Goal: Task Accomplishment & Management: Manage account settings

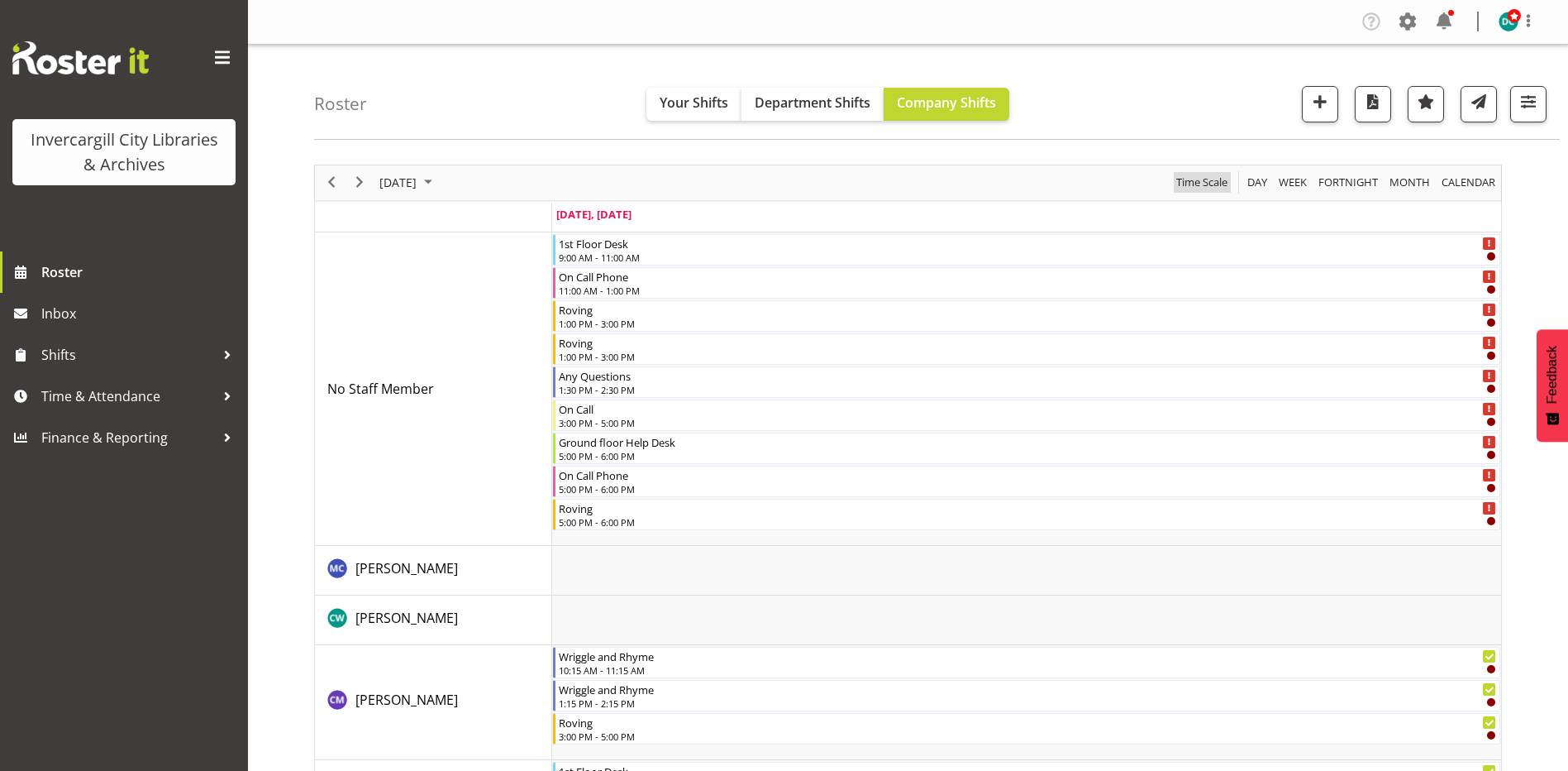
click at [1195, 182] on span "Time Scale" at bounding box center [1202, 182] width 55 height 20
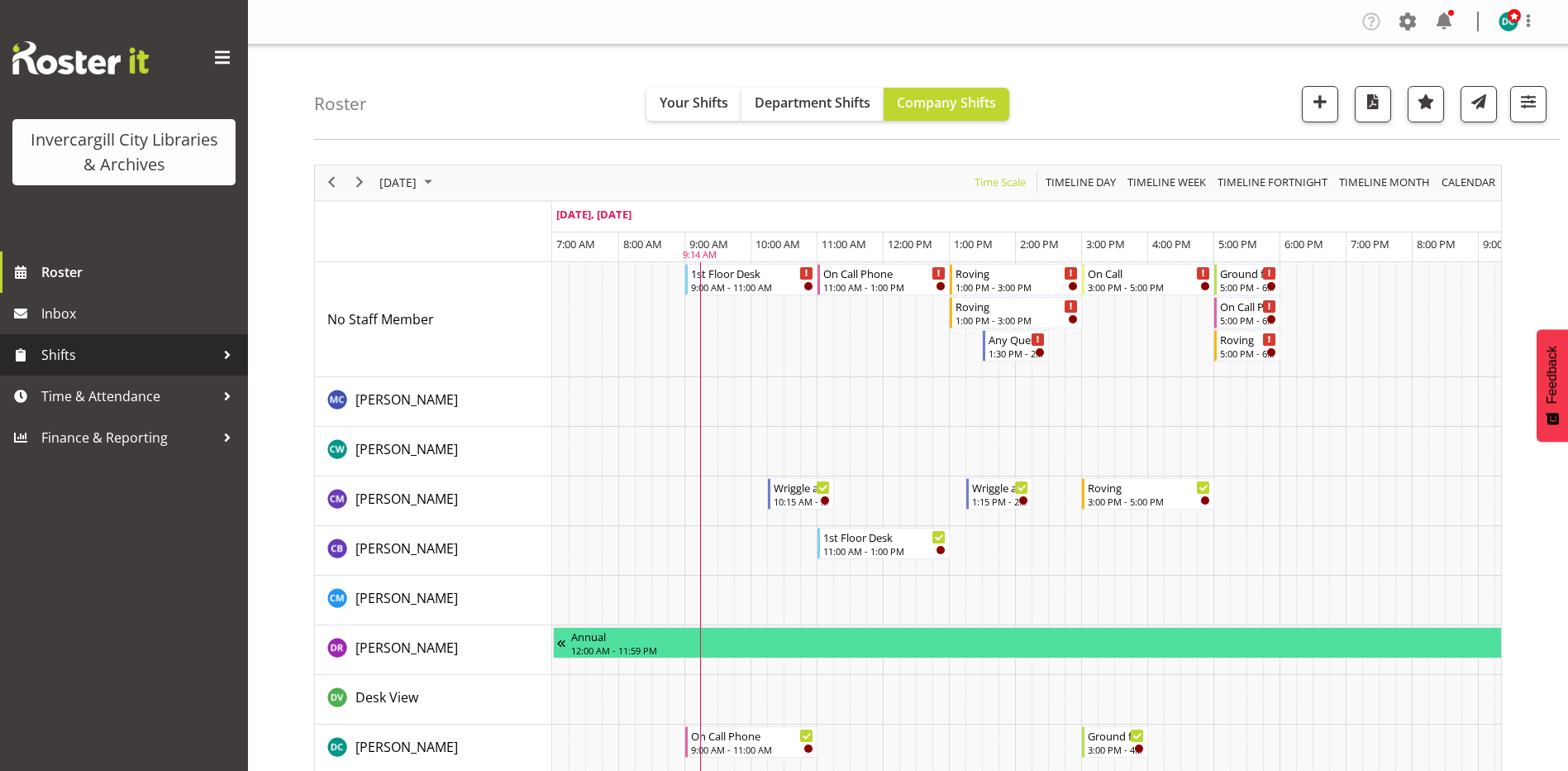
click at [56, 353] on span "Shifts" at bounding box center [128, 355] width 173 height 25
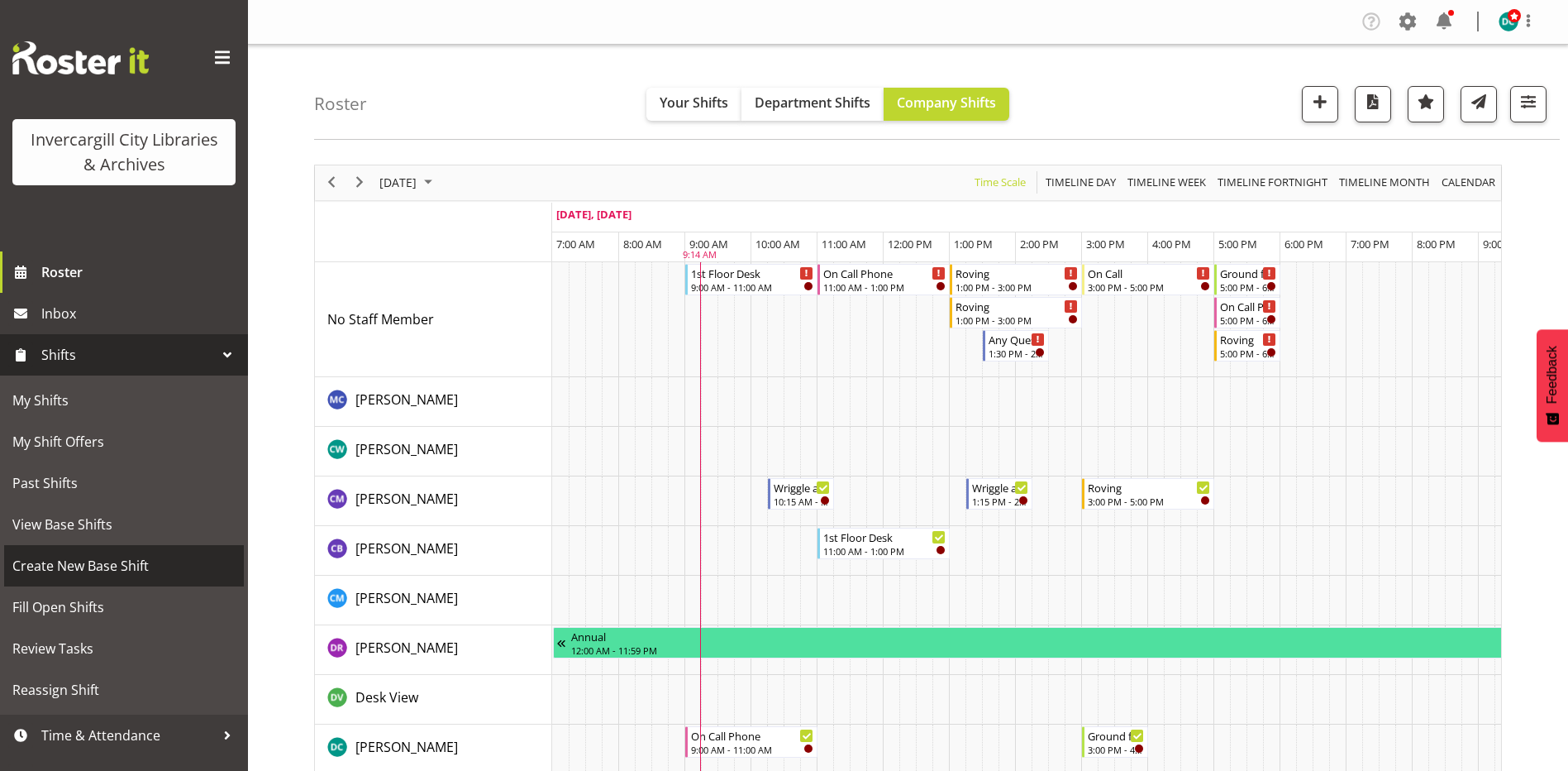
click at [66, 564] on span "Create New Base Shift" at bounding box center [124, 566] width 223 height 25
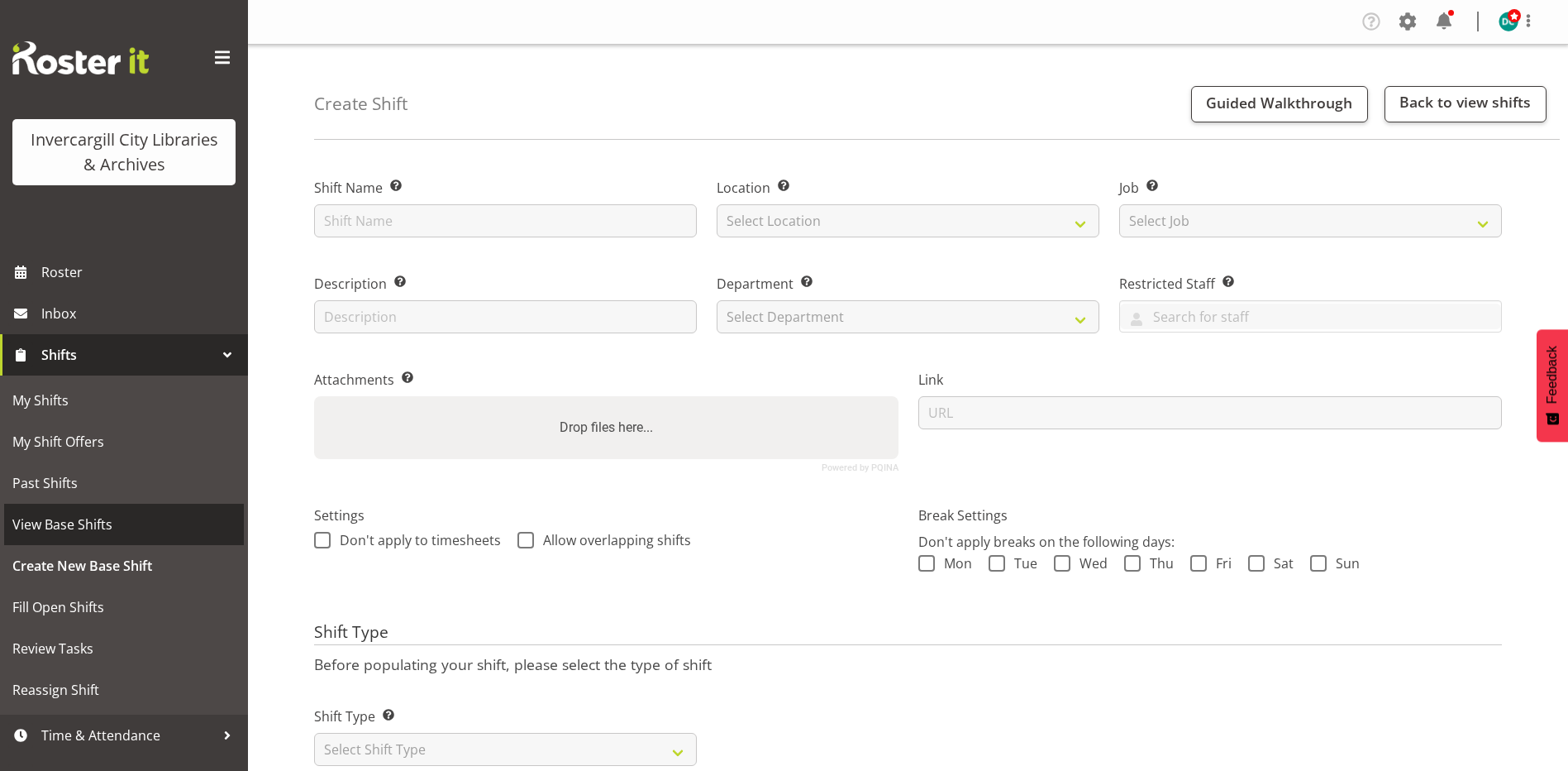
click at [67, 525] on span "View Base Shifts" at bounding box center [124, 524] width 223 height 25
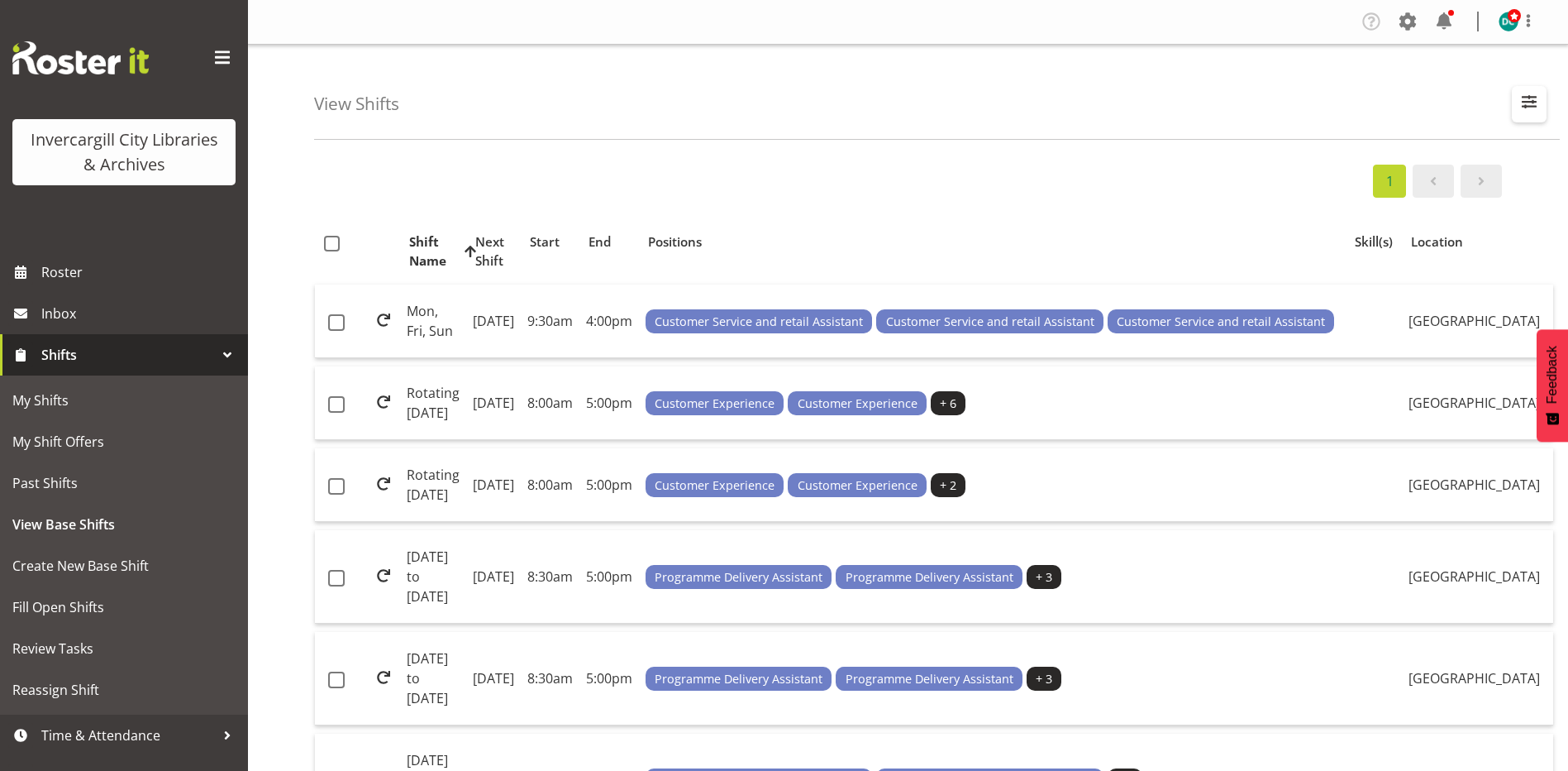
click at [1526, 103] on span "button" at bounding box center [1529, 101] width 21 height 21
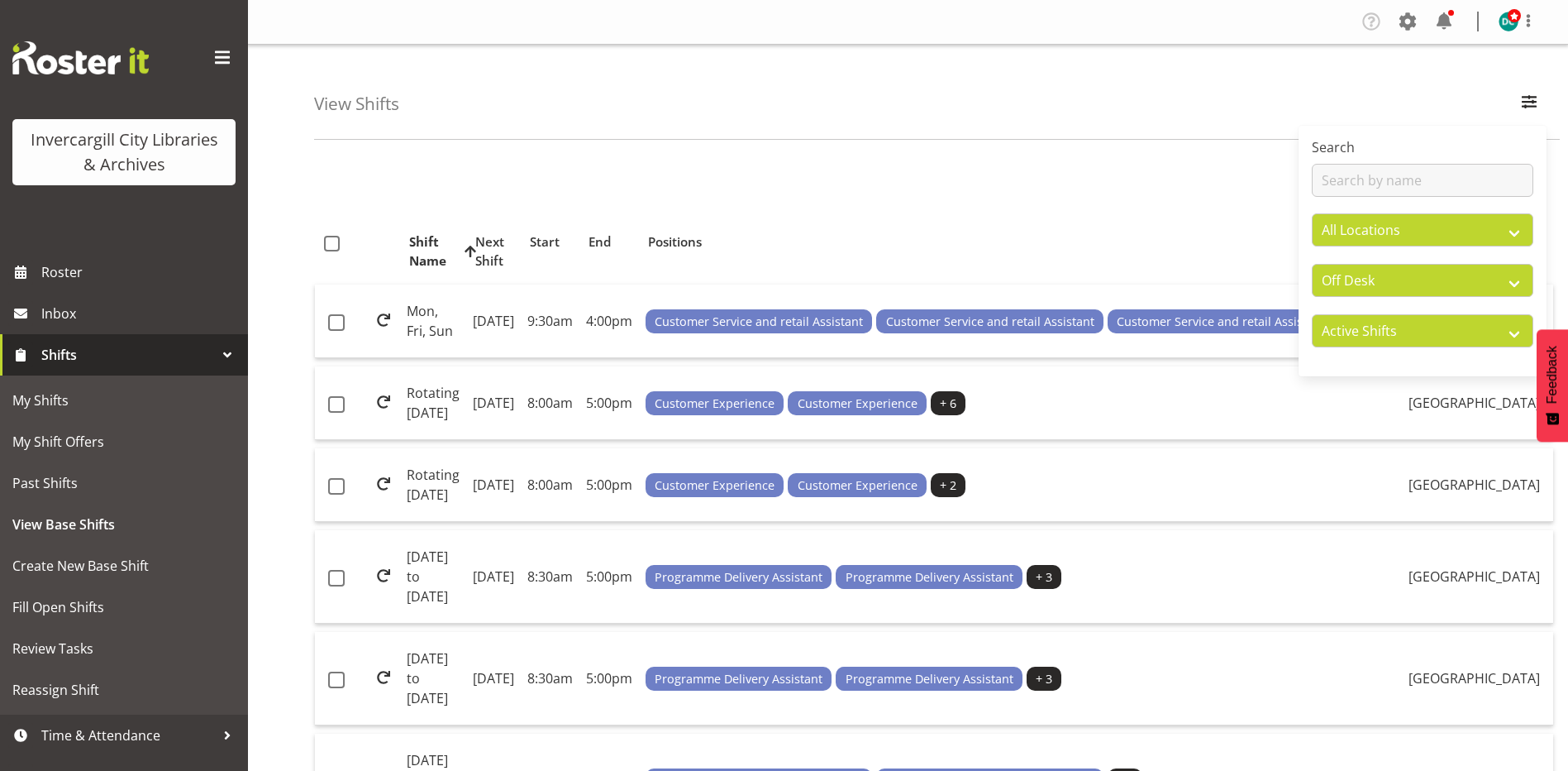
click at [1233, 84] on div "View Shifts Search All Locations Bluff Library Invercargill Library All Departm…" at bounding box center [936, 92] width 1245 height 95
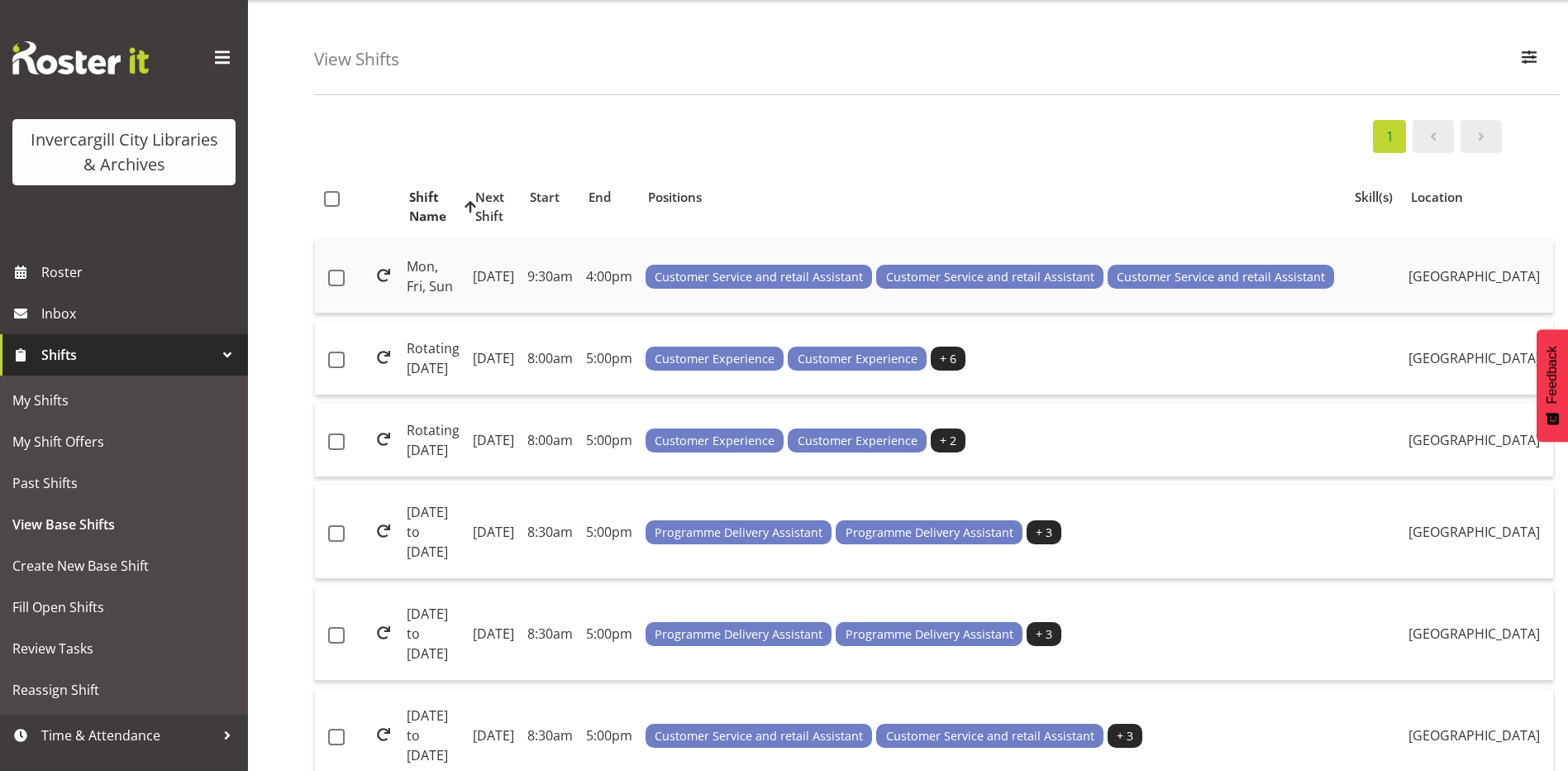
scroll to position [83, 0]
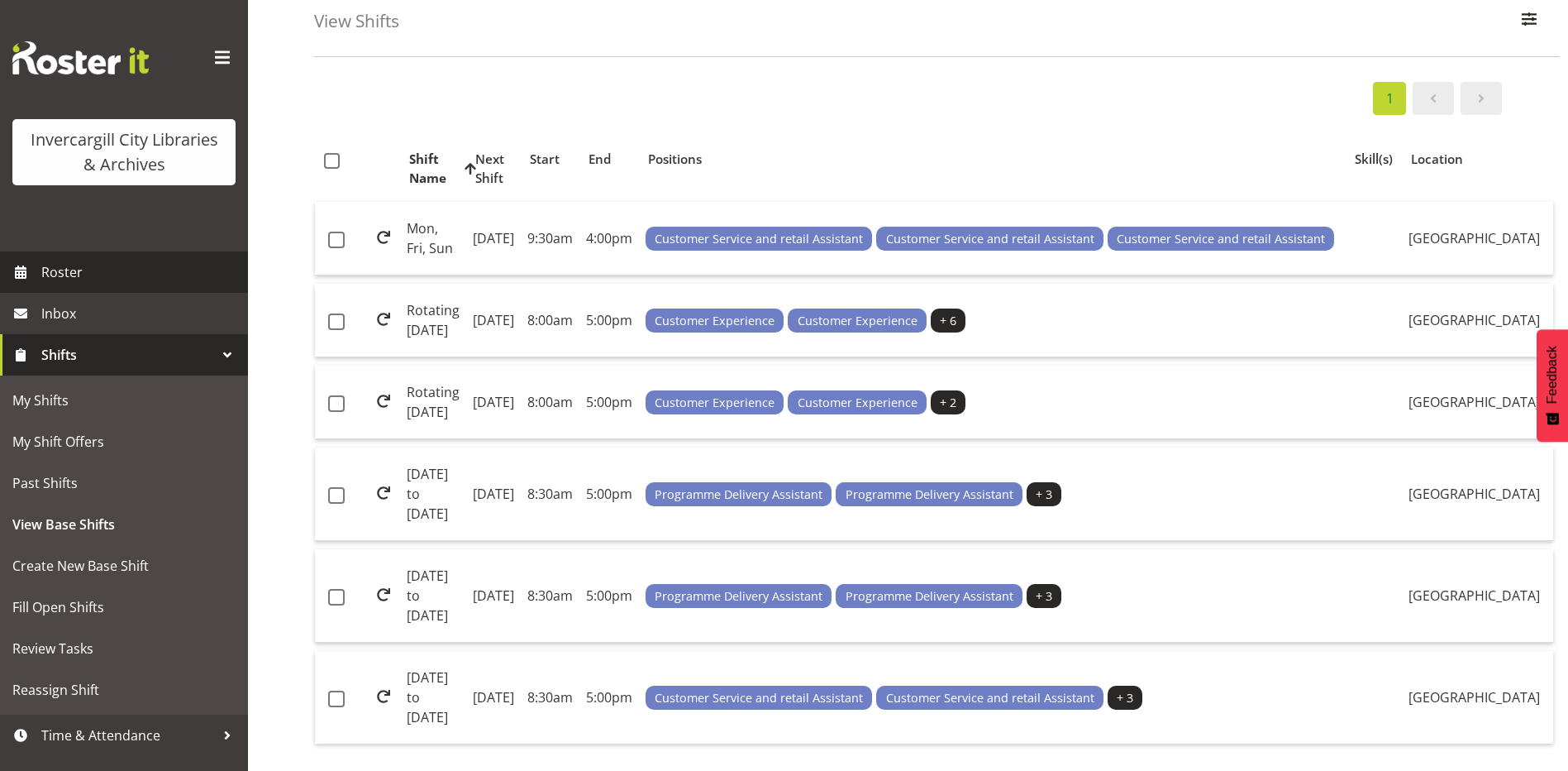
click at [87, 275] on span "Roster" at bounding box center [141, 272] width 198 height 25
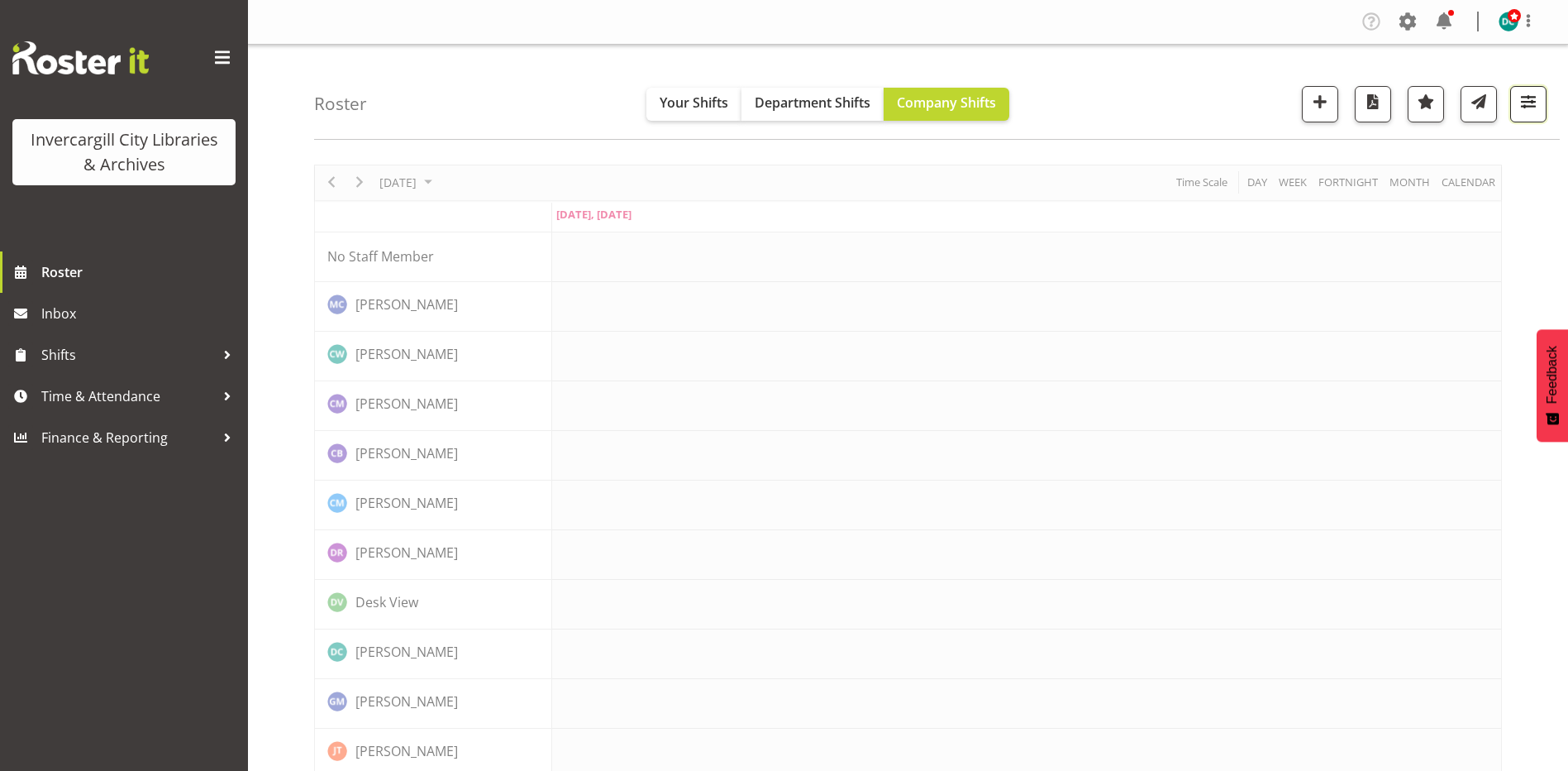
click at [1523, 107] on span "button" at bounding box center [1529, 101] width 21 height 21
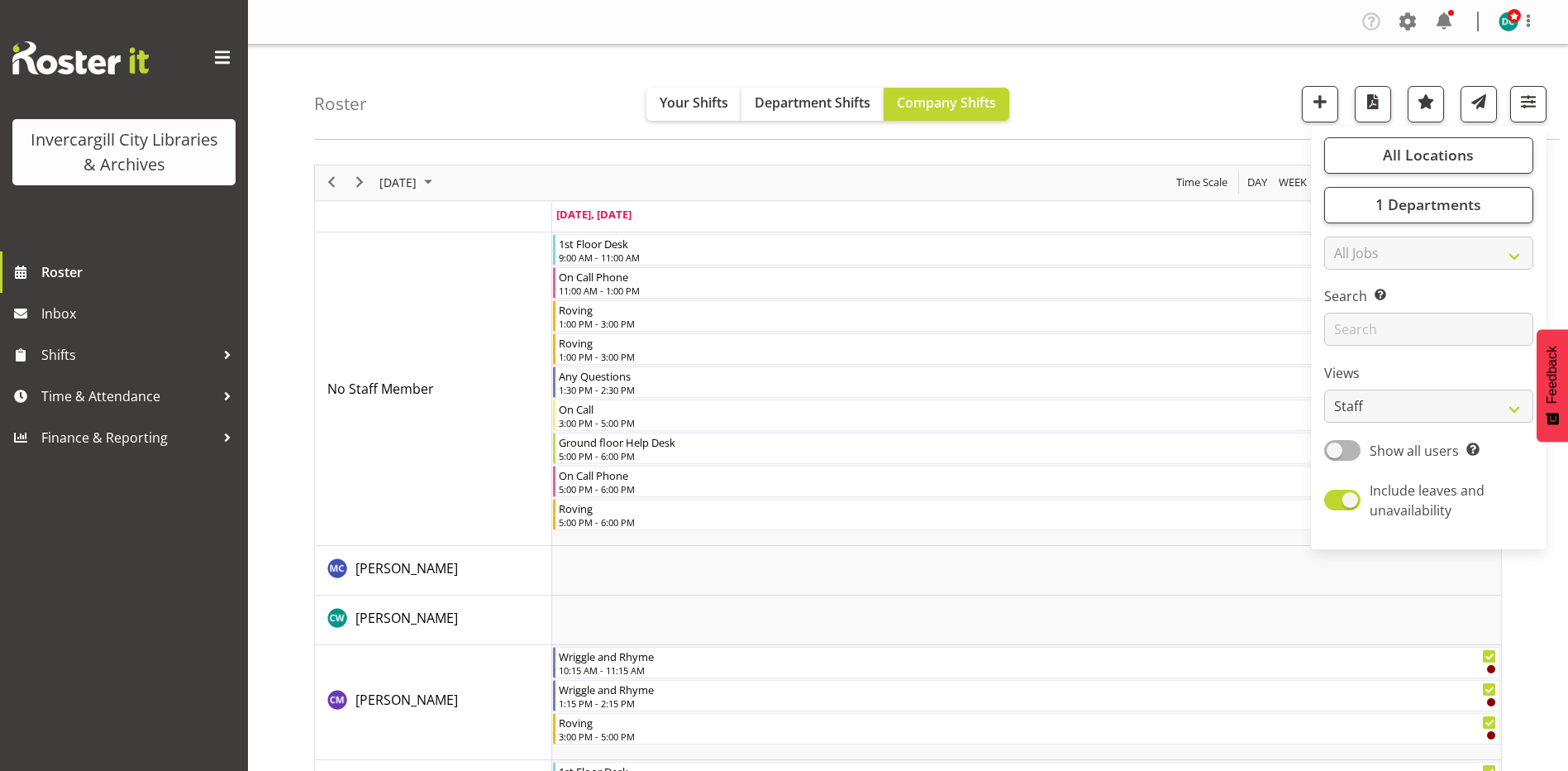
click at [1136, 72] on div "Roster Your Shifts Department Shifts Company Shifts All Locations Clear Bluff L…" at bounding box center [936, 92] width 1245 height 95
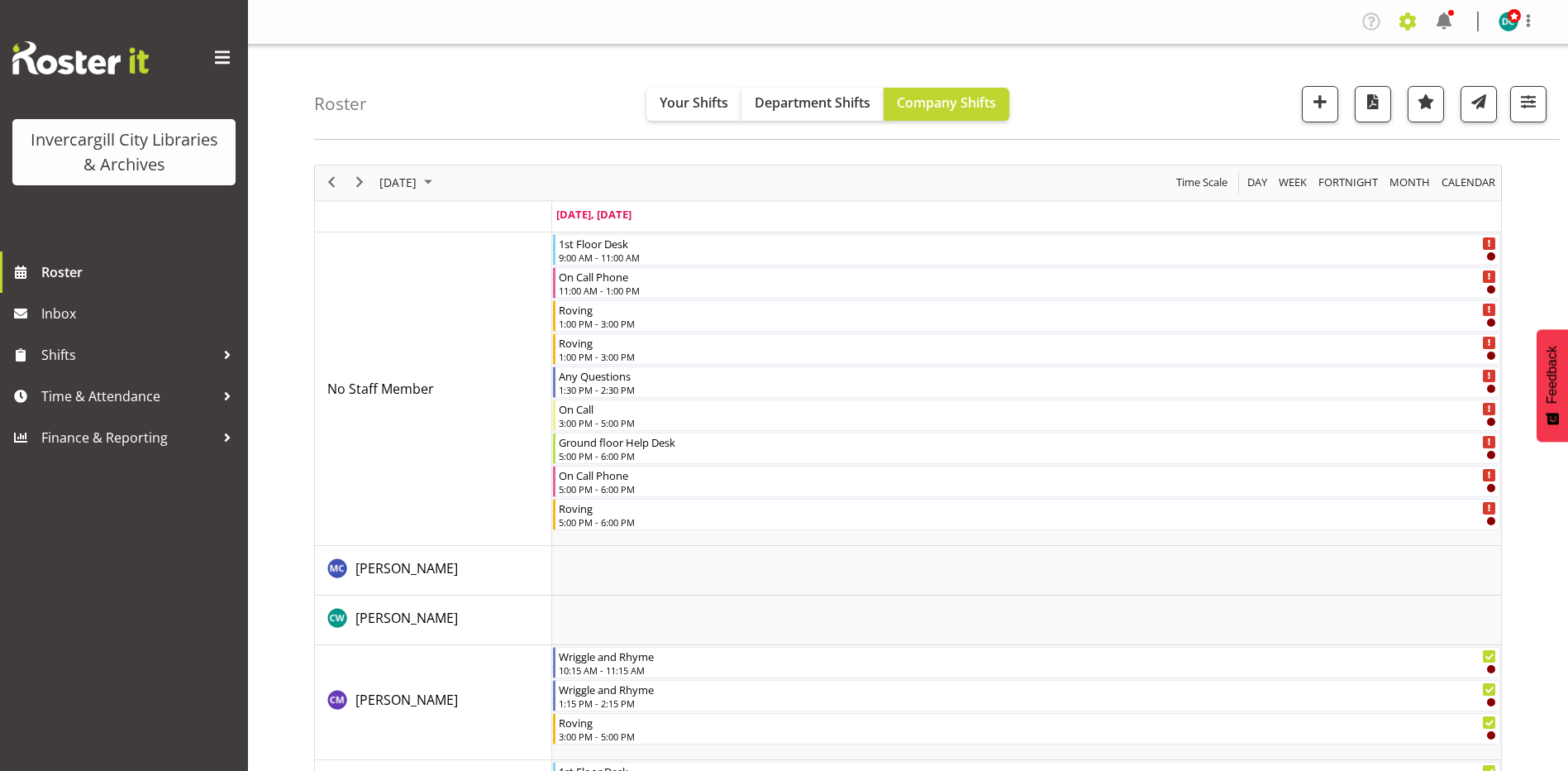
click at [1405, 22] on span at bounding box center [1407, 21] width 26 height 26
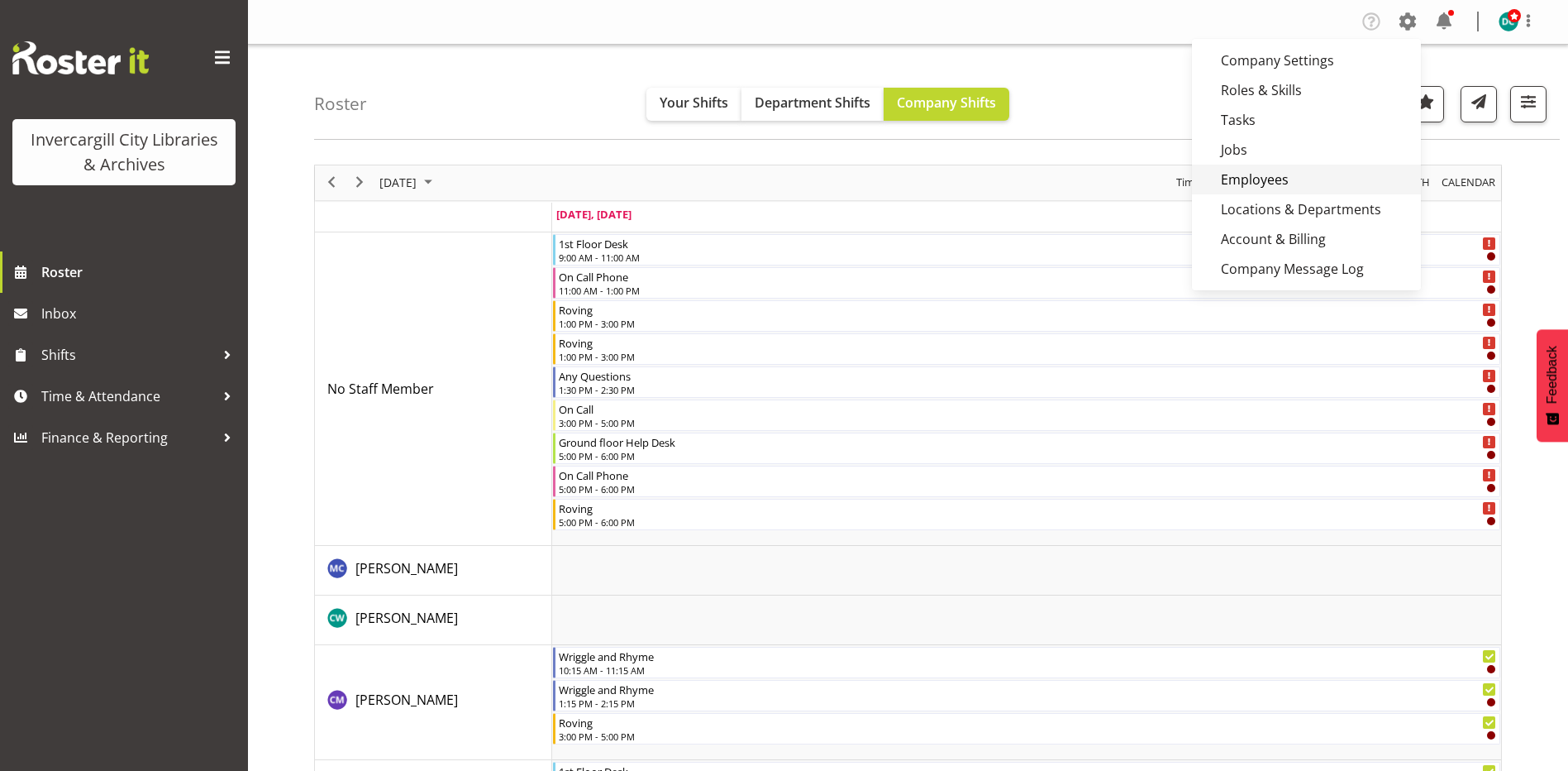
click at [1294, 175] on link "Employees" at bounding box center [1307, 179] width 229 height 30
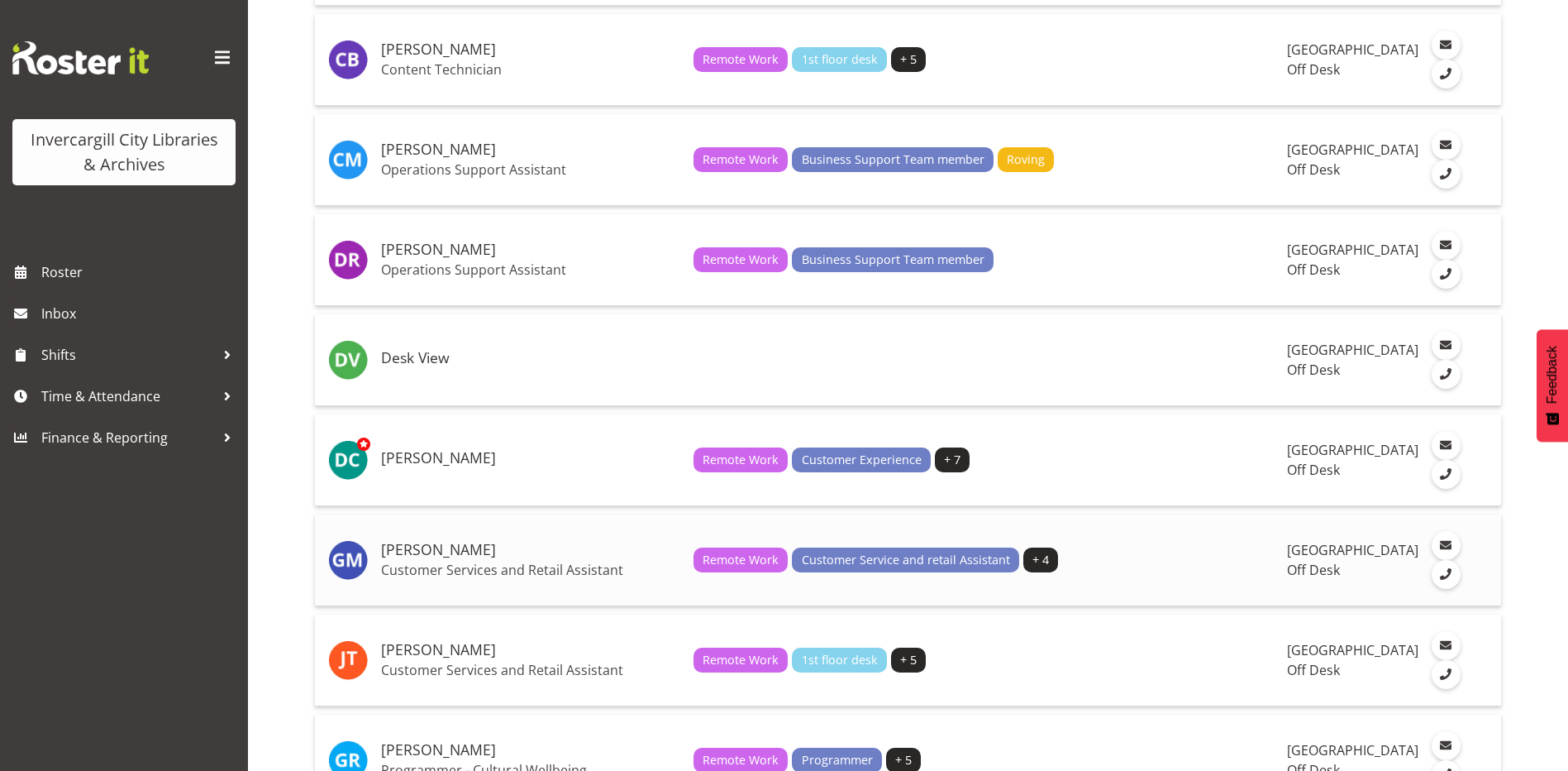
scroll to position [579, 0]
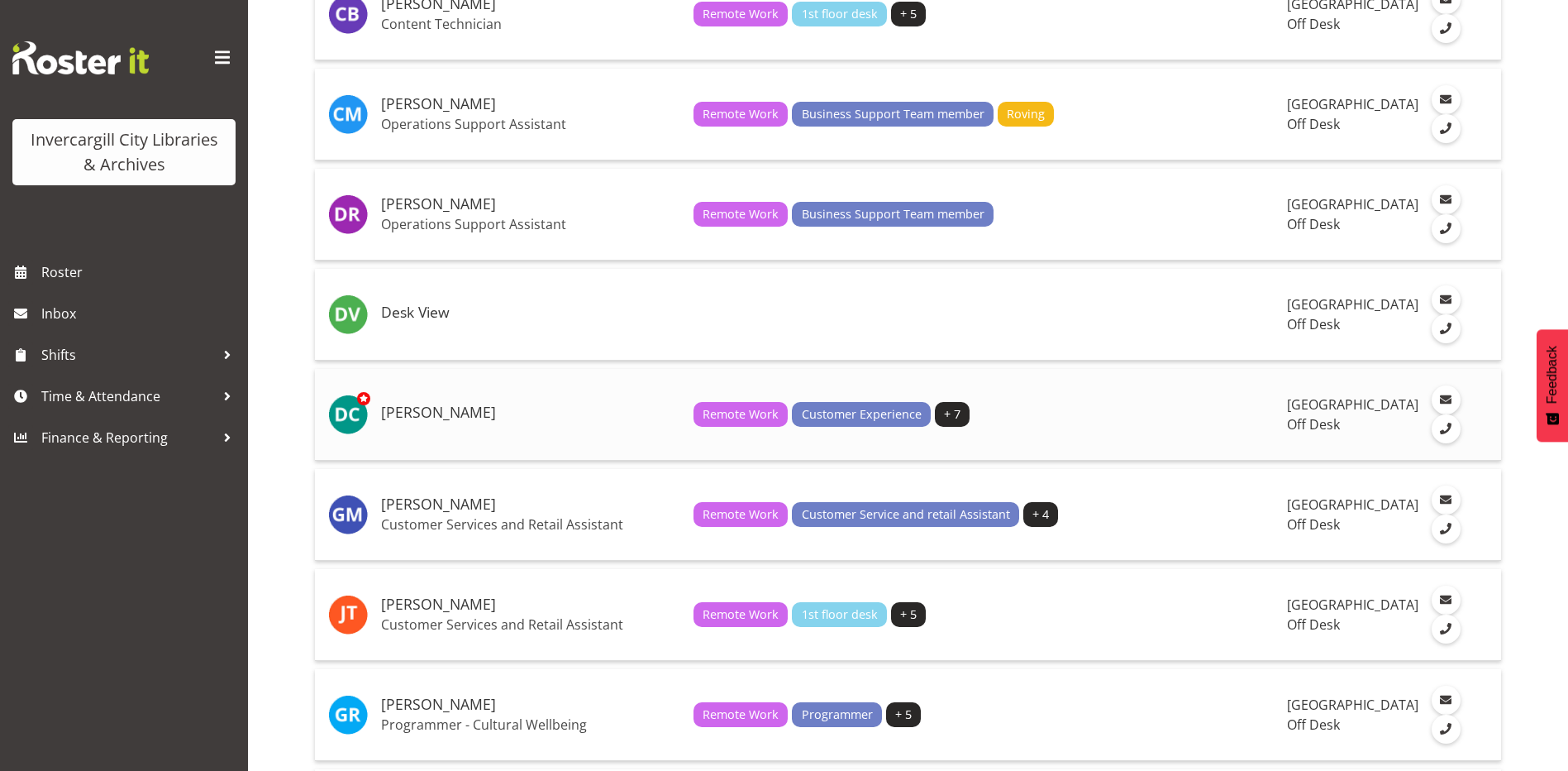
click at [433, 421] on h5 "[PERSON_NAME]" at bounding box center [531, 412] width 300 height 16
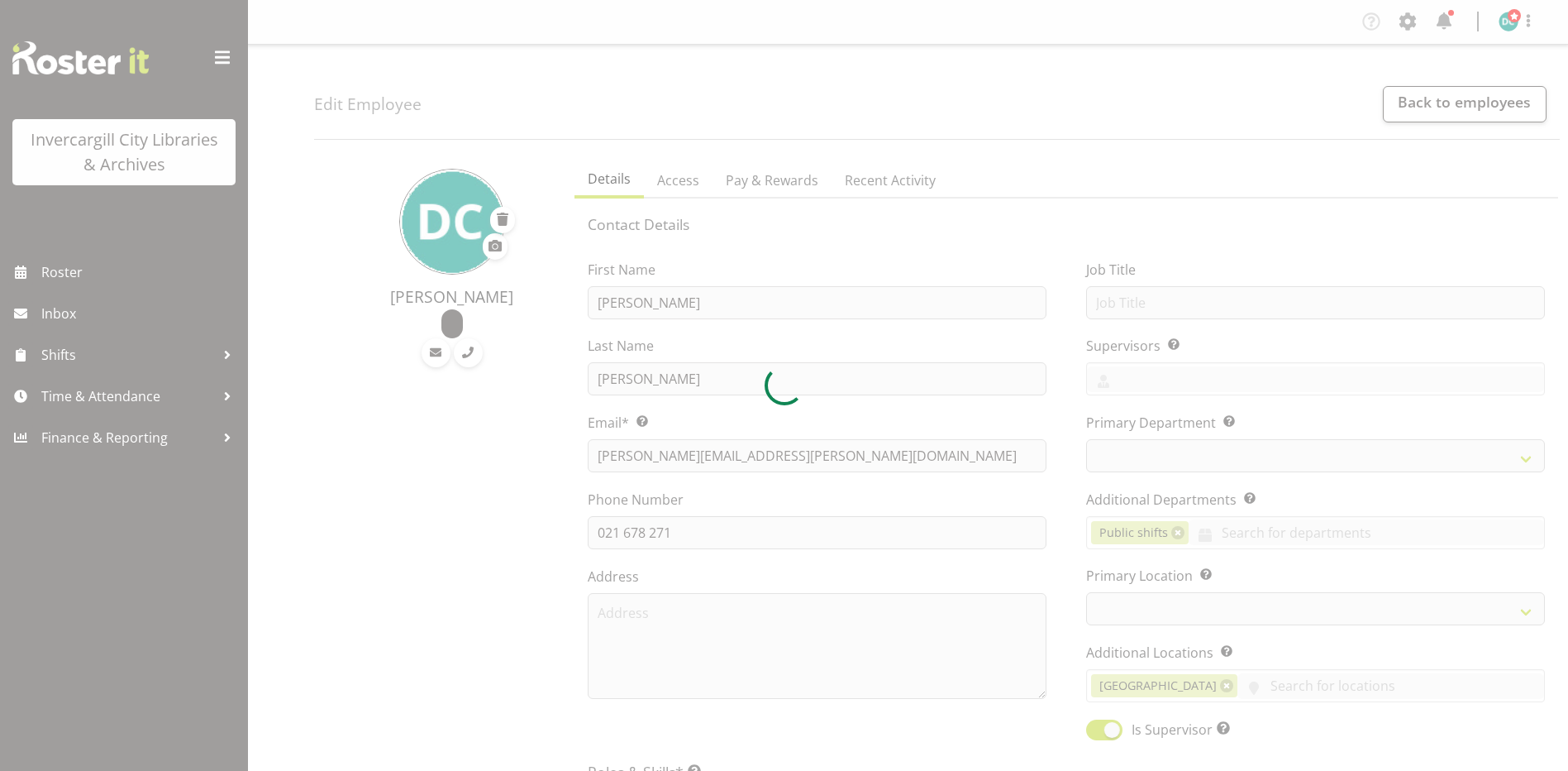
select select "TimelineDay"
select select "1276"
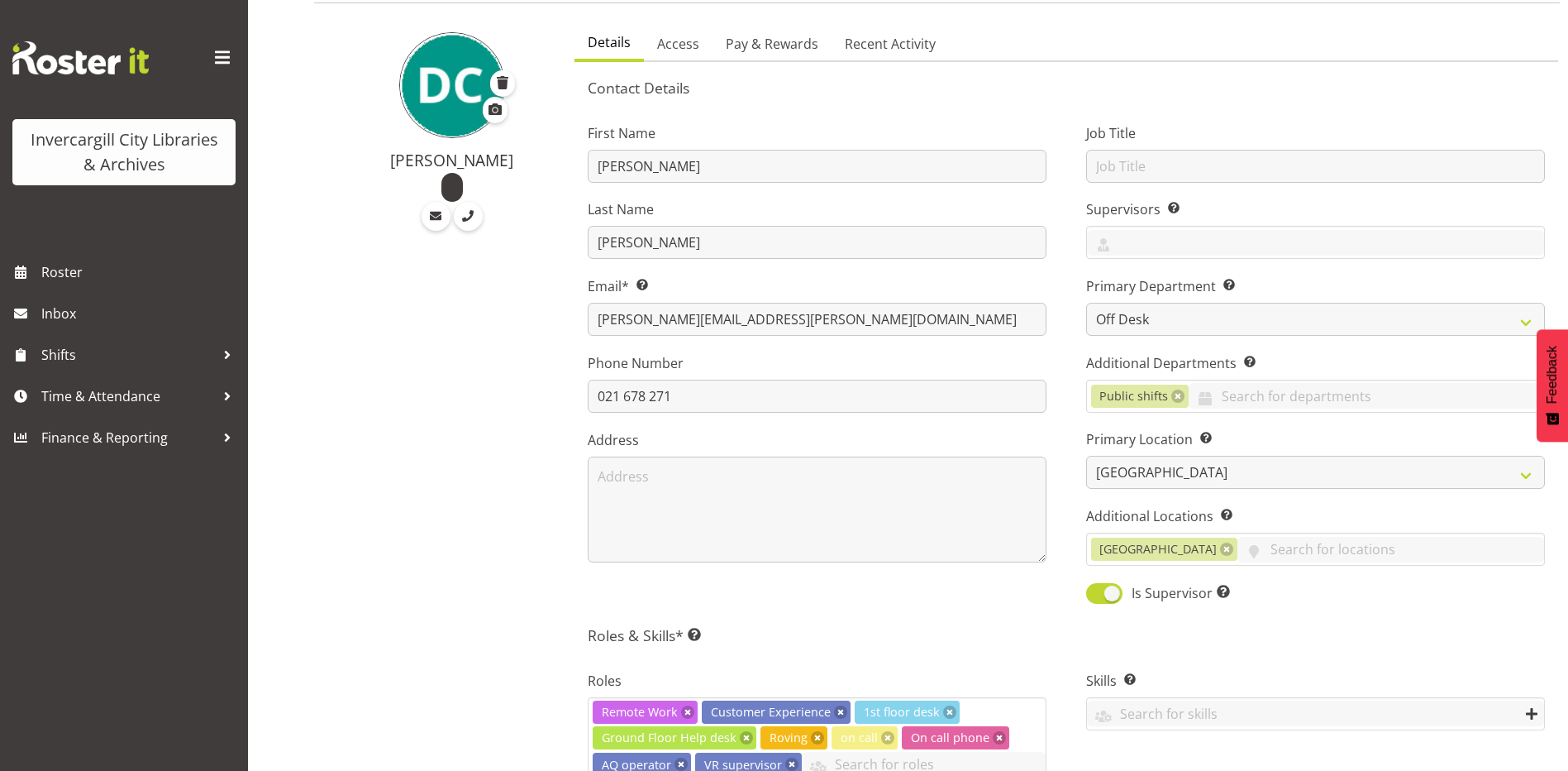
scroll to position [166, 0]
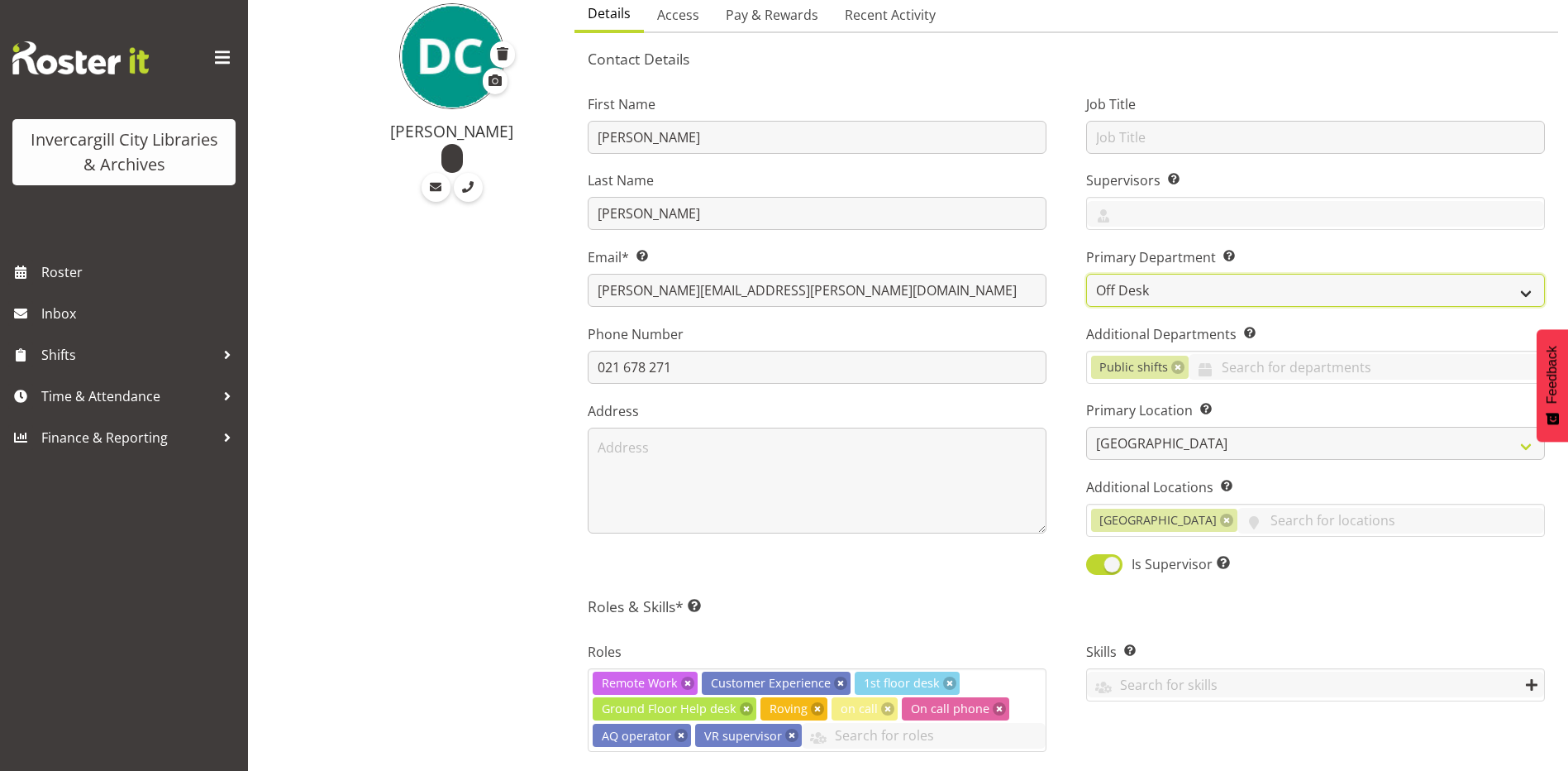
click at [1371, 287] on select "Off Desk Public shifts" at bounding box center [1316, 290] width 458 height 33
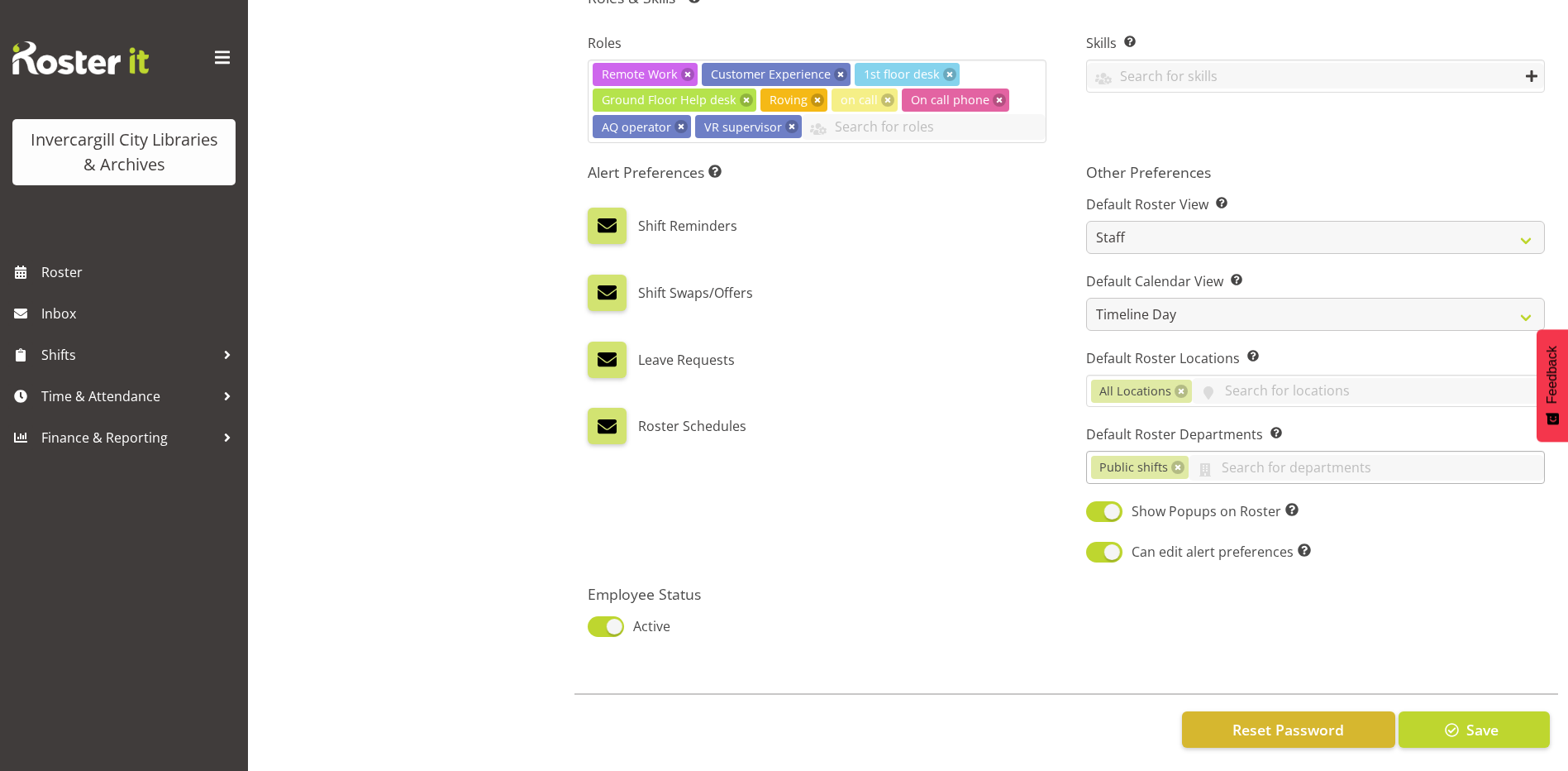
scroll to position [790, 0]
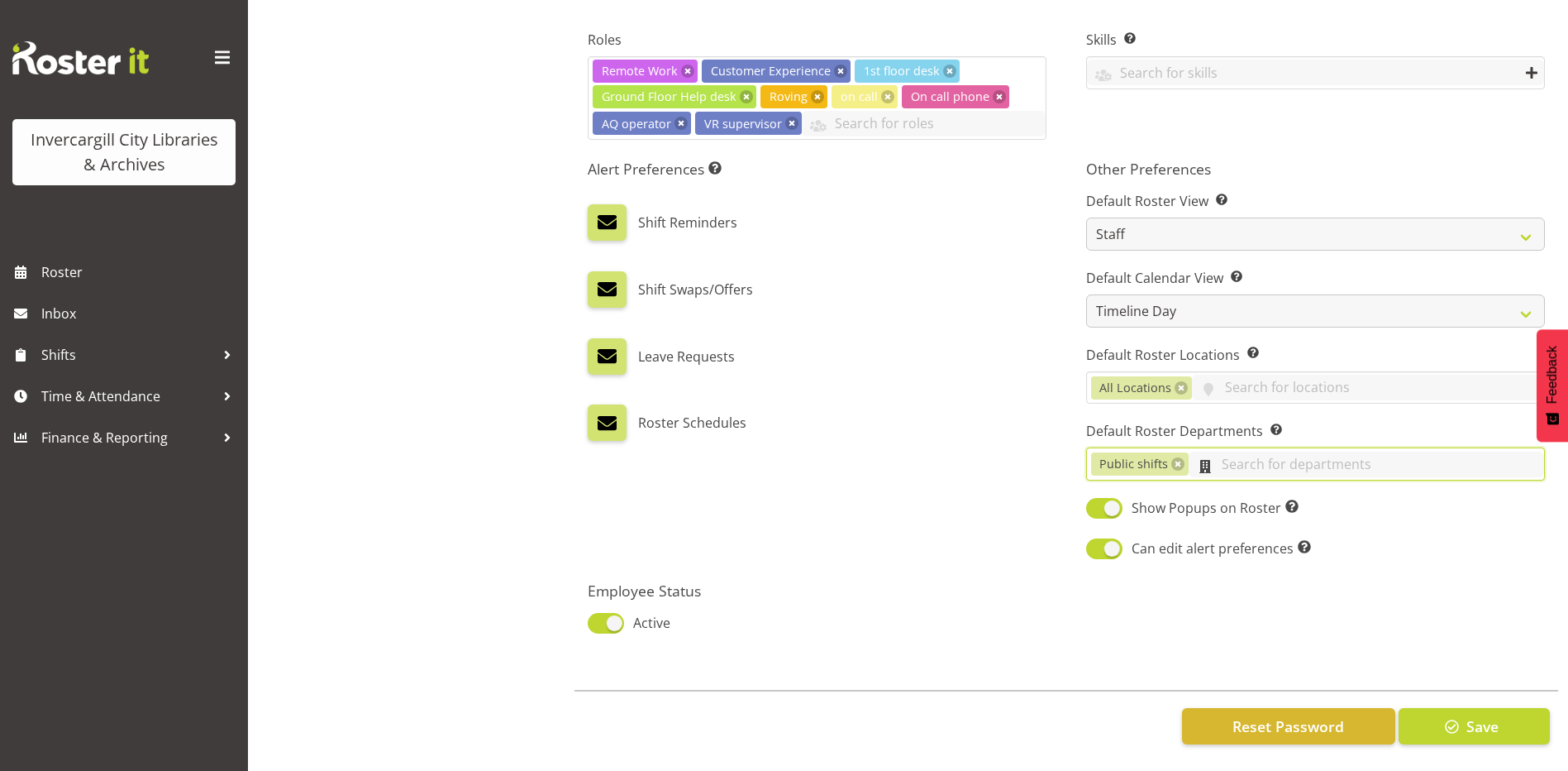
click at [1239, 454] on input "text" at bounding box center [1366, 465] width 355 height 26
click at [1173, 519] on link "Off Desk" at bounding box center [1316, 534] width 457 height 30
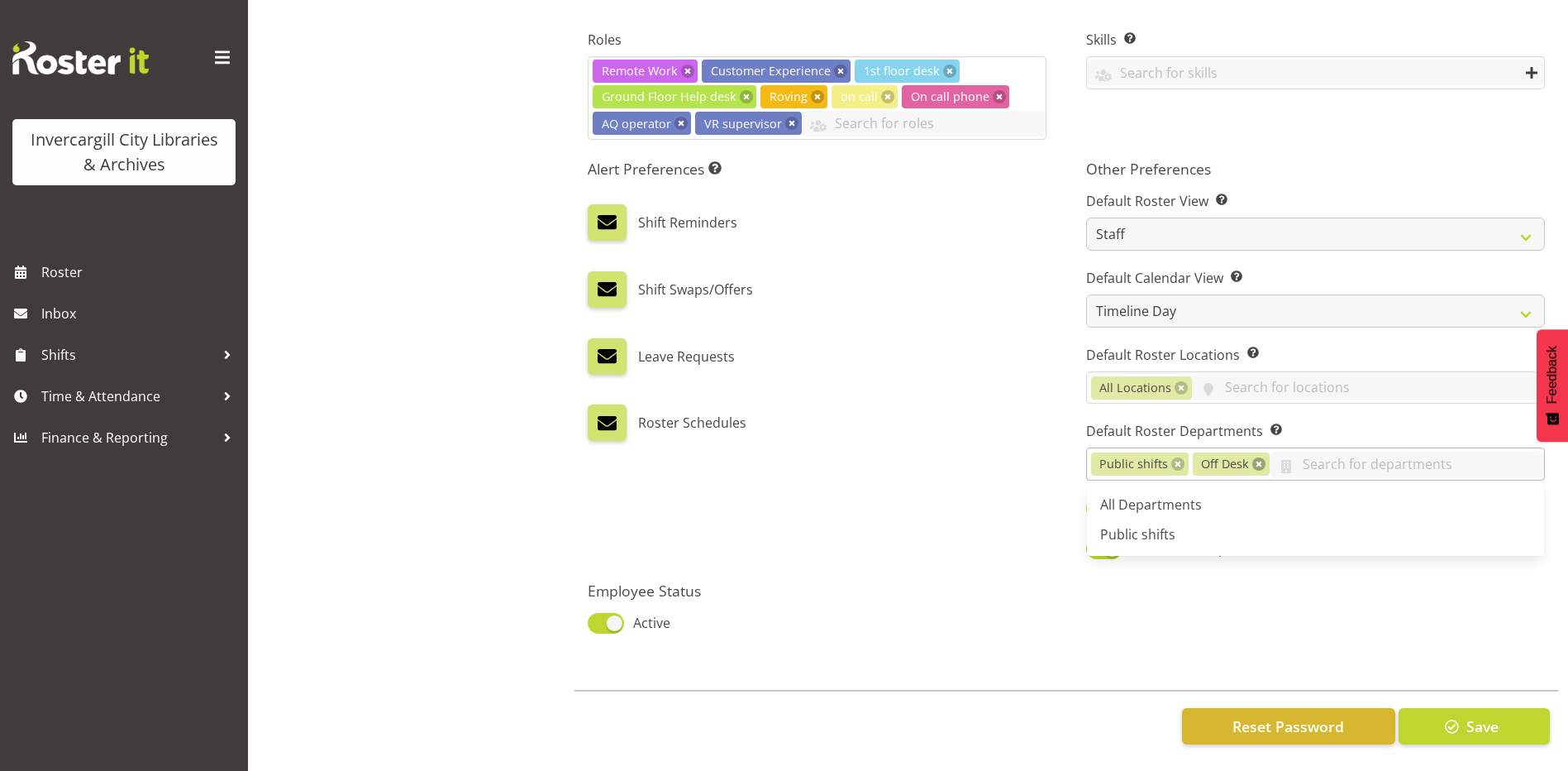
click at [1256, 458] on link at bounding box center [1259, 465] width 13 height 13
click at [1177, 458] on link at bounding box center [1178, 465] width 13 height 13
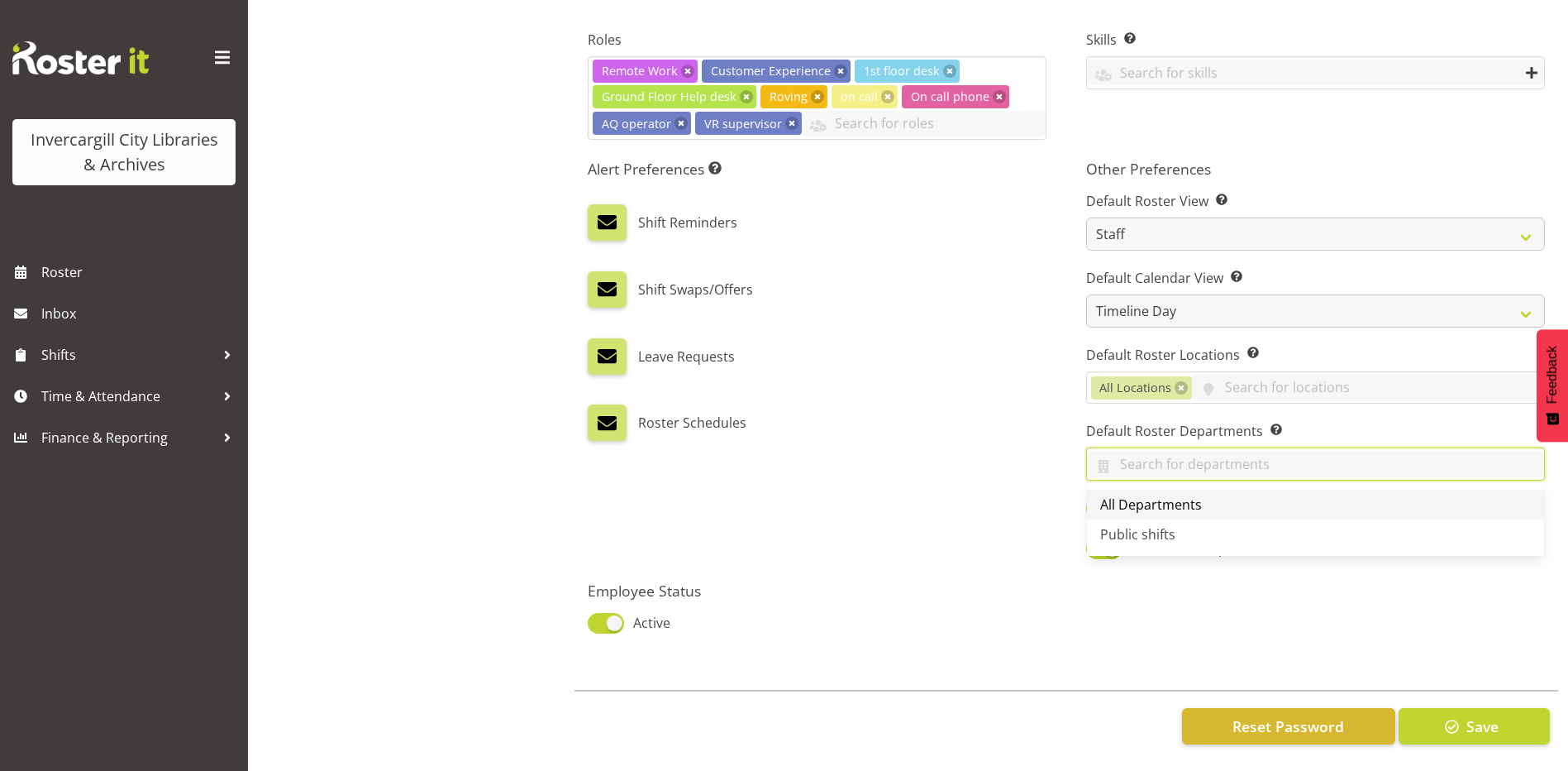
click at [1144, 495] on span "All Departments" at bounding box center [1151, 504] width 102 height 18
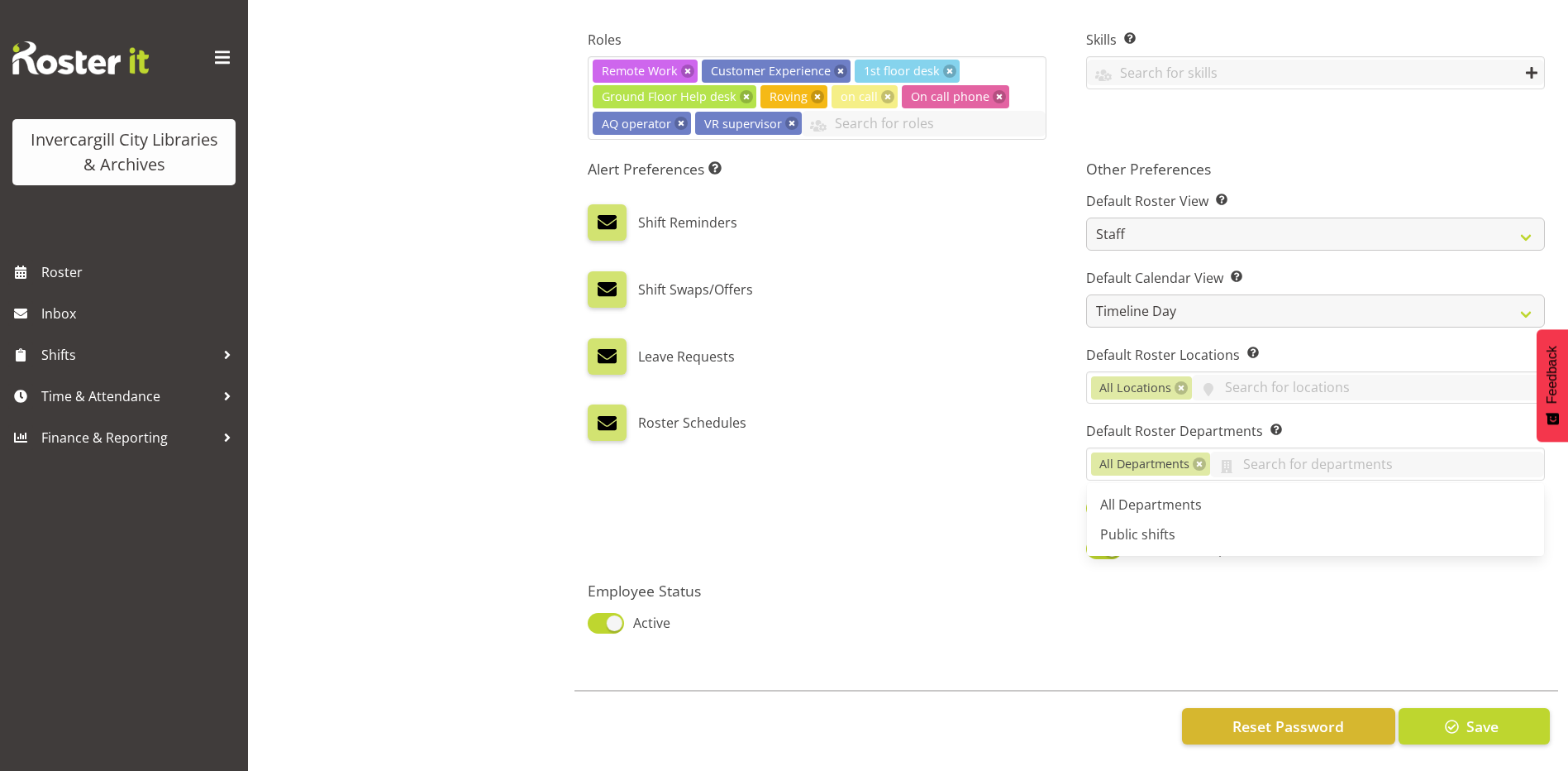
click at [961, 581] on h5 "Employee Status" at bounding box center [822, 590] width 469 height 18
click at [1489, 715] on span "Save" at bounding box center [1482, 726] width 32 height 21
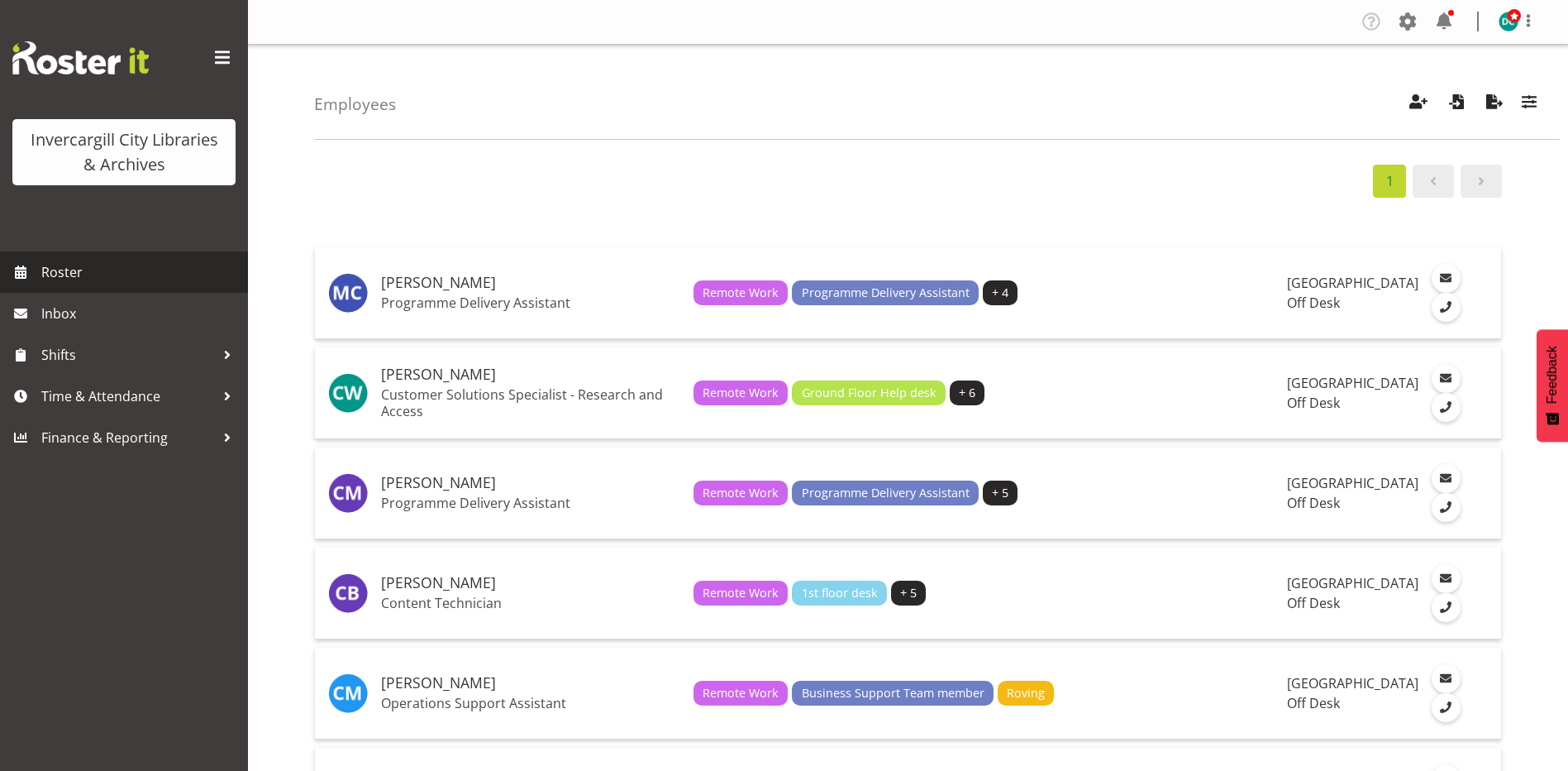
click at [64, 274] on span "Roster" at bounding box center [141, 272] width 198 height 25
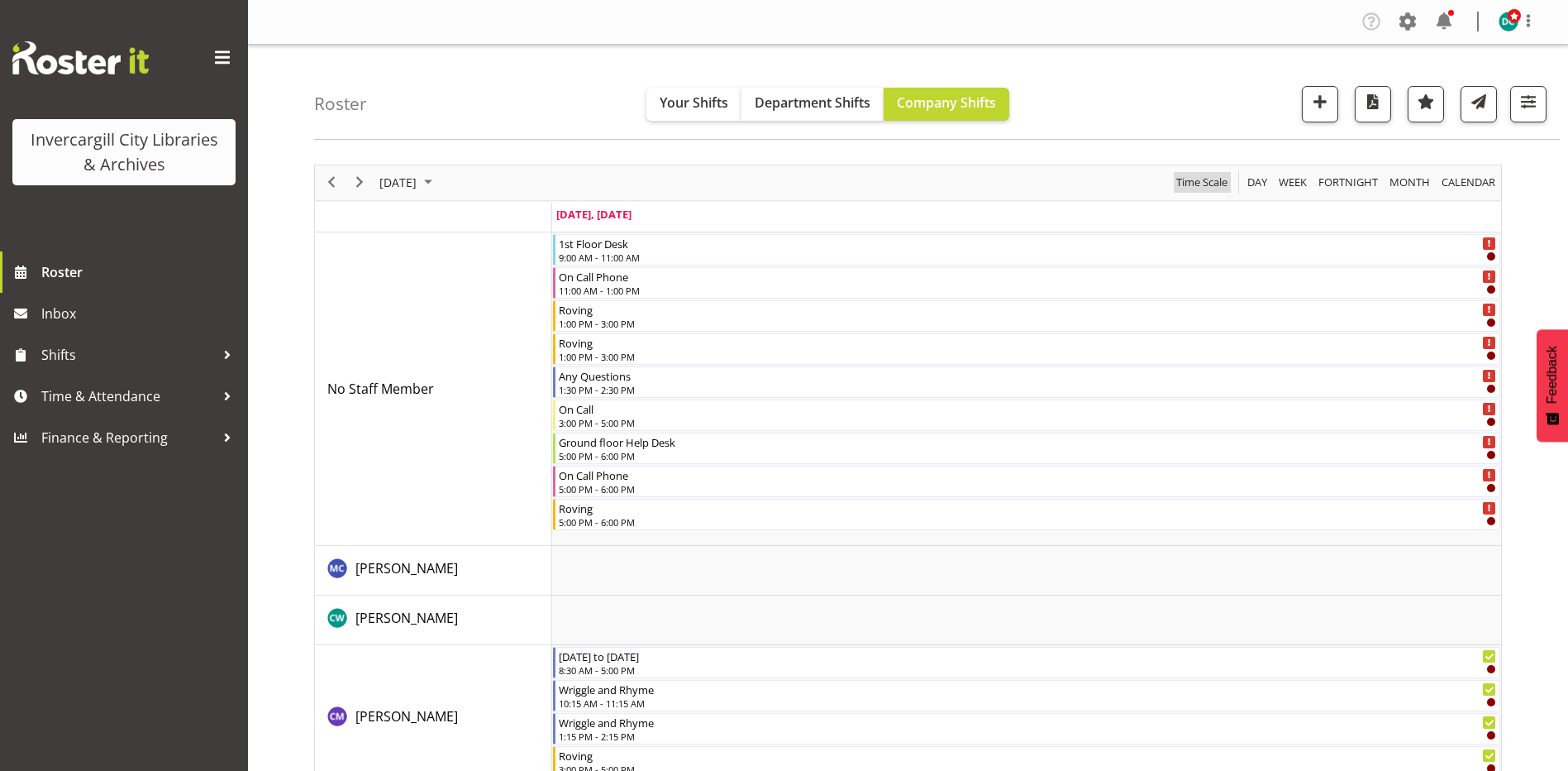
click at [1195, 176] on span "Time Scale" at bounding box center [1202, 182] width 55 height 20
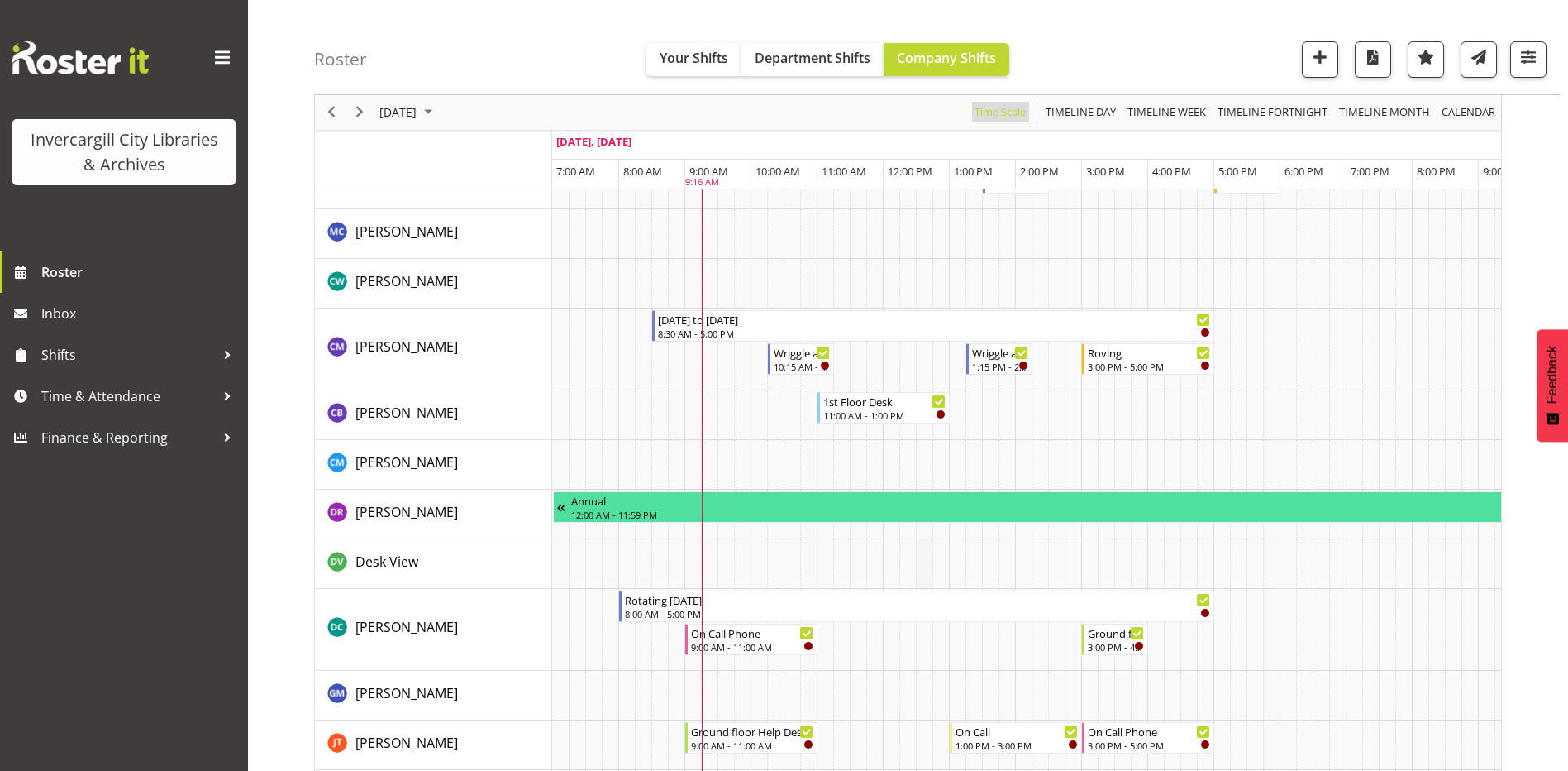
scroll to position [83, 0]
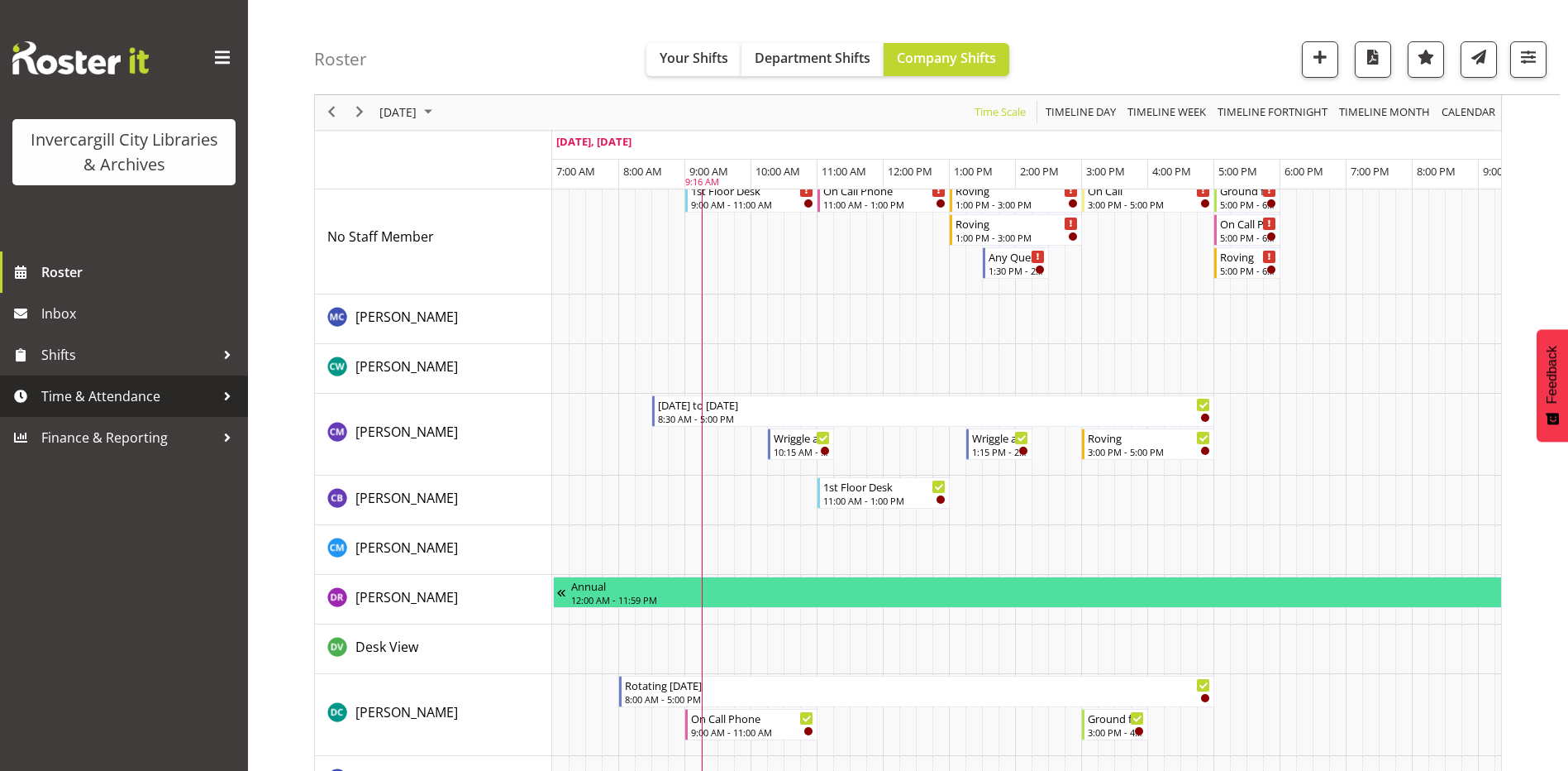
click at [90, 400] on span "Time & Attendance" at bounding box center [128, 396] width 173 height 25
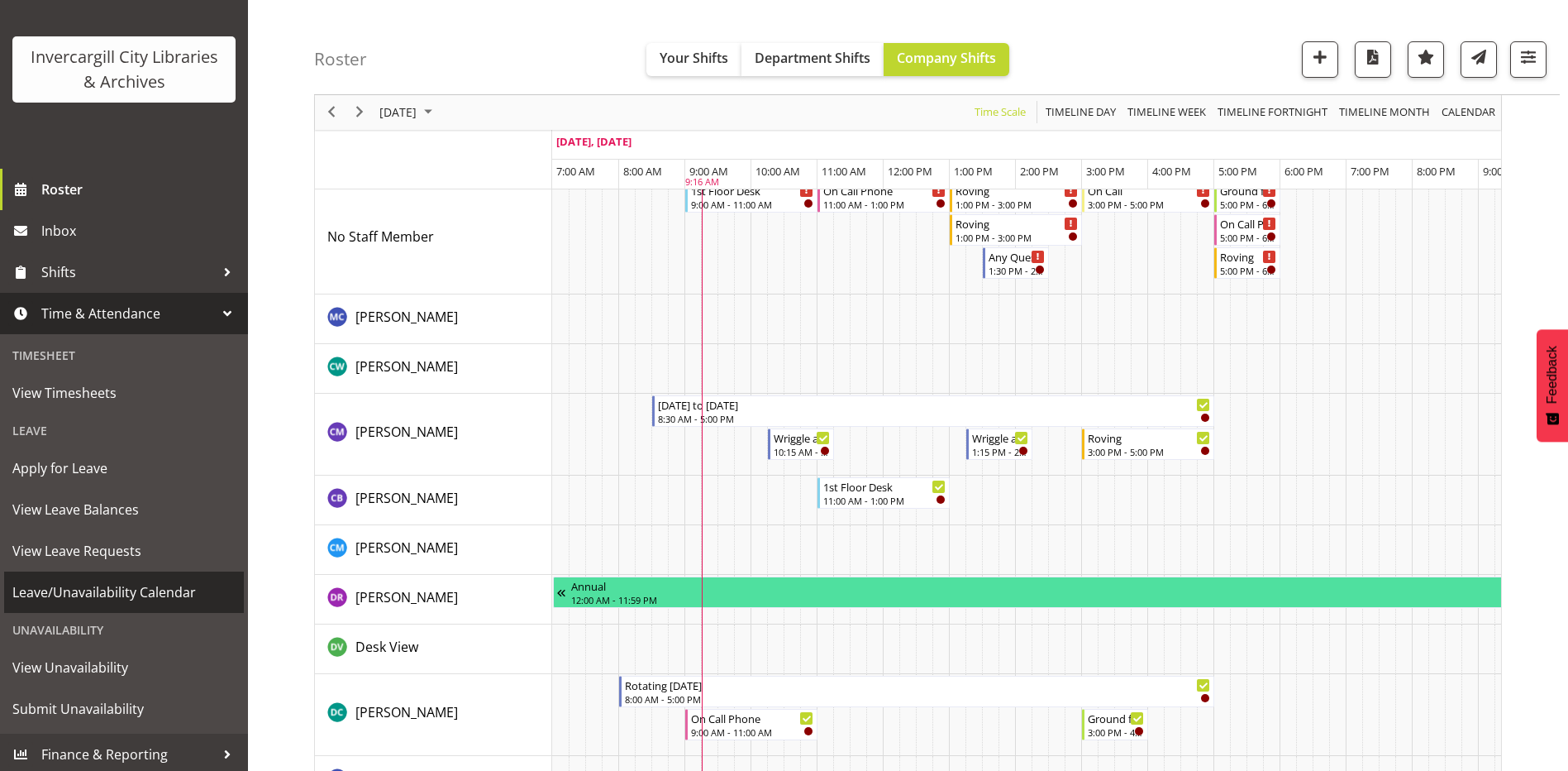
scroll to position [87, 0]
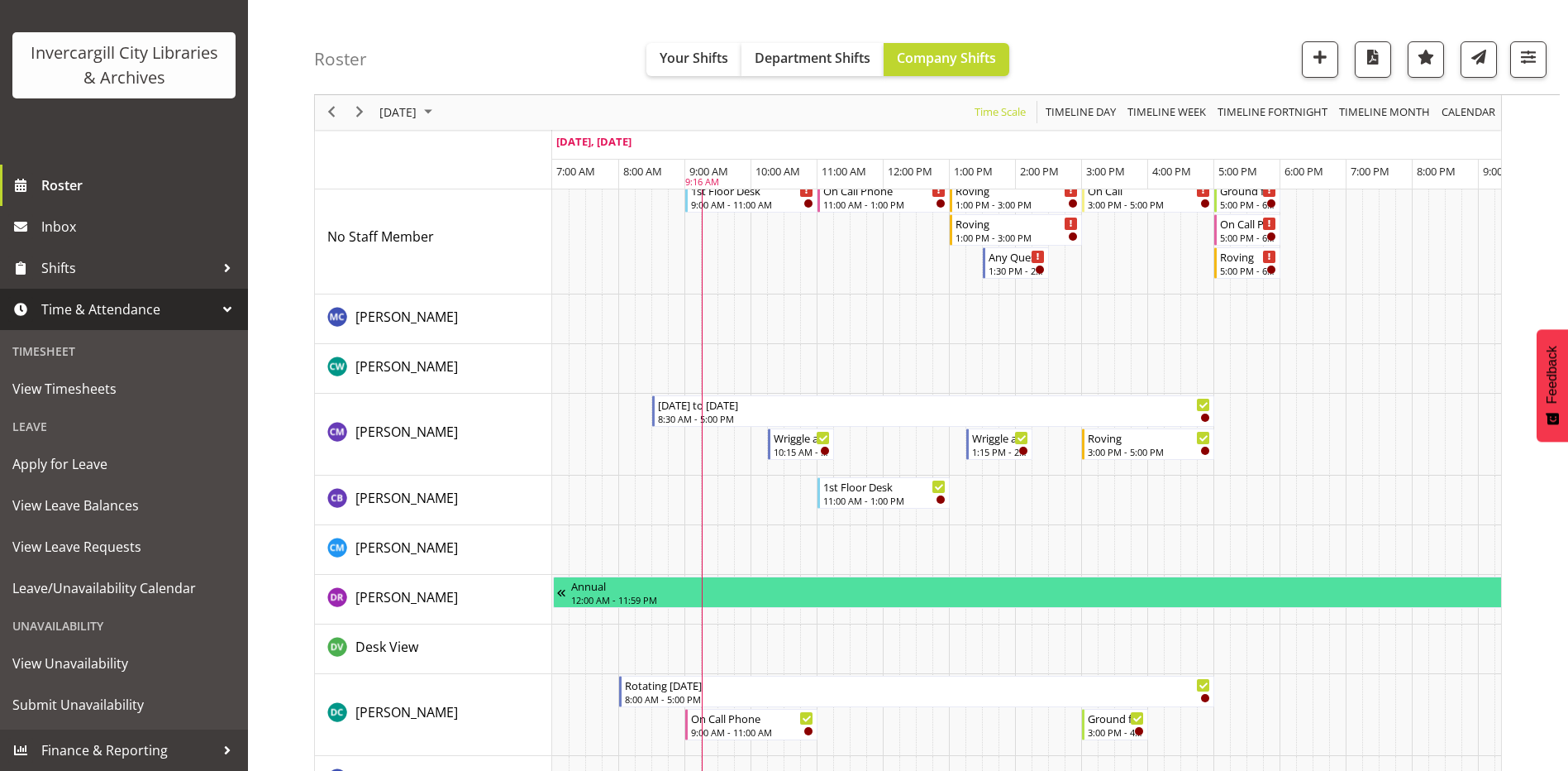
click at [82, 627] on div "Unavailability" at bounding box center [123, 625] width 240 height 34
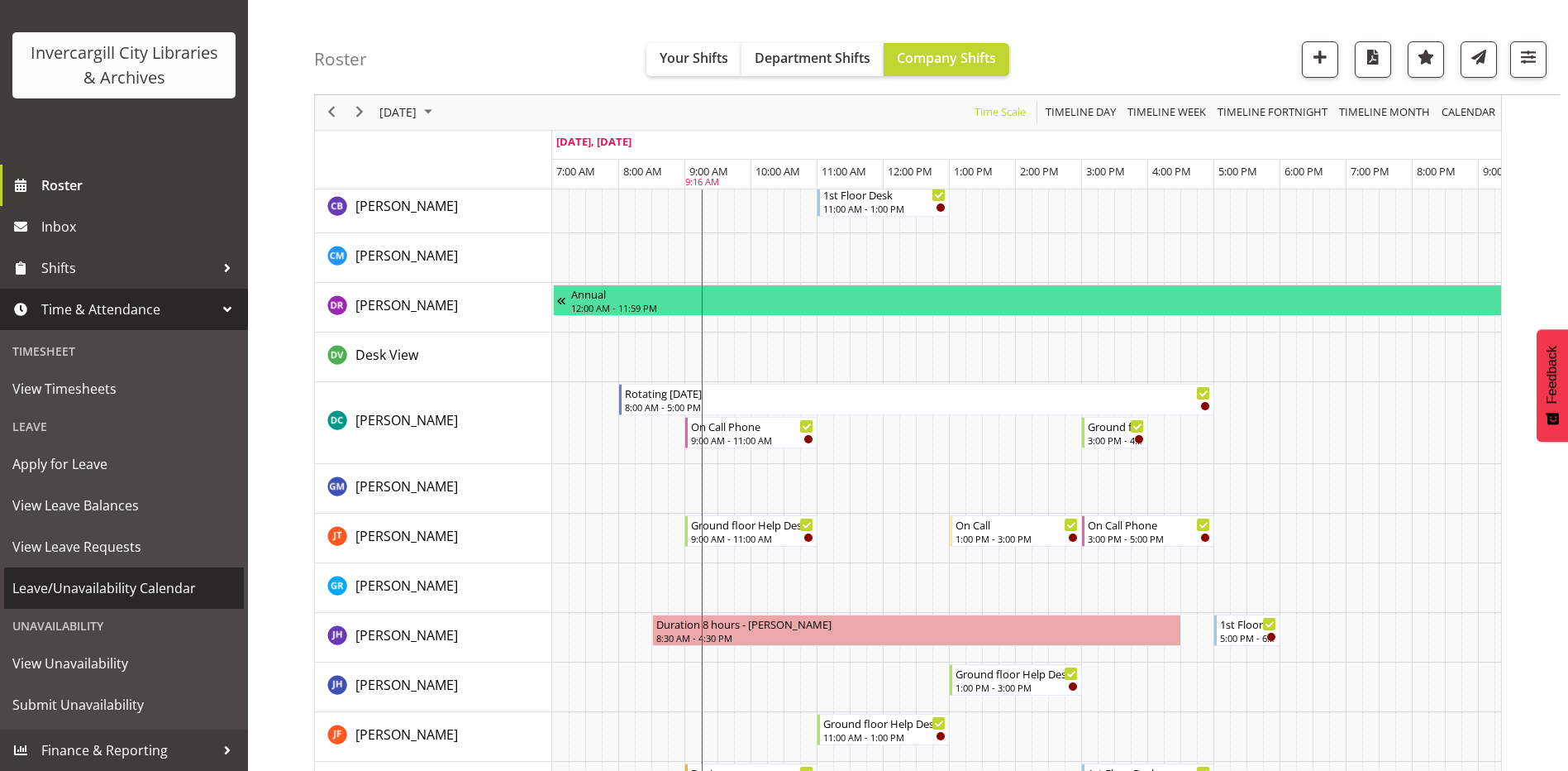
scroll to position [413, 0]
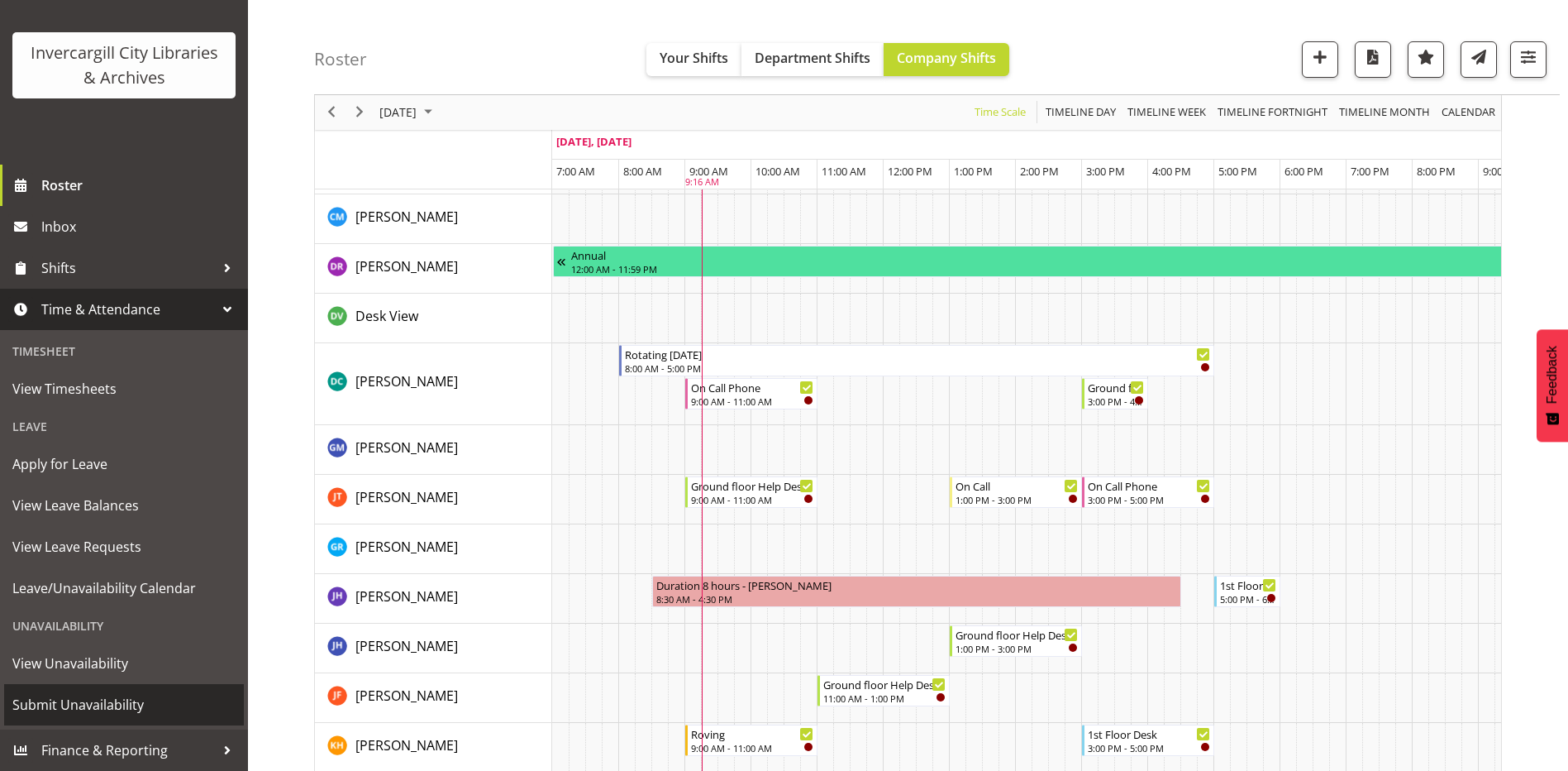
click at [90, 709] on span "Submit Unavailability" at bounding box center [124, 705] width 223 height 25
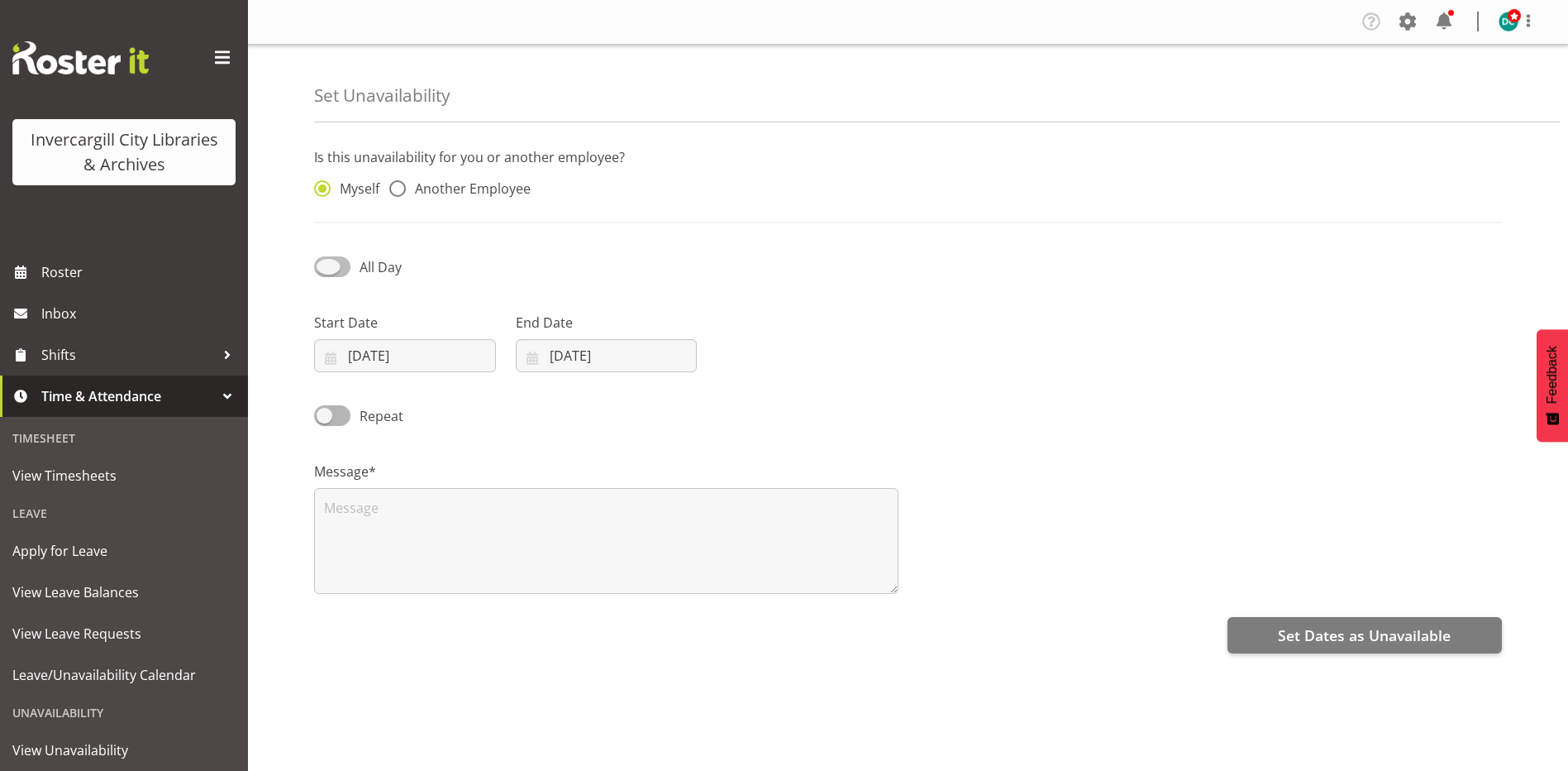
click at [324, 267] on span at bounding box center [332, 266] width 37 height 20
click at [324, 267] on input "All Day" at bounding box center [319, 266] width 11 height 11
checkbox input "true"
click at [764, 352] on input "09:16" at bounding box center [807, 356] width 182 height 33
click at [829, 400] on select "00 01 02 03 04 05 06 07 08 09 10 11 12 13 14 15 16 17 18 19 20 21 22 23" at bounding box center [829, 399] width 38 height 33
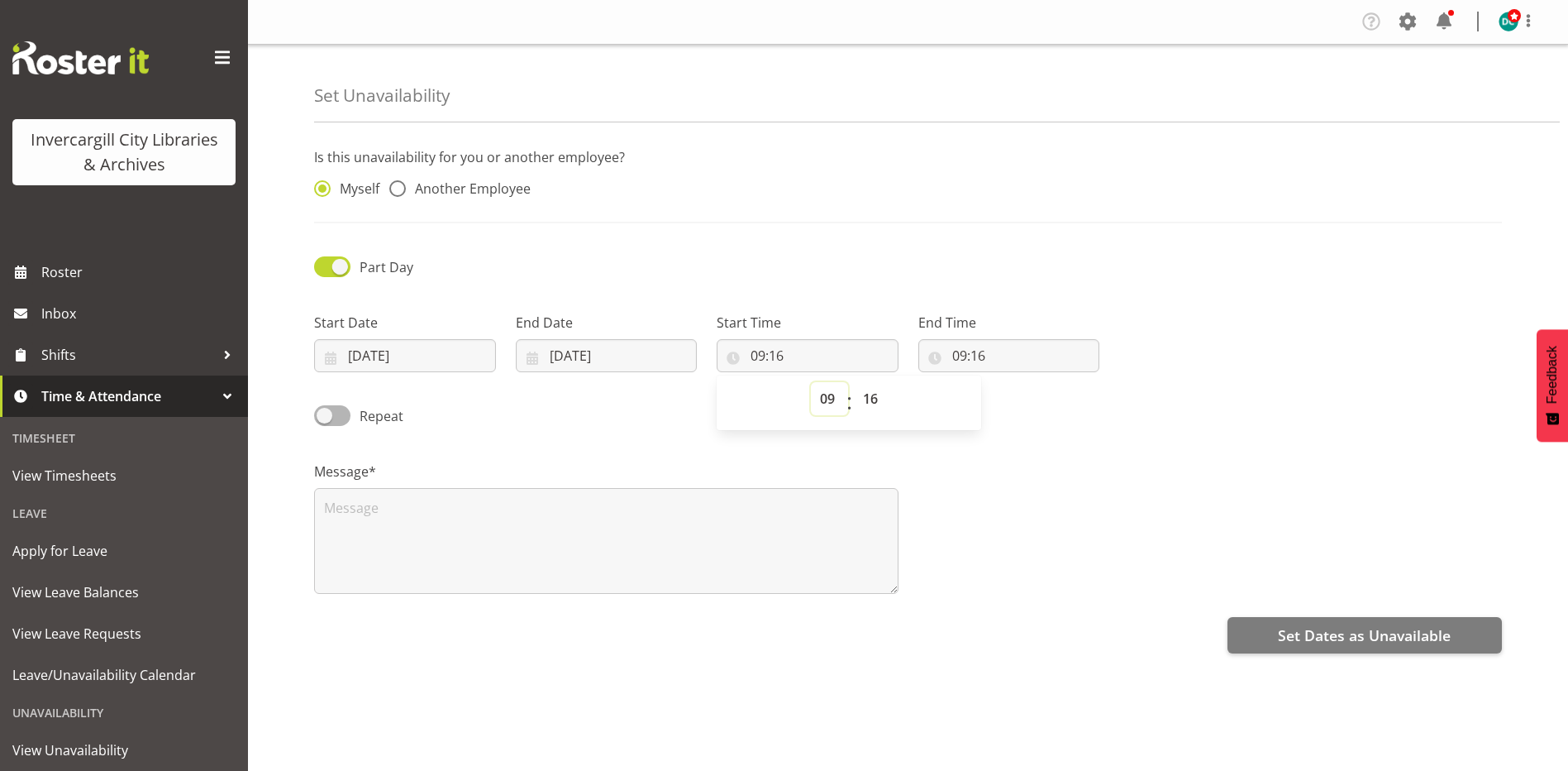
select select "11"
click at [811, 383] on select "00 01 02 03 04 05 06 07 08 09 10 11 12 13 14 15 16 17 18 19 20 21 22 23" at bounding box center [829, 399] width 38 height 33
type input "11:16"
click at [863, 395] on select "00 01 02 03 04 05 06 07 08 09 10 11 12 13 14 15 16 17 18 19 20 21 22 23 24 25 2…" at bounding box center [873, 399] width 38 height 33
select select "0"
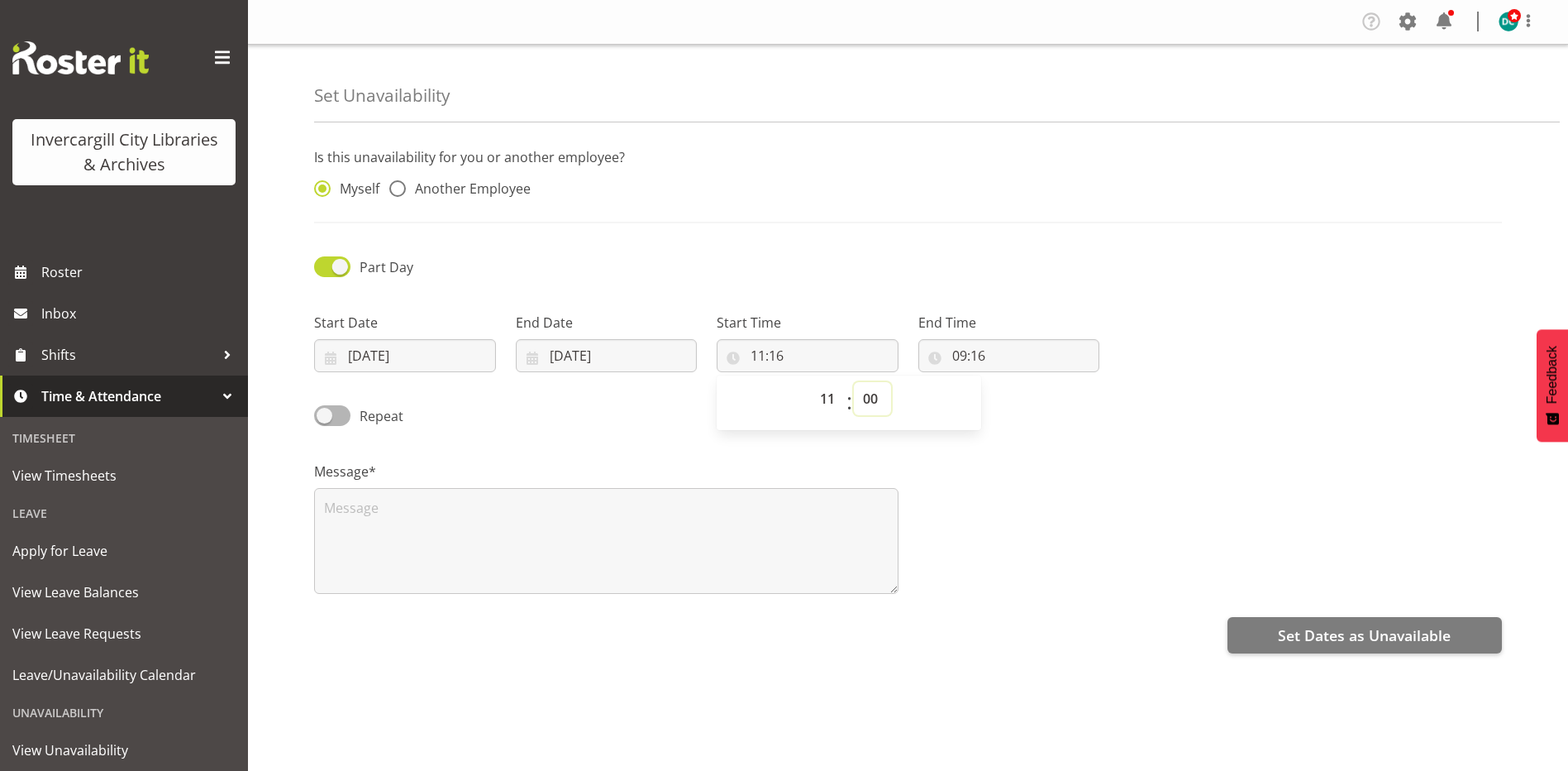
click at [854, 383] on select "00 01 02 03 04 05 06 07 08 09 10 11 12 13 14 15 16 17 18 19 20 21 22 23 24 25 2…" at bounding box center [873, 399] width 38 height 33
type input "11:00"
click at [949, 360] on input "09:16" at bounding box center [1008, 356] width 182 height 33
click at [1030, 403] on select "00 01 02 03 04 05 06 07 08 09 10 11 12 13 14 15 16 17 18 19 20 21 22 23" at bounding box center [1031, 399] width 38 height 33
select select "12"
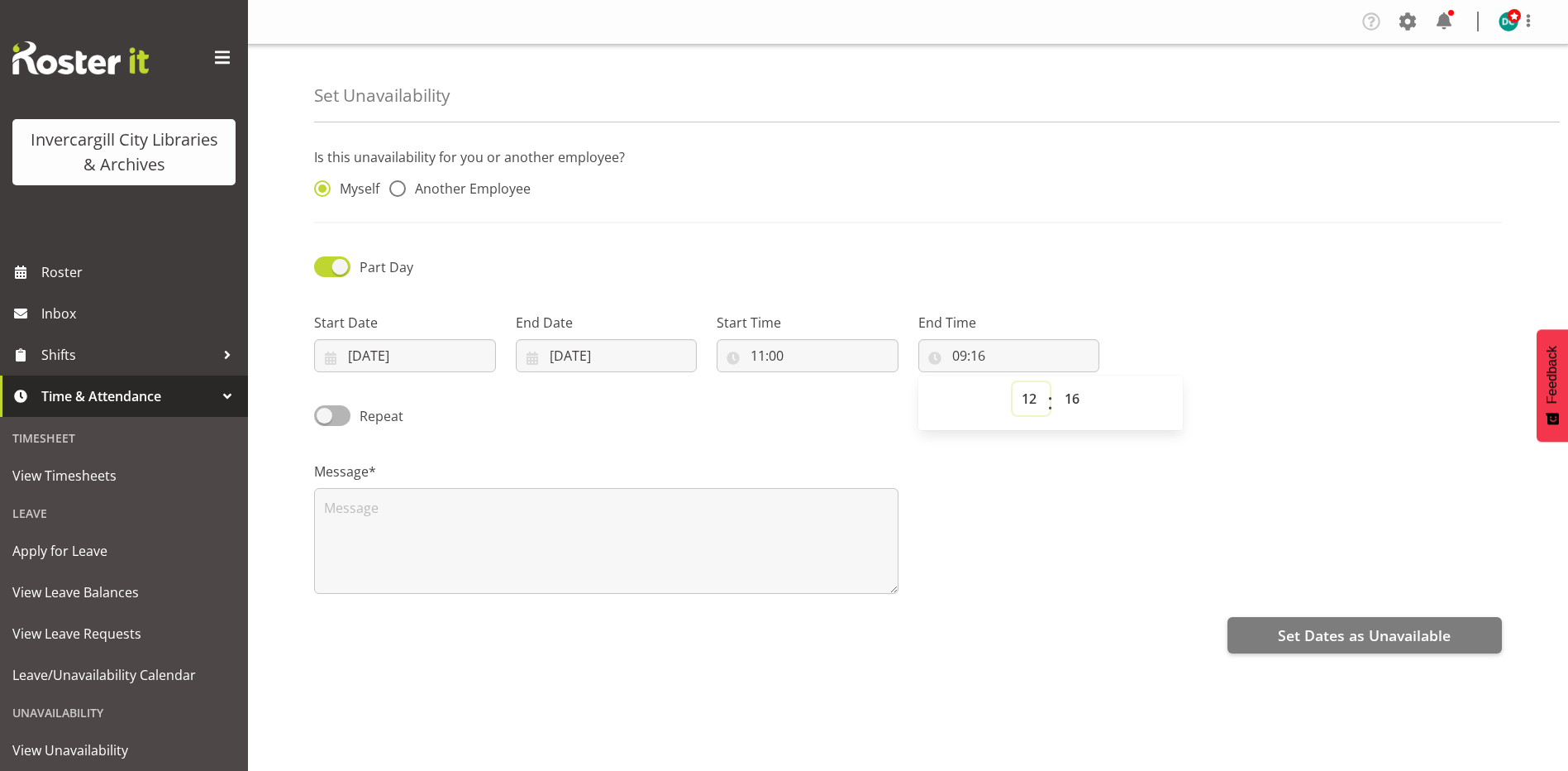
click at [1012, 383] on select "00 01 02 03 04 05 06 07 08 09 10 11 12 13 14 15 16 17 18 19 20 21 22 23" at bounding box center [1031, 399] width 38 height 33
type input "12:16"
click at [1078, 391] on select "00 01 02 03 04 05 06 07 08 09 10 11 12 13 14 15 16 17 18 19 20 21 22 23 24 25 2…" at bounding box center [1074, 399] width 38 height 33
select select "0"
click at [1056, 383] on select "00 01 02 03 04 05 06 07 08 09 10 11 12 13 14 15 16 17 18 19 20 21 22 23 24 25 2…" at bounding box center [1074, 399] width 38 height 33
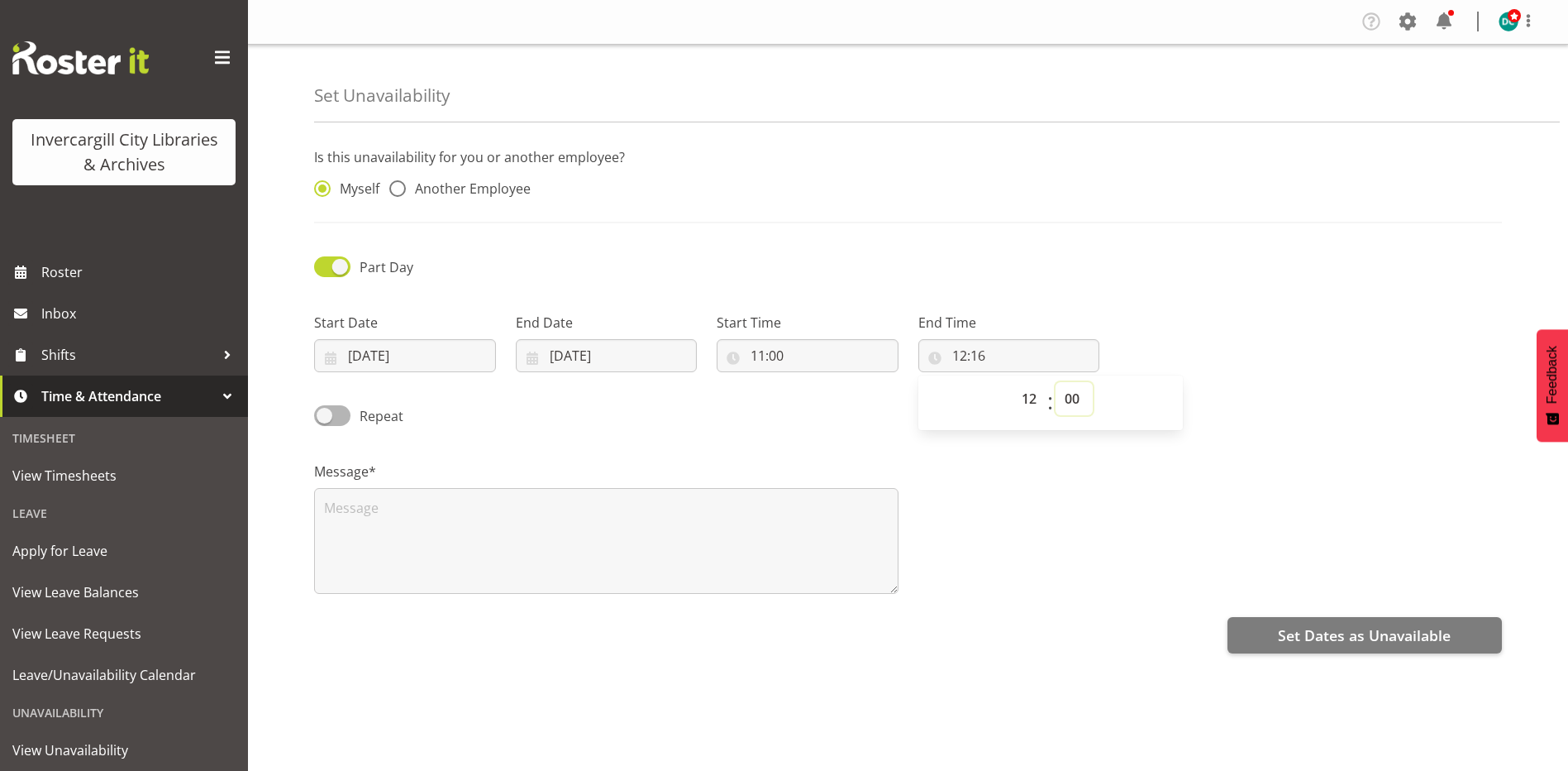
type input "12:00"
drag, startPoint x: 709, startPoint y: 438, endPoint x: 691, endPoint y: 443, distance: 18.7
click at [708, 438] on div "Repeat" at bounding box center [908, 411] width 1208 height 56
click at [327, 411] on span at bounding box center [332, 415] width 37 height 20
click at [325, 411] on input "Repeat" at bounding box center [319, 415] width 11 height 11
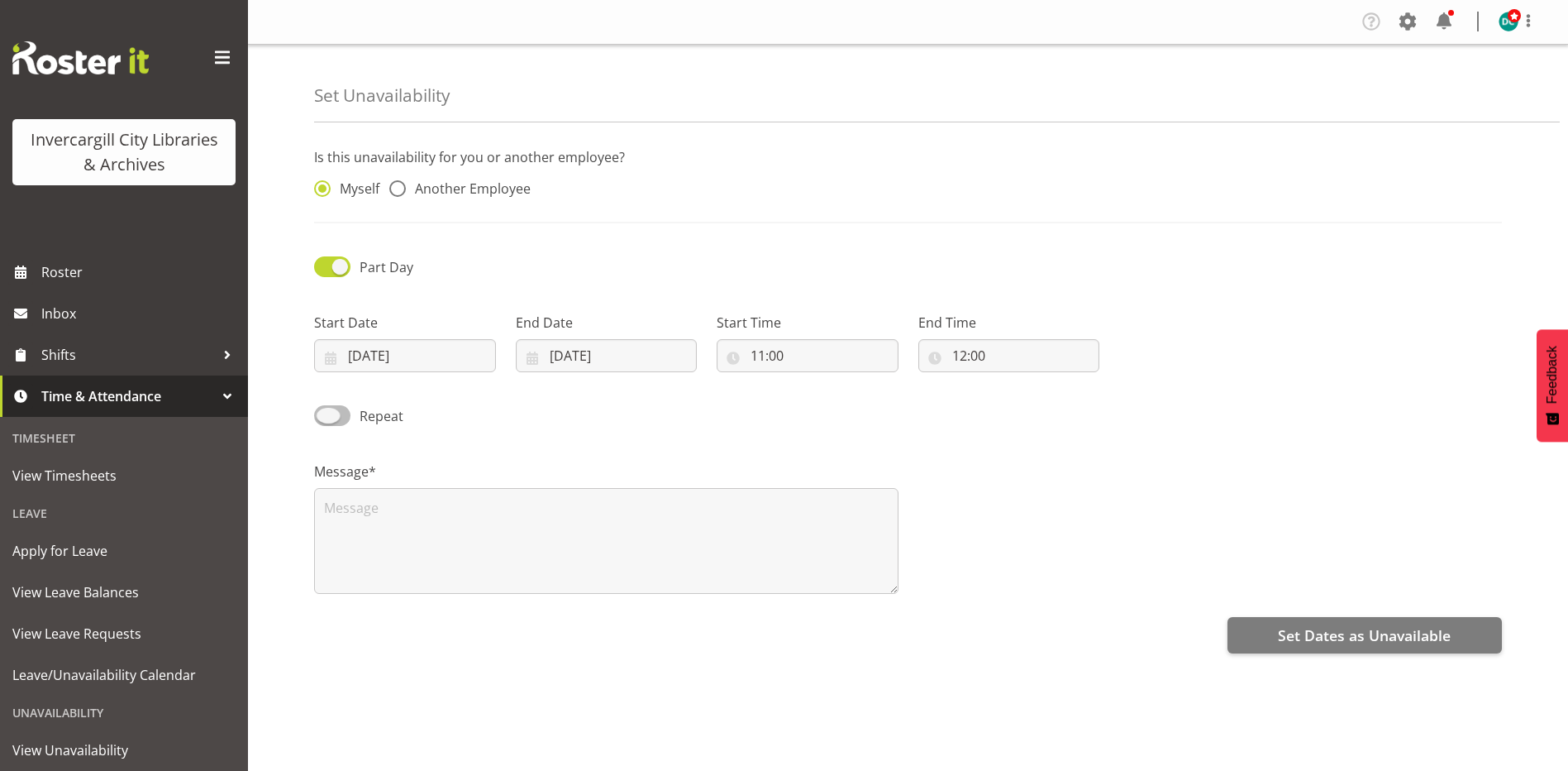
checkbox input "true"
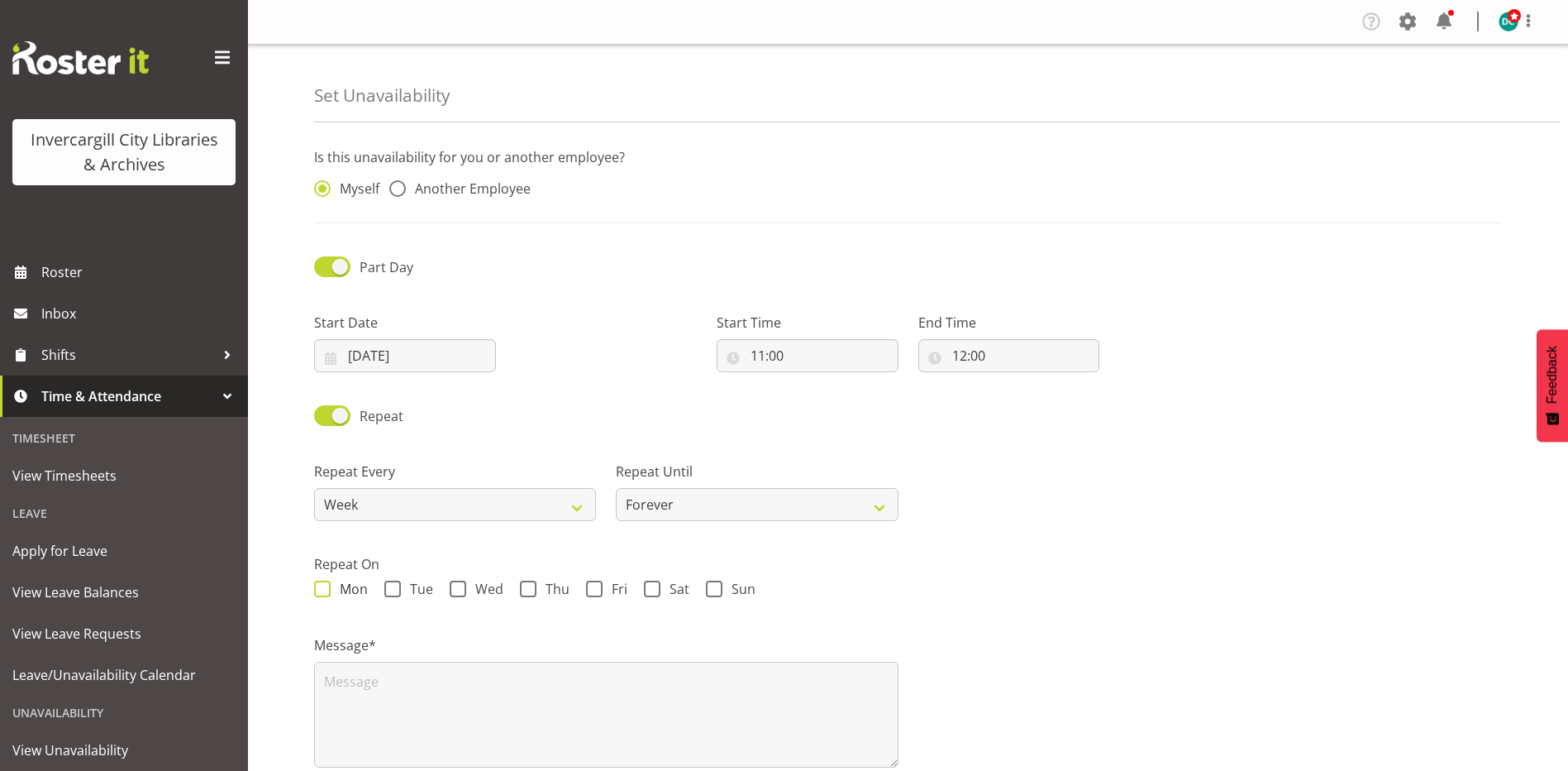
click at [326, 592] on span at bounding box center [322, 588] width 16 height 16
click at [325, 592] on input "Mon" at bounding box center [319, 589] width 11 height 11
checkbox input "true"
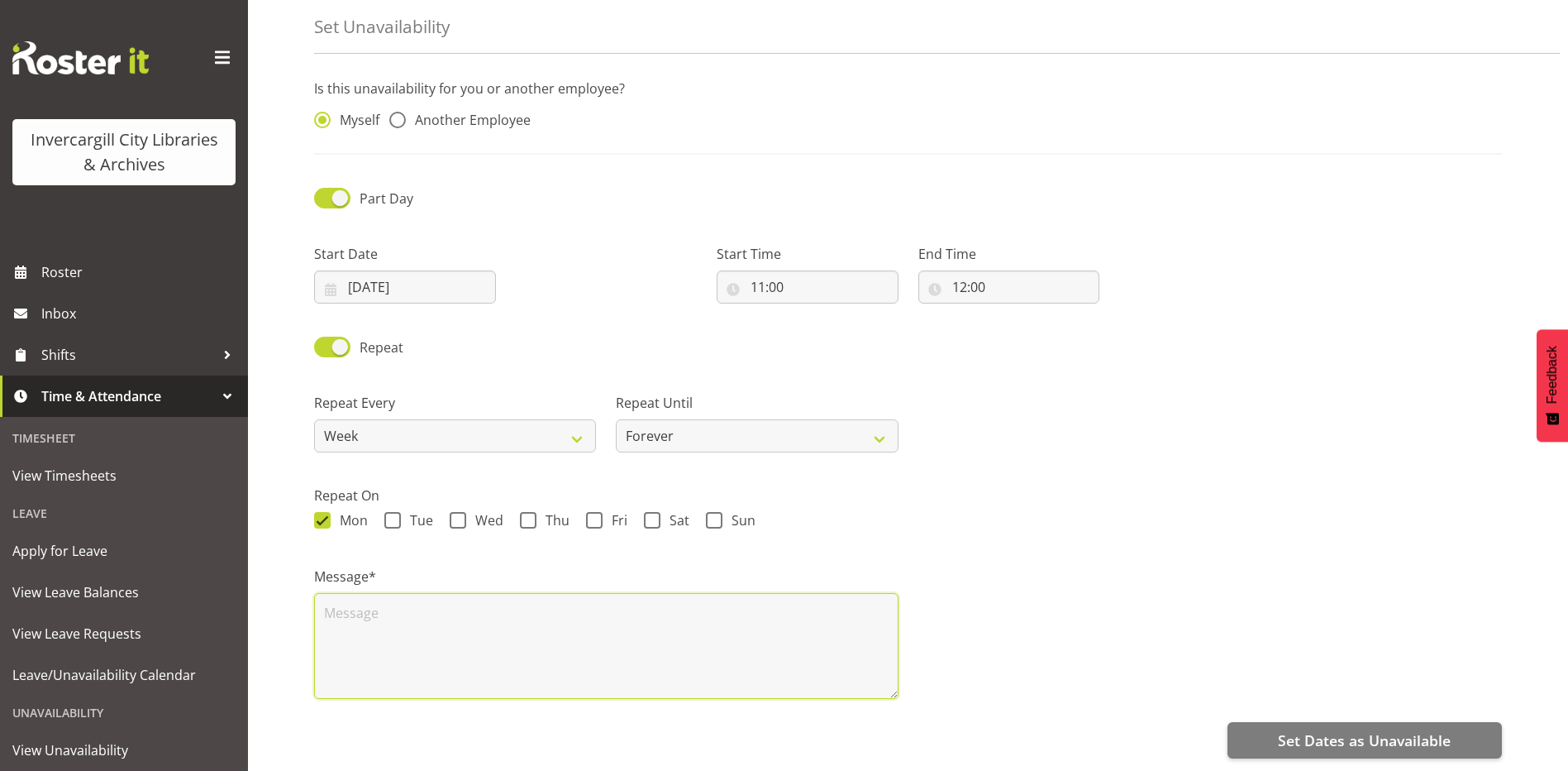
click at [413, 596] on textarea at bounding box center [606, 646] width 585 height 106
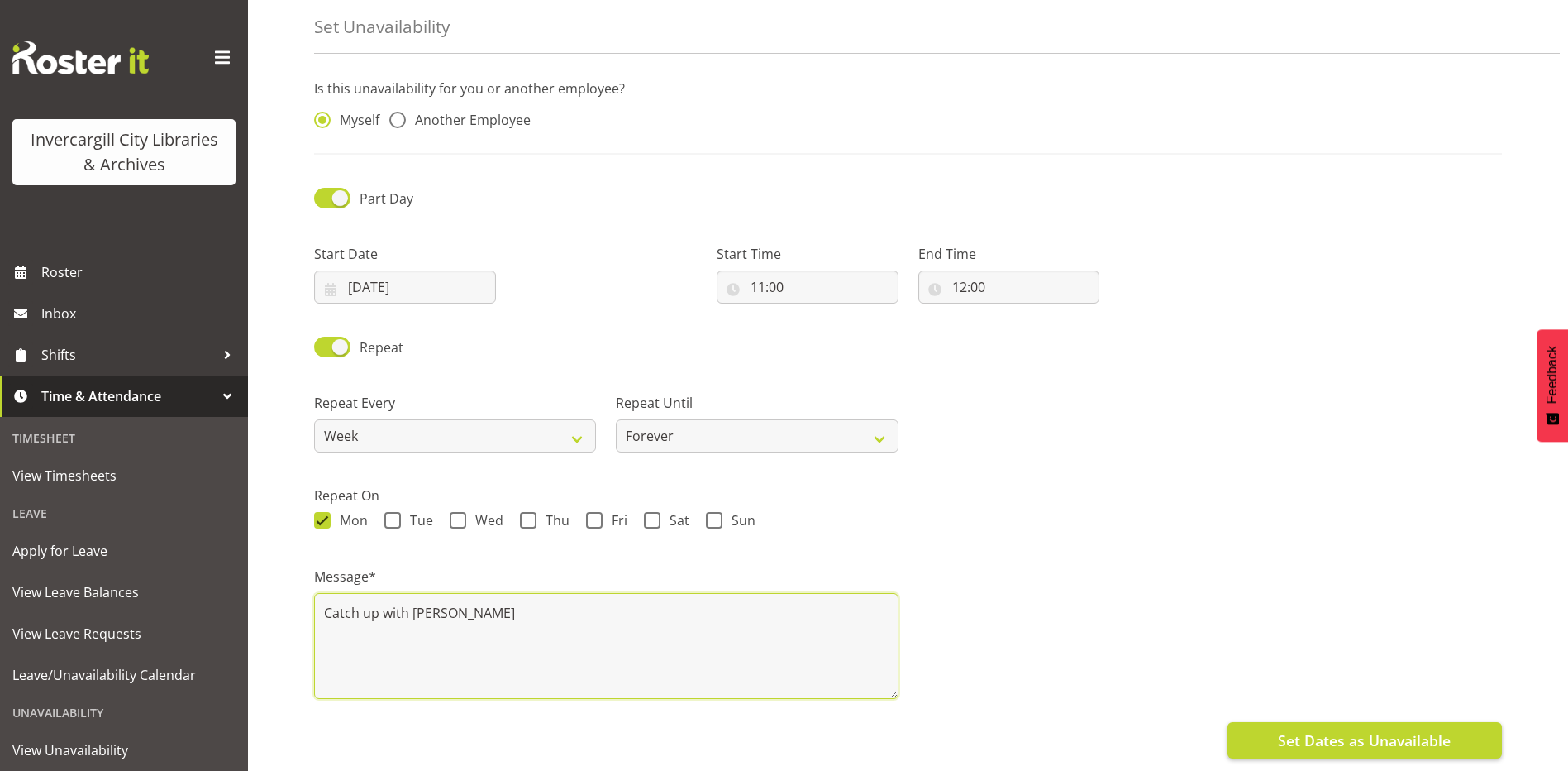
type textarea "Catch up with Michelle C"
click at [1372, 722] on button "Set Dates as Unavailable" at bounding box center [1364, 740] width 274 height 37
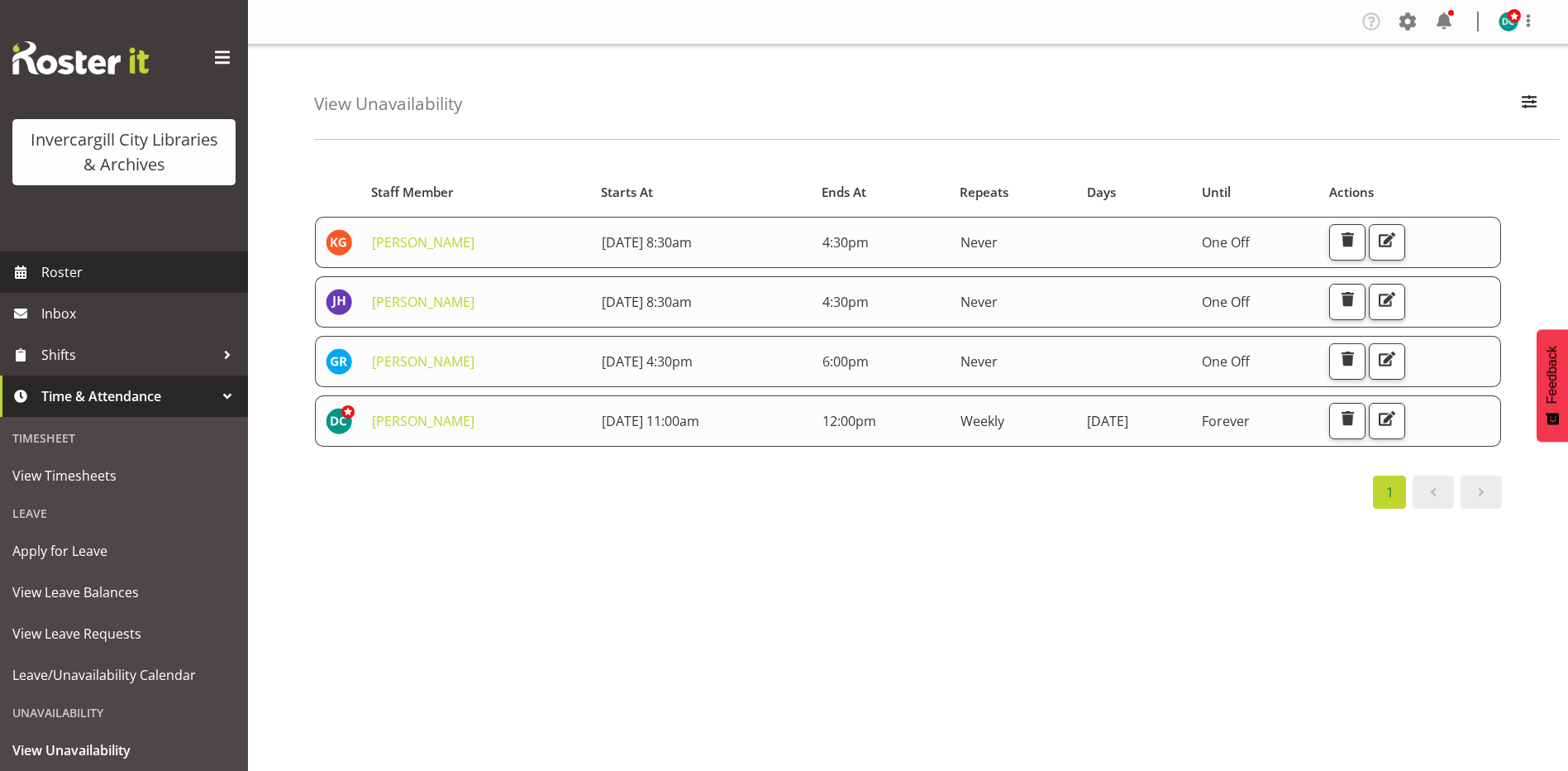
click at [72, 267] on span "Roster" at bounding box center [141, 272] width 198 height 25
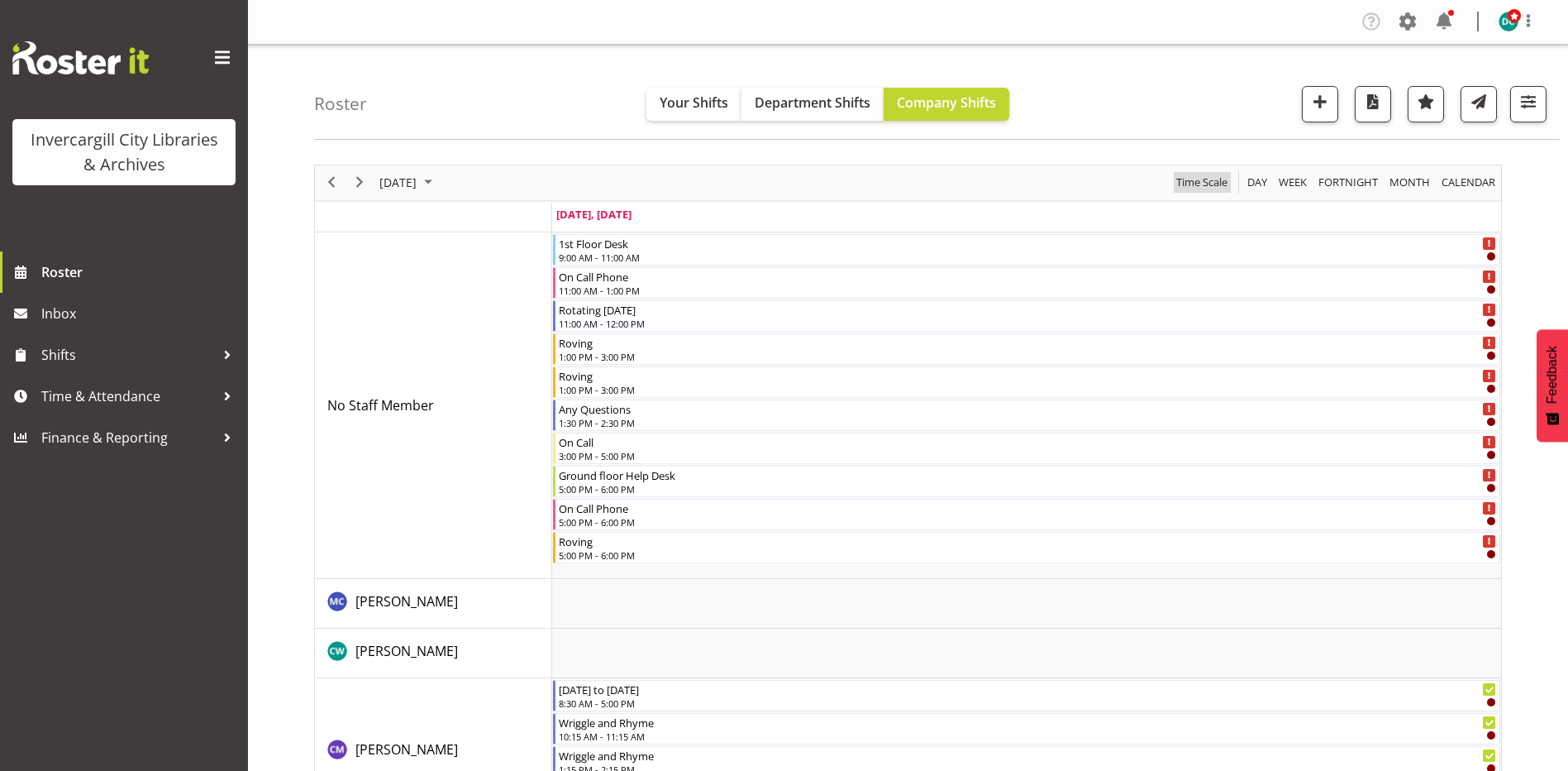
click at [1194, 188] on span "Time Scale" at bounding box center [1202, 182] width 55 height 20
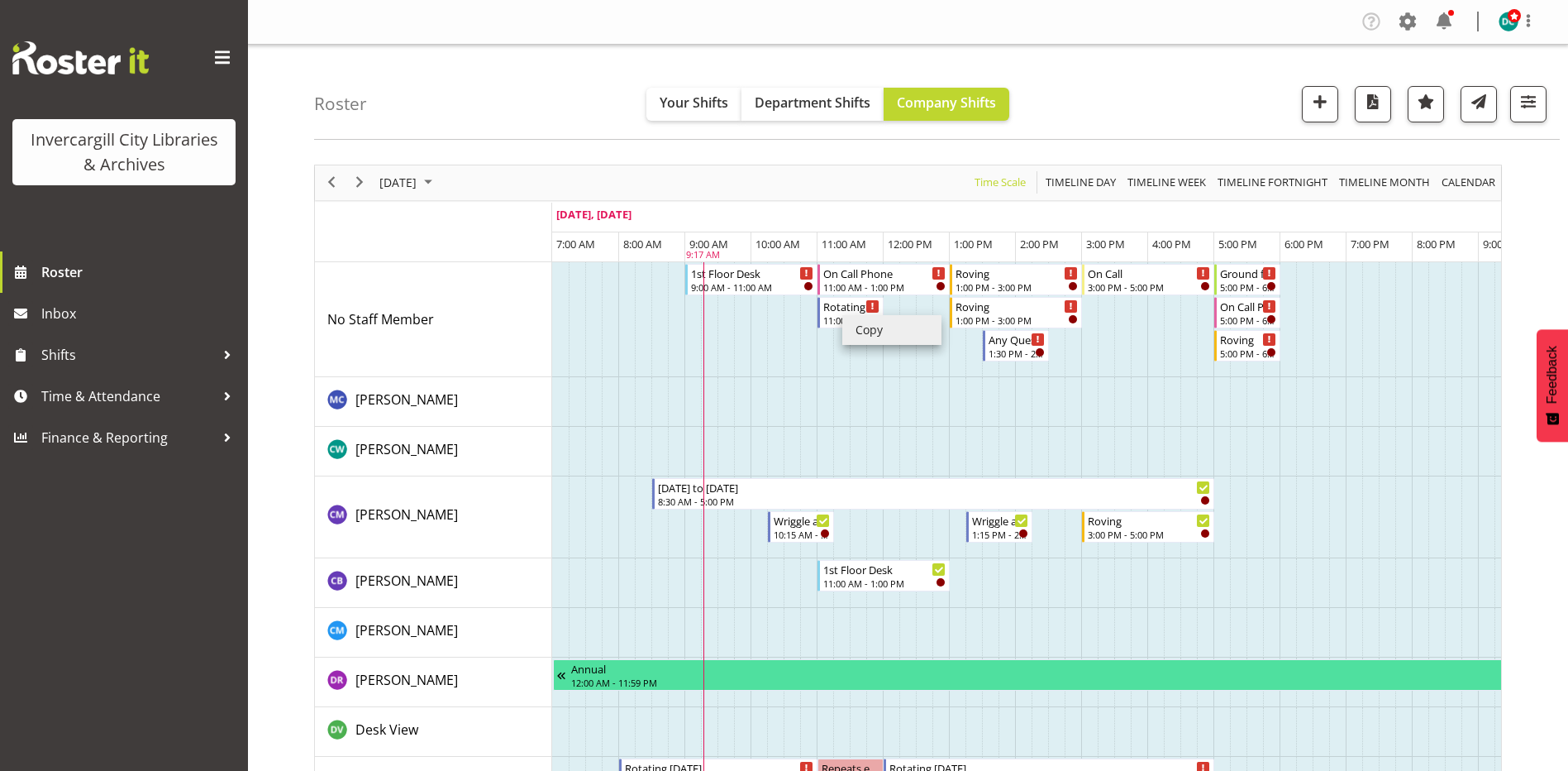
click at [814, 364] on td "Timeline Day of August 18, 2025" at bounding box center [808, 319] width 16 height 115
click at [843, 319] on div "11:00 AM - 12:00 PM" at bounding box center [851, 319] width 57 height 13
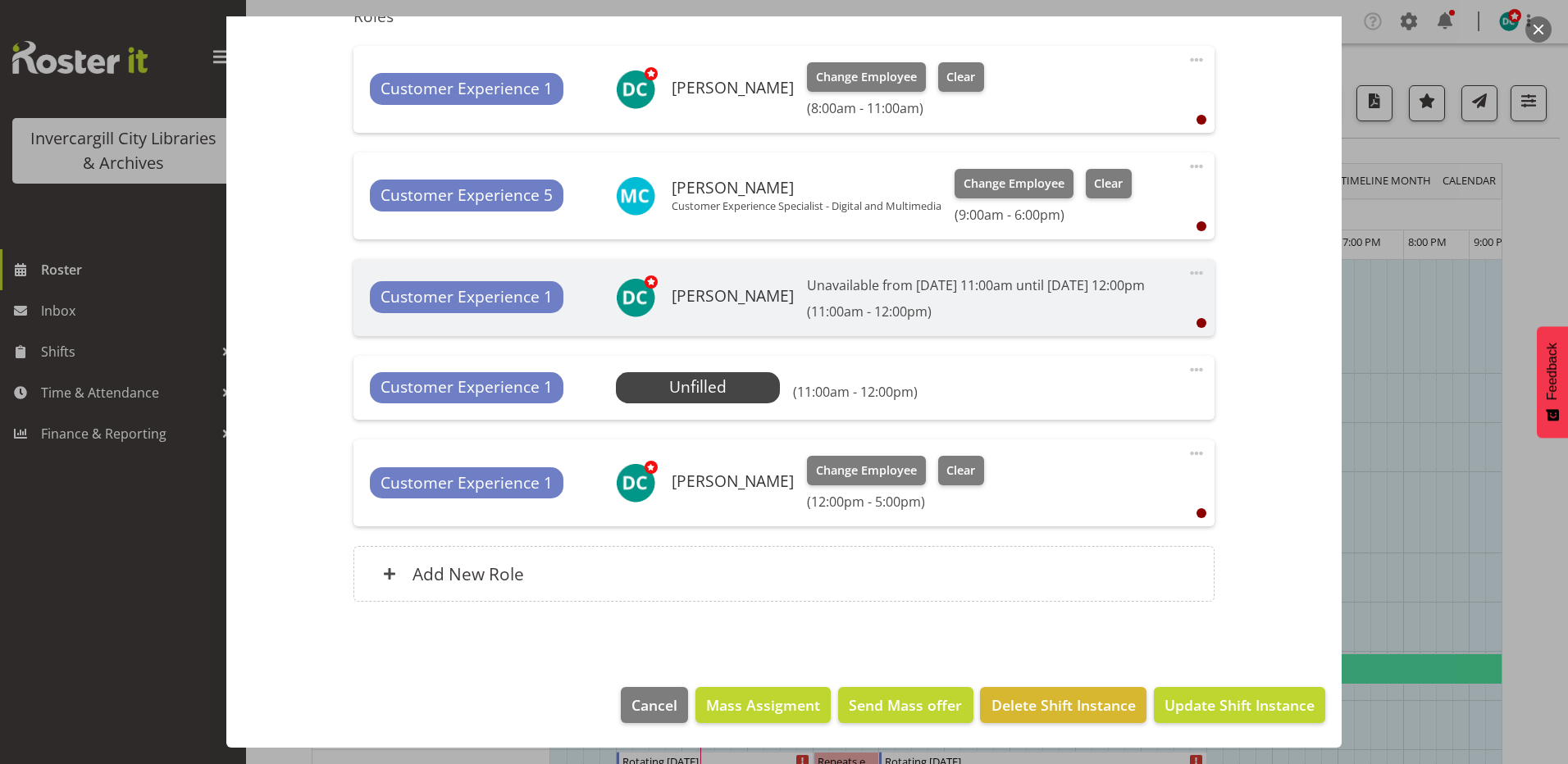
scroll to position [586, 0]
click at [1013, 711] on span "Delete Shift Instance" at bounding box center [1063, 705] width 144 height 21
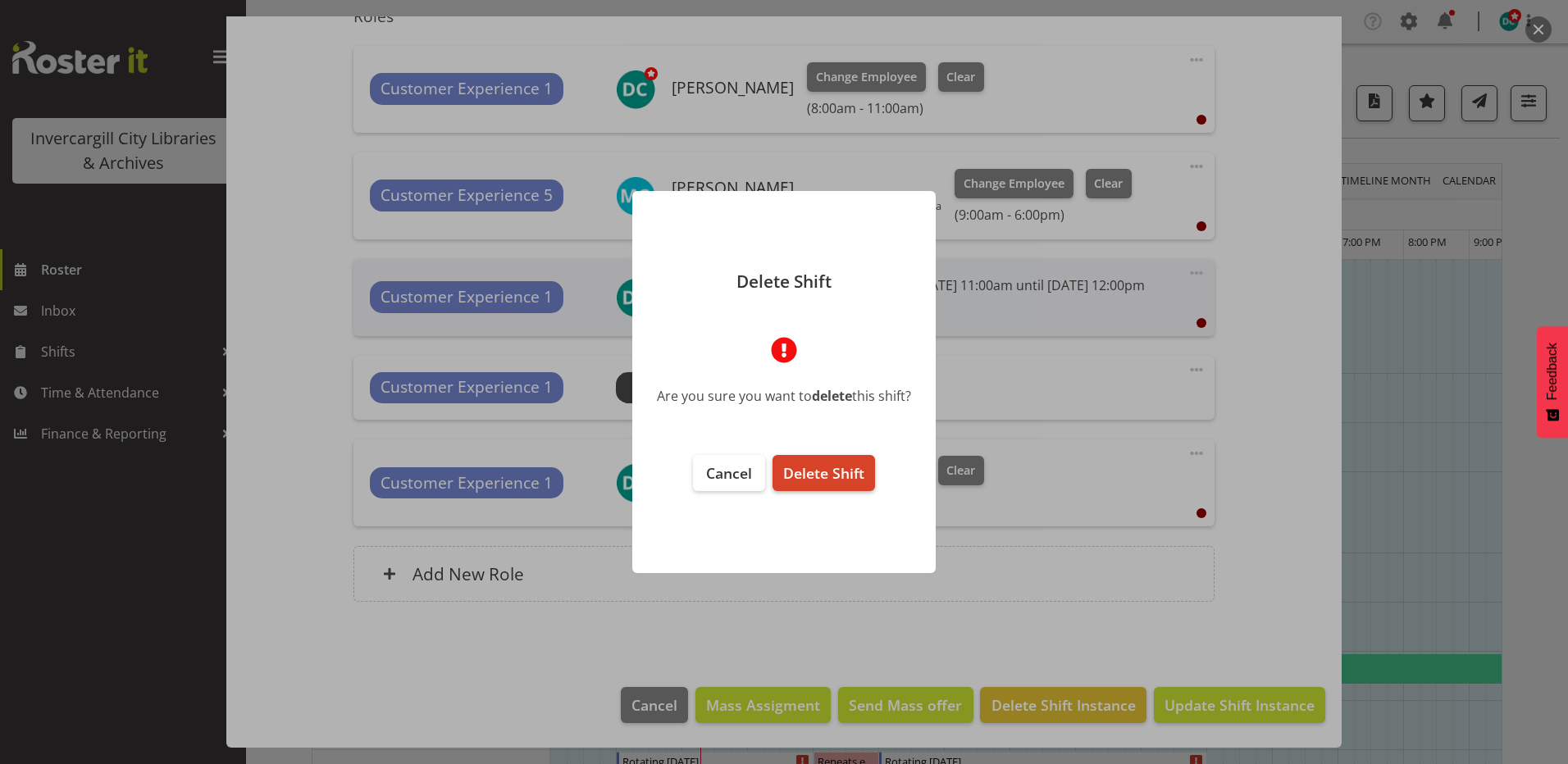
click at [828, 482] on span "Delete Shift" at bounding box center [824, 473] width 81 height 20
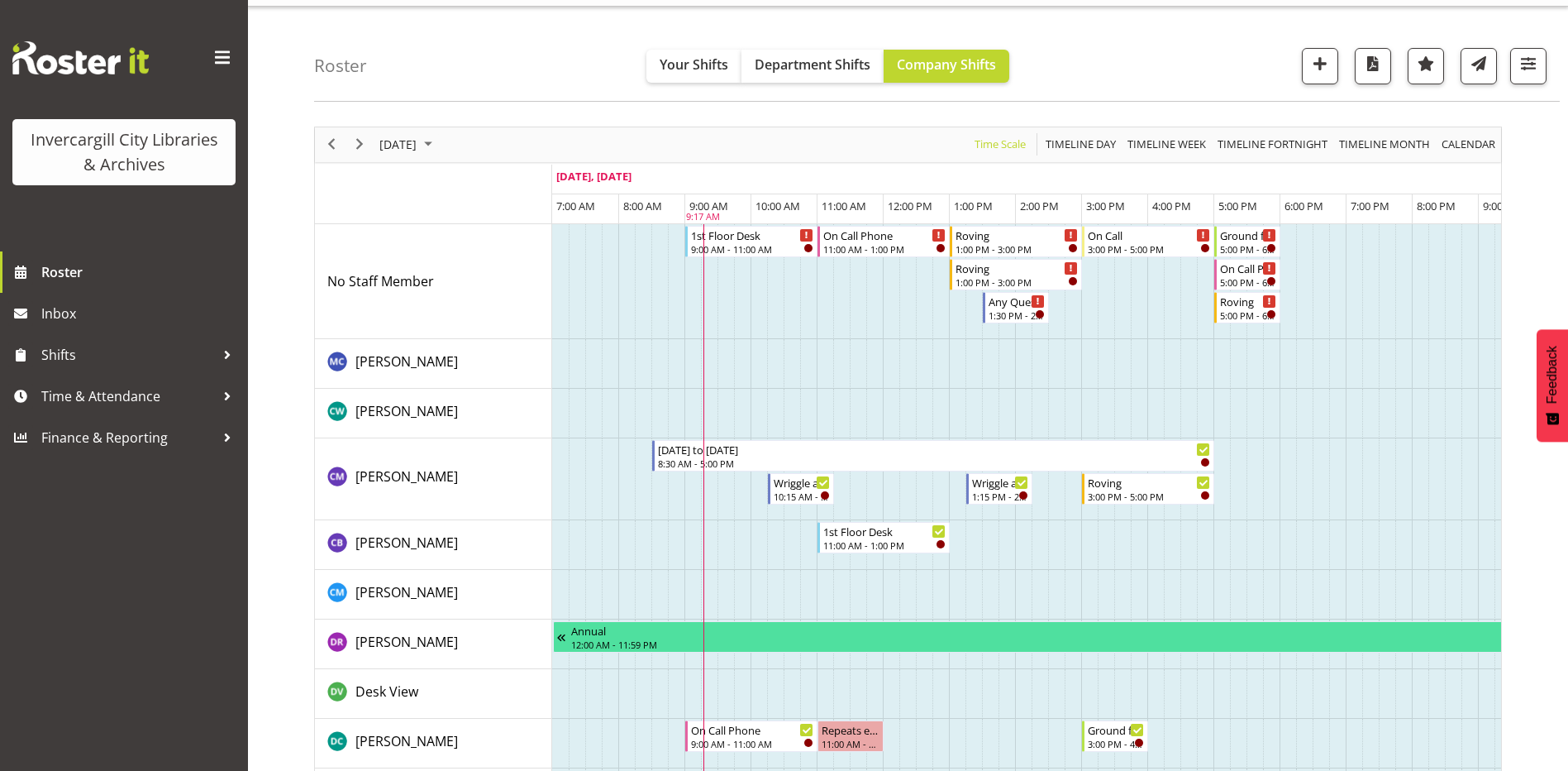
scroll to position [0, 0]
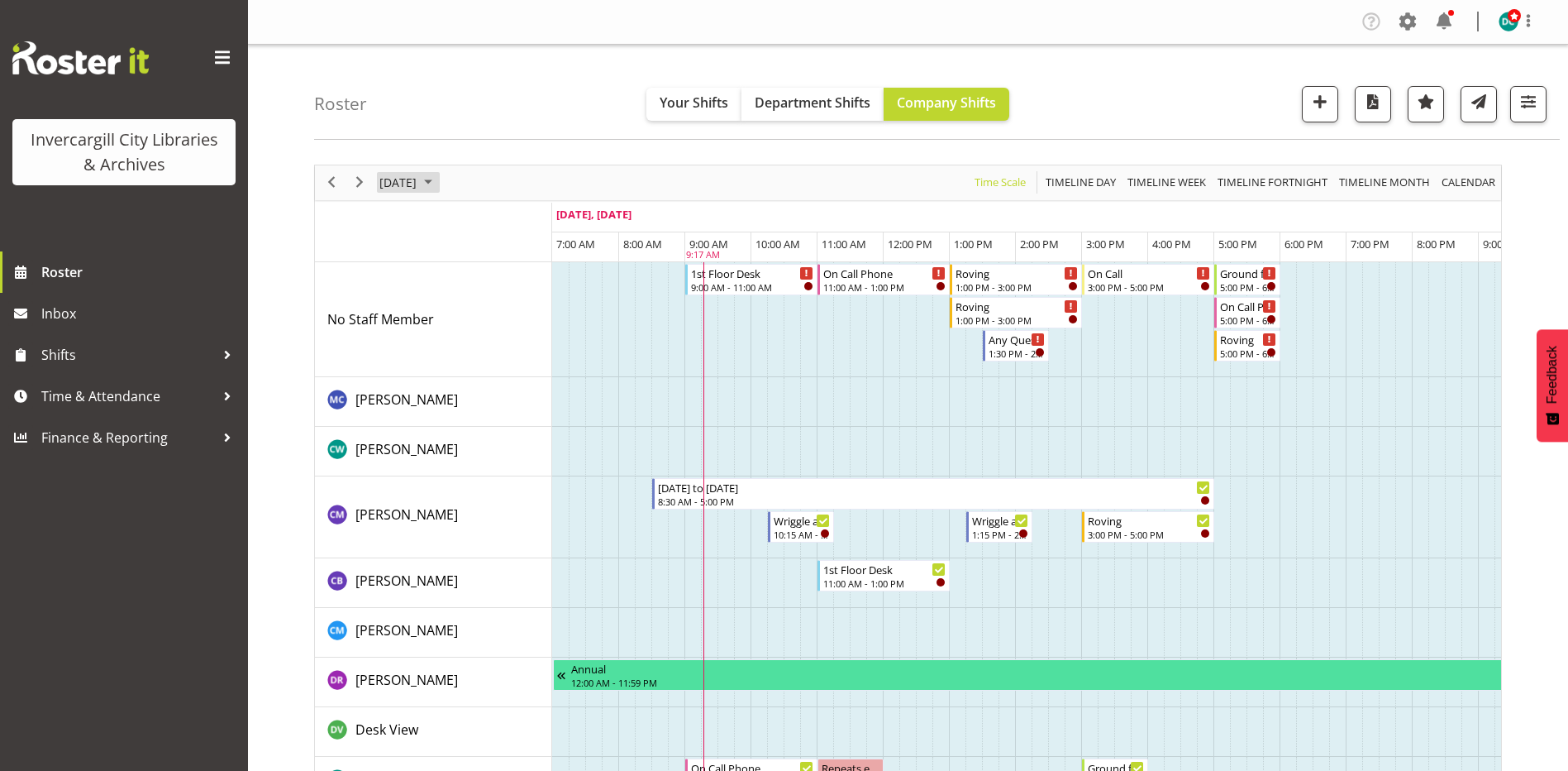
click at [405, 180] on span "August 18, 2025" at bounding box center [398, 182] width 40 height 20
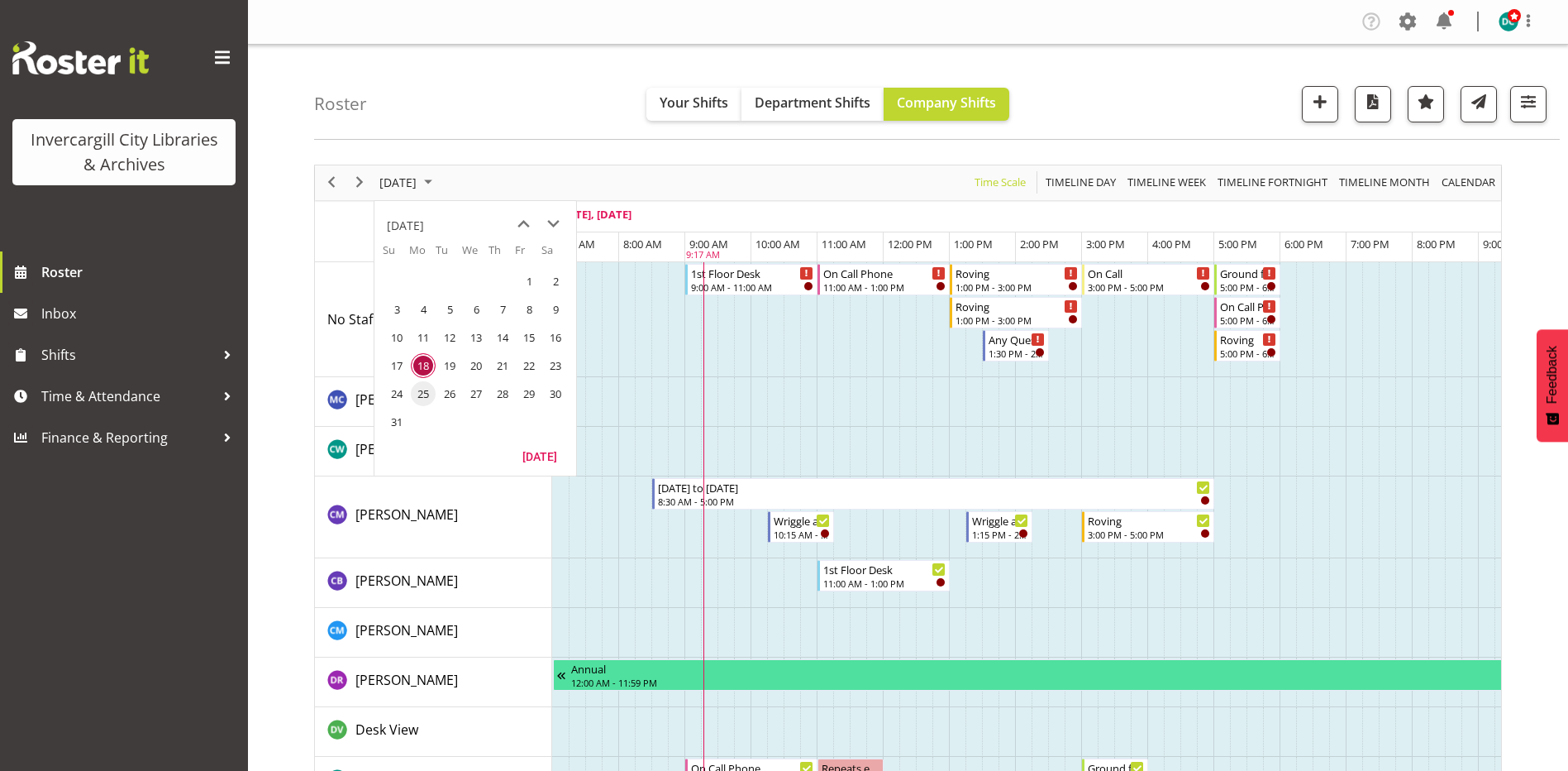
click at [415, 392] on span "25" at bounding box center [424, 394] width 25 height 25
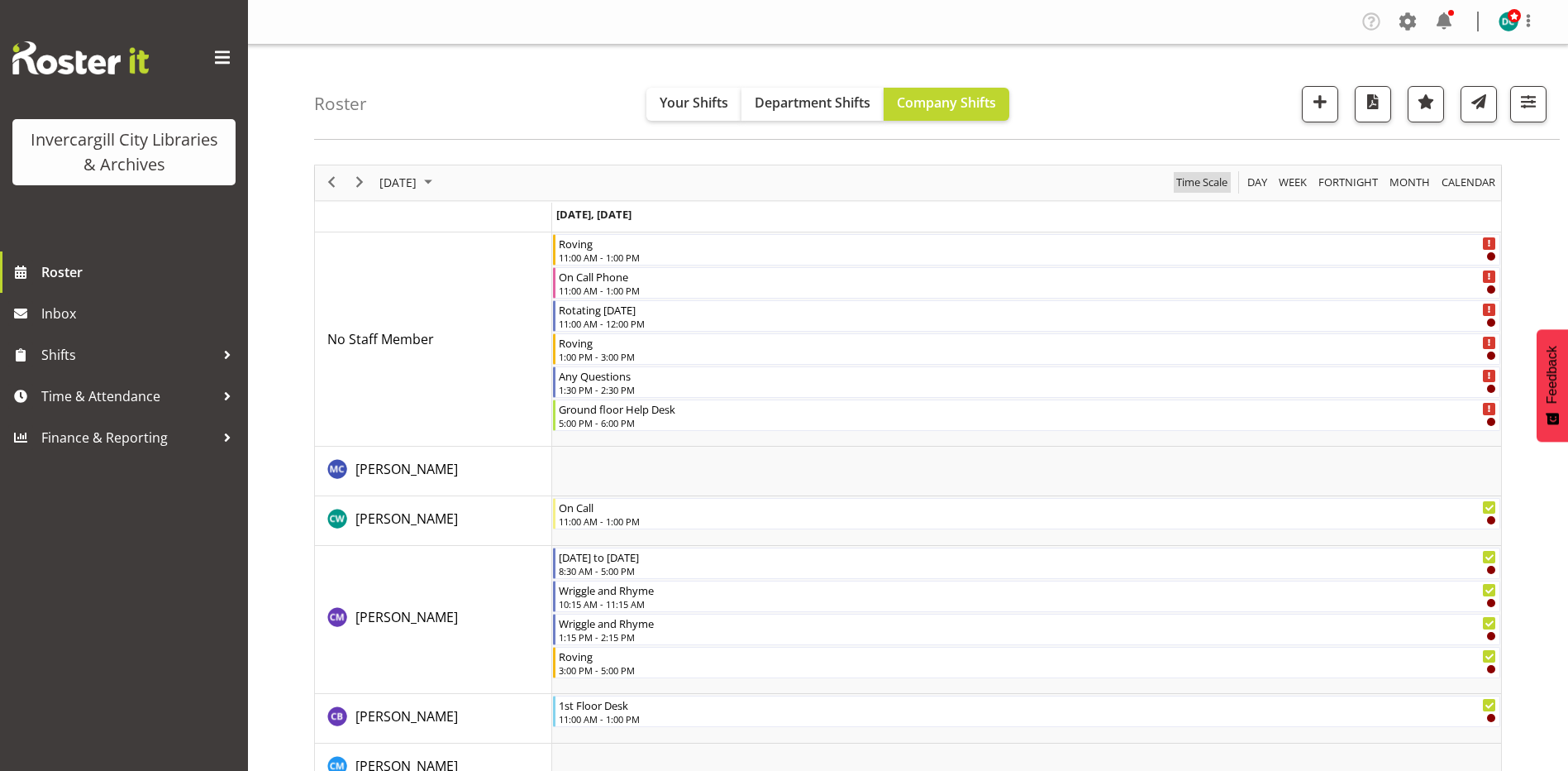
click at [1214, 176] on span "Time Scale" at bounding box center [1202, 182] width 55 height 20
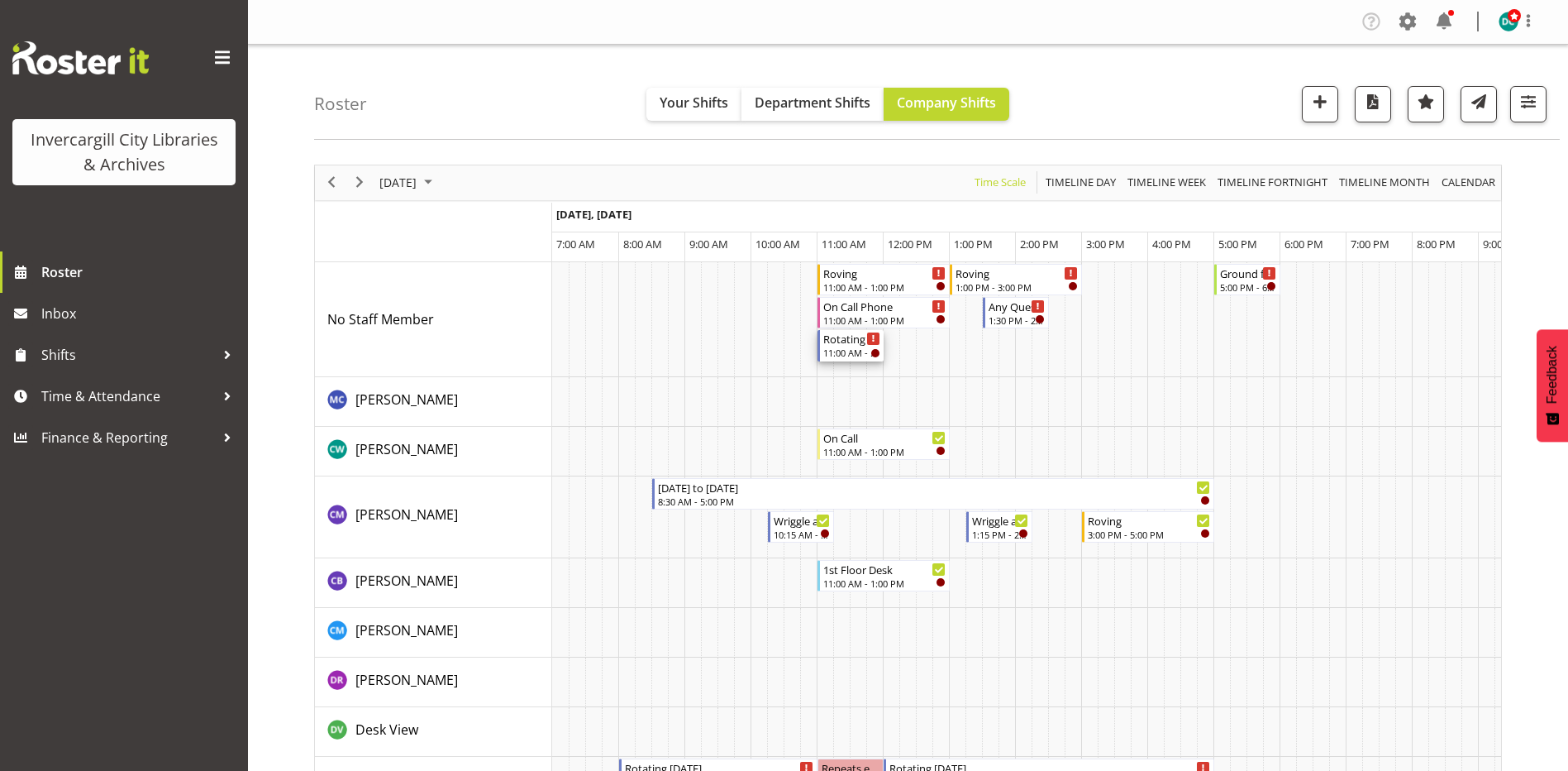
click at [846, 348] on div "11:00 AM - 12:00 PM" at bounding box center [851, 353] width 57 height 13
click at [0, 0] on div at bounding box center [0, 0] width 0 height 0
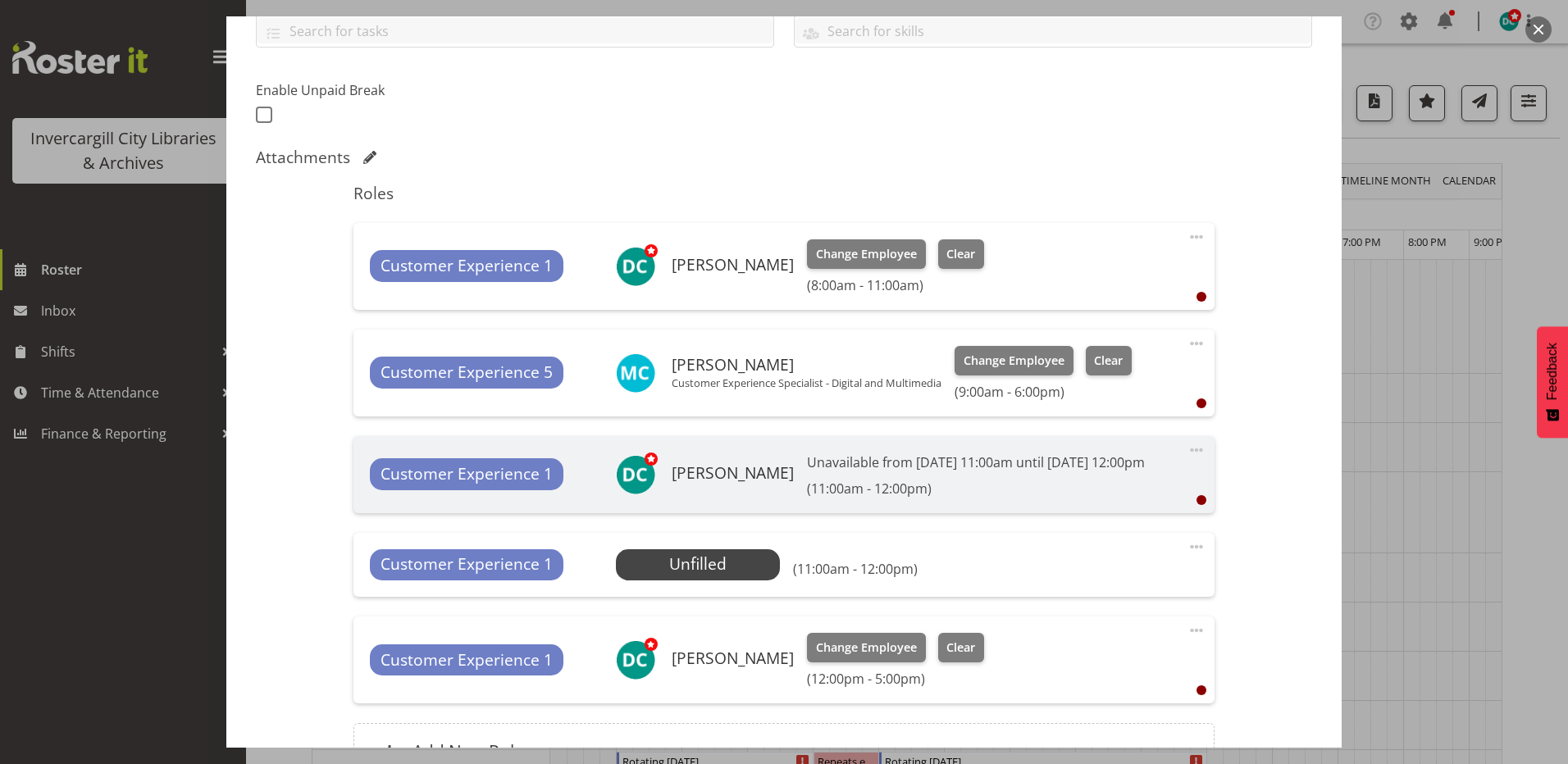
scroll to position [574, 0]
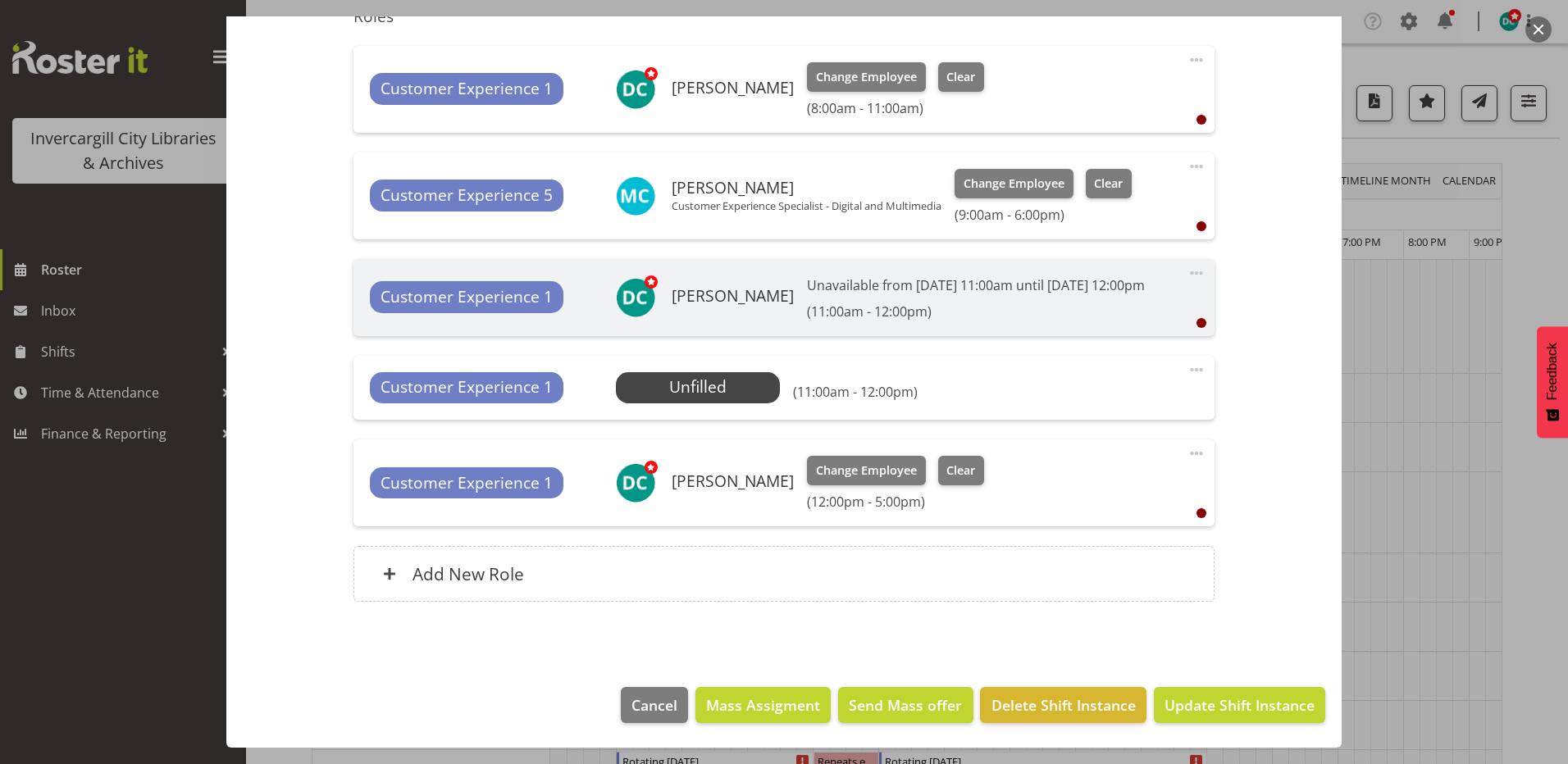
click at [1187, 379] on span at bounding box center [1196, 370] width 20 height 20
click at [1070, 478] on link "Delete" at bounding box center [1128, 464] width 158 height 30
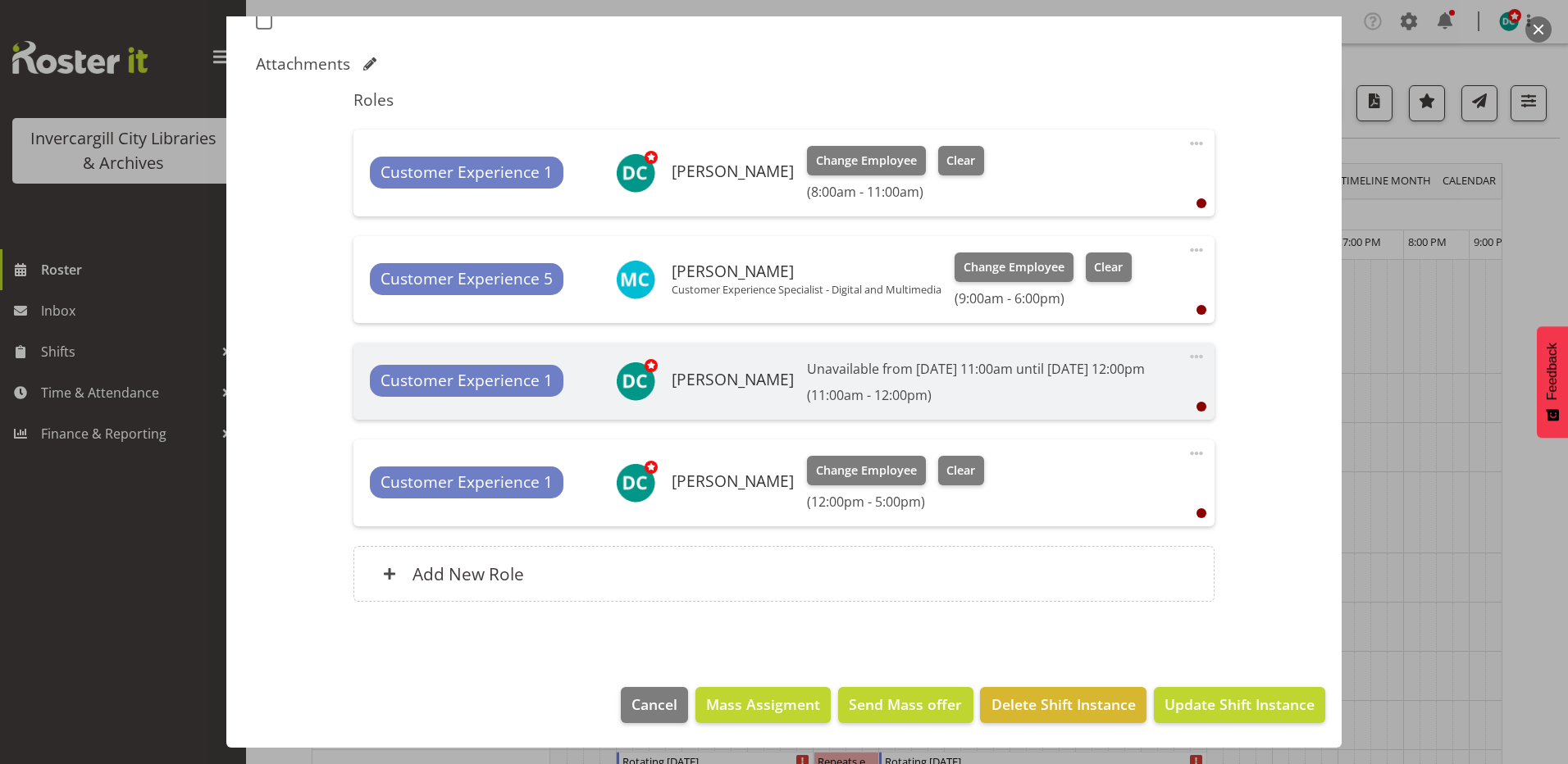
scroll to position [503, 0]
click at [1239, 710] on span "Update Shift Instance" at bounding box center [1239, 704] width 150 height 21
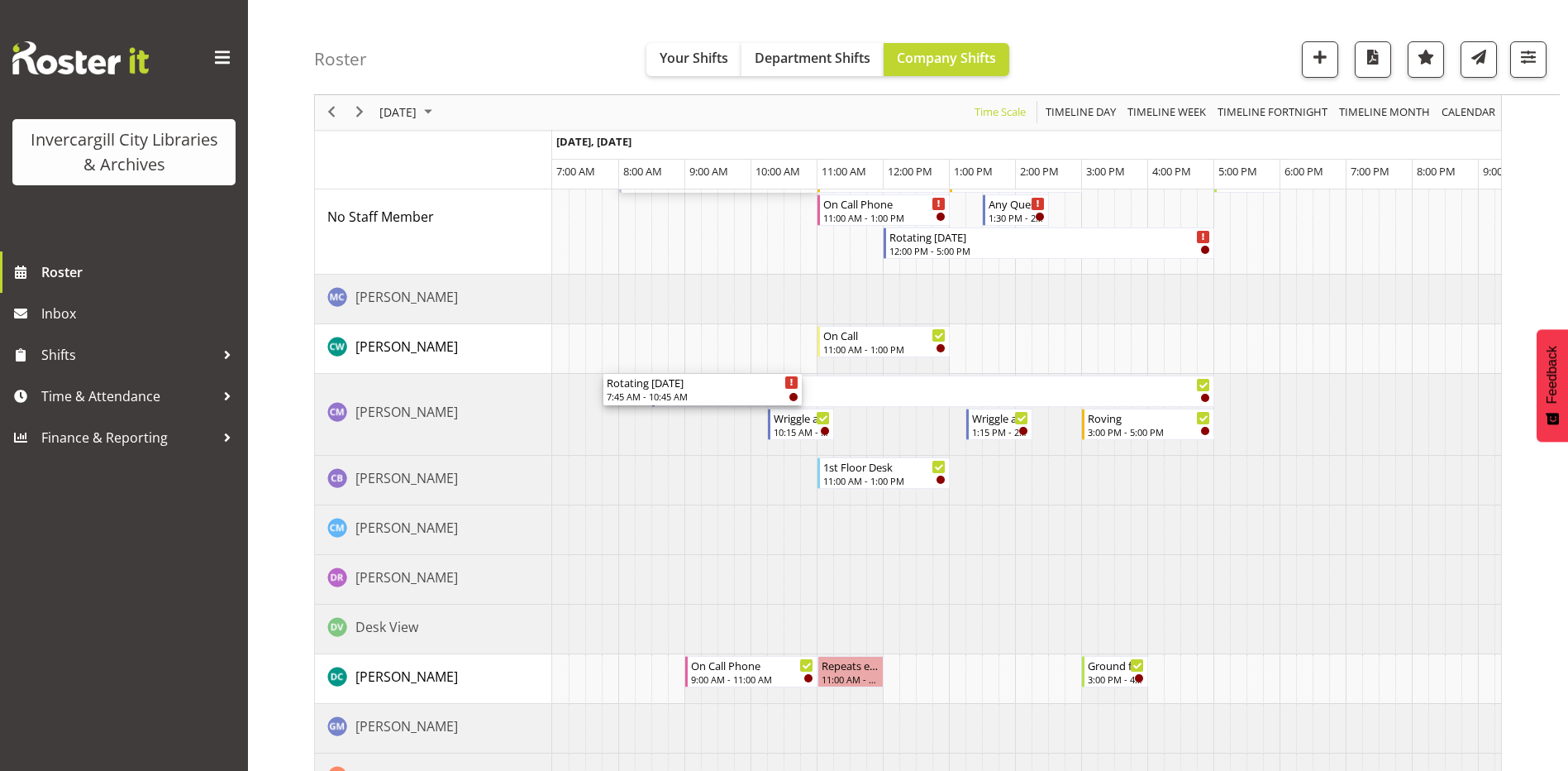
scroll to position [166, 0]
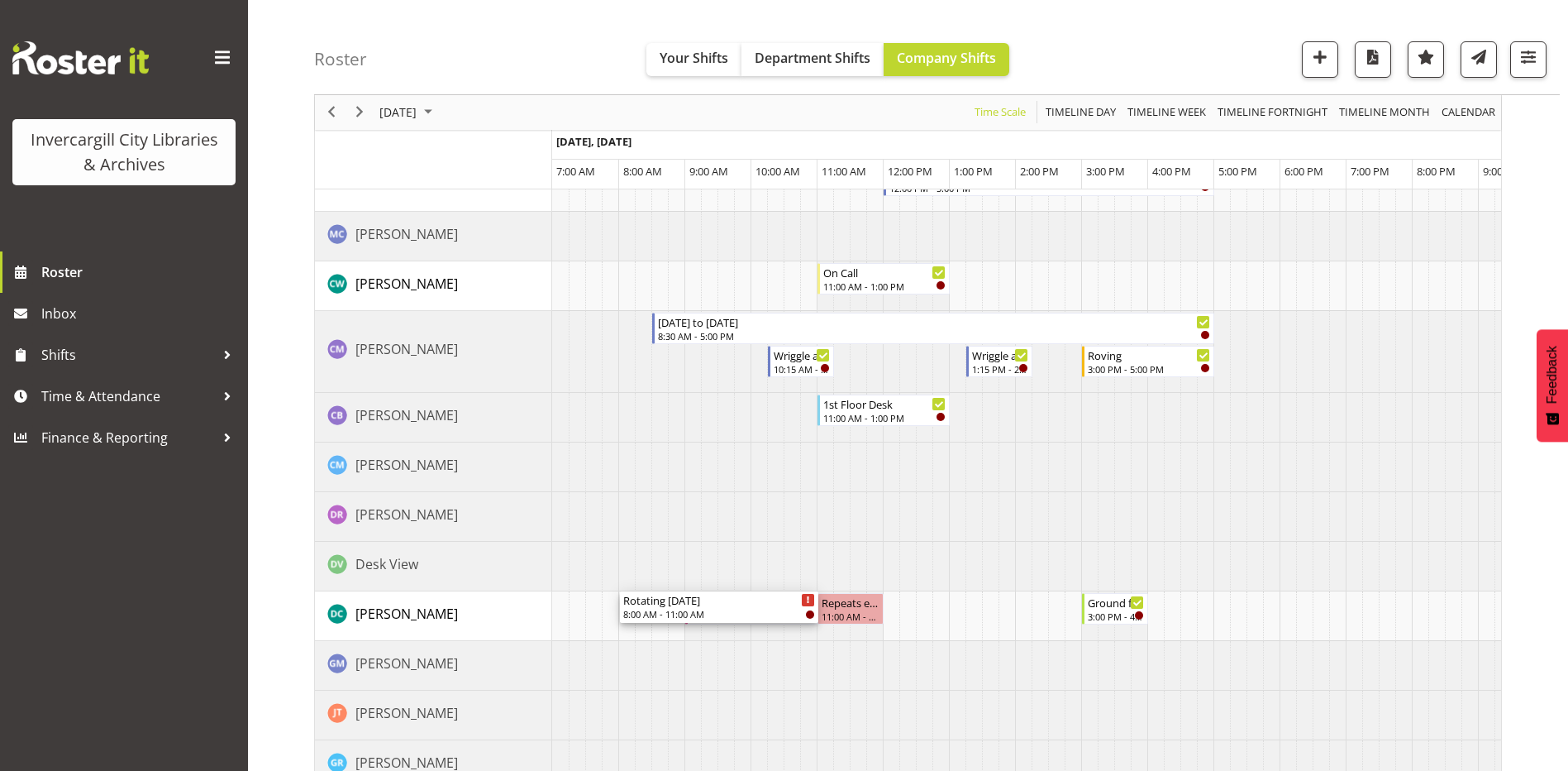
drag, startPoint x: 729, startPoint y: 363, endPoint x: 749, endPoint y: 621, distance: 258.8
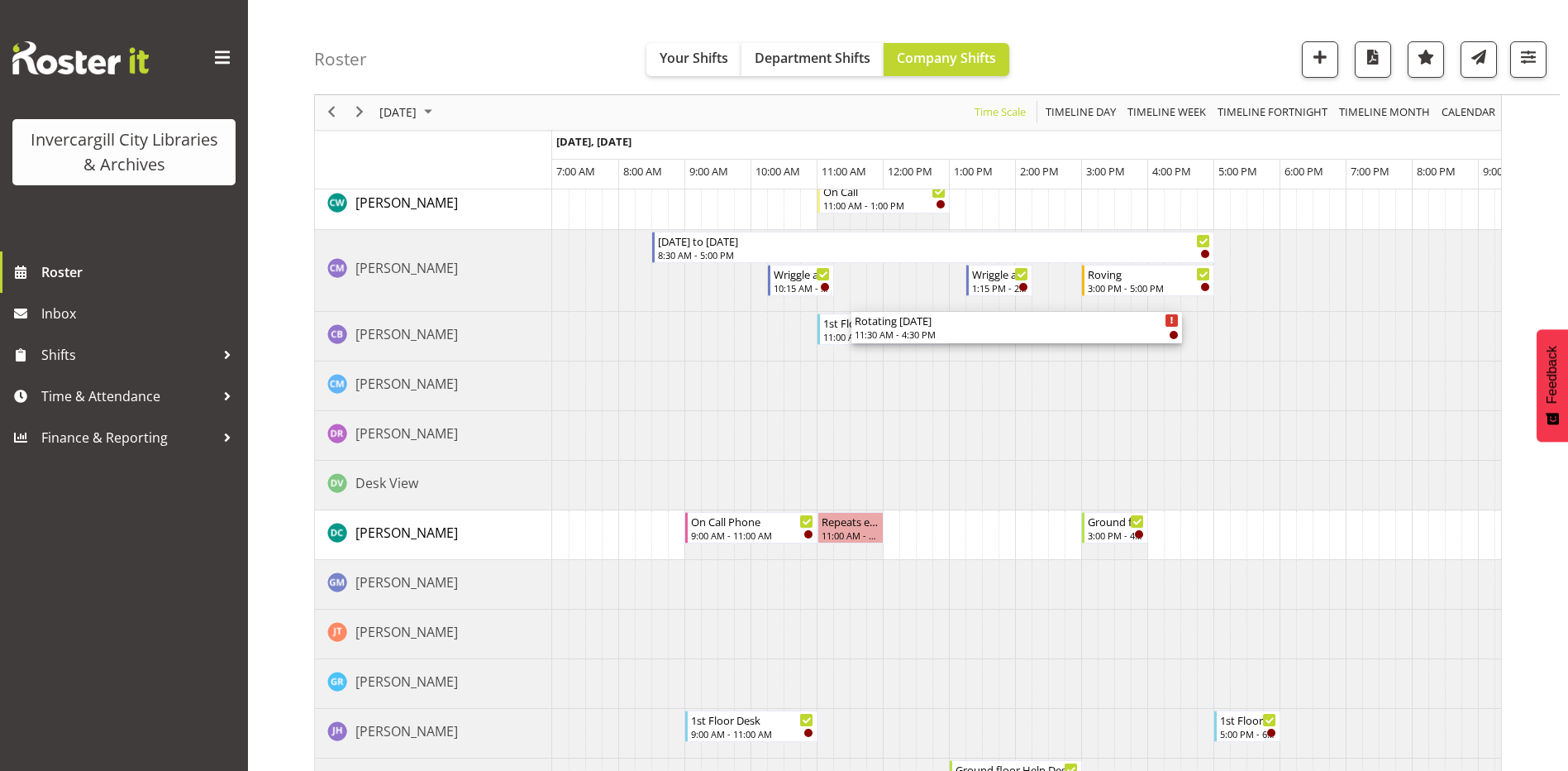
scroll to position [248, 0]
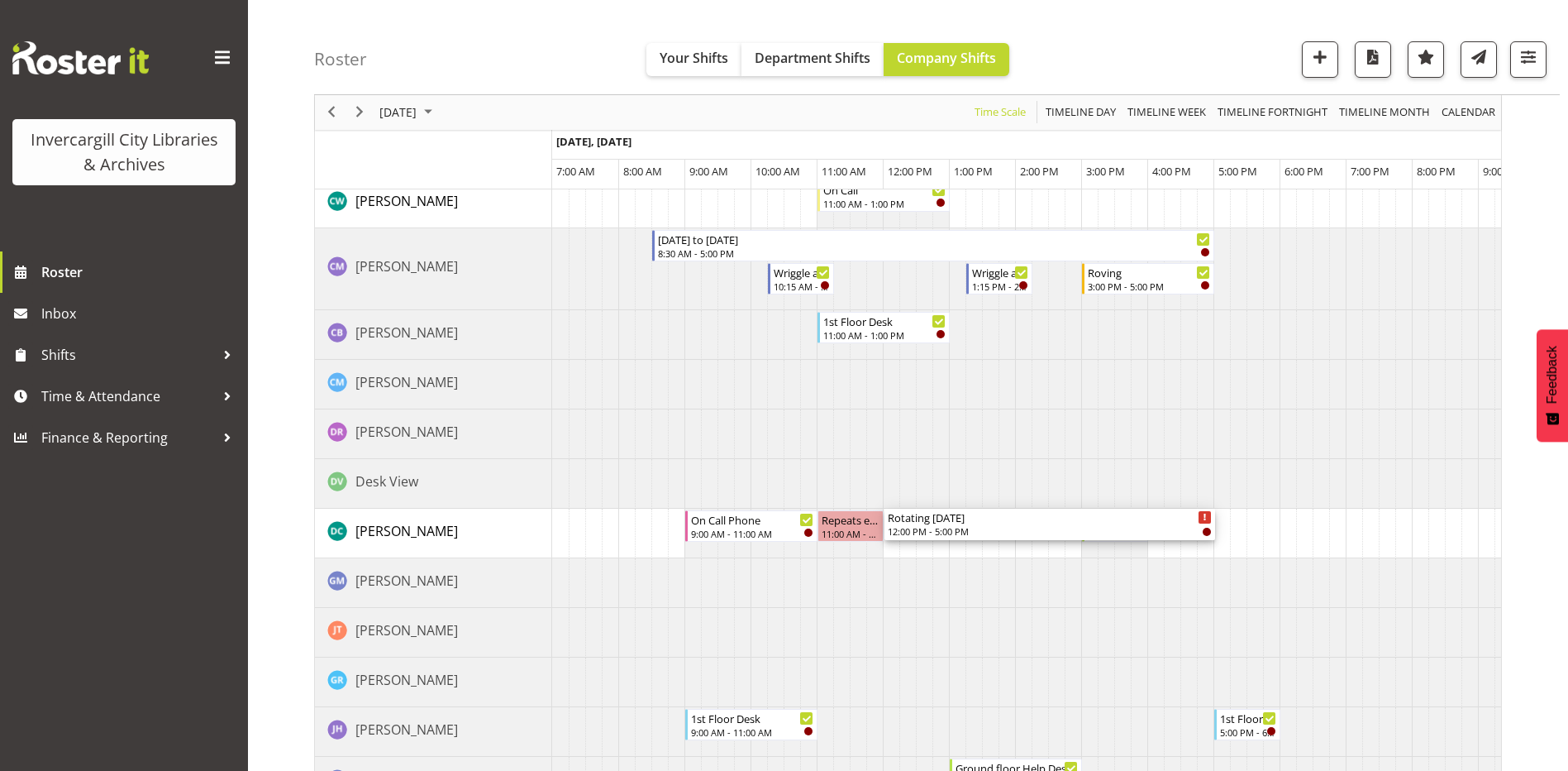
drag, startPoint x: 1032, startPoint y: 347, endPoint x: 1048, endPoint y: 540, distance: 193.7
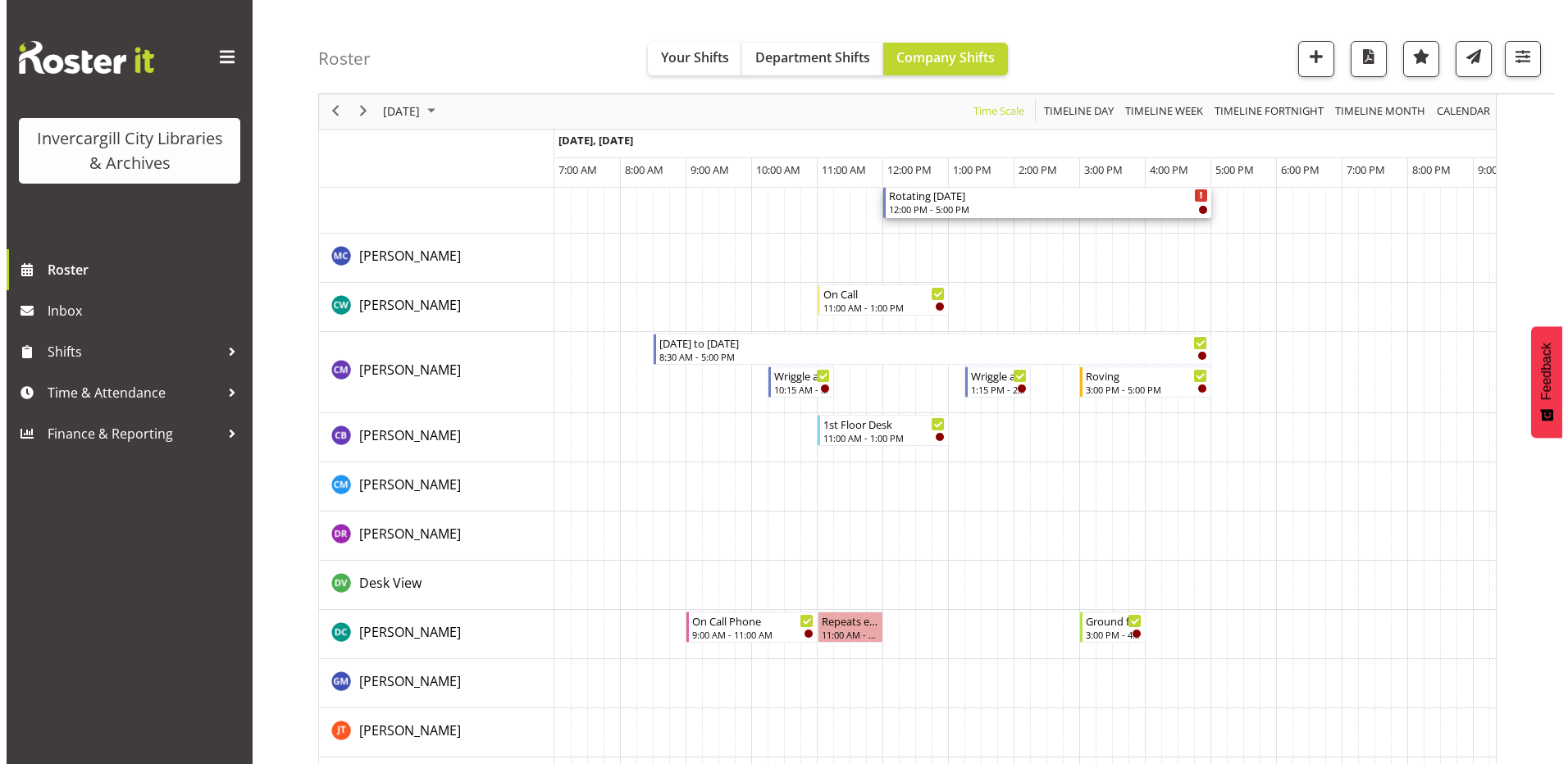
scroll to position [0, 0]
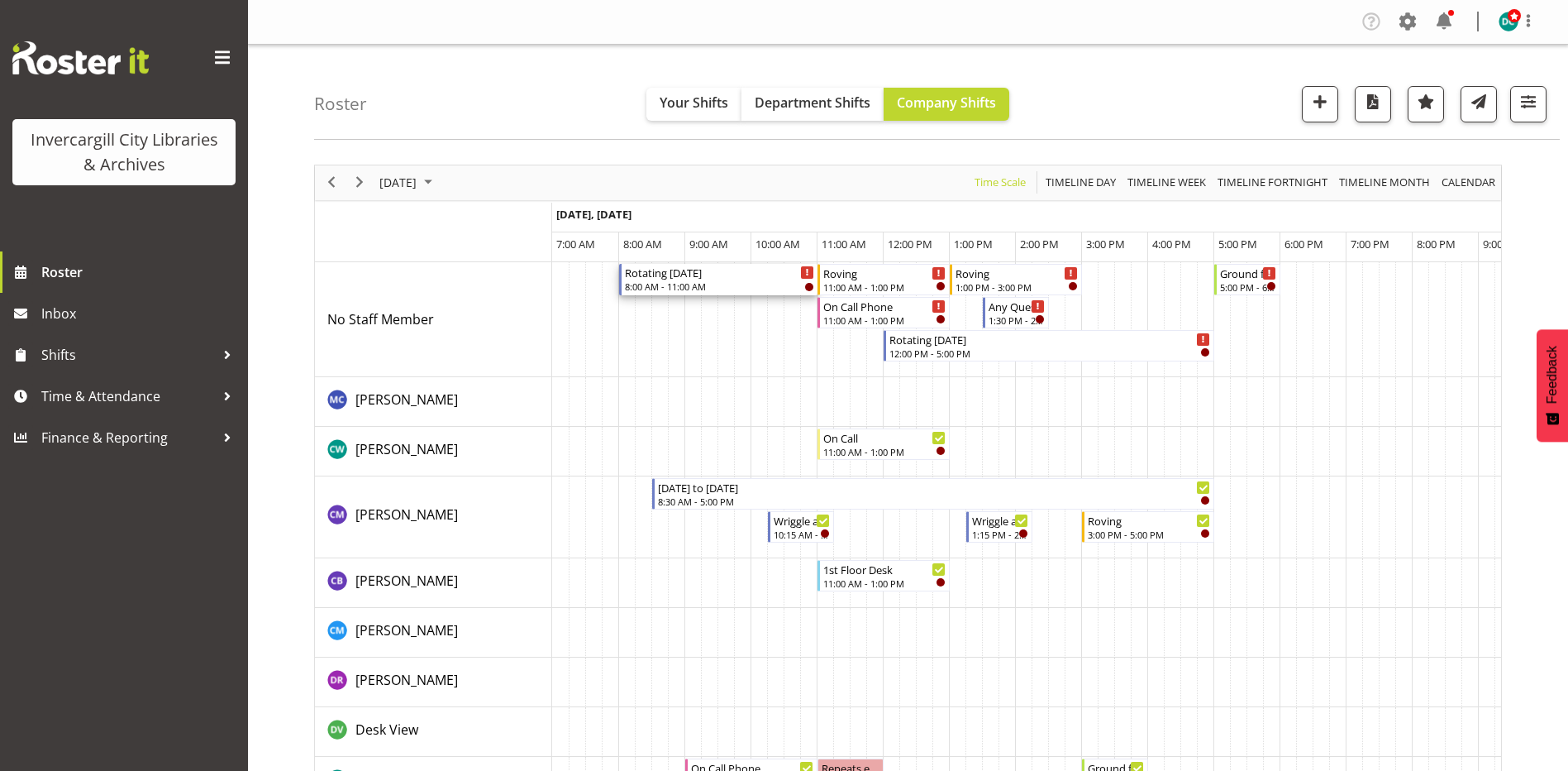
click at [696, 283] on div "8:00 AM - 11:00 AM" at bounding box center [719, 286] width 190 height 13
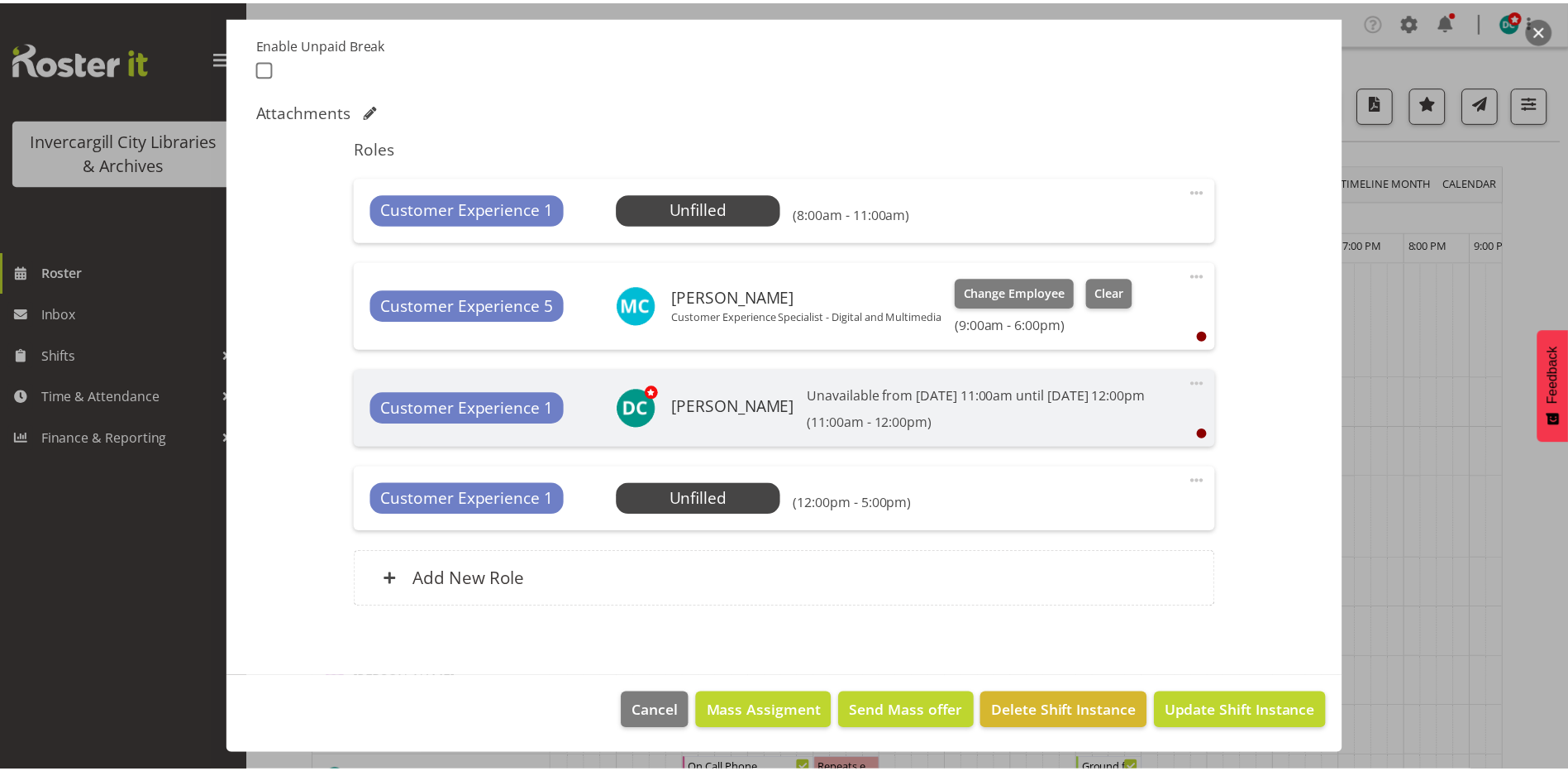
scroll to position [379, 0]
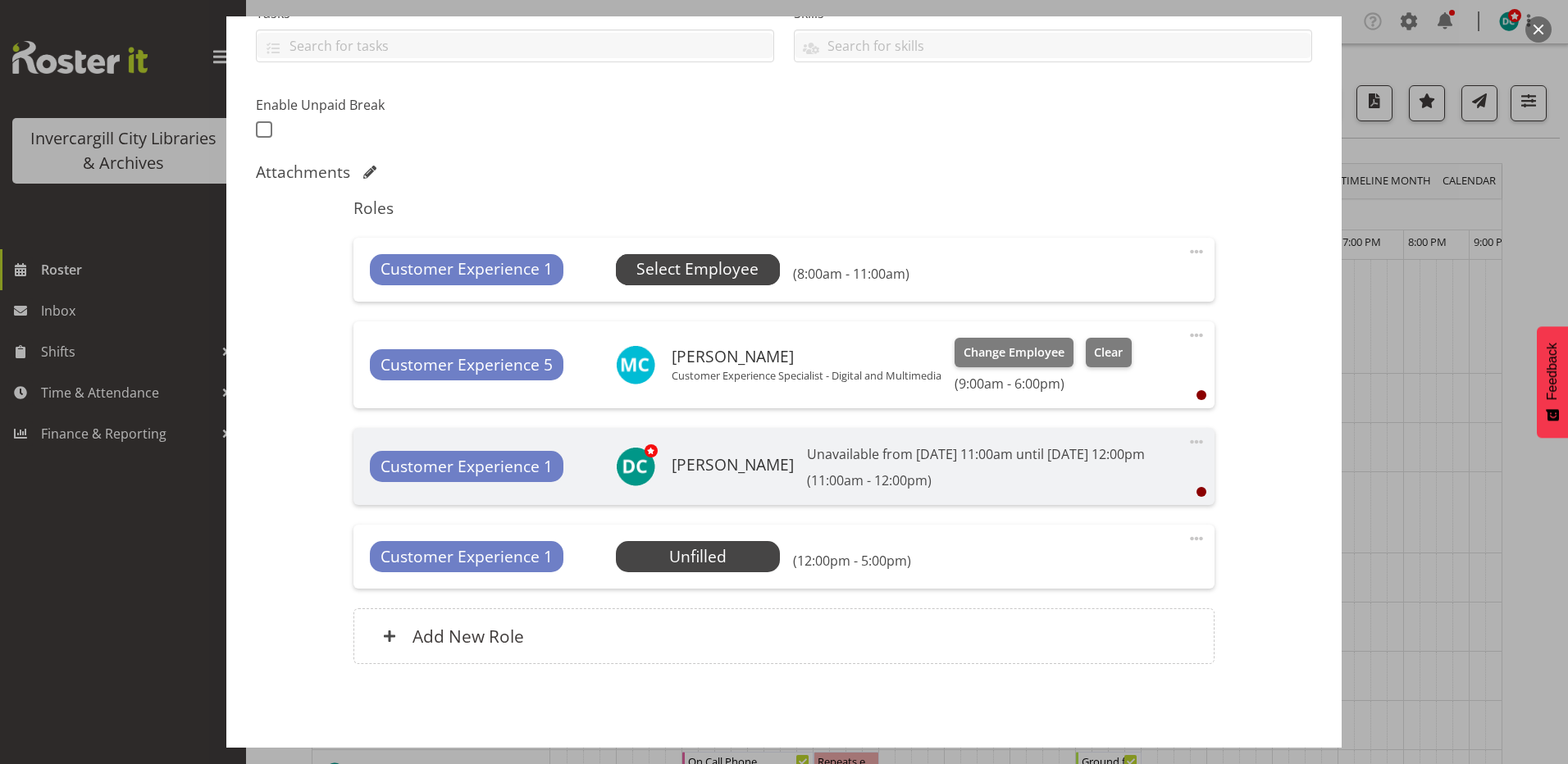
click at [679, 266] on span "Select Employee" at bounding box center [698, 268] width 122 height 24
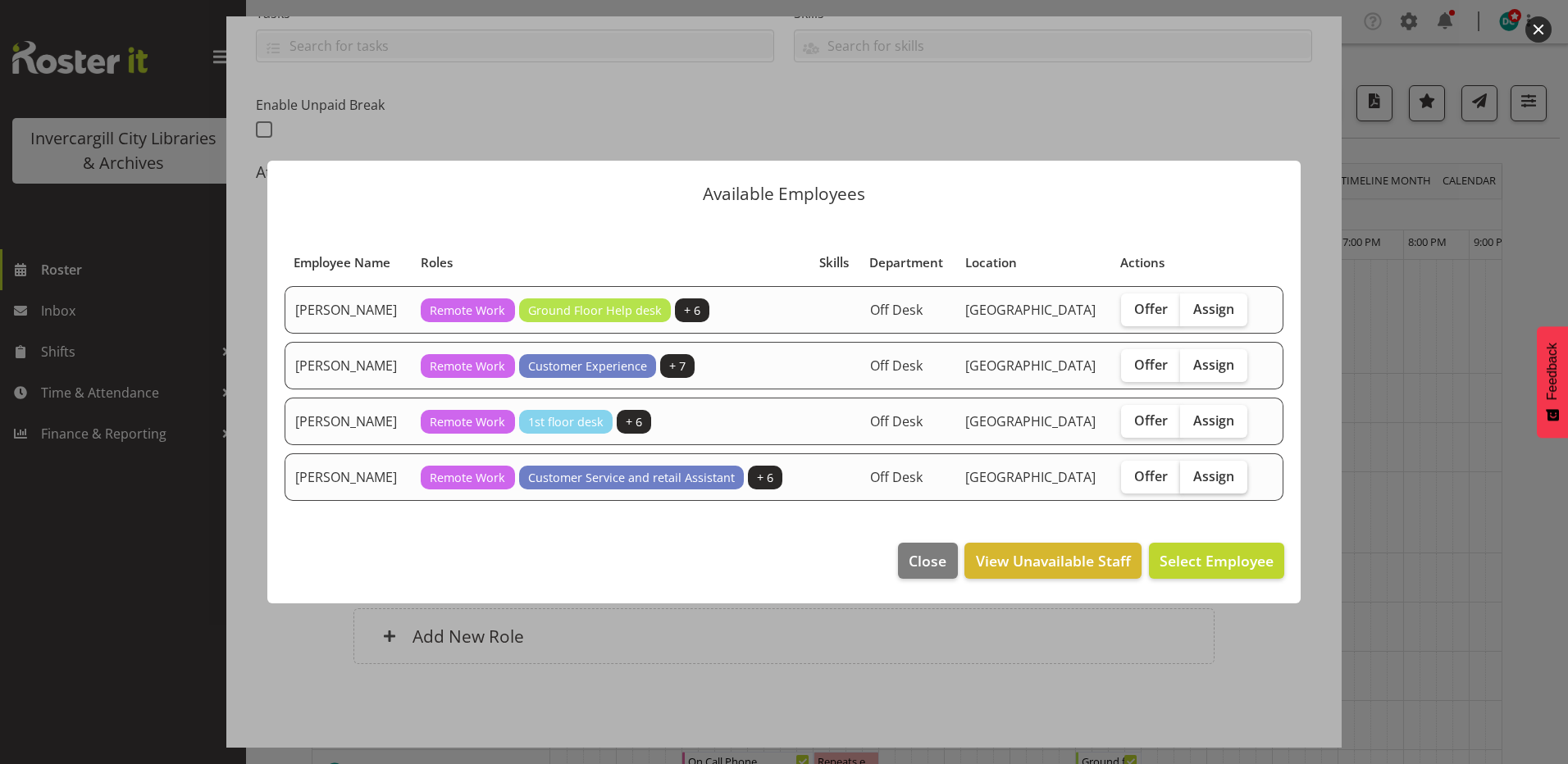
drag, startPoint x: 1220, startPoint y: 364, endPoint x: 1206, endPoint y: 470, distance: 106.9
click at [1219, 364] on span "Assign" at bounding box center [1214, 364] width 41 height 16
click at [1191, 364] on input "Assign" at bounding box center [1185, 364] width 11 height 11
checkbox input "true"
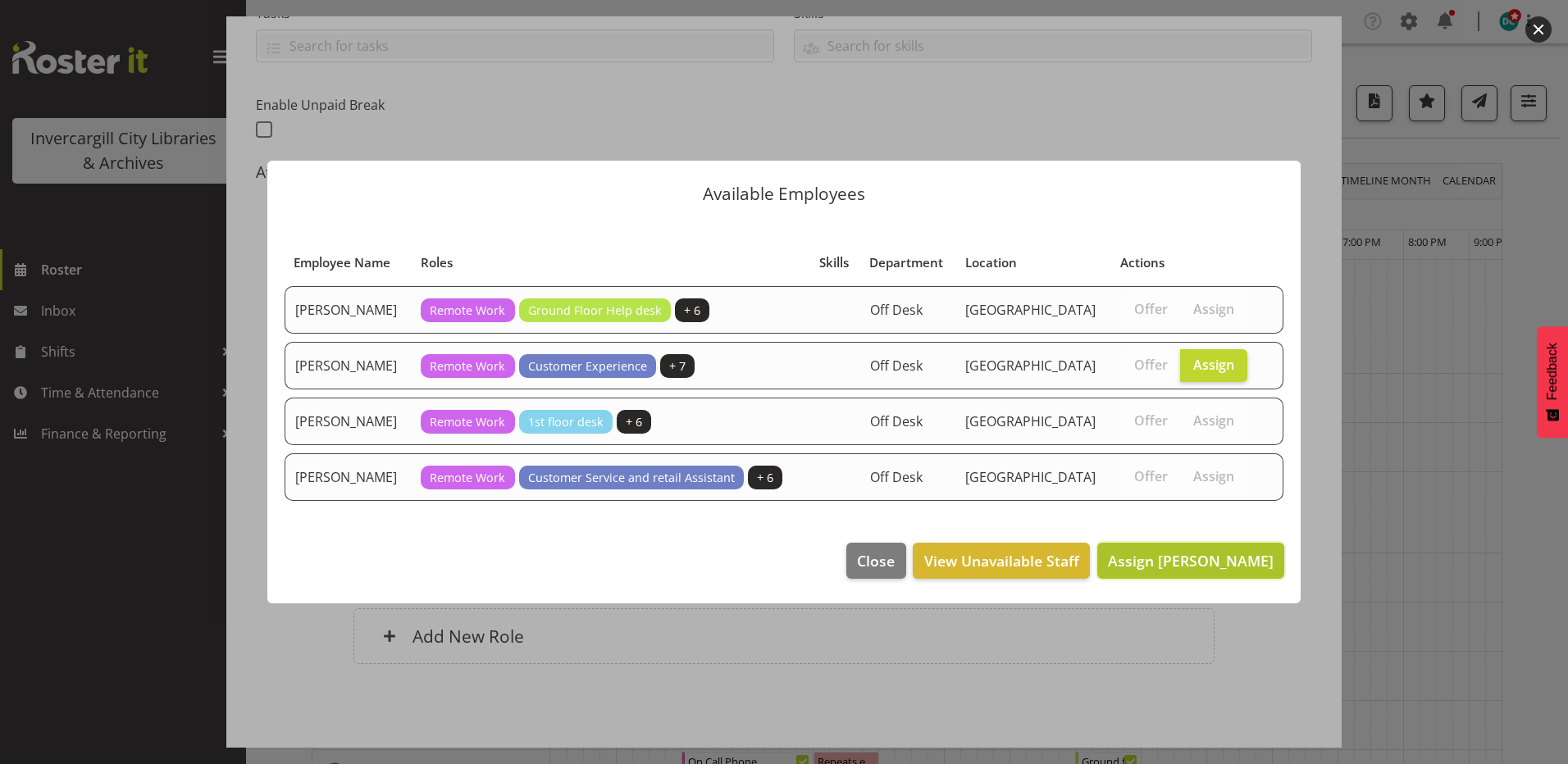
click at [1189, 558] on span "Assign Donald Cunningham" at bounding box center [1190, 561] width 165 height 20
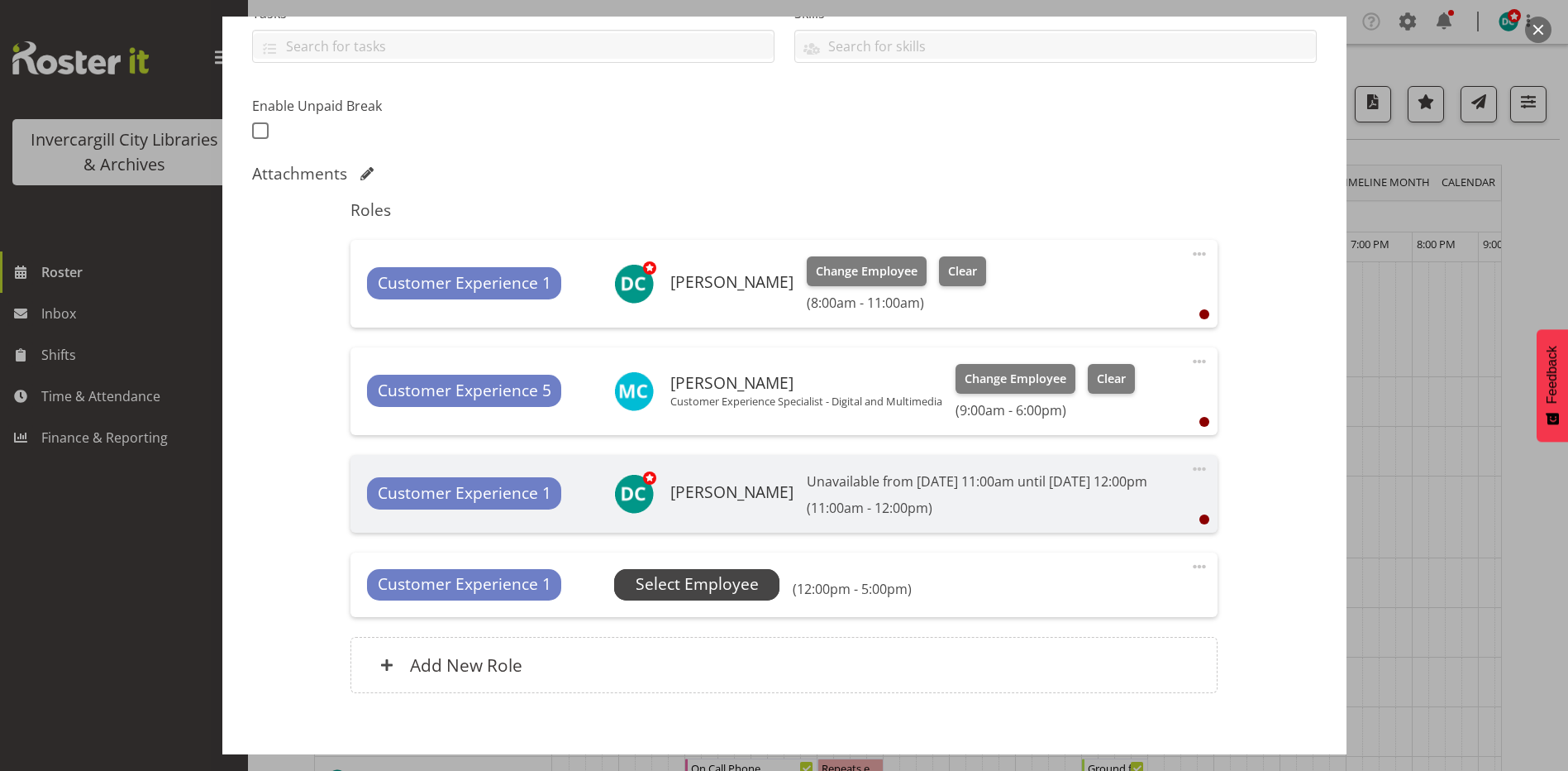
click at [672, 597] on span "Select Employee" at bounding box center [697, 584] width 123 height 24
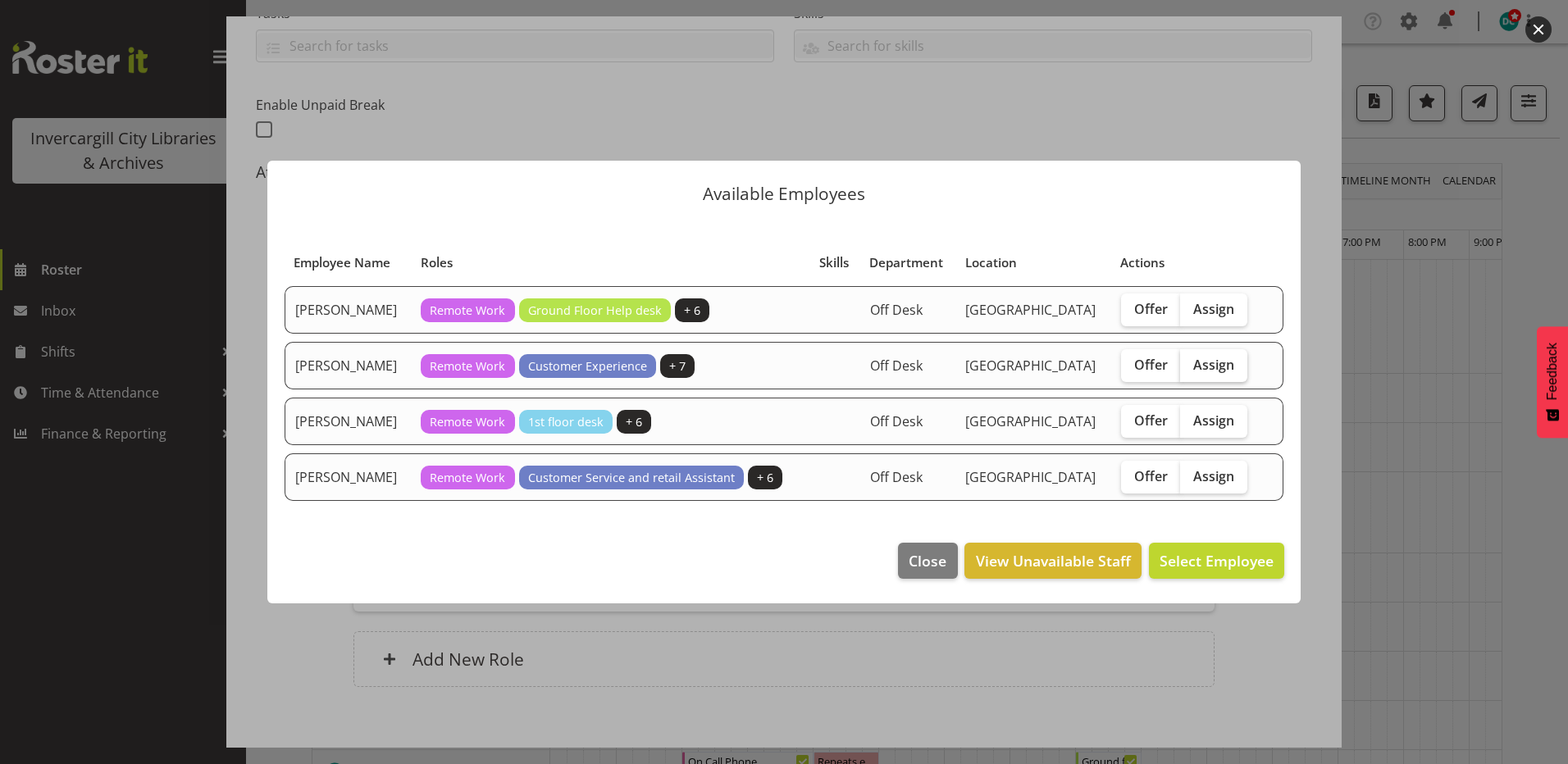
click at [1216, 366] on span "Assign" at bounding box center [1214, 364] width 41 height 16
click at [1191, 366] on input "Assign" at bounding box center [1185, 364] width 11 height 11
checkbox input "true"
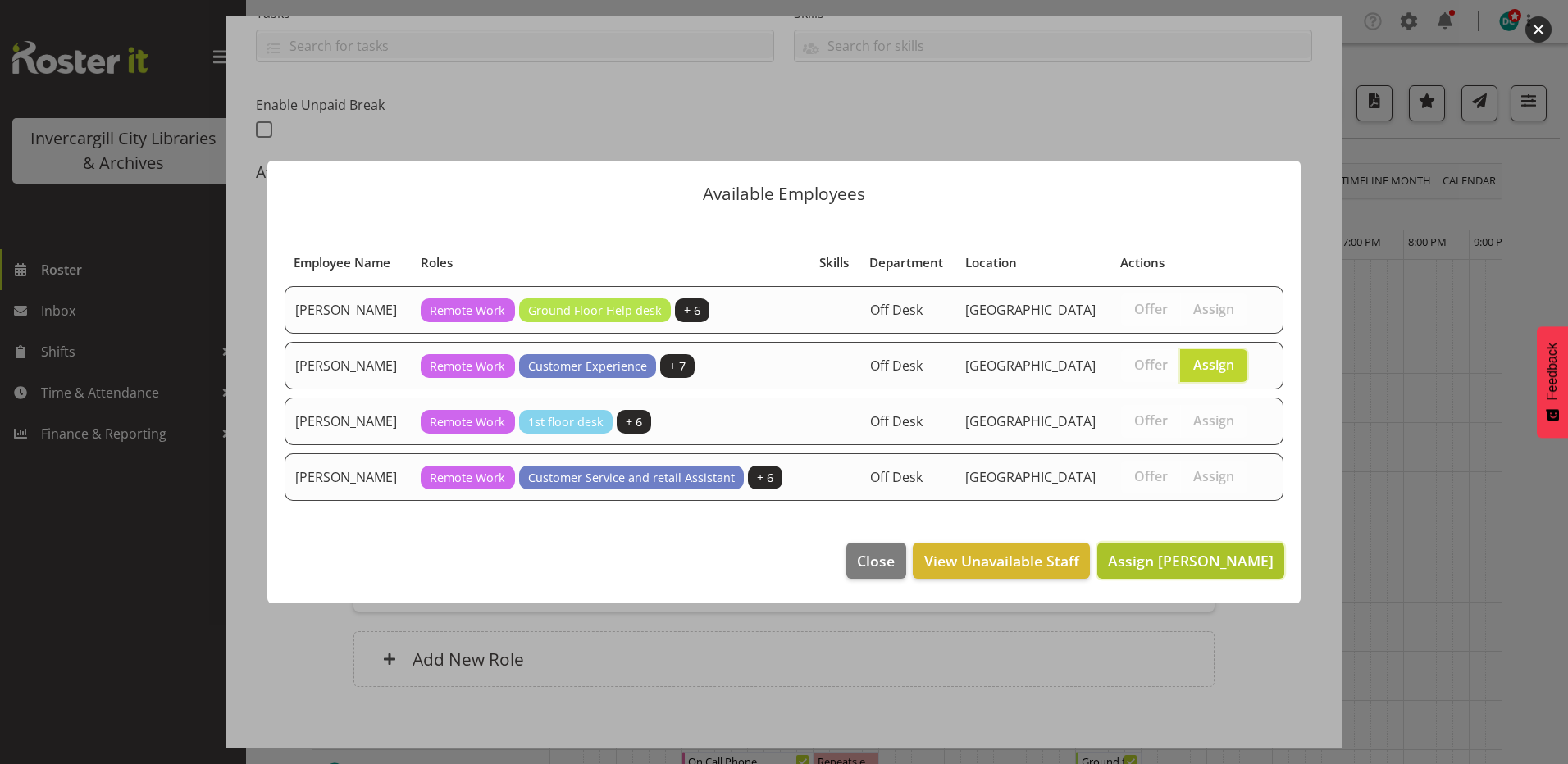
click at [1175, 564] on span "Assign Donald Cunningham" at bounding box center [1190, 561] width 165 height 20
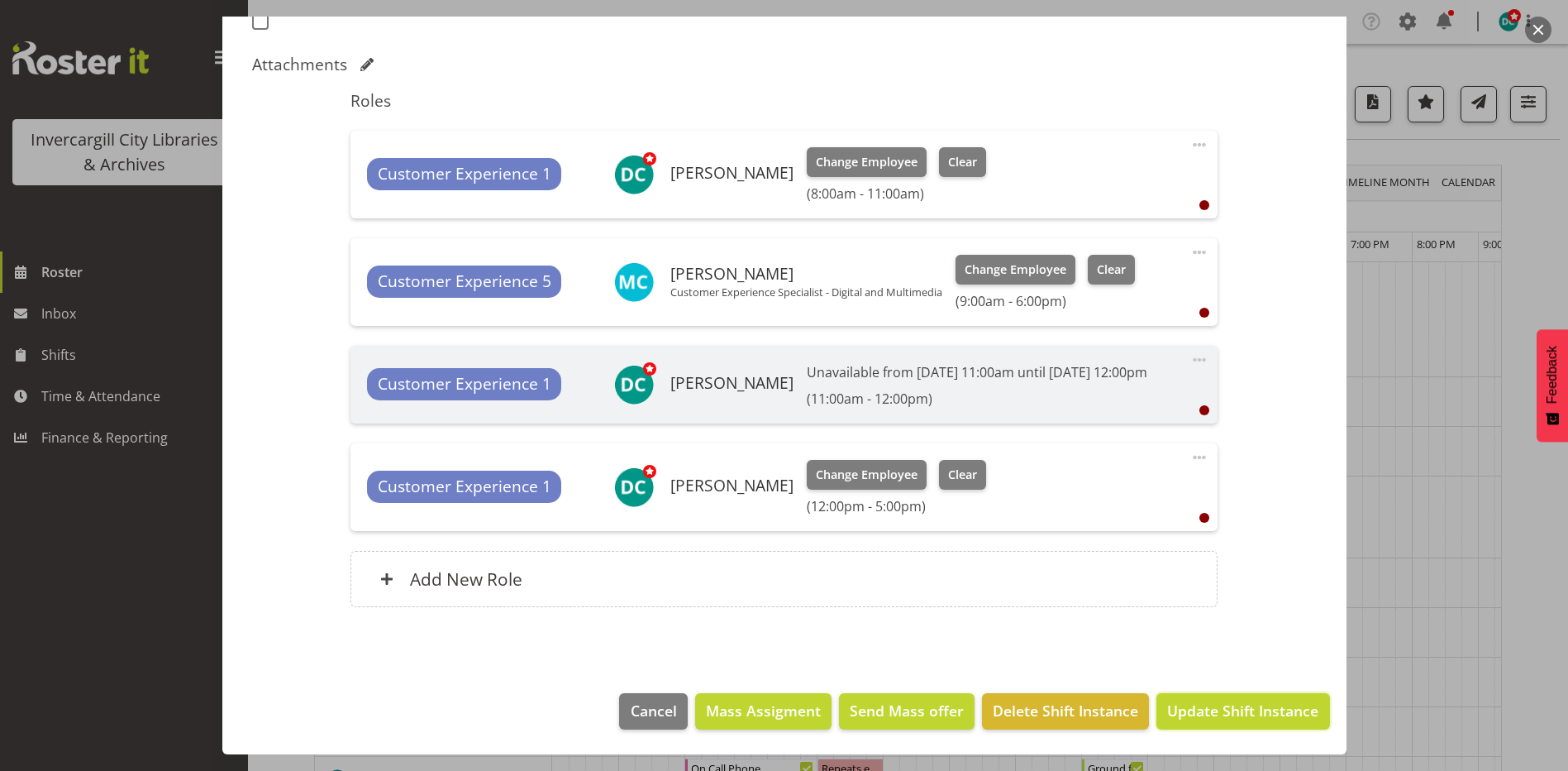
click at [1227, 728] on button "Update Shift Instance" at bounding box center [1242, 711] width 172 height 37
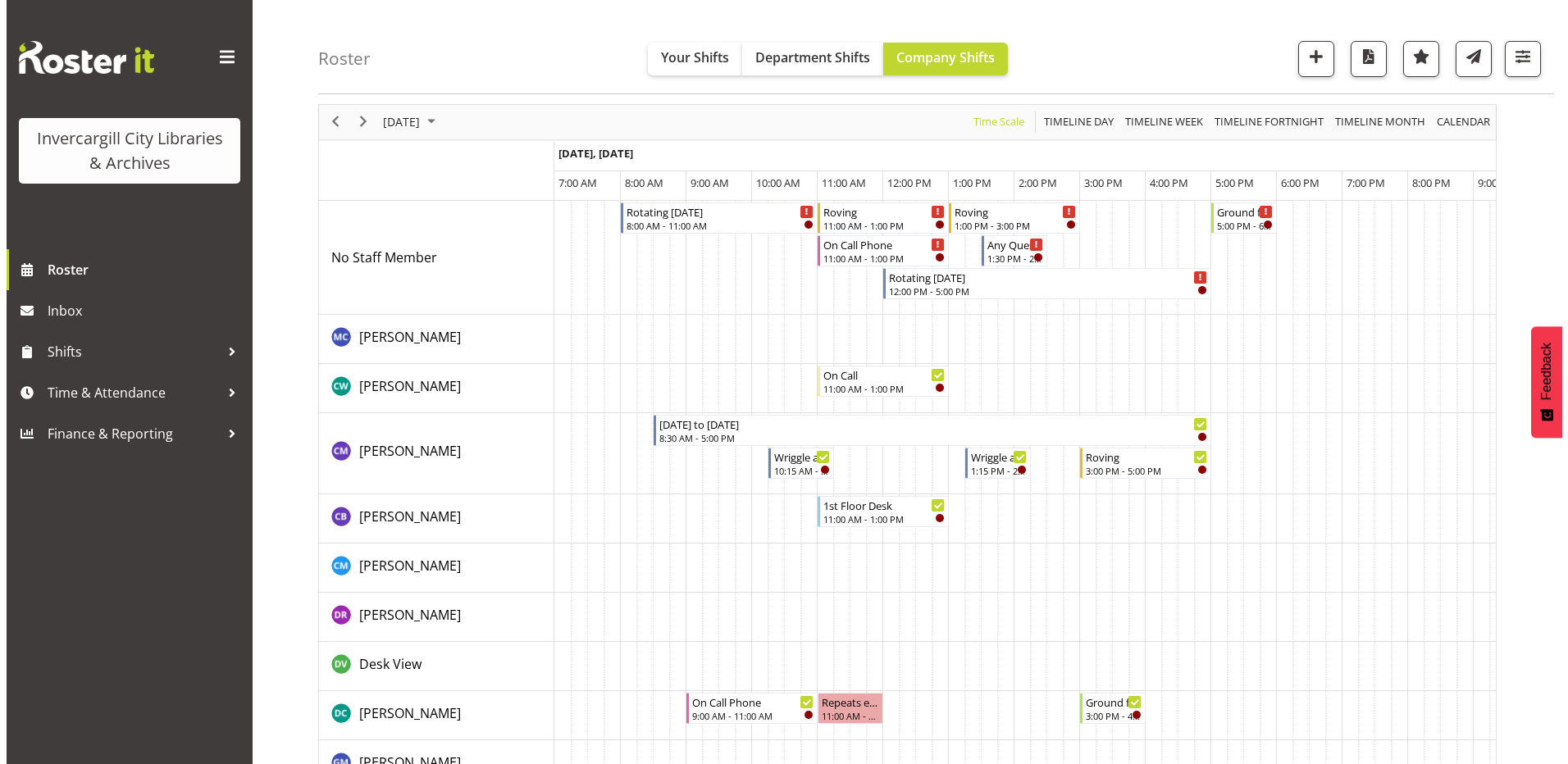
scroll to position [0, 0]
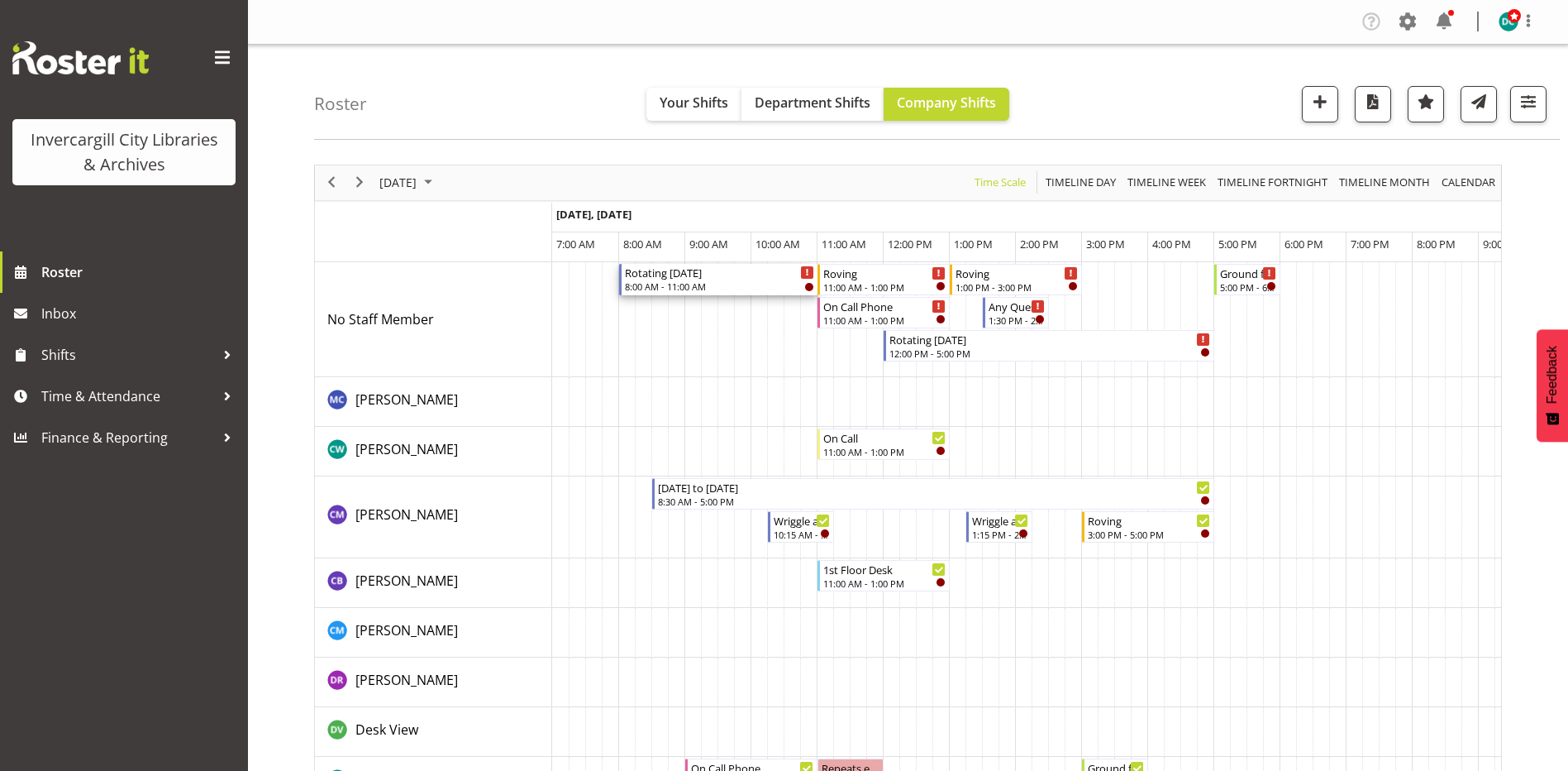
click at [714, 273] on div "Rotating [DATE]" at bounding box center [719, 272] width 190 height 16
click at [0, 0] on div at bounding box center [0, 0] width 0 height 0
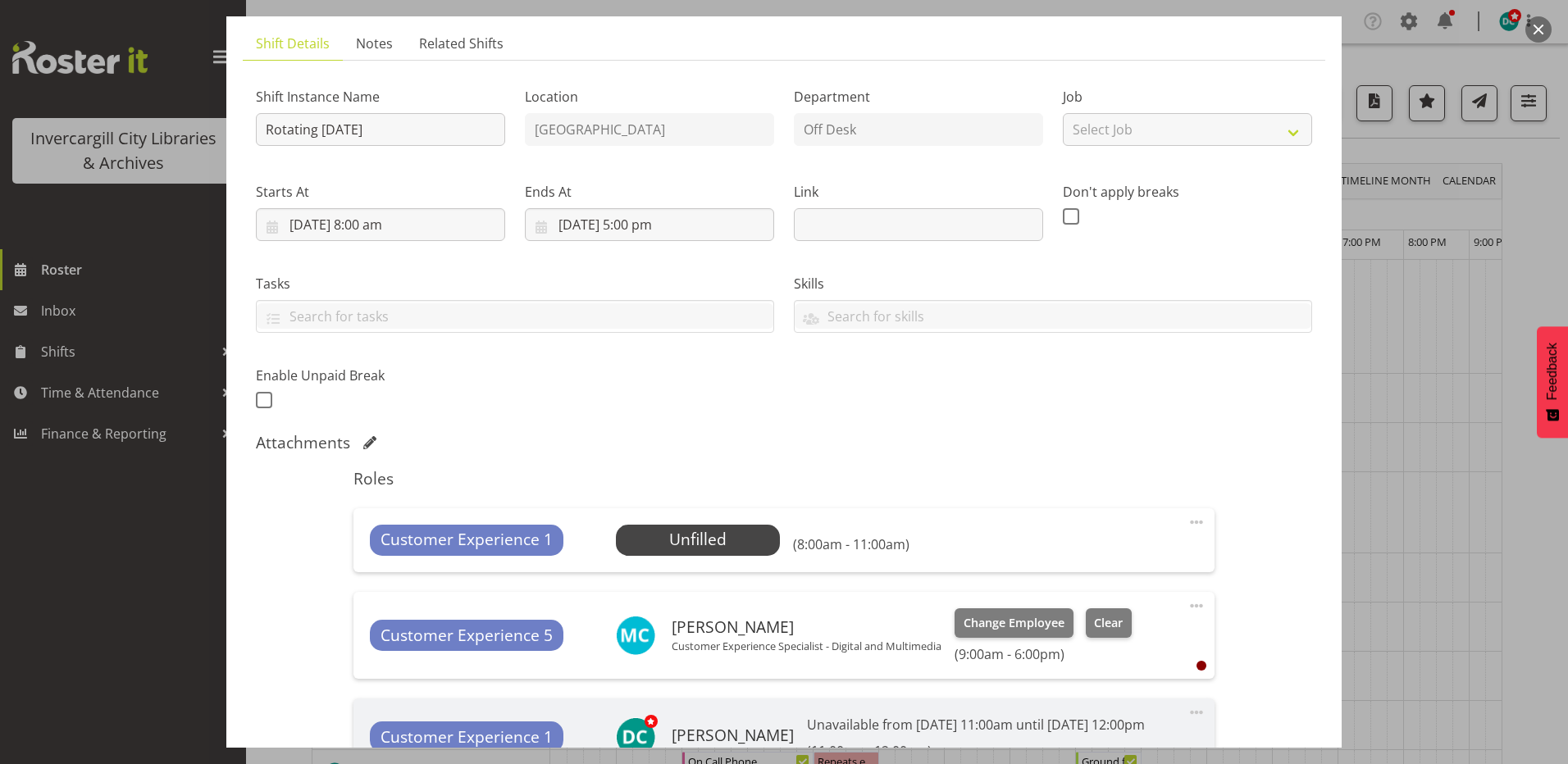
scroll to position [245, 0]
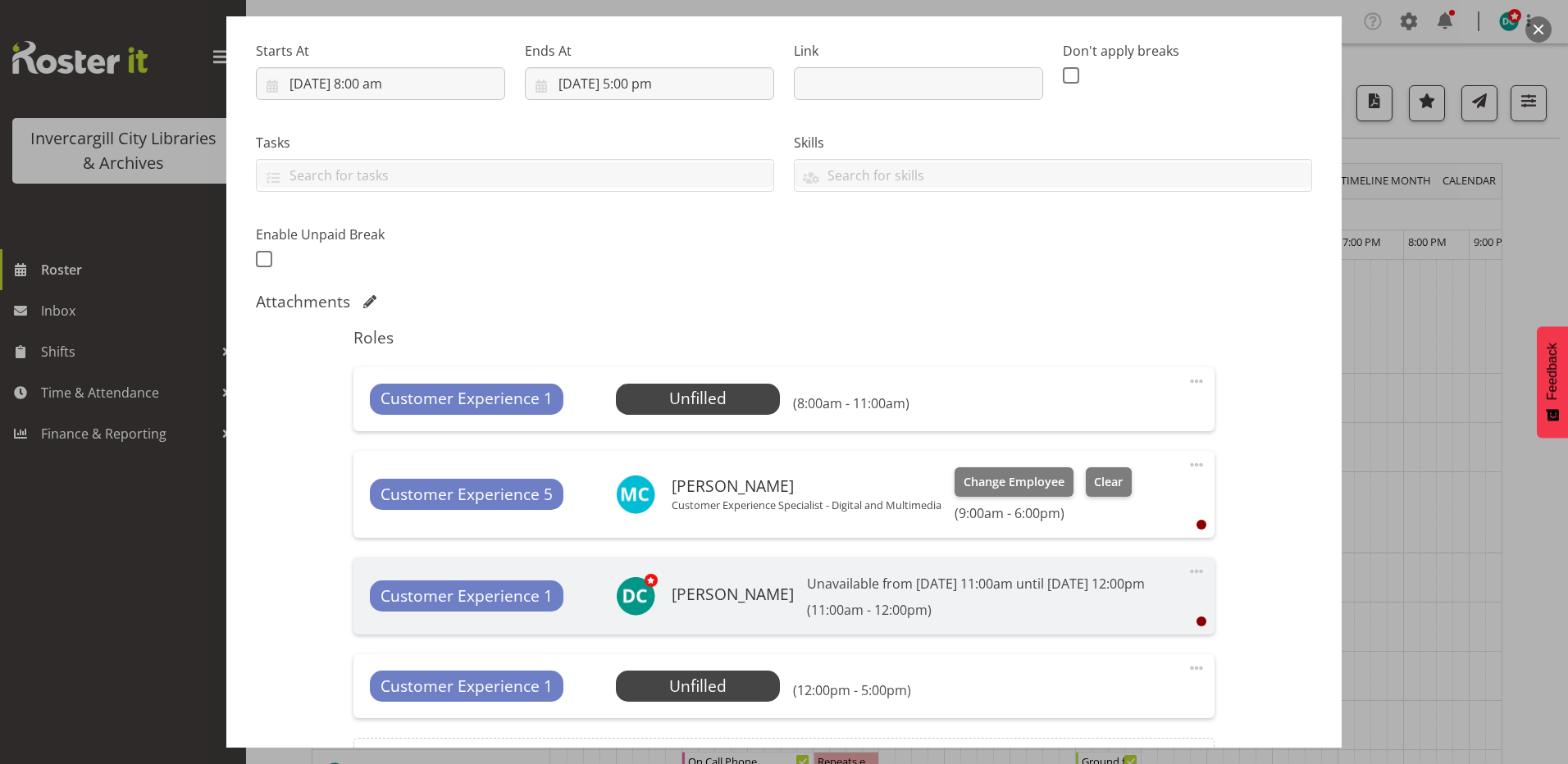
click at [1187, 572] on span at bounding box center [1196, 571] width 20 height 20
click at [1080, 608] on link "Cover Role" at bounding box center [1128, 607] width 158 height 30
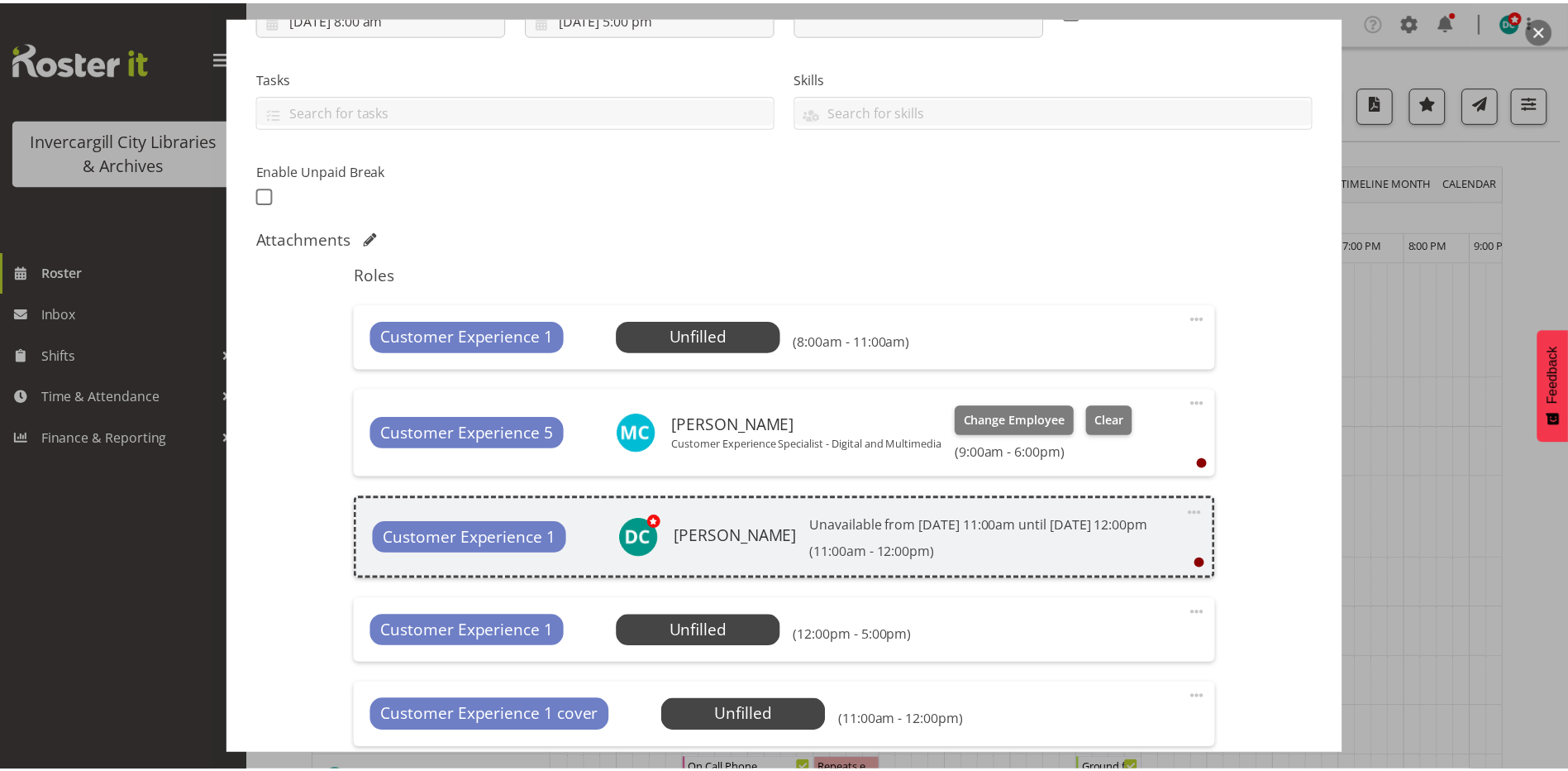
scroll to position [413, 0]
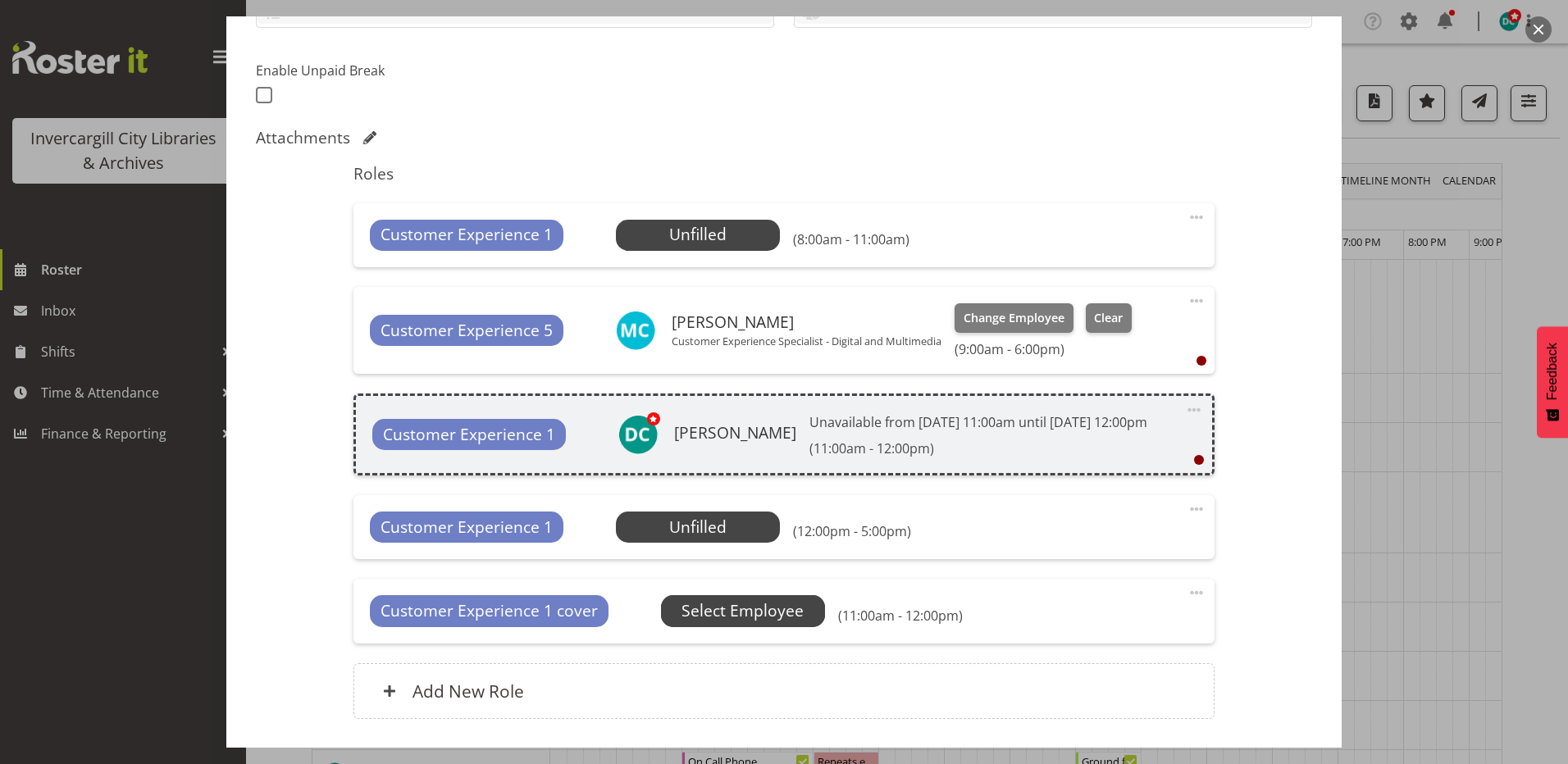
click at [0, 0] on span "Select Employee" at bounding box center [0, 0] width 0 height 0
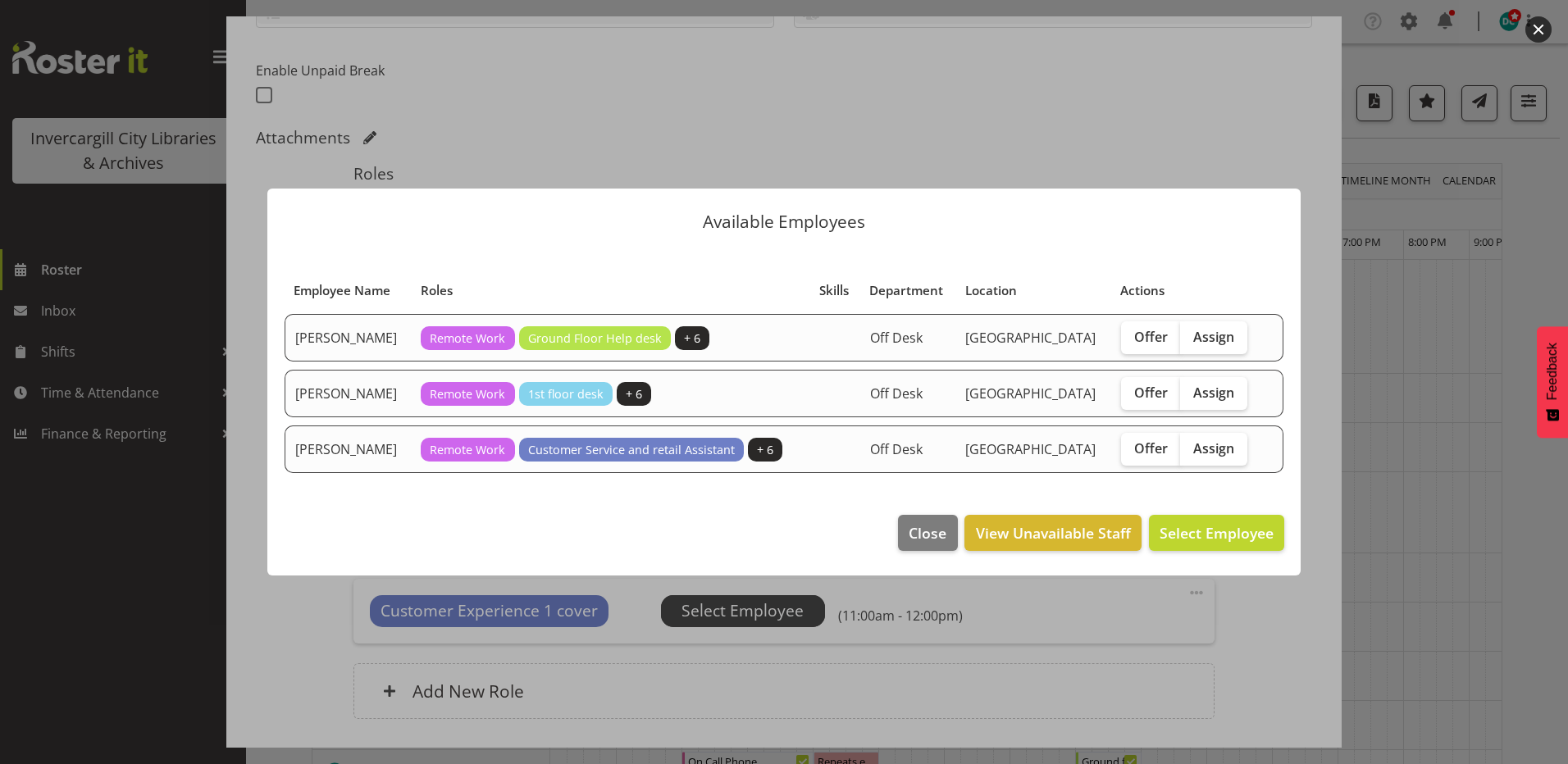
click at [754, 636] on div at bounding box center [784, 382] width 1568 height 764
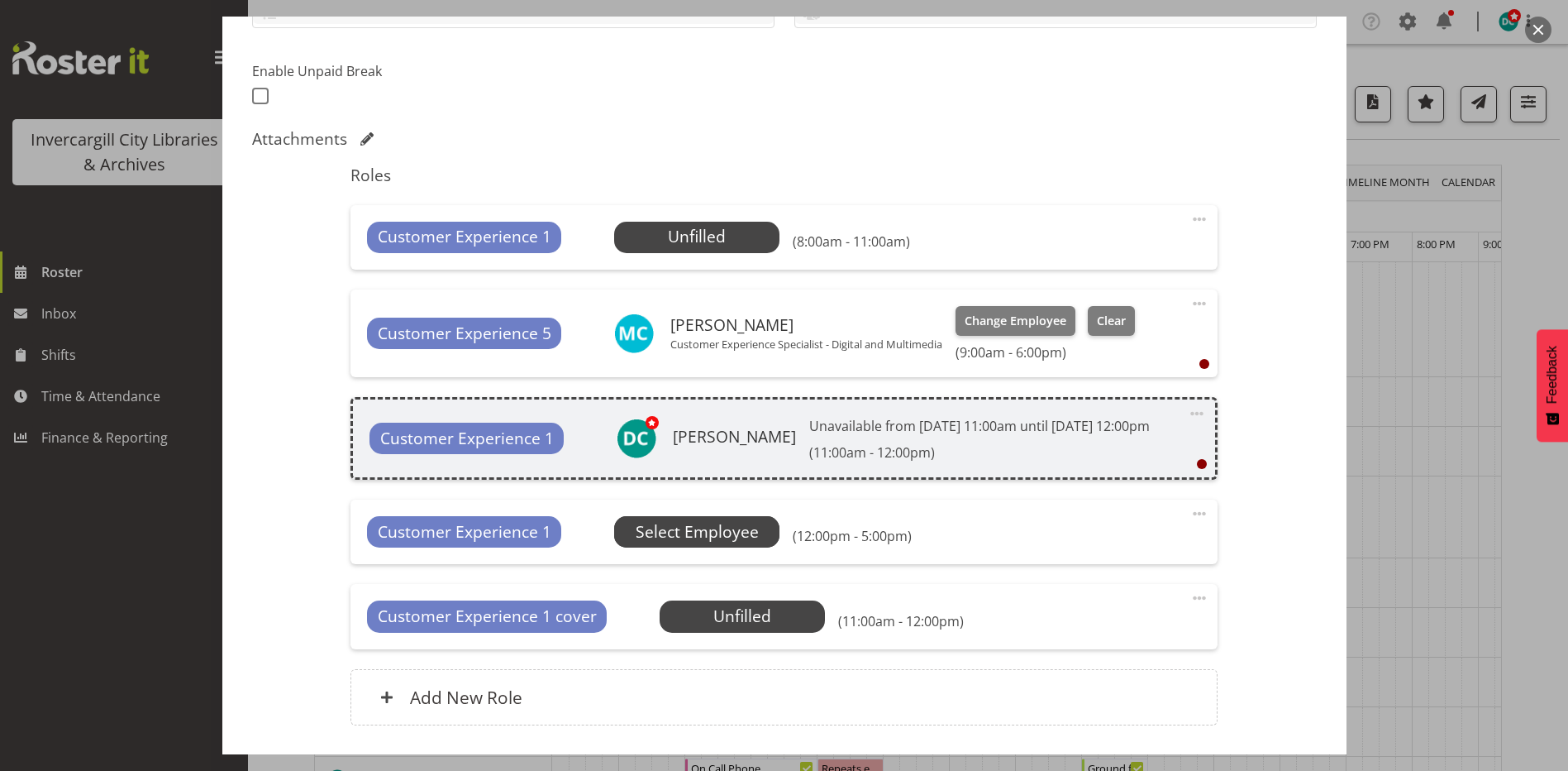
click at [0, 0] on span "Select Employee" at bounding box center [0, 0] width 0 height 0
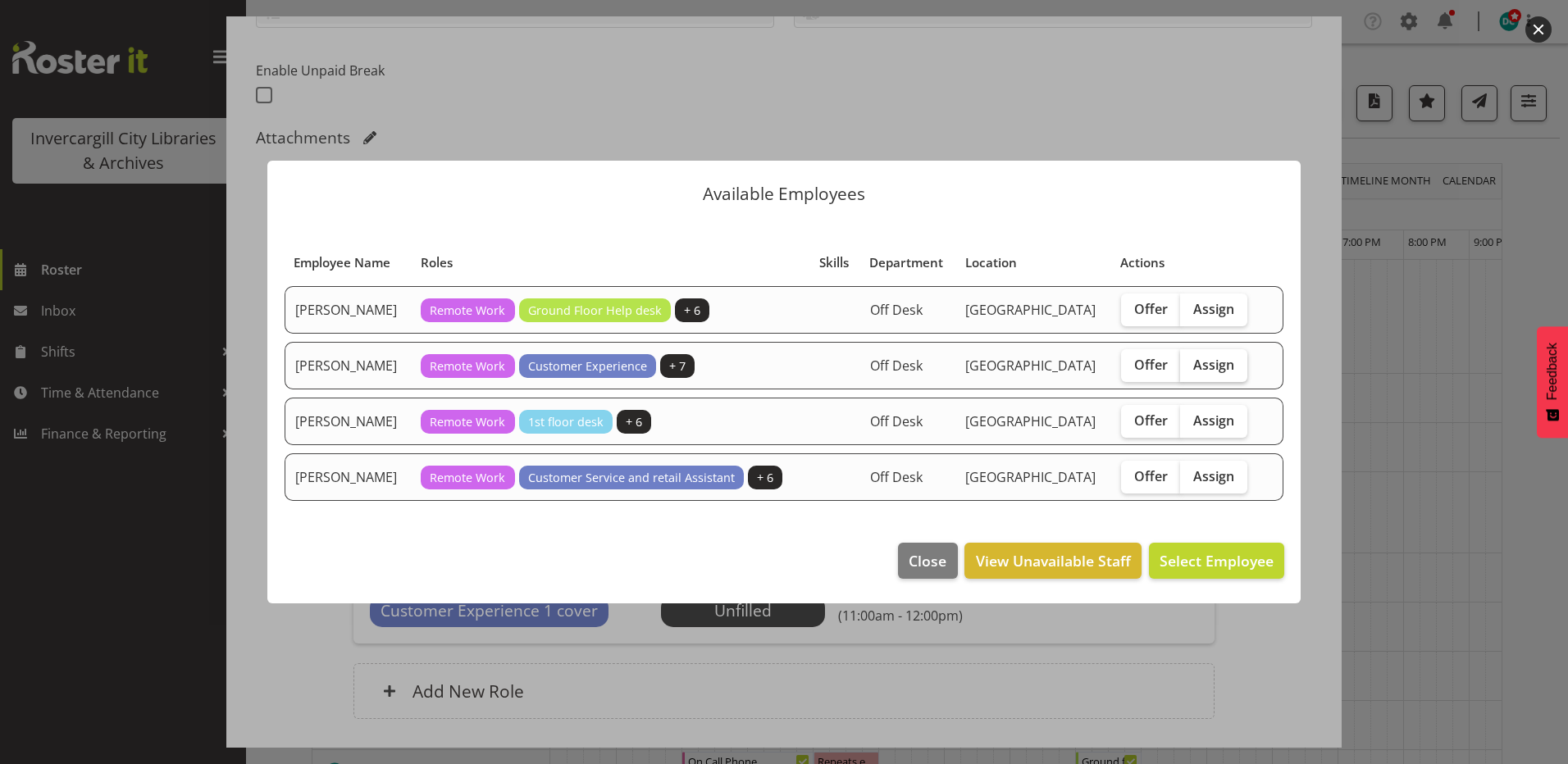
click at [1207, 372] on span "Assign" at bounding box center [1214, 364] width 41 height 16
click at [1191, 370] on input "Assign" at bounding box center [1185, 364] width 11 height 11
checkbox input "true"
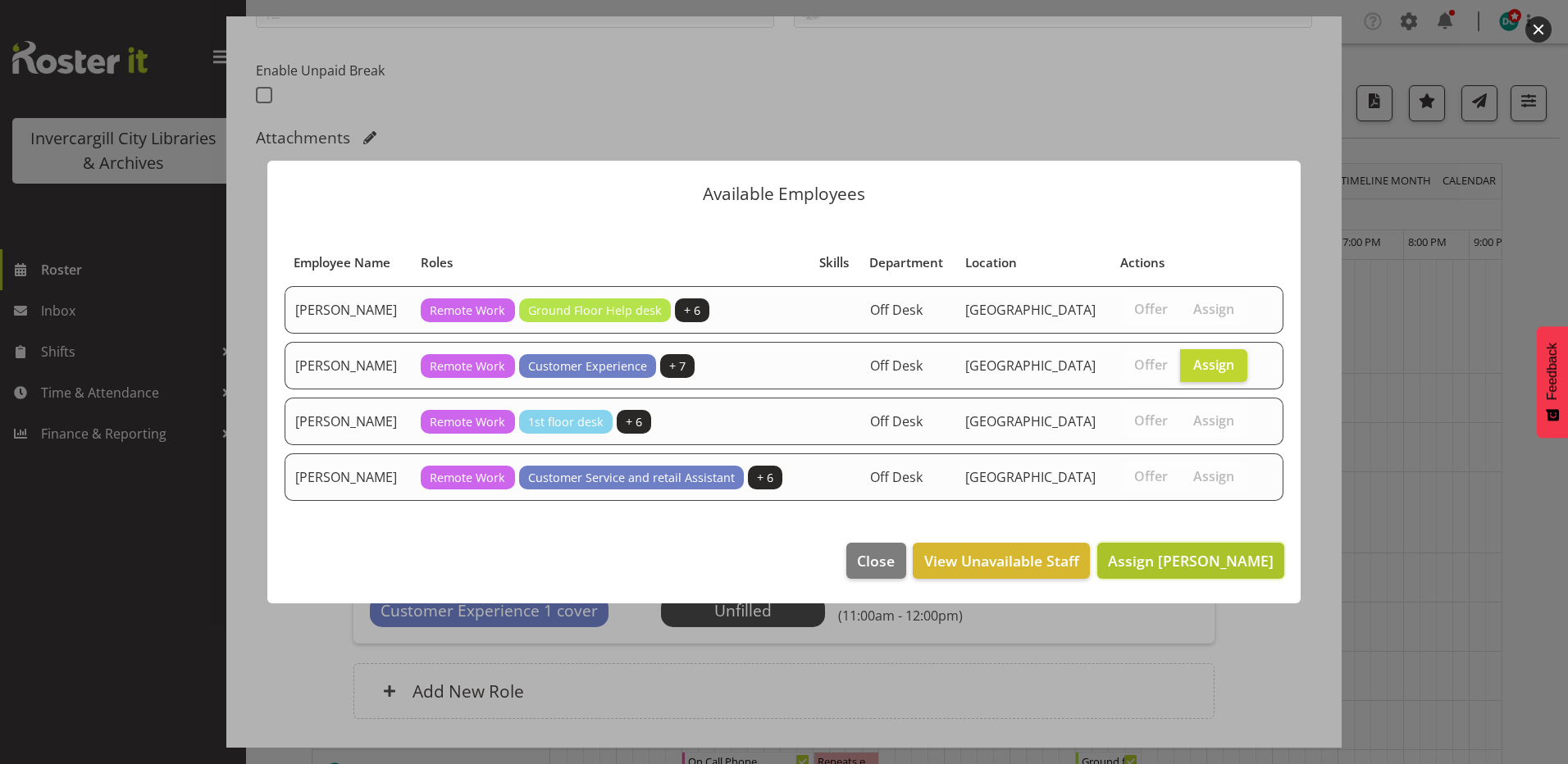
click at [1136, 552] on span "Assign Donald Cunningham" at bounding box center [1190, 561] width 165 height 20
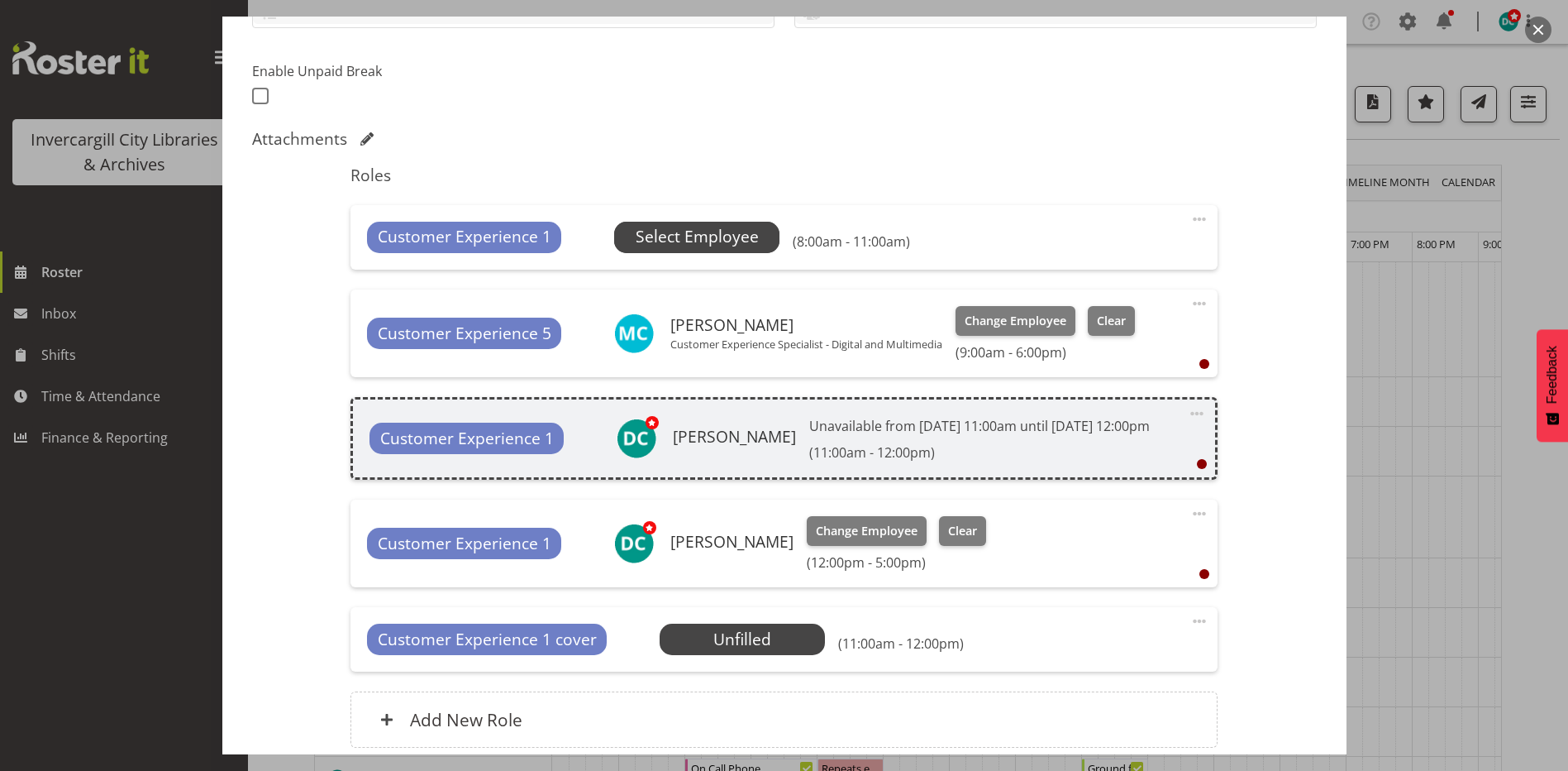
click at [663, 244] on span "Select Employee" at bounding box center [697, 236] width 123 height 24
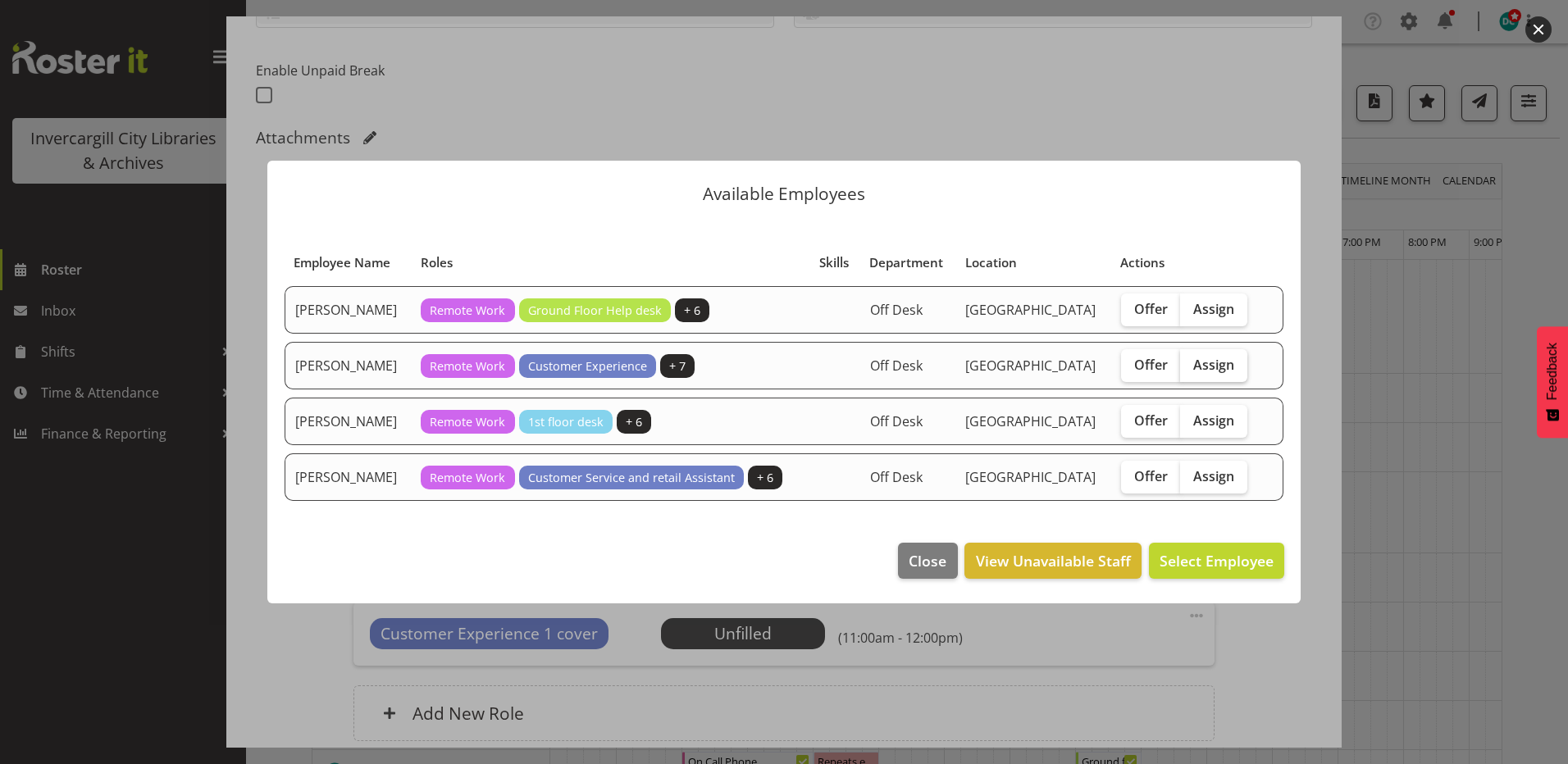
click at [1212, 370] on span "Assign" at bounding box center [1214, 364] width 41 height 16
click at [1191, 370] on input "Assign" at bounding box center [1185, 364] width 11 height 11
checkbox input "true"
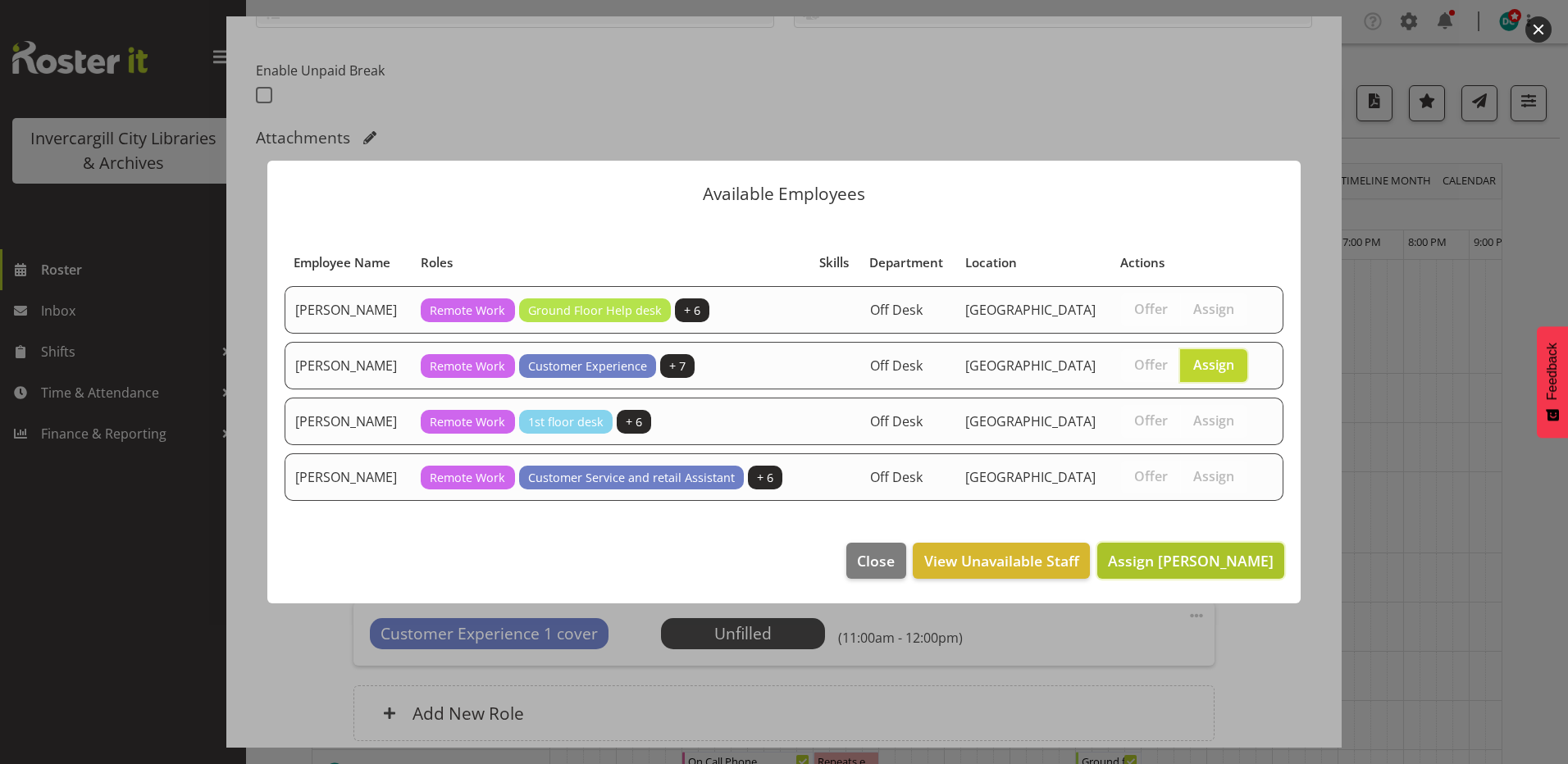
click at [1177, 548] on button "Assign Donald Cunningham" at bounding box center [1191, 561] width 187 height 36
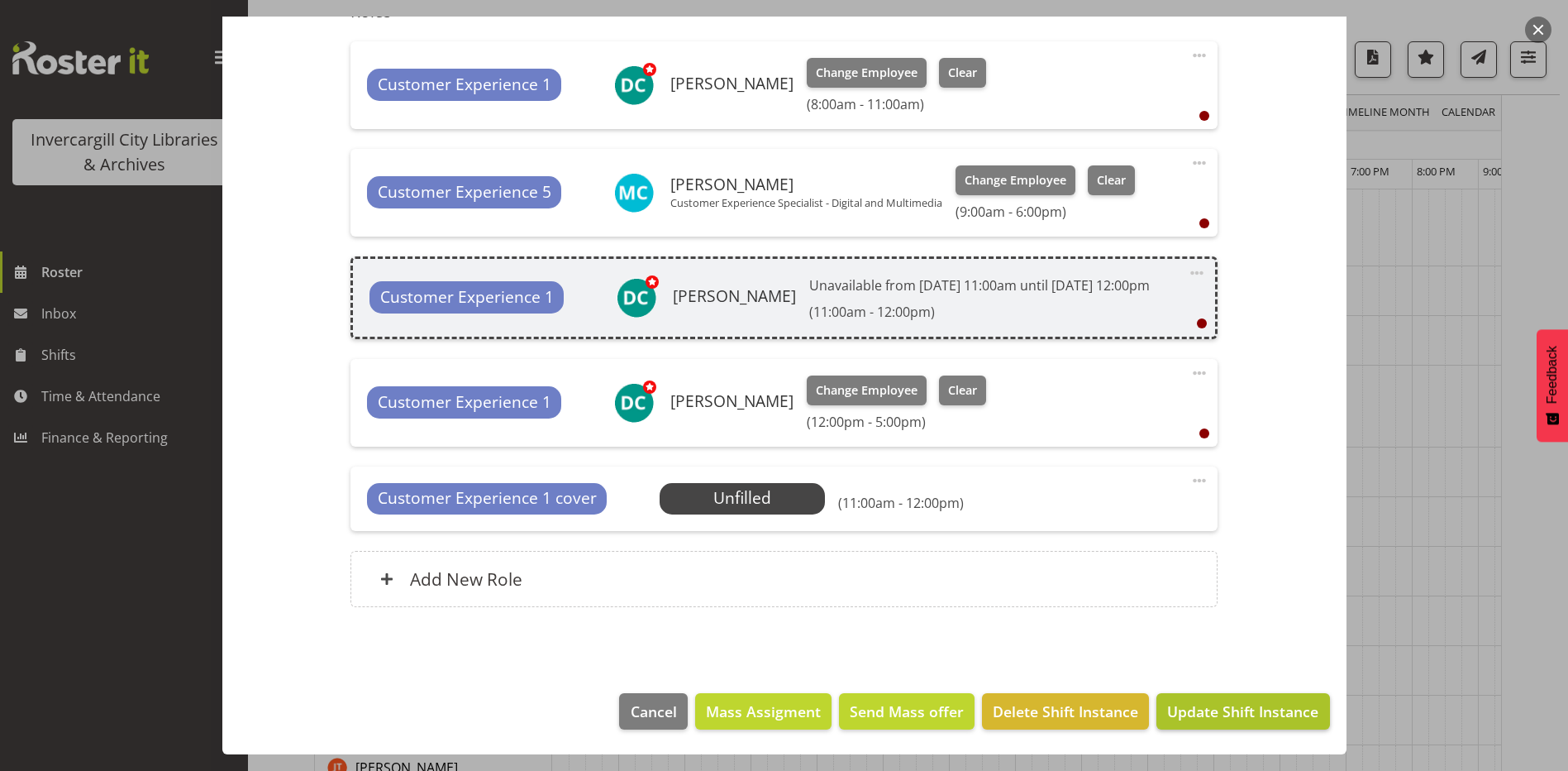
scroll to position [248, 0]
click at [1206, 709] on span "Update Shift Instance" at bounding box center [1242, 711] width 151 height 21
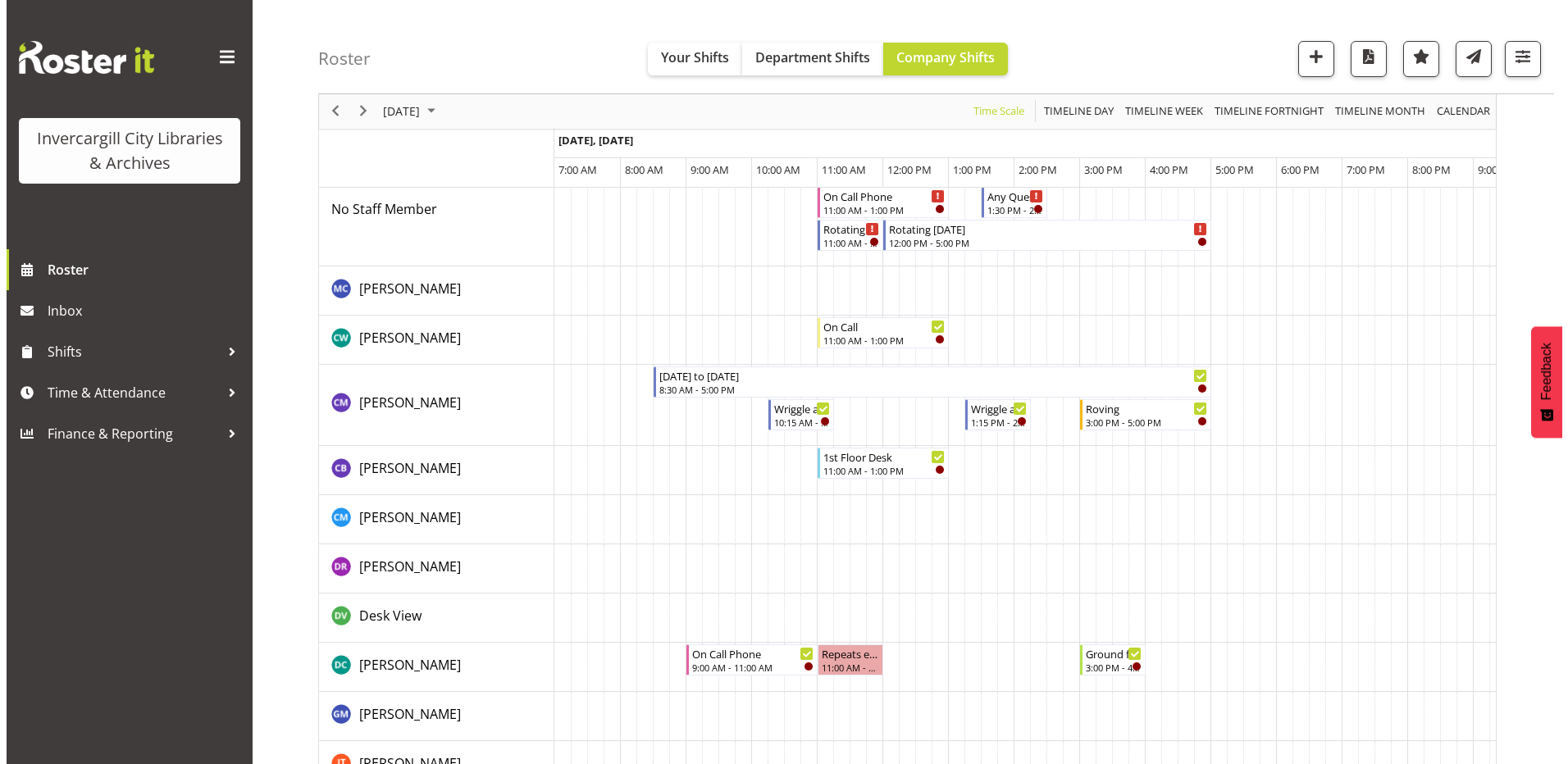
scroll to position [0, 0]
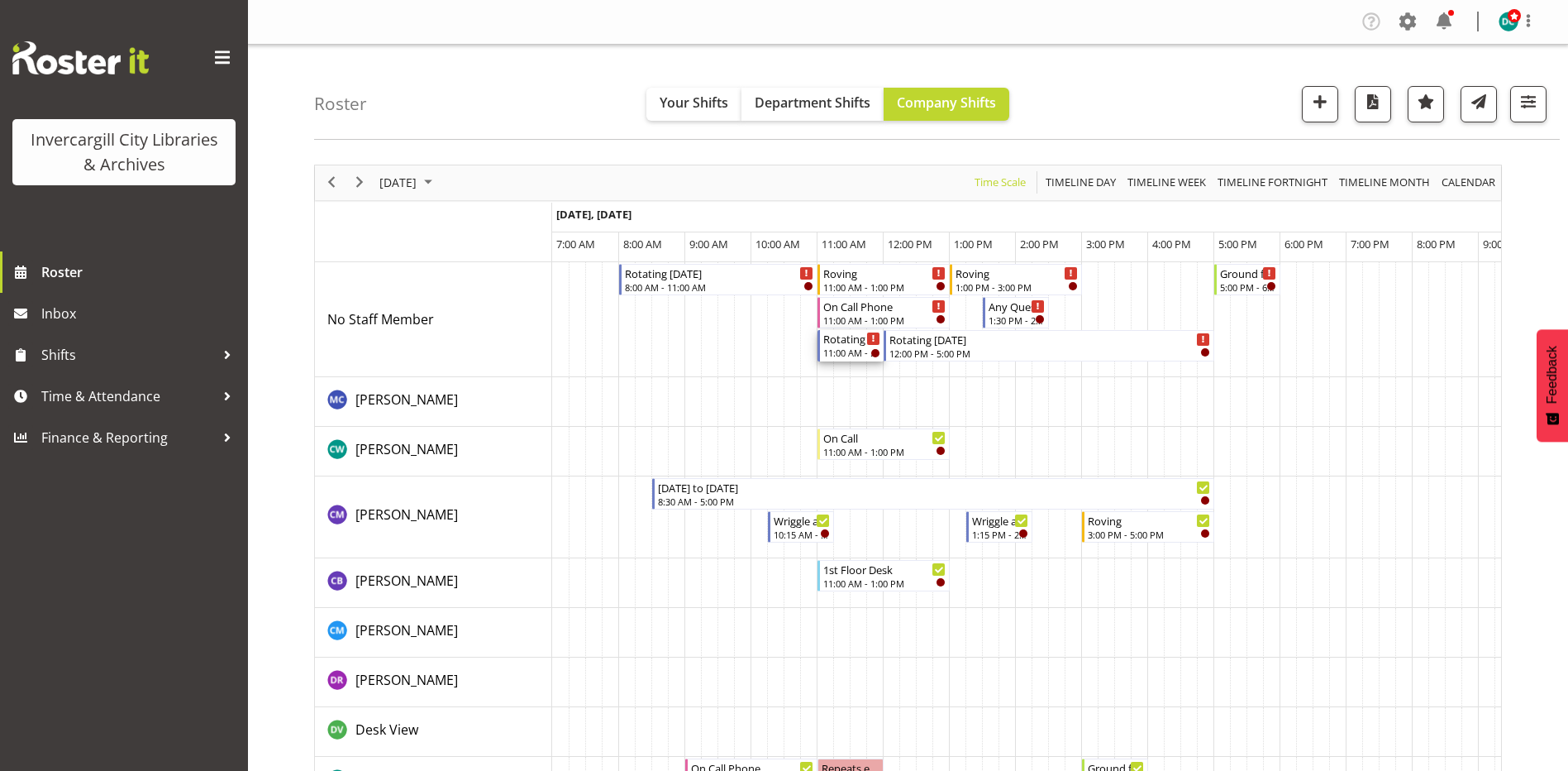
click at [840, 358] on div "11:00 AM - 12:00 PM" at bounding box center [851, 353] width 57 height 13
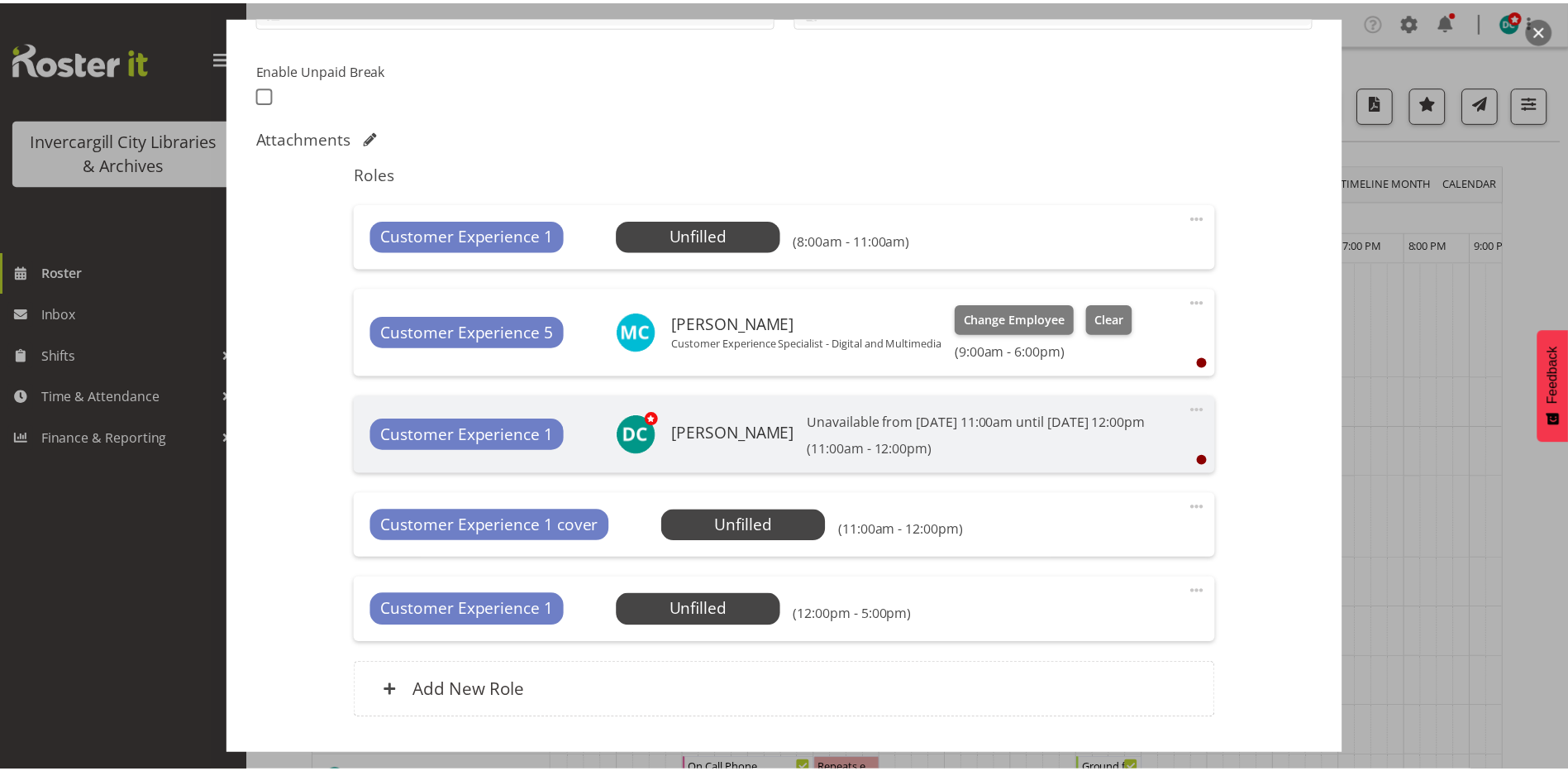
scroll to position [546, 0]
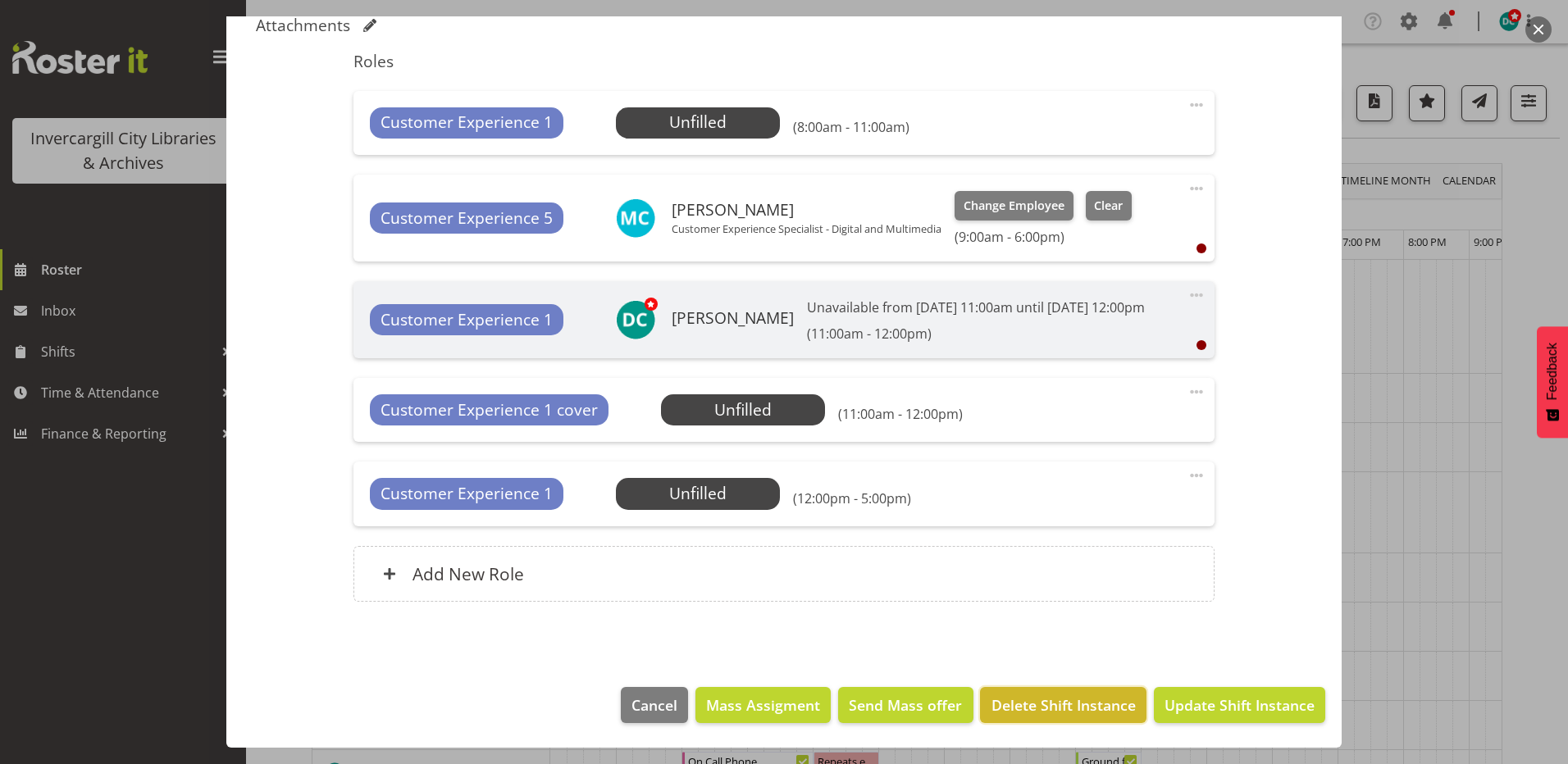
click at [1026, 703] on span "Delete Shift Instance" at bounding box center [1063, 705] width 144 height 21
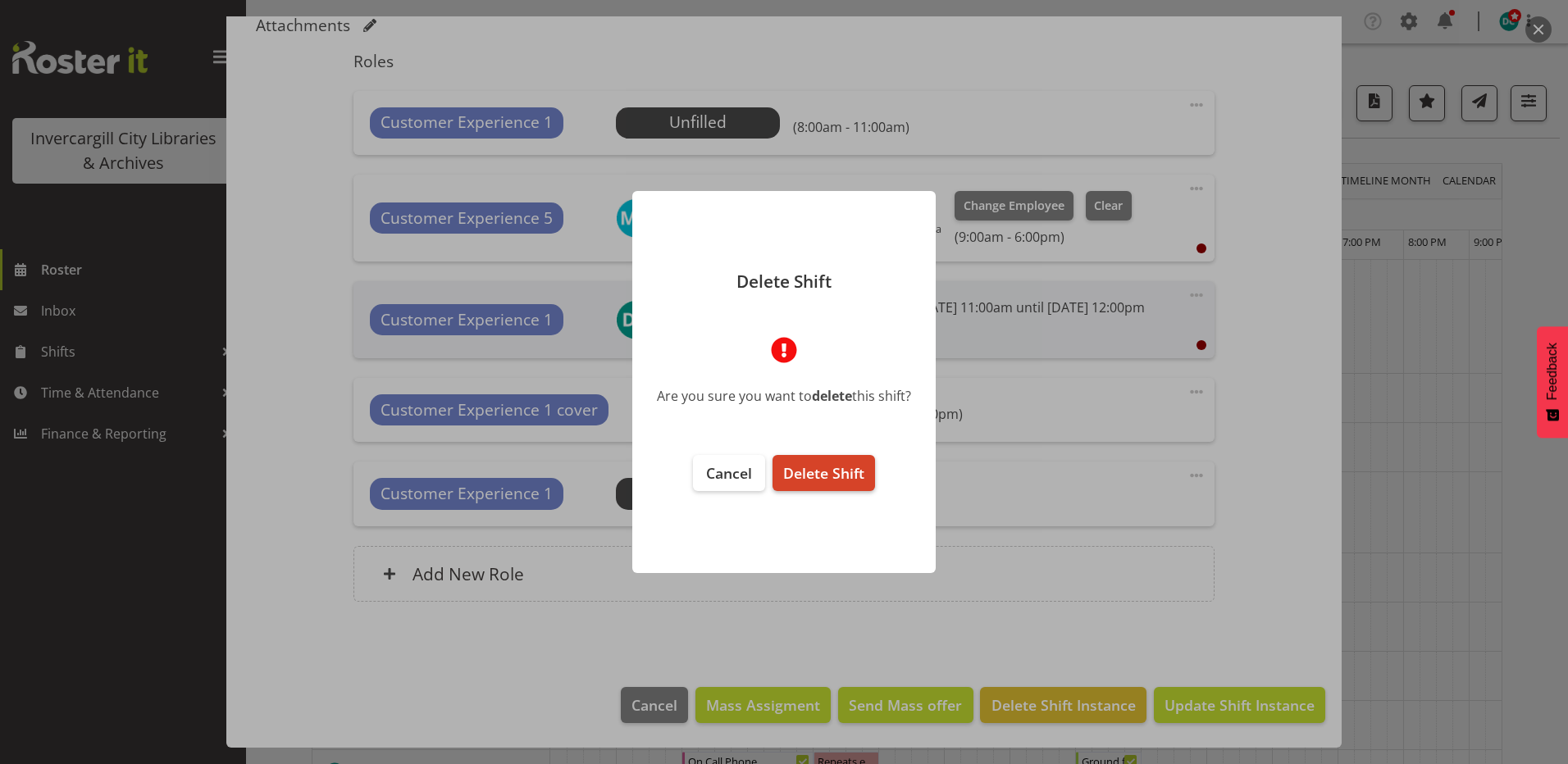
drag, startPoint x: 833, startPoint y: 461, endPoint x: 831, endPoint y: 473, distance: 12.2
click at [832, 468] on button "Delete Shift" at bounding box center [823, 473] width 102 height 36
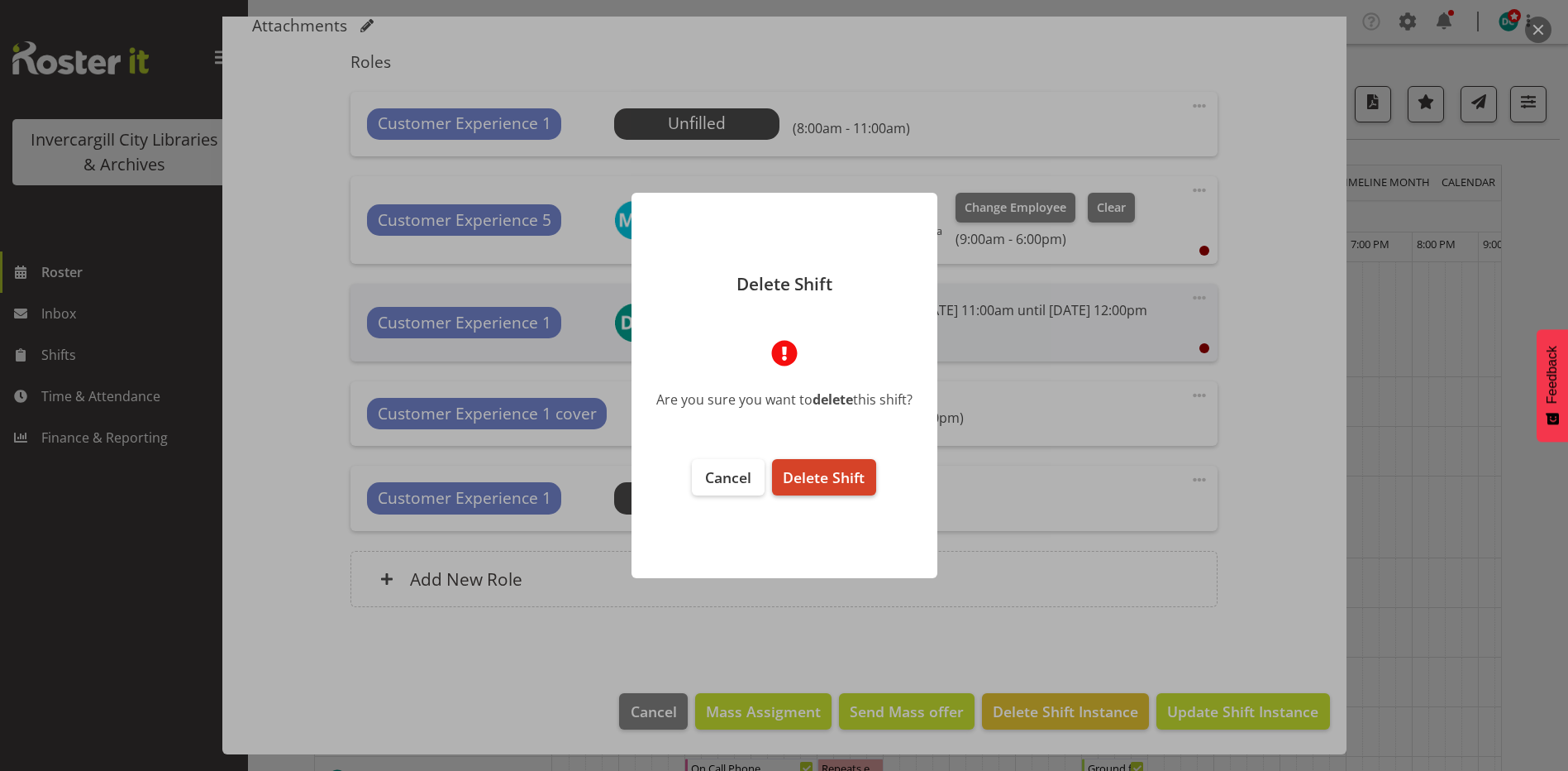
scroll to position [481, 0]
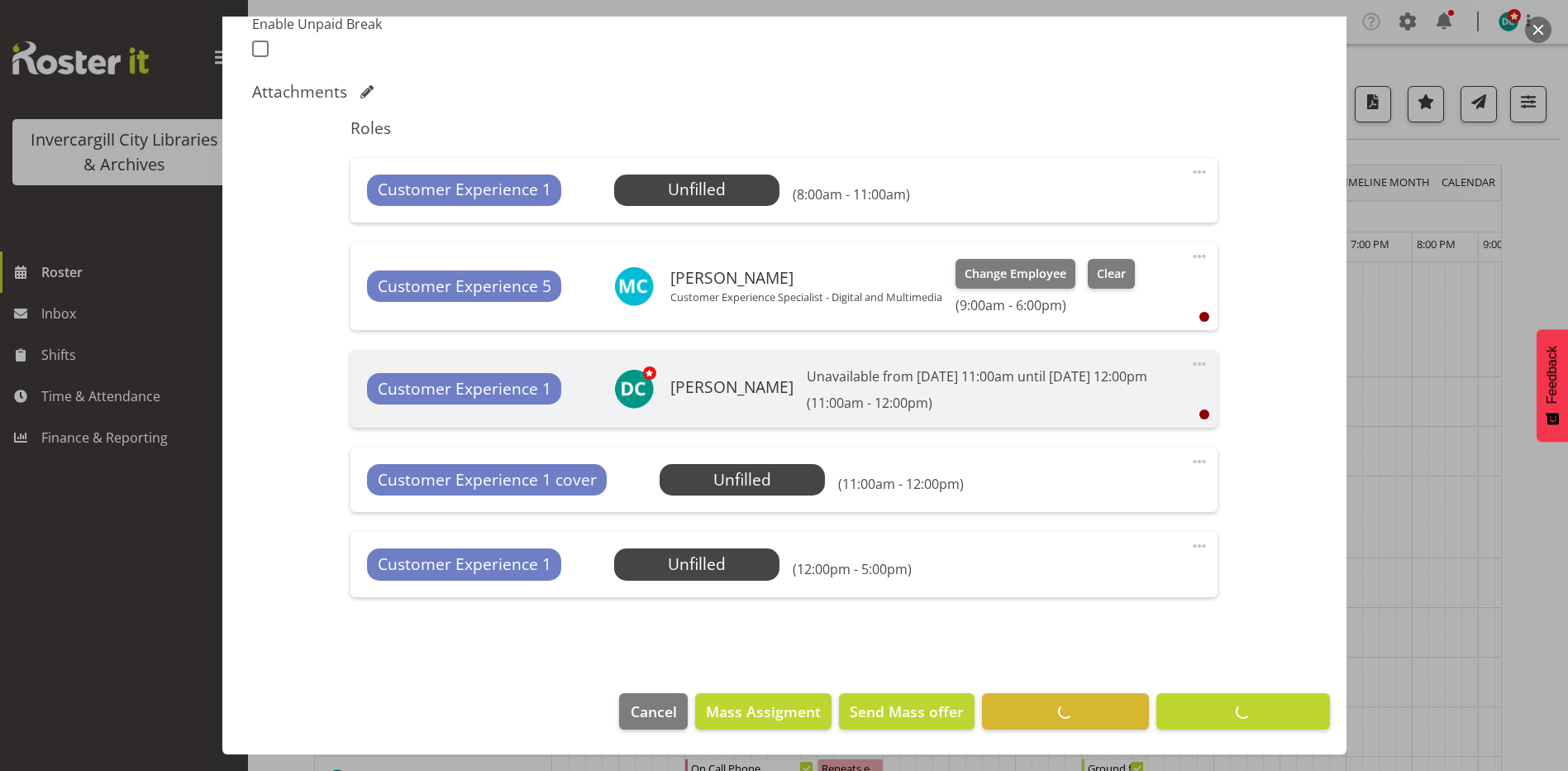
click at [838, 481] on h6 "(11:00am - 12:00pm)" at bounding box center [901, 483] width 125 height 16
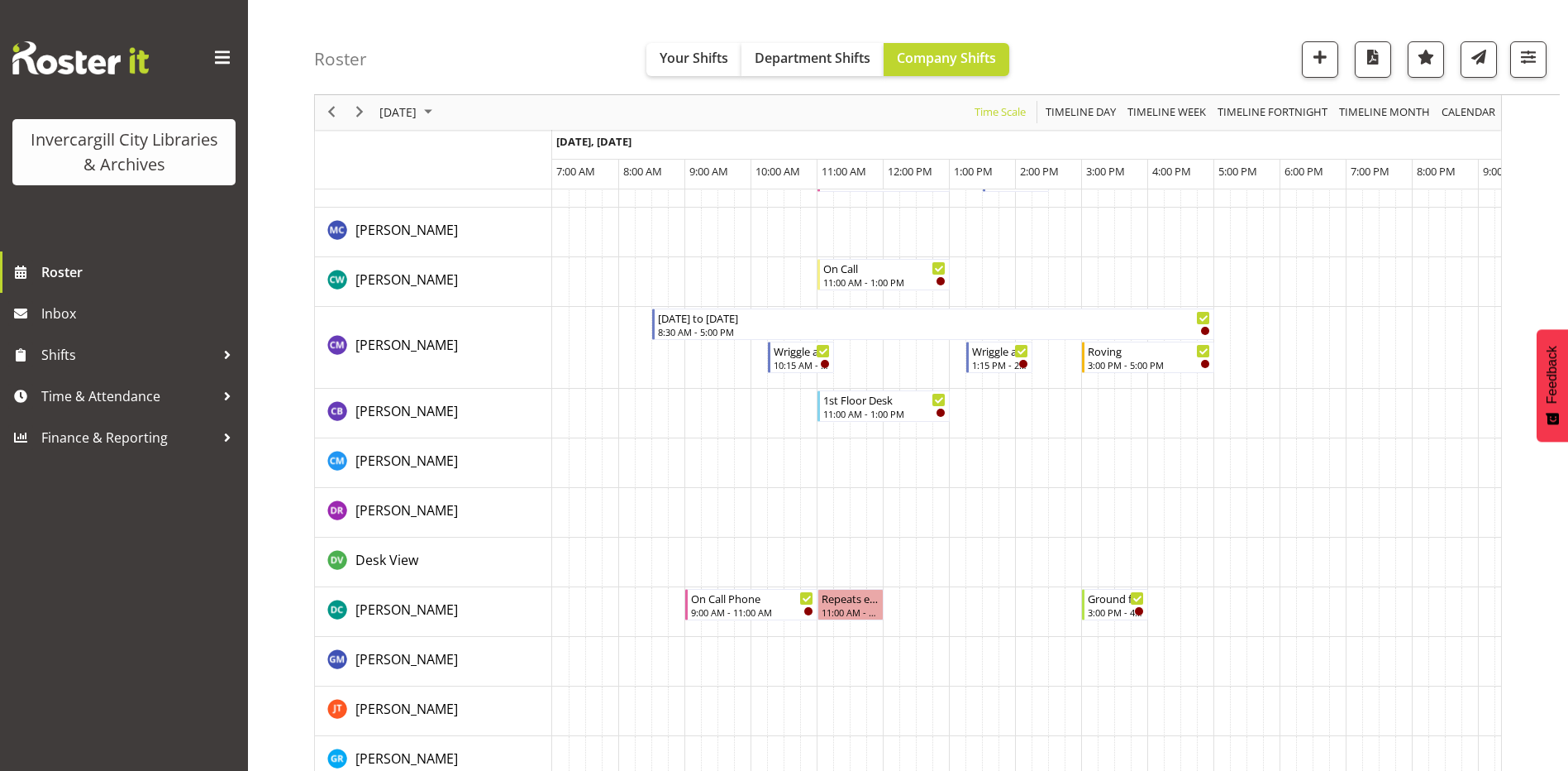
scroll to position [0, 0]
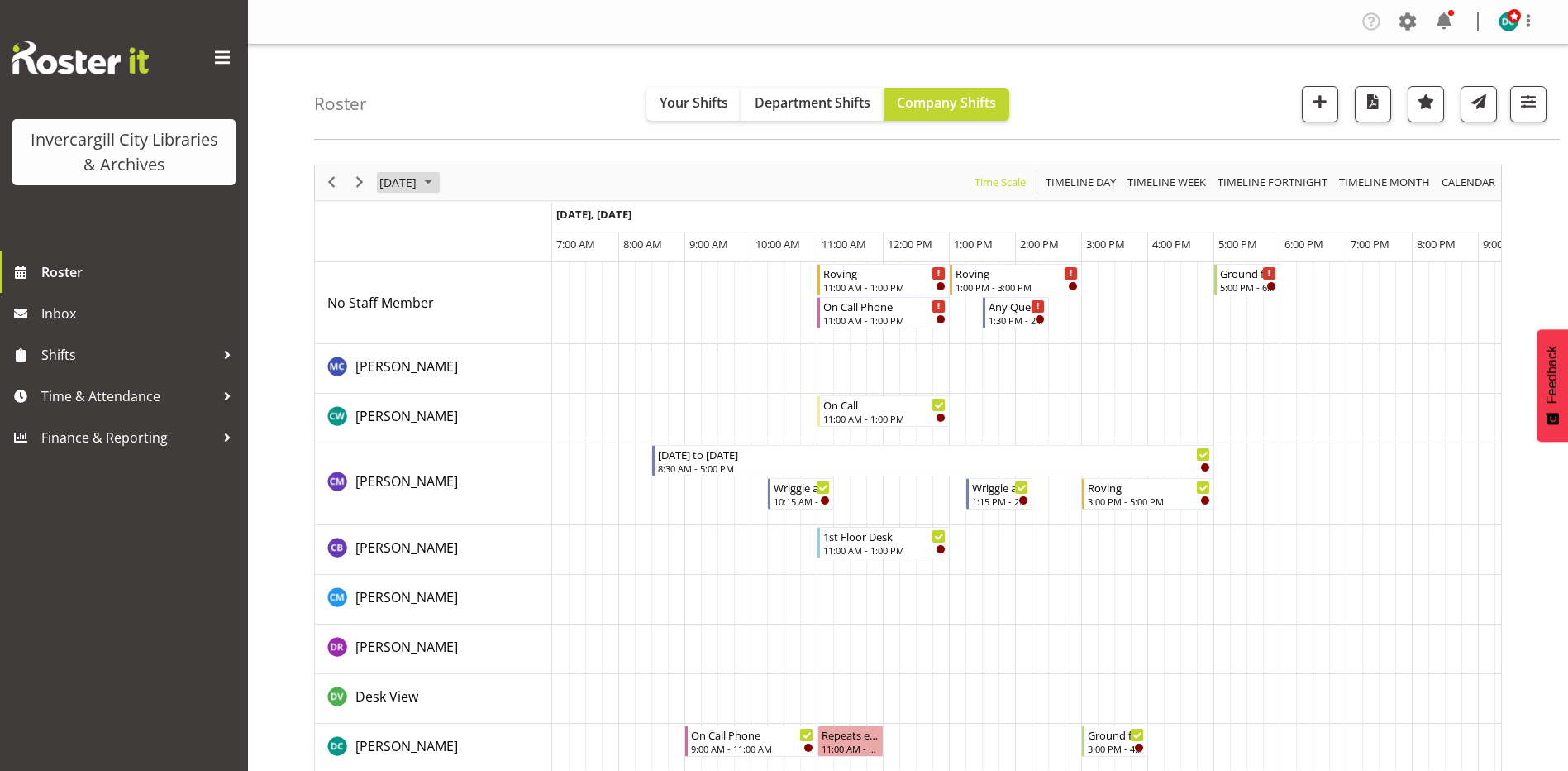
click at [418, 182] on span "August 25, 2025" at bounding box center [398, 182] width 40 height 20
click at [556, 226] on span "next month" at bounding box center [554, 224] width 29 height 30
click at [422, 289] on span "1" at bounding box center [424, 281] width 25 height 25
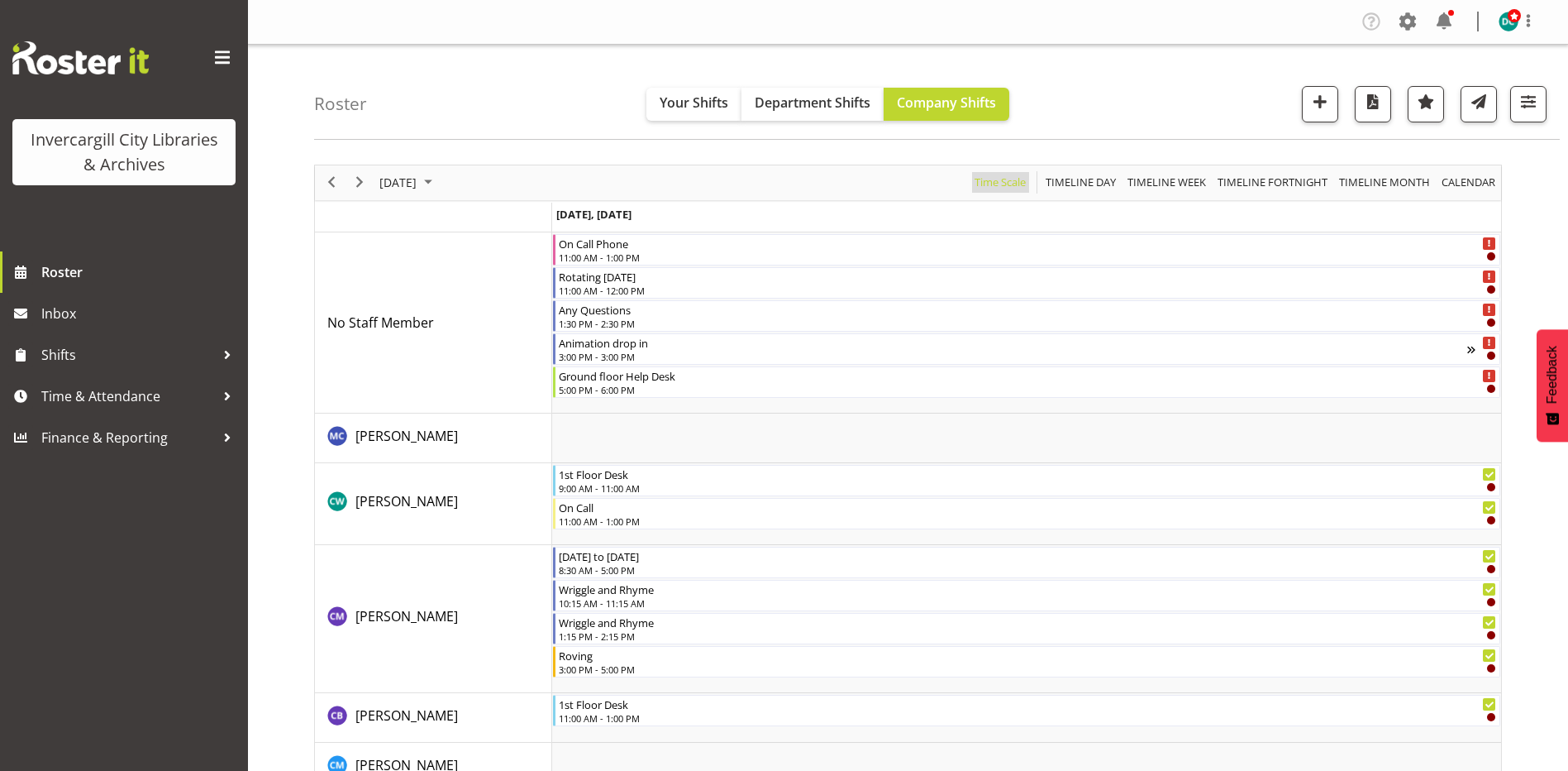
click at [1018, 180] on span "Time Scale" at bounding box center [1000, 182] width 55 height 20
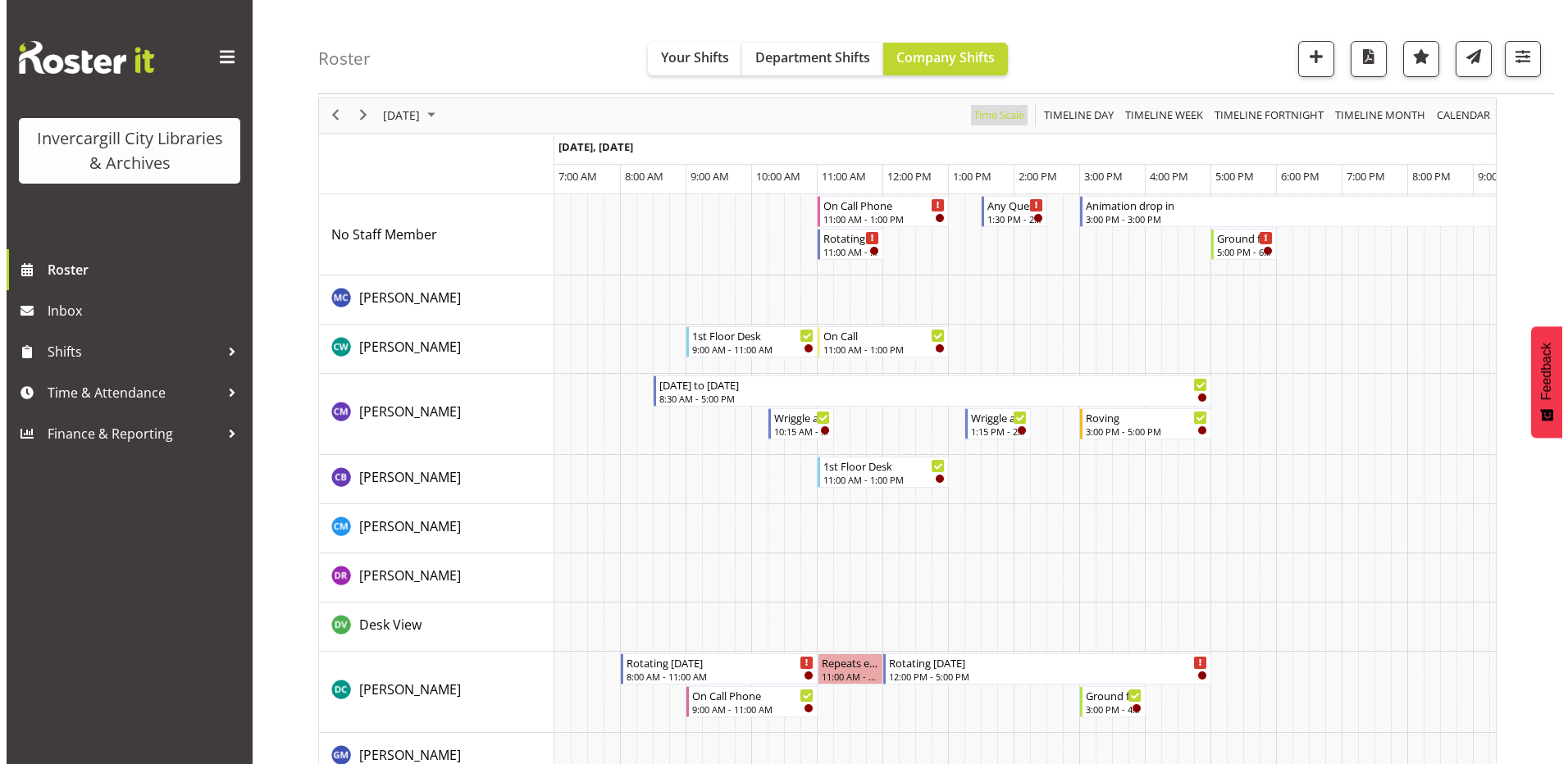
scroll to position [164, 0]
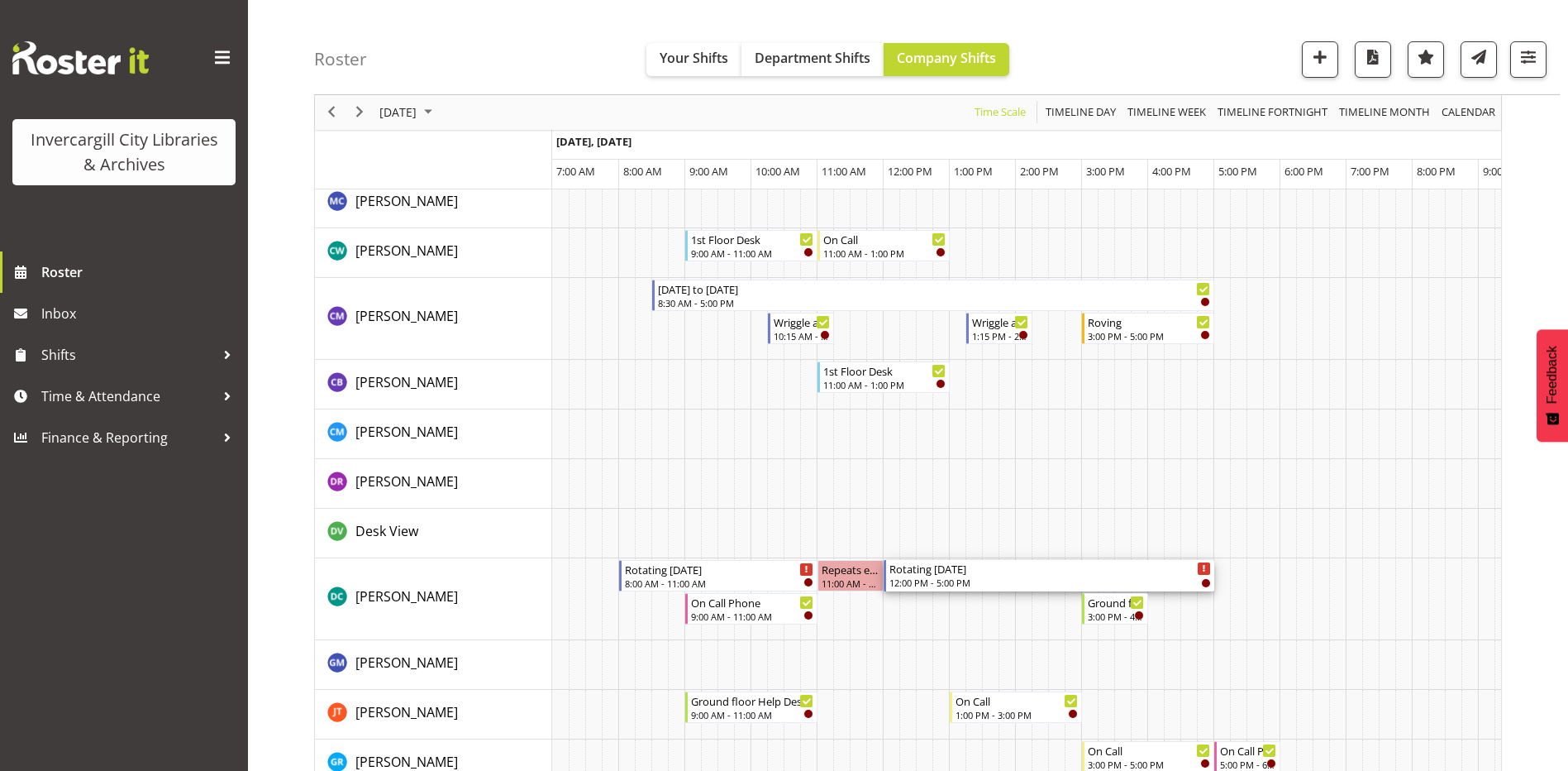
click at [997, 571] on div "Rotating [DATE]" at bounding box center [1050, 568] width 322 height 16
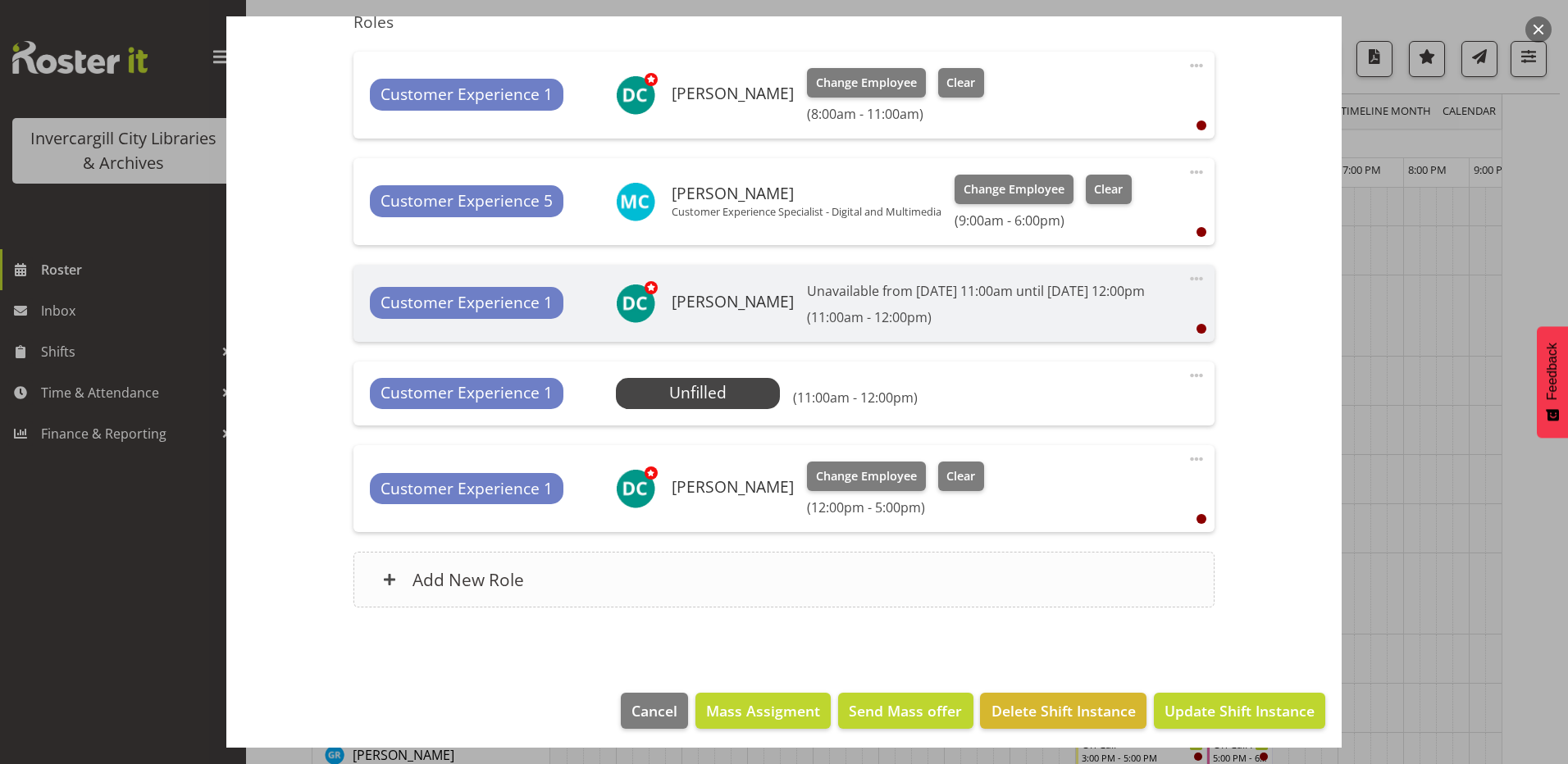
scroll to position [574, 0]
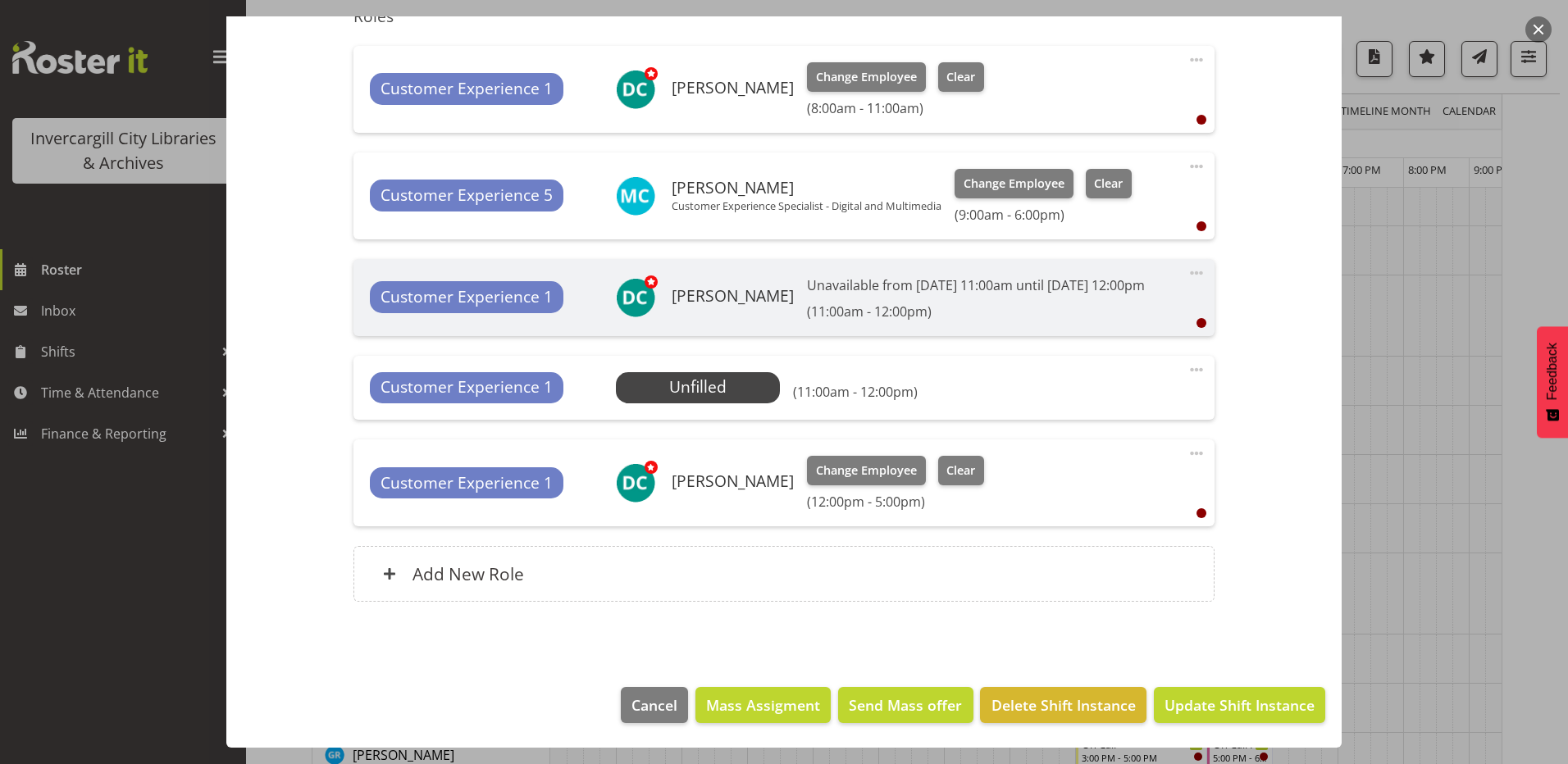
click at [1188, 379] on span at bounding box center [1196, 370] width 20 height 20
click at [1252, 373] on div "Shift Instance Name Rotating Sunday Location Invercargill Library Department Of…" at bounding box center [784, 116] width 1056 height 1009
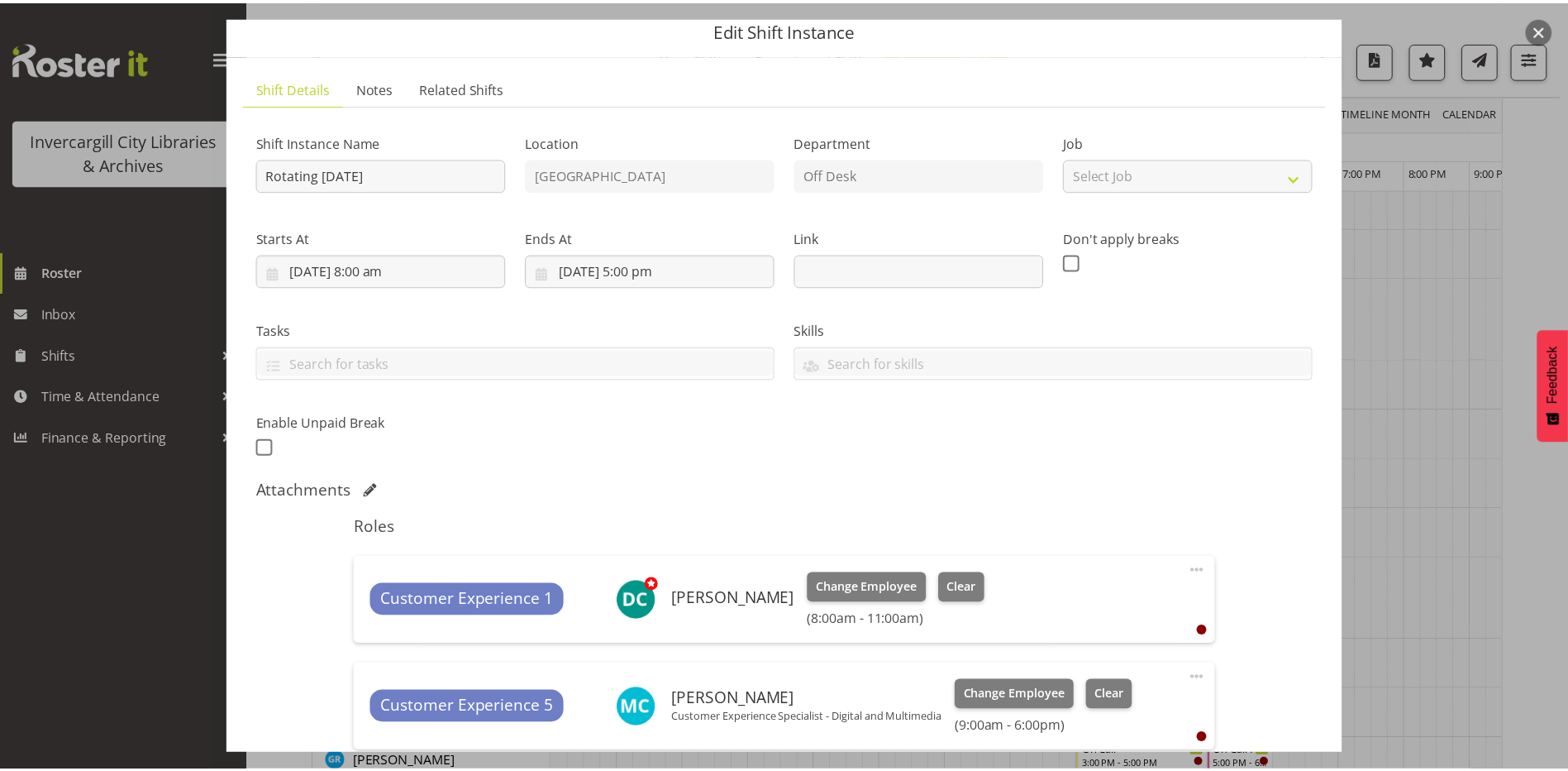
scroll to position [0, 0]
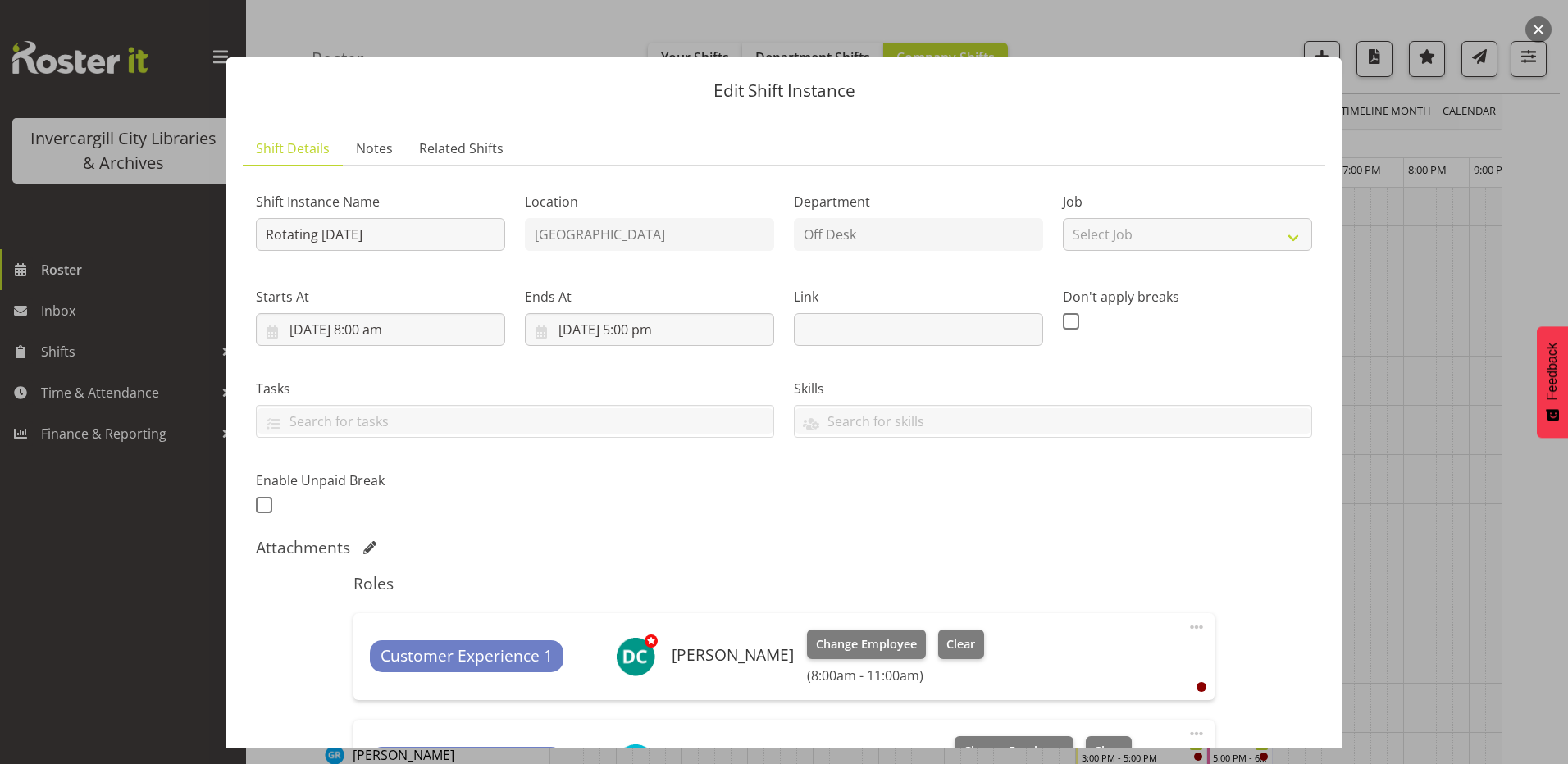
click at [1531, 32] on button "button" at bounding box center [1537, 29] width 26 height 26
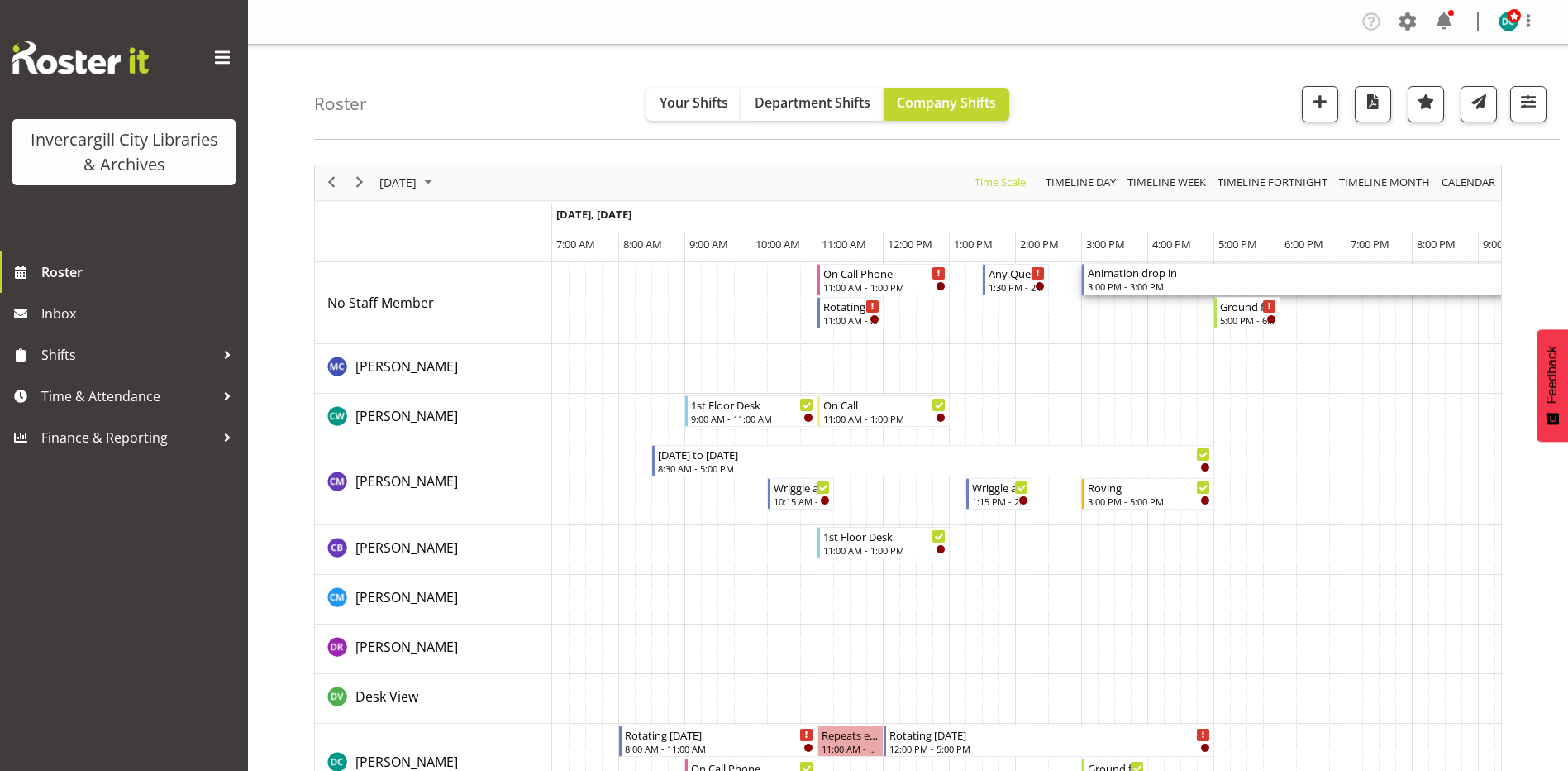
click at [1158, 275] on div "Animation drop in" at bounding box center [1299, 272] width 425 height 16
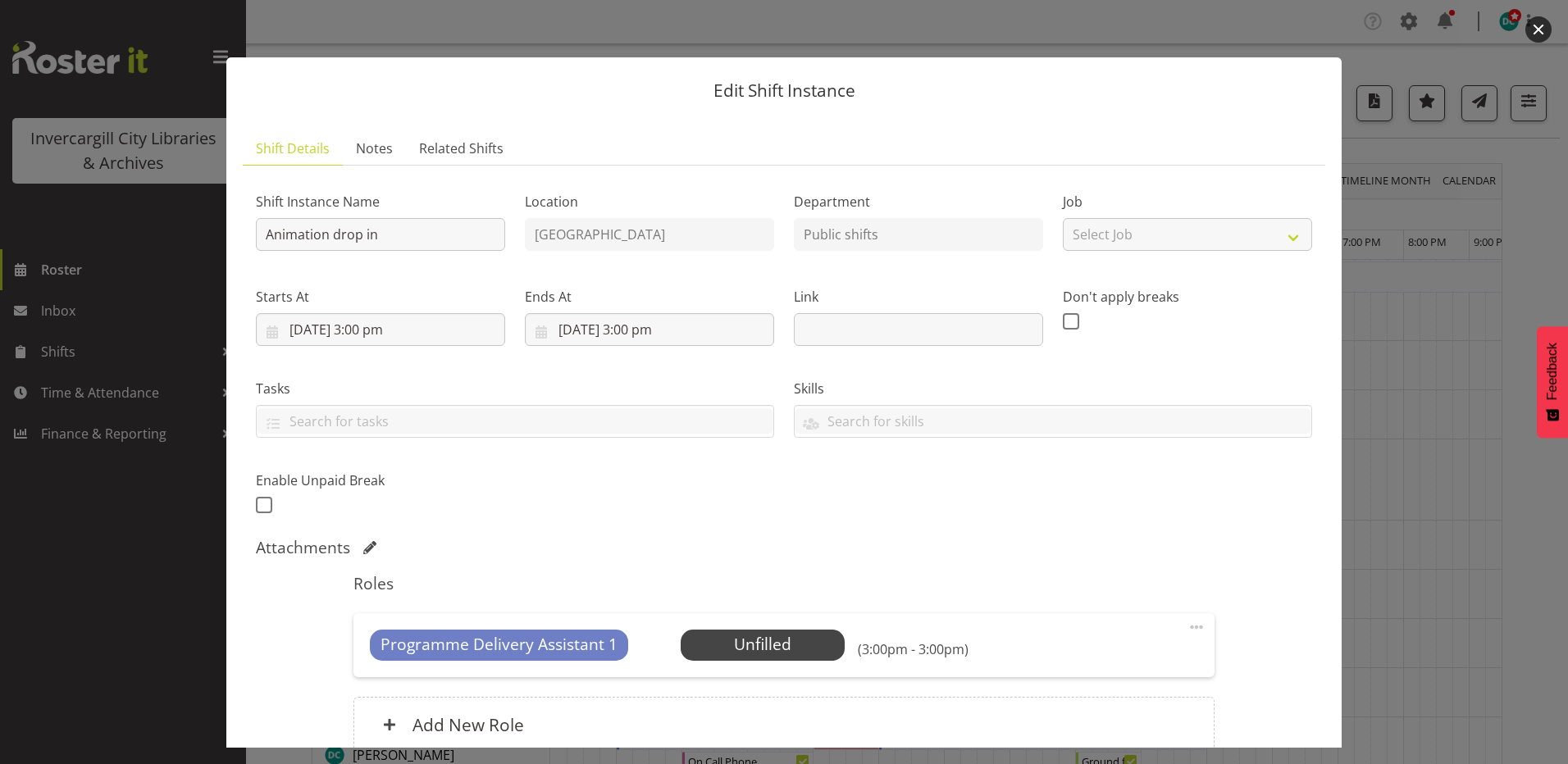
click at [1544, 30] on button "button" at bounding box center [1537, 29] width 26 height 26
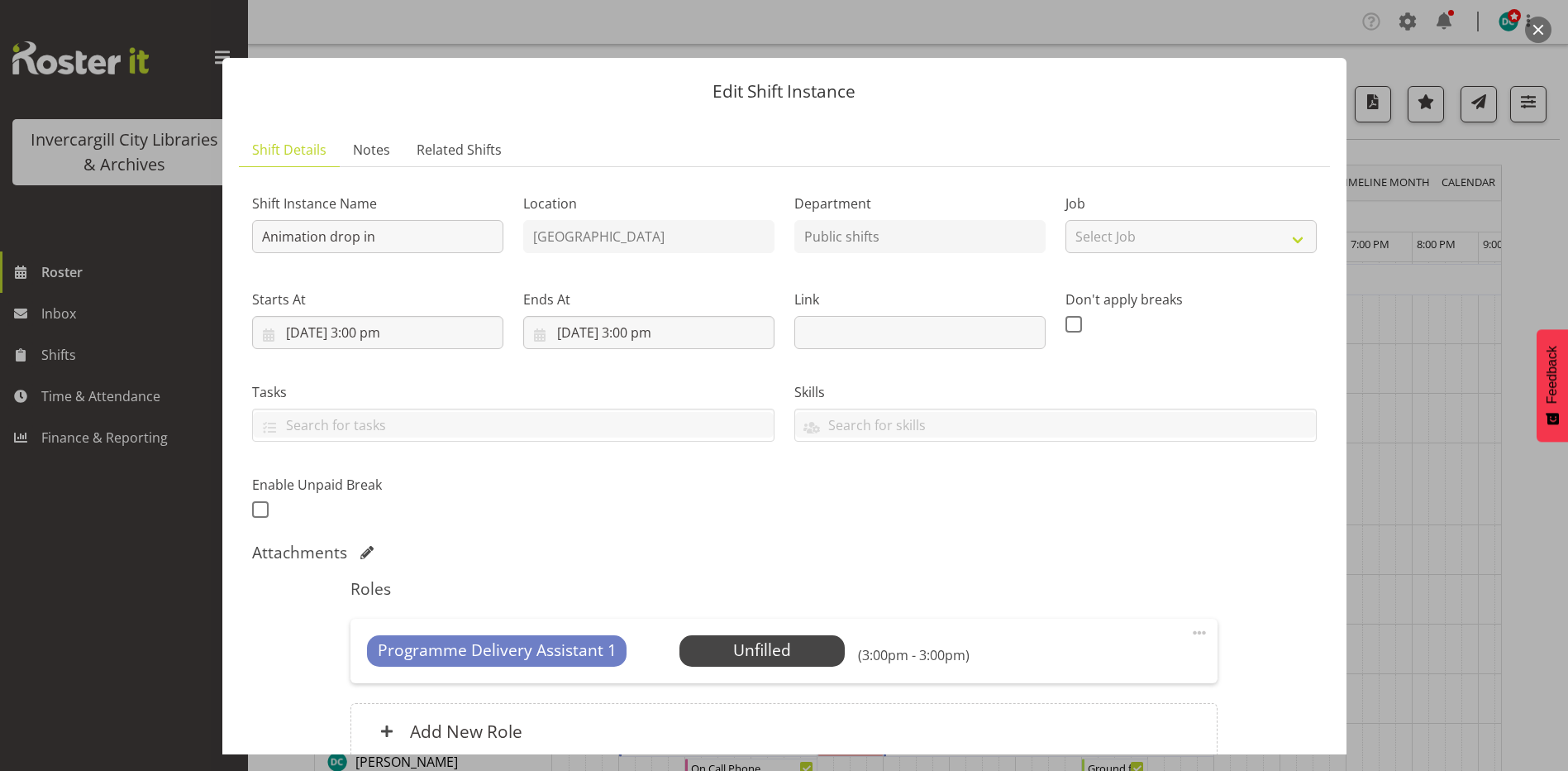
click at [1540, 34] on button "button" at bounding box center [1537, 29] width 26 height 26
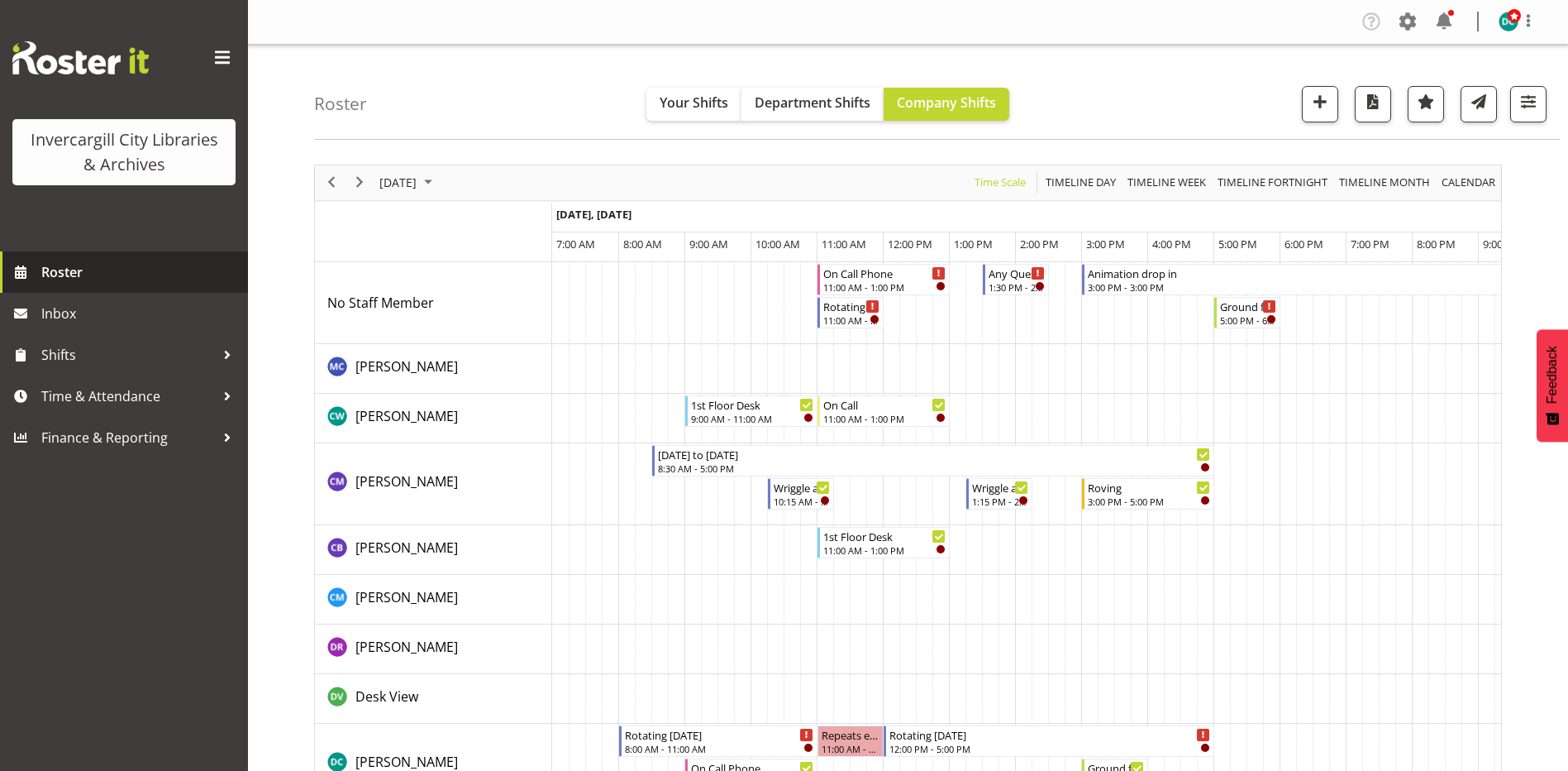
click at [61, 278] on span "Roster" at bounding box center [141, 272] width 198 height 25
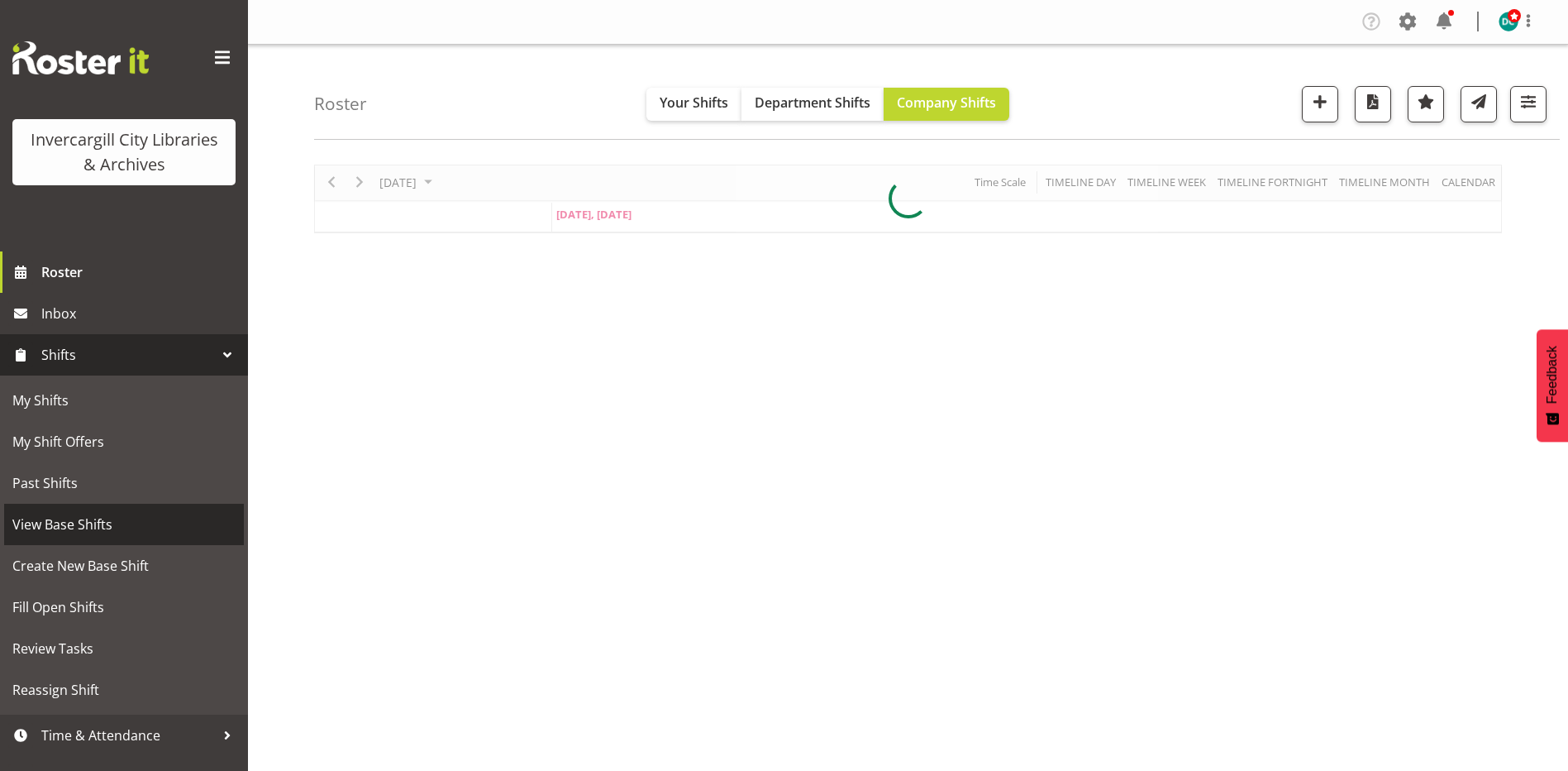
click at [54, 525] on span "View Base Shifts" at bounding box center [124, 524] width 223 height 25
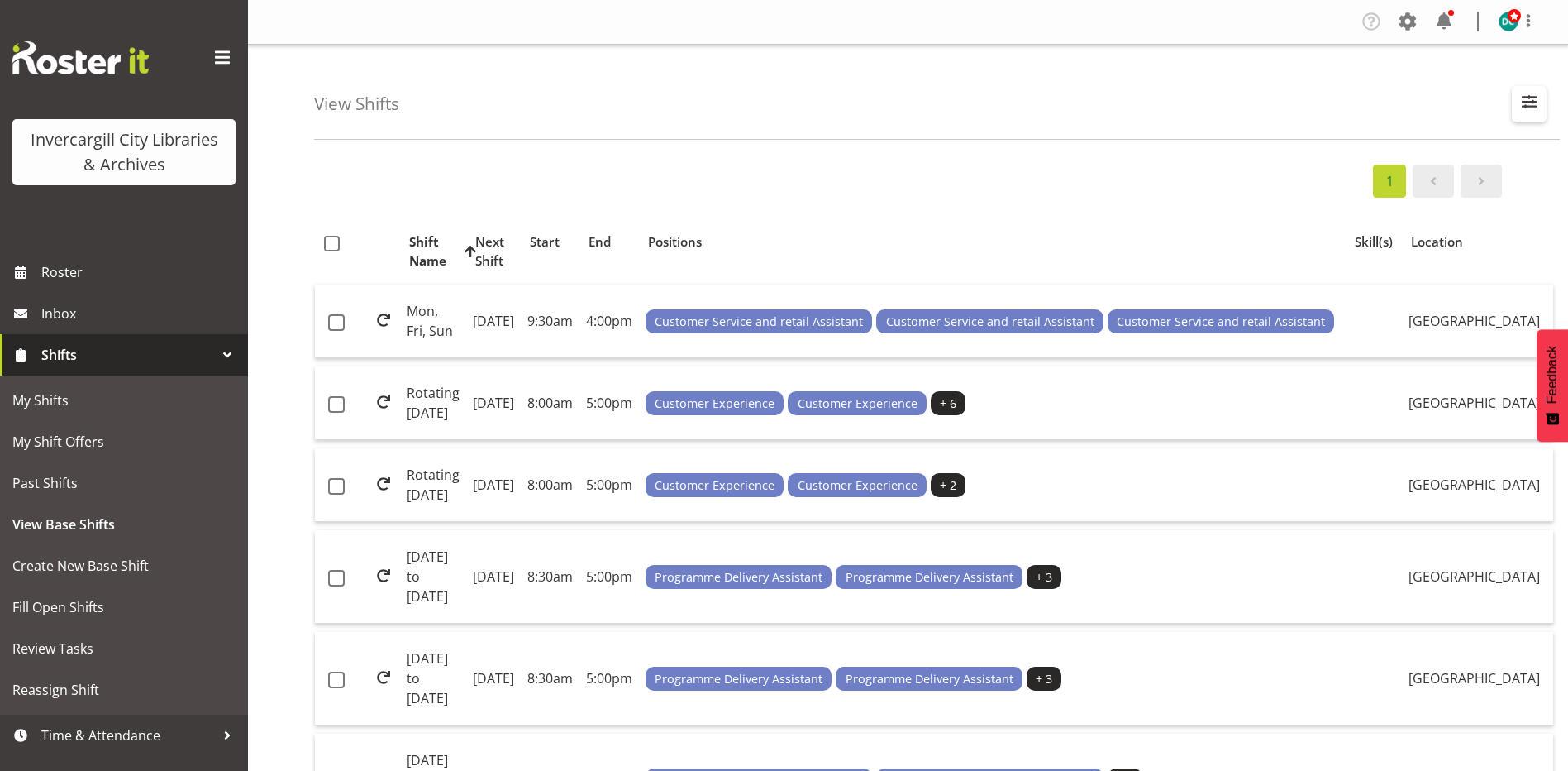
click at [1526, 96] on span "button" at bounding box center [1529, 101] width 21 height 21
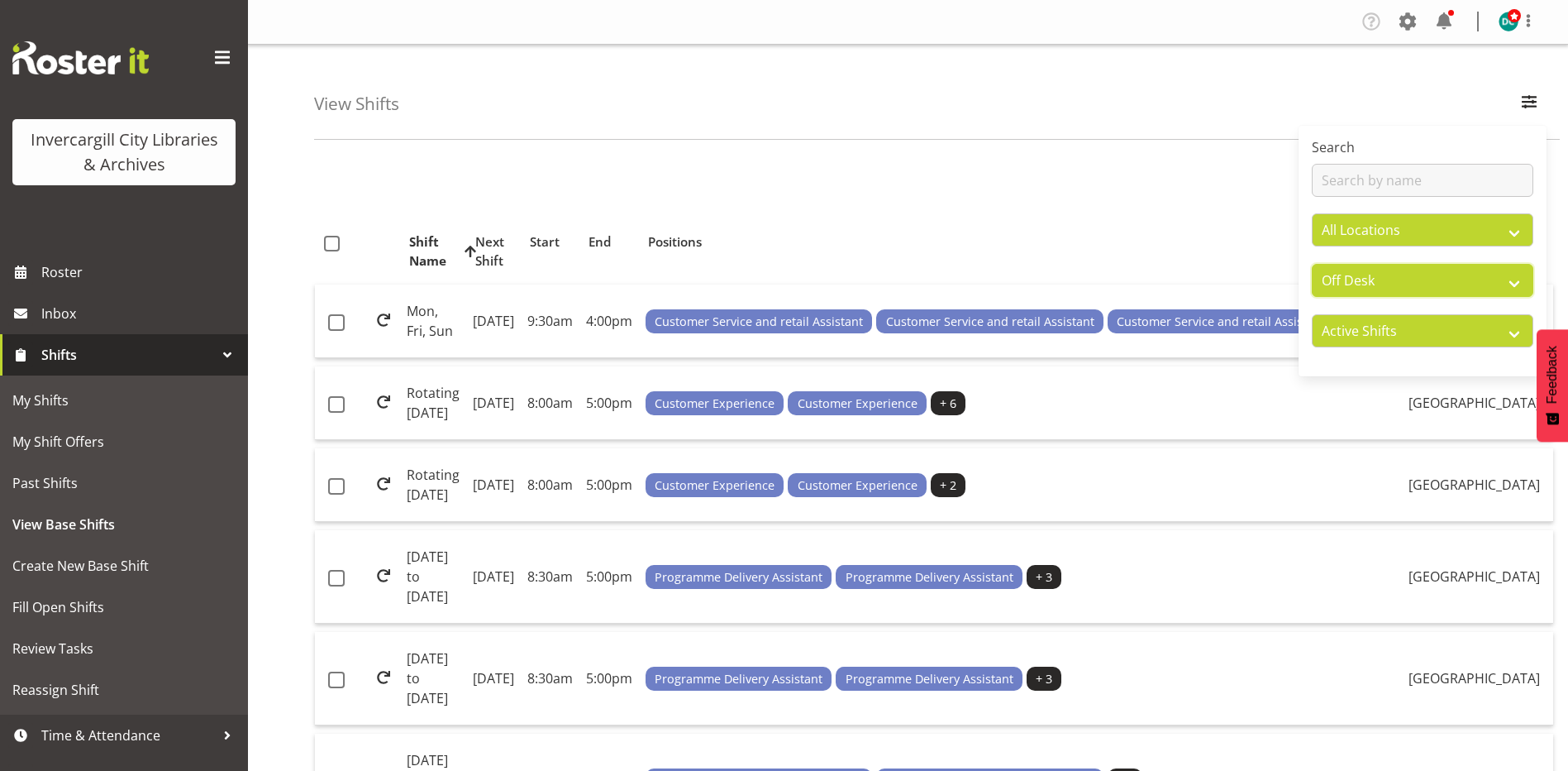
click at [1363, 277] on select "All Departments Off Desk Public shifts" at bounding box center [1423, 280] width 222 height 33
select select "all"
click at [1312, 264] on select "All Departments Off Desk Public shifts" at bounding box center [1423, 280] width 222 height 33
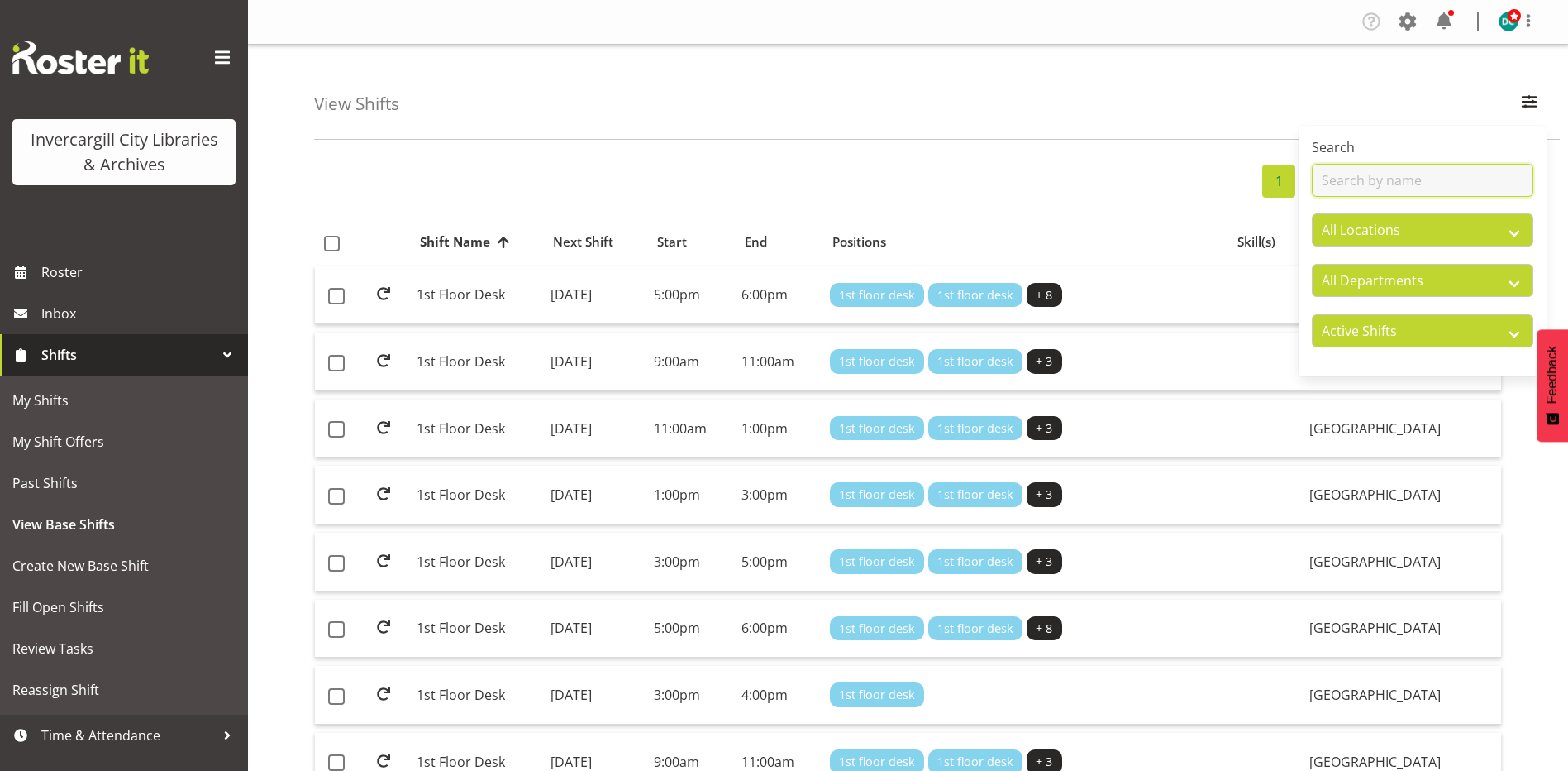
click at [1352, 165] on input "text" at bounding box center [1423, 180] width 222 height 33
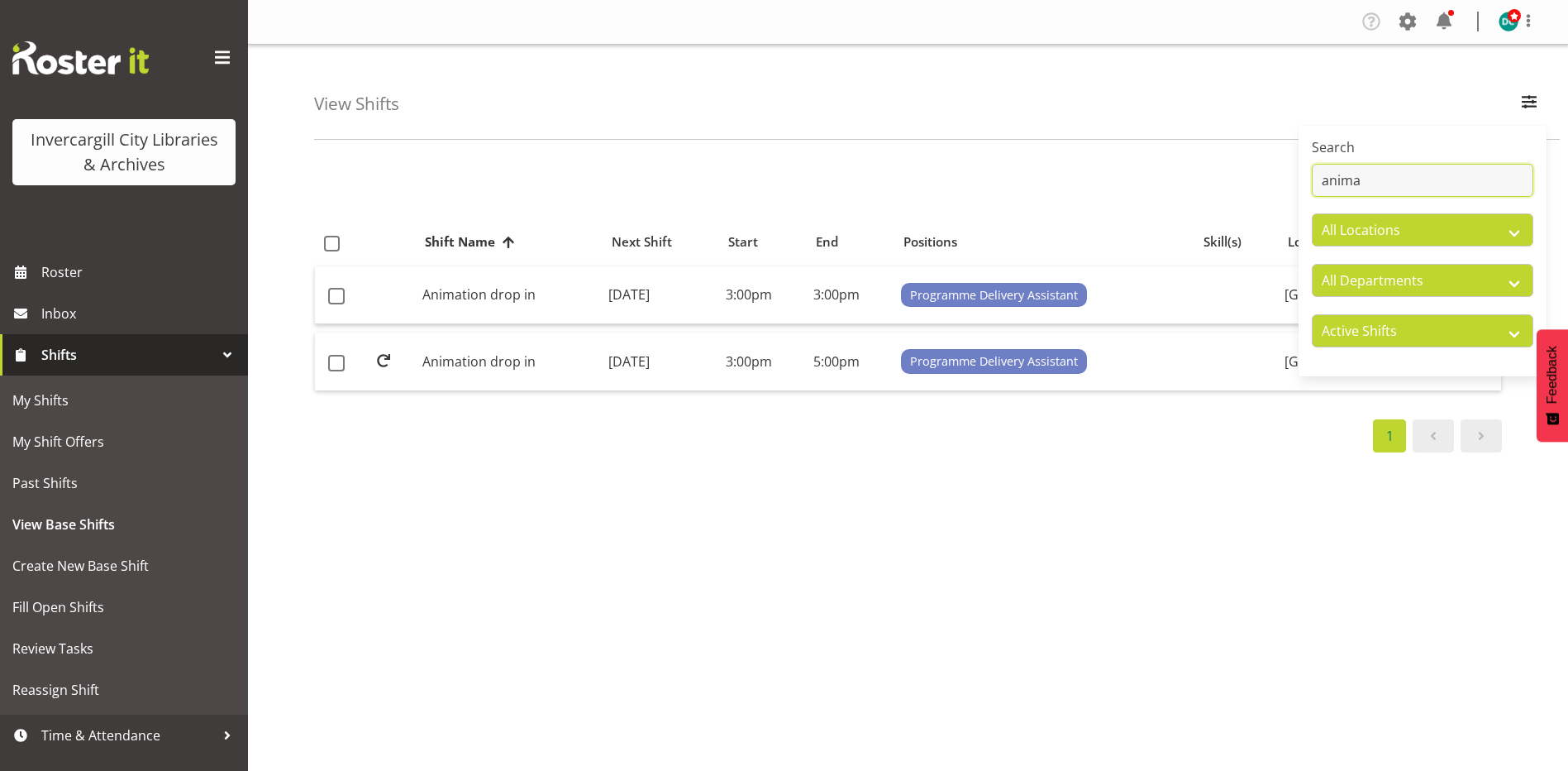
type input "anima"
click at [732, 621] on div "1 Shift Name Location Shift Name Next Shift Start End Positions Skill(s) Locati…" at bounding box center [941, 483] width 1254 height 662
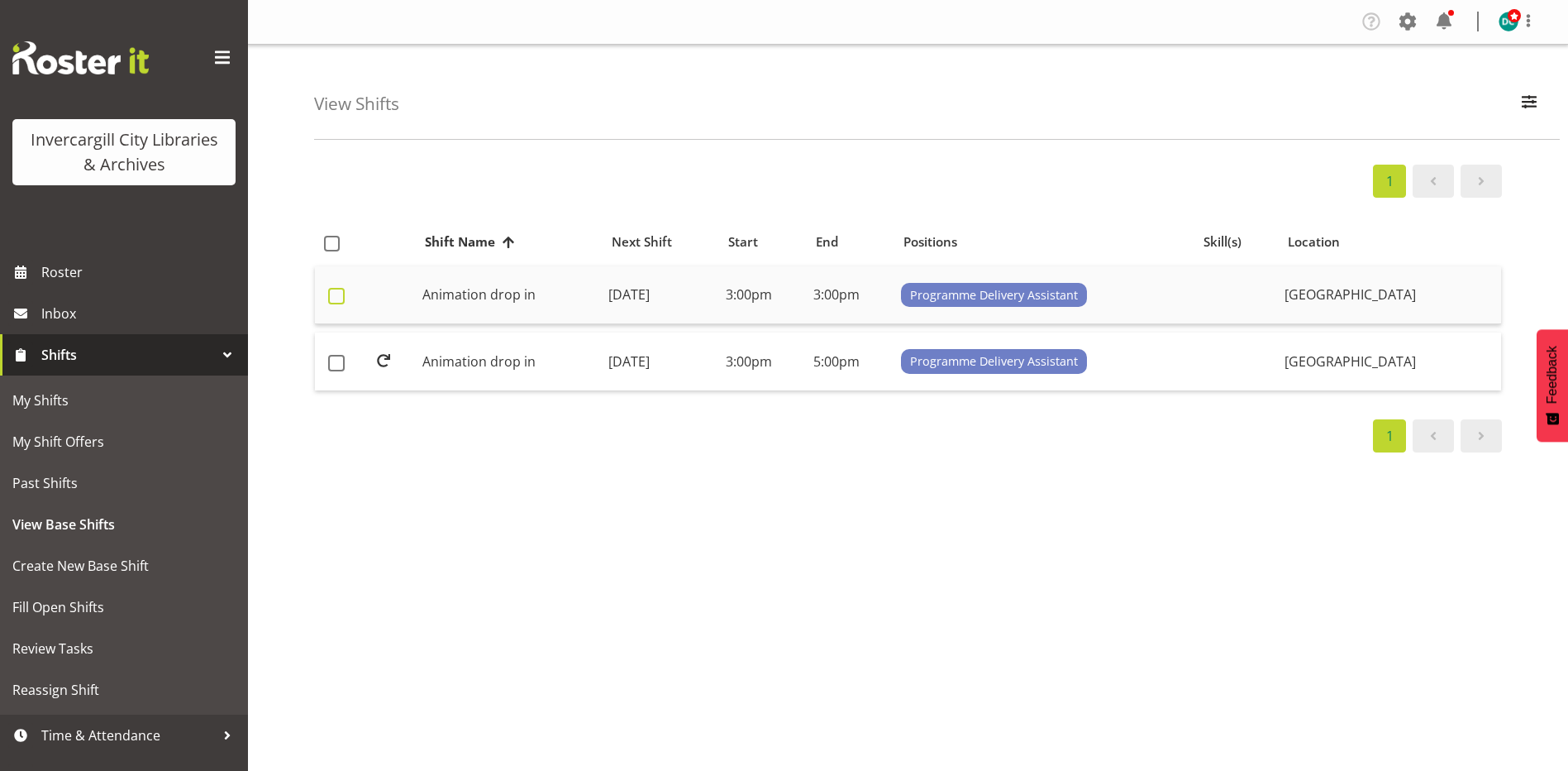
click at [337, 298] on span at bounding box center [336, 296] width 16 height 16
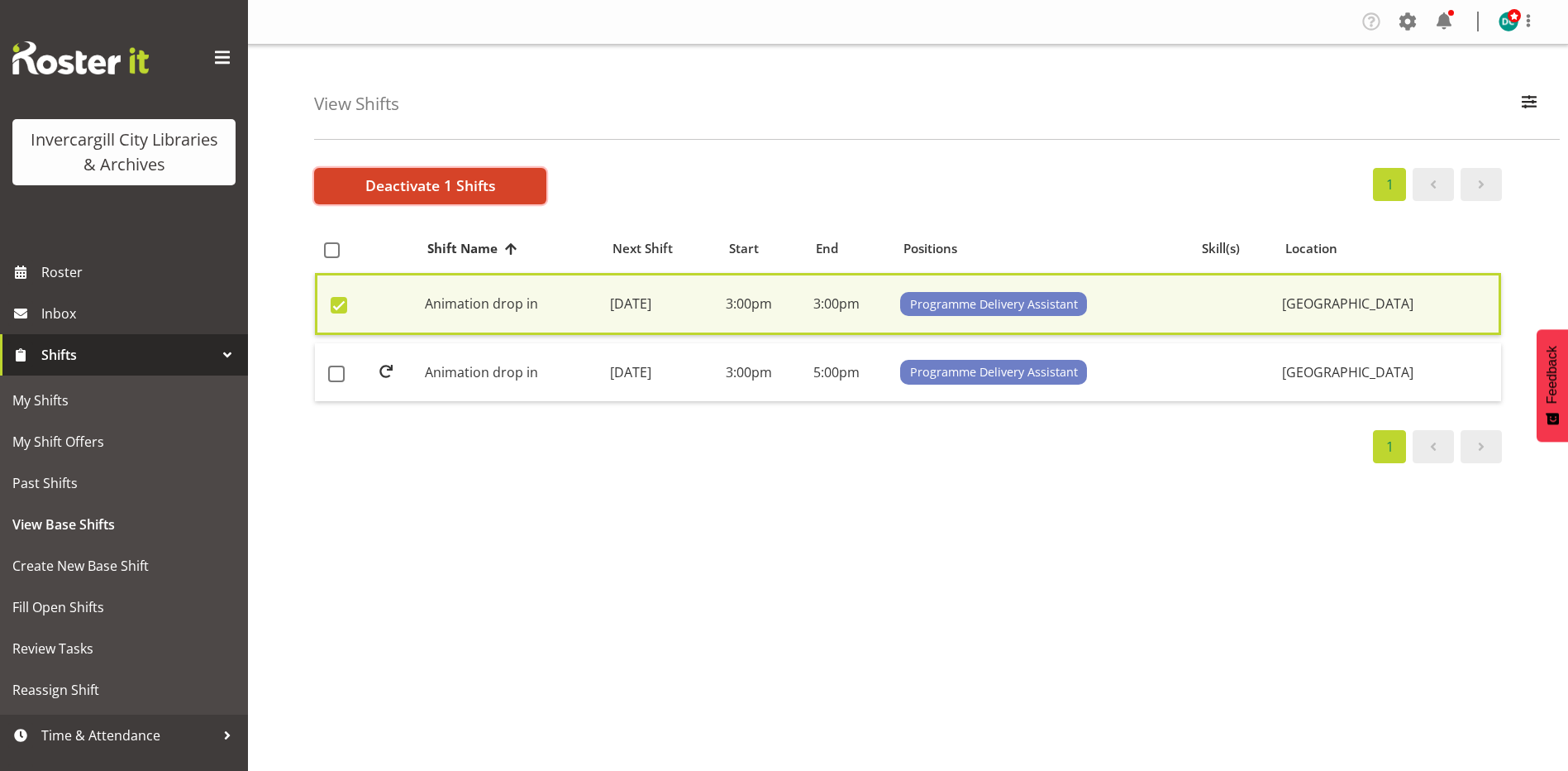
click at [429, 187] on span "Deactivate 1 Shifts" at bounding box center [431, 185] width 131 height 21
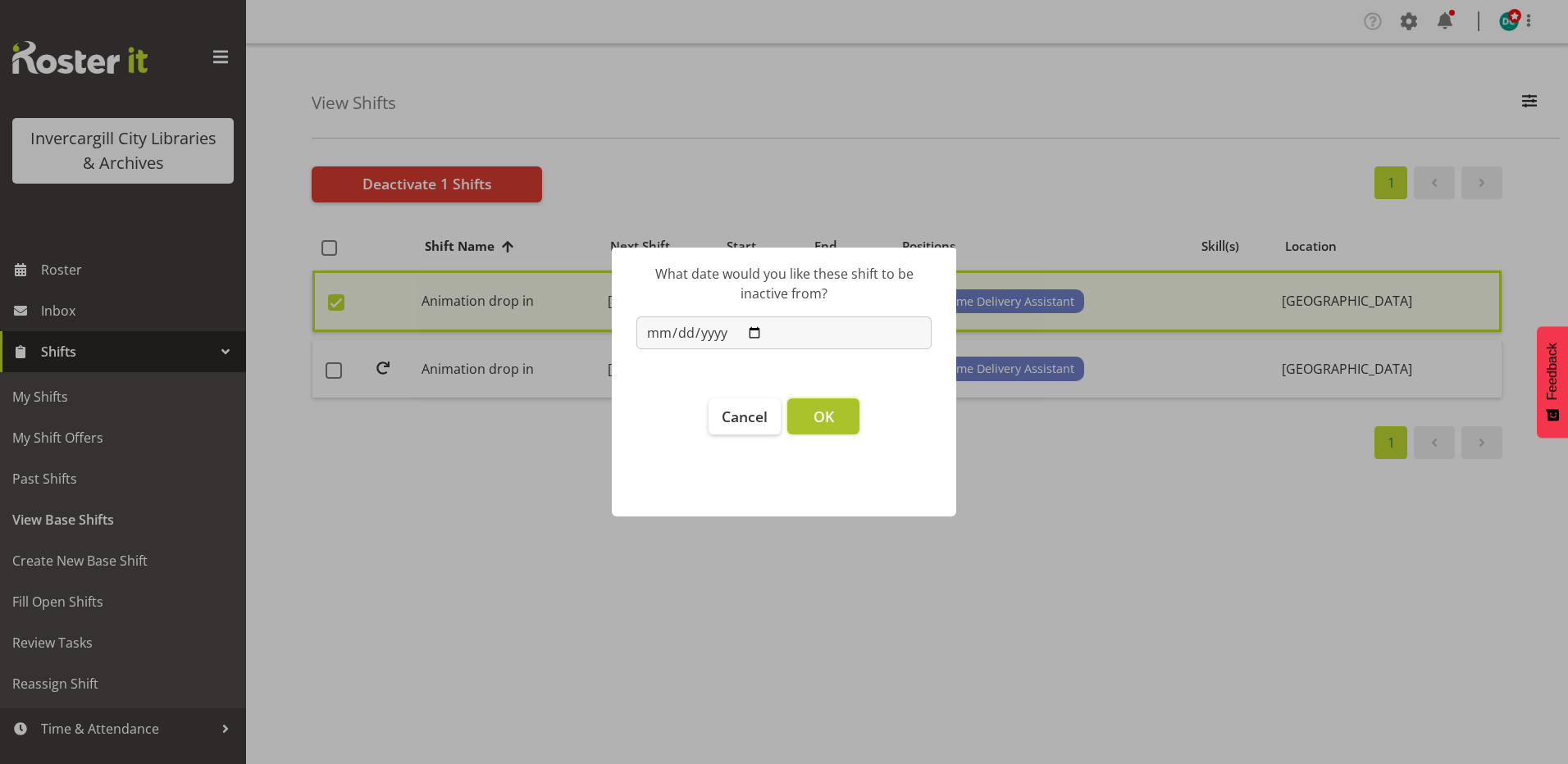
drag, startPoint x: 829, startPoint y: 417, endPoint x: 887, endPoint y: 442, distance: 63.2
click at [830, 417] on span "OK" at bounding box center [823, 416] width 20 height 20
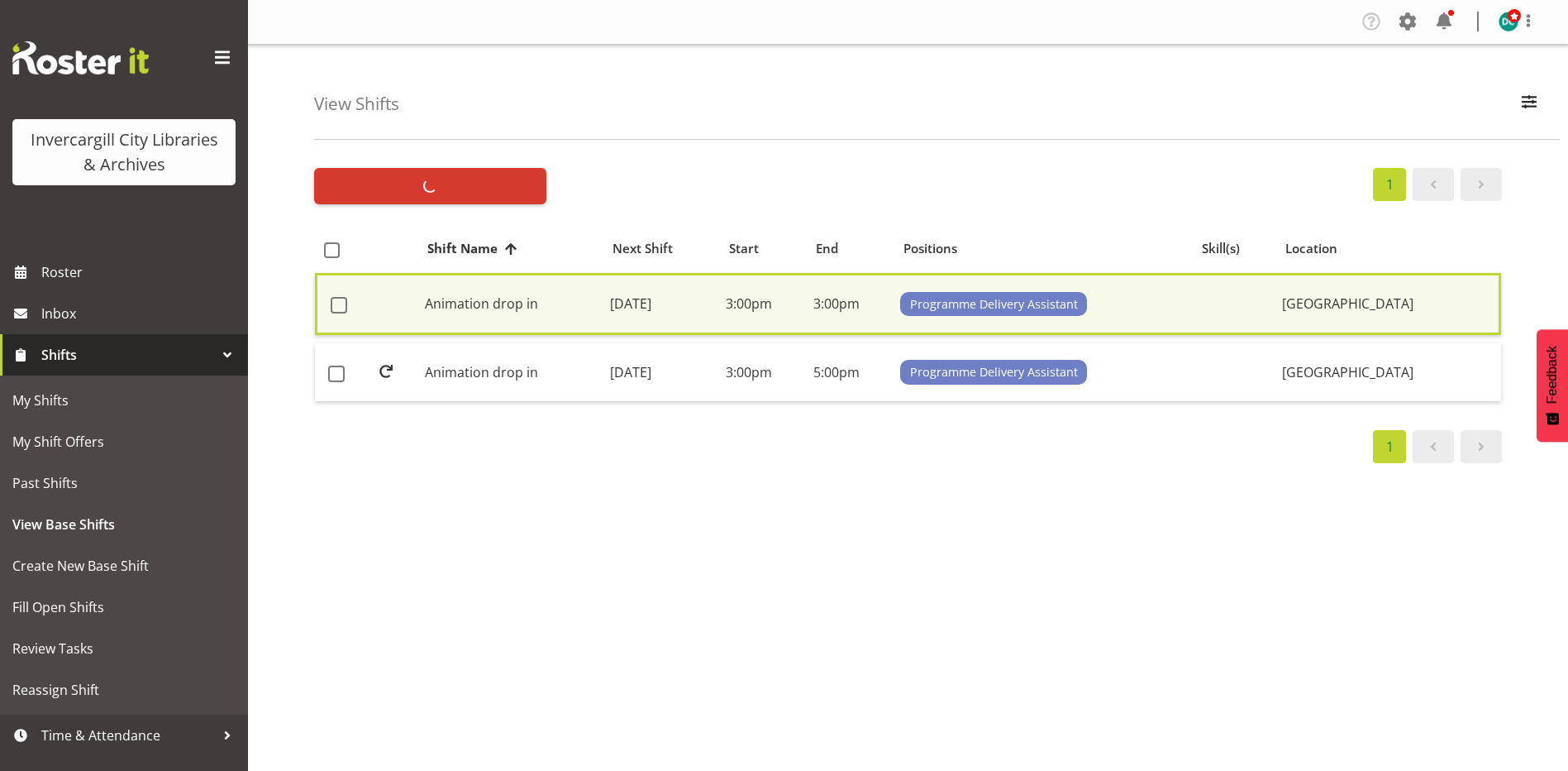
checkbox input "false"
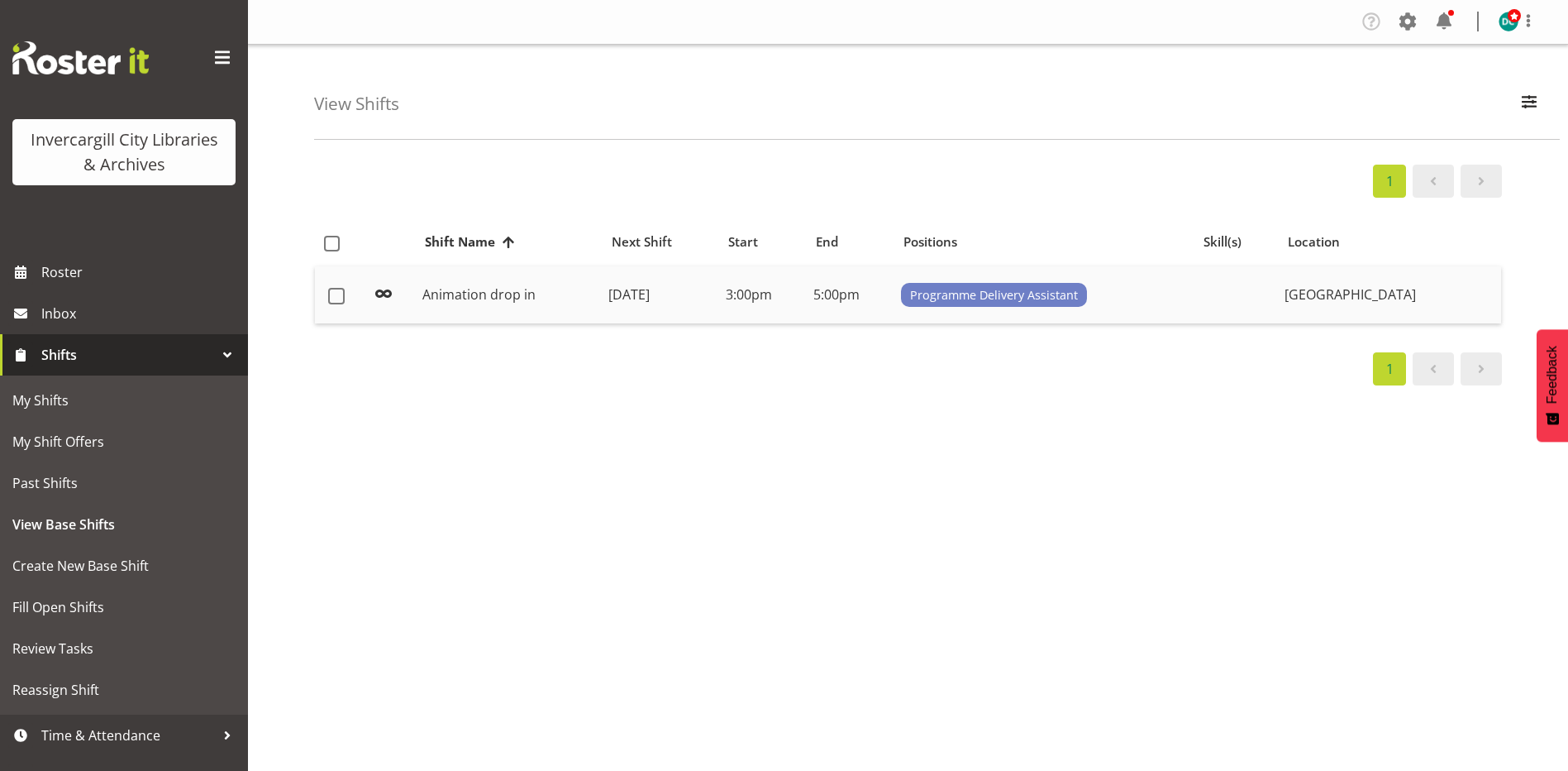
click at [456, 300] on td "Animation drop in" at bounding box center [509, 295] width 186 height 58
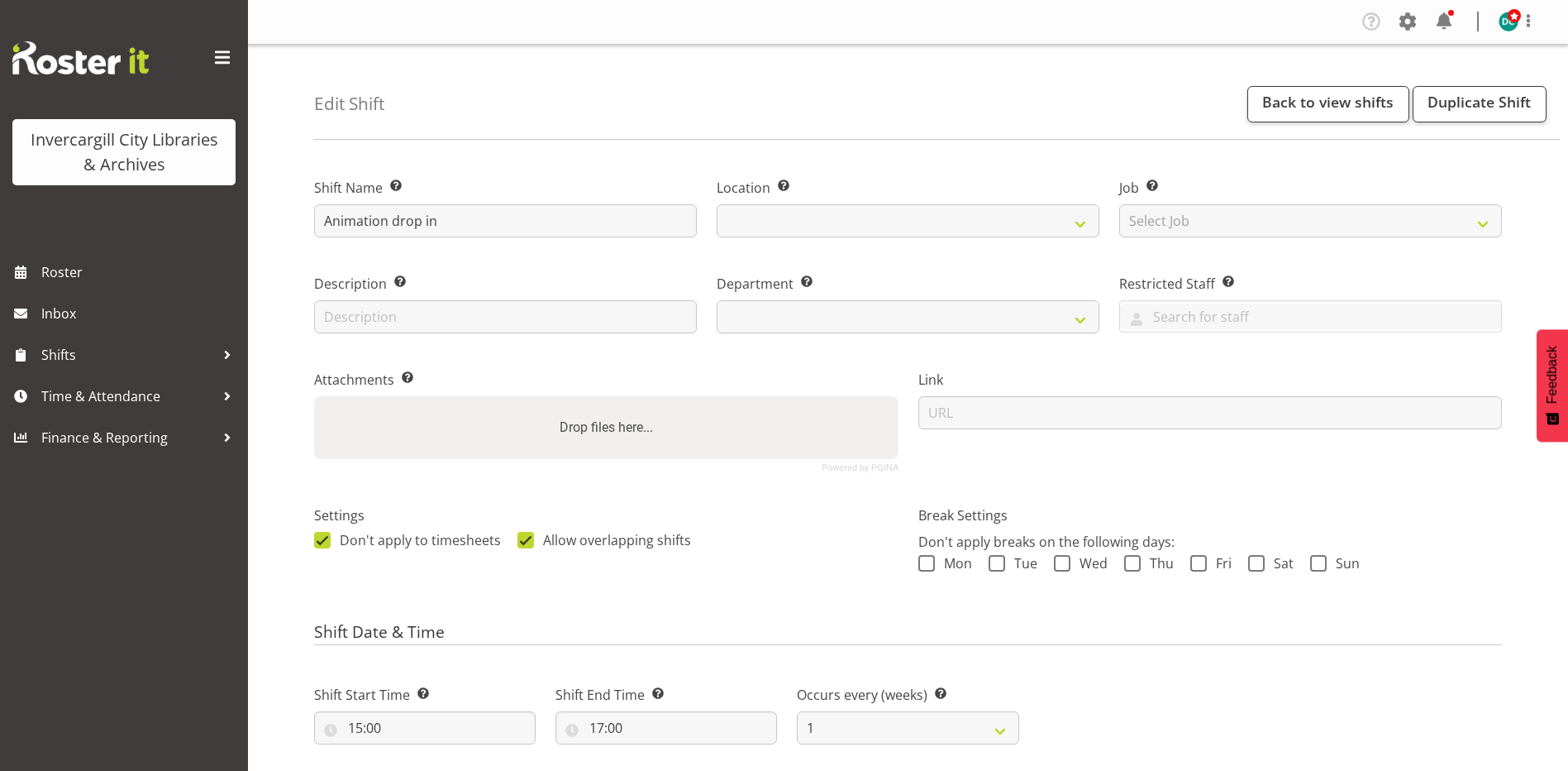
select select "date"
select select
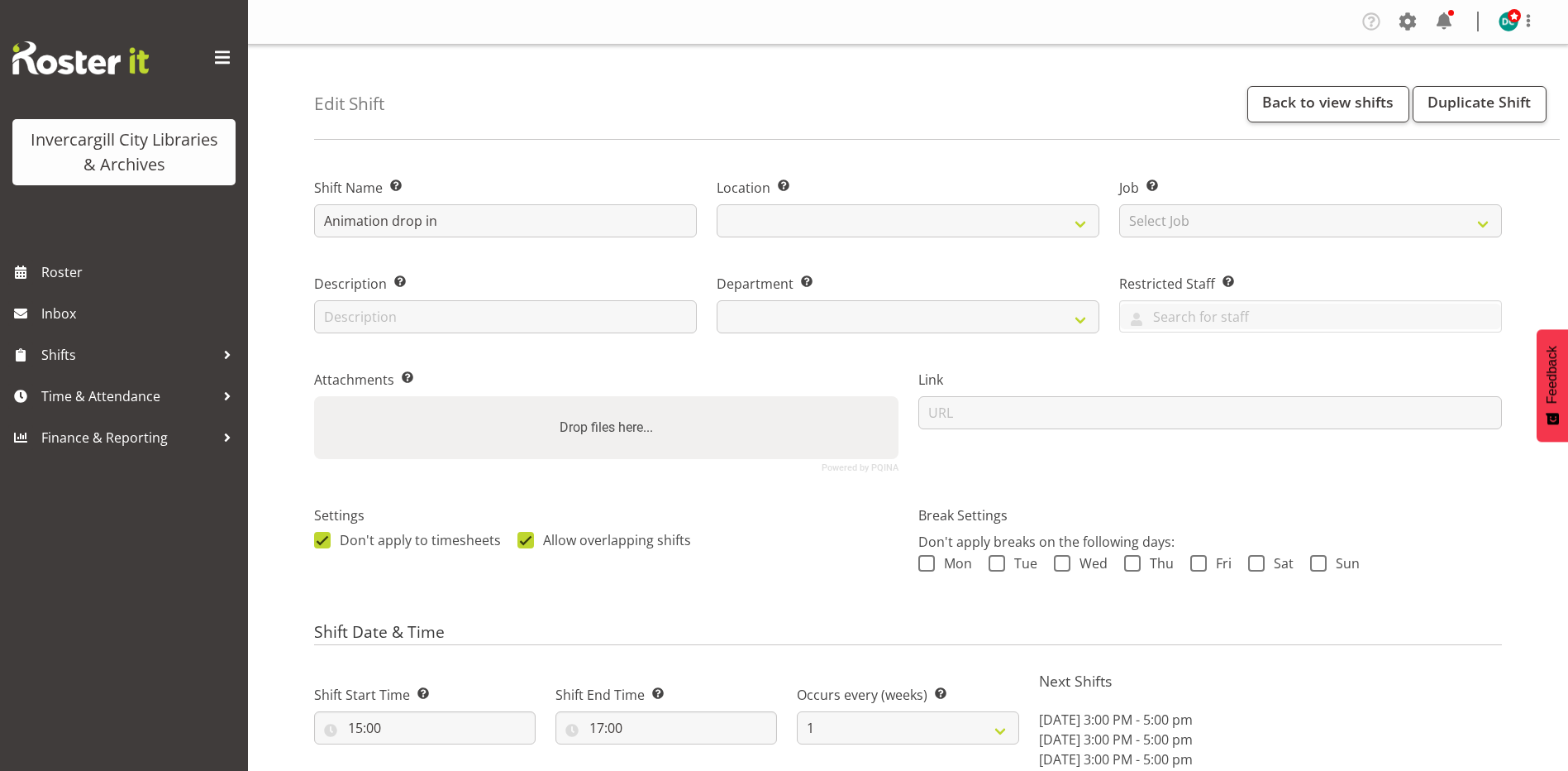
select select
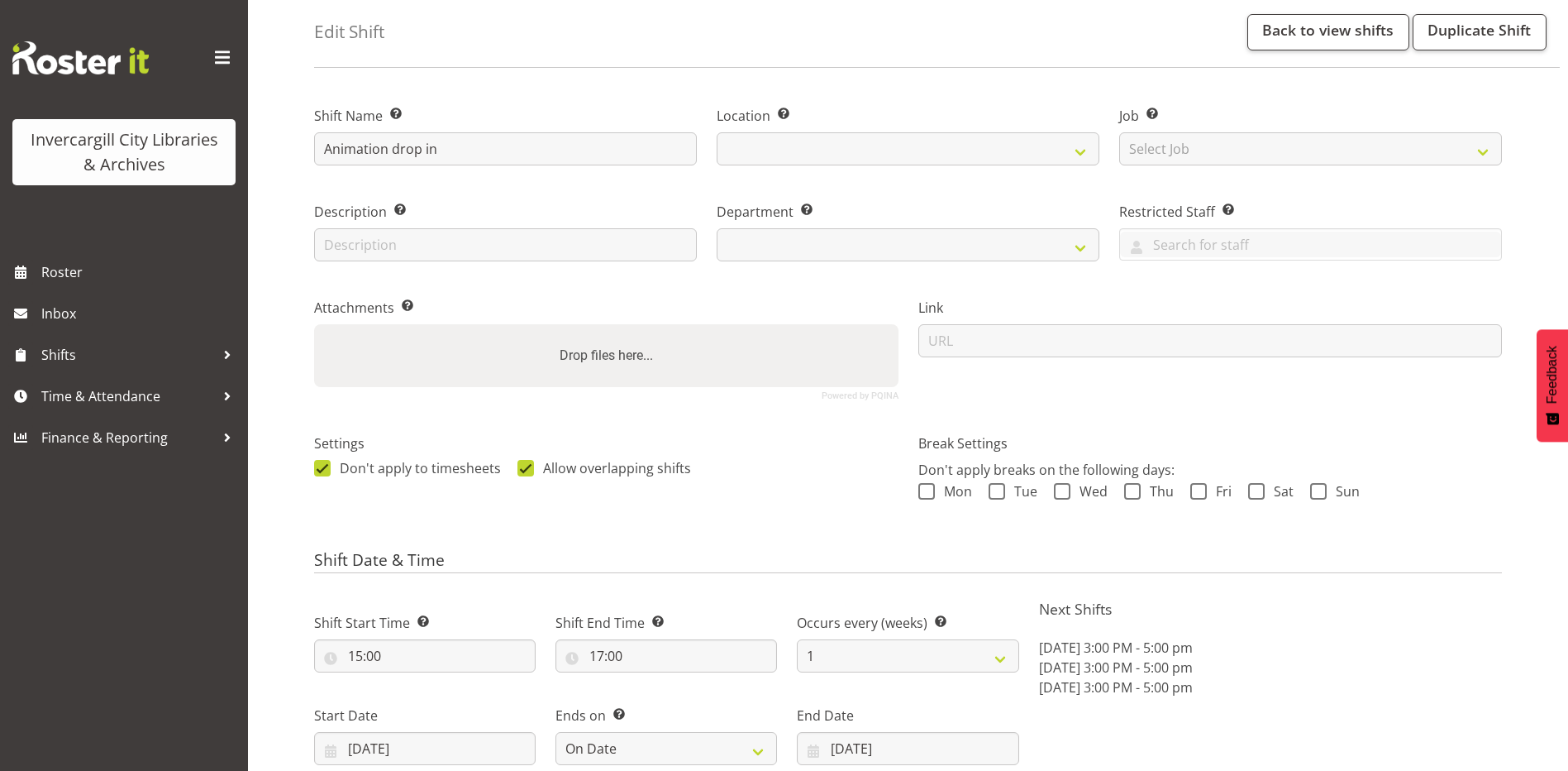
select select
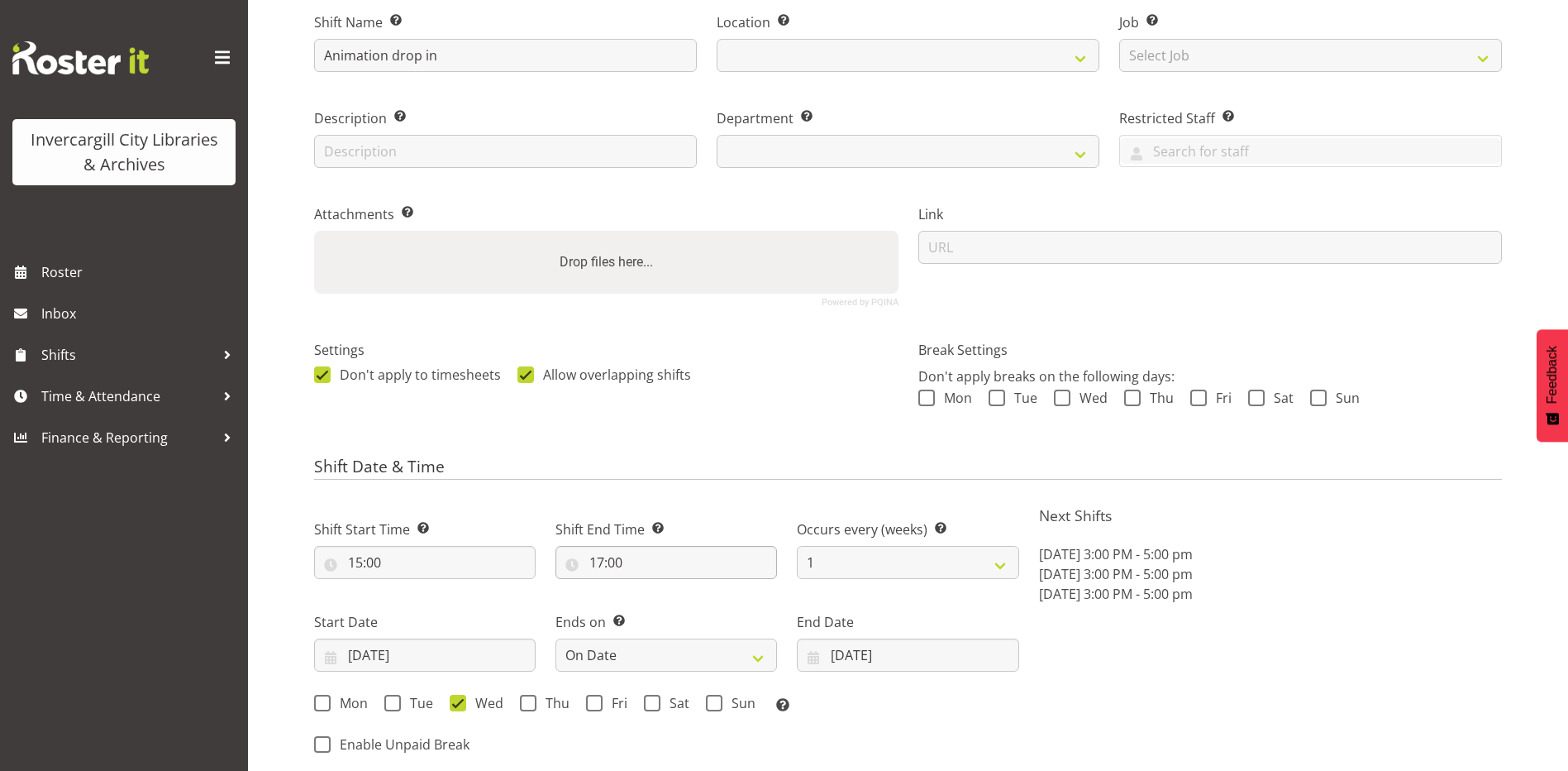
select select
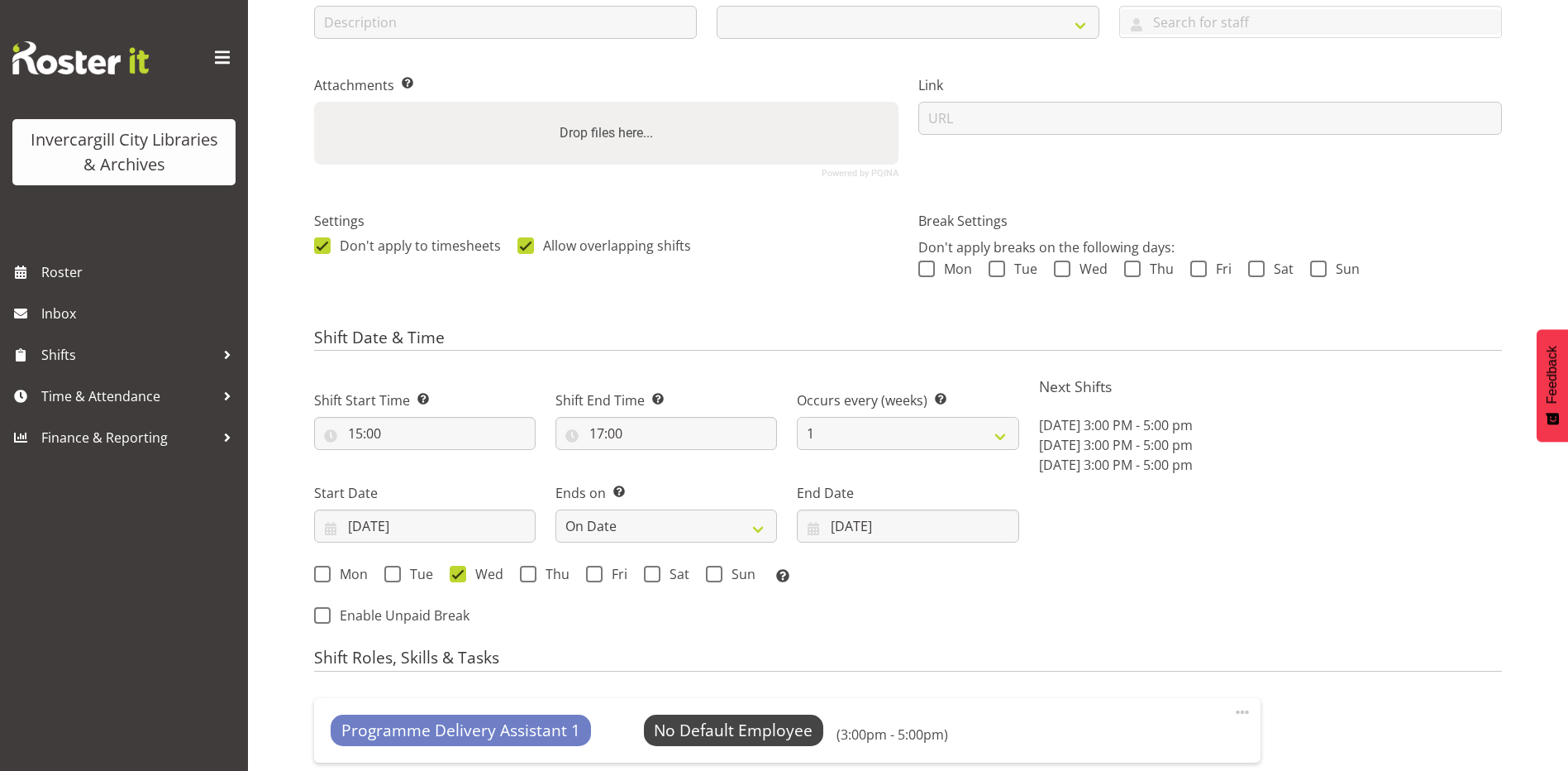
scroll to position [413, 0]
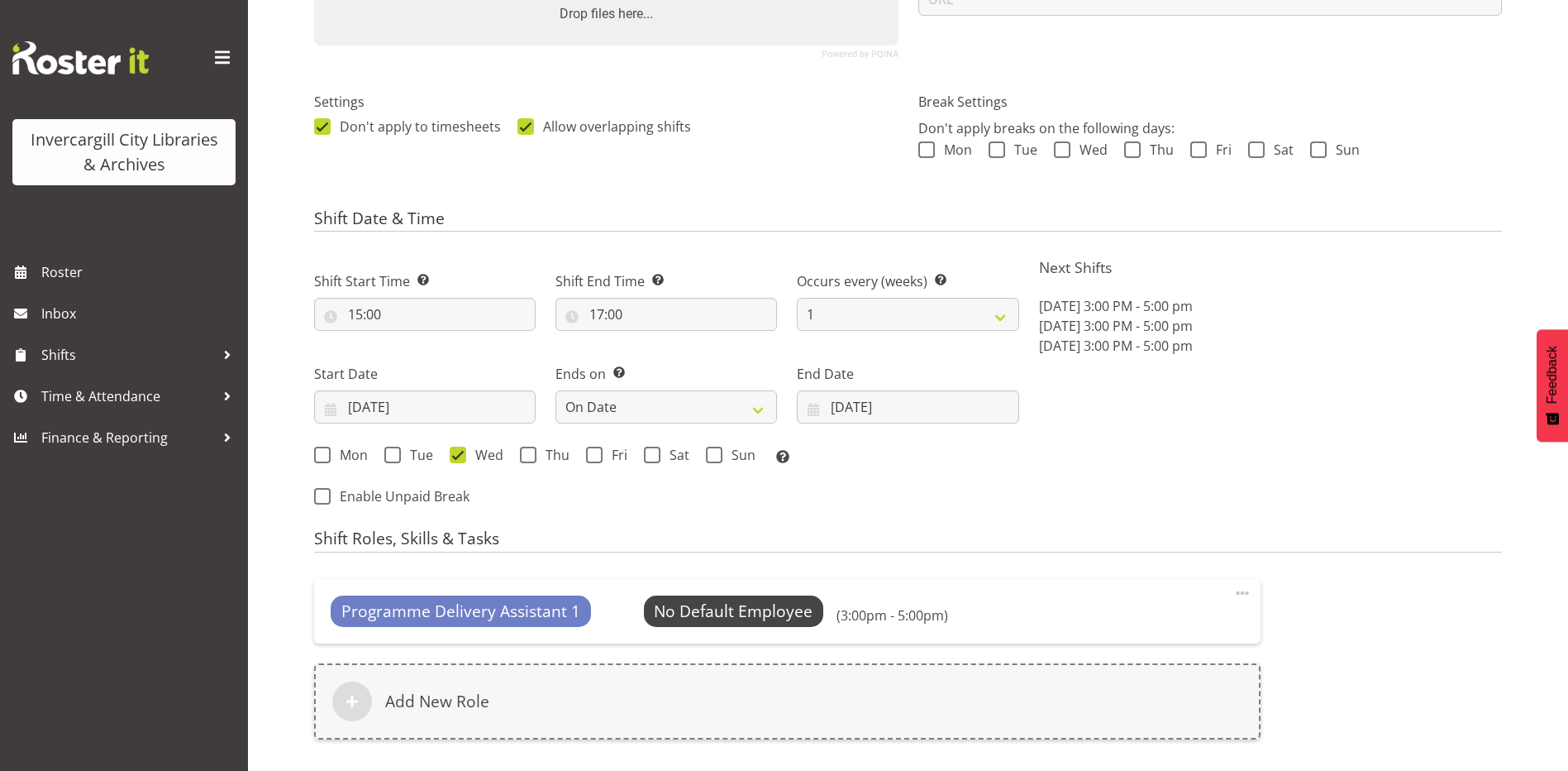
select select "1276"
select select "921"
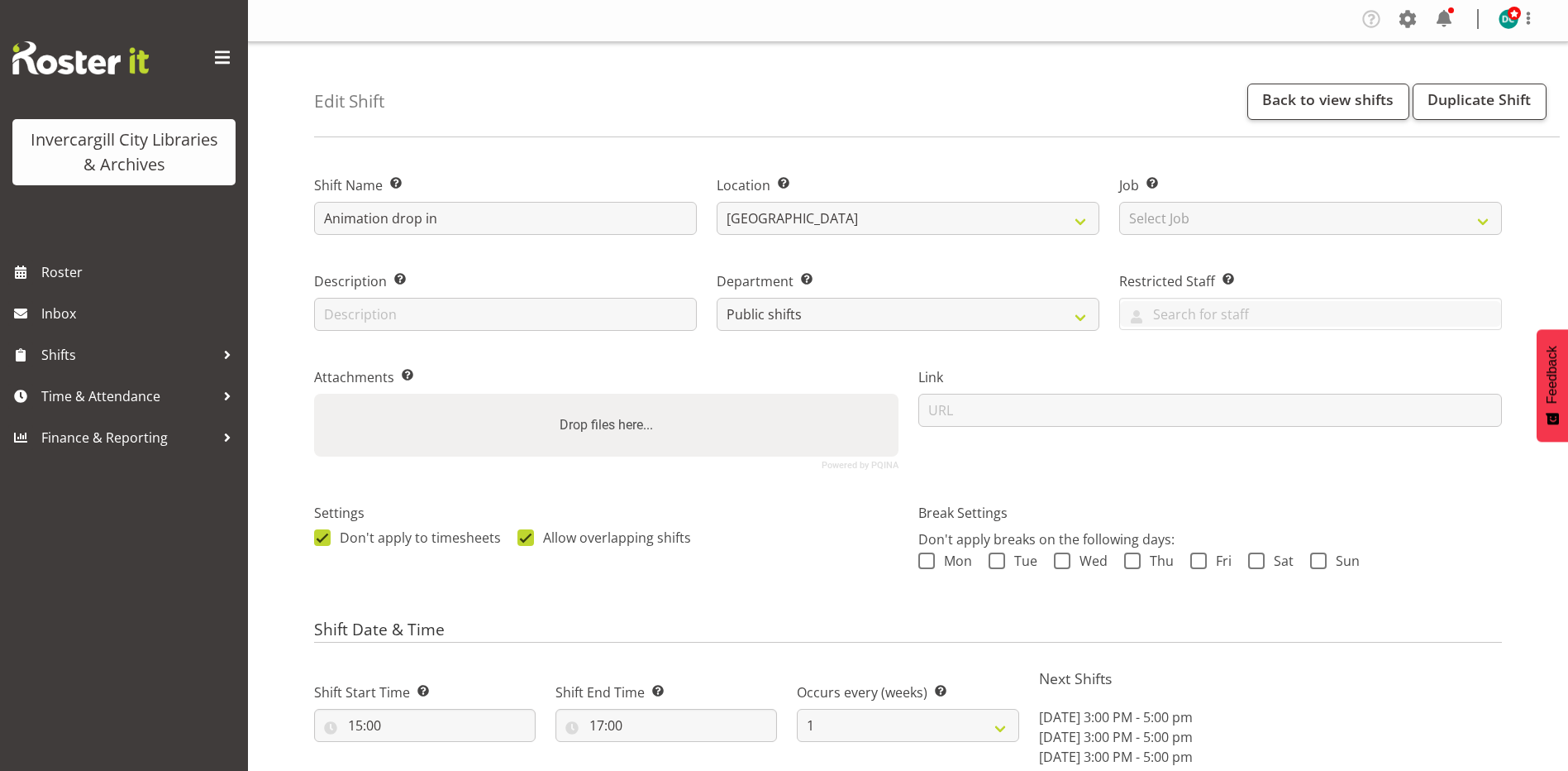
scroll to position [0, 0]
click at [1346, 103] on link "Back to view shifts" at bounding box center [1328, 104] width 162 height 37
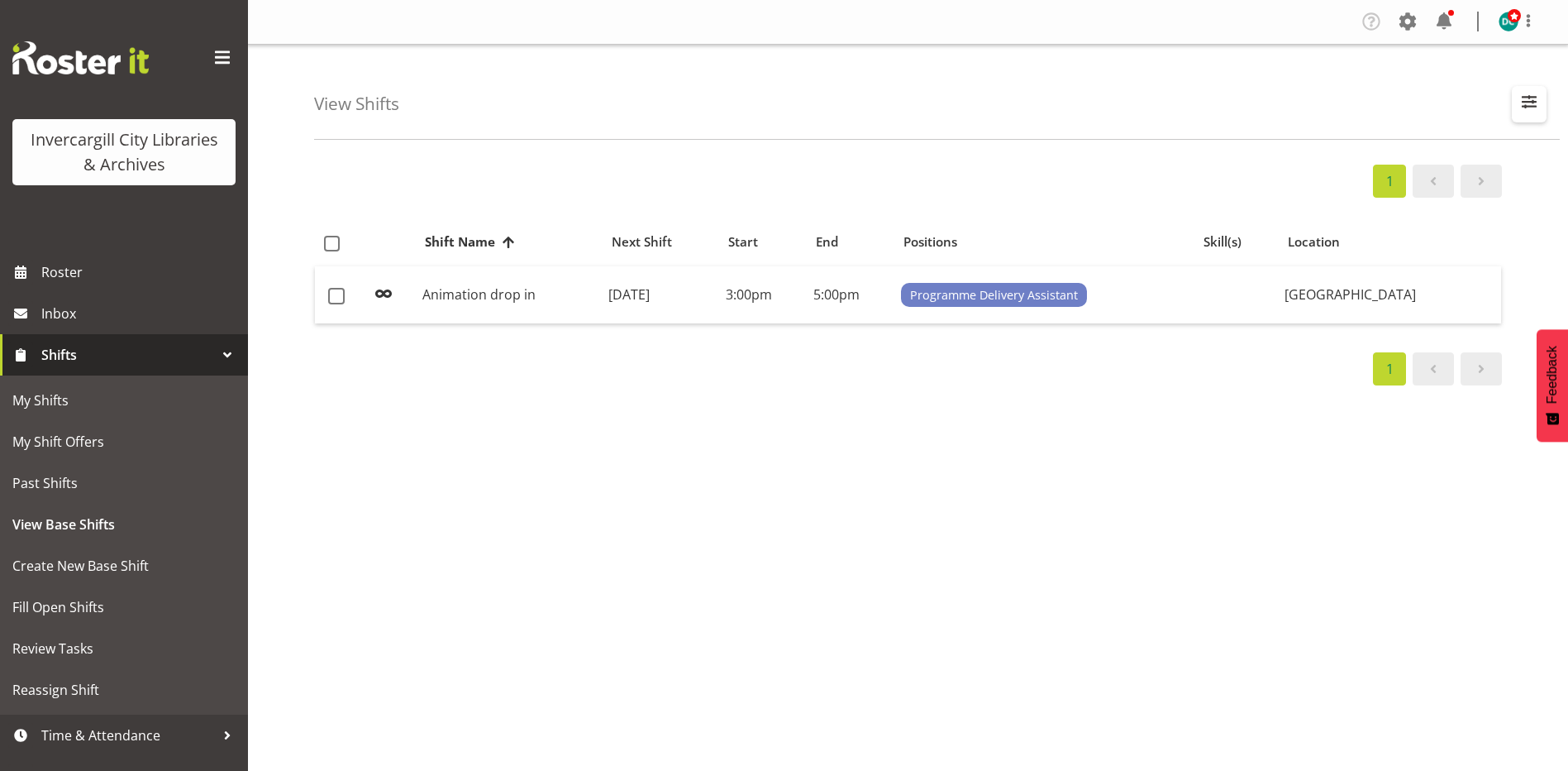
click at [1537, 87] on button "button" at bounding box center [1529, 104] width 35 height 37
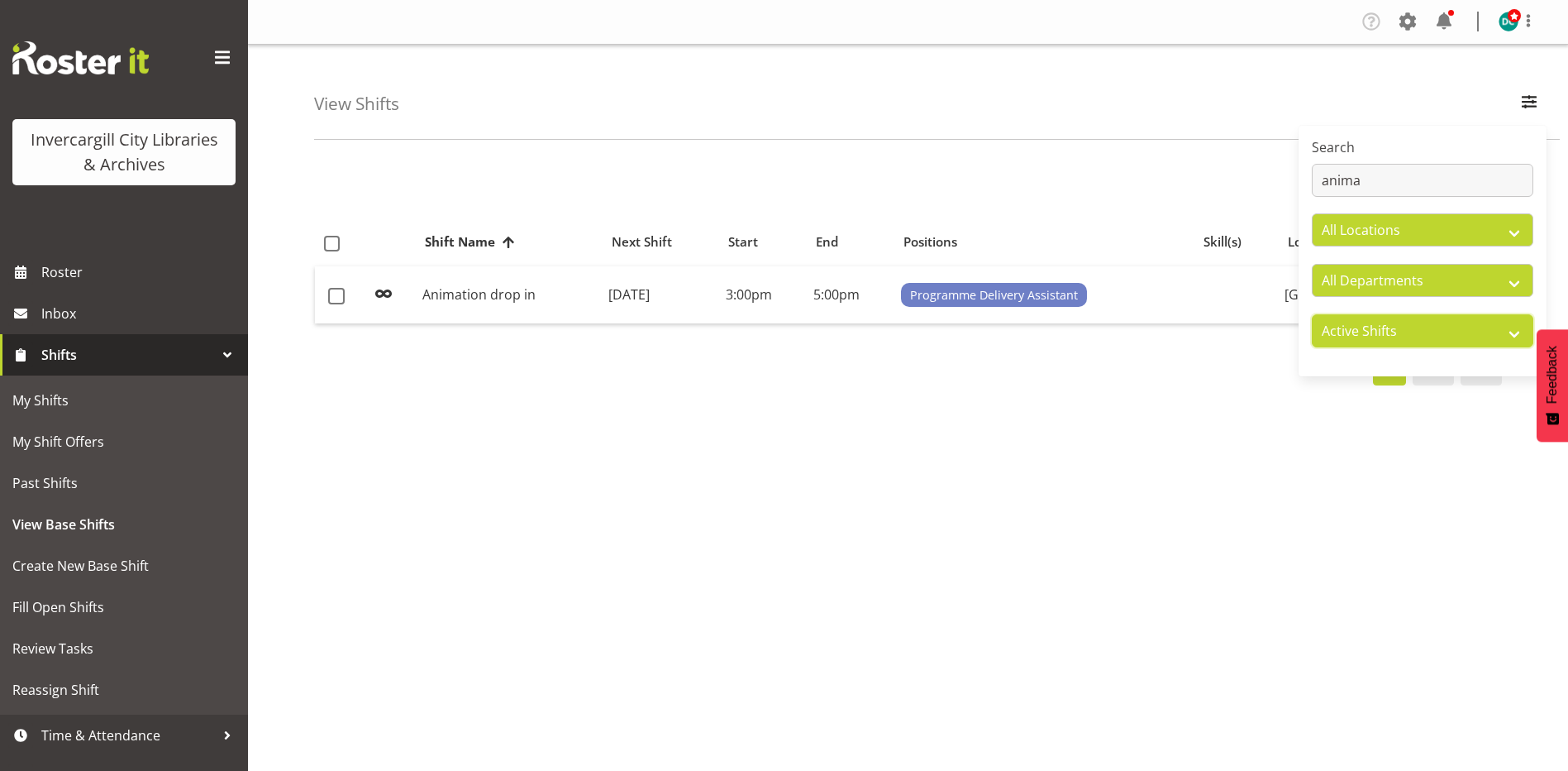
click at [1369, 337] on select "Active Shifts Inactive Shifts" at bounding box center [1423, 331] width 222 height 33
select select "inactive"
click at [1312, 314] on select "Active Shifts Inactive Shifts" at bounding box center [1423, 331] width 222 height 33
click at [343, 293] on label at bounding box center [341, 296] width 26 height 16
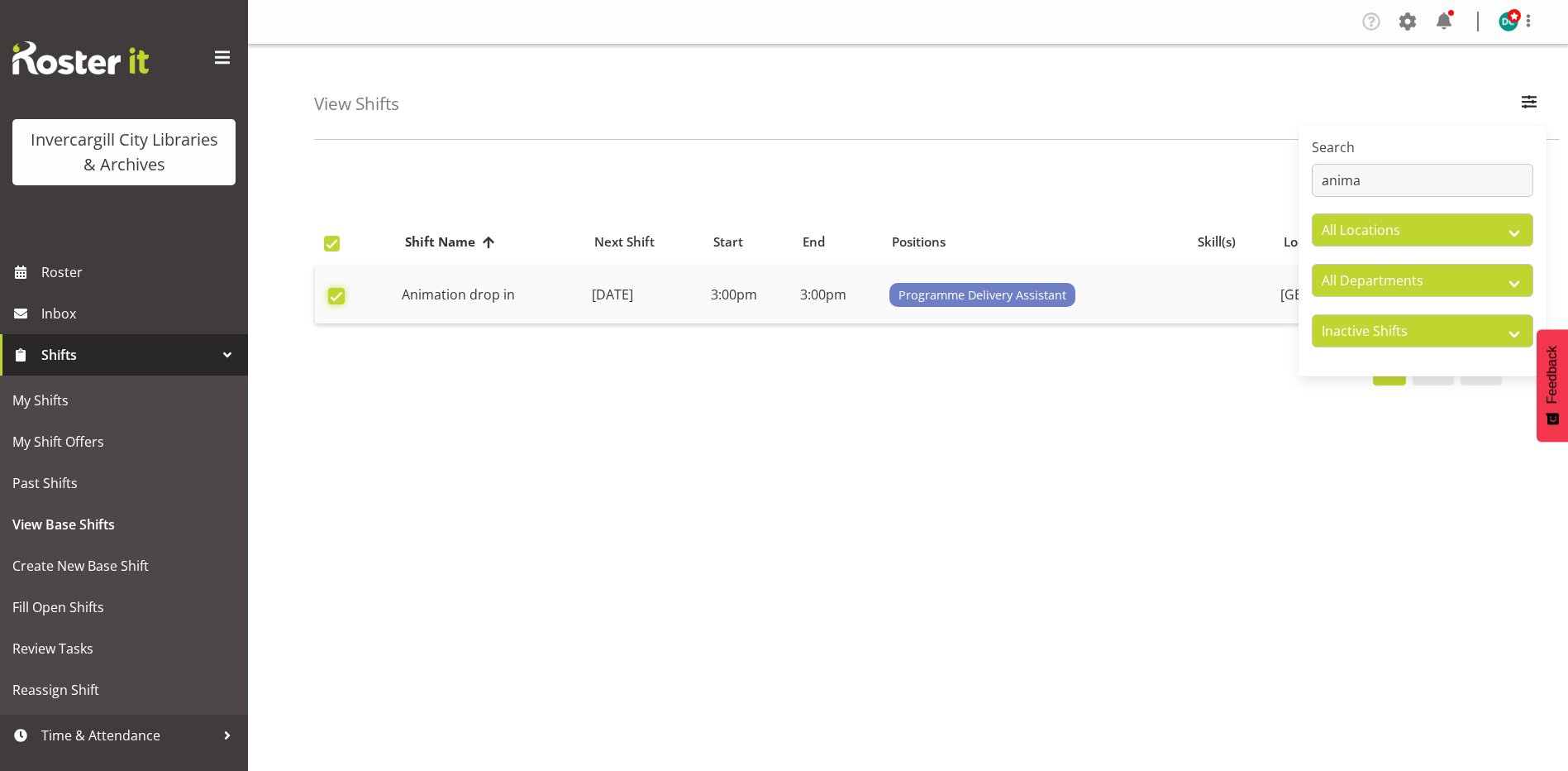
checkbox input "true"
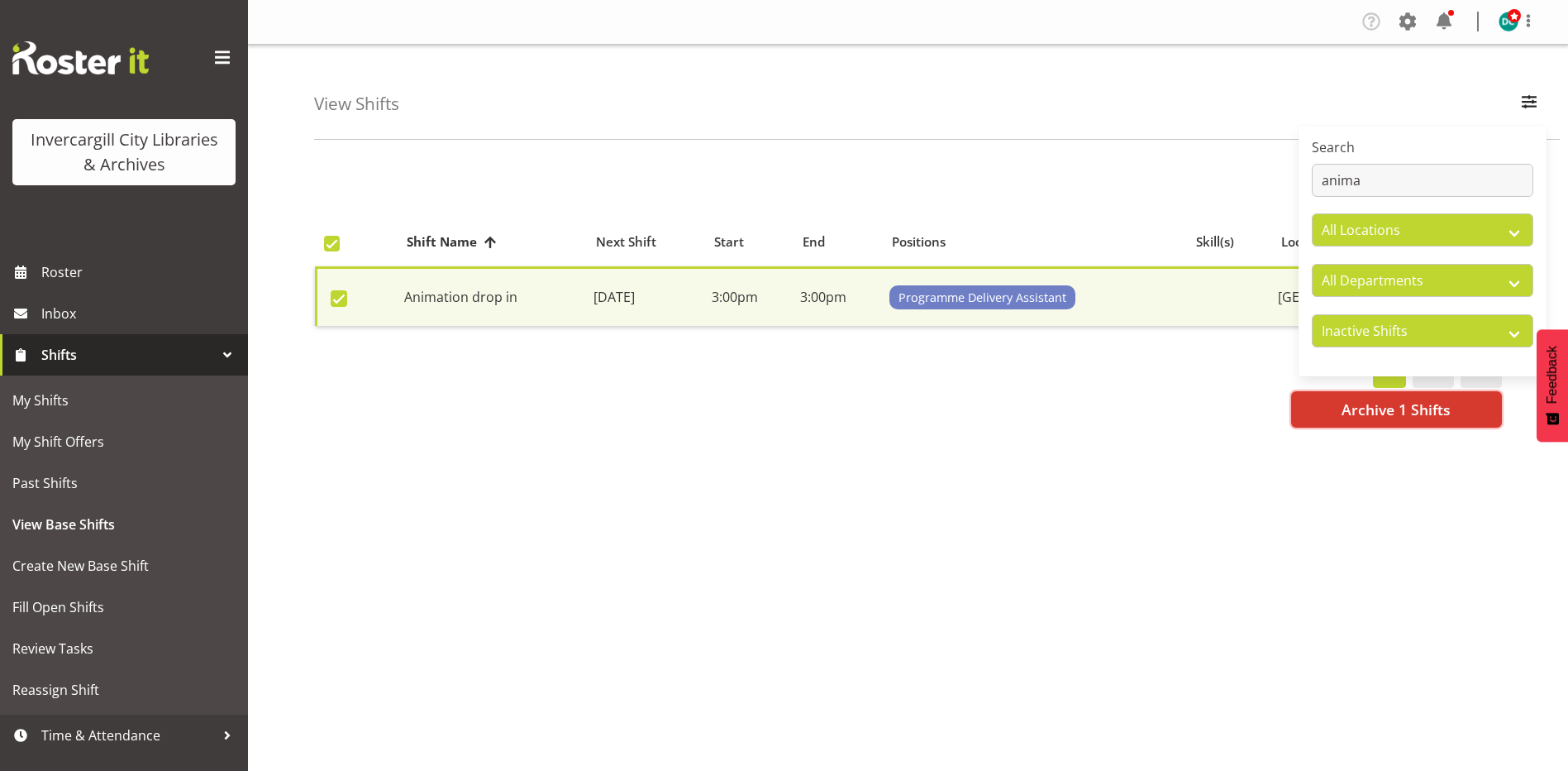
click at [1338, 412] on button "Archive 1 Shifts" at bounding box center [1397, 410] width 211 height 37
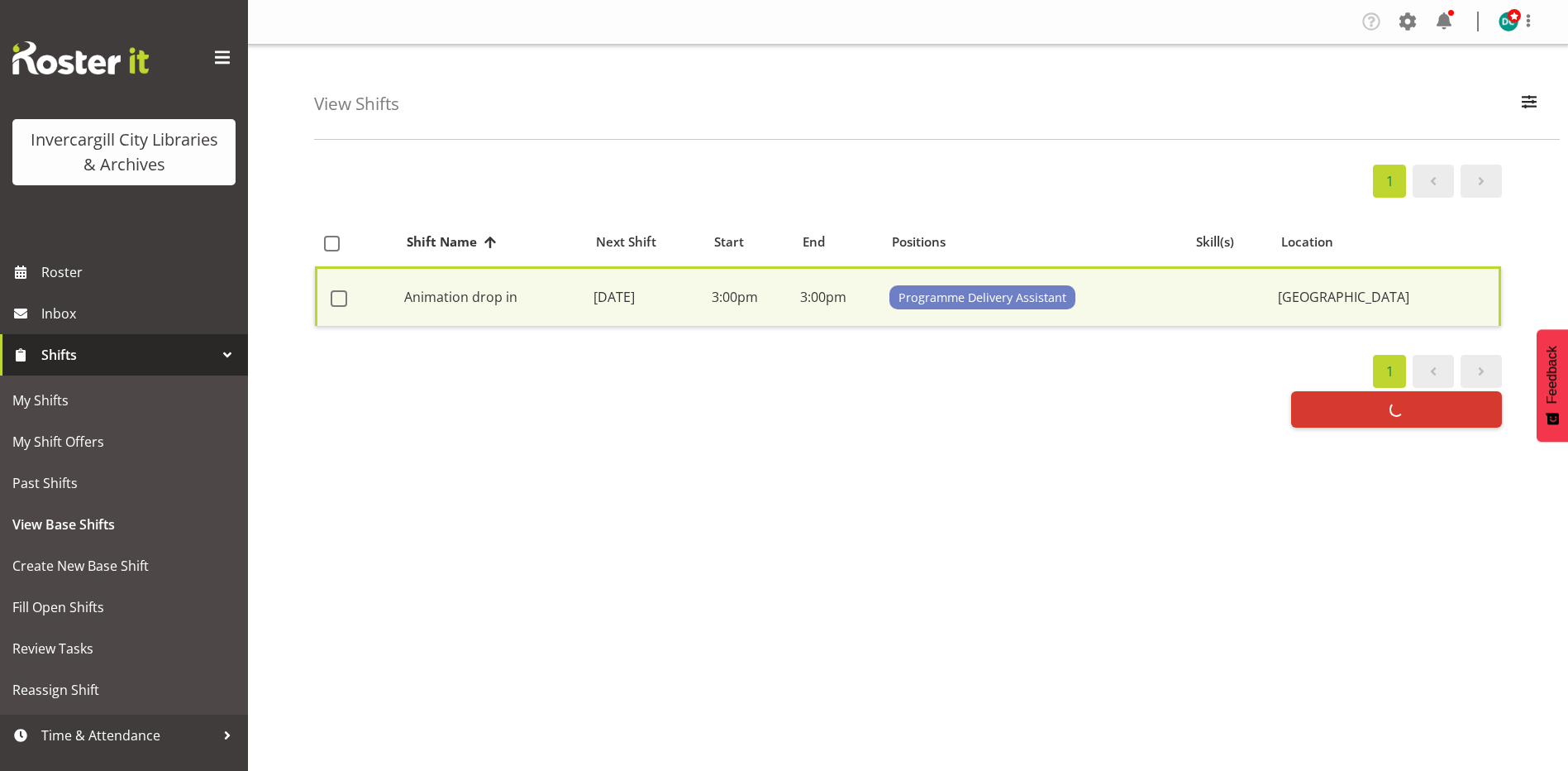
checkbox input "false"
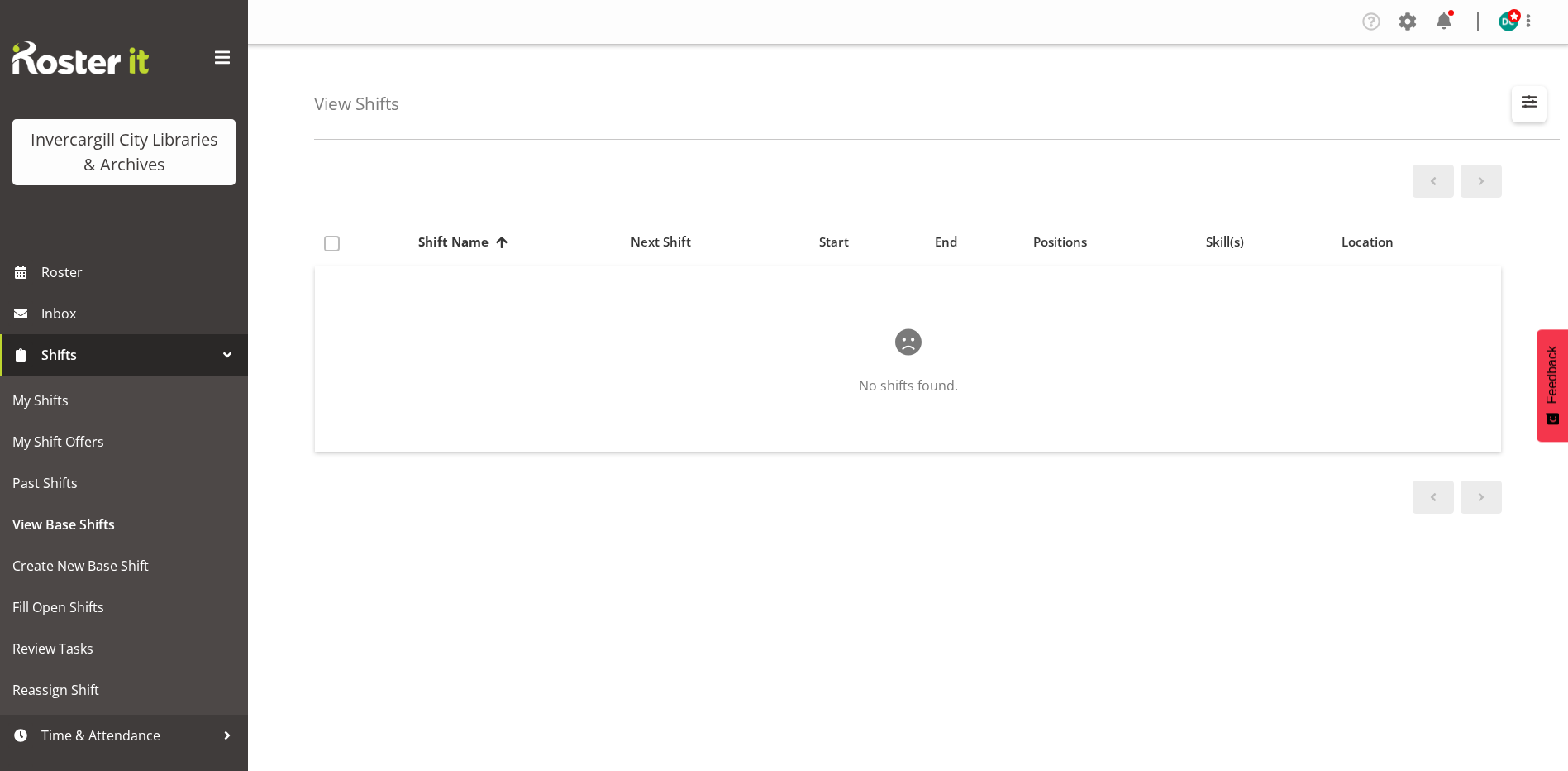
click at [1530, 102] on span "button" at bounding box center [1529, 101] width 21 height 21
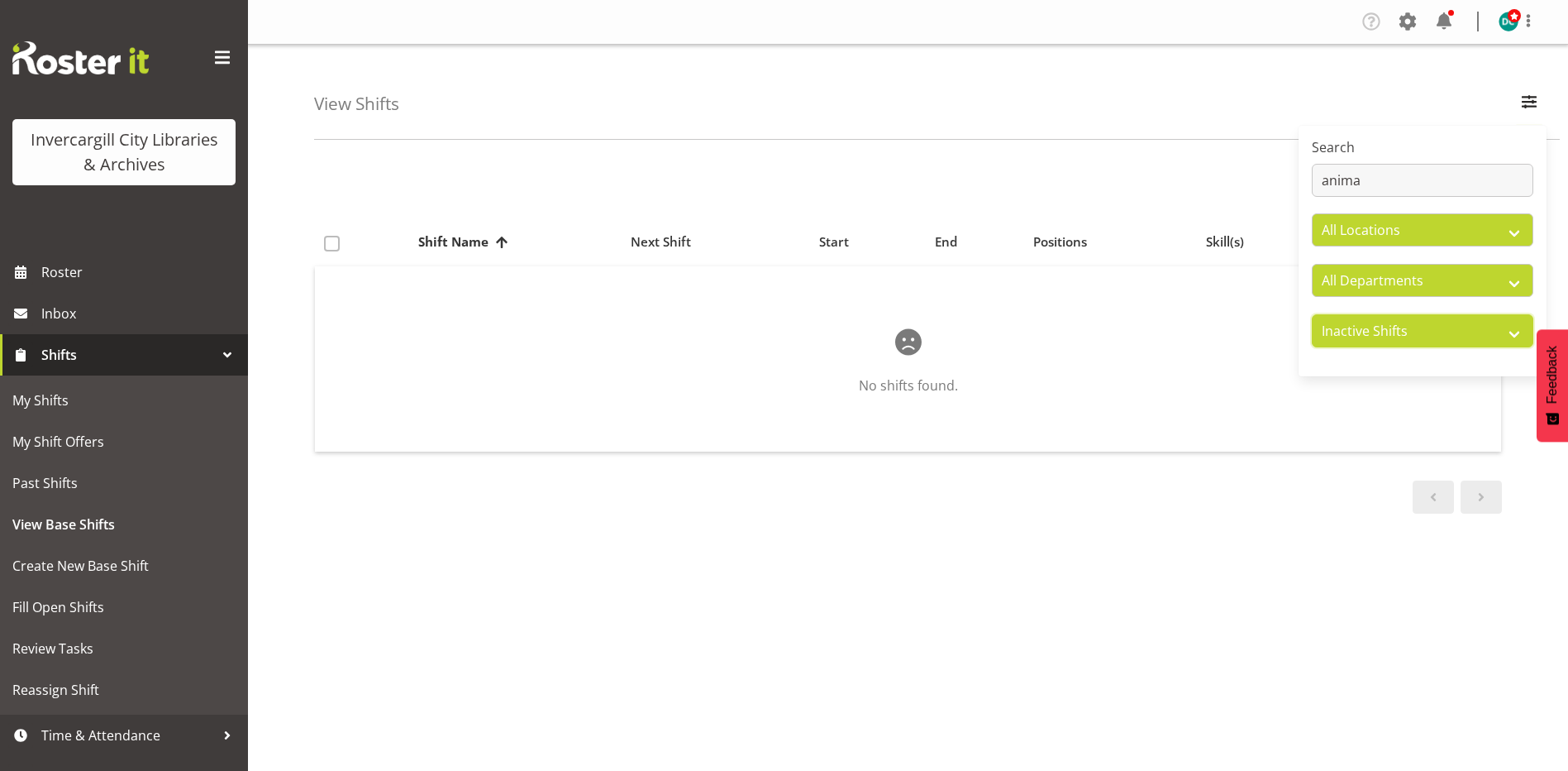
click at [1368, 330] on select "Active Shifts Inactive Shifts" at bounding box center [1423, 331] width 222 height 33
select select "active"
click at [1312, 314] on select "Active Shifts Inactive Shifts" at bounding box center [1423, 331] width 222 height 33
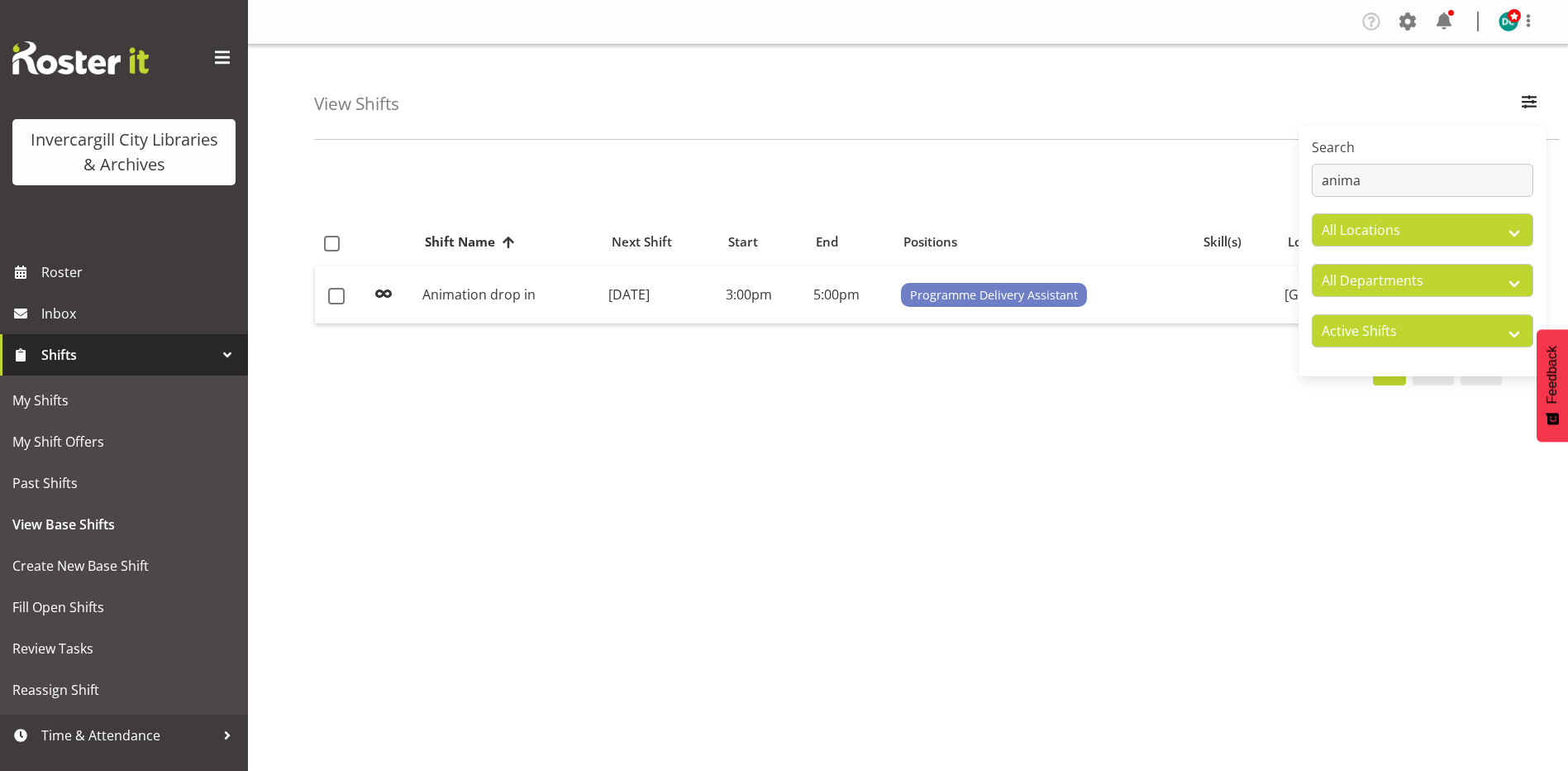
click at [1202, 528] on div "1 Shift Name Location Shift Name Next Shift Start End Positions Skill(s) Locati…" at bounding box center [941, 483] width 1254 height 662
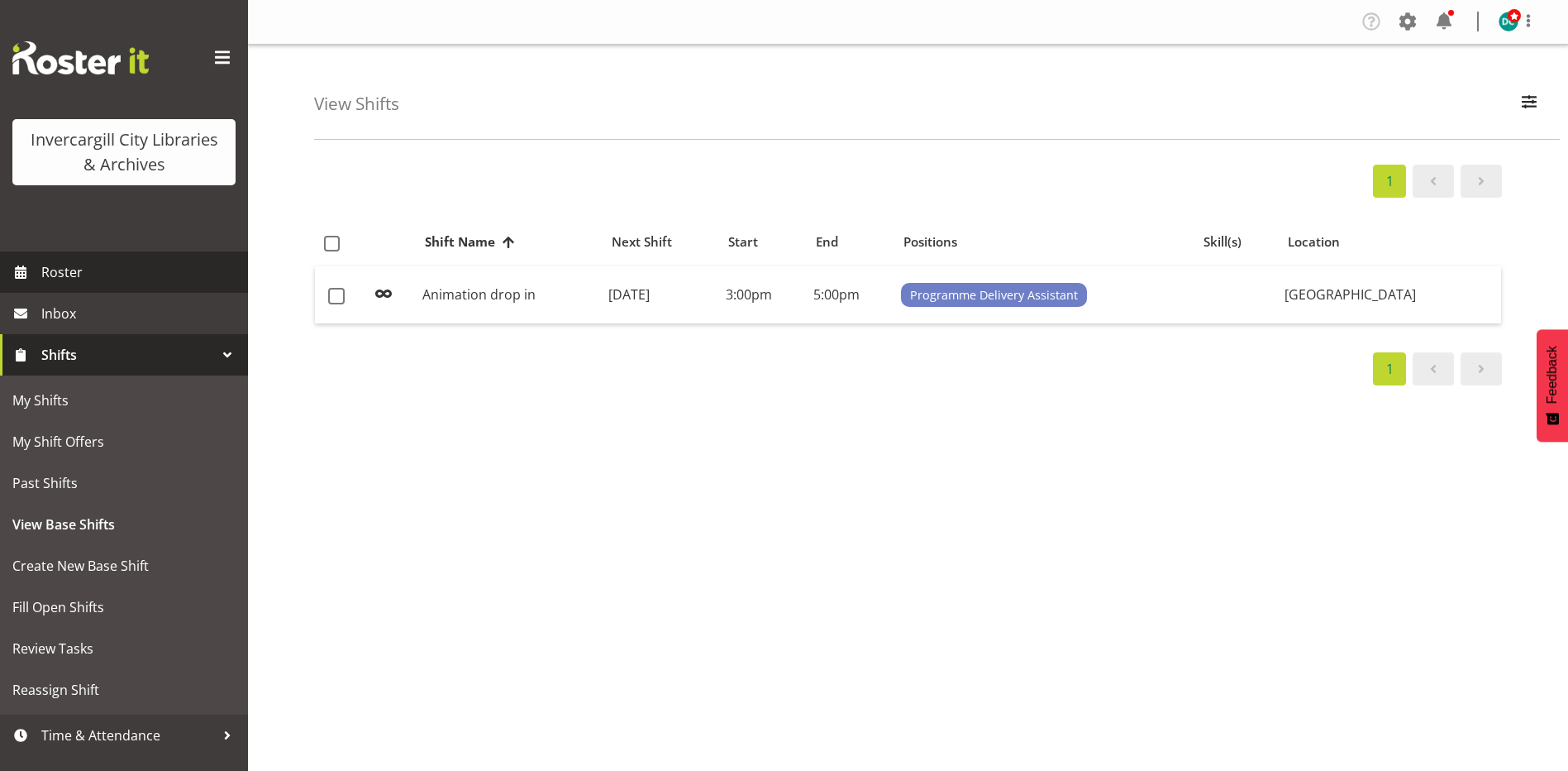
click at [89, 273] on span "Roster" at bounding box center [141, 272] width 198 height 25
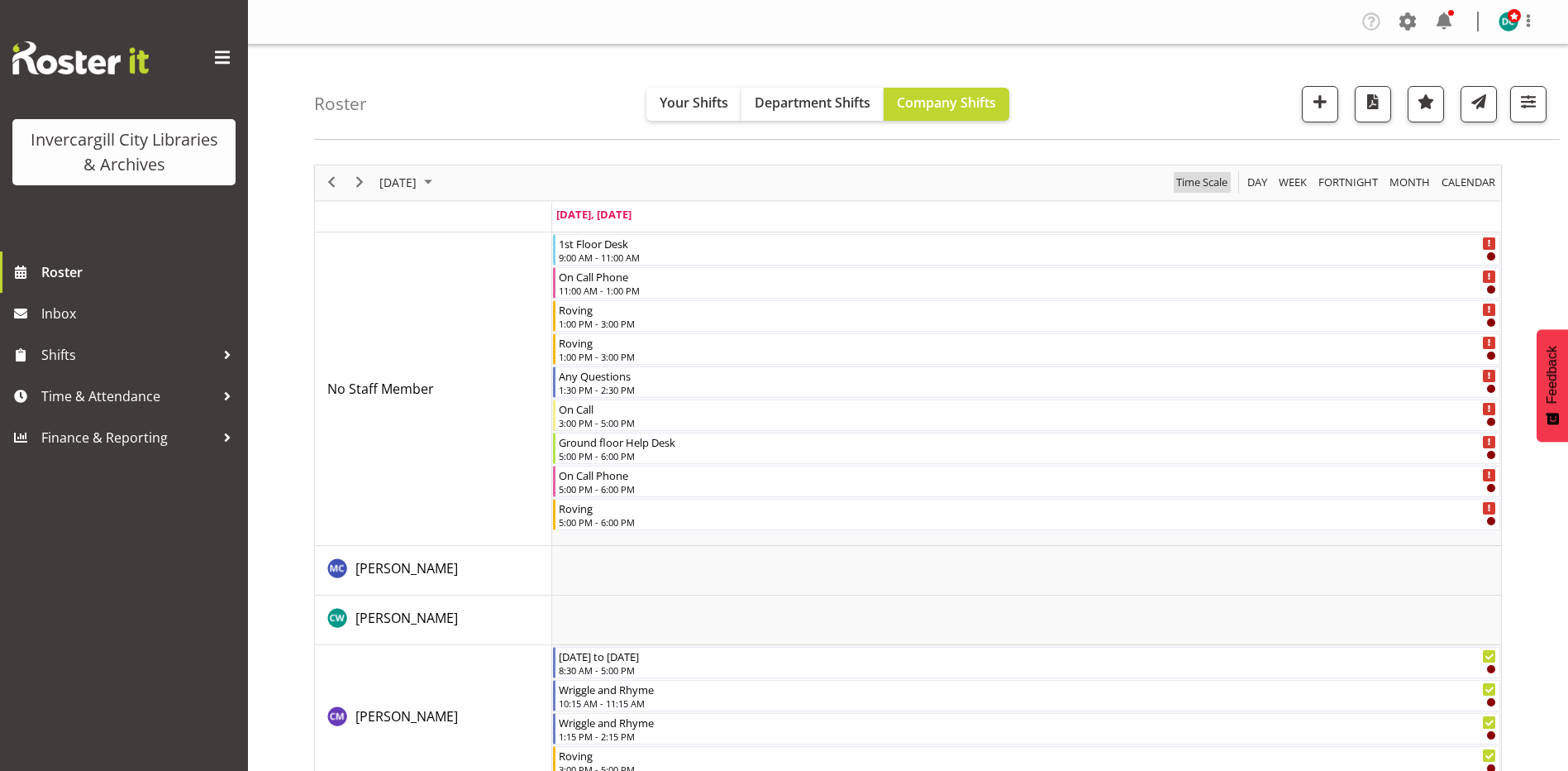
click at [1193, 183] on span "Time Scale" at bounding box center [1202, 182] width 55 height 20
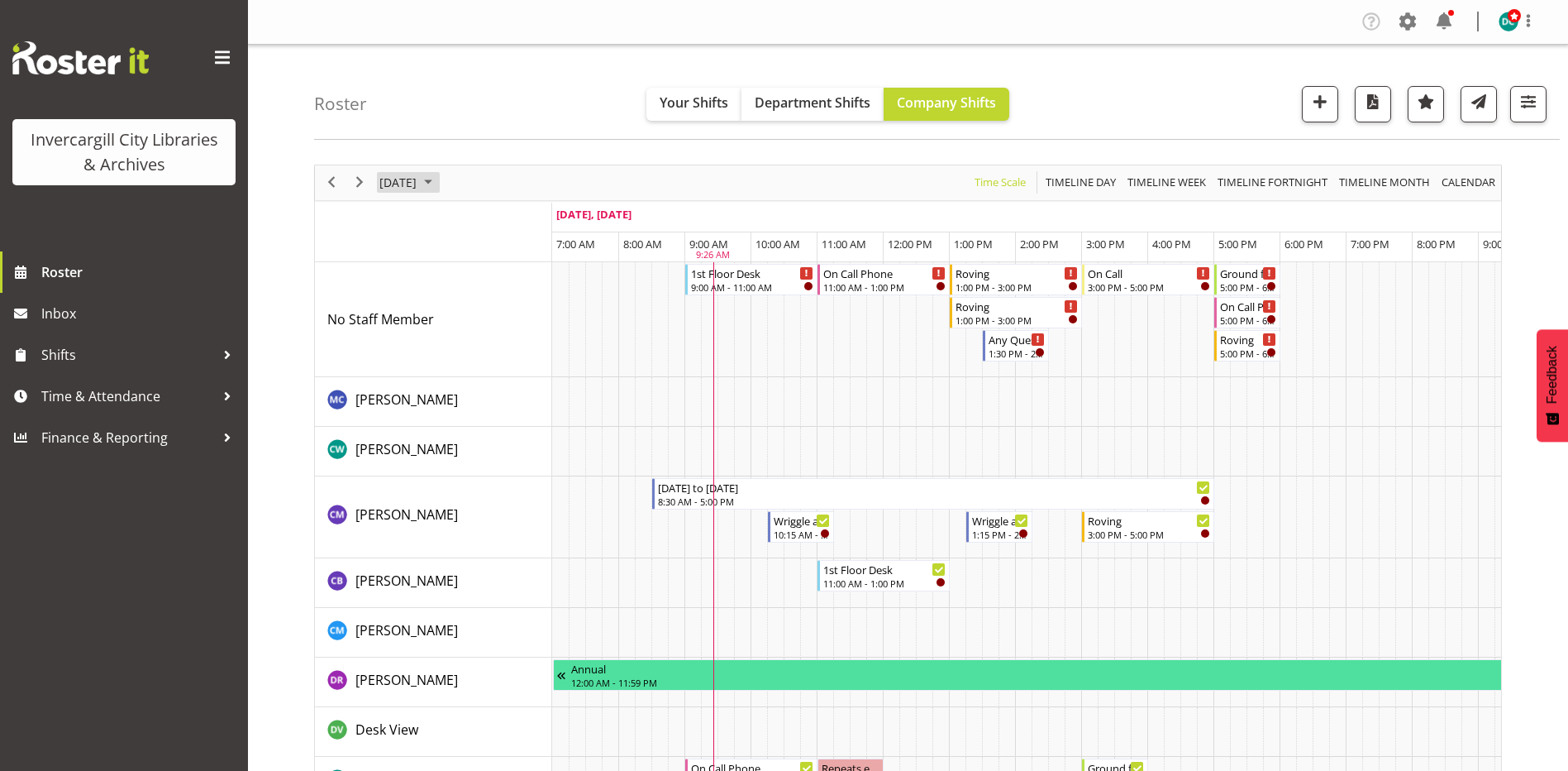
click at [418, 191] on span "August 18, 2025" at bounding box center [398, 182] width 40 height 20
click at [425, 394] on span "25" at bounding box center [424, 394] width 25 height 25
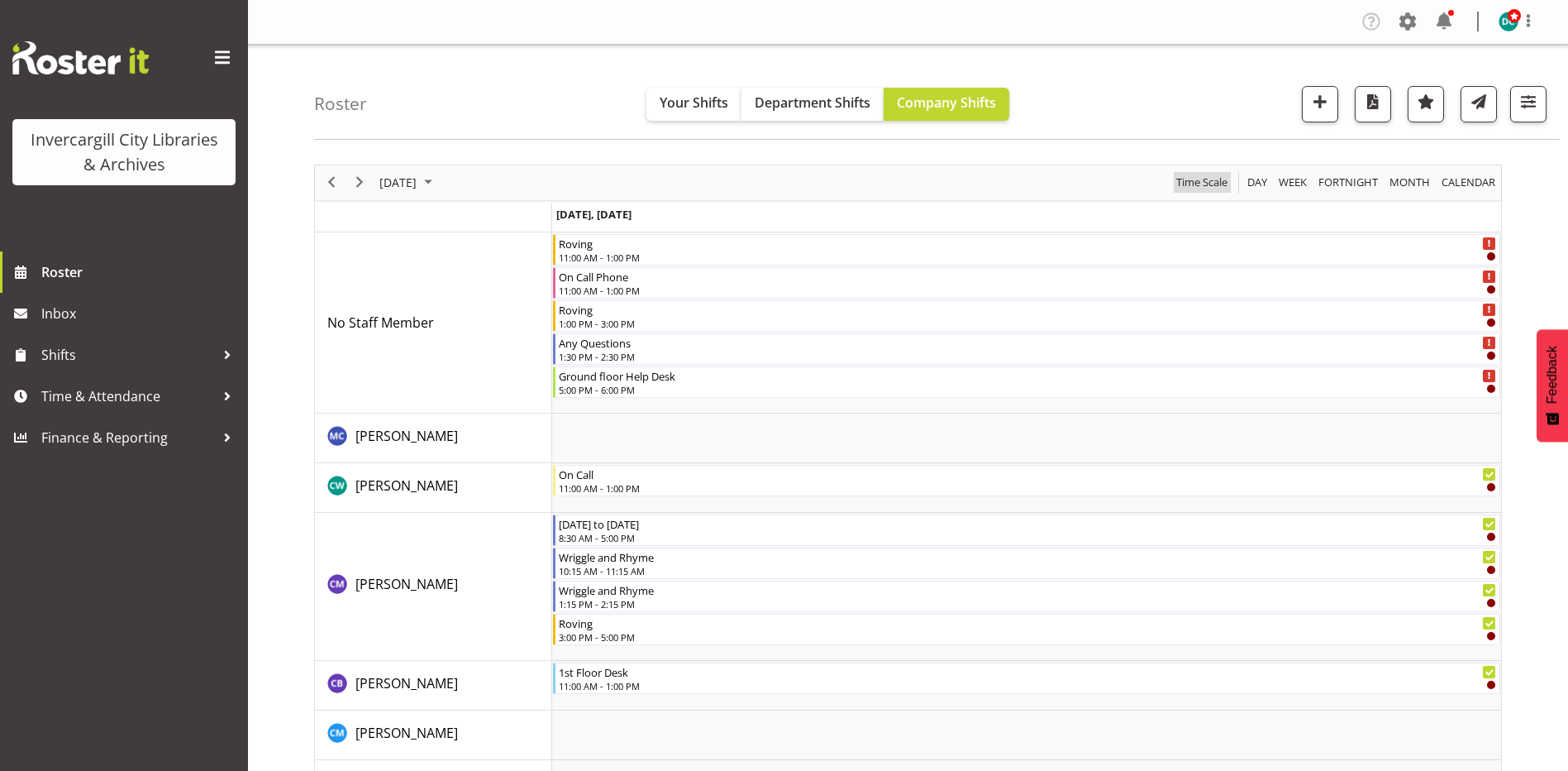
click at [1191, 182] on span "Time Scale" at bounding box center [1202, 182] width 55 height 20
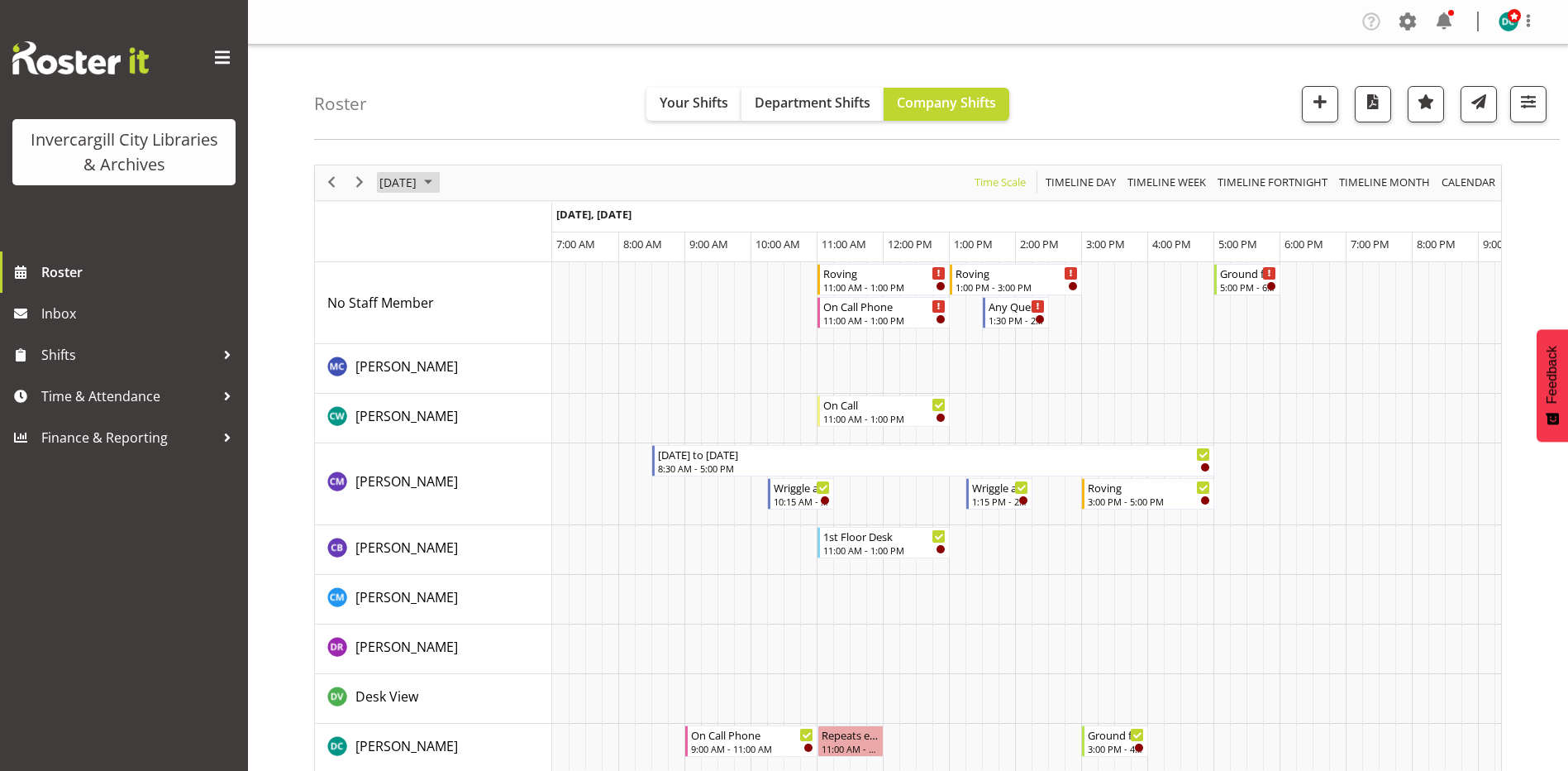
click at [400, 186] on span "August 25, 2025" at bounding box center [398, 182] width 40 height 20
click at [551, 227] on span "next month" at bounding box center [554, 224] width 29 height 30
click at [423, 279] on span "1" at bounding box center [424, 281] width 25 height 25
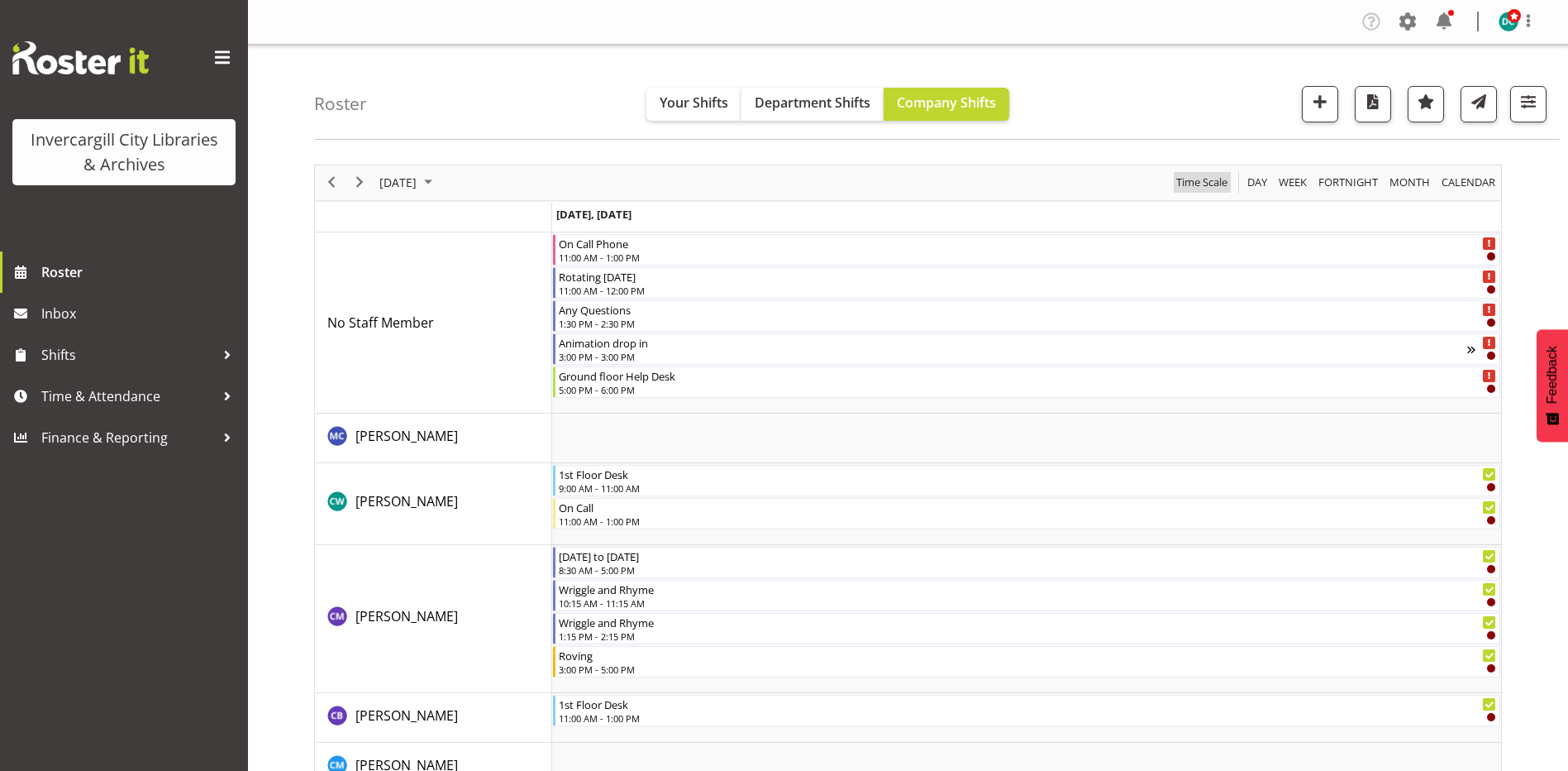
click at [1201, 184] on span "Time Scale" at bounding box center [1202, 182] width 55 height 20
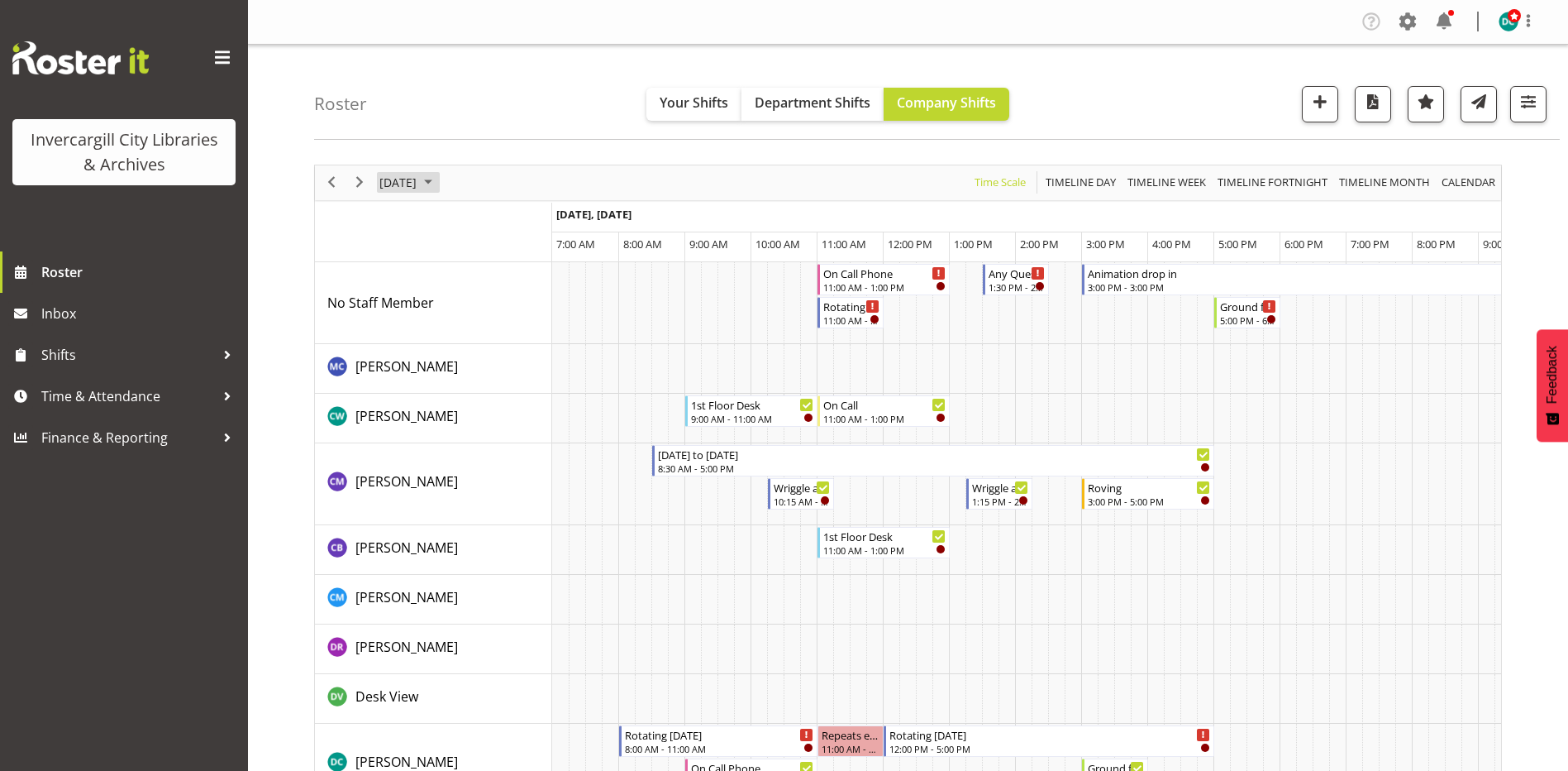
click at [402, 184] on span "September 1, 2025" at bounding box center [398, 182] width 40 height 20
click at [423, 307] on span "8" at bounding box center [424, 309] width 25 height 25
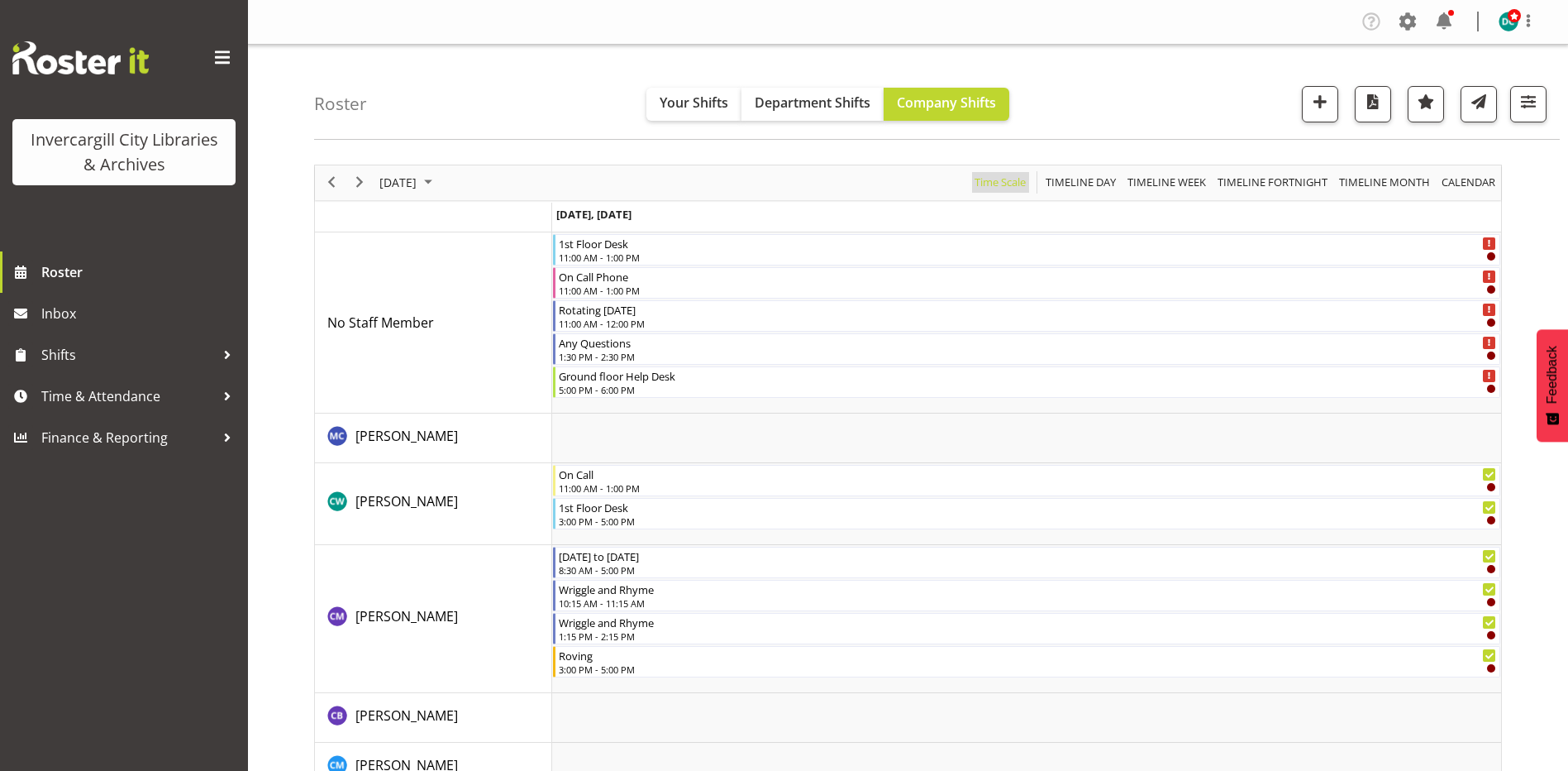
click at [997, 181] on span "Time Scale" at bounding box center [1000, 182] width 55 height 20
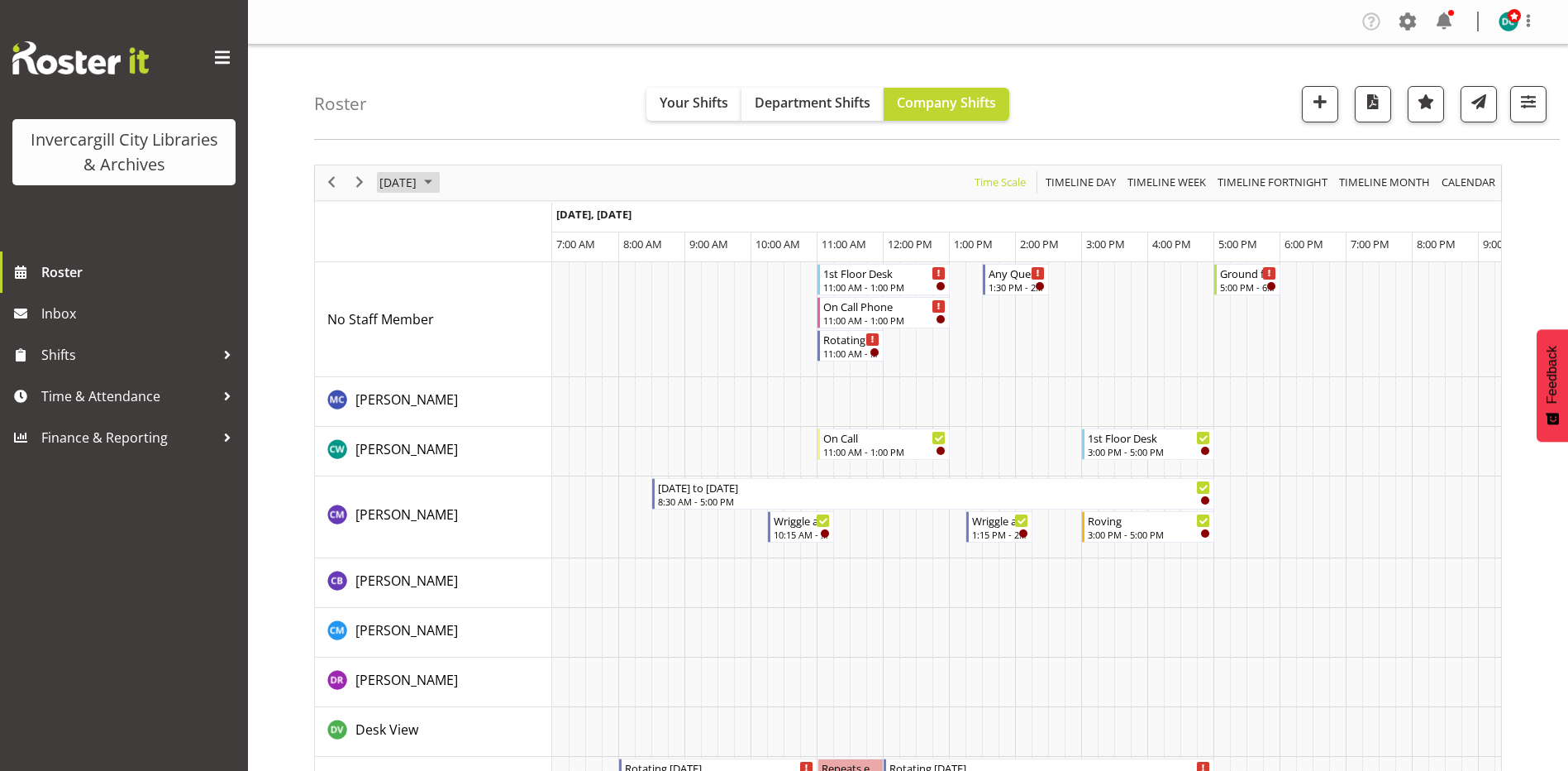
click at [393, 184] on span "September 8, 2025" at bounding box center [398, 182] width 40 height 20
click at [425, 272] on span "1" at bounding box center [424, 281] width 25 height 25
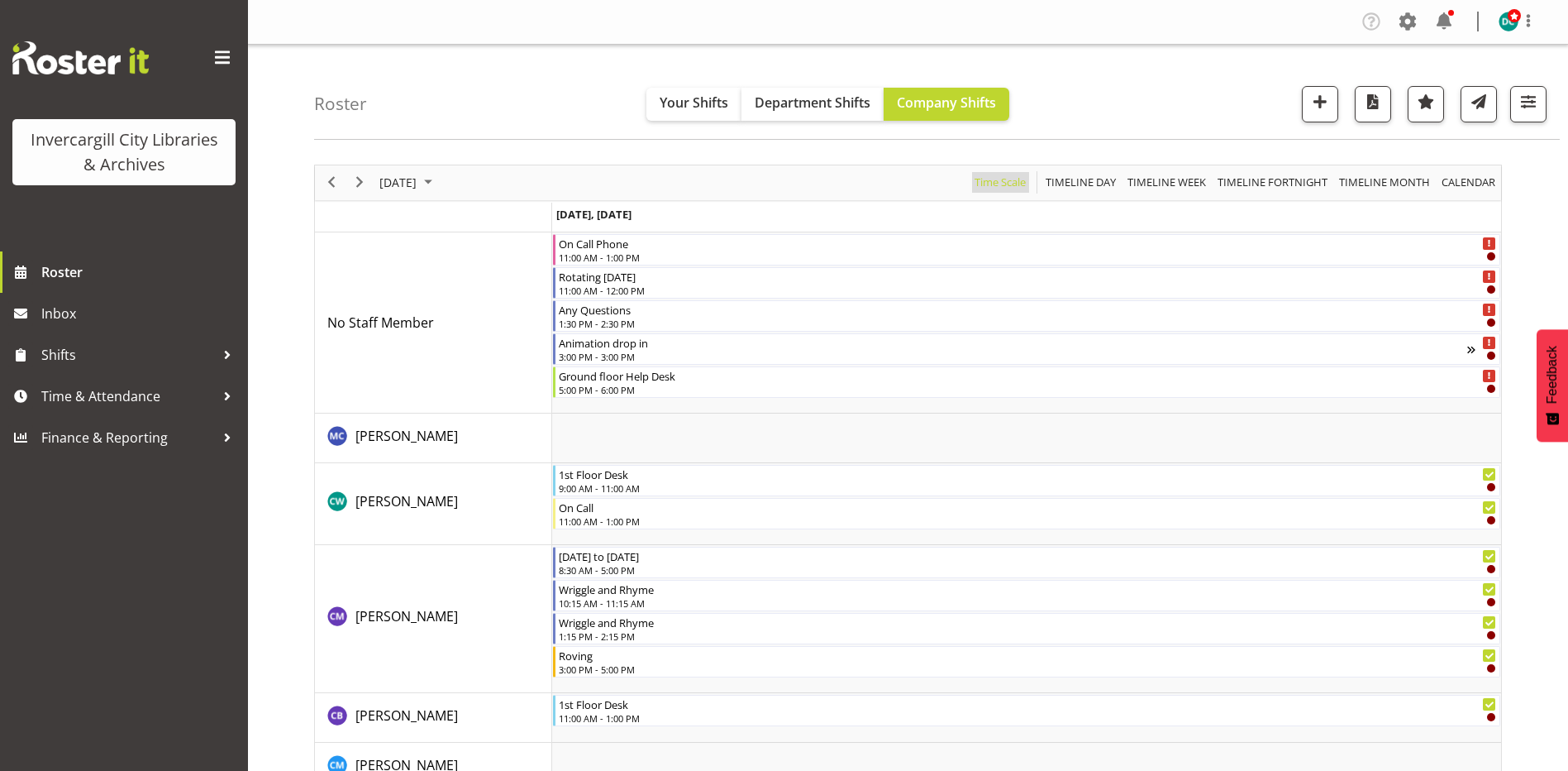
click at [1011, 180] on span "Time Scale" at bounding box center [1000, 182] width 55 height 20
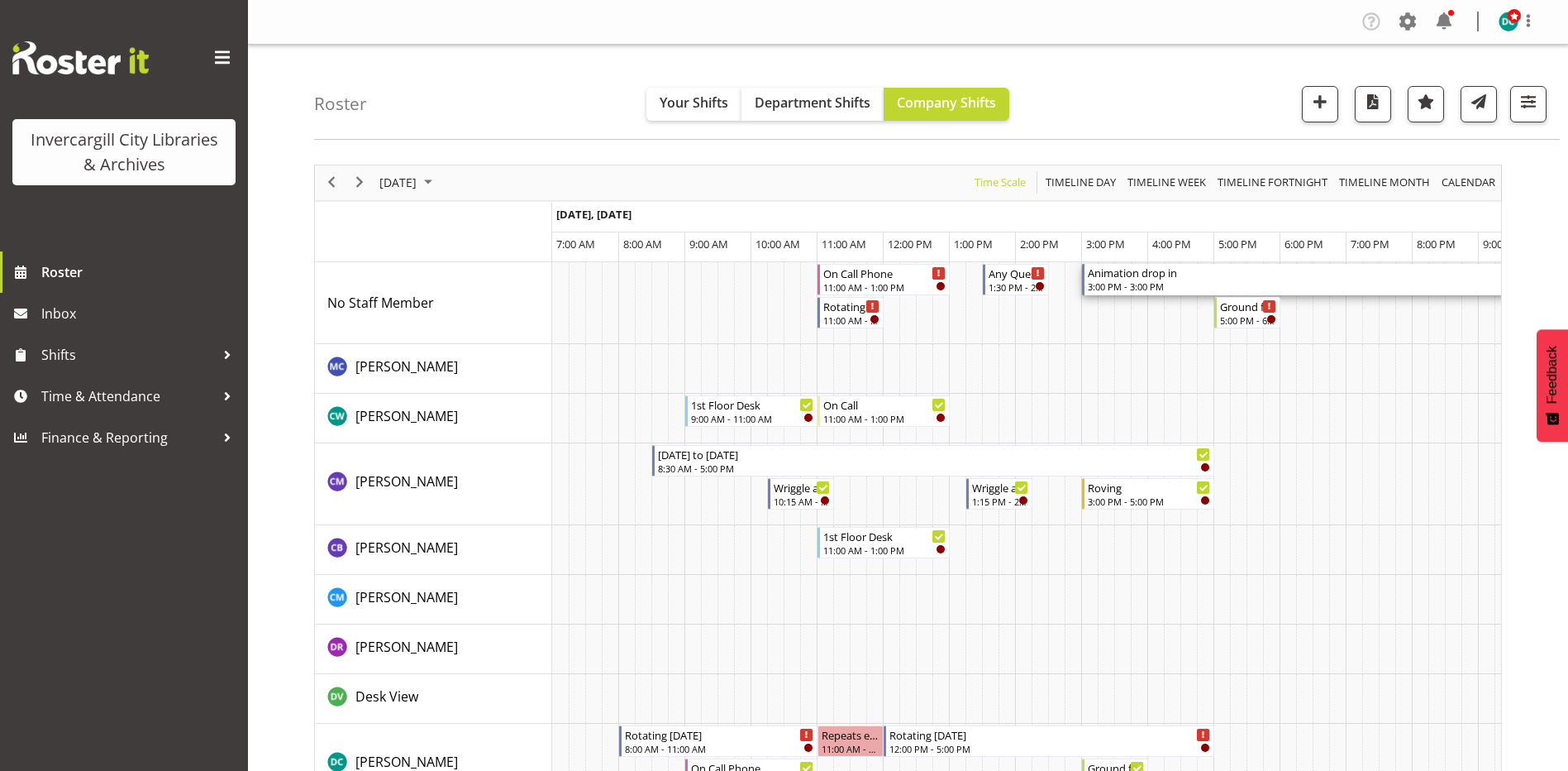
click at [1170, 280] on div "Animation drop in 3:00 PM - 3:00 PM" at bounding box center [1299, 279] width 425 height 32
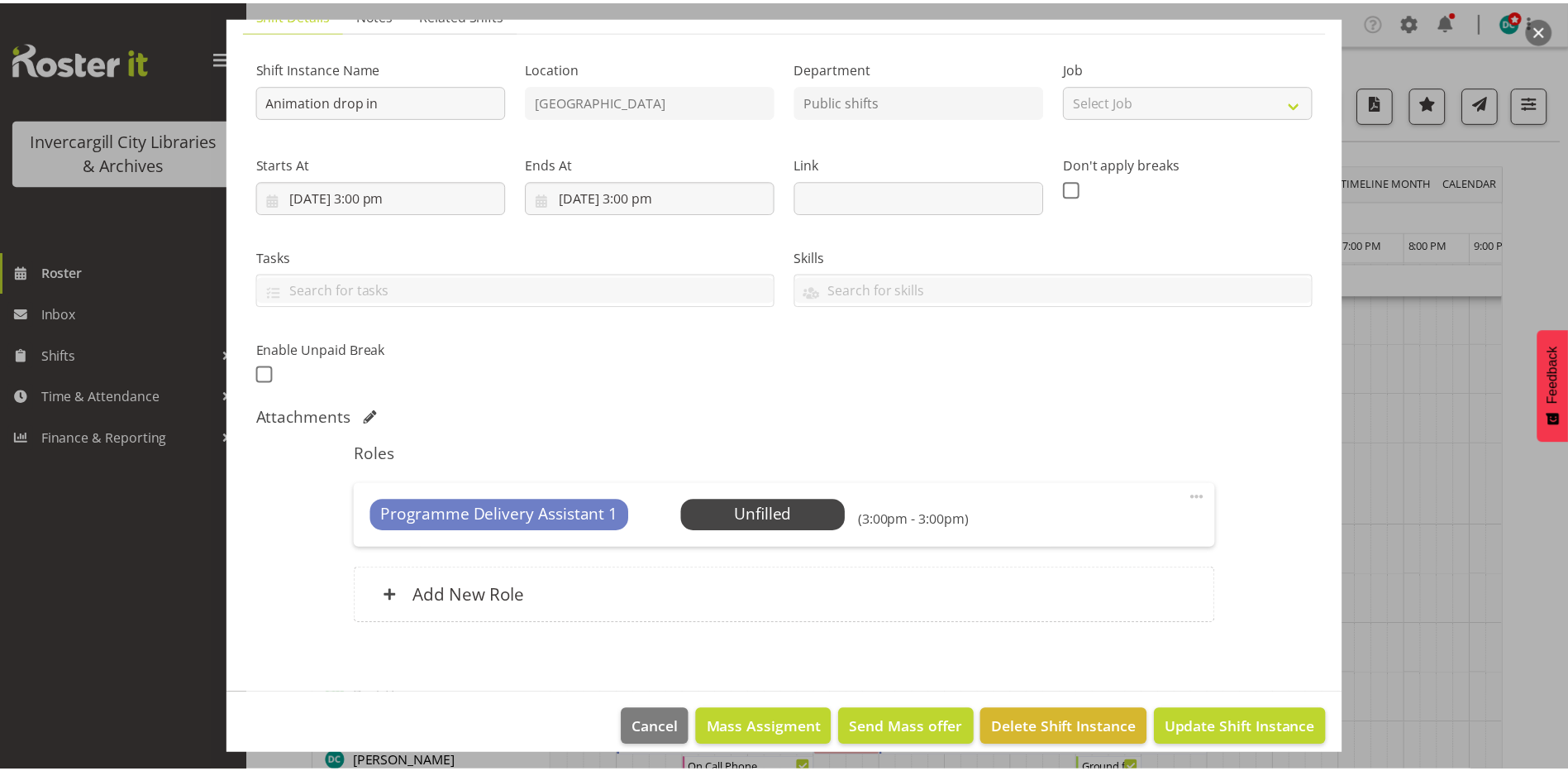
scroll to position [152, 0]
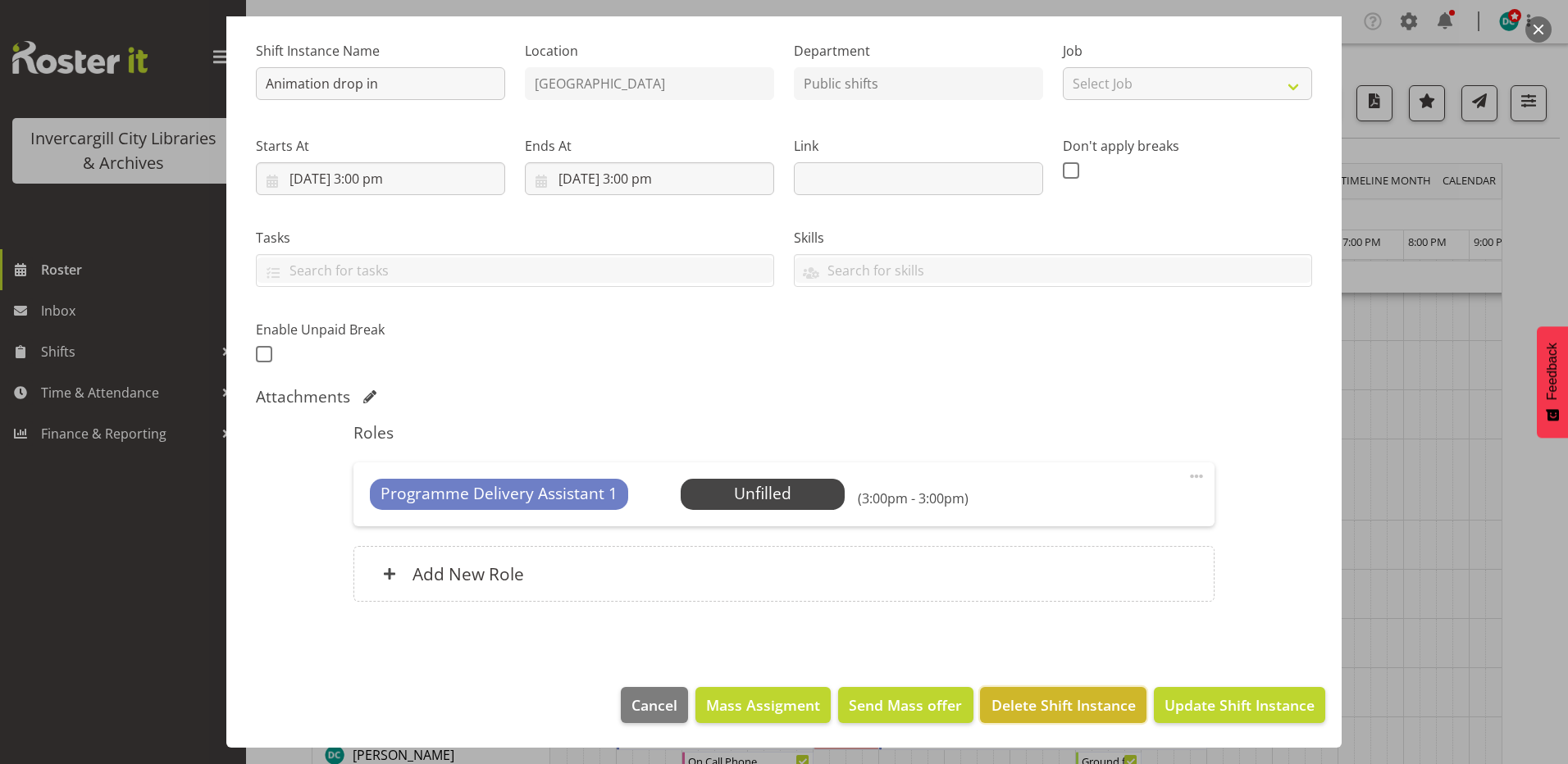
click at [1051, 699] on span "Delete Shift Instance" at bounding box center [1063, 705] width 144 height 21
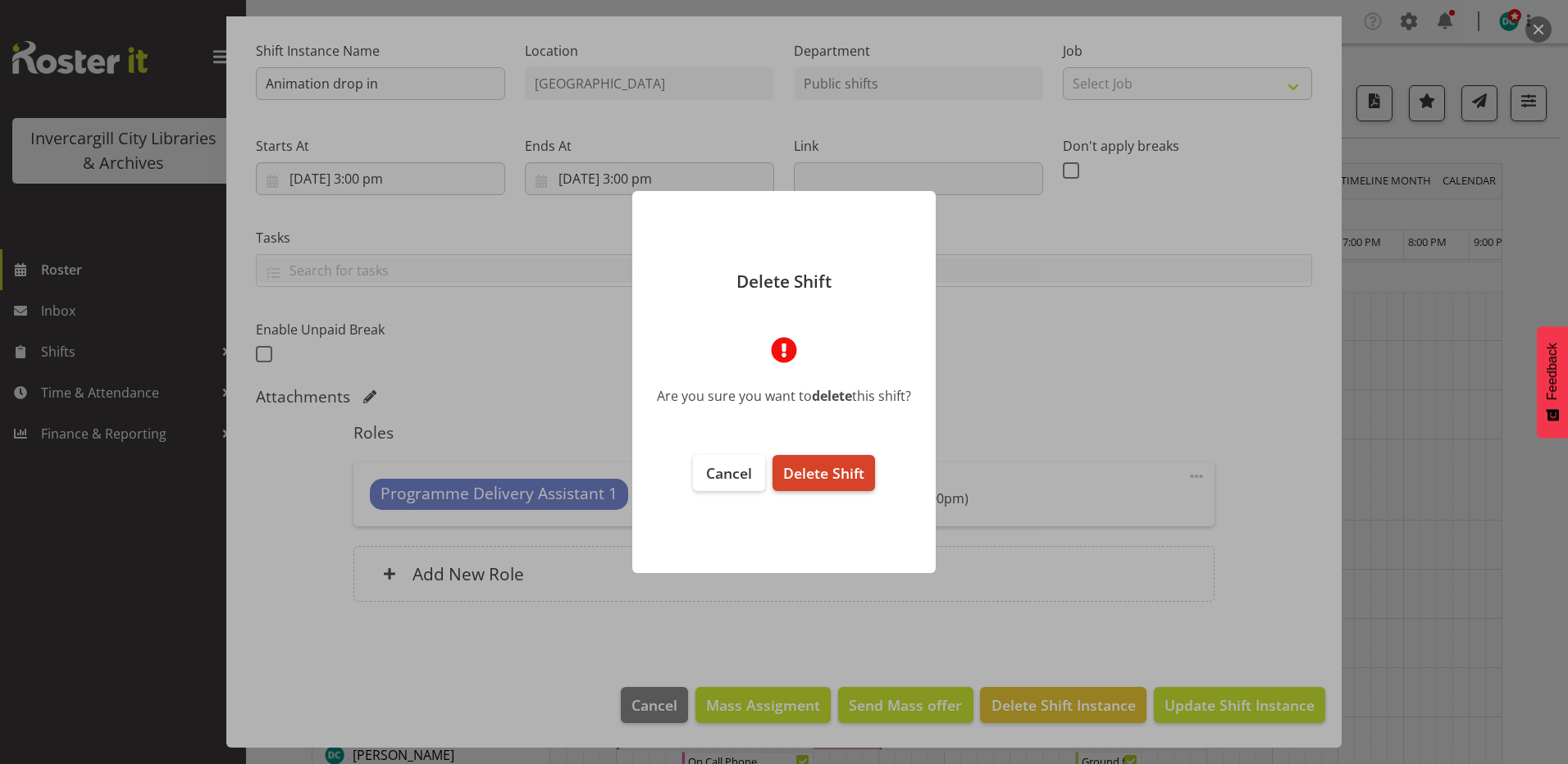
click at [822, 477] on span "Delete Shift" at bounding box center [824, 473] width 81 height 20
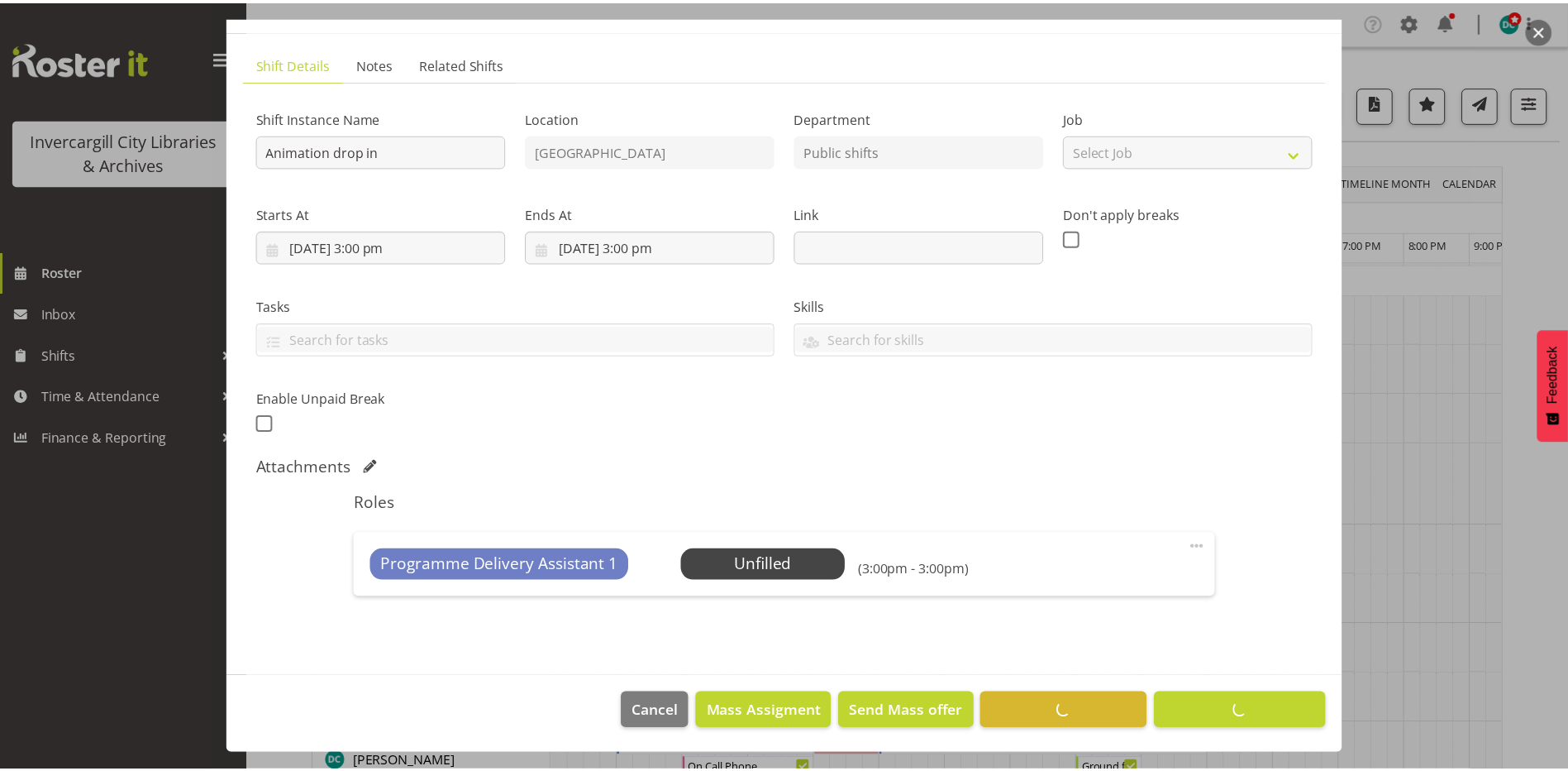
scroll to position [86, 0]
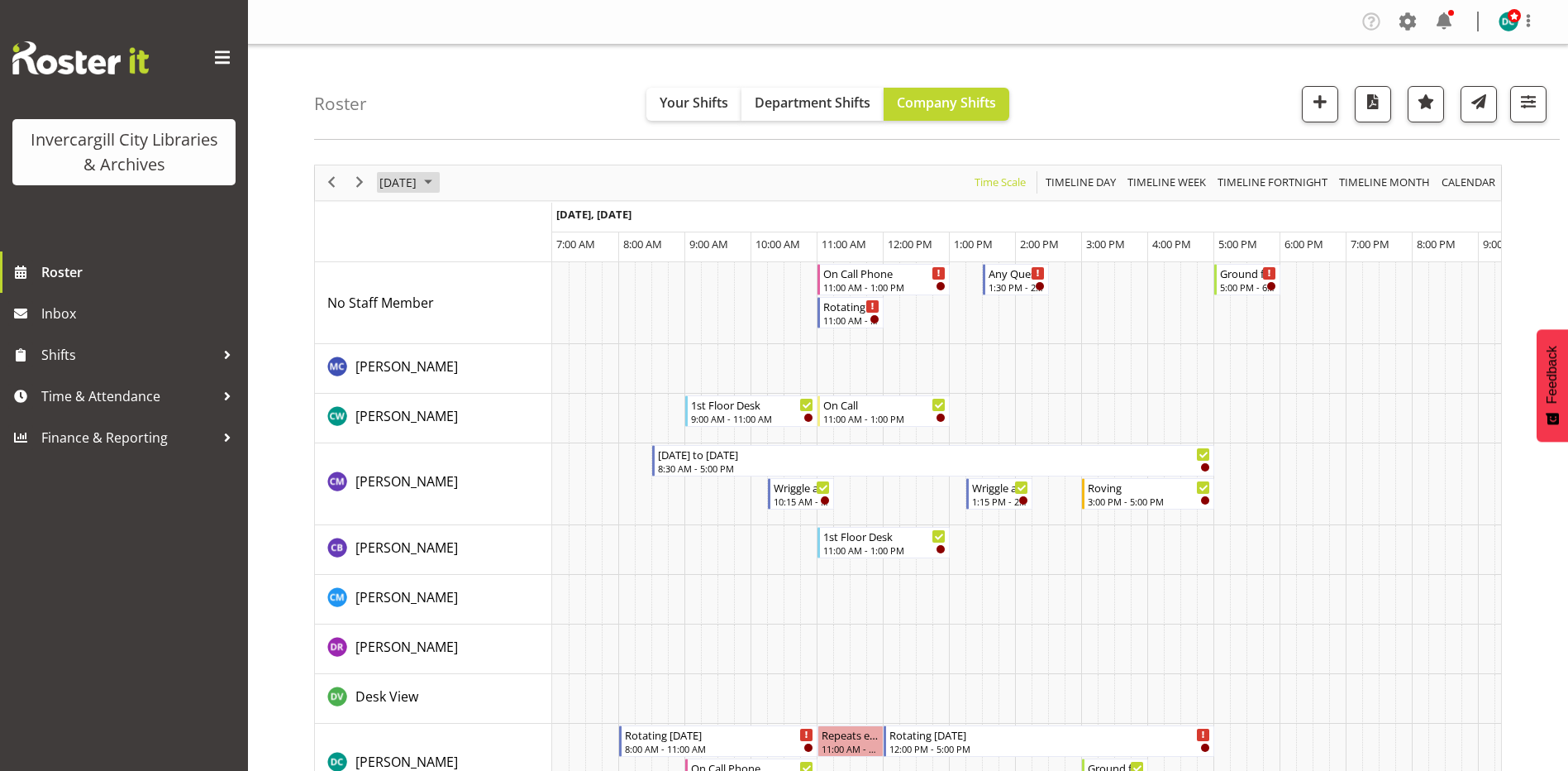
click at [411, 178] on span "September 1, 2025" at bounding box center [398, 182] width 40 height 20
click at [427, 339] on span "15" at bounding box center [424, 337] width 25 height 25
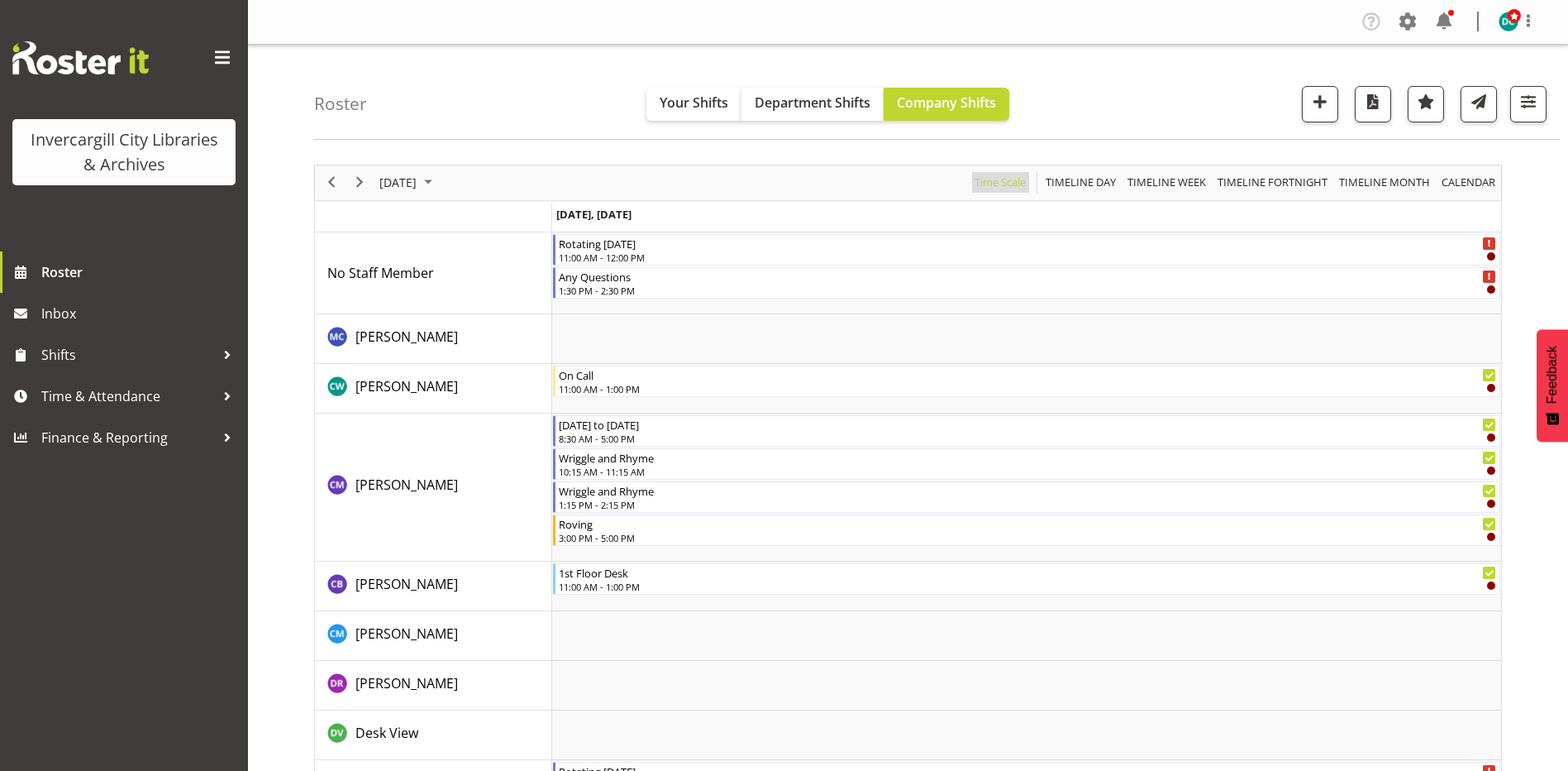
click at [984, 187] on span "Time Scale" at bounding box center [1000, 182] width 55 height 20
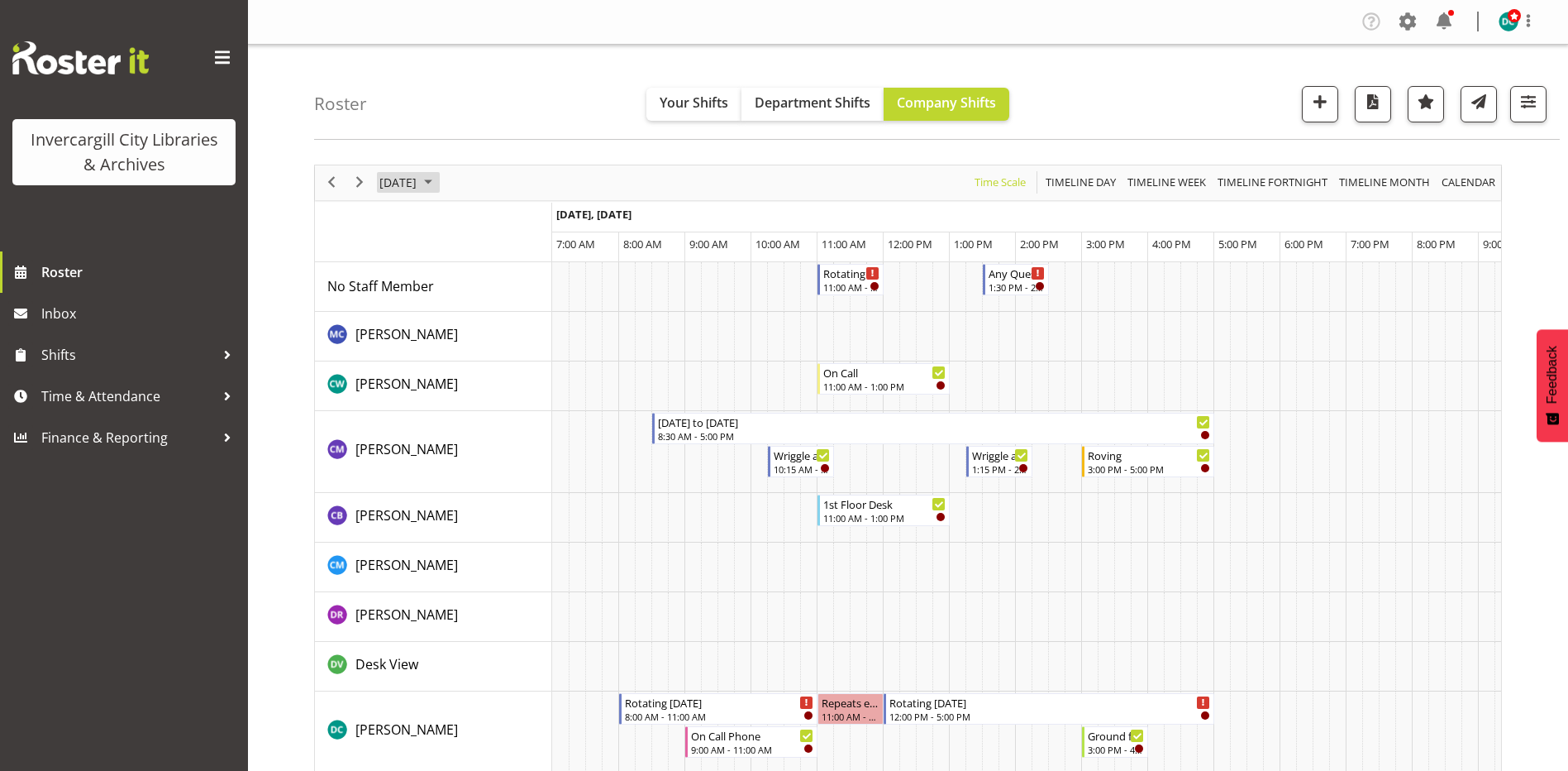
click at [418, 185] on span "September 15, 2025" at bounding box center [398, 182] width 40 height 20
click at [527, 428] on button "Today" at bounding box center [539, 428] width 56 height 23
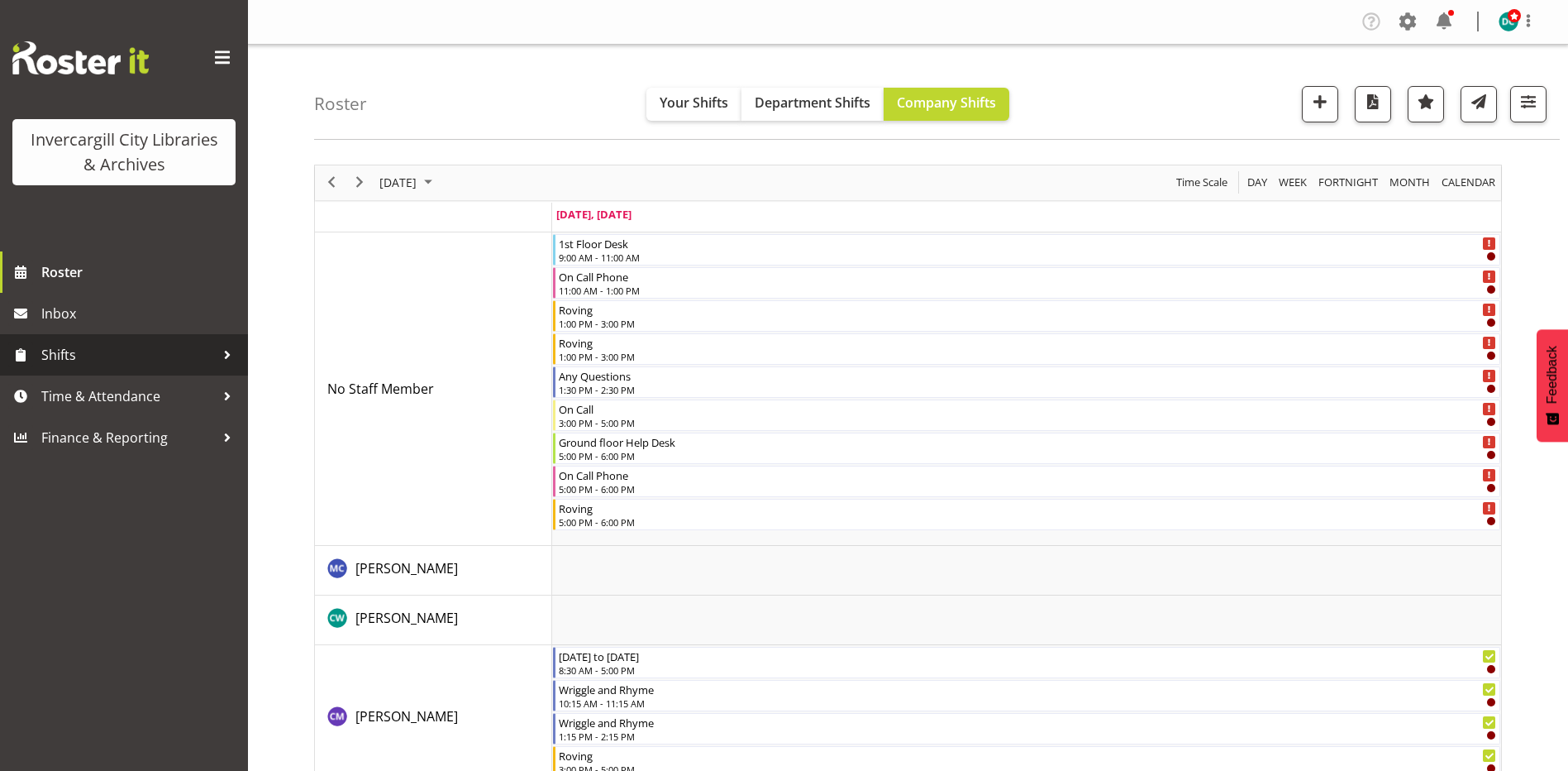
click at [82, 353] on span "Shifts" at bounding box center [128, 355] width 173 height 25
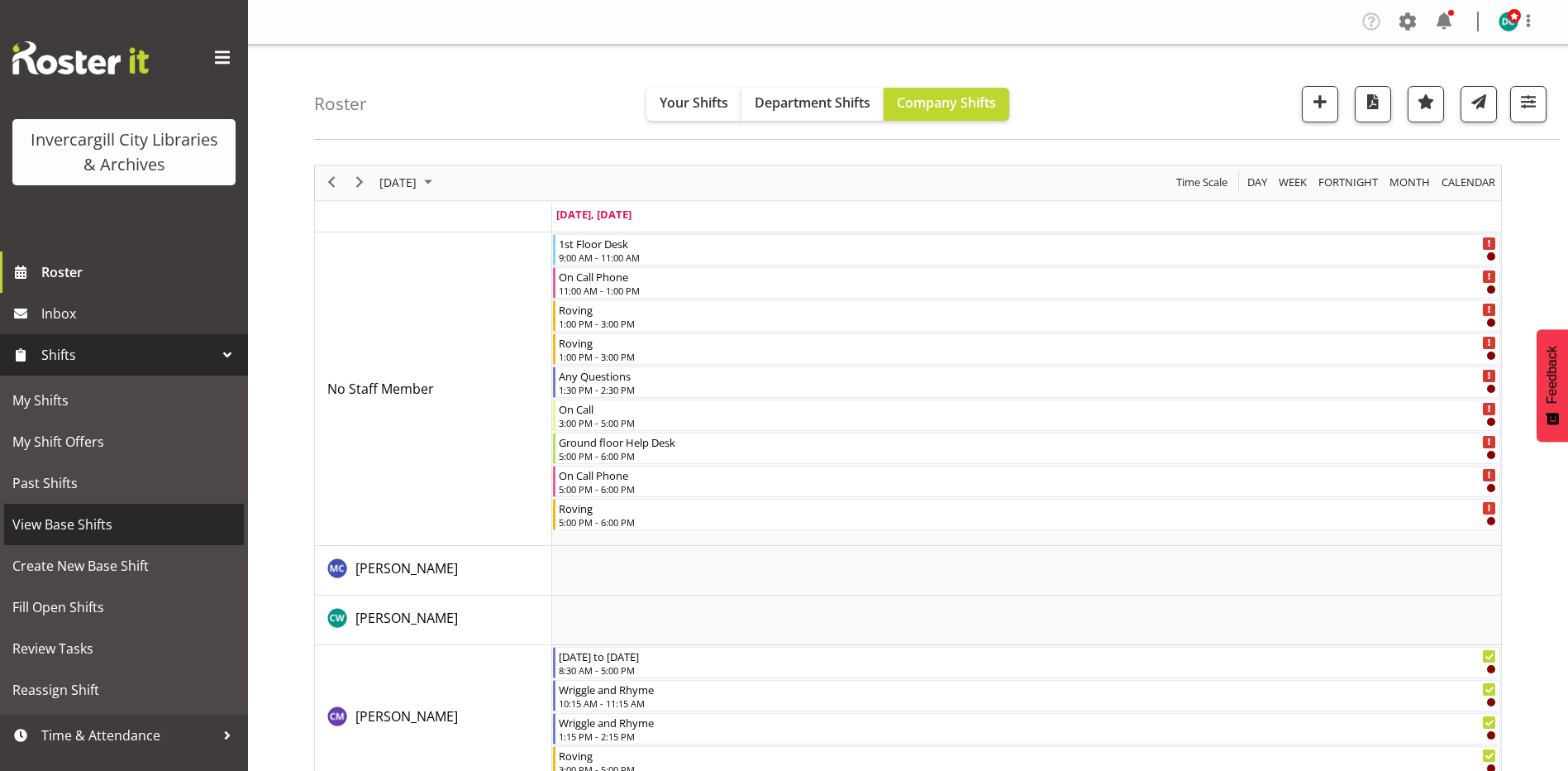
click at [48, 518] on span "View Base Shifts" at bounding box center [124, 524] width 223 height 25
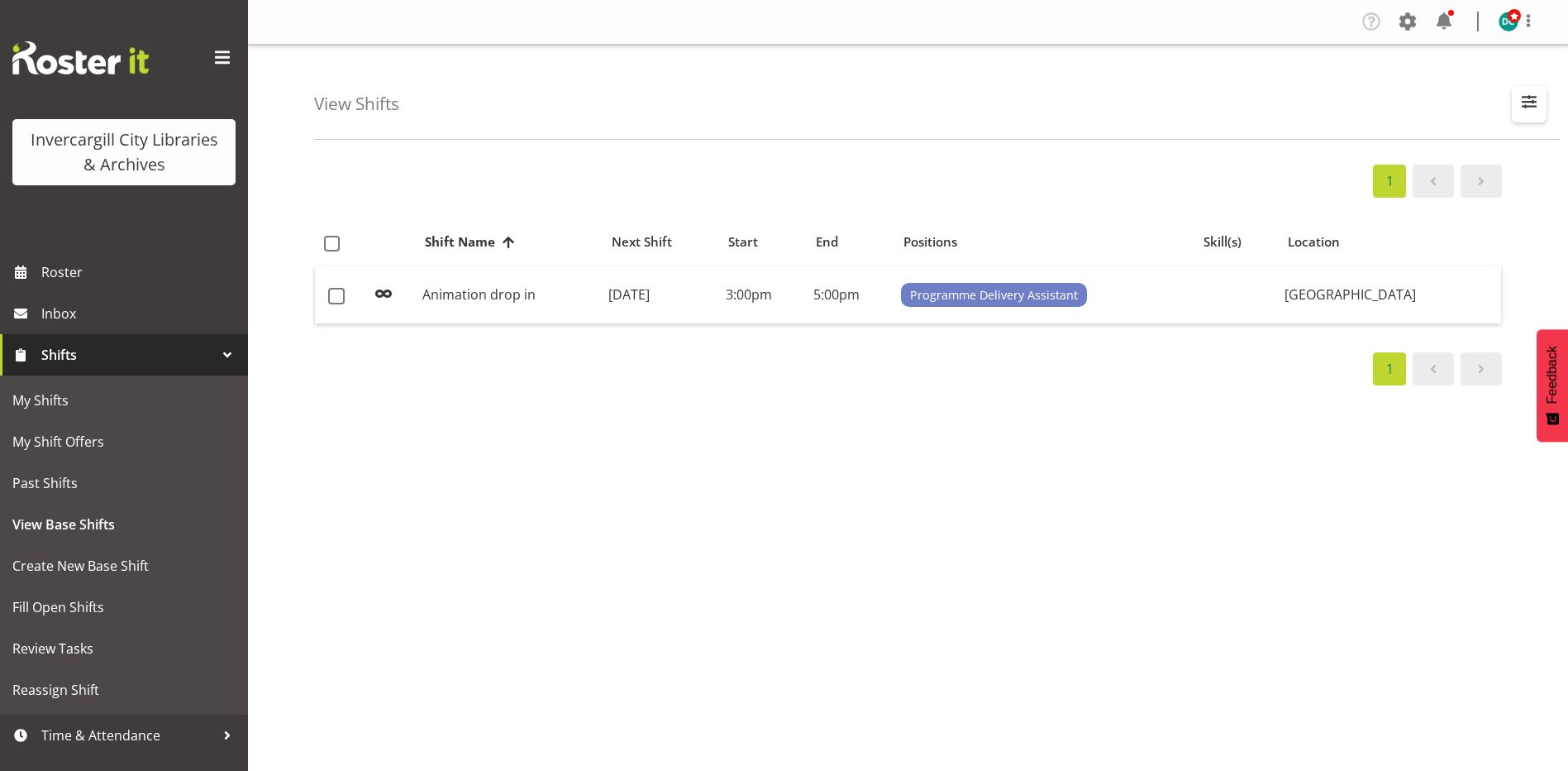
click at [1524, 102] on span "button" at bounding box center [1529, 101] width 21 height 21
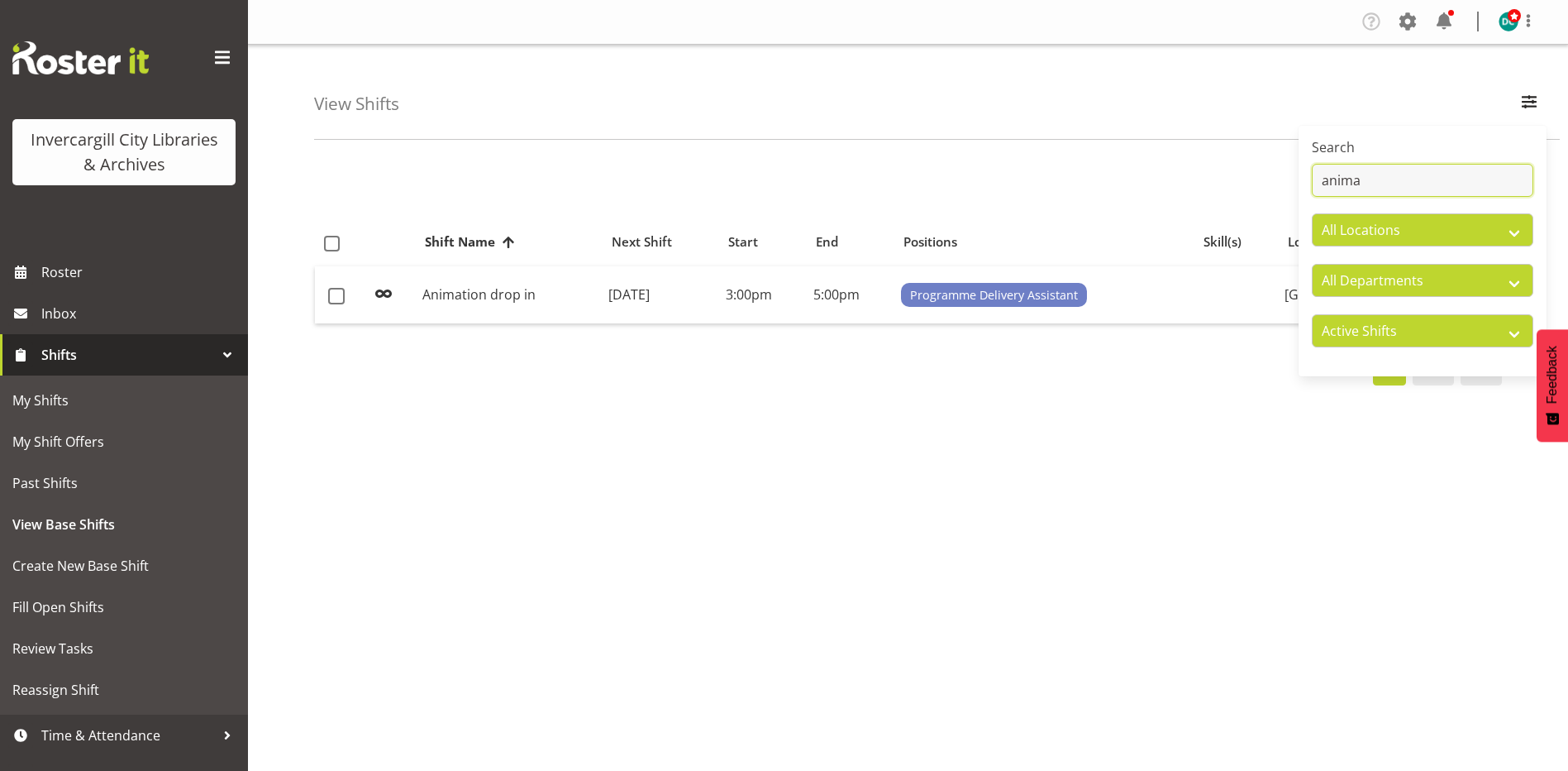
click at [1396, 184] on input "anima" at bounding box center [1423, 180] width 222 height 33
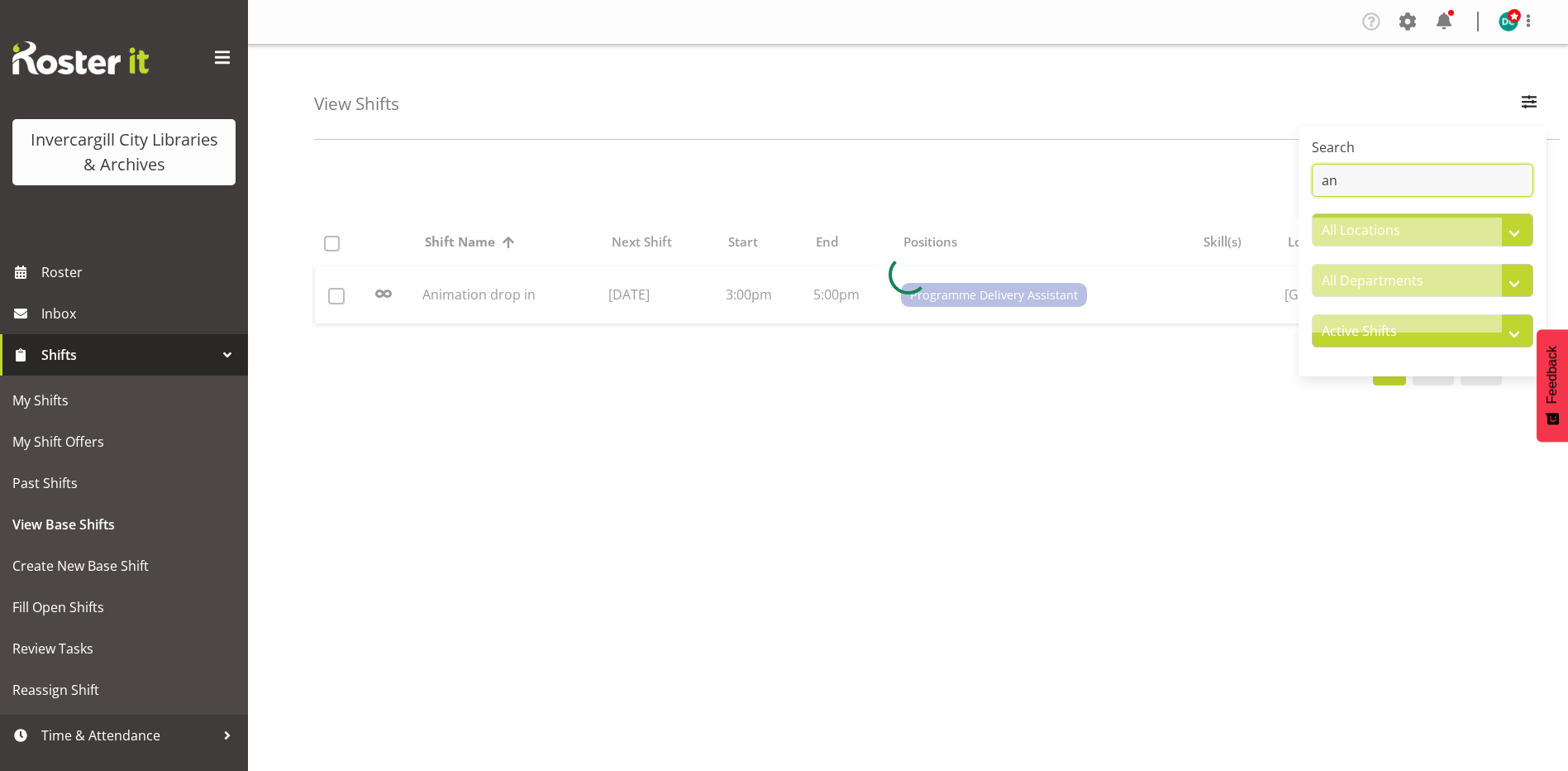
type input "a"
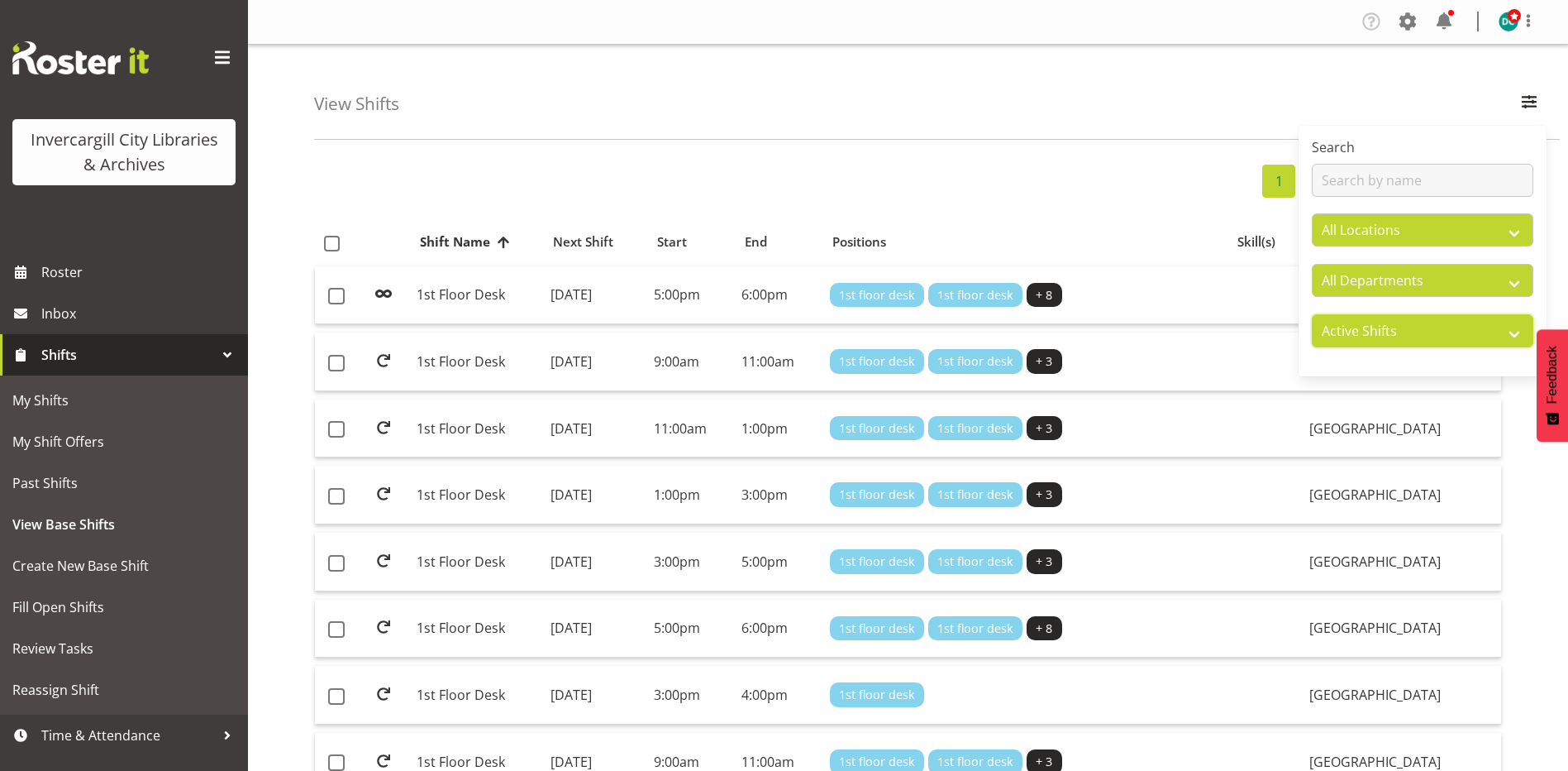
click at [1381, 334] on select "Active Shifts Inactive Shifts" at bounding box center [1423, 331] width 222 height 33
click at [1376, 283] on select "All Departments Off Desk Public shifts" at bounding box center [1423, 280] width 222 height 33
select select "920"
click at [1312, 264] on select "All Departments Off Desk Public shifts" at bounding box center [1423, 280] width 222 height 33
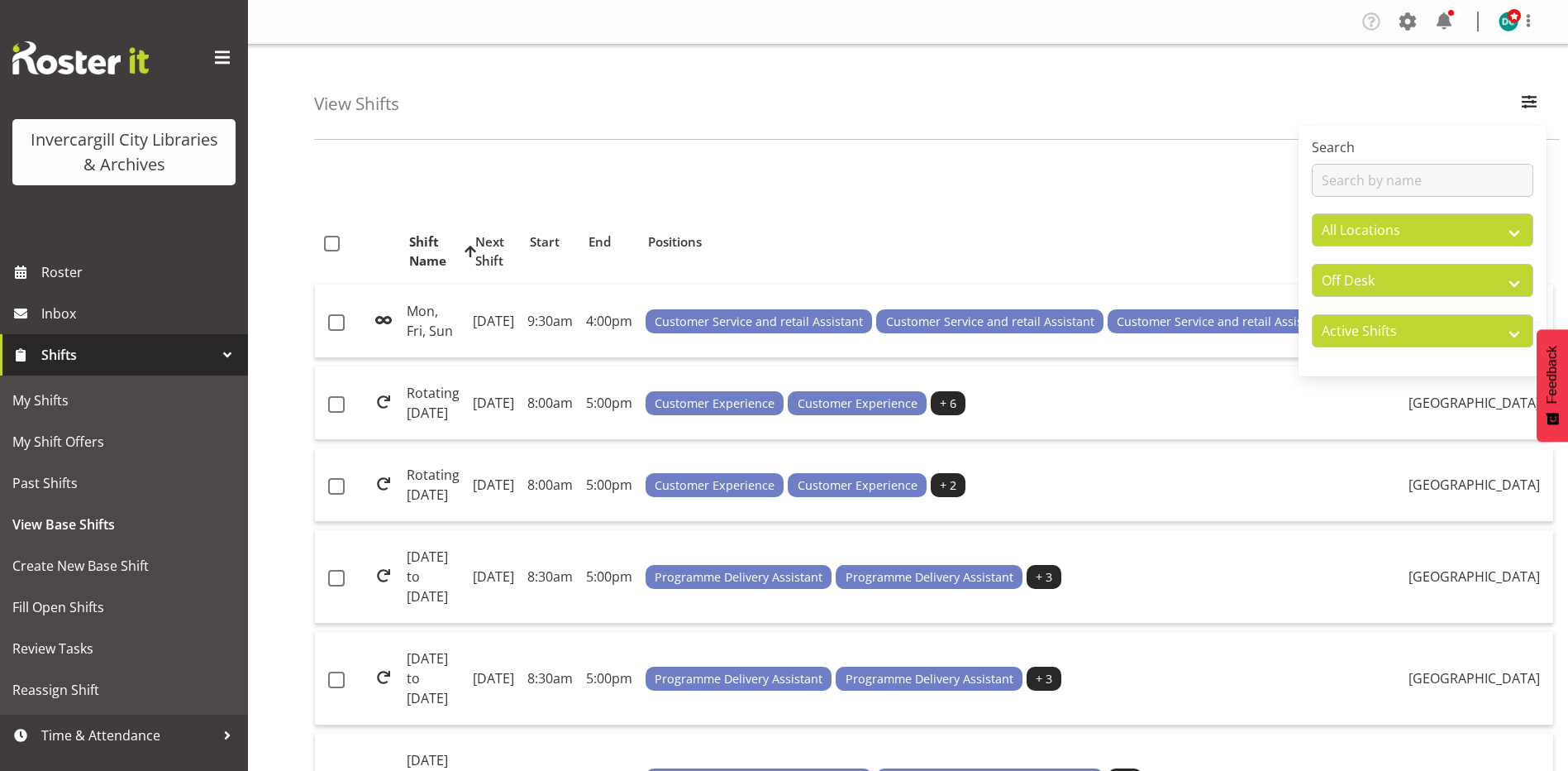
click at [1082, 206] on div "1 Shift Name Location Shift Name Next Shift Start End Positions Skill(s) Locati…" at bounding box center [941, 528] width 1254 height 753
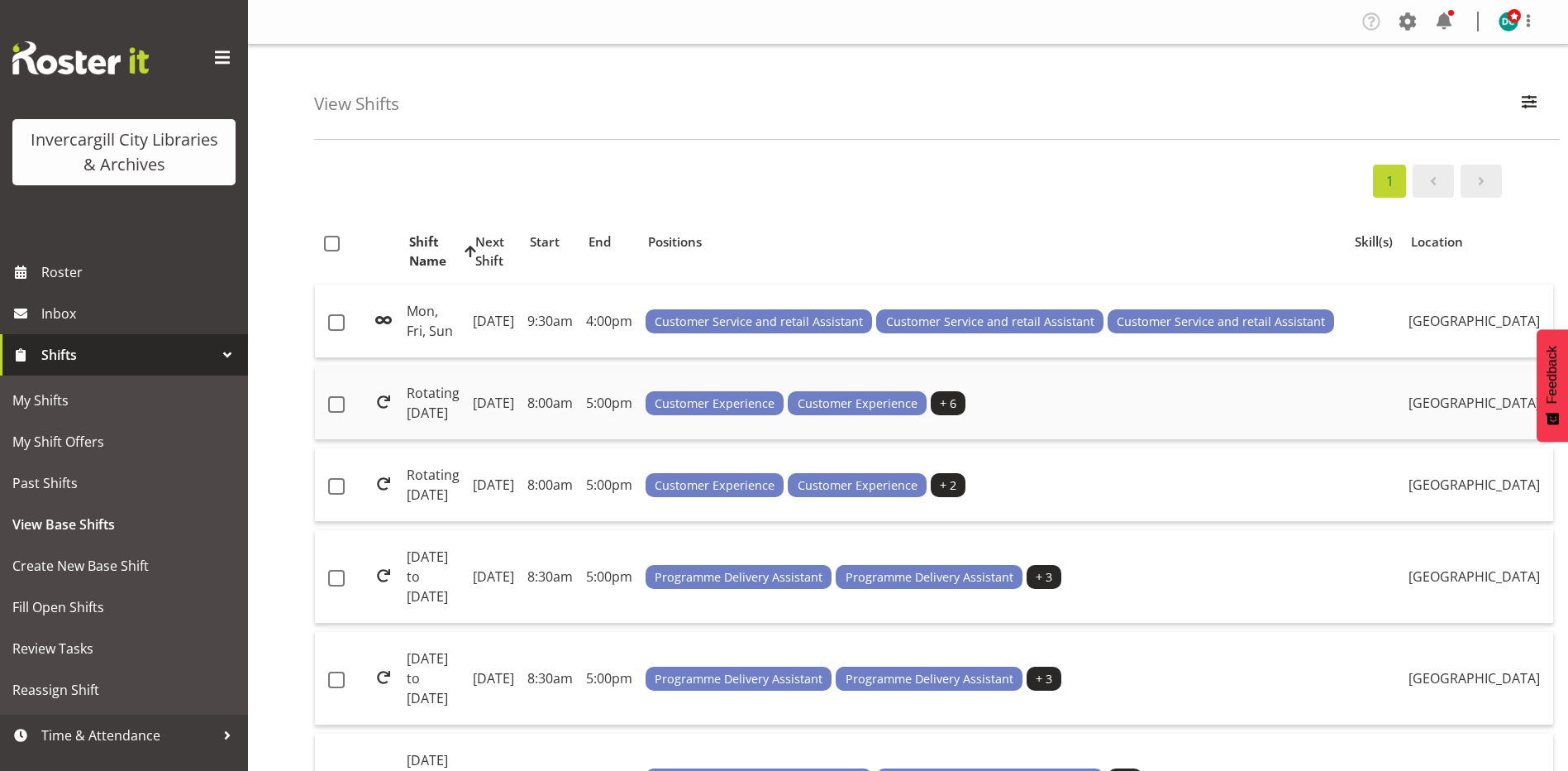
click at [446, 440] on td "Rotating [DATE]" at bounding box center [432, 403] width 66 height 73
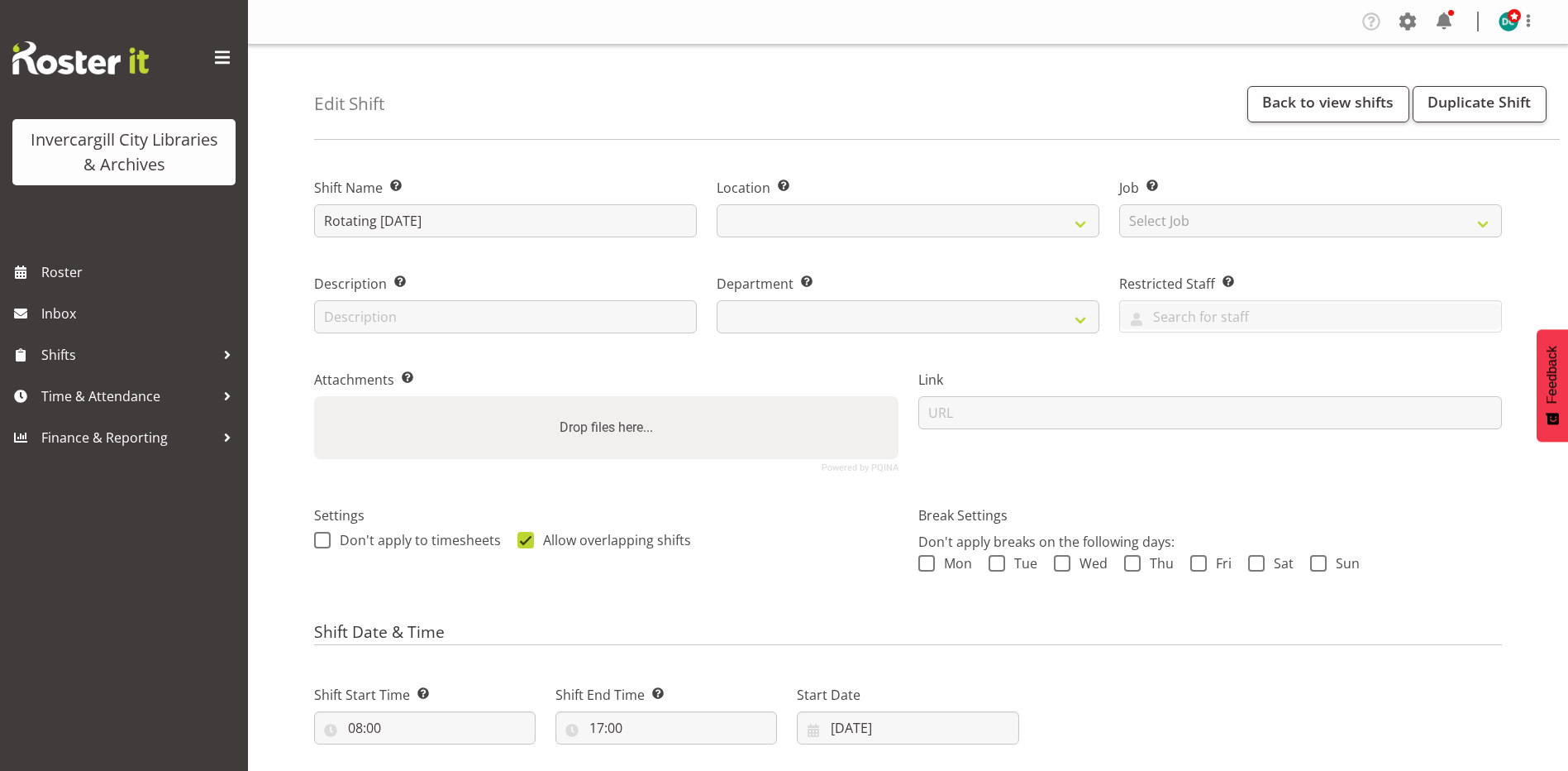
select select
select select "1276"
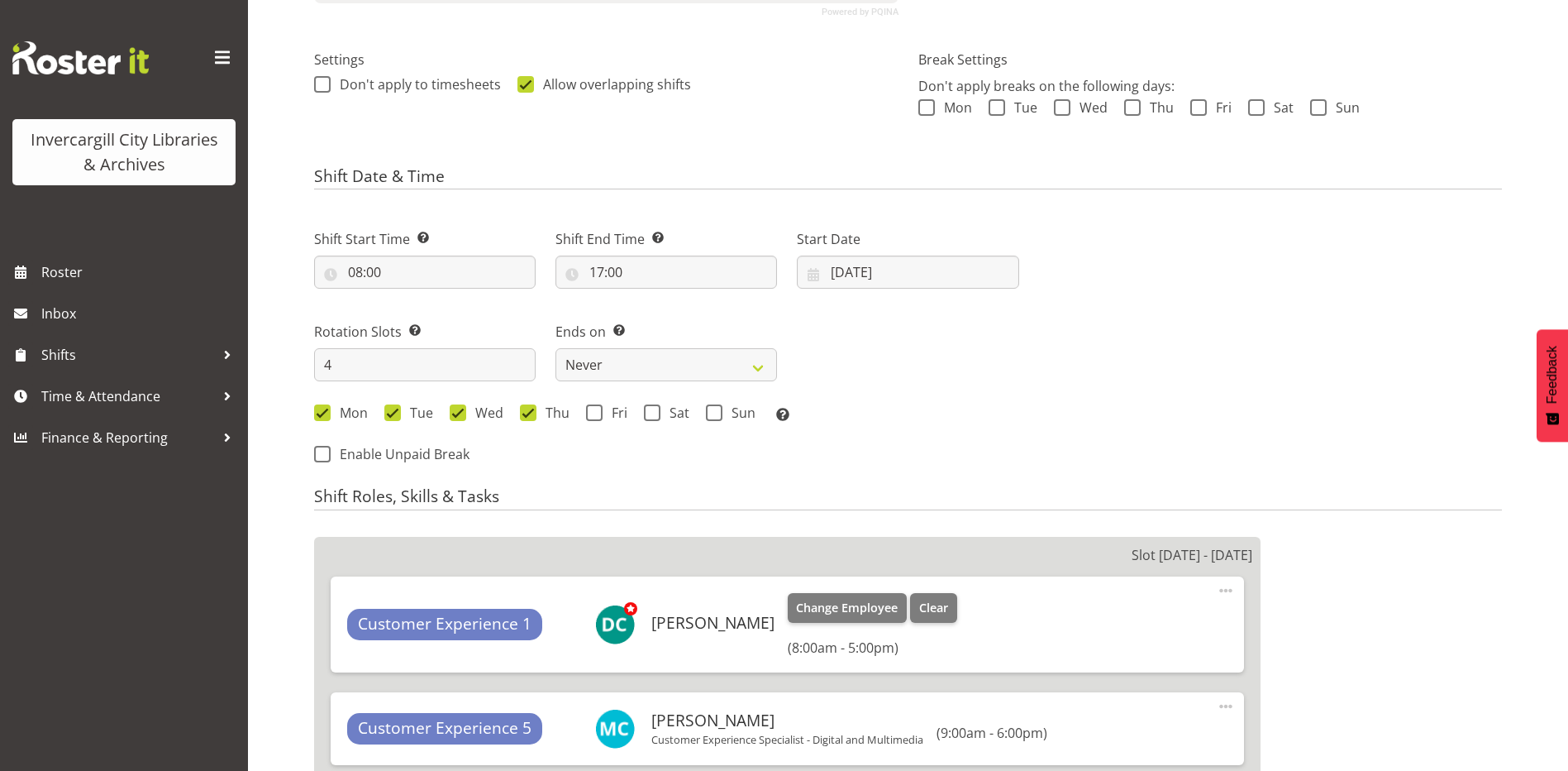
scroll to position [579, 0]
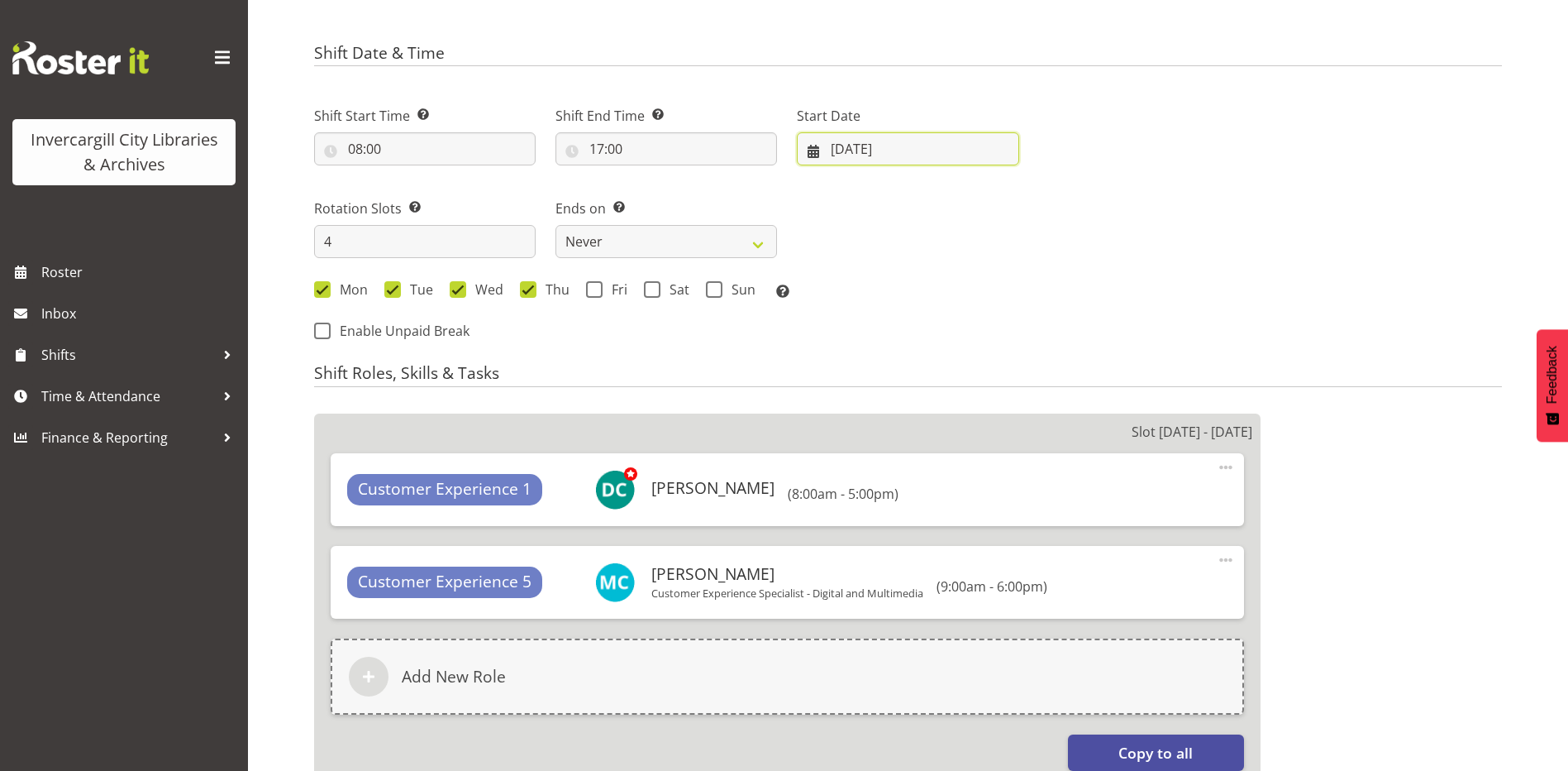
click at [847, 148] on input "[DATE]" at bounding box center [907, 148] width 222 height 33
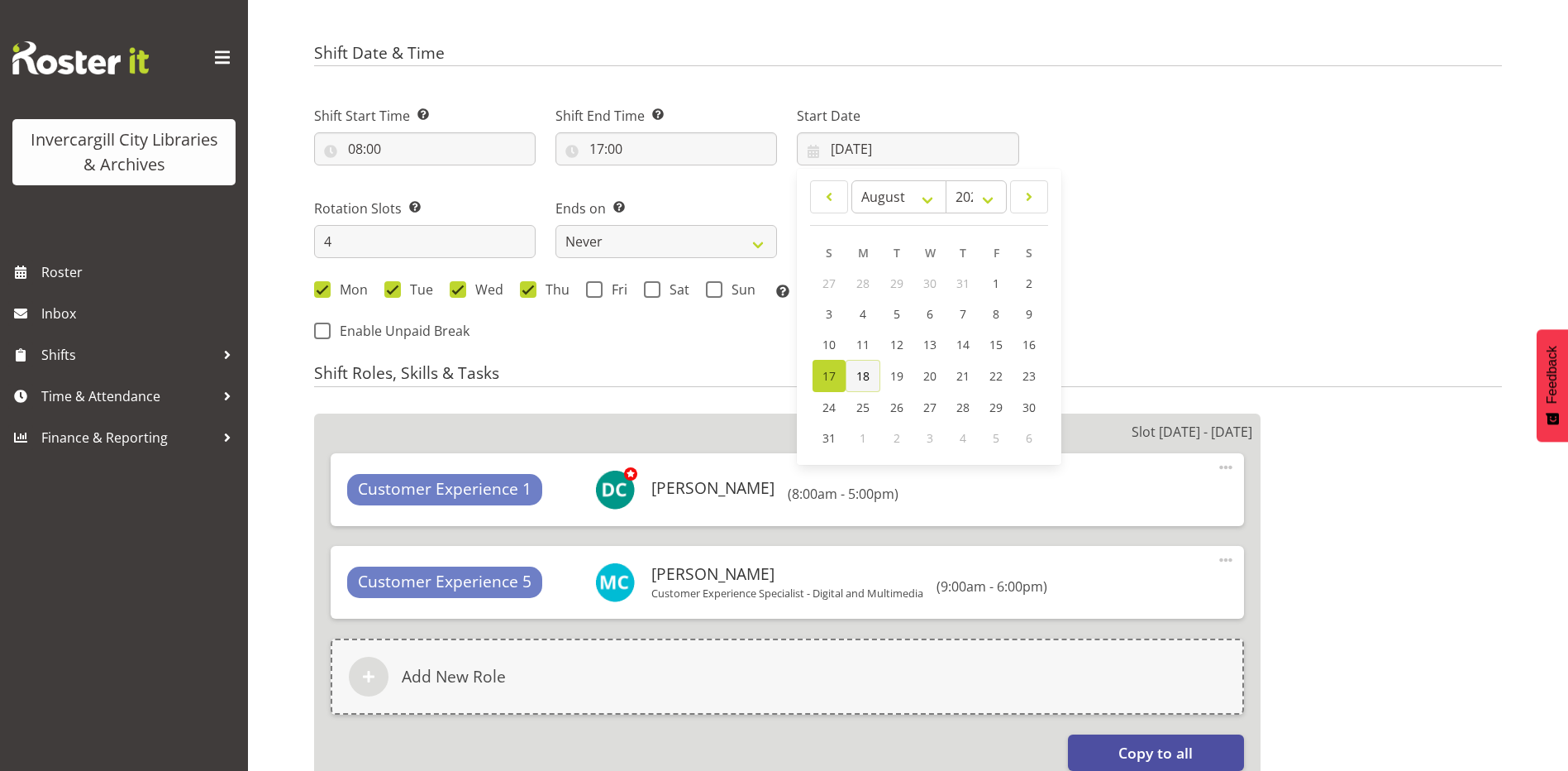
click at [860, 377] on span "18" at bounding box center [863, 376] width 13 height 15
type input "[DATE]"
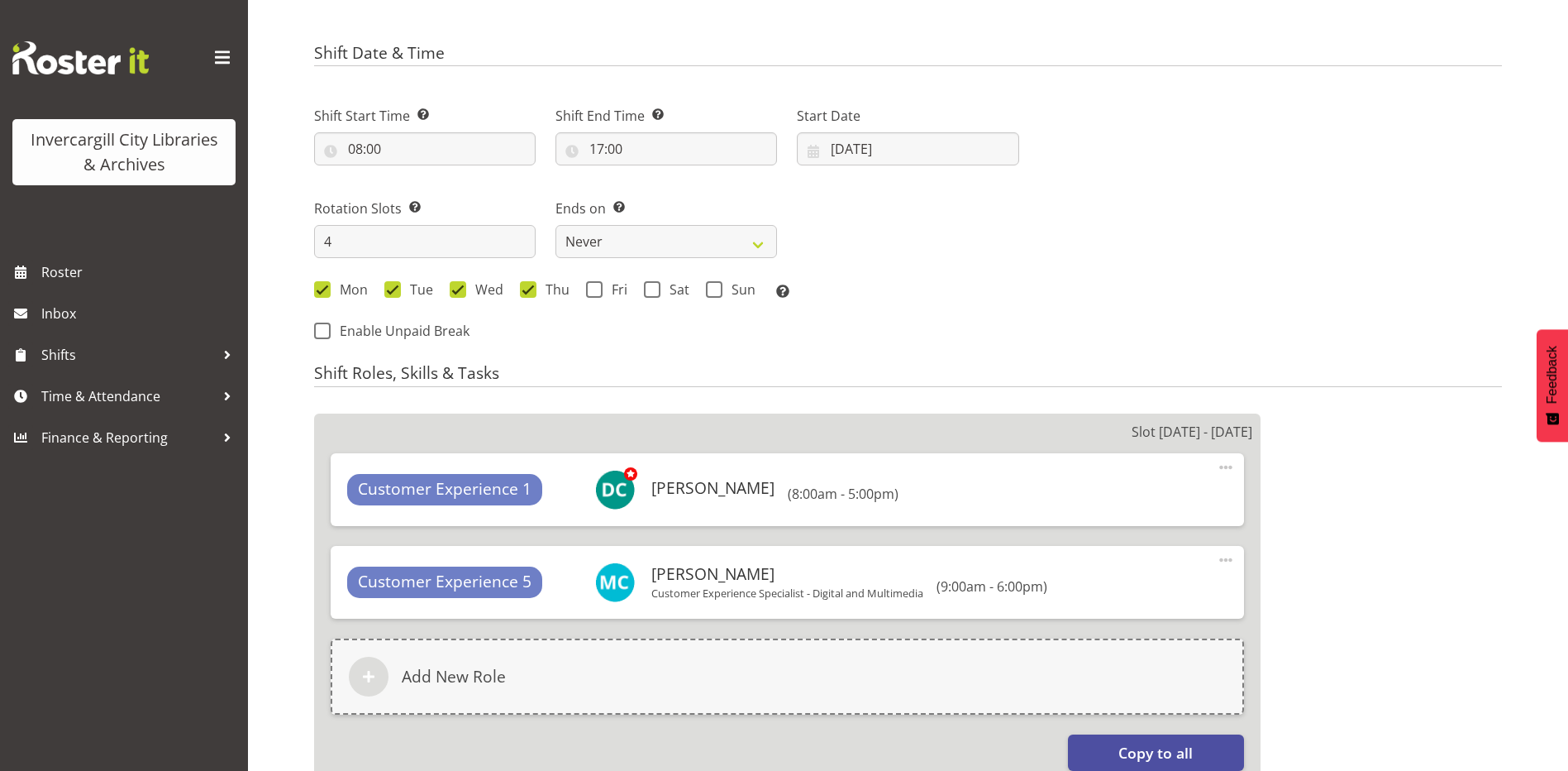
click at [982, 276] on div "Mon Tue Wed Thu Fri Sat Sun Select the days of the week you wish to create this…" at bounding box center [666, 290] width 725 height 44
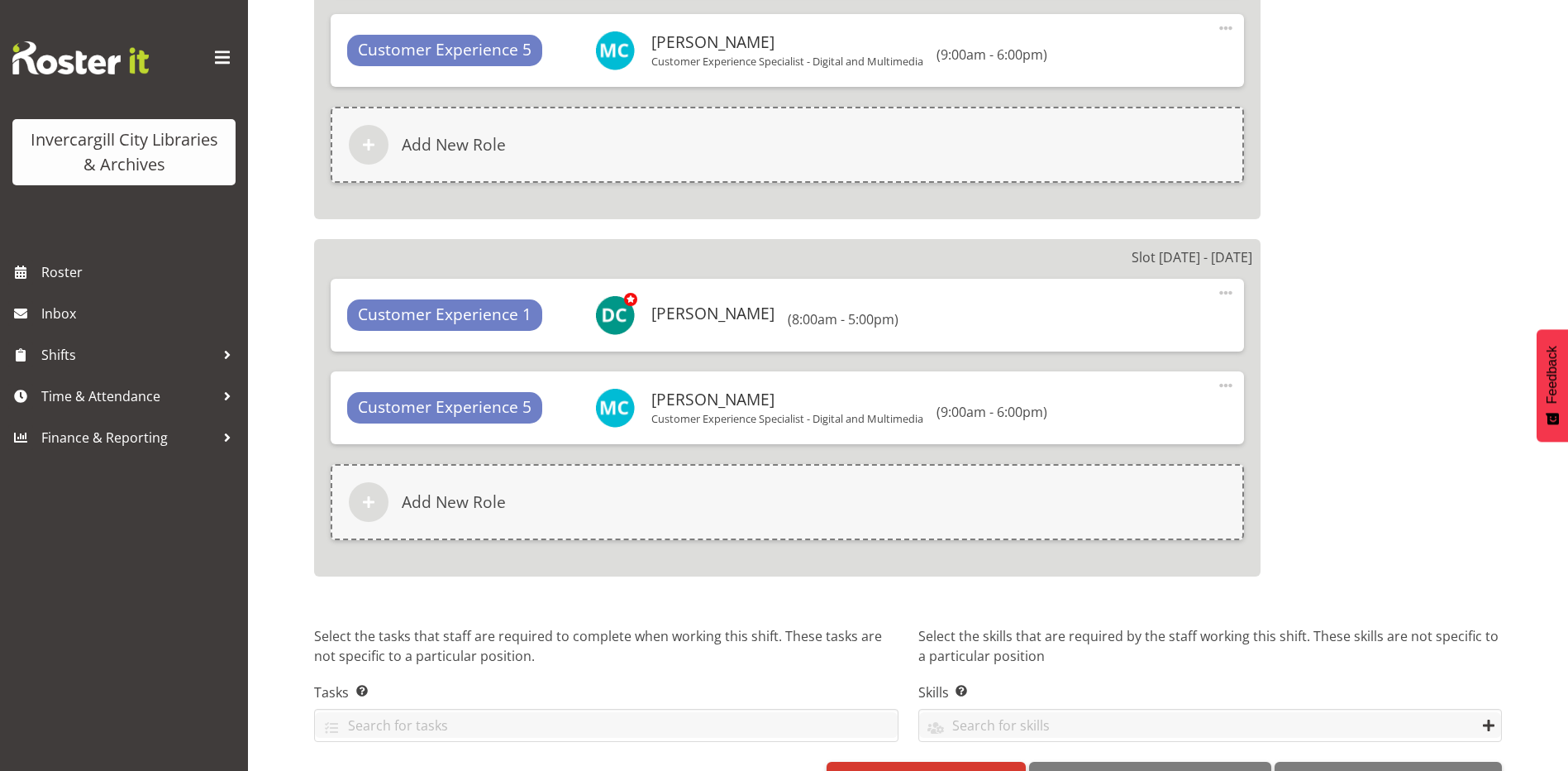
scroll to position [1914, 0]
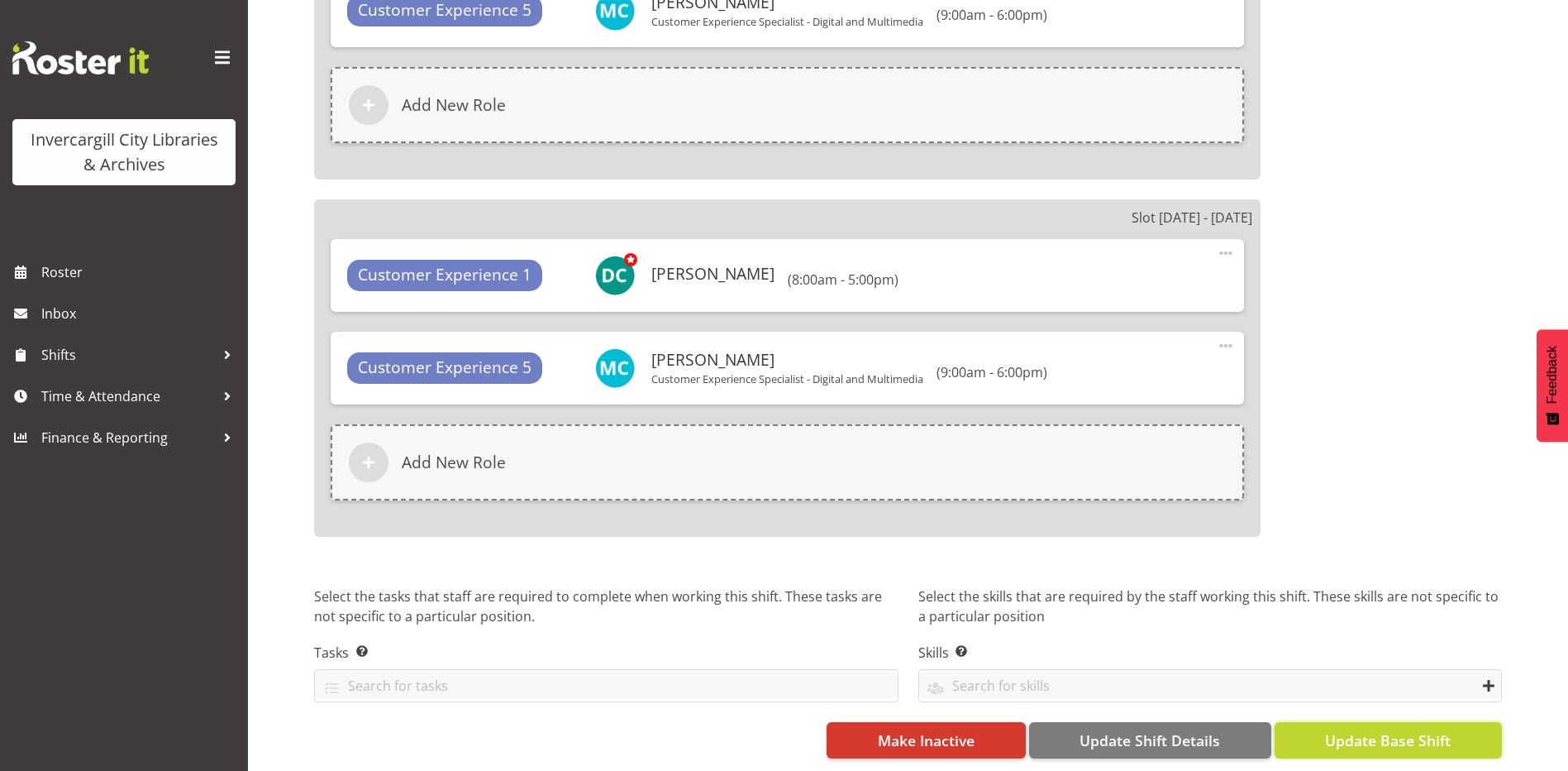
click at [1365, 730] on span "Update Base Shift" at bounding box center [1388, 740] width 125 height 21
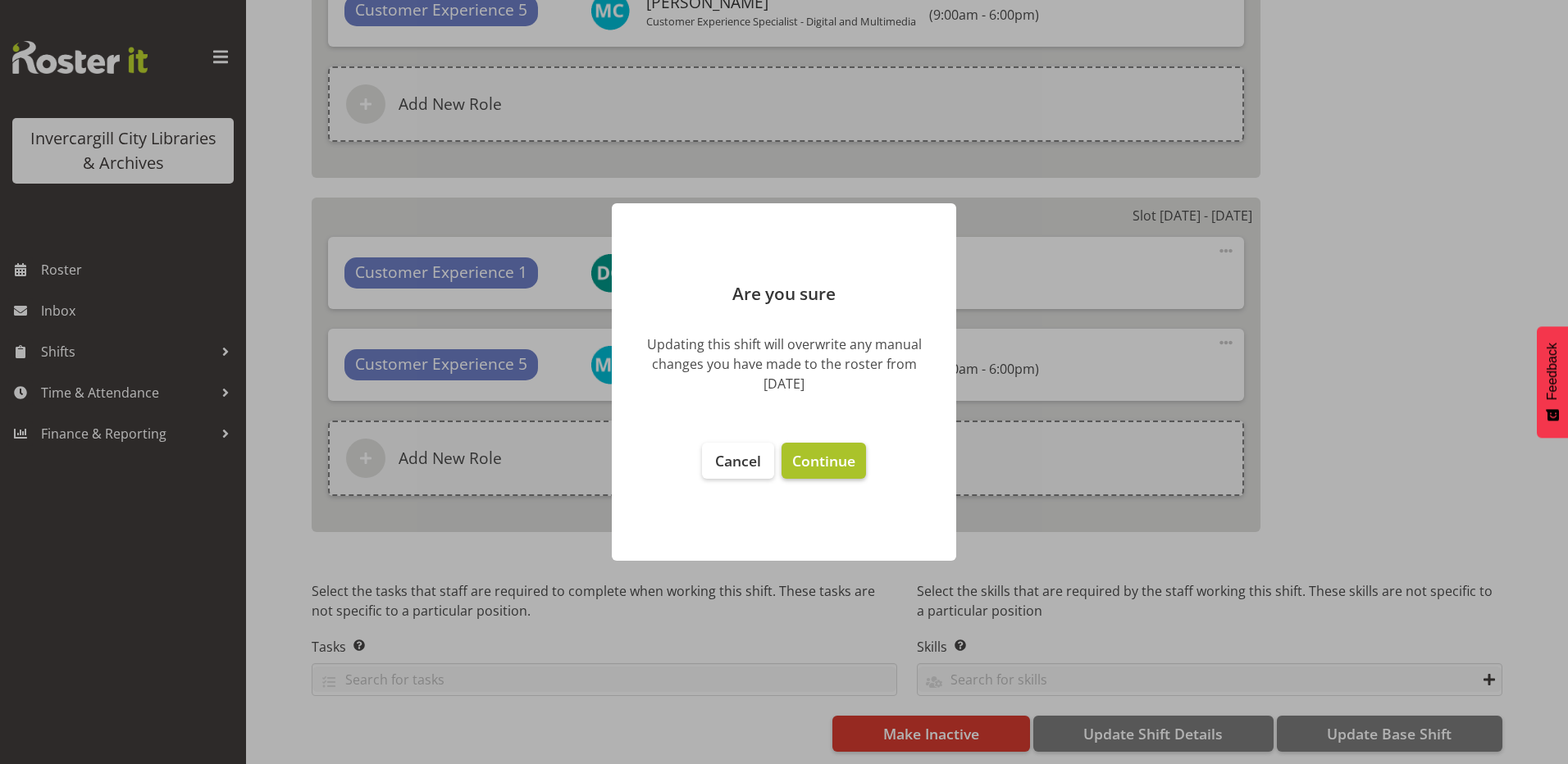
click at [842, 459] on span "Continue" at bounding box center [824, 460] width 63 height 20
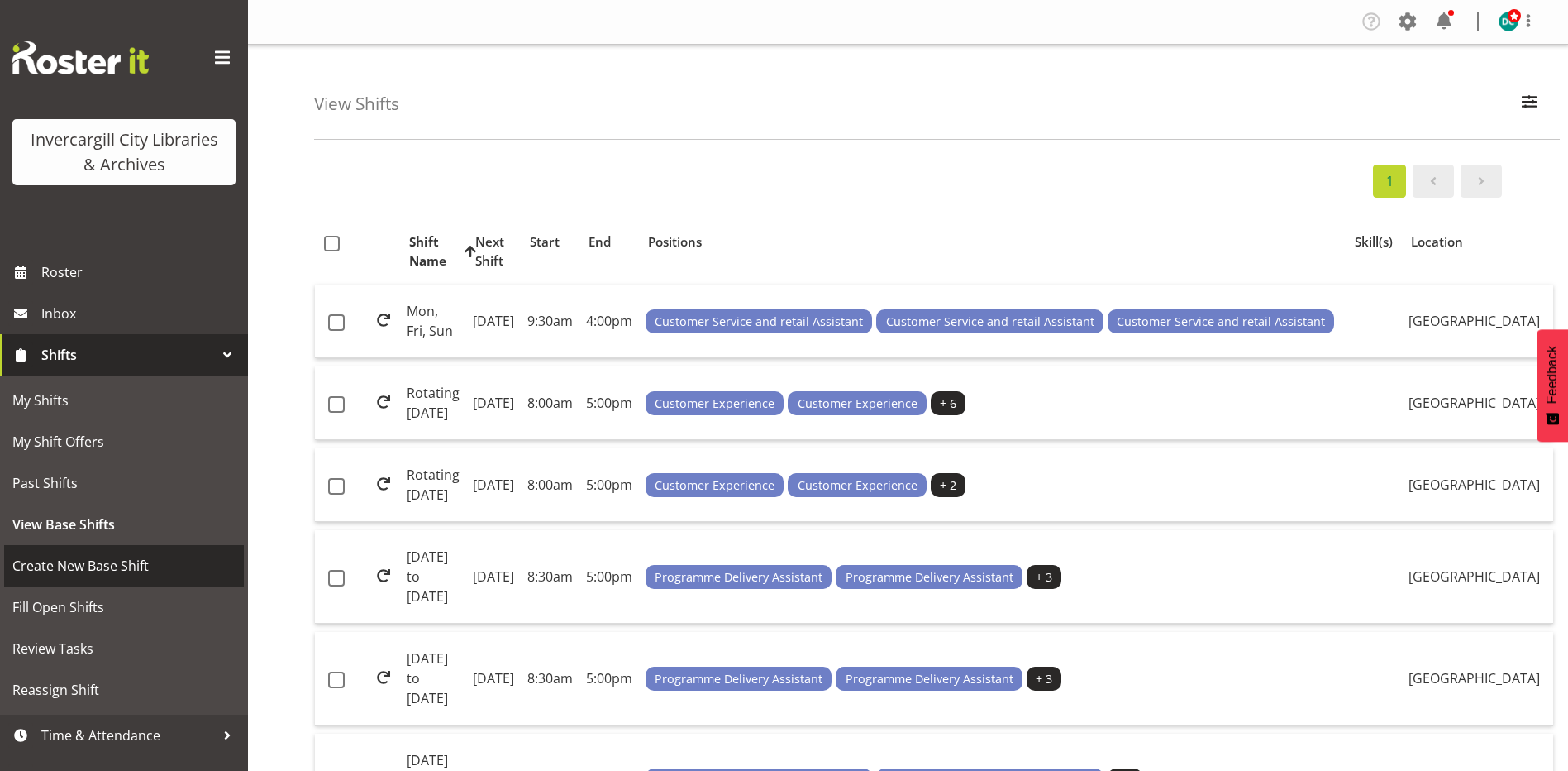
click at [87, 564] on span "Create New Base Shift" at bounding box center [124, 566] width 223 height 25
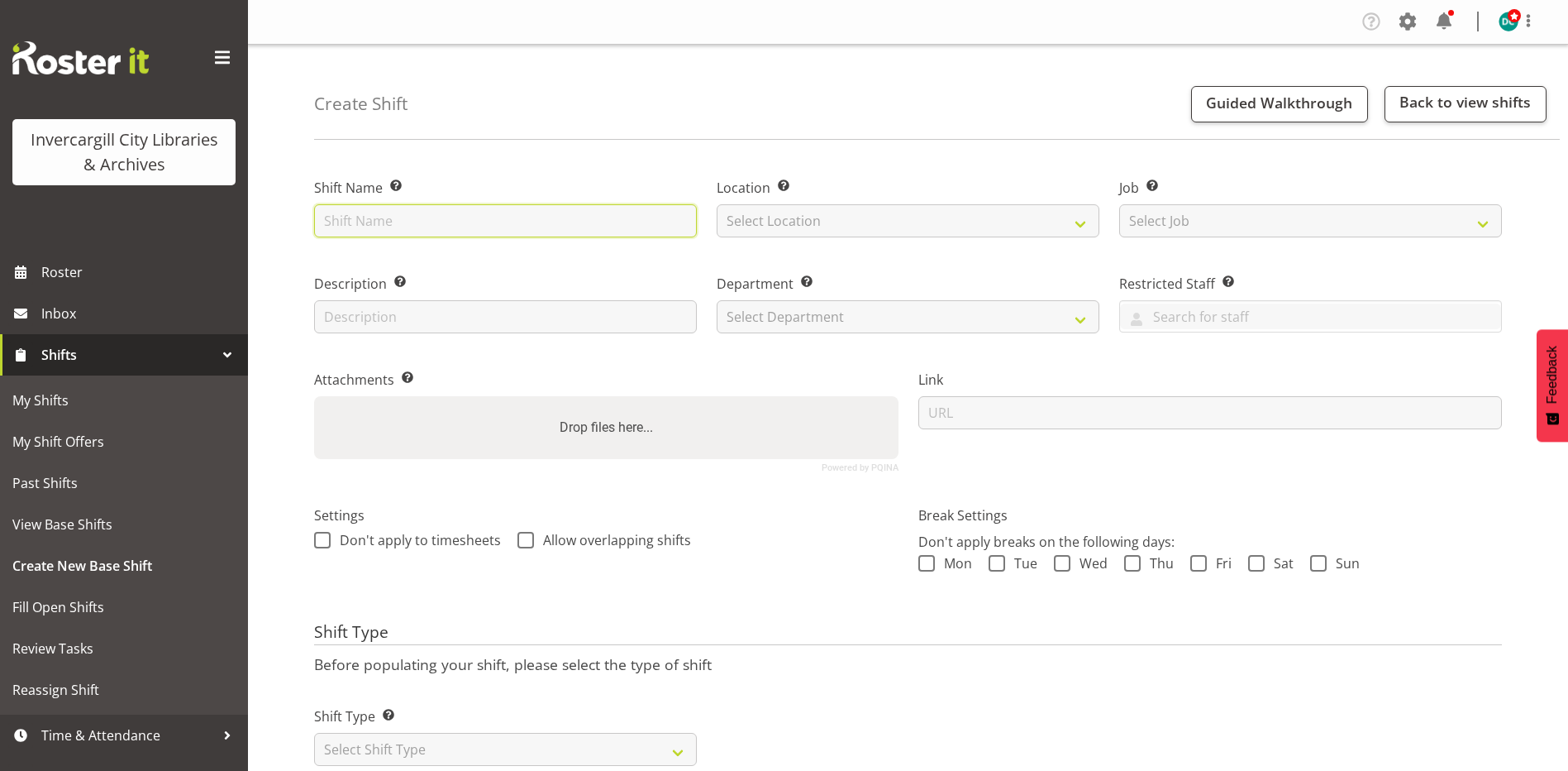
click at [381, 218] on input "text" at bounding box center [505, 221] width 382 height 33
type input "Pink Team"
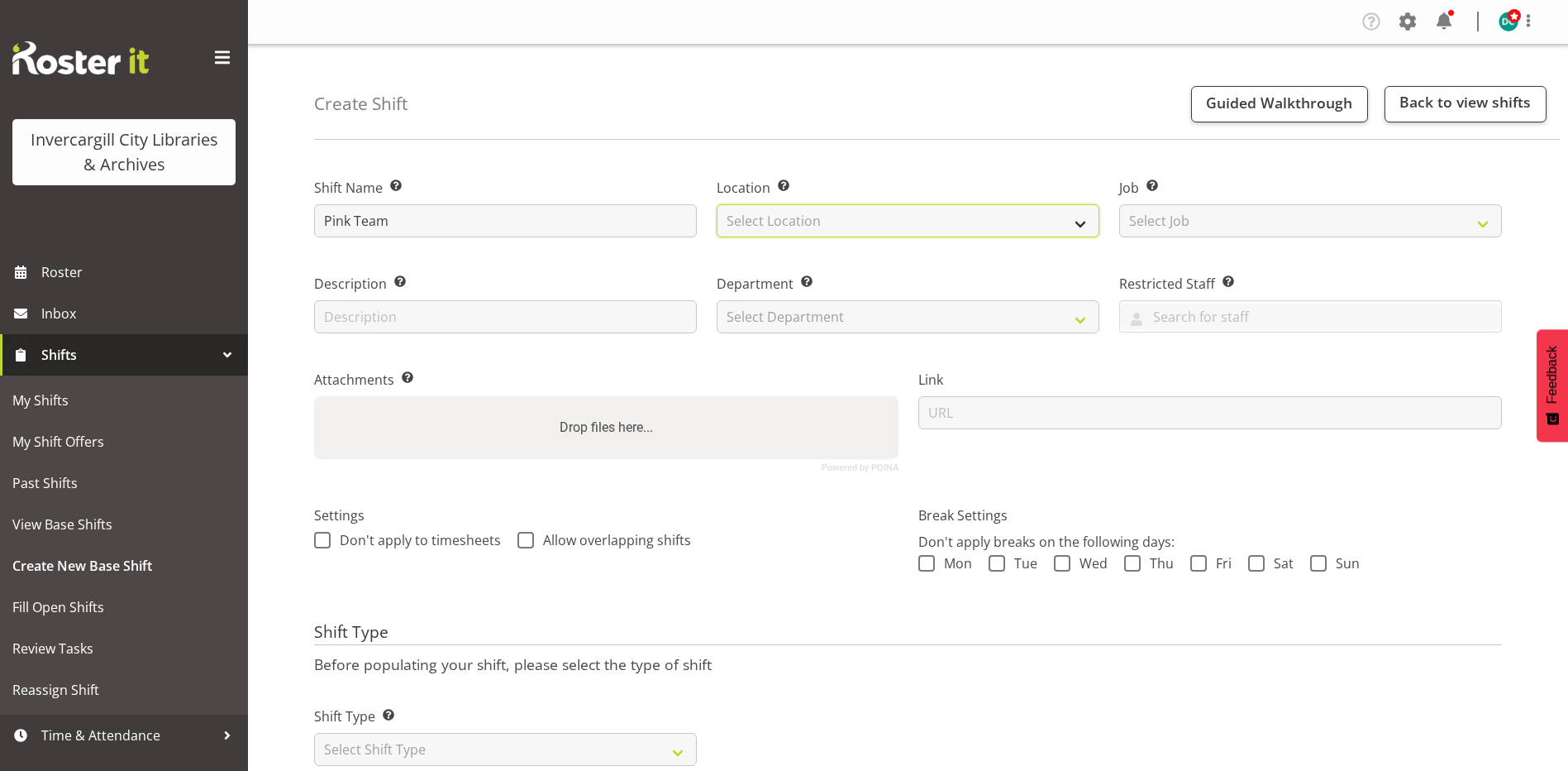
click at [911, 225] on select "Select Location [GEOGRAPHIC_DATA] [GEOGRAPHIC_DATA]" at bounding box center [907, 221] width 382 height 33
select select "1276"
click at [717, 204] on select "Select Location [GEOGRAPHIC_DATA] [GEOGRAPHIC_DATA]" at bounding box center [907, 221] width 382 height 33
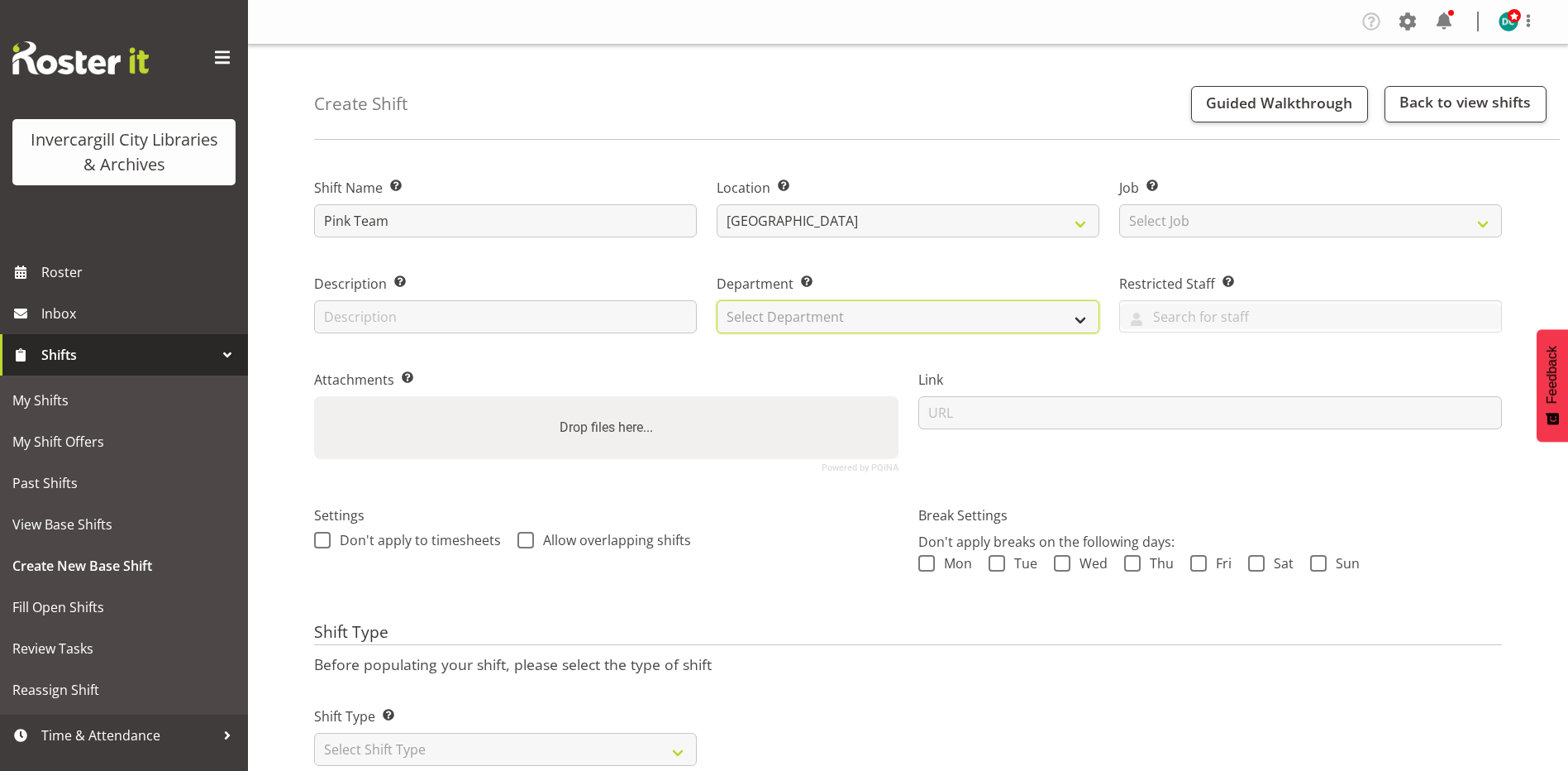
click at [809, 318] on select "Select Department Off Desk Public shifts" at bounding box center [907, 317] width 382 height 33
select select "920"
click at [717, 301] on select "Select Department Off Desk Public shifts" at bounding box center [907, 317] width 382 height 33
click at [521, 539] on span at bounding box center [525, 540] width 16 height 16
click at [521, 539] on input "Allow overlapping shifts" at bounding box center [522, 539] width 11 height 11
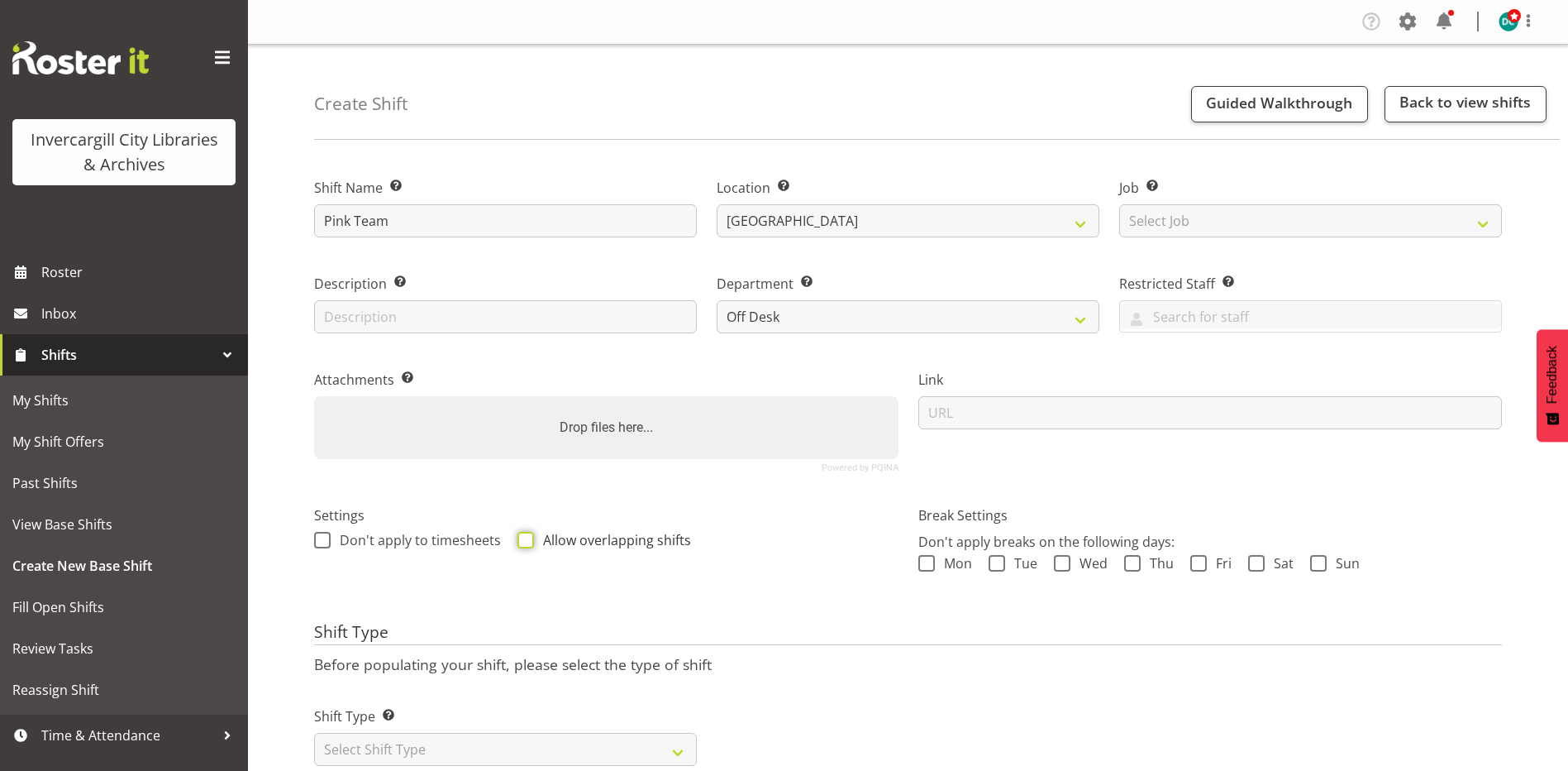
checkbox input "true"
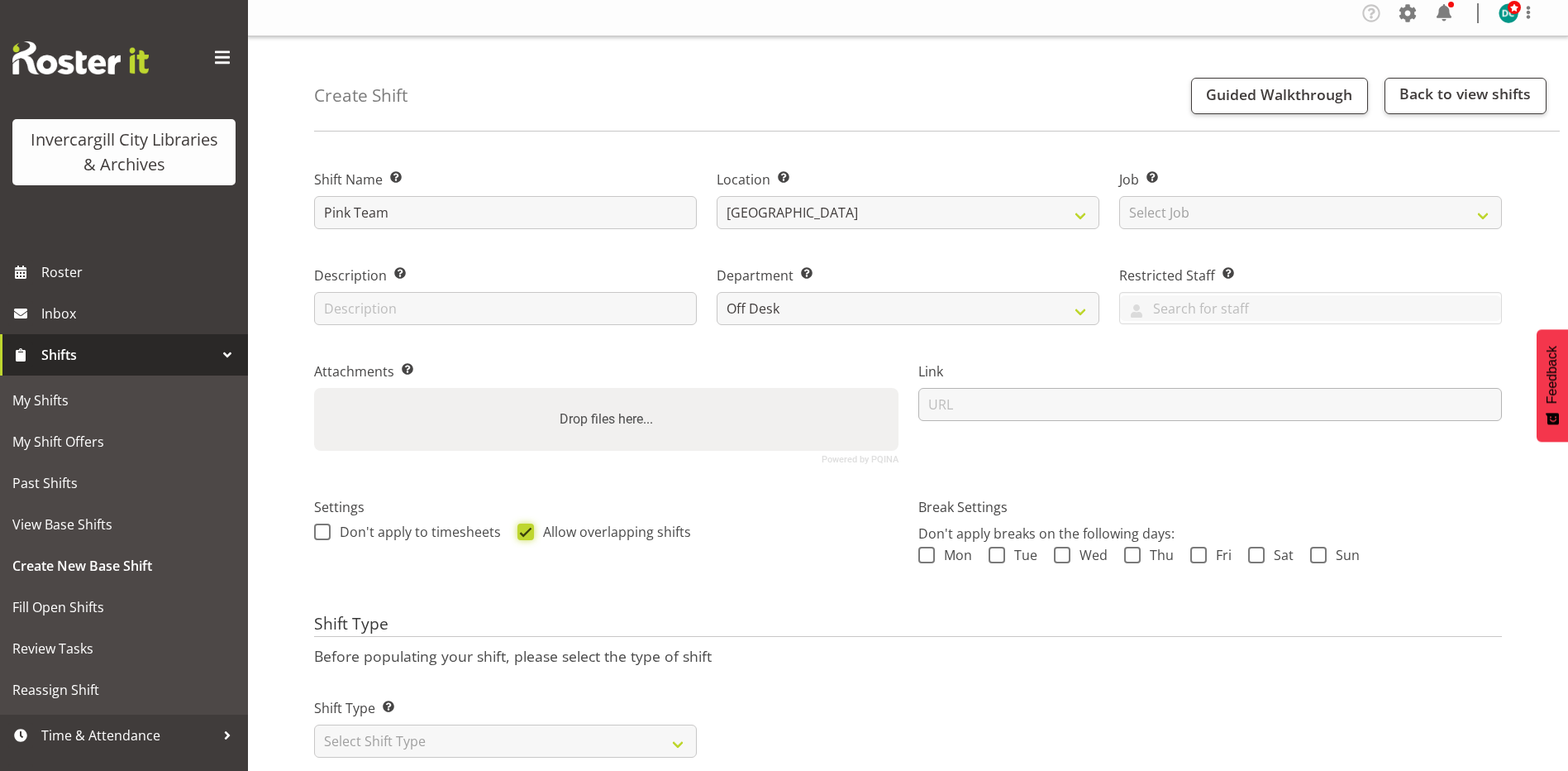
scroll to position [56, 0]
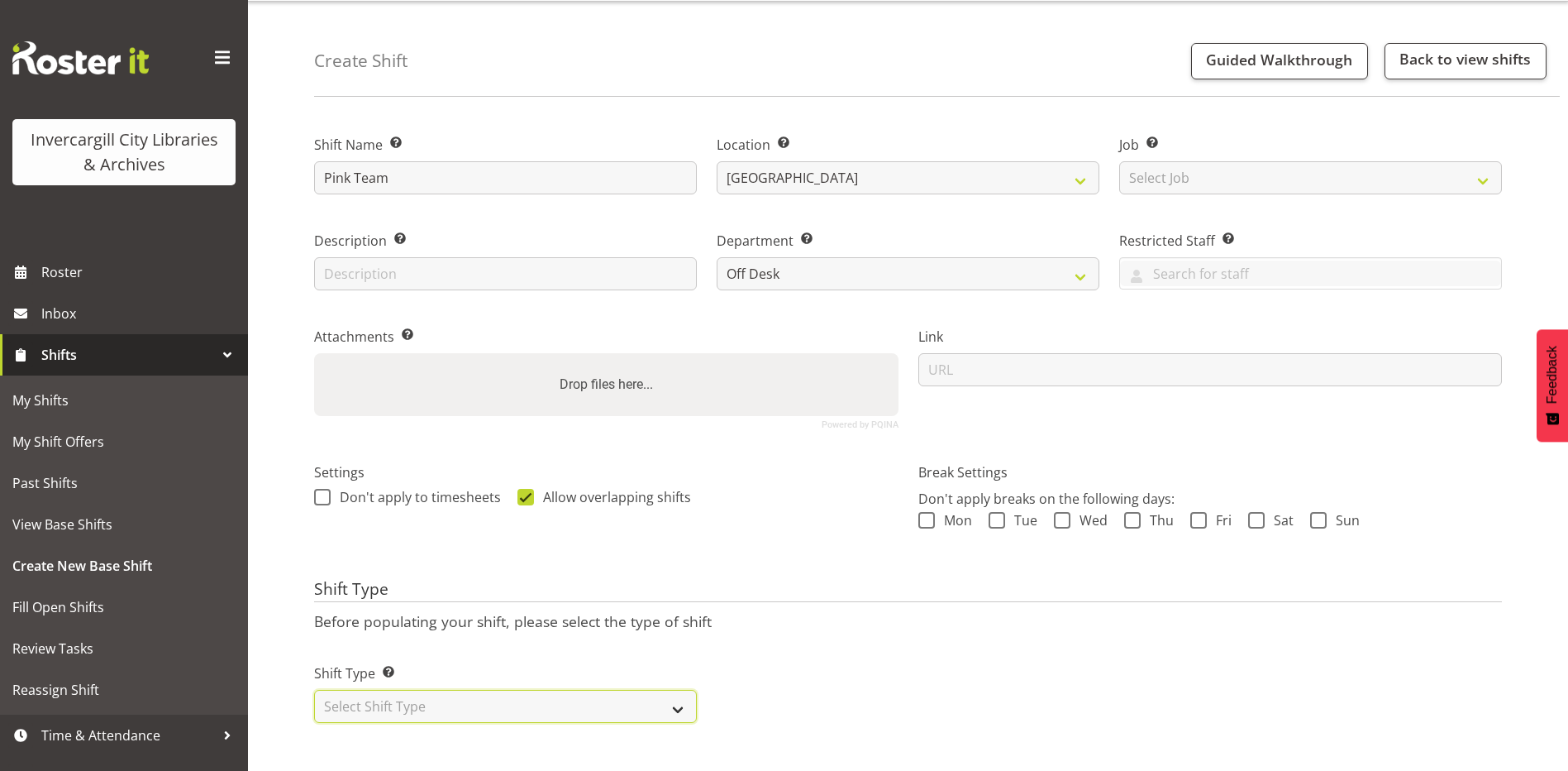
drag, startPoint x: 388, startPoint y: 708, endPoint x: 388, endPoint y: 693, distance: 15.0
click at [388, 707] on select "Select Shift Type One Off Shift Recurring Shift Rotating Shift" at bounding box center [505, 706] width 382 height 33
select select "rotating"
click at [314, 690] on select "Select Shift Type One Off Shift Recurring Shift Rotating Shift" at bounding box center [505, 706] width 382 height 33
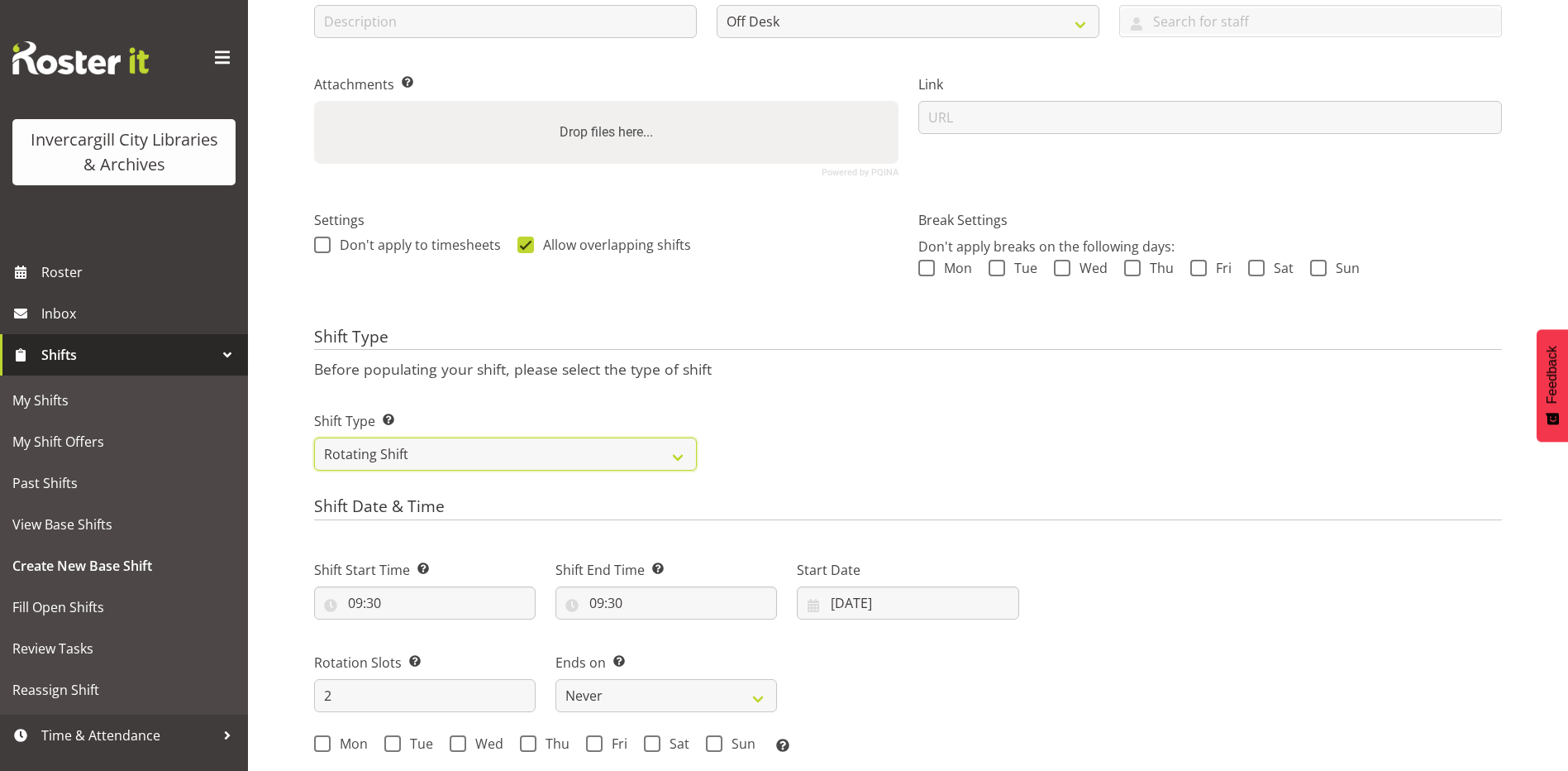
scroll to position [304, 0]
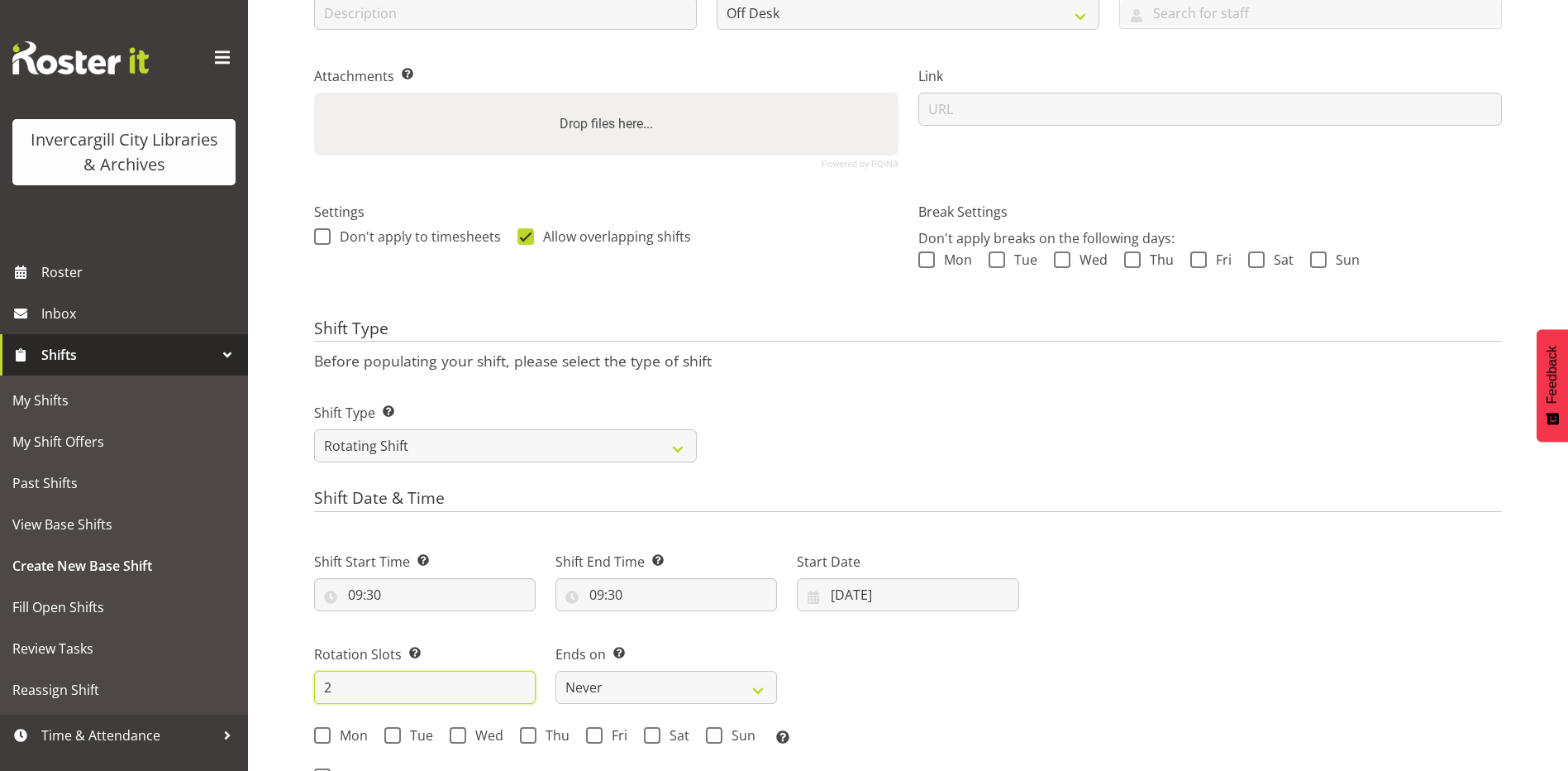
click at [355, 695] on input "2" at bounding box center [425, 687] width 222 height 33
type input "4"
click at [89, 270] on span "Roster" at bounding box center [141, 272] width 198 height 25
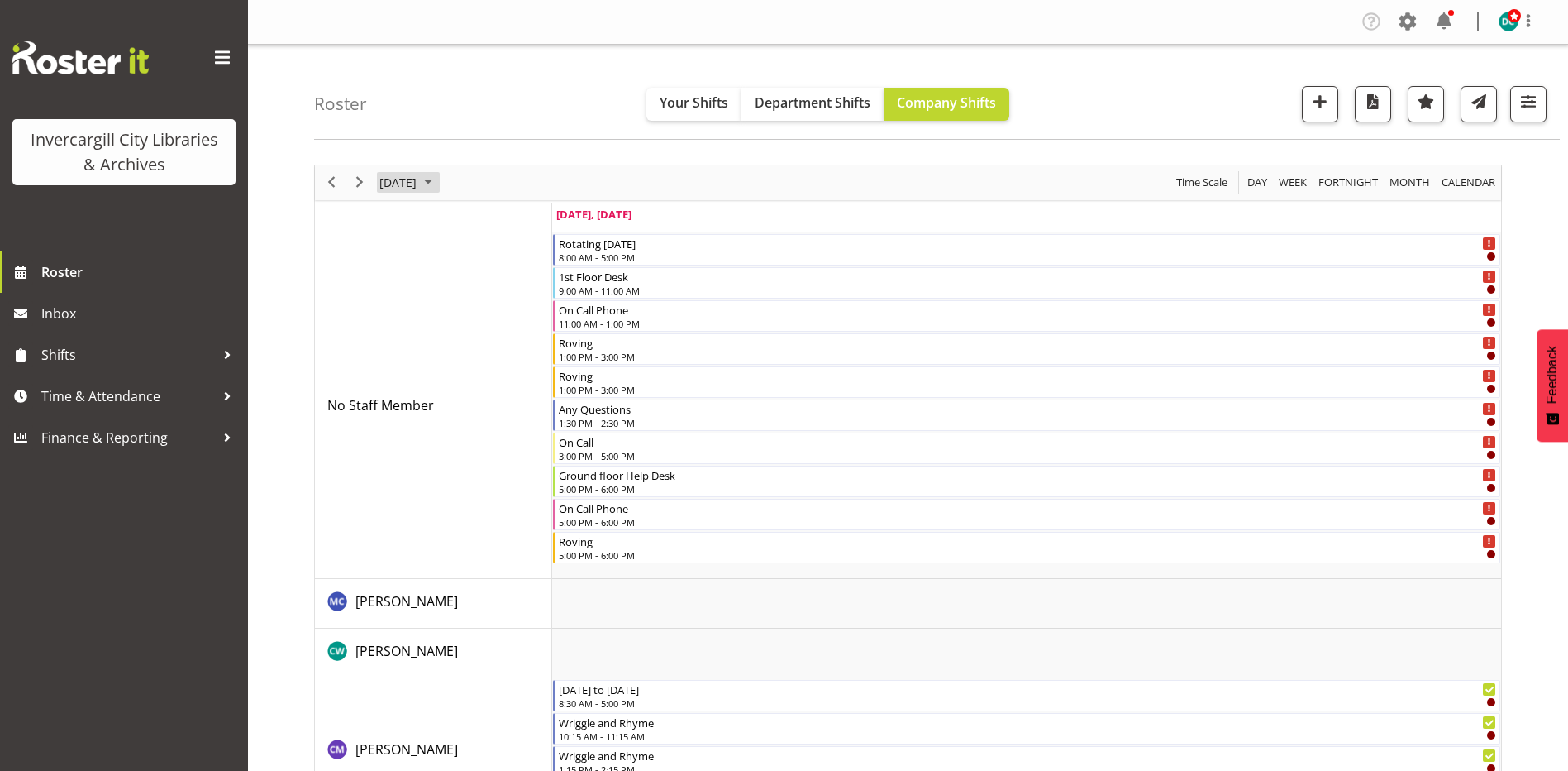
click at [418, 191] on span "[DATE]" at bounding box center [398, 182] width 40 height 20
click at [497, 72] on div "Roster Your Shifts Department Shifts Company Shifts All Locations [GEOGRAPHIC_D…" at bounding box center [936, 92] width 1245 height 95
click at [1195, 184] on span "Time Scale" at bounding box center [1202, 182] width 55 height 20
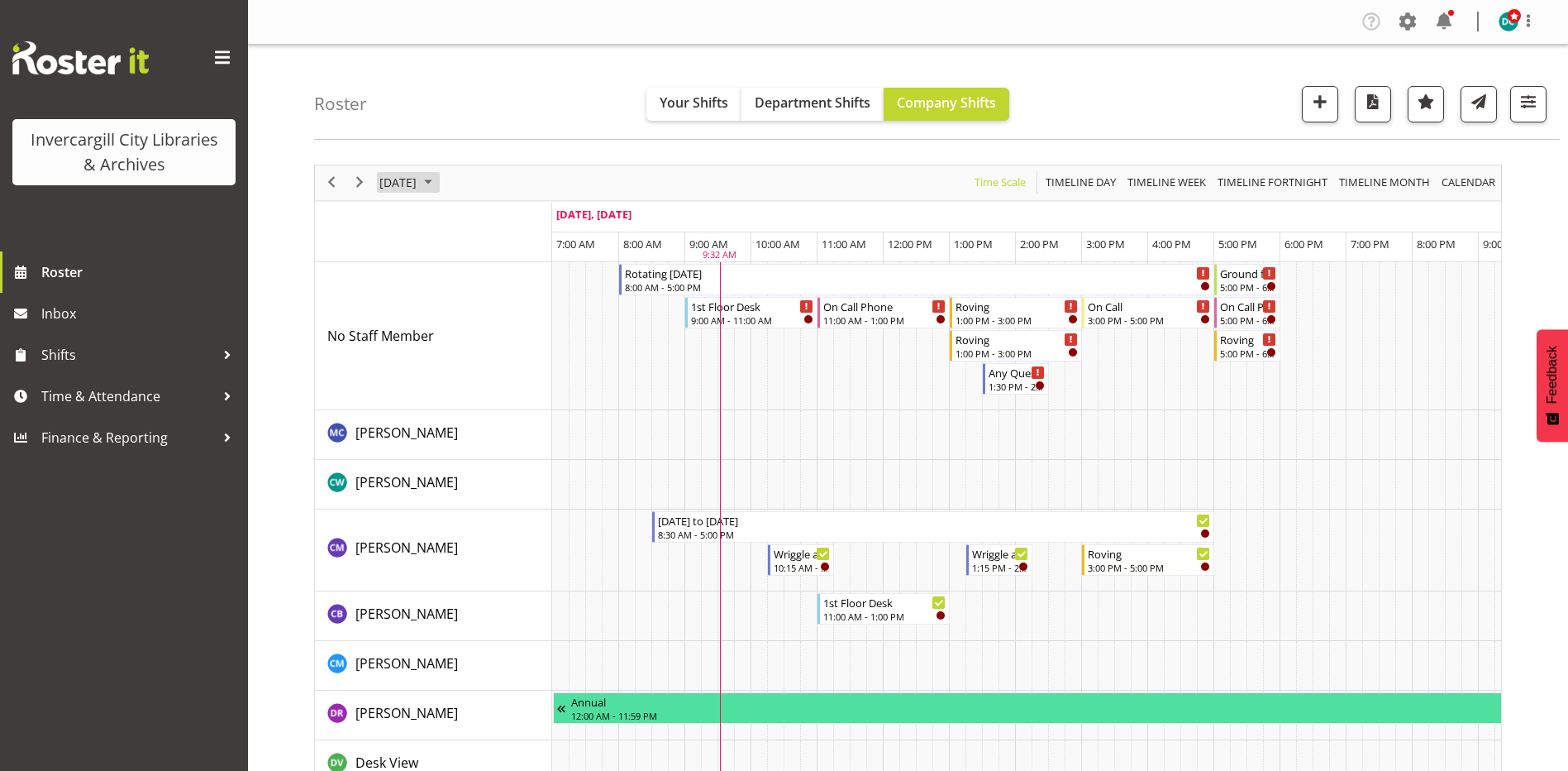
click at [415, 178] on span "August 18, 2025" at bounding box center [398, 182] width 40 height 20
click at [523, 369] on span "22" at bounding box center [529, 365] width 25 height 25
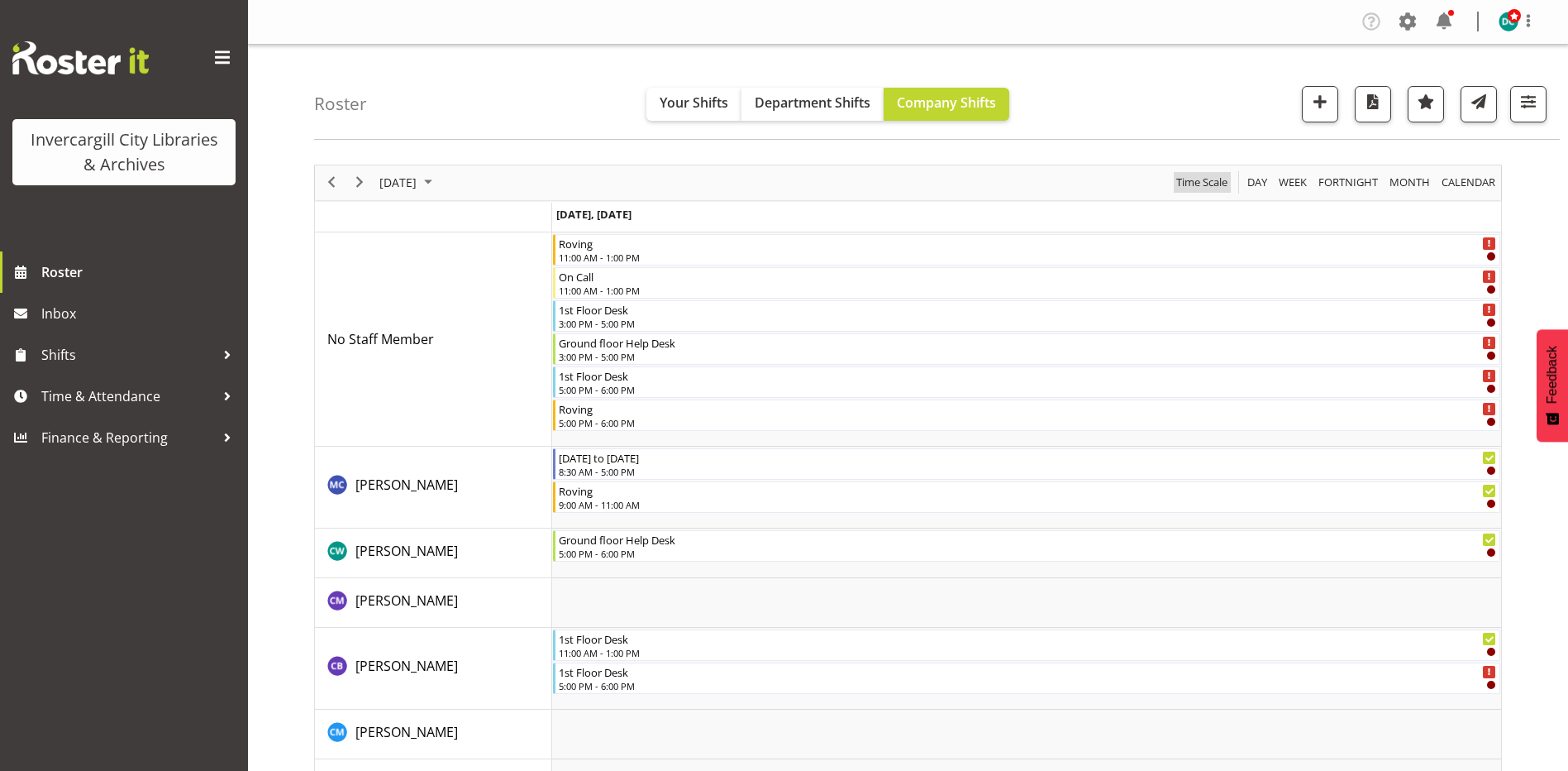
click at [1179, 178] on span "Time Scale" at bounding box center [1202, 182] width 55 height 20
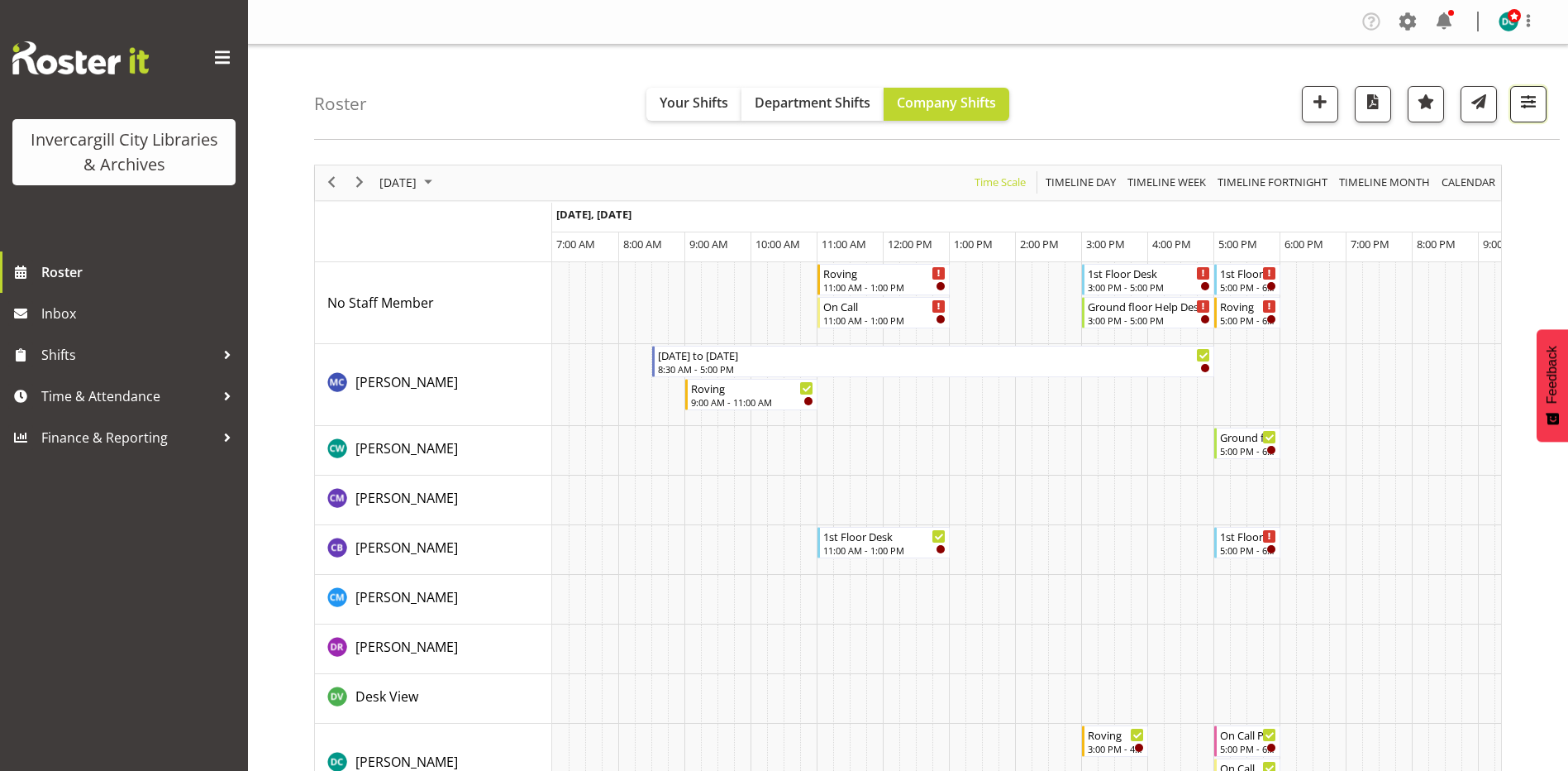
click at [1531, 102] on span "button" at bounding box center [1529, 101] width 21 height 21
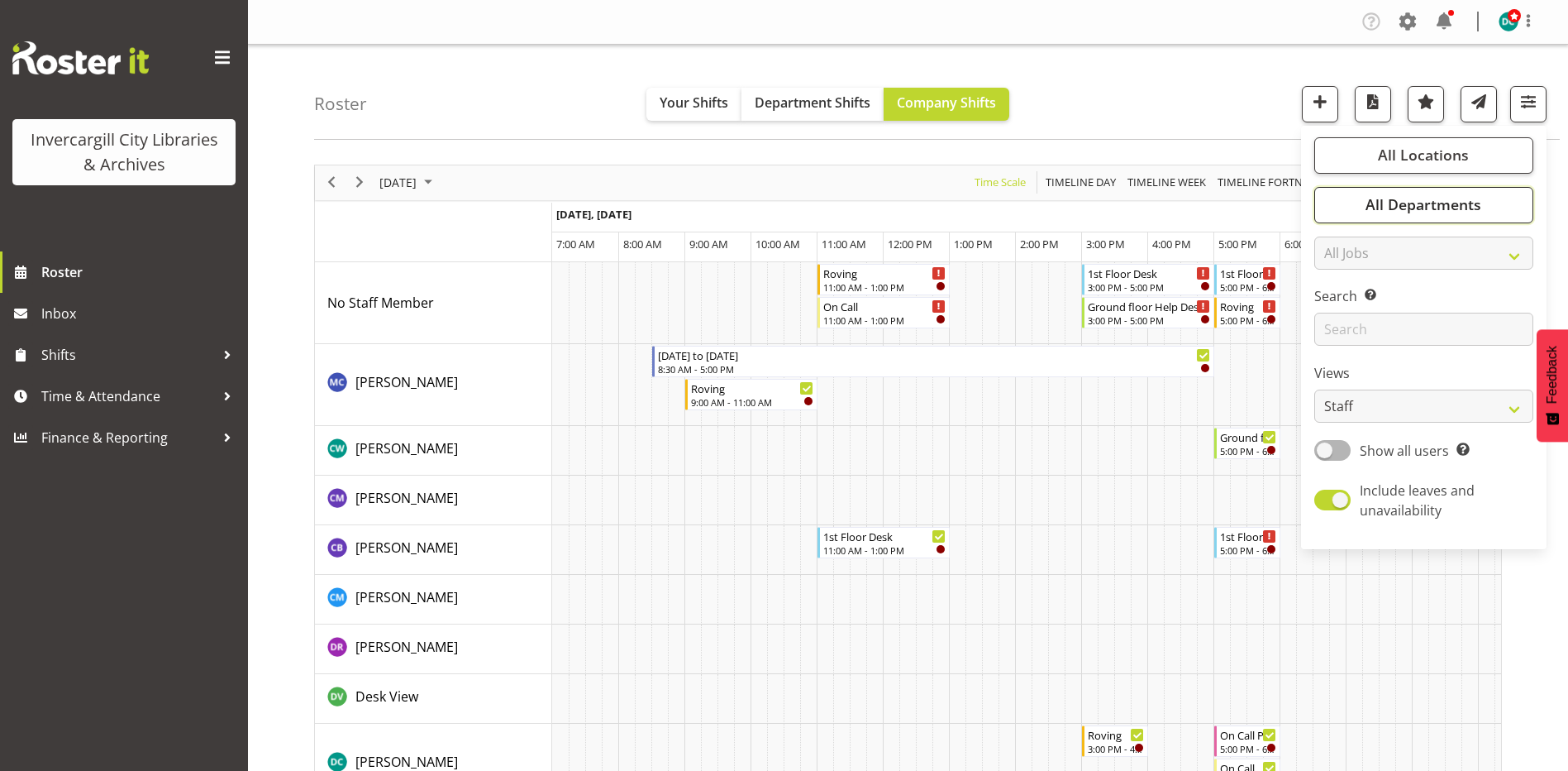
click at [1361, 201] on button "All Departments" at bounding box center [1424, 205] width 219 height 37
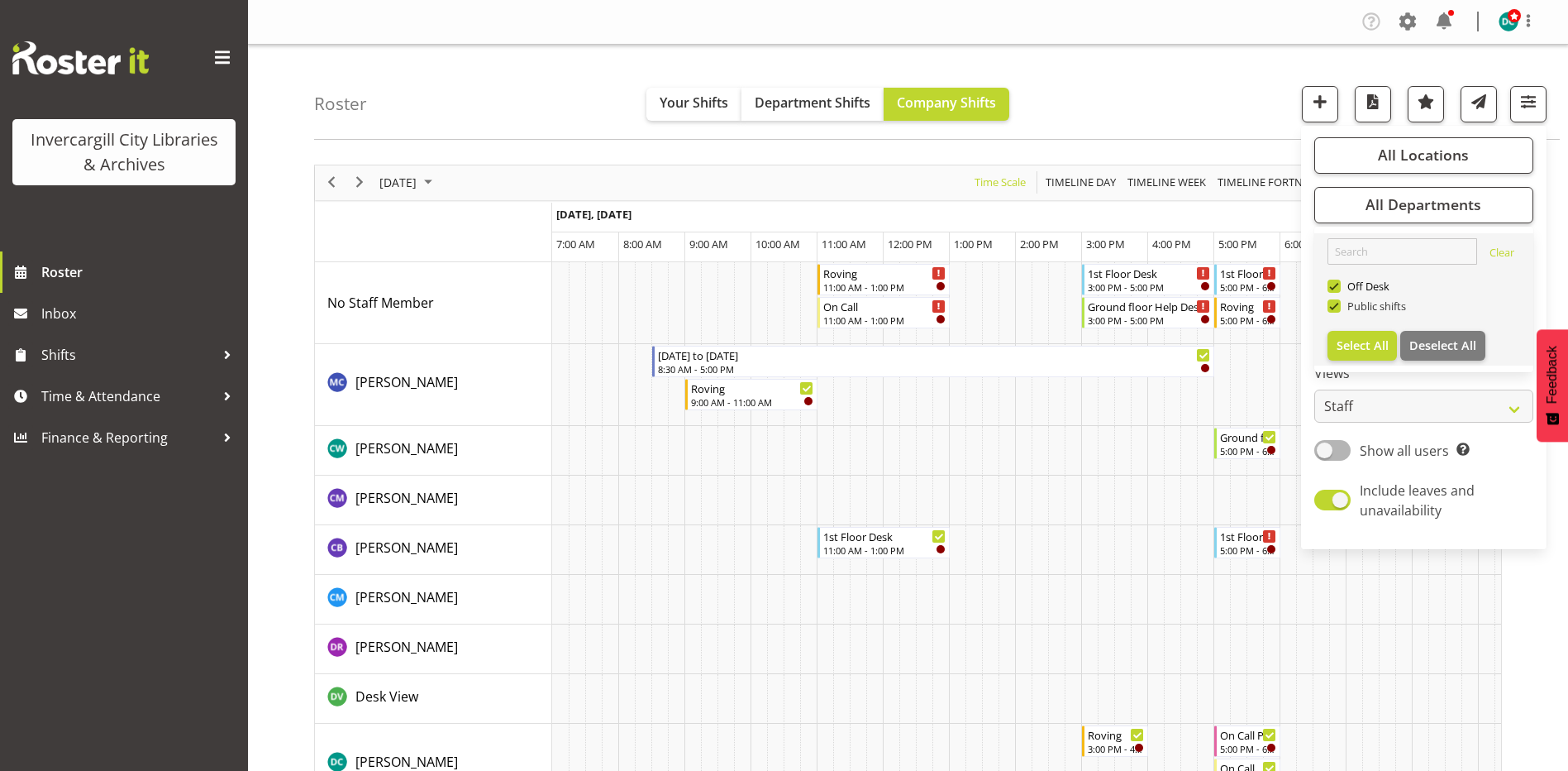
click at [1332, 304] on span at bounding box center [1334, 306] width 13 height 13
click at [1332, 304] on input "Public shifts" at bounding box center [1332, 306] width 11 height 11
checkbox input "false"
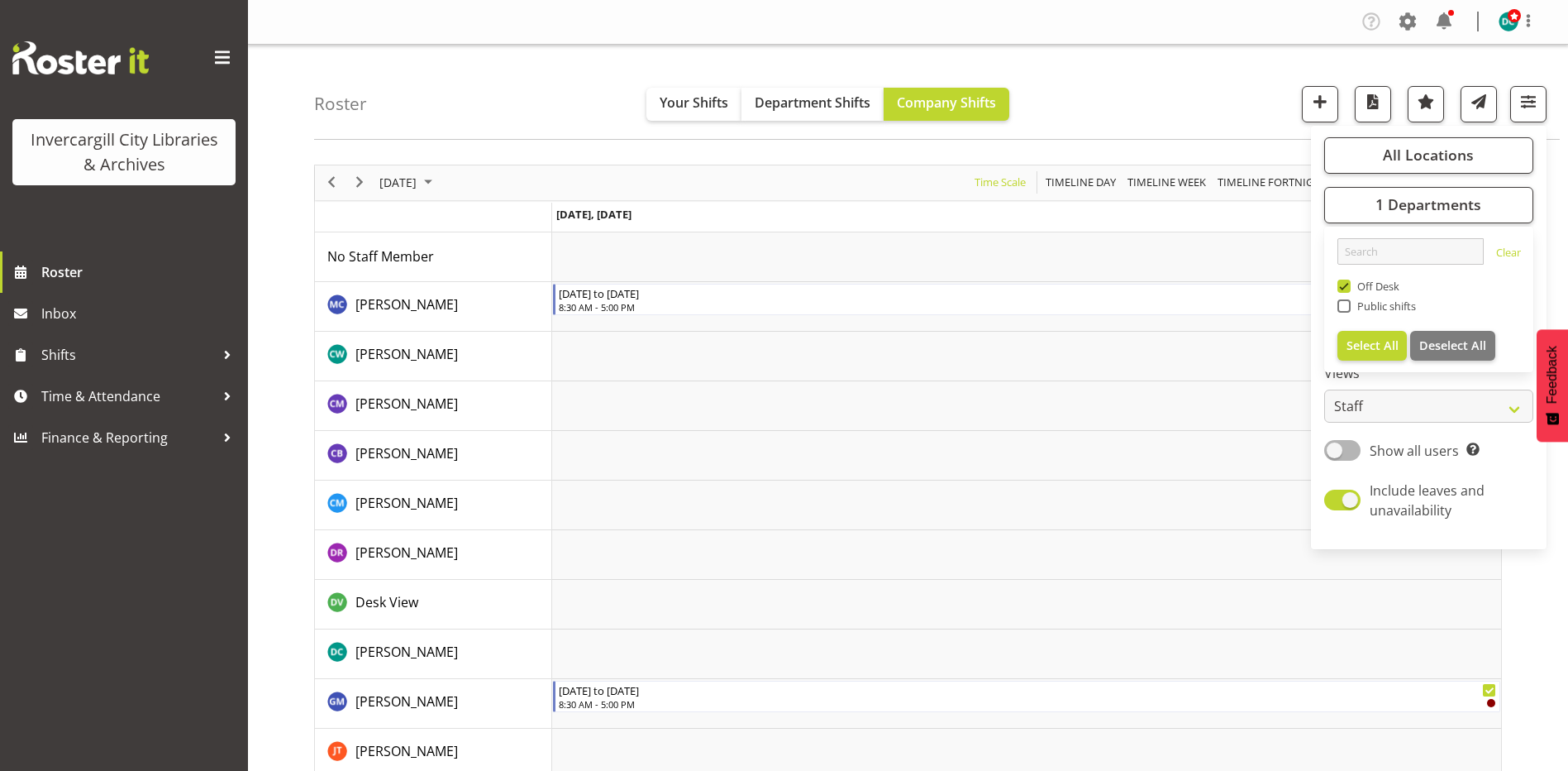
click at [1168, 85] on div "Roster Your Shifts Department Shifts Company Shifts All Locations Clear Bluff L…" at bounding box center [936, 92] width 1245 height 95
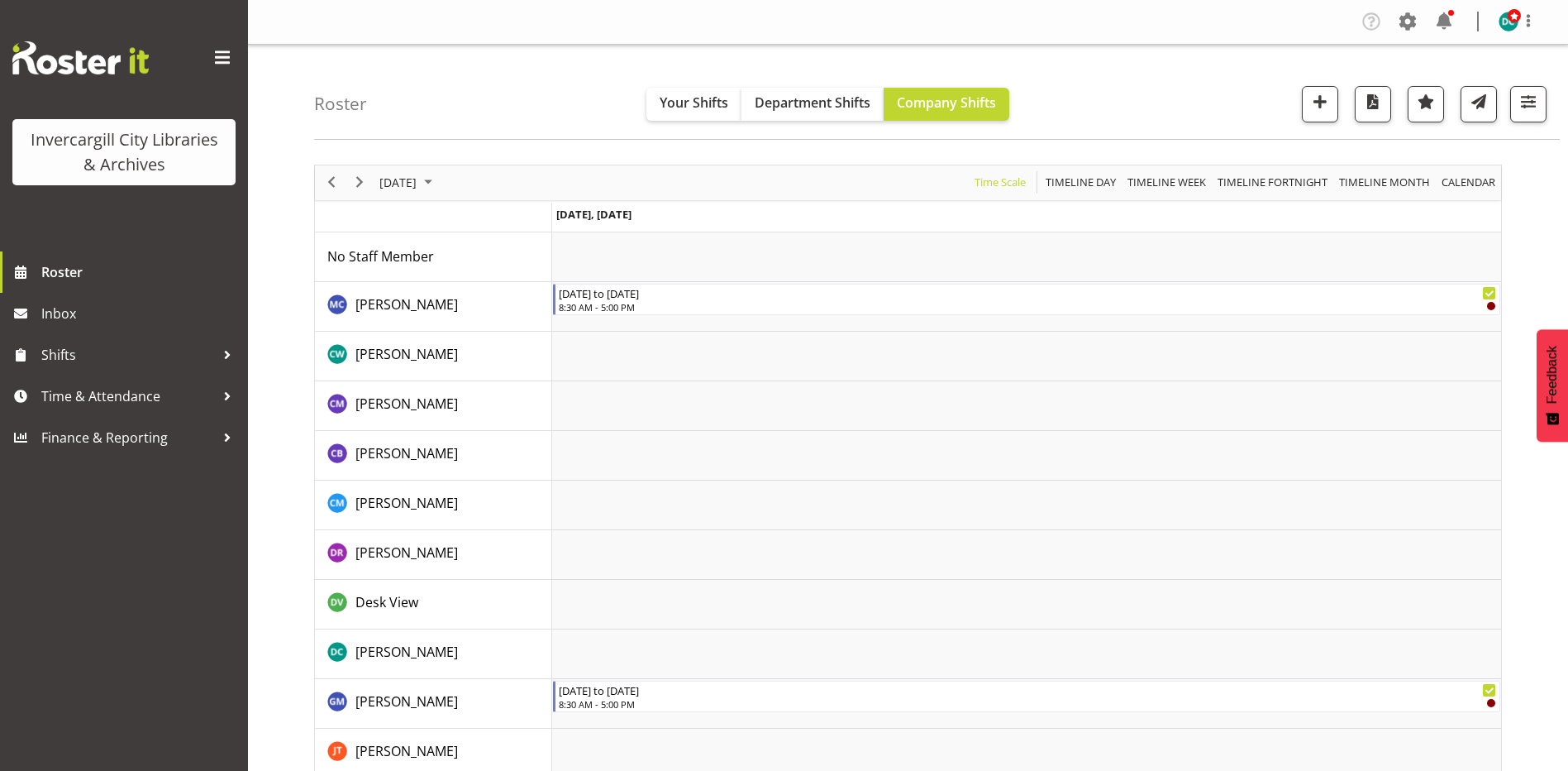
click at [552, 91] on div "Roster Your Shifts Department Shifts Company Shifts All Locations Clear Bluff L…" at bounding box center [936, 92] width 1245 height 95
click at [412, 180] on span "August 22, 2025" at bounding box center [398, 182] width 40 height 20
click at [392, 397] on span "24" at bounding box center [397, 394] width 25 height 25
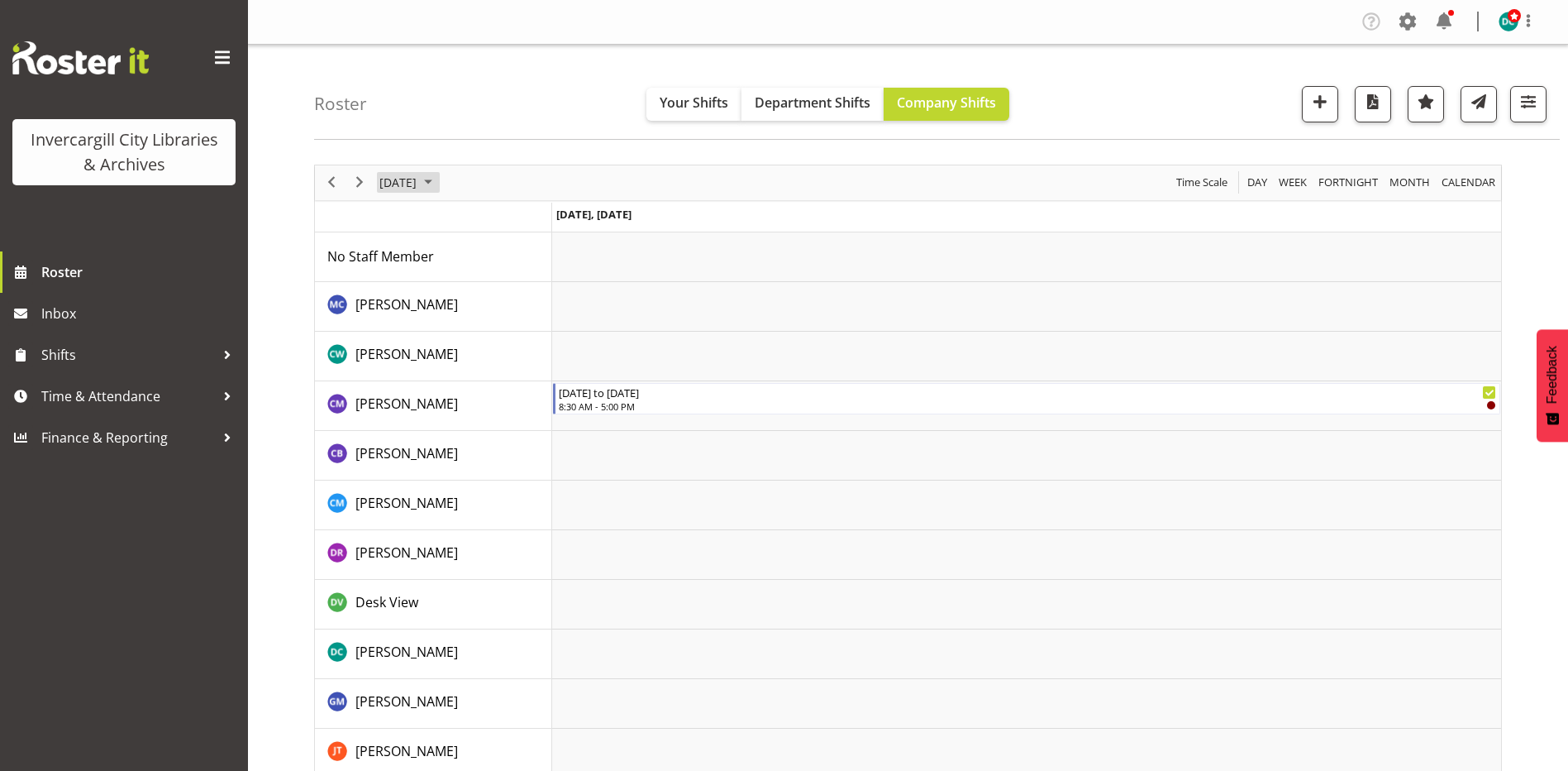
click at [409, 187] on span "August 24, 2025" at bounding box center [398, 182] width 40 height 20
click at [528, 397] on span "29" at bounding box center [529, 394] width 25 height 25
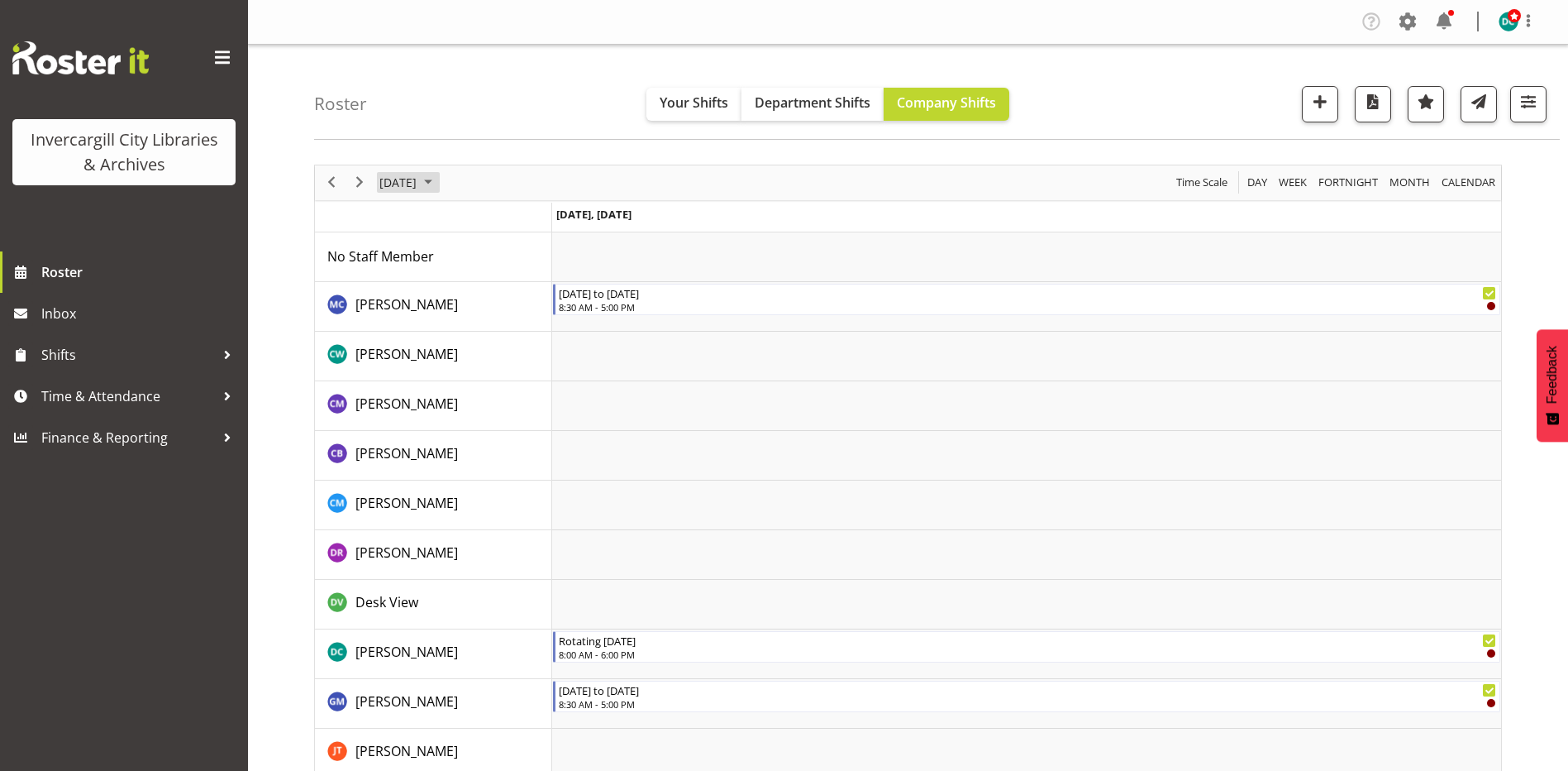
click at [416, 184] on span "August 29, 2025" at bounding box center [398, 182] width 40 height 20
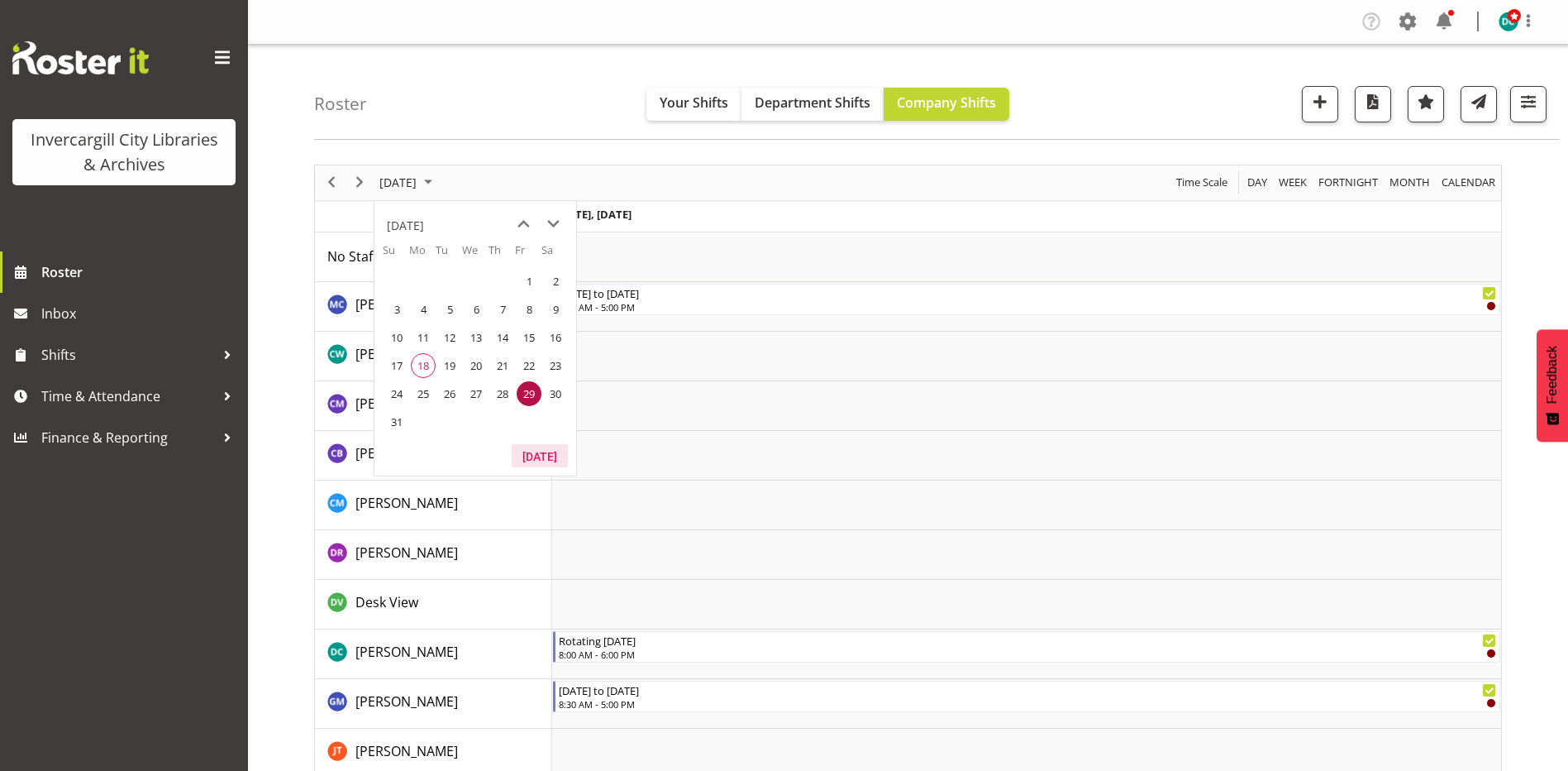
click at [538, 458] on button "Today" at bounding box center [539, 456] width 56 height 23
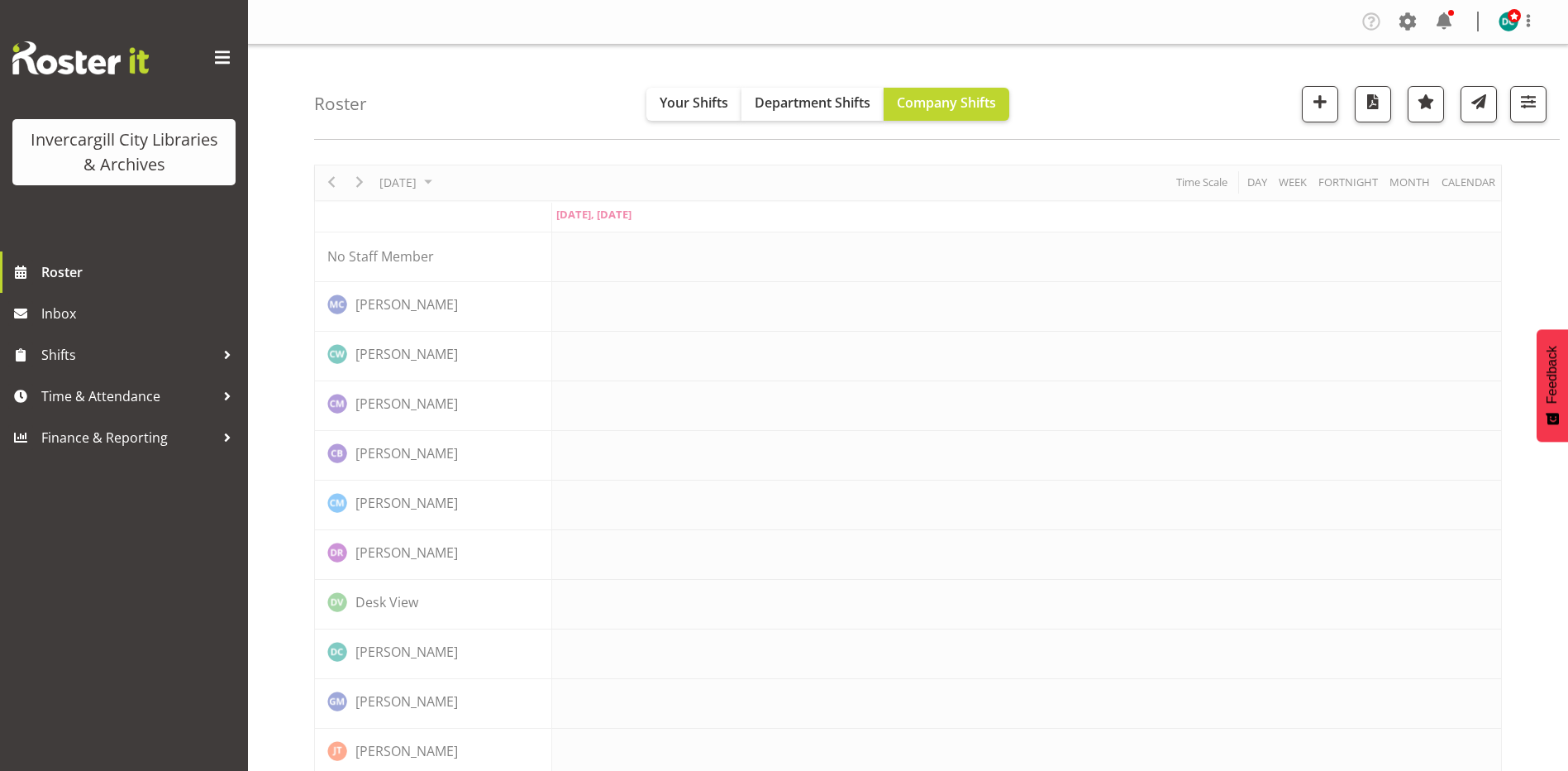
click at [479, 114] on div "Roster Your Shifts Department Shifts Company Shifts All Locations Clear Bluff L…" at bounding box center [936, 92] width 1245 height 95
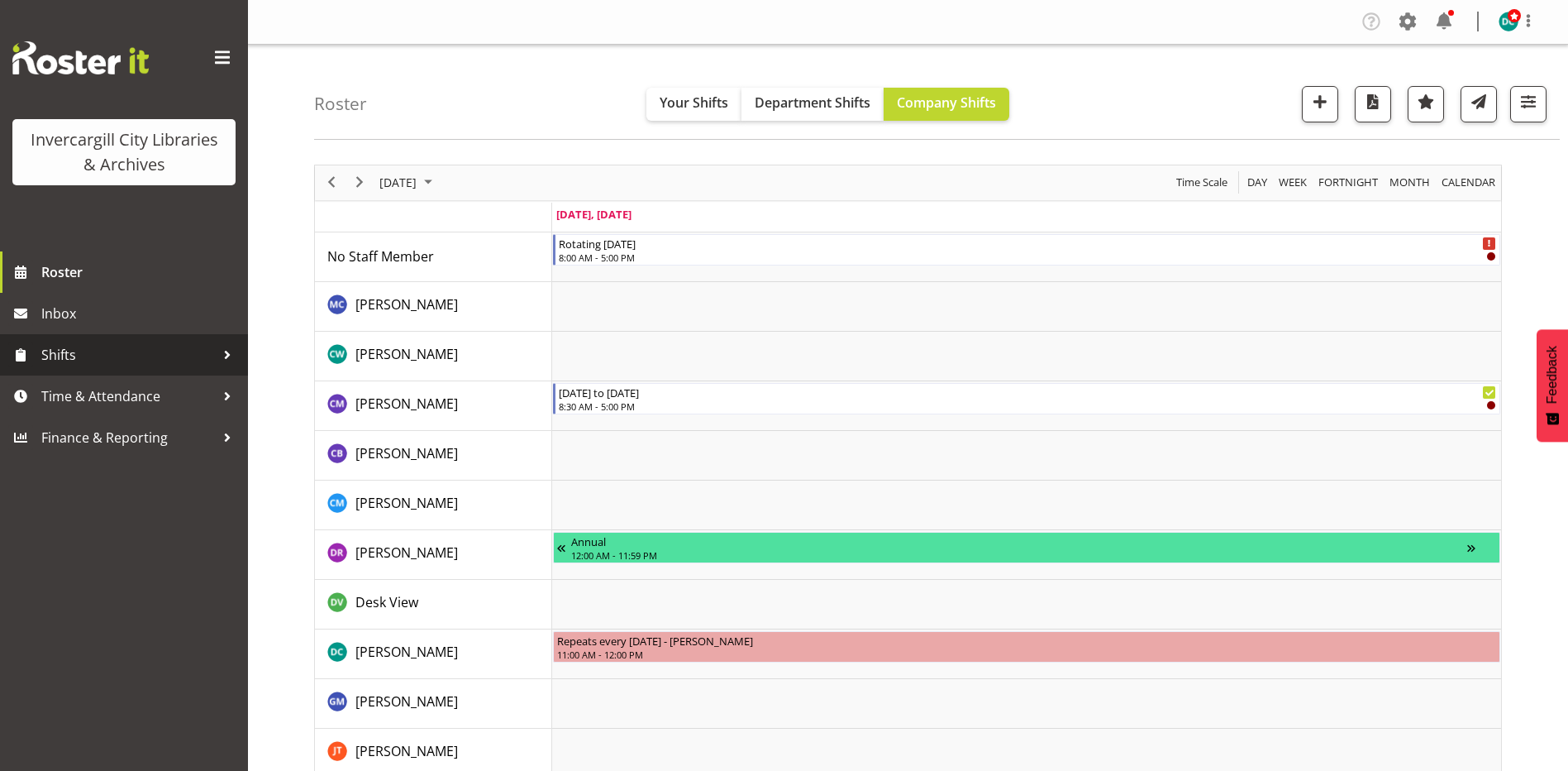
click at [101, 358] on span "Shifts" at bounding box center [128, 355] width 173 height 25
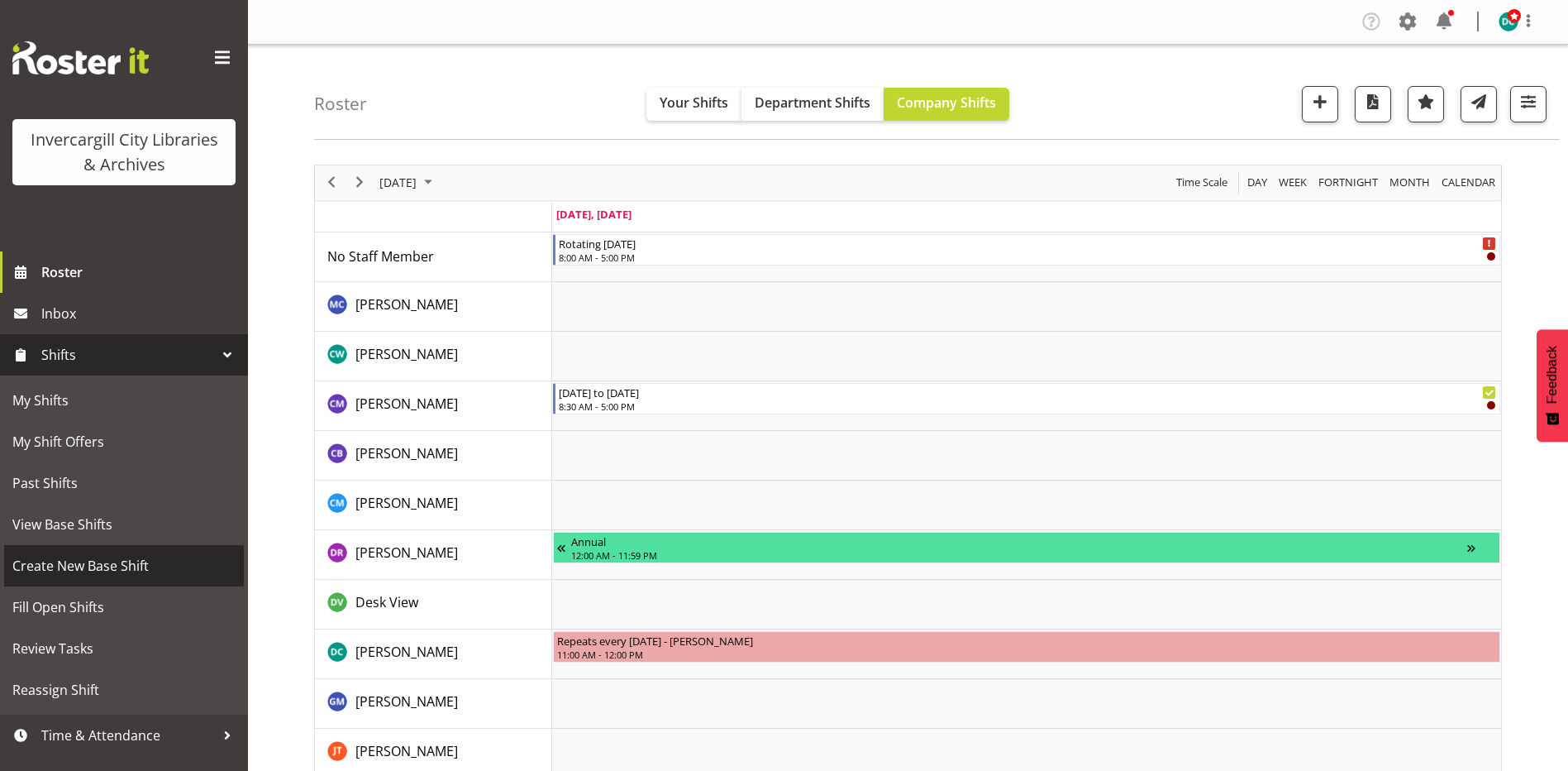
click at [108, 562] on span "Create New Base Shift" at bounding box center [124, 566] width 223 height 25
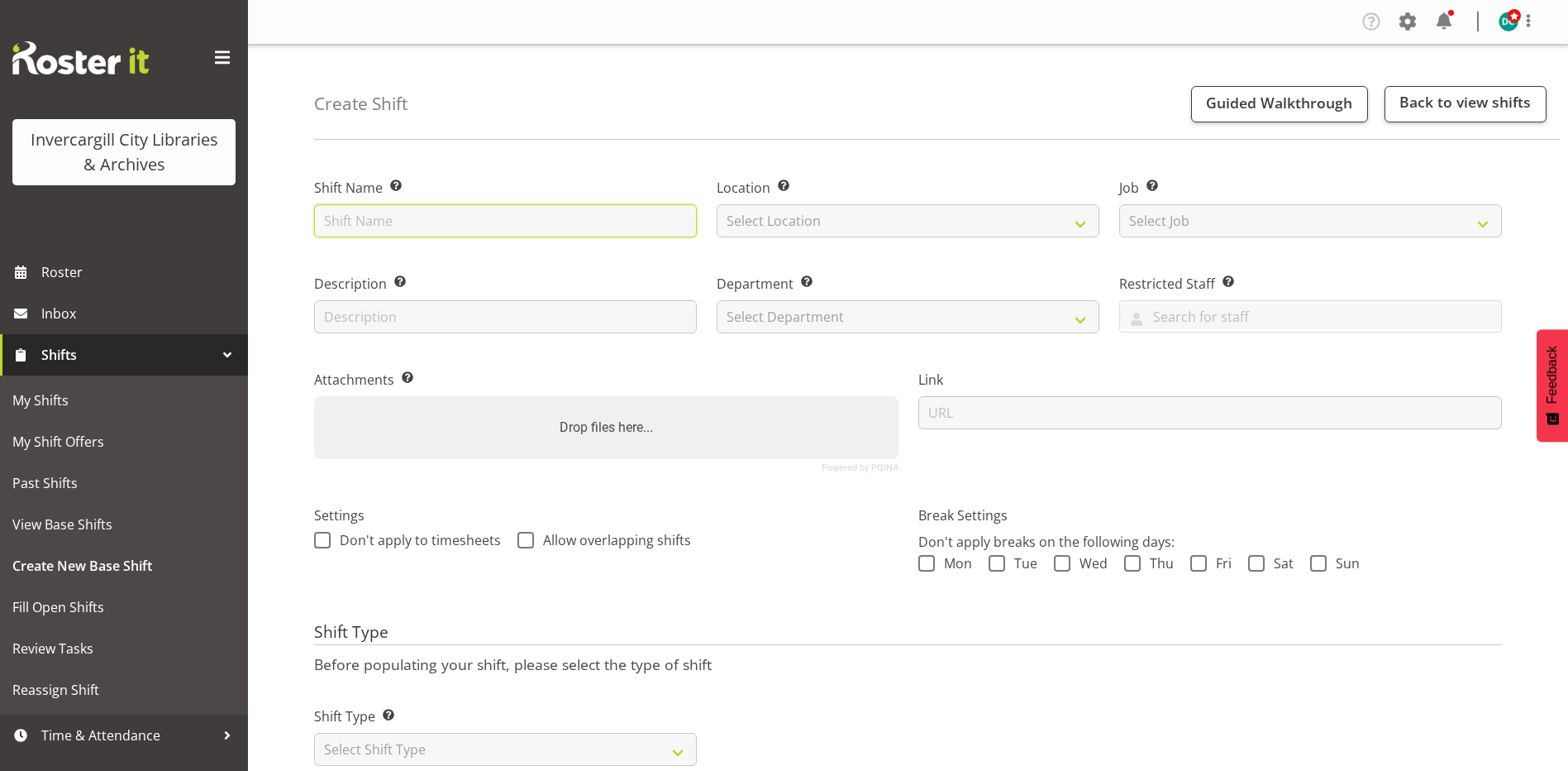
click at [409, 223] on input "text" at bounding box center [505, 221] width 382 height 33
type input "5 week rotation"
click at [321, 262] on div "Description Provide a description of the shift if required." at bounding box center [506, 299] width 403 height 96
click at [273, 418] on div "Create Shift Guided Walkthrough Back to view shifts Shift Name Enter a name for…" at bounding box center [907, 429] width 1320 height 769
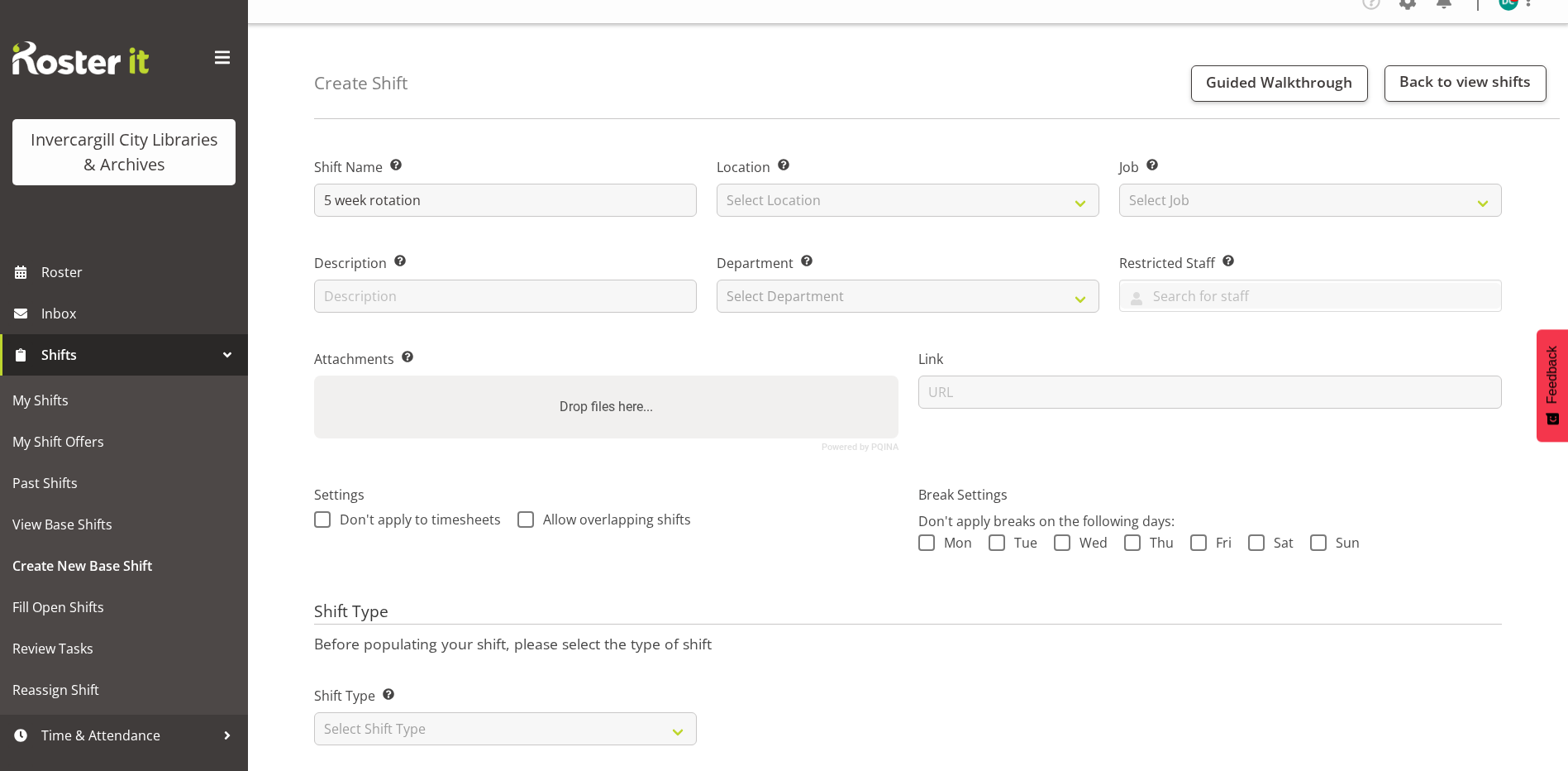
scroll to position [56, 0]
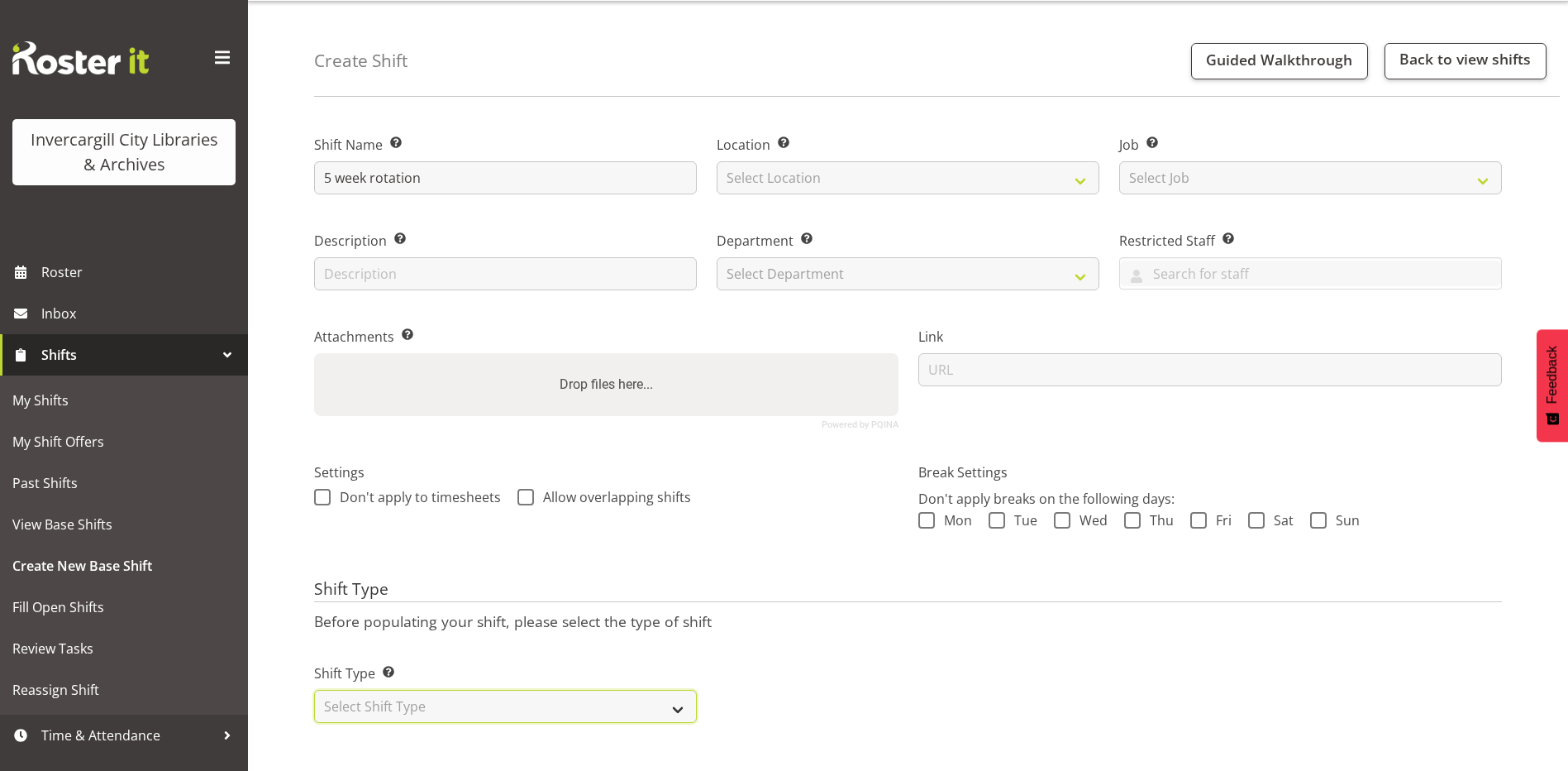
click at [354, 695] on select "Select Shift Type One Off Shift Recurring Shift Rotating Shift" at bounding box center [505, 706] width 382 height 33
click at [314, 690] on select "Select Shift Type One Off Shift Recurring Shift Rotating Shift" at bounding box center [505, 706] width 382 height 33
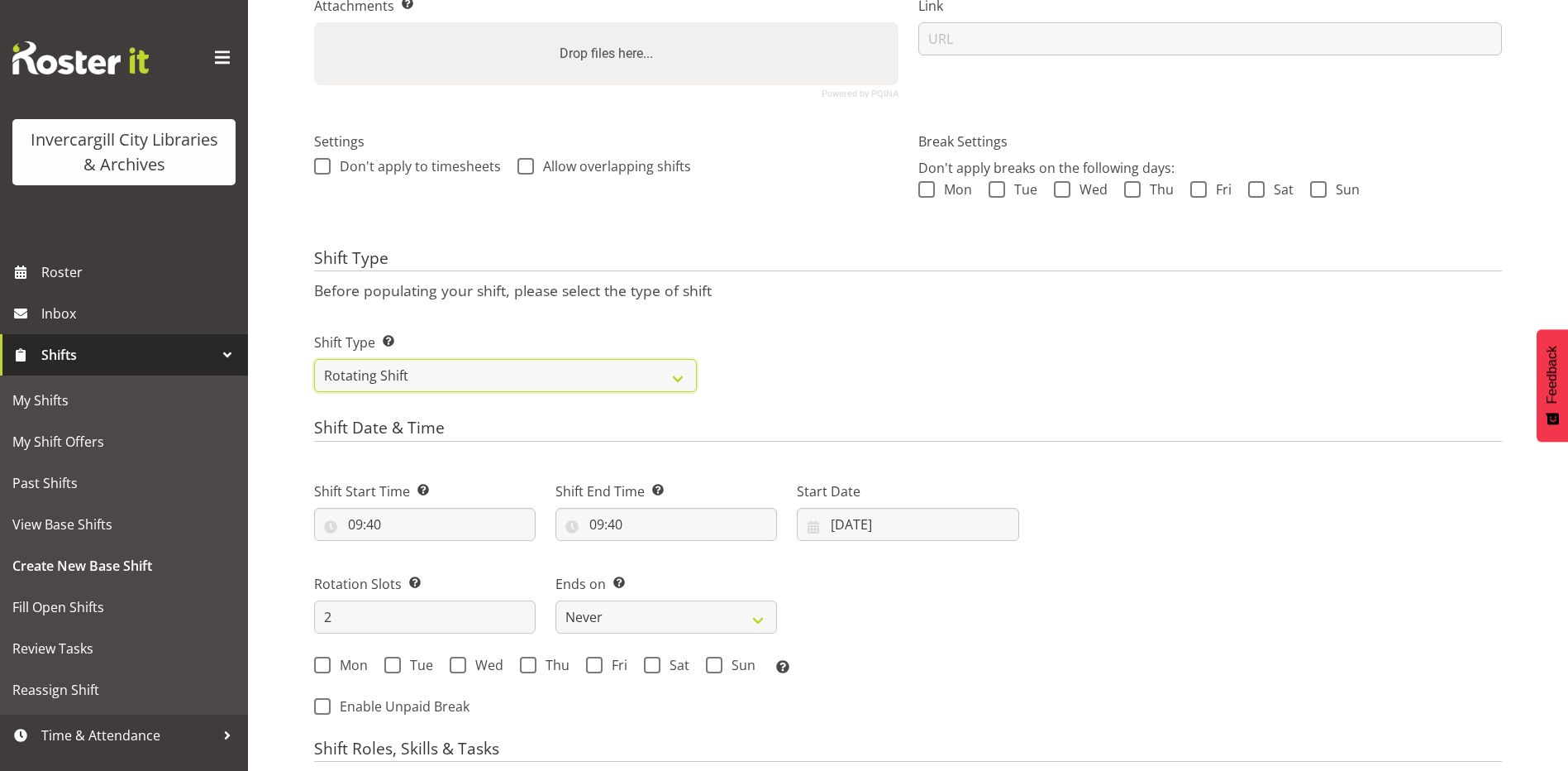
scroll to position [469, 0]
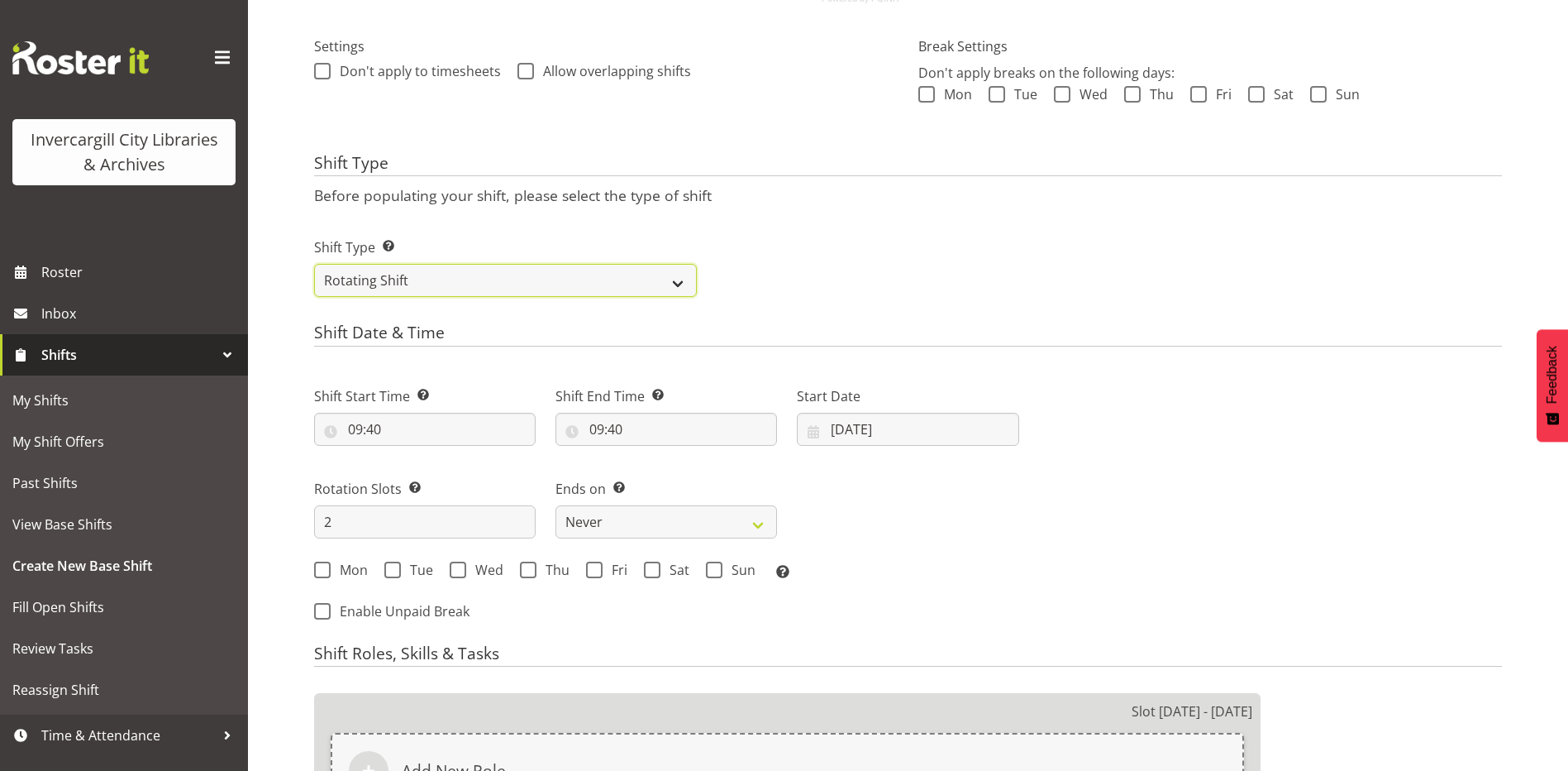
click at [408, 279] on select "One Off Shift Recurring Shift Rotating Shift" at bounding box center [505, 280] width 382 height 33
select select "recurring"
click at [314, 264] on select "One Off Shift Recurring Shift Rotating Shift" at bounding box center [505, 280] width 382 height 33
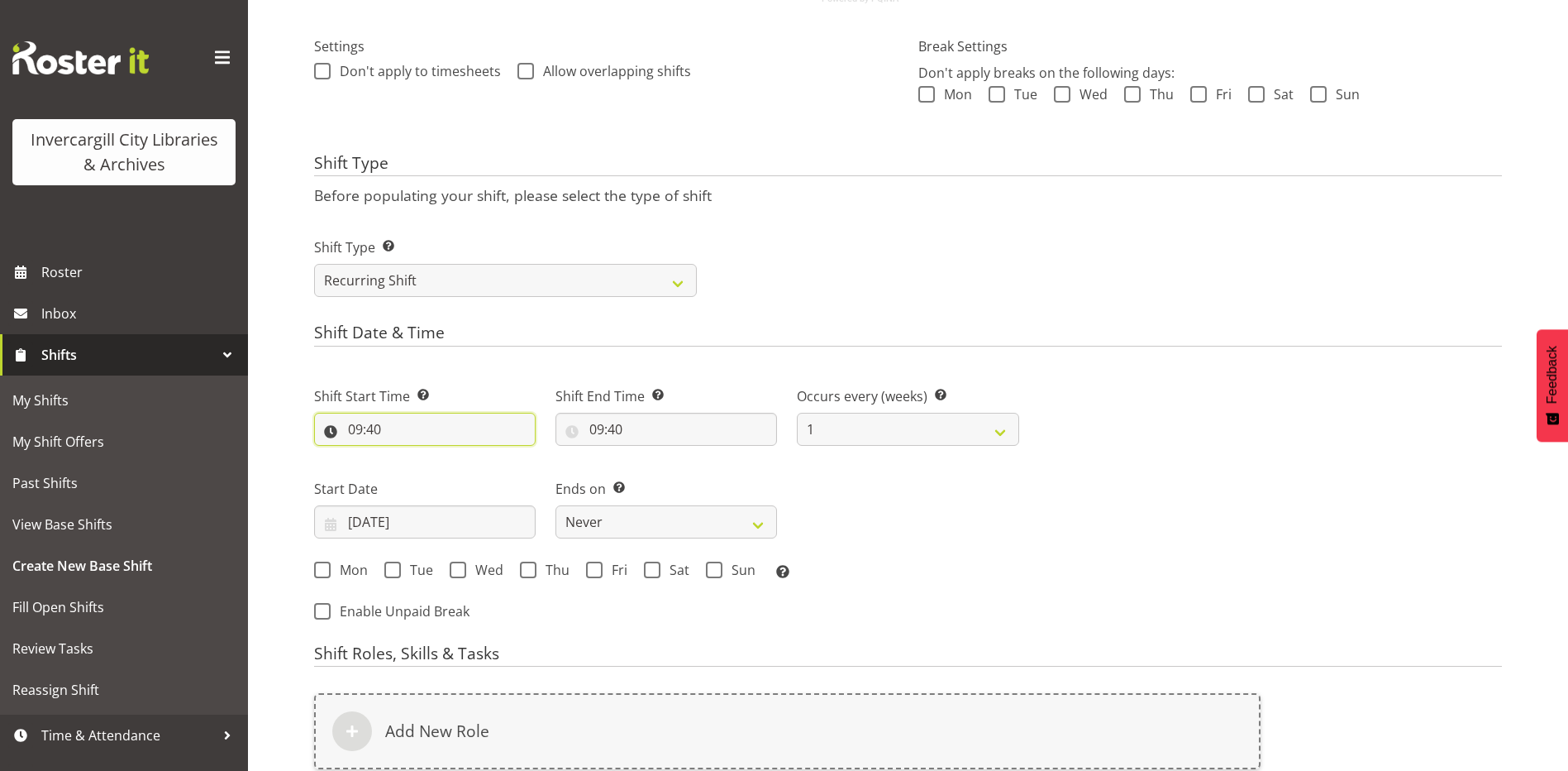
click at [356, 432] on input "09:40" at bounding box center [425, 429] width 222 height 33
click at [423, 473] on select "00 01 02 03 04 05 06 07 08 09 10 11 12 13 14 15 16 17 18 19 20 21 22 23" at bounding box center [427, 472] width 38 height 33
click at [474, 475] on select "00 01 02 03 04 05 06 07 08 09 10 11 12 13 14 15 16 17 18 19 20 21 22 23 24 25 2…" at bounding box center [470, 472] width 38 height 33
click at [766, 276] on div "Shift Type Shift Types: One Off – Select this if you would like a single shift …" at bounding box center [908, 260] width 1208 height 93
click at [590, 431] on input "09:40" at bounding box center [666, 429] width 222 height 33
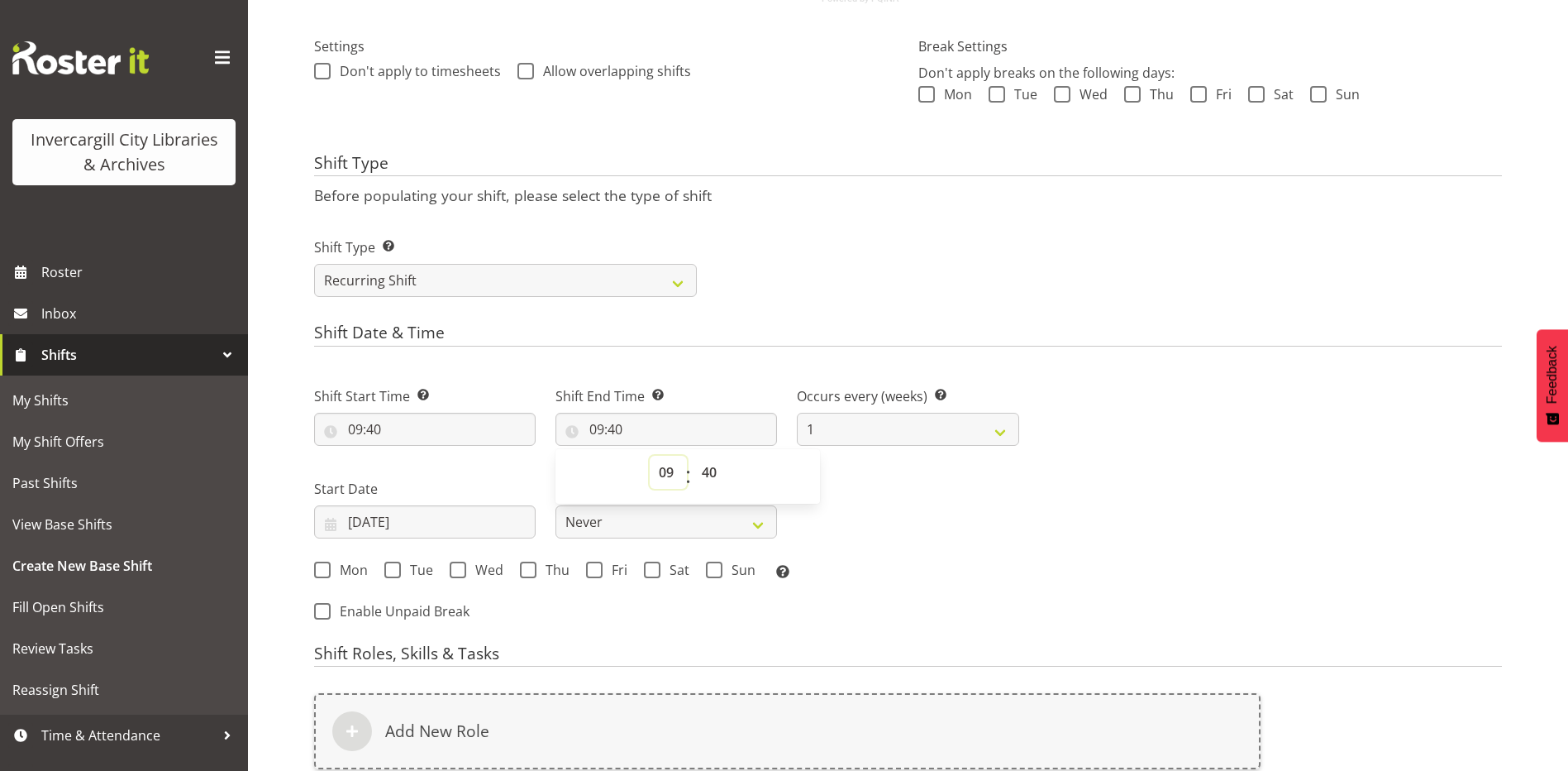
click at [663, 475] on select "00 01 02 03 04 05 06 07 08 09 10 11 12 13 14 15 16 17 18 19 20 21 22 23" at bounding box center [668, 472] width 38 height 33
select select "17"
click at [650, 456] on select "00 01 02 03 04 05 06 07 08 09 10 11 12 13 14 15 16 17 18 19 20 21 22 23" at bounding box center [668, 472] width 38 height 33
type input "17:40"
click at [709, 479] on select "00 01 02 03 04 05 06 07 08 09 10 11 12 13 14 15 16 17 18 19 20 21 22 23 24 25 2…" at bounding box center [711, 472] width 38 height 33
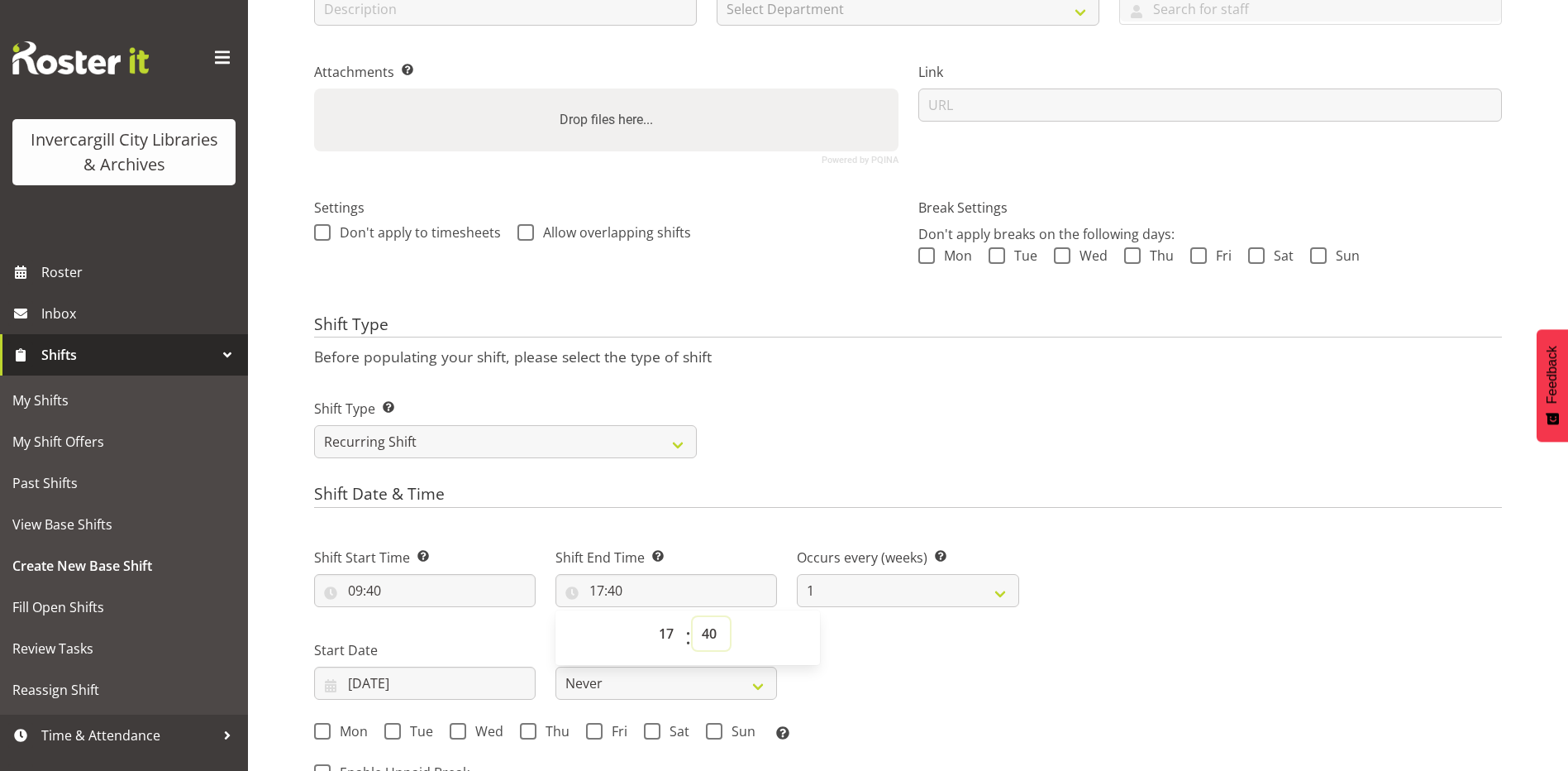
scroll to position [386, 0]
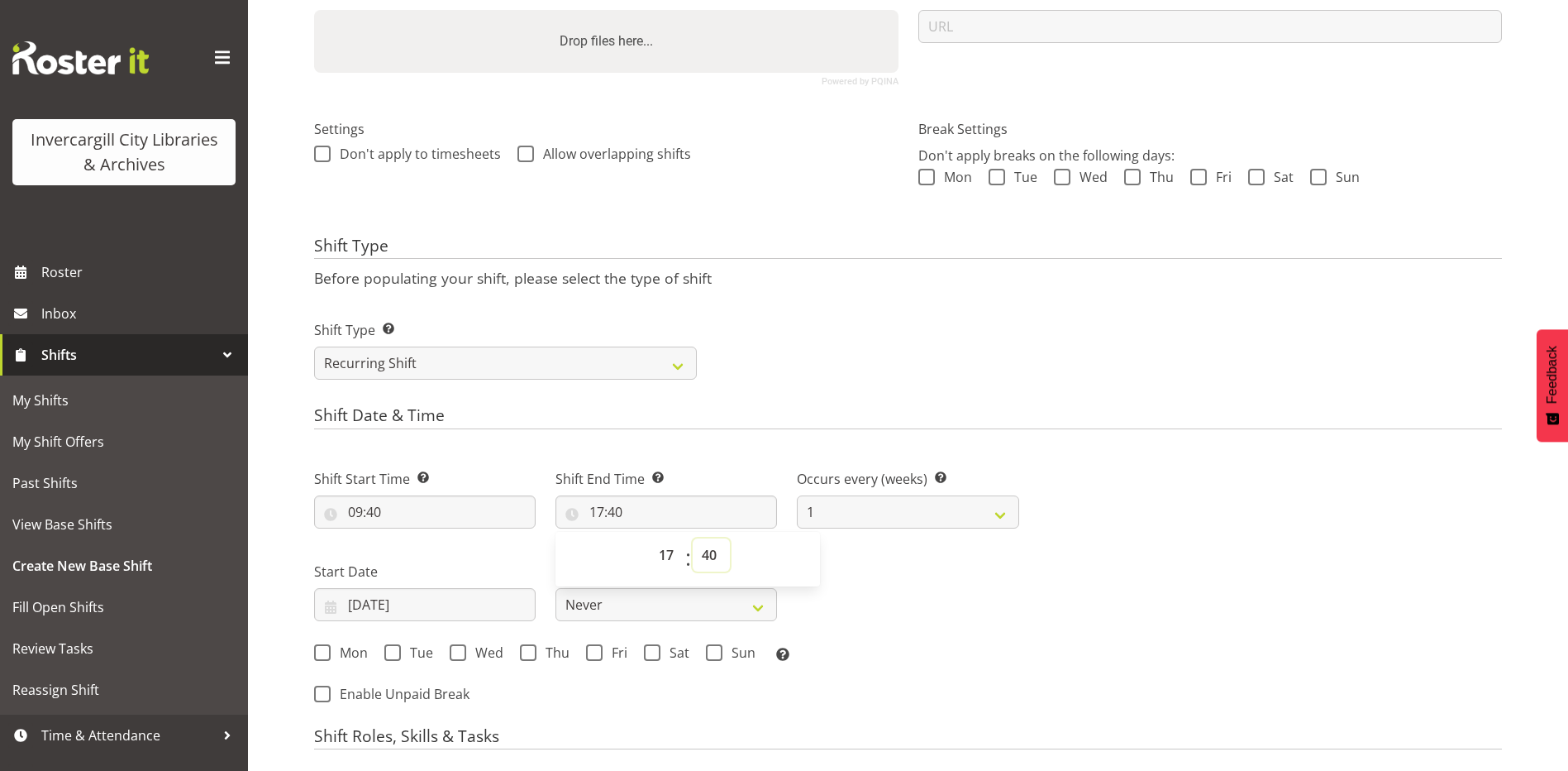
click at [712, 551] on select "00 01 02 03 04 05 06 07 08 09 10 11 12 13 14 15 16 17 18 19 20 21 22 23 24 25 2…" at bounding box center [711, 555] width 38 height 33
select select "0"
click at [693, 539] on select "00 01 02 03 04 05 06 07 08 09 10 11 12 13 14 15 16 17 18 19 20 21 22 23 24 25 2…" at bounding box center [711, 555] width 38 height 33
type input "17:00"
click at [1007, 598] on div "Shift Start Time Set the time of the day you wish this shift to start 09:40 00 …" at bounding box center [666, 561] width 725 height 230
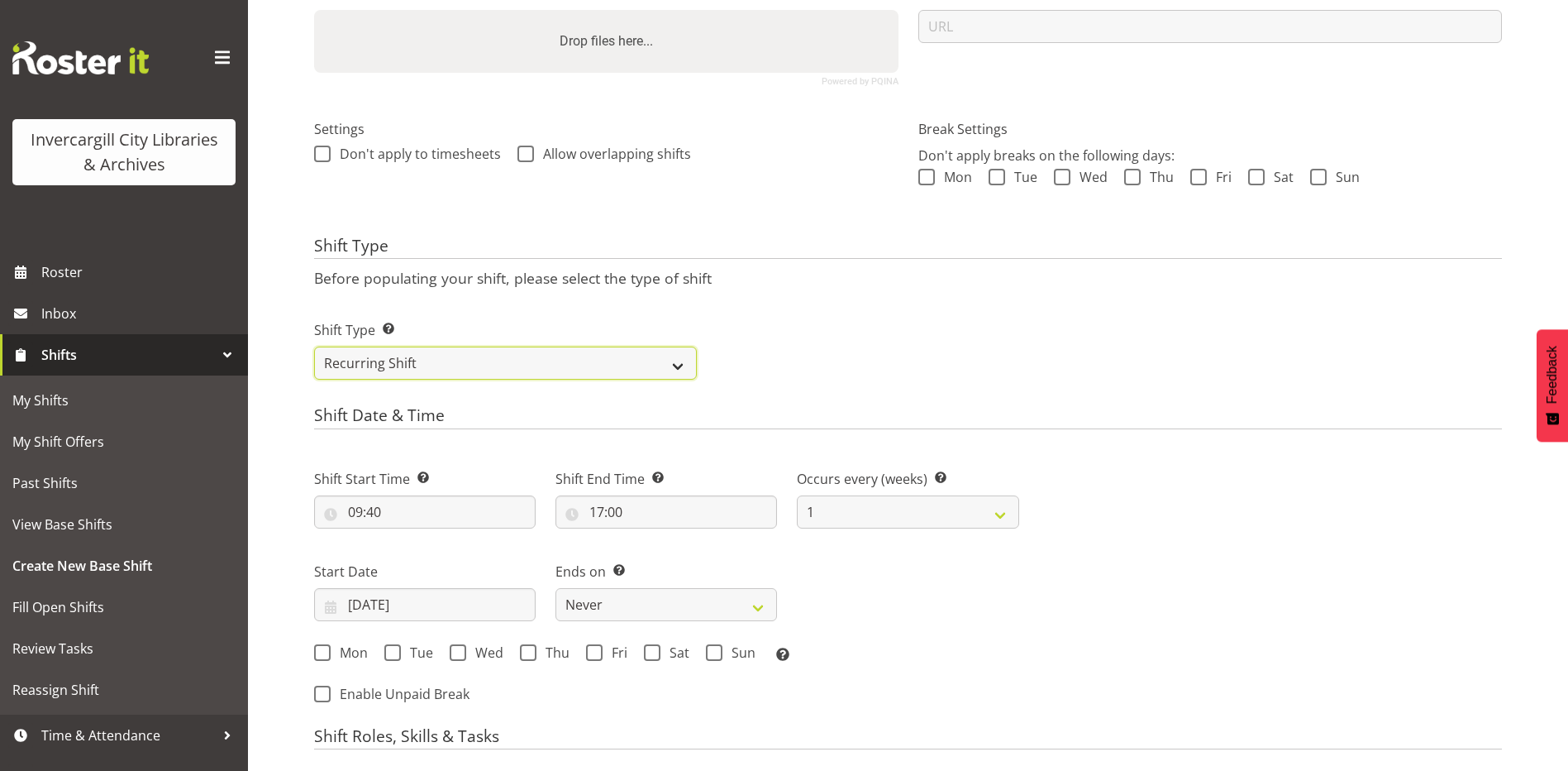
click at [440, 364] on select "One Off Shift Recurring Shift Rotating Shift" at bounding box center [505, 363] width 382 height 33
select select "rotating"
click at [314, 347] on select "One Off Shift Recurring Shift Rotating Shift" at bounding box center [505, 363] width 382 height 33
select select "7"
select select "2025"
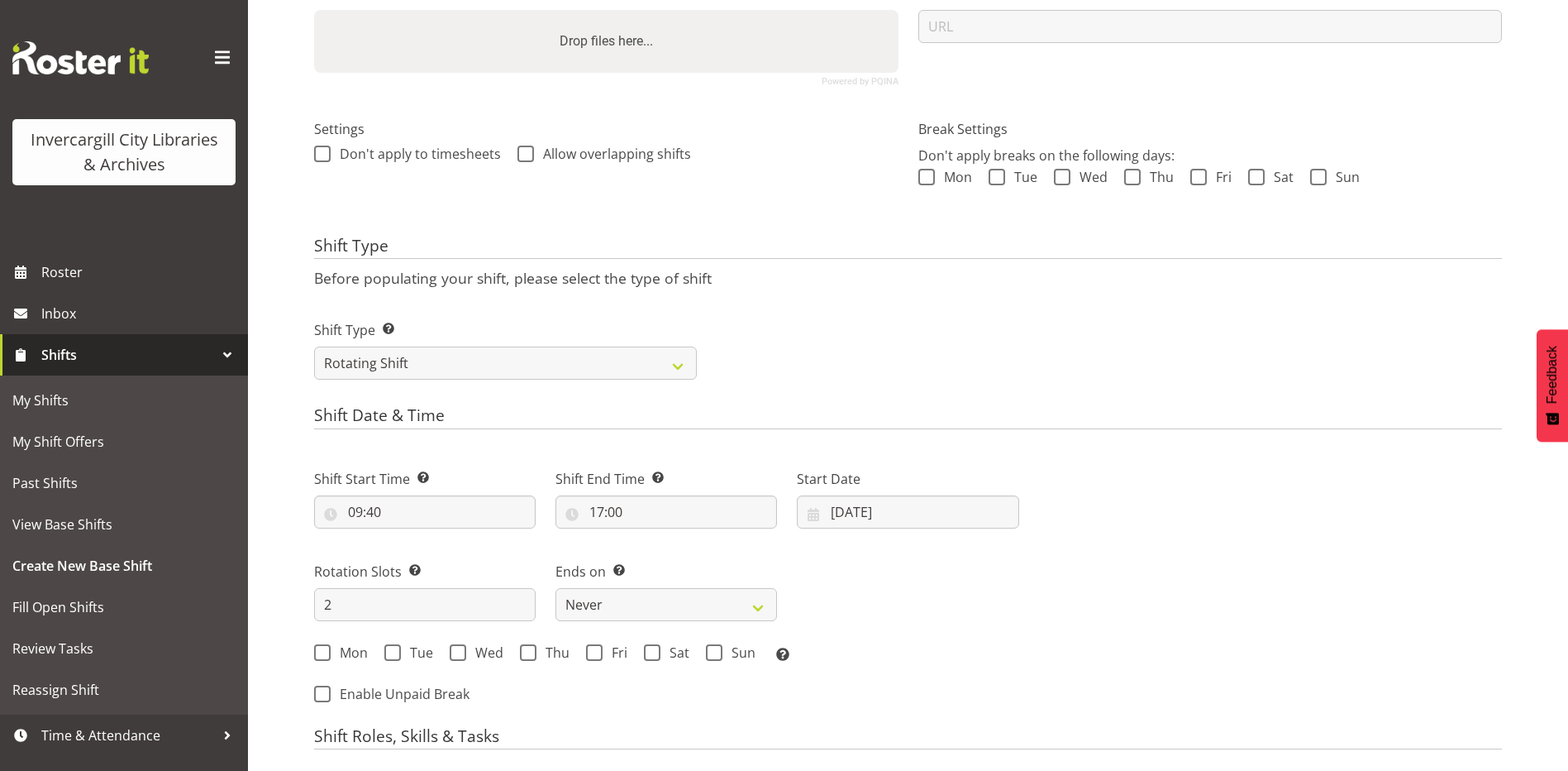
click at [994, 607] on div "Shift Start Time Set the time of the day you wish this shift to start 09:40 00 …" at bounding box center [666, 561] width 725 height 230
click at [848, 517] on input "18/08/2025" at bounding box center [907, 512] width 222 height 33
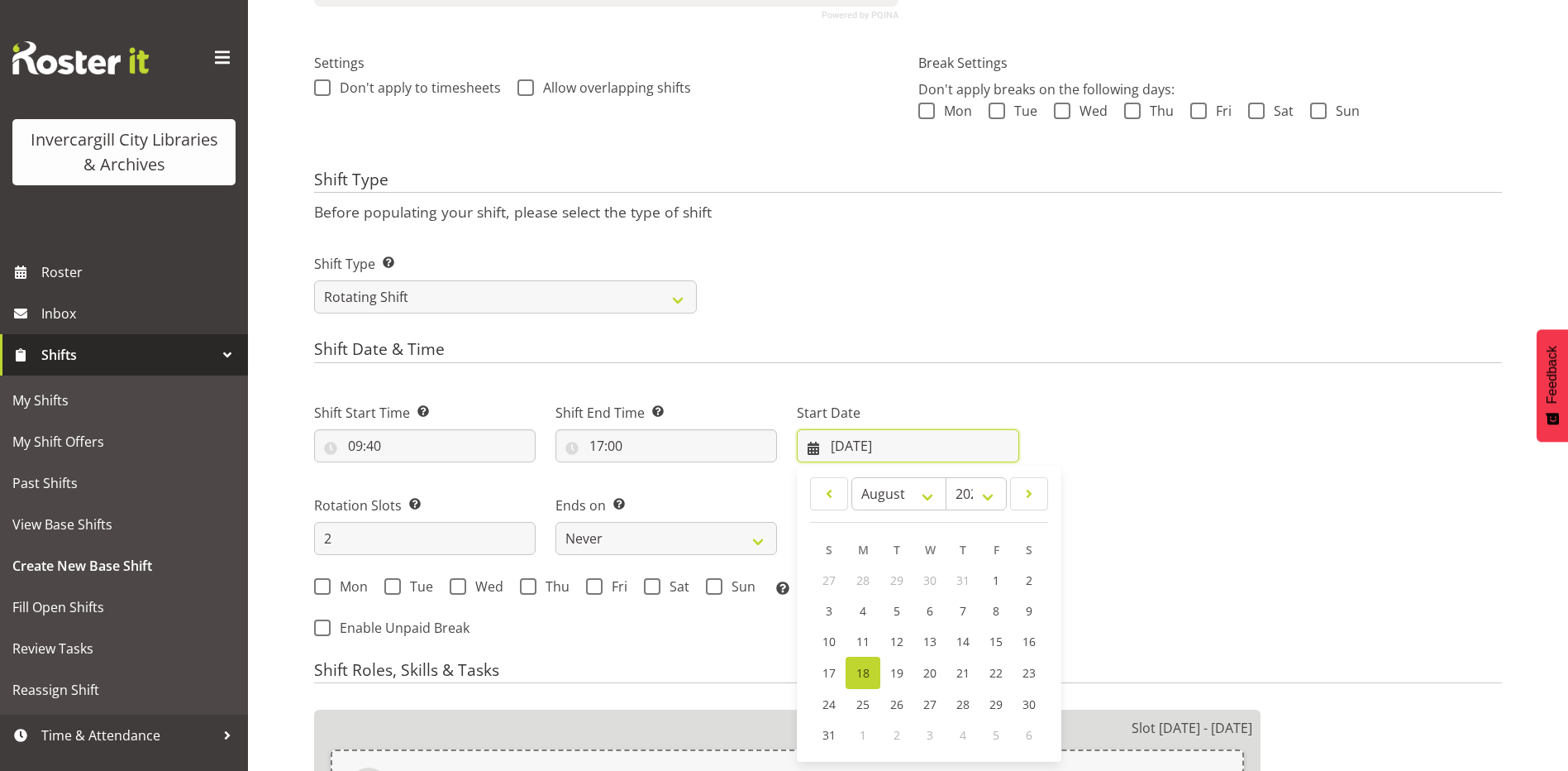
scroll to position [551, 0]
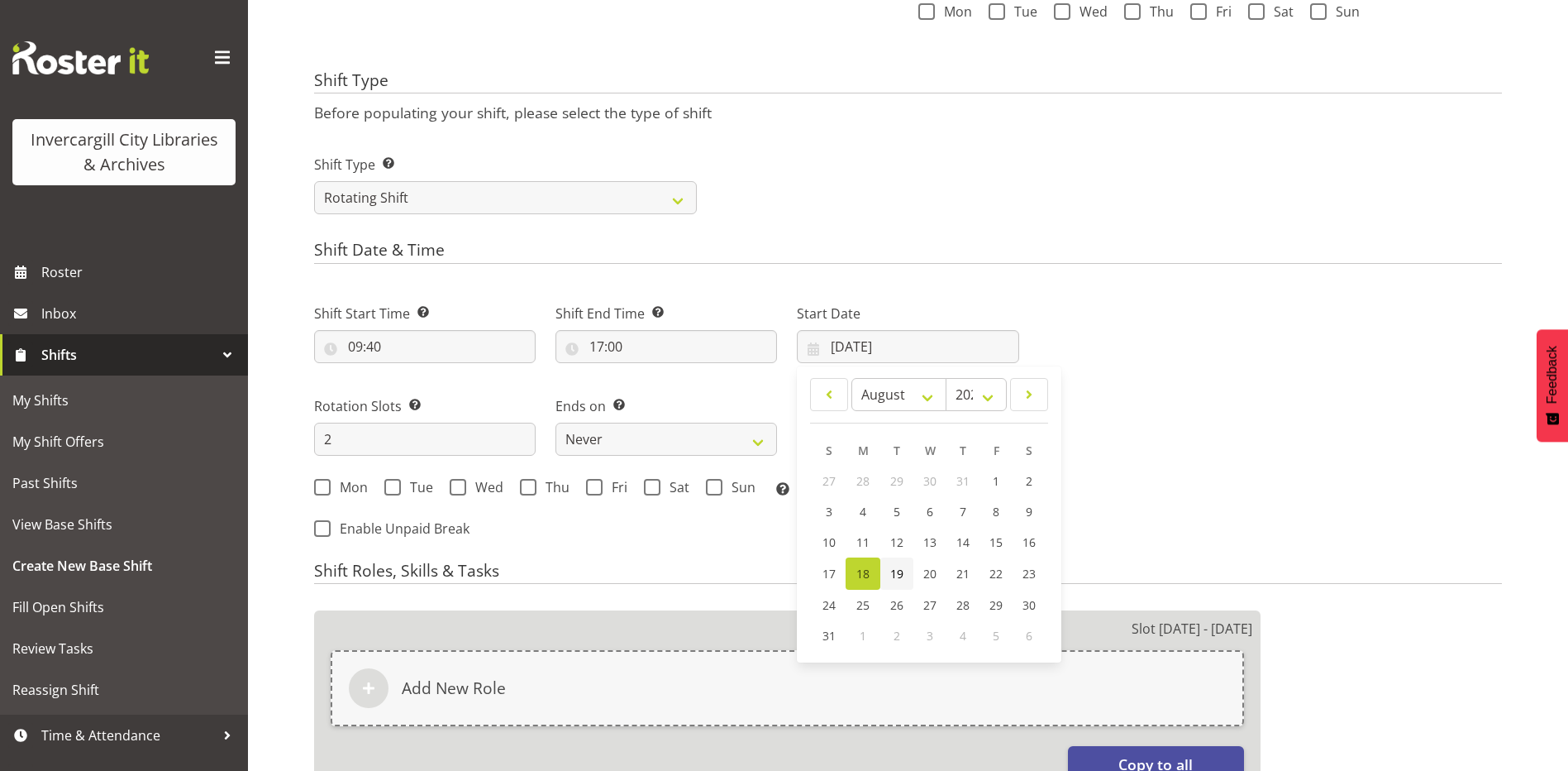
click at [895, 568] on span "19" at bounding box center [897, 573] width 13 height 15
type input "19/08/2025"
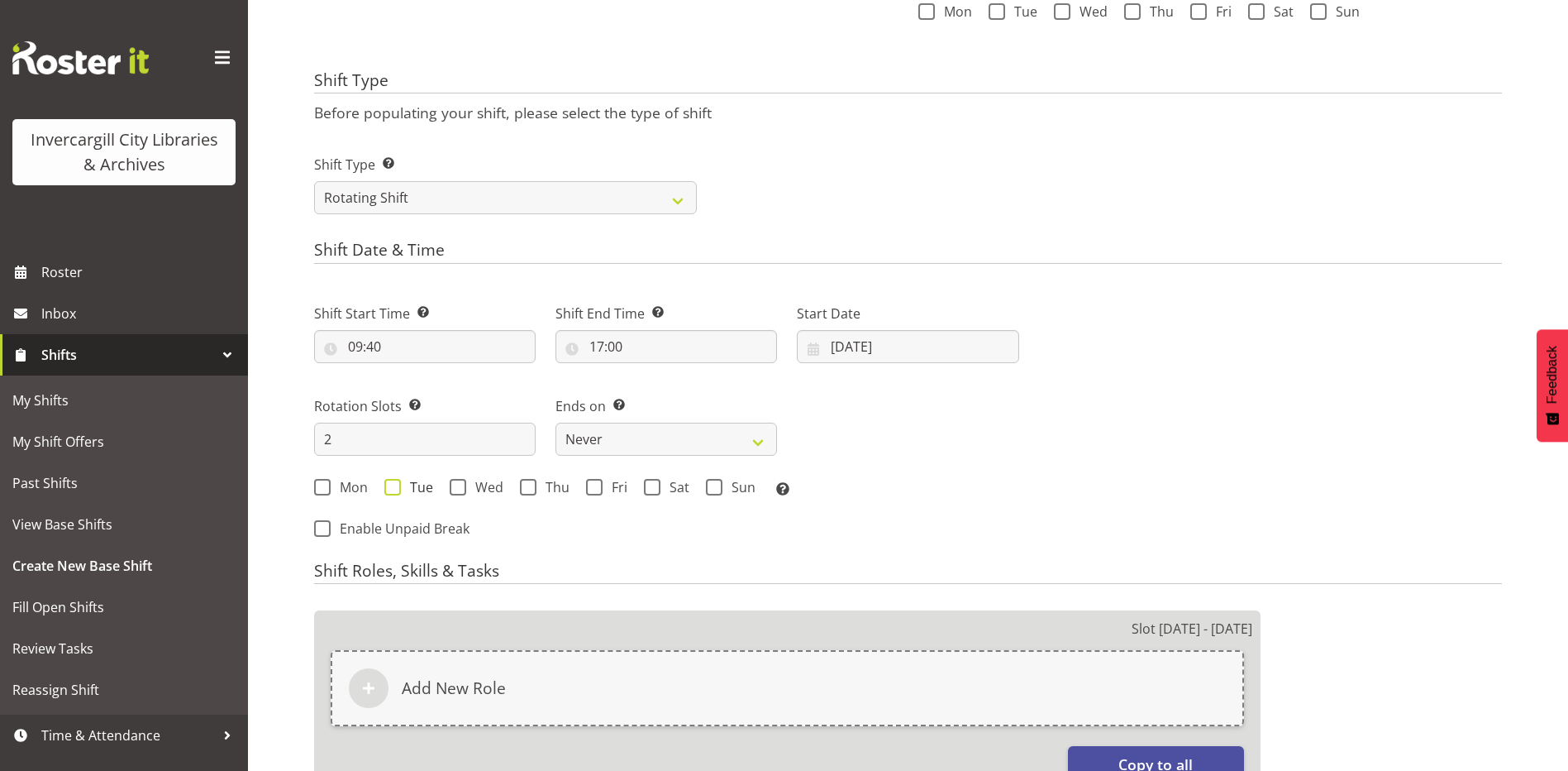
click at [394, 481] on span at bounding box center [392, 487] width 16 height 16
click at [394, 481] on input "Tue" at bounding box center [389, 486] width 11 height 11
checkbox input "true"
drag, startPoint x: 449, startPoint y: 488, endPoint x: 462, endPoint y: 486, distance: 13.2
click at [452, 488] on span at bounding box center [457, 487] width 16 height 16
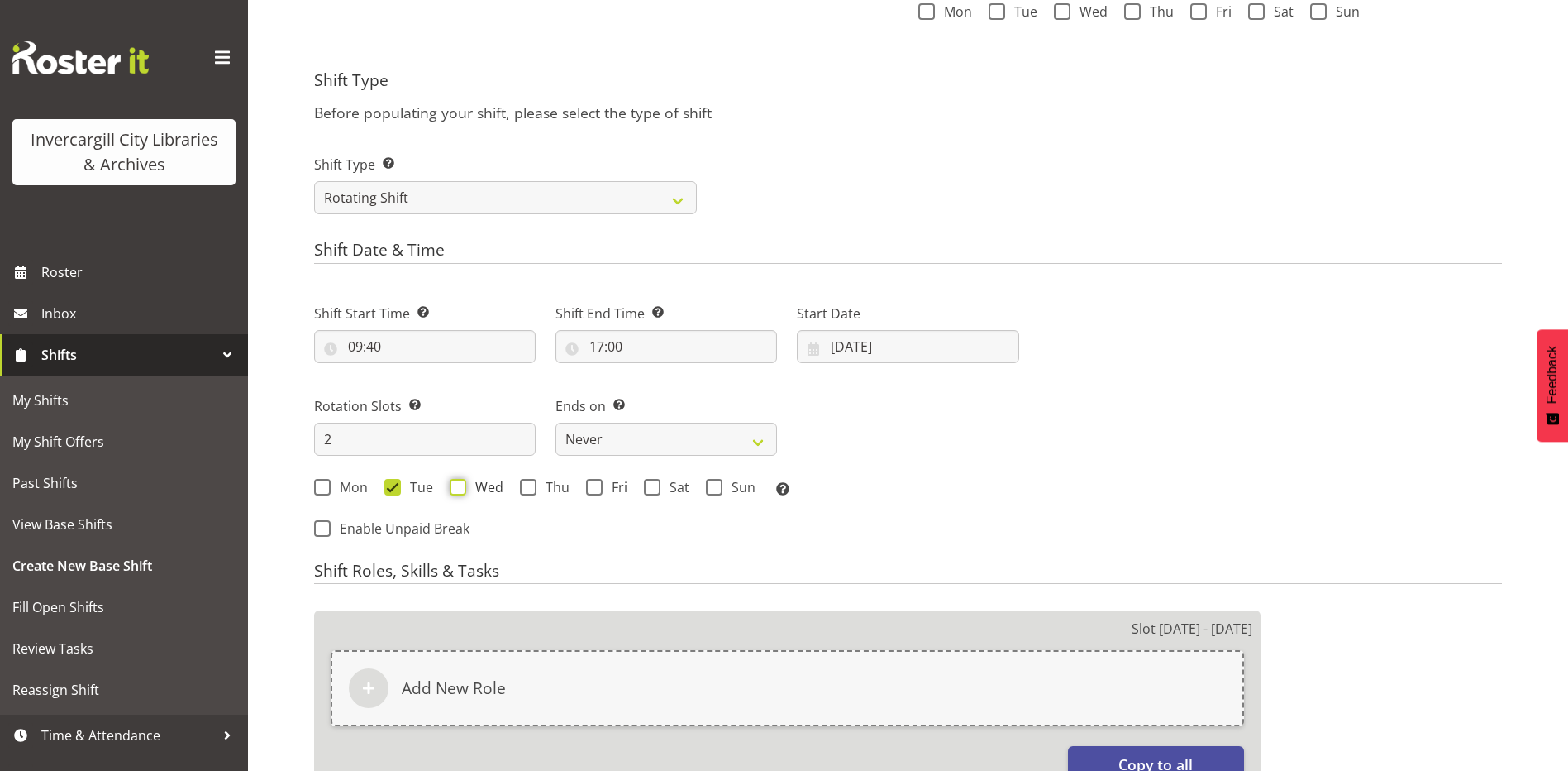
click at [452, 488] on input "Wed" at bounding box center [455, 486] width 11 height 11
checkbox input "true"
click at [531, 485] on span at bounding box center [528, 487] width 16 height 16
click at [531, 485] on input "Thu" at bounding box center [525, 486] width 11 height 11
checkbox input "true"
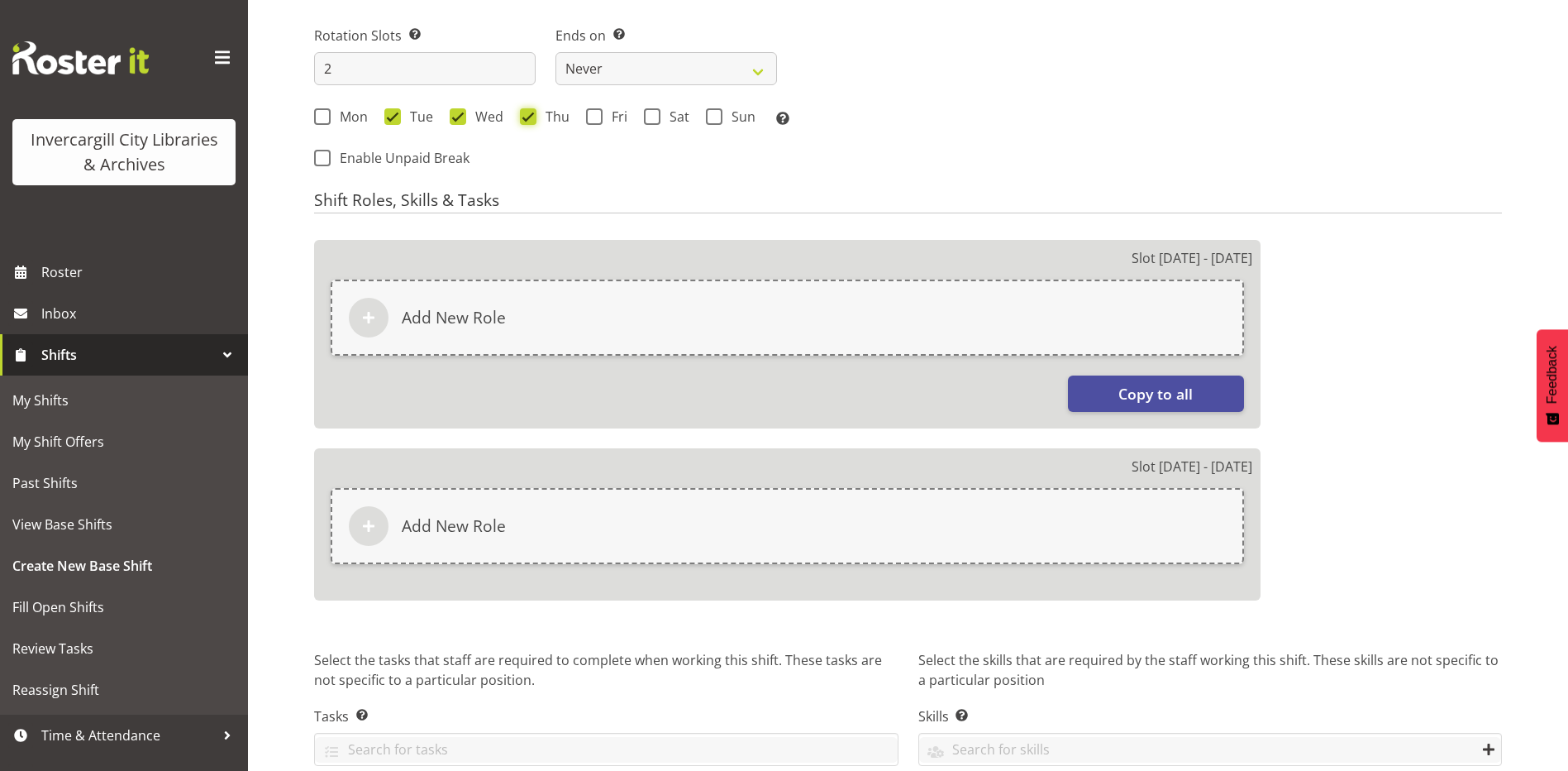
scroll to position [834, 0]
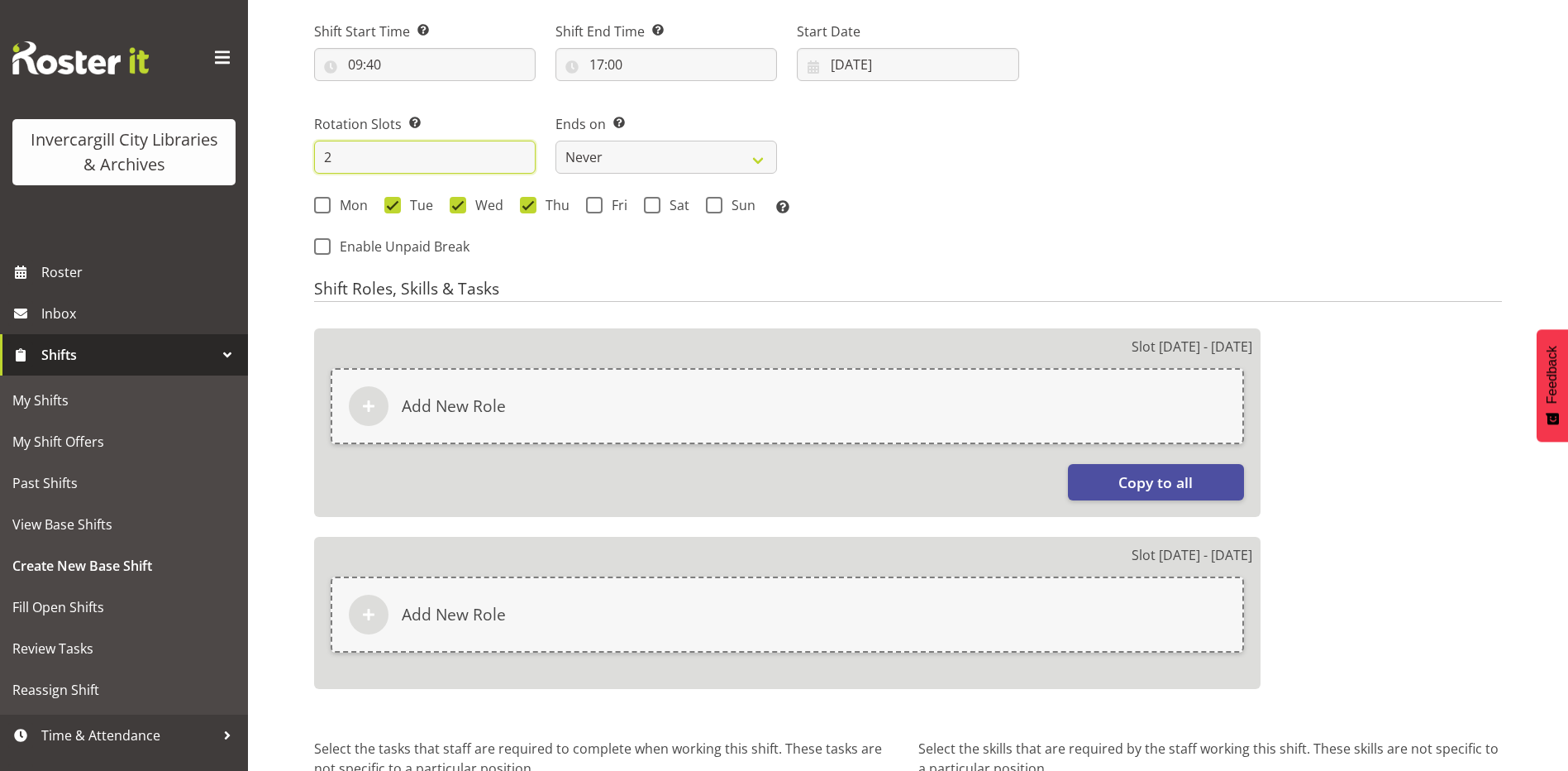
click at [336, 159] on input "2" at bounding box center [425, 157] width 222 height 33
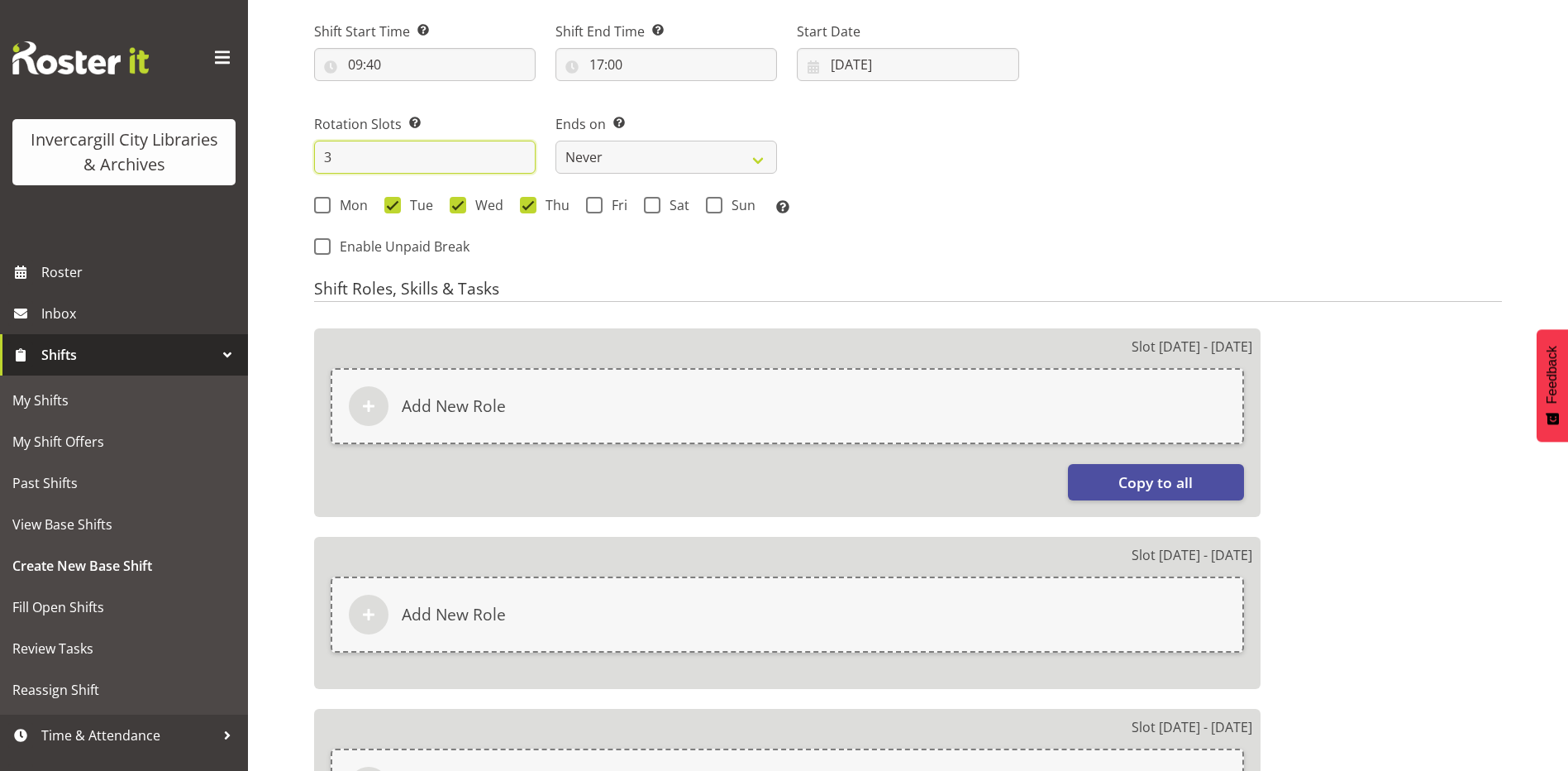
type input "3"
click at [1023, 190] on div "Mon Tue Wed Thu Fri Sat Sun Select the days of the week you wish to create this…" at bounding box center [666, 206] width 725 height 44
click at [1373, 196] on div "Next Shifts" at bounding box center [1269, 134] width 483 height 272
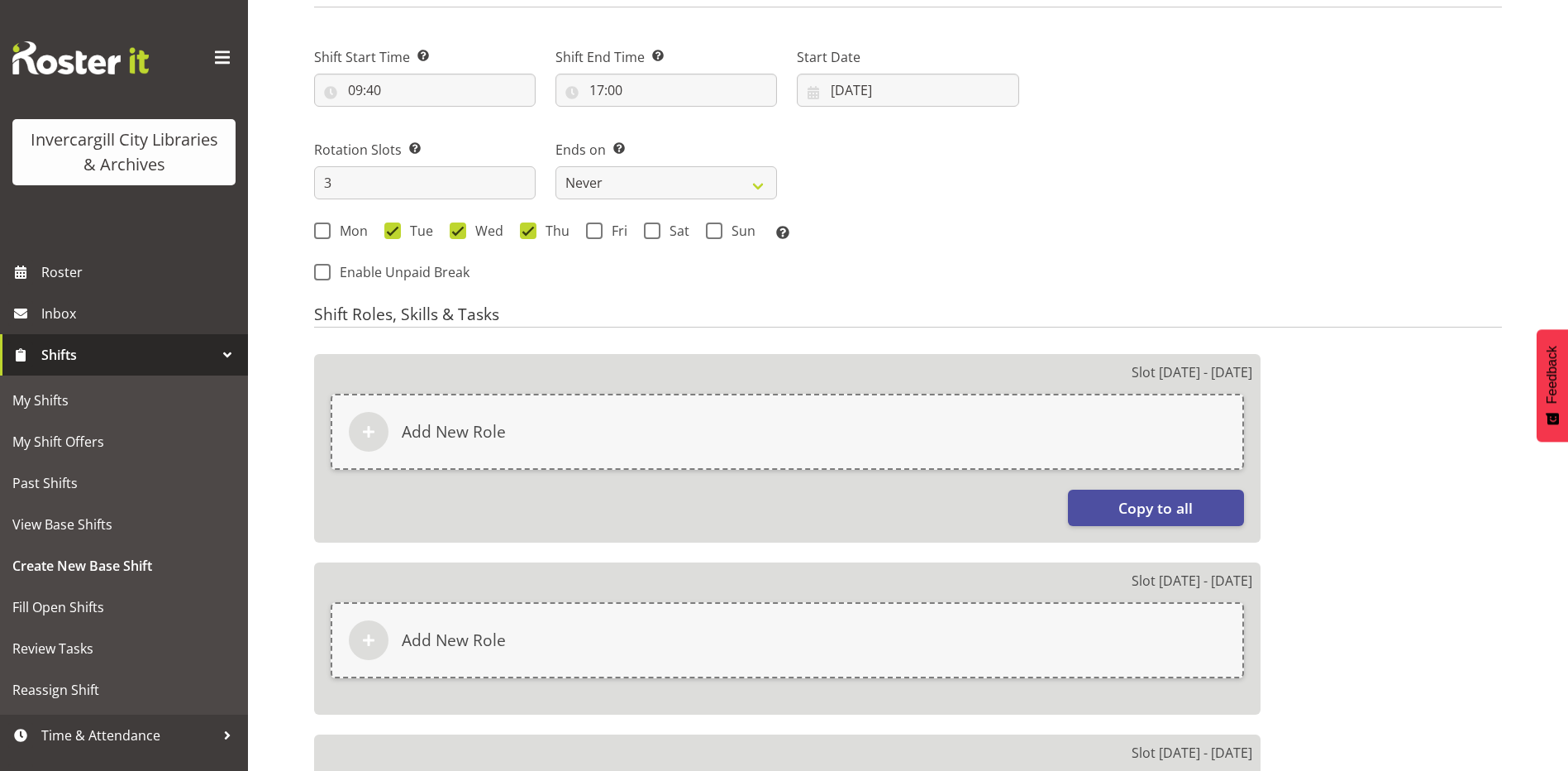
scroll to position [827, 0]
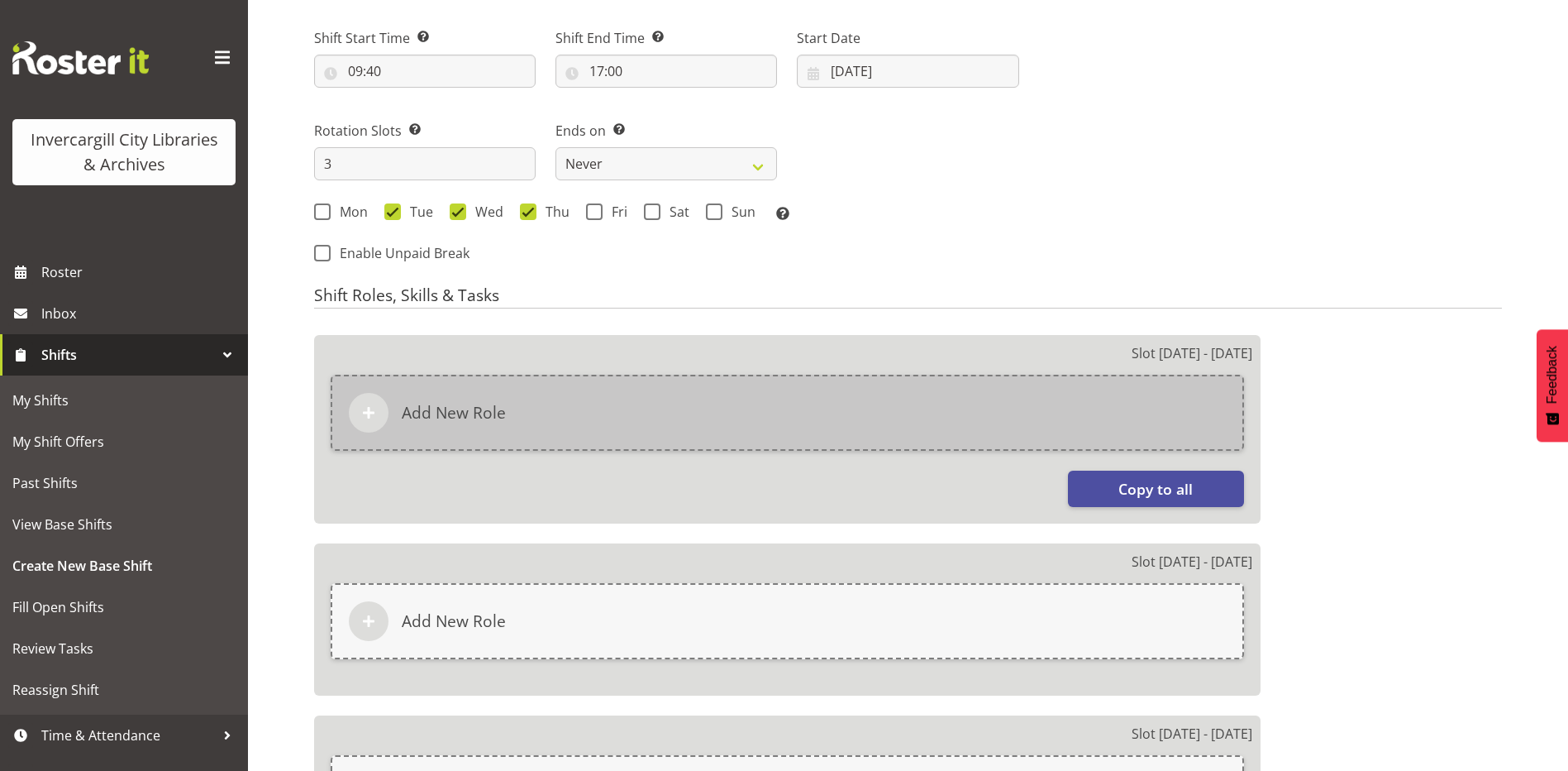
click at [828, 412] on div "Add New Role" at bounding box center [787, 412] width 913 height 76
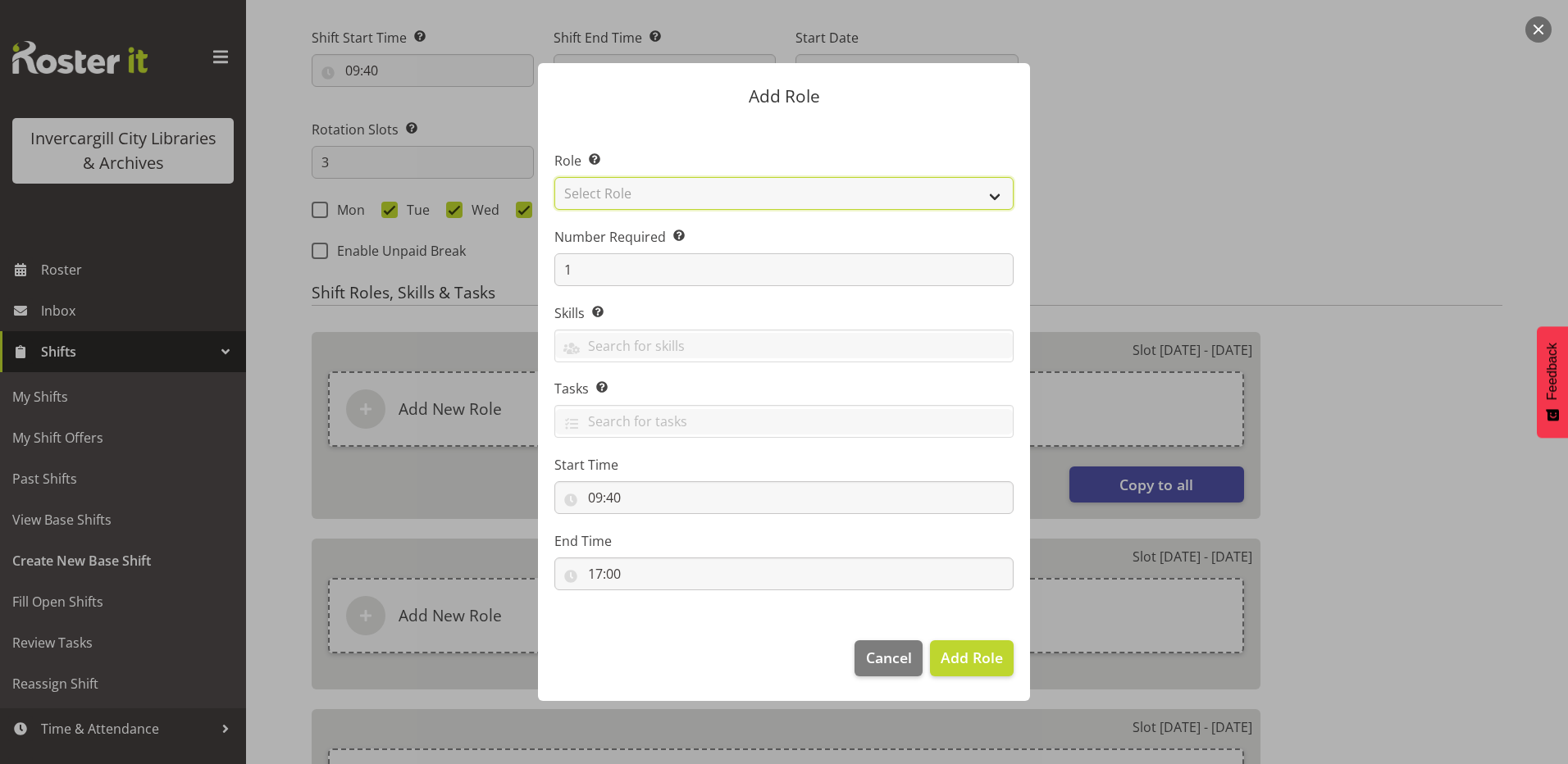
click at [733, 199] on select "Select Role 1st floor desk AQ operator Business Support Team member Casual Cust…" at bounding box center [784, 193] width 460 height 32
select select "1524"
click at [554, 177] on select "Select Role 1st floor desk AQ operator Business Support Team member Casual Cust…" at bounding box center [784, 193] width 460 height 32
click at [975, 660] on span "Add Role" at bounding box center [971, 657] width 62 height 20
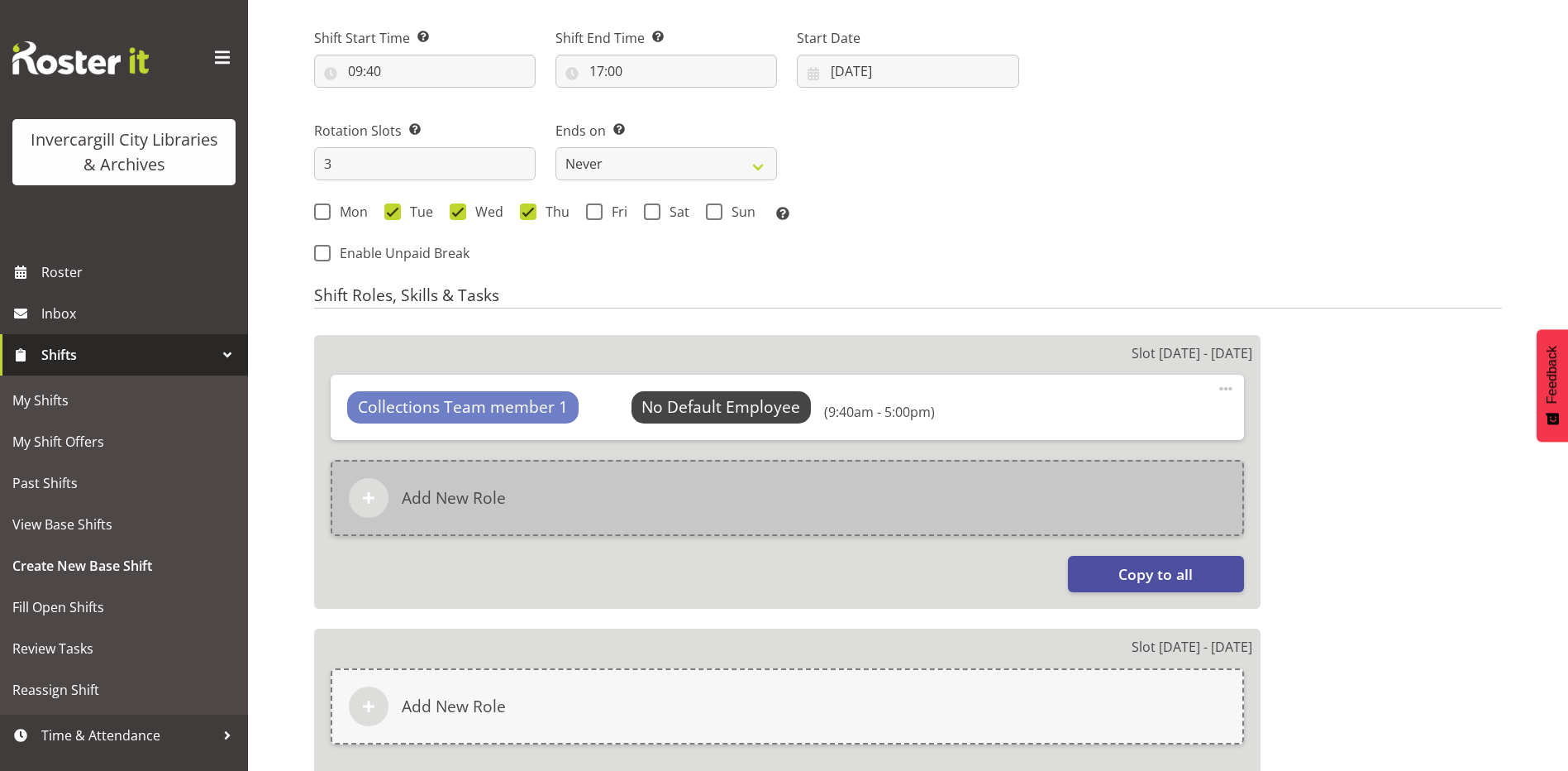
click at [879, 487] on div "Add New Role" at bounding box center [787, 497] width 913 height 76
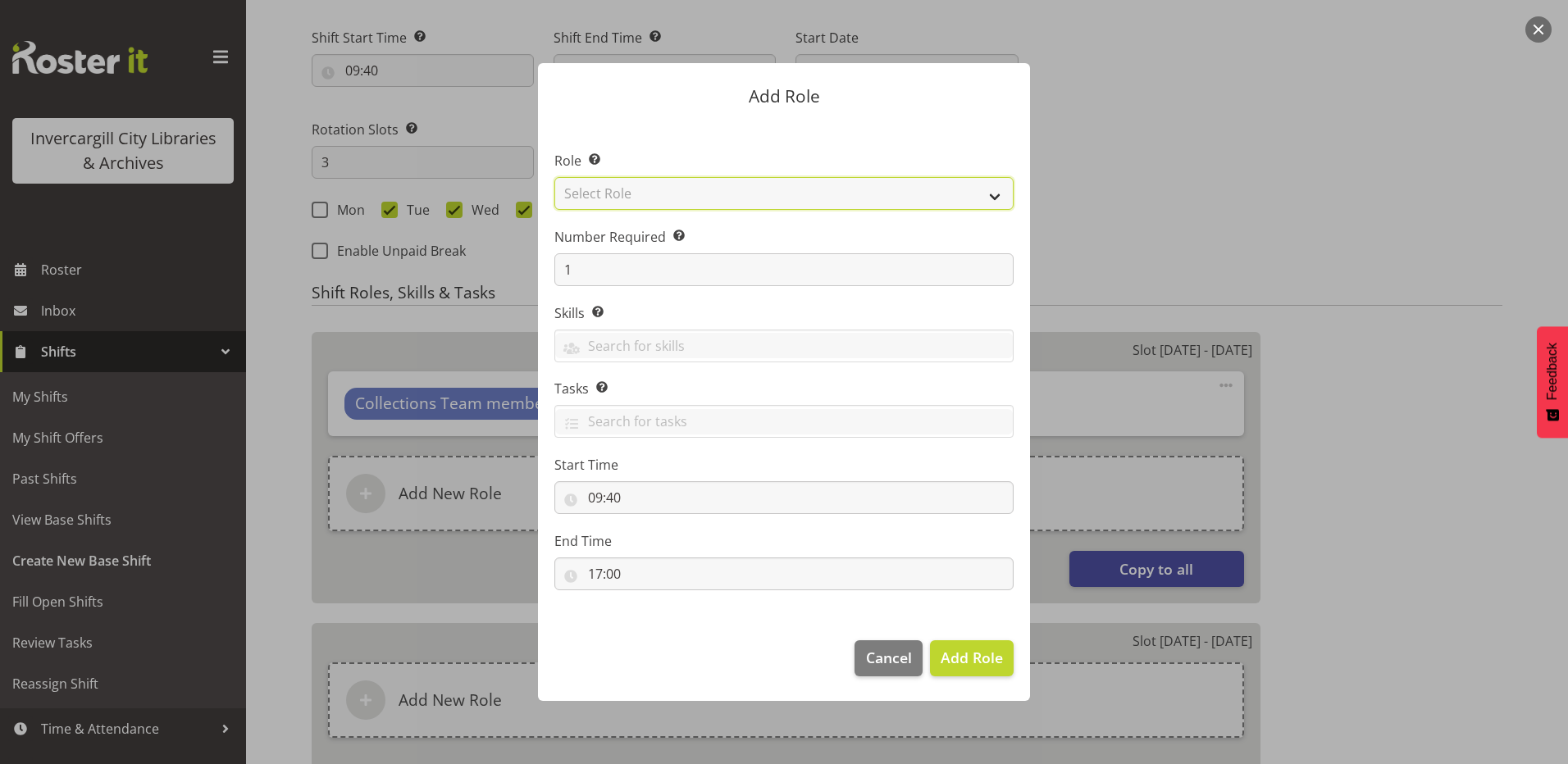
click at [687, 202] on select "Select Role 1st floor desk AQ operator Business Support Team member Casual Cust…" at bounding box center [784, 193] width 460 height 32
select select "1524"
click at [554, 177] on select "Select Role 1st floor desk AQ operator Business Support Team member Casual Cust…" at bounding box center [784, 193] width 460 height 32
click at [963, 647] on span "Add Role" at bounding box center [971, 657] width 62 height 20
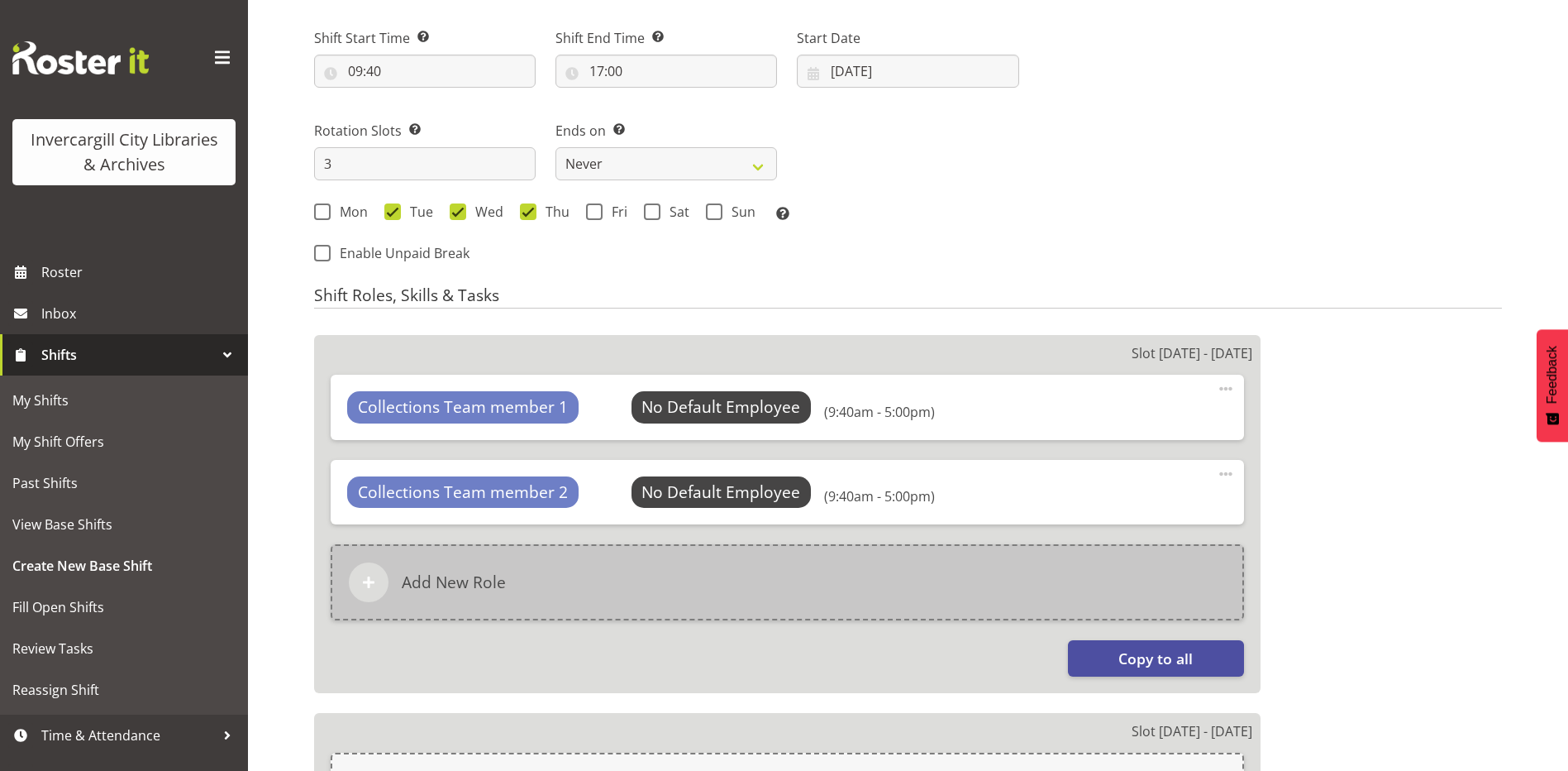
click at [743, 591] on div "Add New Role" at bounding box center [787, 582] width 913 height 76
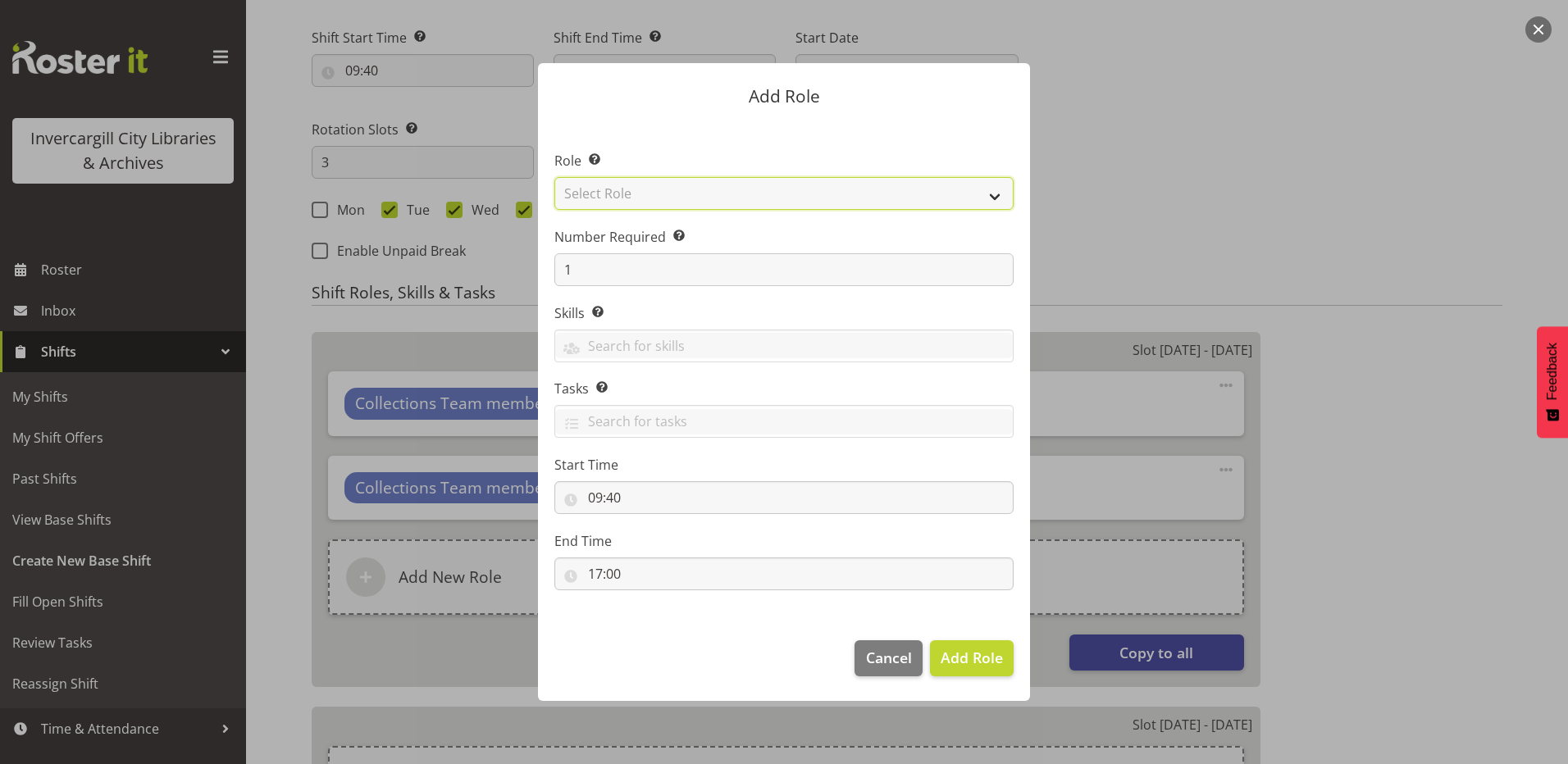
click at [655, 191] on select "Select Role 1st floor desk AQ operator Business Support Team member Casual Cust…" at bounding box center [784, 193] width 460 height 32
select select "1518"
click at [554, 177] on select "Select Role 1st floor desk AQ operator Business Support Team member Casual Cust…" at bounding box center [784, 193] width 460 height 32
click at [976, 668] on span "Add Role" at bounding box center [971, 657] width 62 height 21
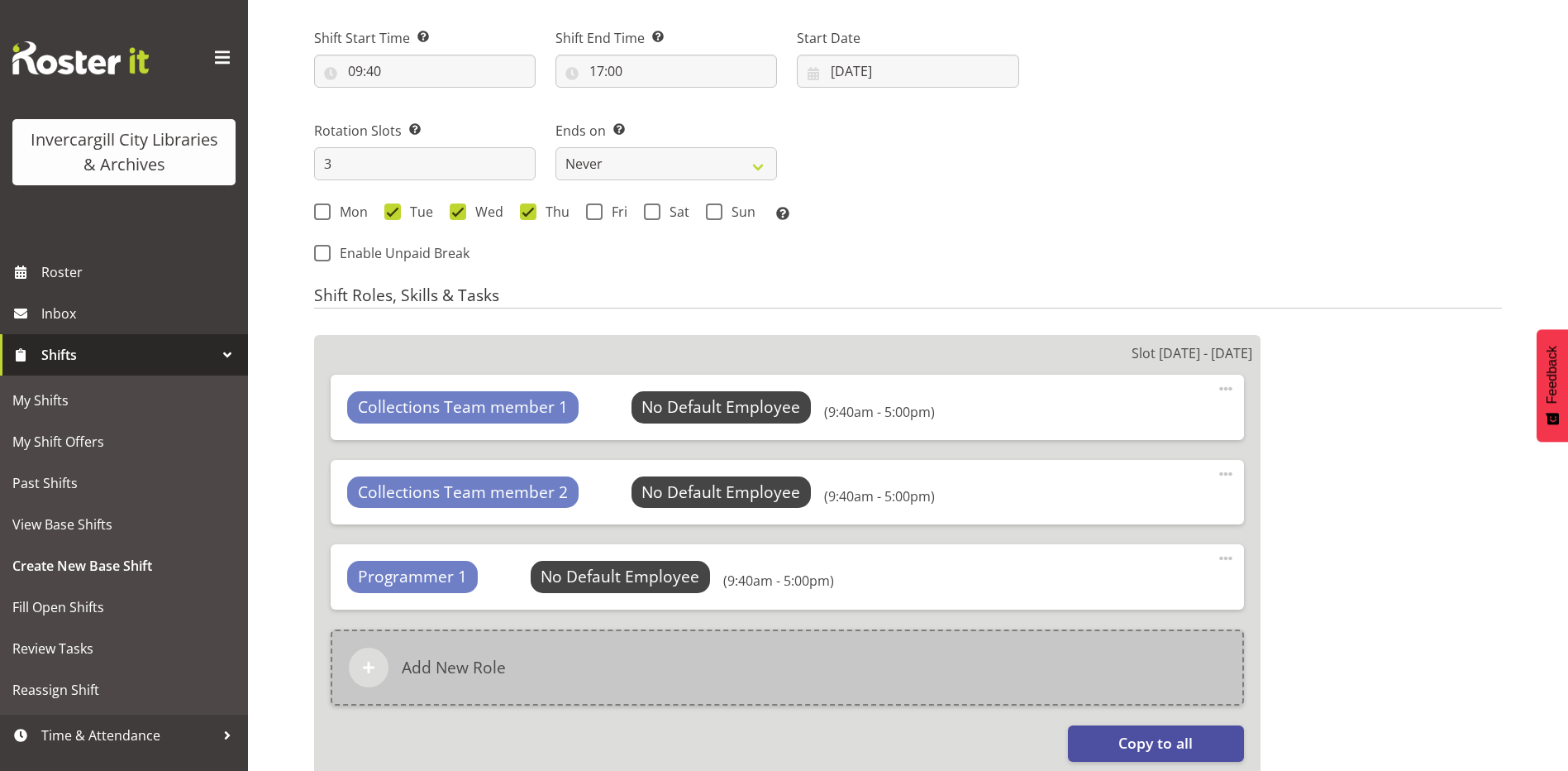
click at [574, 665] on div "Add New Role" at bounding box center [787, 667] width 913 height 76
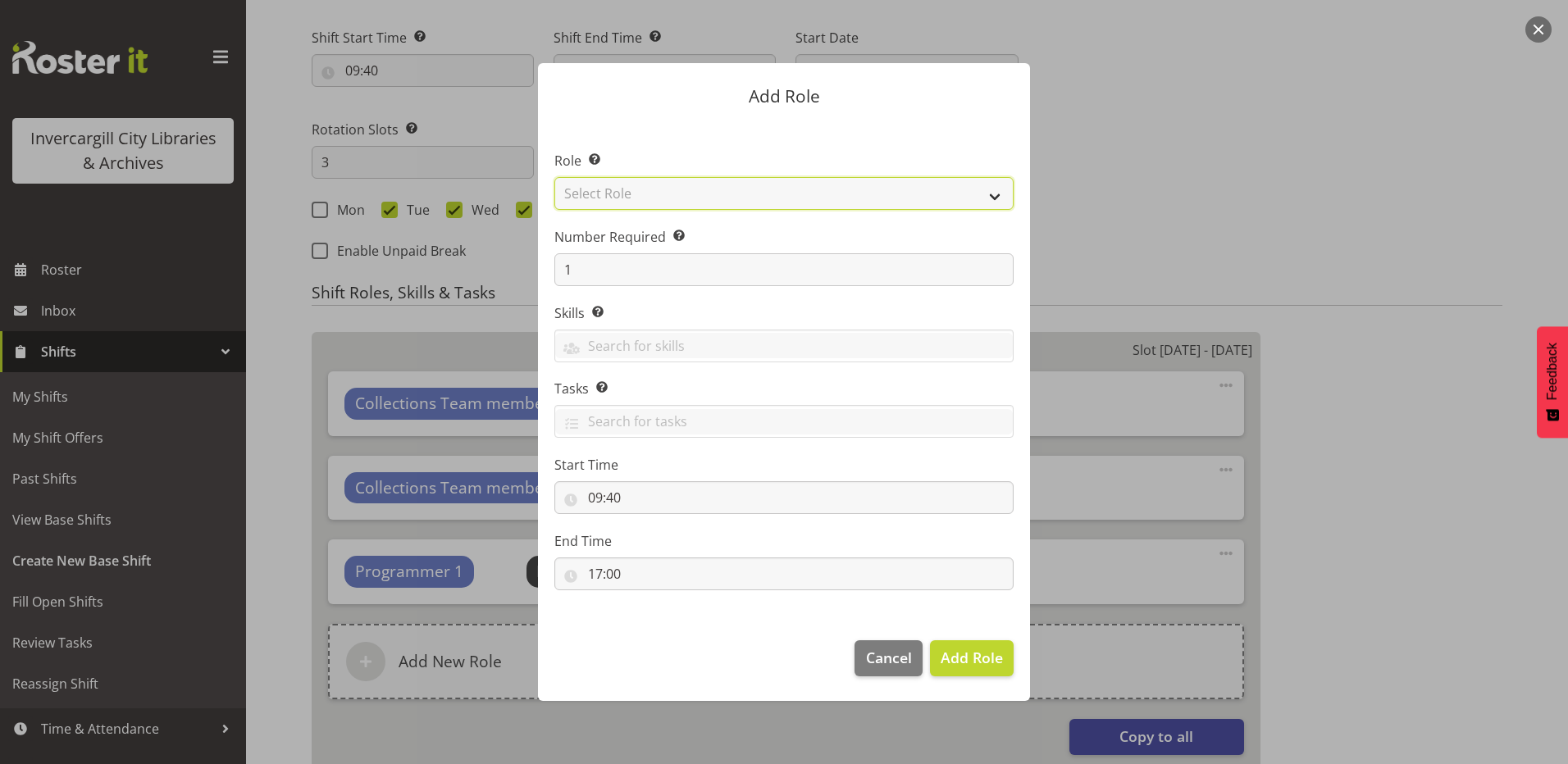
click at [623, 197] on select "Select Role 1st floor desk AQ operator Business Support Team member Casual Cust…" at bounding box center [784, 193] width 460 height 32
select select "1533"
click at [554, 177] on select "Select Role 1st floor desk AQ operator Business Support Team member Casual Cust…" at bounding box center [784, 193] width 460 height 32
click at [977, 654] on span "Add Role" at bounding box center [971, 657] width 62 height 20
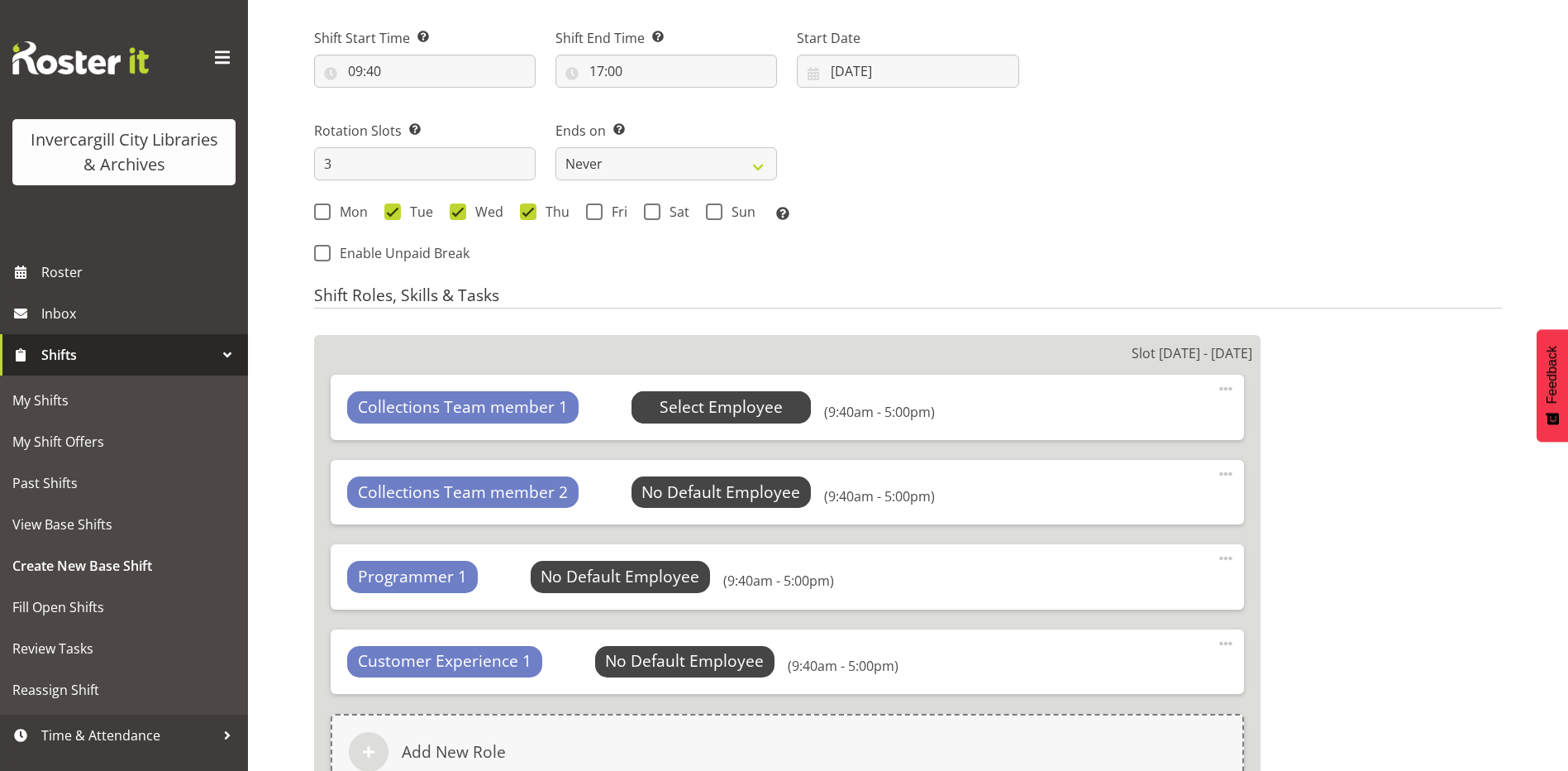
click at [698, 408] on span "Select Employee" at bounding box center [721, 407] width 123 height 24
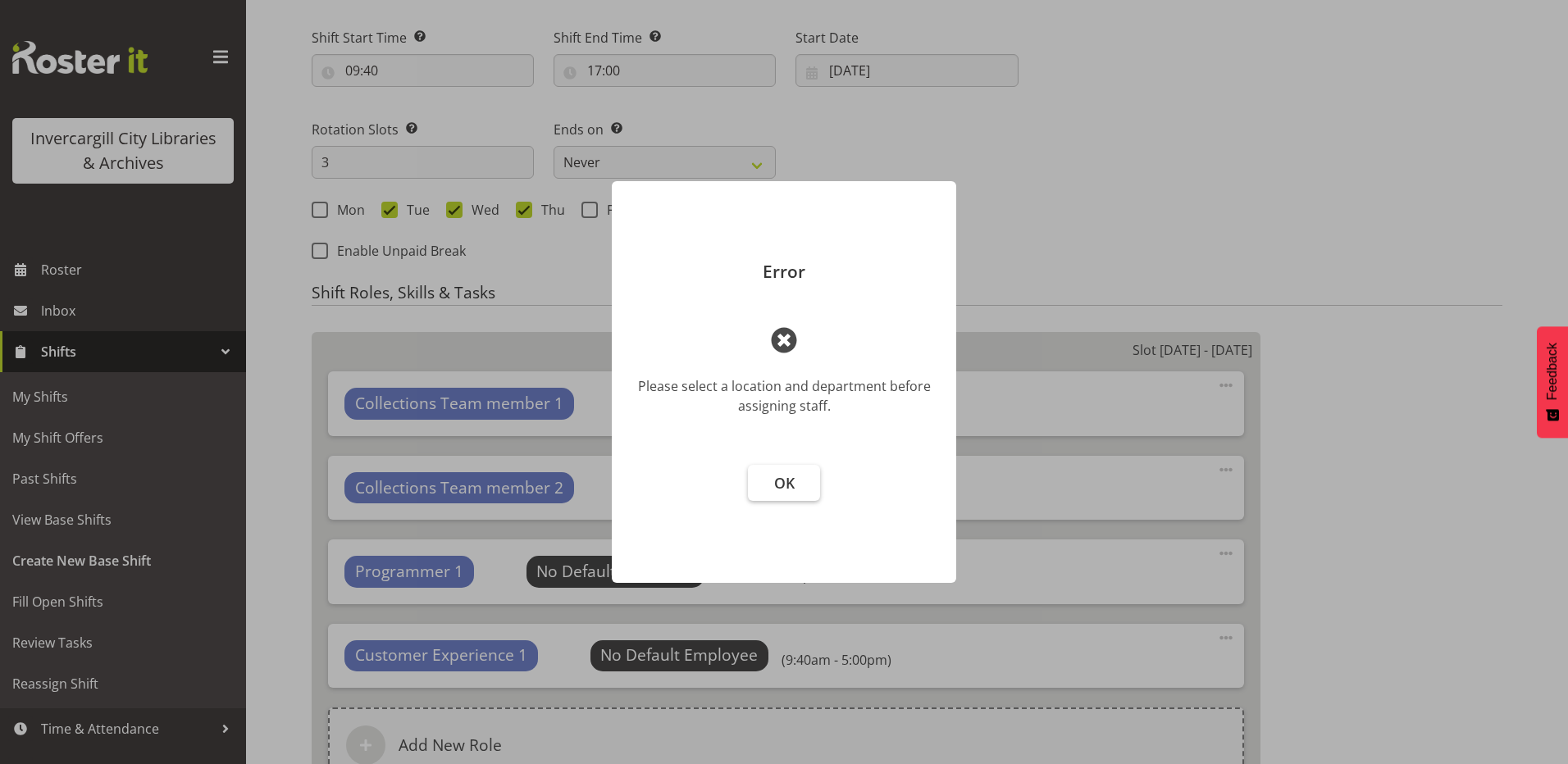
click at [784, 486] on span "OK" at bounding box center [784, 482] width 20 height 20
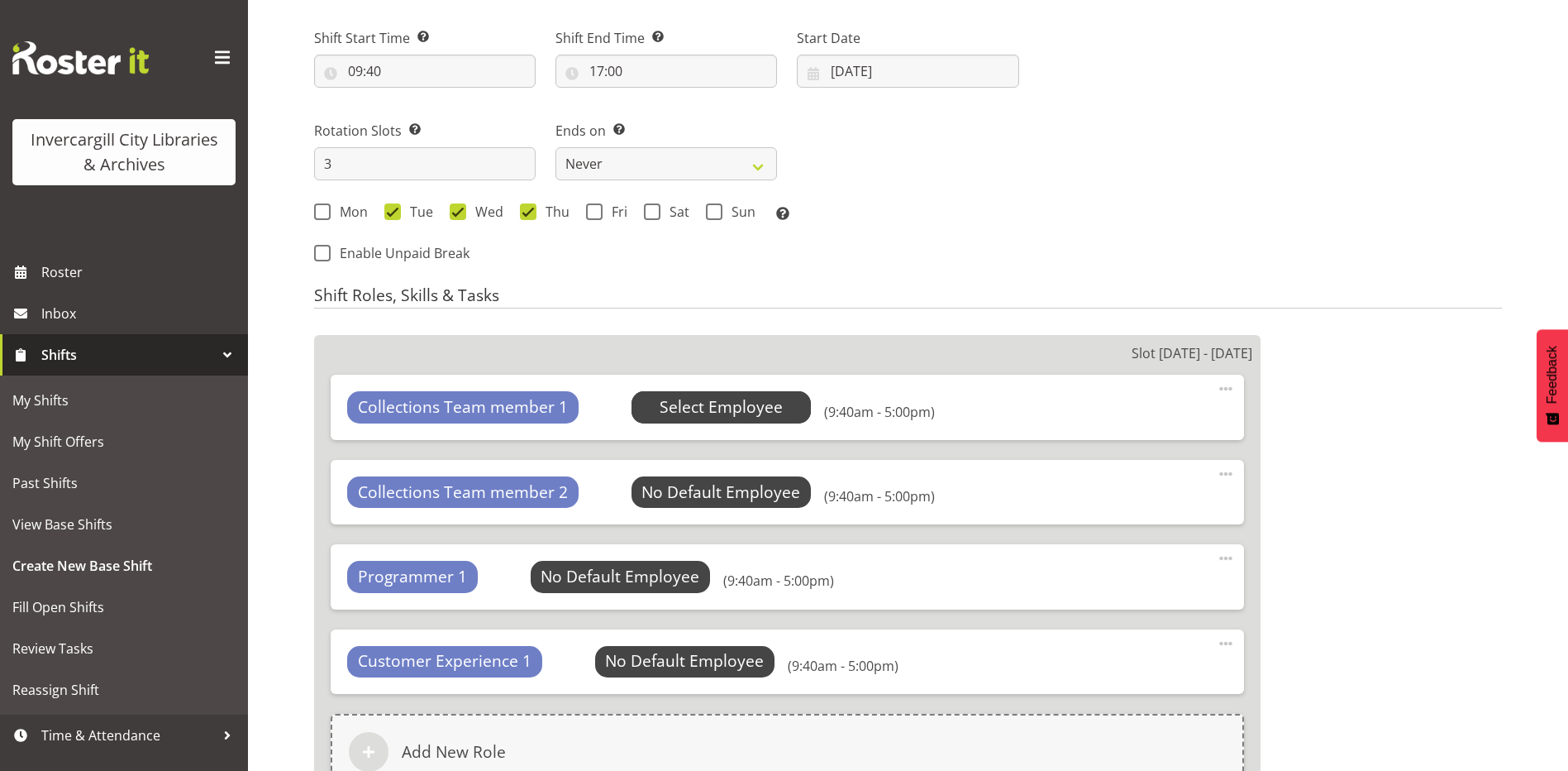
click at [771, 409] on span "Select Employee" at bounding box center [721, 407] width 123 height 24
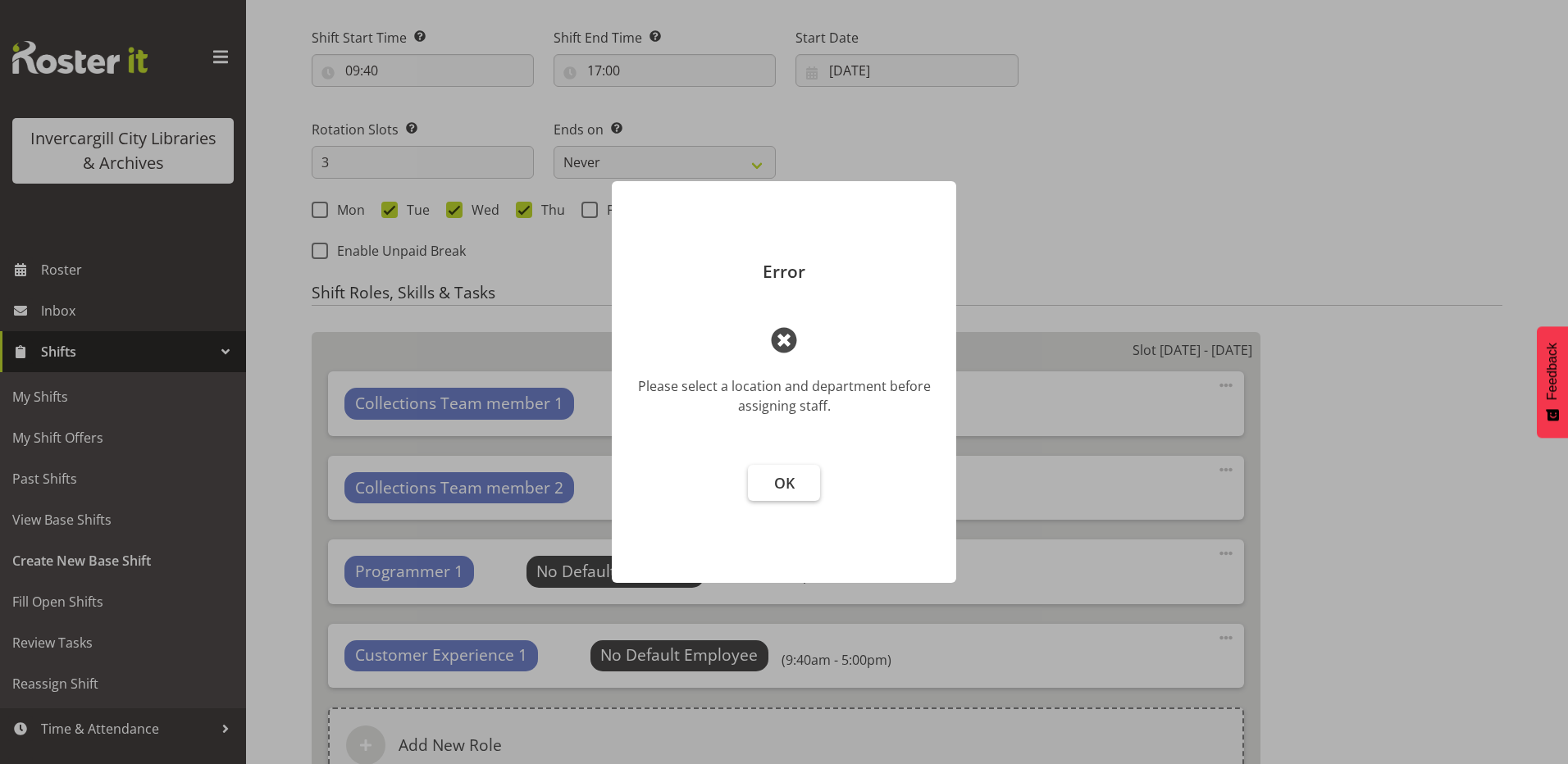
click at [775, 489] on span "OK" at bounding box center [784, 482] width 20 height 20
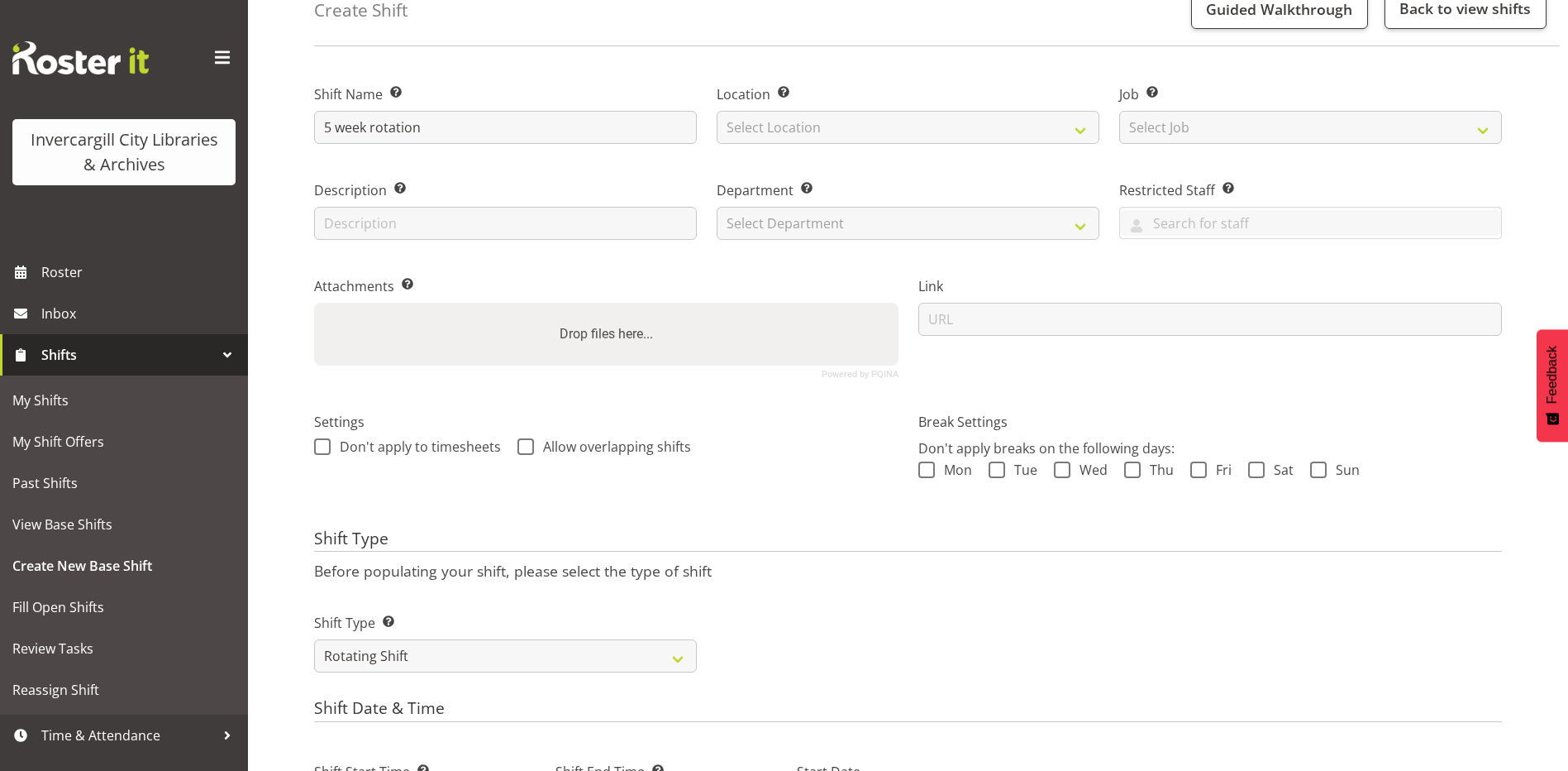
scroll to position [0, 0]
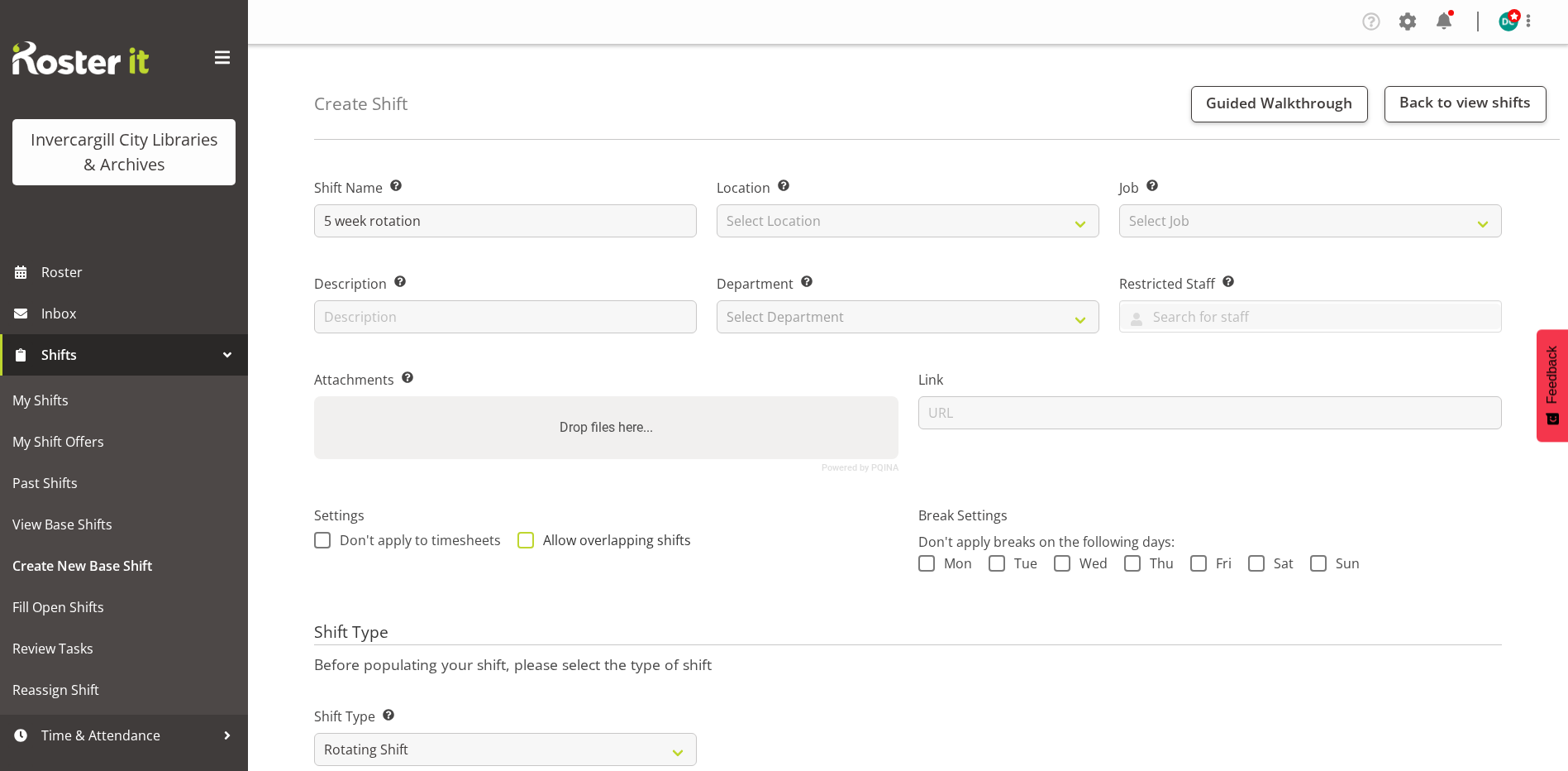
click at [526, 545] on span at bounding box center [525, 540] width 16 height 16
click at [526, 545] on input "Allow overlapping shifts" at bounding box center [522, 539] width 11 height 11
checkbox input "true"
click at [780, 200] on div "Location Enter the location where the shift will occur. Select Location Bluff L…" at bounding box center [907, 208] width 382 height 60
click at [774, 233] on select "Select Location Bluff Library Invercargill Library" at bounding box center [907, 221] width 382 height 33
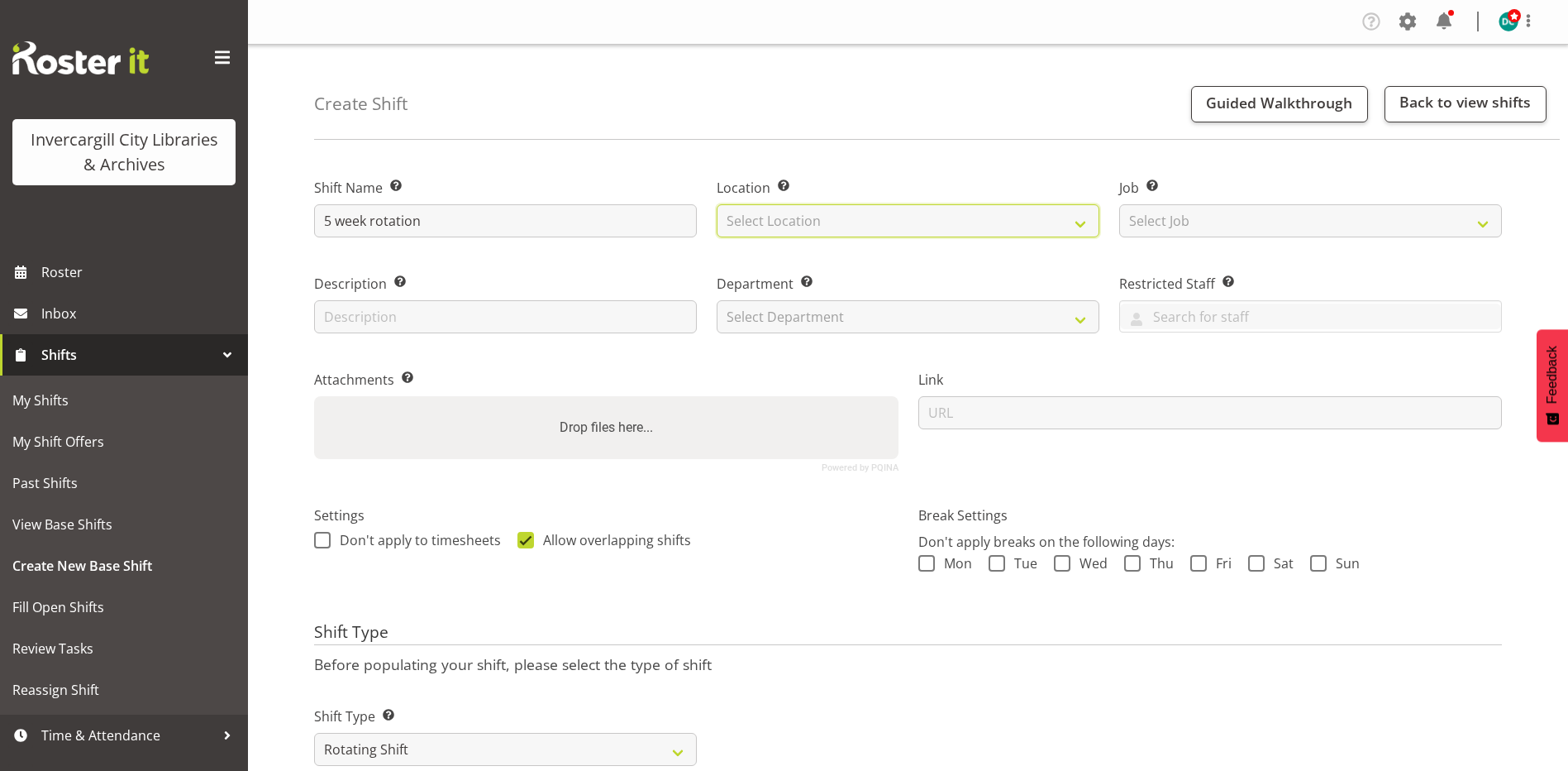
select select "1276"
click at [717, 204] on select "Select Location Bluff Library Invercargill Library" at bounding box center [907, 221] width 382 height 33
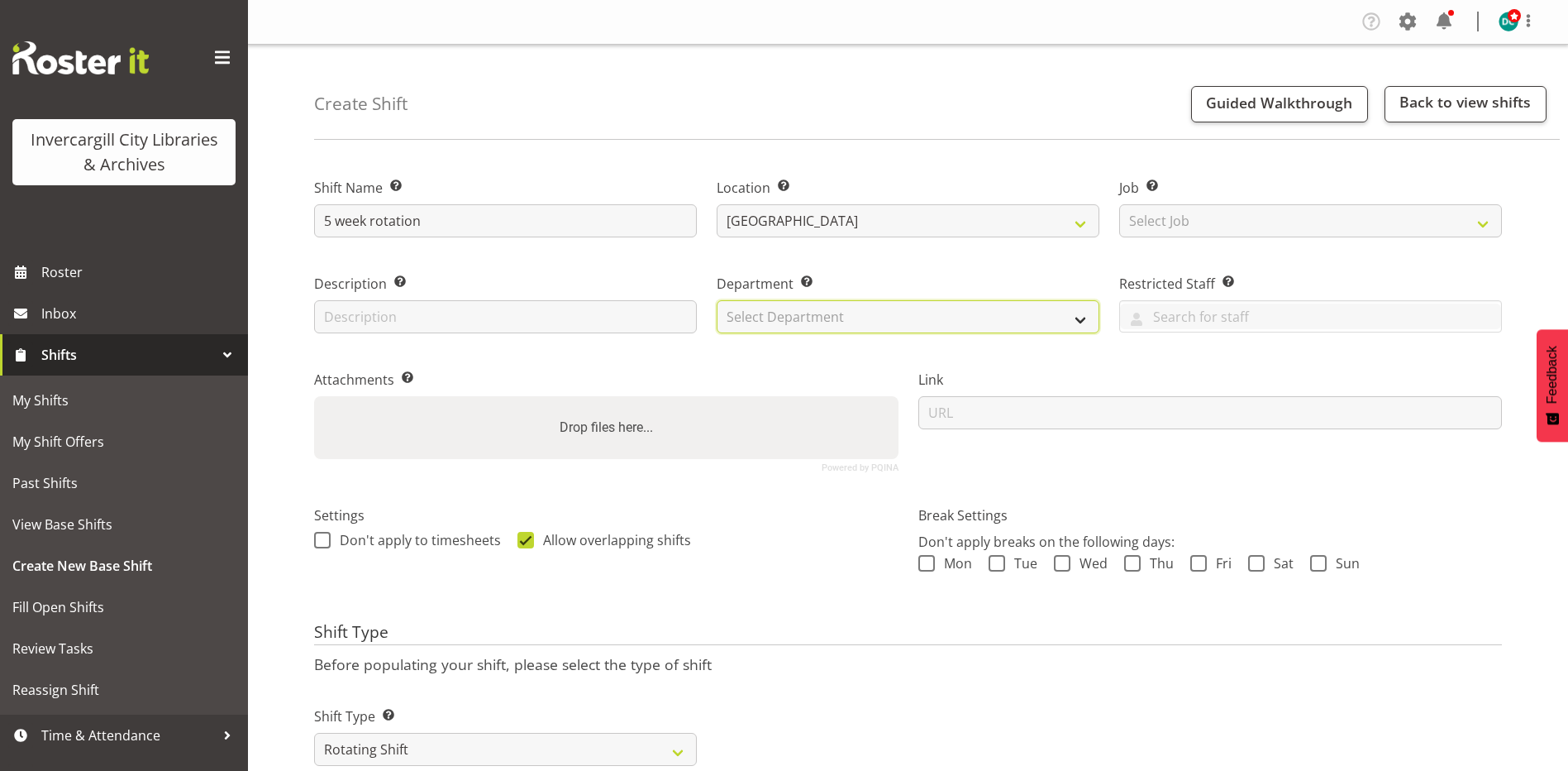
click at [763, 322] on select "Select Department Off Desk Public shifts" at bounding box center [907, 317] width 382 height 33
select select "920"
click at [717, 301] on select "Select Department Off Desk Public shifts" at bounding box center [907, 317] width 382 height 33
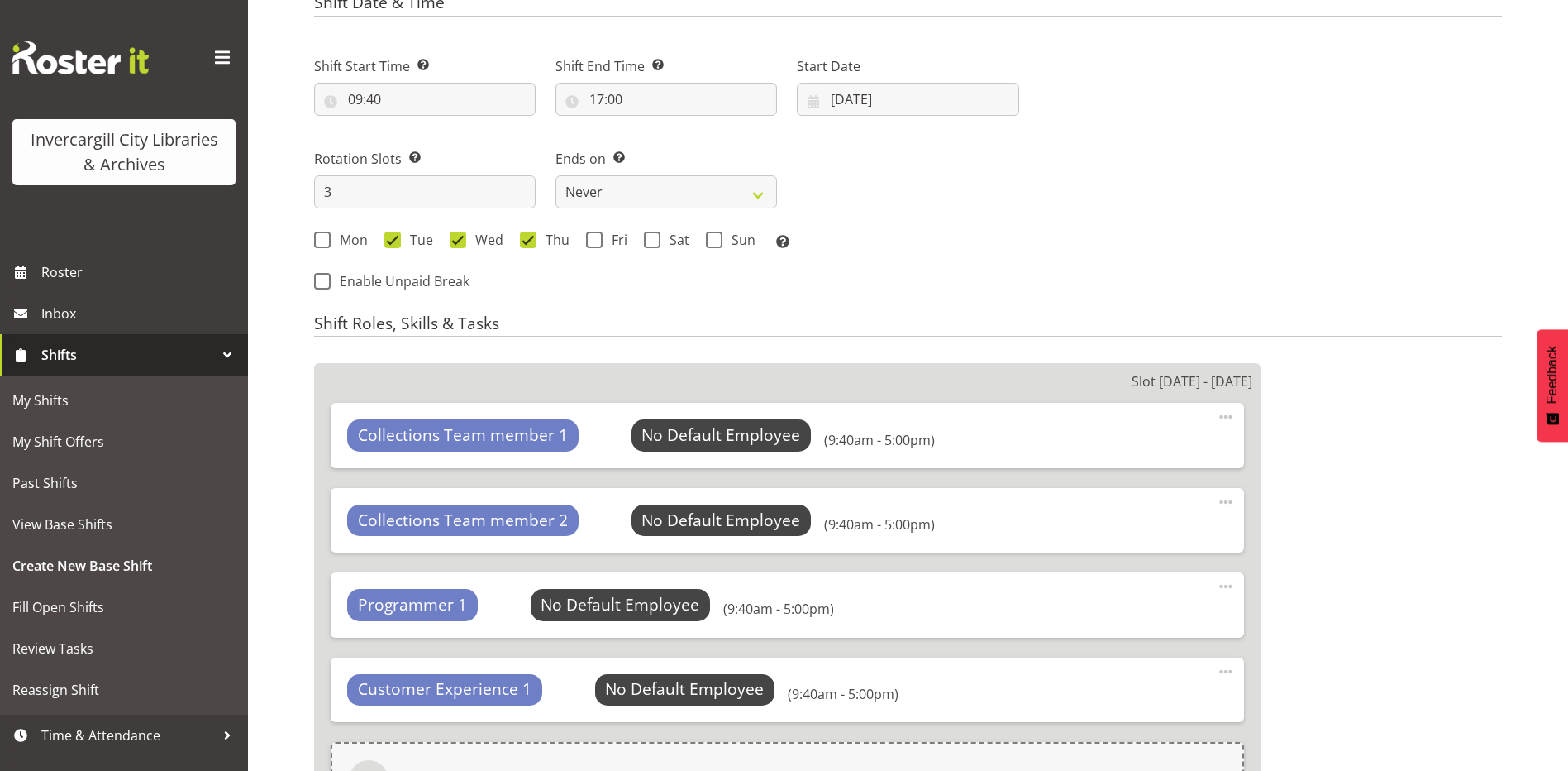
scroll to position [827, 0]
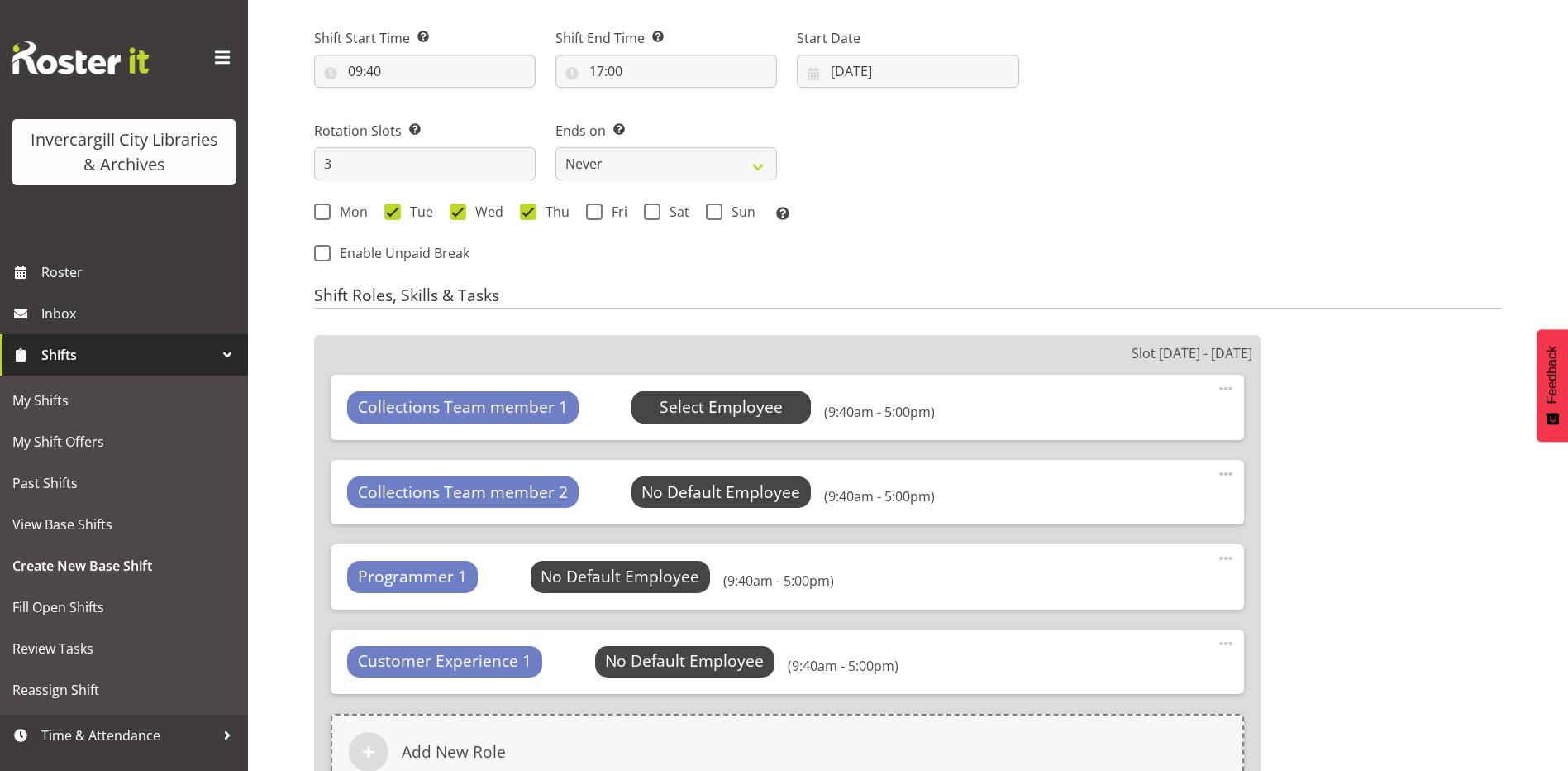
click at [691, 394] on span "Select Employee" at bounding box center [721, 407] width 180 height 32
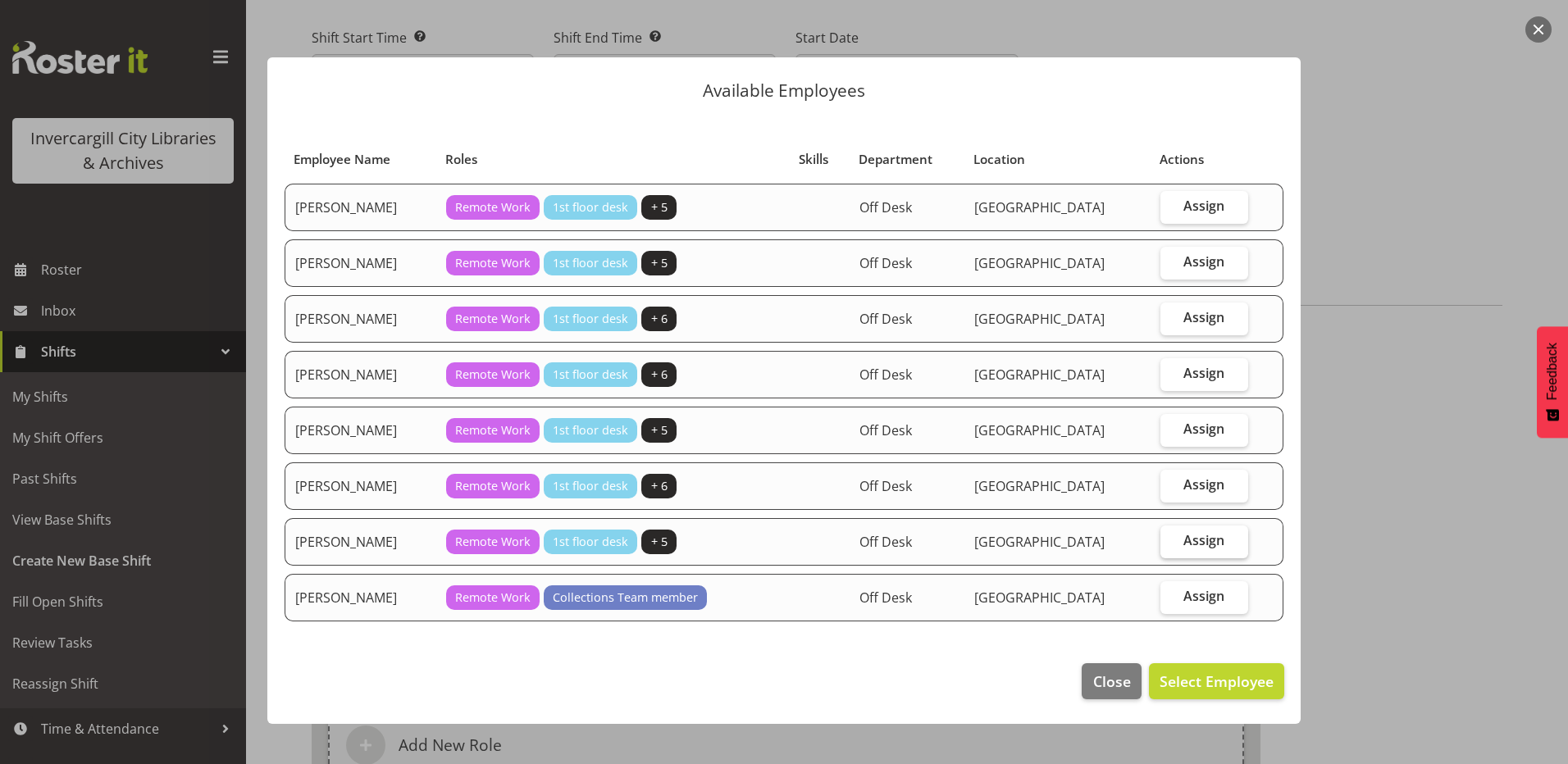
click at [1200, 532] on span "Assign" at bounding box center [1203, 540] width 41 height 16
click at [1171, 535] on input "Assign" at bounding box center [1165, 540] width 11 height 11
checkbox input "true"
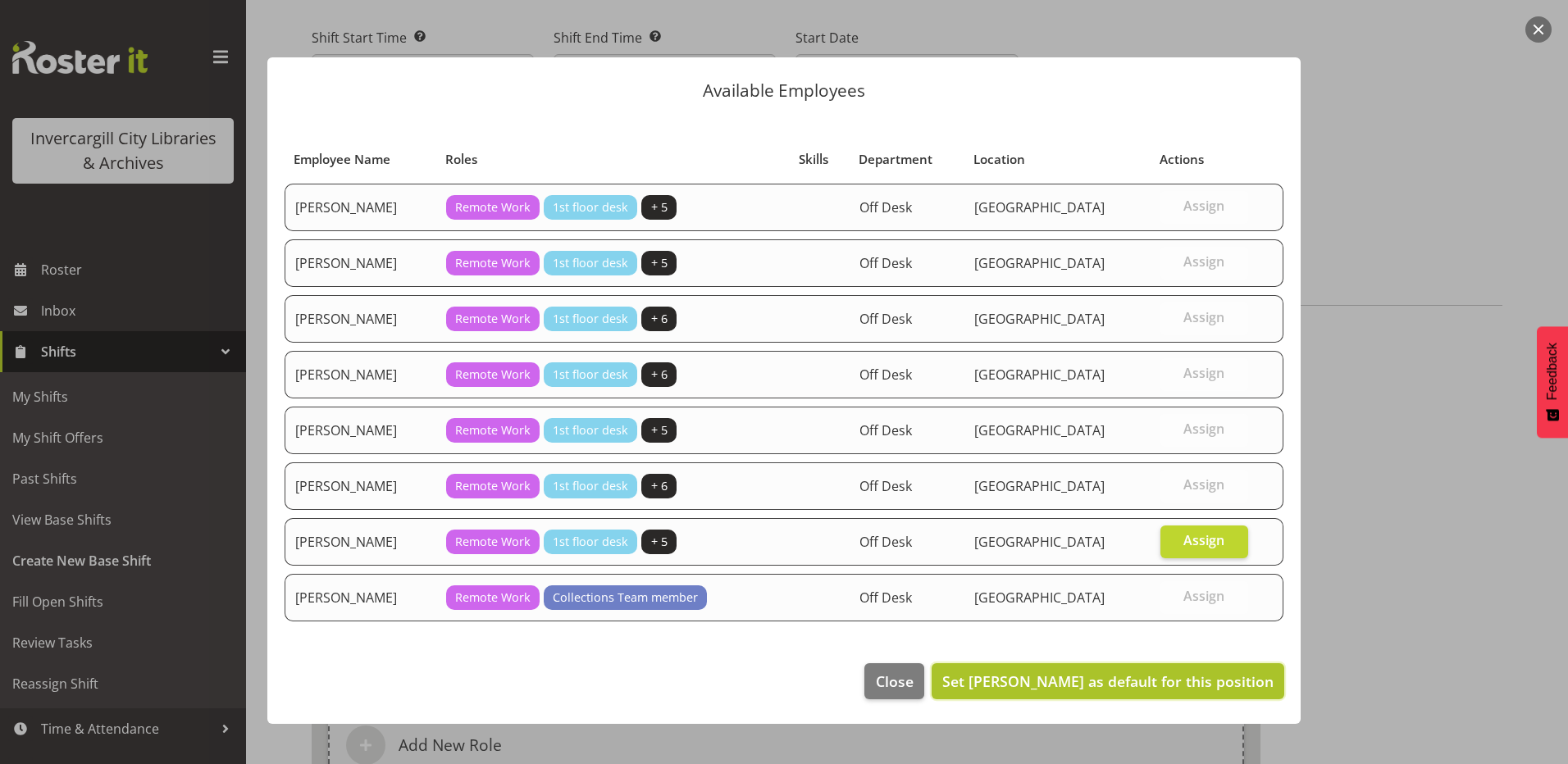
click at [1160, 675] on span "Set Marion van Voornveld as default for this position" at bounding box center [1107, 681] width 332 height 20
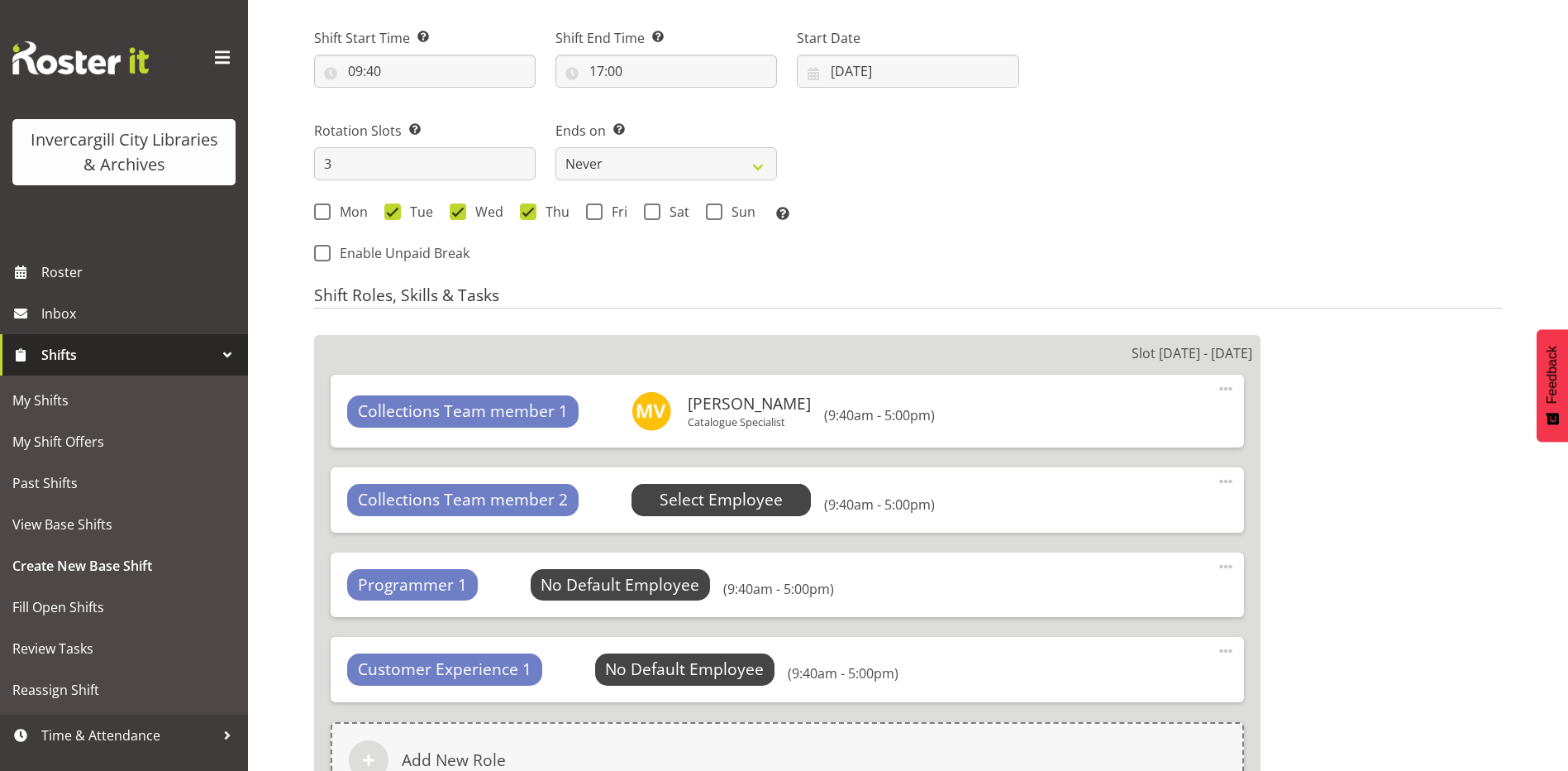
click at [749, 495] on span "Select Employee" at bounding box center [721, 499] width 123 height 24
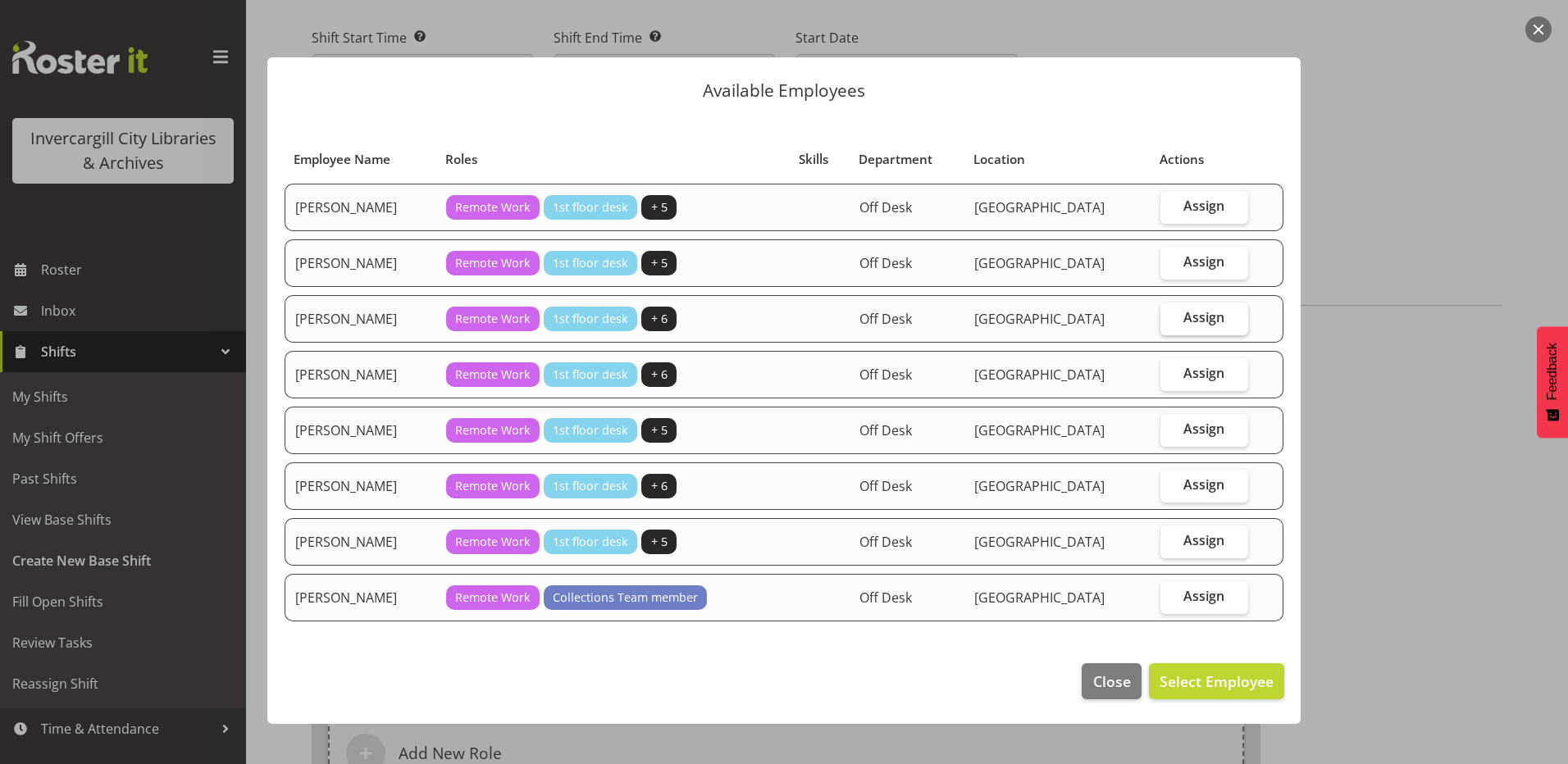
click at [1177, 321] on label "Assign" at bounding box center [1204, 319] width 88 height 32
click at [1171, 321] on input "Assign" at bounding box center [1165, 317] width 11 height 11
checkbox input "true"
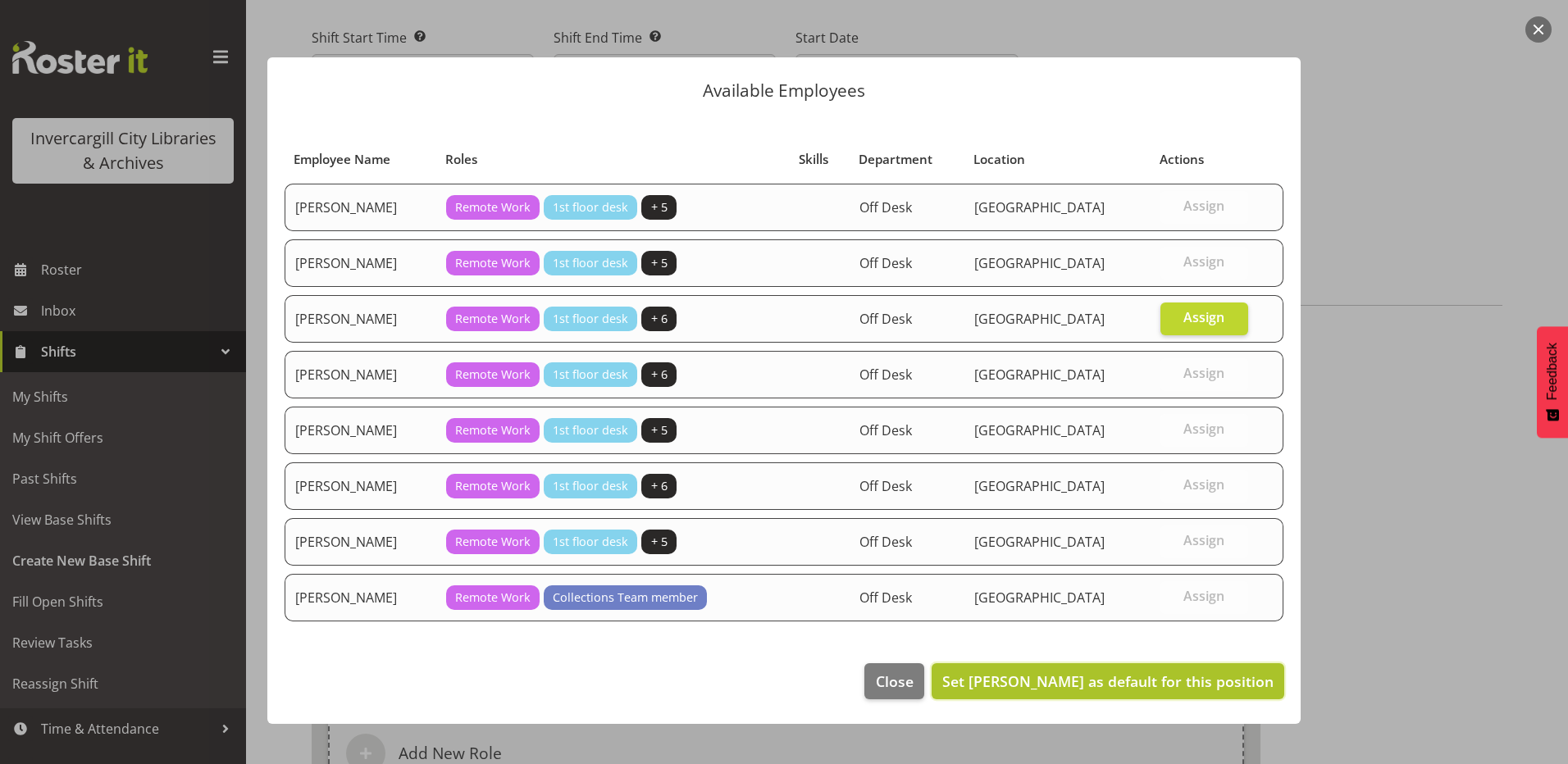
click at [1141, 675] on span "Set Jill Harpur as default for this position" at bounding box center [1107, 681] width 332 height 20
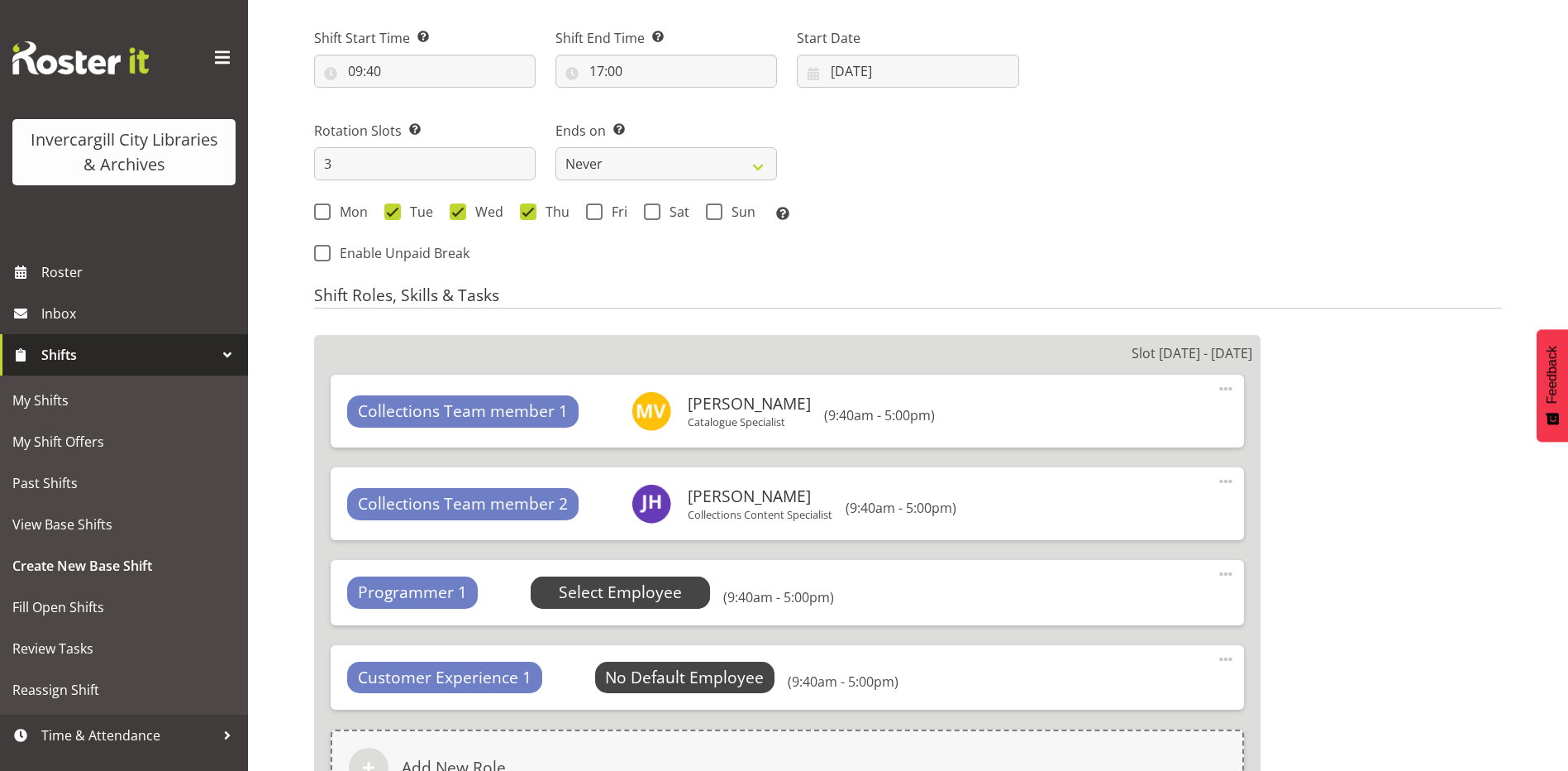
click at [611, 587] on span "Select Employee" at bounding box center [620, 592] width 123 height 24
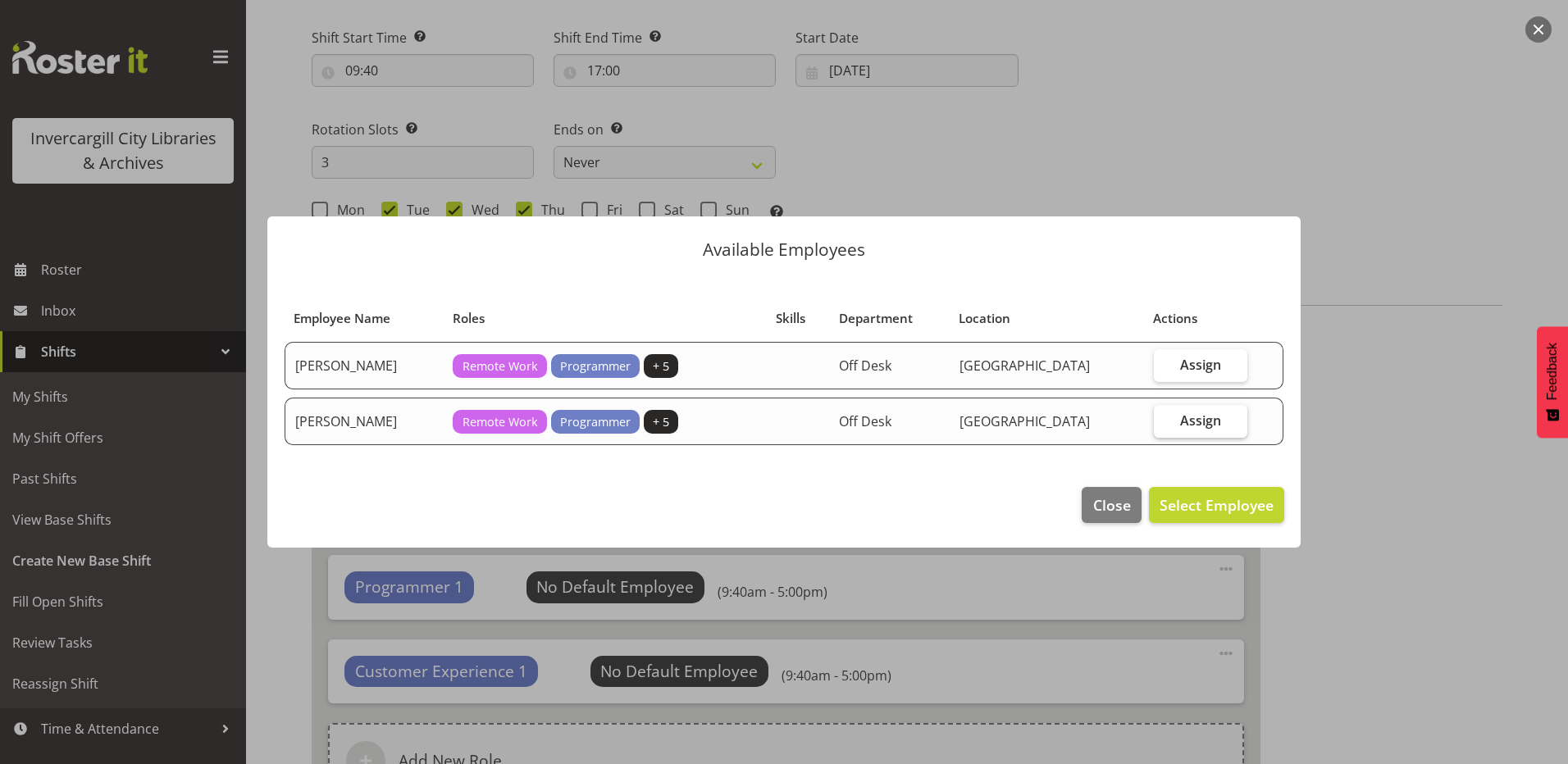
click at [1208, 425] on span "Assign" at bounding box center [1200, 420] width 41 height 16
click at [1165, 425] on input "Assign" at bounding box center [1159, 419] width 11 height 11
checkbox input "true"
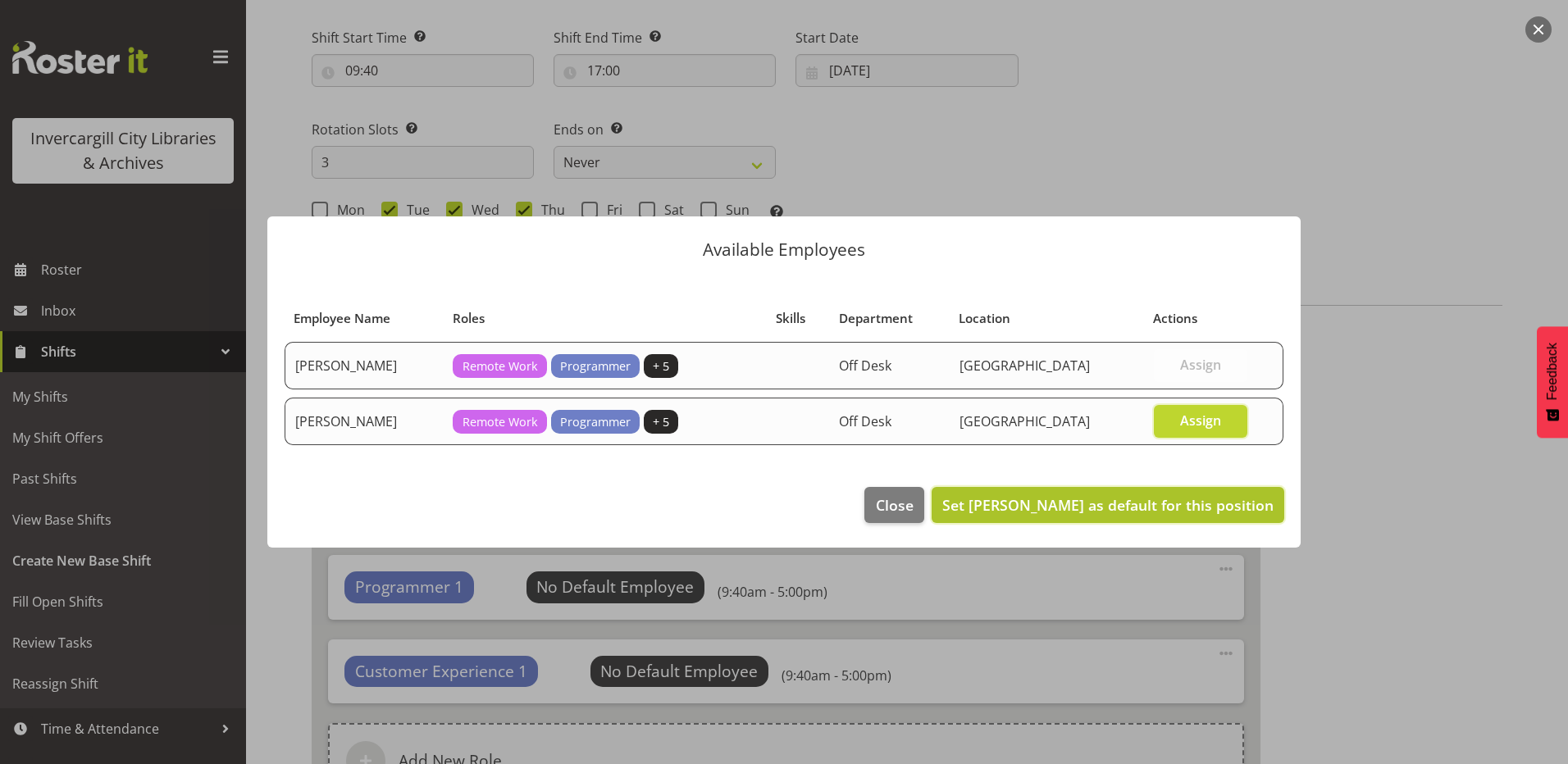
click at [1172, 505] on span "Set Katie Greene as default for this position" at bounding box center [1107, 504] width 332 height 20
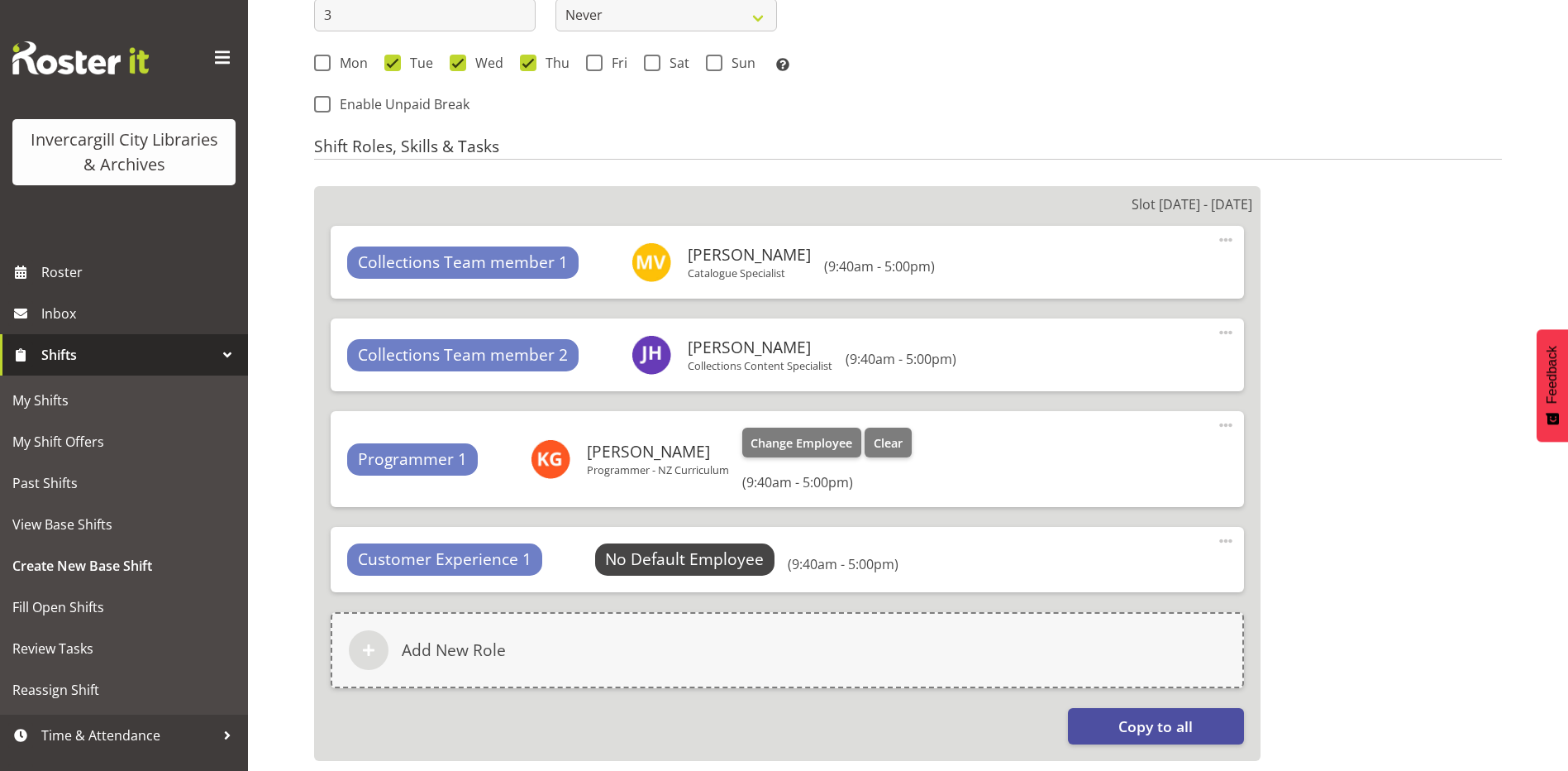
scroll to position [993, 0]
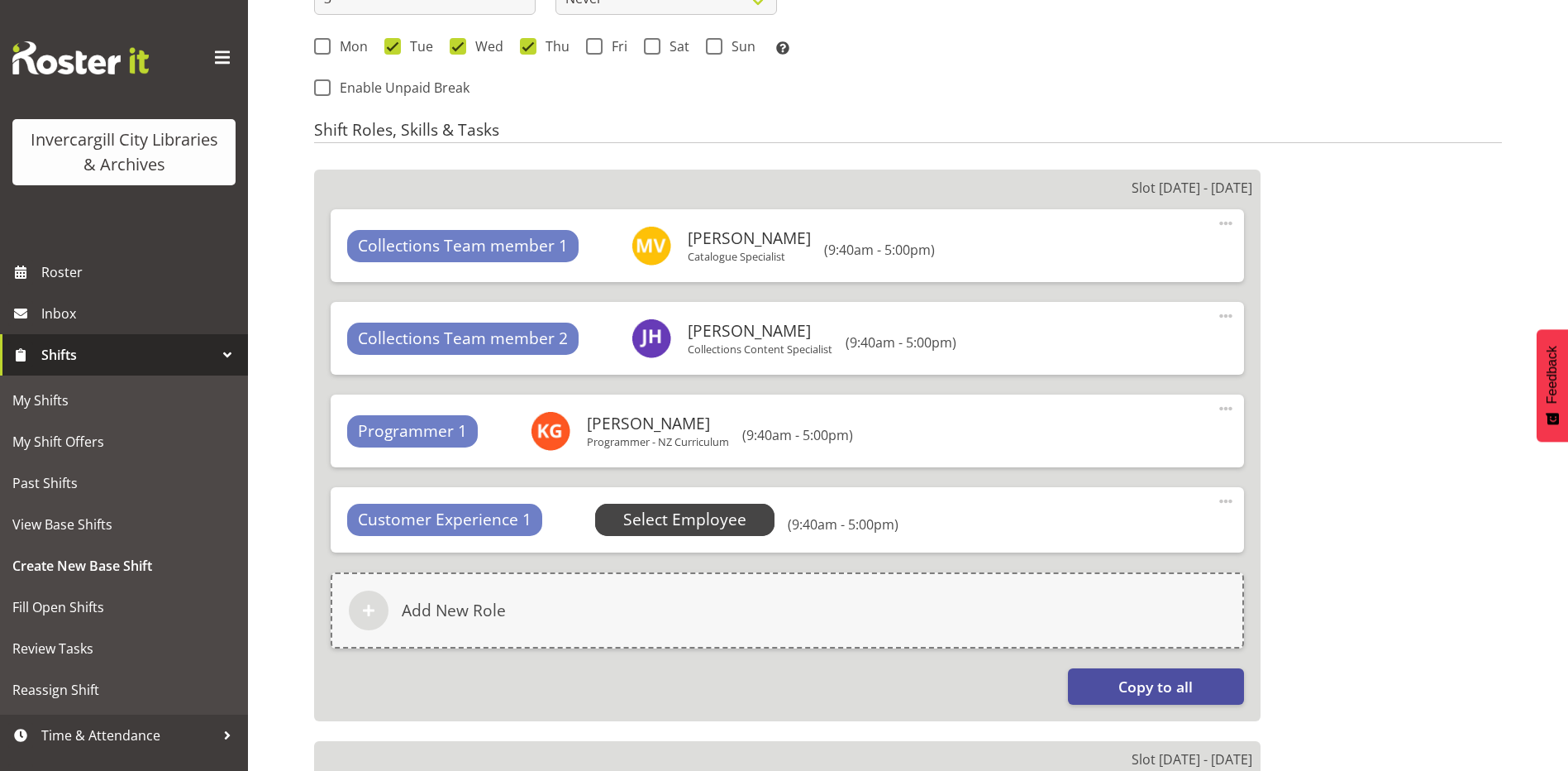
click at [696, 520] on span "Select Employee" at bounding box center [685, 519] width 123 height 24
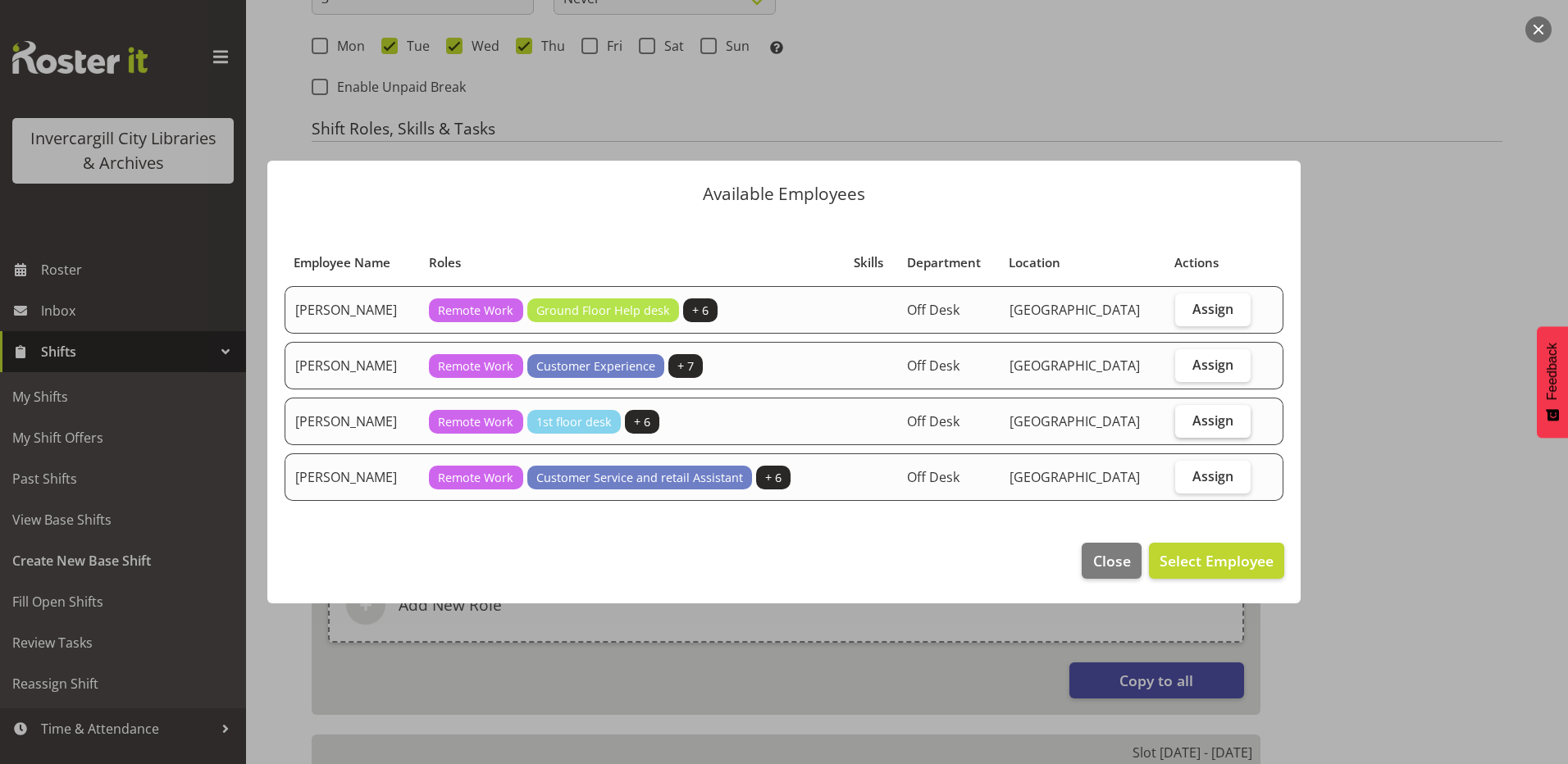
click at [1212, 414] on span "Assign" at bounding box center [1213, 420] width 41 height 16
click at [1186, 414] on input "Assign" at bounding box center [1180, 419] width 11 height 11
checkbox input "true"
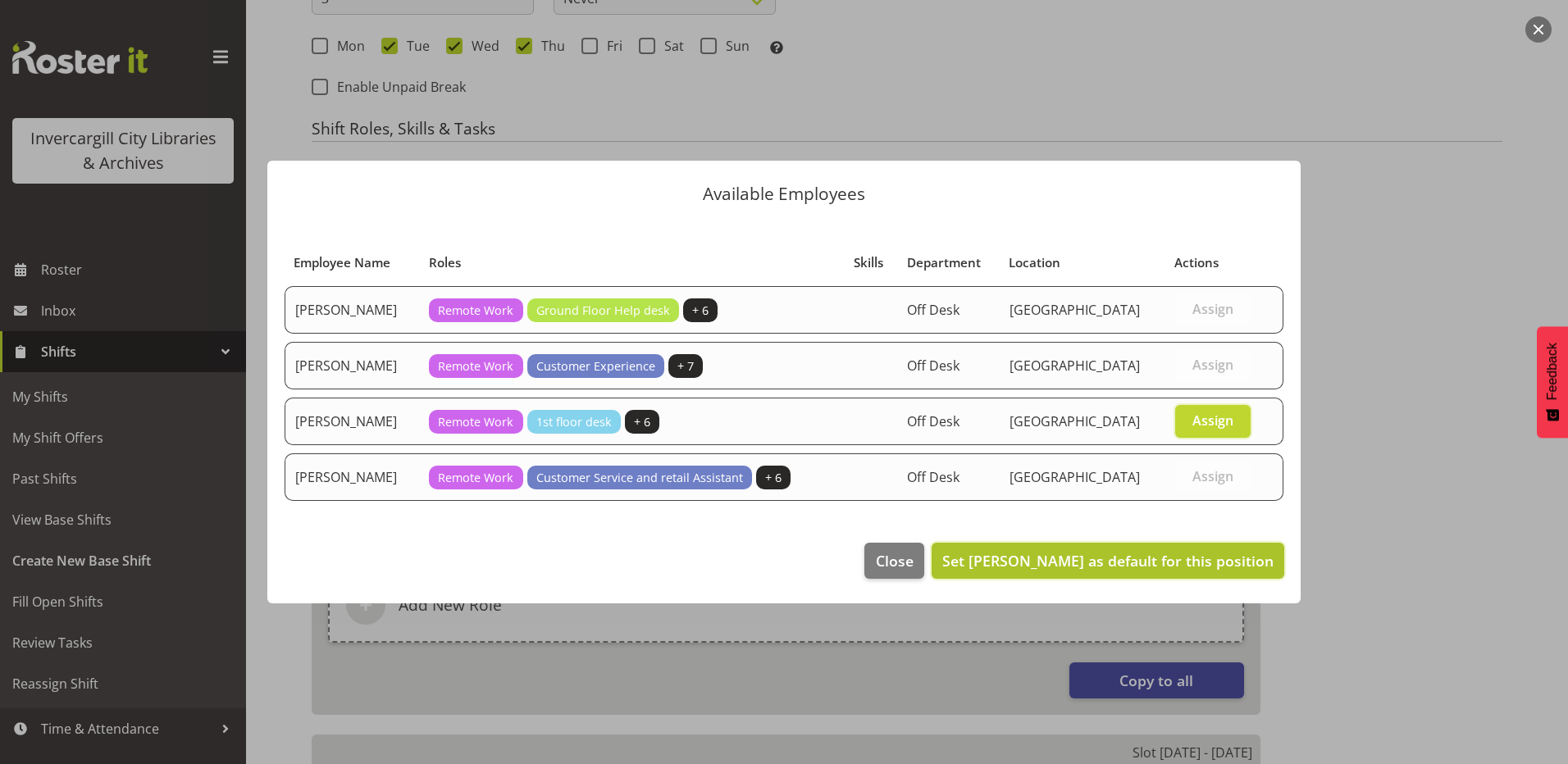
click at [1155, 554] on span "Set Lynette Lockett as default for this position" at bounding box center [1107, 561] width 332 height 20
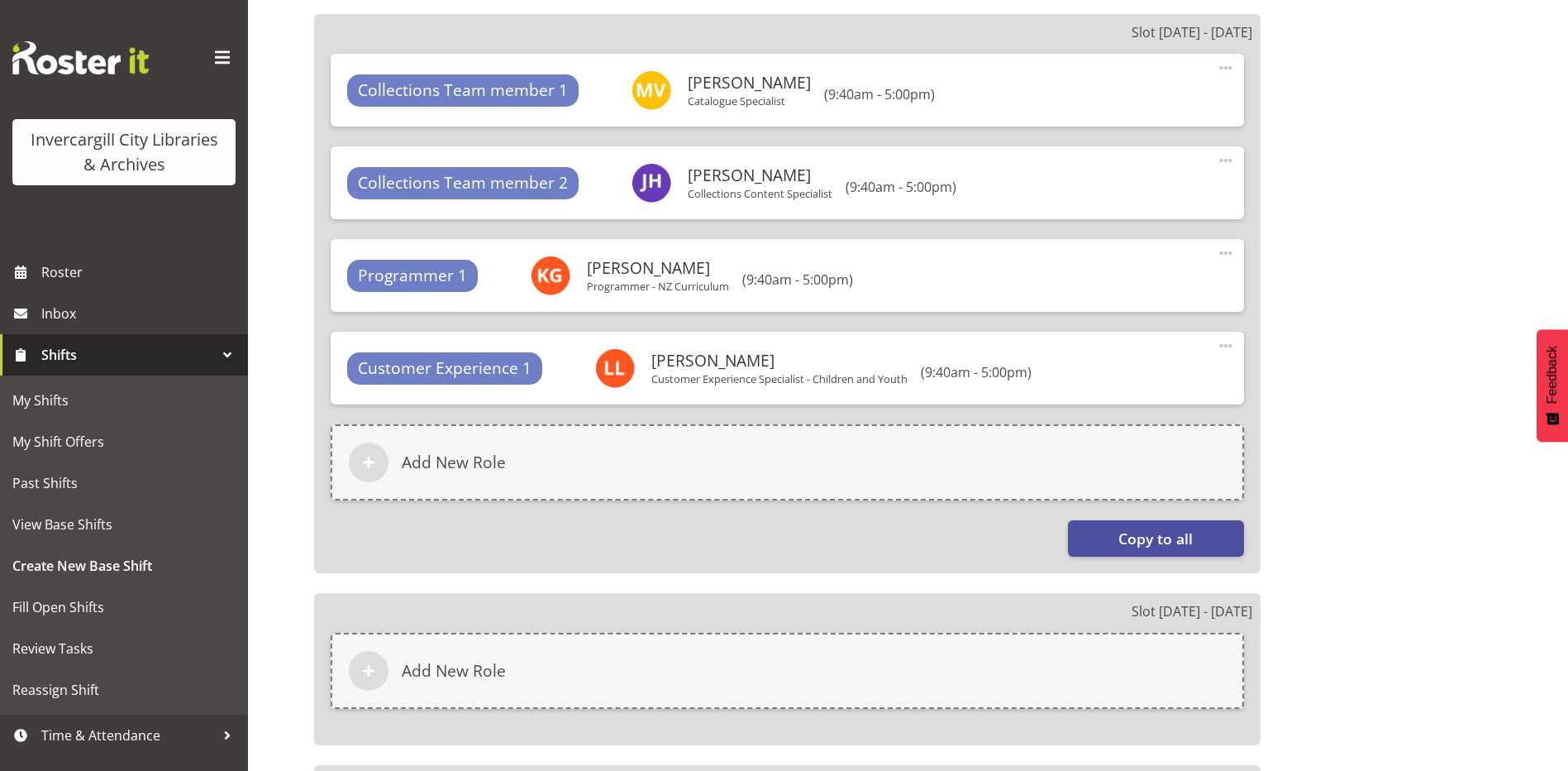
scroll to position [1158, 0]
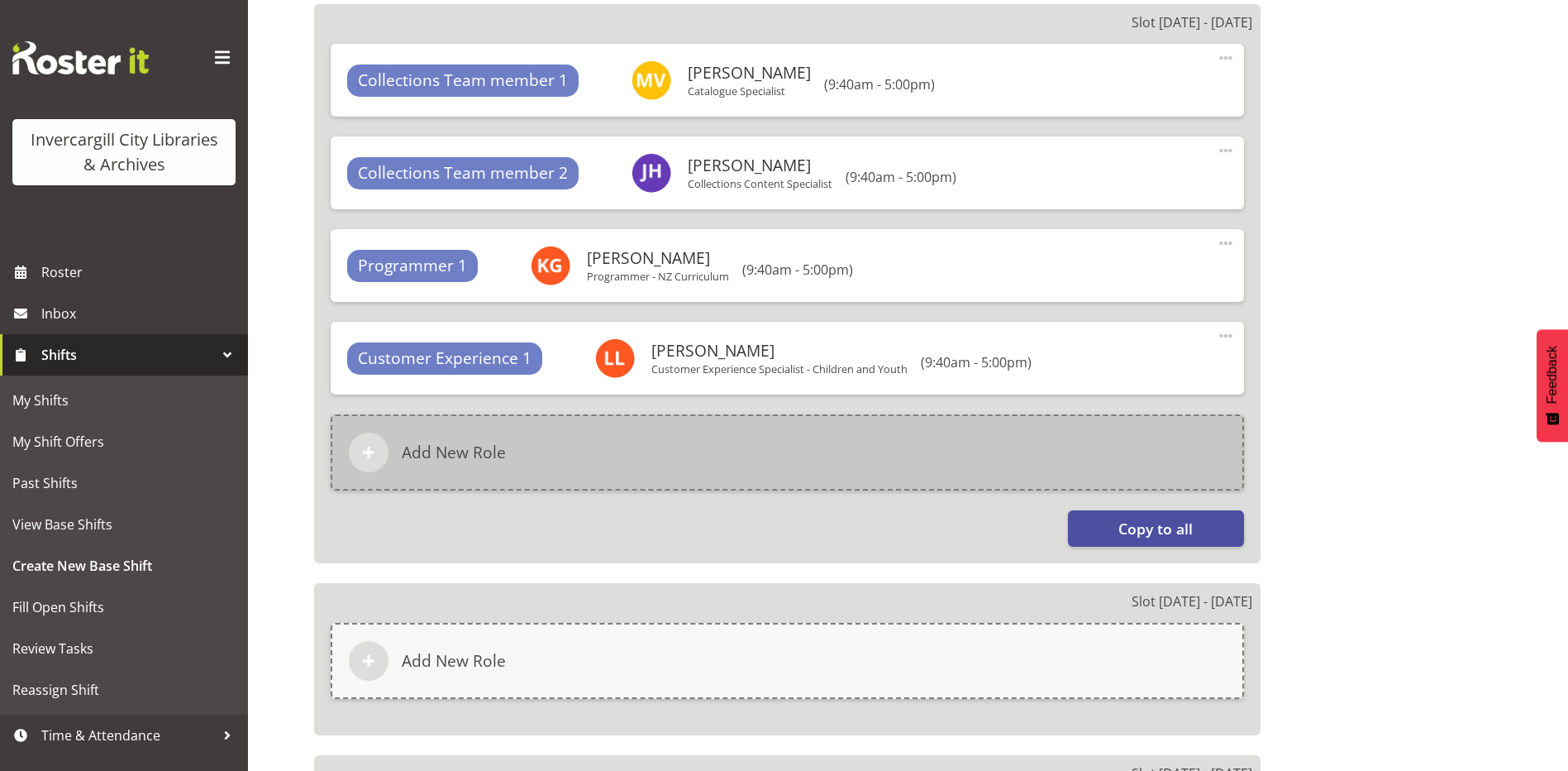
click at [684, 463] on div "Add New Role" at bounding box center [787, 452] width 913 height 76
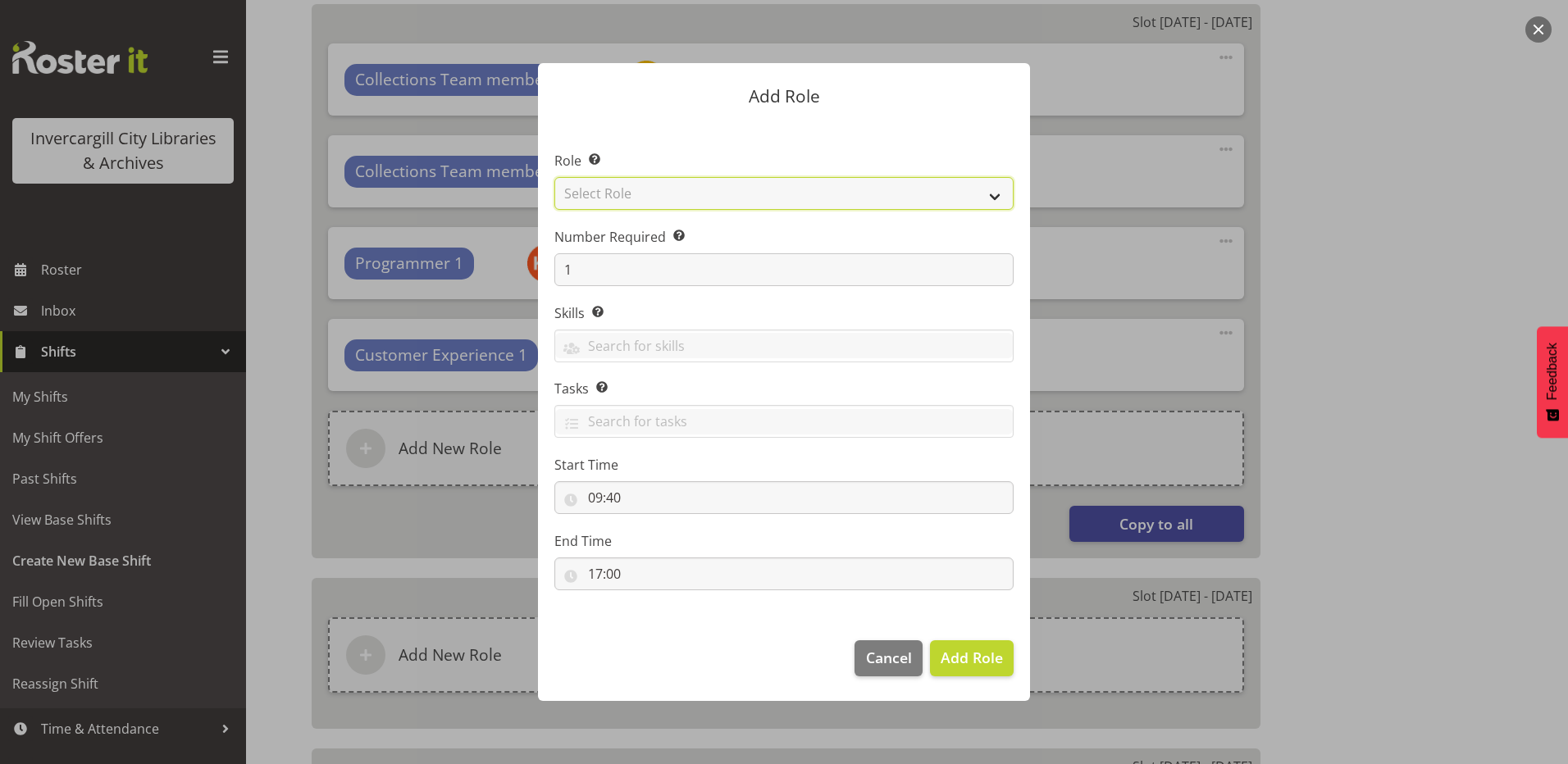
click at [811, 194] on select "Select Role 1st floor desk AQ operator Business Support Team member Casual Cust…" at bounding box center [784, 193] width 460 height 32
select select "1527"
click at [554, 177] on select "Select Role 1st floor desk AQ operator Business Support Team member Casual Cust…" at bounding box center [784, 193] width 460 height 32
click at [952, 656] on span "Add Role" at bounding box center [971, 657] width 62 height 20
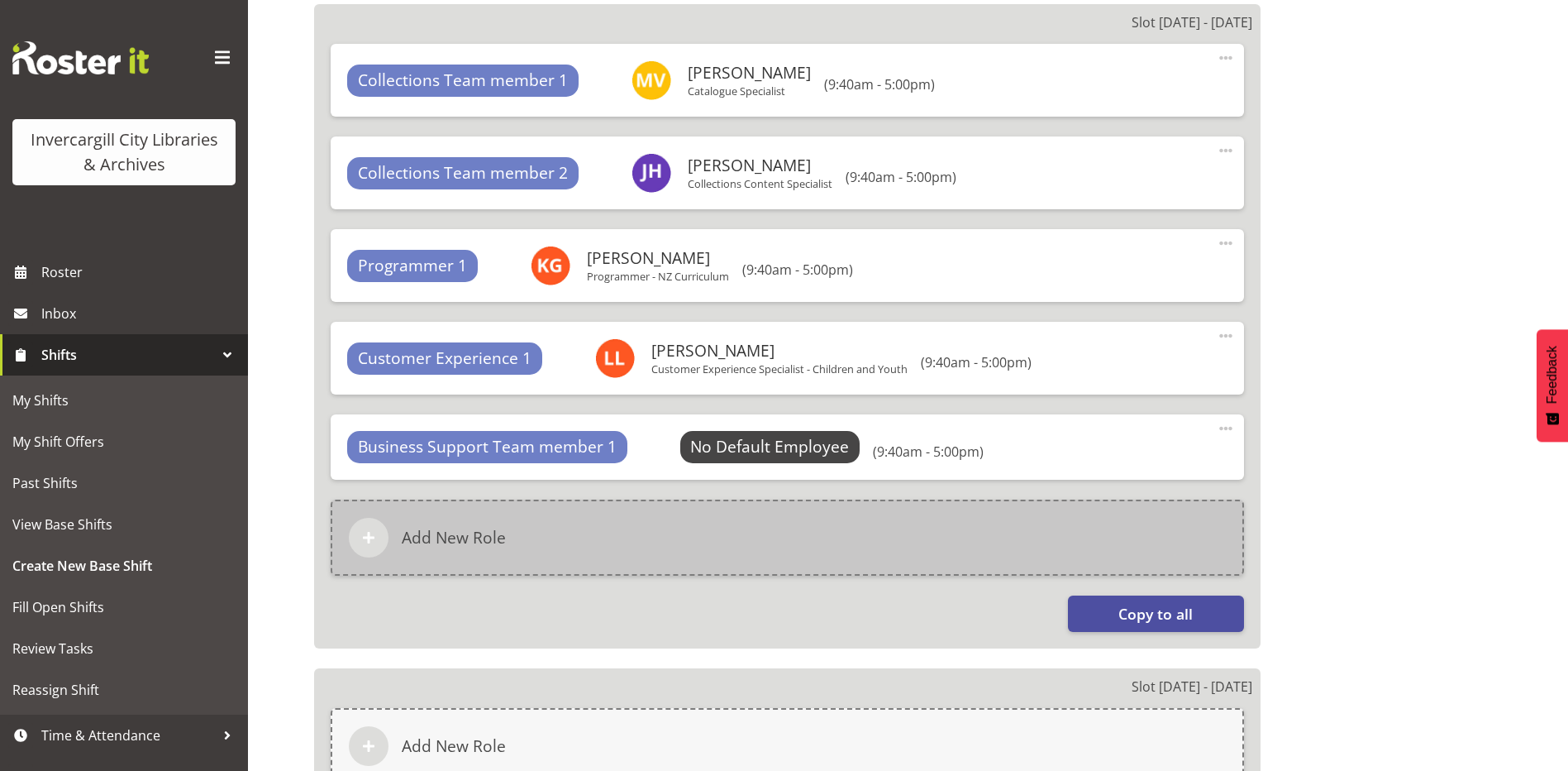
click at [650, 545] on div "Add New Role" at bounding box center [787, 537] width 913 height 76
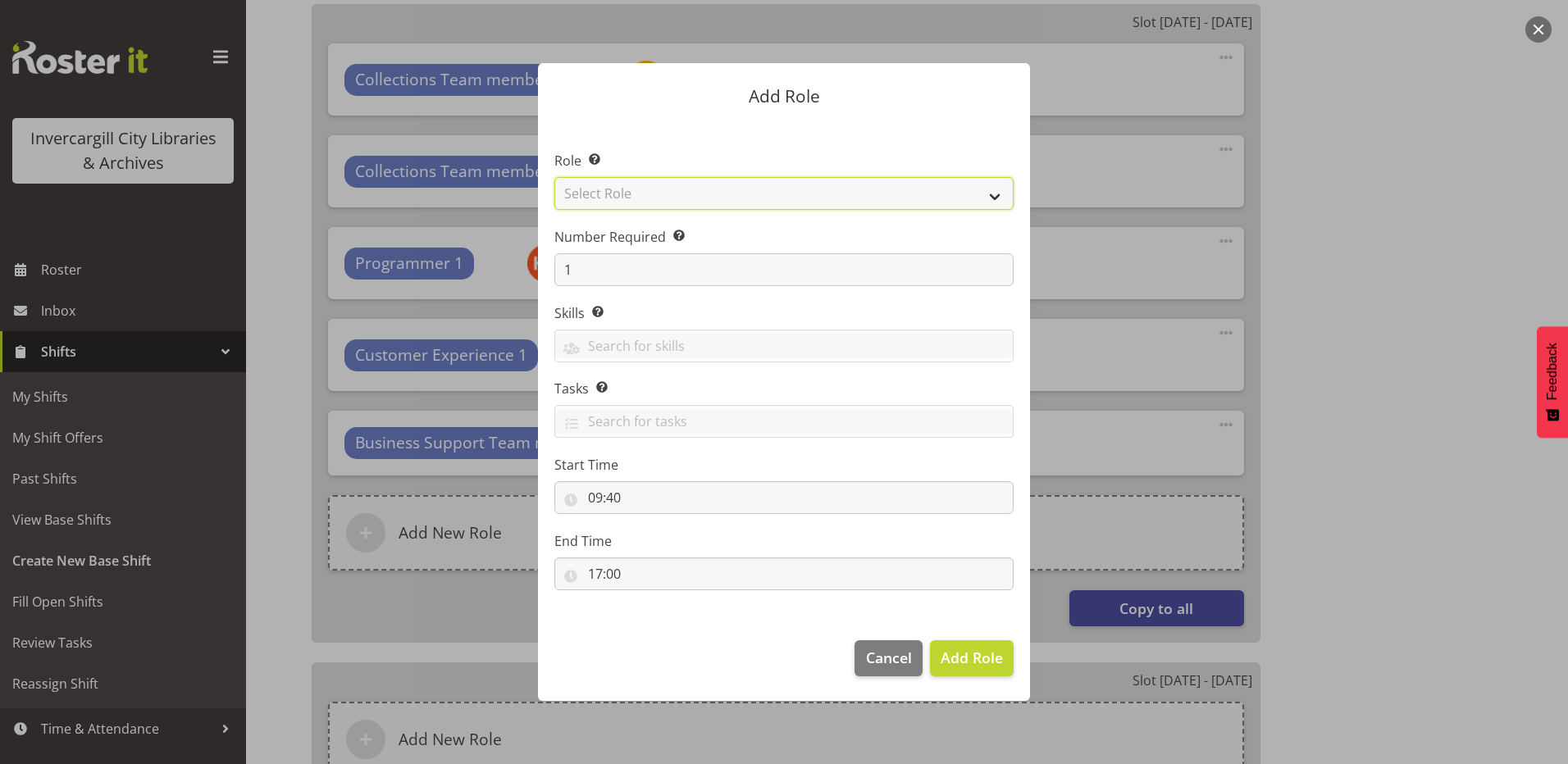
click at [669, 182] on select "Select Role 1st floor desk AQ operator Business Support Team member Casual Cust…" at bounding box center [784, 193] width 460 height 32
select select "1524"
click at [554, 177] on select "Select Role 1st floor desk AQ operator Business Support Team member Casual Cust…" at bounding box center [784, 193] width 460 height 32
click at [953, 645] on button "Add Role" at bounding box center [972, 658] width 84 height 36
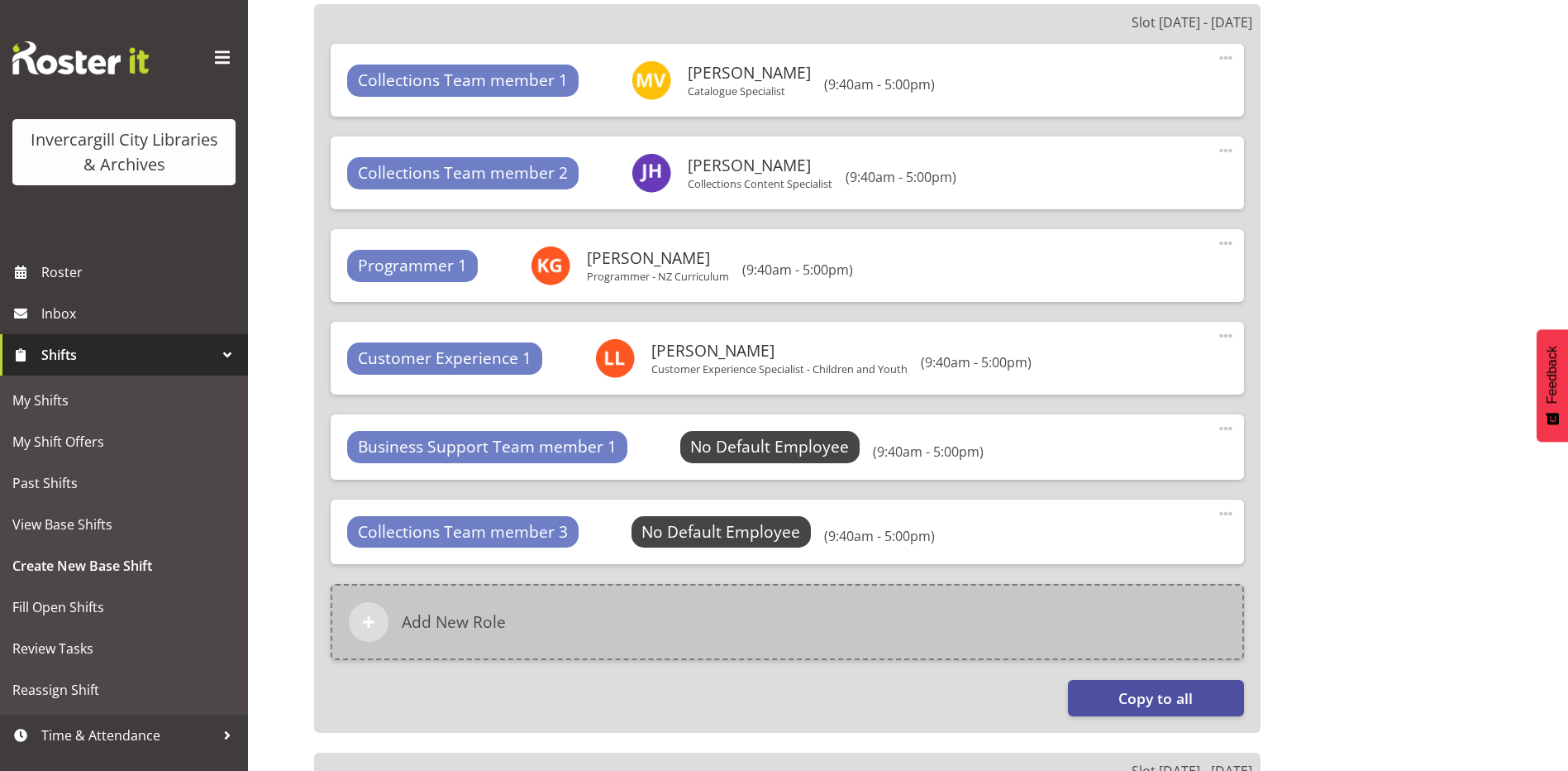
click at [780, 622] on div "Add New Role" at bounding box center [787, 622] width 913 height 76
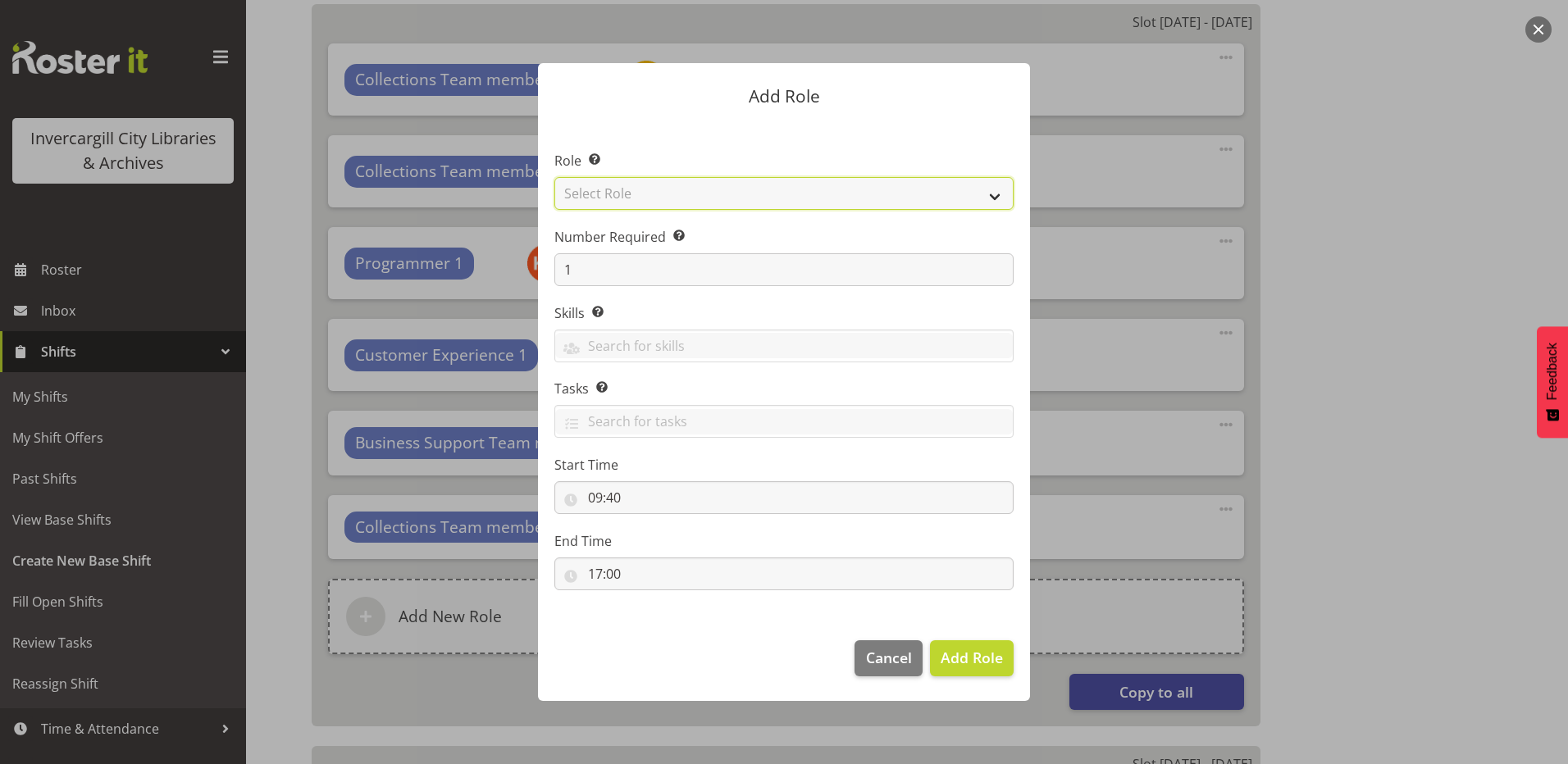
click at [696, 181] on select "Select Role 1st floor desk AQ operator Business Support Team member Casual Cust…" at bounding box center [784, 193] width 460 height 32
select select "1535"
click at [554, 177] on select "Select Role 1st floor desk AQ operator Business Support Team member Casual Cust…" at bounding box center [784, 193] width 460 height 32
click at [977, 649] on span "Add Role" at bounding box center [971, 657] width 62 height 20
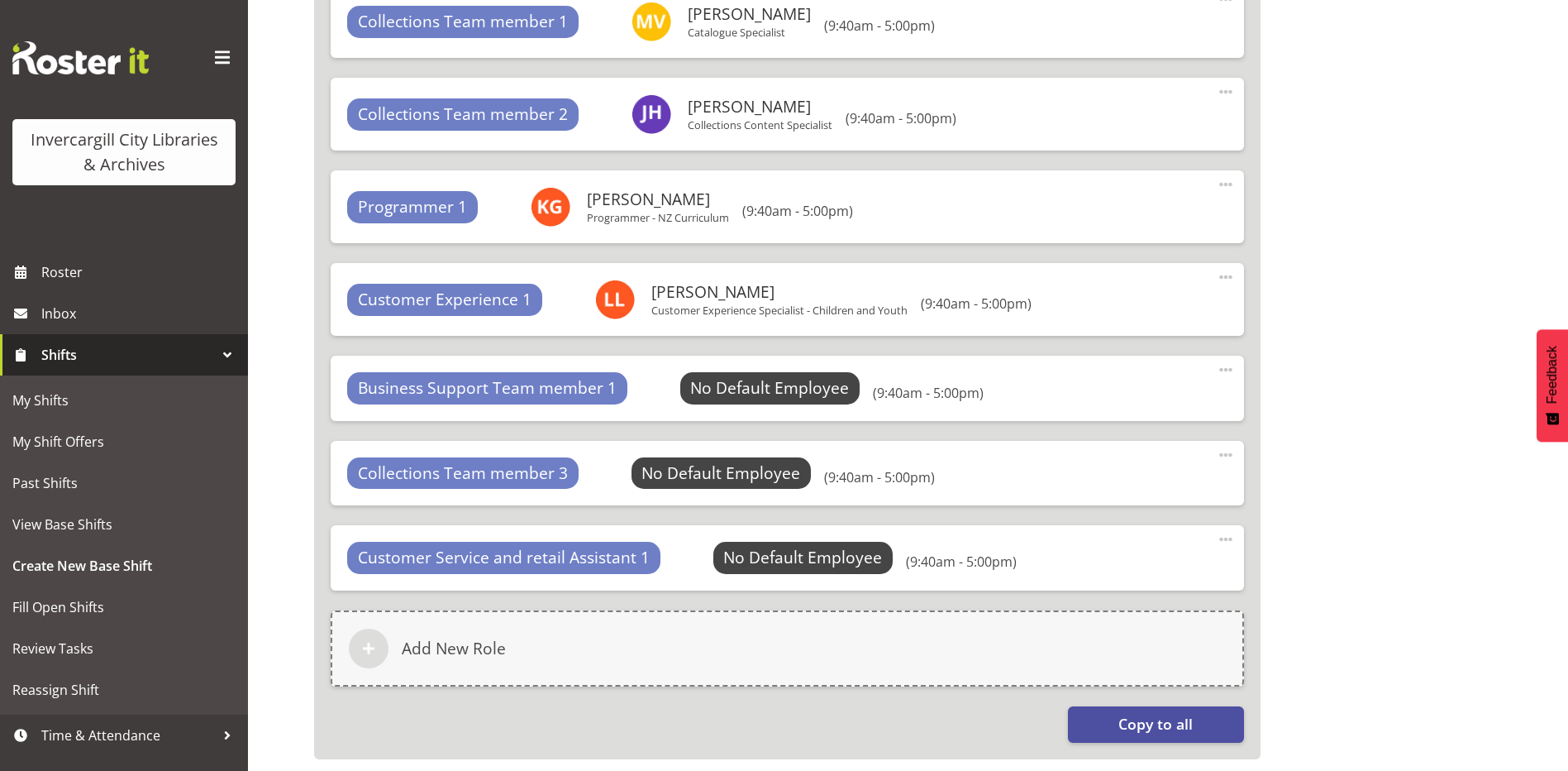
scroll to position [1240, 0]
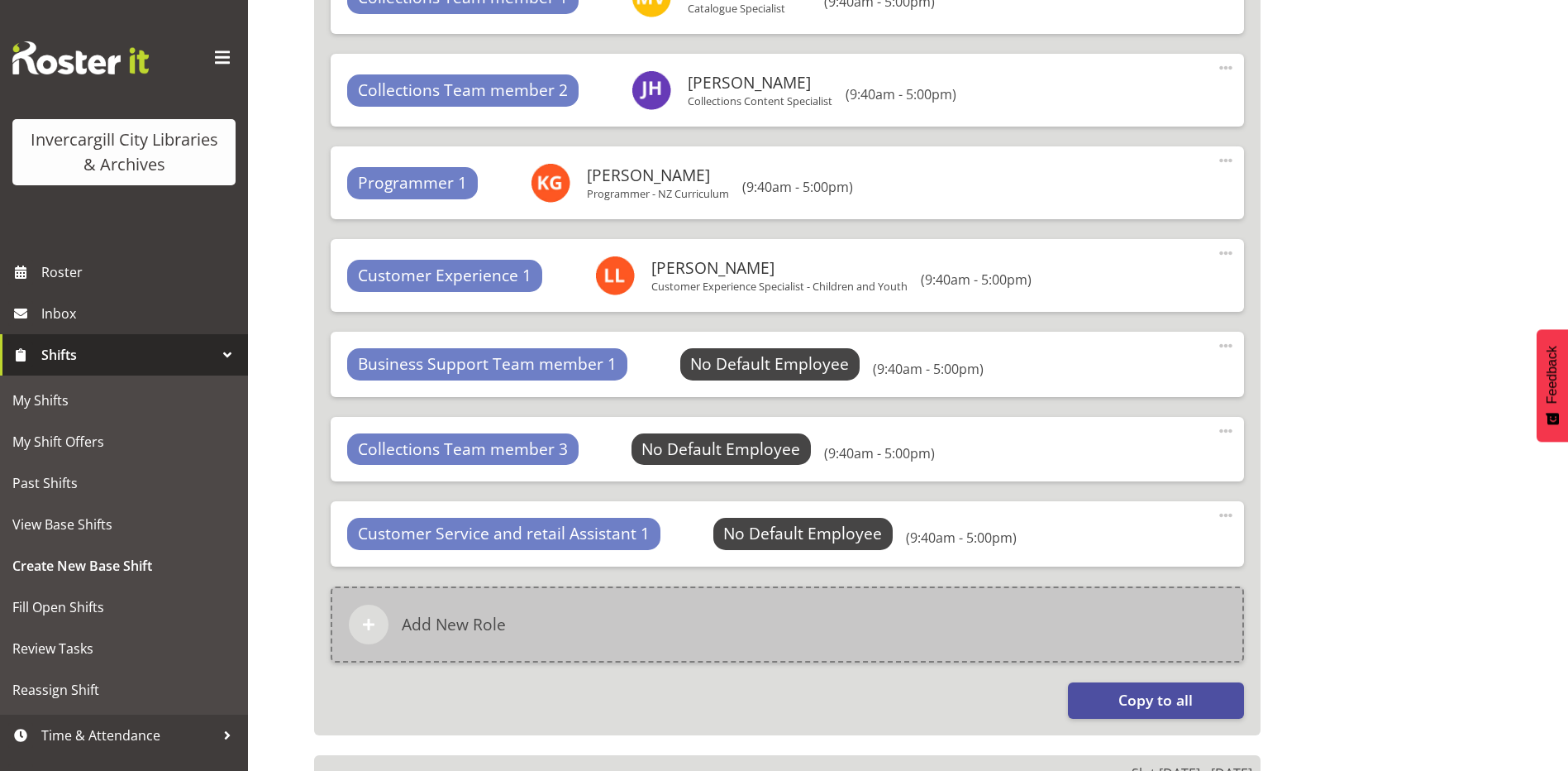
click at [774, 615] on div "Add New Role" at bounding box center [787, 624] width 913 height 76
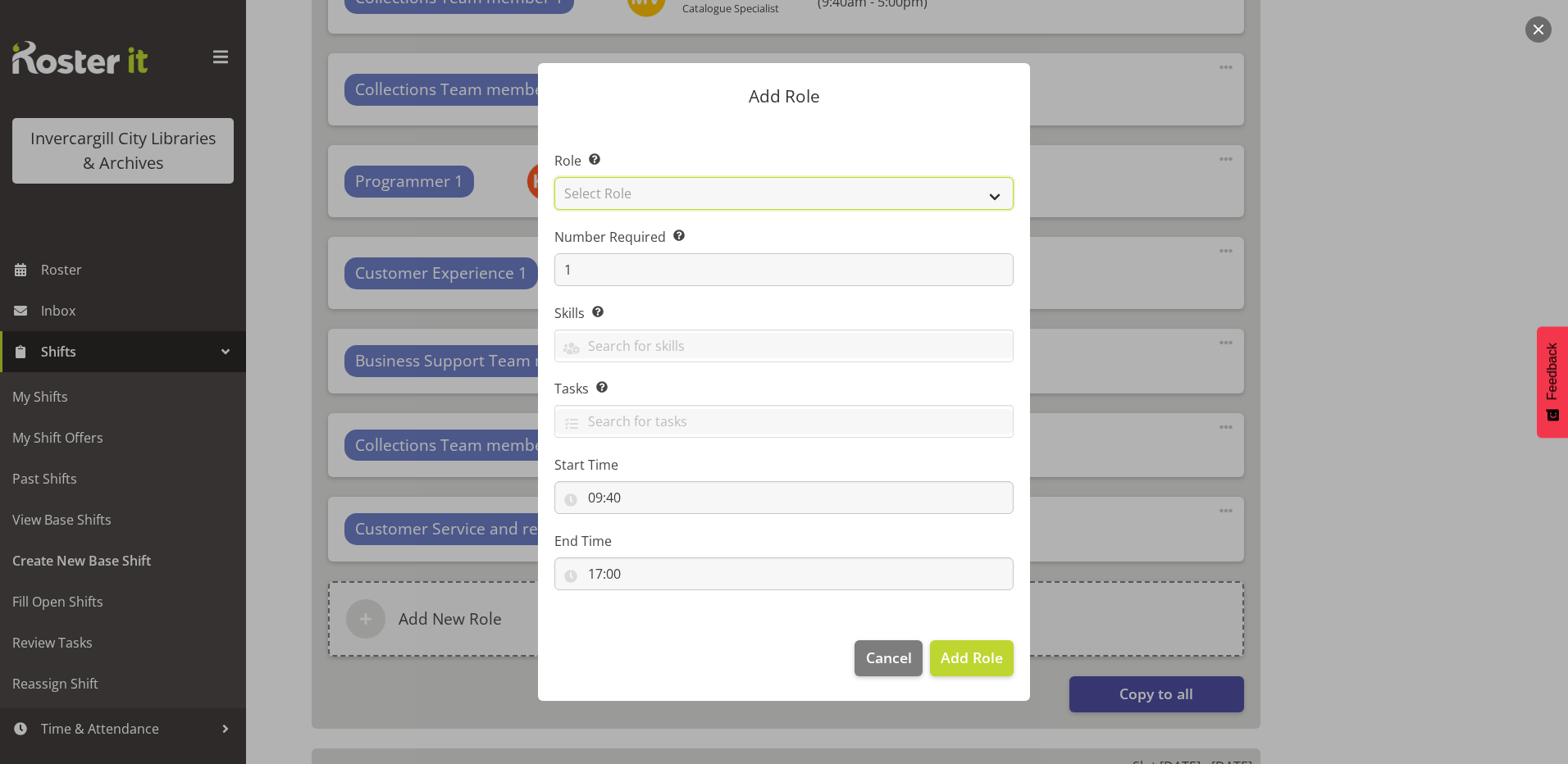
click at [745, 199] on select "Select Role 1st floor desk AQ operator Business Support Team member Casual Cust…" at bounding box center [784, 193] width 460 height 32
select select "1535"
click at [554, 177] on select "Select Role 1st floor desk AQ operator Business Support Team member Casual Cust…" at bounding box center [784, 193] width 460 height 32
click at [968, 663] on span "Add Role" at bounding box center [971, 657] width 62 height 20
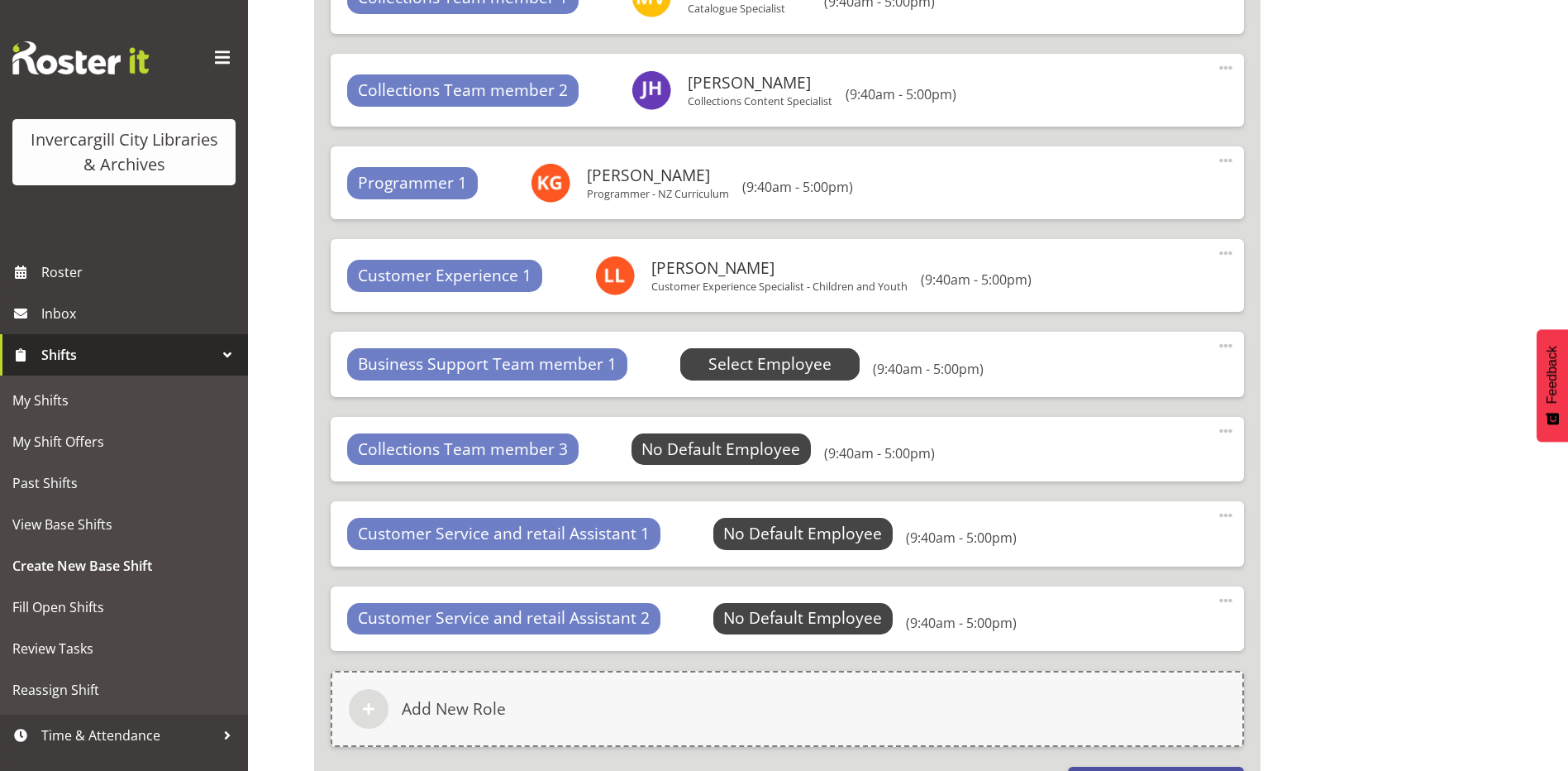
click at [766, 364] on span "Select Employee" at bounding box center [771, 364] width 123 height 24
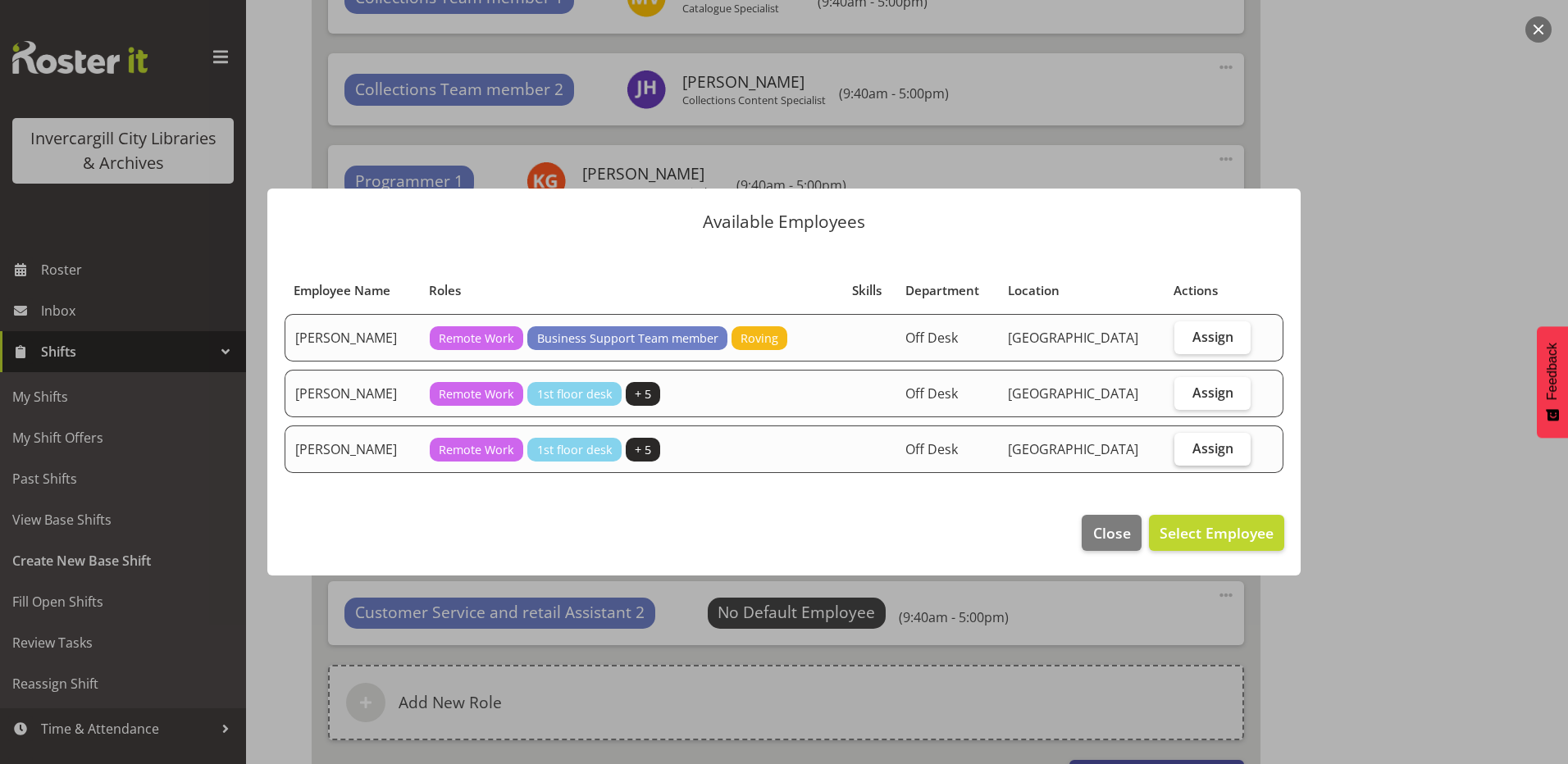
click at [1193, 454] on span "Assign" at bounding box center [1213, 448] width 41 height 16
click at [1185, 454] on input "Assign" at bounding box center [1179, 447] width 11 height 11
checkbox input "true"
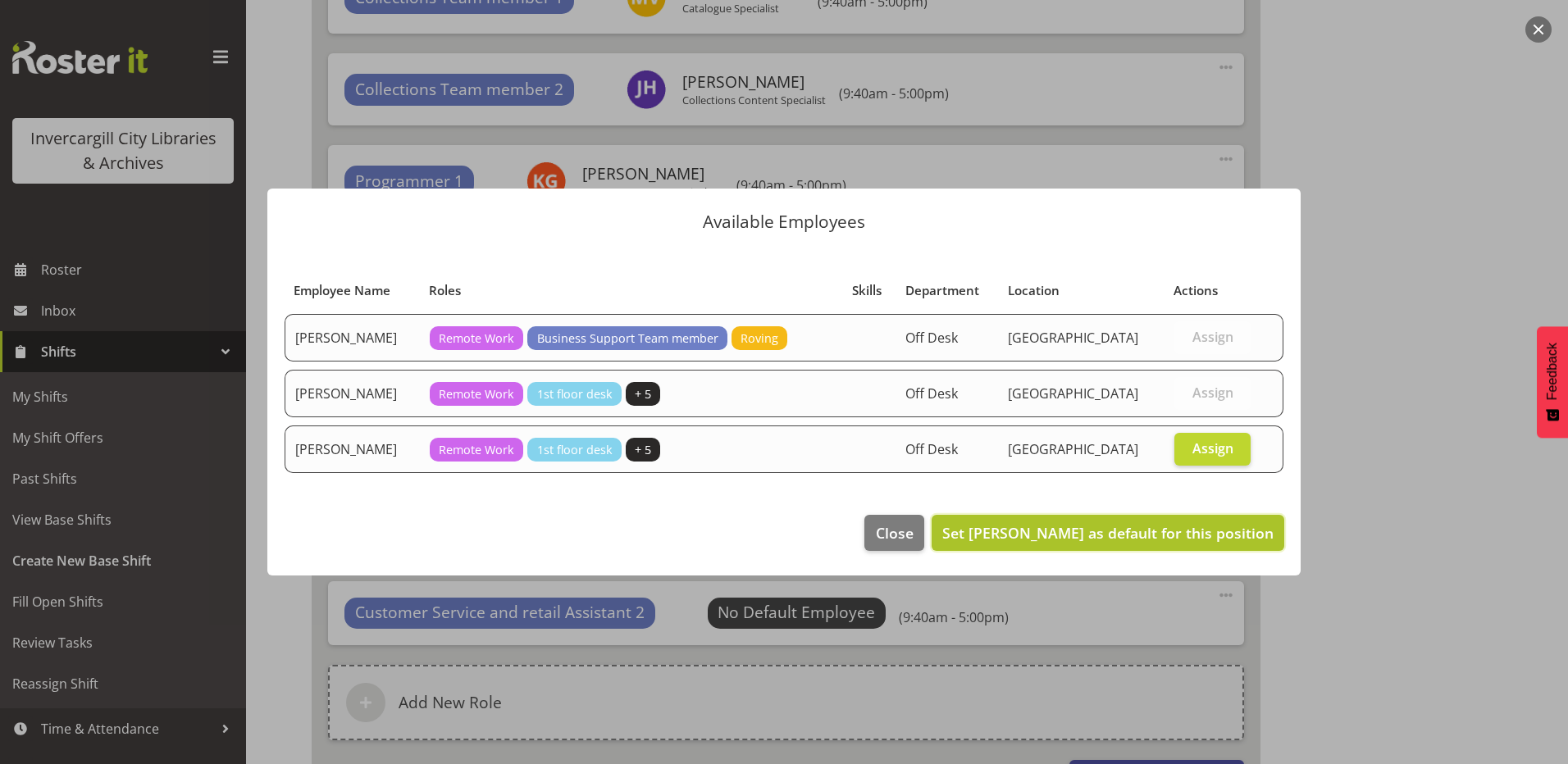
click at [1229, 536] on span "Set Willem Burger as default for this position" at bounding box center [1107, 533] width 332 height 20
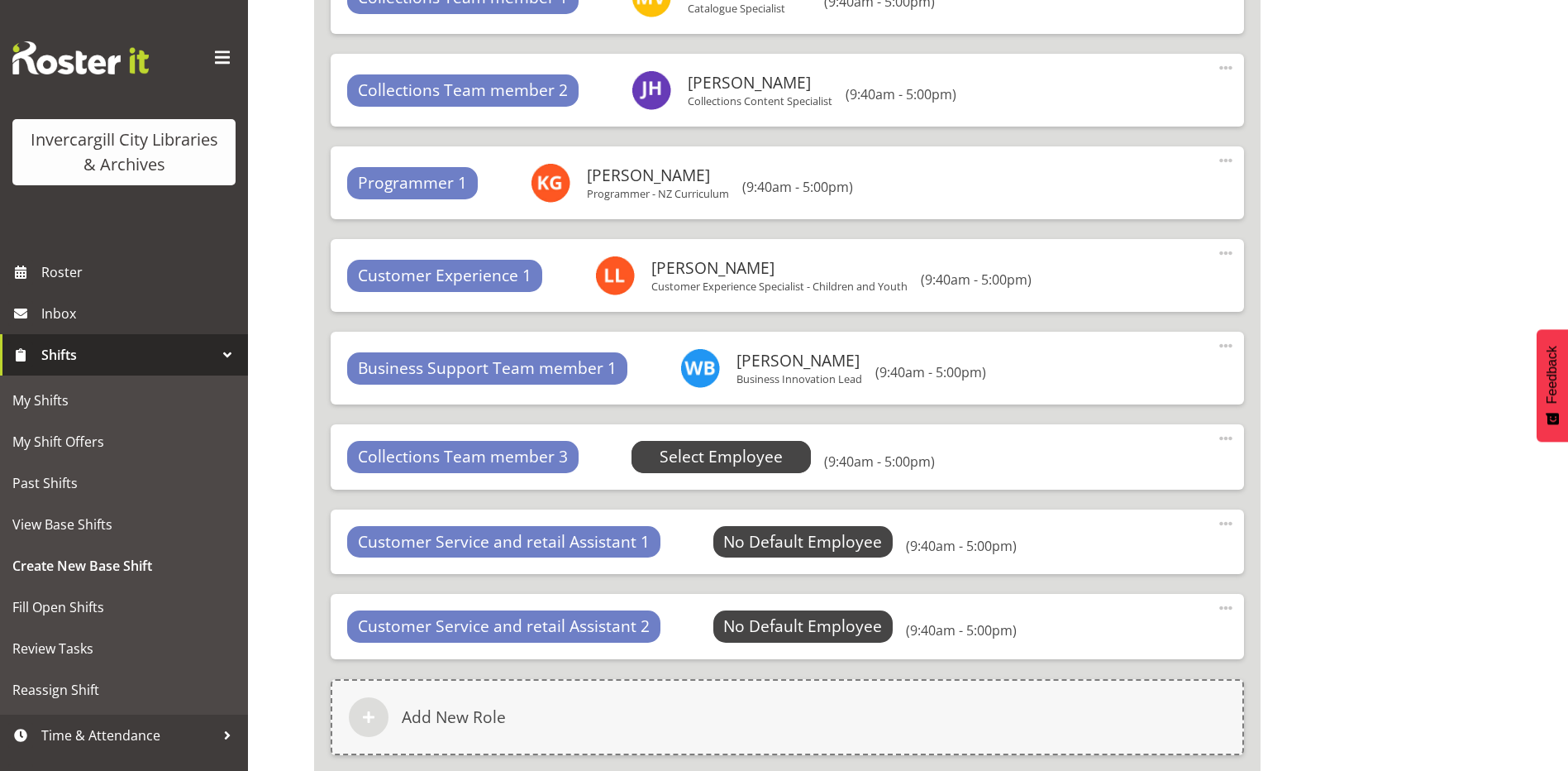
click at [761, 445] on span "Select Employee" at bounding box center [721, 457] width 123 height 24
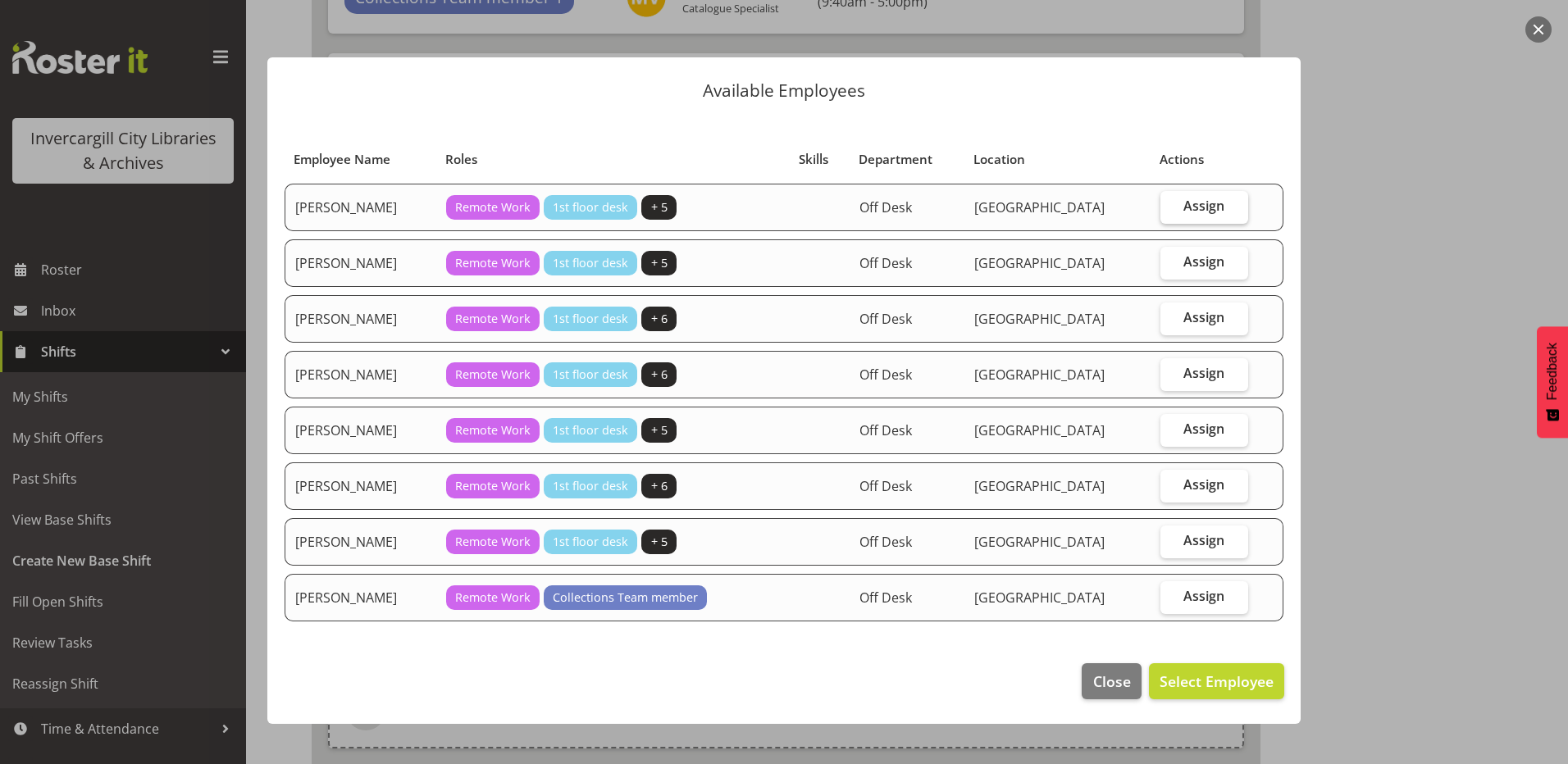
click at [1195, 210] on span "Assign" at bounding box center [1203, 205] width 41 height 16
click at [1171, 210] on input "Assign" at bounding box center [1165, 205] width 11 height 11
checkbox input "true"
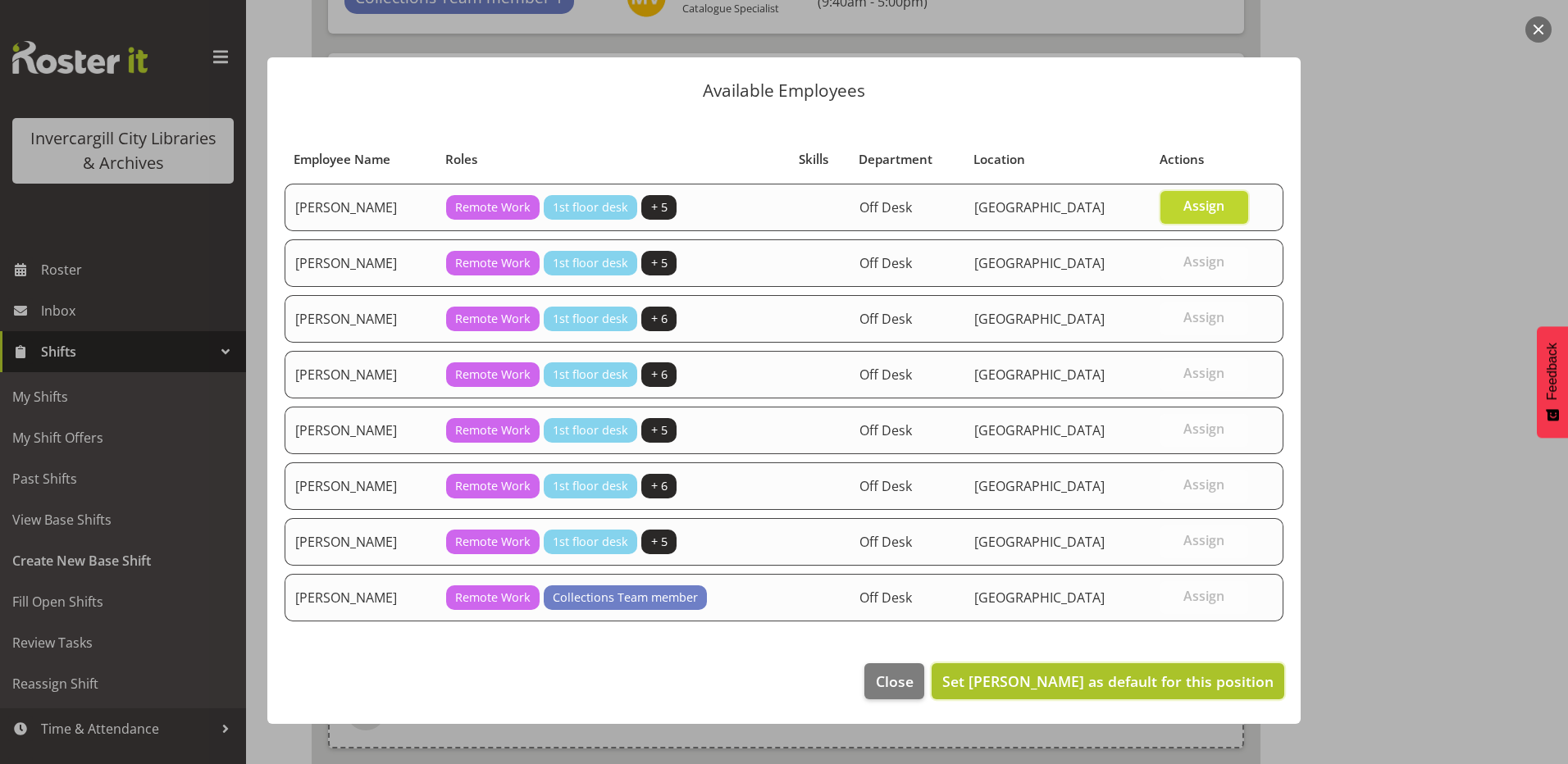
click at [1145, 688] on span "Set Chris Broad as default for this position" at bounding box center [1107, 681] width 332 height 20
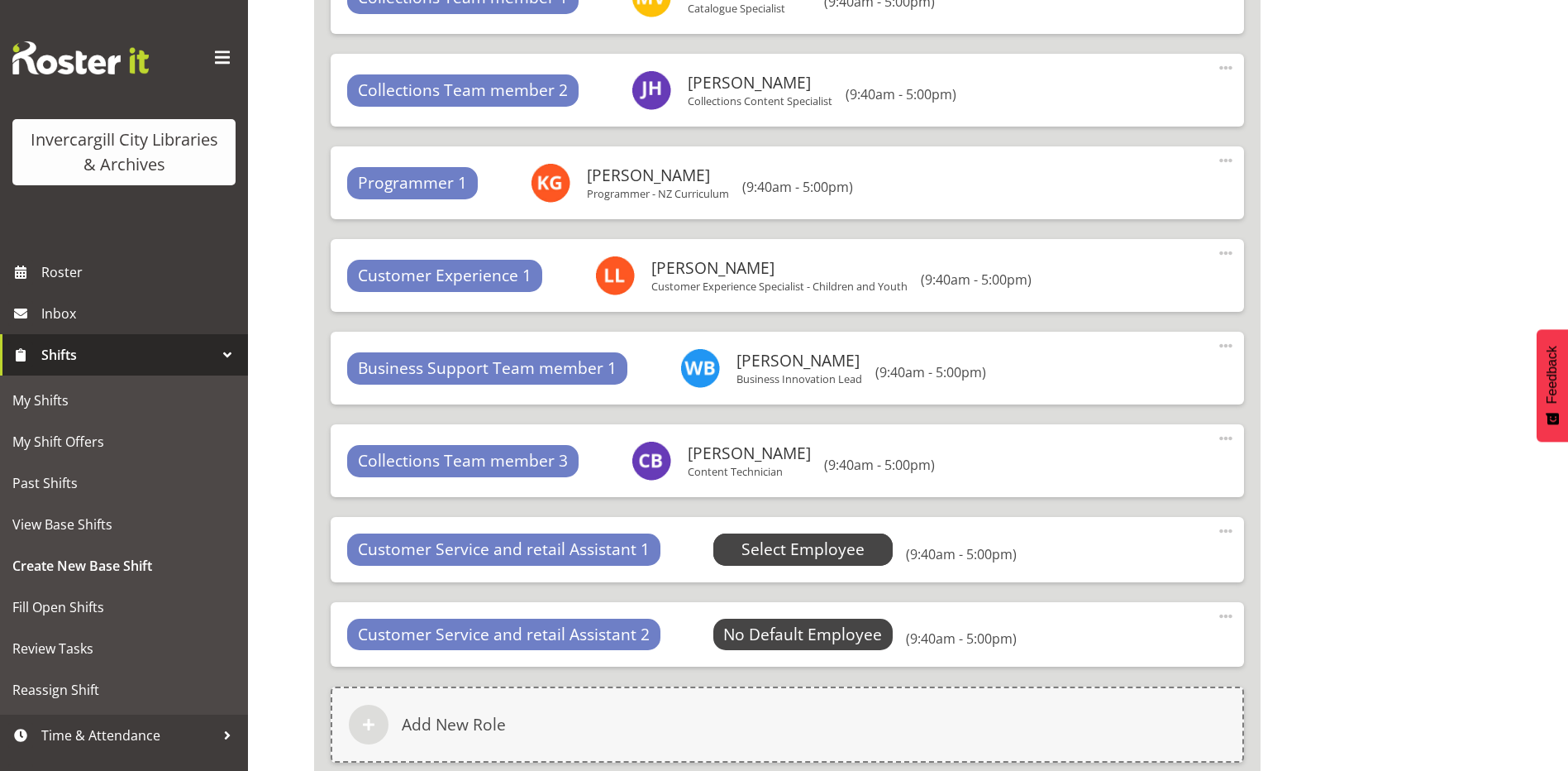
click at [802, 545] on span "Select Employee" at bounding box center [803, 549] width 123 height 24
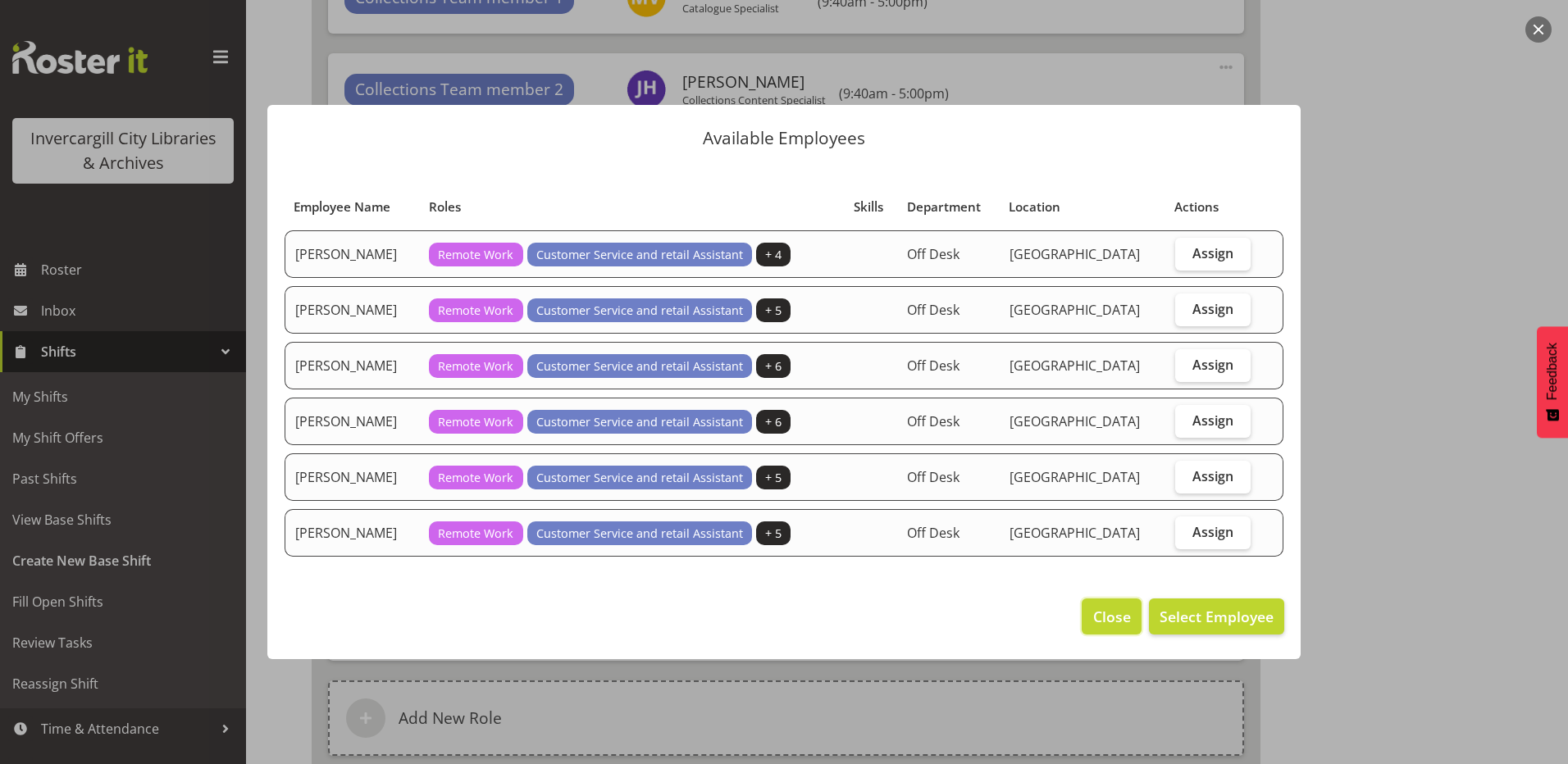
click at [1120, 618] on span "Close" at bounding box center [1111, 616] width 37 height 21
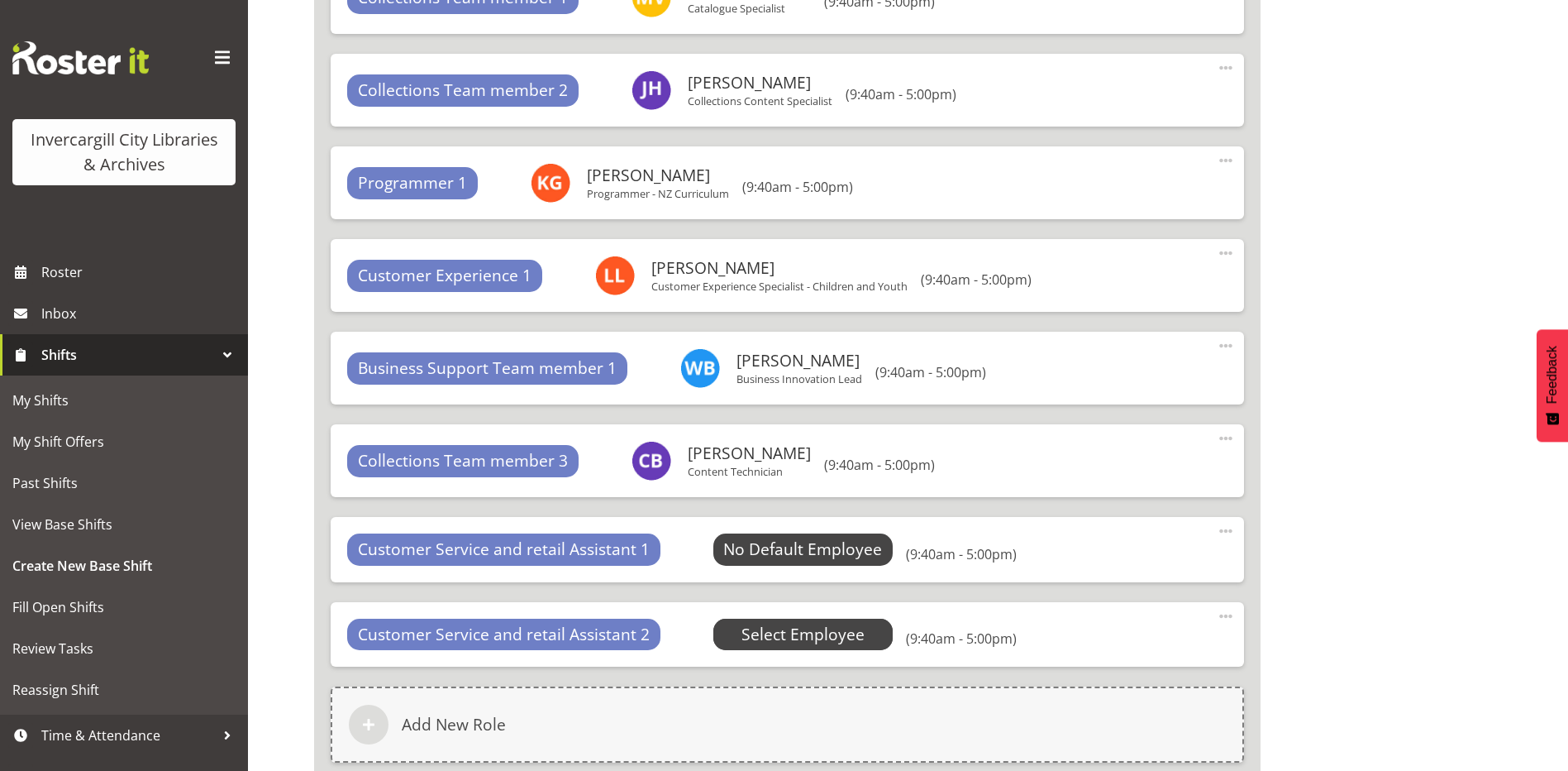
click at [0, 0] on span "Select Employee" at bounding box center [0, 0] width 0 height 0
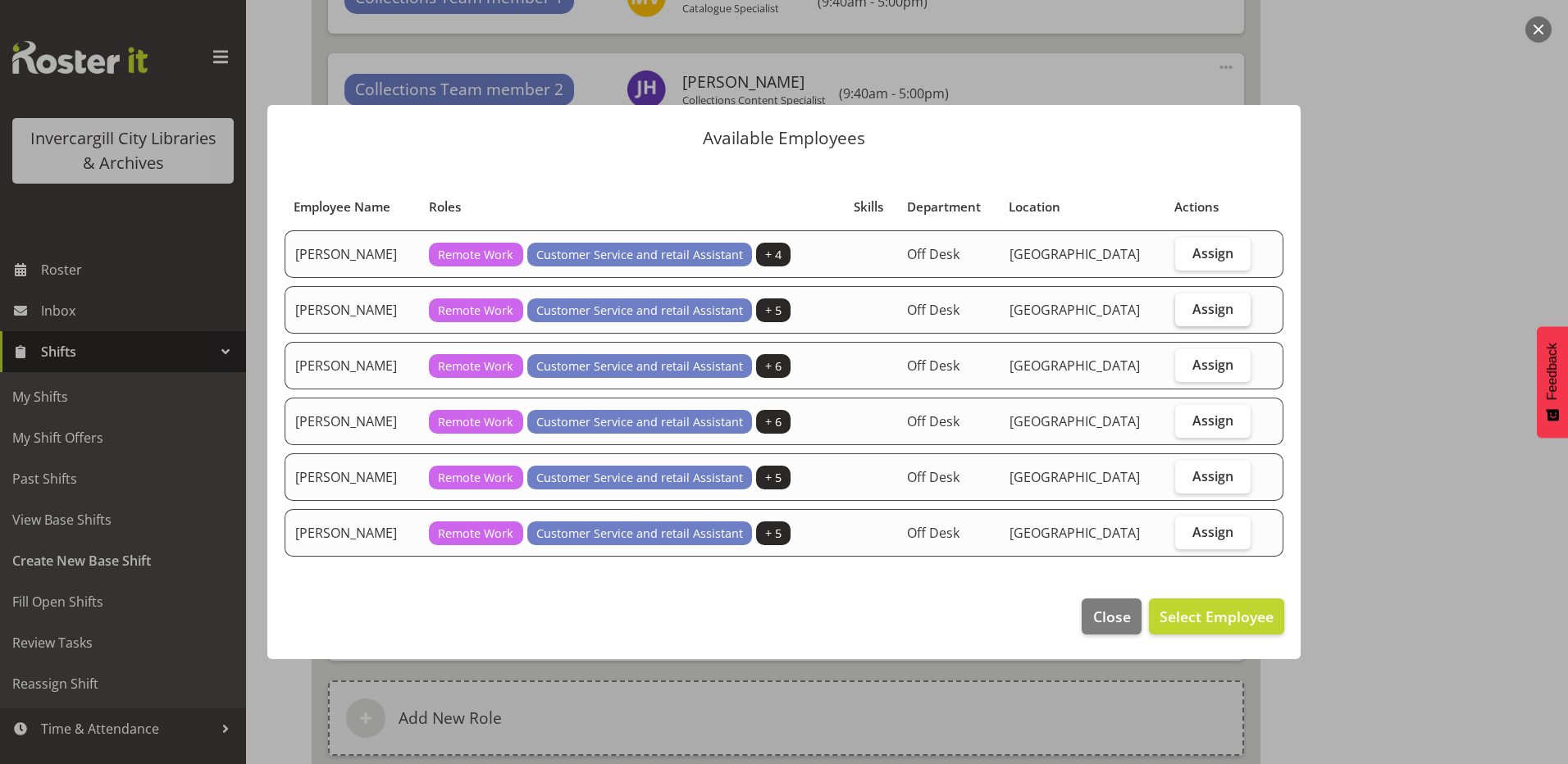
click at [1217, 294] on label "Assign" at bounding box center [1214, 309] width 76 height 32
click at [1186, 304] on input "Assign" at bounding box center [1180, 308] width 11 height 11
checkbox input "true"
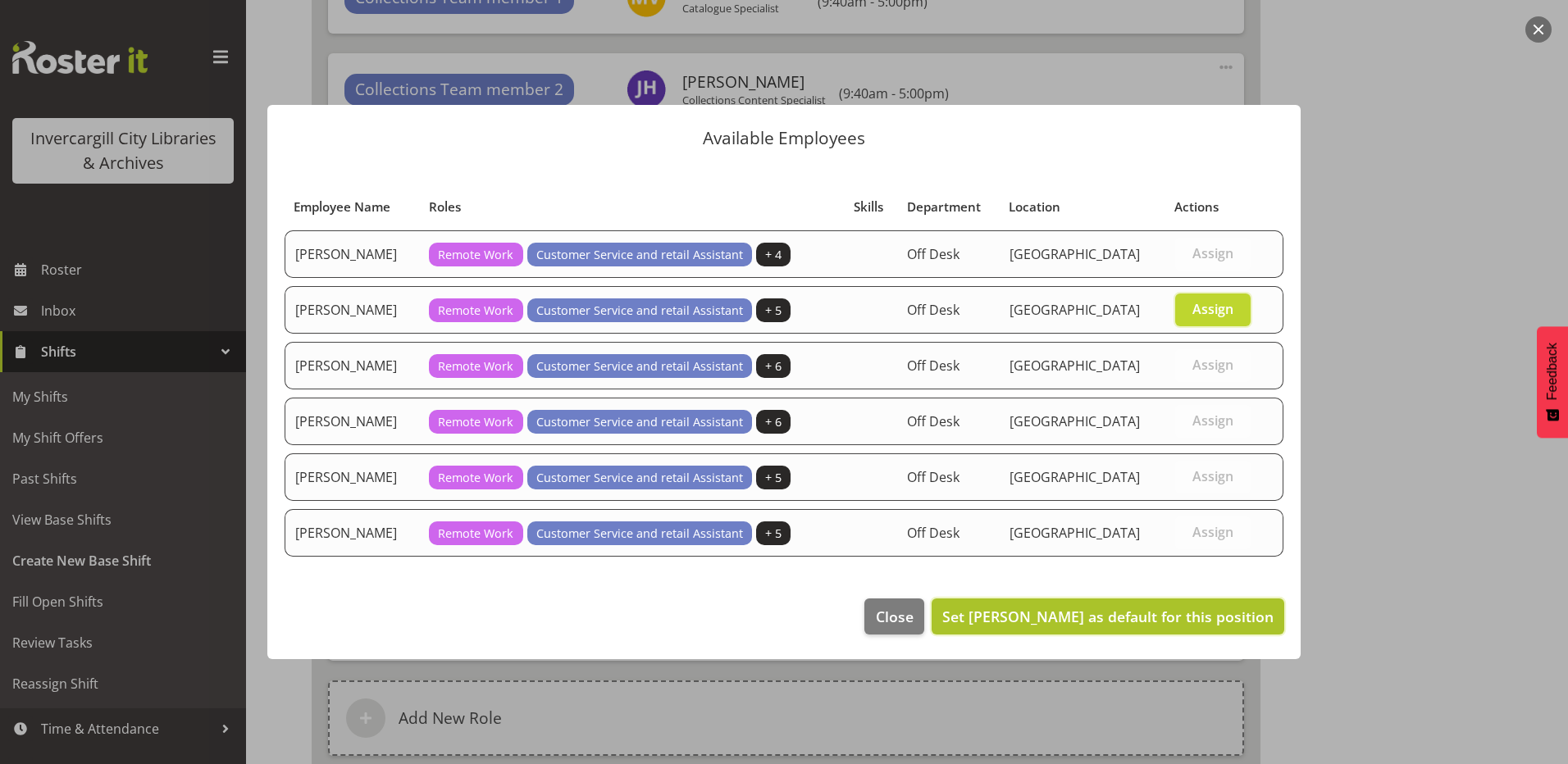
click at [1112, 605] on span "Set Kaela Harley as default for this position" at bounding box center [1107, 616] width 332 height 21
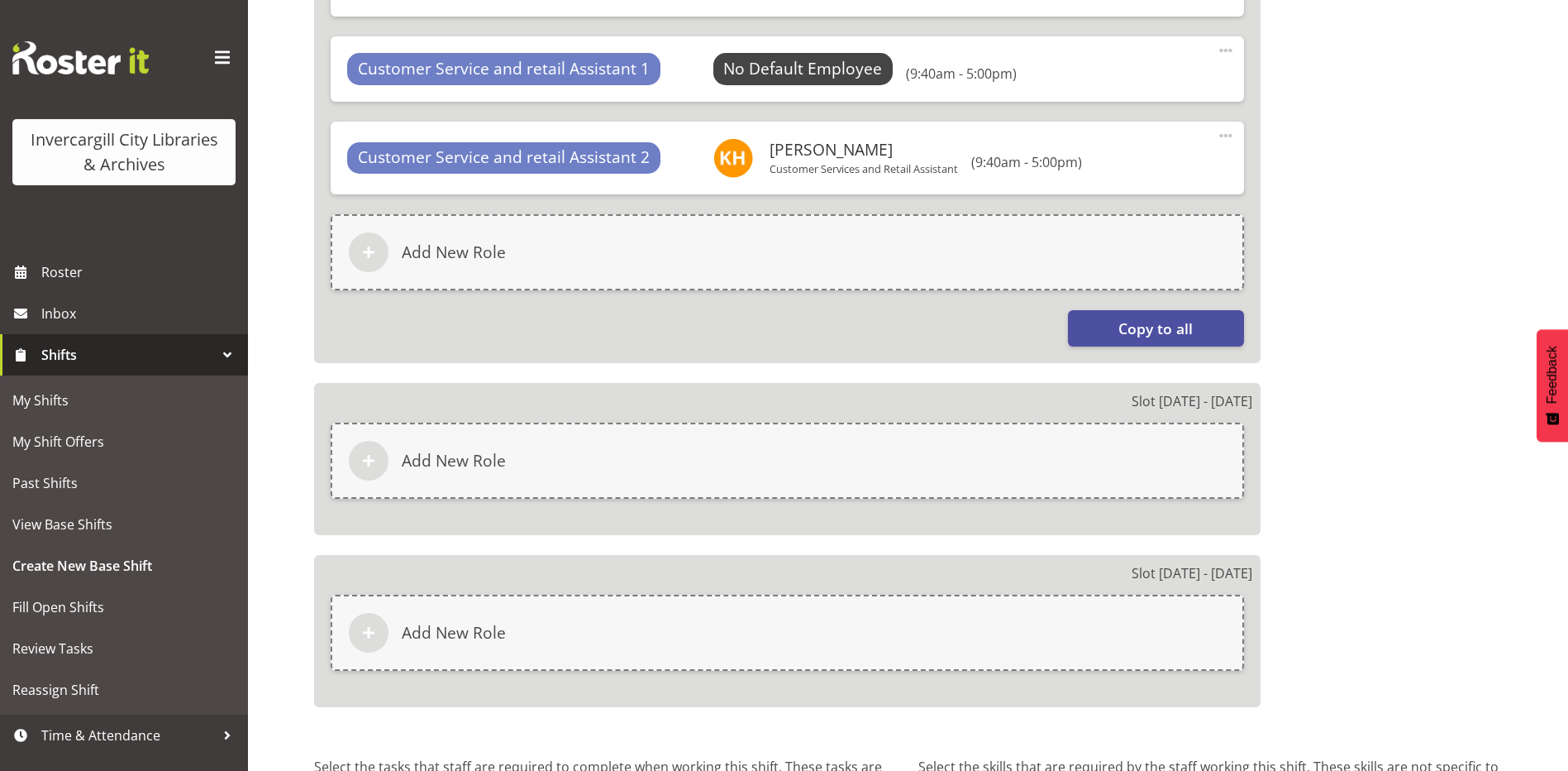
scroll to position [1904, 0]
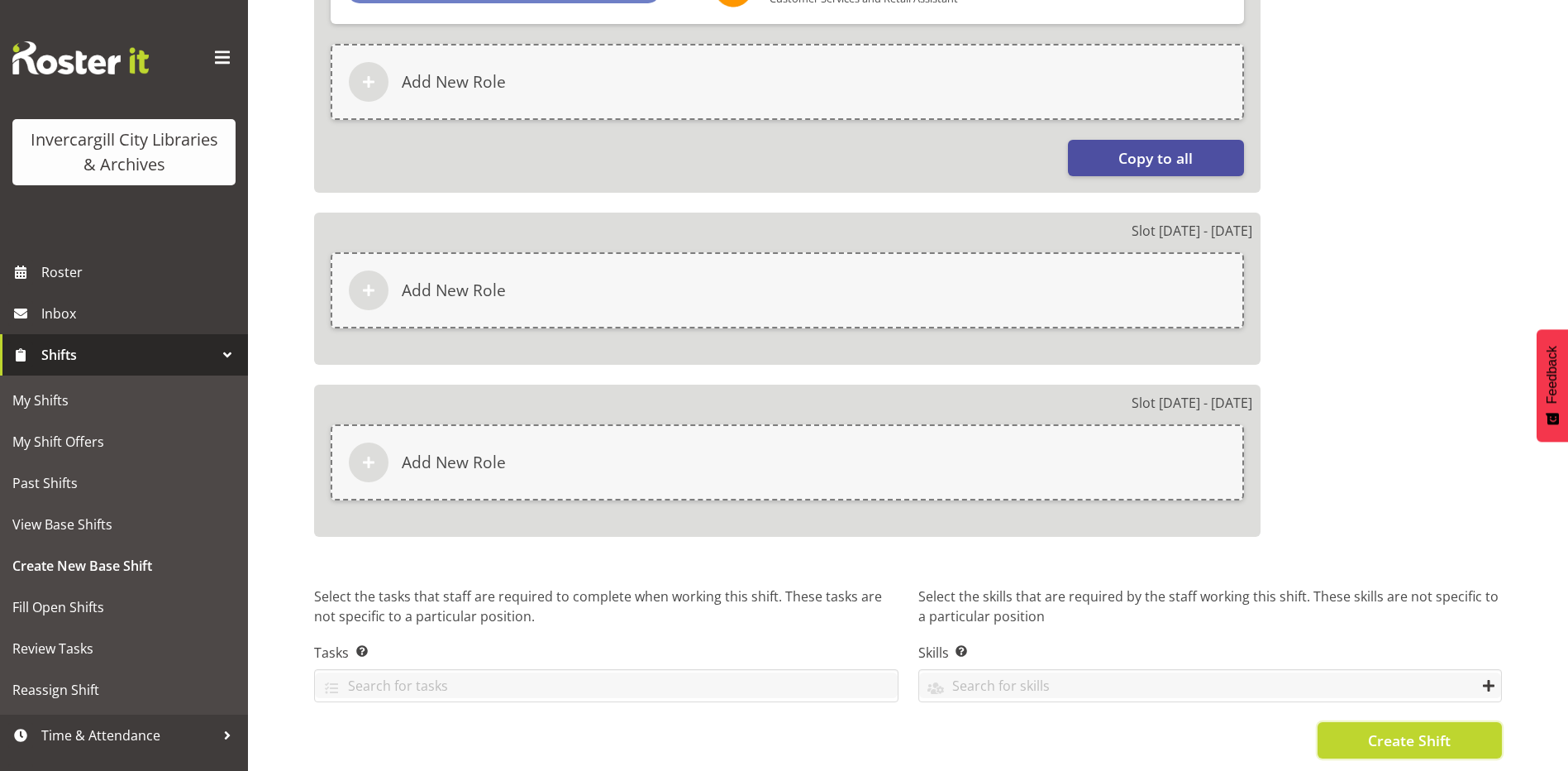
click at [1363, 740] on button "Create Shift" at bounding box center [1409, 740] width 184 height 37
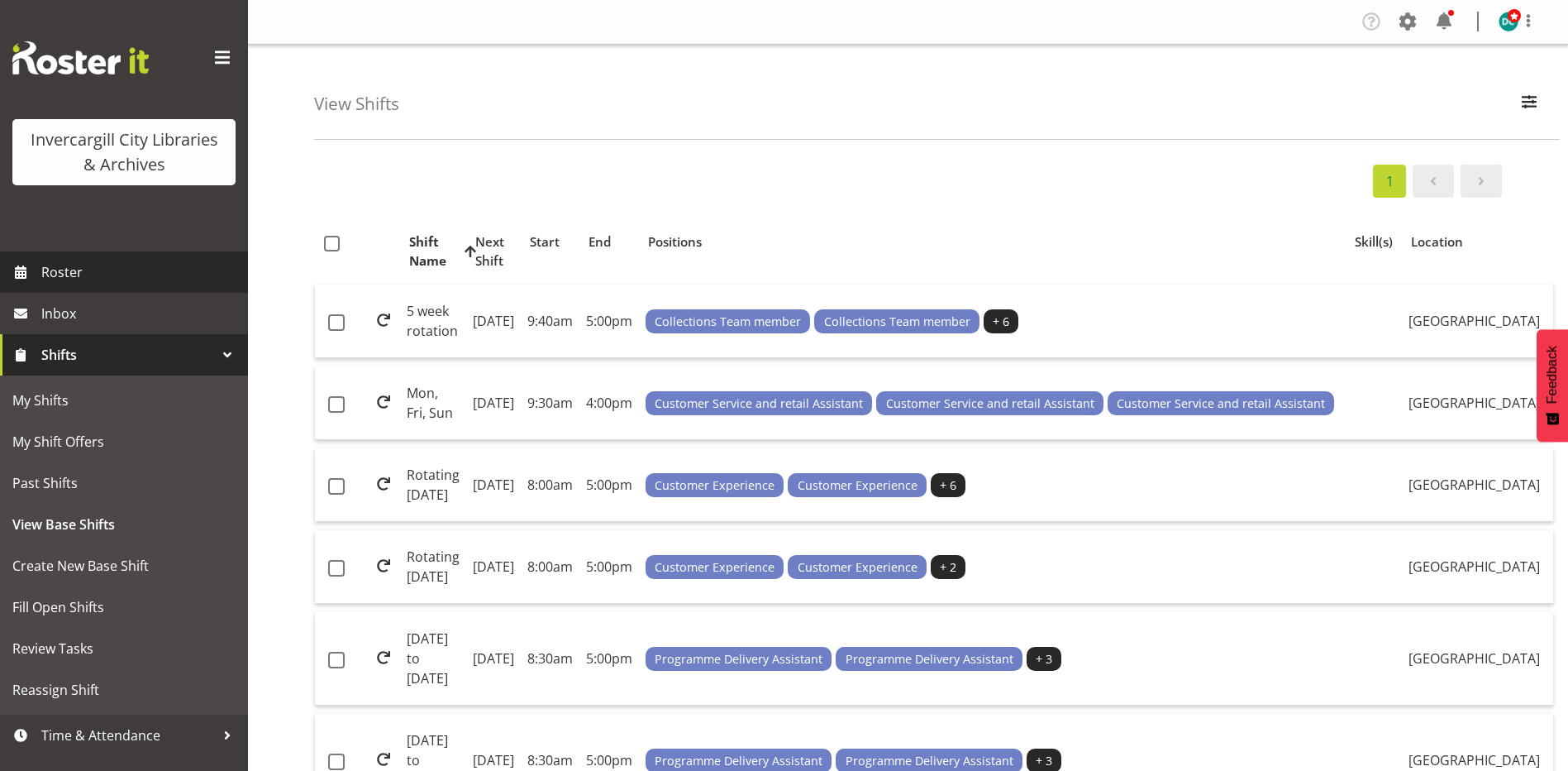
click at [73, 272] on span "Roster" at bounding box center [141, 272] width 198 height 25
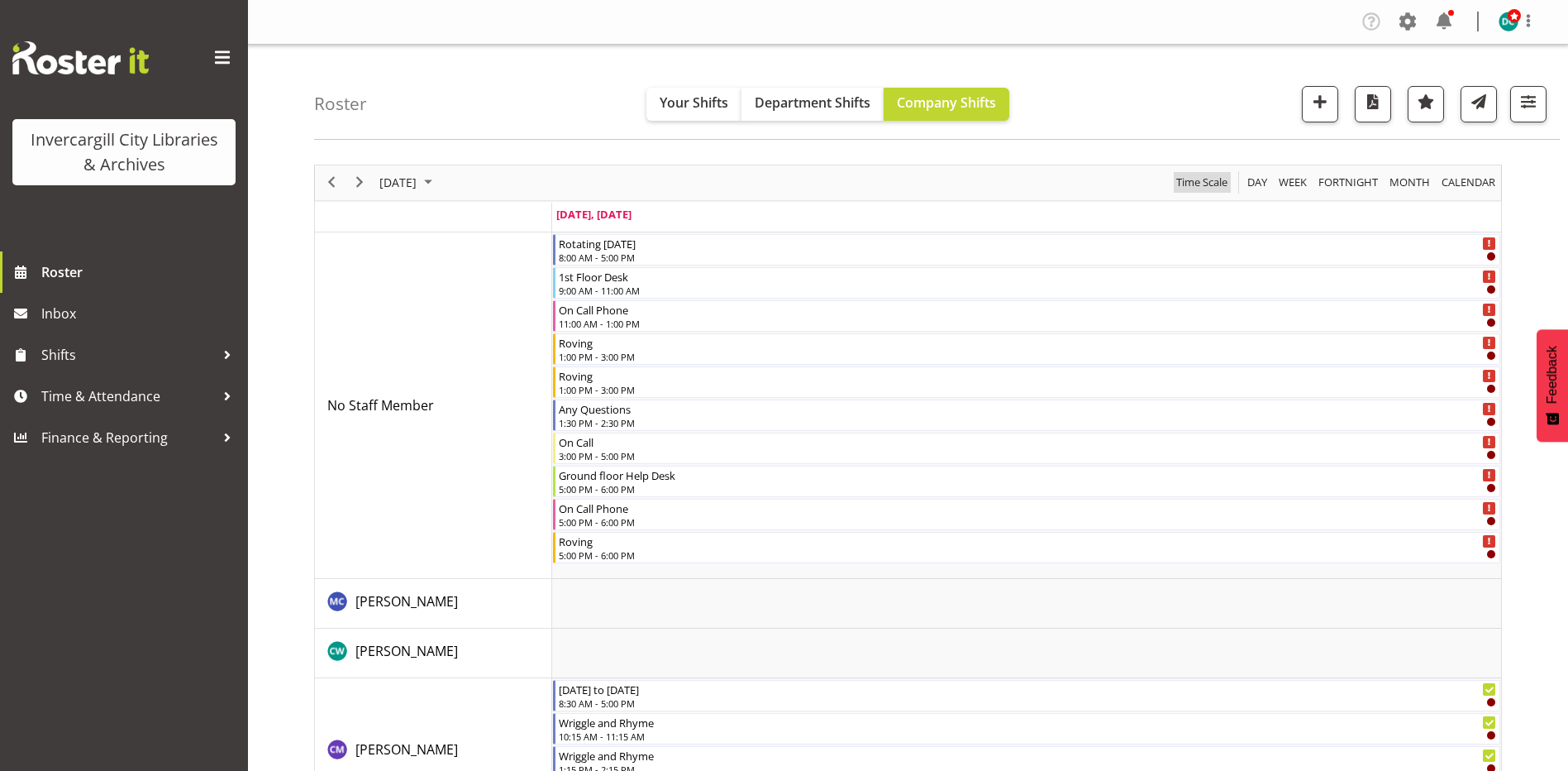
click at [1204, 186] on span "Time Scale" at bounding box center [1202, 182] width 55 height 20
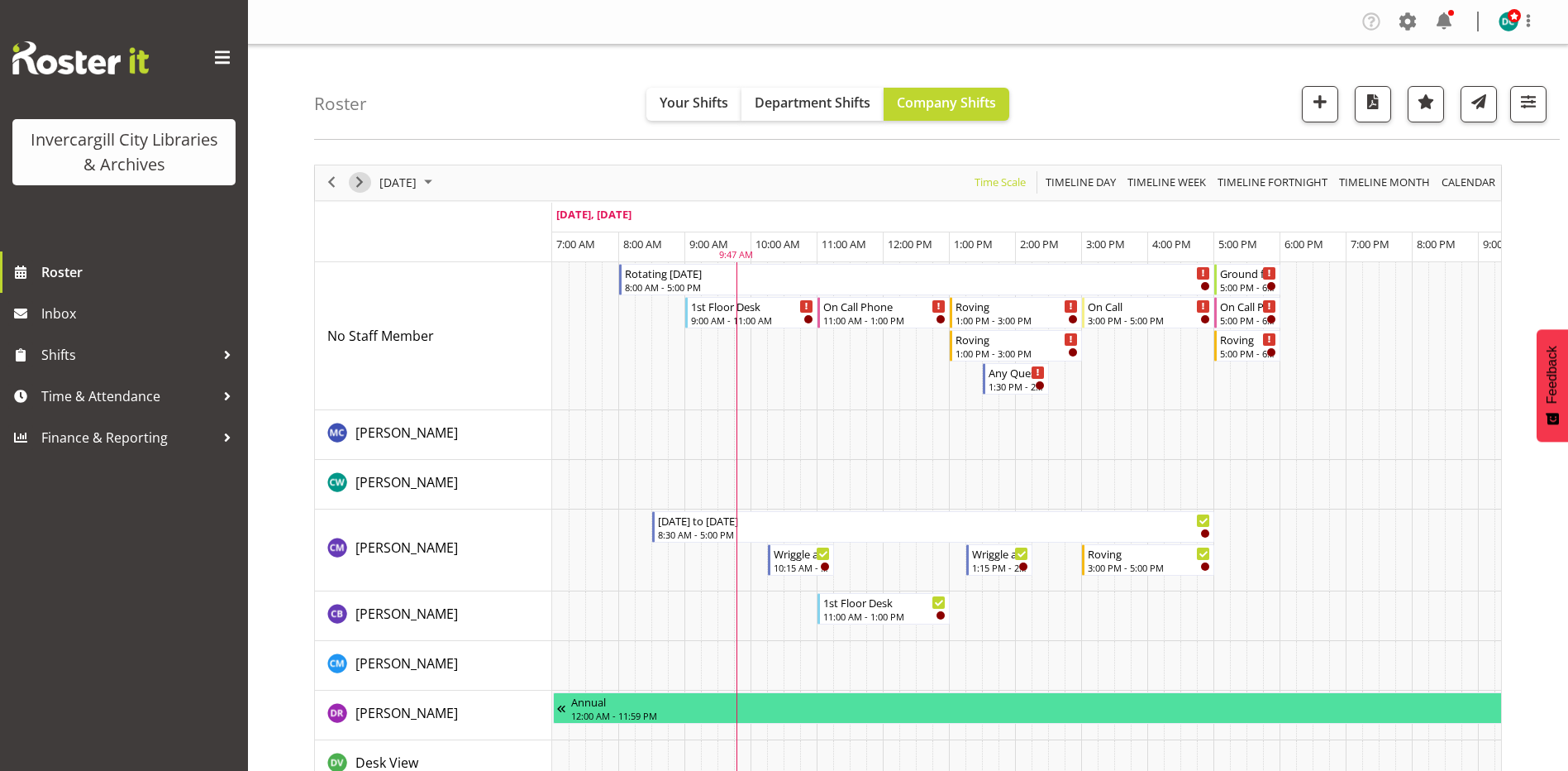
click at [354, 182] on span "Next" at bounding box center [359, 182] width 20 height 20
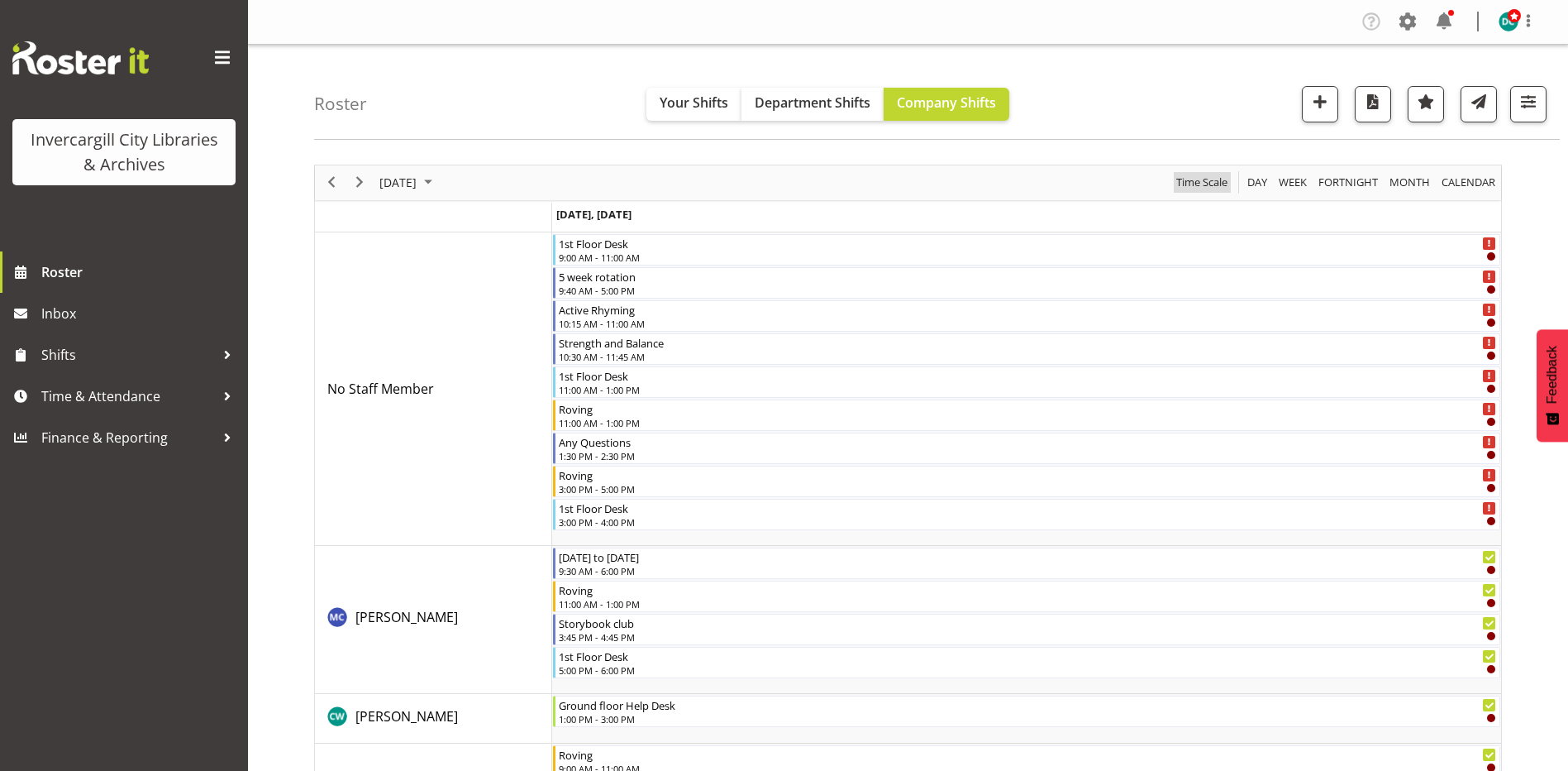
click at [1182, 179] on span "Time Scale" at bounding box center [1202, 182] width 55 height 20
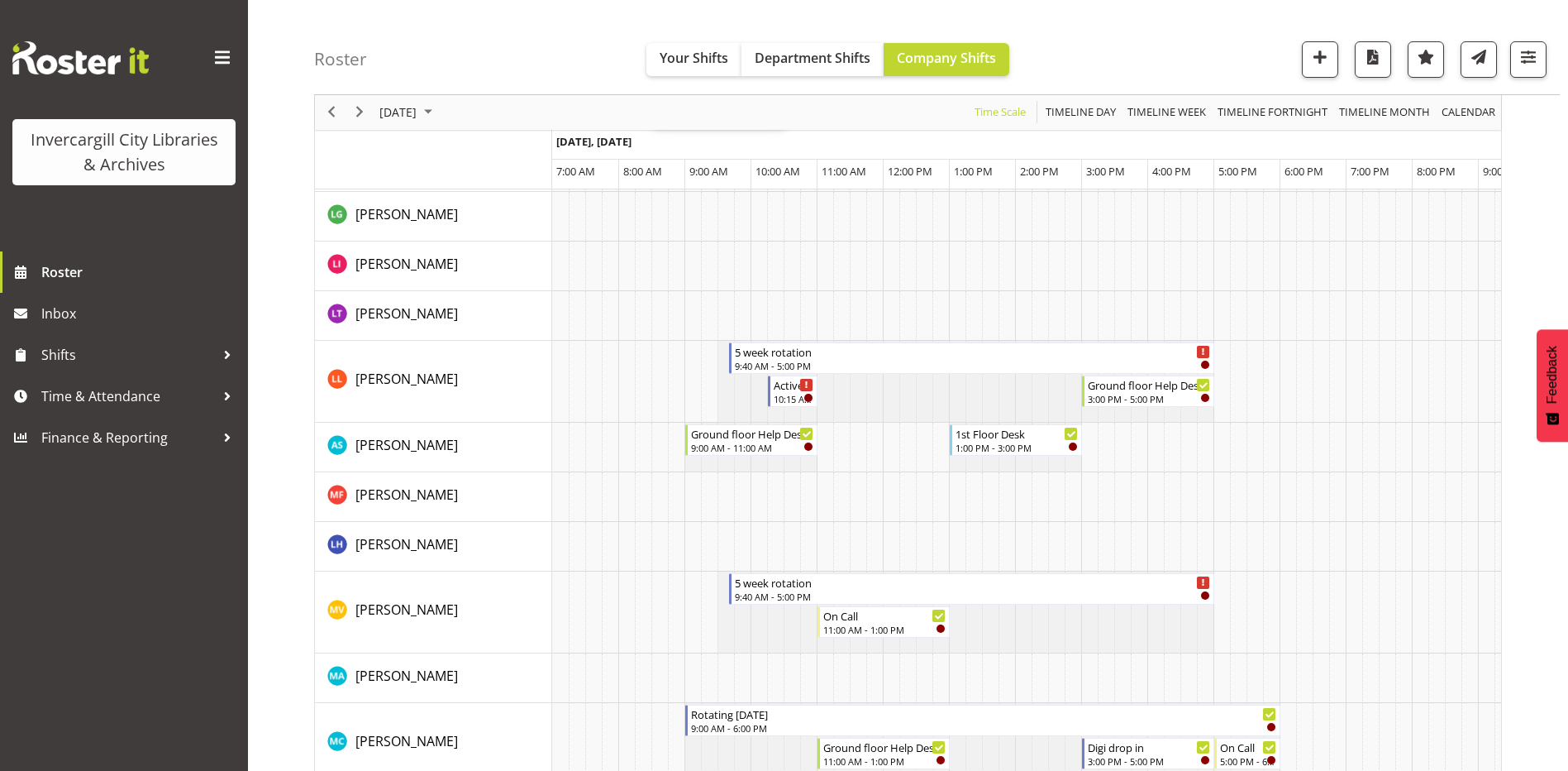
scroll to position [1323, 0]
drag, startPoint x: 734, startPoint y: 276, endPoint x: 719, endPoint y: 470, distance: 194.6
click at [719, 469] on div "1st Floor Desk 9:00 AM - 11:00 AM 5 week rotation 9:40 AM - 5:00 PM Active Rhym…" at bounding box center [1026, 85] width 949 height 2292
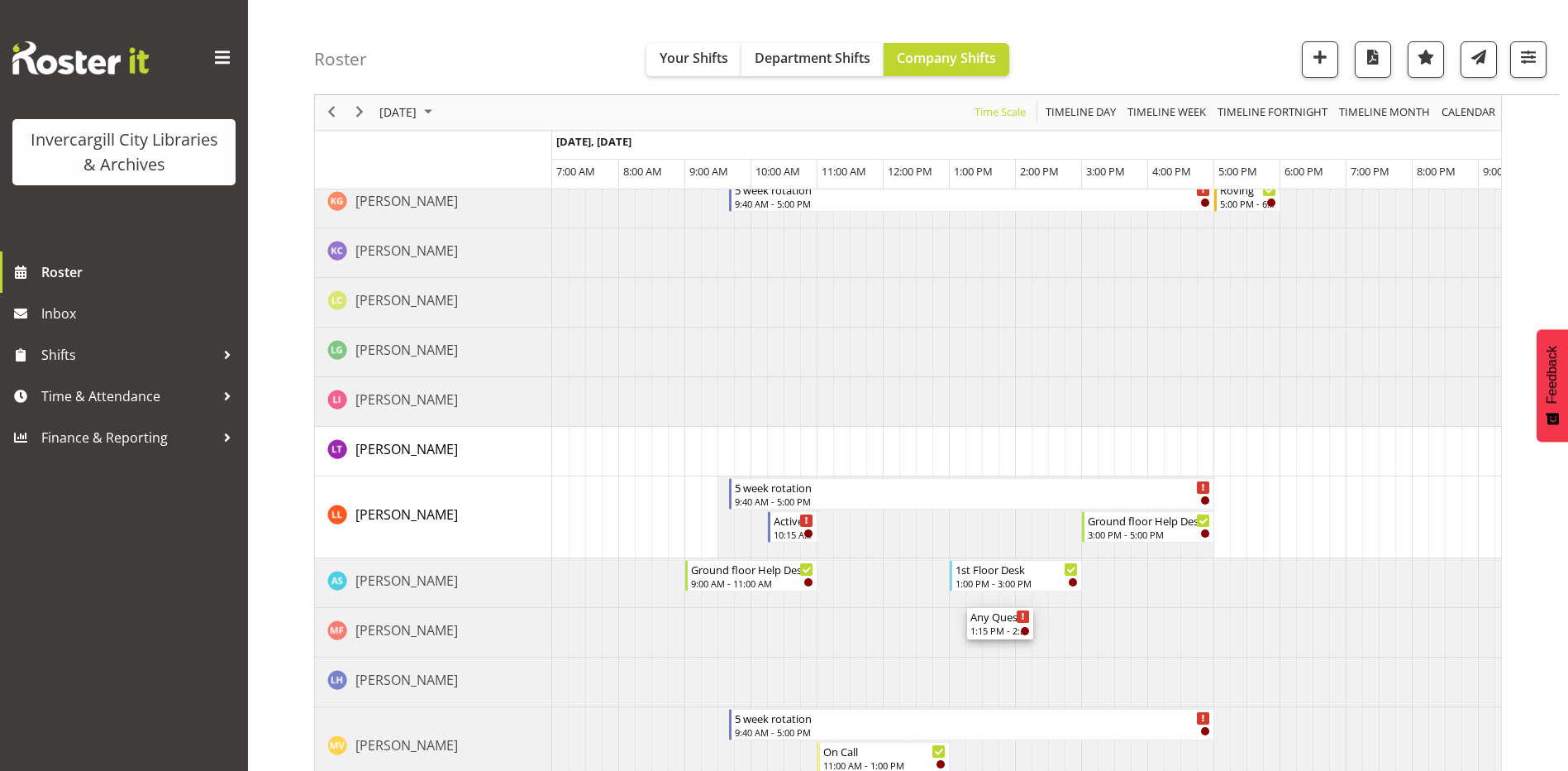
scroll to position [1240, 0]
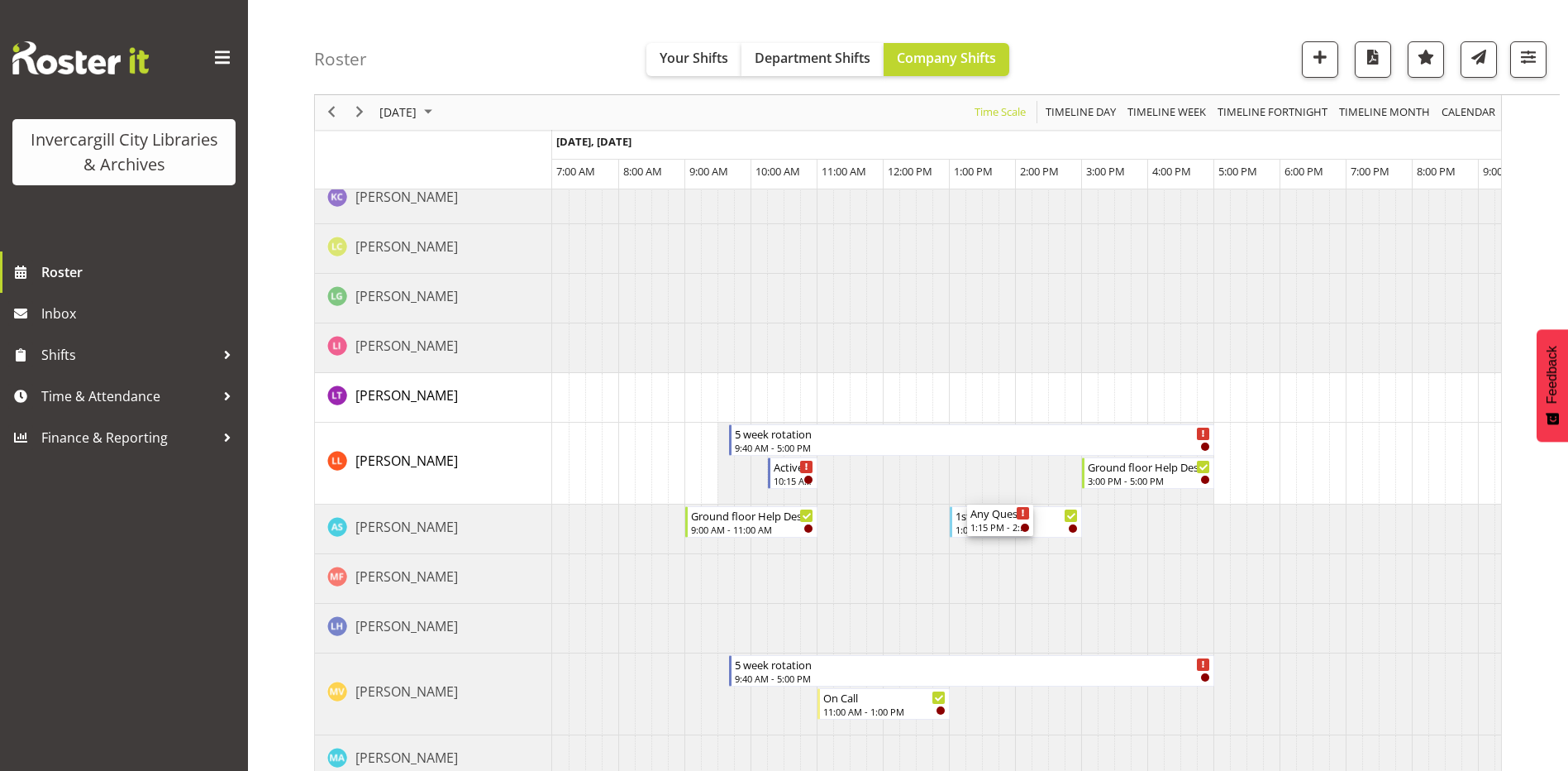
drag, startPoint x: 1006, startPoint y: 313, endPoint x: 996, endPoint y: 520, distance: 207.2
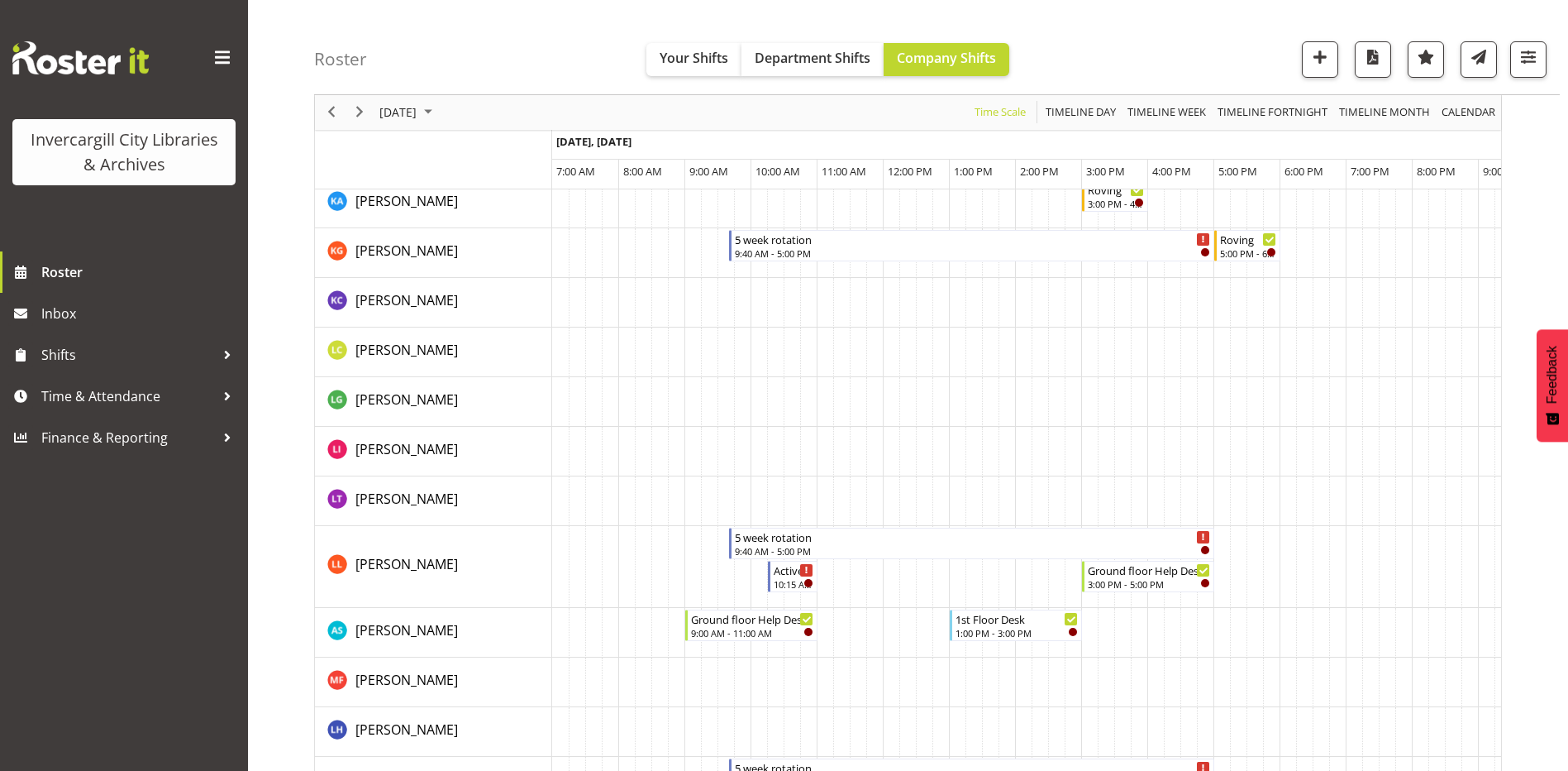
scroll to position [1158, 0]
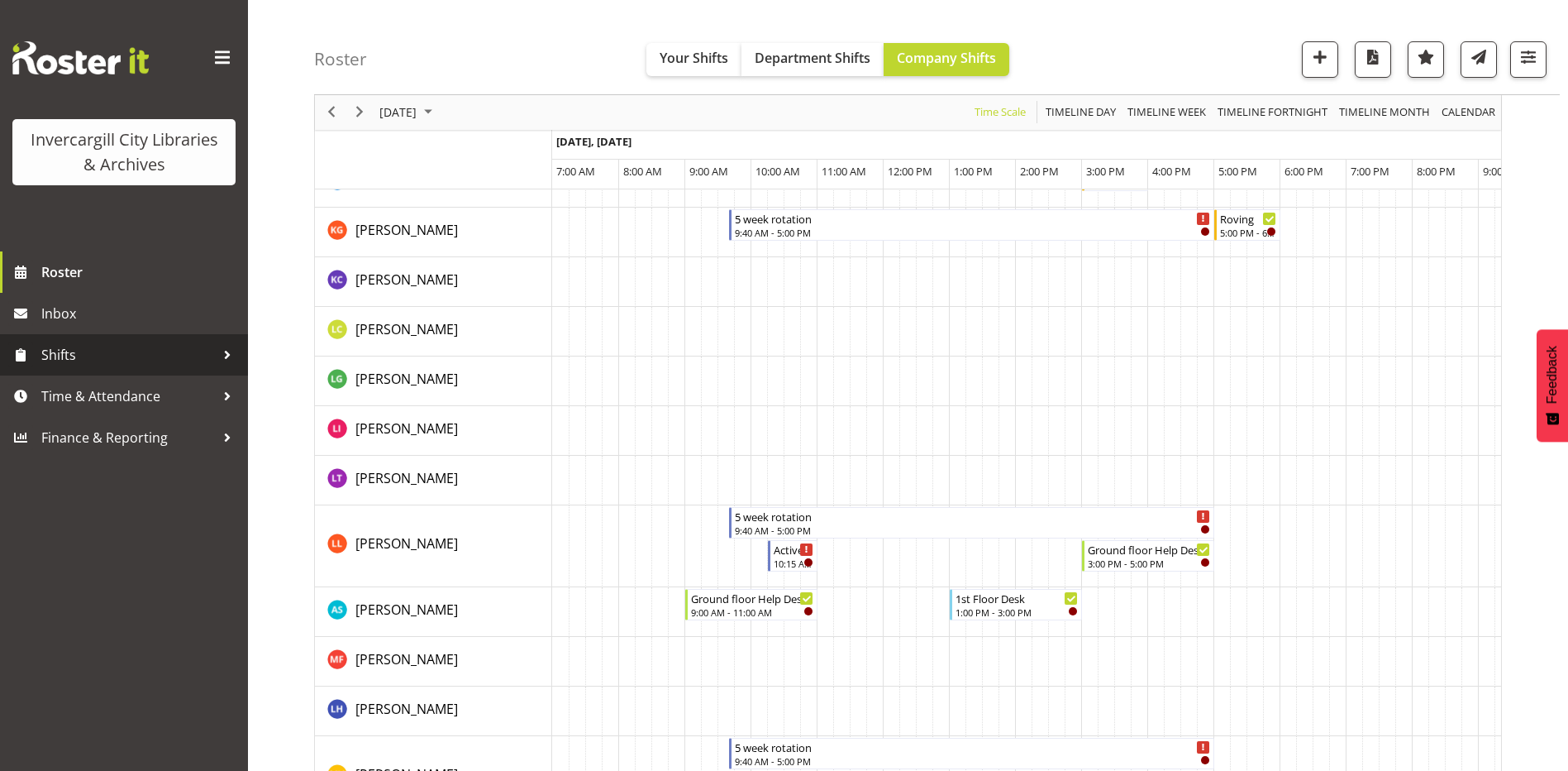
click at [83, 359] on span "Shifts" at bounding box center [128, 355] width 173 height 25
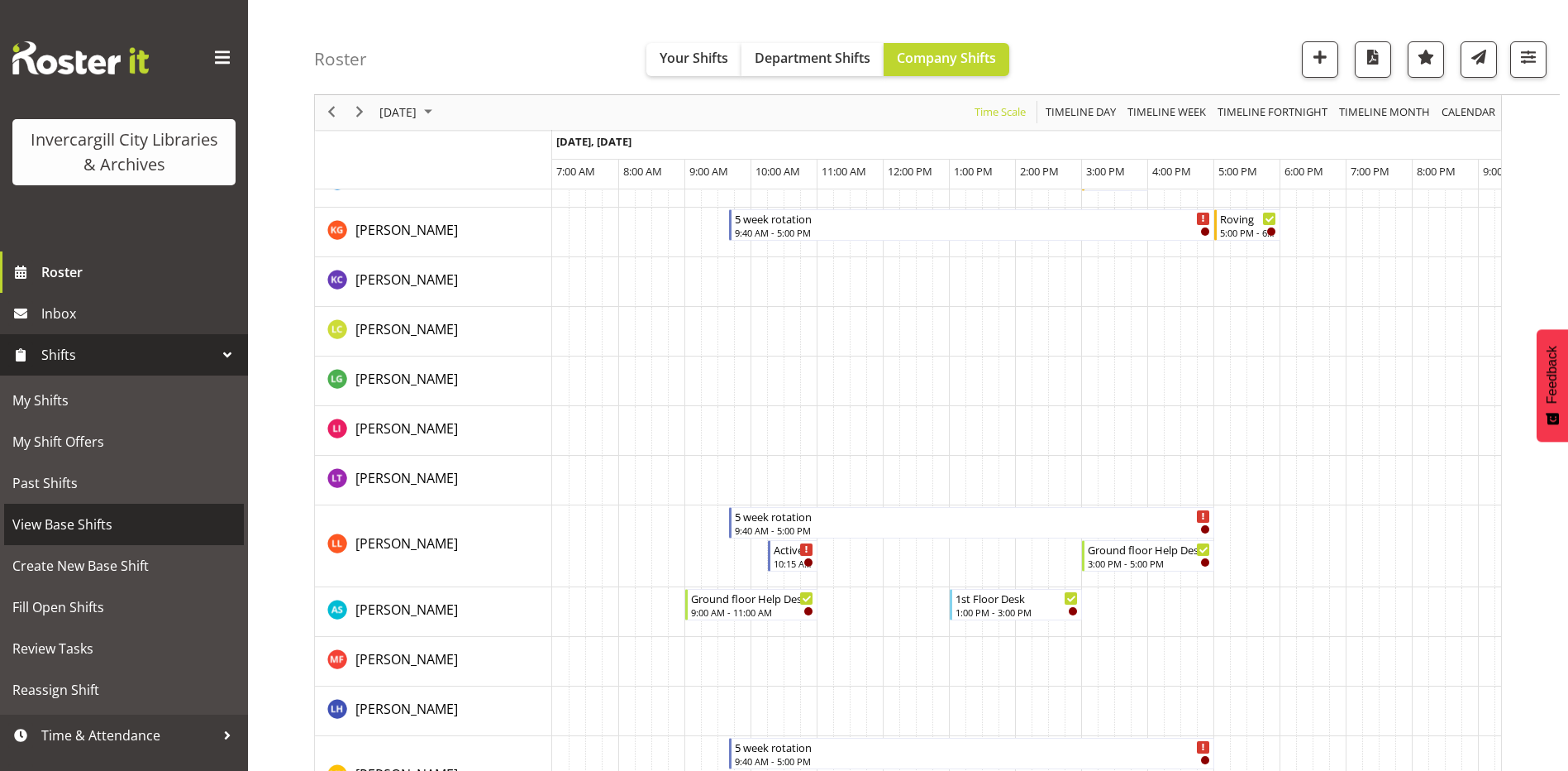
click at [61, 528] on span "View Base Shifts" at bounding box center [124, 524] width 223 height 25
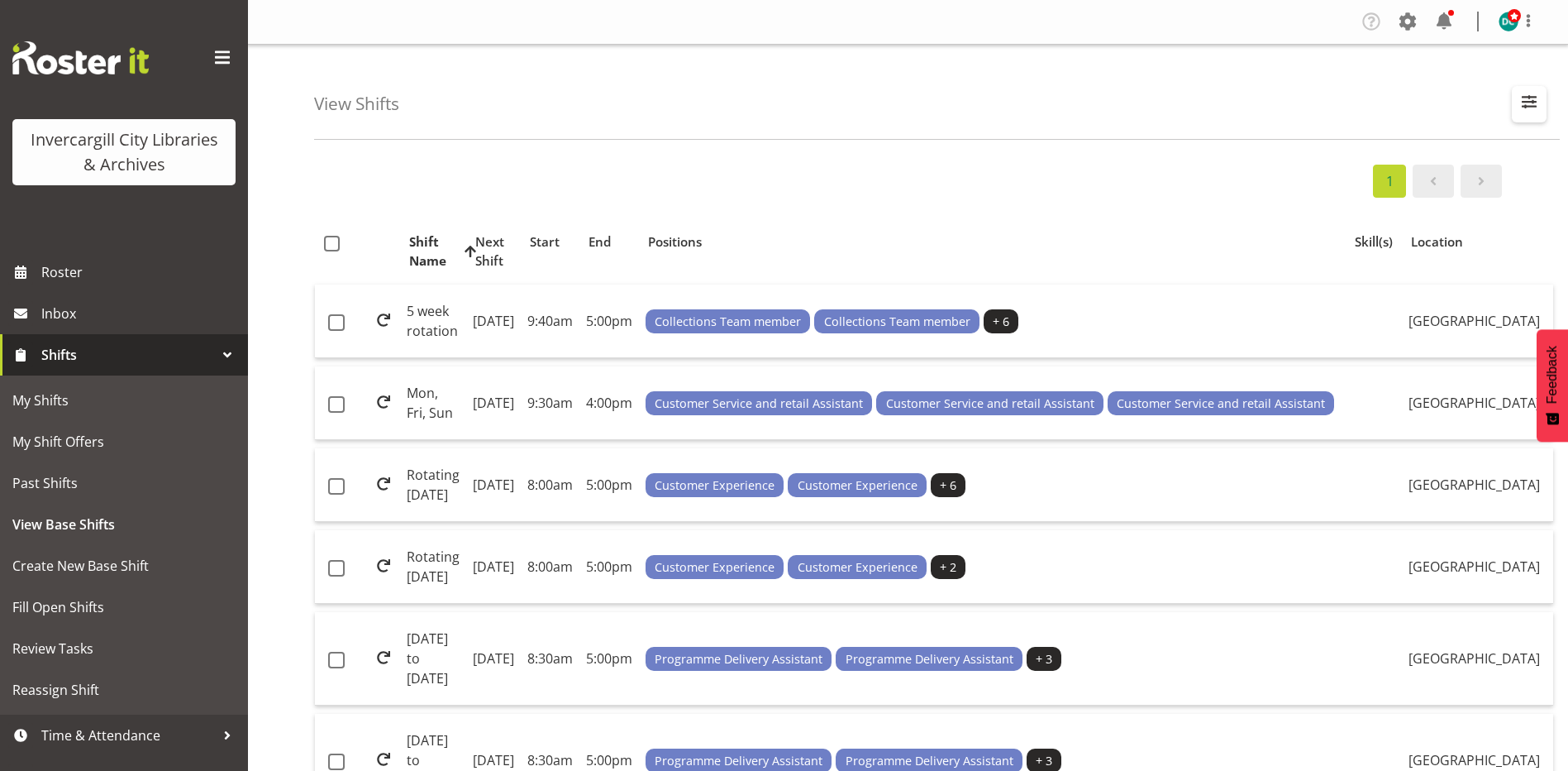
click at [1537, 112] on span "button" at bounding box center [1529, 101] width 21 height 21
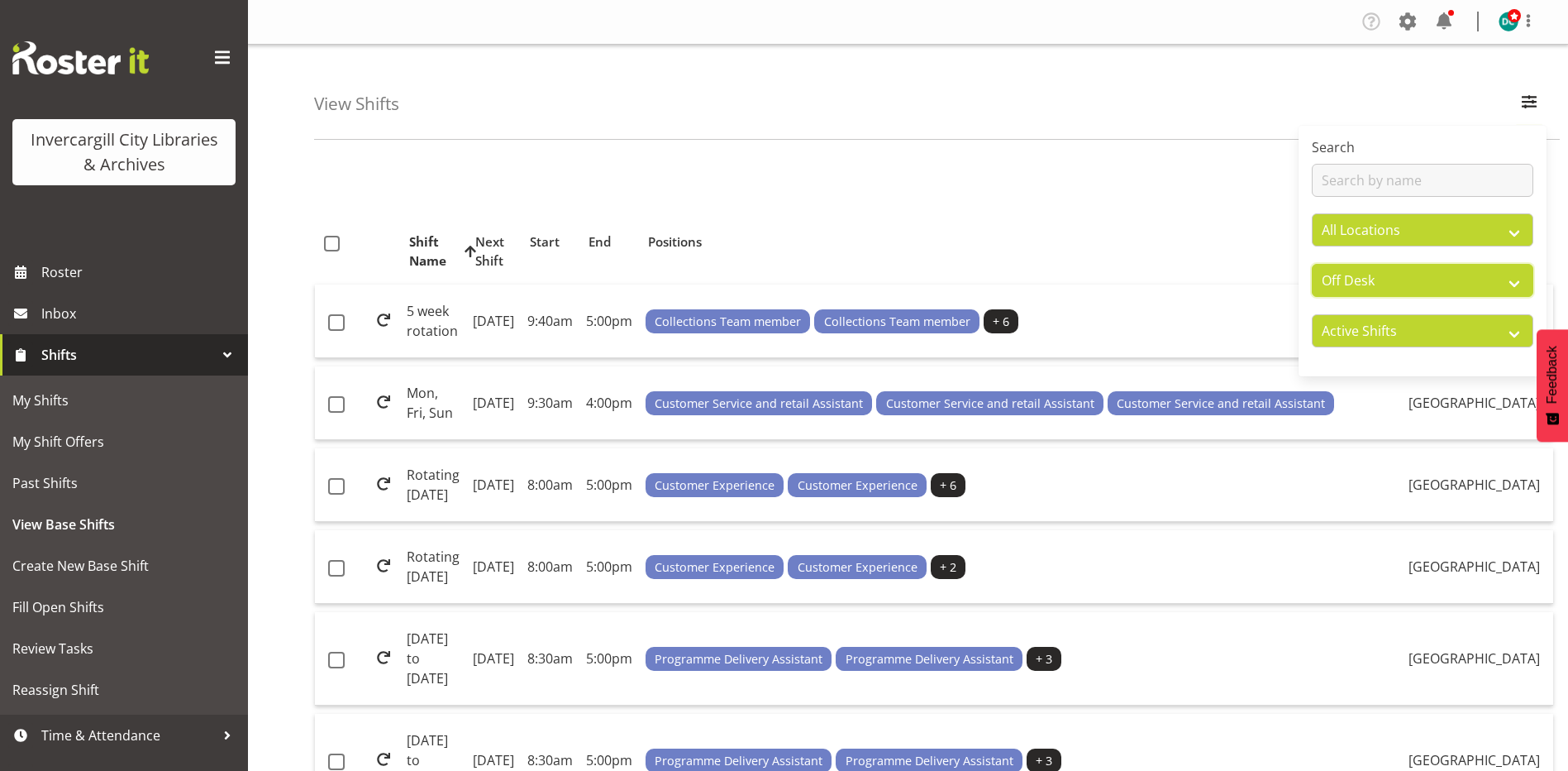
click at [1371, 275] on select "All Departments Off Desk Public shifts" at bounding box center [1423, 280] width 222 height 33
select select "all"
click at [1312, 264] on select "All Departments Off Desk Public shifts" at bounding box center [1423, 280] width 222 height 33
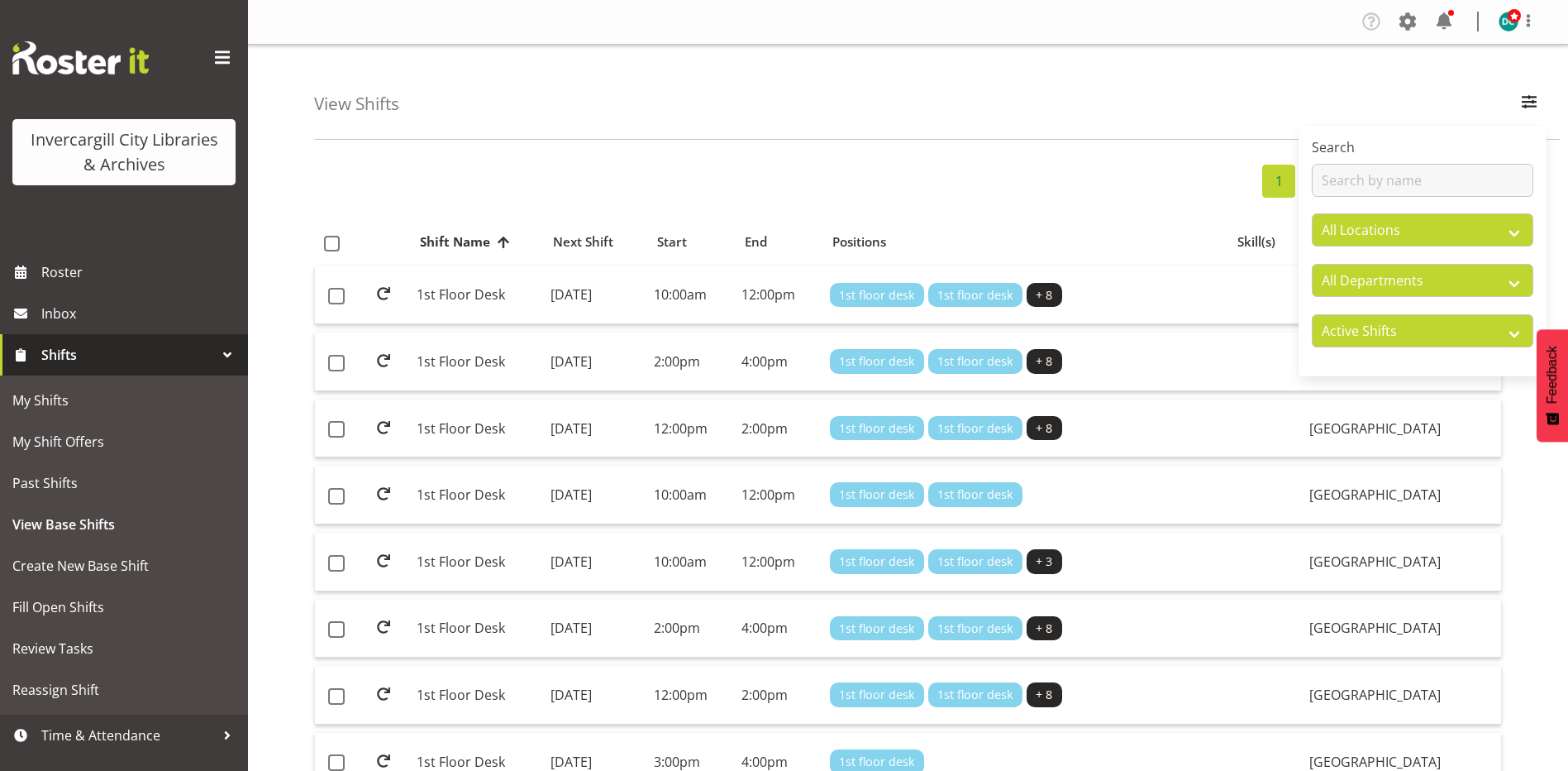
click at [1192, 91] on div "View Shifts Search All Locations [GEOGRAPHIC_DATA] [GEOGRAPHIC_DATA] All Depart…" at bounding box center [936, 92] width 1245 height 95
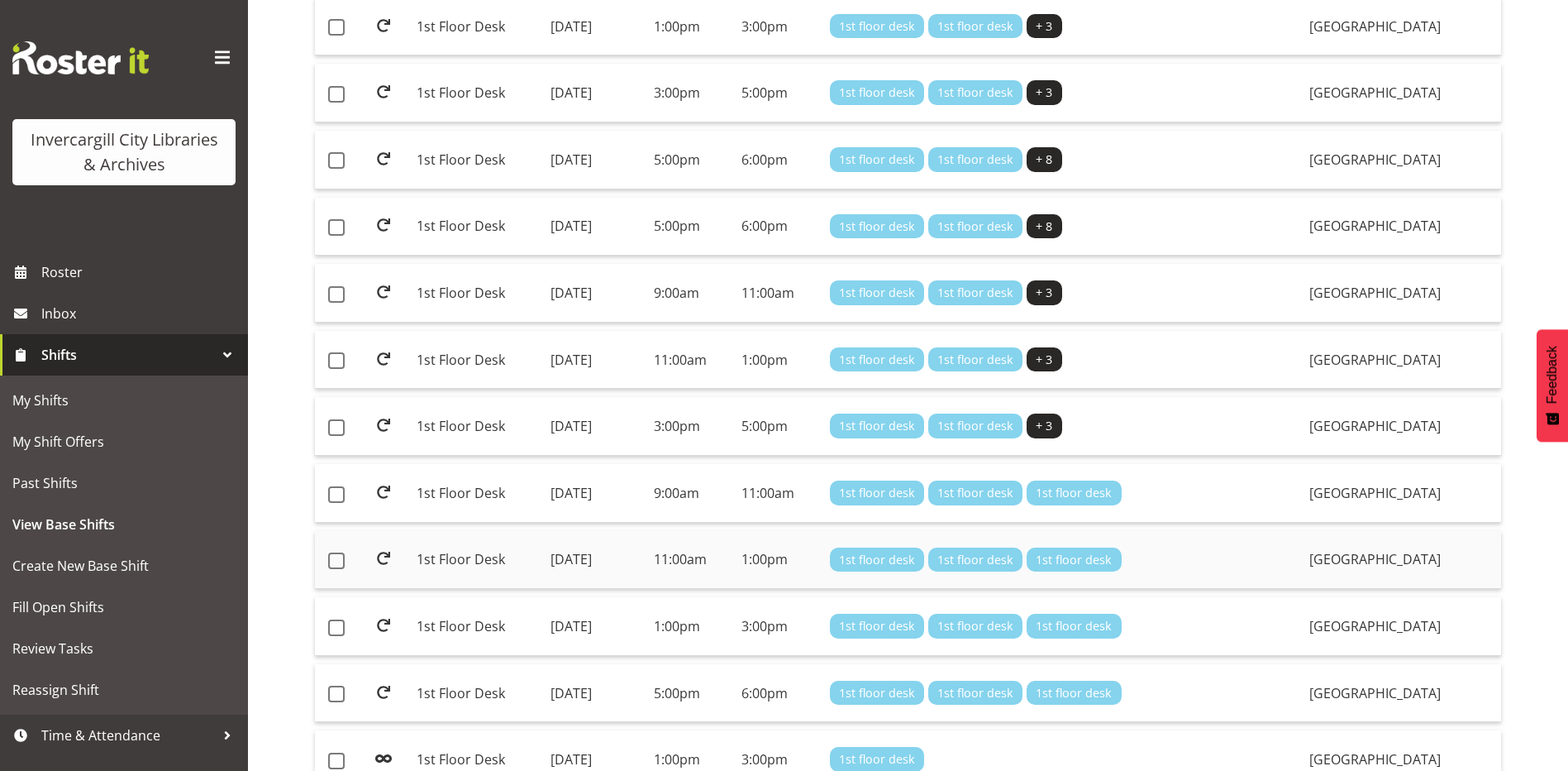
scroll to position [993, 0]
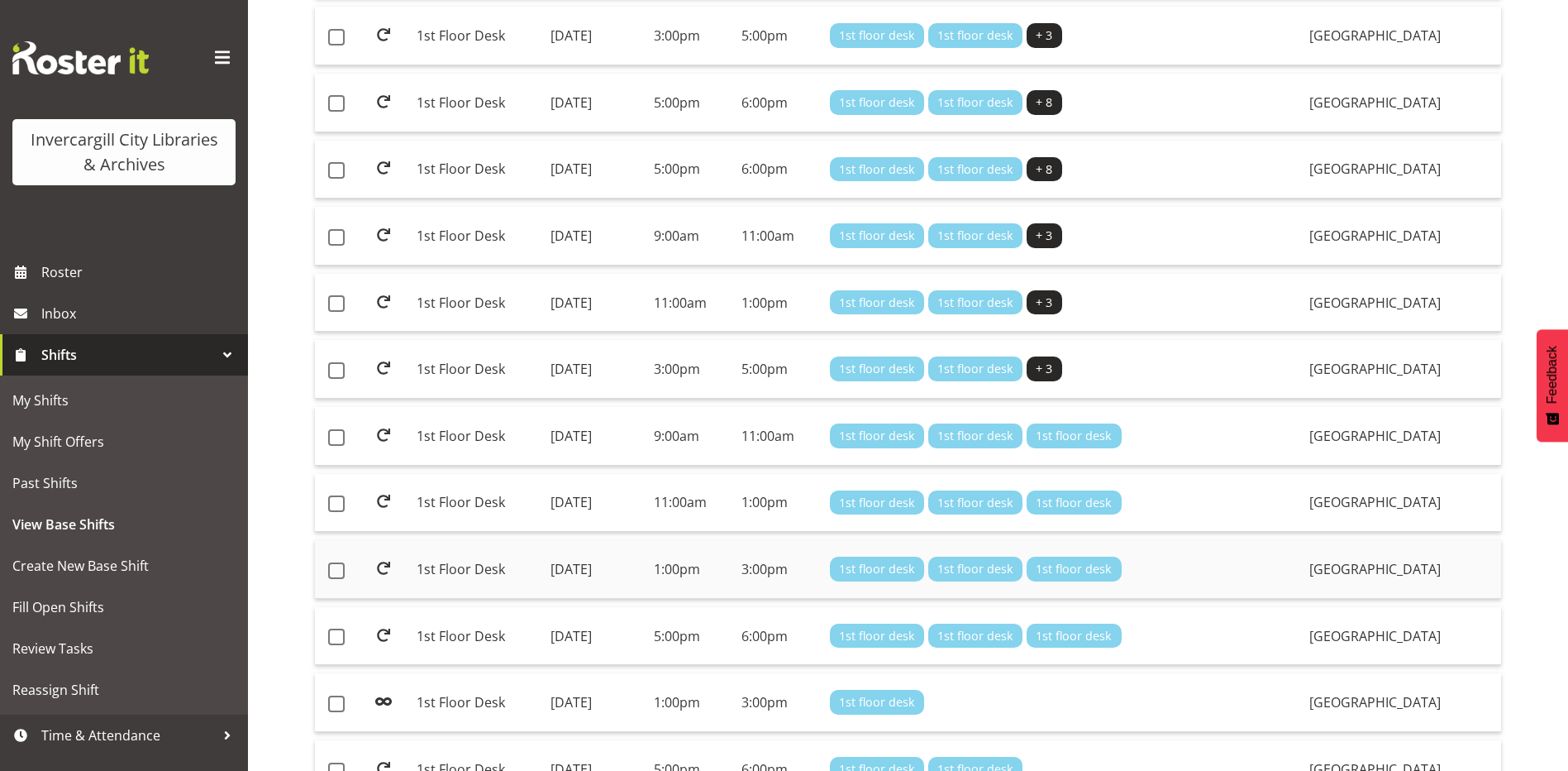
click at [597, 569] on td "[DATE]" at bounding box center [596, 569] width 104 height 59
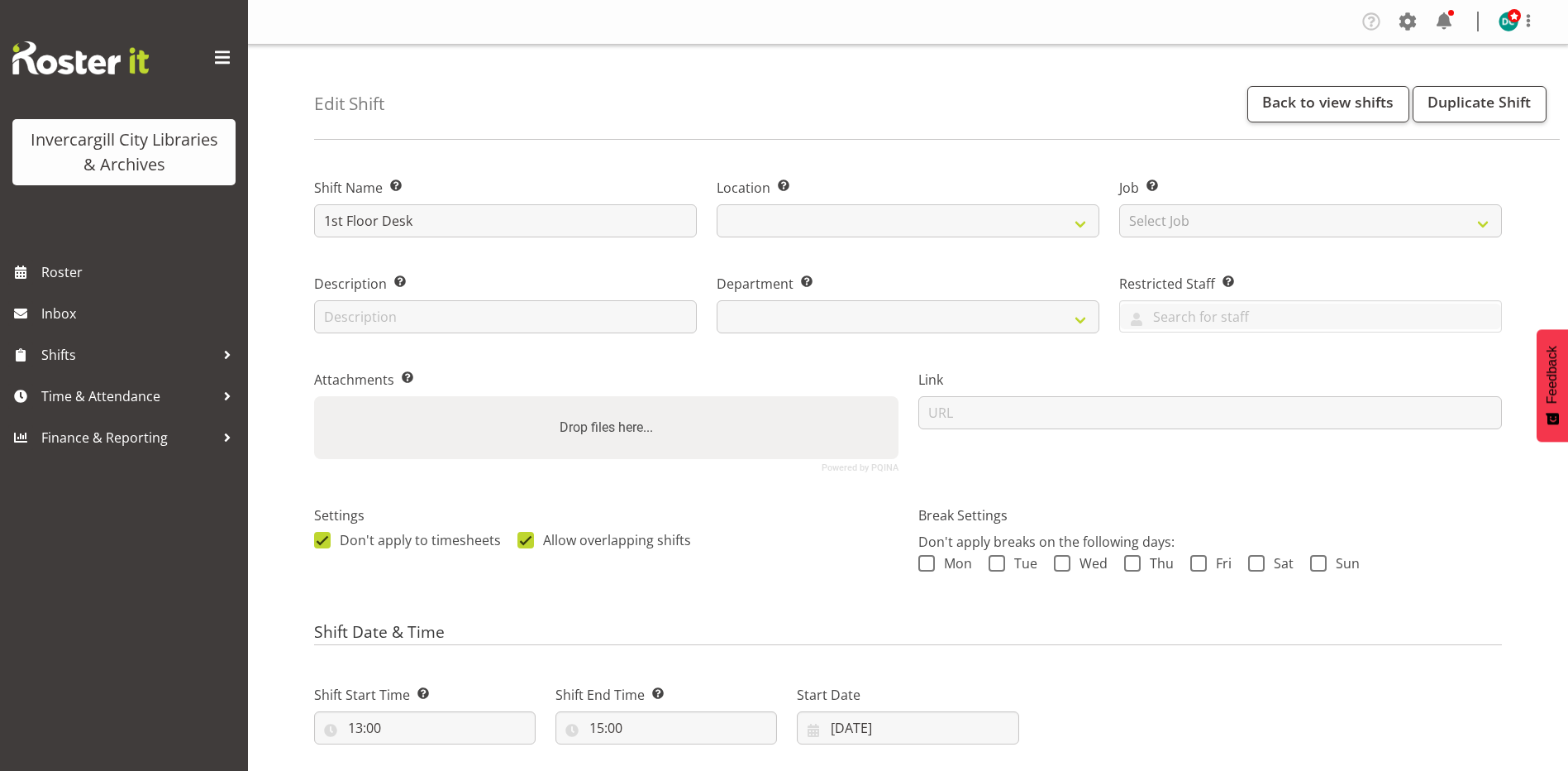
select select
select select "1276"
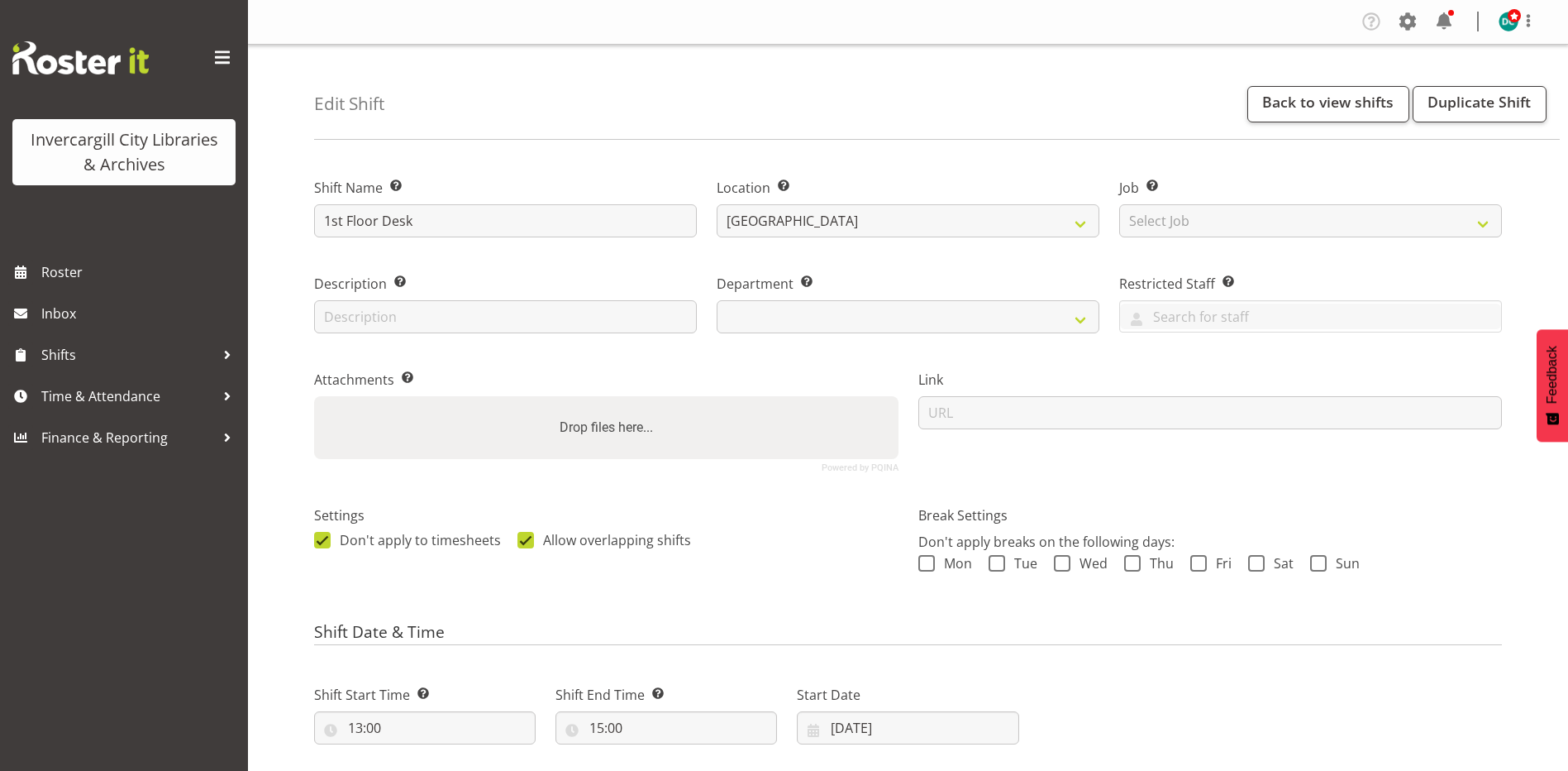
select select "921"
click at [1333, 112] on link "Back to view shifts" at bounding box center [1328, 104] width 162 height 37
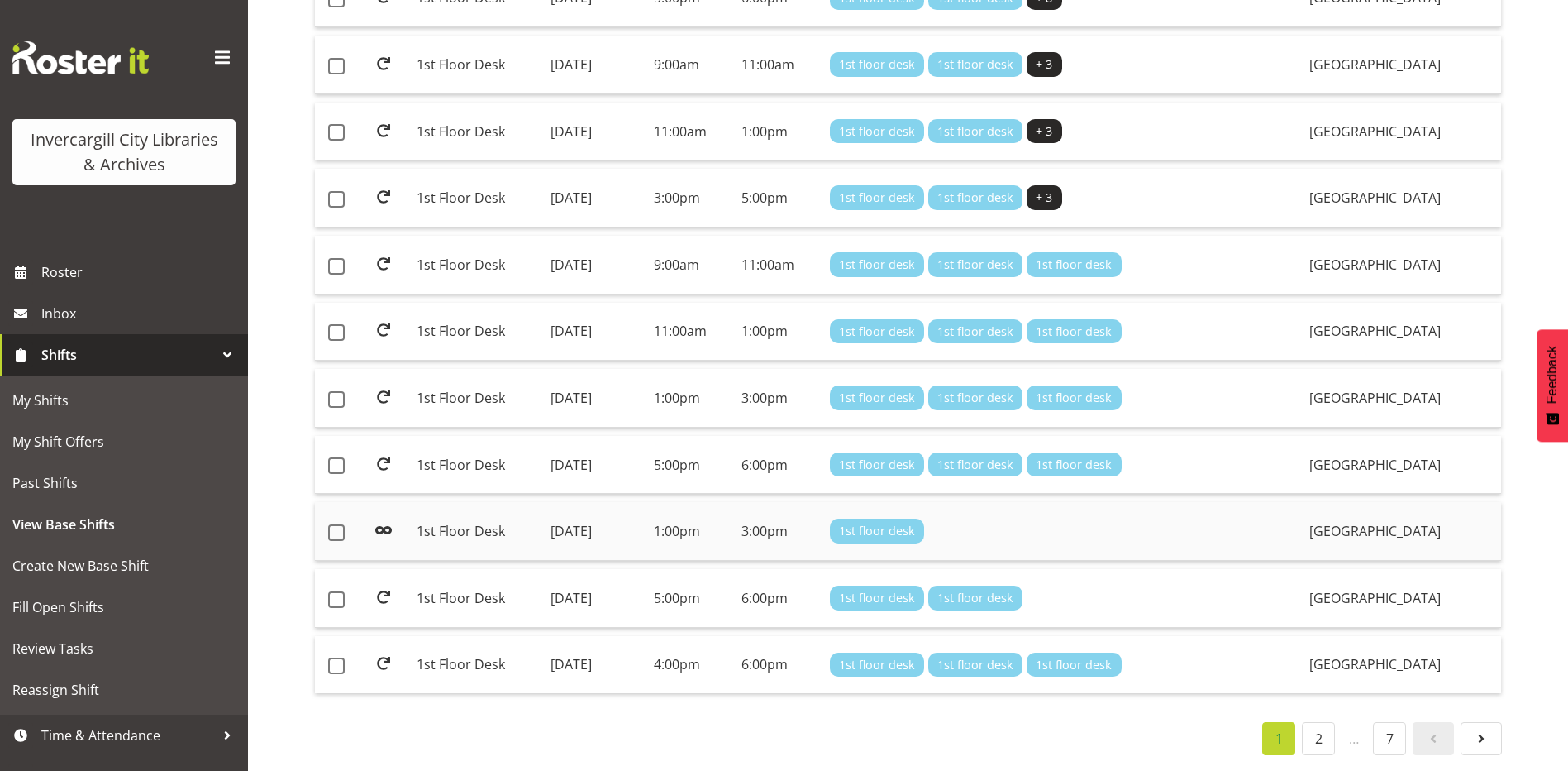
scroll to position [1176, 0]
click at [583, 312] on td "[DATE]" at bounding box center [596, 332] width 104 height 59
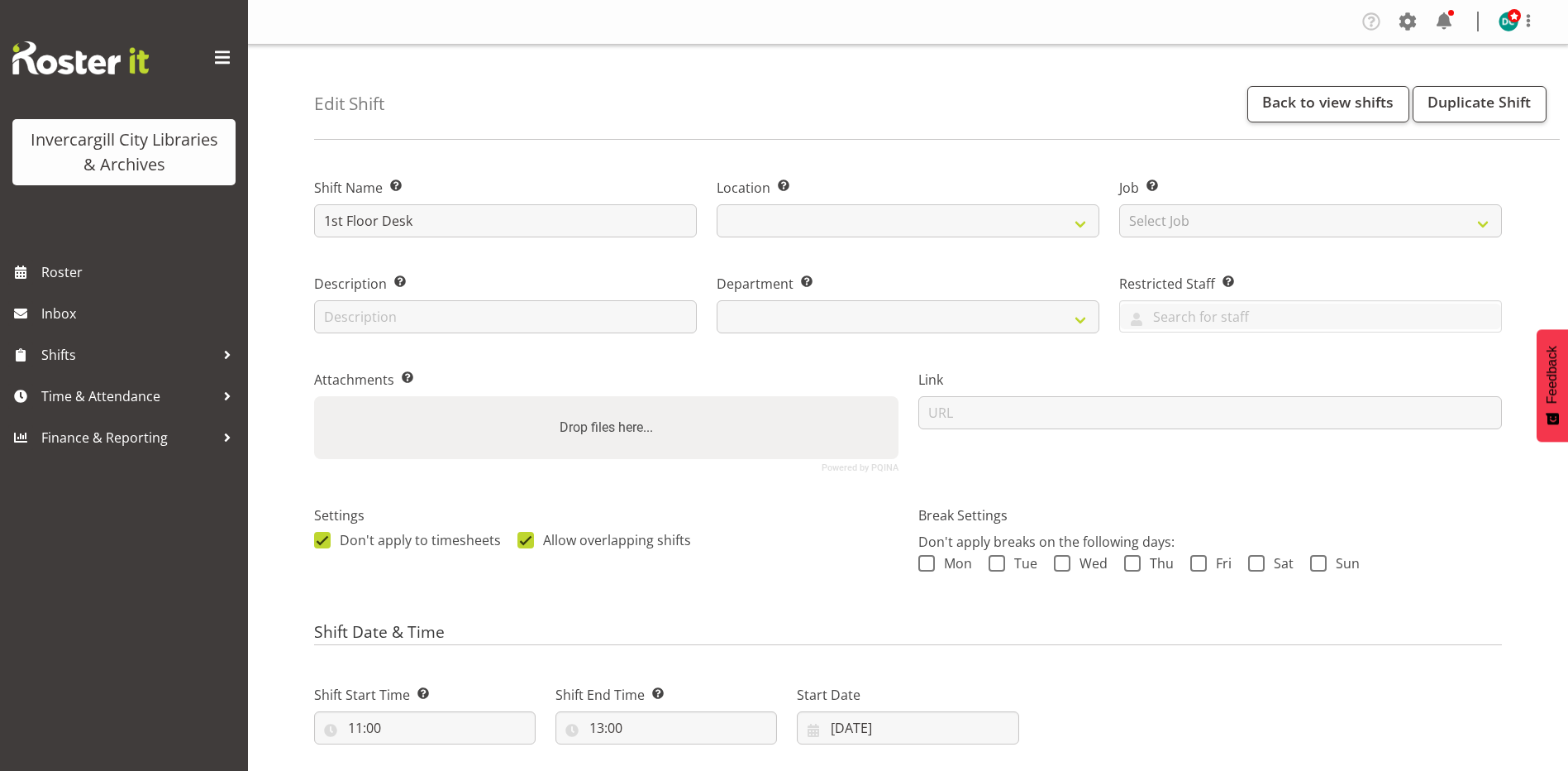
select select
select select "1276"
select select "921"
click at [1274, 93] on link "Back to view shifts" at bounding box center [1328, 104] width 162 height 37
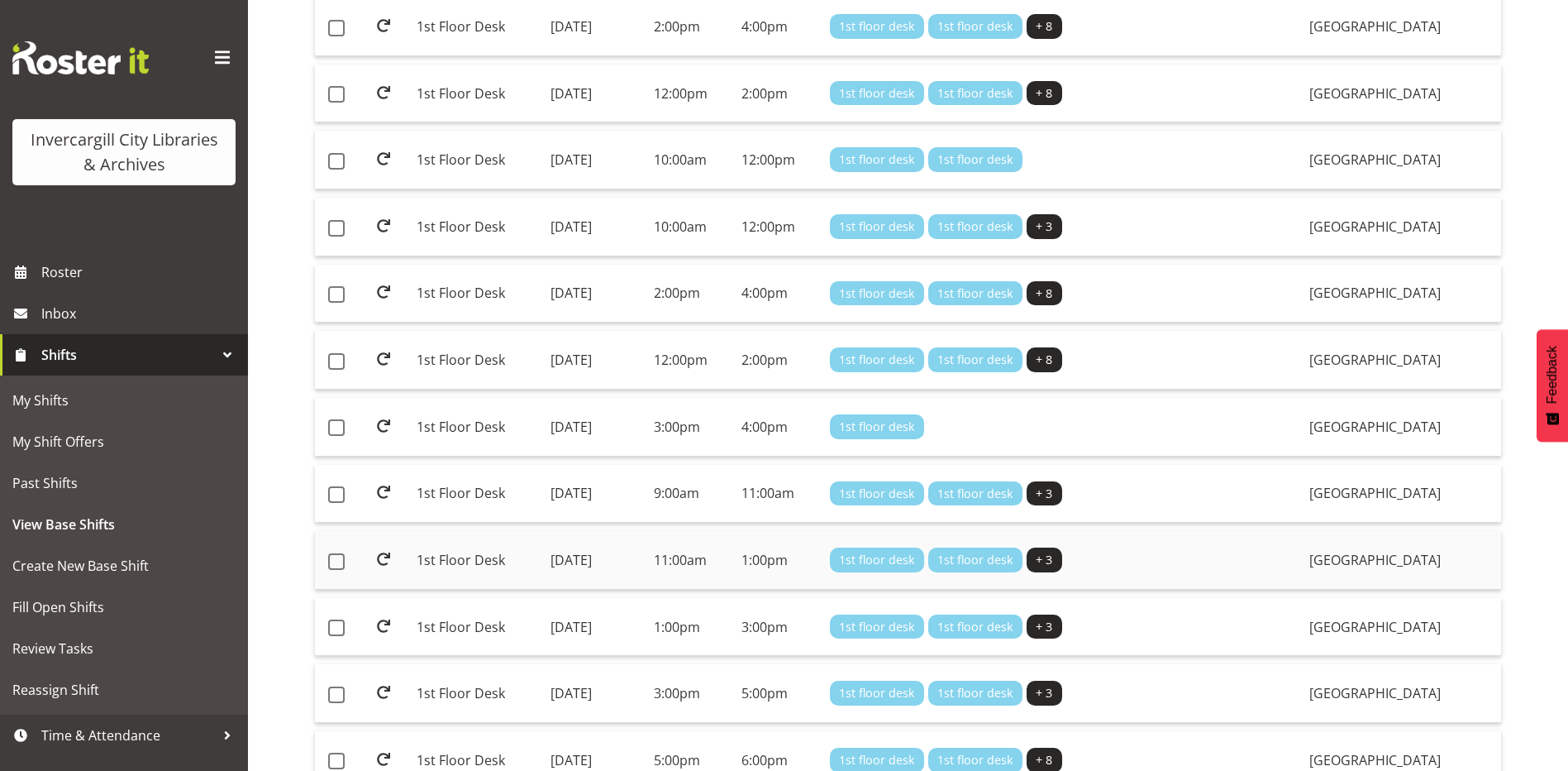
scroll to position [331, 0]
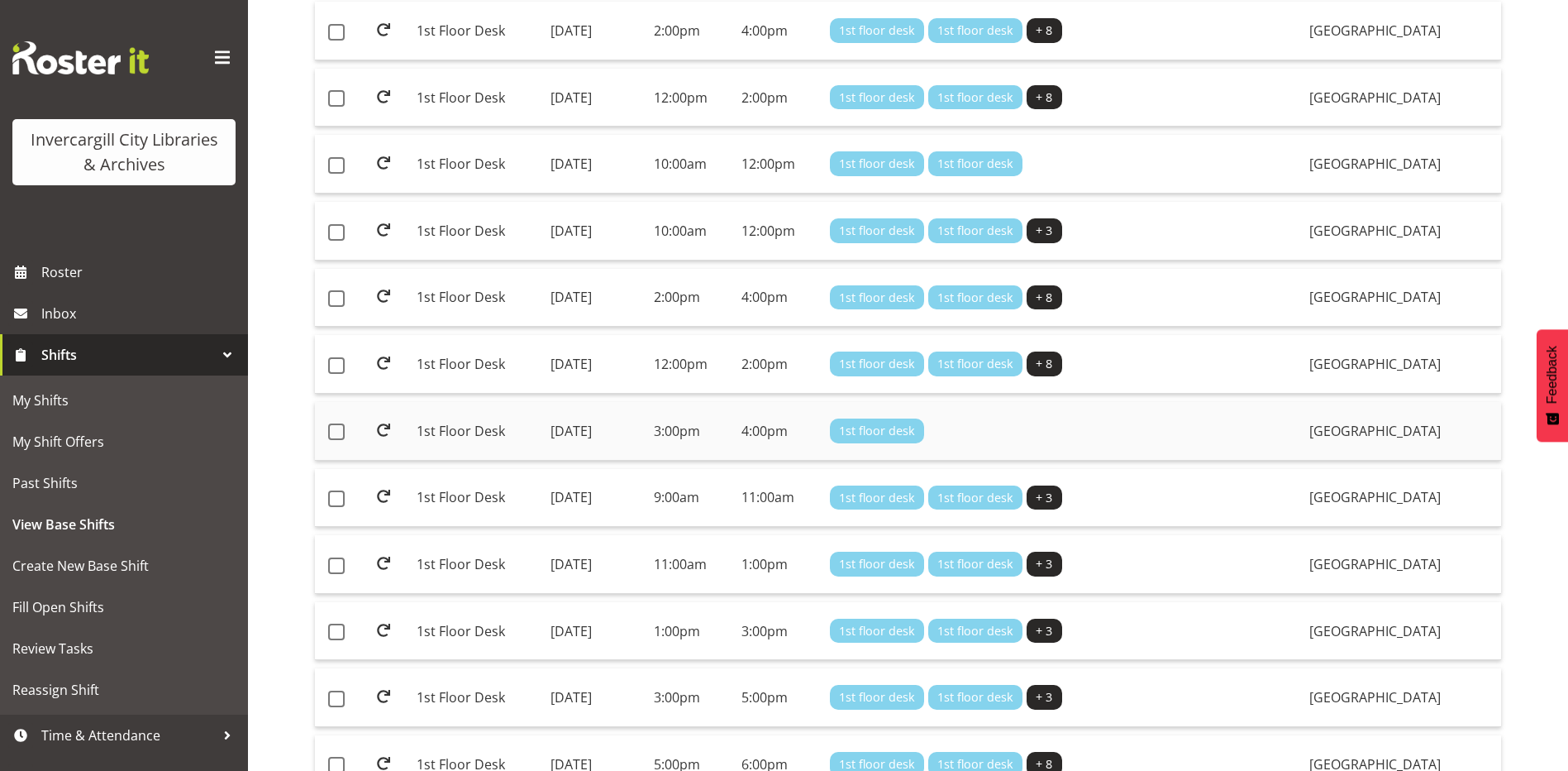
click at [579, 431] on td "[DATE]" at bounding box center [596, 431] width 104 height 59
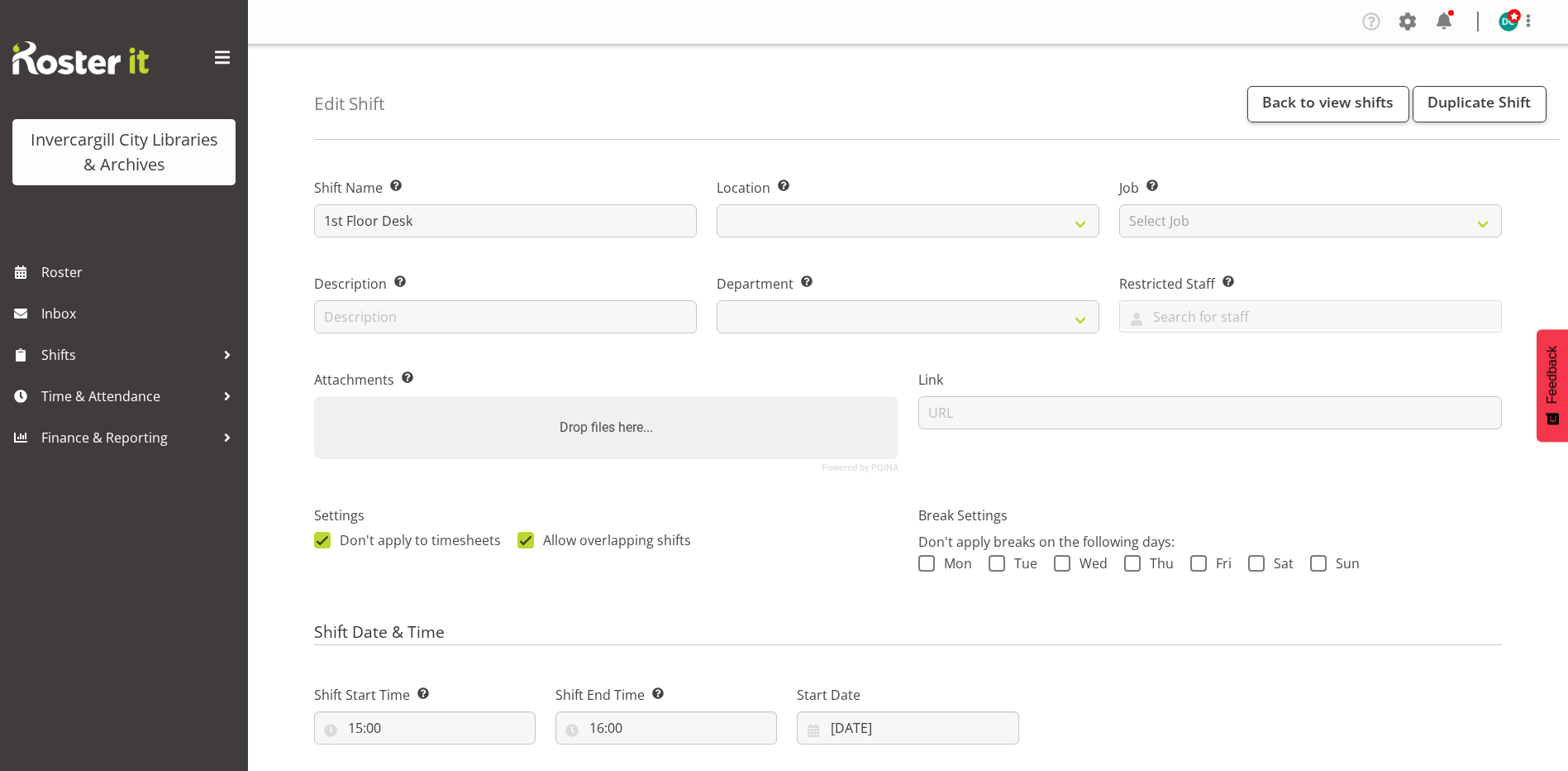
select select
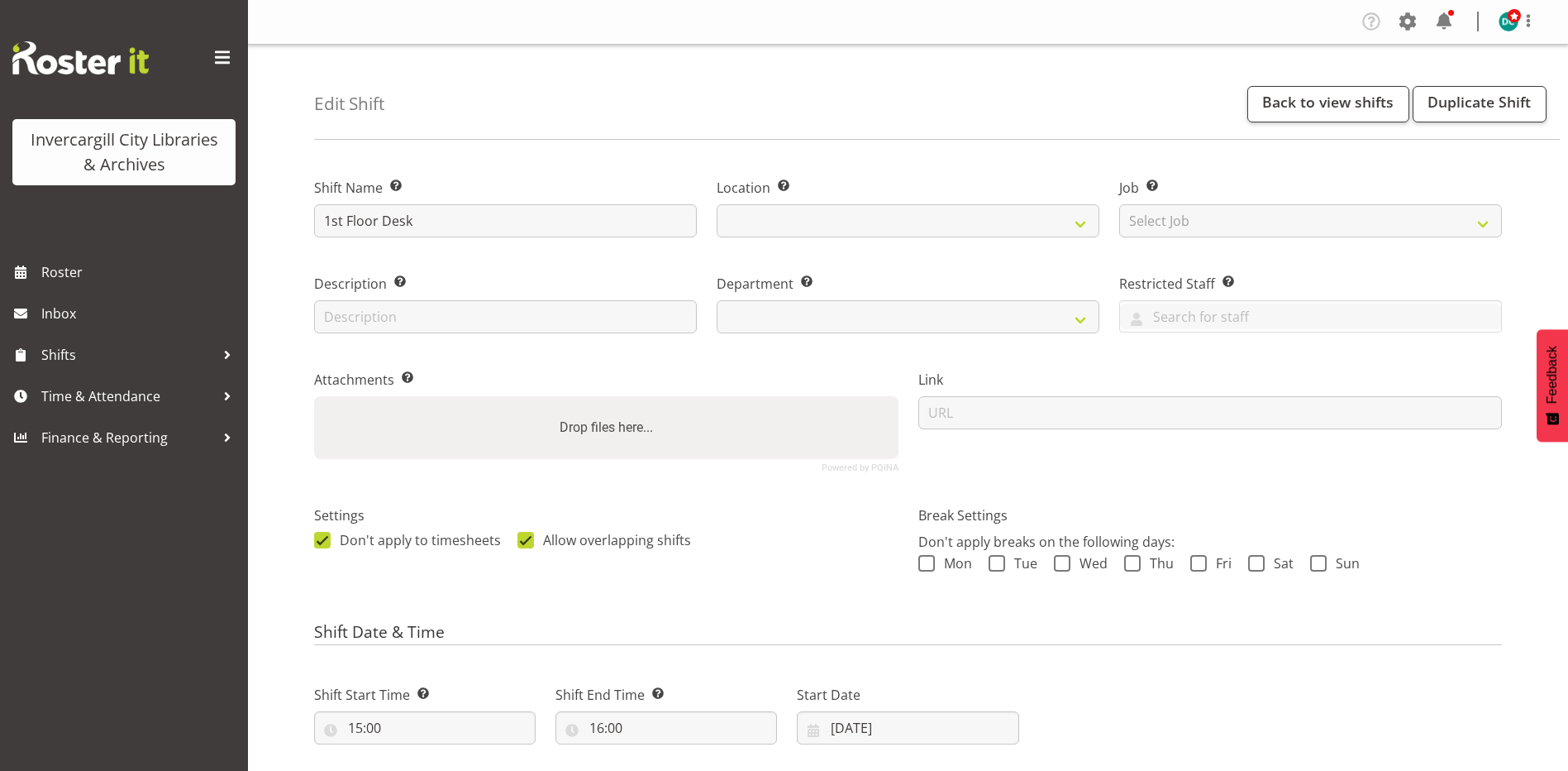
select select
select select "1276"
select select "921"
click at [1311, 91] on link "Back to view shifts" at bounding box center [1328, 104] width 162 height 37
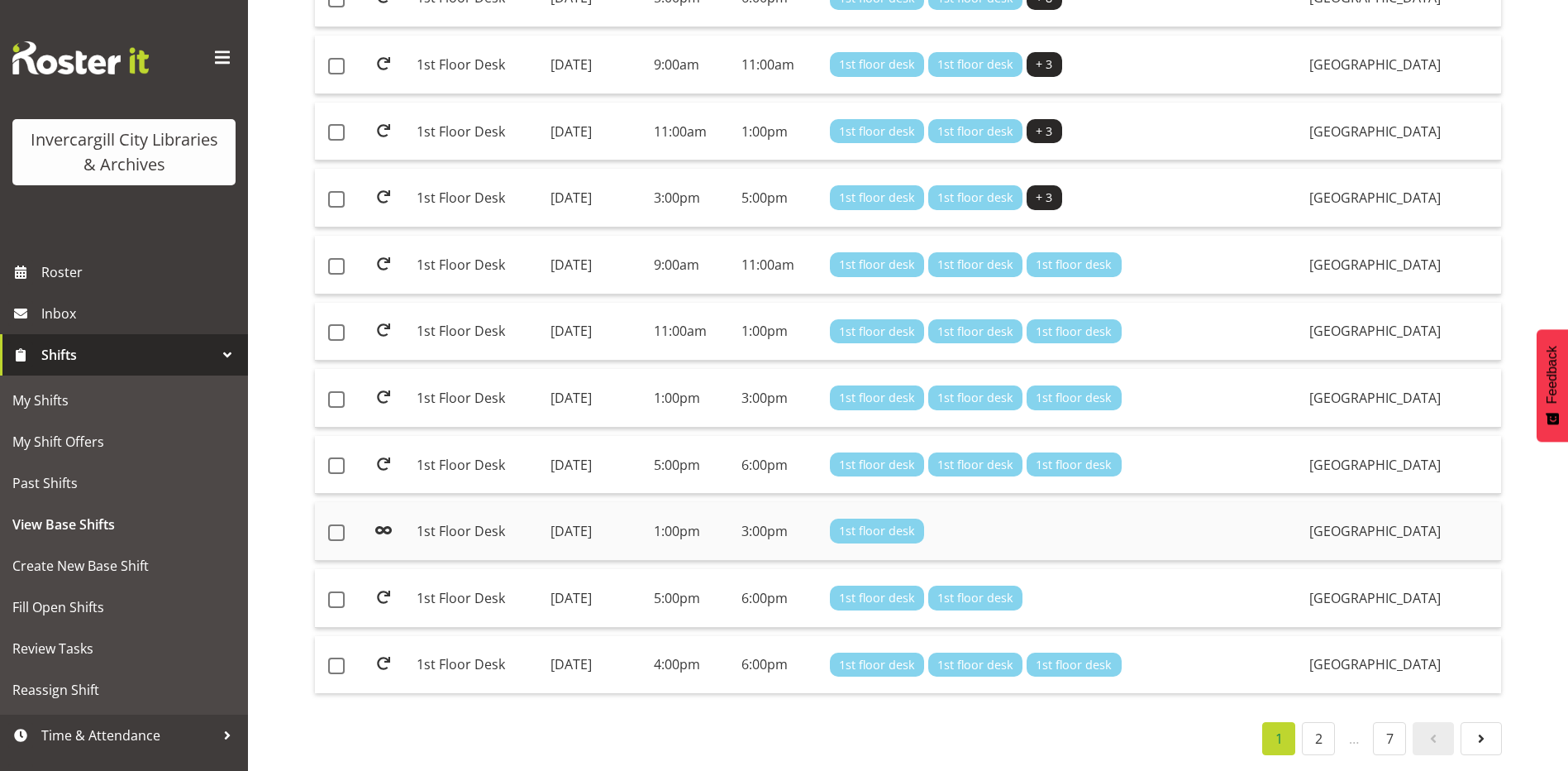
scroll to position [1176, 0]
click at [617, 648] on td "Tuesday, 22nd Jul 2025" at bounding box center [596, 665] width 104 height 58
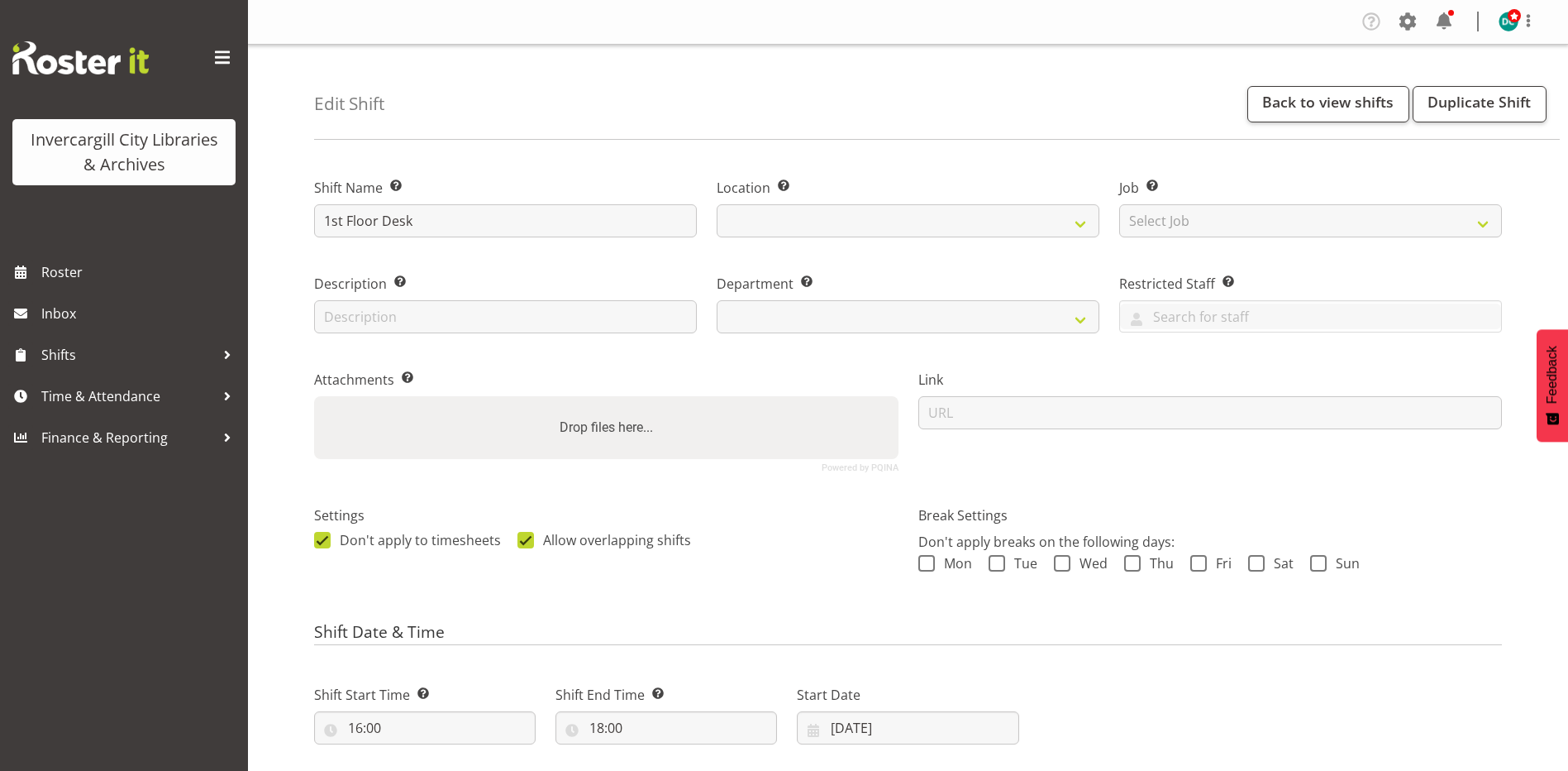
select select
select select "1276"
select select "921"
click at [1303, 106] on link "Back to view shifts" at bounding box center [1328, 104] width 162 height 37
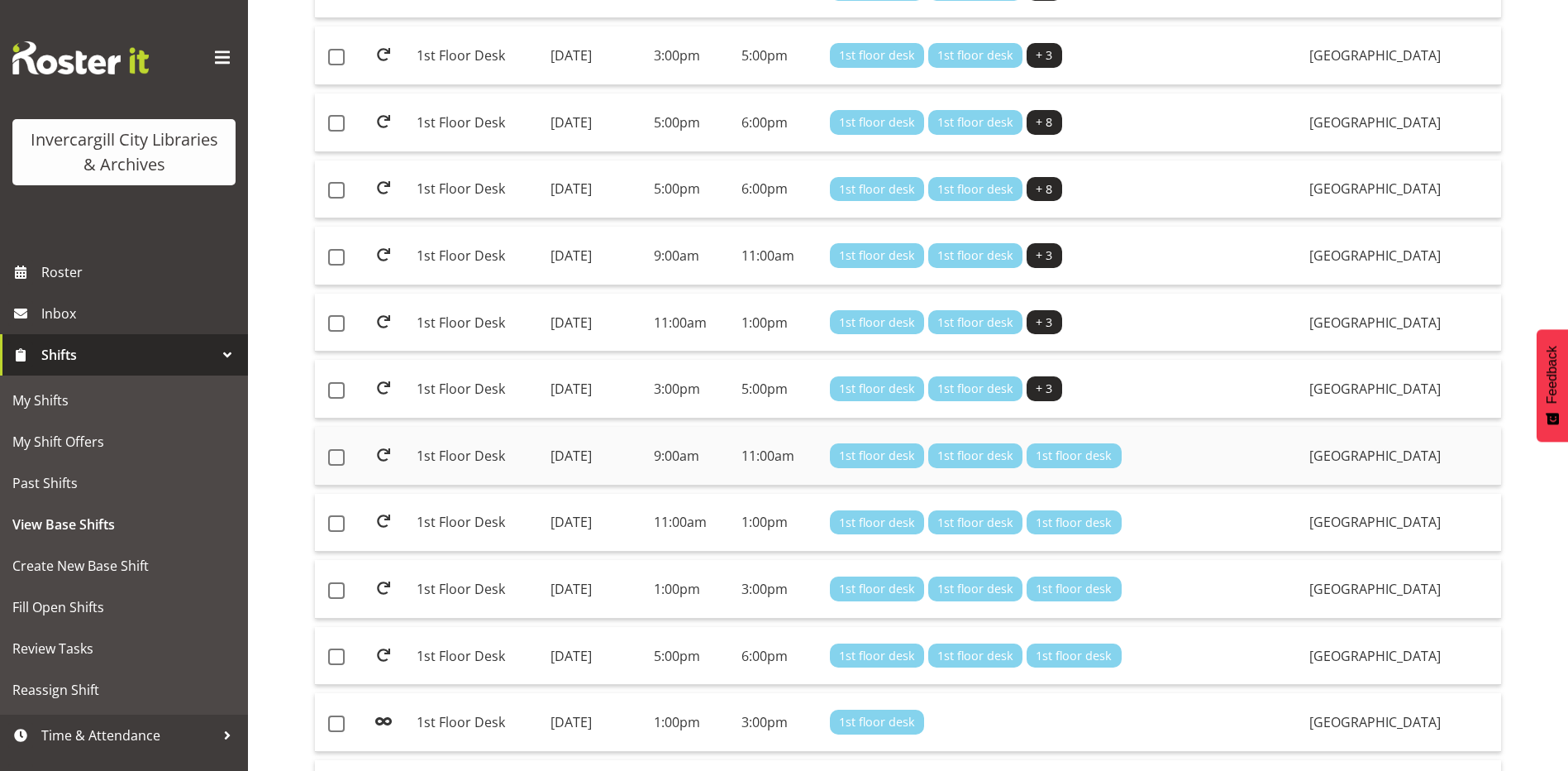
scroll to position [1076, 0]
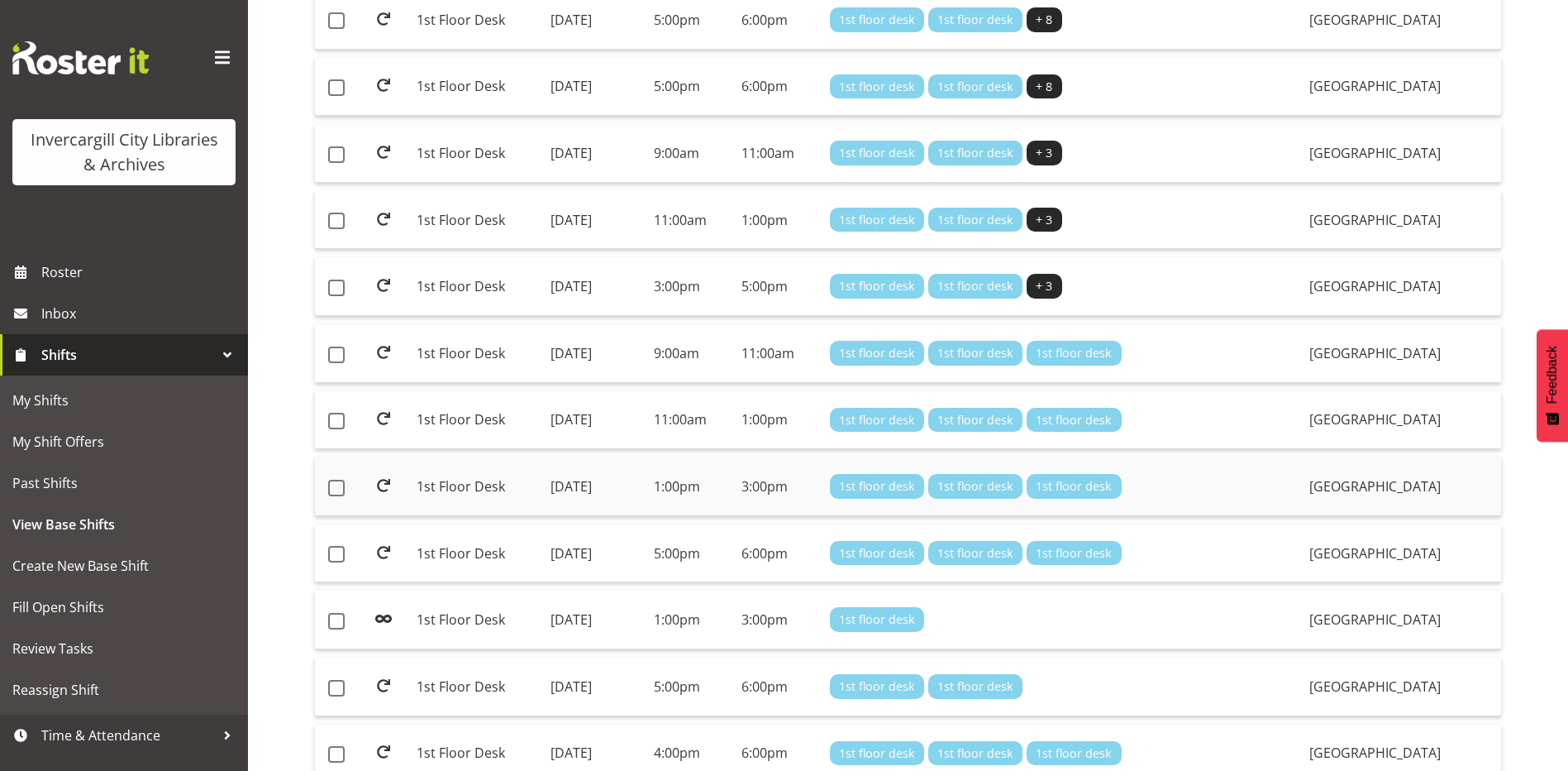
click at [598, 484] on td "[DATE]" at bounding box center [596, 487] width 104 height 59
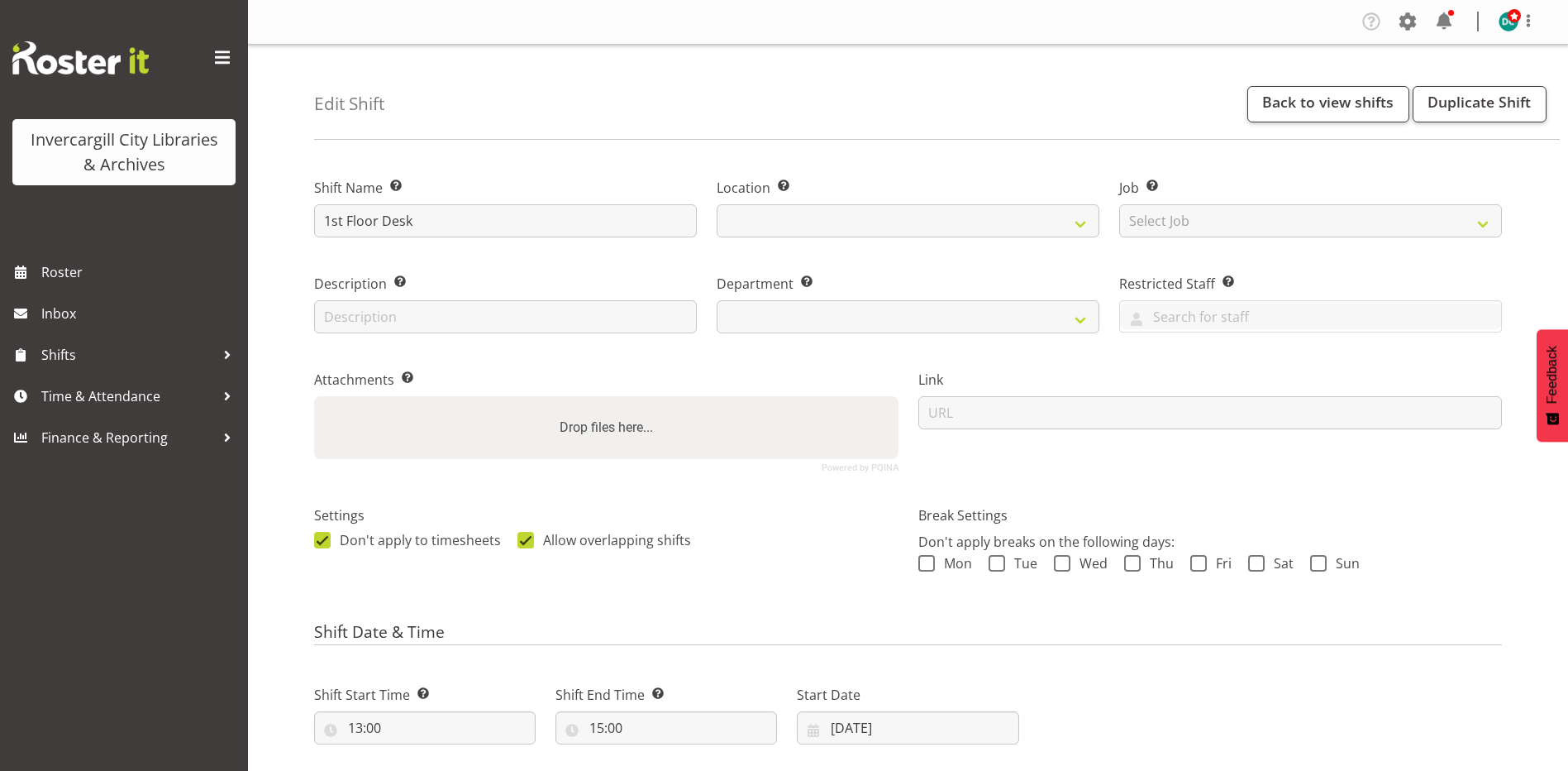
select select
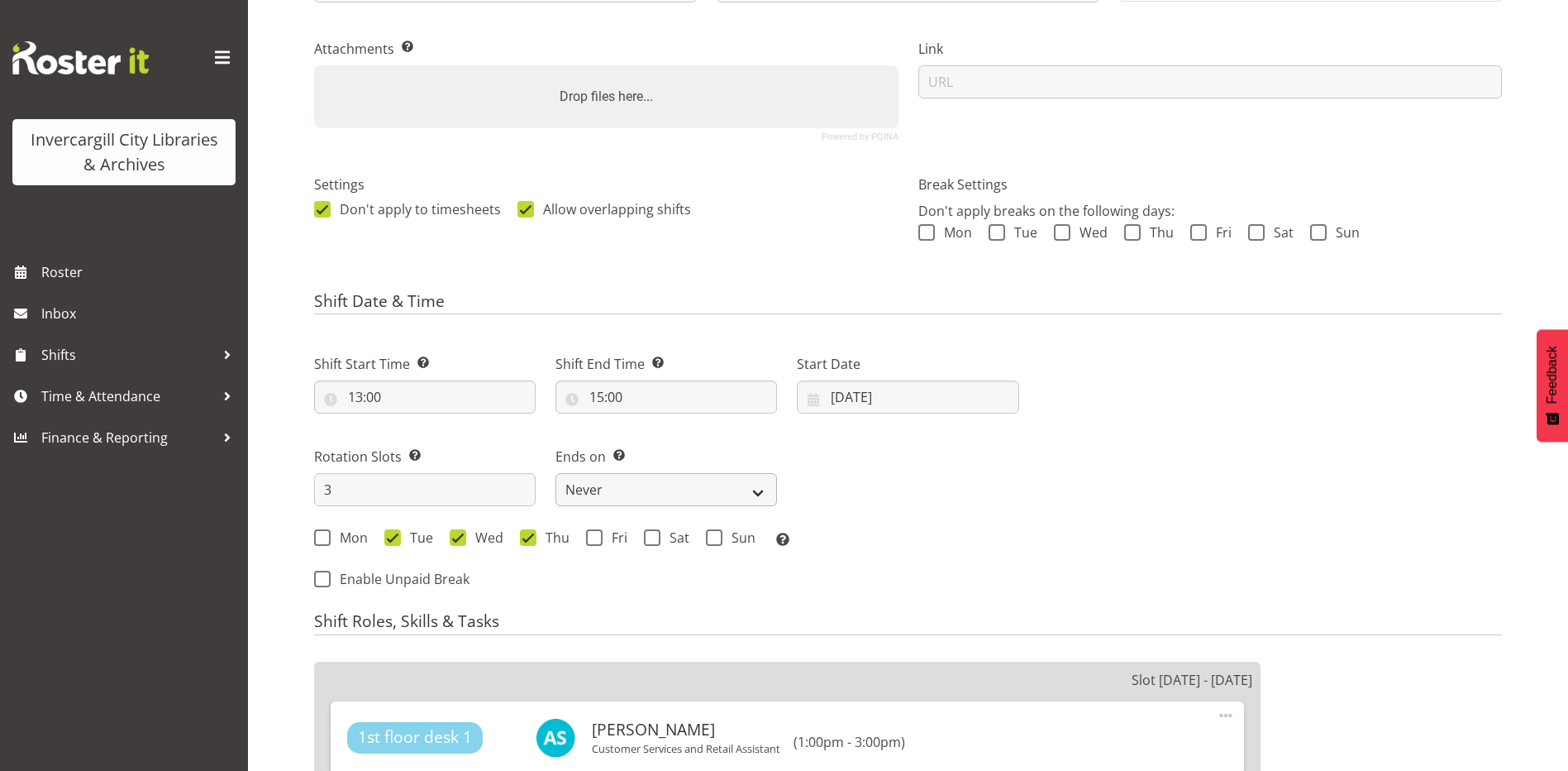
select select "1276"
select select "921"
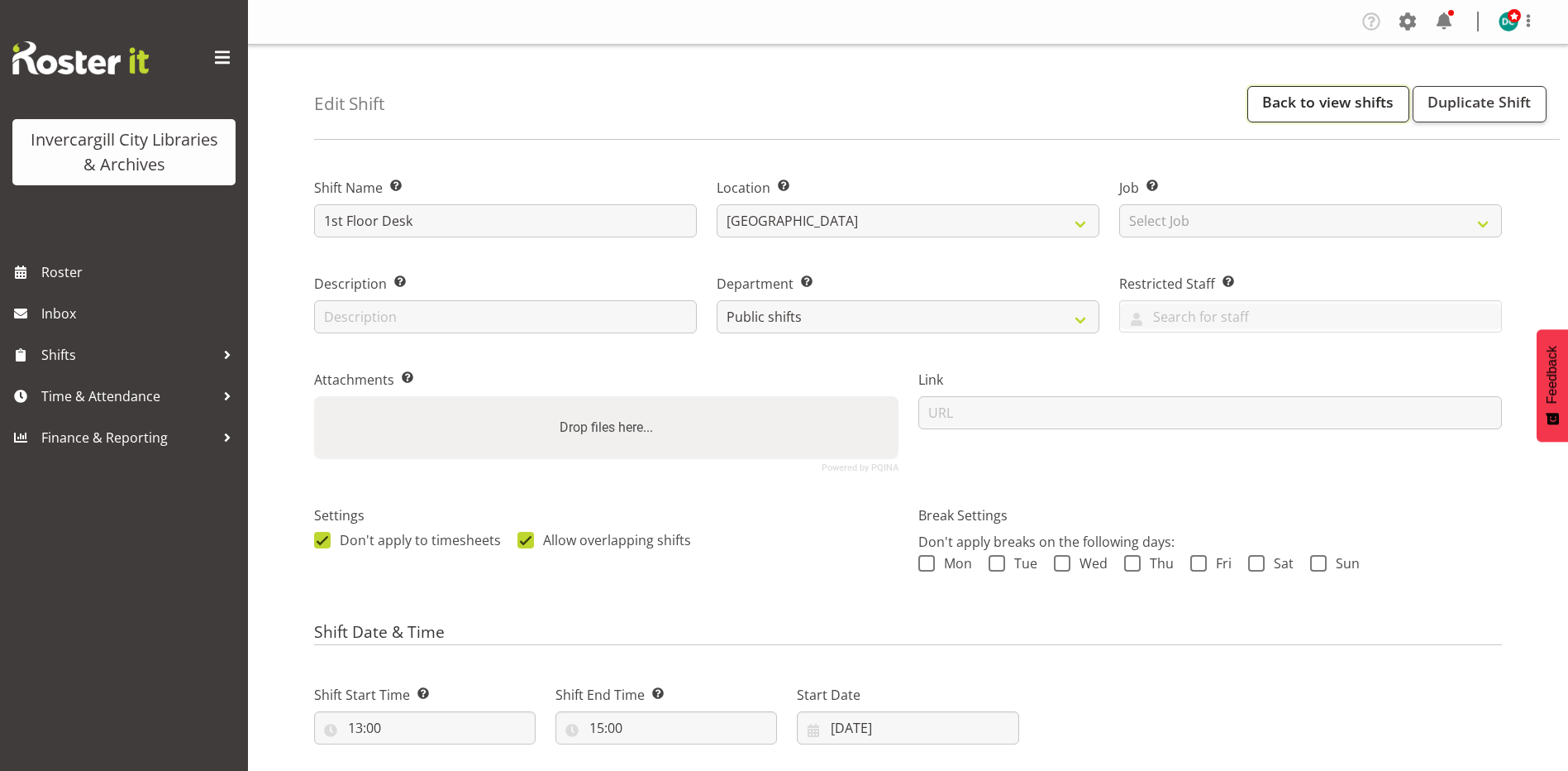
click at [1321, 96] on link "Back to view shifts" at bounding box center [1328, 104] width 162 height 37
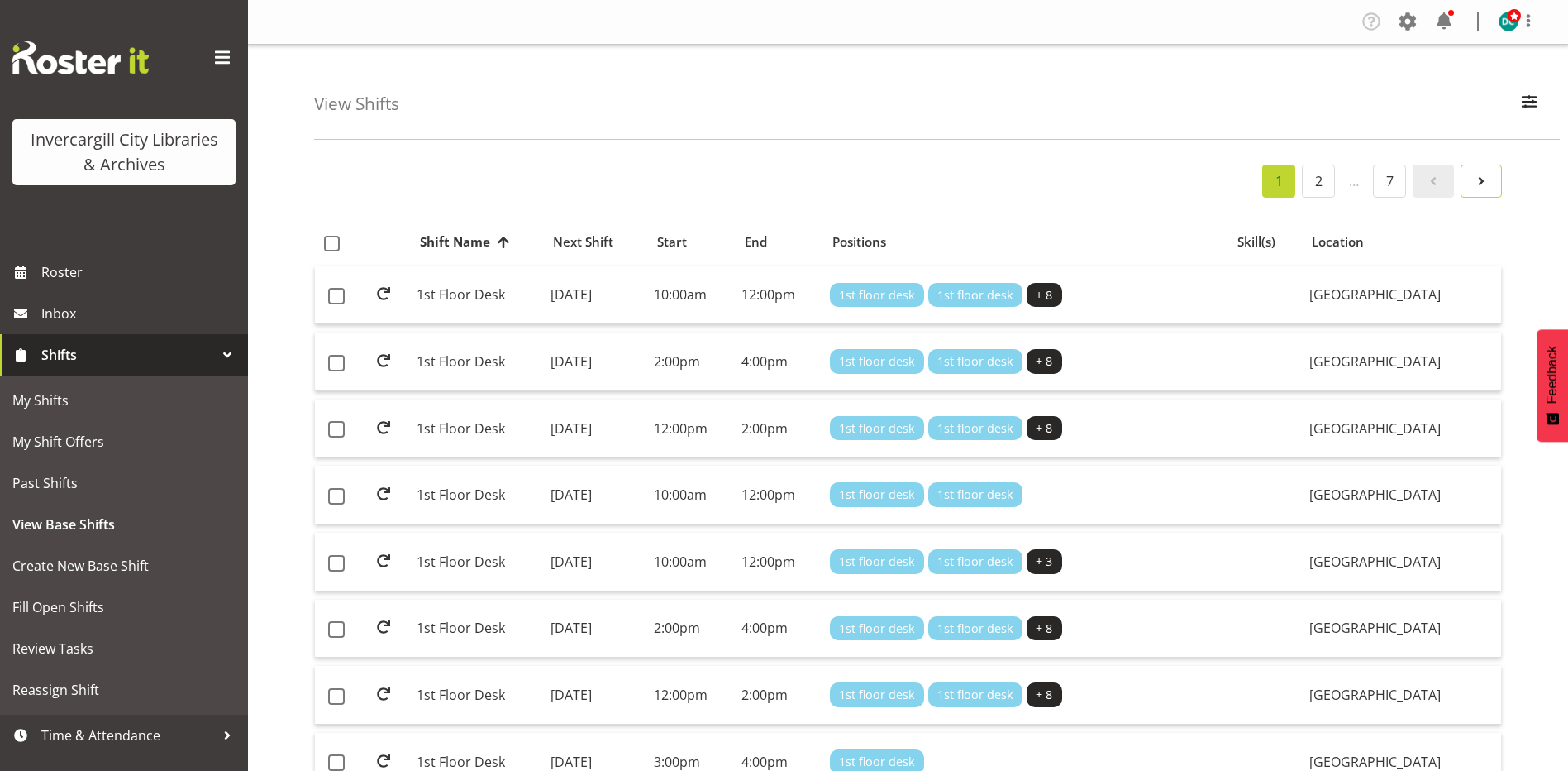
click at [1481, 169] on link at bounding box center [1480, 181] width 41 height 33
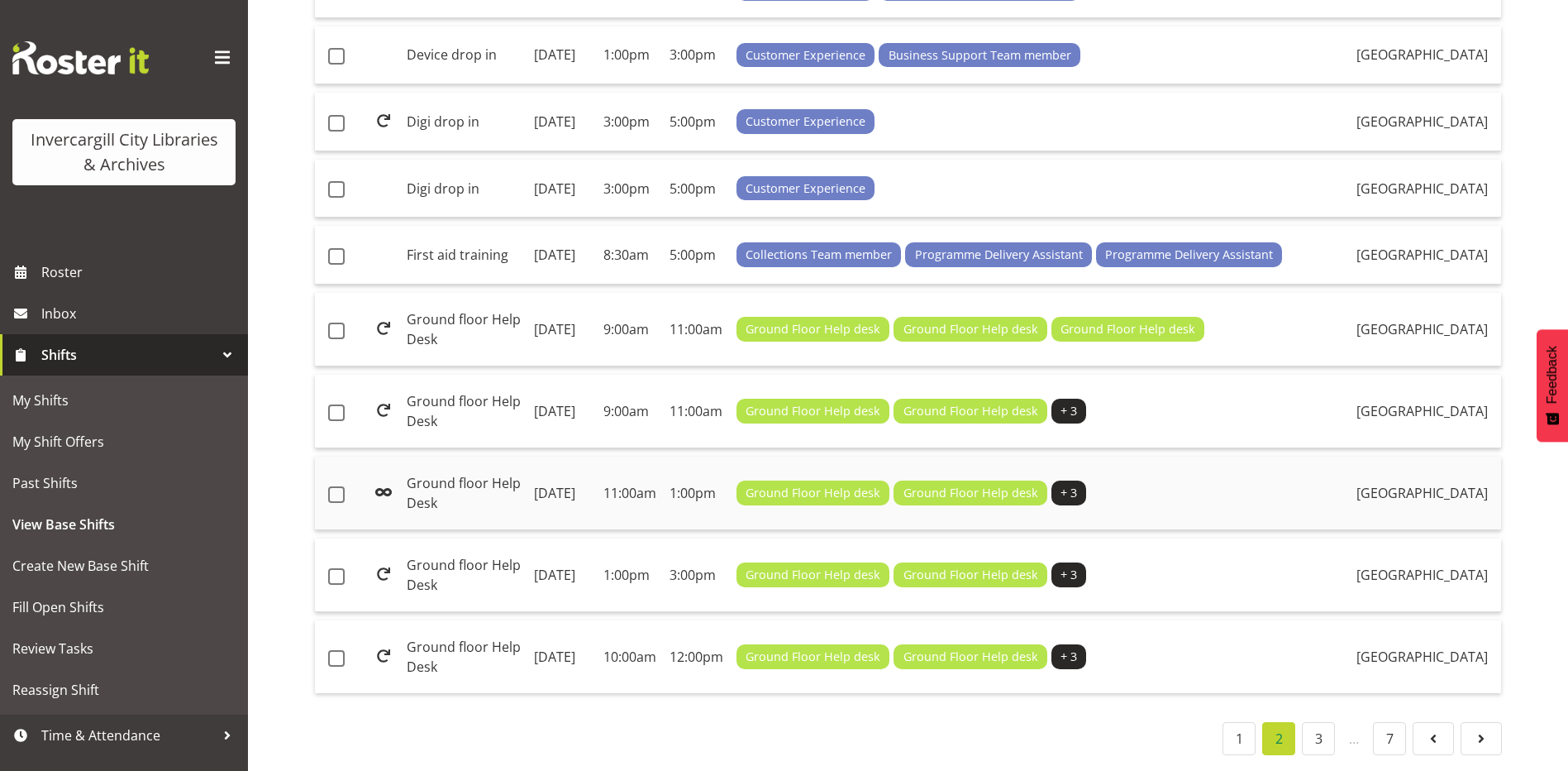
scroll to position [1542, 0]
click at [548, 310] on td "[DATE]" at bounding box center [562, 330] width 69 height 73
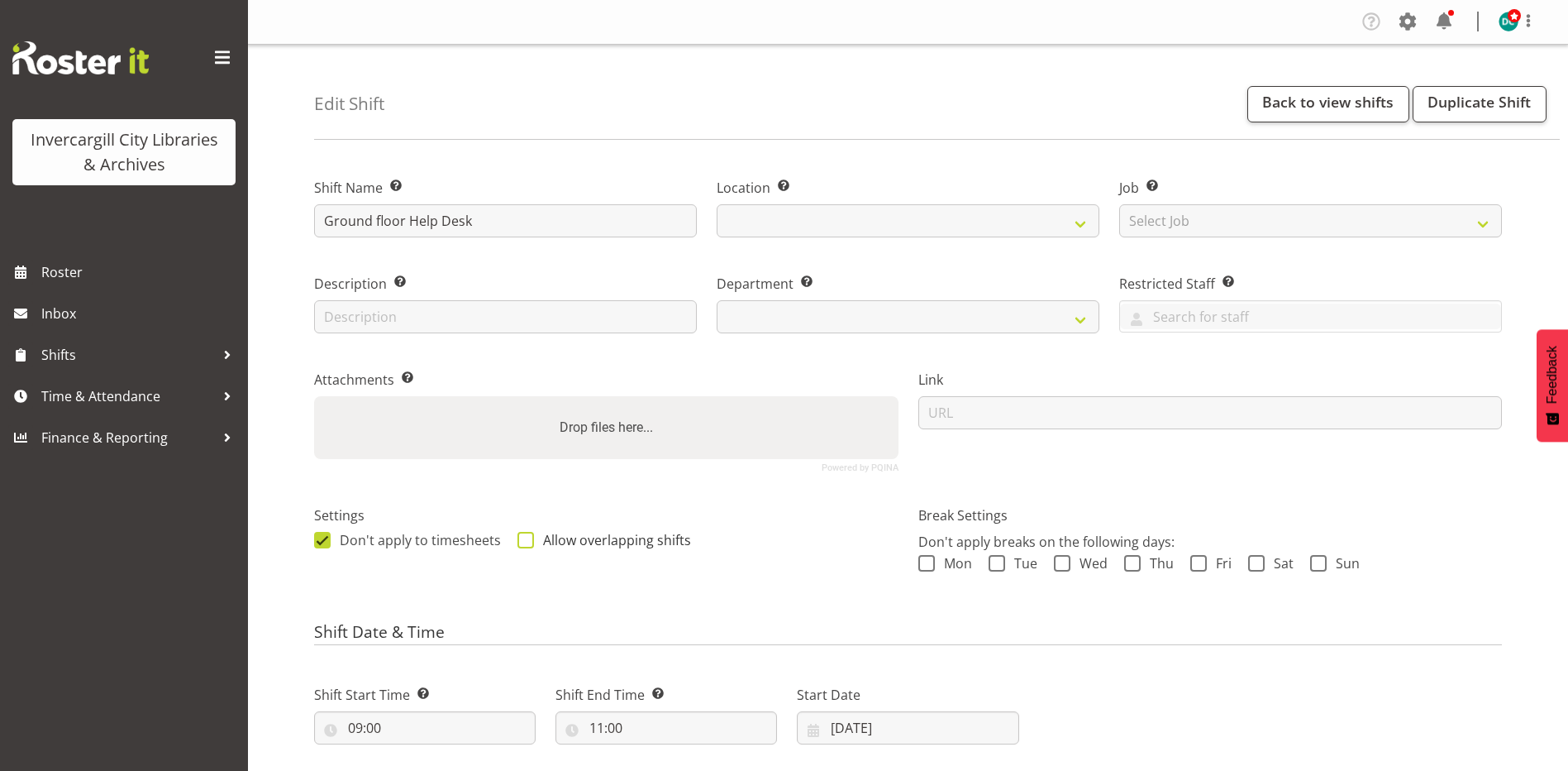
click at [519, 544] on span at bounding box center [525, 540] width 16 height 16
click at [519, 544] on input "Allow overlapping shifts" at bounding box center [522, 539] width 11 height 11
checkbox input "true"
select select
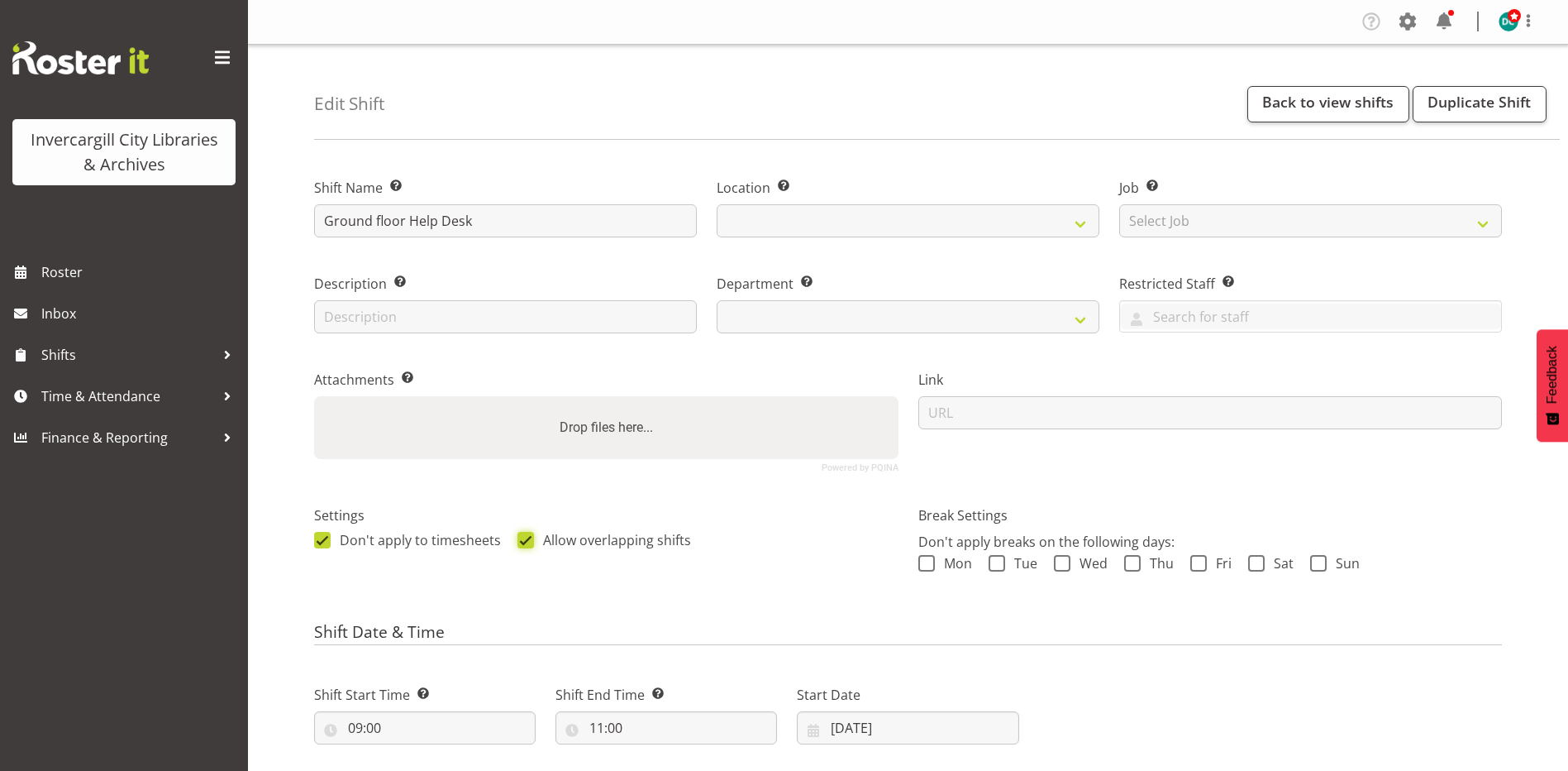
select select
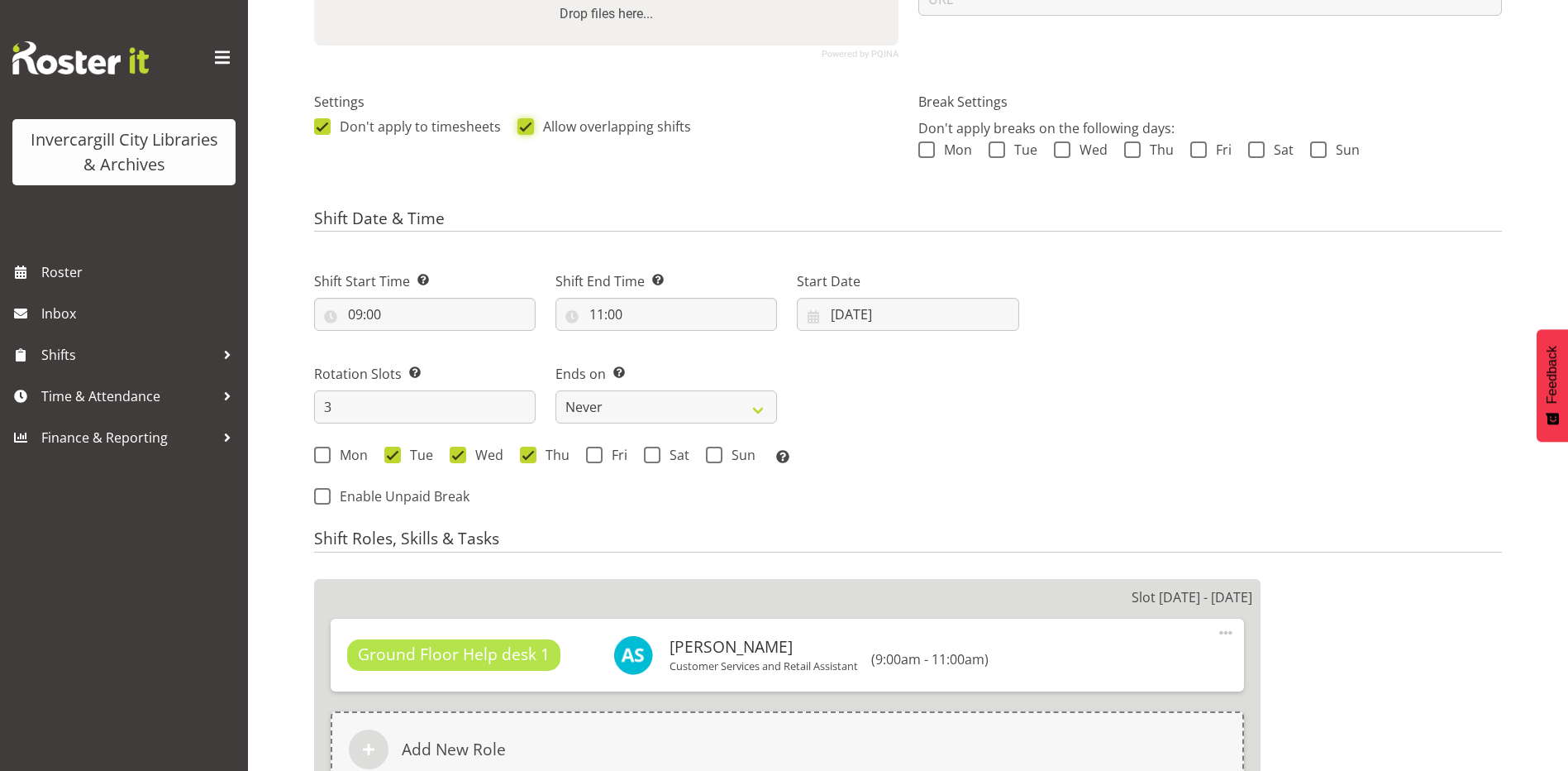
select select
select select "1276"
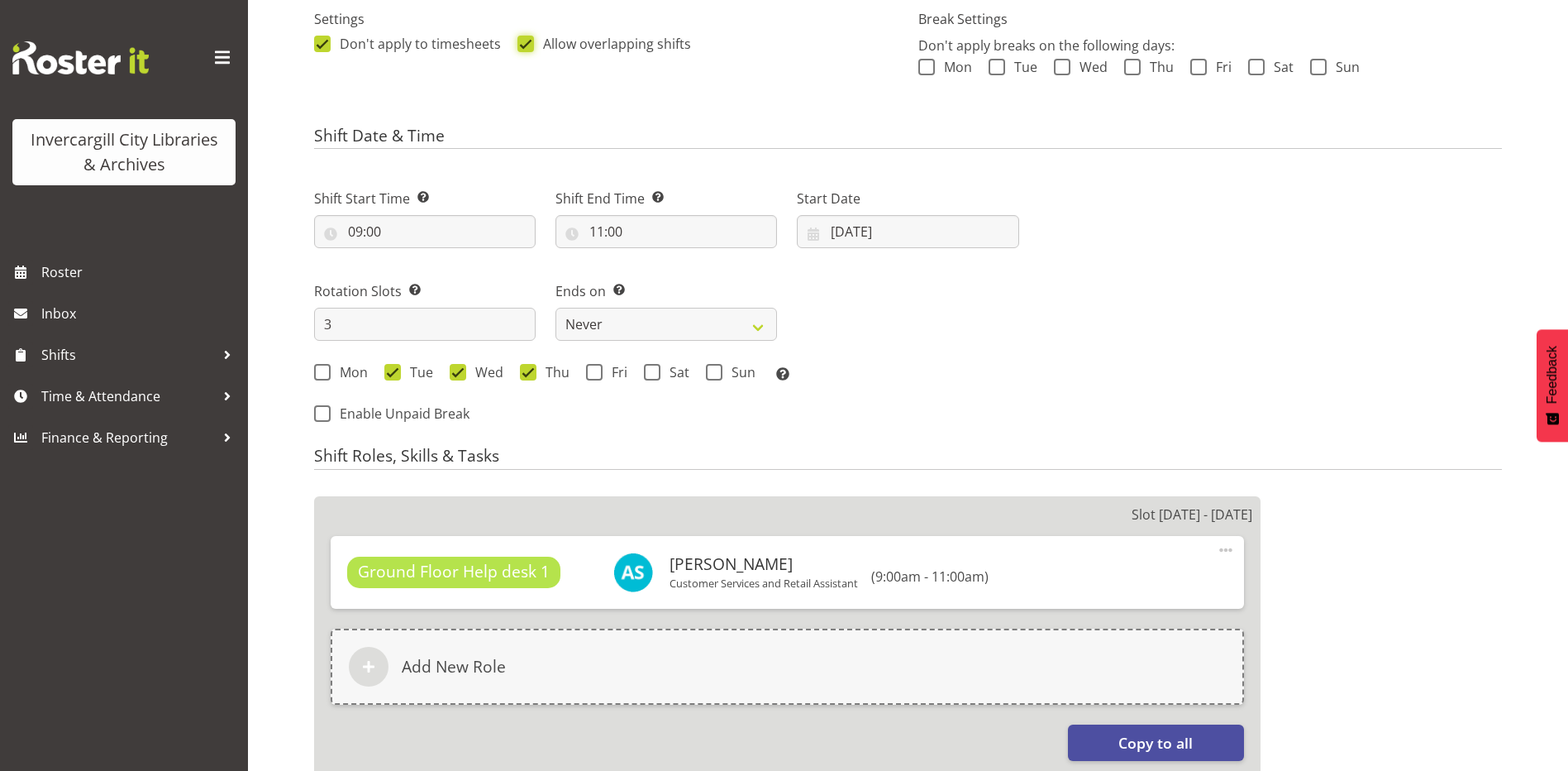
select select "921"
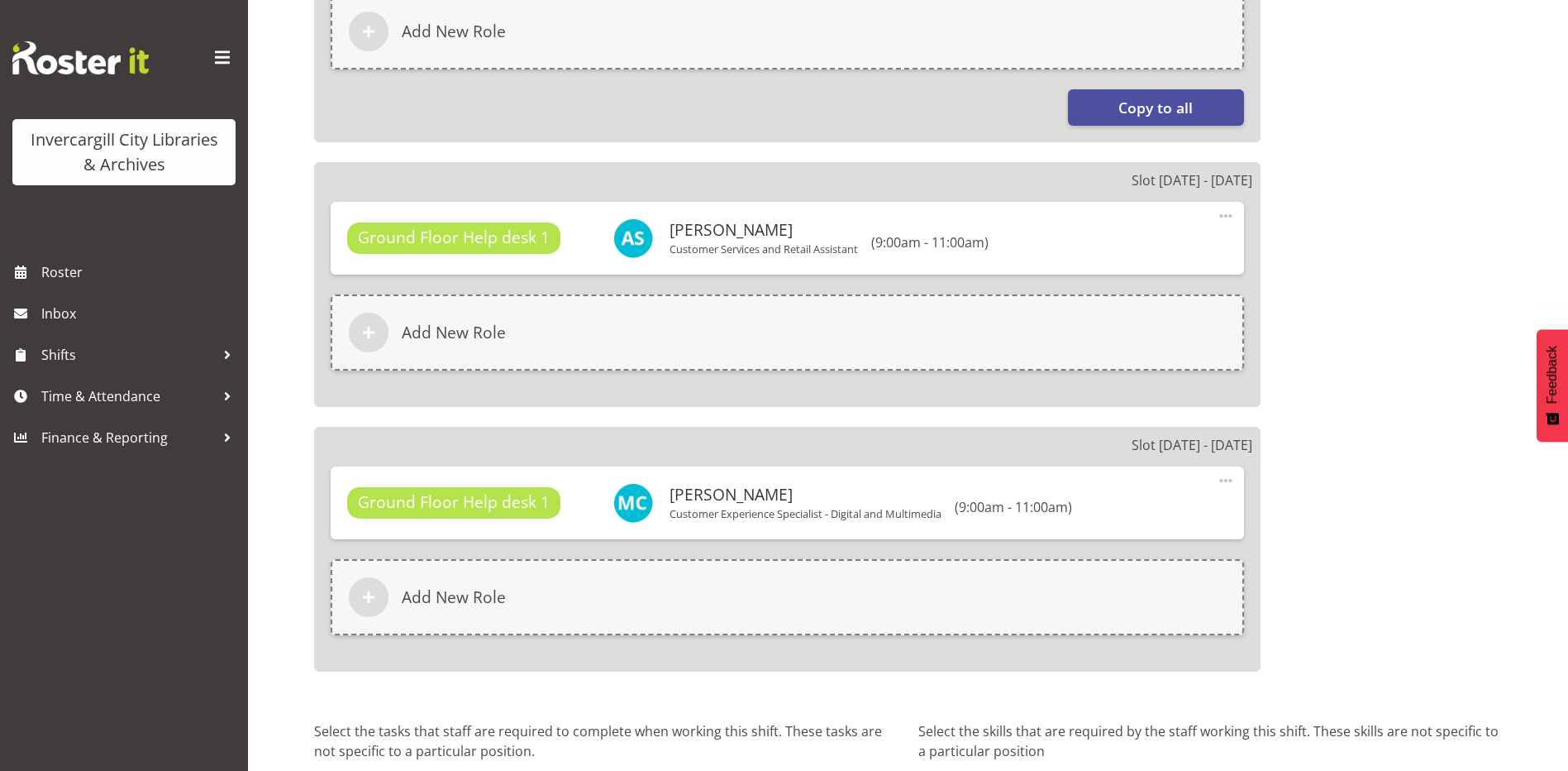
scroll to position [1279, 0]
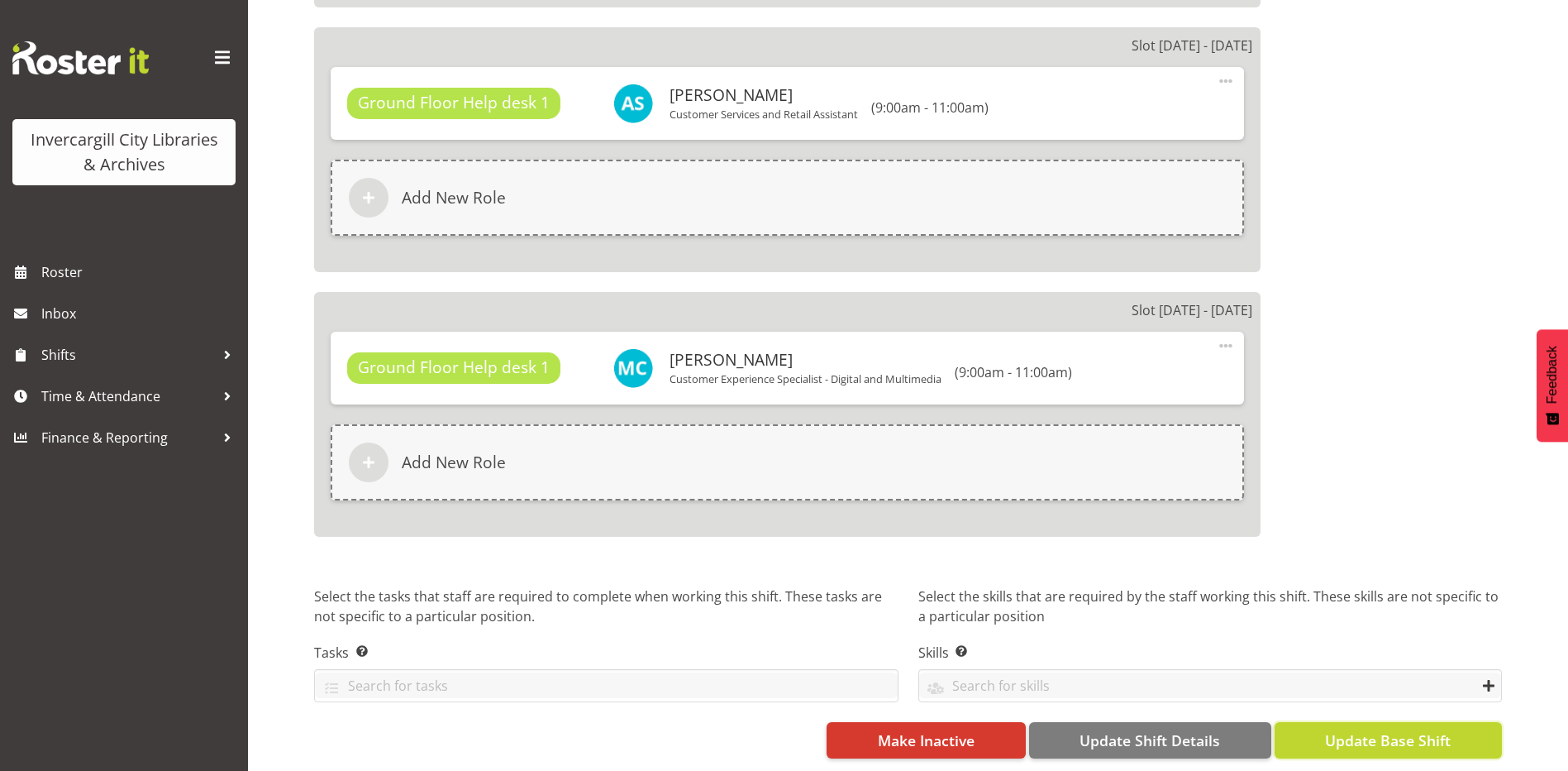
click at [1334, 730] on span "Update Base Shift" at bounding box center [1388, 740] width 125 height 21
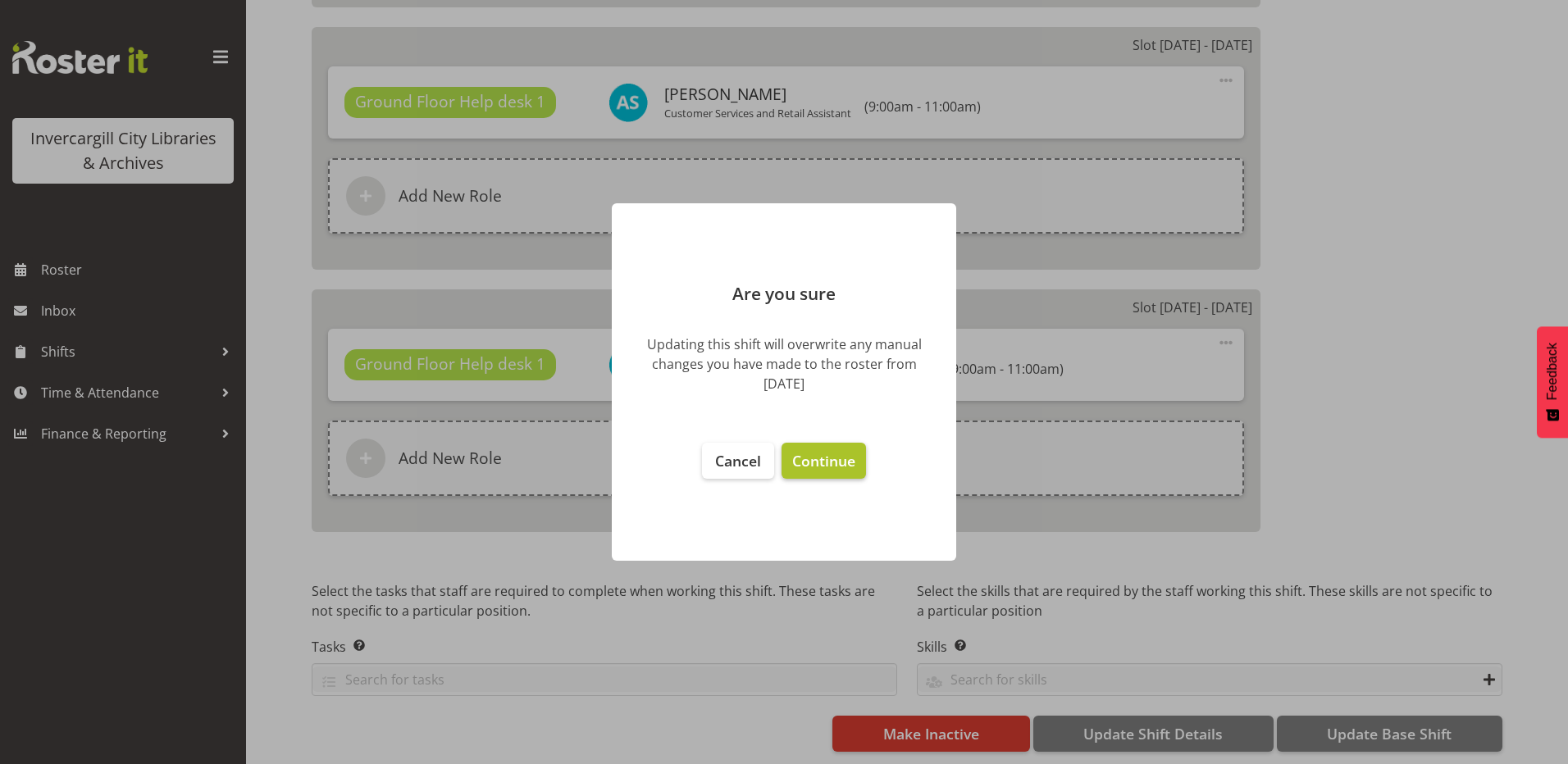
click at [843, 462] on span "Continue" at bounding box center [824, 460] width 63 height 20
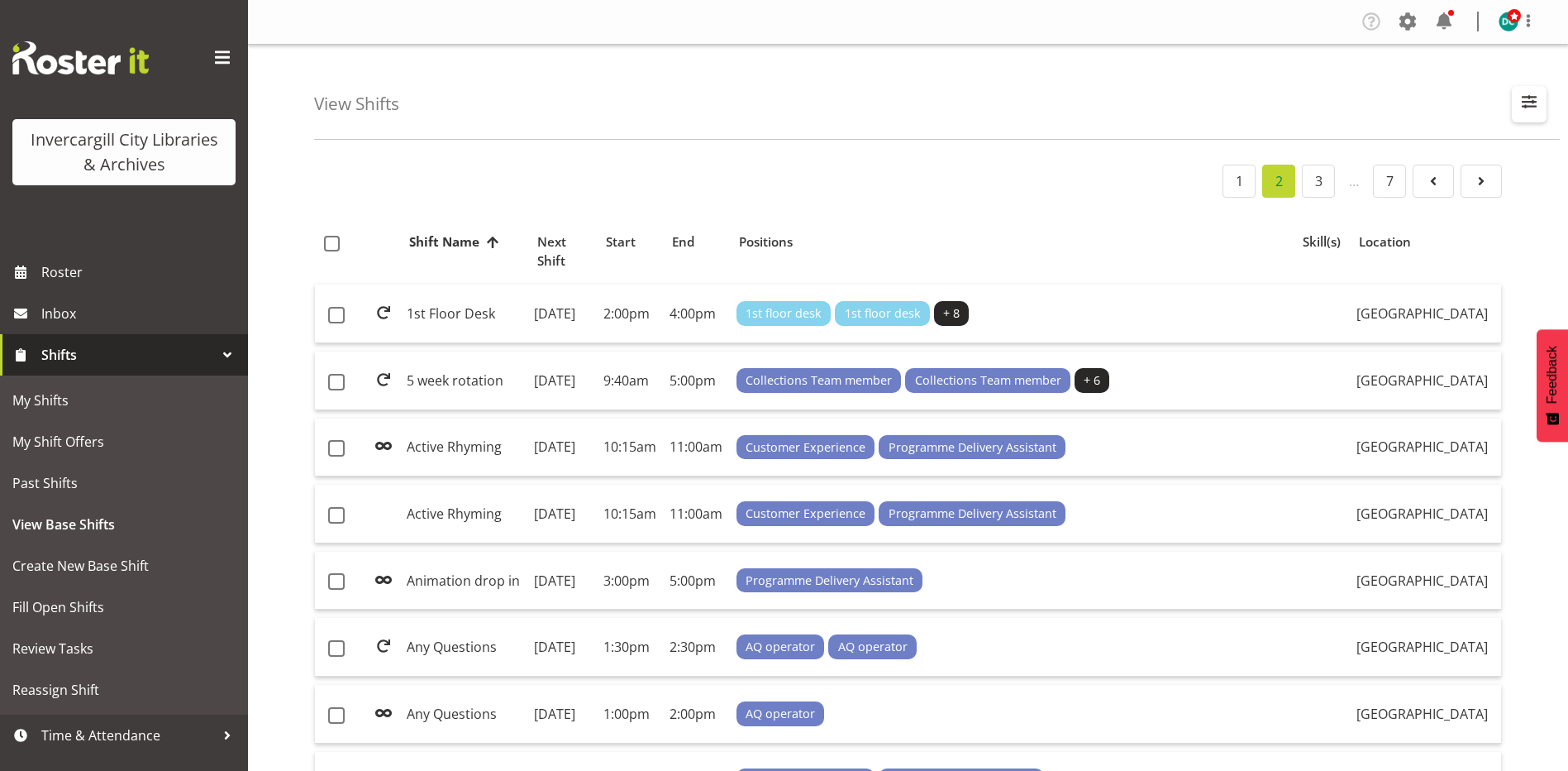
click at [1527, 105] on span "button" at bounding box center [1529, 101] width 21 height 21
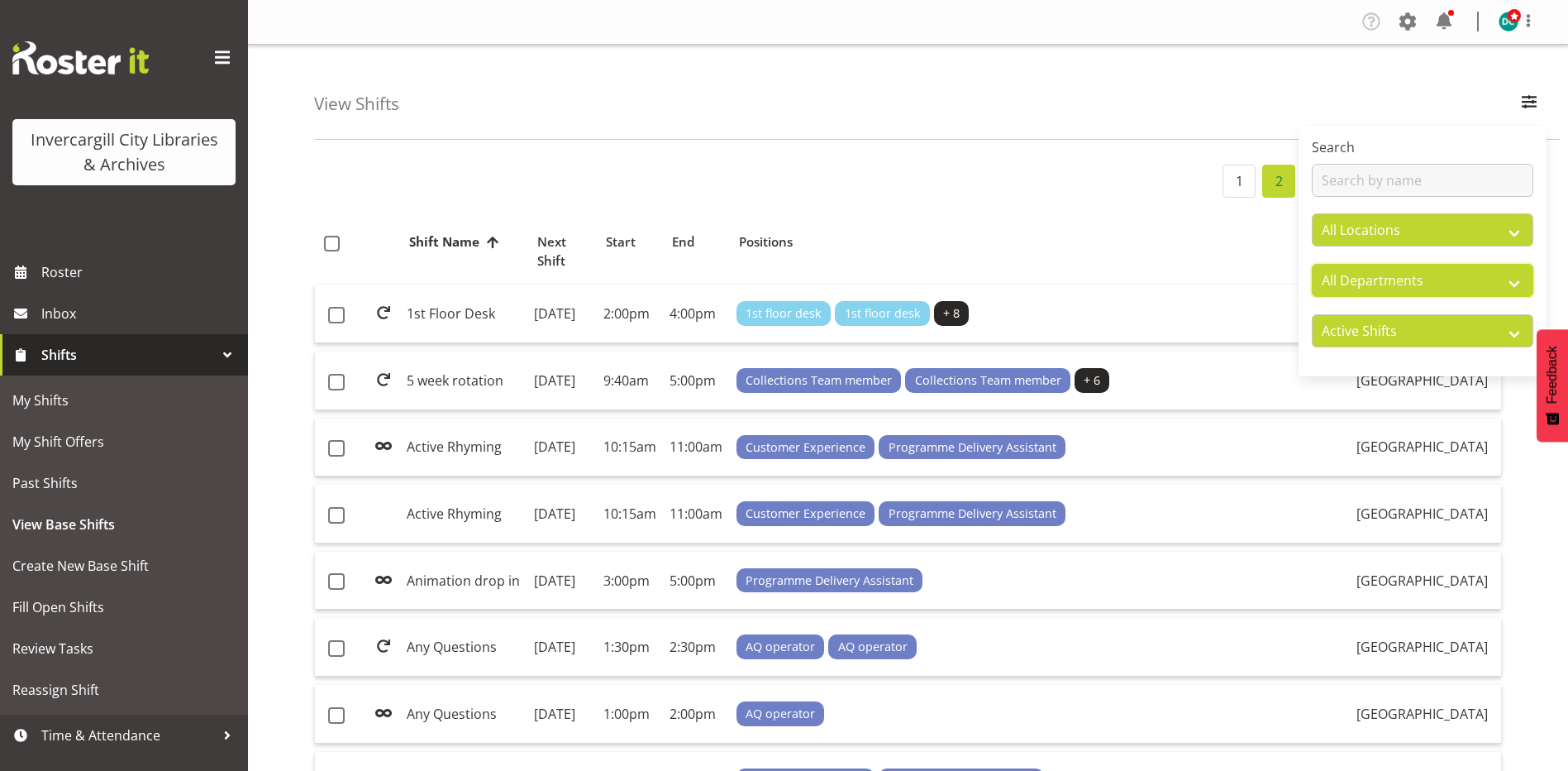
click at [1400, 285] on select "All Departments Off Desk Public shifts" at bounding box center [1423, 280] width 222 height 33
select select "920"
click at [1312, 264] on select "All Departments Off Desk Public shifts" at bounding box center [1423, 280] width 222 height 33
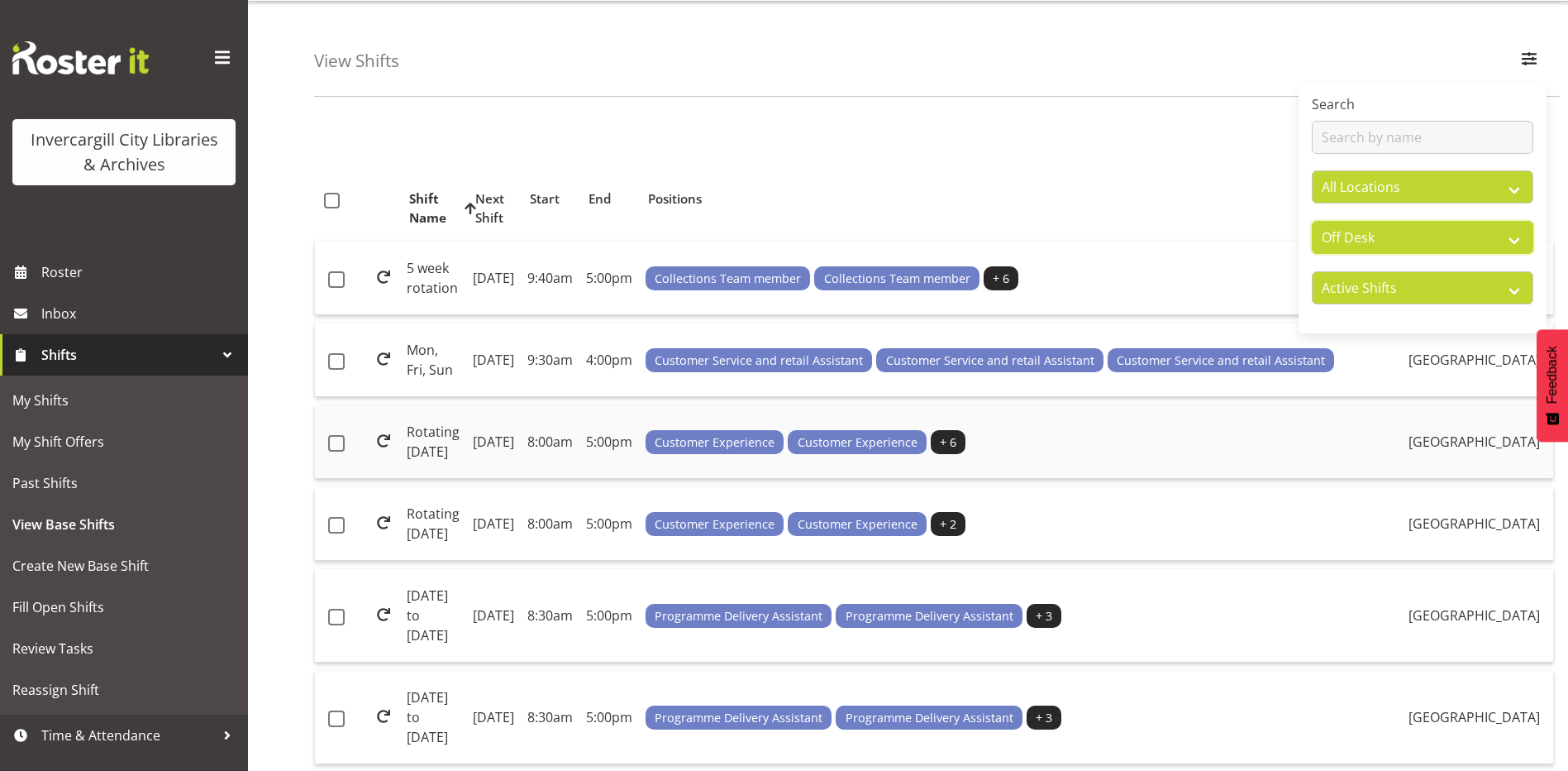
scroll to position [83, 0]
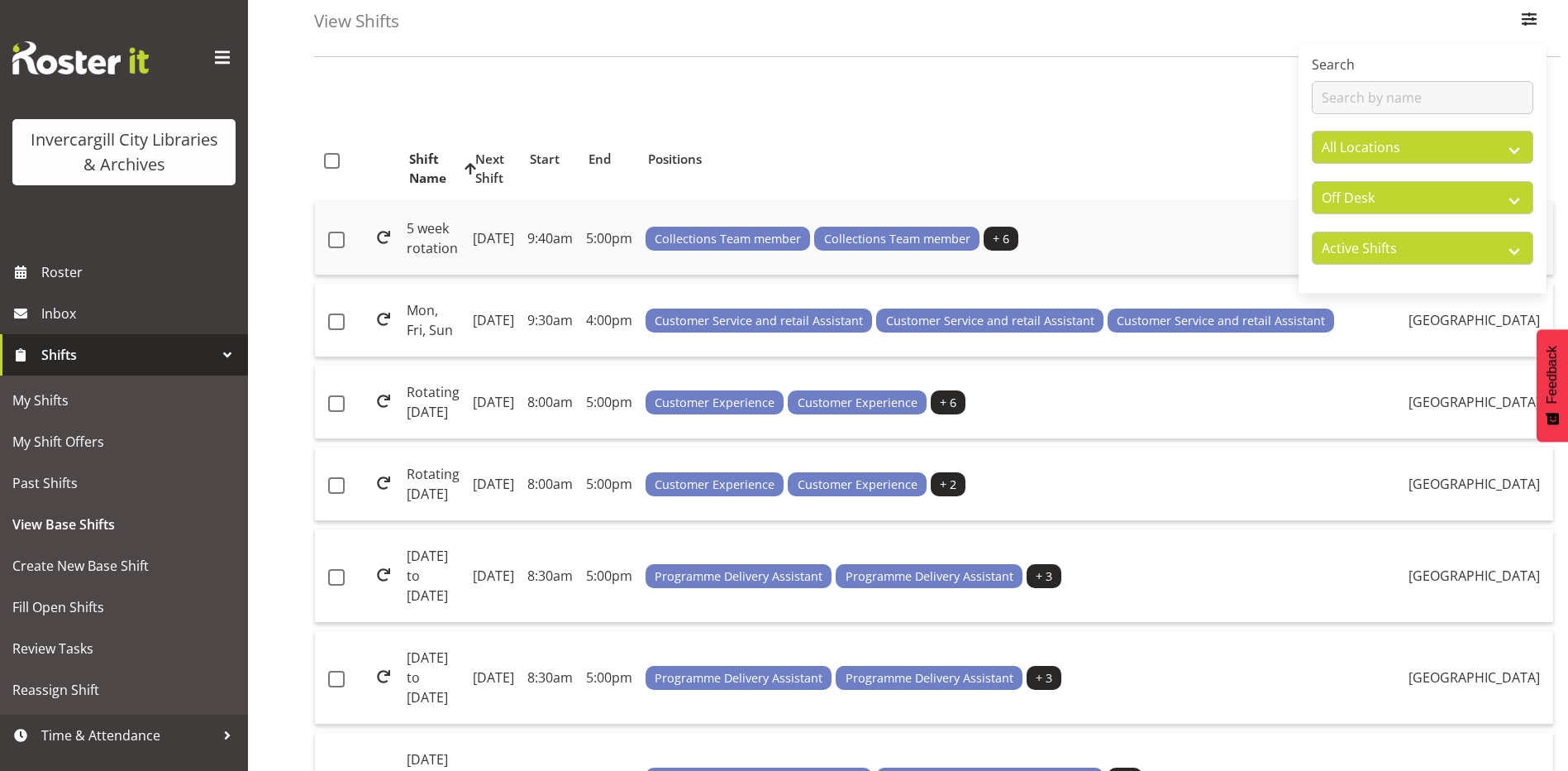
click at [439, 252] on td "5 week rotation" at bounding box center [432, 238] width 66 height 73
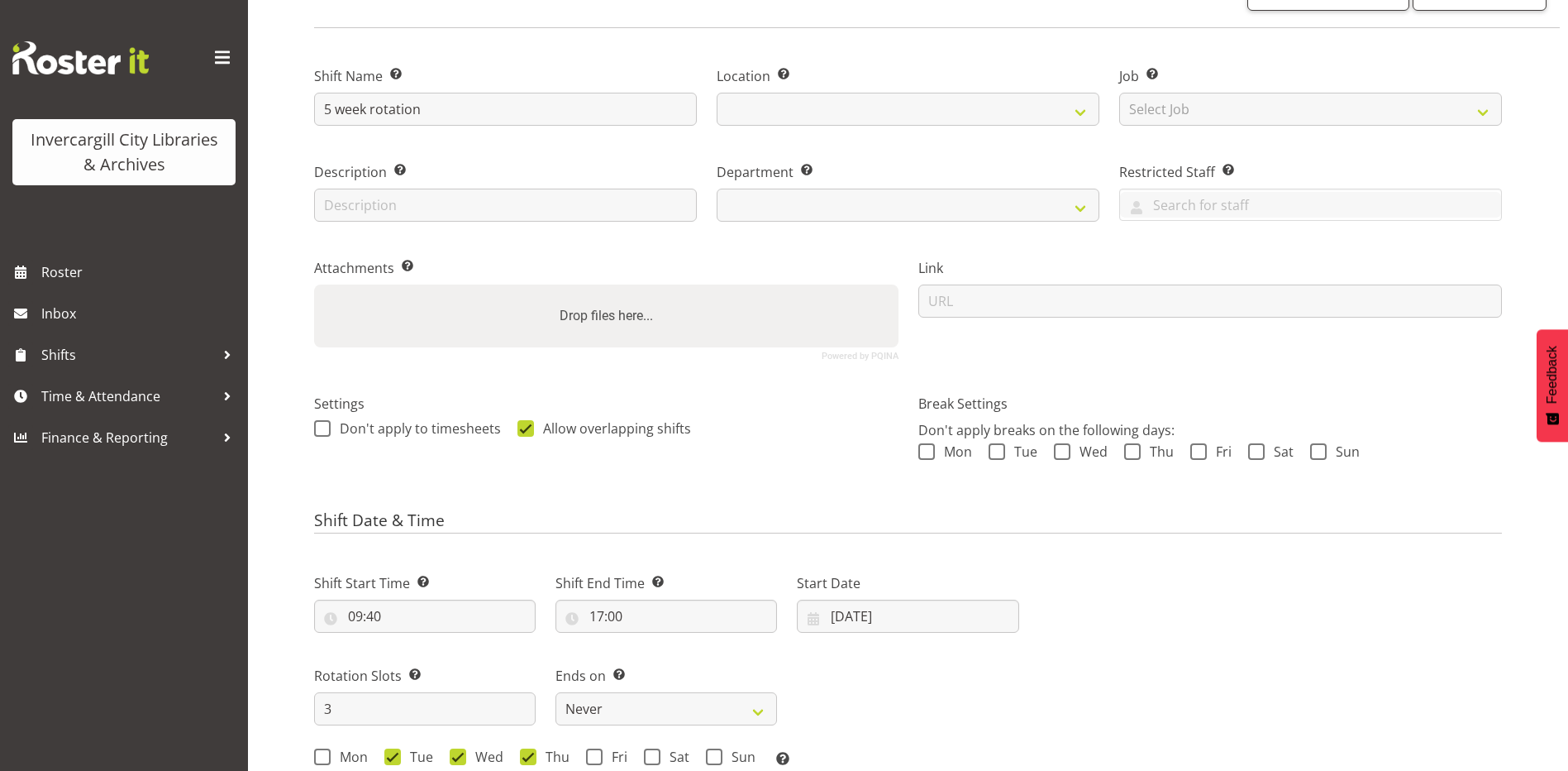
select select
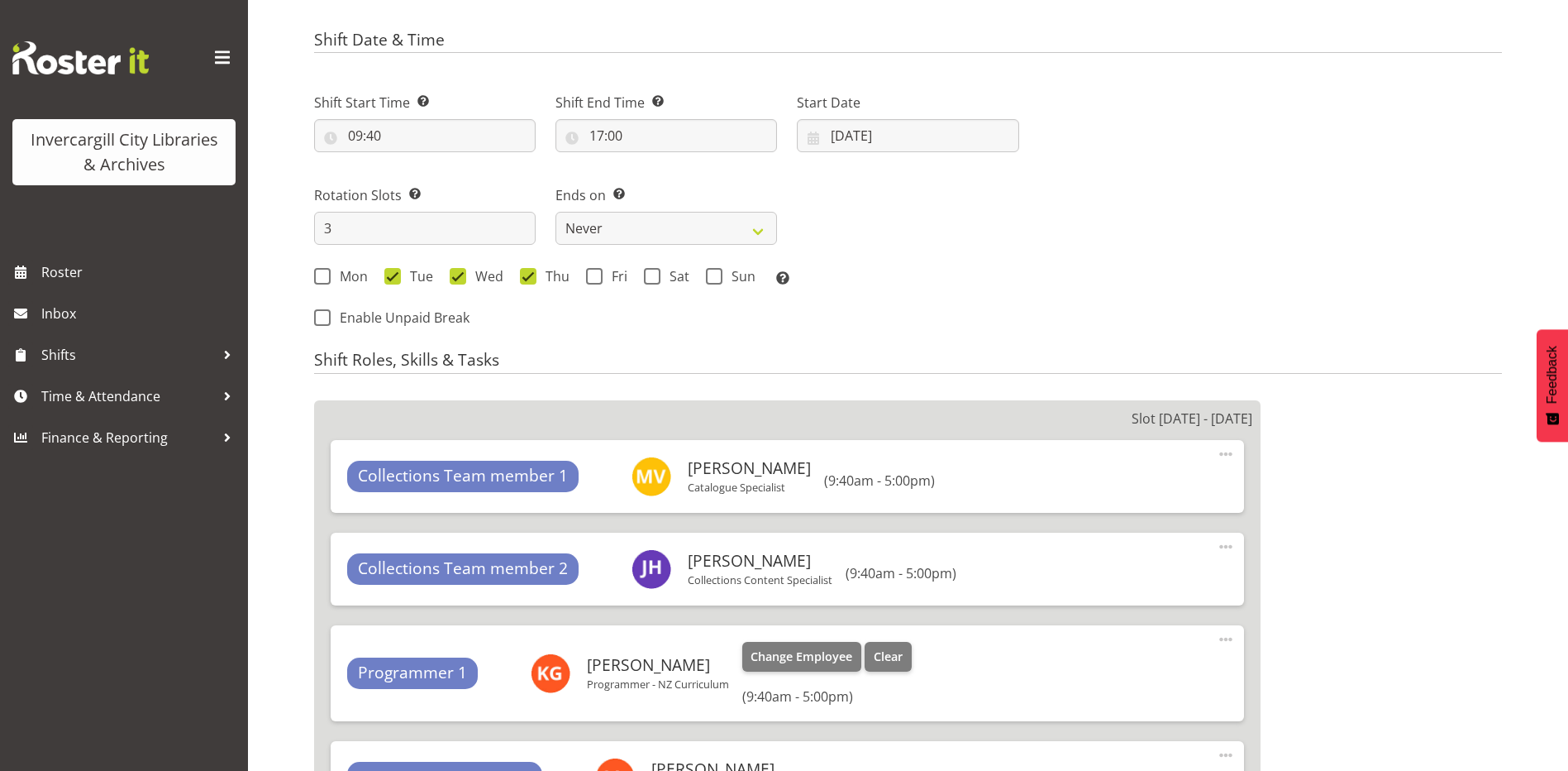
select select
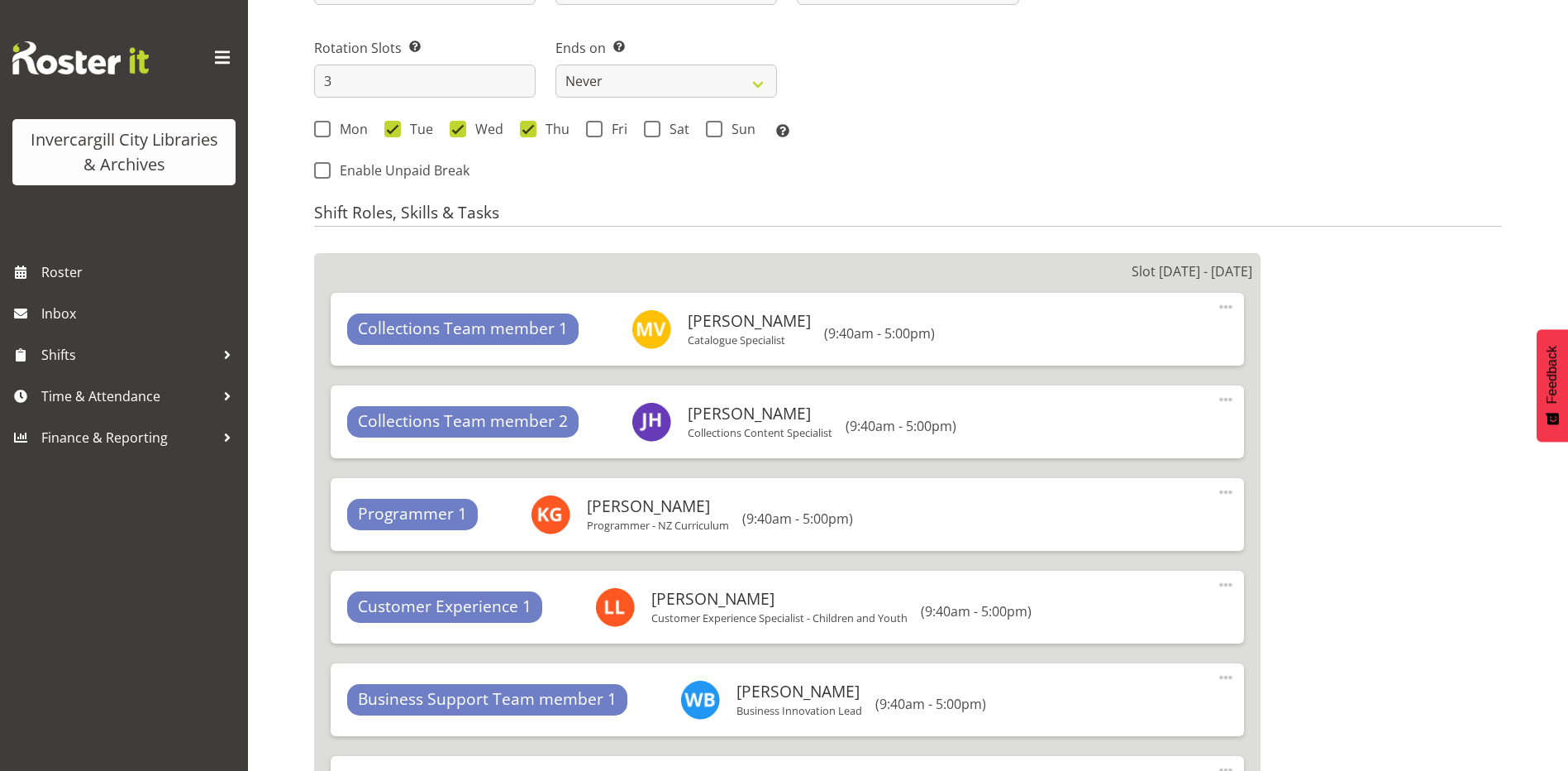
select select
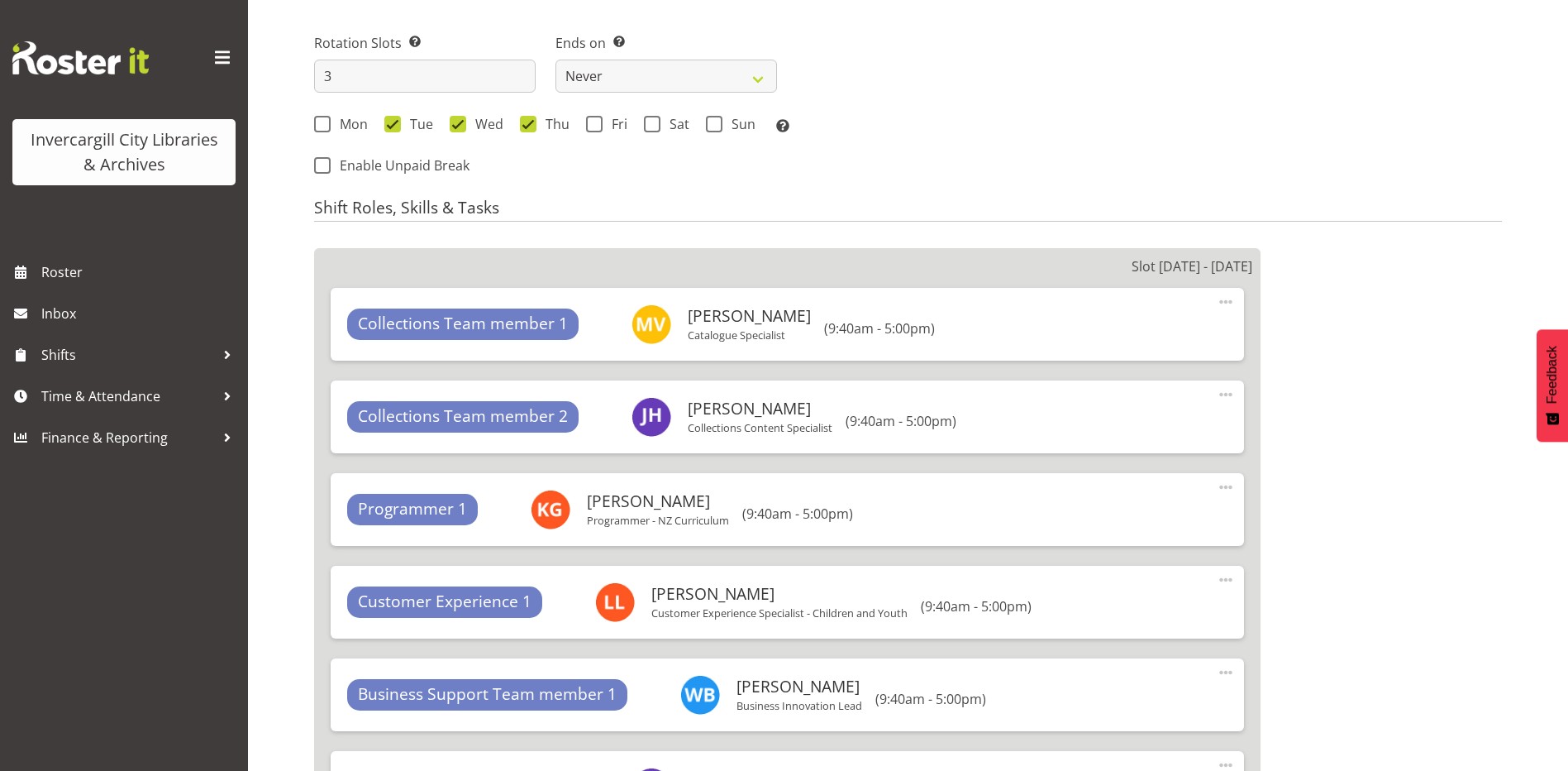
select select "1276"
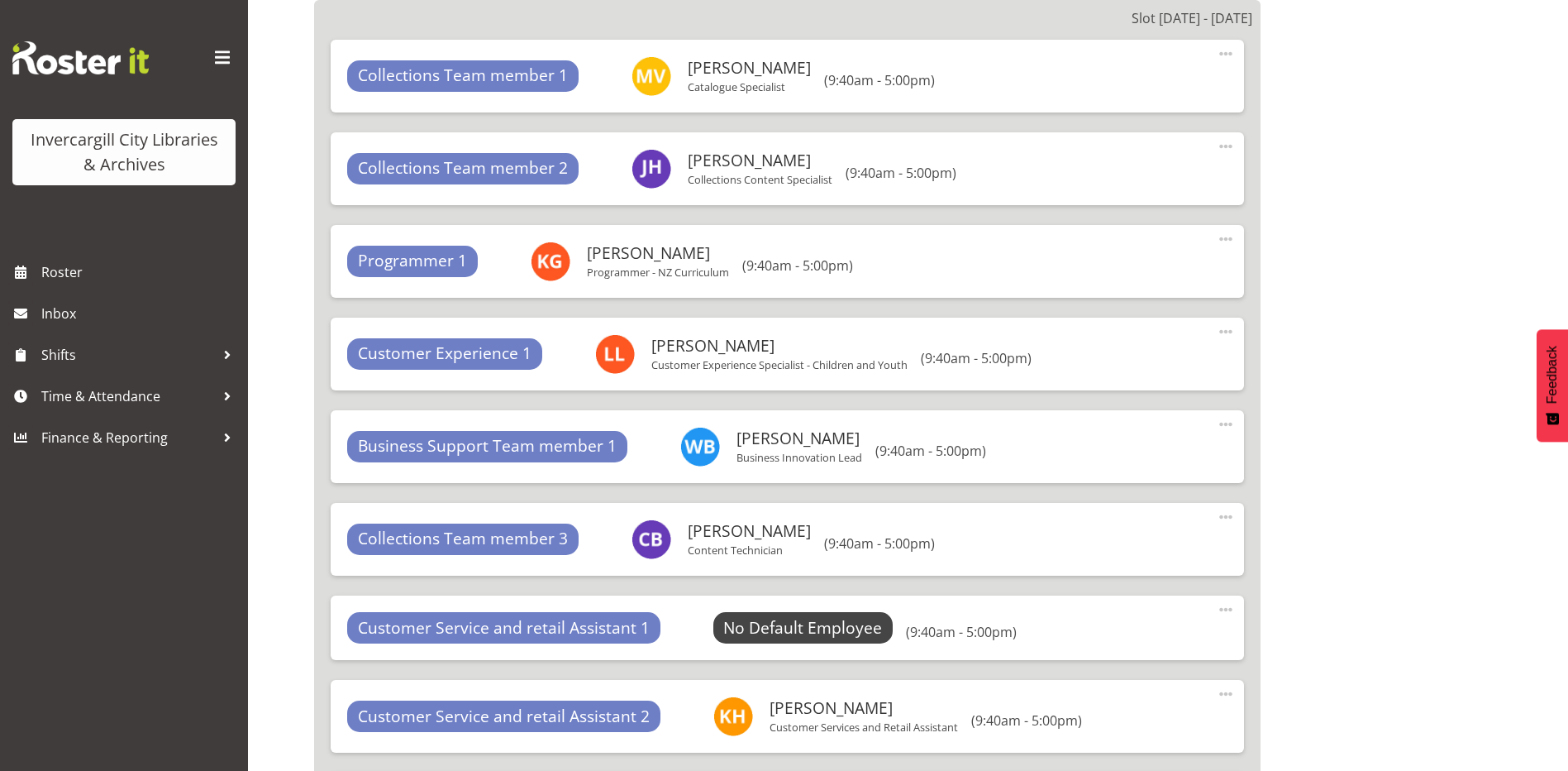
select select
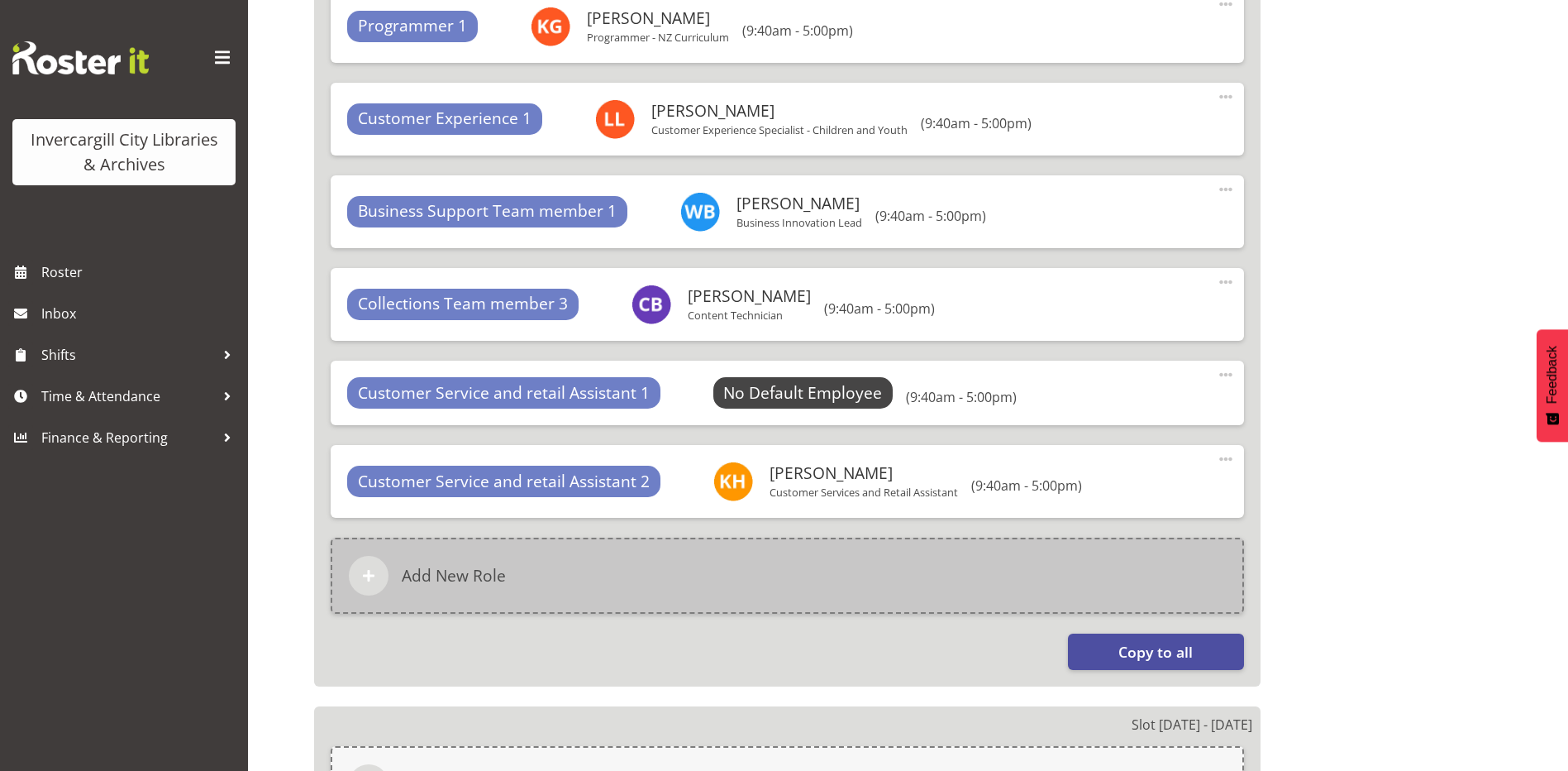
scroll to position [1240, 0]
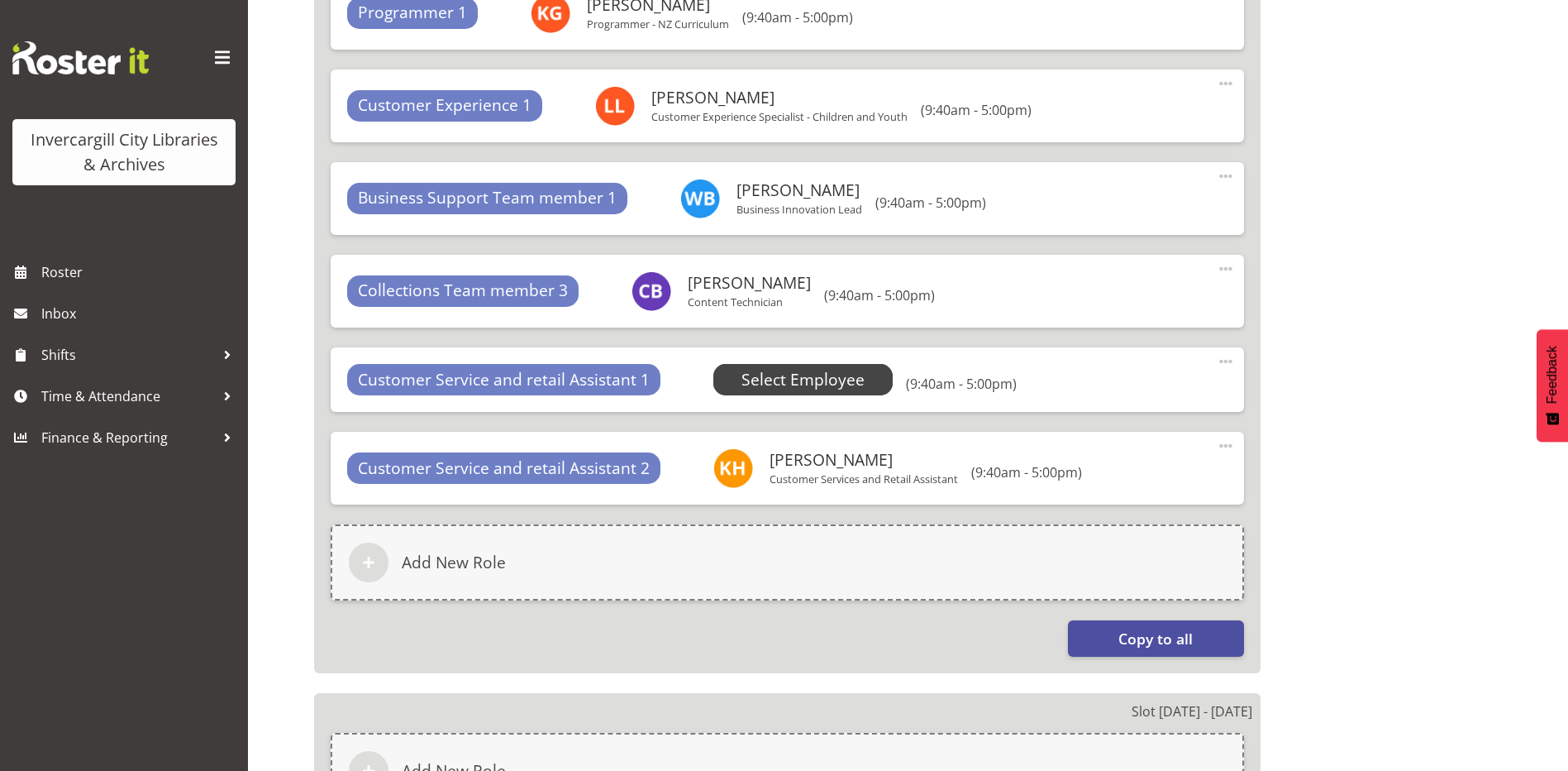
click at [784, 372] on span "Select Employee" at bounding box center [803, 380] width 123 height 24
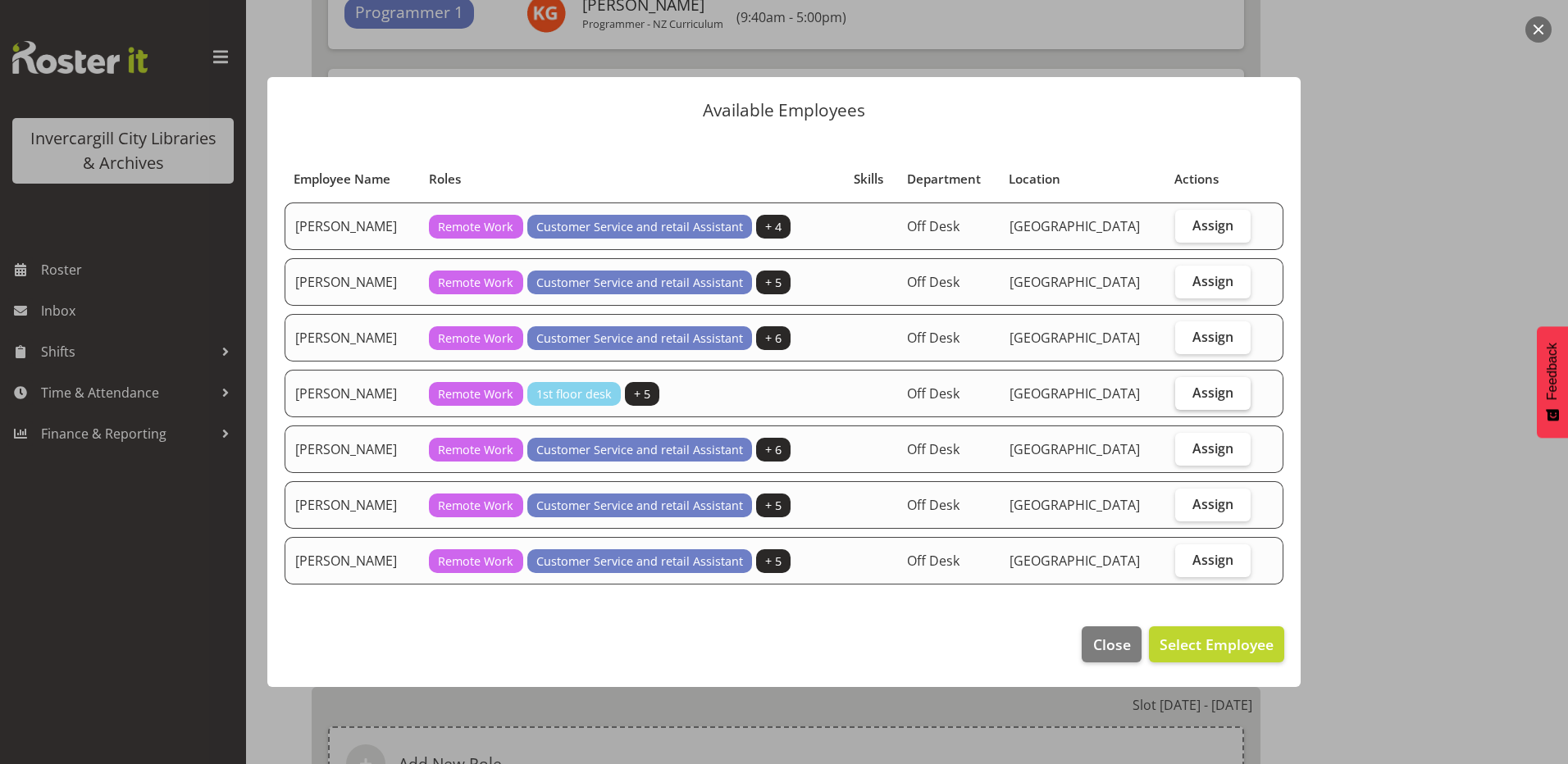
click at [1206, 397] on span "Assign" at bounding box center [1213, 393] width 41 height 16
click at [1186, 397] on input "Assign" at bounding box center [1180, 392] width 11 height 11
checkbox input "true"
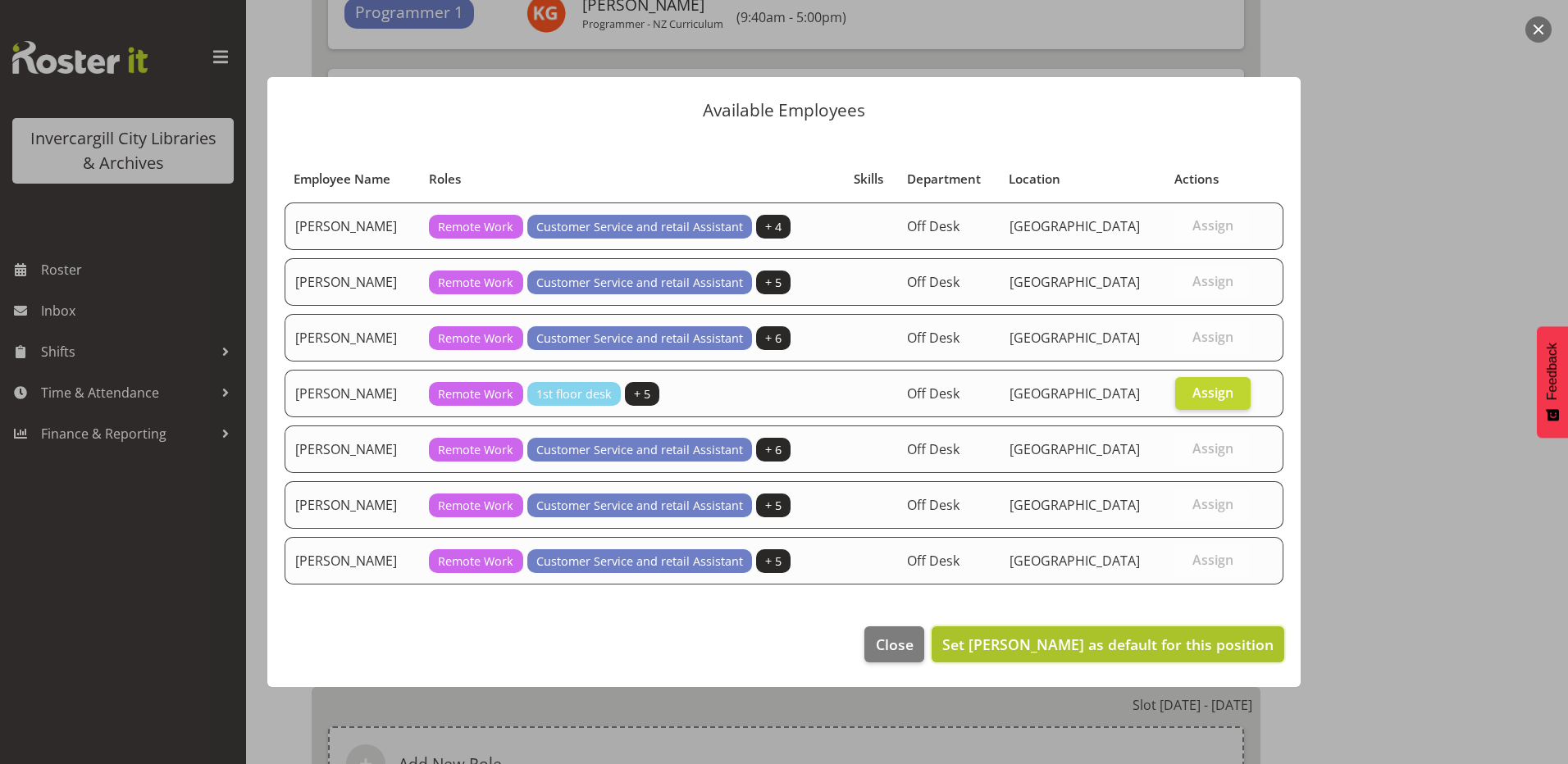
click at [1151, 651] on span "Set [PERSON_NAME] as default for this position" at bounding box center [1107, 644] width 332 height 20
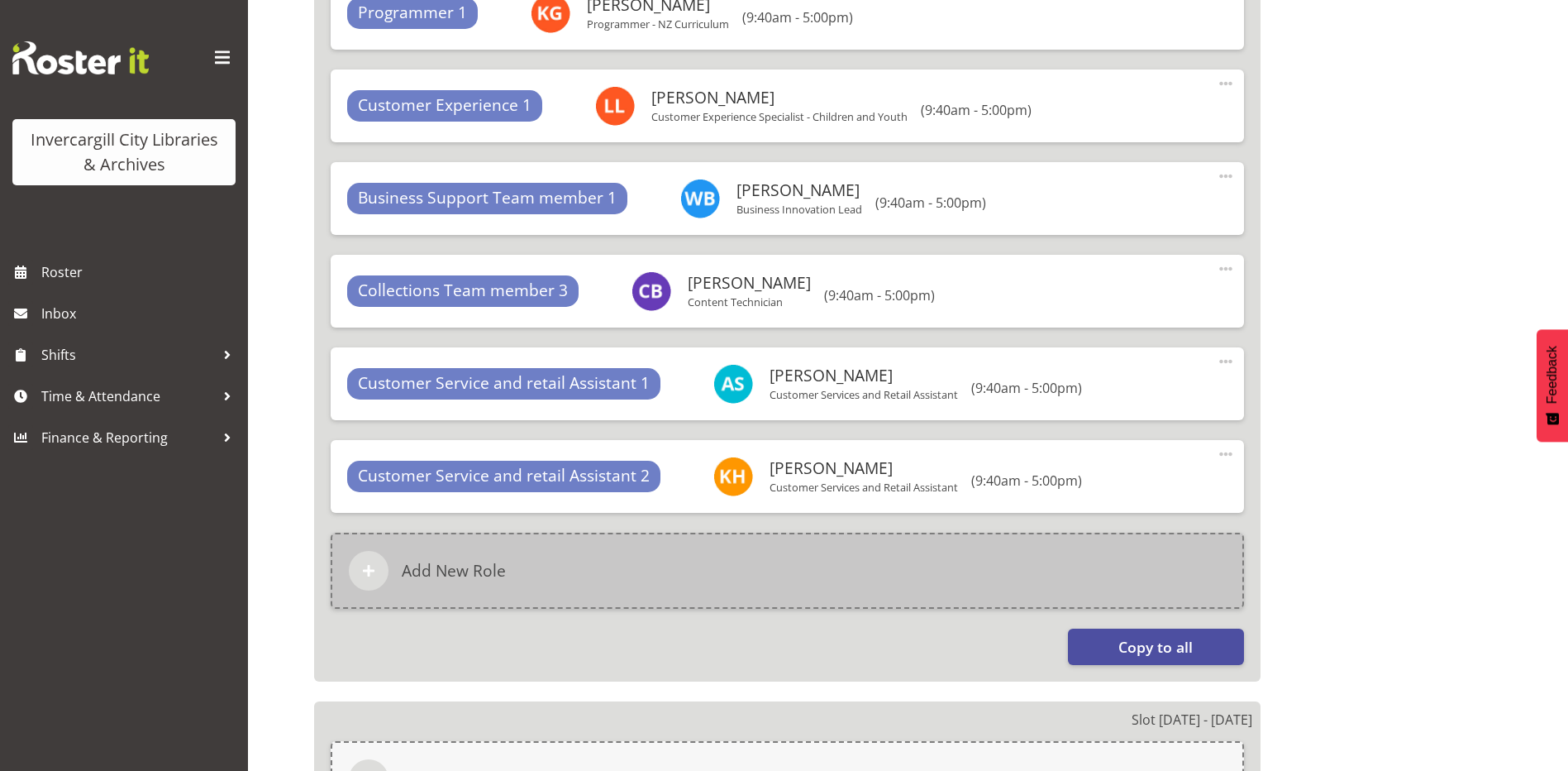
click at [683, 571] on div "Add New Role" at bounding box center [787, 571] width 913 height 76
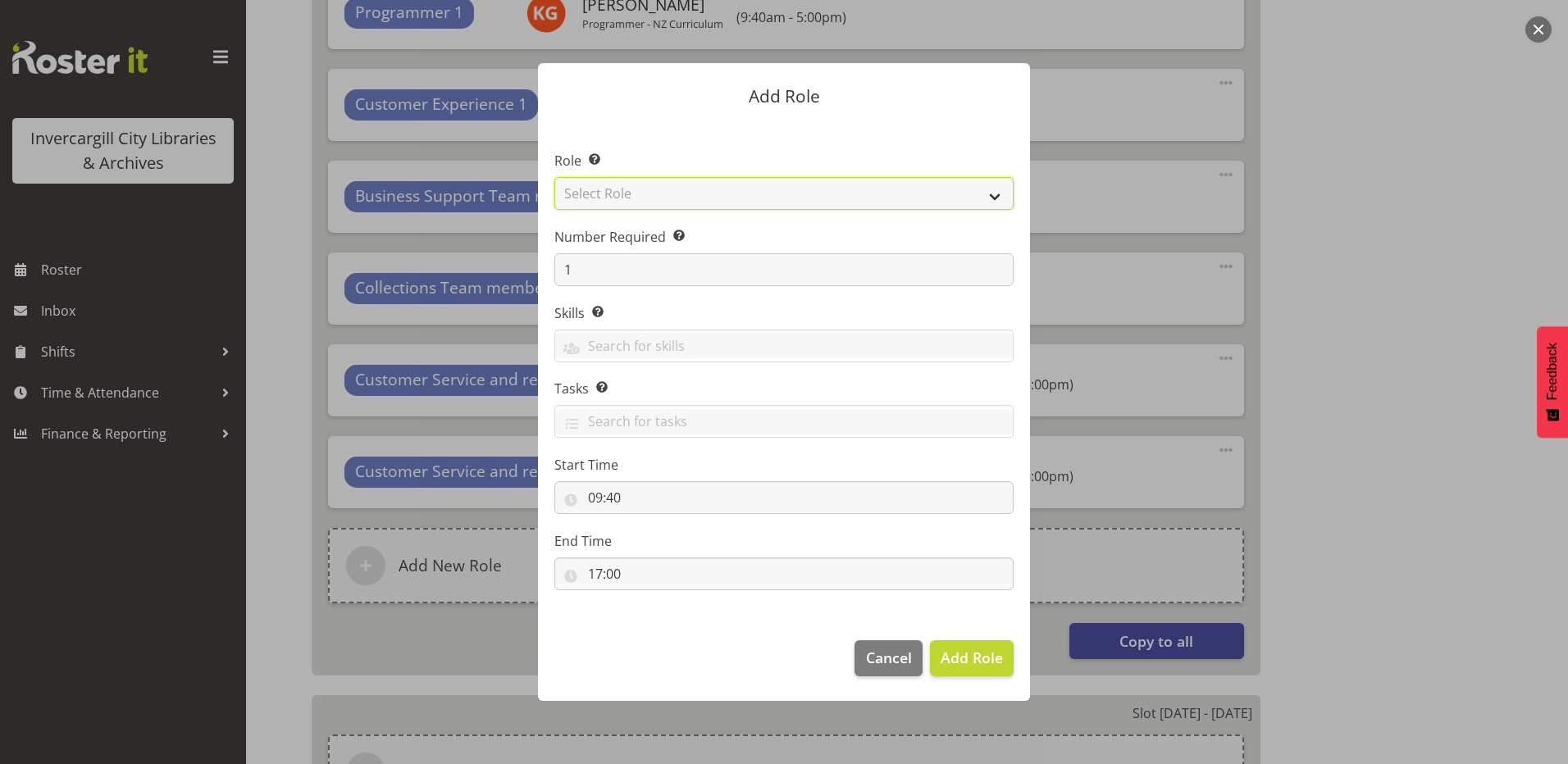
click at [698, 193] on select "Select Role 1st floor desk AQ operator Business Support Team member Casual Cust…" at bounding box center [784, 193] width 460 height 32
select select "1524"
click at [554, 177] on select "Select Role 1st floor desk AQ operator Business Support Team member Casual Cust…" at bounding box center [784, 193] width 460 height 32
click at [952, 650] on span "Add Role" at bounding box center [971, 657] width 62 height 20
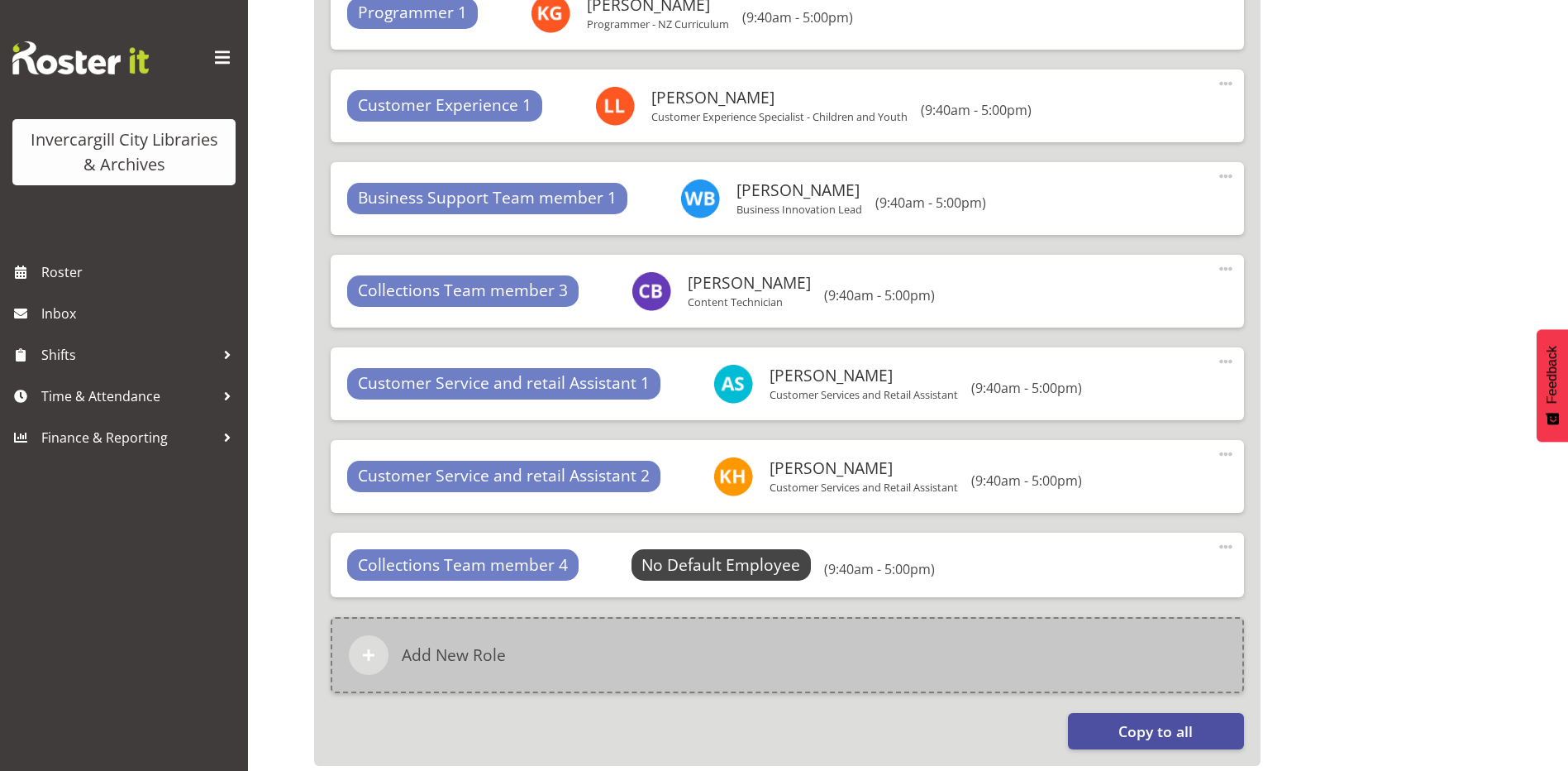
click at [800, 659] on div "Add New Role" at bounding box center [787, 654] width 913 height 76
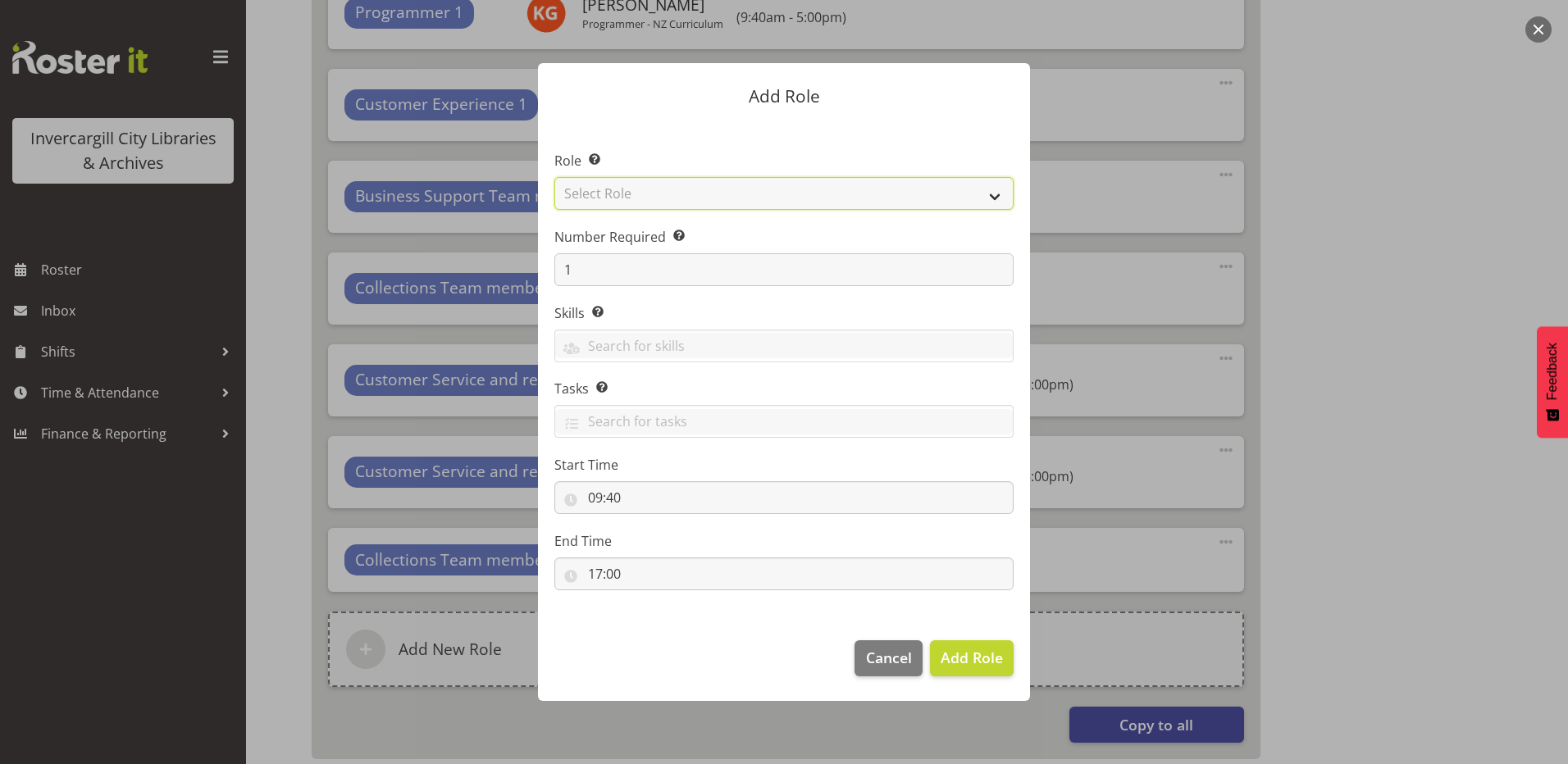
click at [688, 195] on select "Select Role 1st floor desk AQ operator Business Support Team member Casual Cust…" at bounding box center [784, 193] width 460 height 32
select select "1524"
click at [554, 177] on select "Select Role 1st floor desk AQ operator Business Support Team member Casual Cust…" at bounding box center [784, 193] width 460 height 32
click at [974, 668] on span "Add Role" at bounding box center [971, 657] width 62 height 21
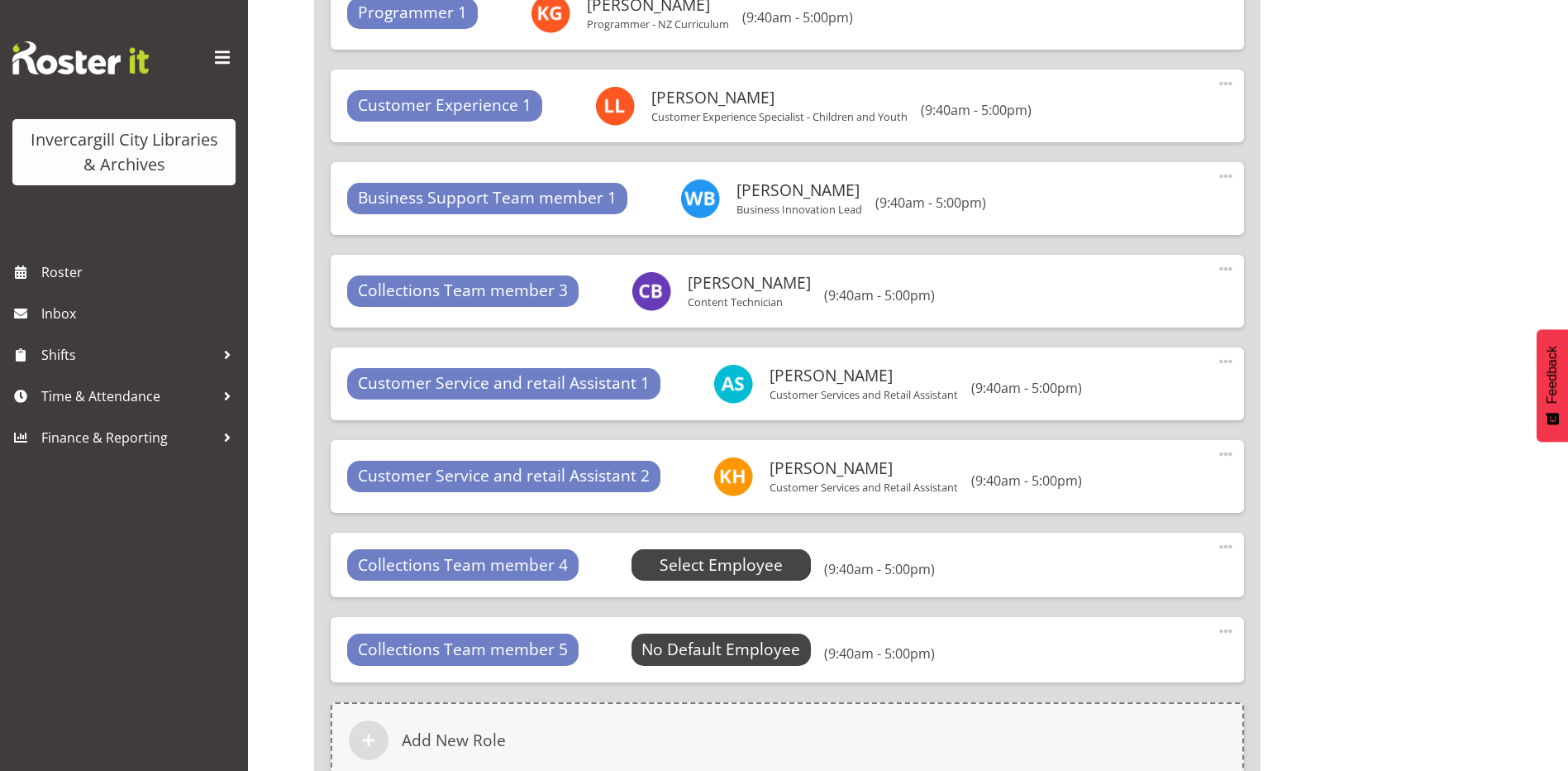
click at [688, 565] on span "Select Employee" at bounding box center [721, 565] width 123 height 24
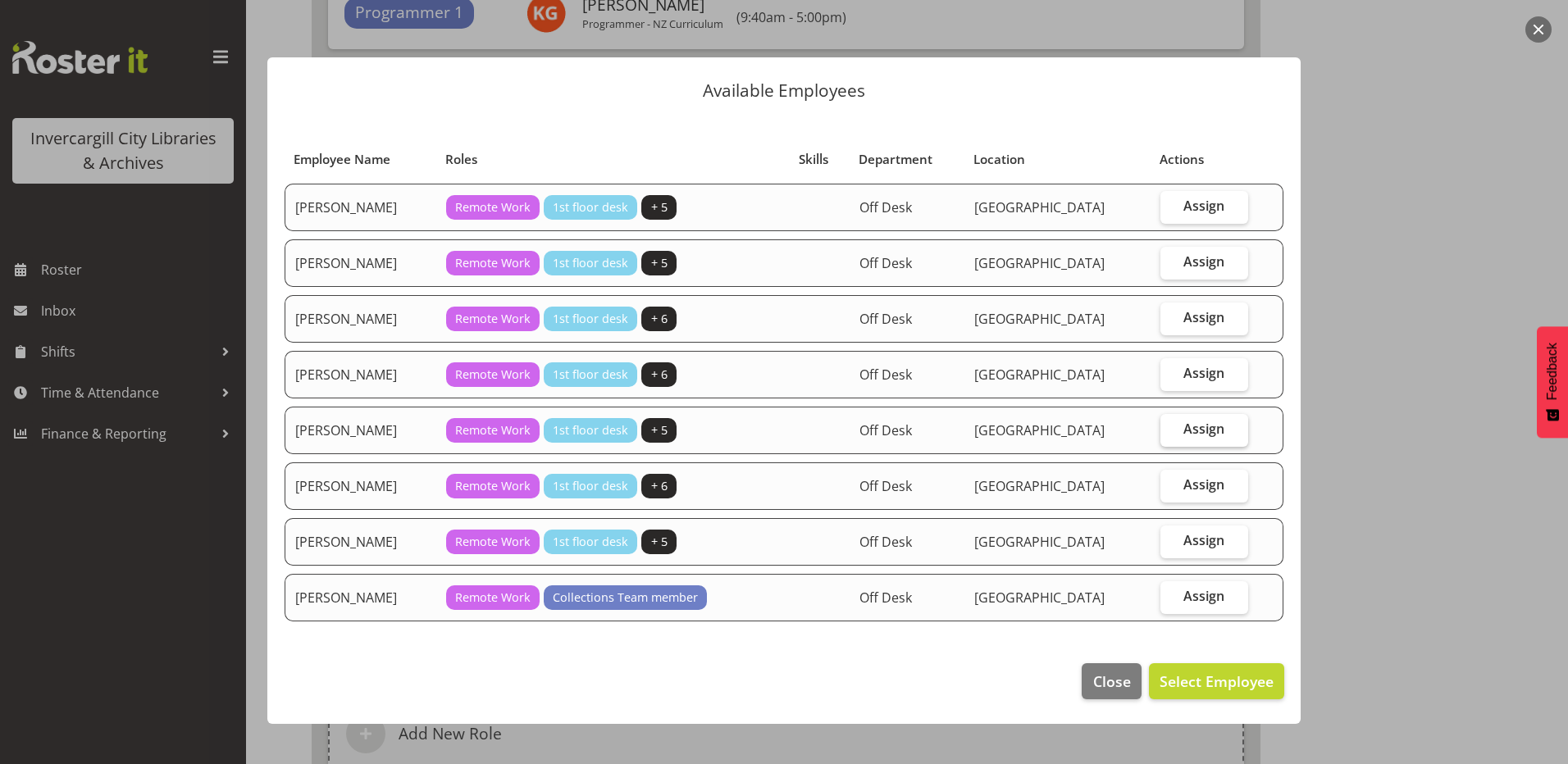
click at [1176, 431] on label "Assign" at bounding box center [1204, 430] width 88 height 32
click at [1171, 431] on input "Assign" at bounding box center [1165, 429] width 11 height 11
checkbox input "true"
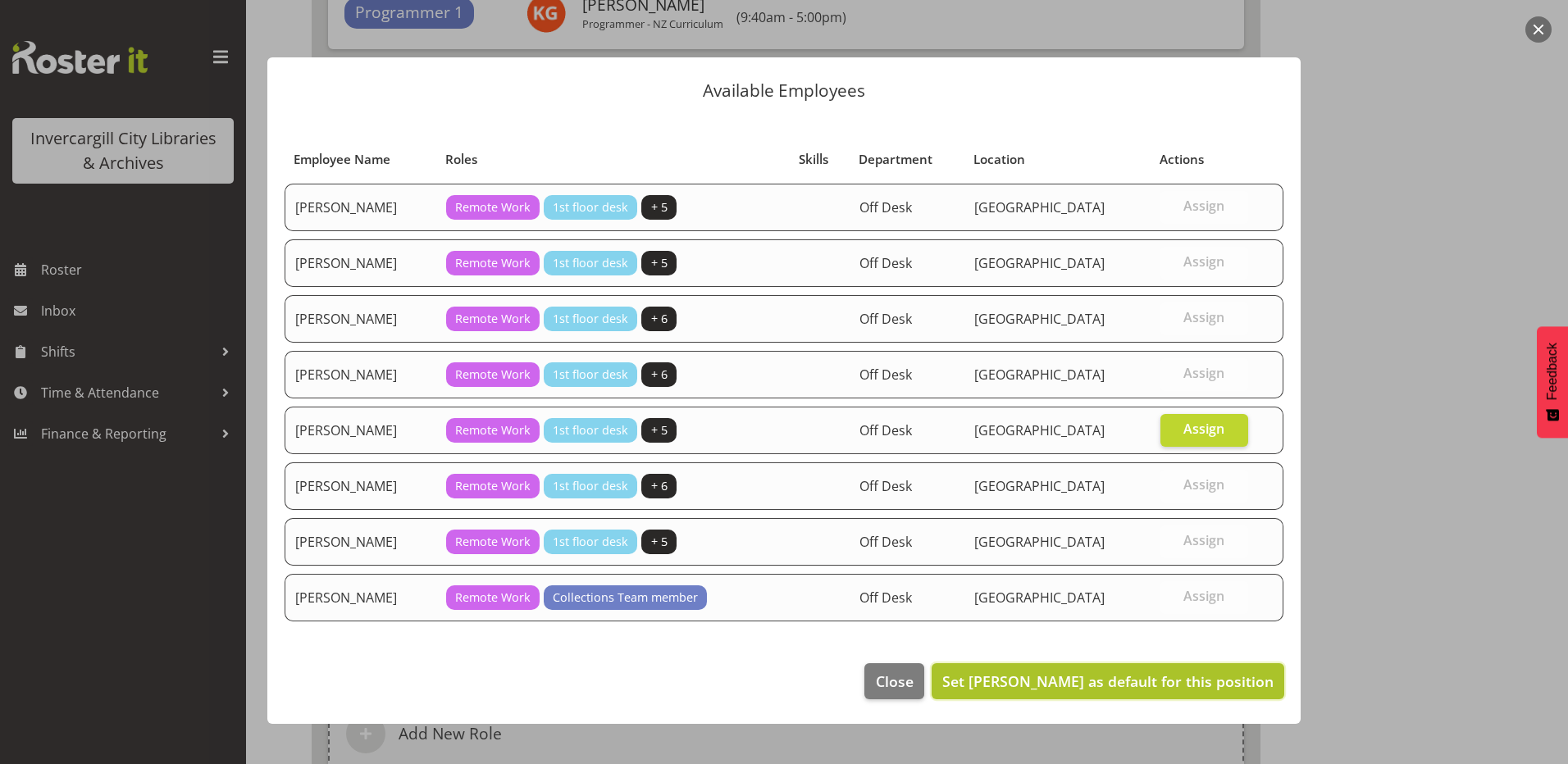
click at [1185, 678] on span "Set [PERSON_NAME] as default for this position" at bounding box center [1107, 681] width 332 height 20
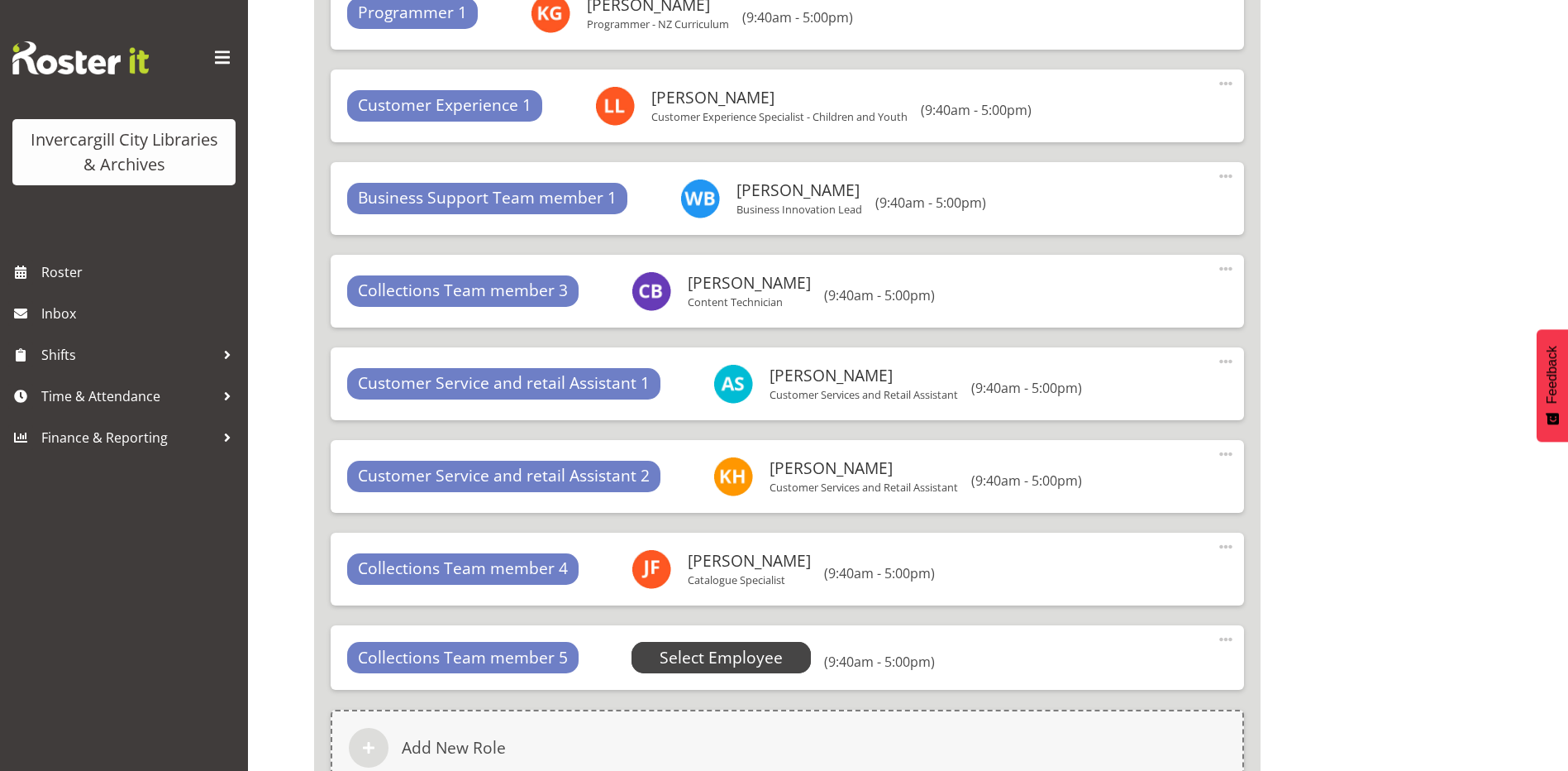
click at [706, 652] on span "Select Employee" at bounding box center [721, 657] width 123 height 24
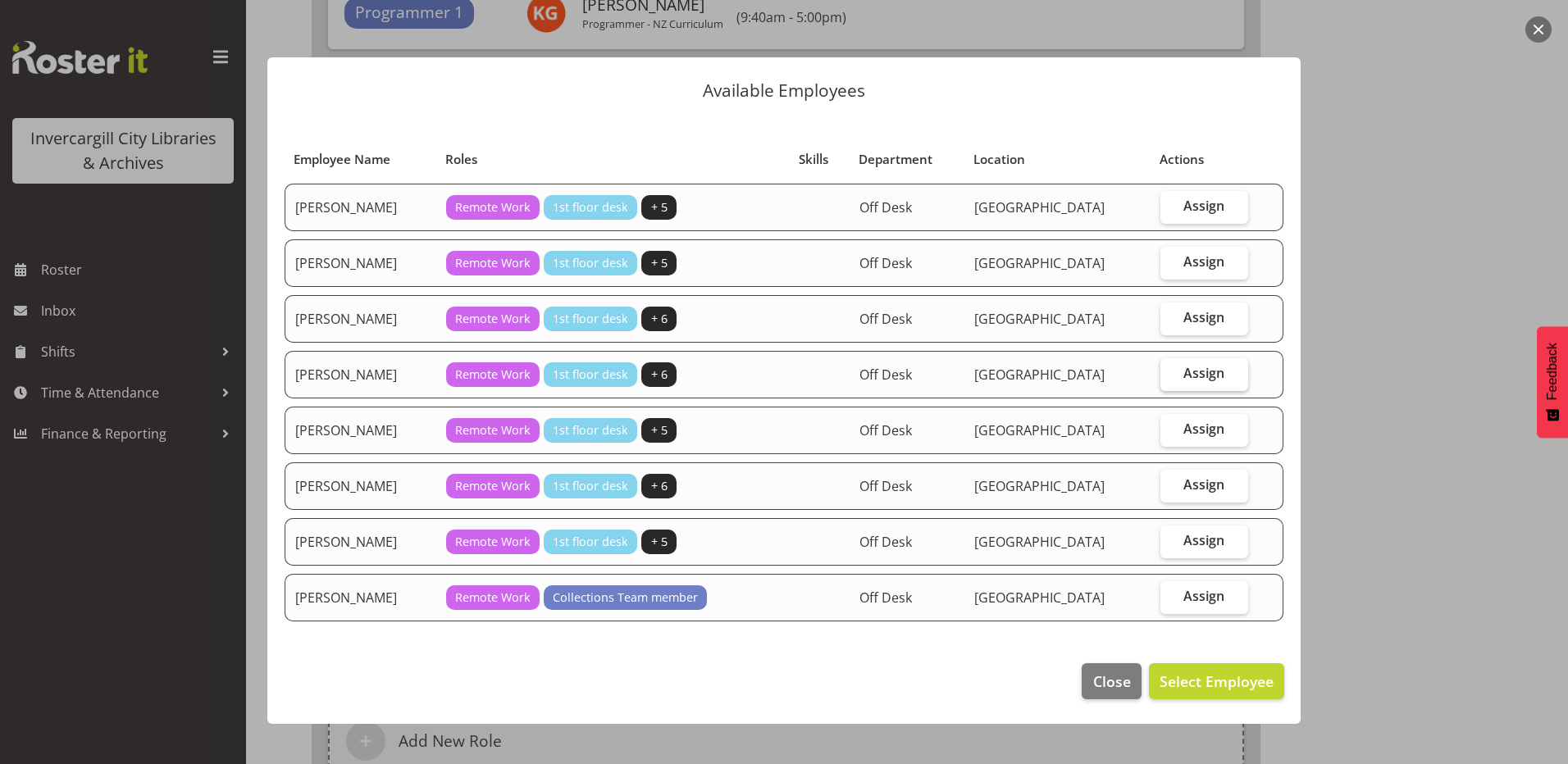
click at [1215, 380] on label "Assign" at bounding box center [1204, 374] width 88 height 32
click at [1171, 379] on input "Assign" at bounding box center [1165, 372] width 11 height 11
checkbox input "true"
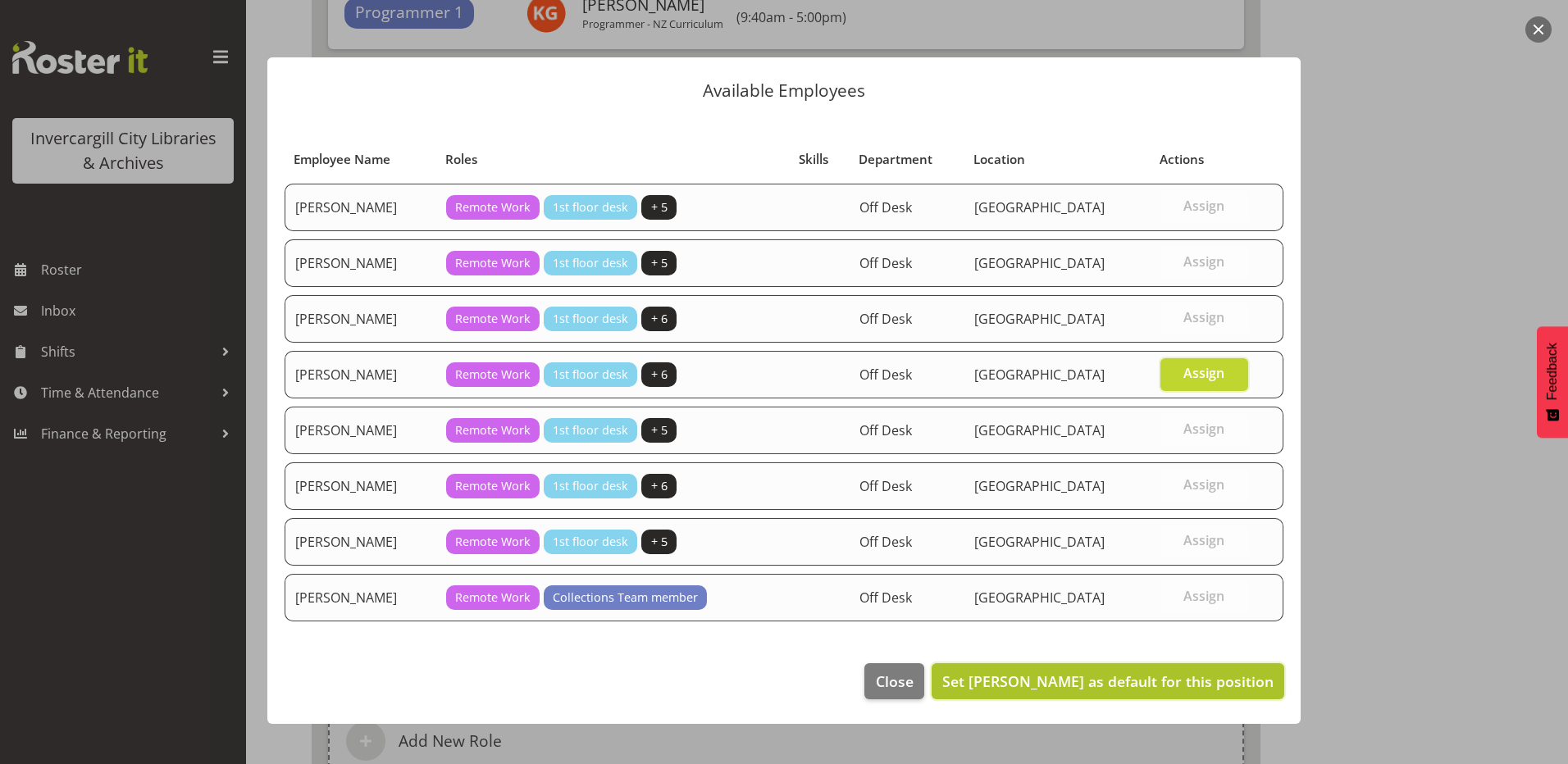
click at [1170, 673] on span "Set [PERSON_NAME] as default for this position" at bounding box center [1107, 681] width 332 height 21
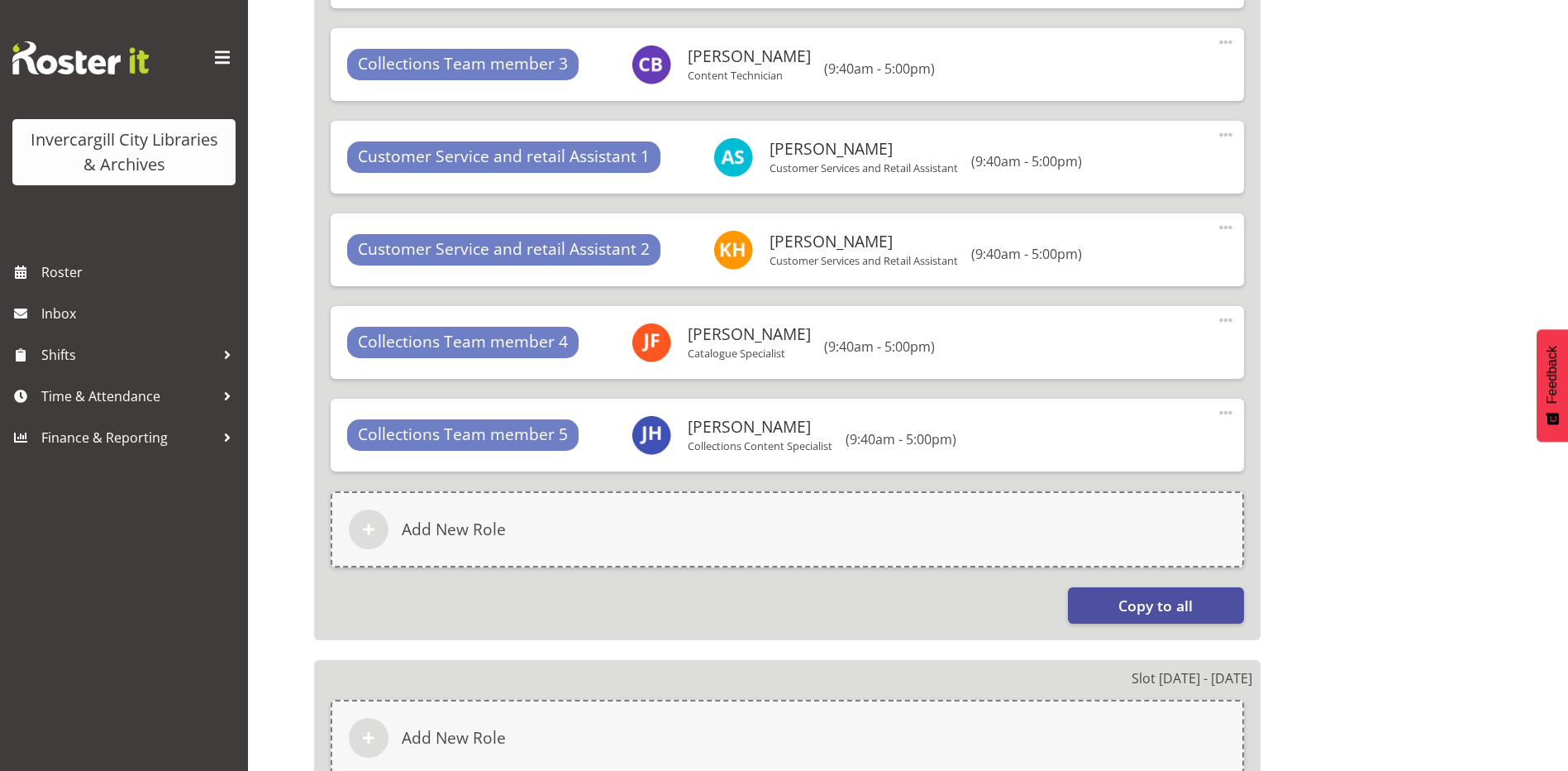
scroll to position [1489, 0]
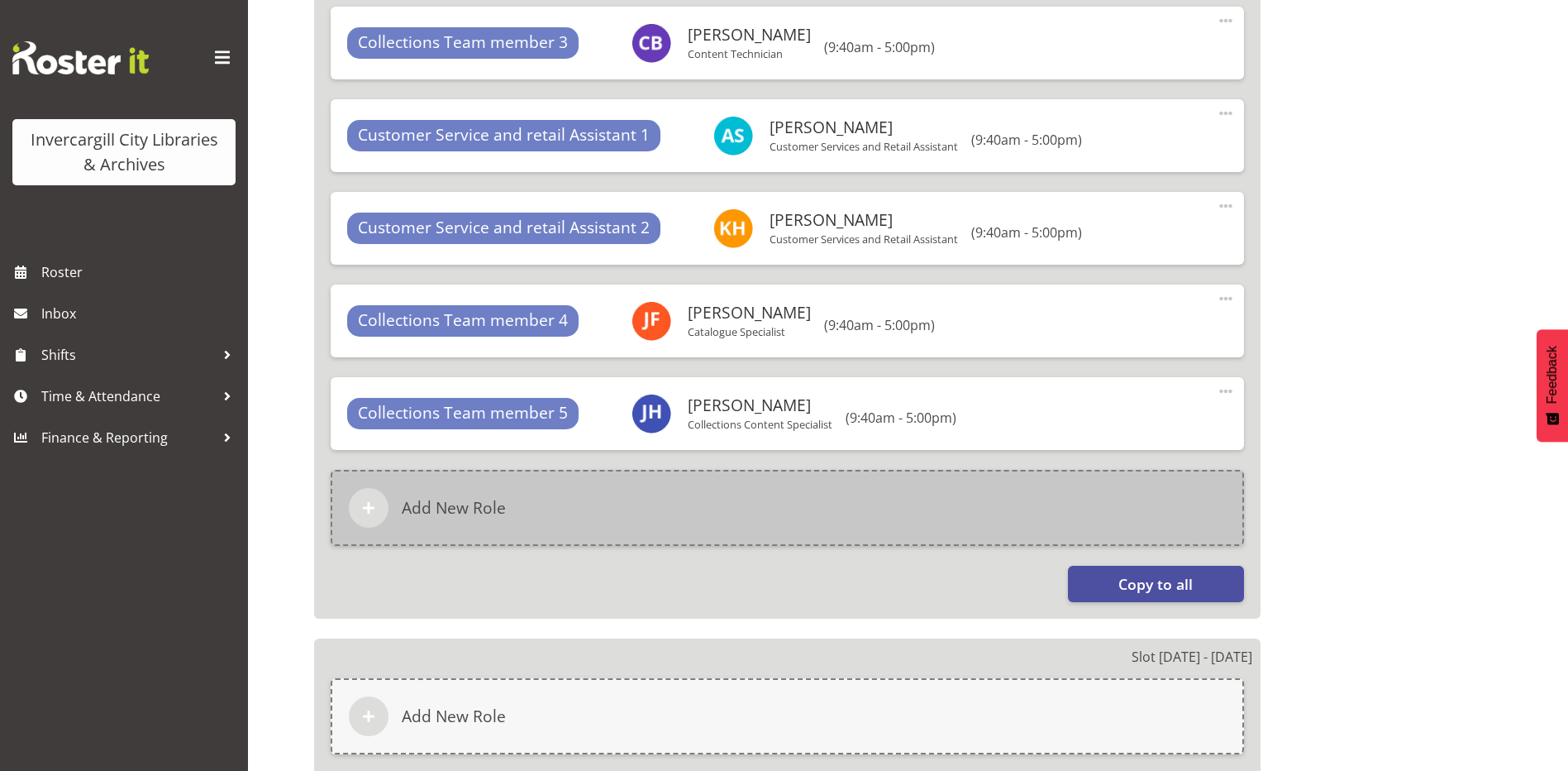
click at [536, 508] on div "Add New Role" at bounding box center [787, 507] width 913 height 76
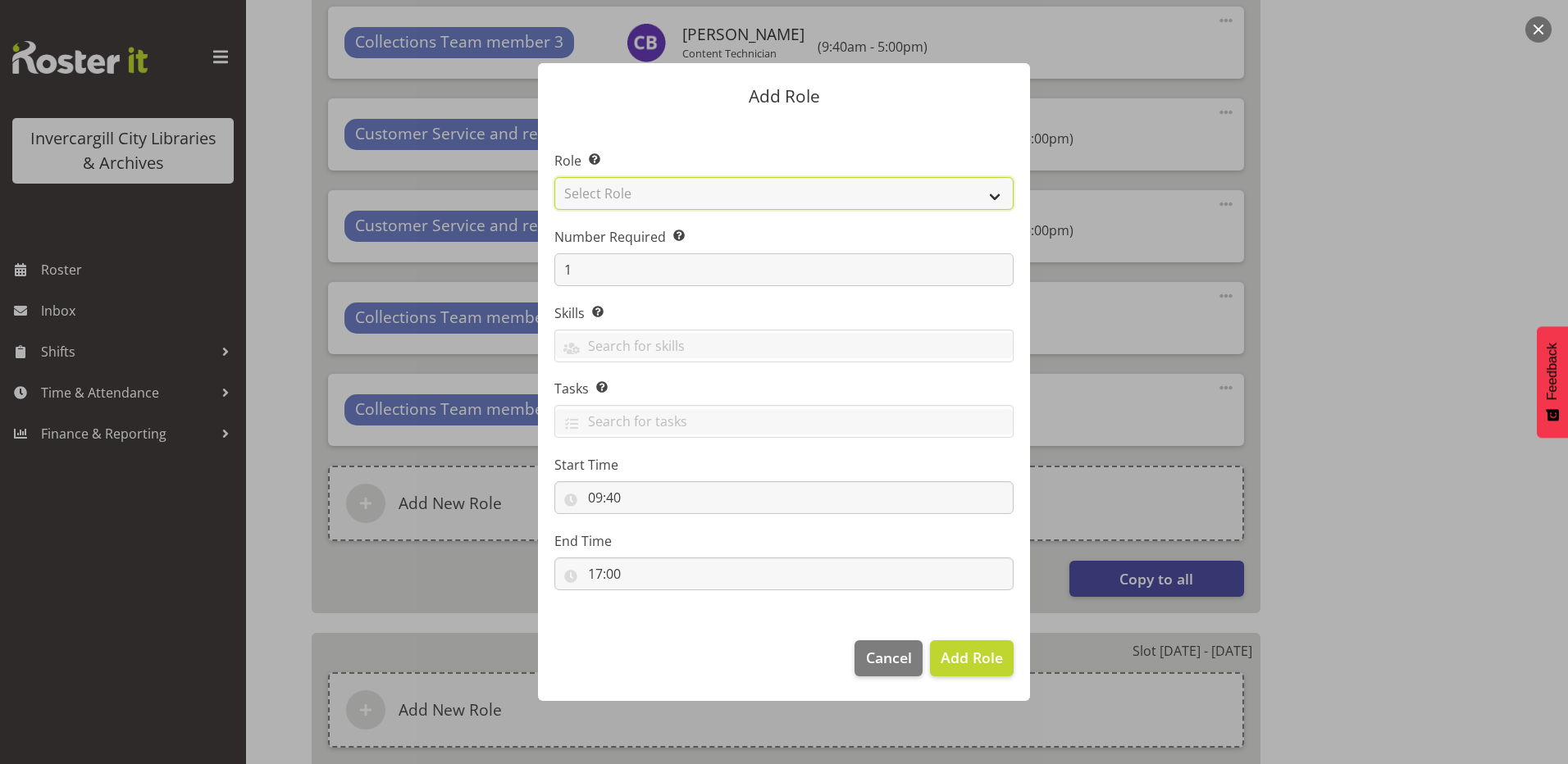
click at [733, 189] on select "Select Role 1st floor desk AQ operator Business Support Team member Casual Cust…" at bounding box center [784, 193] width 460 height 32
click at [888, 655] on span "Cancel" at bounding box center [889, 657] width 46 height 21
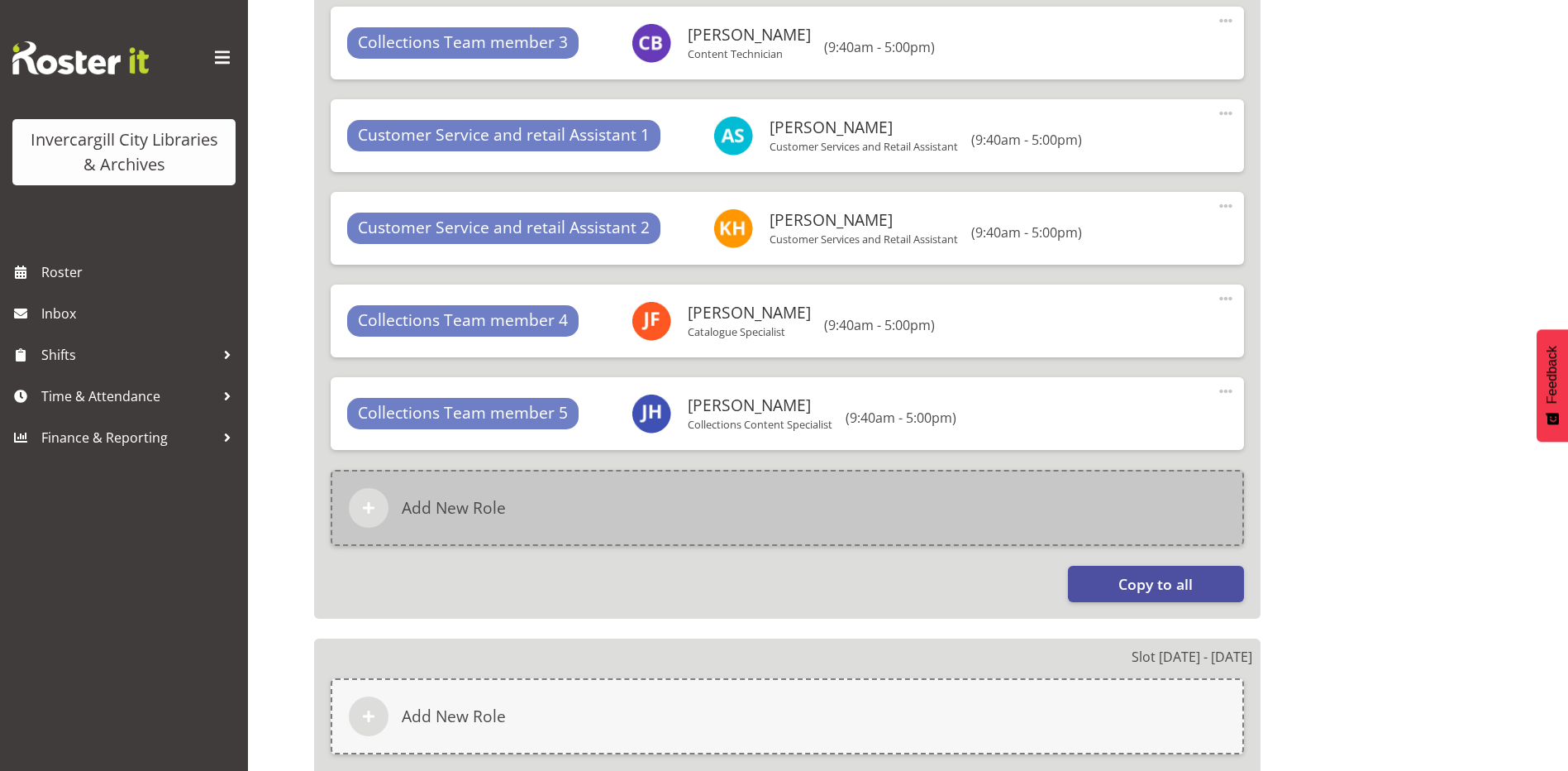
click at [544, 517] on div "Add New Role" at bounding box center [787, 507] width 913 height 76
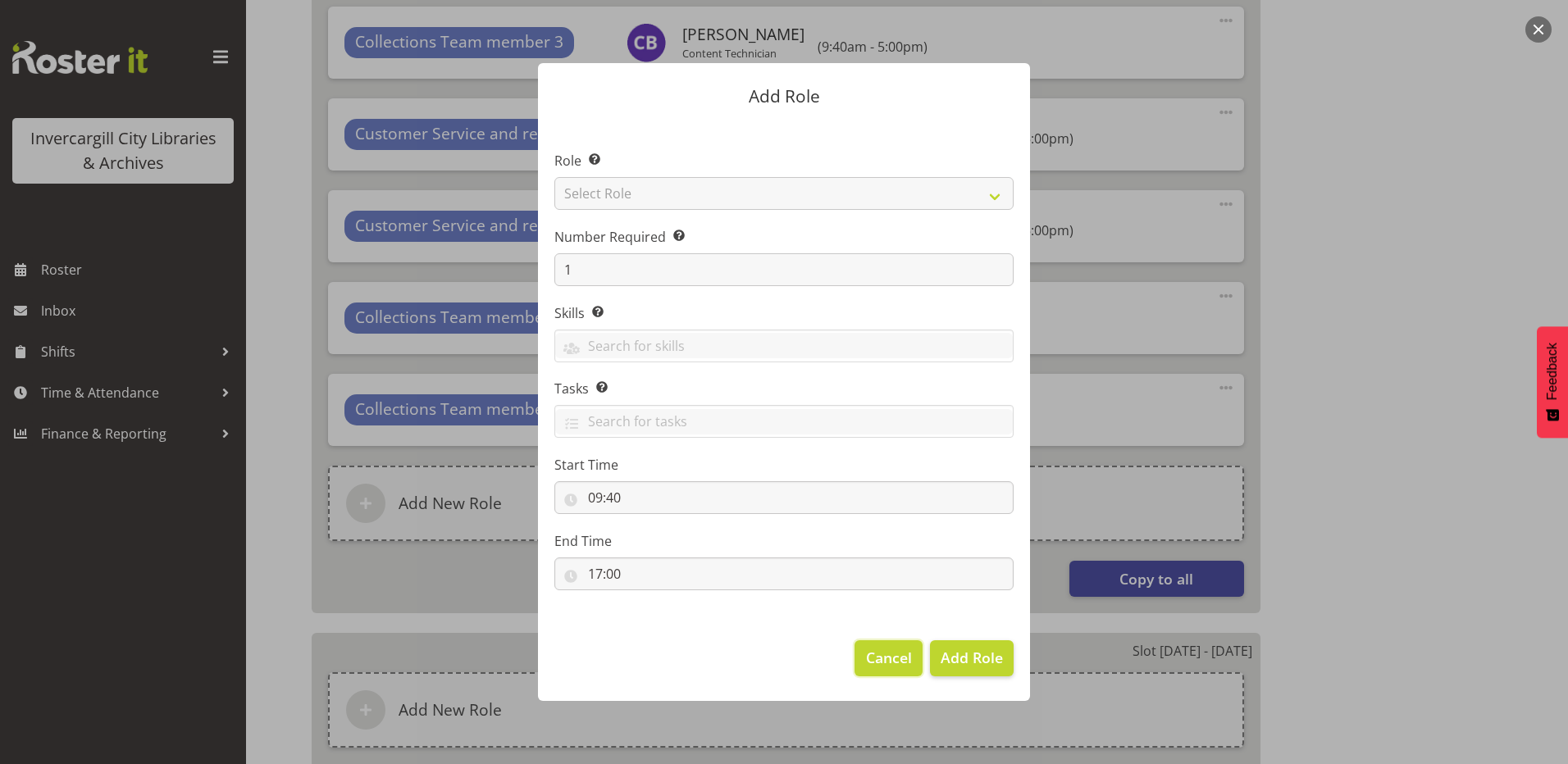
click at [893, 645] on button "Cancel" at bounding box center [888, 658] width 67 height 36
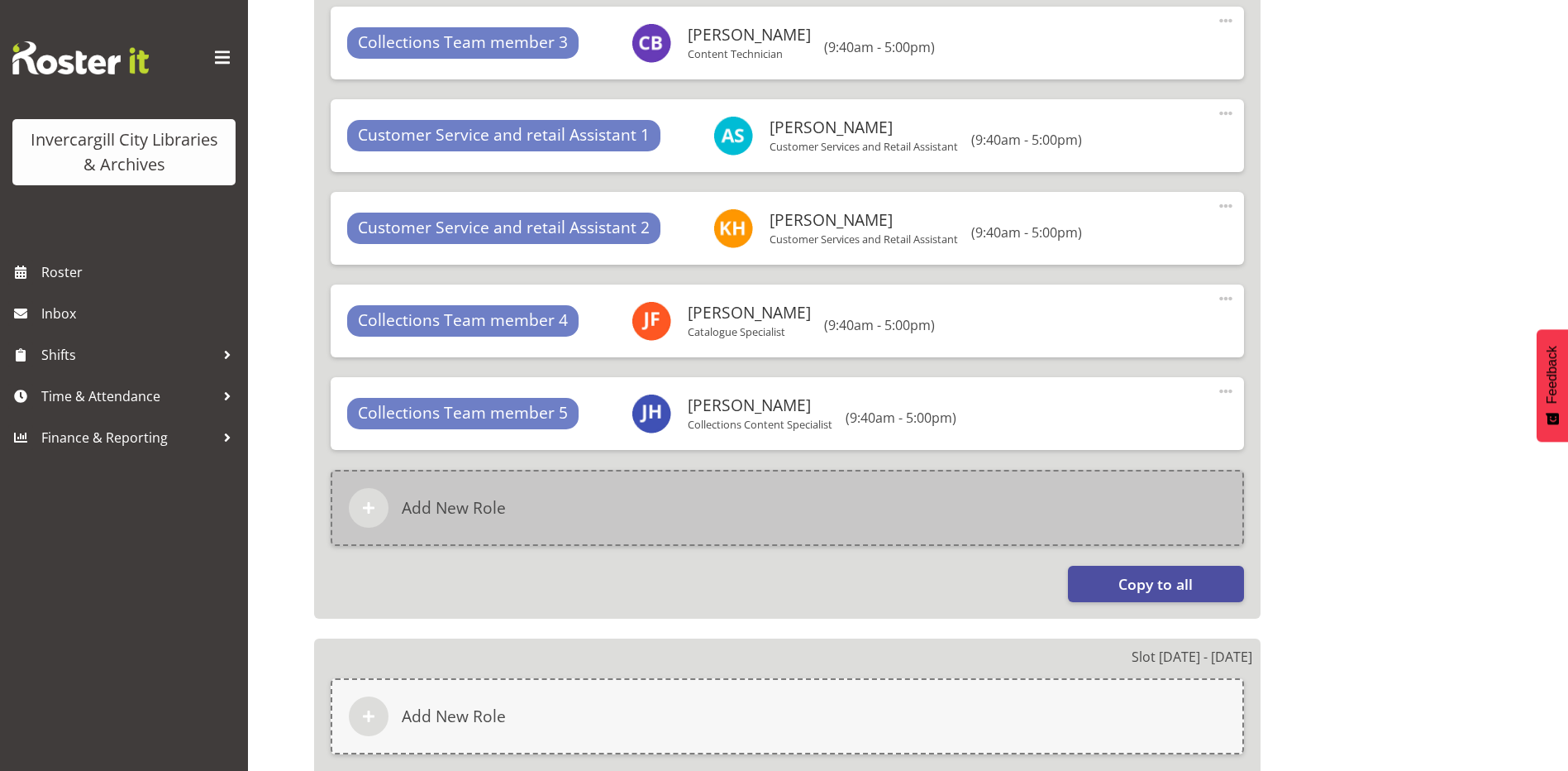
click at [507, 491] on div "Add New Role" at bounding box center [787, 507] width 913 height 76
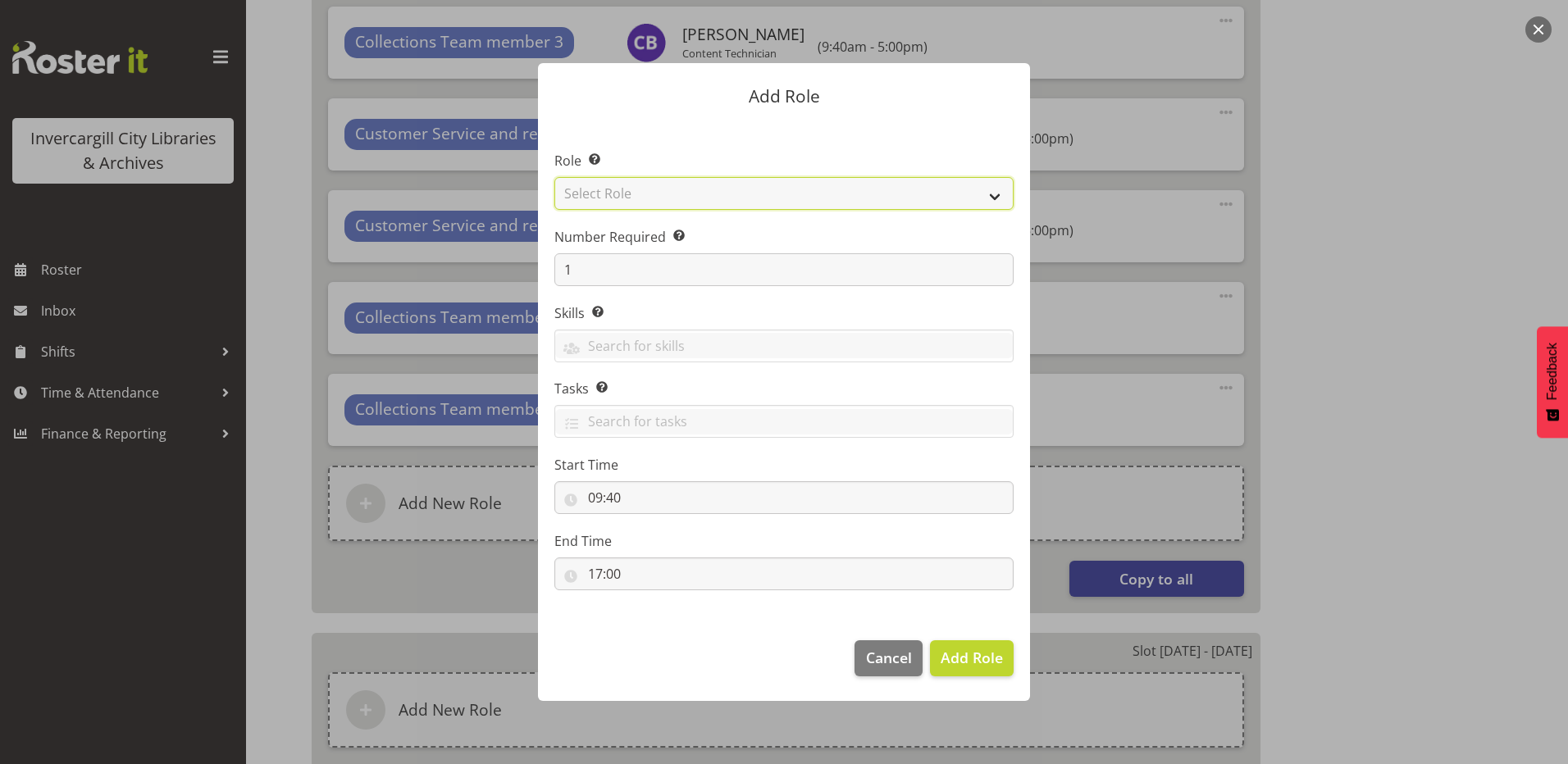
click at [644, 193] on select "Select Role 1st floor desk AQ operator Business Support Team member Casual Cust…" at bounding box center [784, 193] width 460 height 32
select select "1533"
click at [554, 177] on select "Select Role 1st floor desk AQ operator Business Support Team member Casual Cust…" at bounding box center [784, 193] width 460 height 32
click at [973, 667] on span "Add Role" at bounding box center [971, 657] width 62 height 20
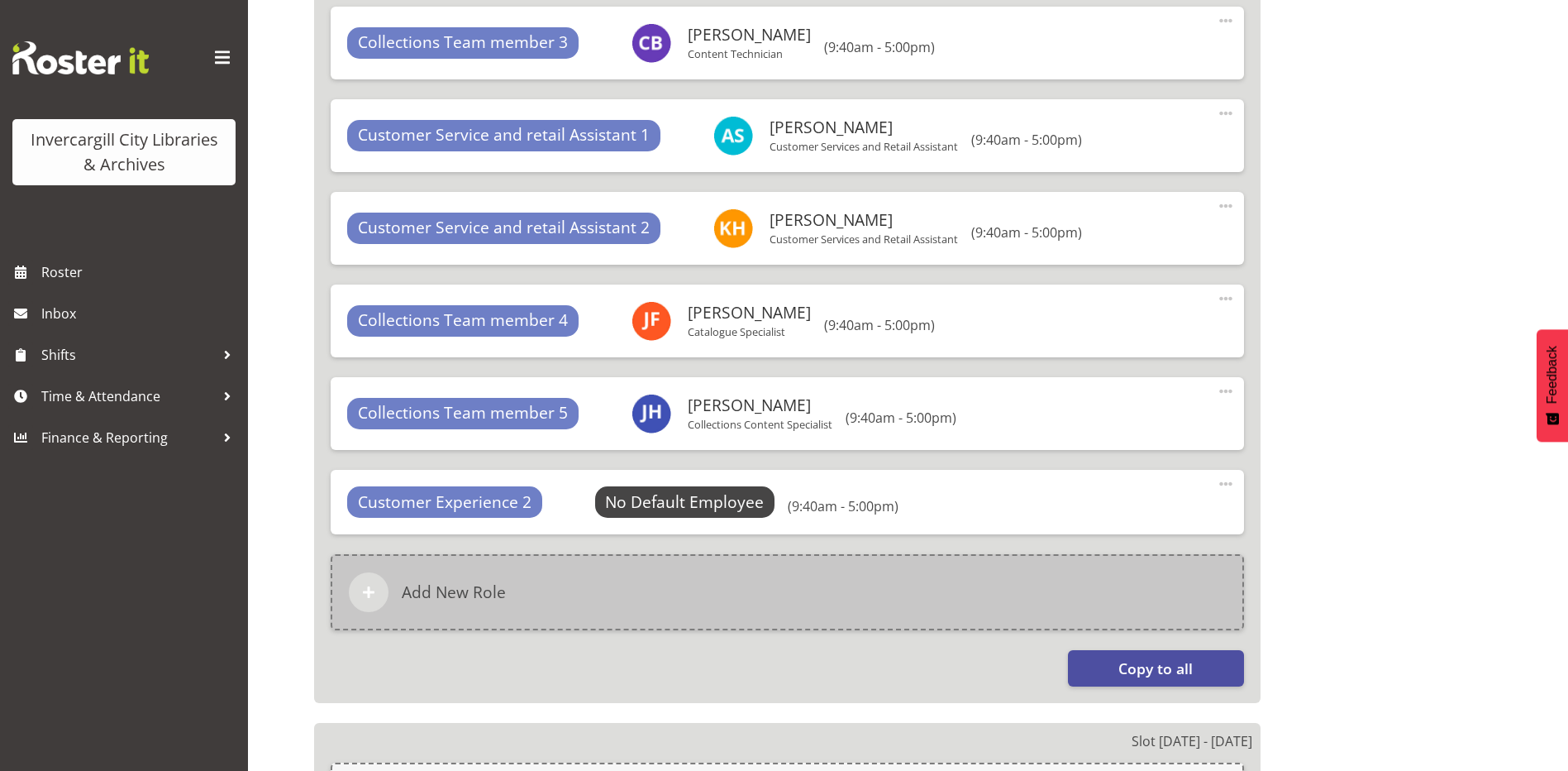
click at [600, 580] on div "Add New Role" at bounding box center [787, 592] width 913 height 76
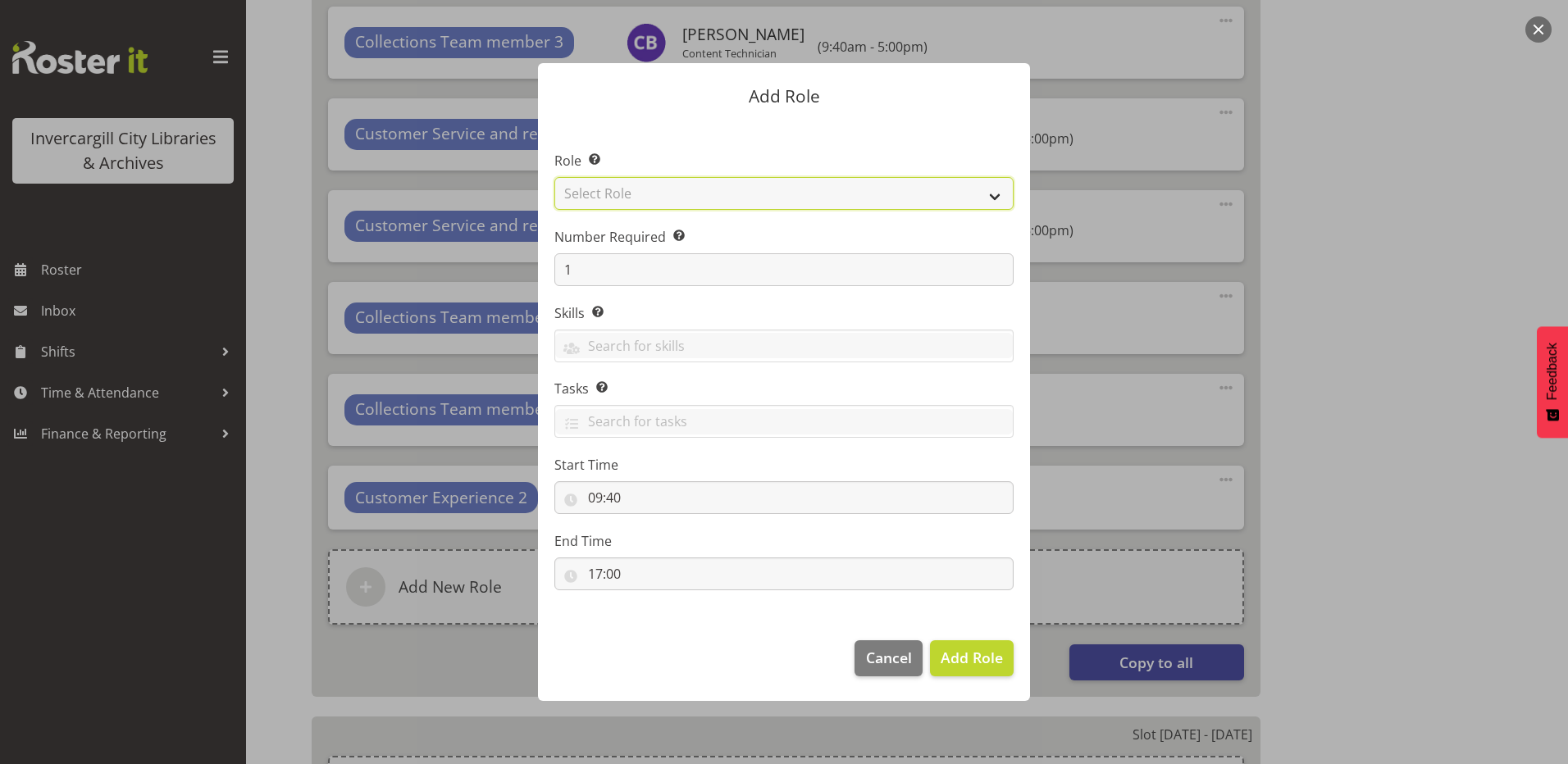
click at [677, 199] on select "Select Role 1st floor desk AQ operator Business Support Team member Casual Cust…" at bounding box center [784, 193] width 460 height 32
select select "1535"
click at [554, 177] on select "Select Role 1st floor desk AQ operator Business Support Team member Casual Cust…" at bounding box center [784, 193] width 460 height 32
click at [934, 657] on button "Add Role" at bounding box center [972, 658] width 84 height 36
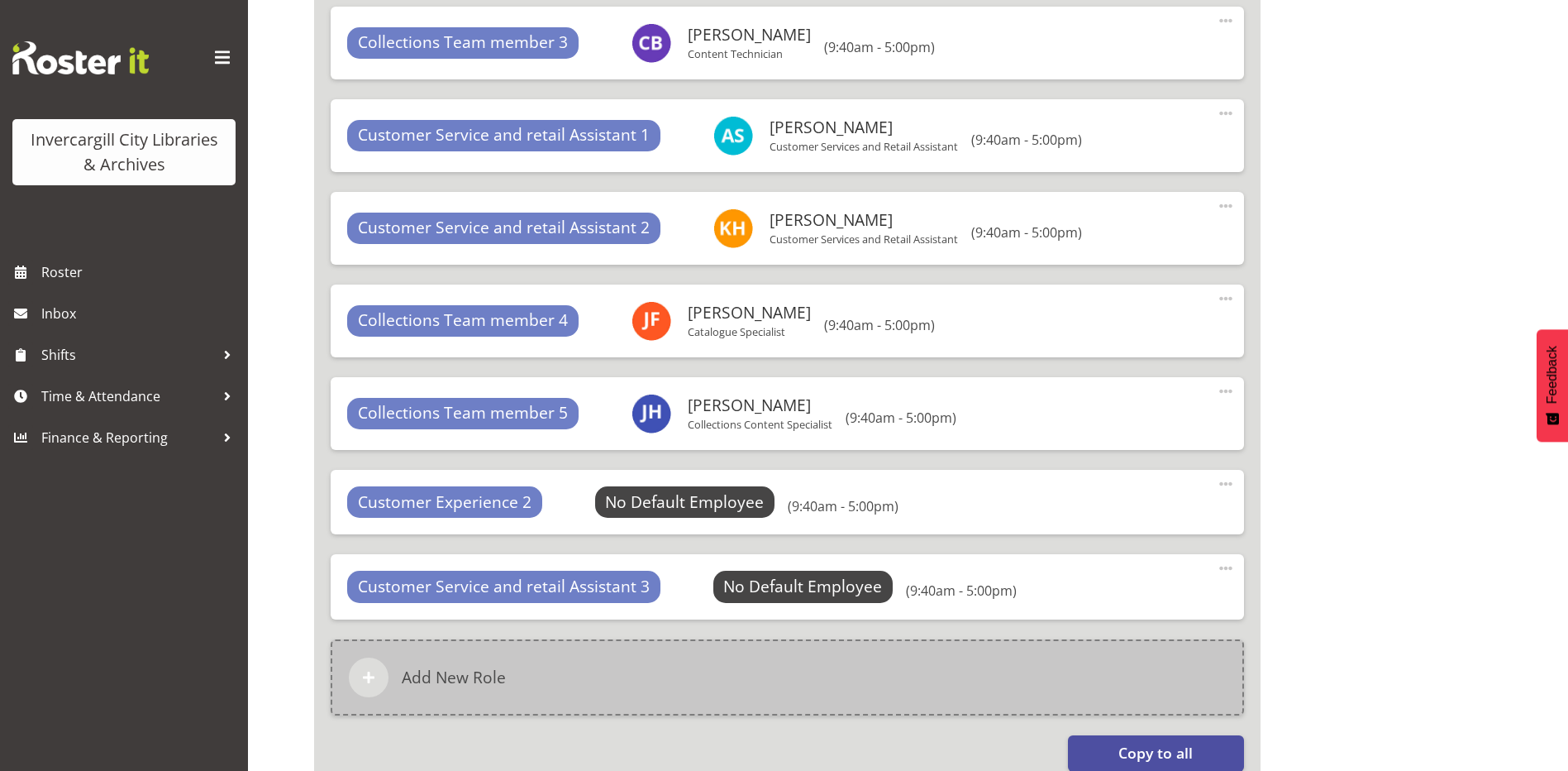
click at [704, 698] on div "Add New Role" at bounding box center [787, 677] width 913 height 76
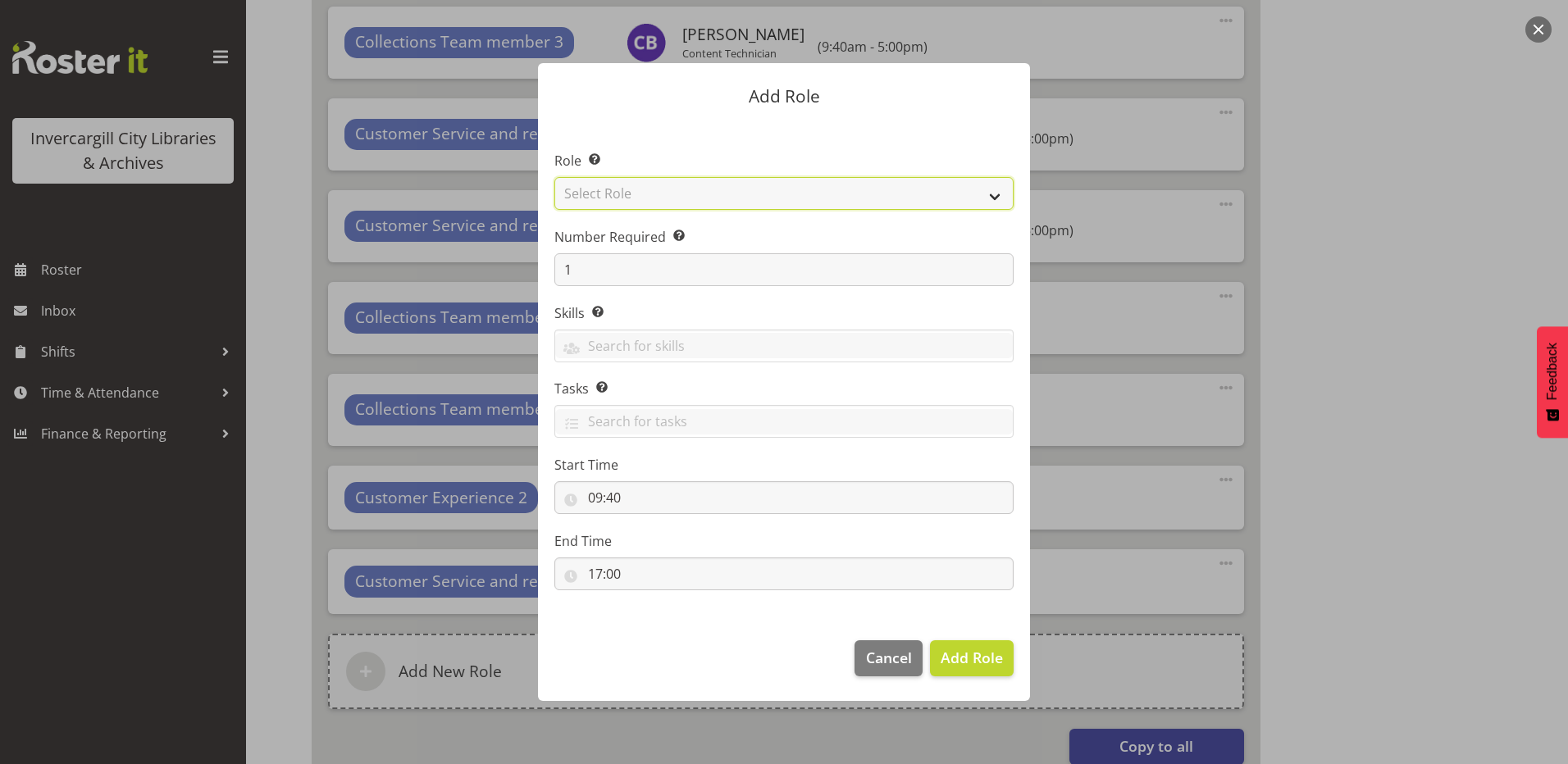
click at [670, 188] on select "Select Role 1st floor desk AQ operator Business Support Team member Casual Cust…" at bounding box center [784, 193] width 460 height 32
select select "1524"
click at [554, 177] on select "Select Role 1st floor desk AQ operator Business Support Team member Casual Cust…" at bounding box center [784, 193] width 460 height 32
click at [963, 660] on span "Add Role" at bounding box center [971, 657] width 62 height 20
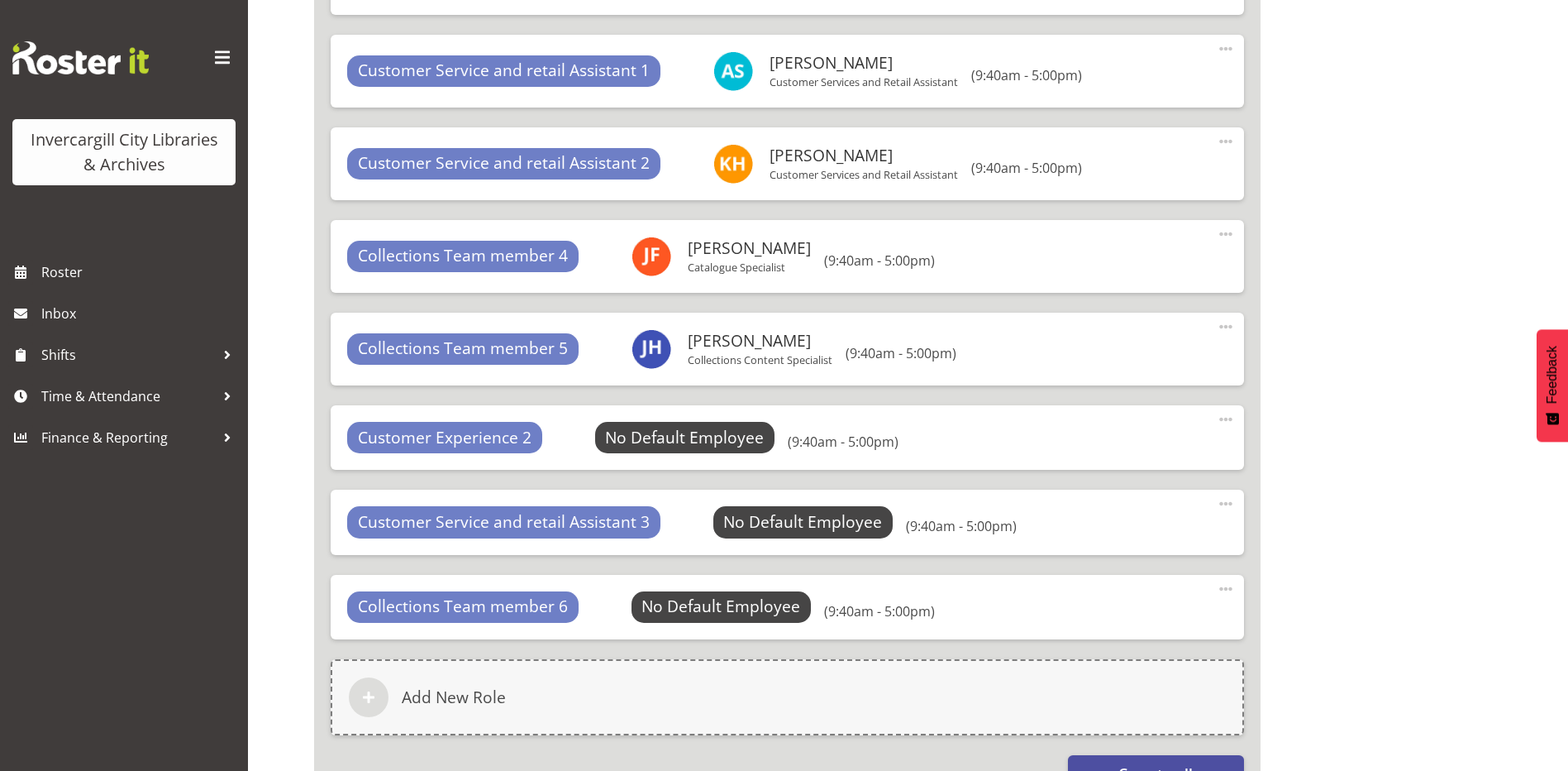
scroll to position [1654, 0]
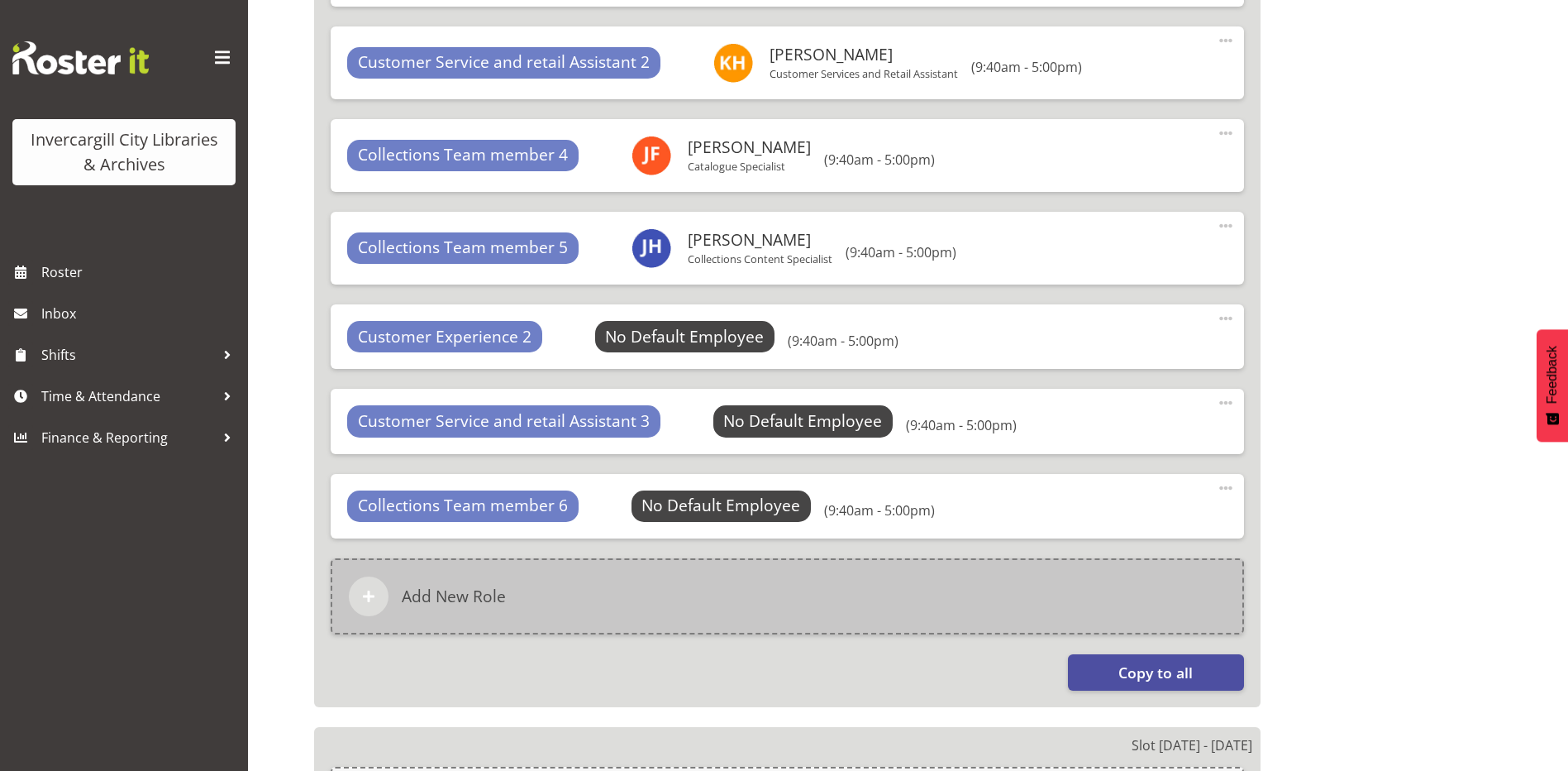
click at [716, 615] on div "Add New Role" at bounding box center [787, 596] width 913 height 76
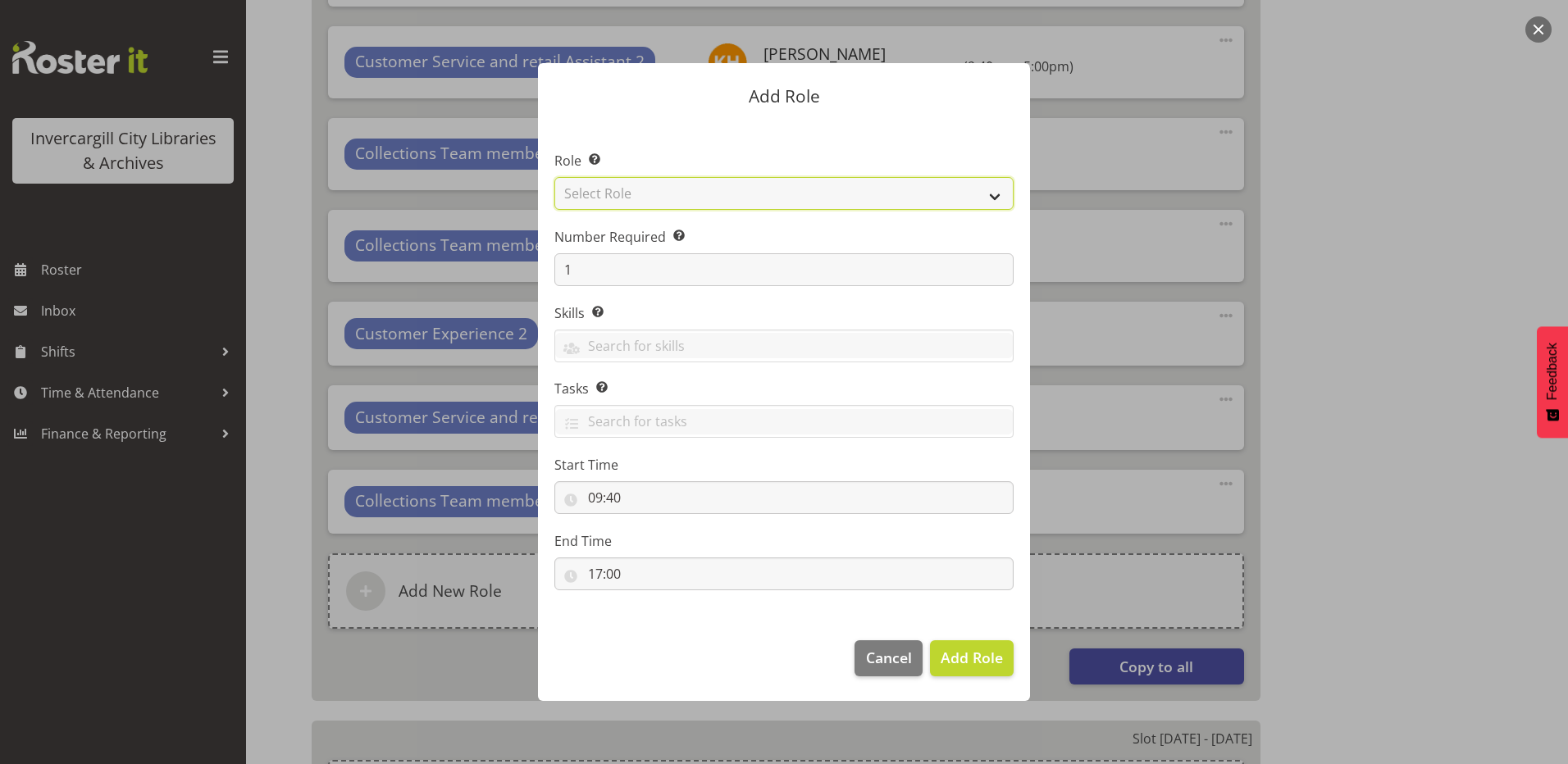
click at [677, 188] on select "Select Role 1st floor desk AQ operator Business Support Team member Casual Cust…" at bounding box center [784, 193] width 460 height 32
select select "1508"
click at [554, 177] on select "Select Role 1st floor desk AQ operator Business Support Team member Casual Cust…" at bounding box center [784, 193] width 460 height 32
click at [981, 656] on span "Add Role" at bounding box center [971, 657] width 62 height 20
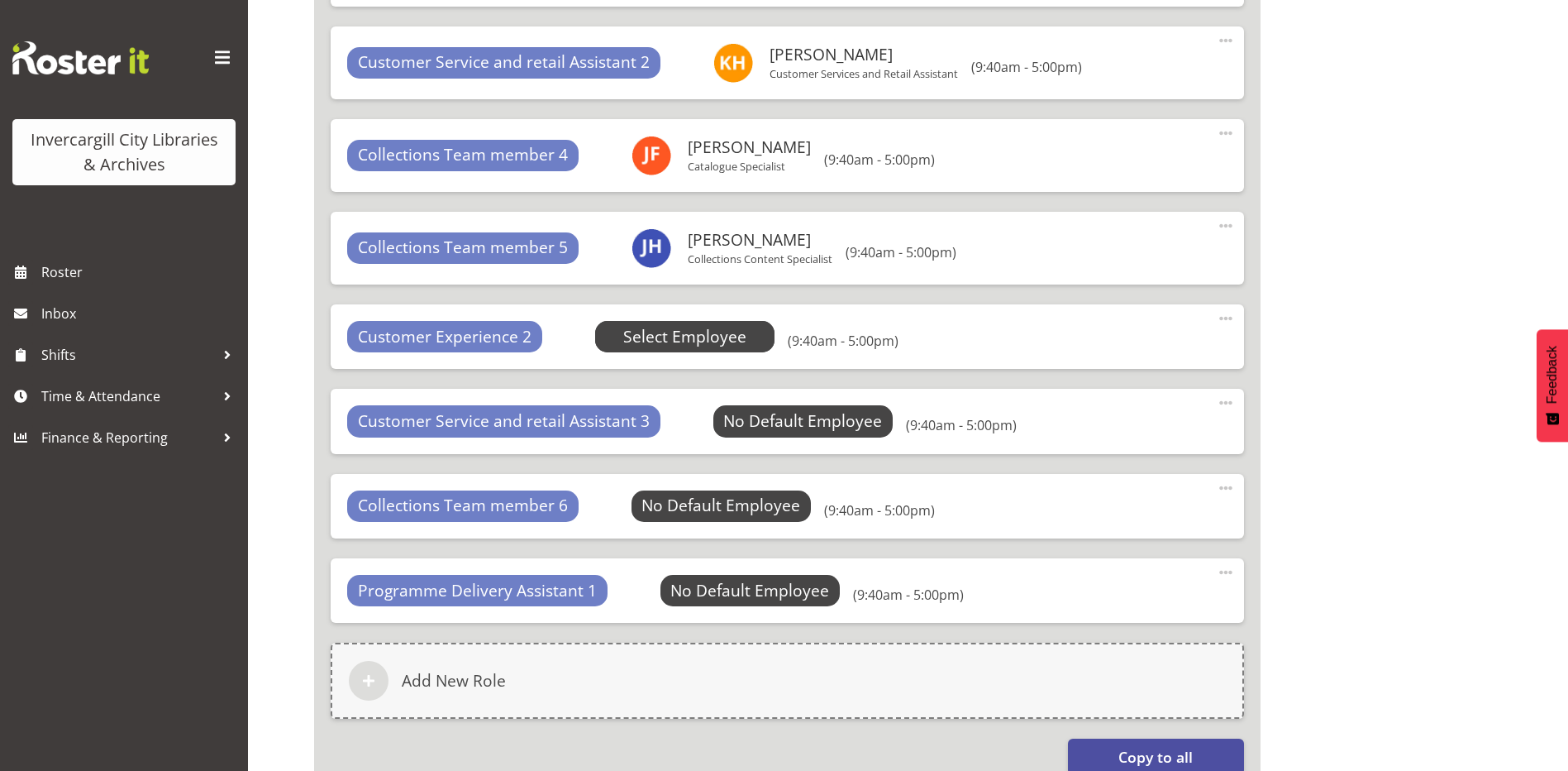
click at [643, 344] on span "Select Employee" at bounding box center [685, 336] width 123 height 24
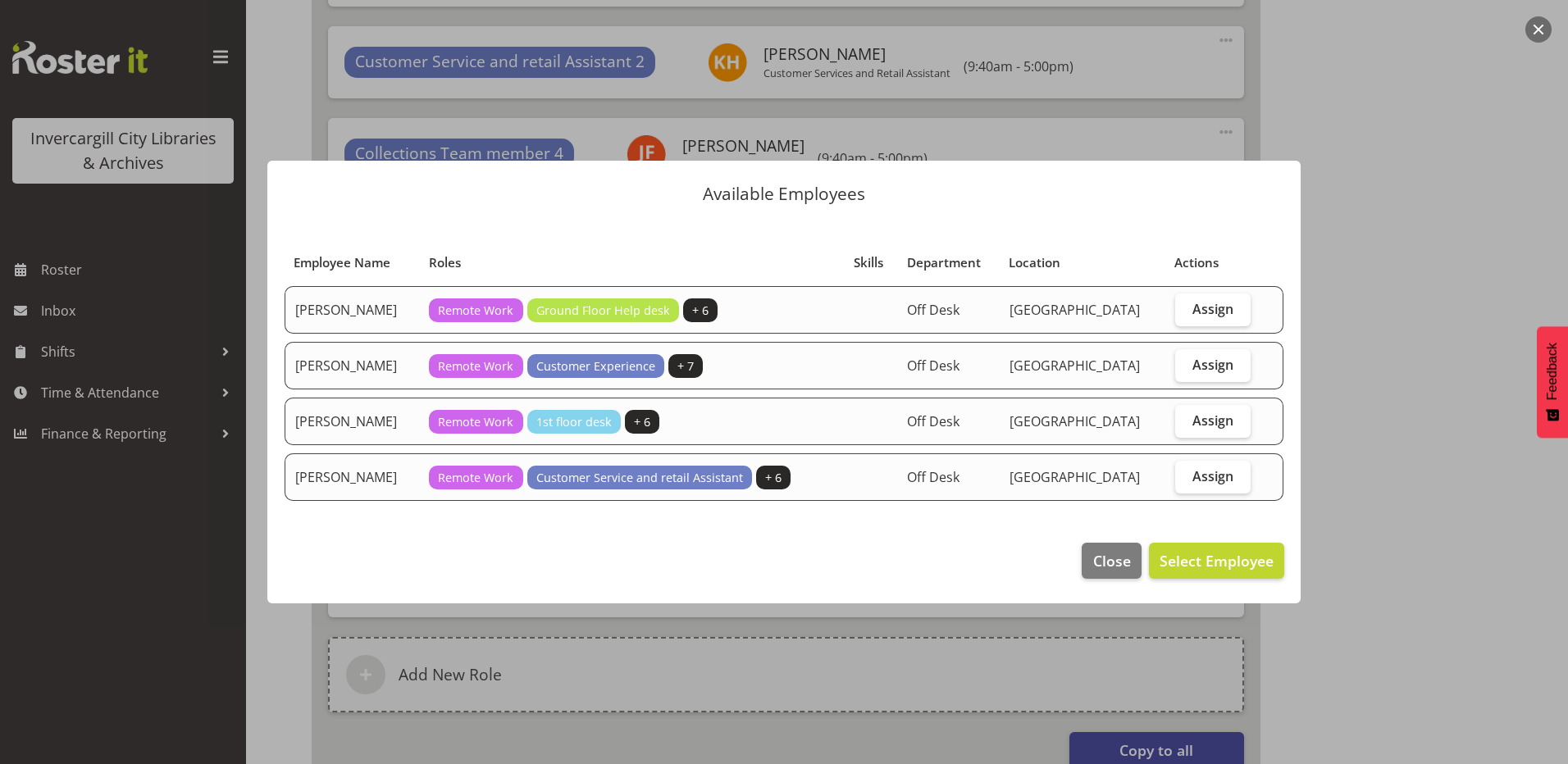
drag, startPoint x: 1223, startPoint y: 314, endPoint x: 1211, endPoint y: 518, distance: 204.4
click at [1223, 313] on span "Assign" at bounding box center [1213, 308] width 41 height 16
click at [1186, 313] on input "Assign" at bounding box center [1180, 308] width 11 height 11
checkbox input "true"
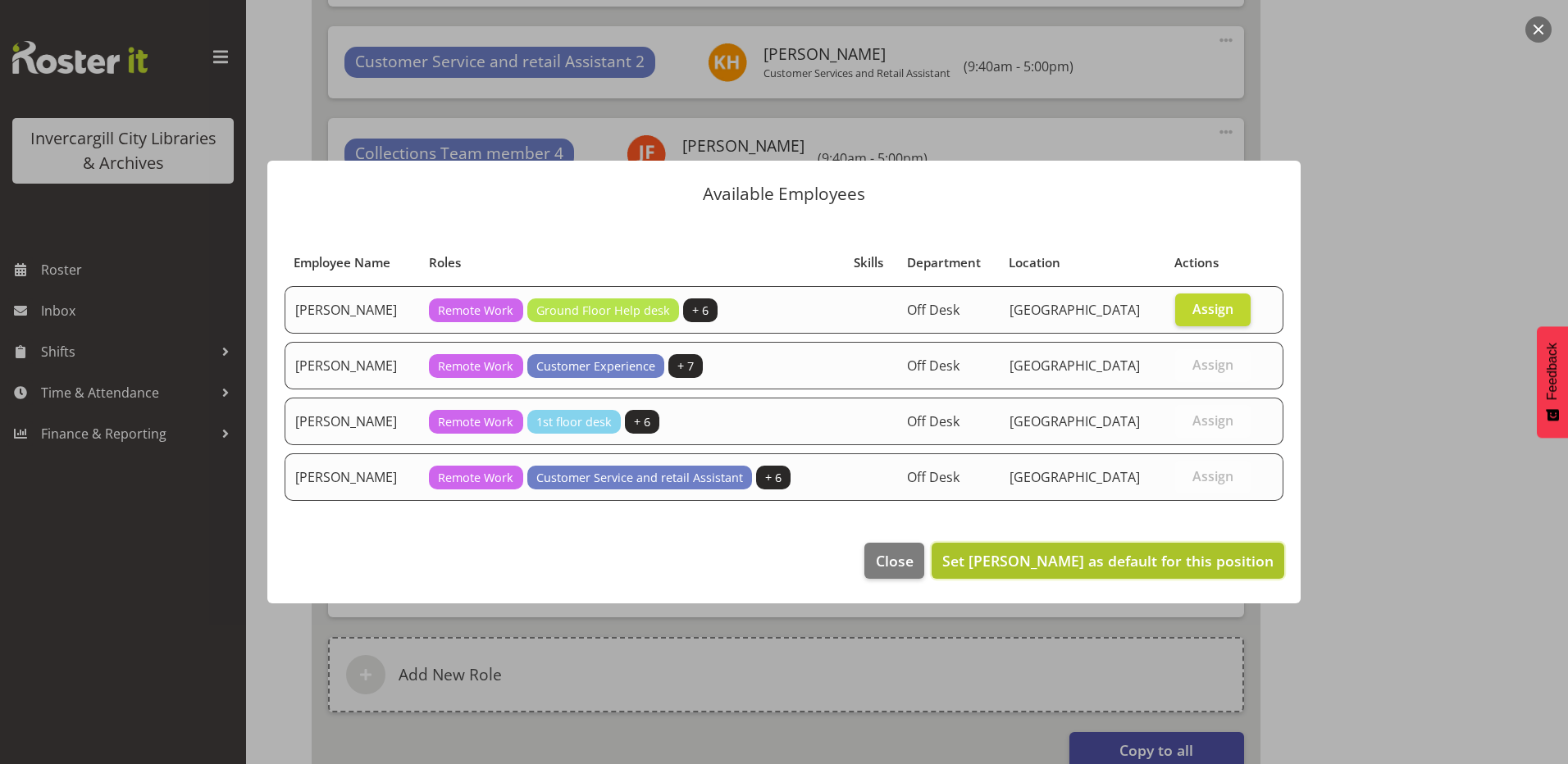
click at [1205, 559] on span "Set Catherine Wilson as default for this position" at bounding box center [1107, 561] width 332 height 20
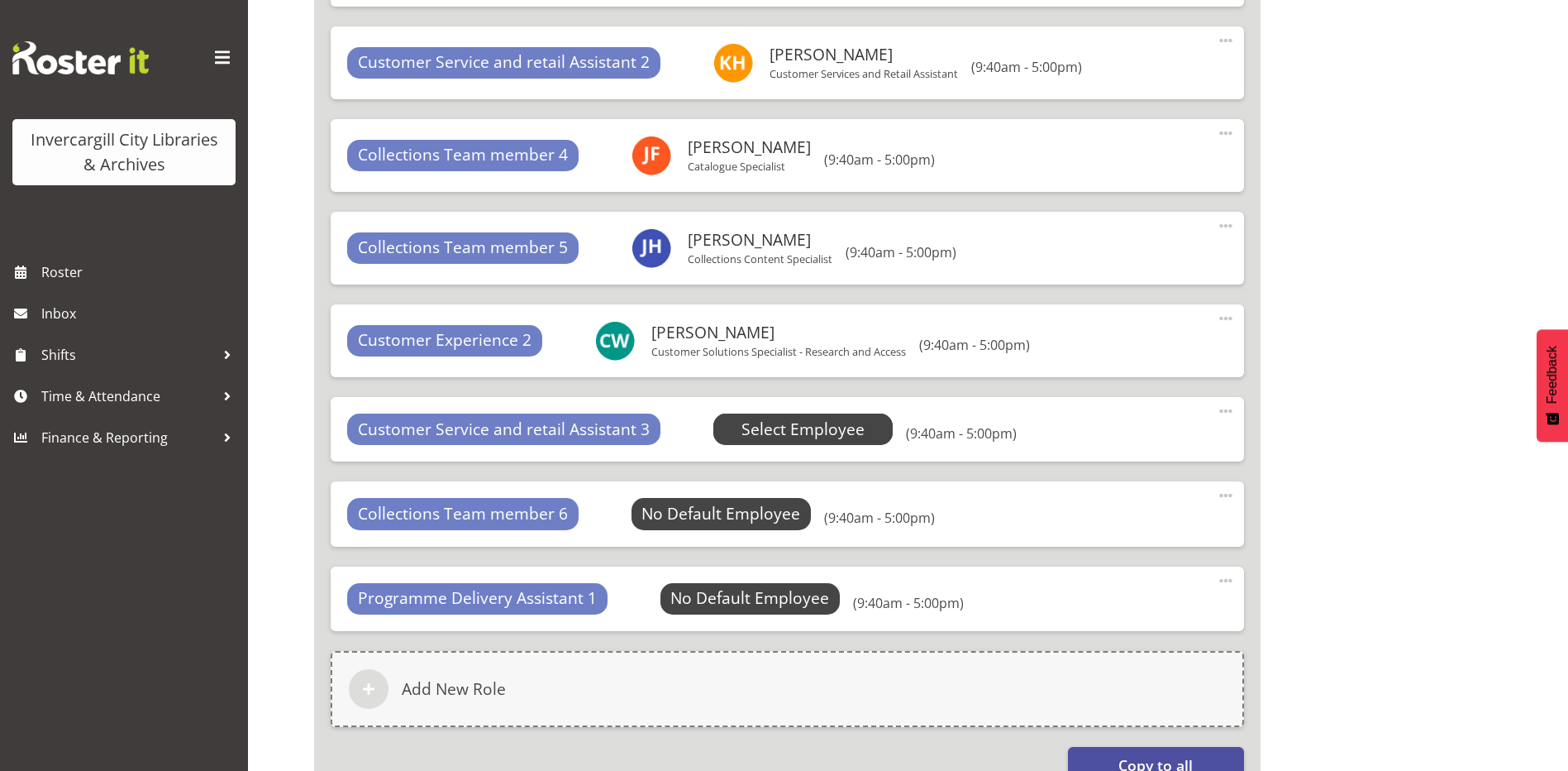
click at [759, 429] on span "Select Employee" at bounding box center [803, 429] width 123 height 24
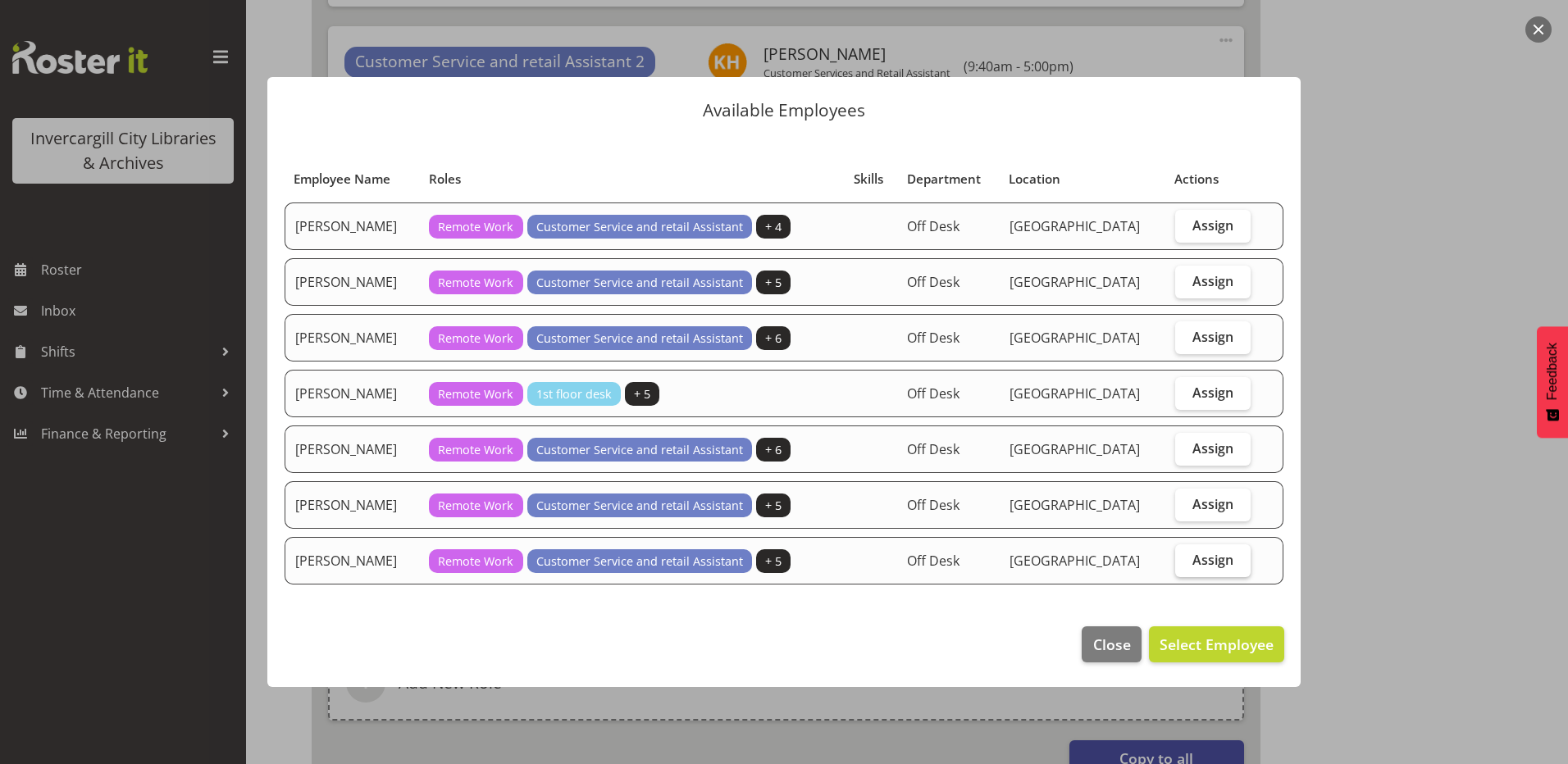
drag, startPoint x: 1215, startPoint y: 568, endPoint x: 1208, endPoint y: 562, distance: 9.2
click at [1209, 562] on span "Assign" at bounding box center [1213, 560] width 41 height 16
click at [1186, 562] on input "Assign" at bounding box center [1180, 559] width 11 height 11
checkbox input "true"
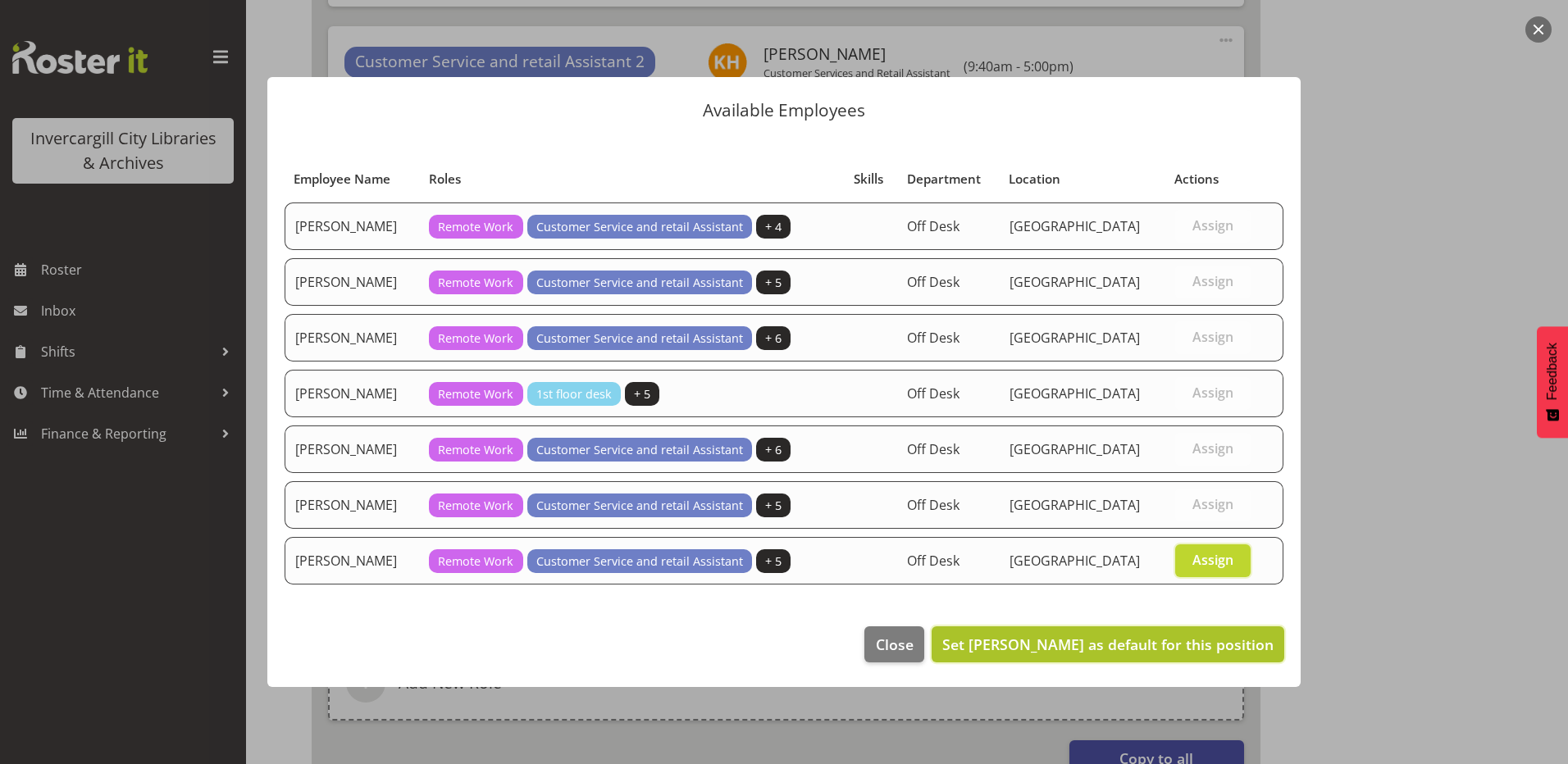
click at [1214, 650] on span "Set Serena Casey as default for this position" at bounding box center [1107, 644] width 332 height 20
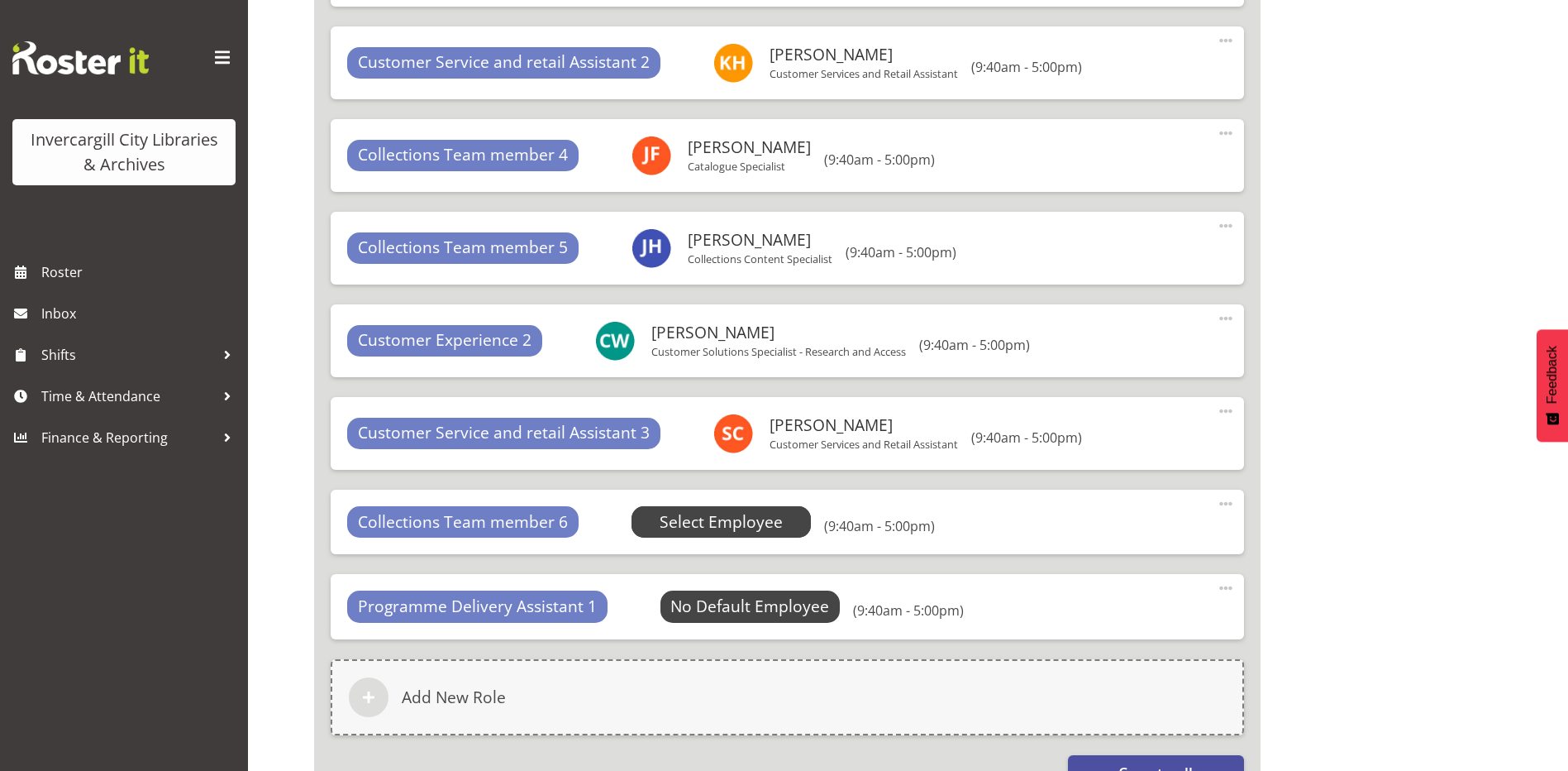
click at [726, 519] on span "Select Employee" at bounding box center [721, 522] width 123 height 24
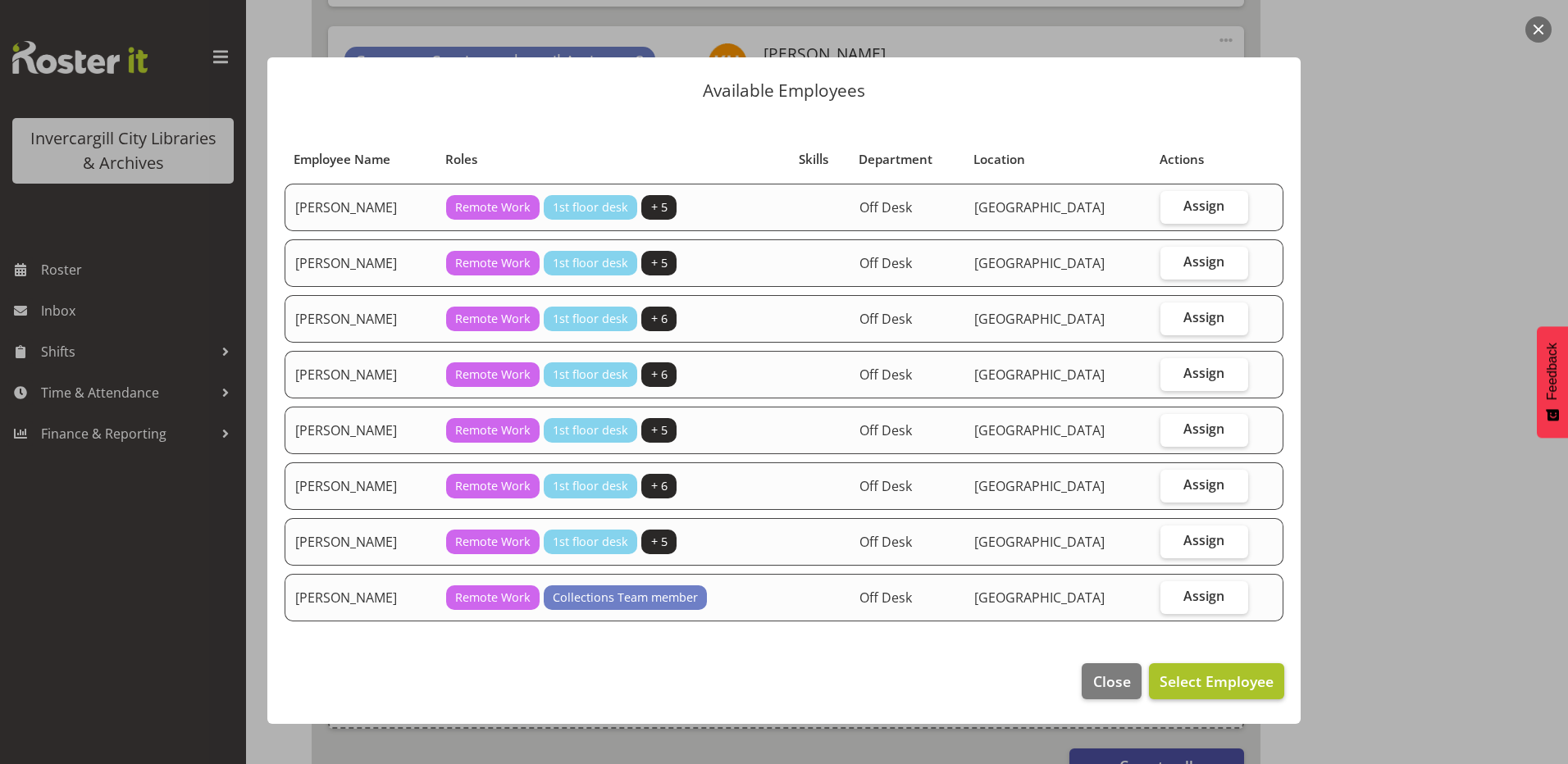
drag, startPoint x: 1214, startPoint y: 478, endPoint x: 1194, endPoint y: 670, distance: 193.0
click at [1212, 478] on span "Assign" at bounding box center [1203, 484] width 41 height 16
click at [1171, 479] on input "Assign" at bounding box center [1165, 484] width 11 height 11
checkbox input "true"
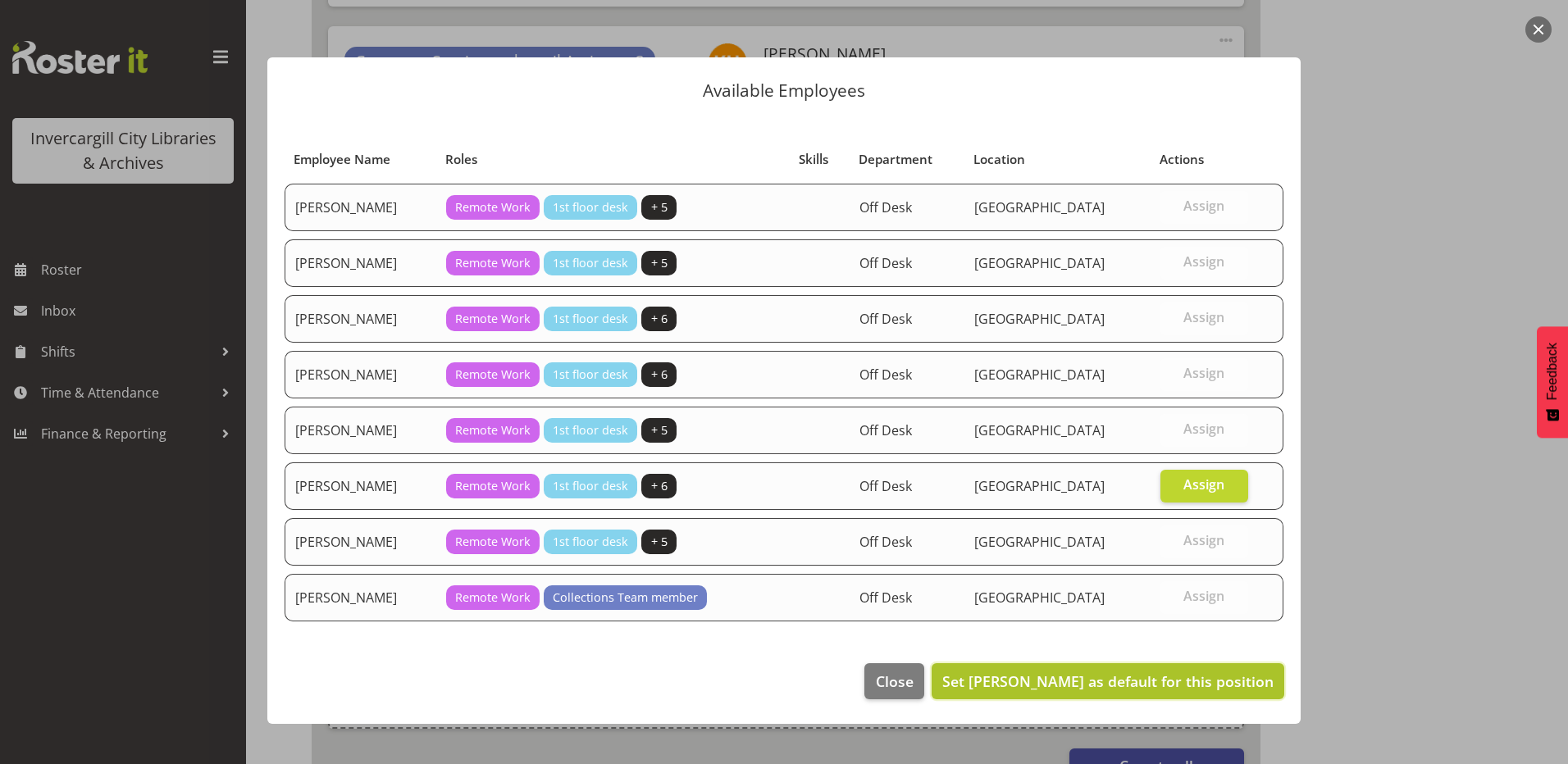
click at [1155, 683] on span "Set Lyndsay Tautari as default for this position" at bounding box center [1107, 681] width 332 height 20
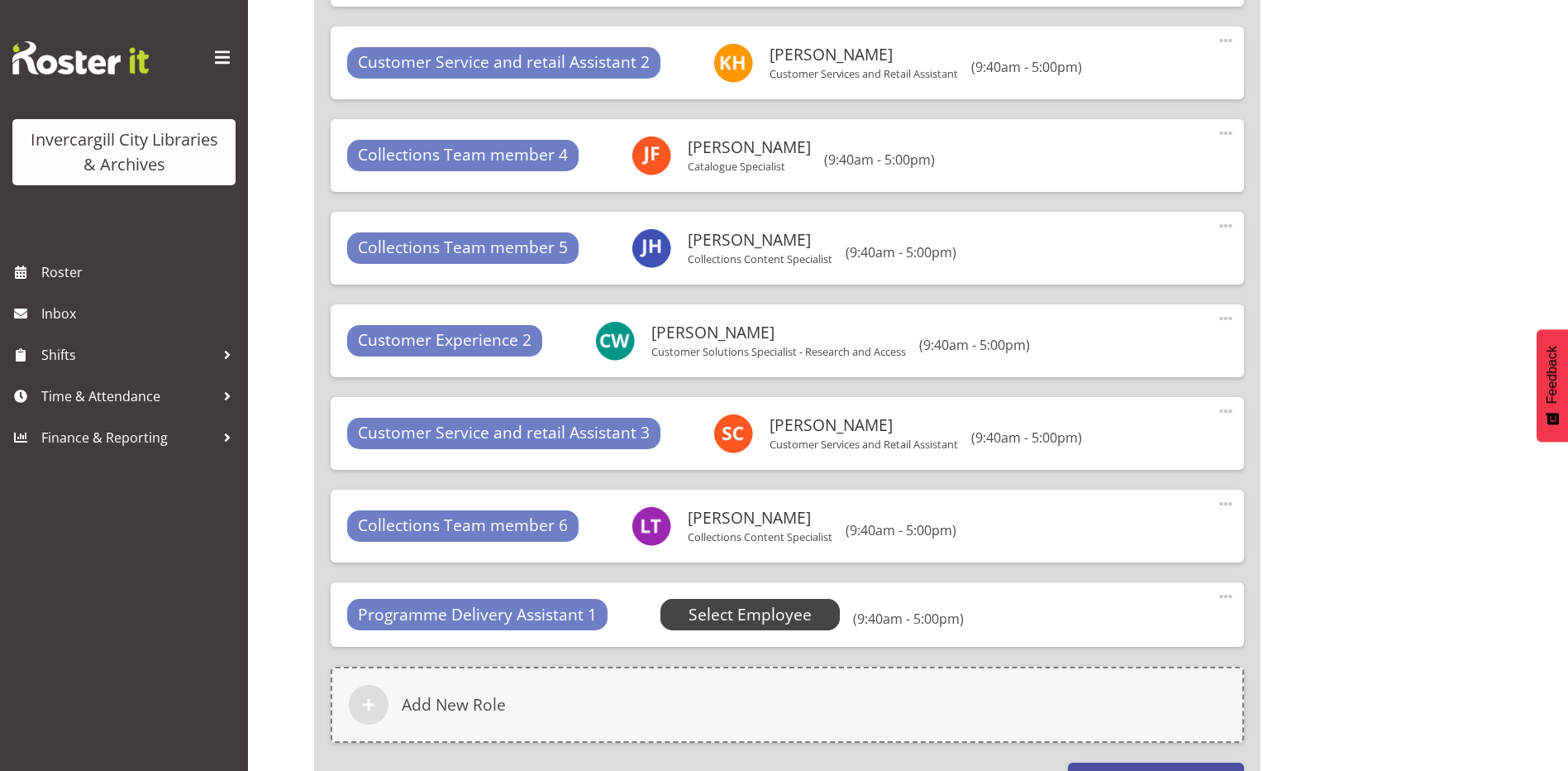
click at [736, 620] on span "Select Employee" at bounding box center [750, 615] width 123 height 24
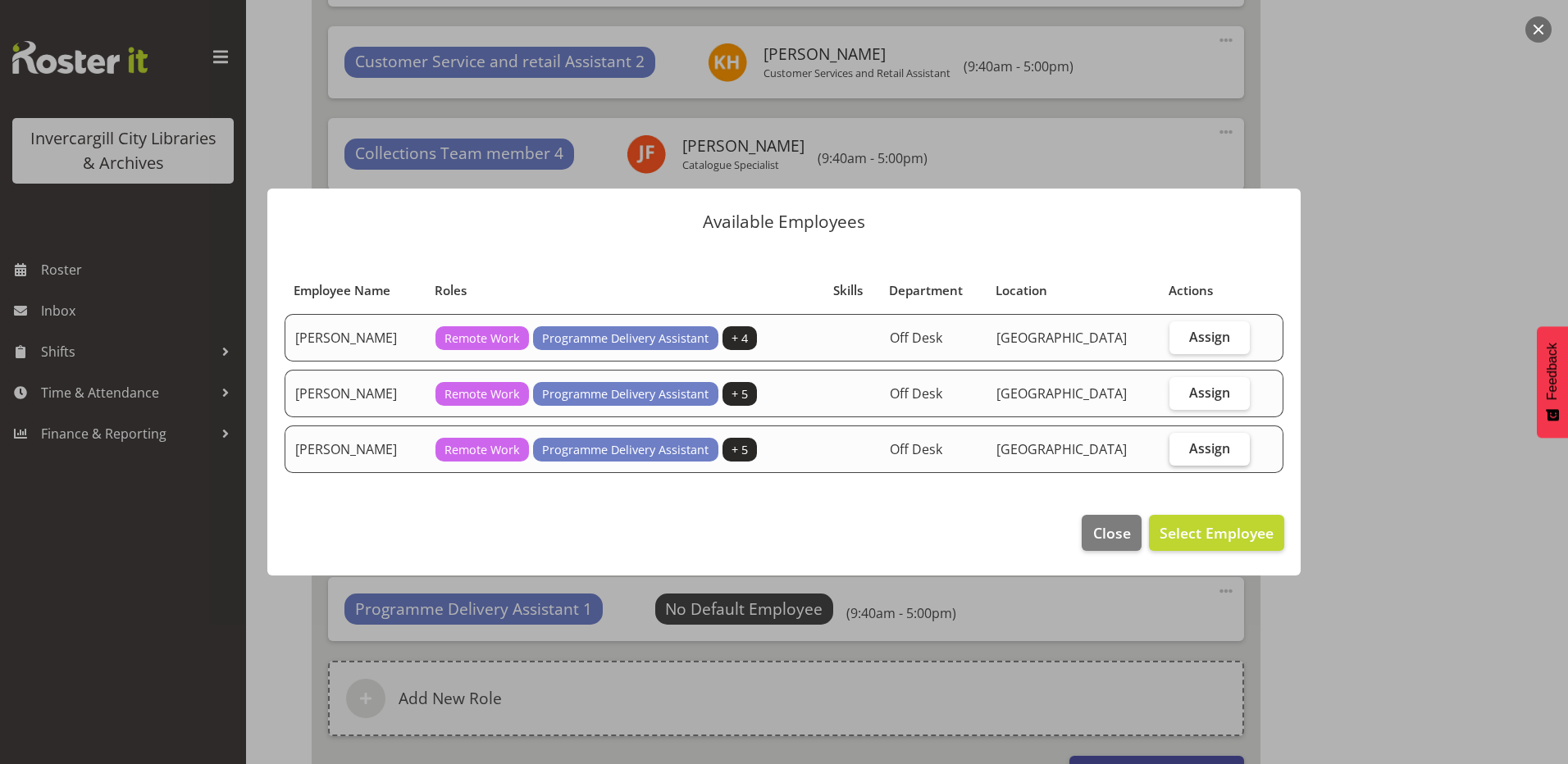
click at [1211, 446] on span "Assign" at bounding box center [1209, 448] width 41 height 16
click at [1180, 446] on input "Assign" at bounding box center [1174, 447] width 11 height 11
checkbox input "true"
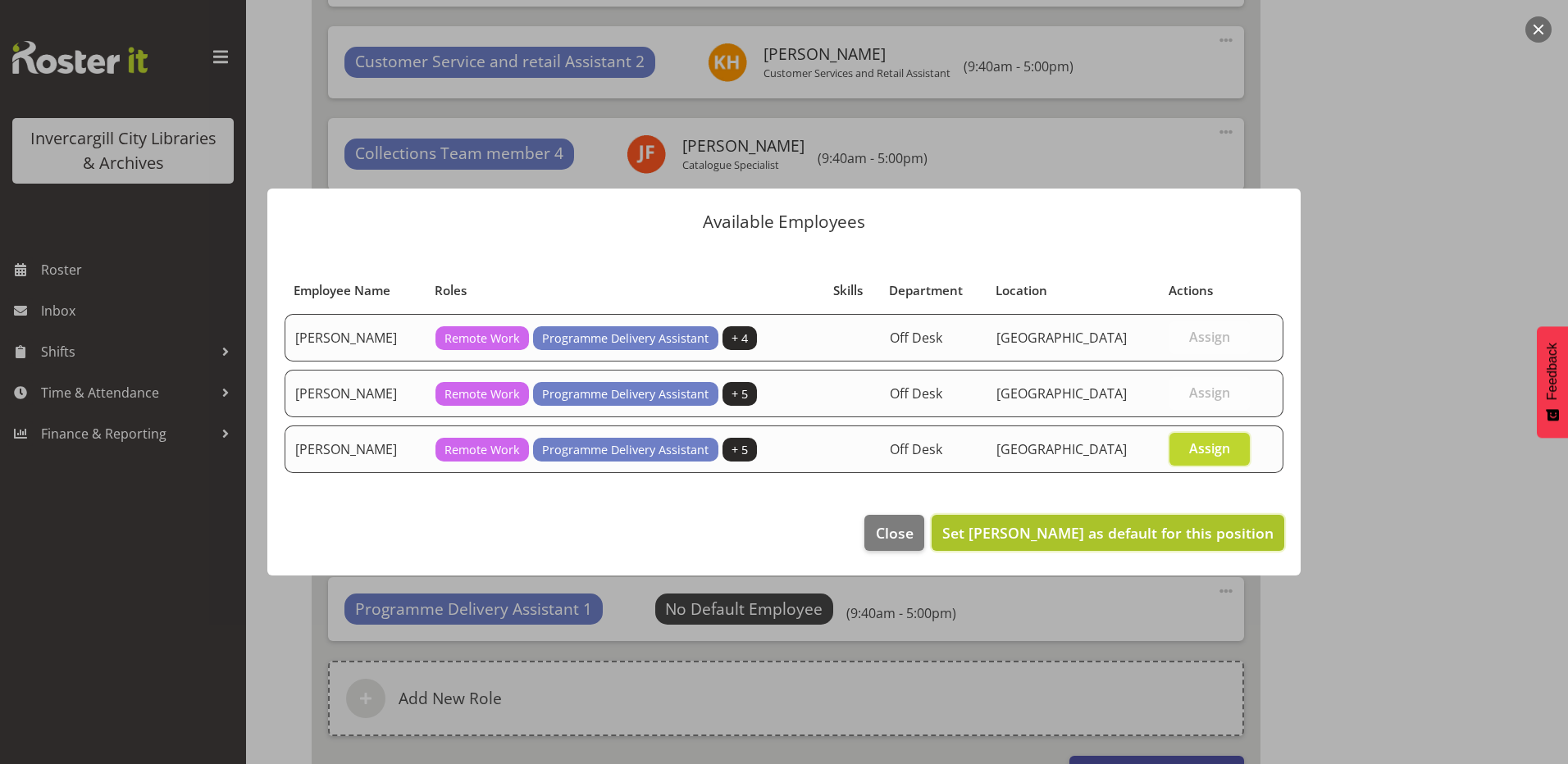
click at [1195, 529] on span "Set Kay Chen as default for this position" at bounding box center [1107, 533] width 332 height 20
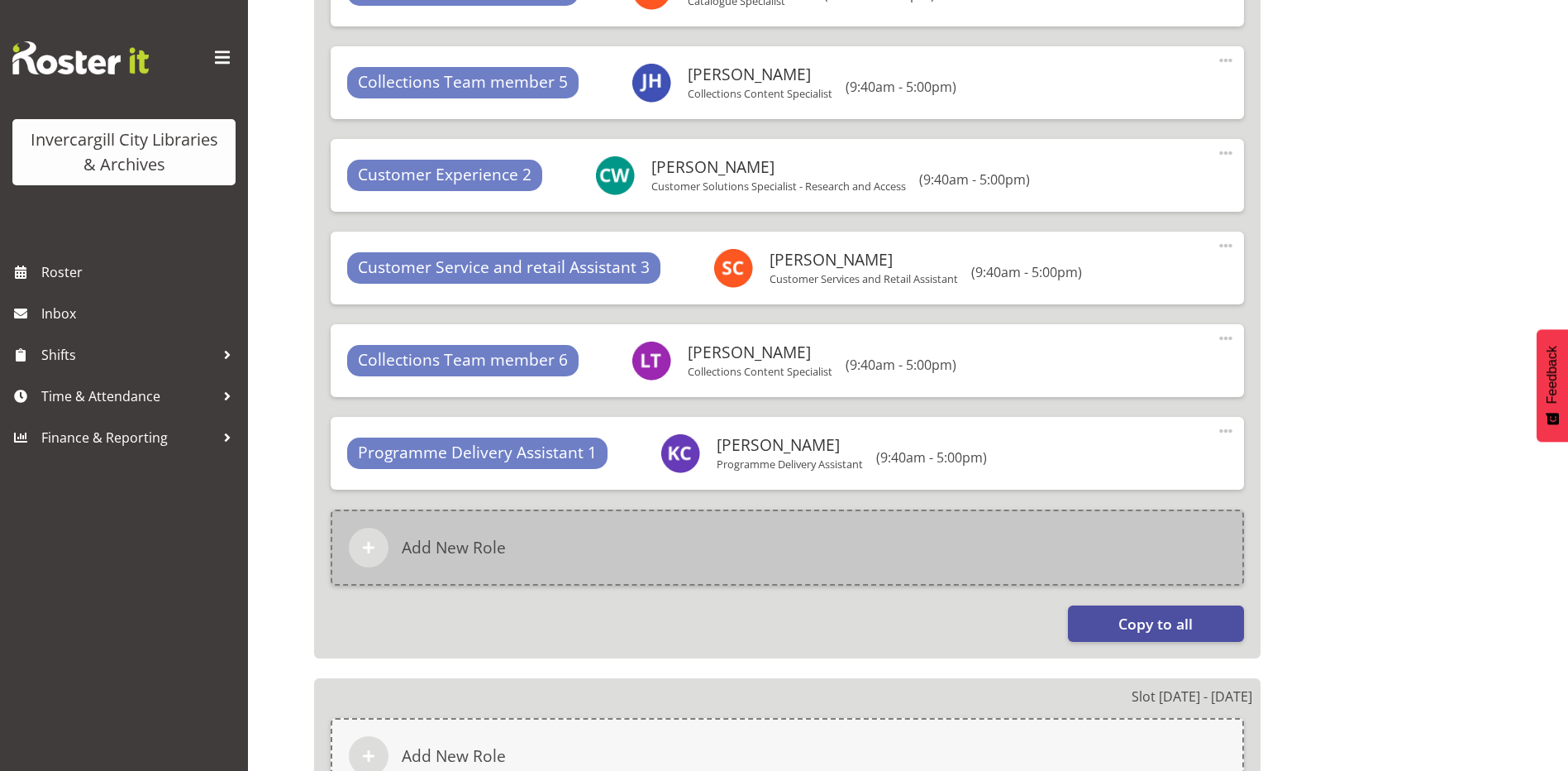
scroll to position [1902, 0]
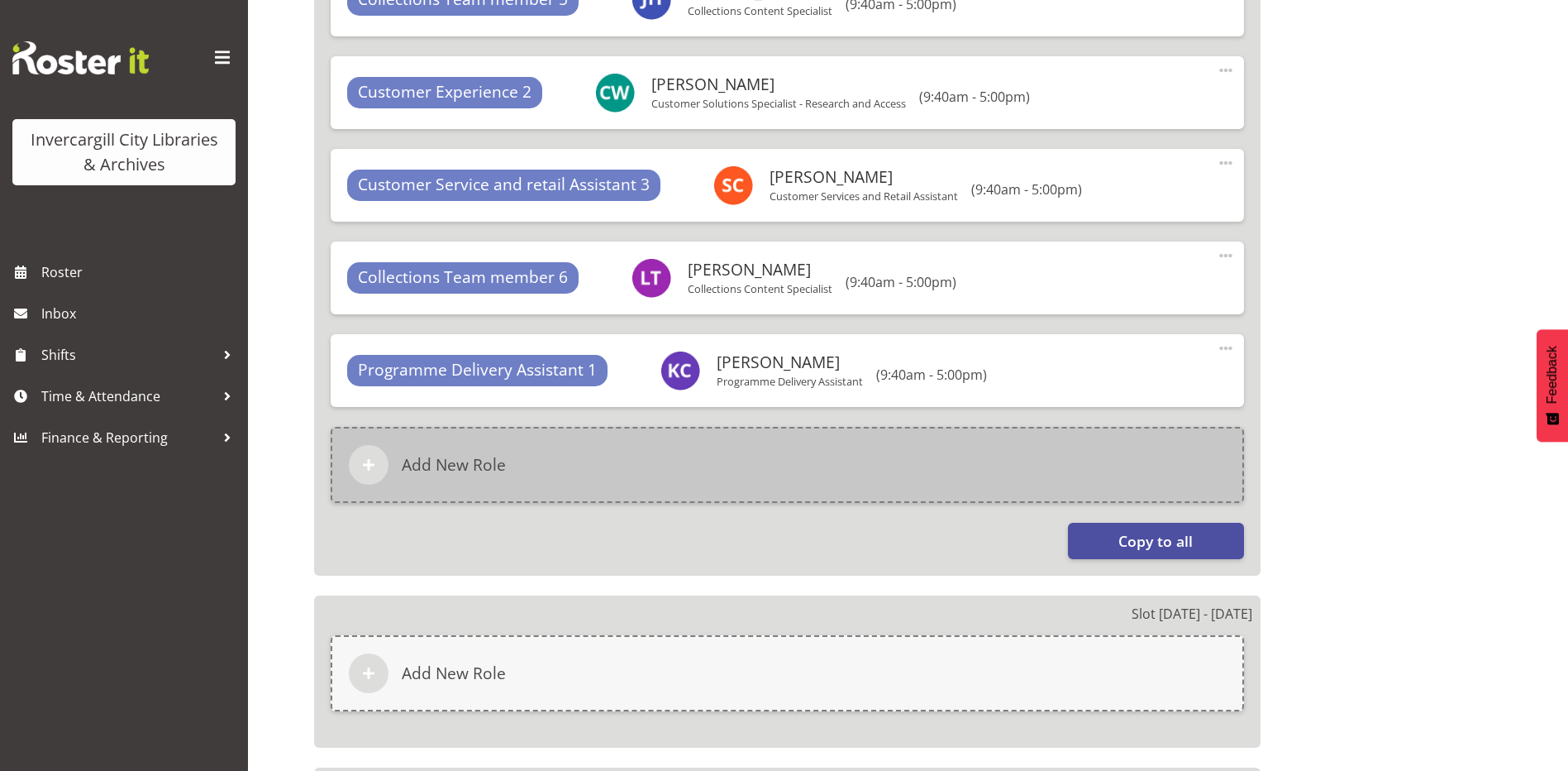
click at [626, 465] on div "Add New Role" at bounding box center [787, 465] width 913 height 76
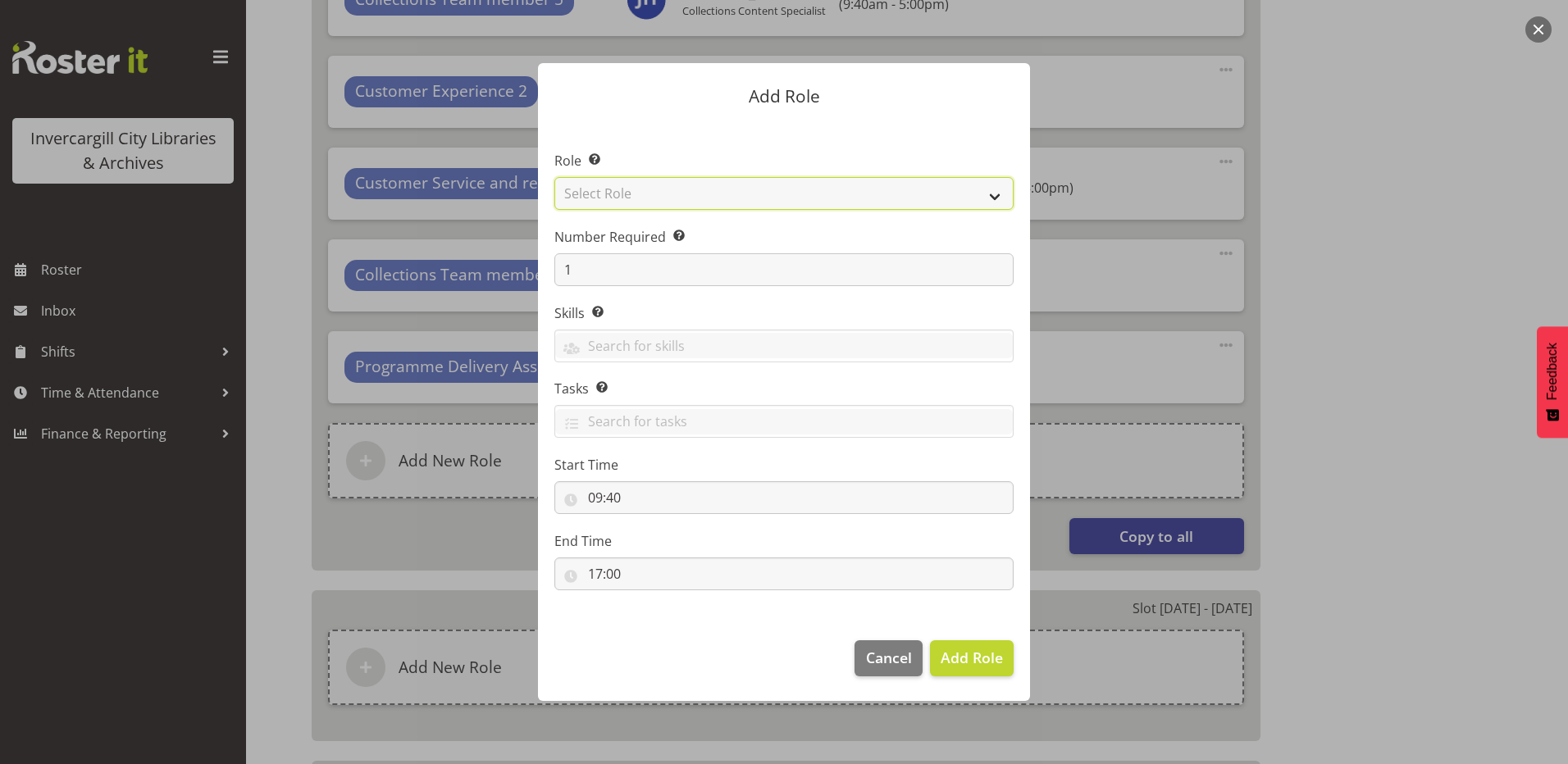
click at [653, 196] on select "Select Role 1st floor desk AQ operator Business Support Team member Casual Cust…" at bounding box center [784, 193] width 460 height 32
select select "1518"
click at [554, 177] on select "Select Role 1st floor desk AQ operator Business Support Team member Casual Cust…" at bounding box center [784, 193] width 460 height 32
click at [965, 660] on span "Add Role" at bounding box center [971, 657] width 62 height 20
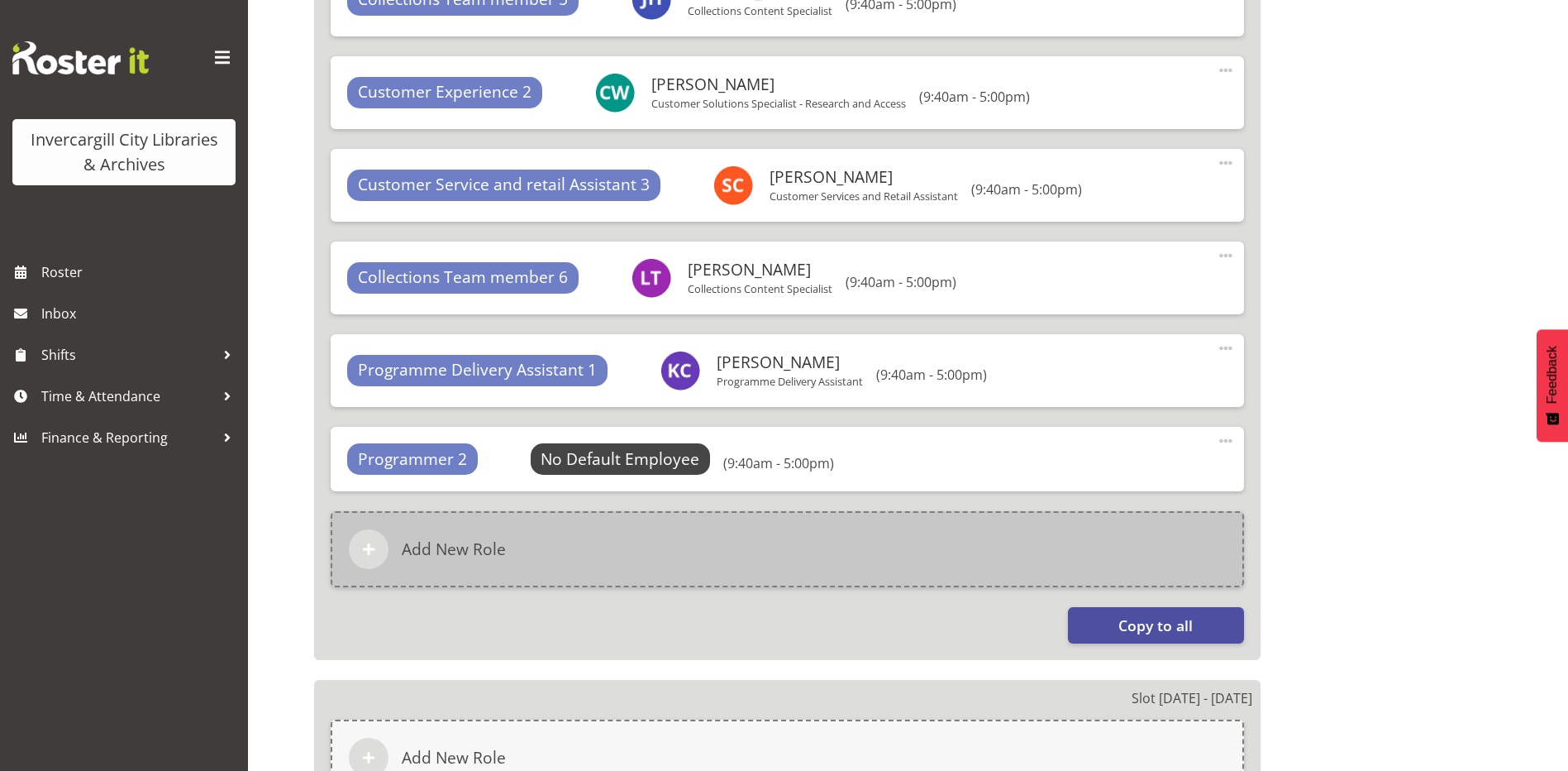
click at [786, 544] on div "Add New Role" at bounding box center [787, 548] width 913 height 76
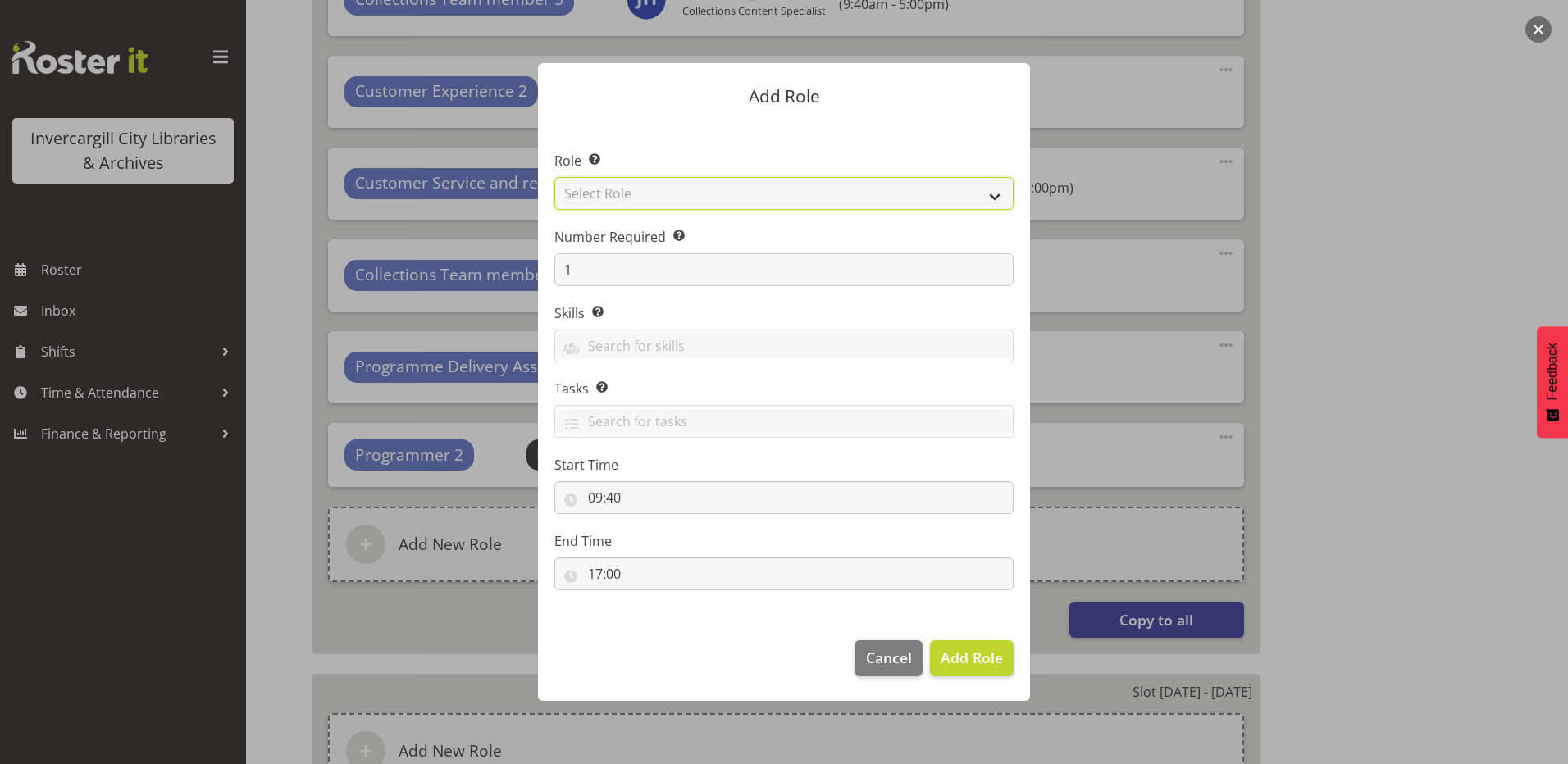
click at [701, 190] on select "Select Role 1st floor desk AQ operator Business Support Team member Casual Cust…" at bounding box center [784, 193] width 460 height 32
select select "1524"
click at [554, 177] on select "Select Role 1st floor desk AQ operator Business Support Team member Casual Cust…" at bounding box center [784, 193] width 460 height 32
click at [960, 659] on span "Add Role" at bounding box center [971, 657] width 62 height 20
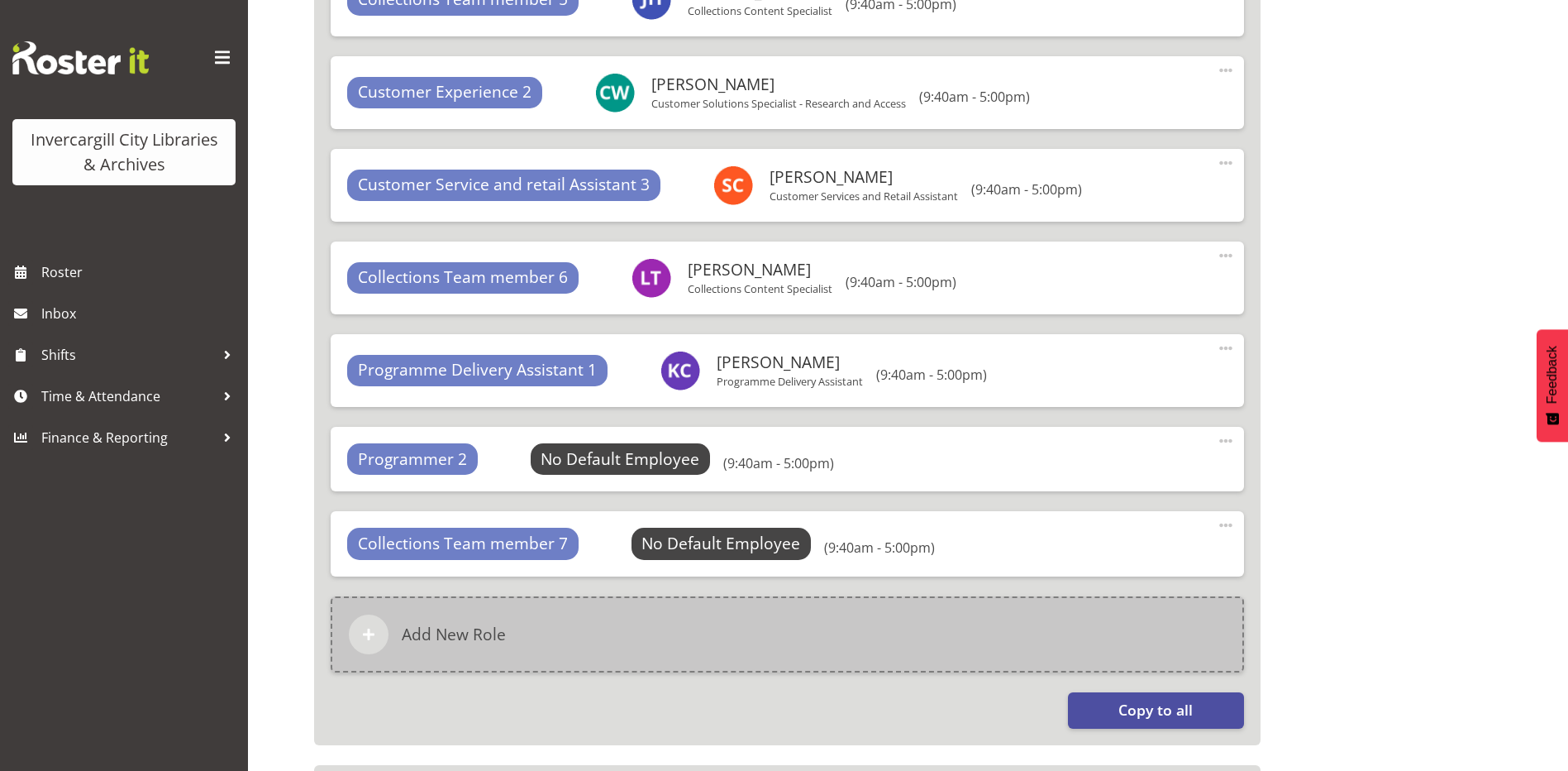
click at [745, 622] on div "Add New Role" at bounding box center [787, 634] width 913 height 76
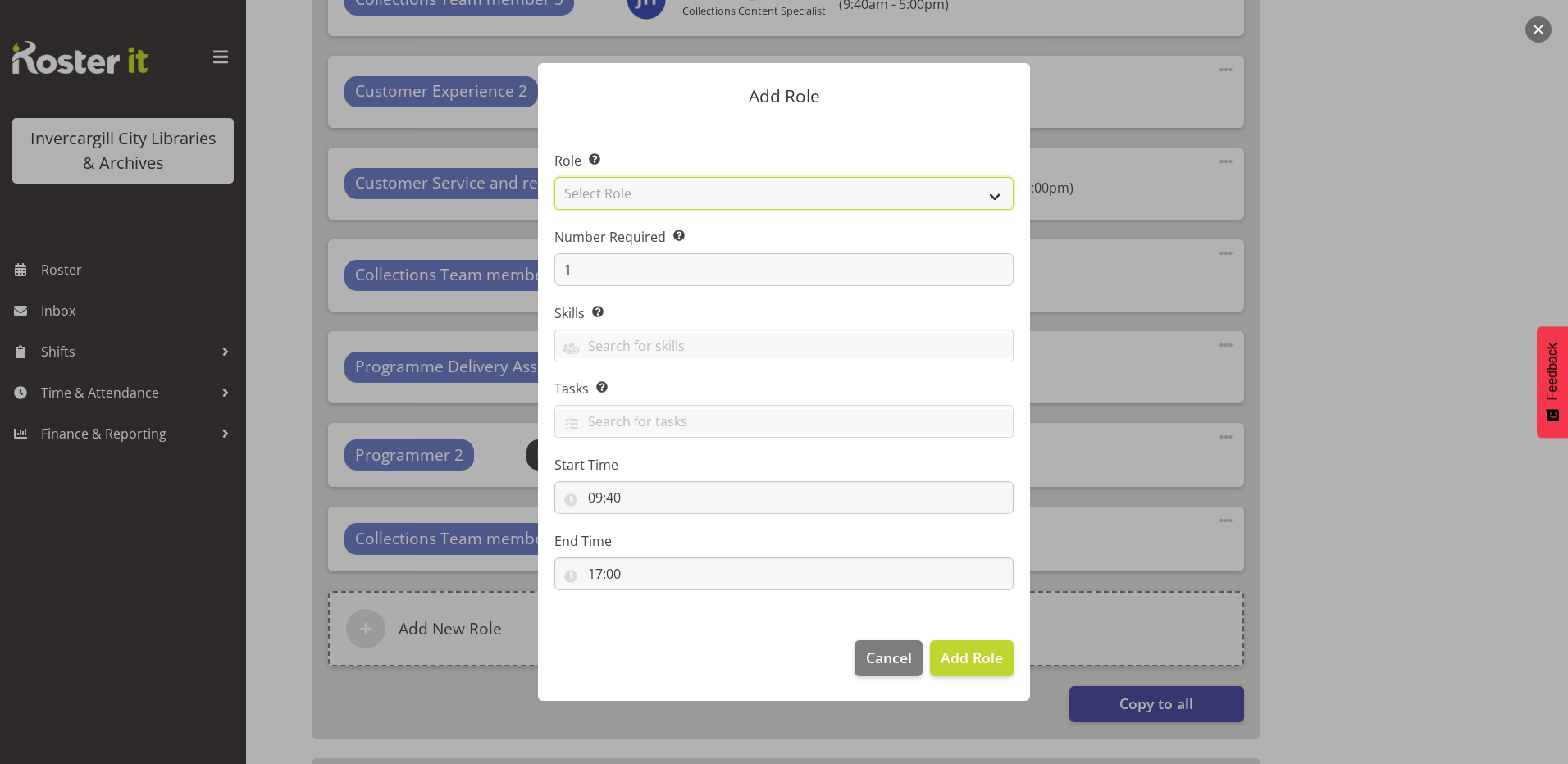
click at [674, 196] on select "Select Role 1st floor desk AQ operator Business Support Team member Casual Cust…" at bounding box center [784, 193] width 460 height 32
select select "1518"
click at [554, 177] on select "Select Role 1st floor desk AQ operator Business Support Team member Casual Cust…" at bounding box center [784, 193] width 460 height 32
drag, startPoint x: 970, startPoint y: 655, endPoint x: 963, endPoint y: 663, distance: 10.6
click at [970, 656] on span "Add Role" at bounding box center [971, 657] width 62 height 20
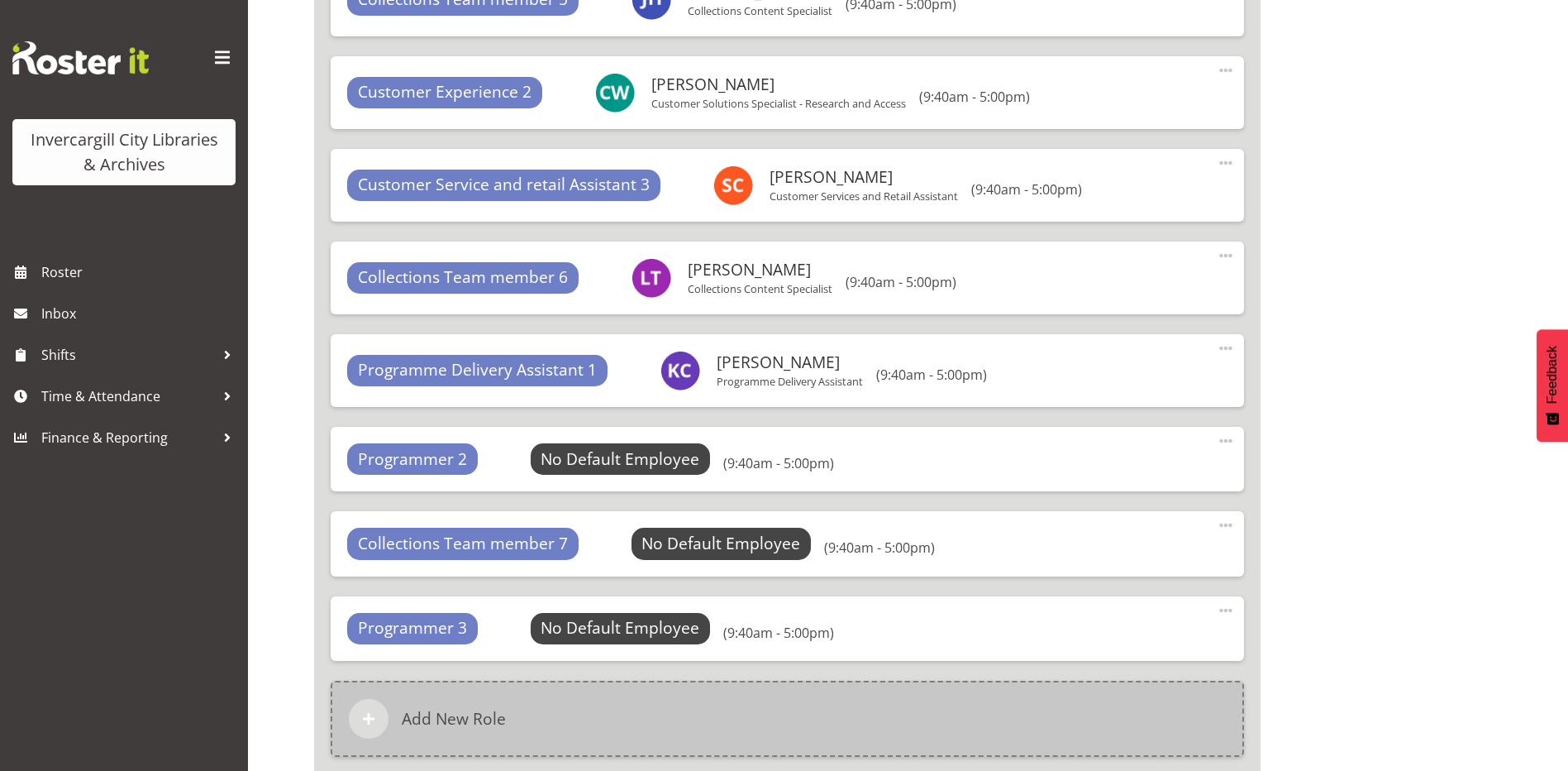
click at [629, 711] on div "Add New Role" at bounding box center [787, 718] width 913 height 76
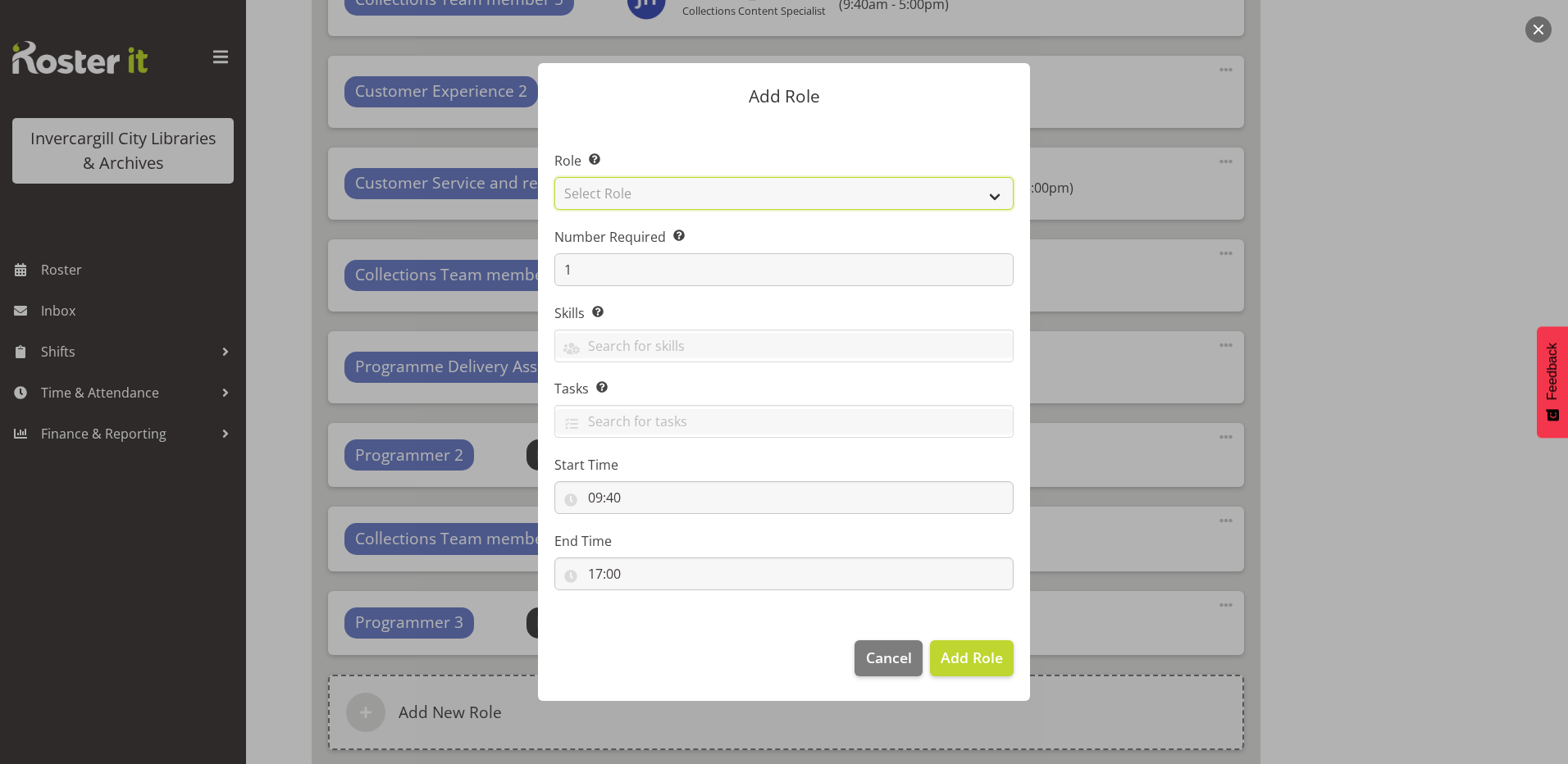
click at [635, 200] on select "Select Role 1st floor desk AQ operator Business Support Team member Casual Cust…" at bounding box center [784, 193] width 460 height 32
select select "1527"
click at [554, 177] on select "Select Role 1st floor desk AQ operator Business Support Team member Casual Cust…" at bounding box center [784, 193] width 460 height 32
click at [955, 644] on button "Add Role" at bounding box center [972, 658] width 84 height 36
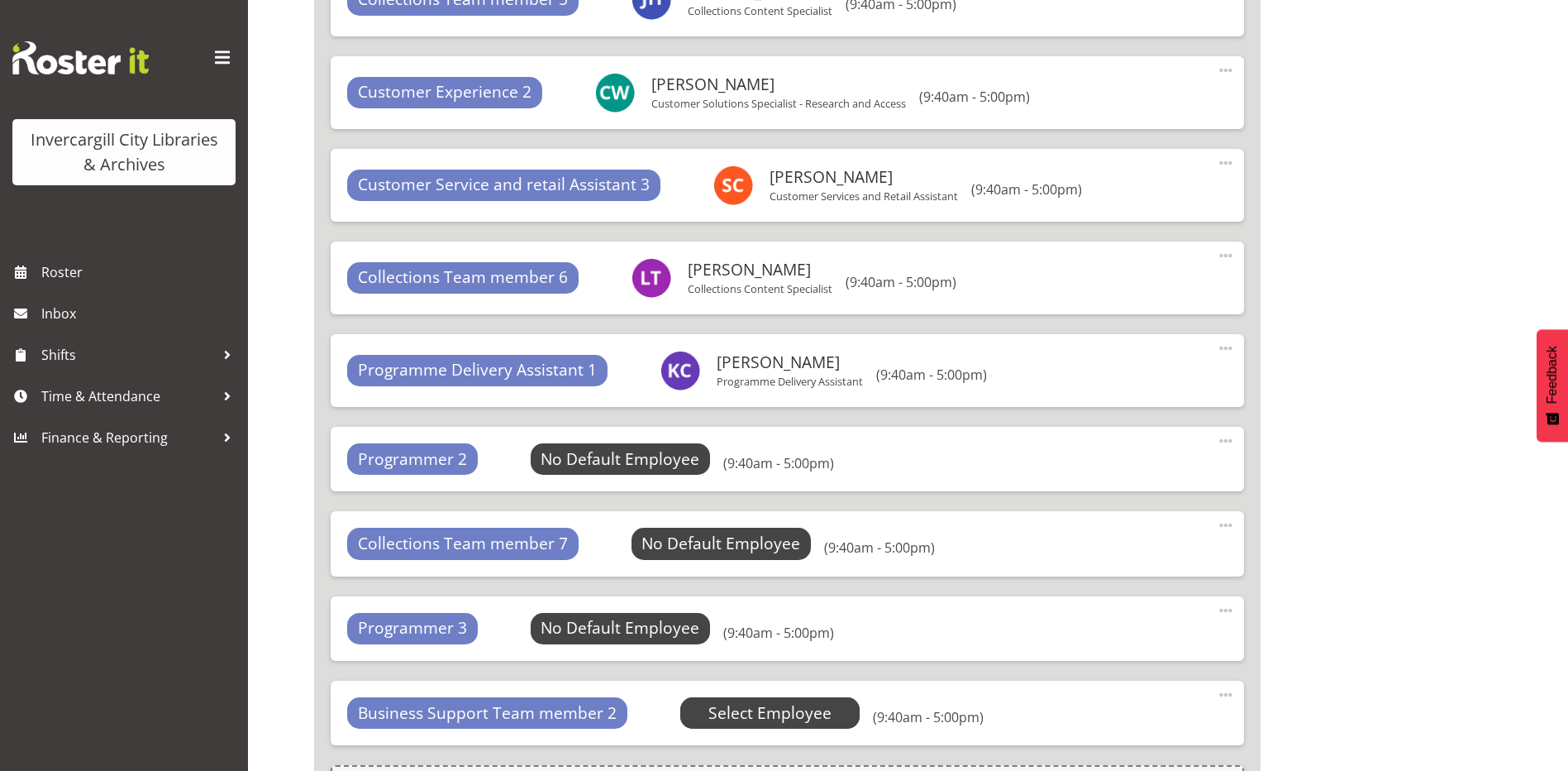
click at [0, 0] on span "Select Employee" at bounding box center [0, 0] width 0 height 0
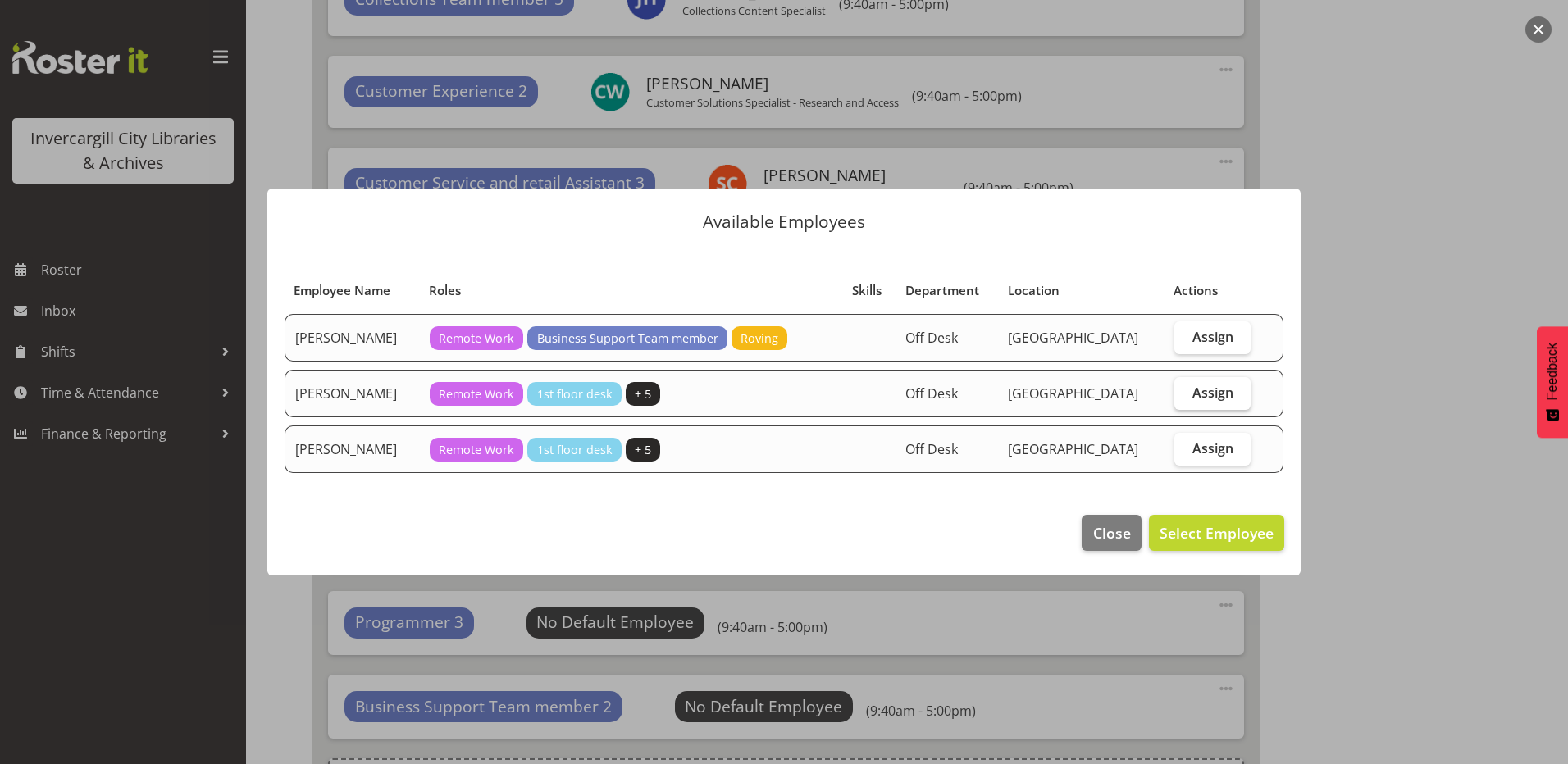
click at [1227, 385] on span "Assign" at bounding box center [1213, 393] width 41 height 16
click at [1185, 387] on input "Assign" at bounding box center [1179, 392] width 11 height 11
checkbox input "true"
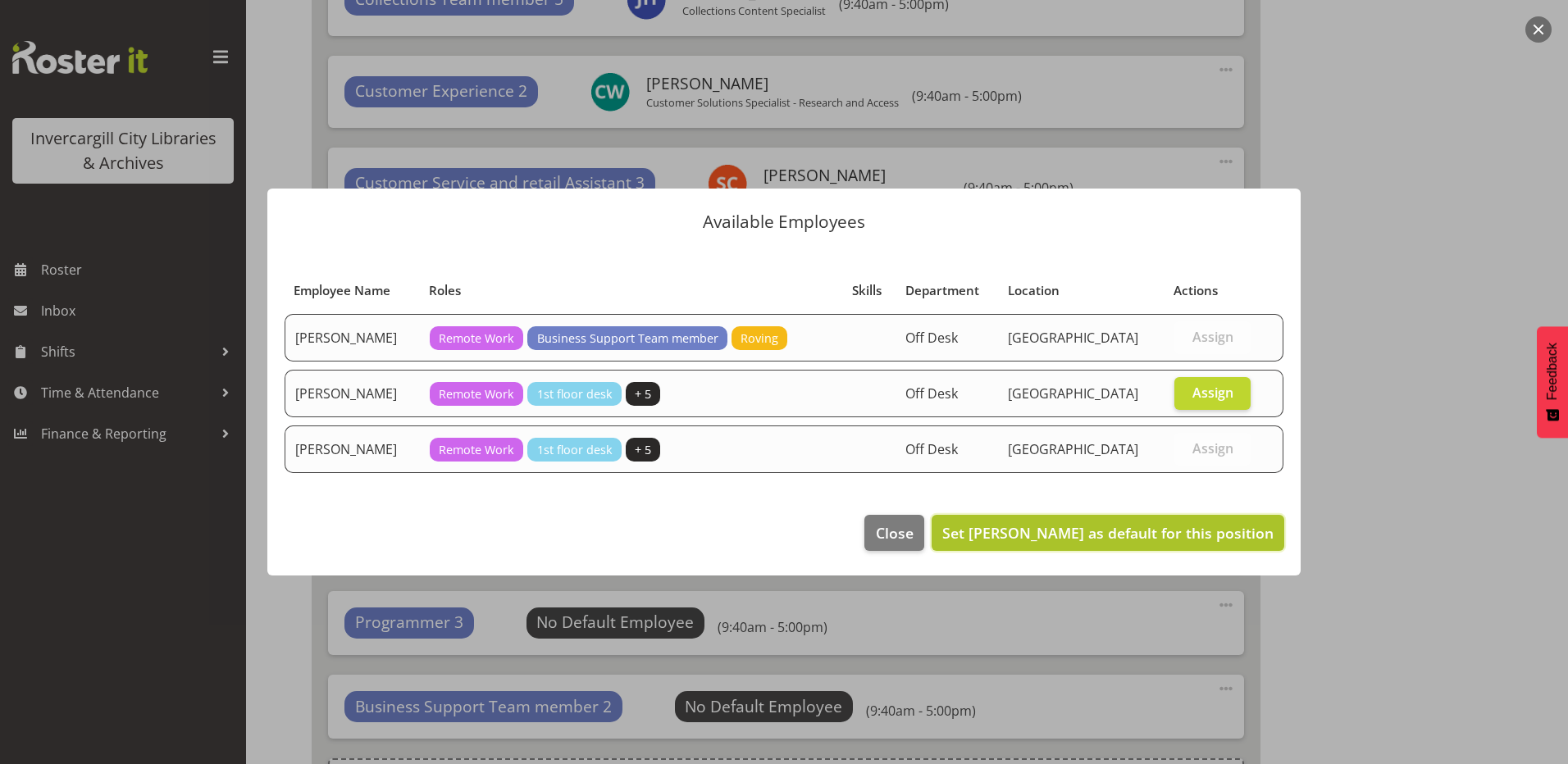
click at [1109, 538] on span "Set Samuel Carter as default for this position" at bounding box center [1107, 533] width 332 height 20
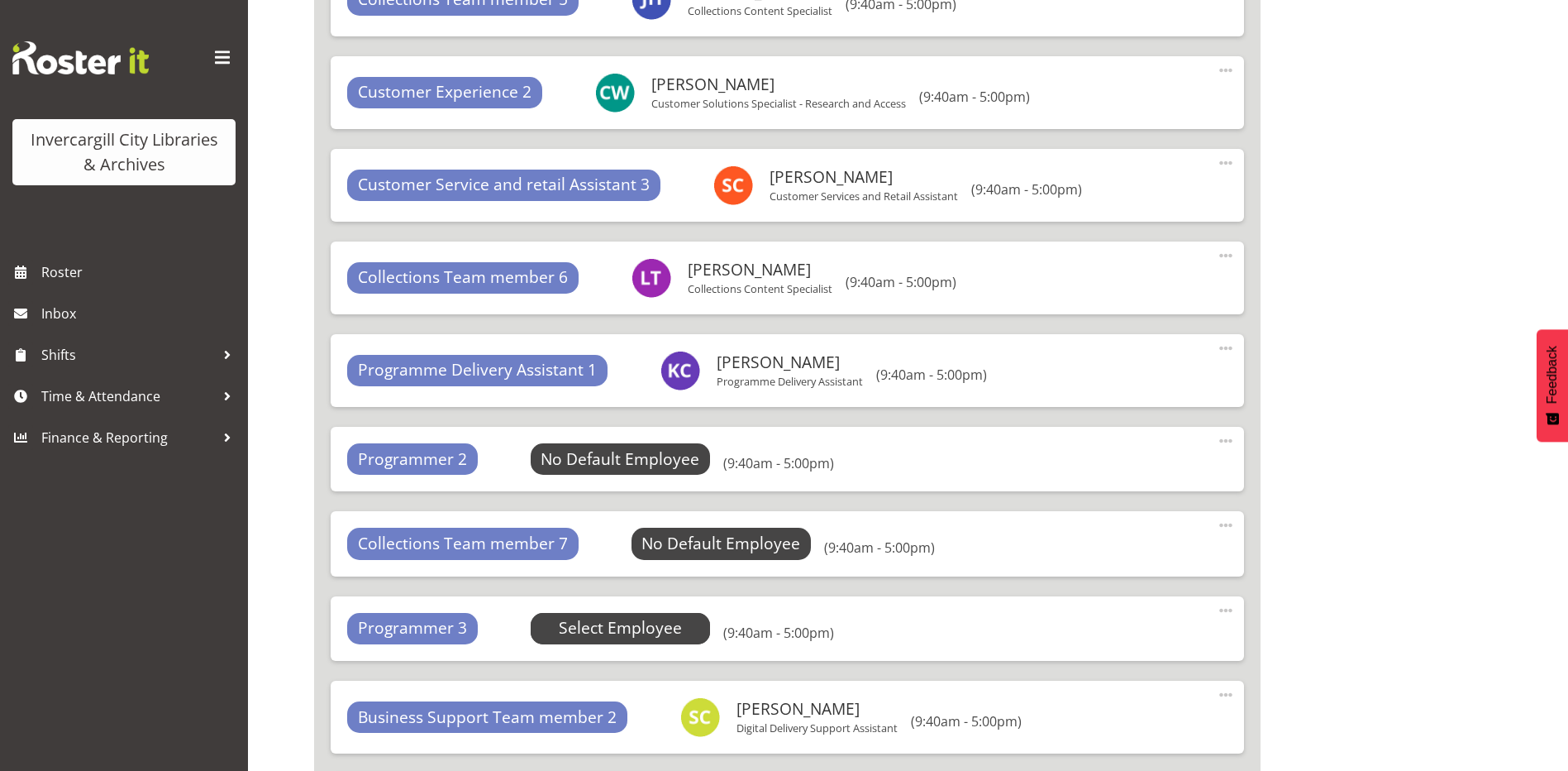
click at [0, 0] on span "Select Employee" at bounding box center [0, 0] width 0 height 0
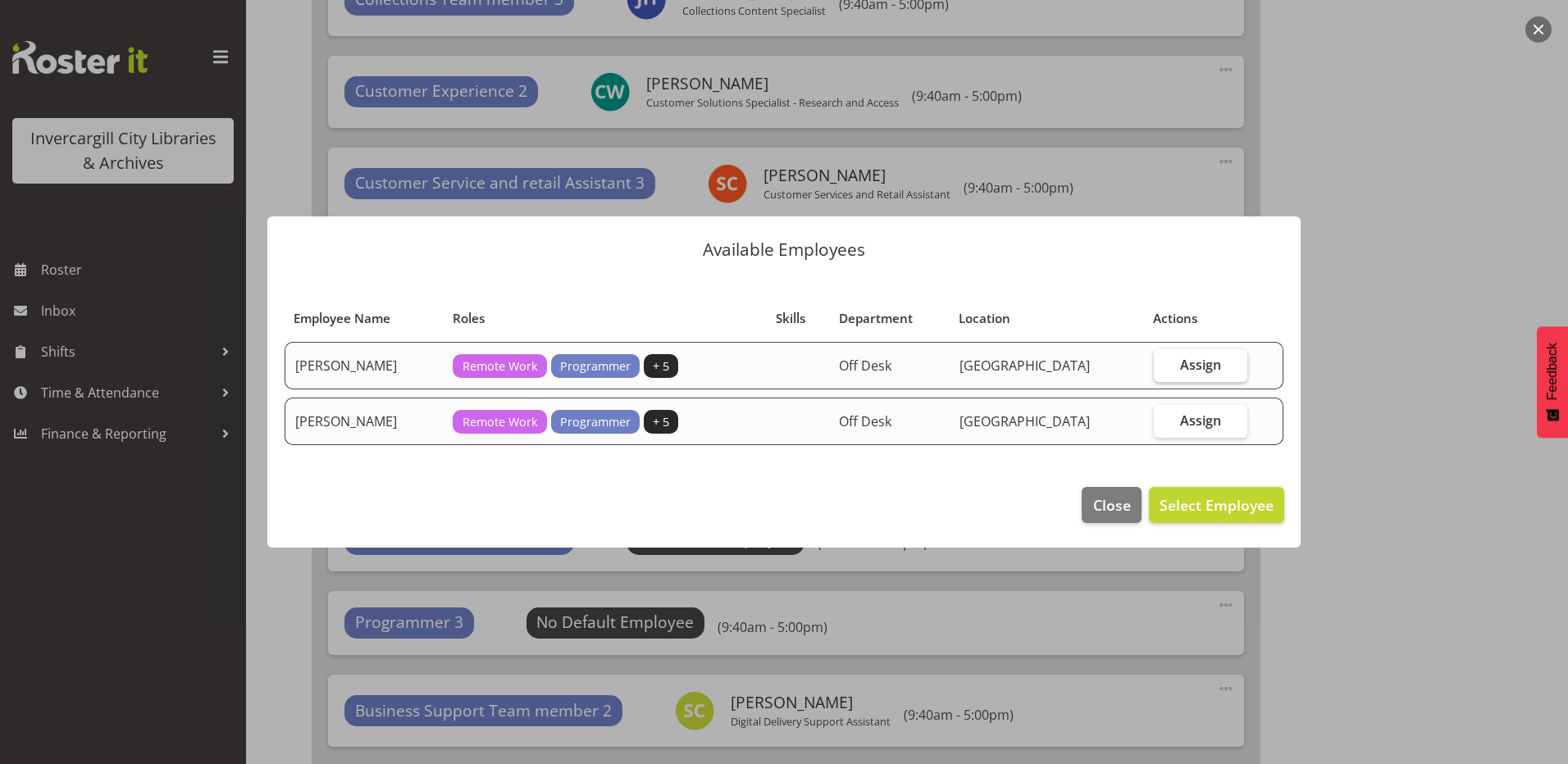
click at [1185, 363] on span "Assign" at bounding box center [1200, 364] width 41 height 16
click at [1165, 363] on input "Assign" at bounding box center [1159, 364] width 11 height 11
checkbox input "true"
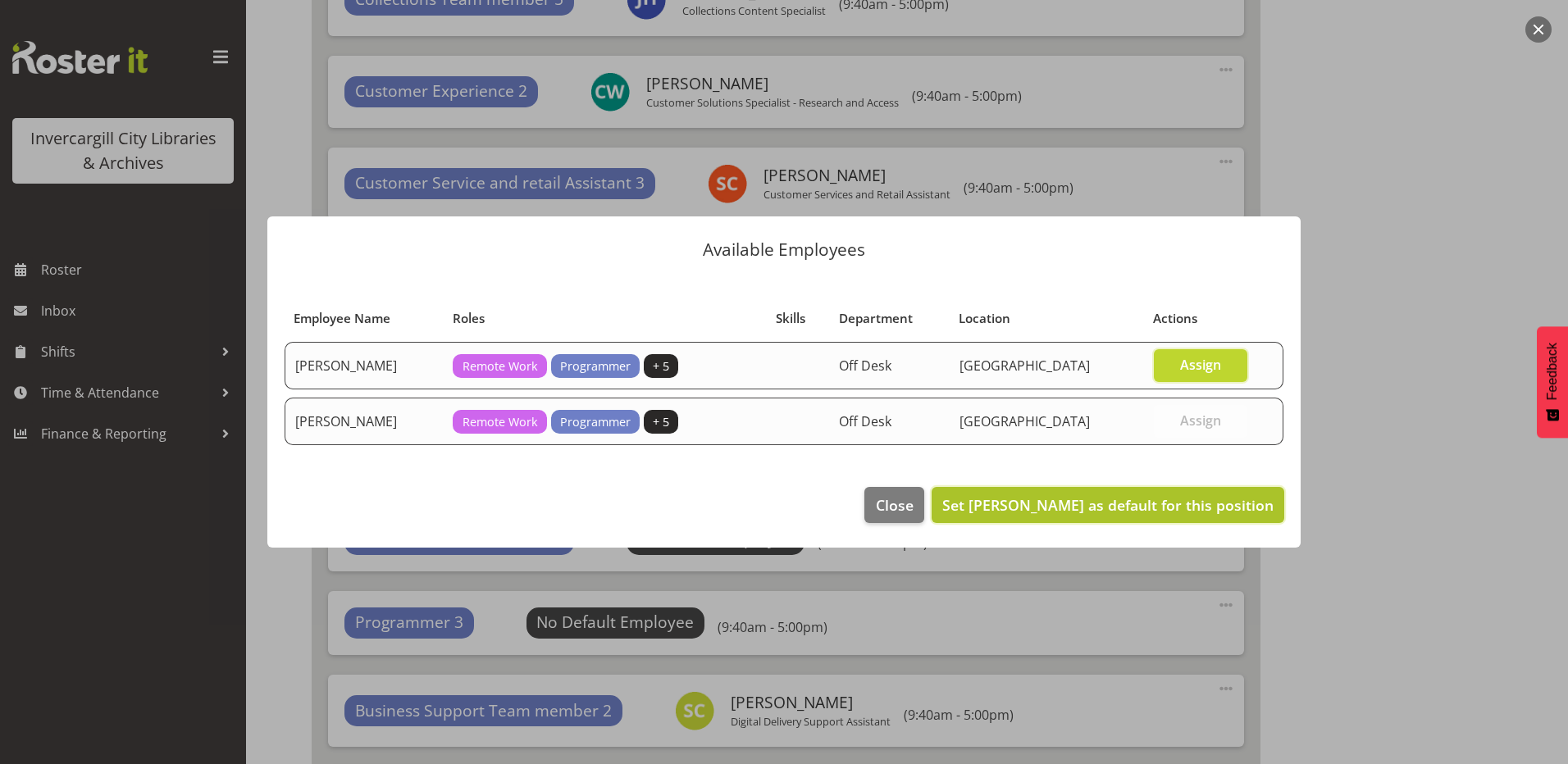
click at [1146, 504] on span "Set Grace Roscoe-Squires as default for this position" at bounding box center [1107, 504] width 332 height 20
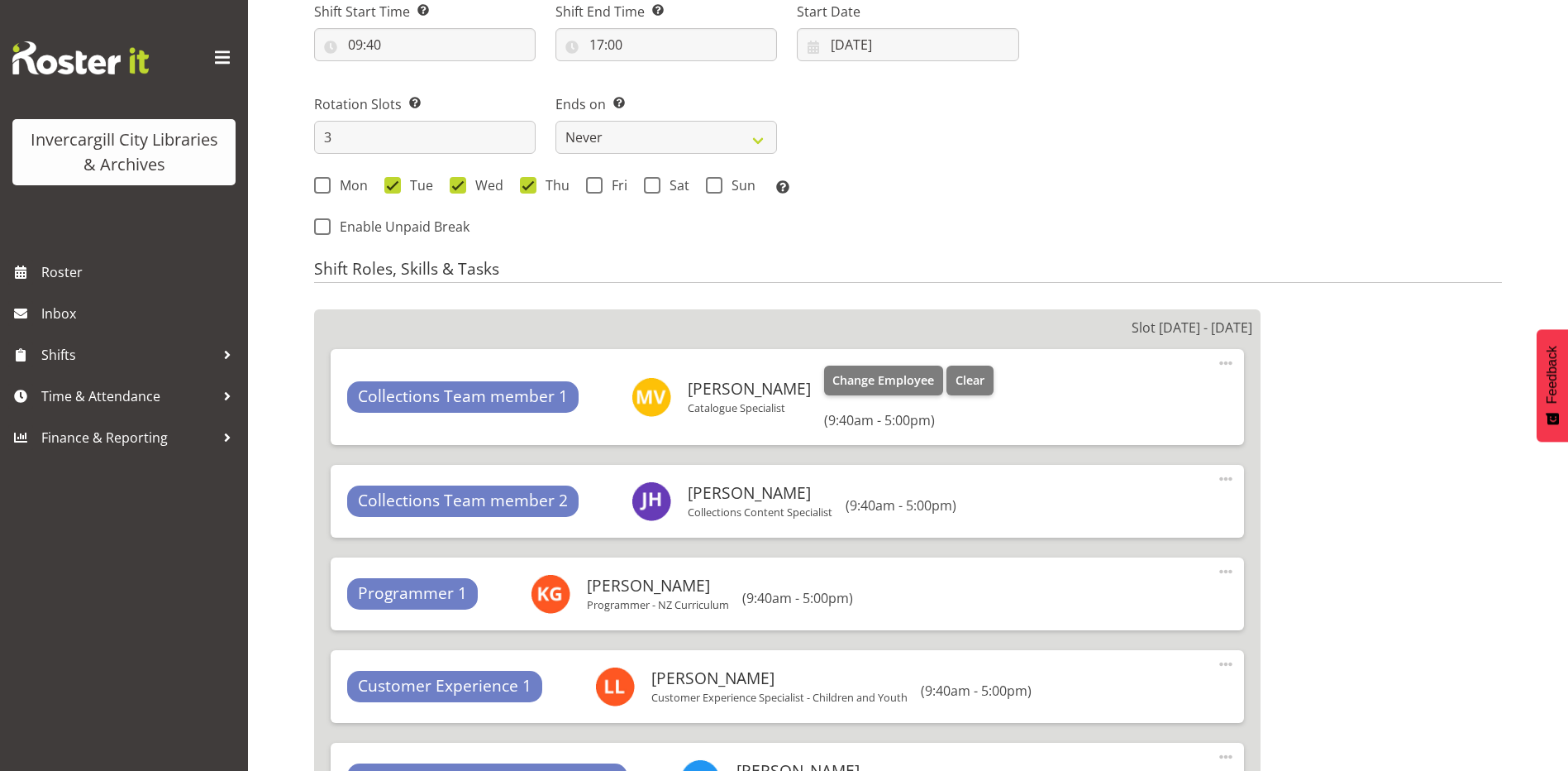
scroll to position [496, 0]
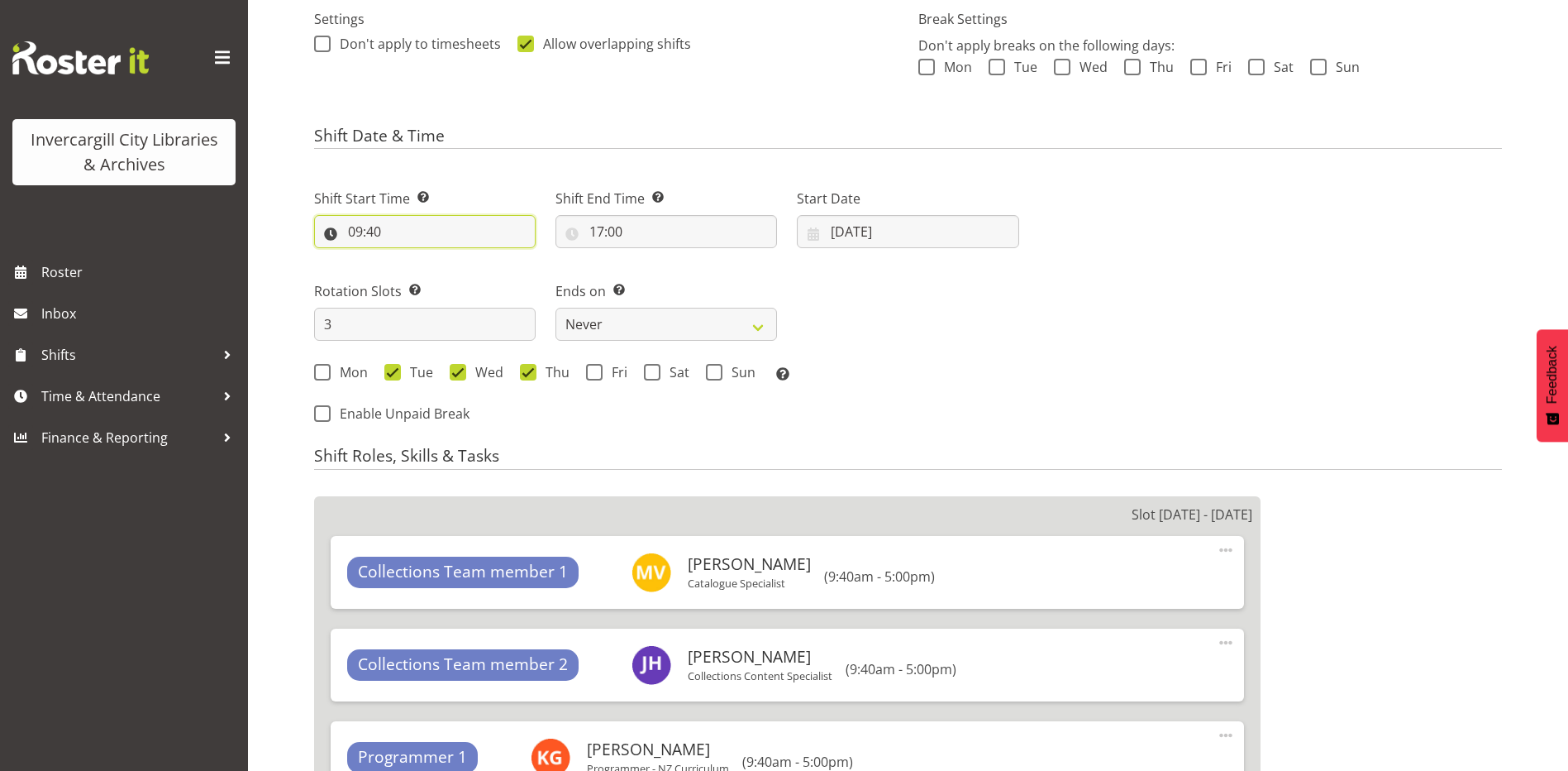
click at [353, 236] on input "09:40" at bounding box center [425, 231] width 222 height 33
click at [421, 275] on select "00 01 02 03 04 05 06 07 08 09 10 11 12 13 14 15 16 17 18 19 20 21 22 23" at bounding box center [427, 275] width 38 height 33
select select "8"
click at [408, 258] on select "00 01 02 03 04 05 06 07 08 09 10 11 12 13 14 15 16 17 18 19 20 21 22 23" at bounding box center [427, 275] width 38 height 33
type input "08:40"
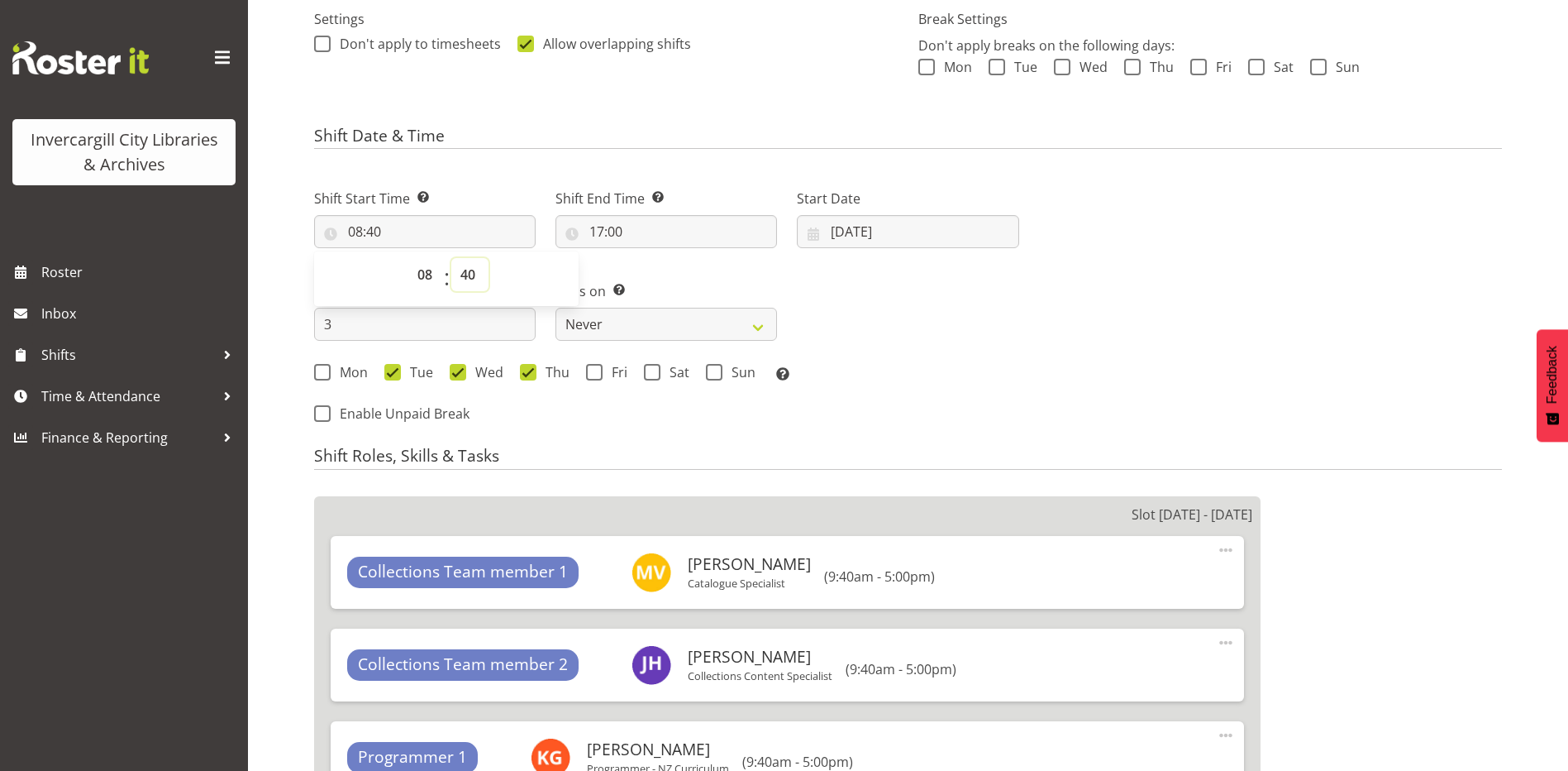
click at [467, 278] on select "00 01 02 03 04 05 06 07 08 09 10 11 12 13 14 15 16 17 18 19 20 21 22 23 24 25 2…" at bounding box center [470, 275] width 38 height 33
select select "30"
click at [452, 258] on select "00 01 02 03 04 05 06 07 08 09 10 11 12 13 14 15 16 17 18 19 20 21 22 23 24 25 2…" at bounding box center [470, 275] width 38 height 33
type input "08:30"
click at [630, 233] on input "17:00" at bounding box center [666, 231] width 222 height 33
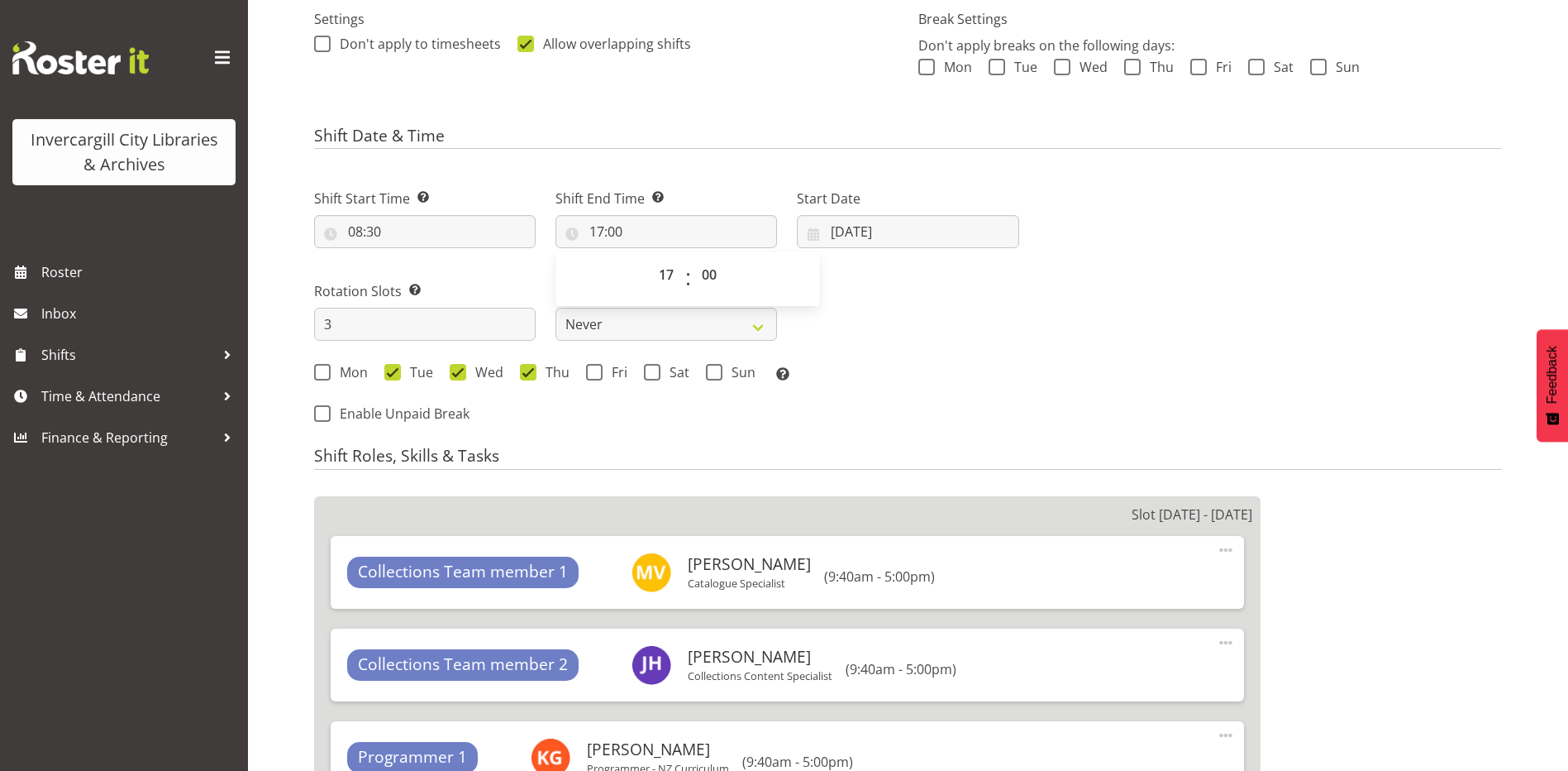
click at [1017, 359] on div "Mon Tue Wed Thu Fri Sat Sun Select the days of the week you wish to create this…" at bounding box center [666, 373] width 725 height 44
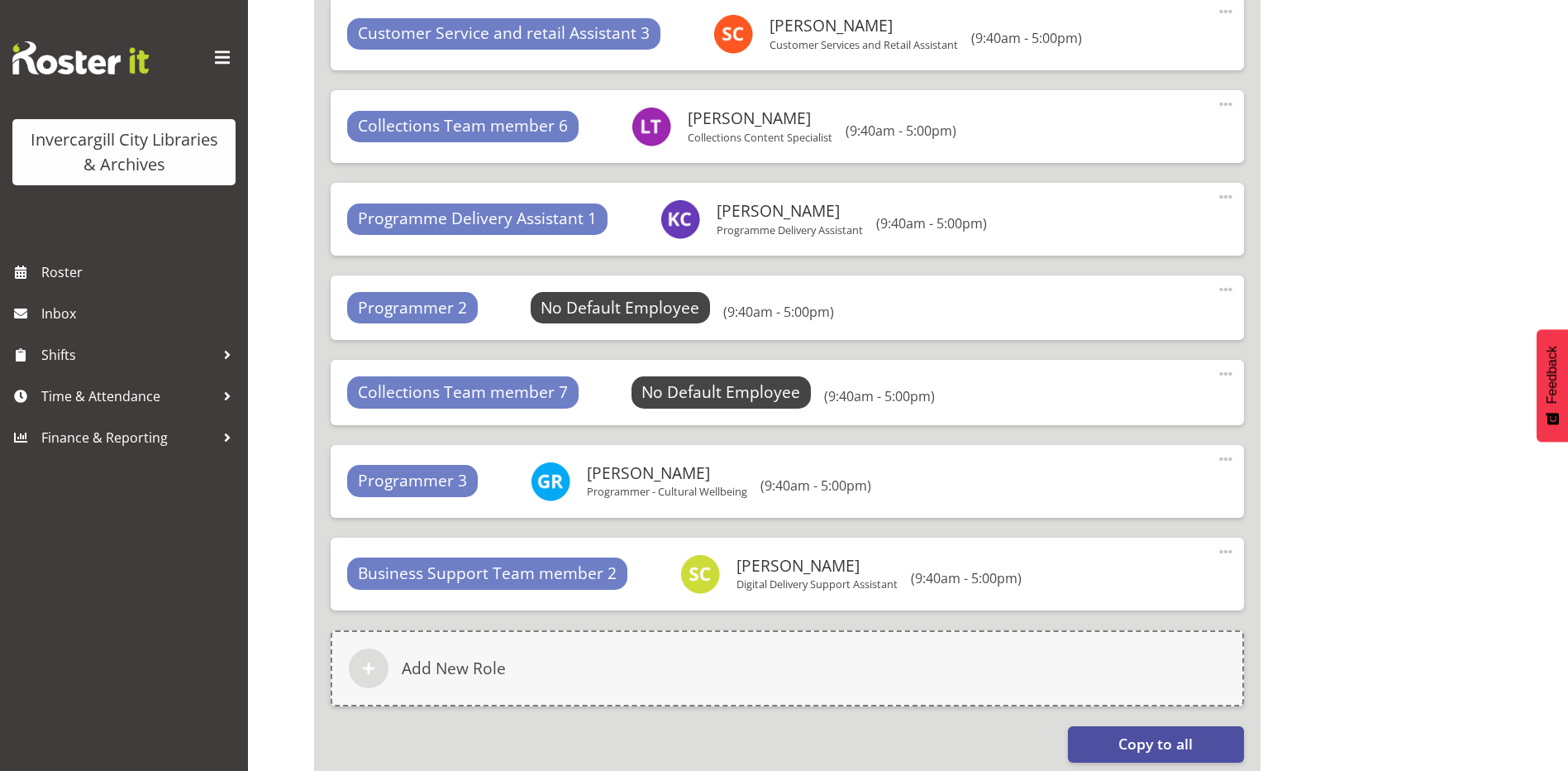
scroll to position [2057, 0]
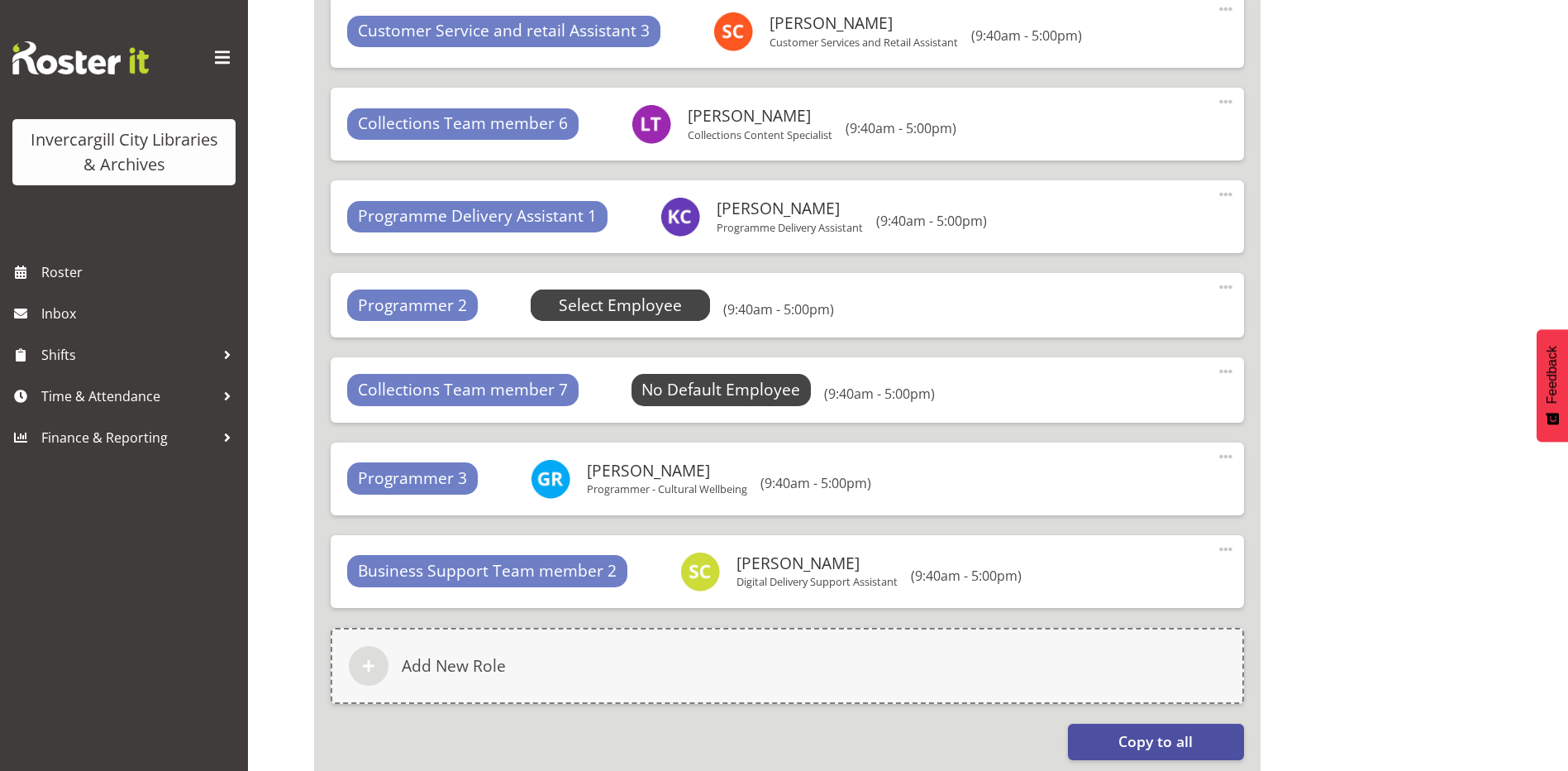
click at [626, 303] on span "Select Employee" at bounding box center [620, 306] width 123 height 24
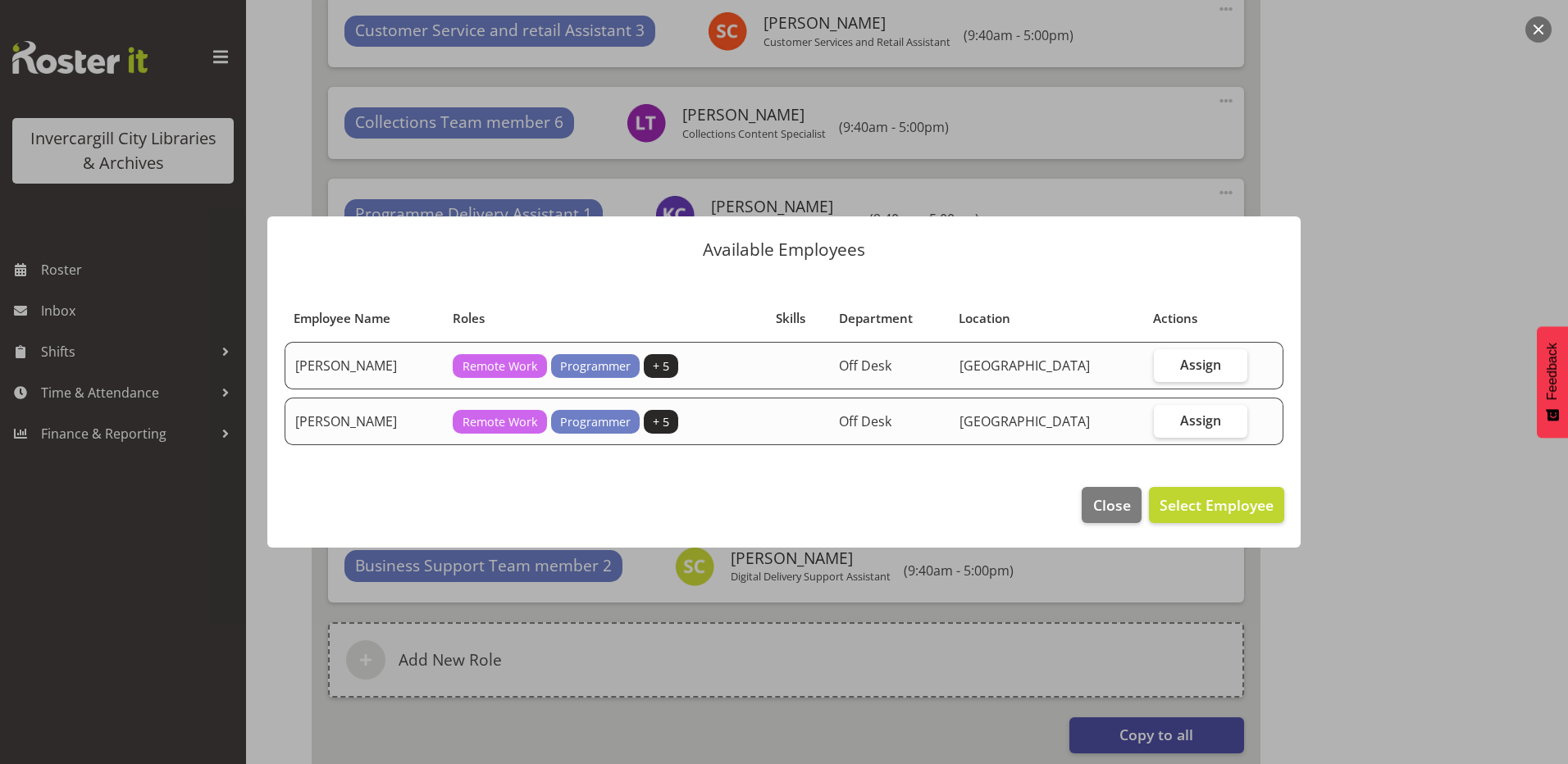
click at [1410, 324] on div at bounding box center [784, 382] width 1568 height 764
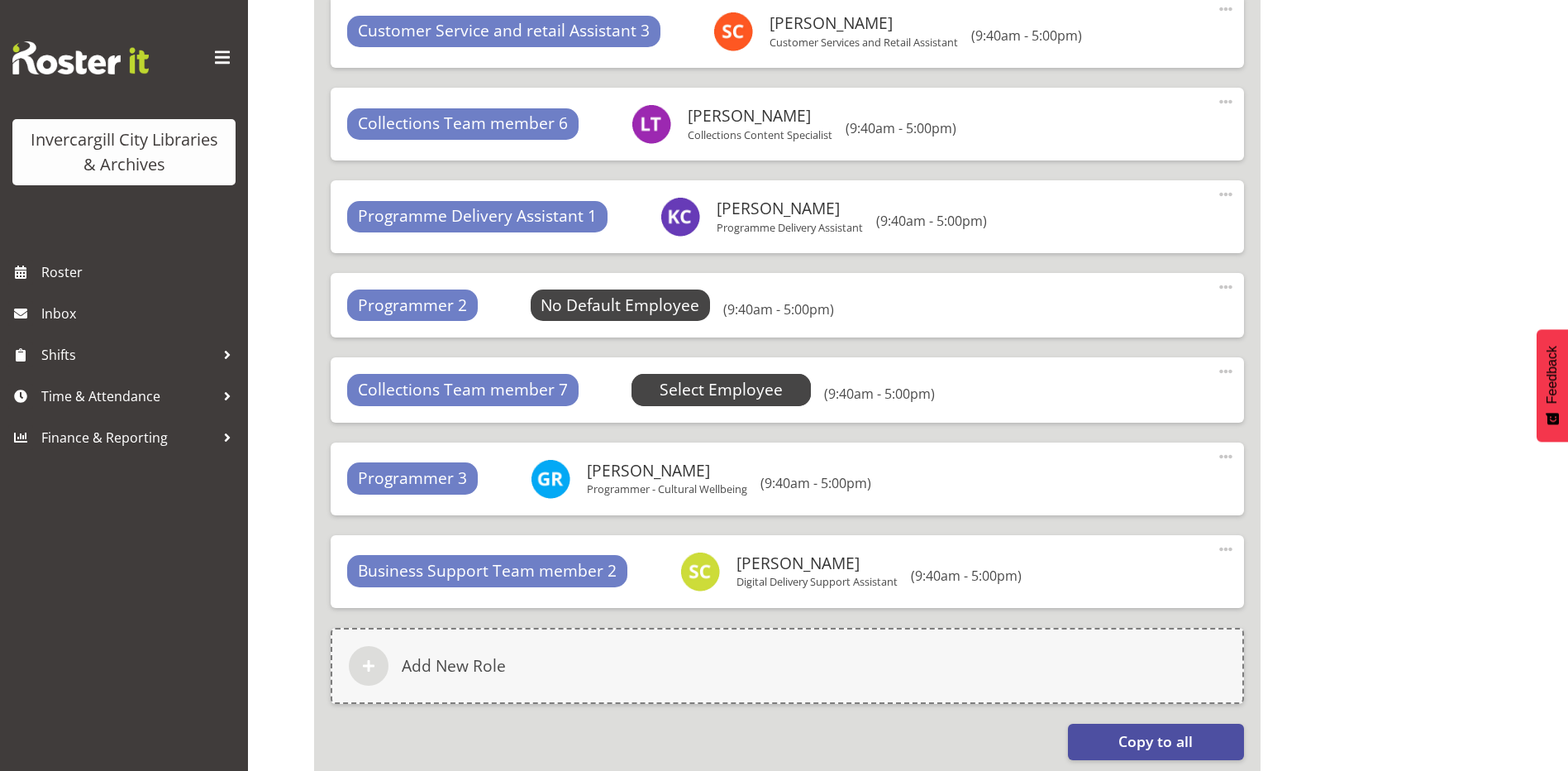
click at [0, 0] on span "Select Employee" at bounding box center [0, 0] width 0 height 0
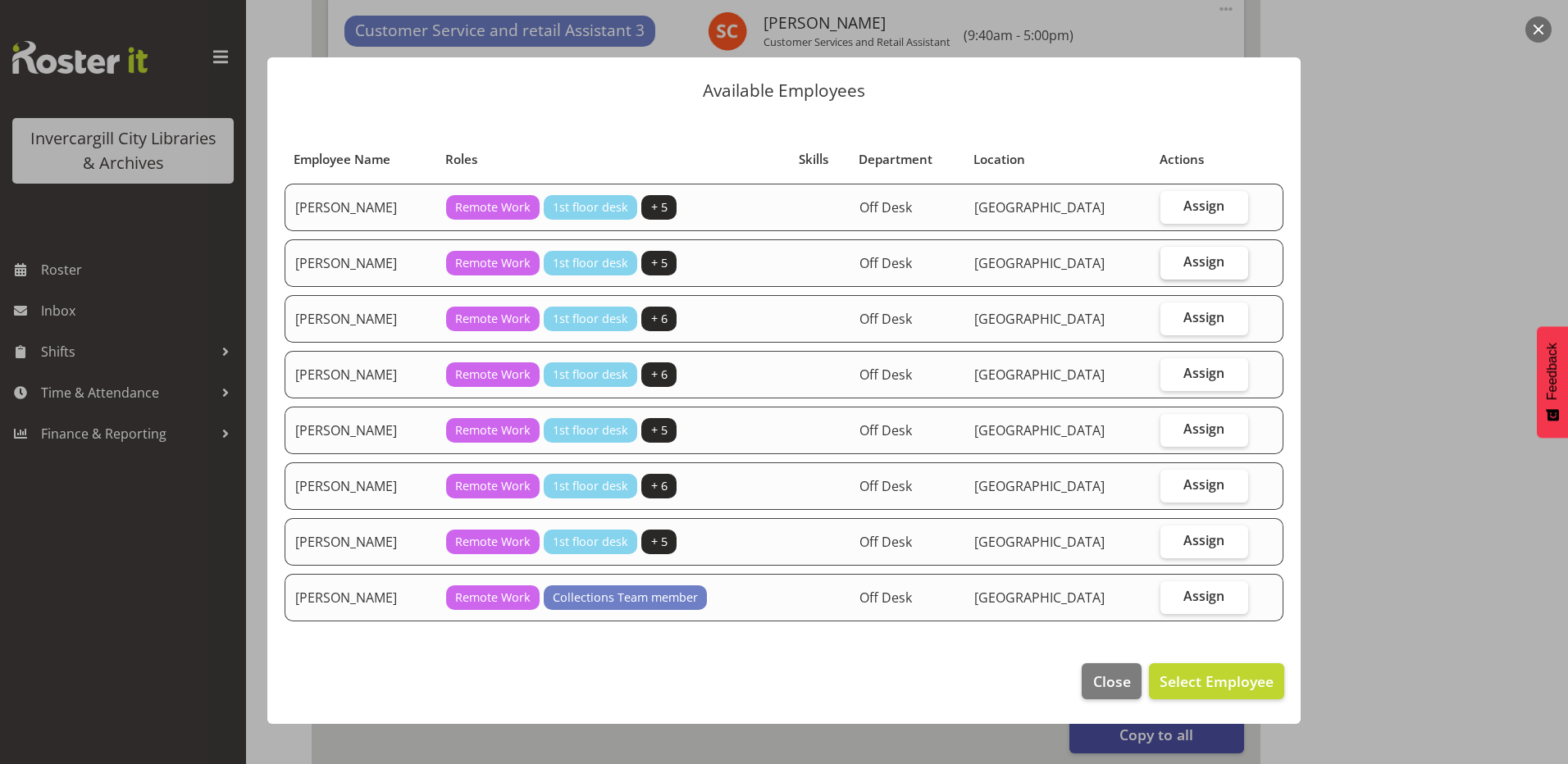
click at [1223, 256] on span "Assign" at bounding box center [1203, 261] width 41 height 16
click at [1171, 257] on input "Assign" at bounding box center [1165, 262] width 11 height 11
checkbox input "true"
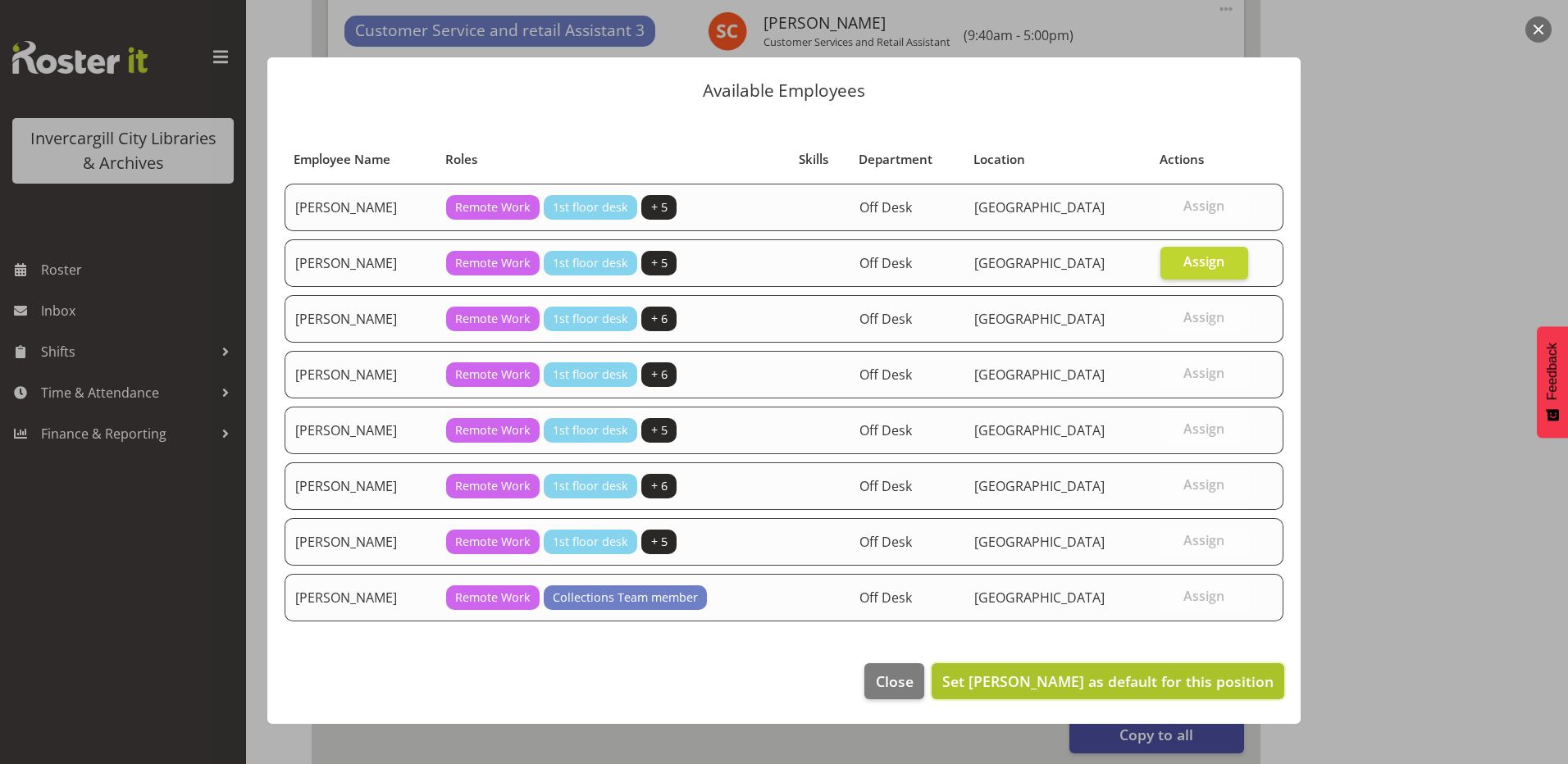
click at [1137, 688] on span "Set Glen Tomlinson as default for this position" at bounding box center [1107, 681] width 332 height 20
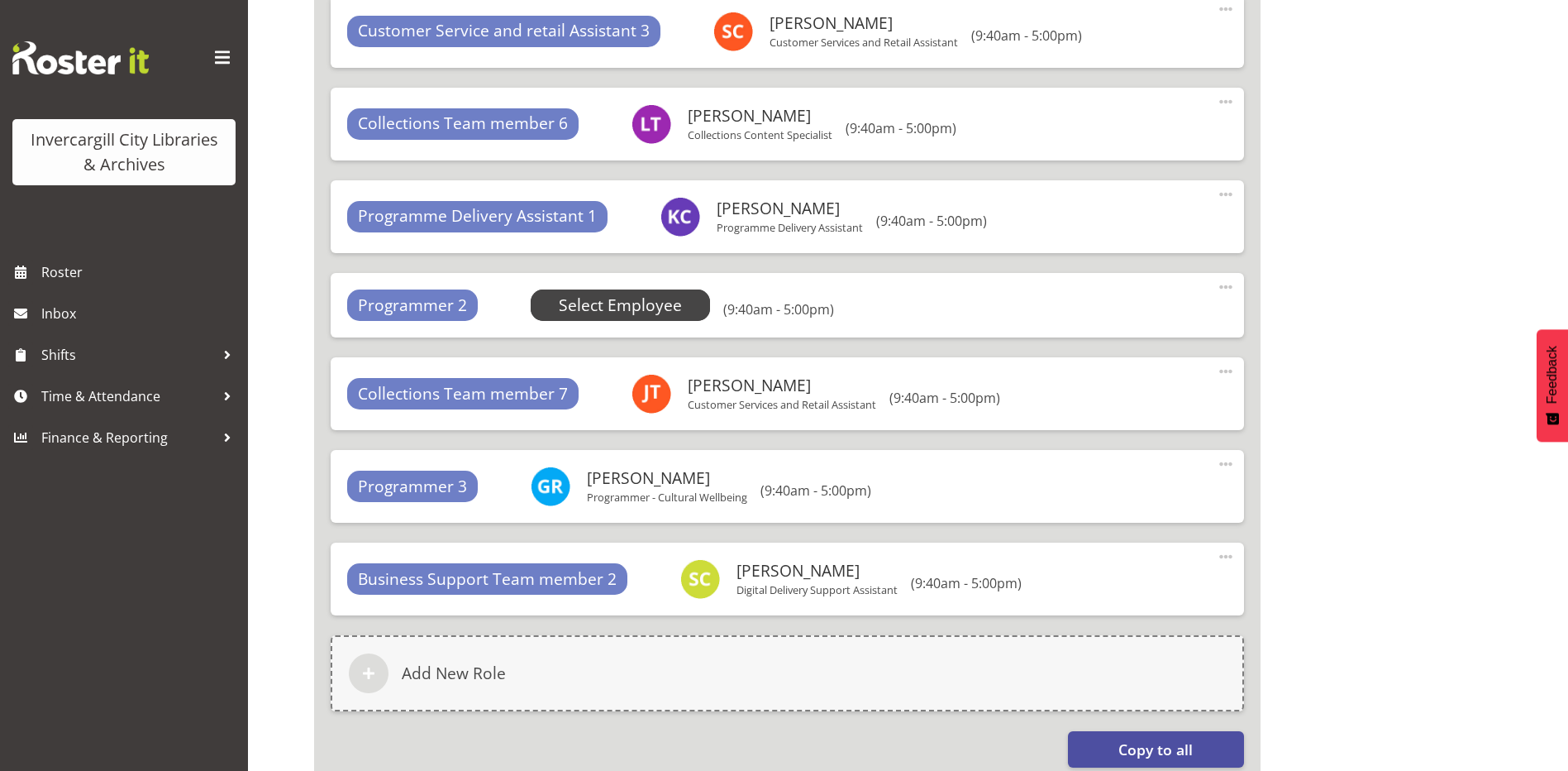
click at [610, 301] on span "Select Employee" at bounding box center [620, 306] width 123 height 24
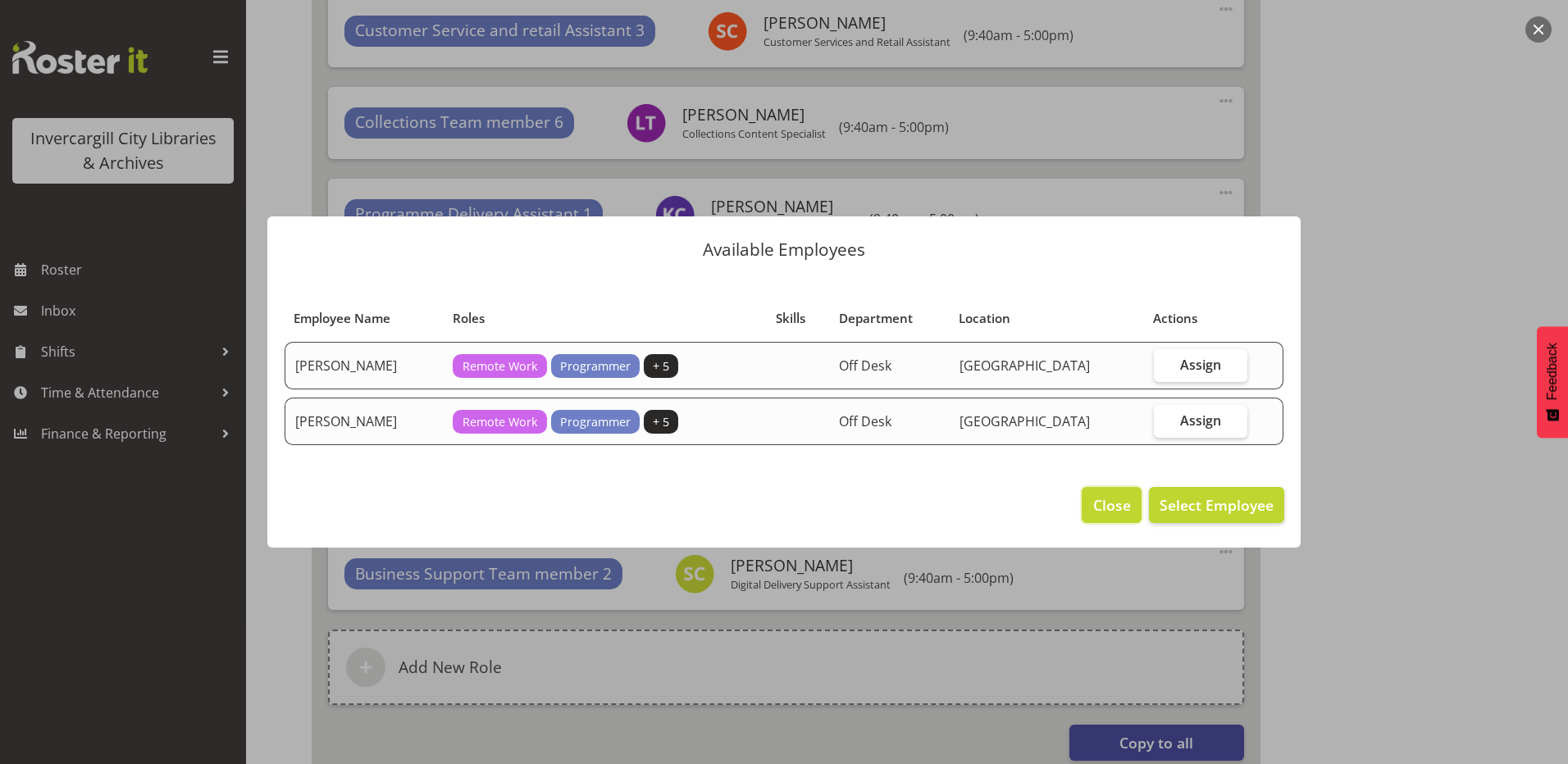
click at [1117, 499] on span "Close" at bounding box center [1111, 505] width 37 height 21
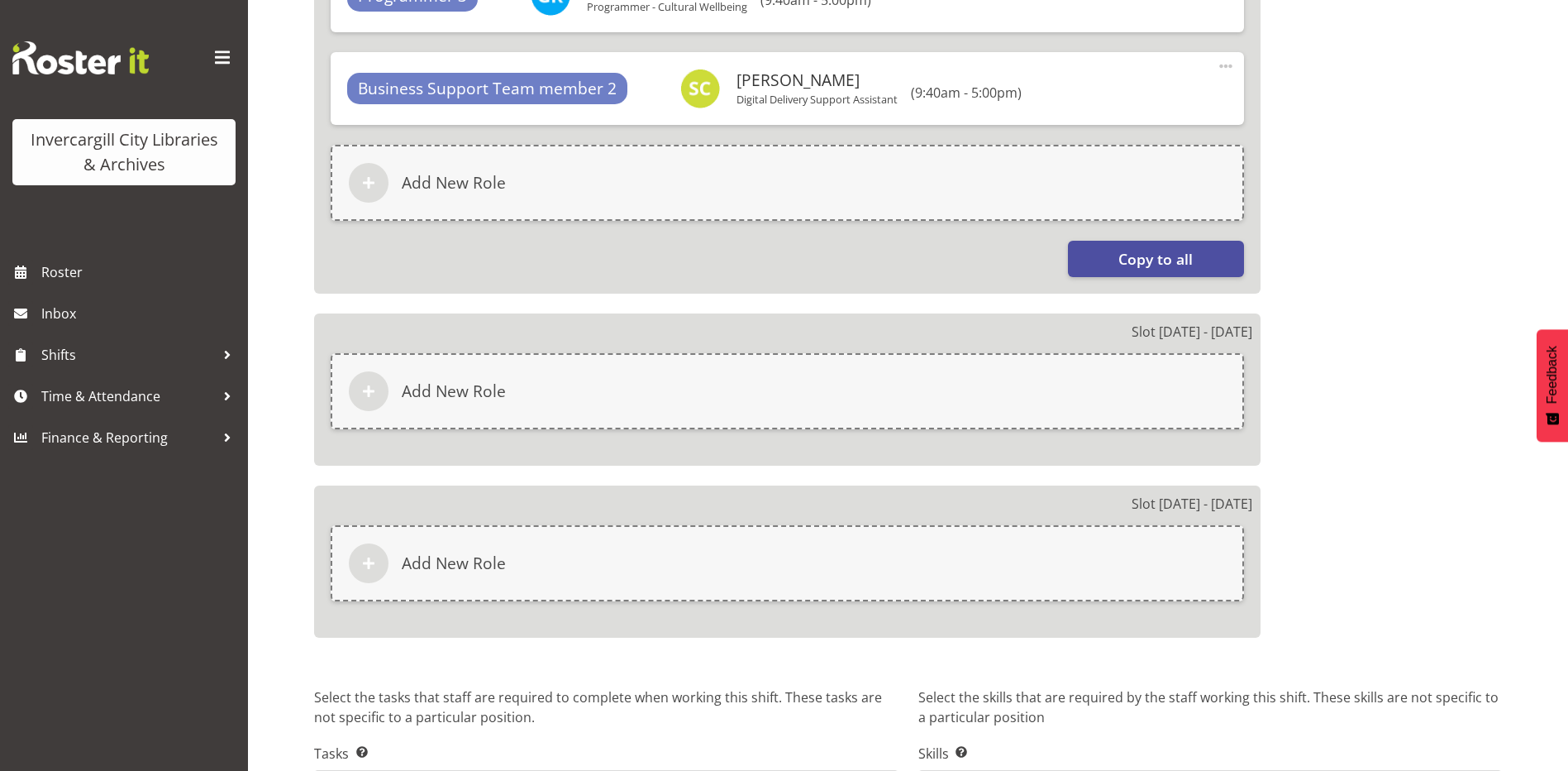
scroll to position [2661, 0]
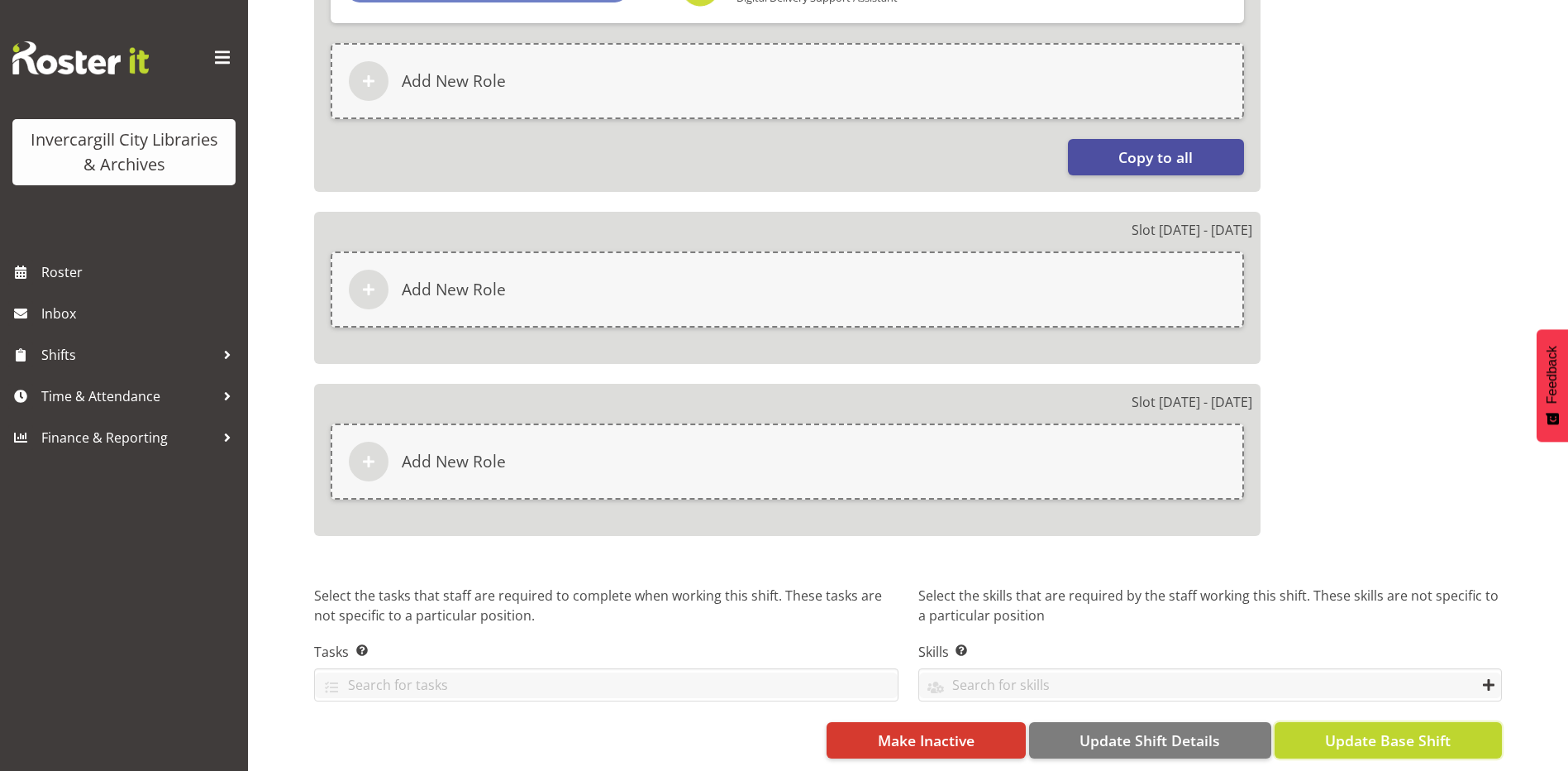
click at [1327, 734] on span "Update Base Shift" at bounding box center [1388, 740] width 125 height 21
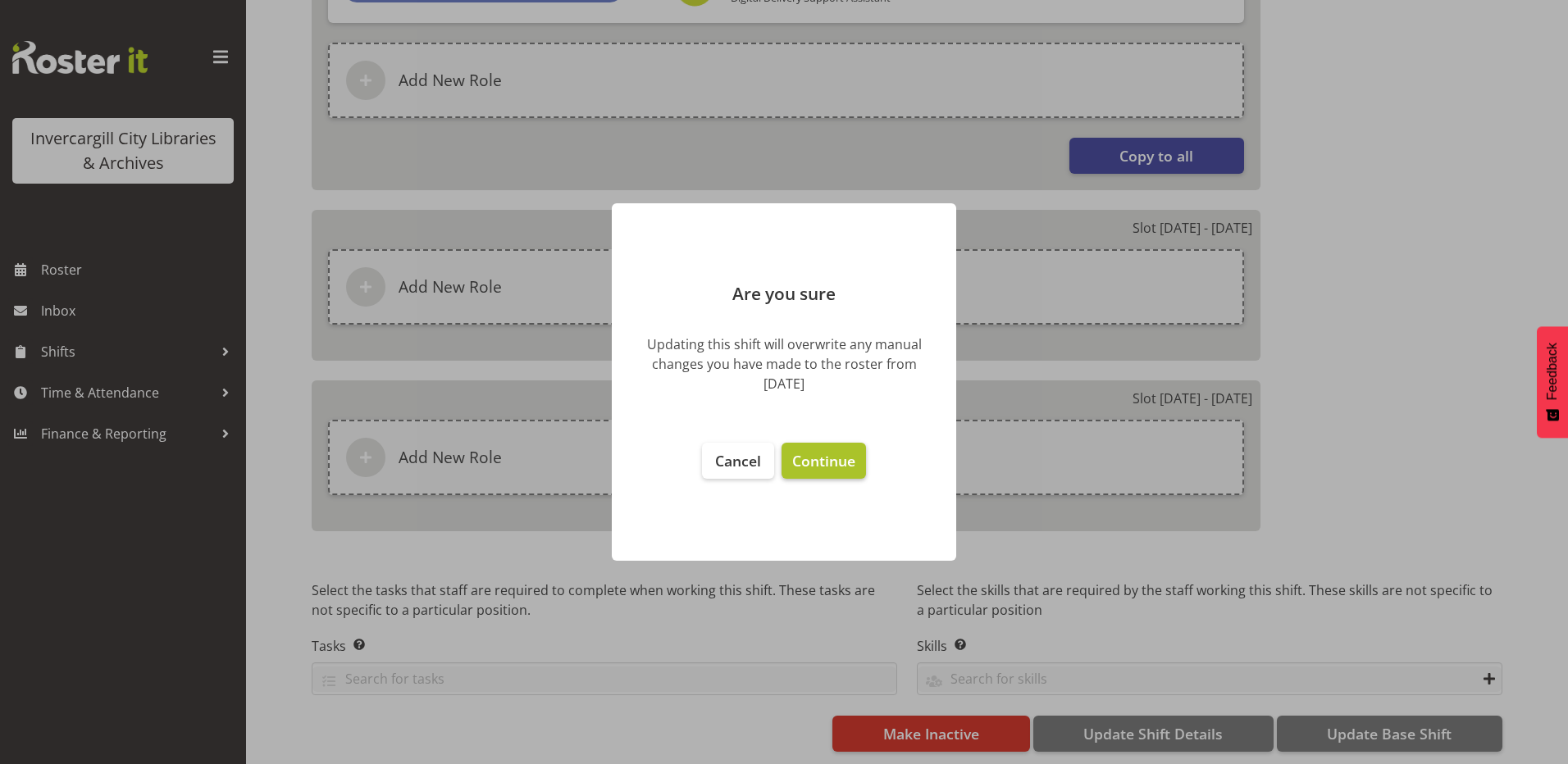
click at [830, 454] on span "Continue" at bounding box center [824, 460] width 63 height 20
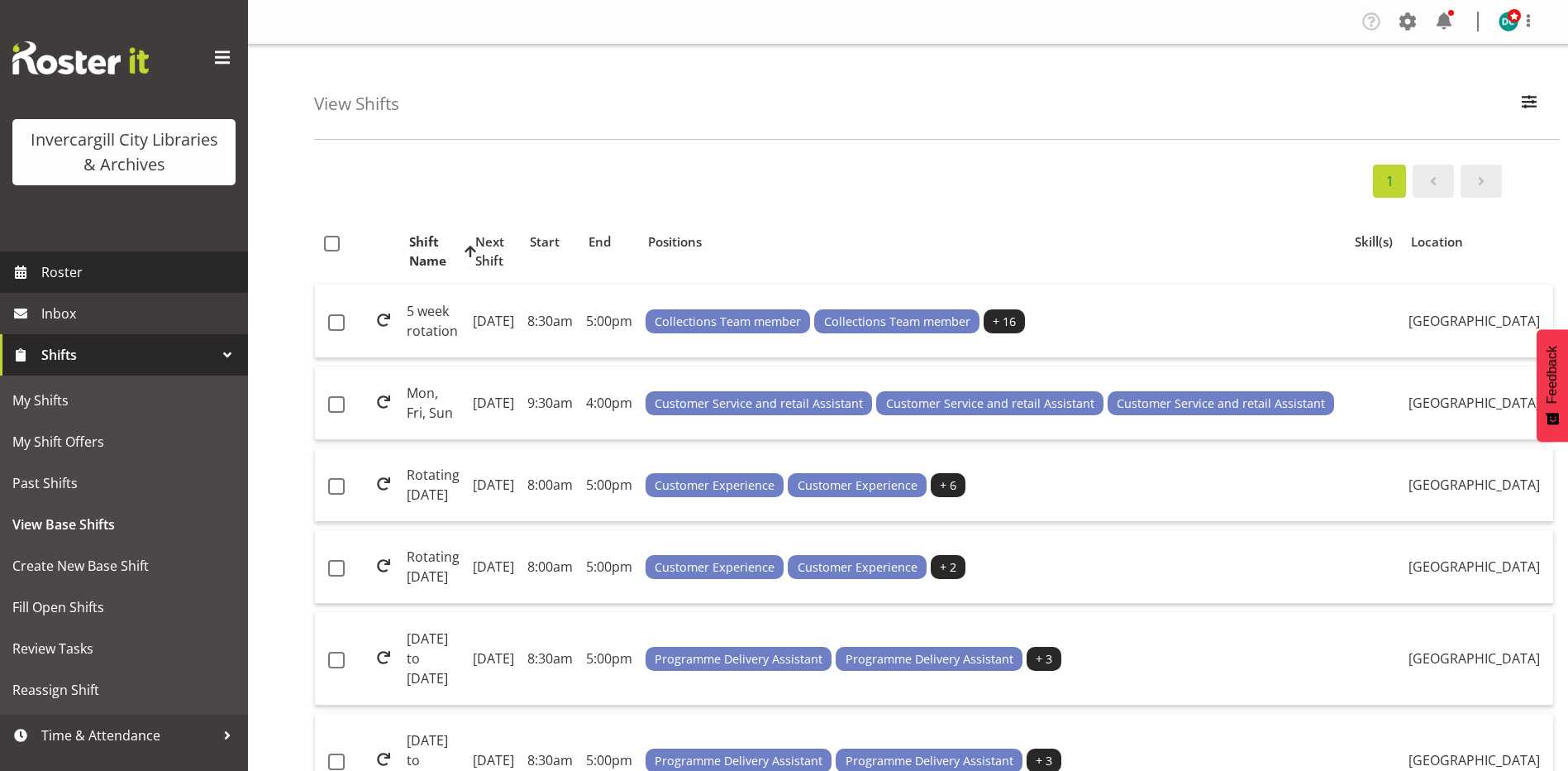
click at [75, 266] on span "Roster" at bounding box center [141, 272] width 198 height 25
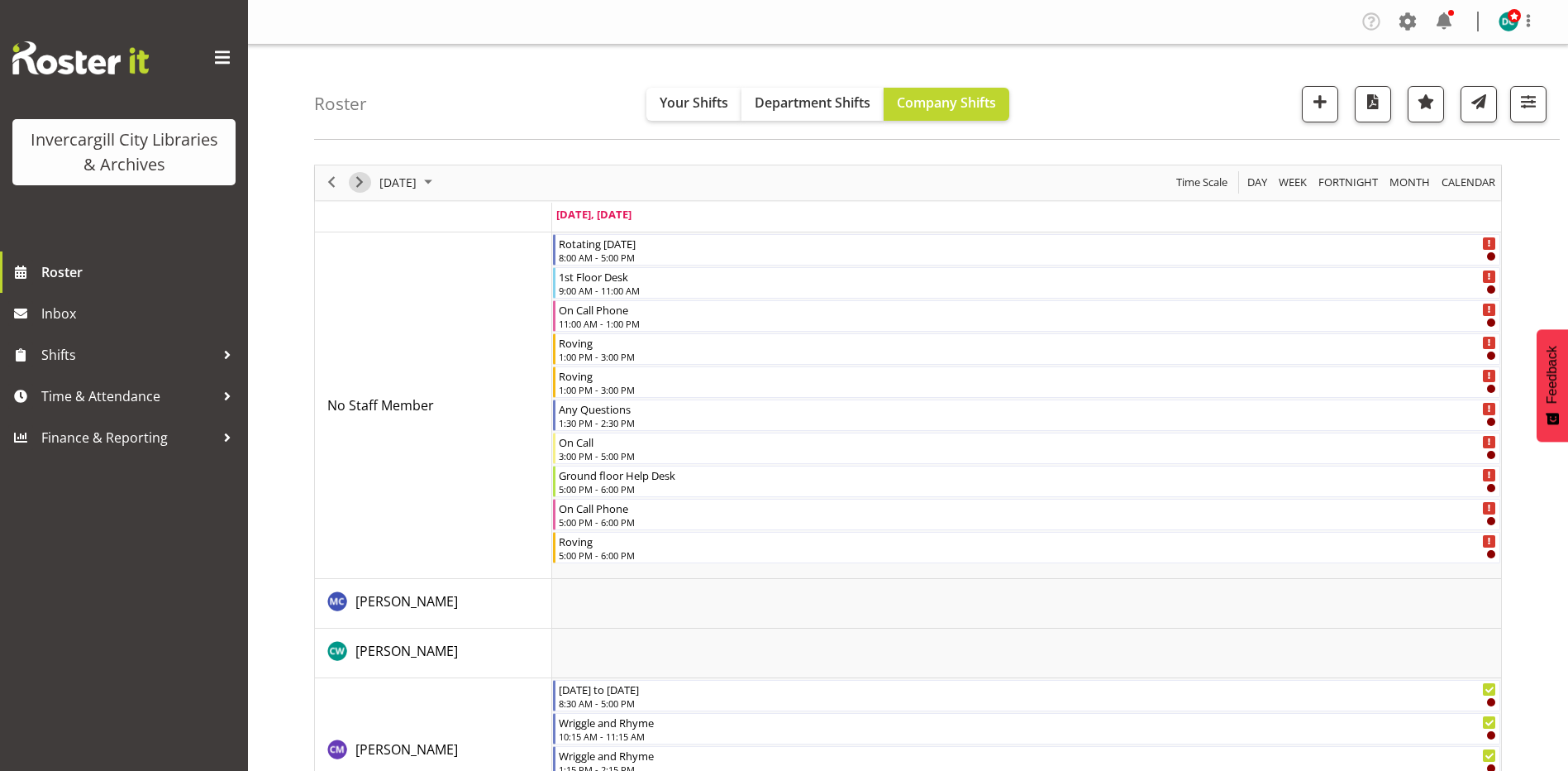
click at [366, 181] on span "Next" at bounding box center [359, 182] width 20 height 20
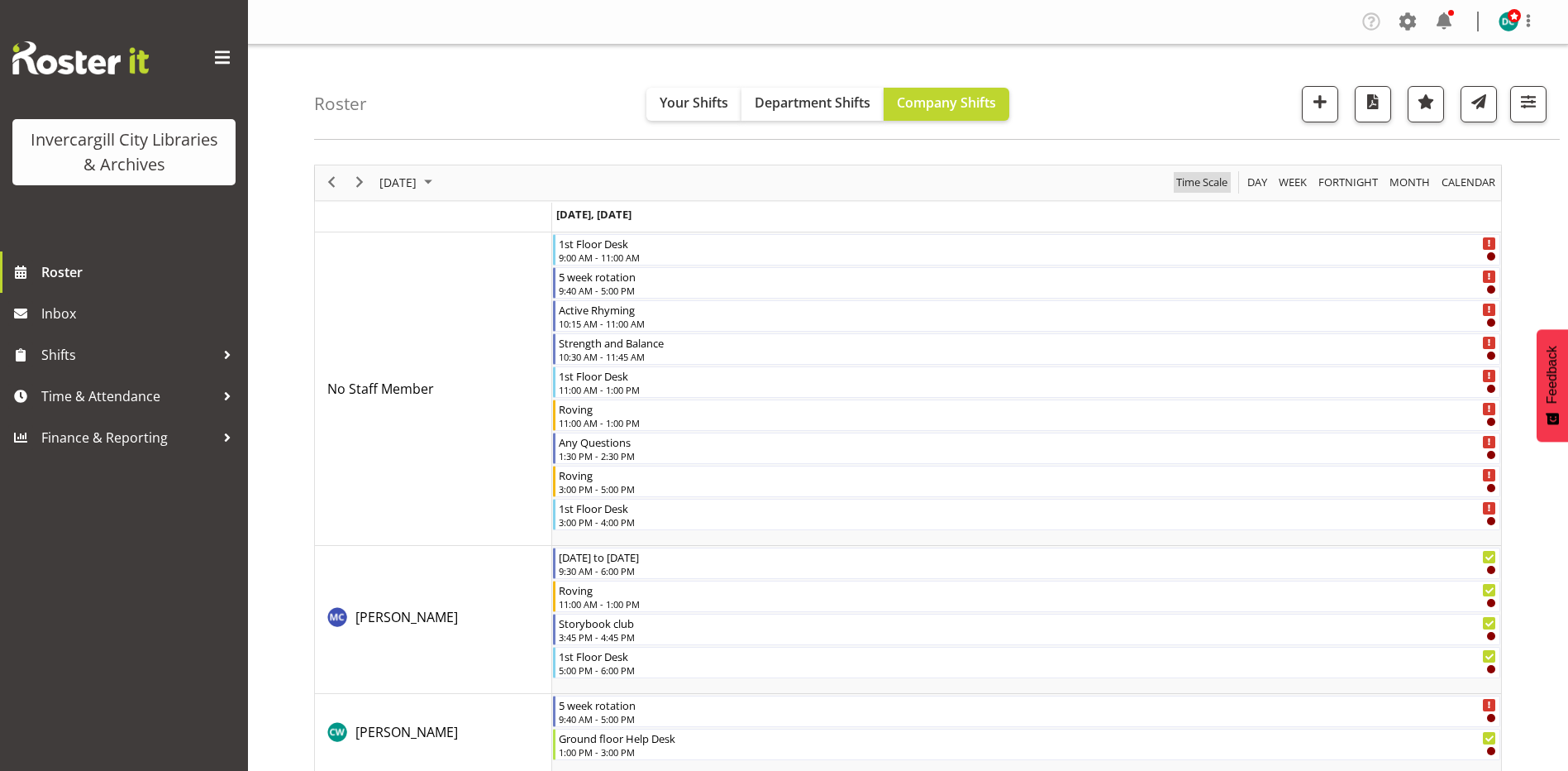
drag, startPoint x: 1200, startPoint y: 190, endPoint x: 1212, endPoint y: 178, distance: 17.0
click at [1201, 190] on span "Time Scale" at bounding box center [1202, 182] width 55 height 20
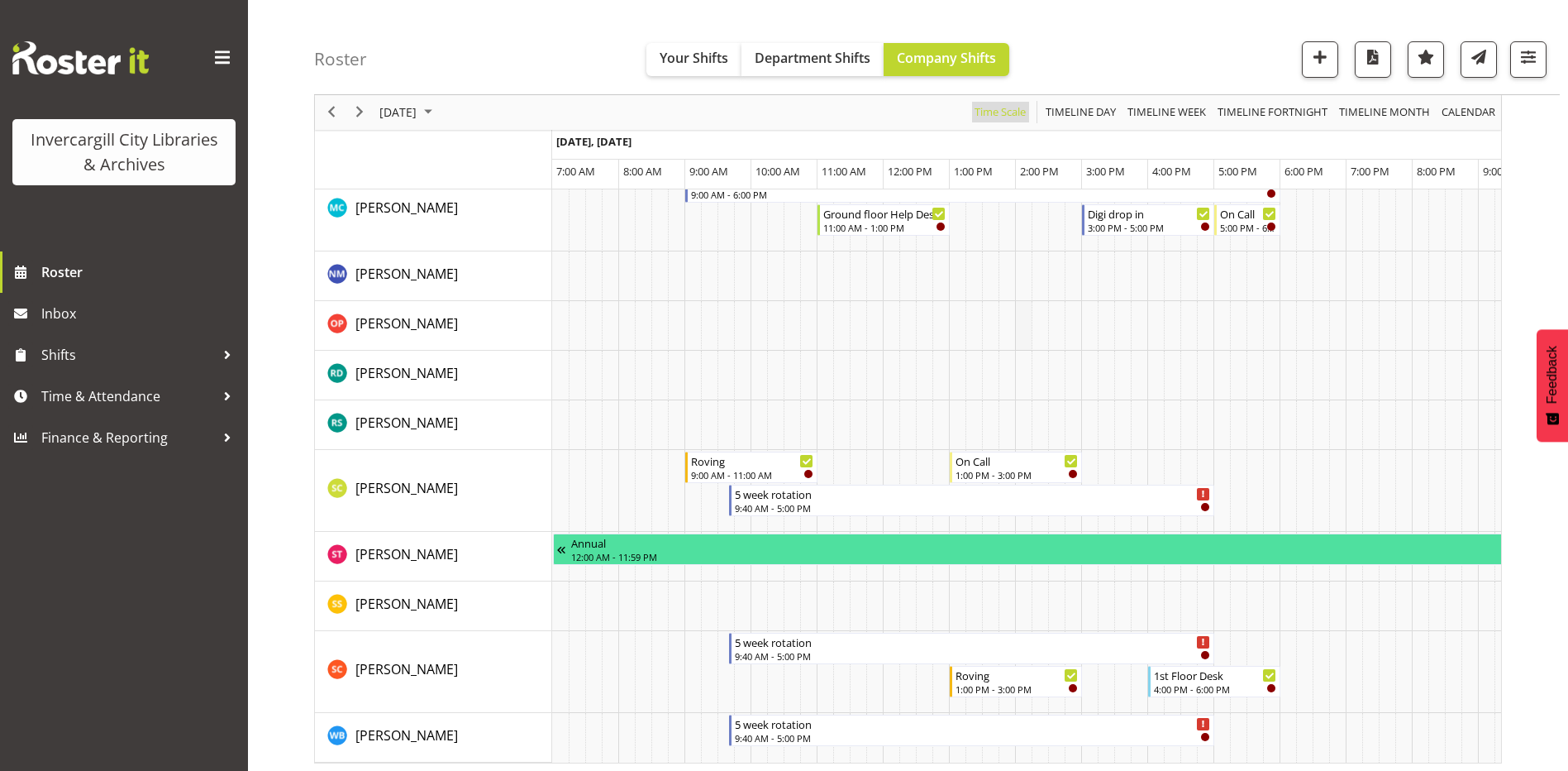
scroll to position [2034, 0]
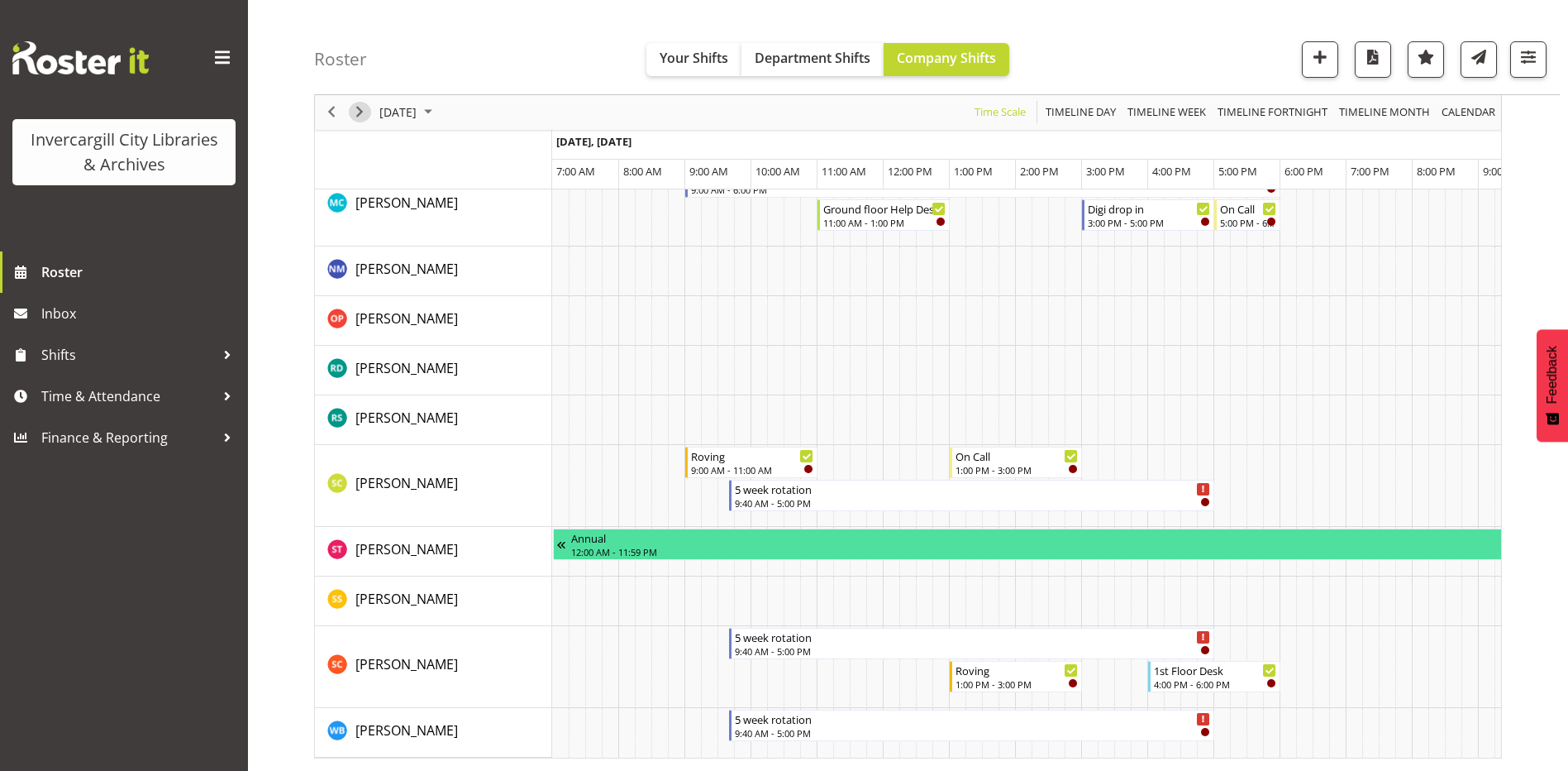
click at [354, 117] on span "Next" at bounding box center [359, 112] width 20 height 20
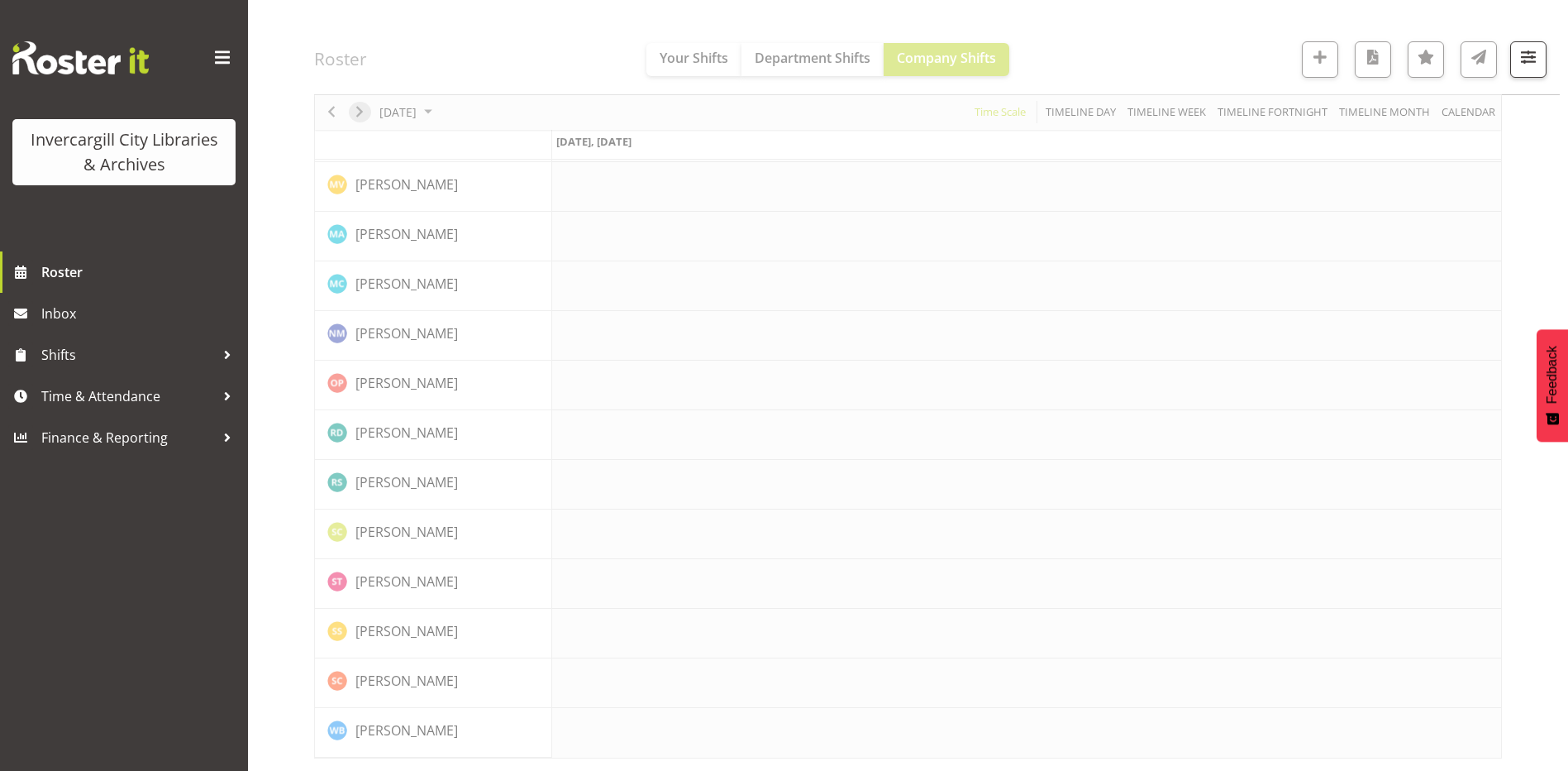
scroll to position [1410, 0]
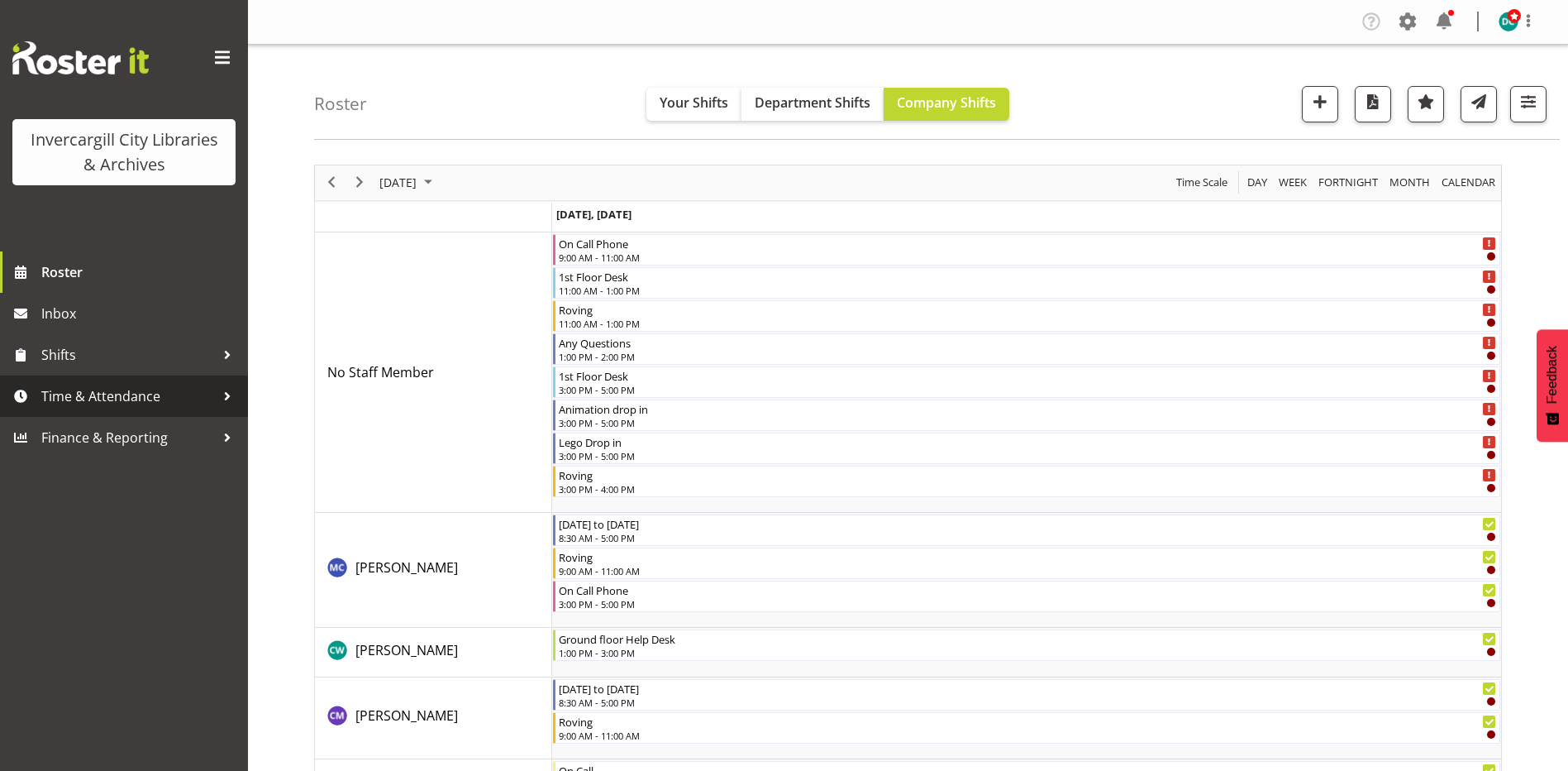
click at [115, 396] on span "Time & Attendance" at bounding box center [128, 396] width 173 height 25
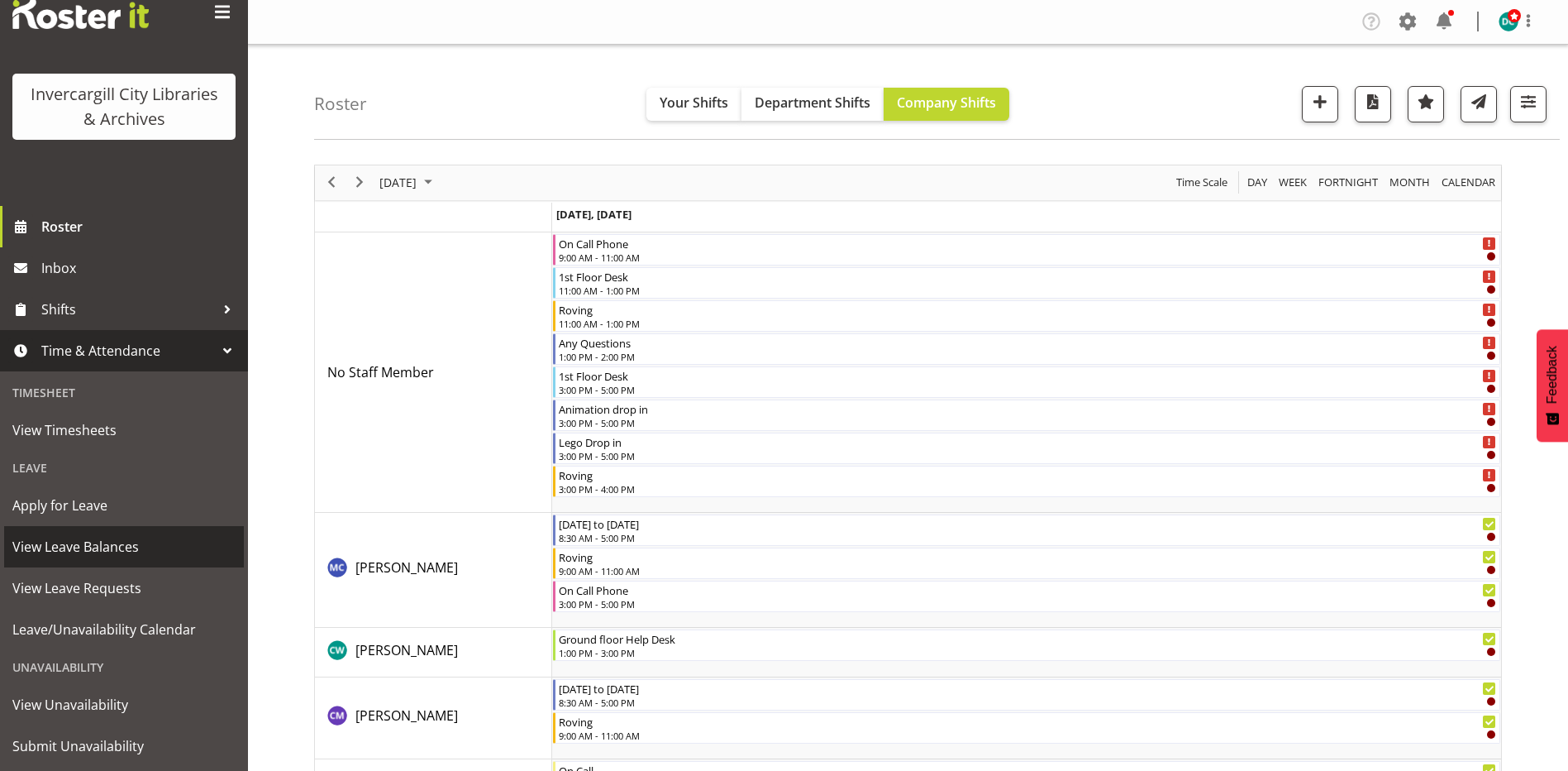
scroll to position [87, 0]
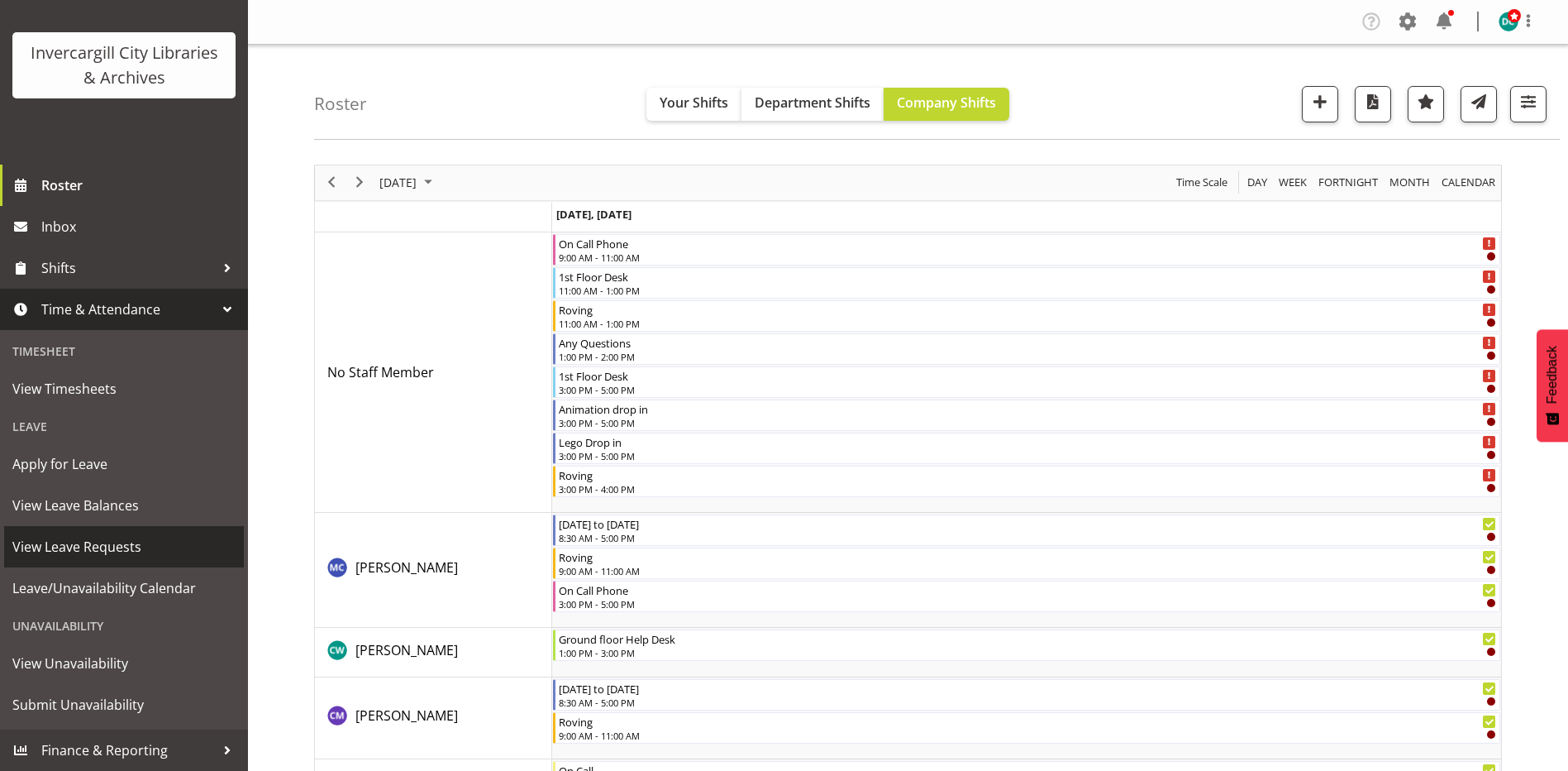
click at [77, 545] on span "View Leave Requests" at bounding box center [124, 546] width 223 height 25
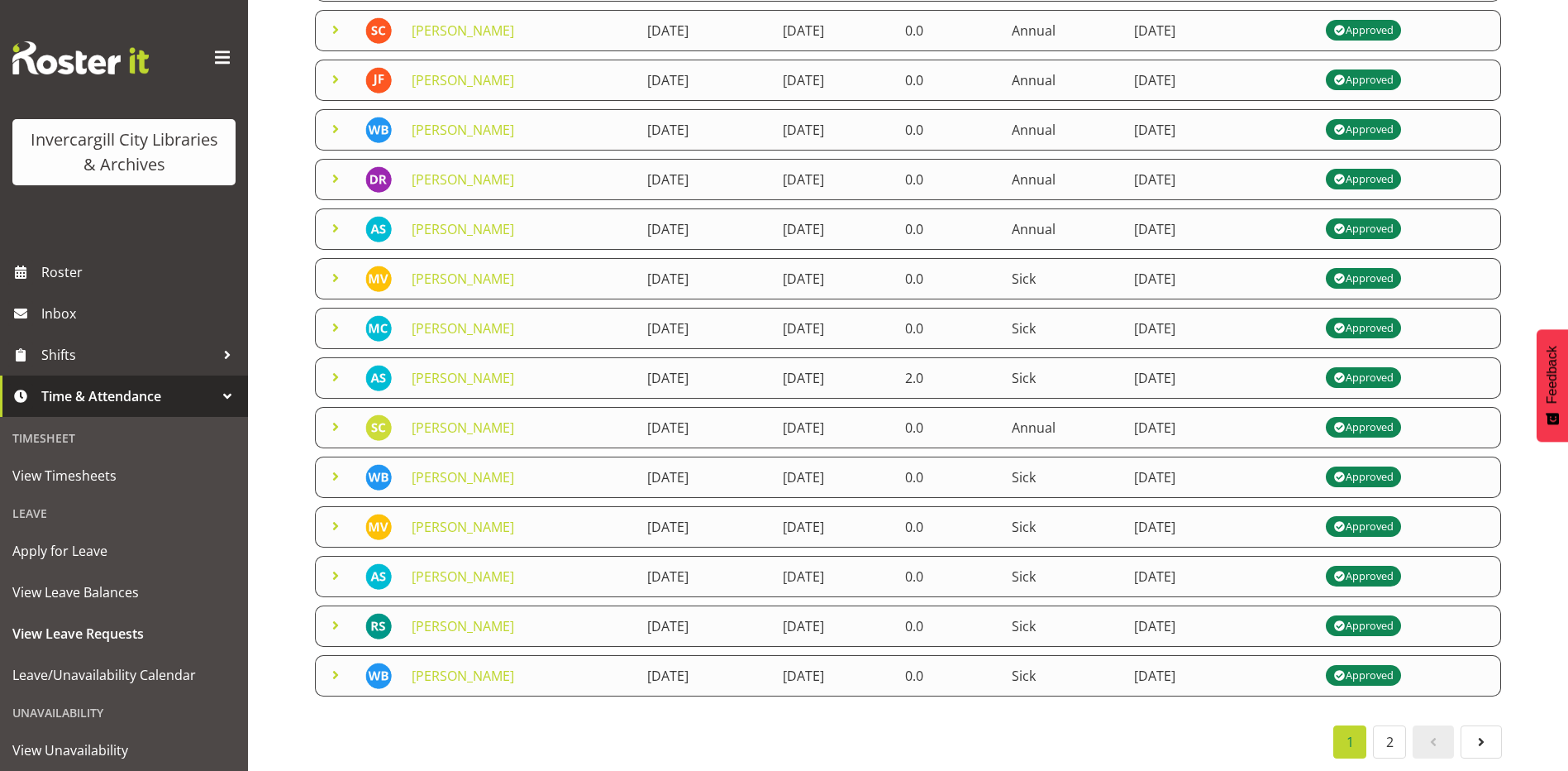
scroll to position [269, 0]
click at [1385, 735] on link "2" at bounding box center [1390, 742] width 33 height 33
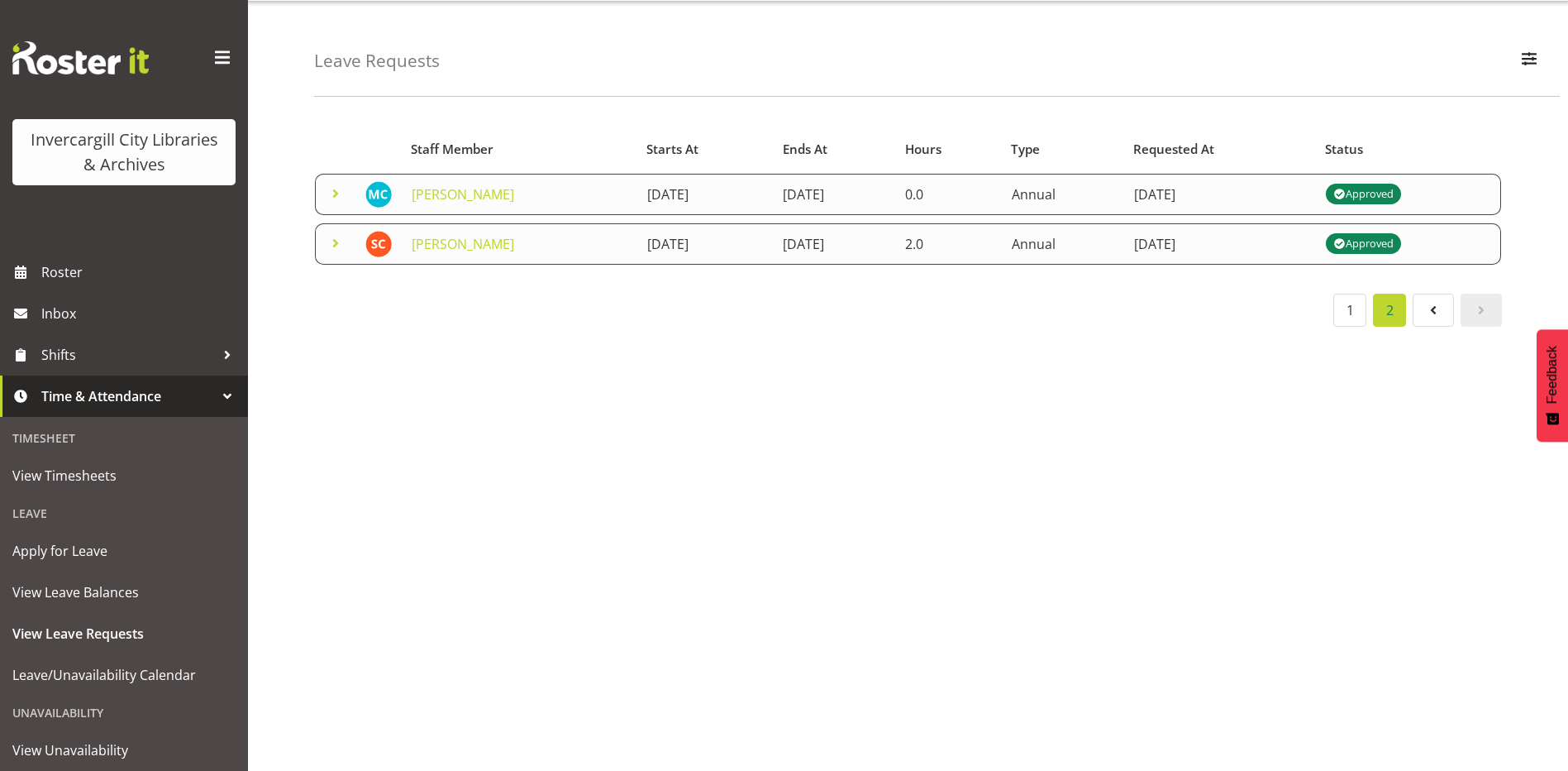
scroll to position [56, 0]
click at [431, 185] on link "[PERSON_NAME]" at bounding box center [462, 194] width 102 height 18
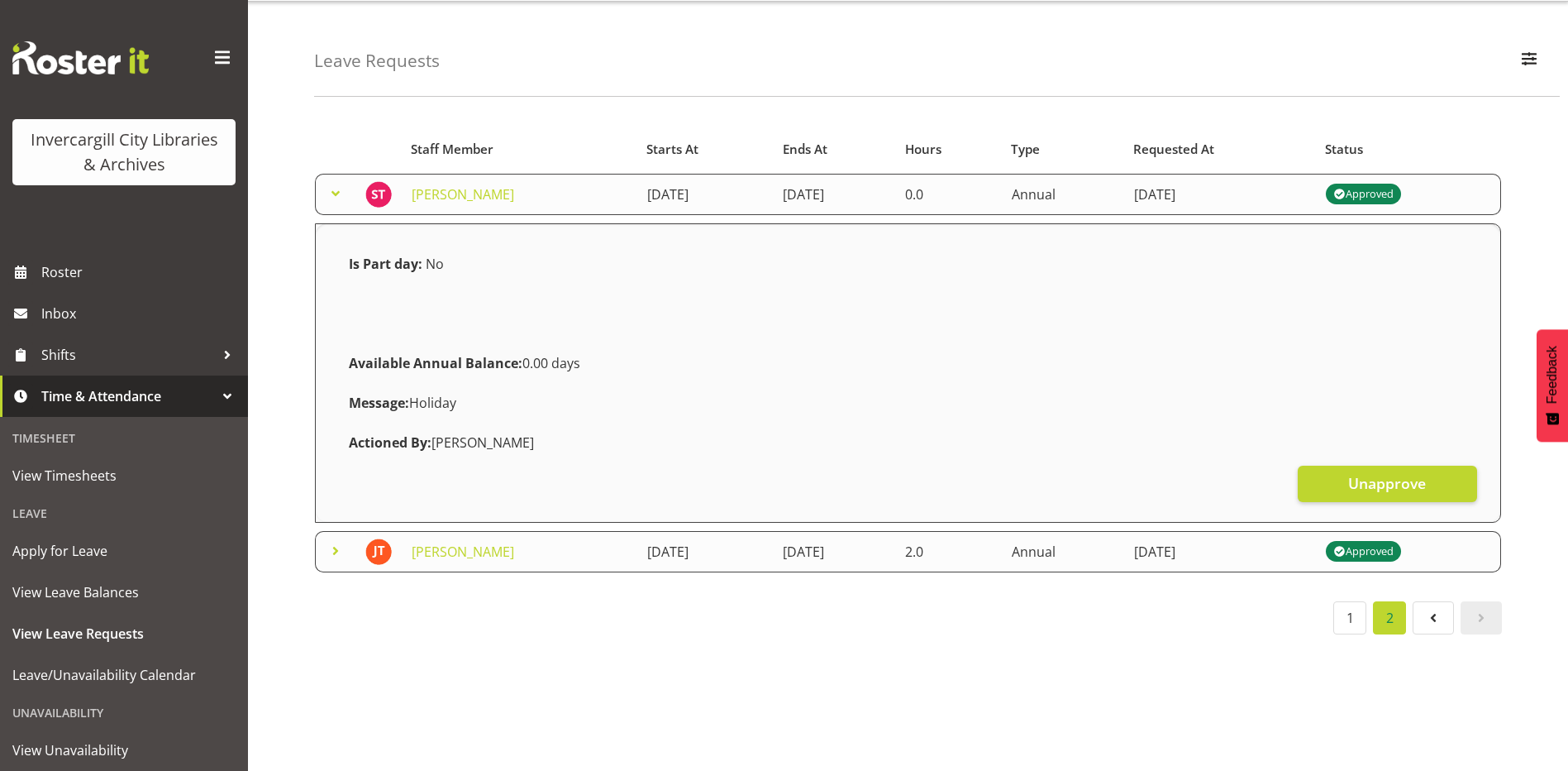
click at [1080, 672] on div "Starts At Type Requested At Status Staff Member Starts At Ends At Hours Type Re…" at bounding box center [941, 439] width 1254 height 662
click at [1502, 140] on table "Staff Member Starts At Ends At Hours Type Requested At Status [PERSON_NAME] [DA…" at bounding box center [907, 354] width 1188 height 457
click at [73, 270] on span "Roster" at bounding box center [141, 272] width 198 height 25
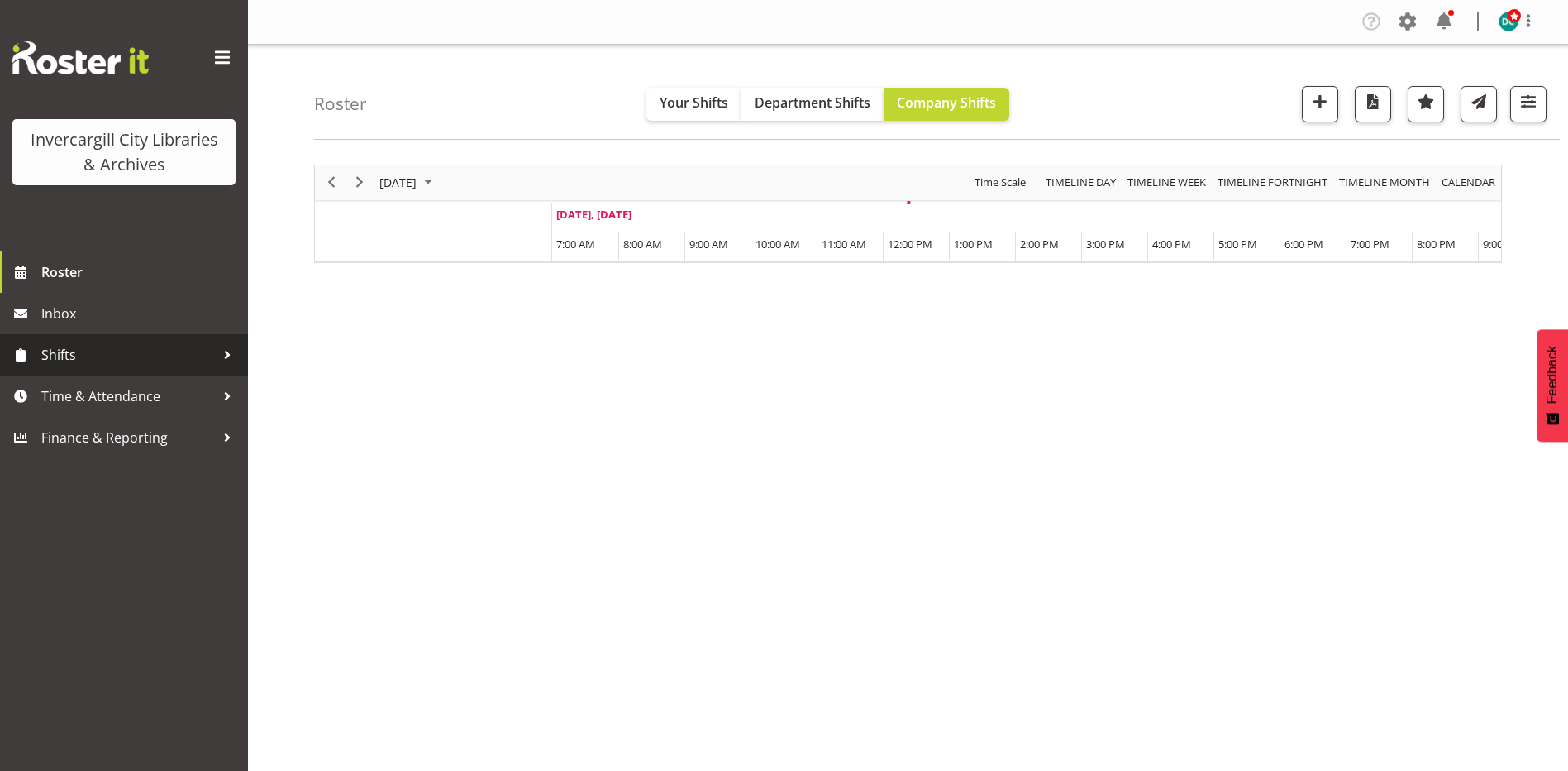
click at [100, 353] on span "Shifts" at bounding box center [128, 355] width 173 height 25
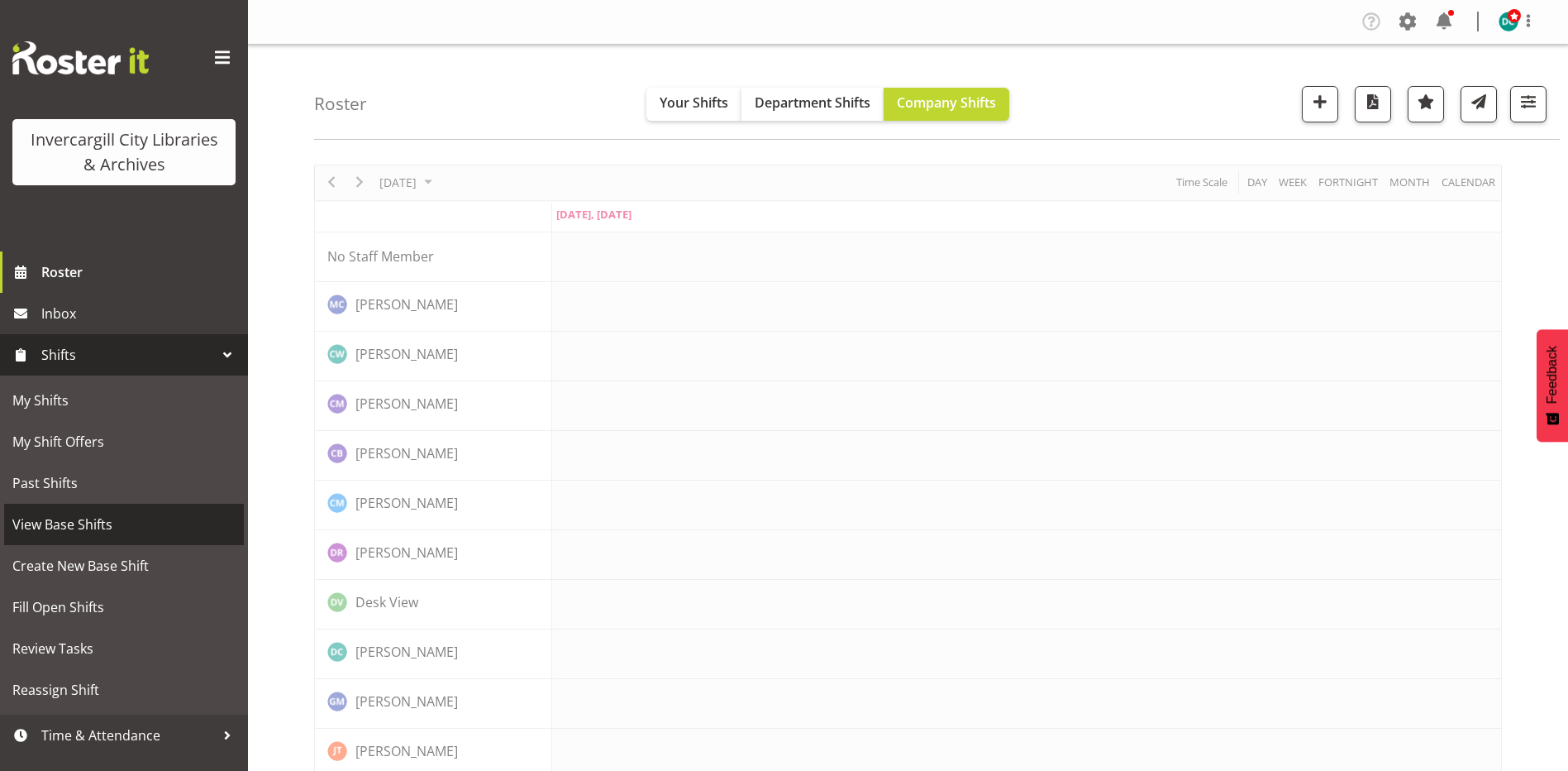
click at [76, 526] on span "View Base Shifts" at bounding box center [124, 524] width 223 height 25
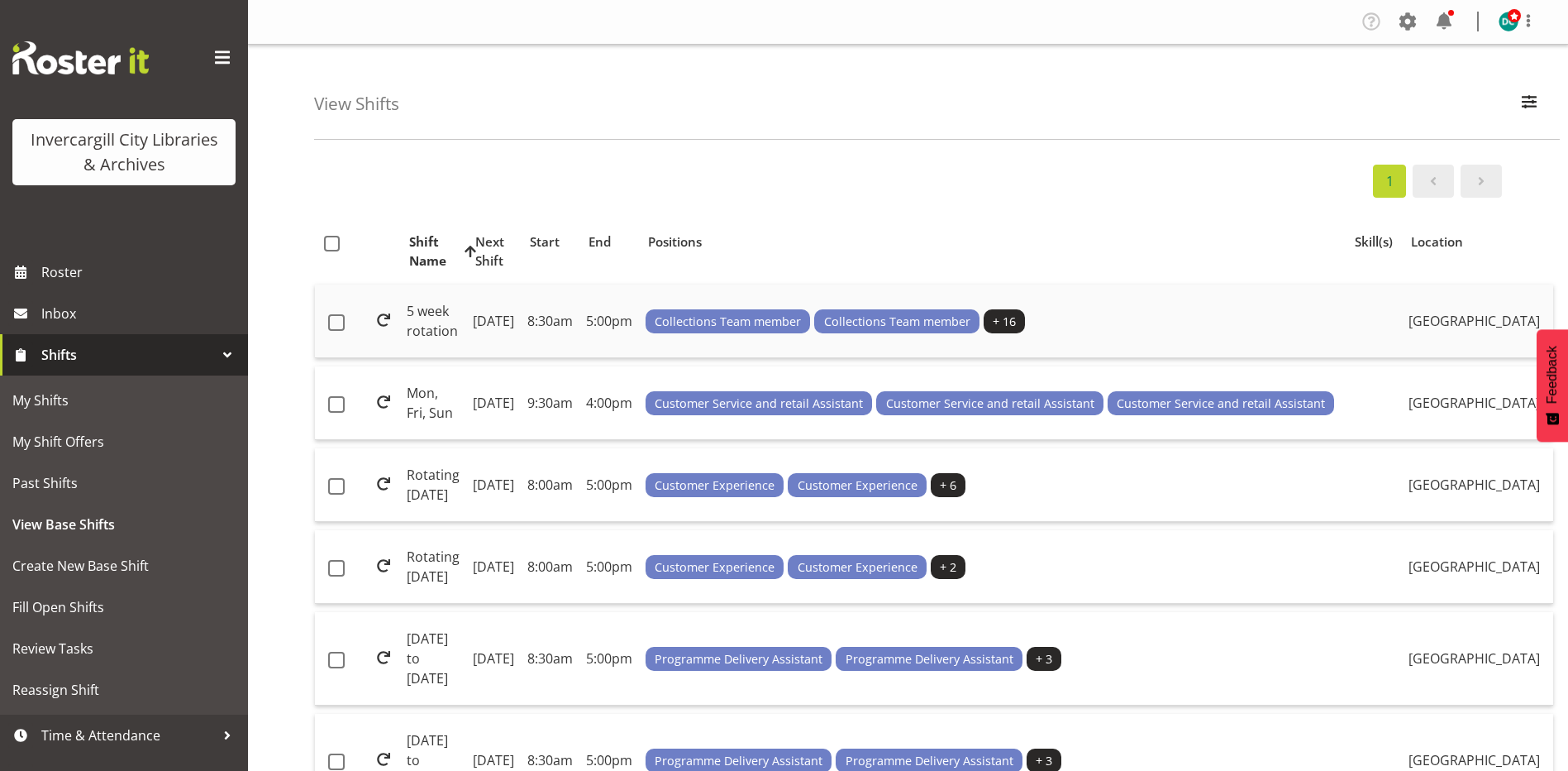
click at [434, 353] on td "5 week rotation" at bounding box center [432, 321] width 66 height 73
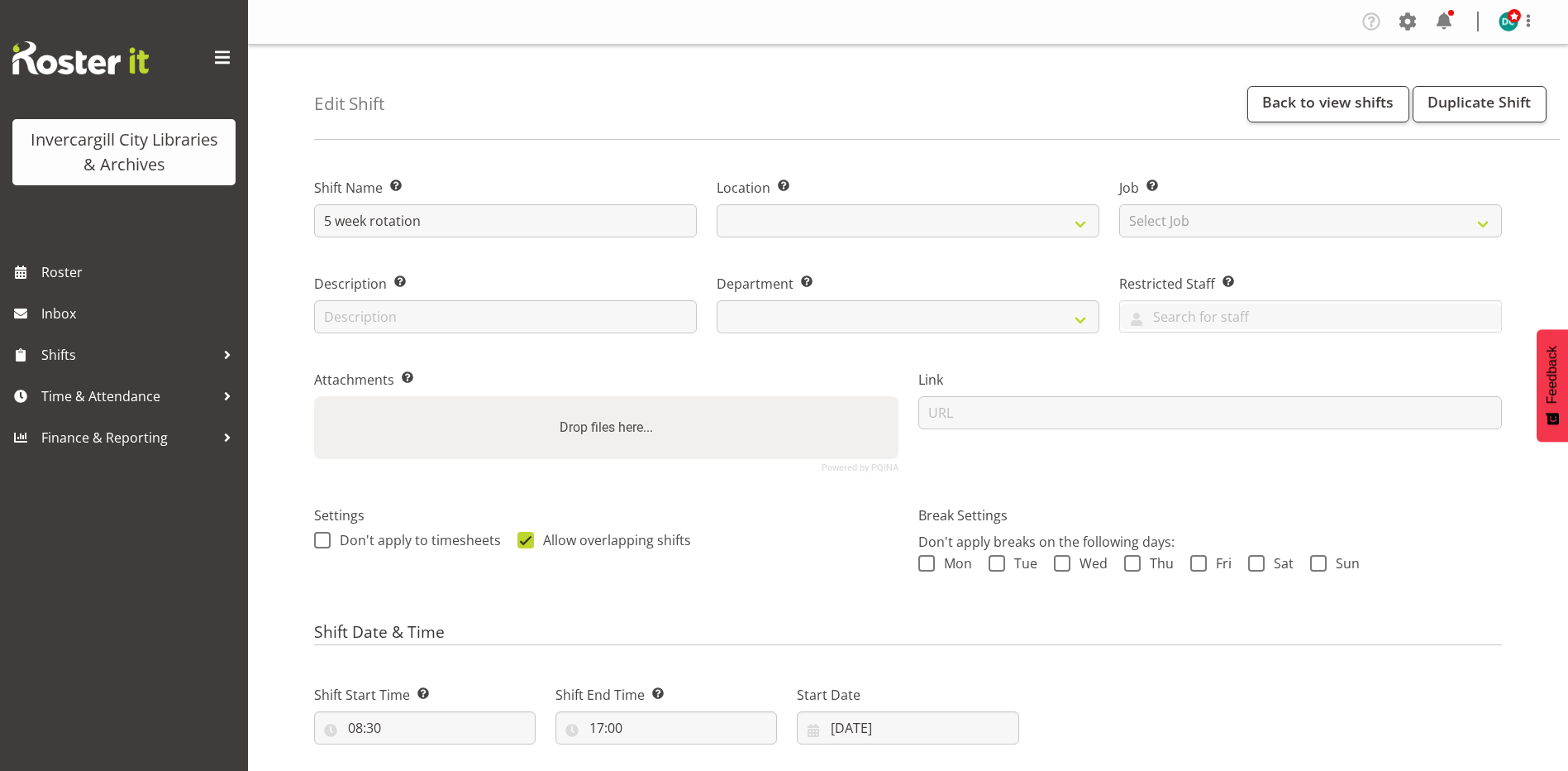
select select
select select "1276"
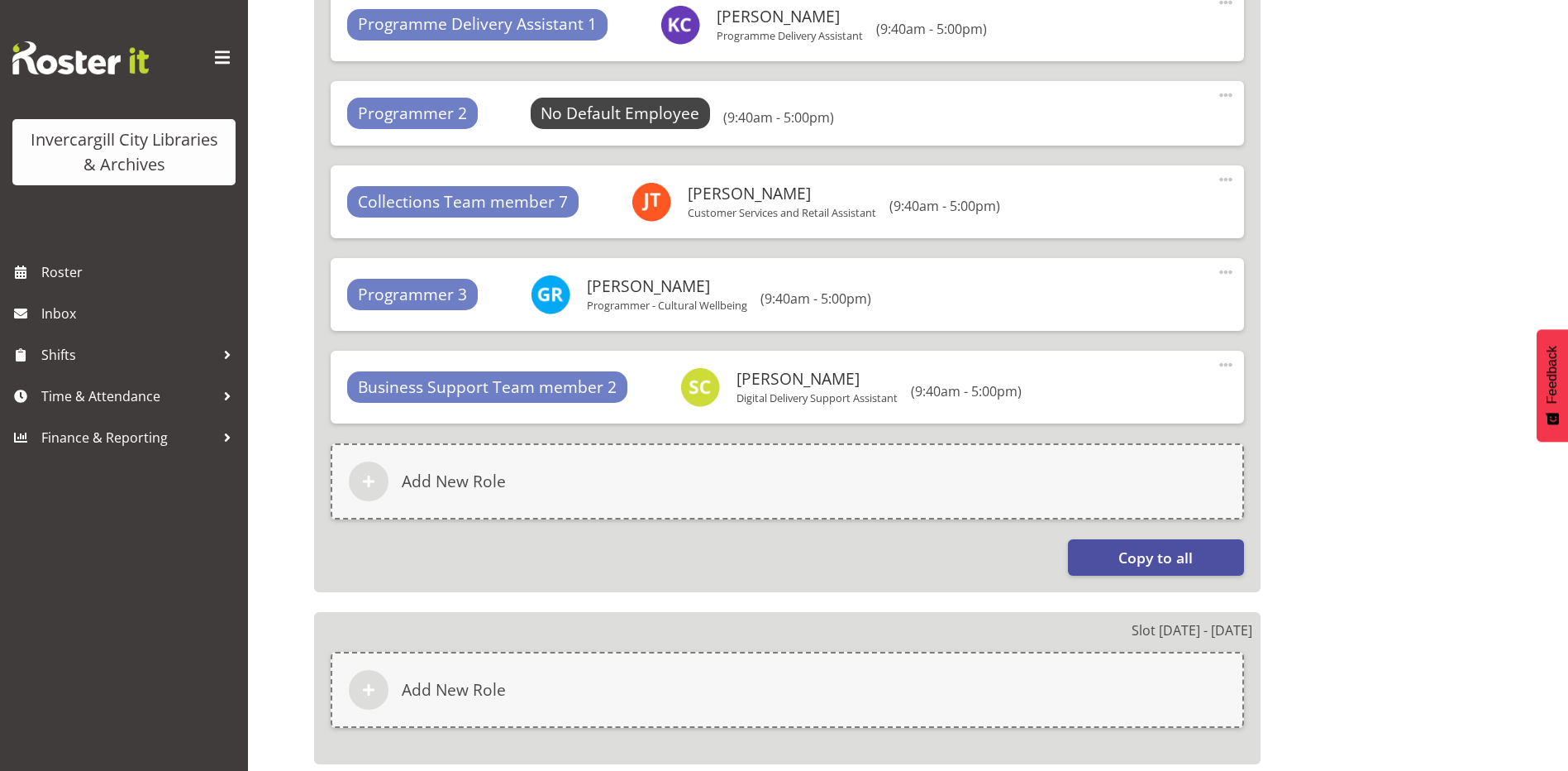
scroll to position [2399, 0]
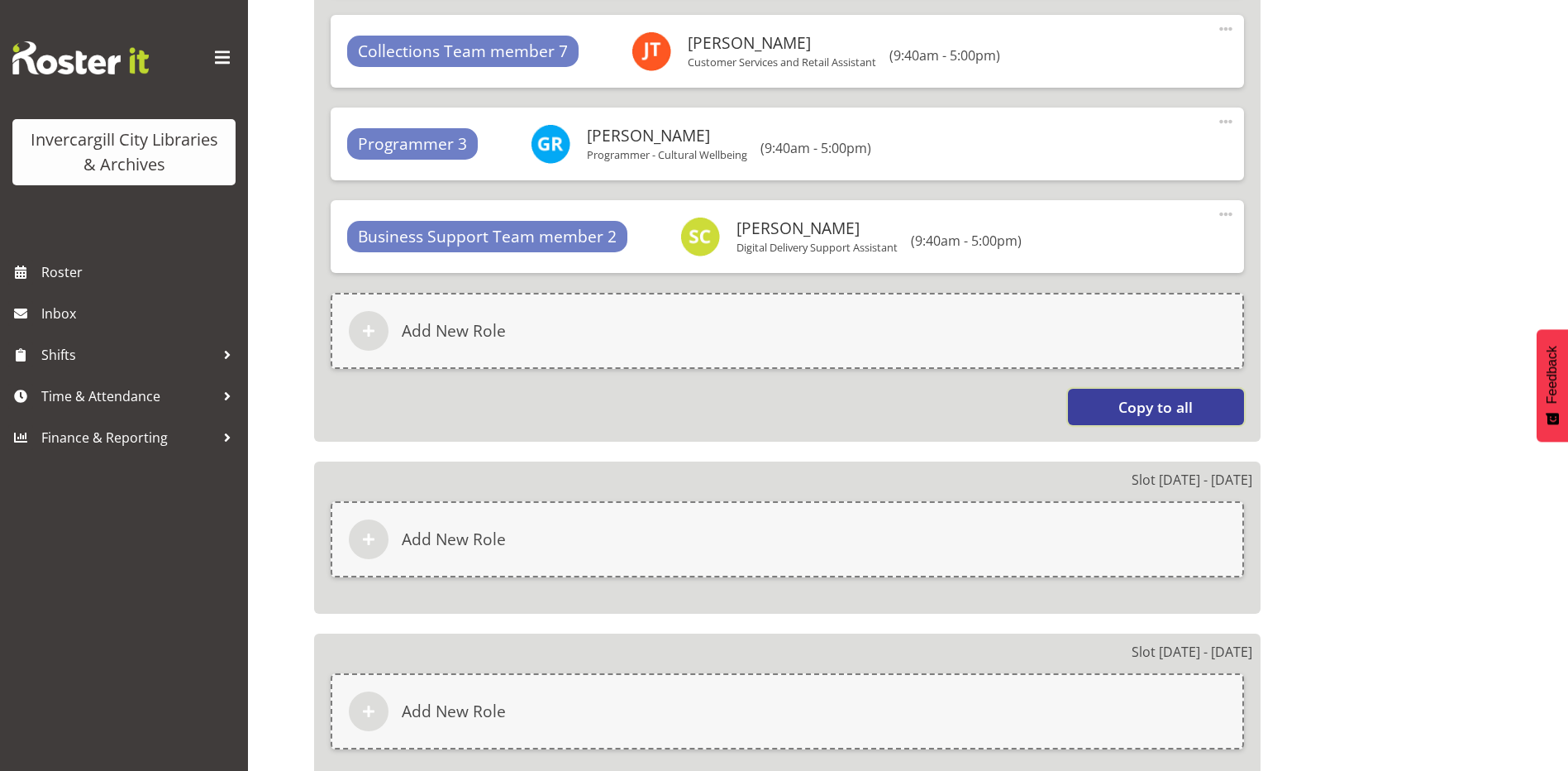
click at [1113, 407] on button "Copy to all" at bounding box center [1156, 407] width 176 height 37
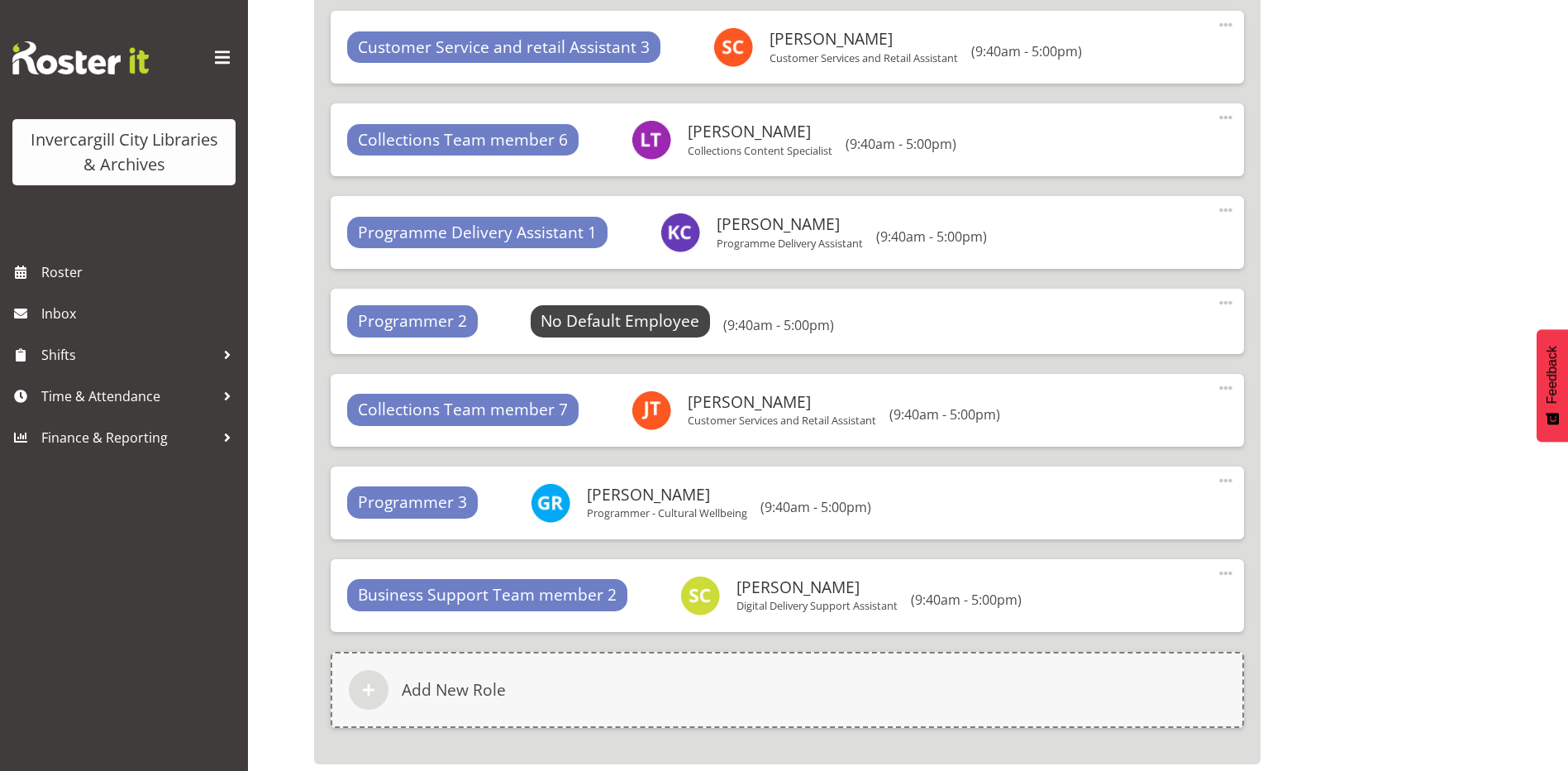
scroll to position [3947, 0]
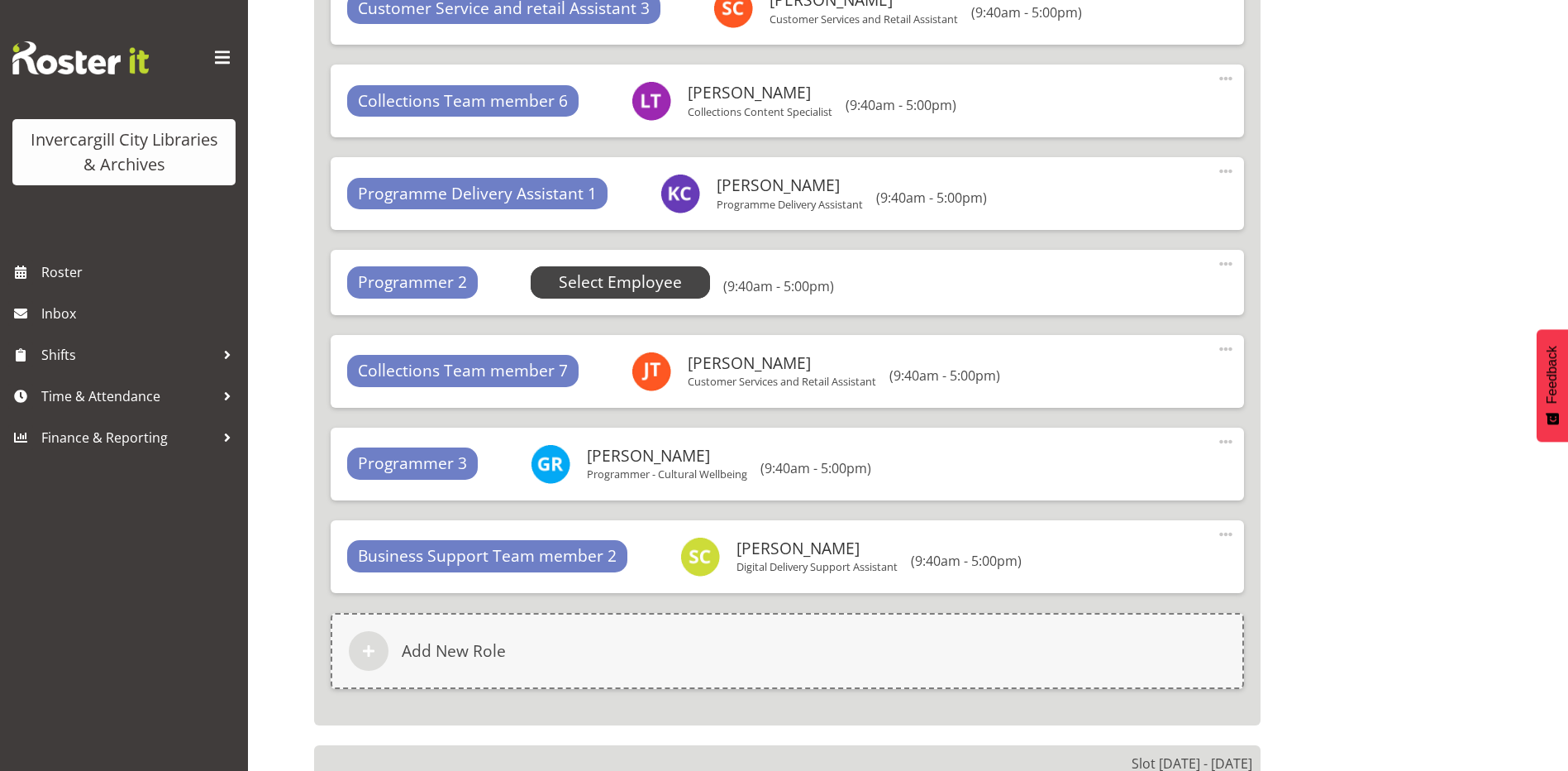
click at [0, 0] on span "Select Employee" at bounding box center [0, 0] width 0 height 0
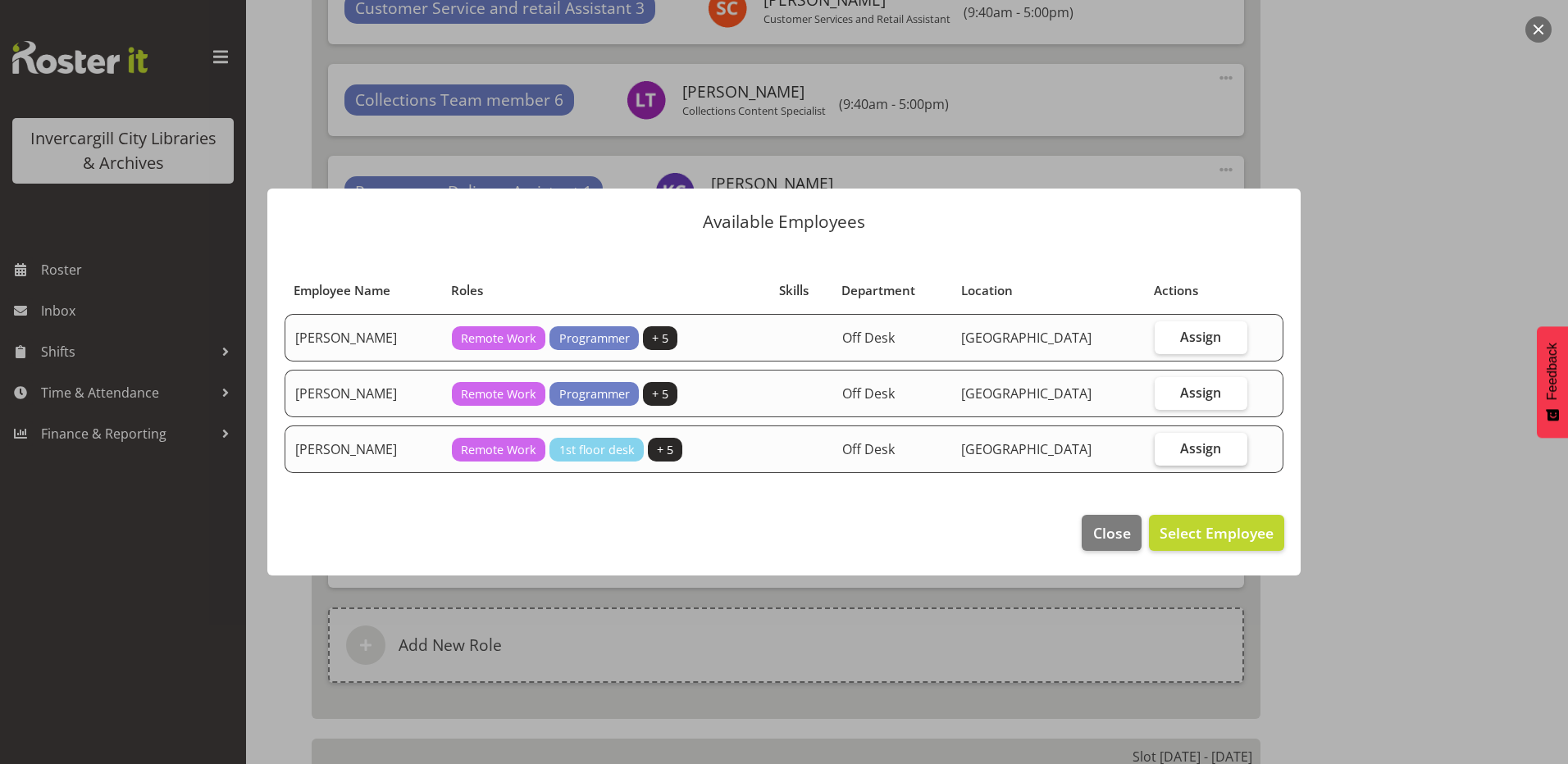
click at [1184, 443] on span "Assign" at bounding box center [1200, 448] width 41 height 16
click at [1166, 443] on input "Assign" at bounding box center [1159, 447] width 11 height 11
checkbox input "true"
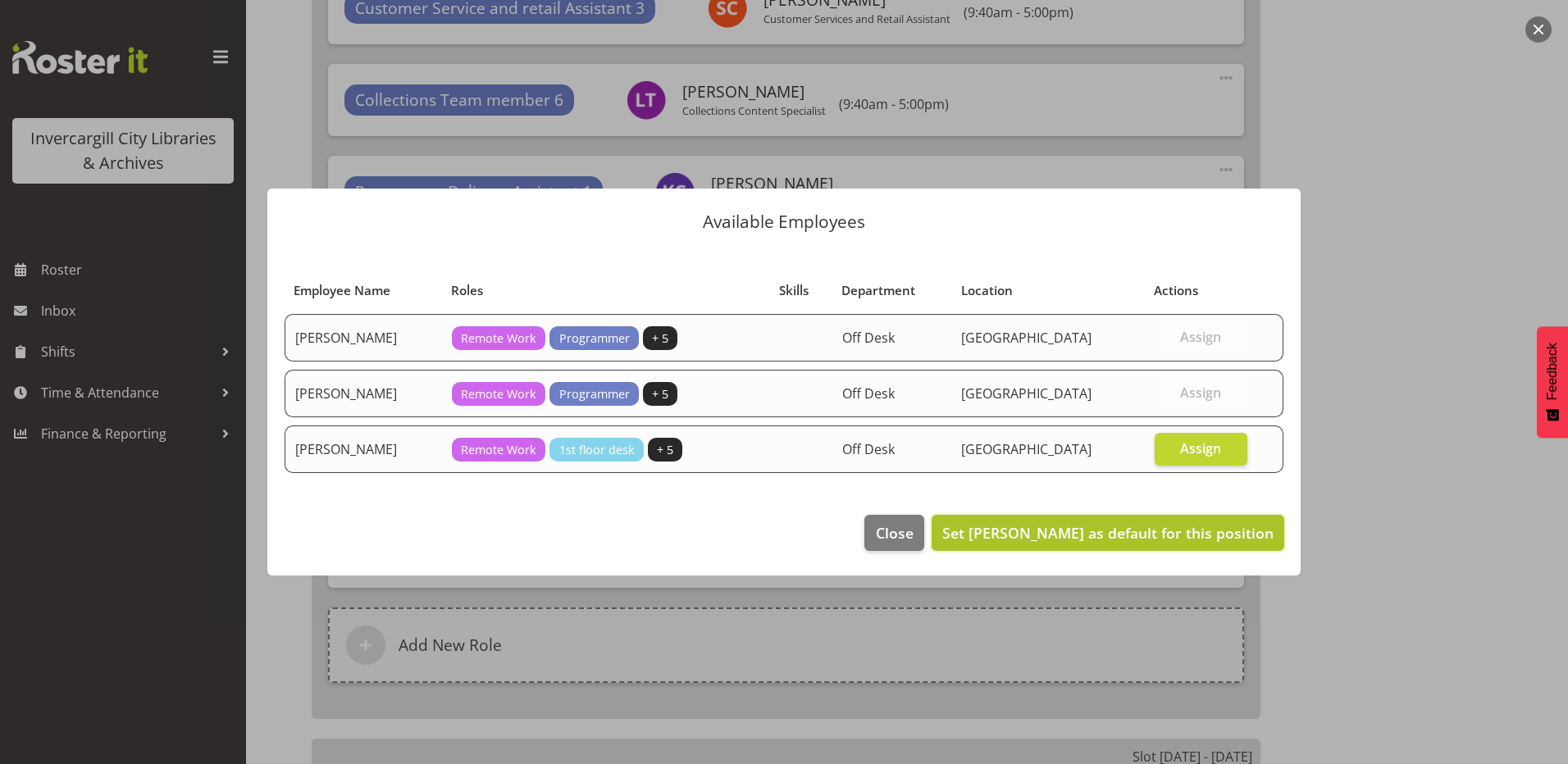
click at [1211, 518] on button "Set Saniya Thompson as default for this position" at bounding box center [1107, 533] width 353 height 36
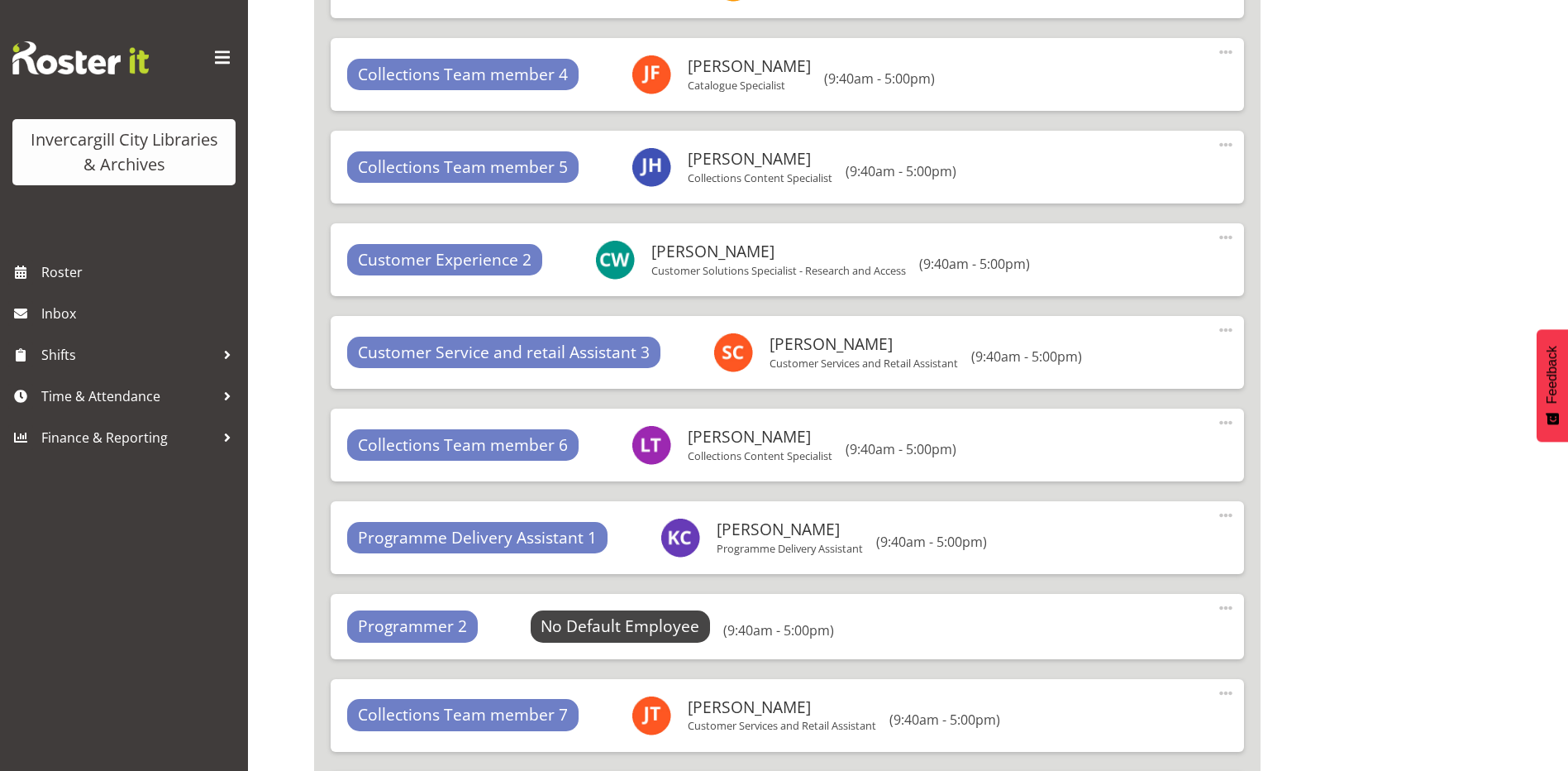
scroll to position [5601, 0]
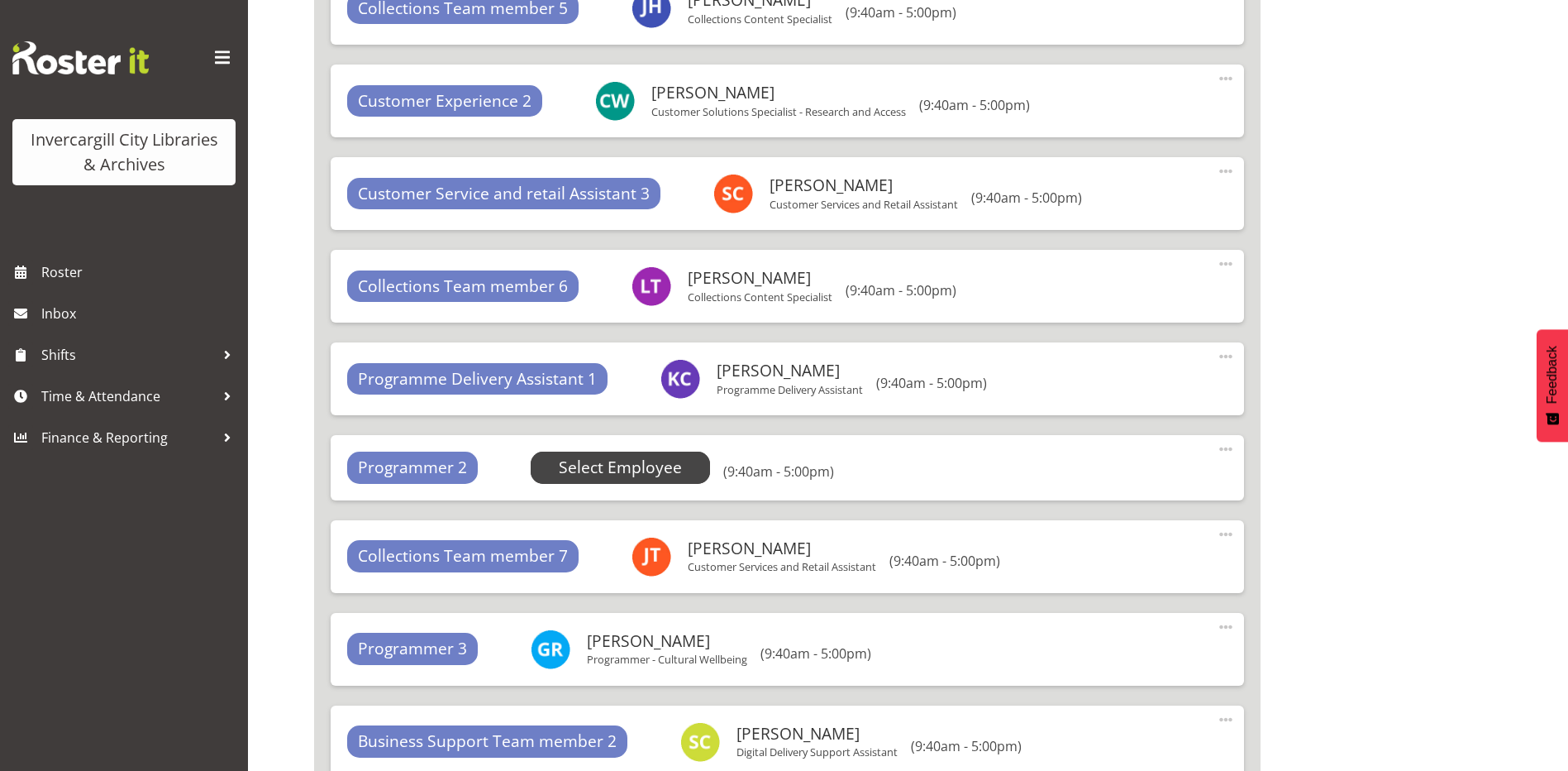
click at [0, 0] on span "Select Employee" at bounding box center [0, 0] width 0 height 0
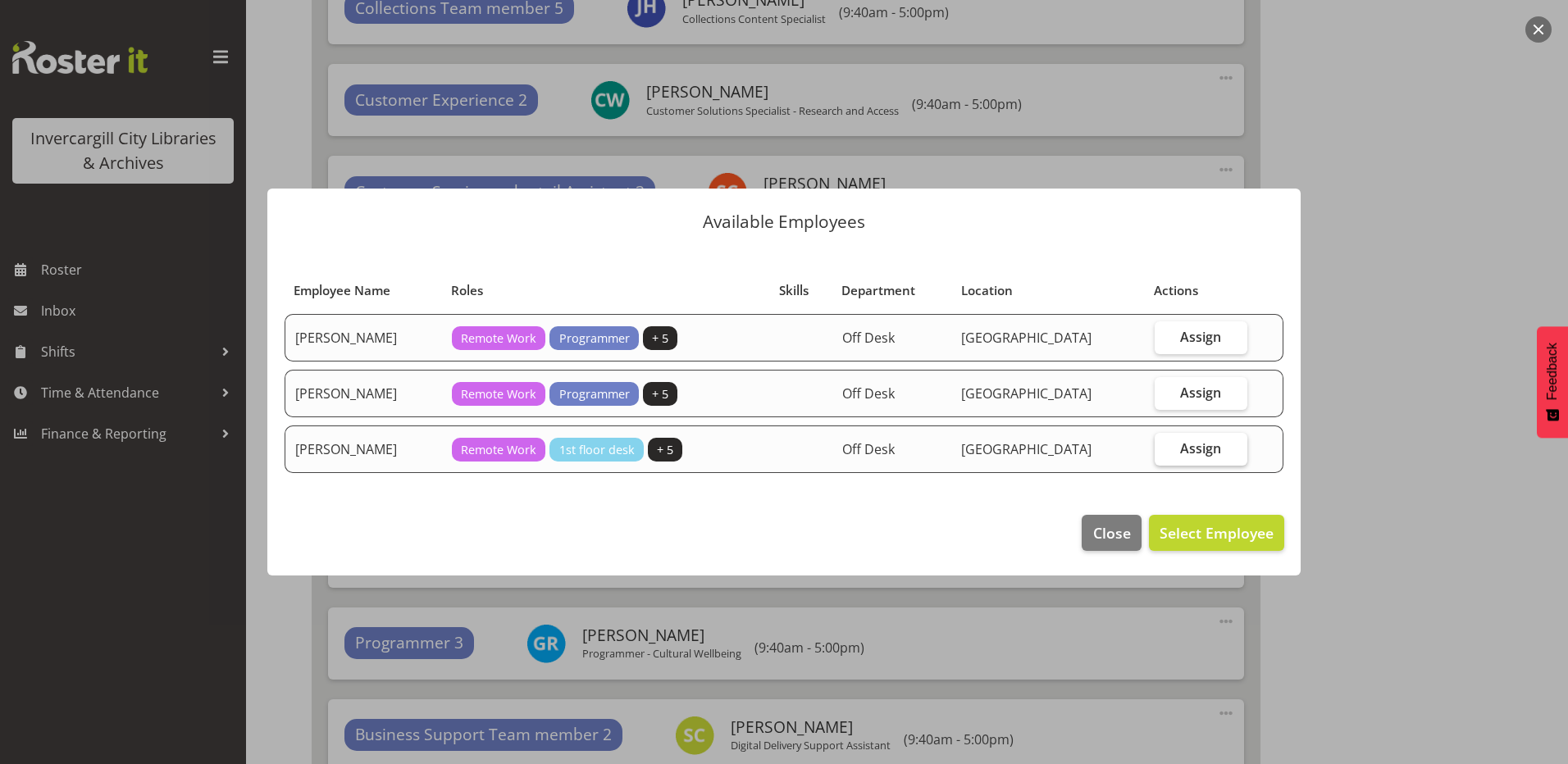
drag, startPoint x: 1221, startPoint y: 434, endPoint x: 1217, endPoint y: 441, distance: 8.1
click at [1221, 435] on label "Assign" at bounding box center [1200, 449] width 93 height 32
click at [1166, 442] on input "Assign" at bounding box center [1159, 447] width 11 height 11
checkbox input "true"
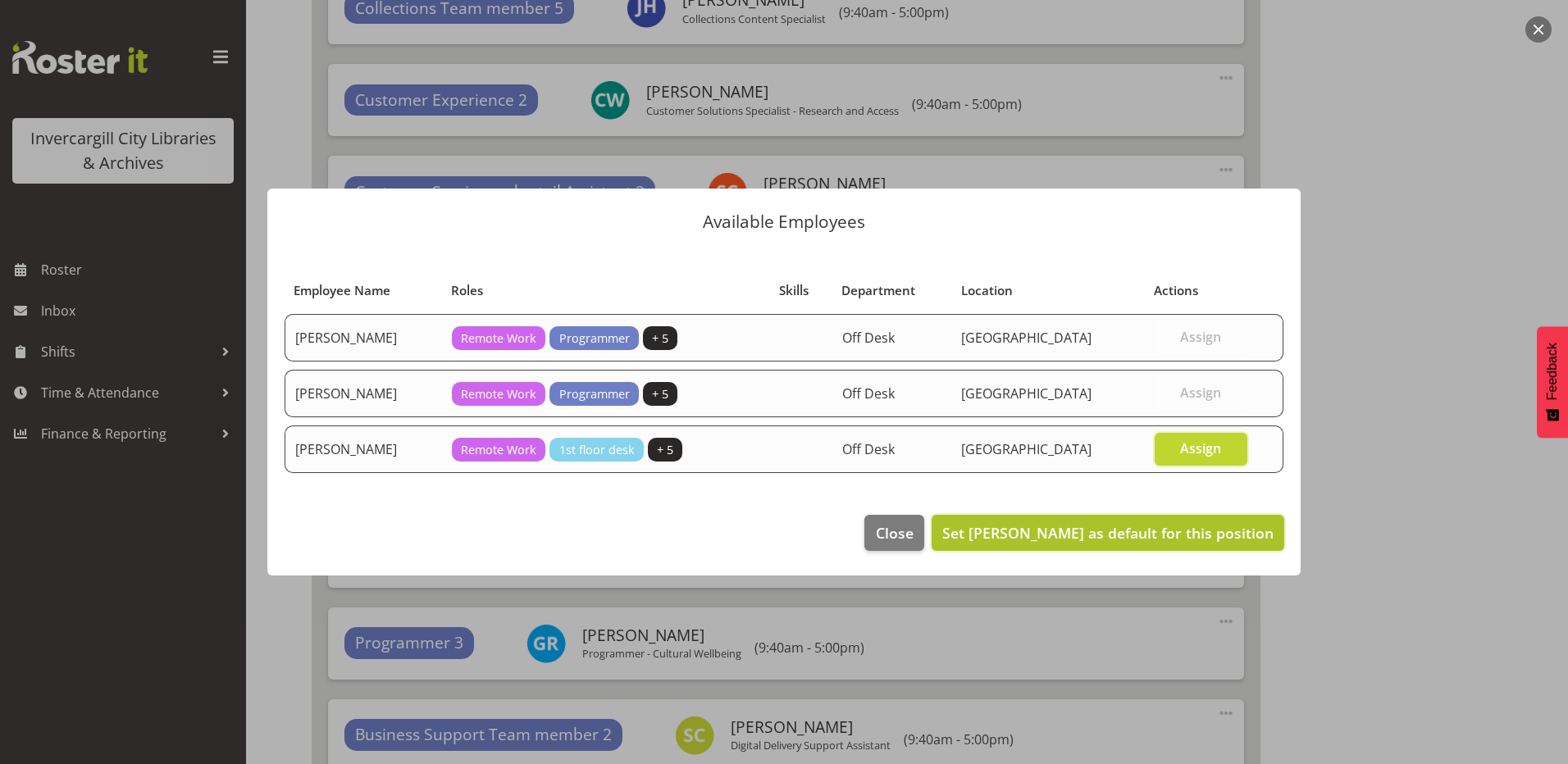
click at [1182, 525] on span "Set Saniya Thompson as default for this position" at bounding box center [1107, 533] width 332 height 20
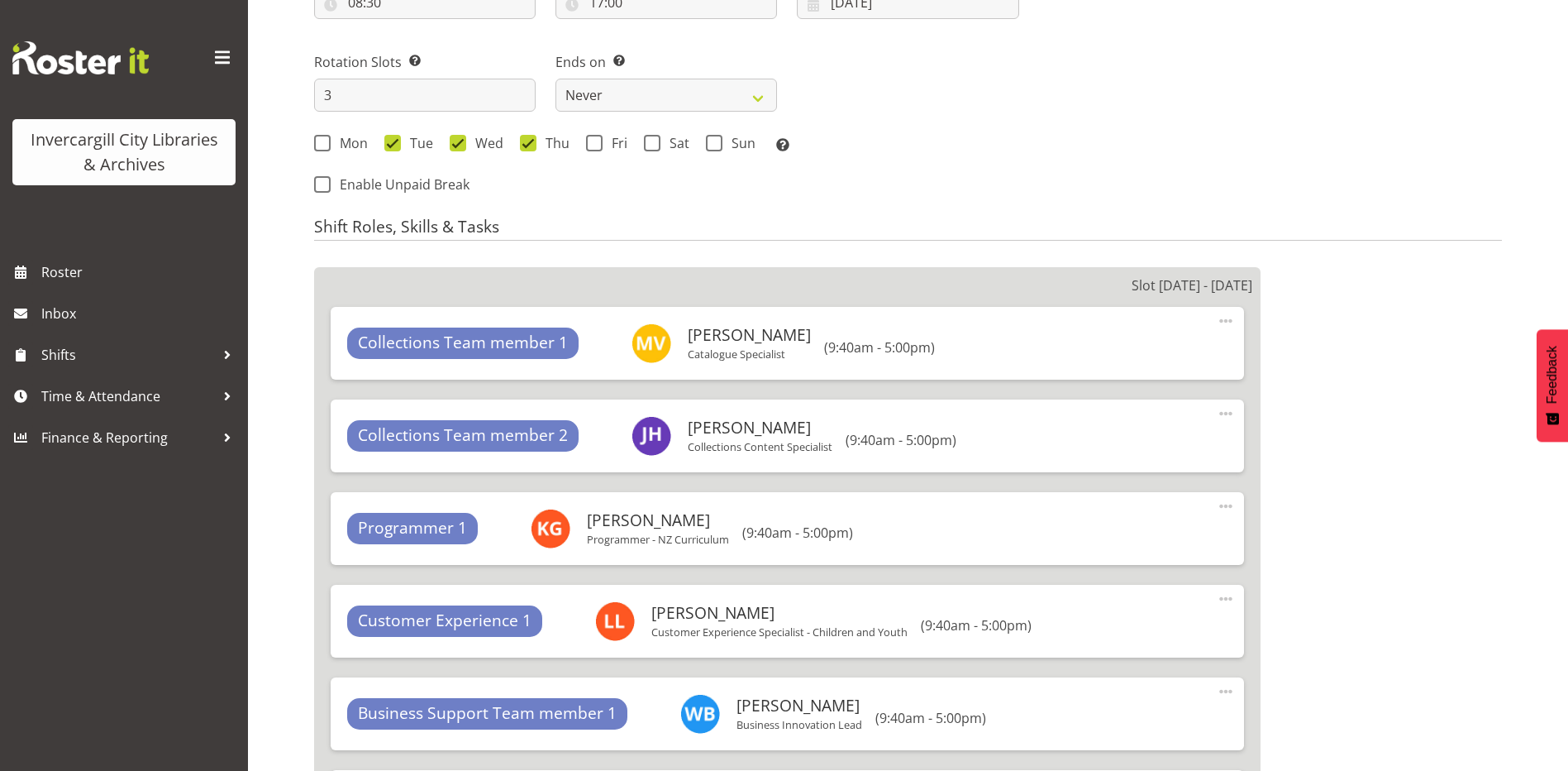
scroll to position [721, 0]
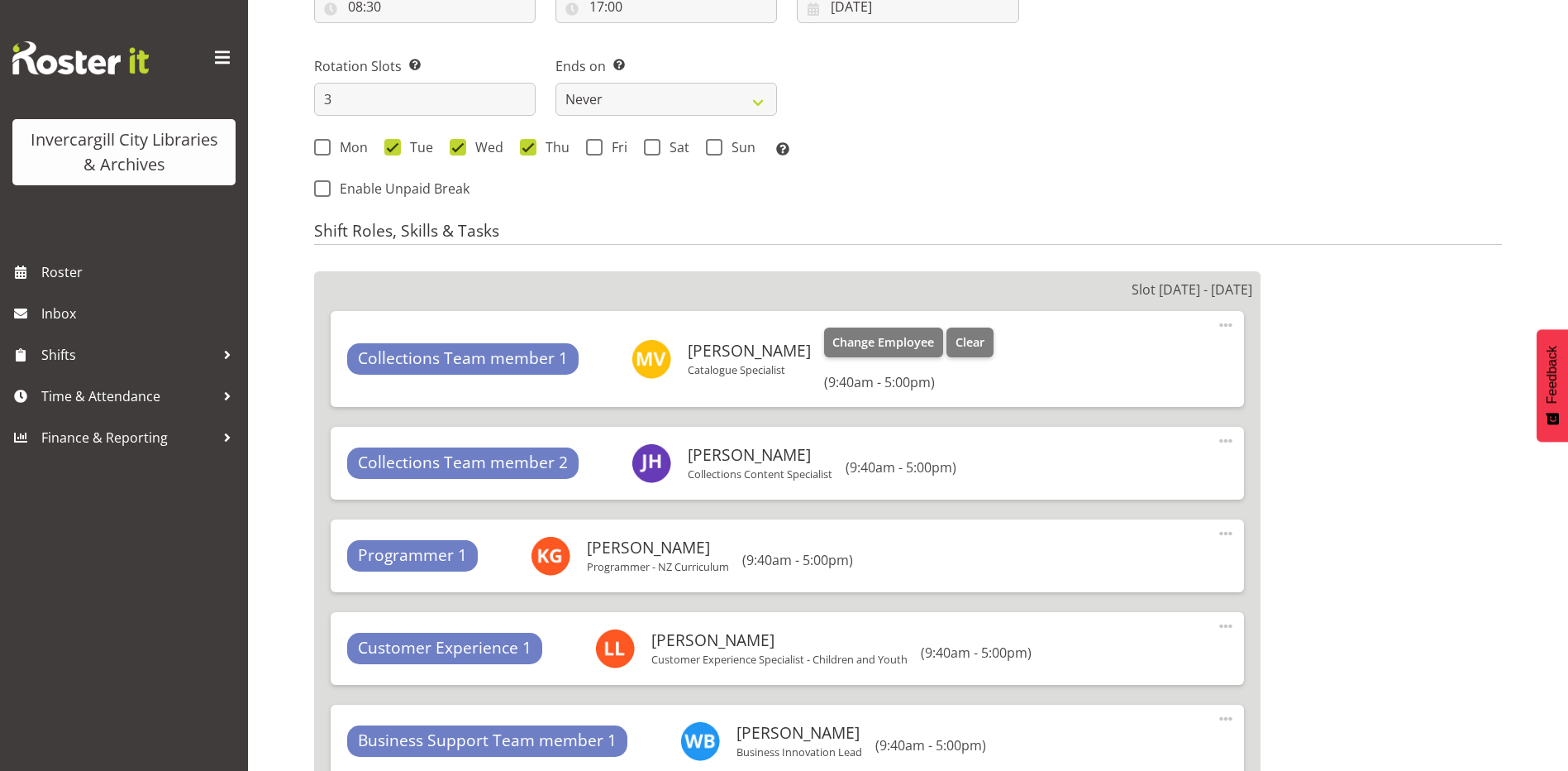
click at [764, 358] on h6 "Marion van Voornveld" at bounding box center [749, 350] width 123 height 18
click at [1230, 322] on div "Collections Team member 1 Marion van Voornveld Catalogue Specialist Change Empl…" at bounding box center [787, 359] width 913 height 96
click at [1228, 326] on span at bounding box center [1225, 325] width 20 height 20
click at [1104, 368] on link "Edit" at bounding box center [1156, 361] width 159 height 30
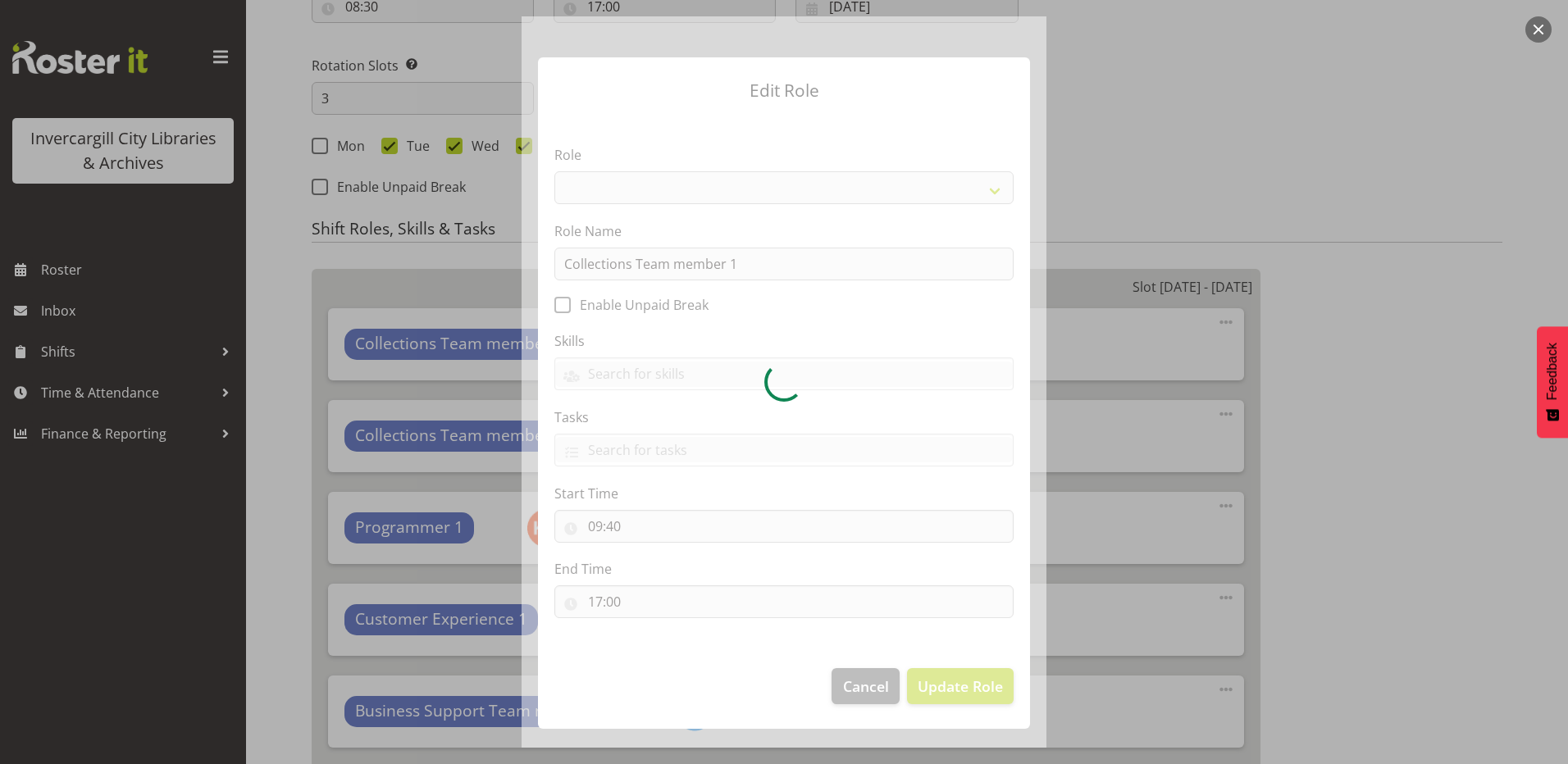
select select "1524"
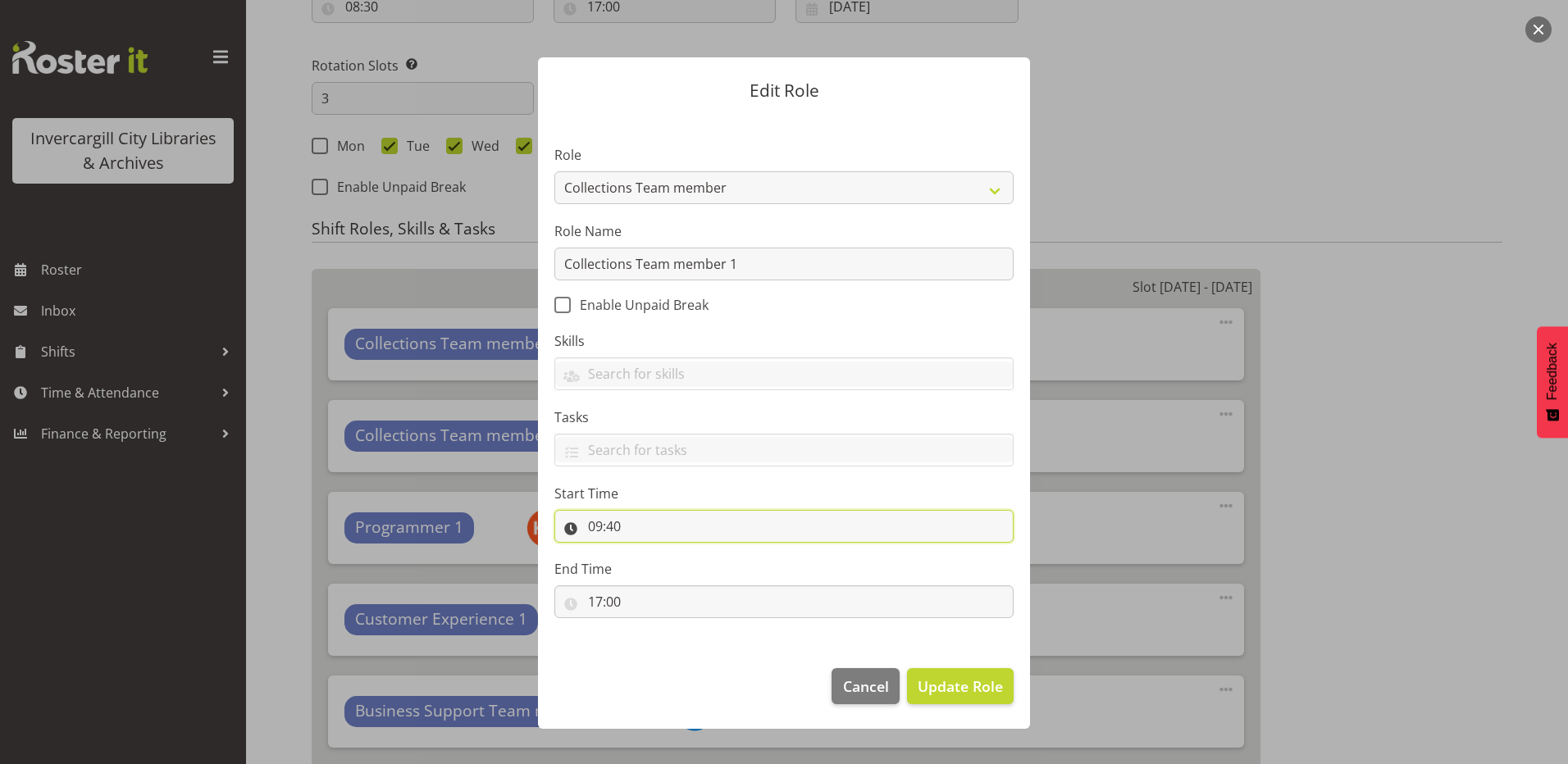
click at [619, 526] on input "09:40" at bounding box center [784, 526] width 460 height 32
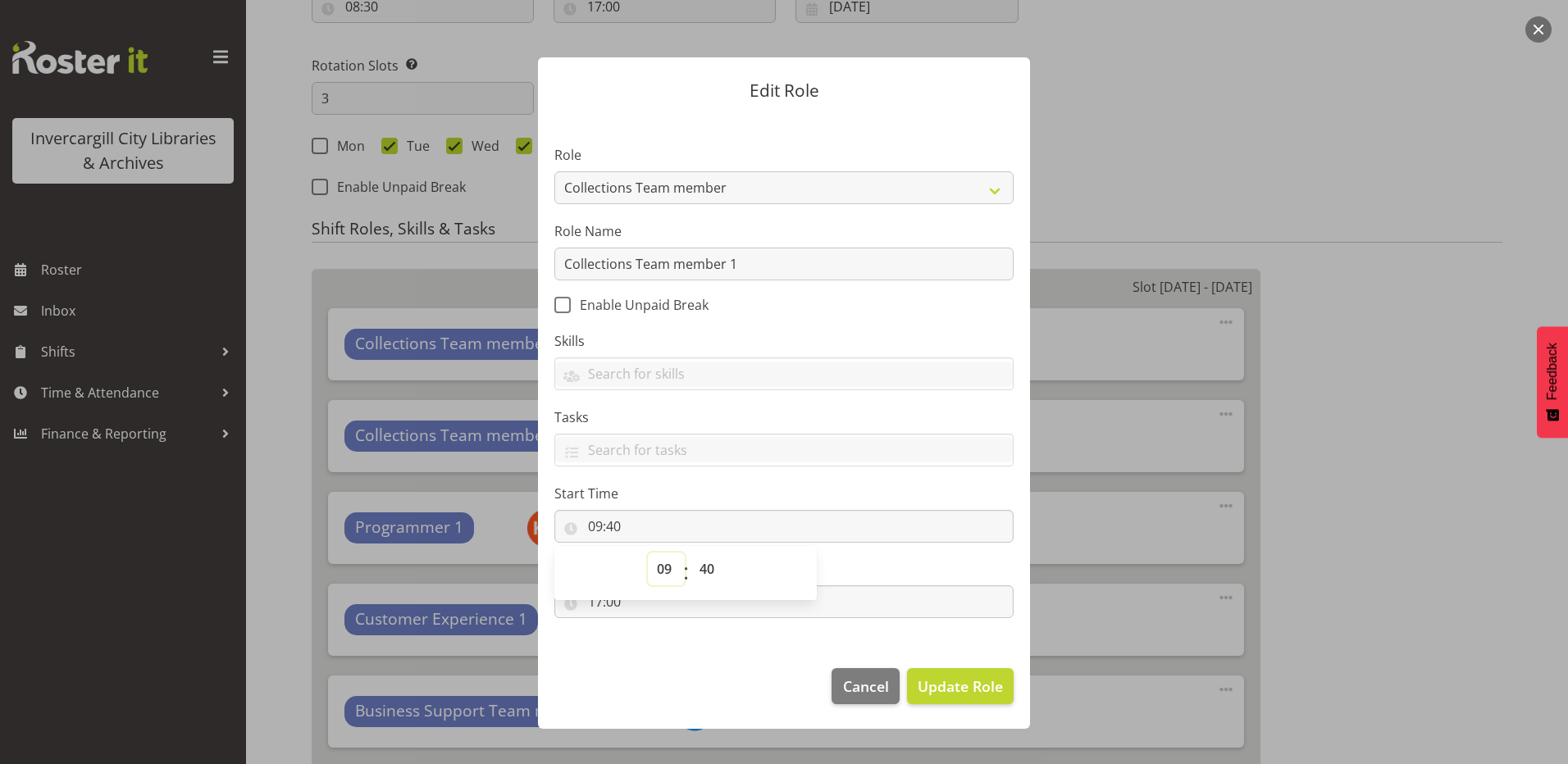
click at [668, 574] on select "00 01 02 03 04 05 06 07 08 09 10 11 12 13 14 15 16 17 18 19 20 21 22 23" at bounding box center [666, 568] width 37 height 32
select select "8"
click at [648, 552] on select "00 01 02 03 04 05 06 07 08 09 10 11 12 13 14 15 16 17 18 19 20 21 22 23" at bounding box center [666, 568] width 37 height 32
type input "08:40"
click at [710, 567] on select "00 01 02 03 04 05 06 07 08 09 10 11 12 13 14 15 16 17 18 19 20 21 22 23 24 25 2…" at bounding box center [709, 568] width 37 height 32
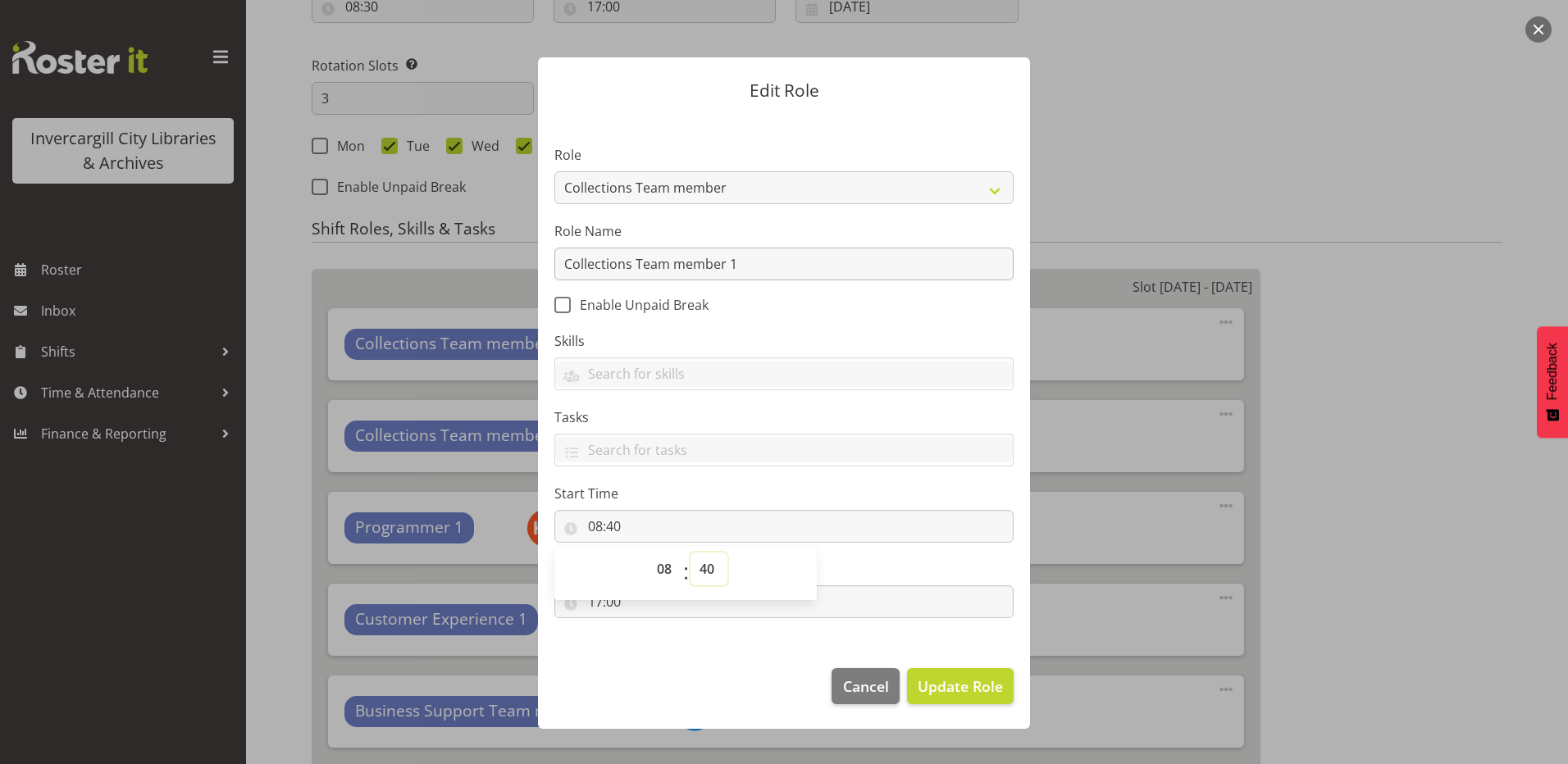
select select "30"
click at [691, 552] on select "00 01 02 03 04 05 06 07 08 09 10 11 12 13 14 15 16 17 18 19 20 21 22 23 24 25 2…" at bounding box center [709, 568] width 37 height 32
type input "08:30"
drag, startPoint x: 702, startPoint y: 655, endPoint x: 630, endPoint y: 616, distance: 81.9
click at [701, 655] on footer "Cancel Update Role" at bounding box center [784, 690] width 492 height 77
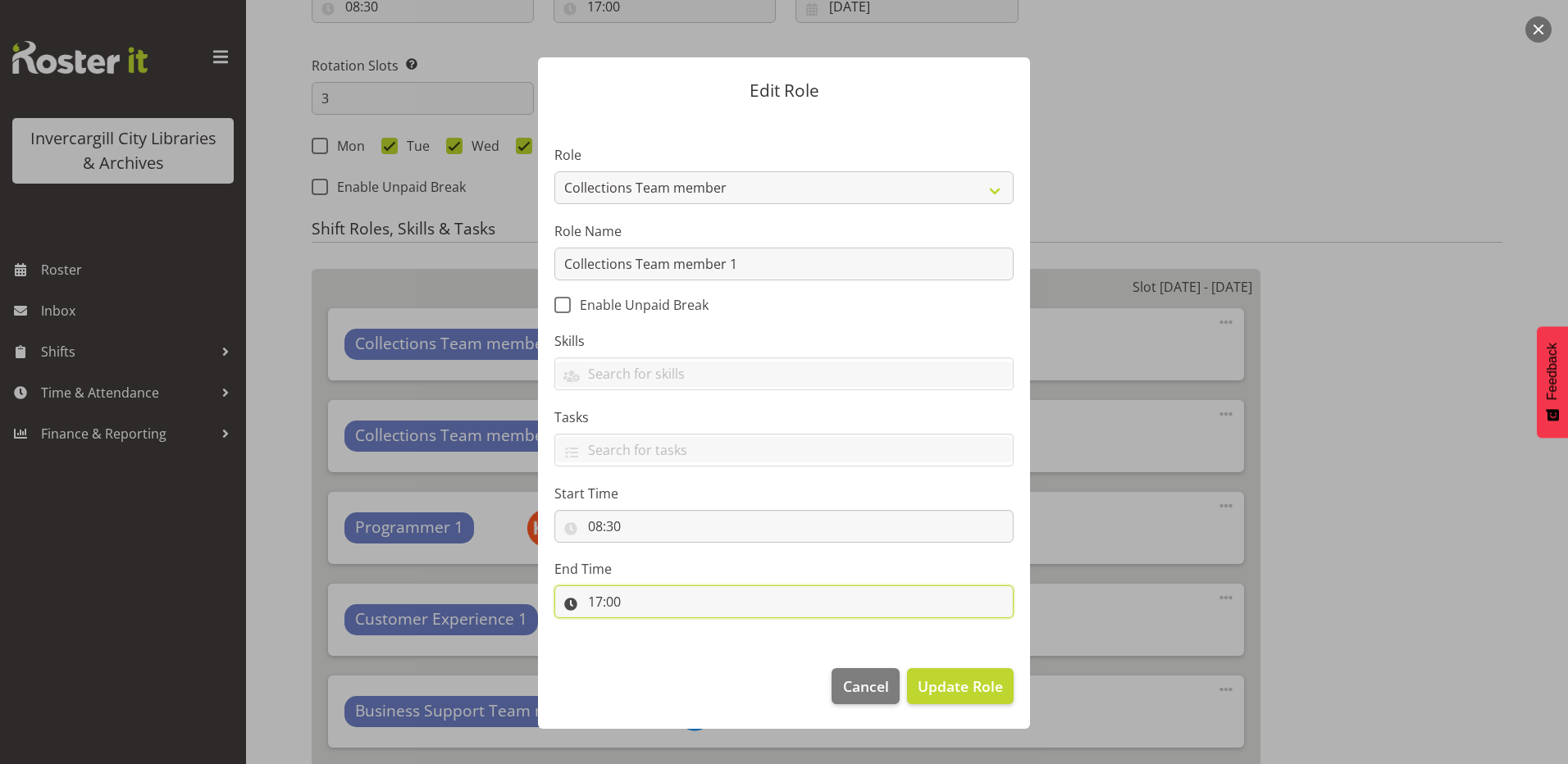
click at [617, 605] on input "17:00" at bounding box center [784, 602] width 460 height 32
click at [671, 708] on footer "Cancel Update Role" at bounding box center [784, 690] width 492 height 77
click at [970, 682] on span "Update Role" at bounding box center [959, 686] width 85 height 21
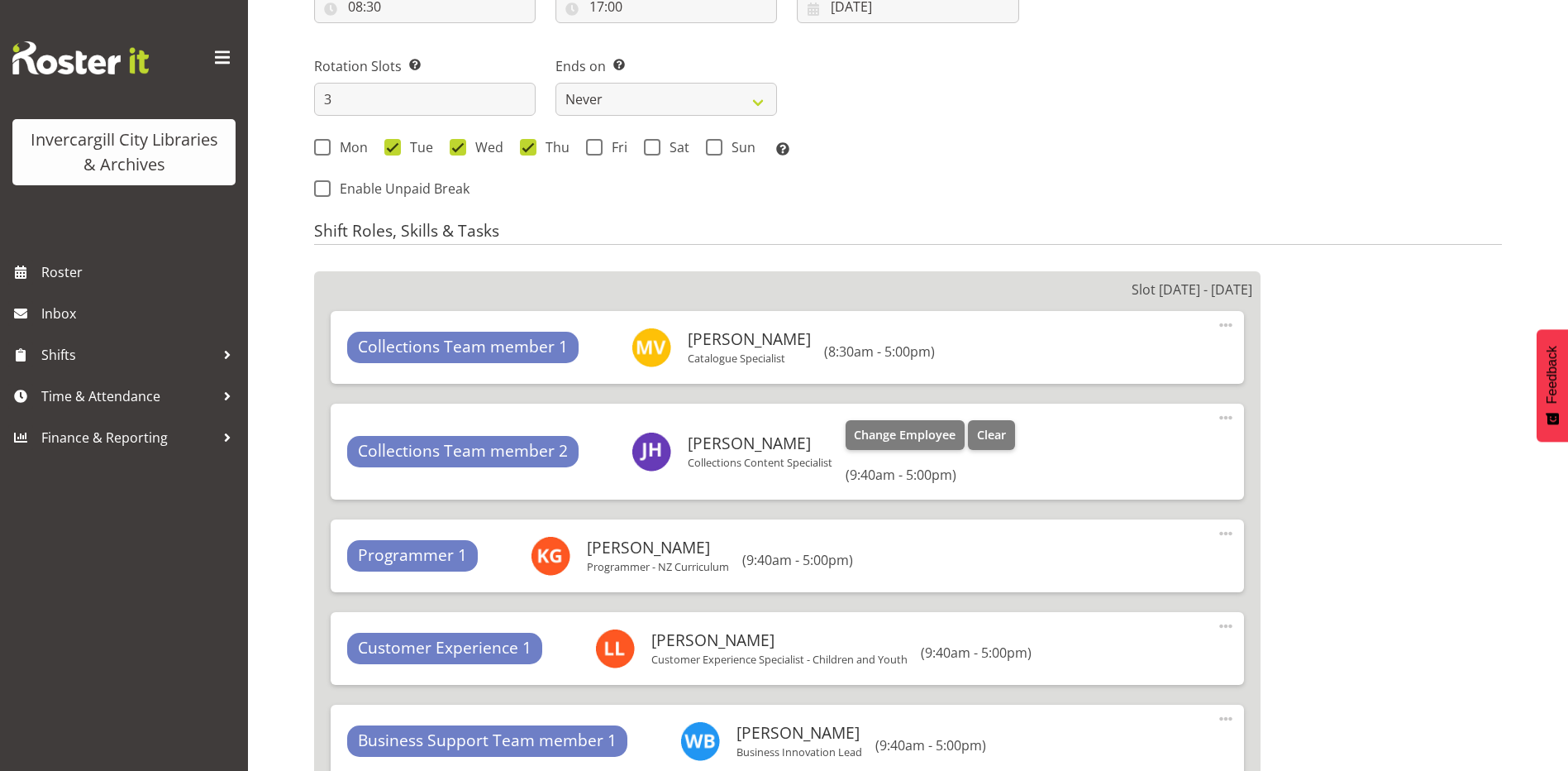
click at [1232, 414] on span at bounding box center [1225, 417] width 20 height 20
click at [1109, 456] on link "Edit" at bounding box center [1156, 454] width 159 height 30
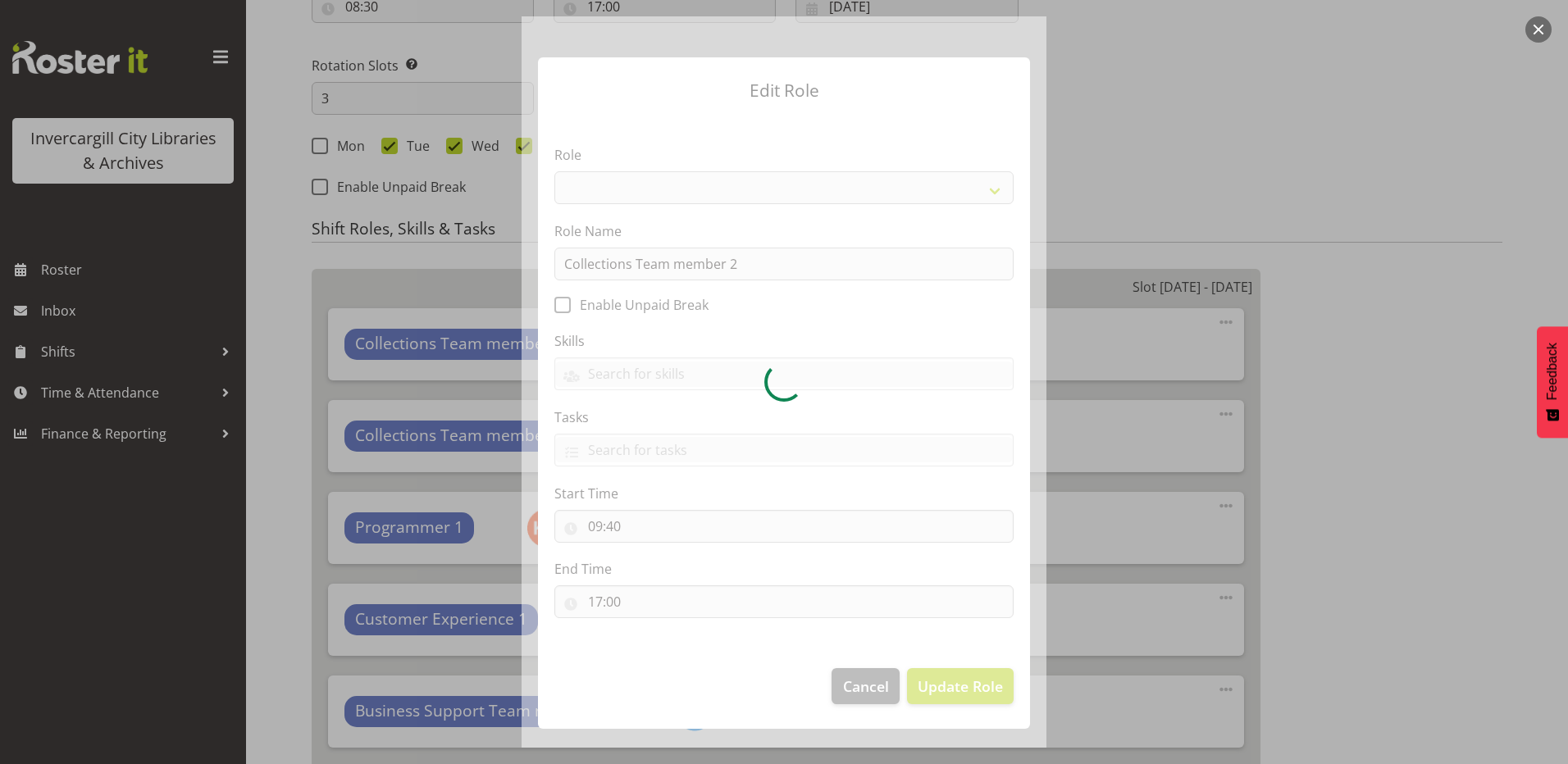
select select "1524"
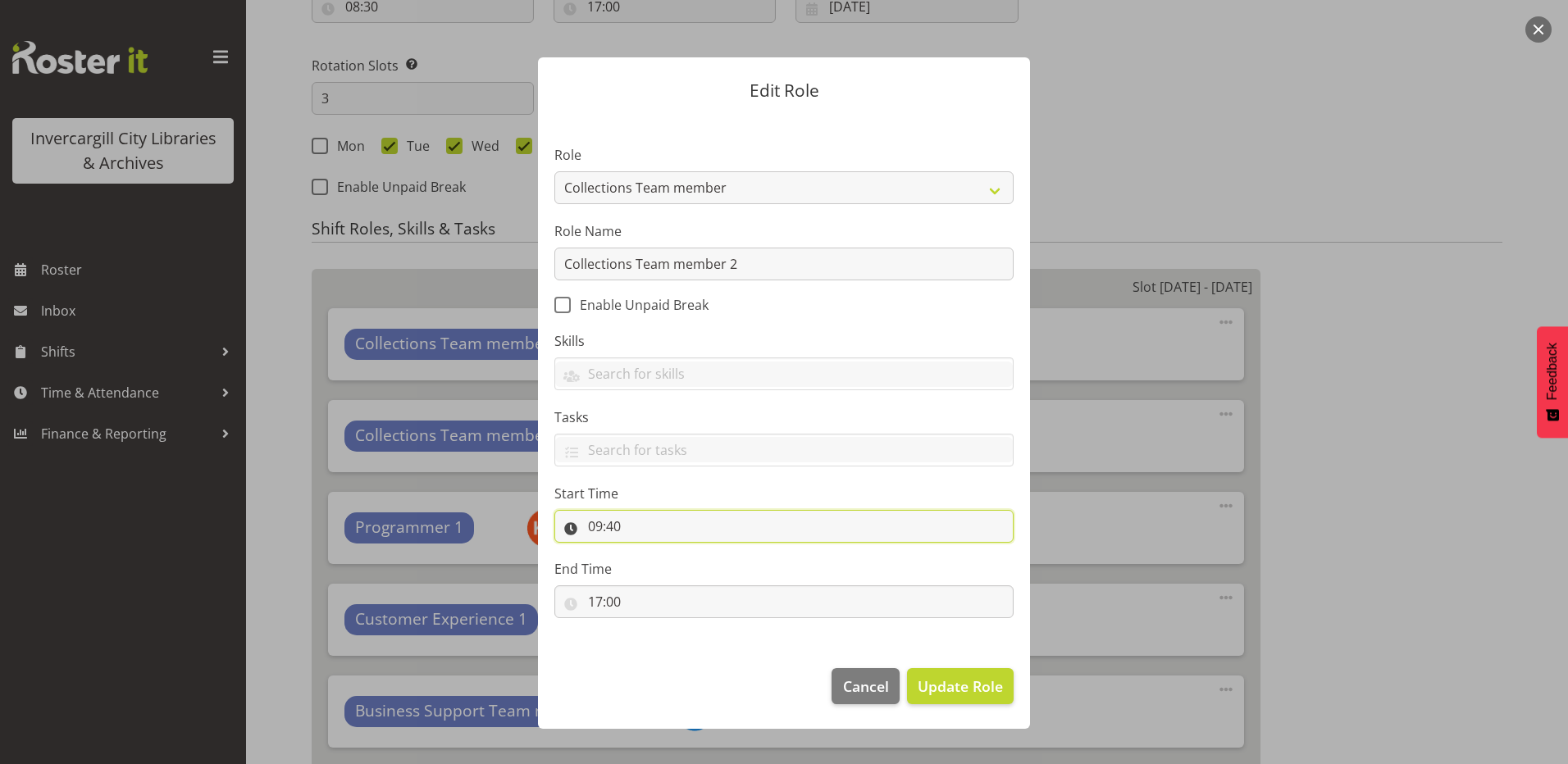
click at [640, 520] on input "09:40" at bounding box center [784, 526] width 460 height 32
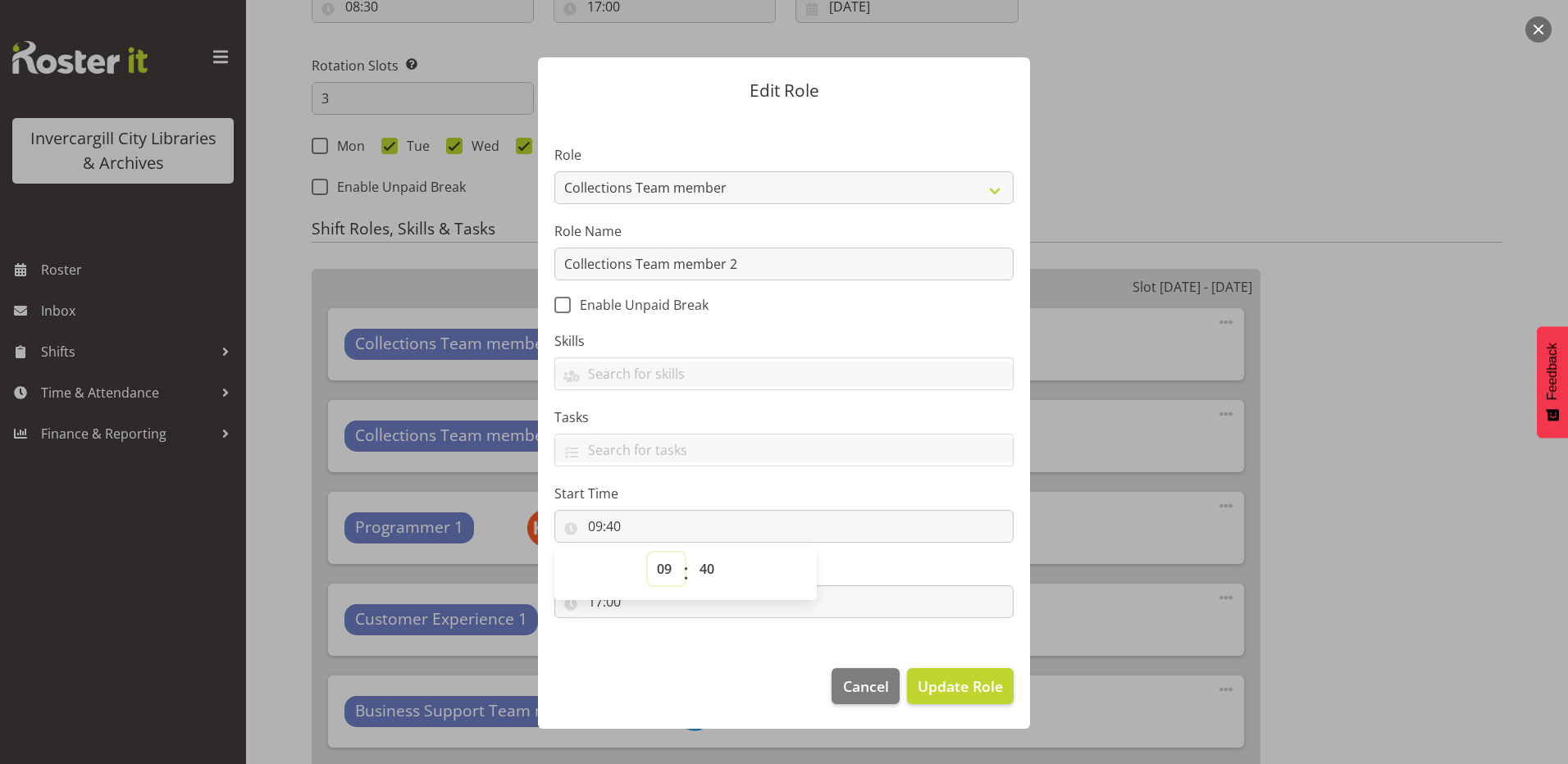
click at [662, 569] on select "00 01 02 03 04 05 06 07 08 09 10 11 12 13 14 15 16 17 18 19 20 21 22 23" at bounding box center [666, 568] width 37 height 32
select select "8"
click at [648, 552] on select "00 01 02 03 04 05 06 07 08 09 10 11 12 13 14 15 16 17 18 19 20 21 22 23" at bounding box center [666, 568] width 37 height 32
type input "08:40"
click at [714, 567] on select "00 01 02 03 04 05 06 07 08 09 10 11 12 13 14 15 16 17 18 19 20 21 22 23 24 25 2…" at bounding box center [709, 568] width 37 height 32
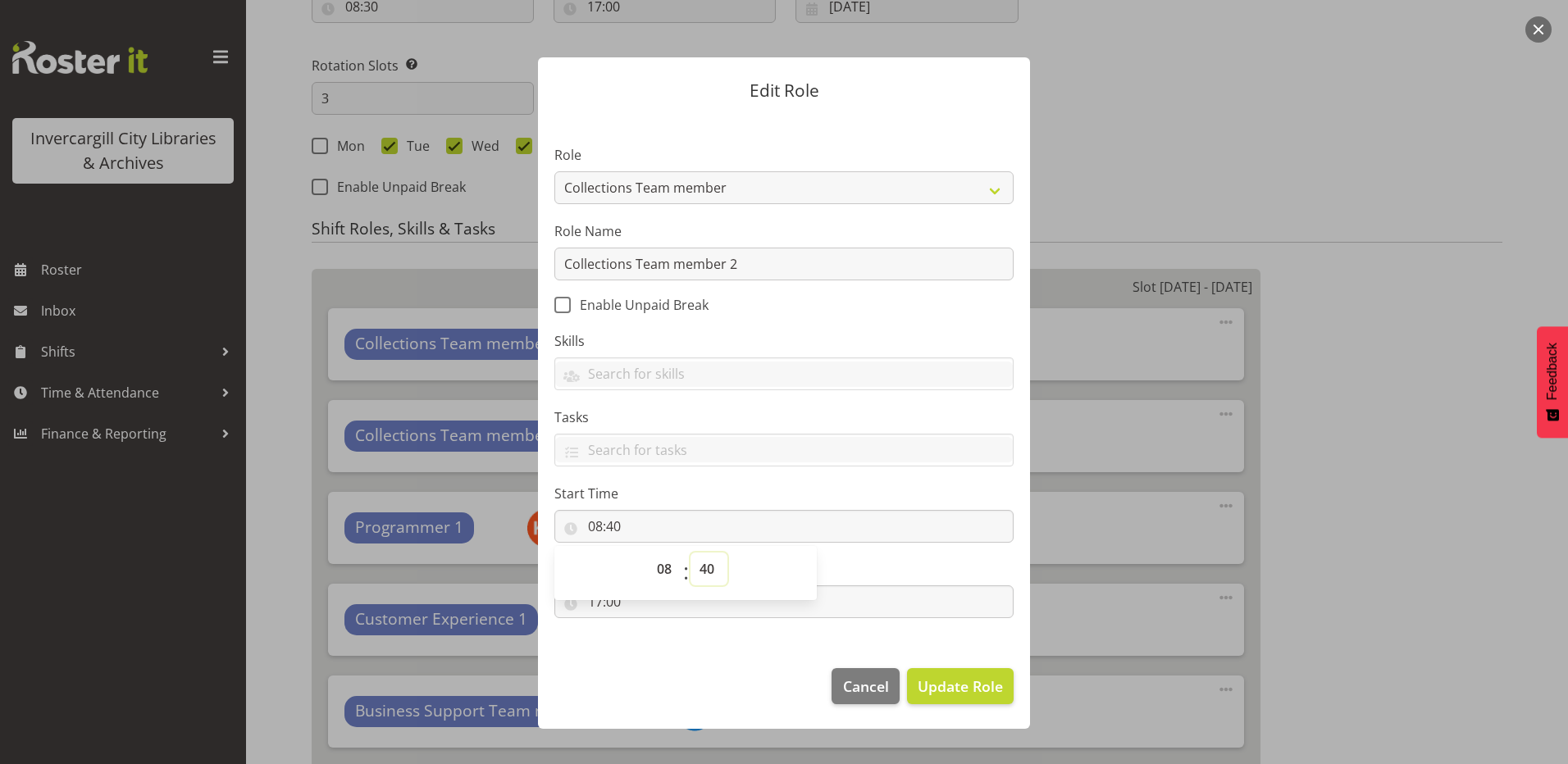
select select "30"
click at [691, 552] on select "00 01 02 03 04 05 06 07 08 09 10 11 12 13 14 15 16 17 18 19 20 21 22 23 24 25 2…" at bounding box center [709, 568] width 37 height 32
type input "08:30"
click at [698, 681] on footer "Cancel Update Role" at bounding box center [784, 690] width 492 height 77
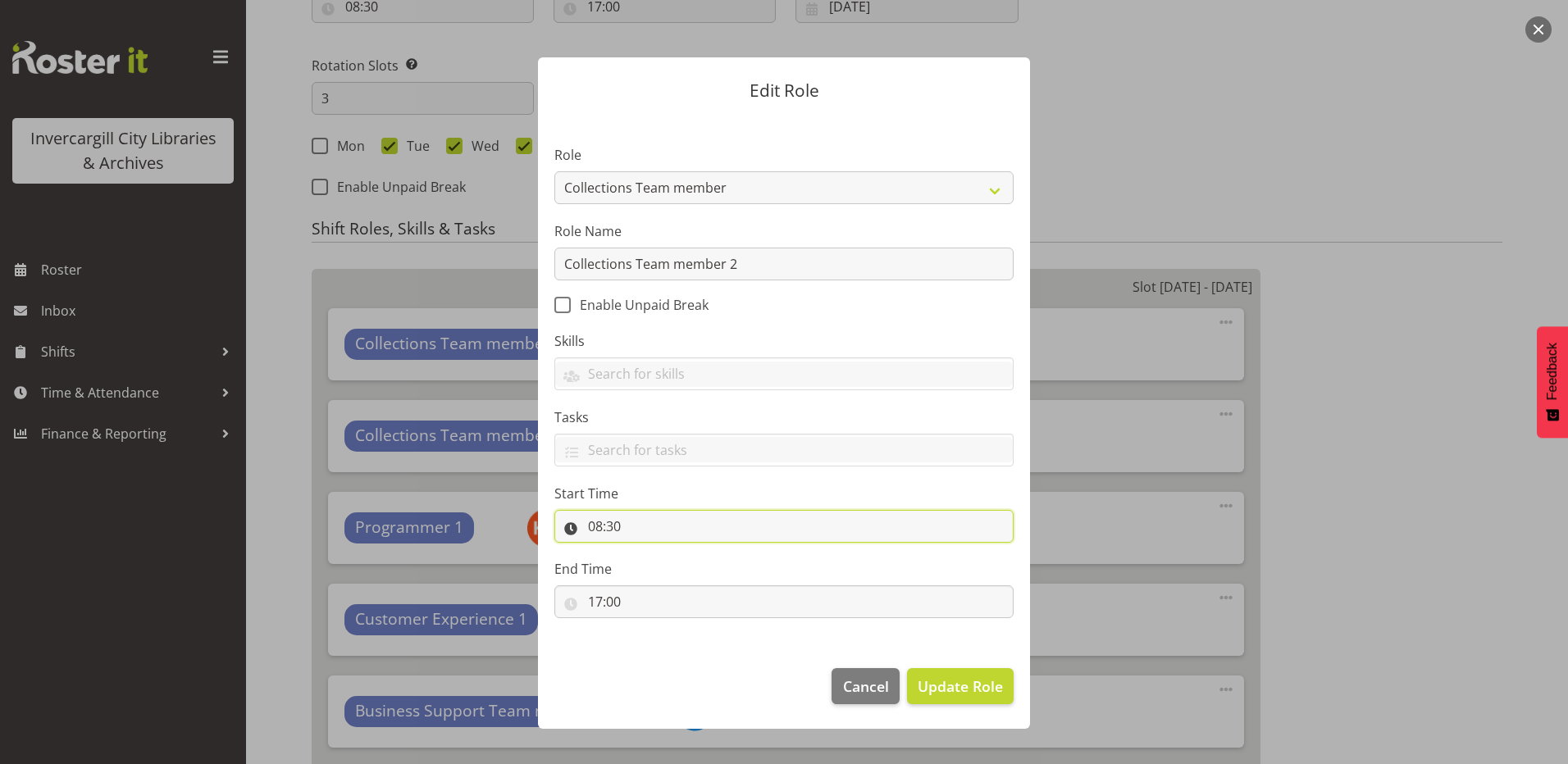
click at [606, 526] on input "08:30" at bounding box center [784, 526] width 460 height 32
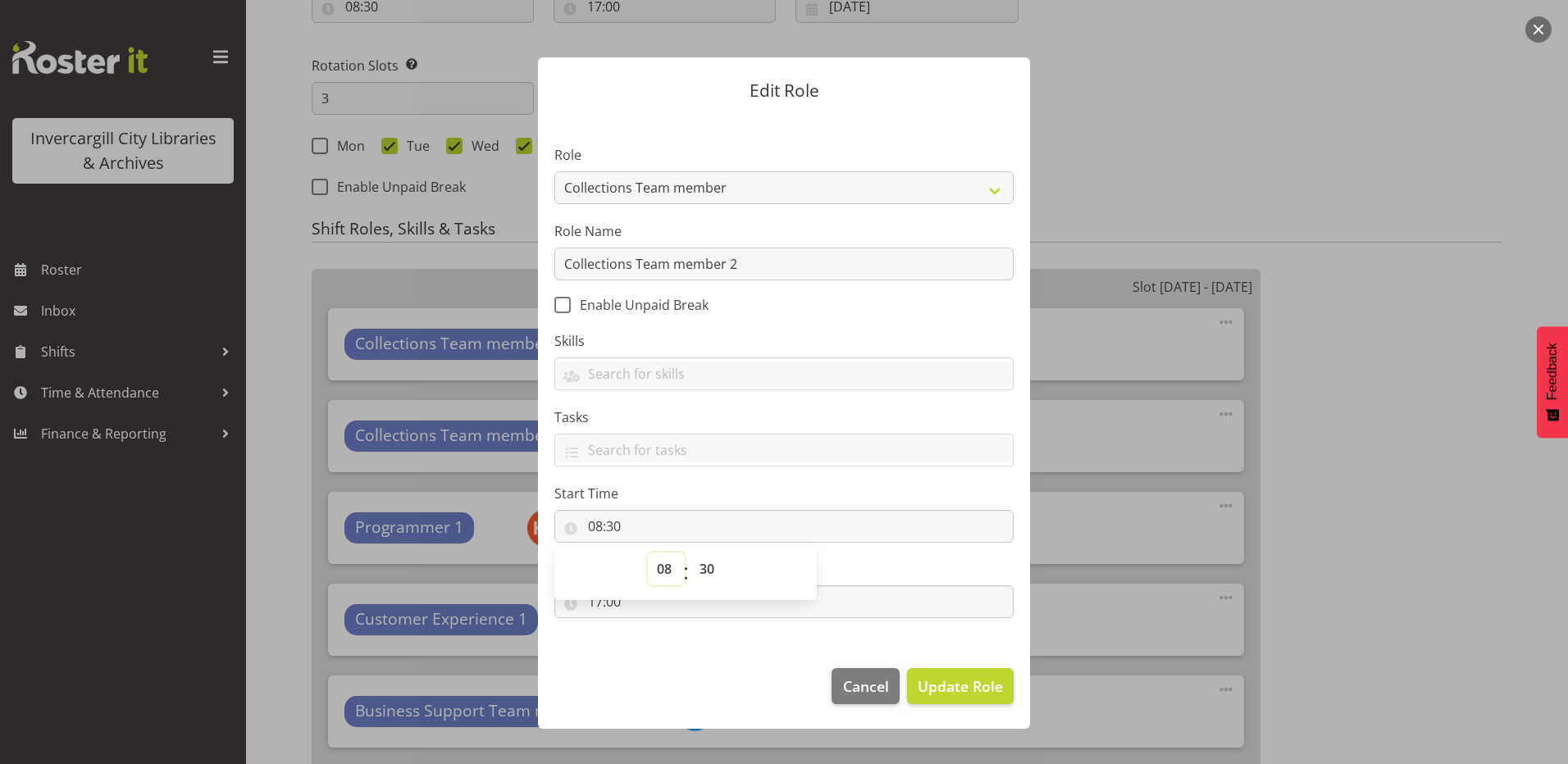
click at [669, 571] on select "00 01 02 03 04 05 06 07 08 09 10 11 12 13 14 15 16 17 18 19 20 21 22 23" at bounding box center [666, 568] width 37 height 32
click at [648, 552] on select "00 01 02 03 04 05 06 07 08 09 10 11 12 13 14 15 16 17 18 19 20 21 22 23" at bounding box center [666, 568] width 37 height 32
click at [711, 569] on select "00 01 02 03 04 05 06 07 08 09 10 11 12 13 14 15 16 17 18 19 20 21 22 23 24 25 2…" at bounding box center [709, 568] width 37 height 32
select select "0"
click at [691, 552] on select "00 01 02 03 04 05 06 07 08 09 10 11 12 13 14 15 16 17 18 19 20 21 22 23 24 25 2…" at bounding box center [709, 568] width 37 height 32
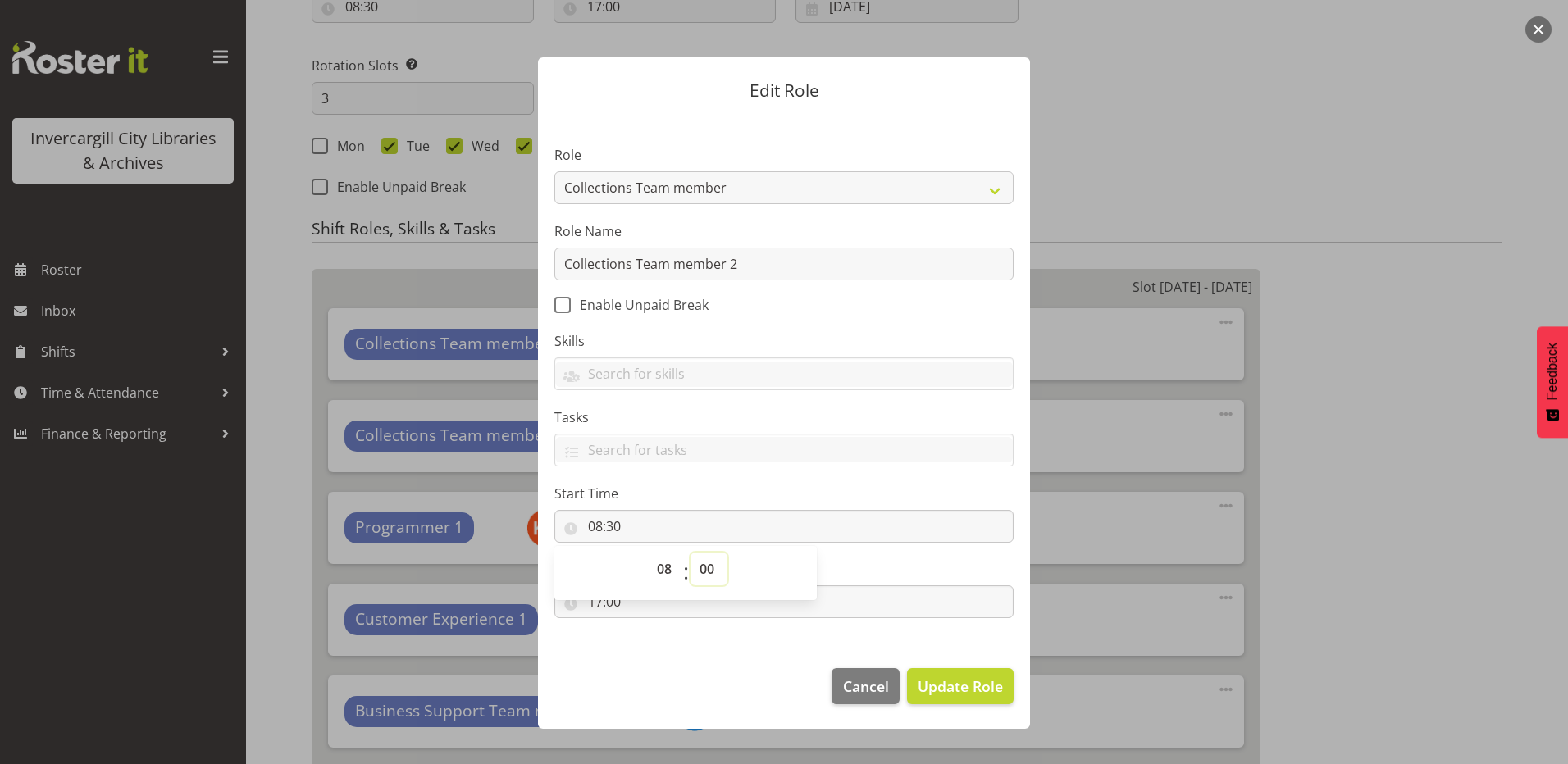
type input "08:00"
click at [732, 655] on footer "Cancel Update Role" at bounding box center [784, 690] width 492 height 77
click at [564, 309] on span at bounding box center [562, 305] width 16 height 16
click at [564, 309] on input "Enable Unpaid Break" at bounding box center [559, 305] width 11 height 11
click at [564, 308] on span at bounding box center [562, 305] width 16 height 16
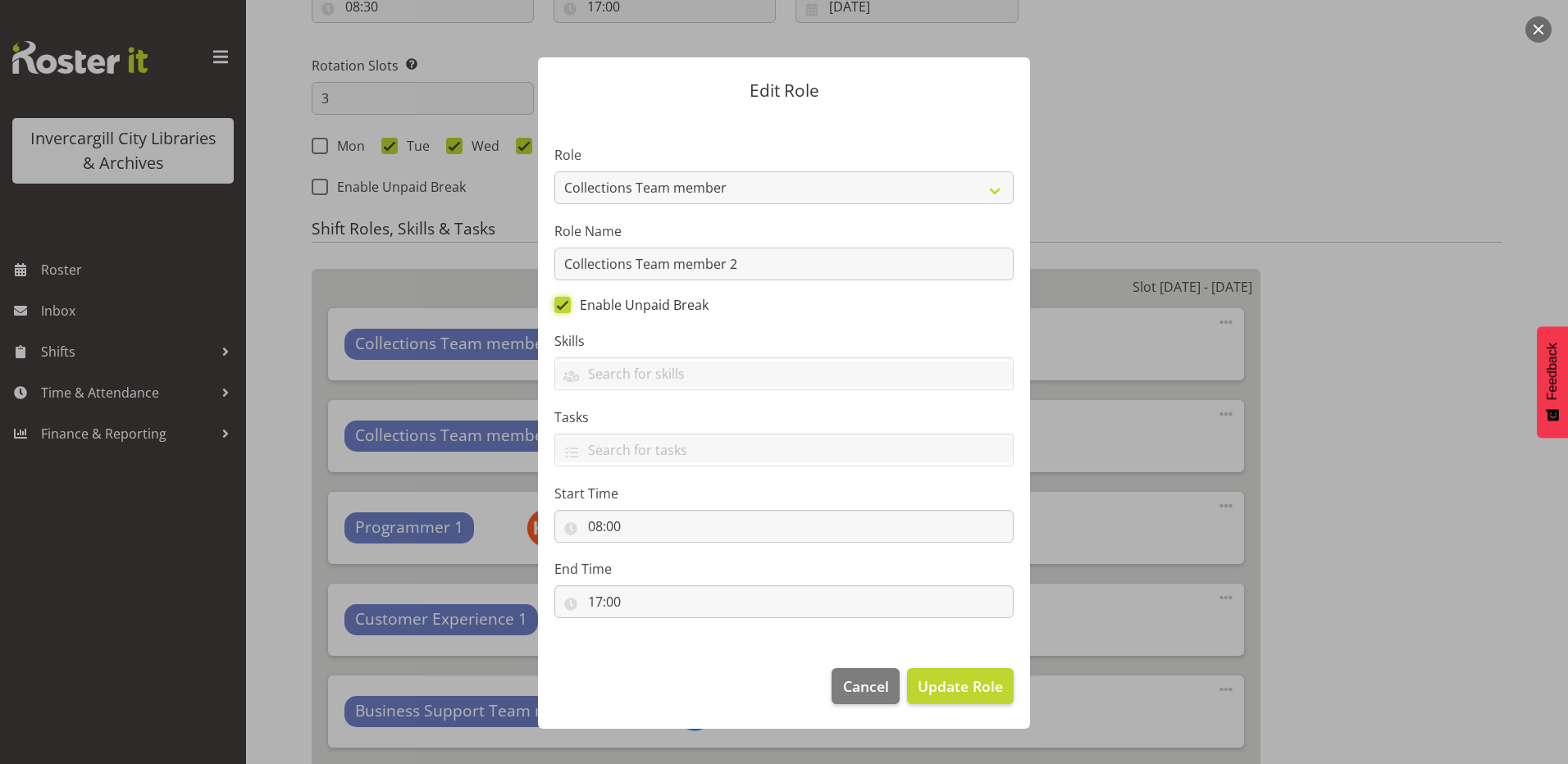
click at [564, 308] on input "Enable Unpaid Break" at bounding box center [559, 305] width 11 height 11
click at [564, 305] on span at bounding box center [562, 305] width 16 height 16
click at [564, 305] on input "Enable Unpaid Break" at bounding box center [559, 305] width 11 height 11
click at [564, 305] on span at bounding box center [562, 305] width 16 height 16
click at [564, 305] on input "Enable Unpaid Break" at bounding box center [559, 305] width 11 height 11
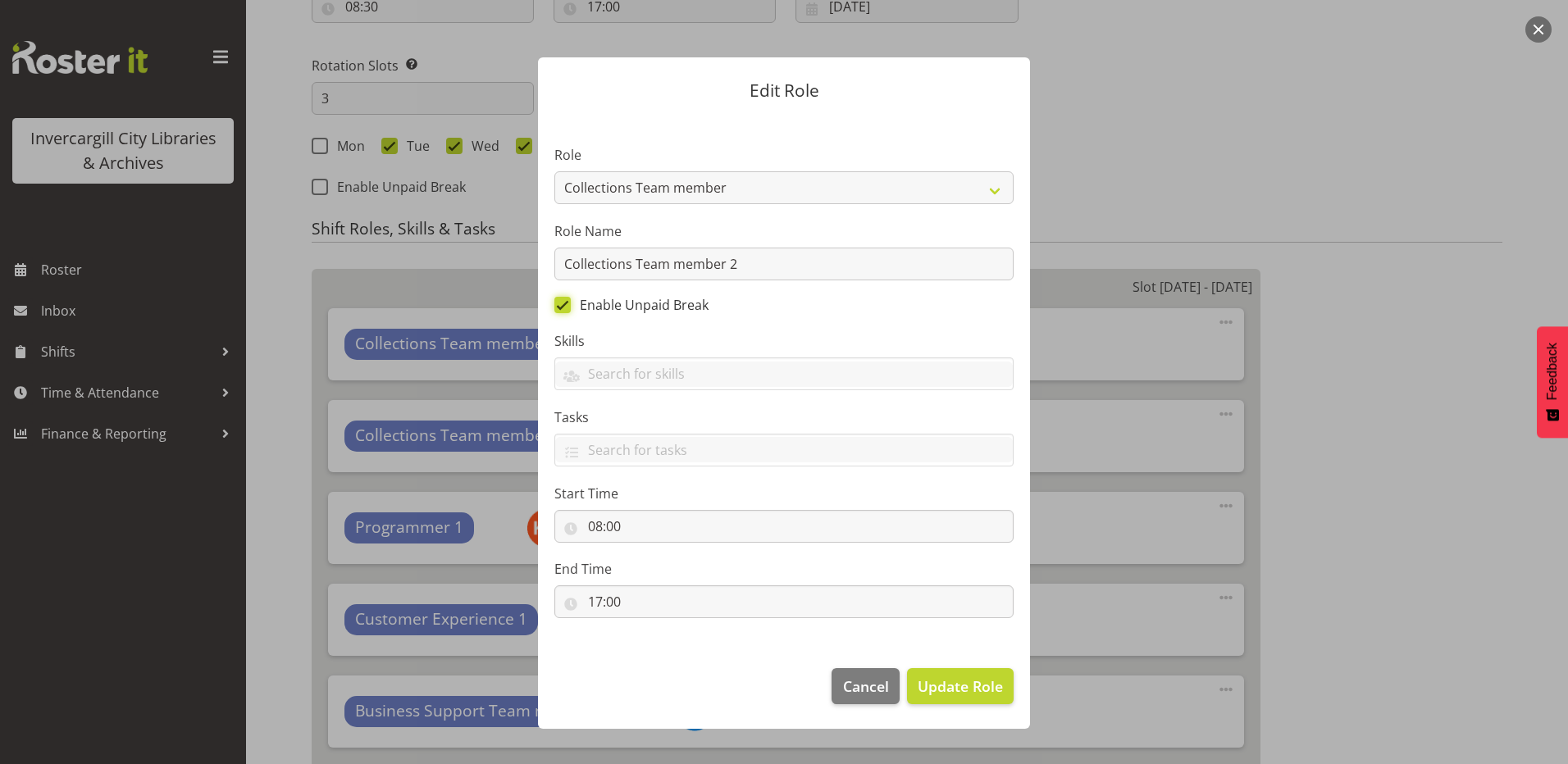
checkbox input "false"
click at [934, 693] on span "Update Role" at bounding box center [959, 686] width 85 height 21
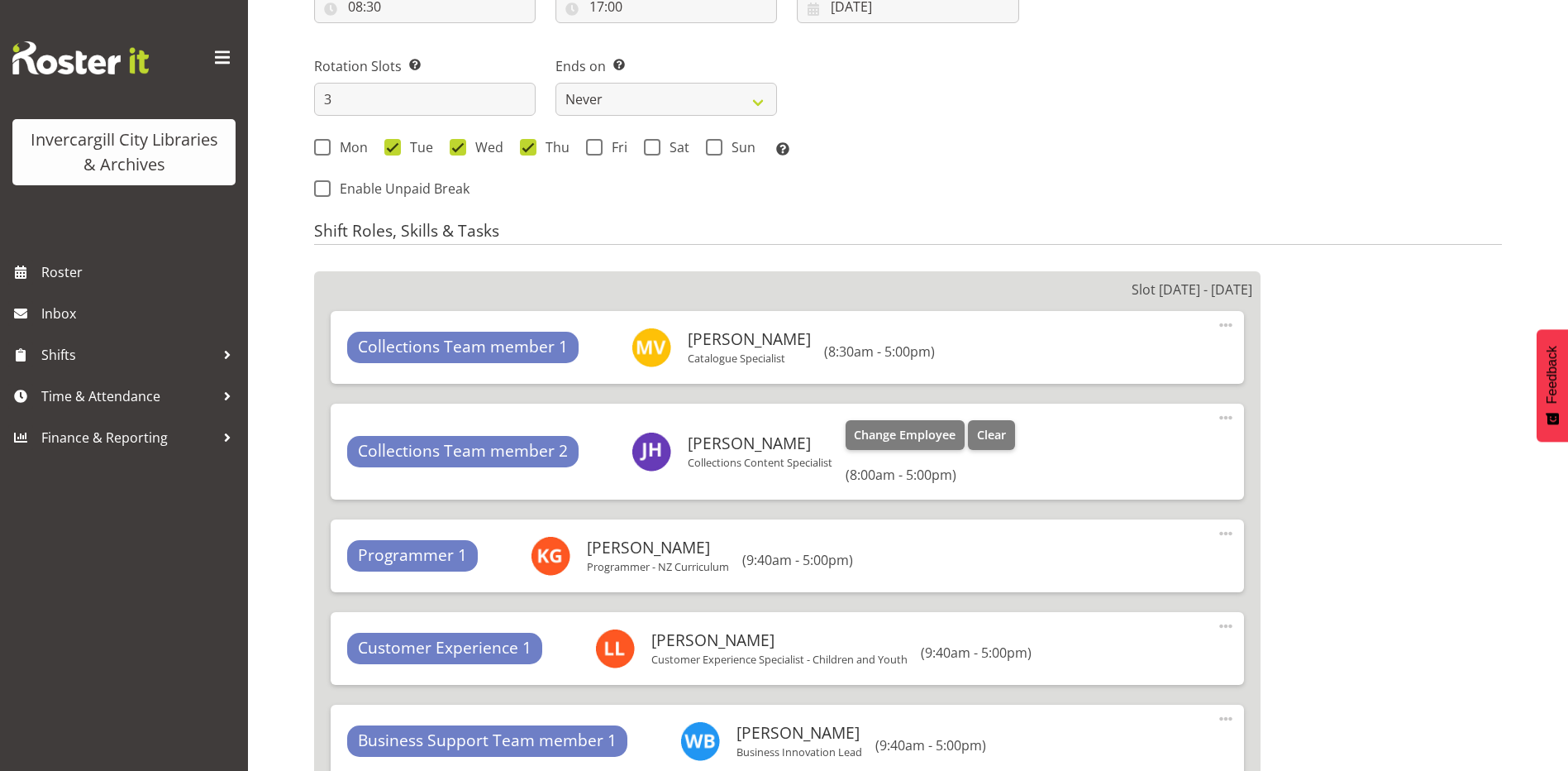
click at [1233, 416] on div "Collections Team member 2 Jill Harpur Collections Content Specialist Change Emp…" at bounding box center [787, 452] width 913 height 96
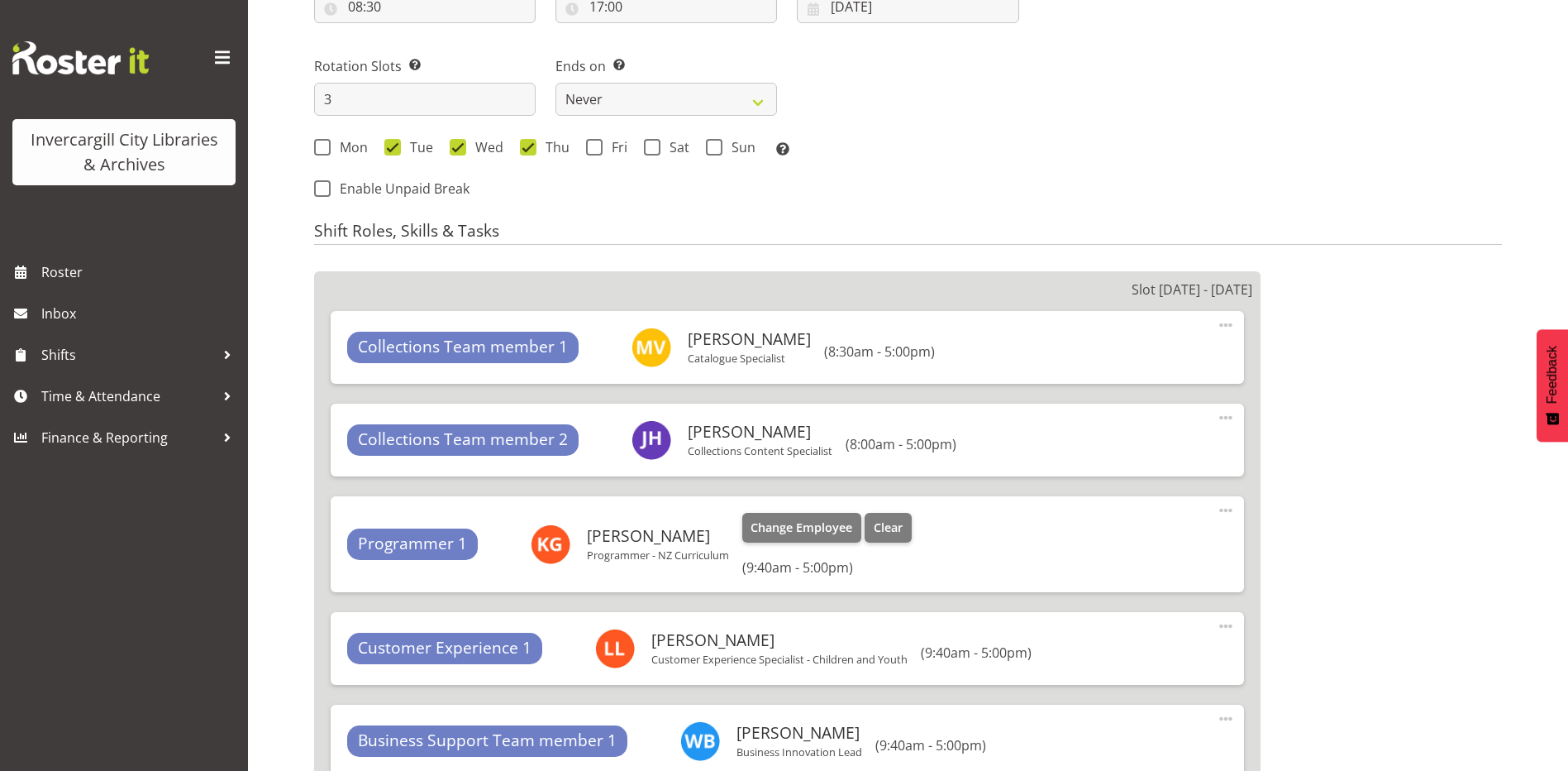
click at [1041, 551] on div "Programmer 1 Katie Greene Programmer - NZ Curriculum Change Employee Clear (9:4…" at bounding box center [787, 544] width 880 height 63
click at [1230, 511] on span at bounding box center [1225, 510] width 20 height 20
click at [1093, 548] on link "Edit" at bounding box center [1156, 546] width 159 height 30
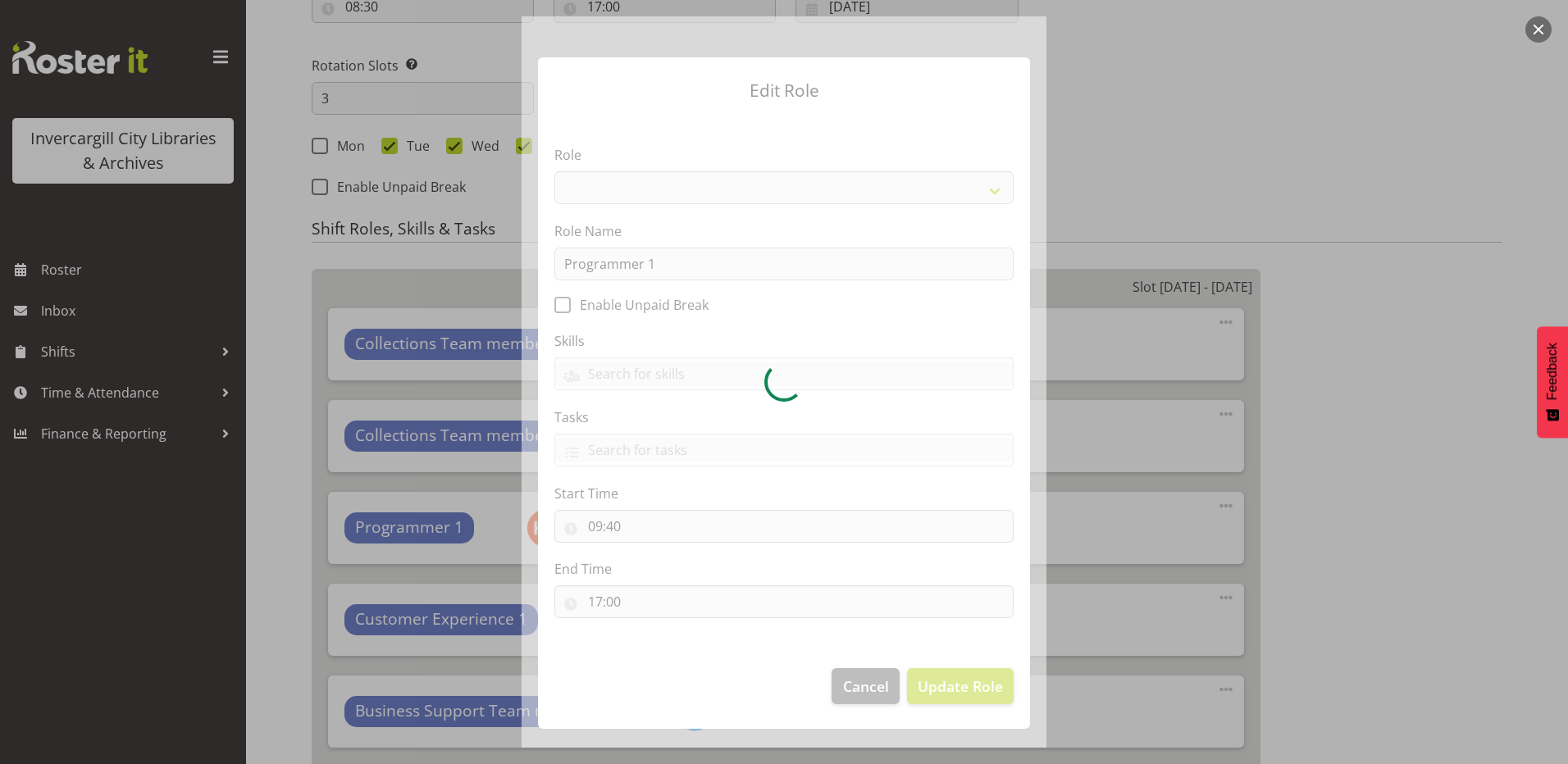
select select "1518"
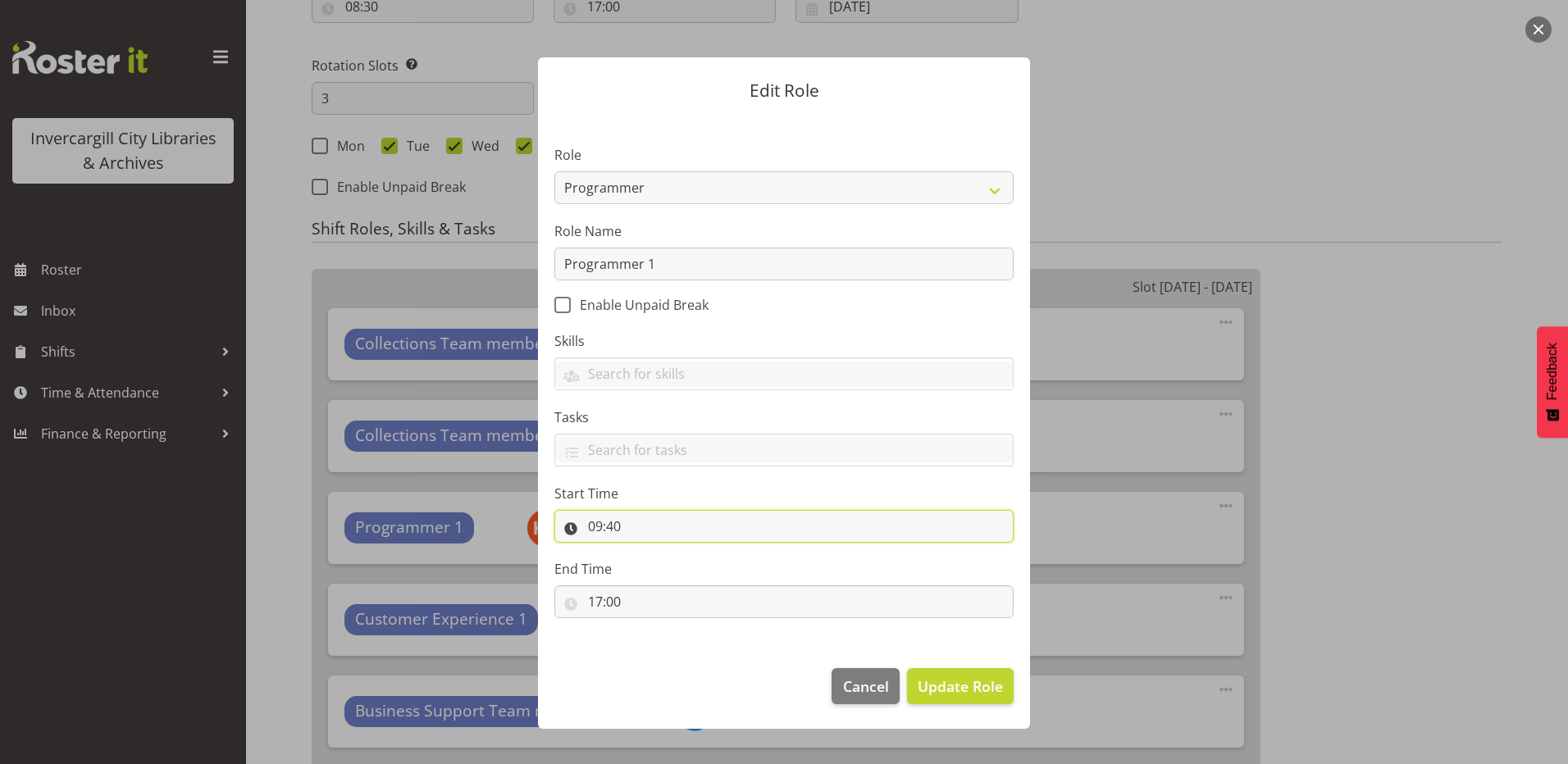
click at [616, 529] on input "09:40" at bounding box center [784, 526] width 460 height 32
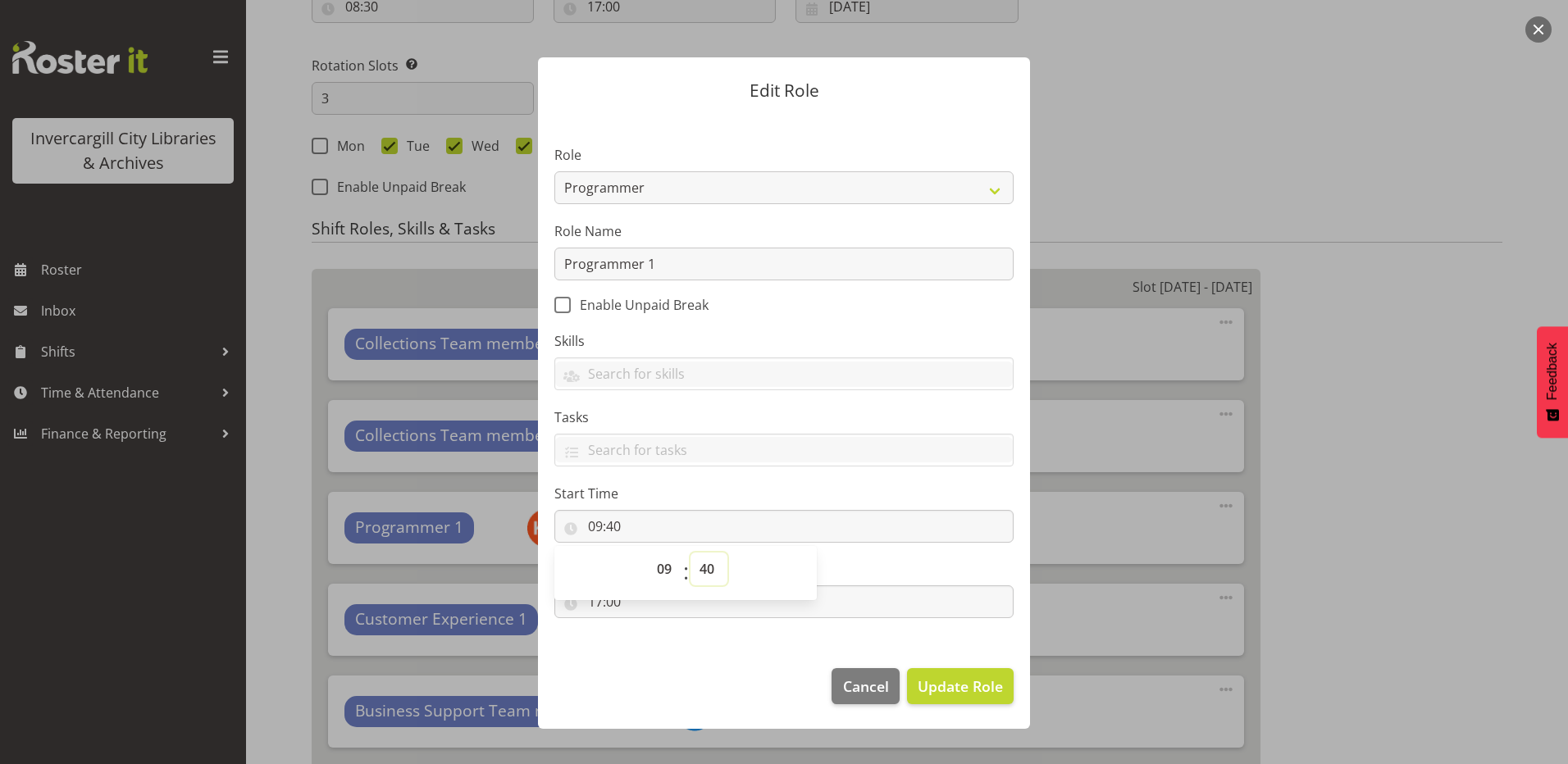
click at [713, 575] on select "00 01 02 03 04 05 06 07 08 09 10 11 12 13 14 15 16 17 18 19 20 21 22 23 24 25 2…" at bounding box center [709, 568] width 37 height 32
select select "30"
click at [691, 552] on select "00 01 02 03 04 05 06 07 08 09 10 11 12 13 14 15 16 17 18 19 20 21 22 23 24 25 2…" at bounding box center [709, 568] width 37 height 32
type input "09:30"
drag, startPoint x: 750, startPoint y: 668, endPoint x: 679, endPoint y: 639, distance: 76.7
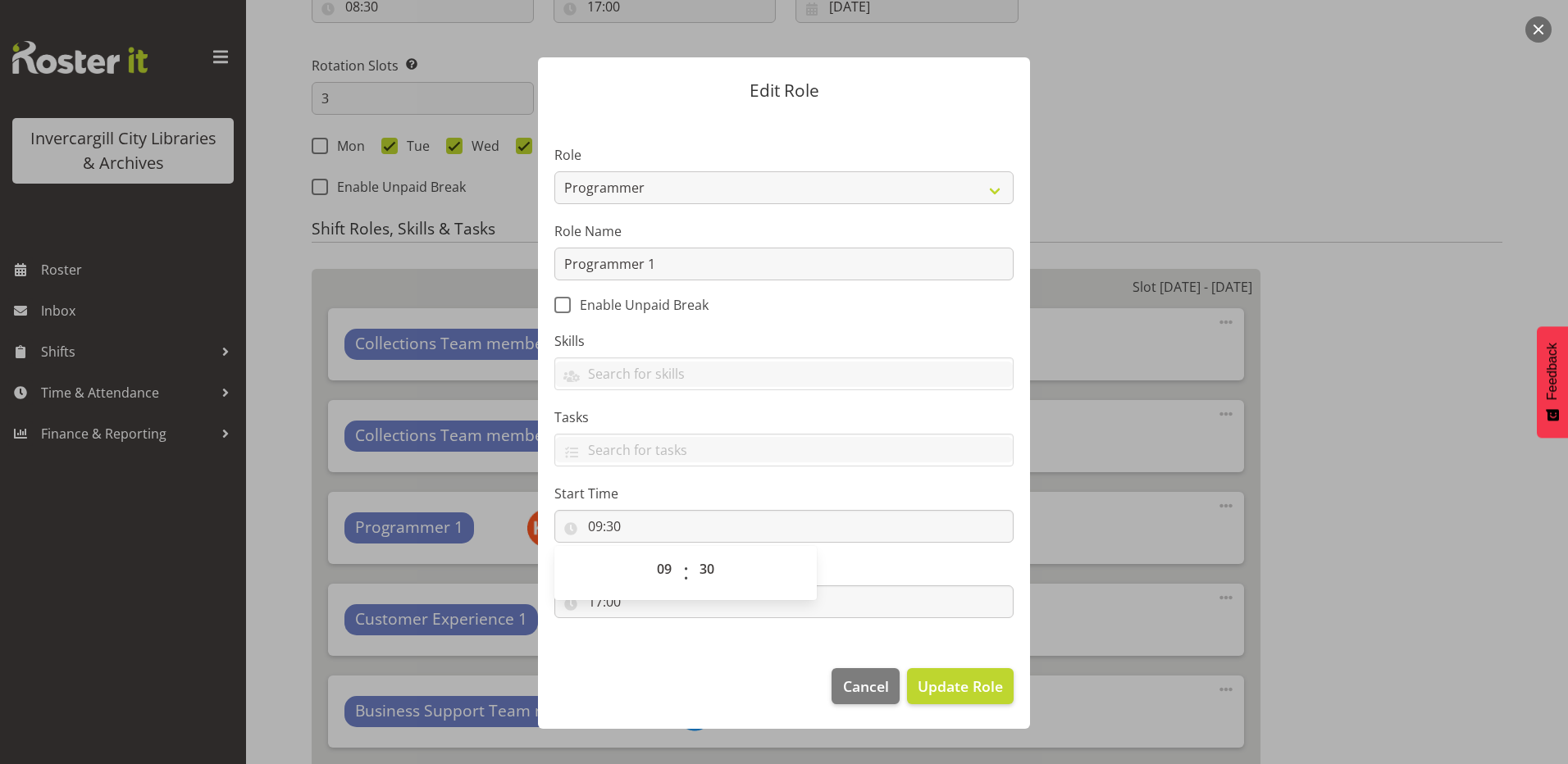
click at [747, 666] on footer "Cancel Update Role" at bounding box center [784, 690] width 492 height 77
click at [612, 599] on input "17:00" at bounding box center [784, 602] width 460 height 32
click at [669, 645] on select "00 01 02 03 04 05 06 07 08 09 10 11 12 13 14 15 16 17 18 19 20 21 22 23" at bounding box center [666, 644] width 37 height 32
select select "18"
click at [648, 627] on select "00 01 02 03 04 05 06 07 08 09 10 11 12 13 14 15 16 17 18 19 20 21 22 23" at bounding box center [666, 644] width 37 height 32
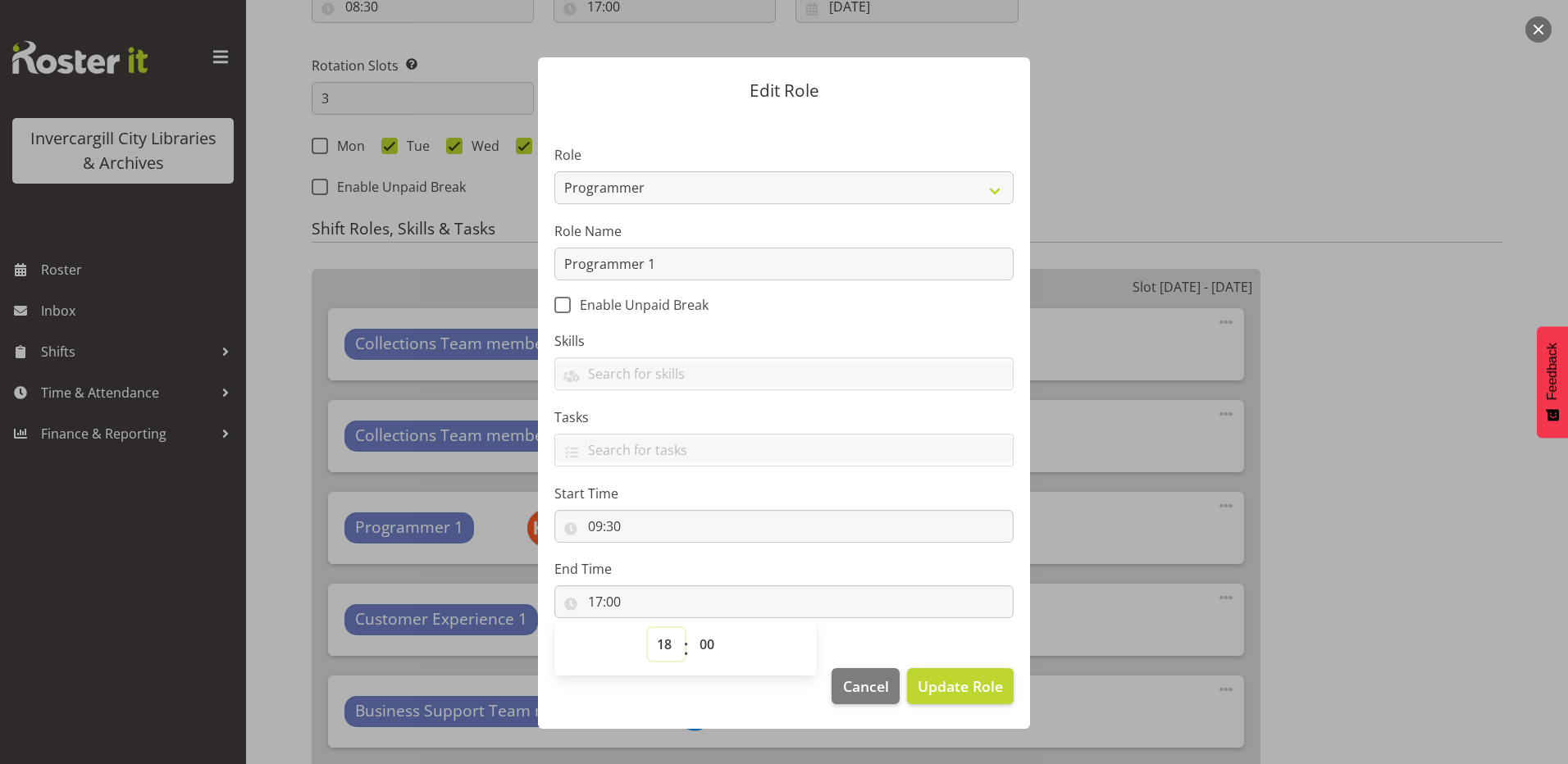
type input "18:00"
click at [929, 687] on span "Update Role" at bounding box center [959, 686] width 85 height 21
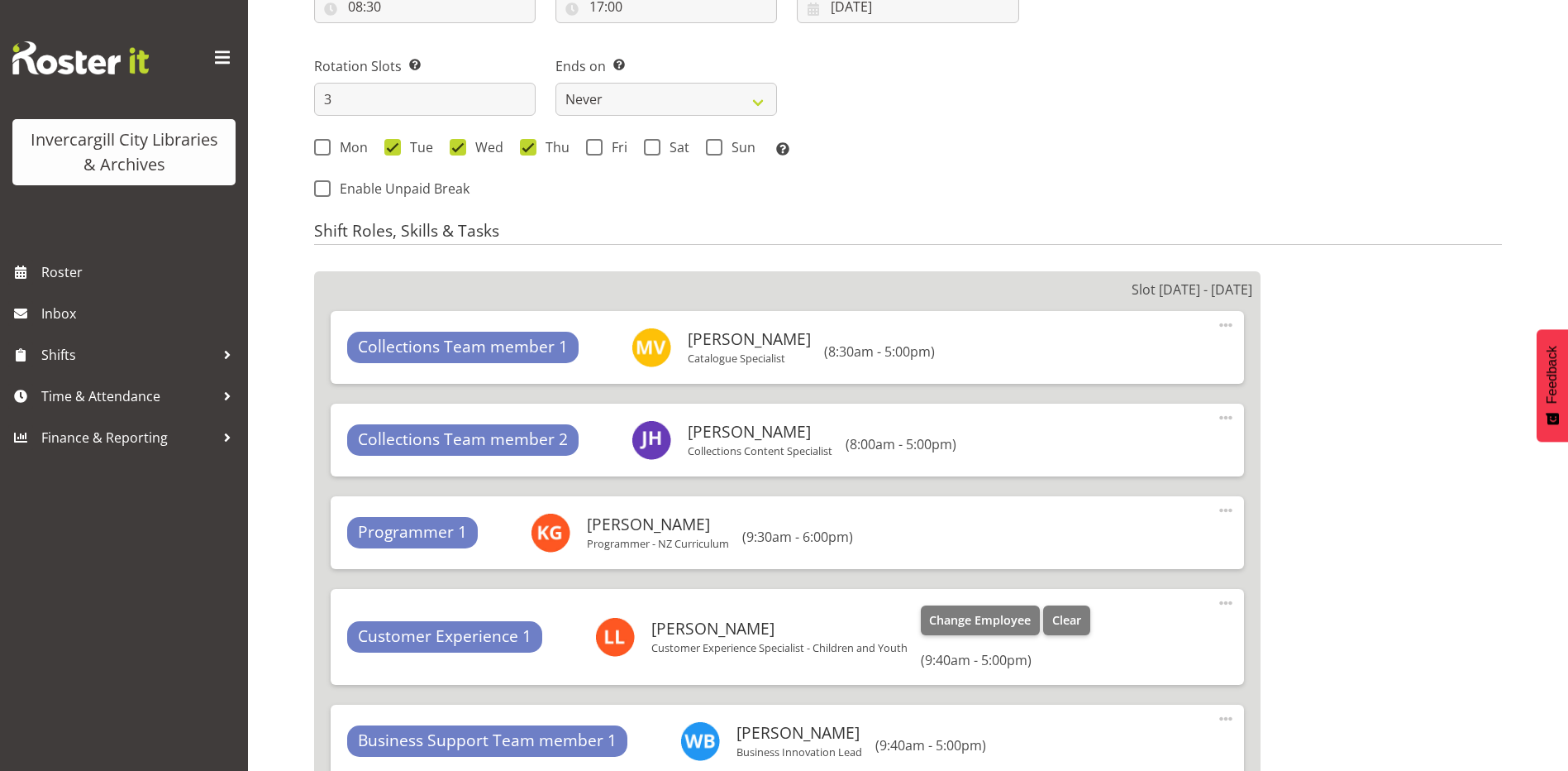
click at [1231, 599] on span at bounding box center [1225, 602] width 20 height 20
click at [1102, 642] on link "Edit" at bounding box center [1156, 639] width 159 height 30
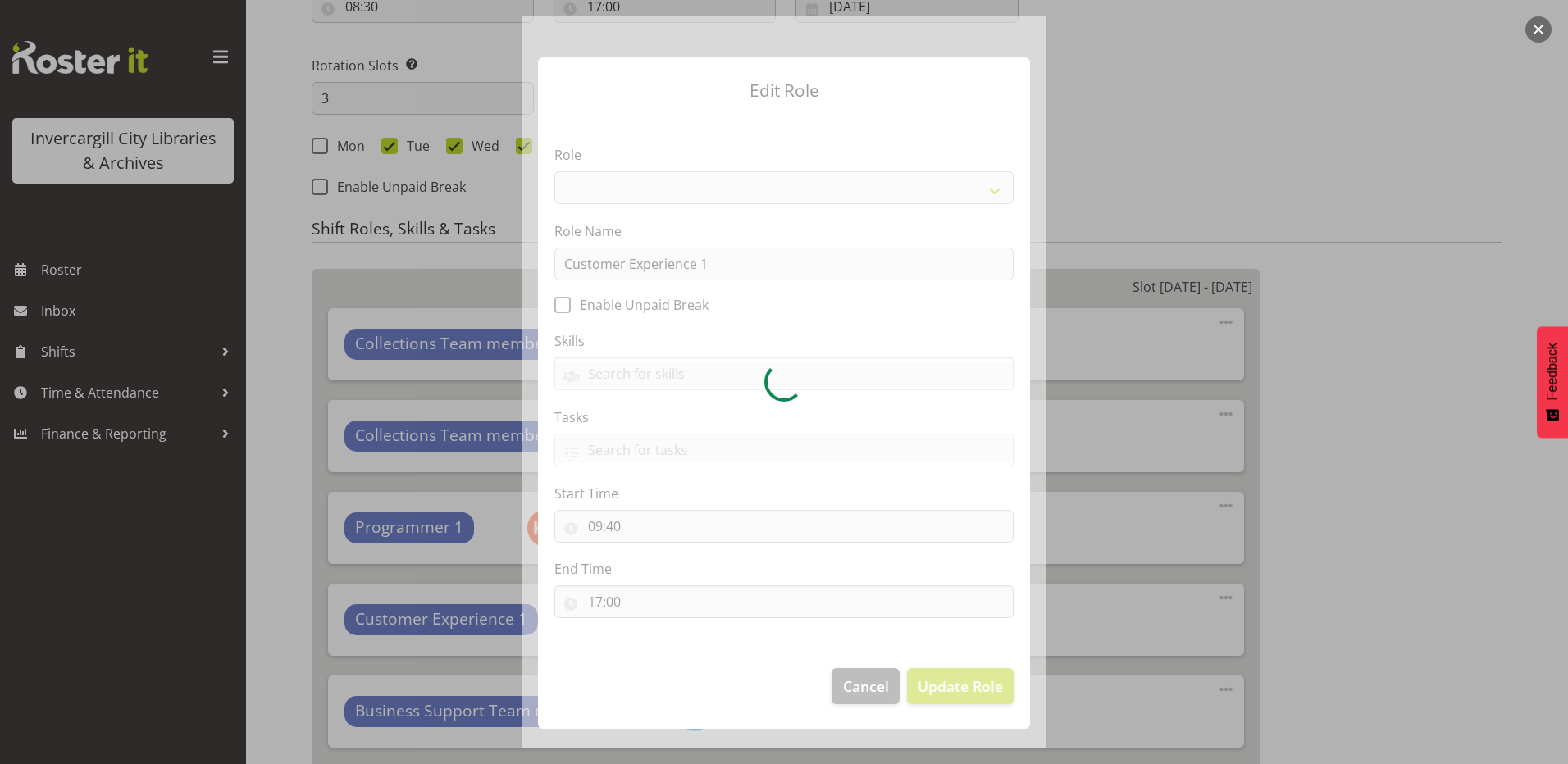
select select "1533"
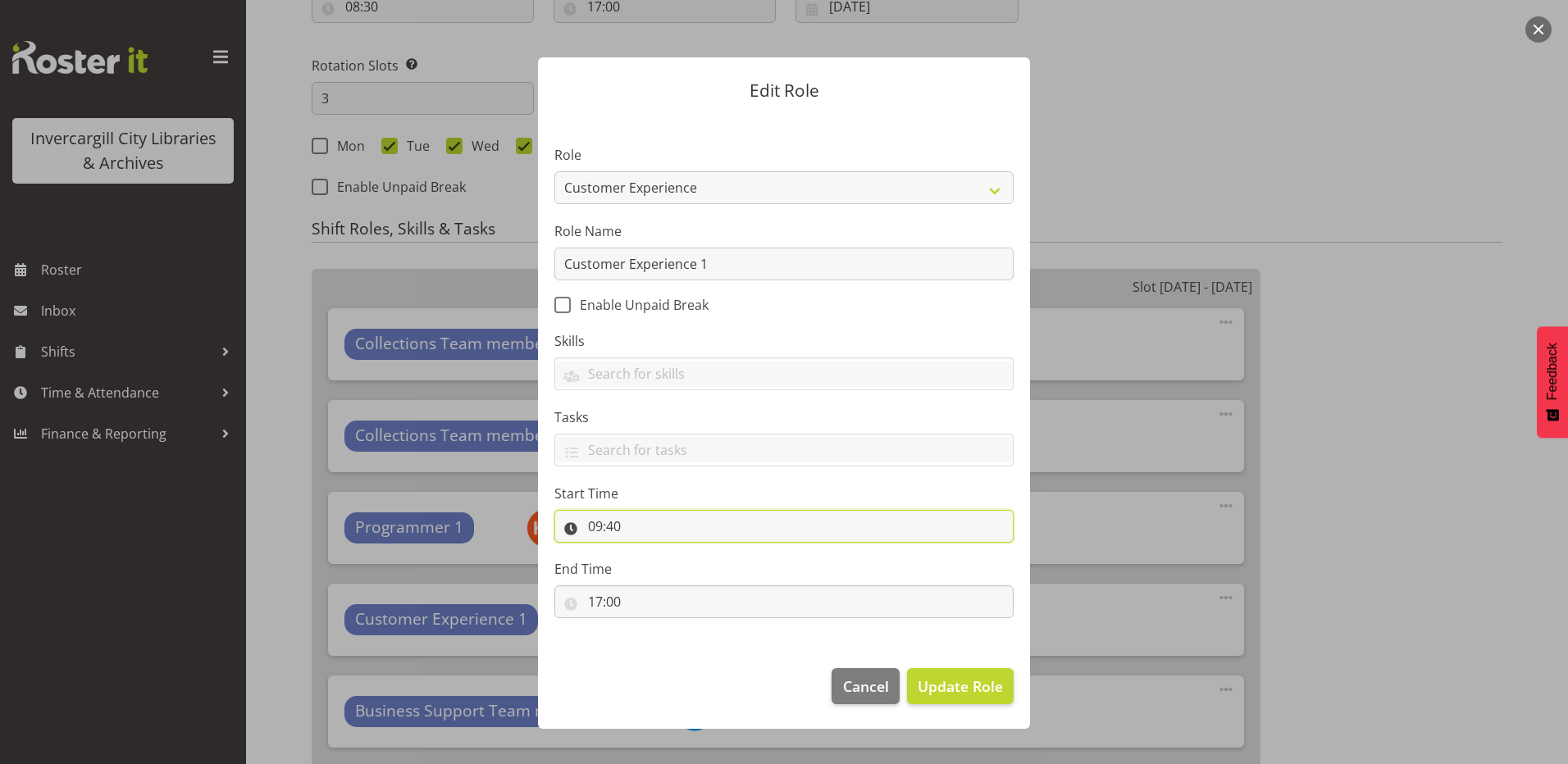
click at [608, 520] on input "09:40" at bounding box center [784, 526] width 460 height 32
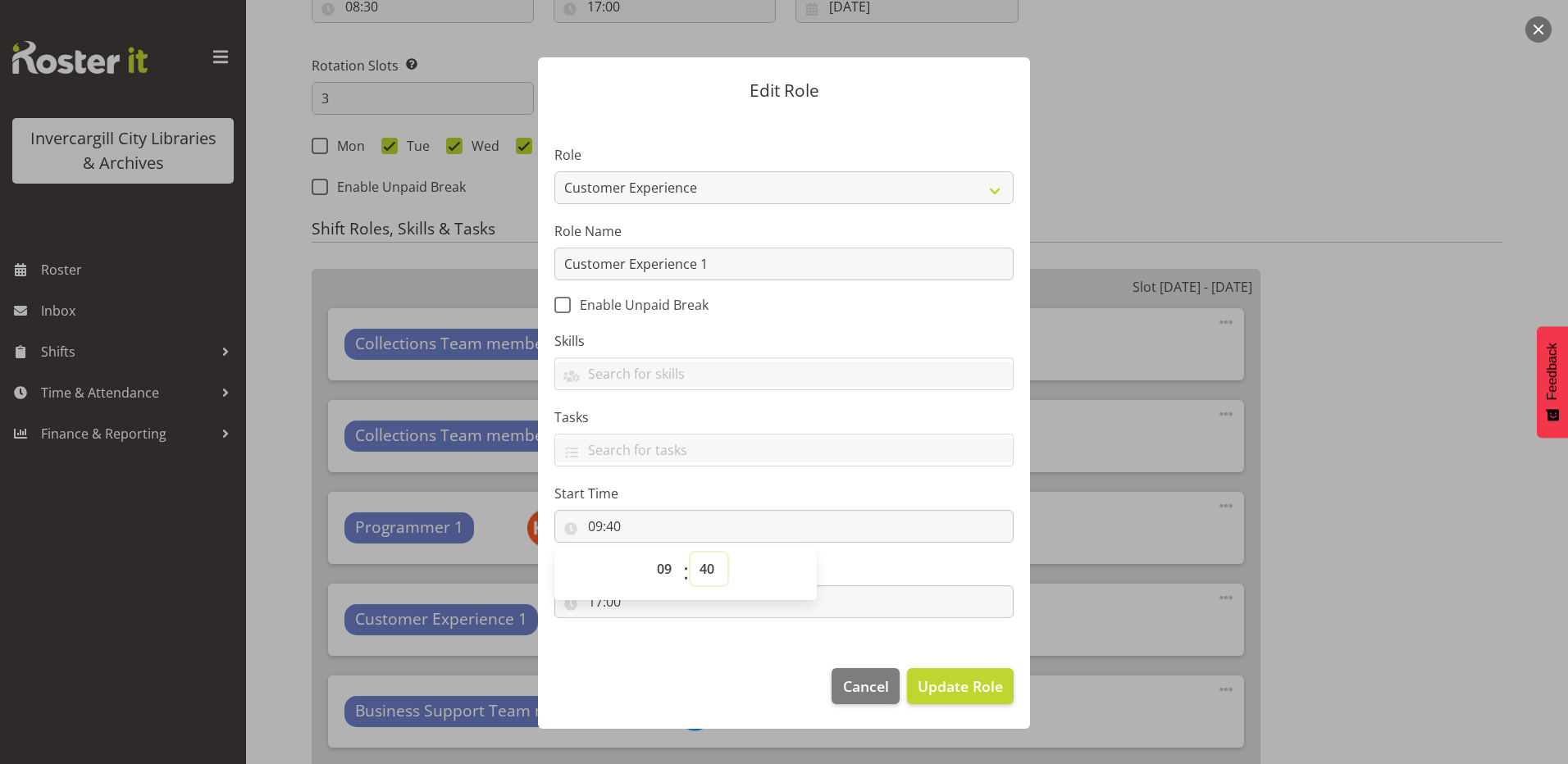
click at [698, 566] on select "00 01 02 03 04 05 06 07 08 09 10 11 12 13 14 15 16 17 18 19 20 21 22 23 24 25 2…" at bounding box center [709, 568] width 37 height 32
select select "0"
click at [691, 552] on select "00 01 02 03 04 05 06 07 08 09 10 11 12 13 14 15 16 17 18 19 20 21 22 23 24 25 2…" at bounding box center [709, 568] width 37 height 32
type input "09:00"
click at [733, 660] on footer "Cancel Update Role" at bounding box center [784, 690] width 492 height 77
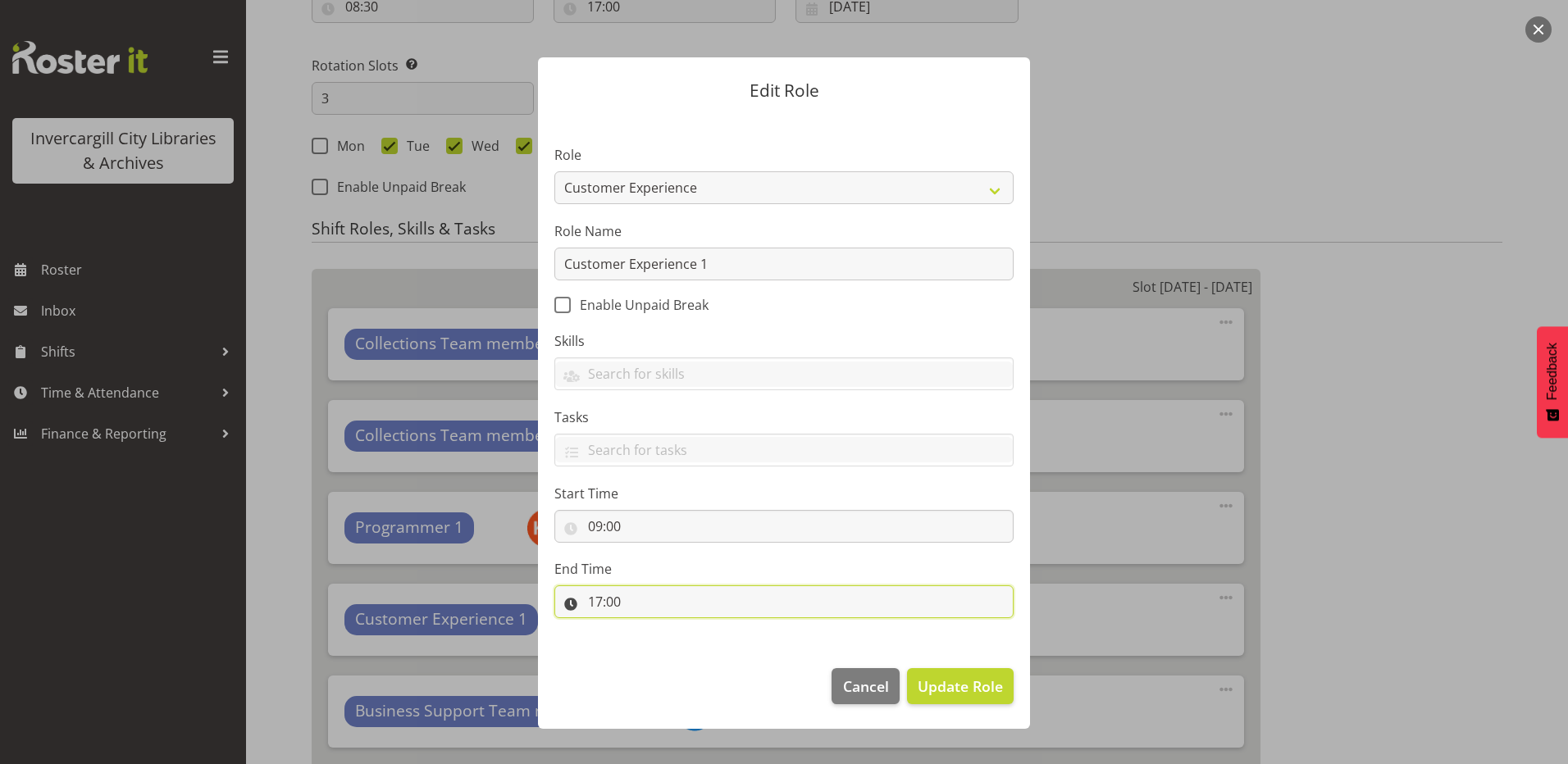
click at [604, 596] on input "17:00" at bounding box center [784, 602] width 460 height 32
drag, startPoint x: 604, startPoint y: 596, endPoint x: 655, endPoint y: 644, distance: 70.0
click at [655, 644] on select "00 01 02 03 04 05 06 07 08 09 10 11 12 13 14 15 16 17 18 19 20 21 22 23" at bounding box center [666, 644] width 37 height 32
select select "18"
click at [648, 627] on select "00 01 02 03 04 05 06 07 08 09 10 11 12 13 14 15 16 17 18 19 20 21 22 23" at bounding box center [666, 644] width 37 height 32
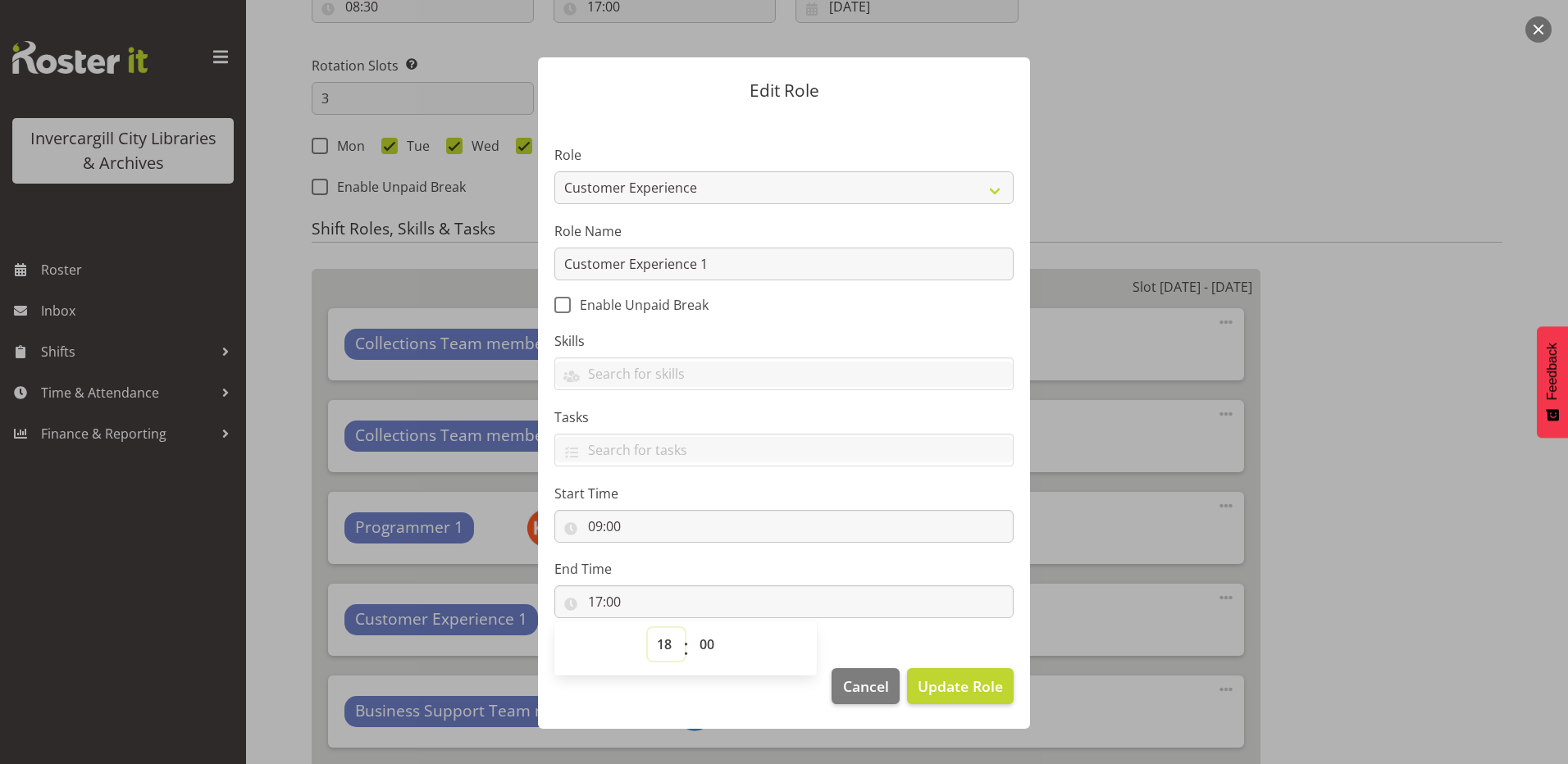
type input "18:00"
click at [766, 694] on footer "Cancel Update Role" at bounding box center [784, 690] width 492 height 77
click at [991, 673] on button "Update Role" at bounding box center [960, 686] width 107 height 36
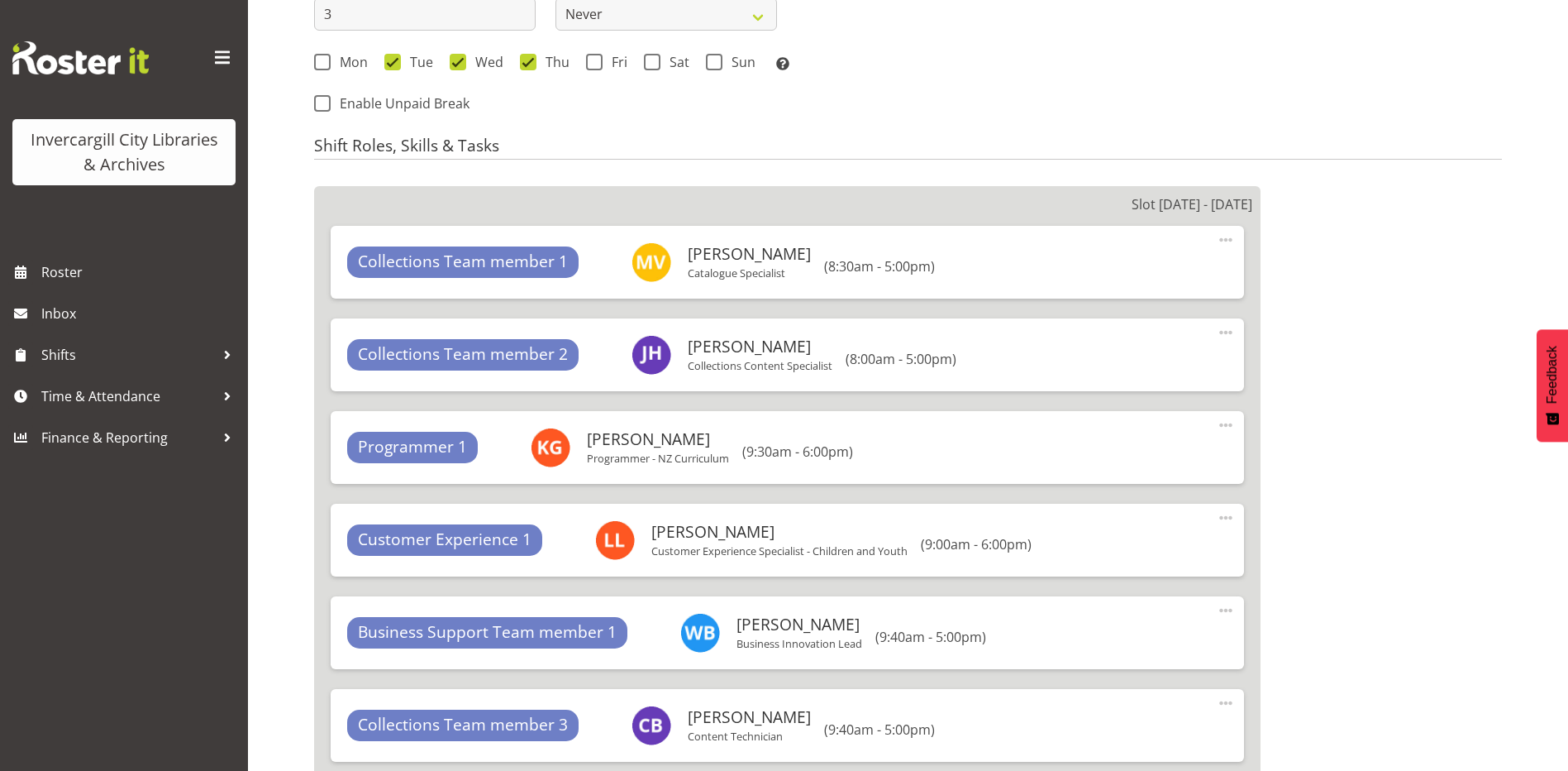
scroll to position [887, 0]
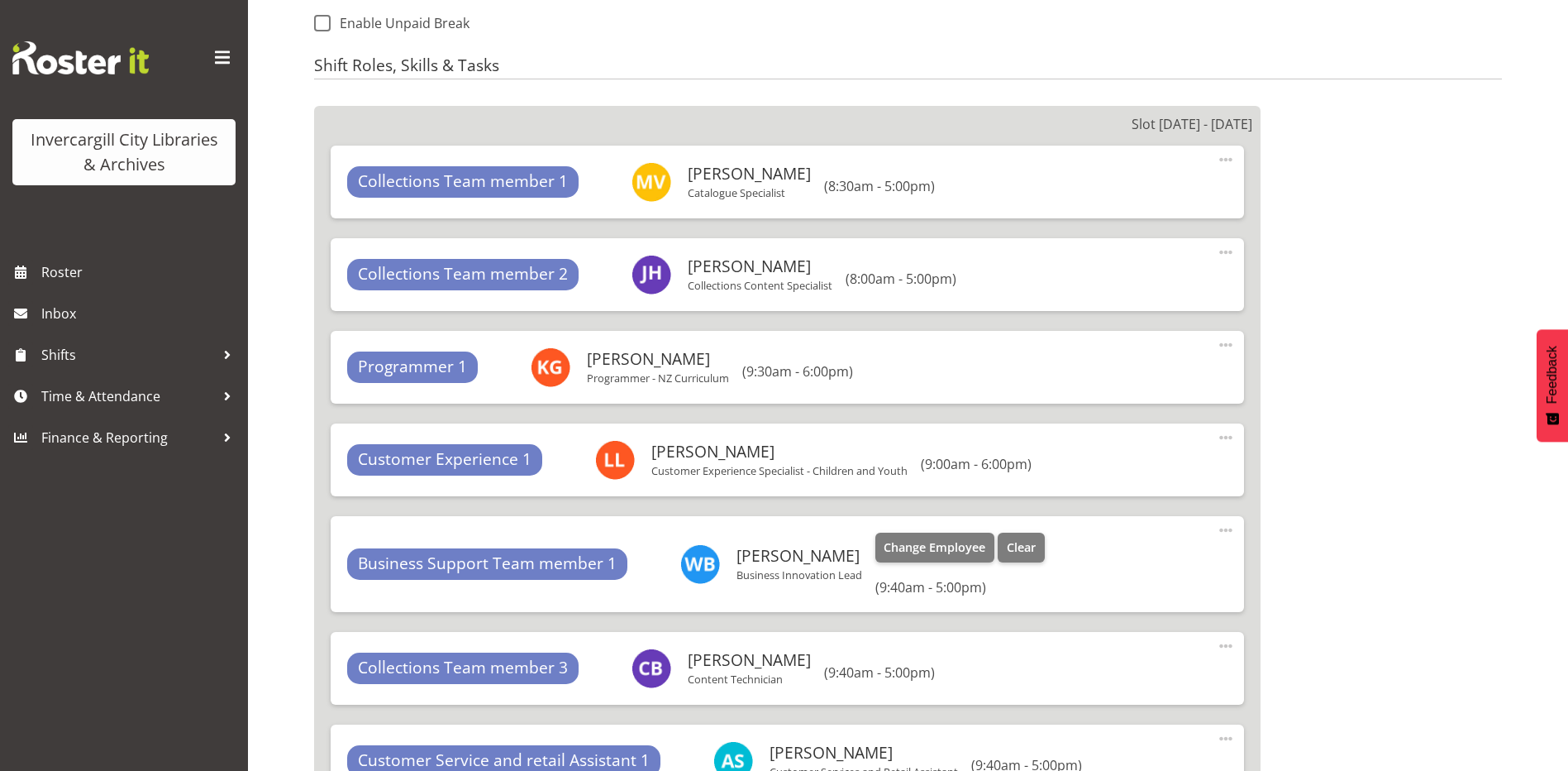
click at [794, 574] on p "Business Innovation Lead" at bounding box center [799, 575] width 125 height 13
click at [1215, 527] on span at bounding box center [1225, 530] width 20 height 20
click at [1112, 581] on link "Delete" at bounding box center [1156, 596] width 159 height 30
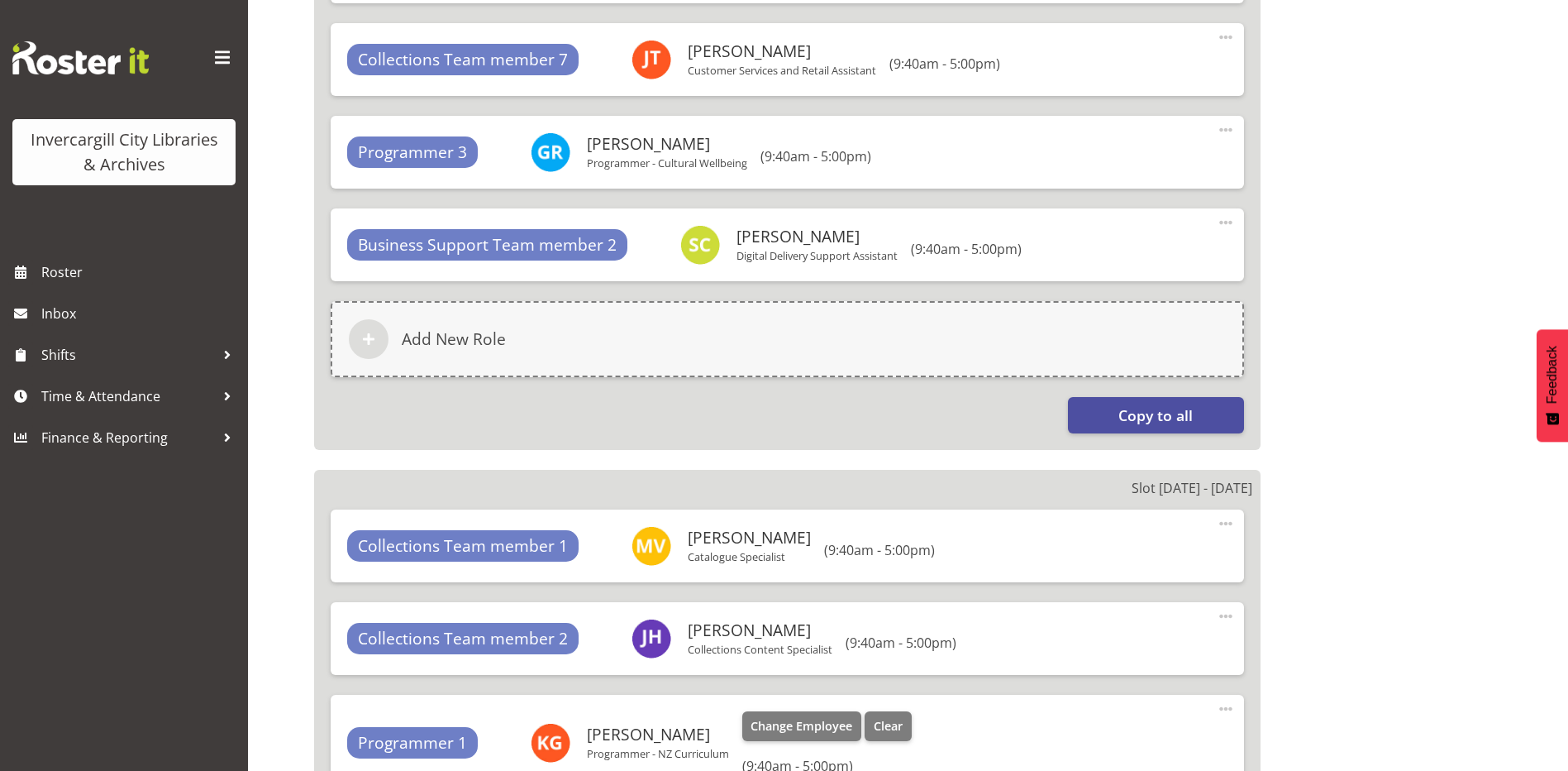
scroll to position [2376, 0]
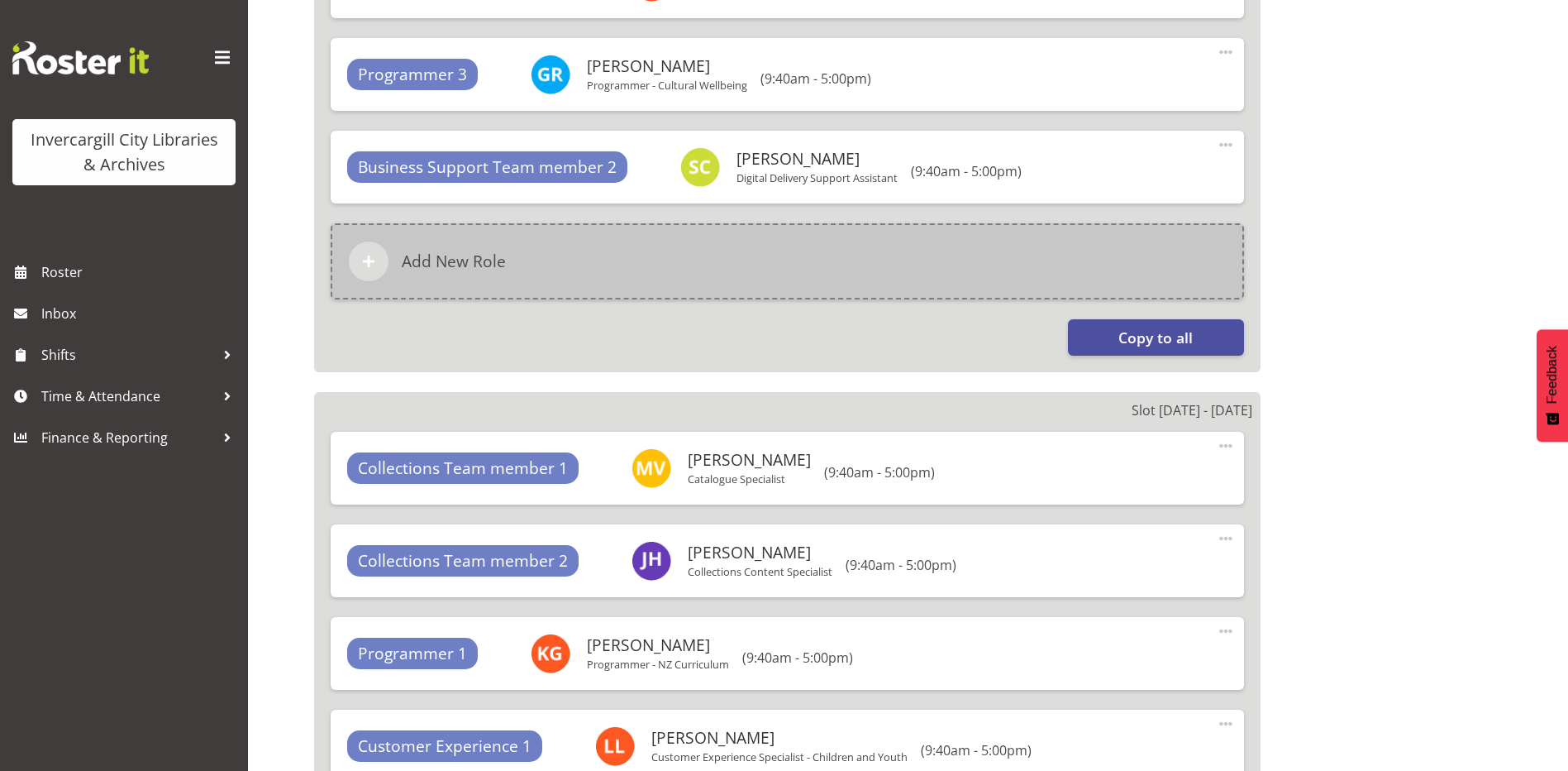
click at [616, 242] on div "Add New Role" at bounding box center [787, 261] width 913 height 76
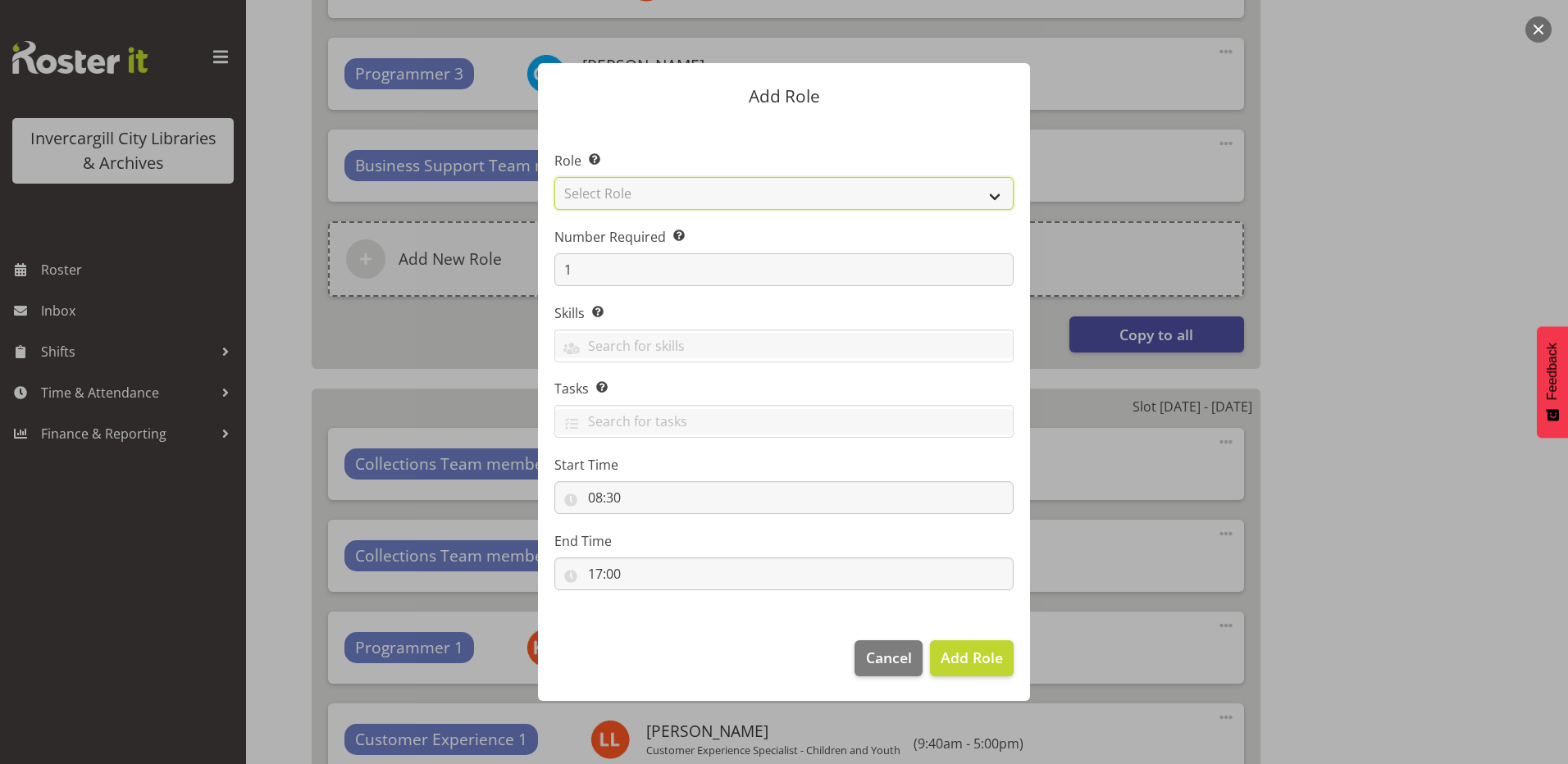
click at [658, 189] on select "Select Role 1st floor desk AQ operator Business Support Team member Casual Cust…" at bounding box center [784, 193] width 460 height 32
select select "1527"
click at [554, 177] on select "Select Role 1st floor desk AQ operator Business Support Team member Casual Cust…" at bounding box center [784, 193] width 460 height 32
click at [964, 665] on span "Add Role" at bounding box center [971, 657] width 62 height 20
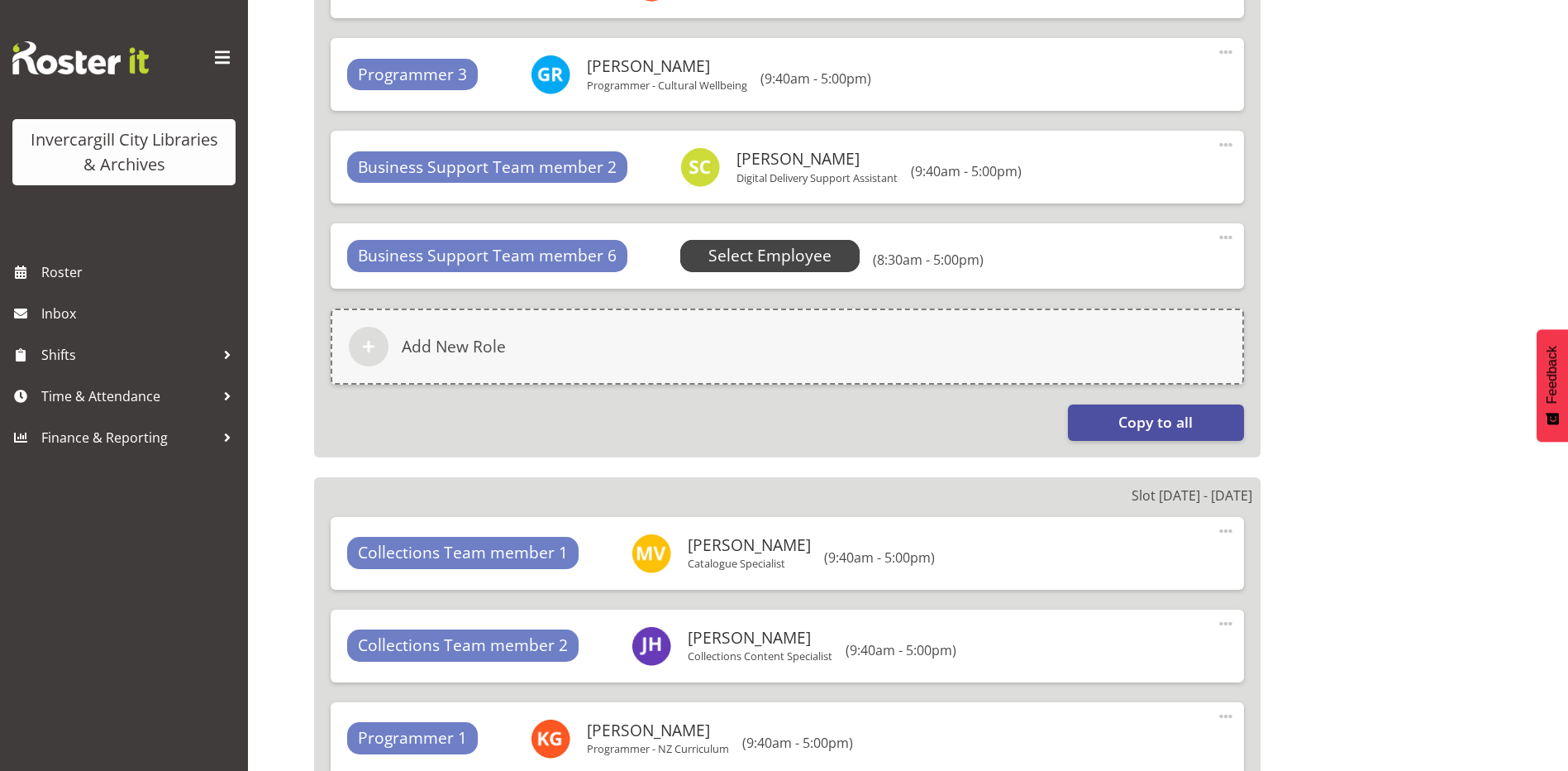
click at [0, 0] on span "Select Employee" at bounding box center [0, 0] width 0 height 0
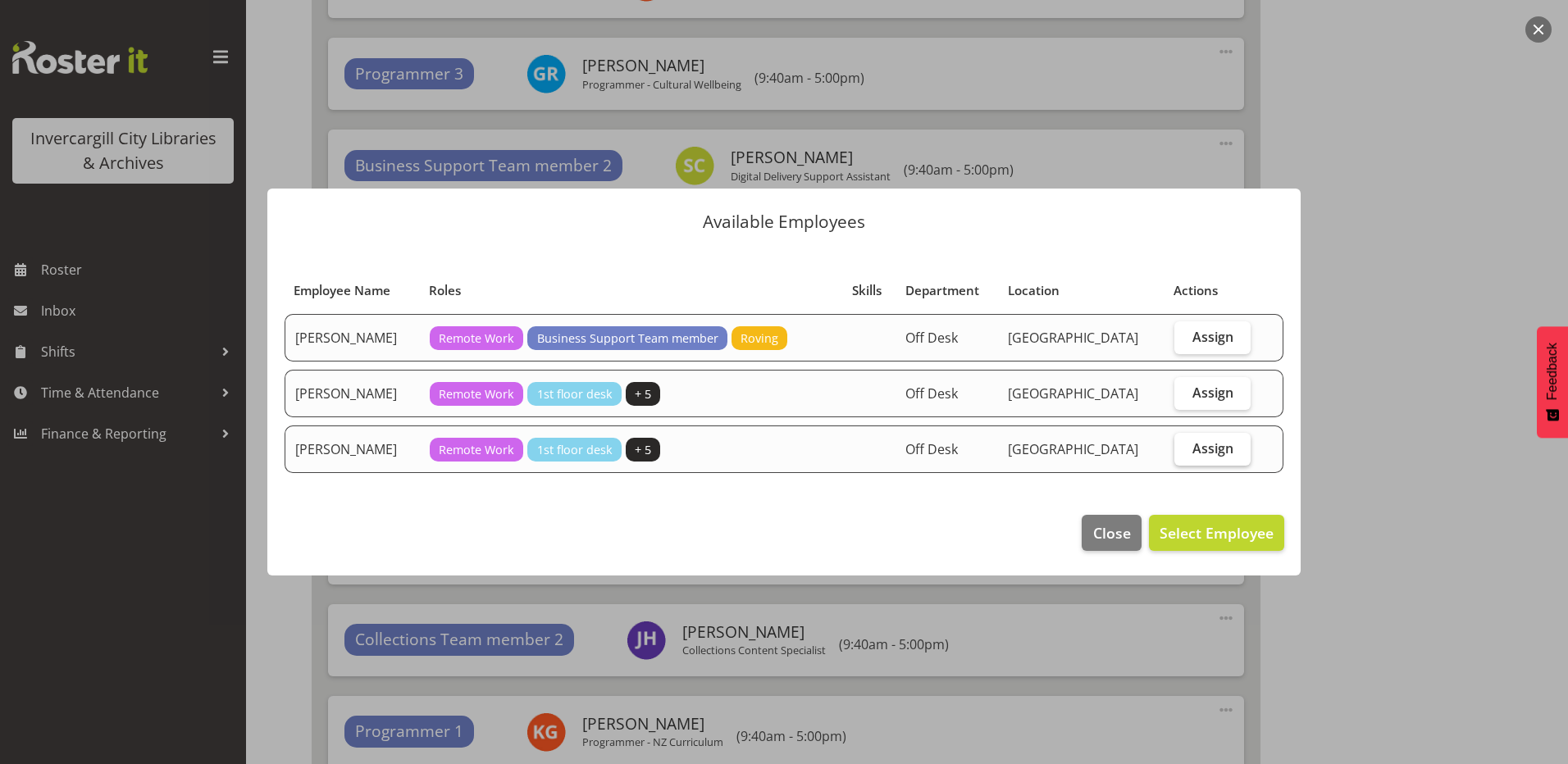
click at [1210, 454] on span "Assign" at bounding box center [1213, 448] width 41 height 16
click at [1185, 454] on input "Assign" at bounding box center [1179, 447] width 11 height 11
checkbox input "true"
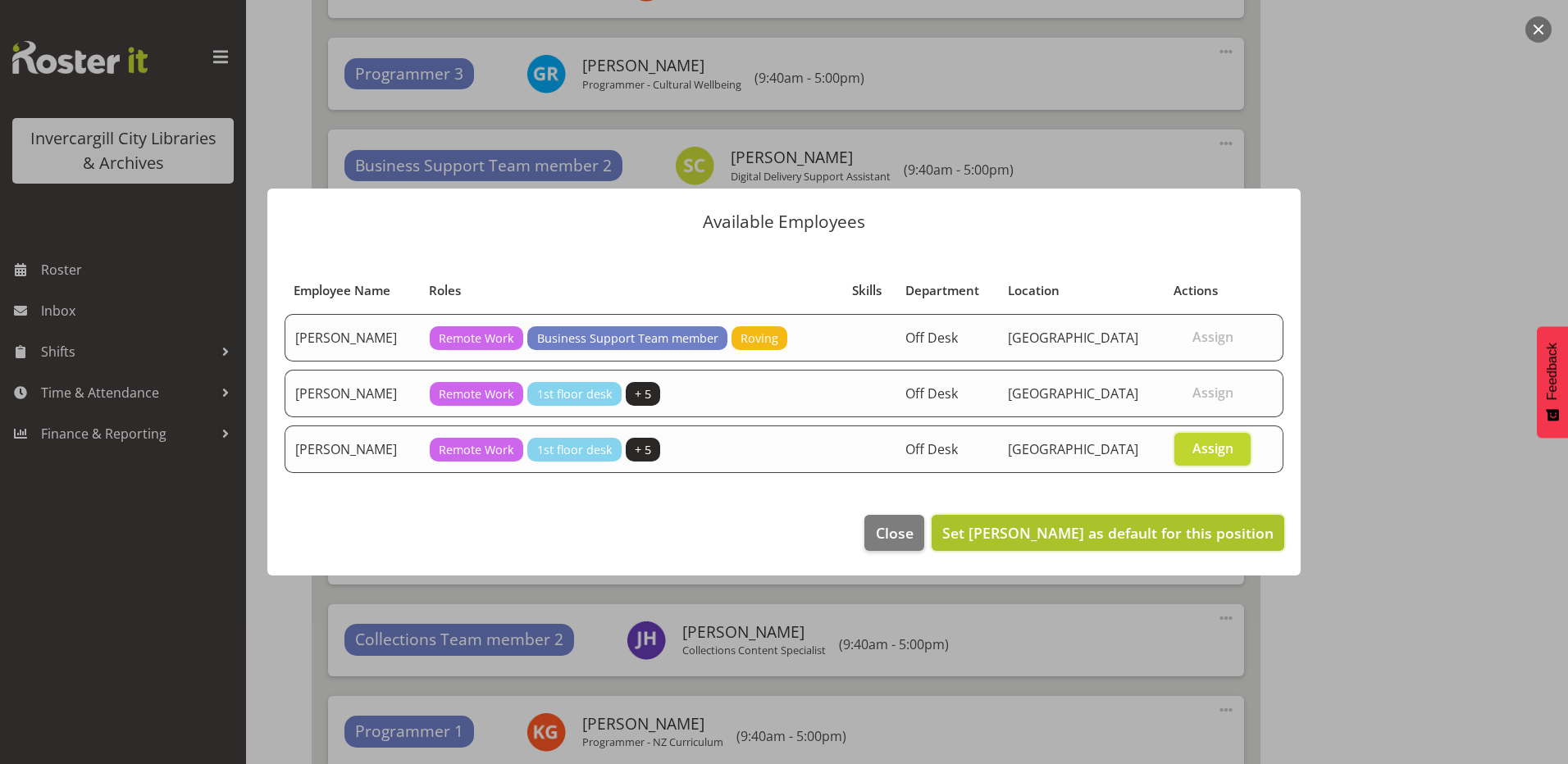
click at [1187, 523] on button "Set Willem Burger as default for this position" at bounding box center [1107, 533] width 353 height 36
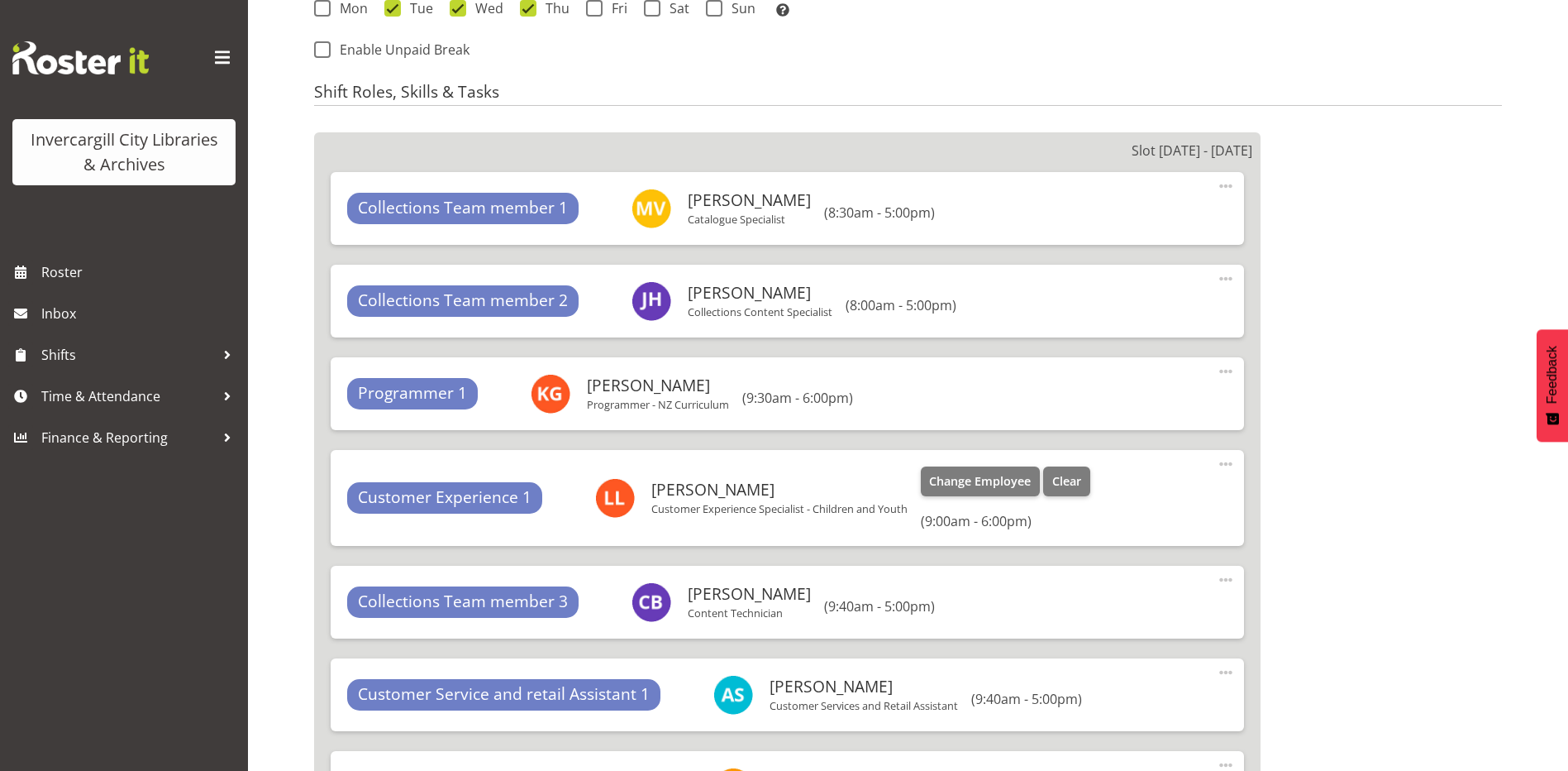
scroll to position [887, 0]
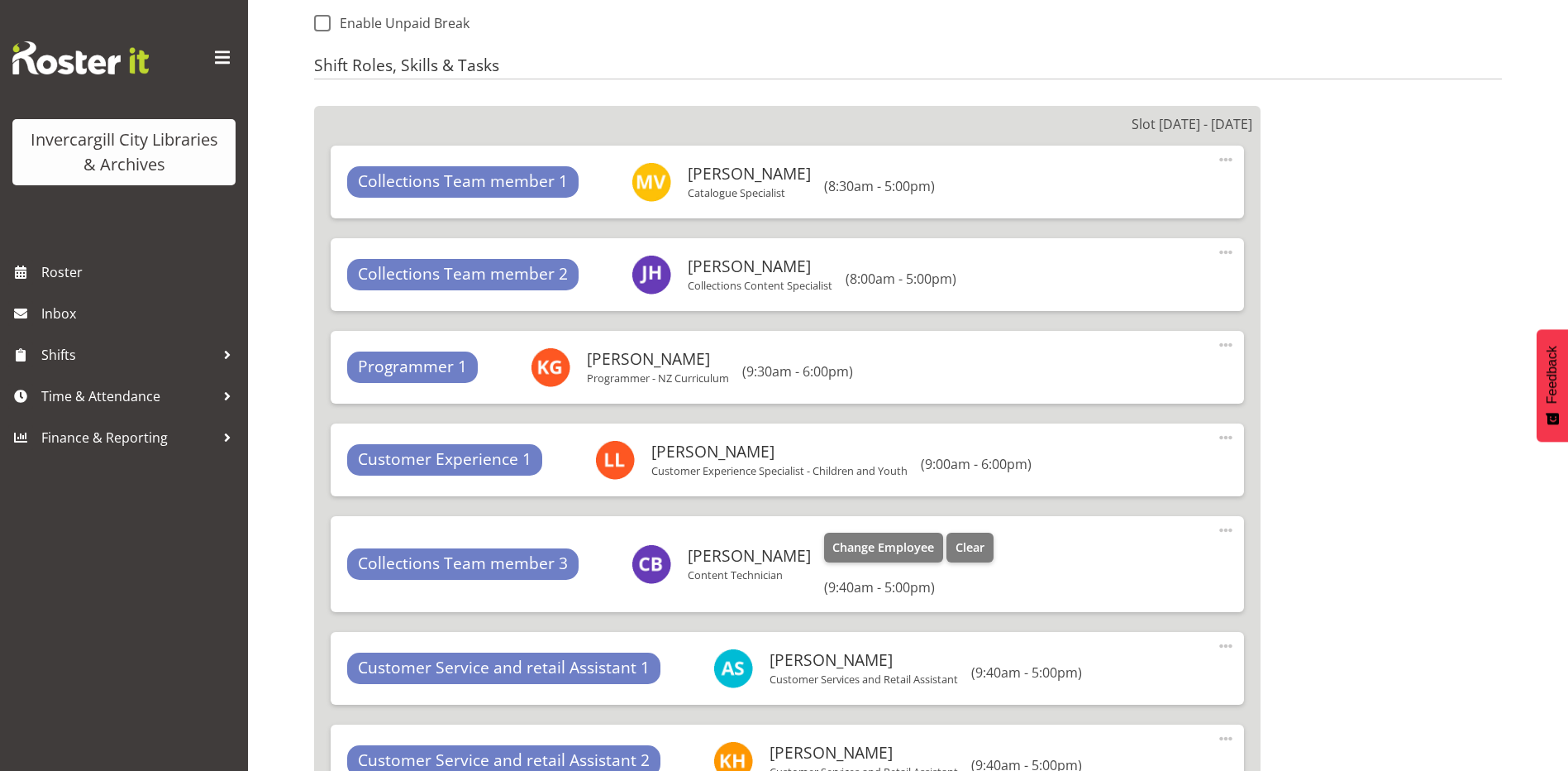
click at [1227, 528] on span at bounding box center [1225, 530] width 20 height 20
click at [1149, 565] on link "Edit" at bounding box center [1156, 566] width 159 height 30
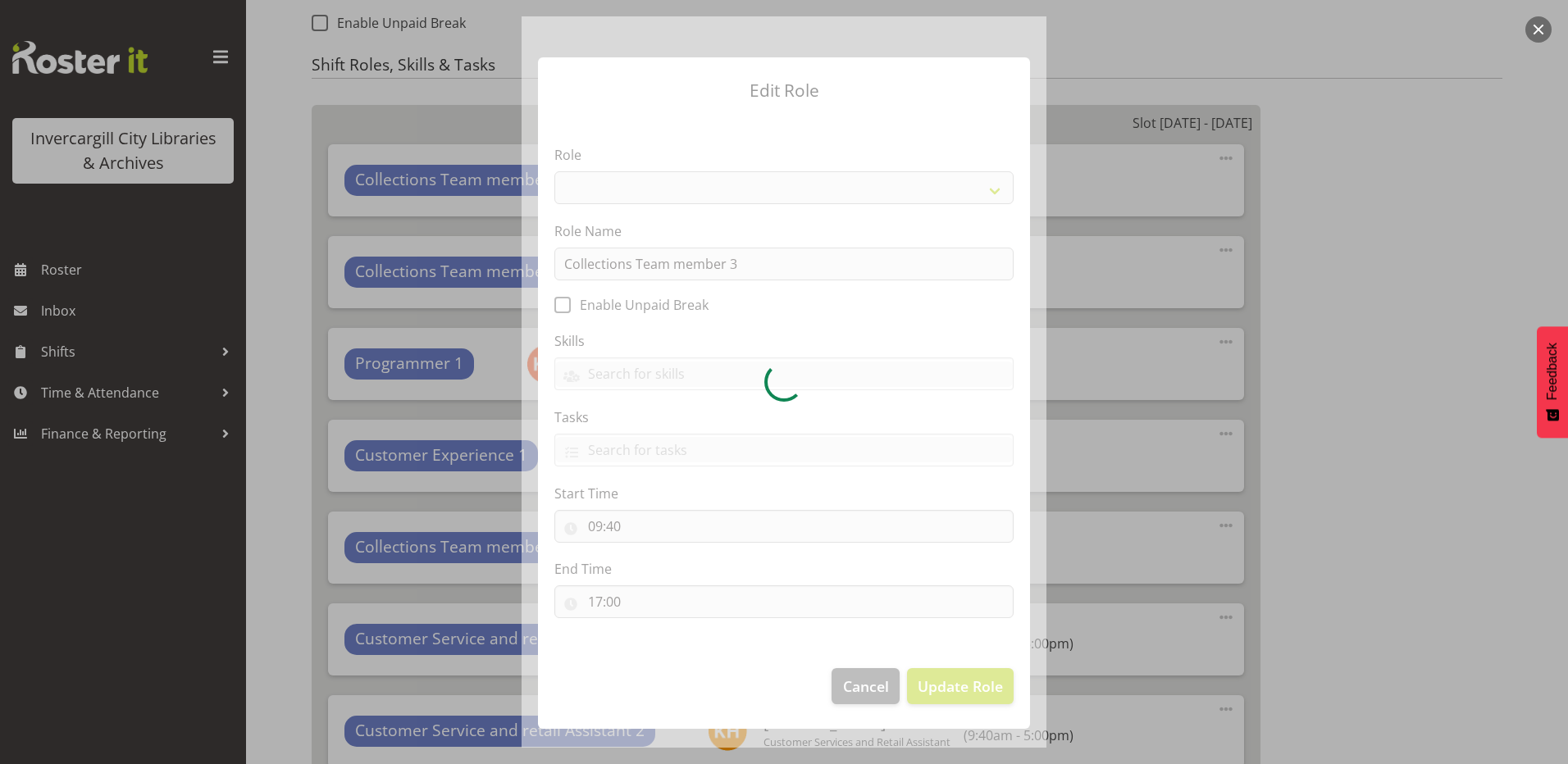
select select "1524"
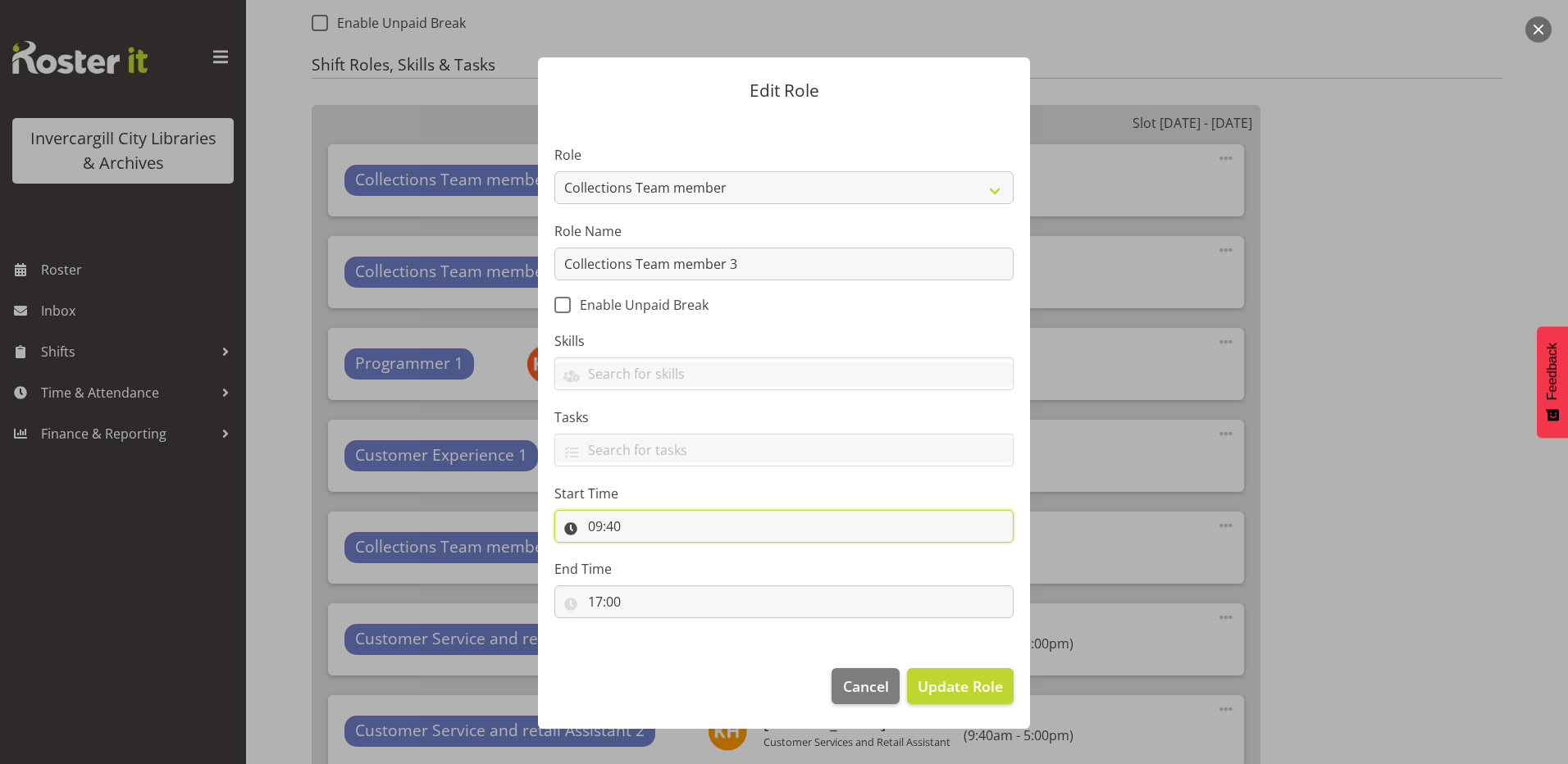
click at [615, 523] on input "09:40" at bounding box center [784, 526] width 460 height 32
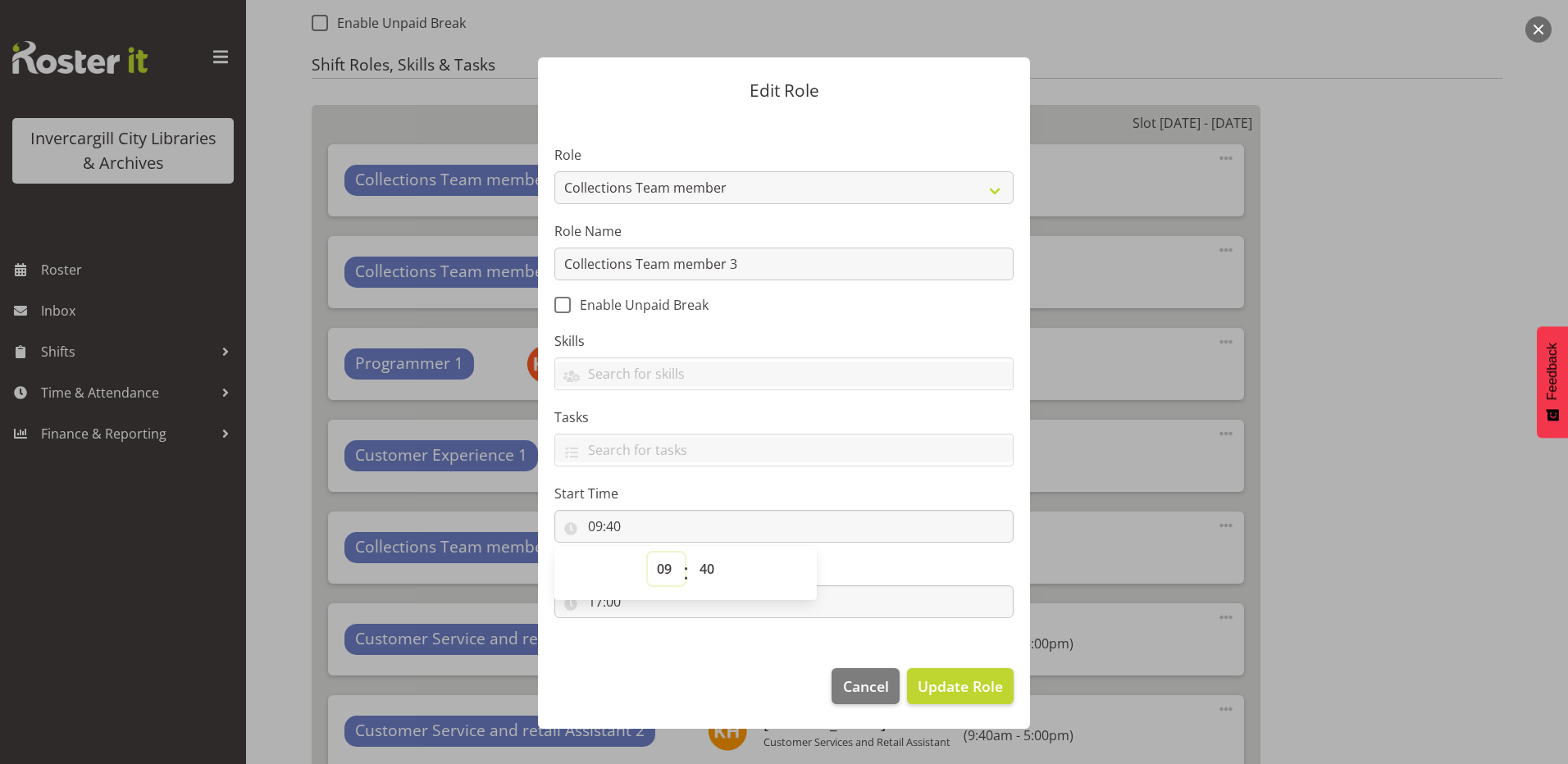
click at [656, 563] on select "00 01 02 03 04 05 06 07 08 09 10 11 12 13 14 15 16 17 18 19 20 21 22 23" at bounding box center [666, 568] width 37 height 32
select select "8"
click at [648, 552] on select "00 01 02 03 04 05 06 07 08 09 10 11 12 13 14 15 16 17 18 19 20 21 22 23" at bounding box center [666, 568] width 37 height 32
type input "08:40"
click at [710, 571] on select "00 01 02 03 04 05 06 07 08 09 10 11 12 13 14 15 16 17 18 19 20 21 22 23 24 25 2…" at bounding box center [709, 568] width 37 height 32
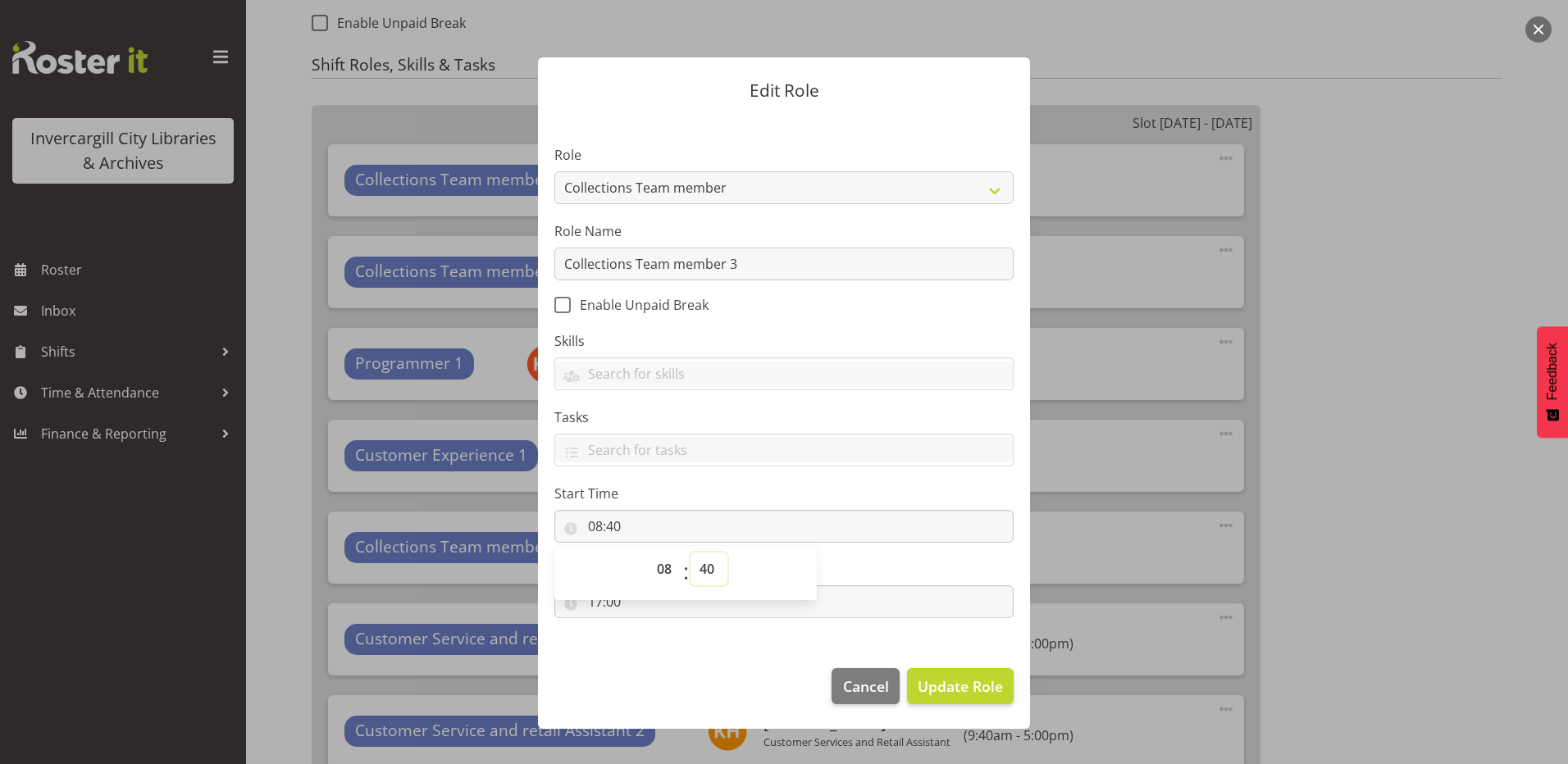
select select "30"
click at [691, 552] on select "00 01 02 03 04 05 06 07 08 09 10 11 12 13 14 15 16 17 18 19 20 21 22 23 24 25 2…" at bounding box center [709, 568] width 37 height 32
type input "08:30"
click at [946, 685] on span "Update Role" at bounding box center [959, 686] width 85 height 21
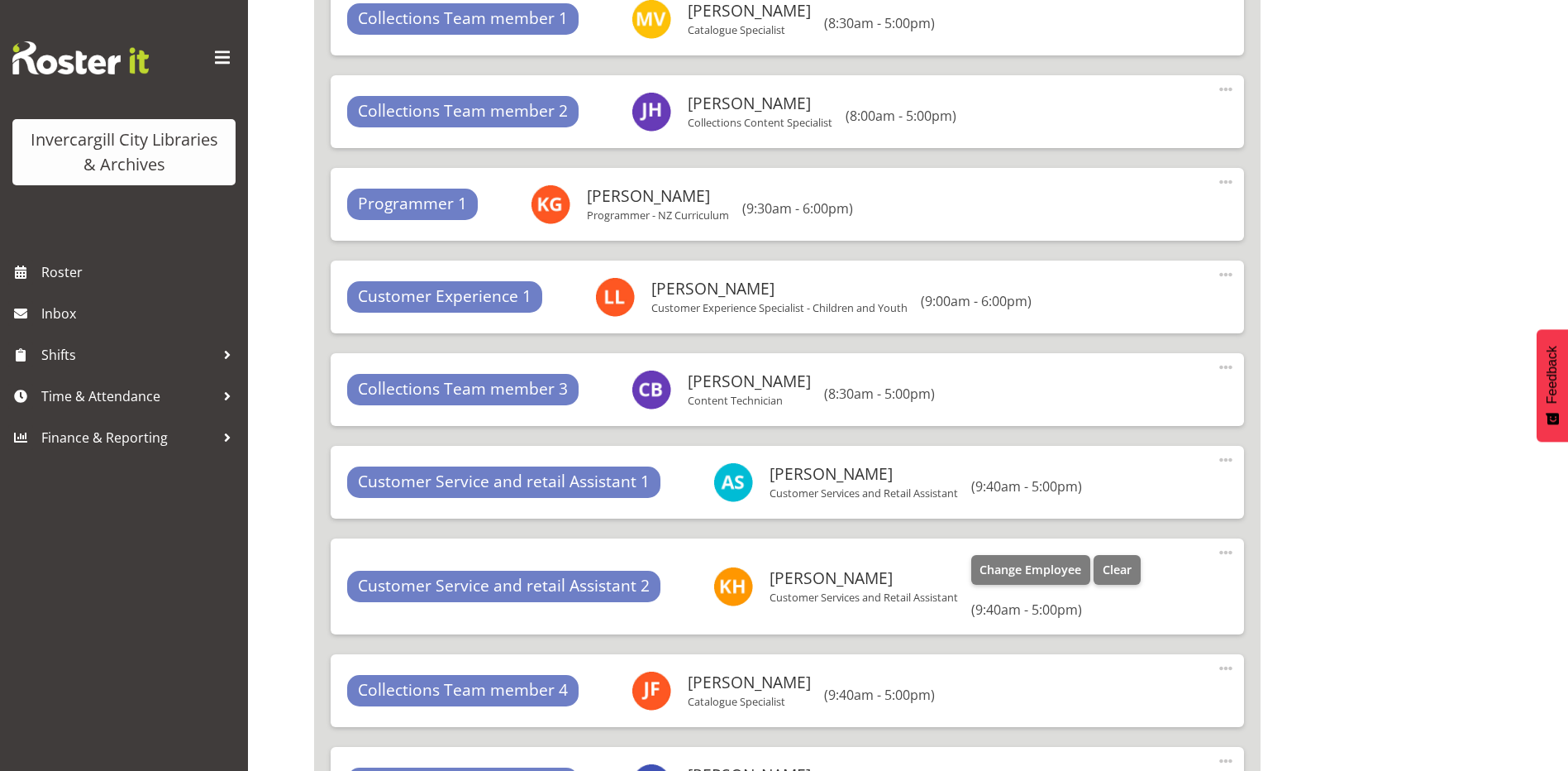
scroll to position [1052, 0]
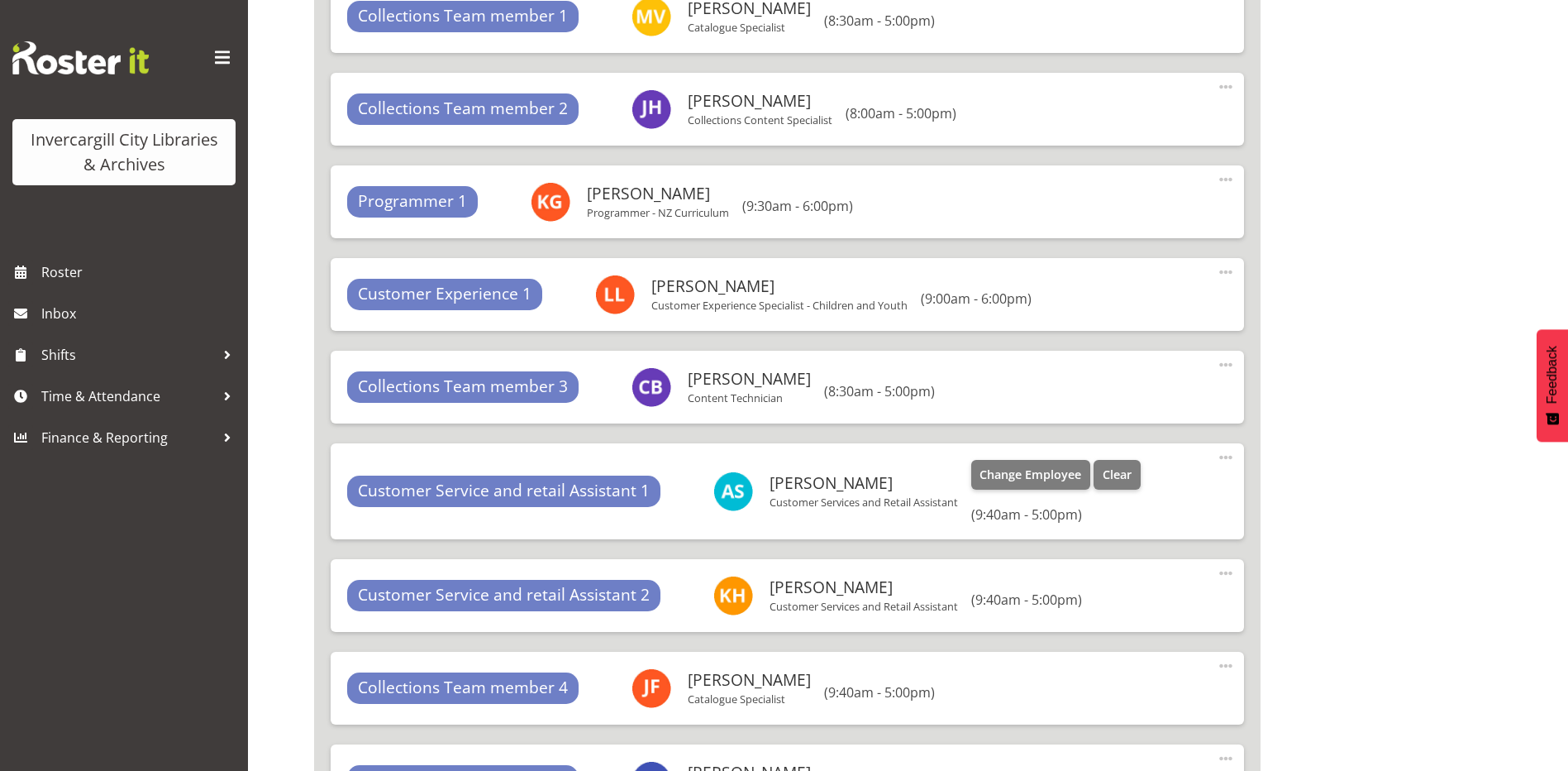
click at [1227, 453] on span at bounding box center [1225, 457] width 20 height 20
click at [1111, 493] on link "Edit" at bounding box center [1156, 493] width 159 height 30
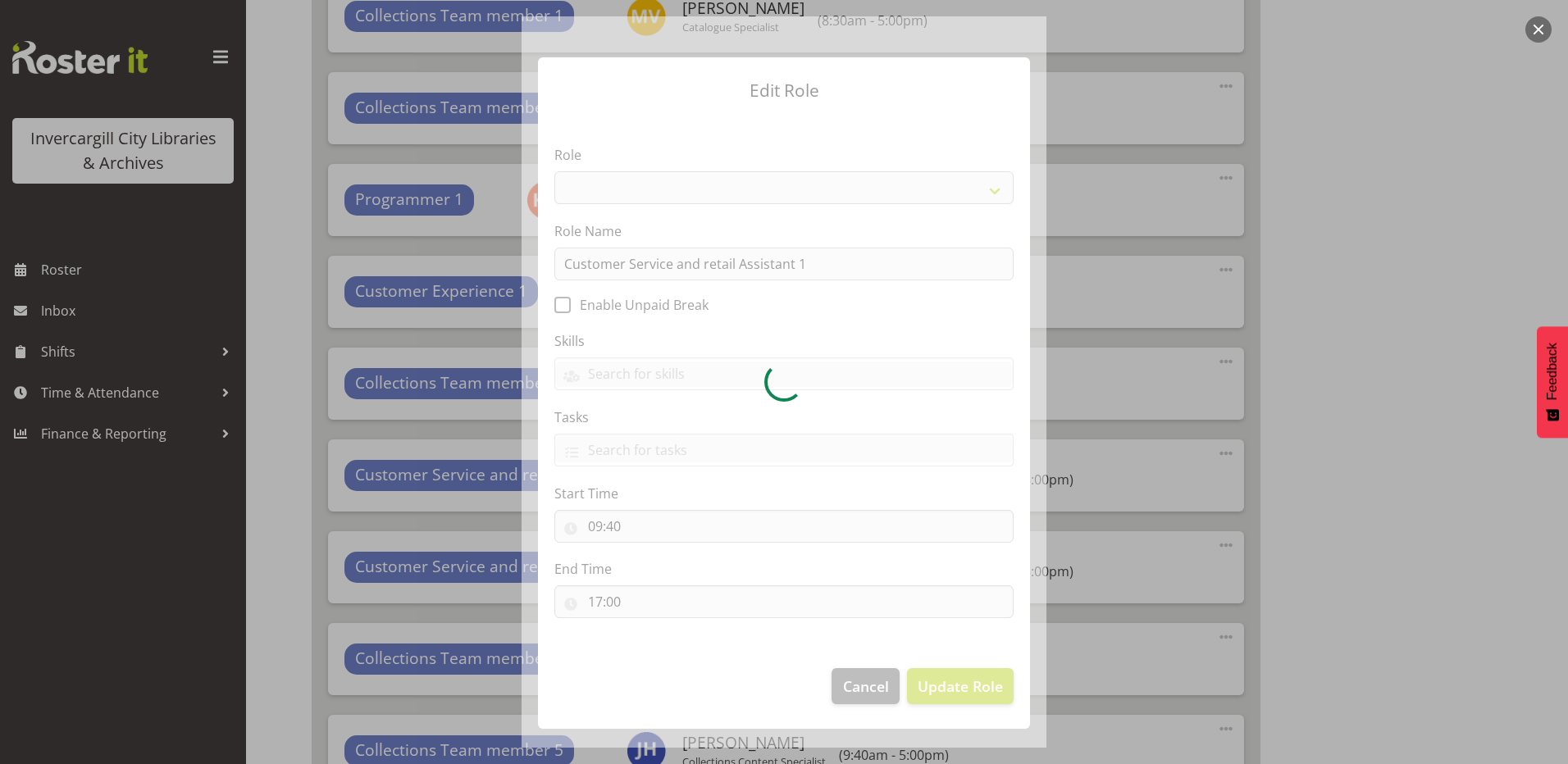
select select "1535"
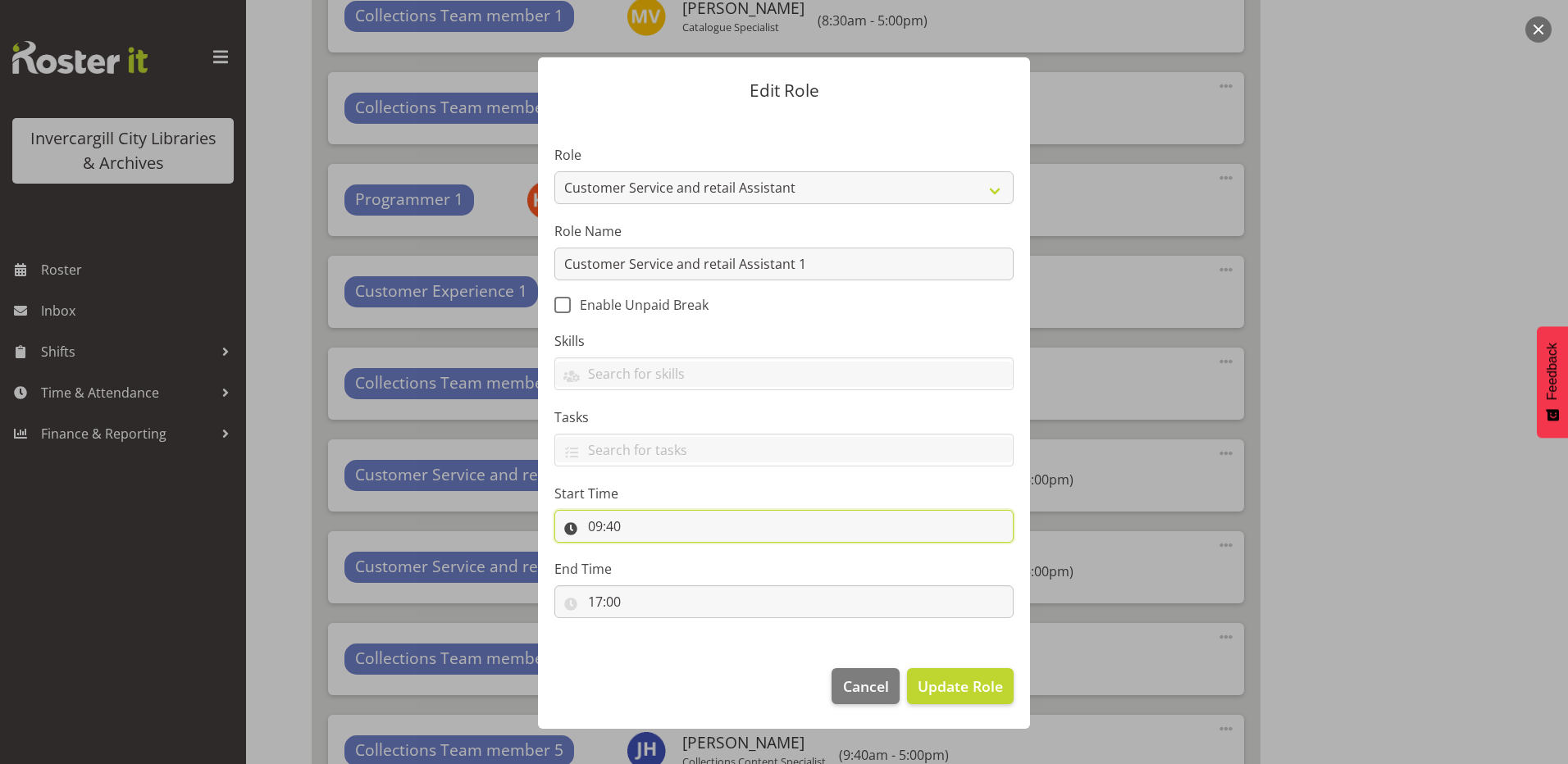
click at [620, 520] on input "09:40" at bounding box center [784, 526] width 460 height 32
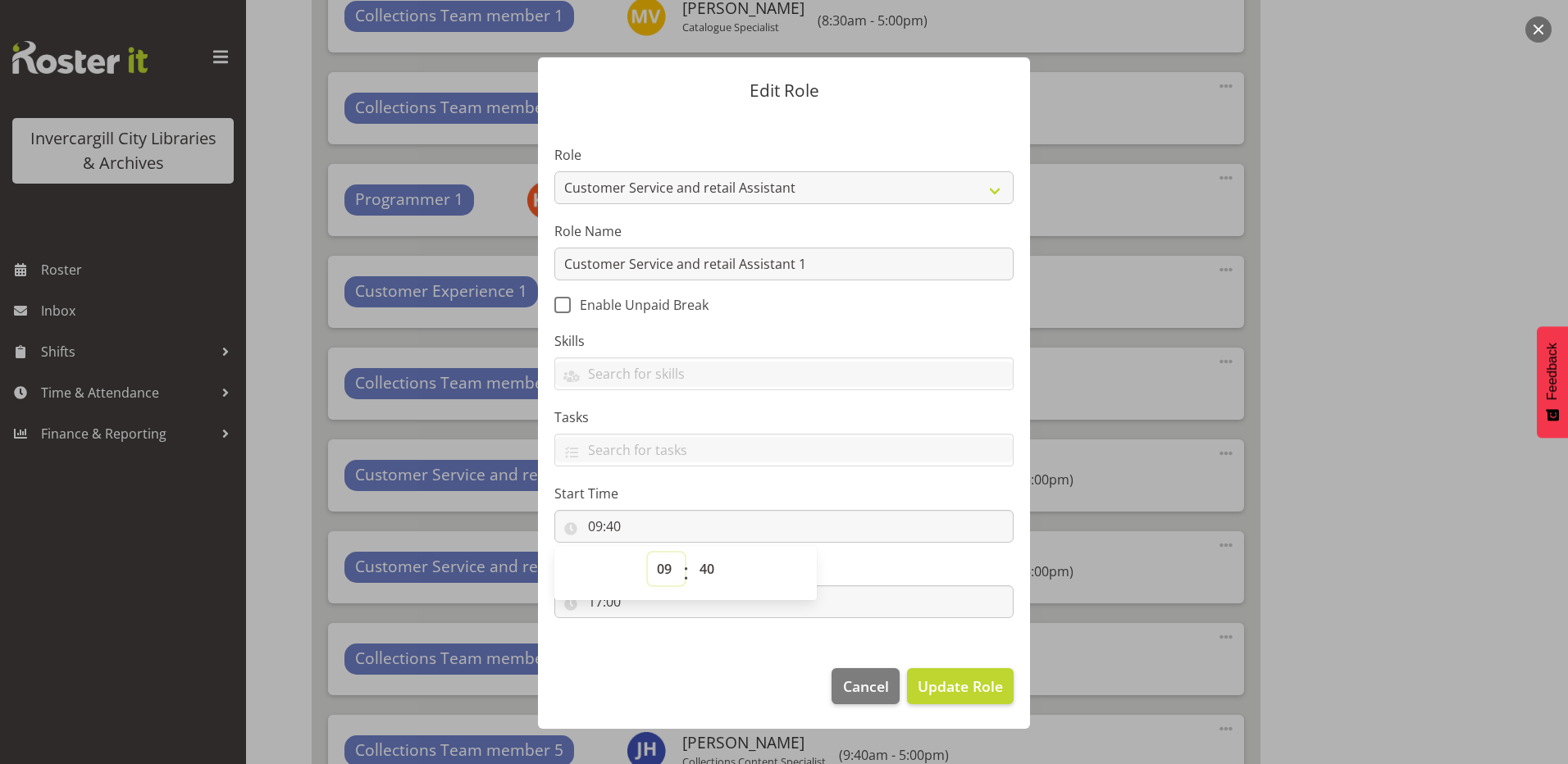
click at [665, 569] on select "00 01 02 03 04 05 06 07 08 09 10 11 12 13 14 15 16 17 18 19 20 21 22 23" at bounding box center [666, 568] width 37 height 32
select select "8"
click at [648, 552] on select "00 01 02 03 04 05 06 07 08 09 10 11 12 13 14 15 16 17 18 19 20 21 22 23" at bounding box center [666, 568] width 37 height 32
type input "08:40"
drag, startPoint x: 710, startPoint y: 571, endPoint x: 711, endPoint y: 552, distance: 19.0
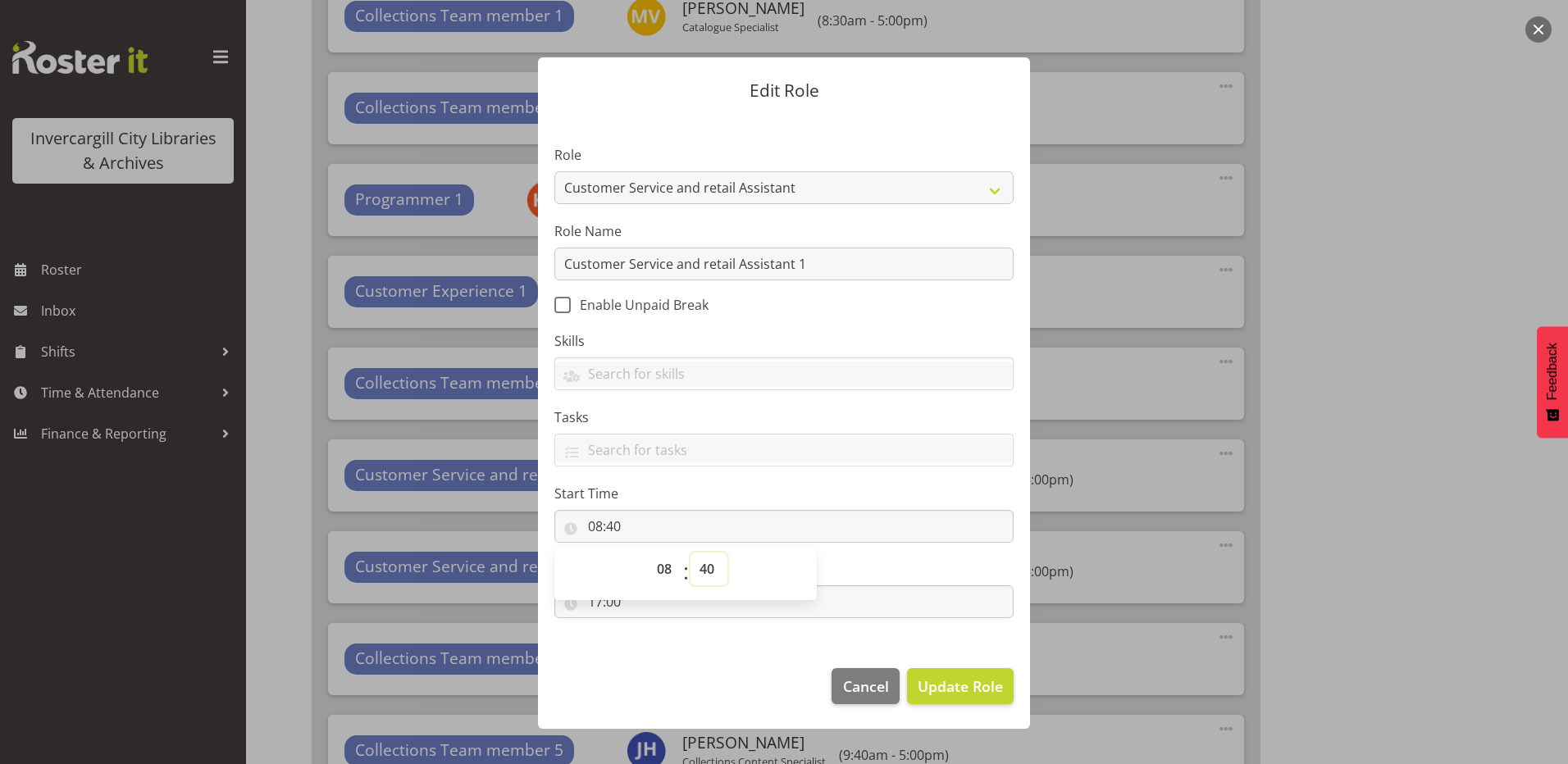
click at [709, 569] on select "00 01 02 03 04 05 06 07 08 09 10 11 12 13 14 15 16 17 18 19 20 21 22 23 24 25 2…" at bounding box center [709, 568] width 37 height 32
select select "30"
click at [691, 552] on select "00 01 02 03 04 05 06 07 08 09 10 11 12 13 14 15 16 17 18 19 20 21 22 23 24 25 2…" at bounding box center [709, 568] width 37 height 32
type input "08:30"
click at [689, 662] on footer "Cancel Update Role" at bounding box center [784, 690] width 492 height 77
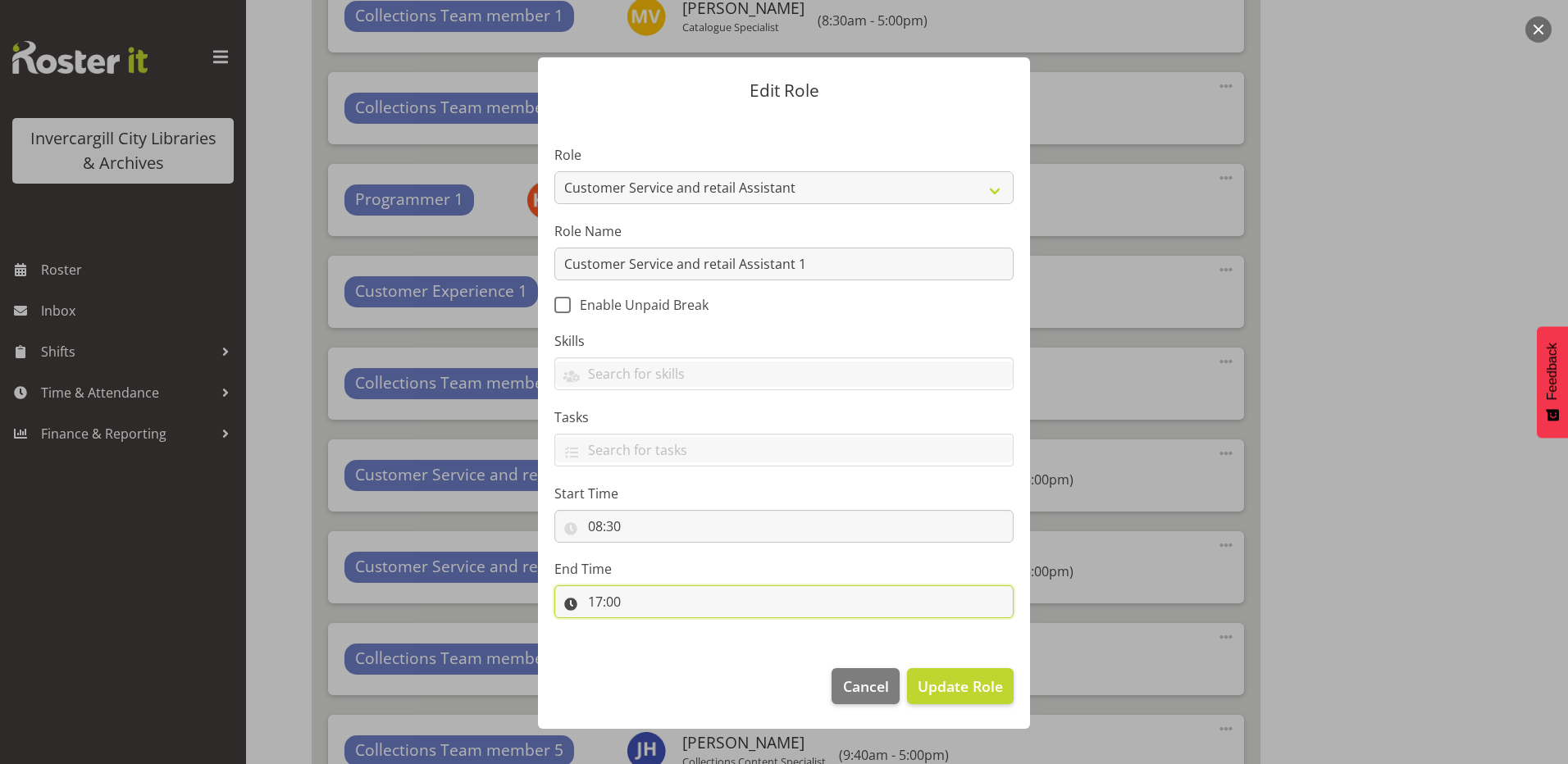
click at [615, 598] on input "17:00" at bounding box center [784, 602] width 460 height 32
click at [666, 646] on select "00 01 02 03 04 05 06 07 08 09 10 11 12 13 14 15 16 17 18 19 20 21 22 23" at bounding box center [666, 644] width 37 height 32
select select "15"
click at [648, 627] on select "00 01 02 03 04 05 06 07 08 09 10 11 12 13 14 15 16 17 18 19 20 21 22 23" at bounding box center [666, 644] width 37 height 32
type input "15:00"
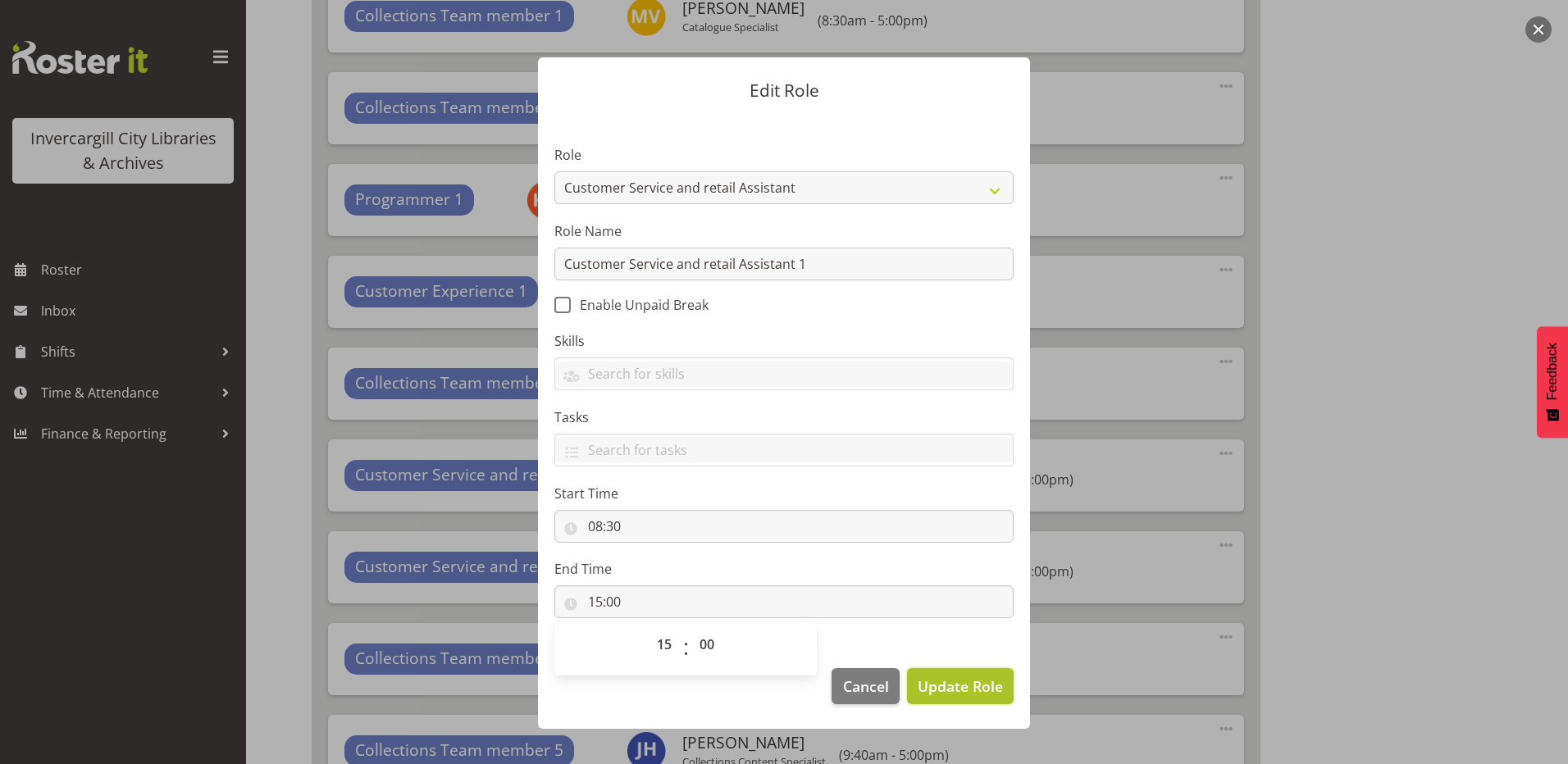
click at [918, 679] on span "Update Role" at bounding box center [959, 686] width 85 height 21
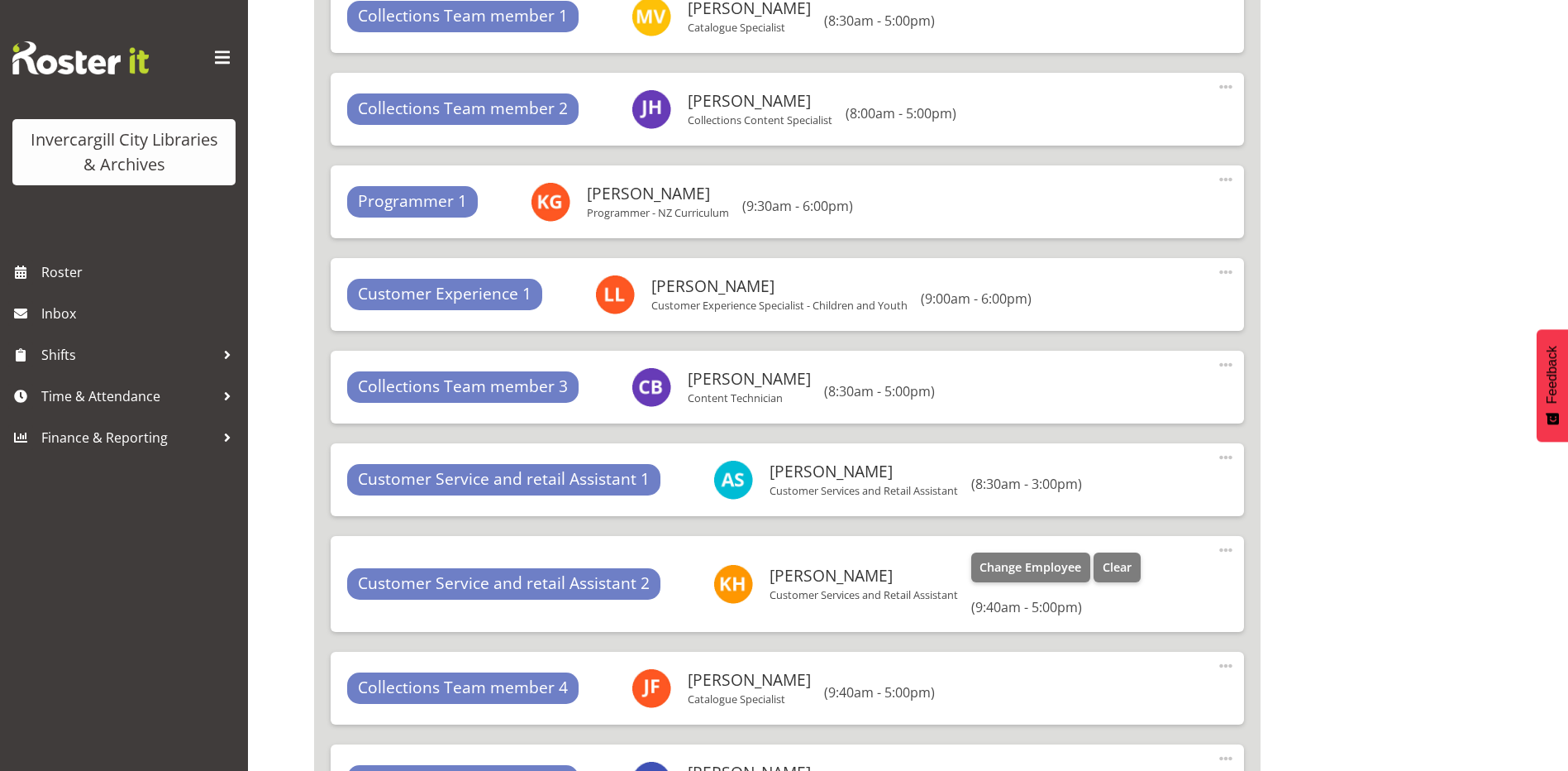
click at [1225, 541] on span at bounding box center [1225, 549] width 20 height 20
click at [1142, 587] on link "Edit" at bounding box center [1156, 586] width 159 height 30
select select "9"
select select "40"
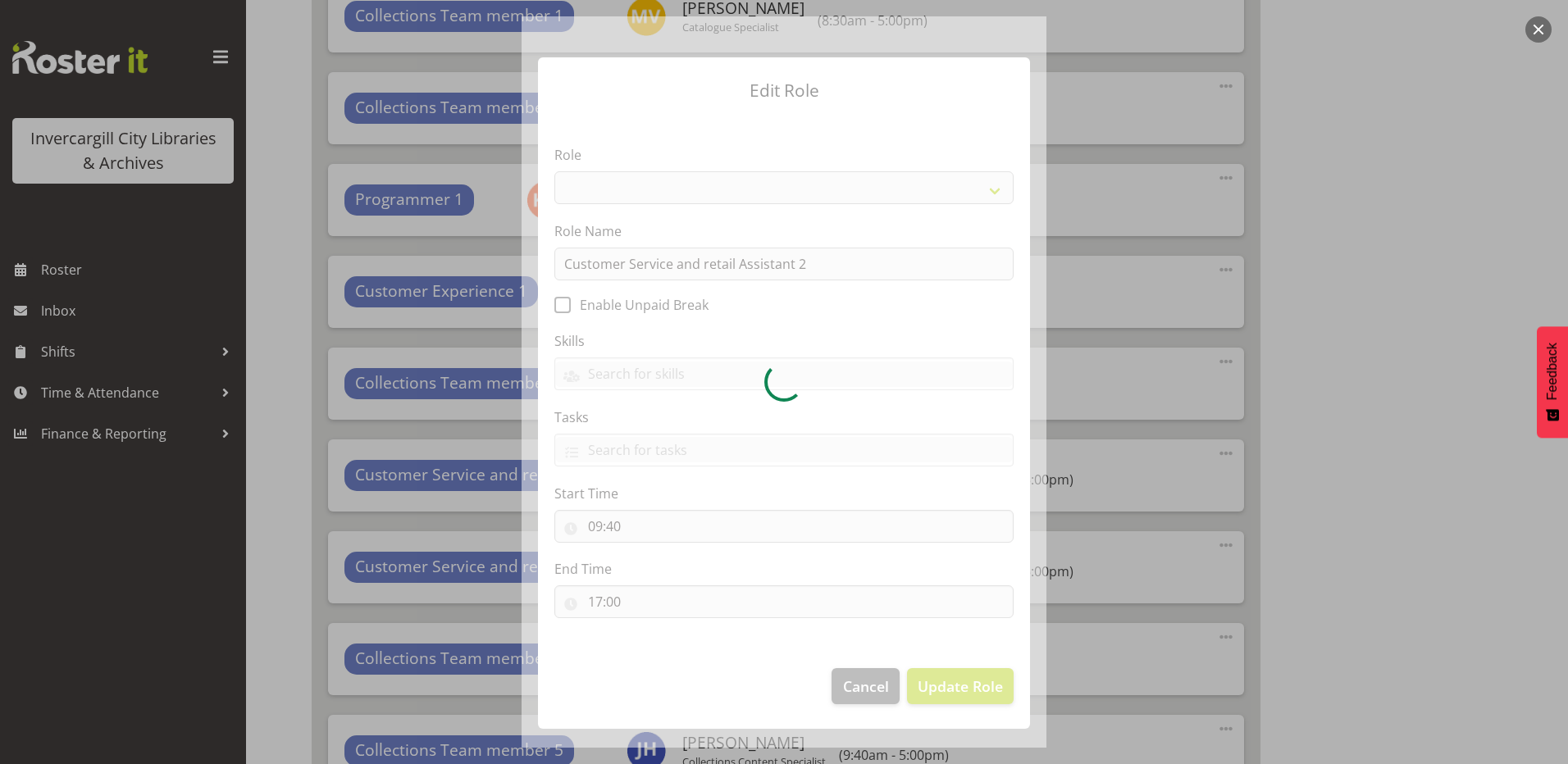
select select "1535"
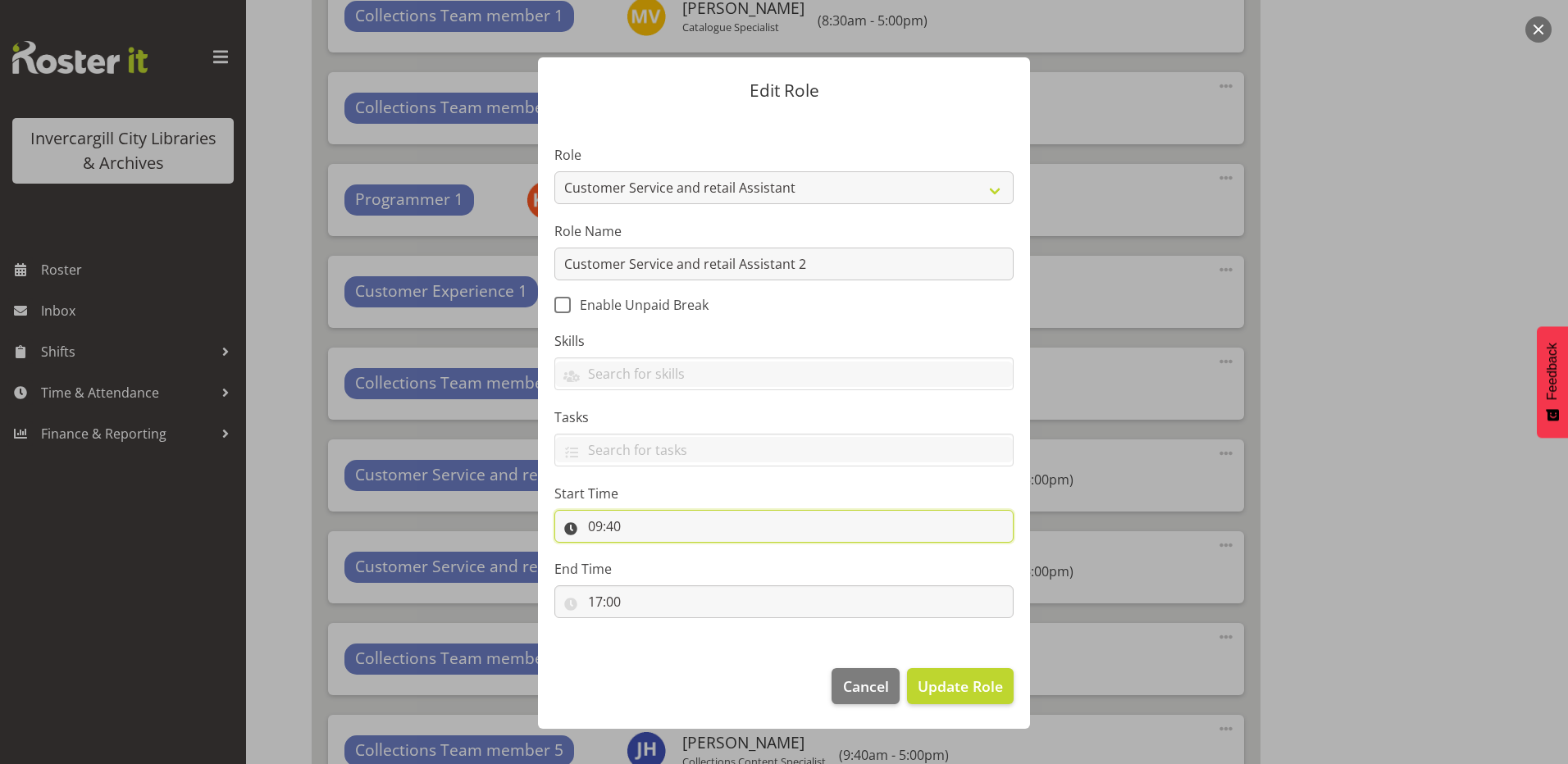
click at [591, 532] on input "09:40" at bounding box center [784, 526] width 460 height 32
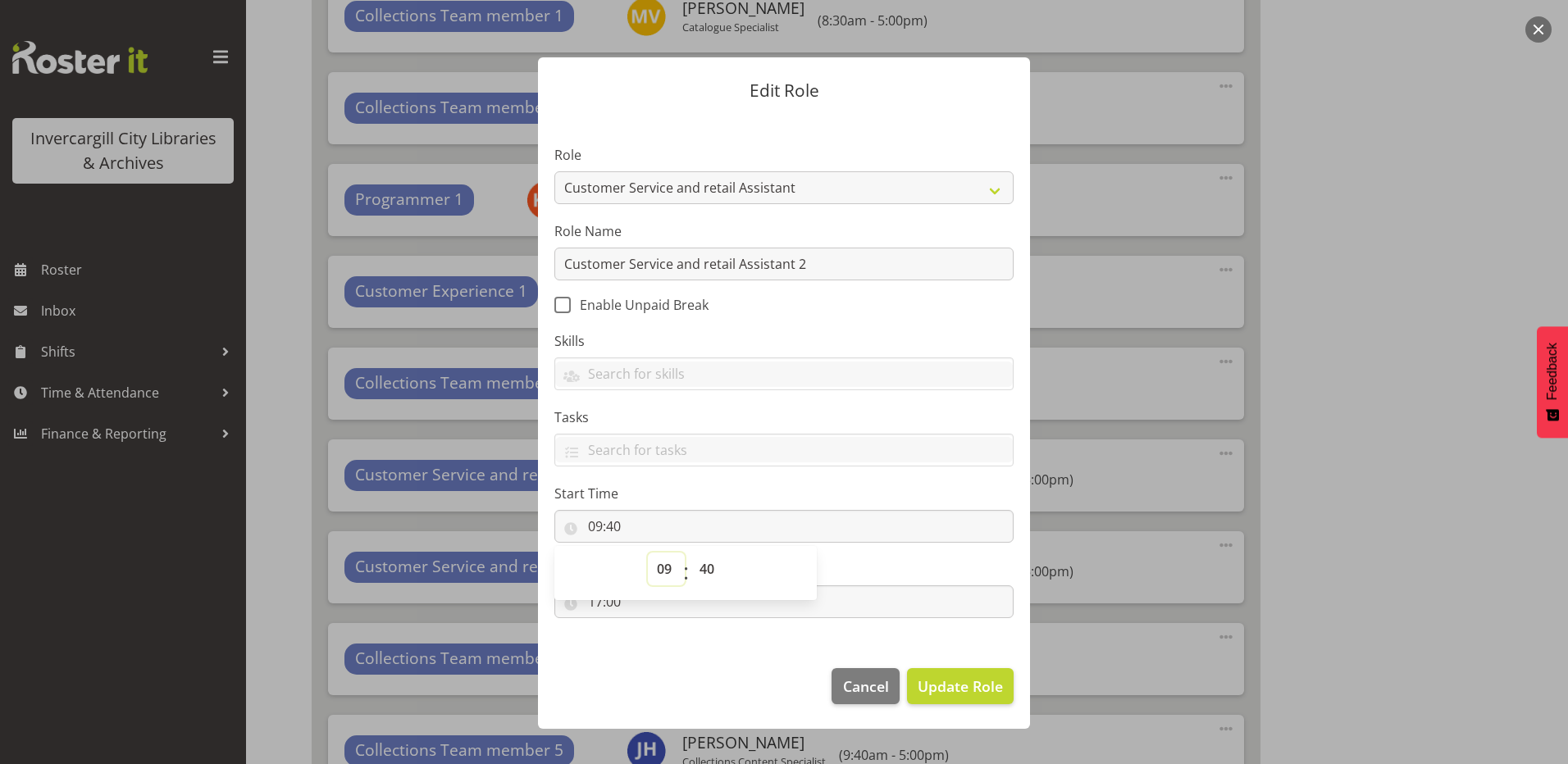
click at [666, 561] on select "00 01 02 03 04 05 06 07 08 09 10 11 12 13 14 15 16 17 18 19 20 21 22 23" at bounding box center [666, 568] width 37 height 32
select select "8"
click at [648, 552] on select "00 01 02 03 04 05 06 07 08 09 10 11 12 13 14 15 16 17 18 19 20 21 22 23" at bounding box center [666, 568] width 37 height 32
type input "08:40"
drag, startPoint x: 702, startPoint y: 566, endPoint x: 697, endPoint y: 552, distance: 14.9
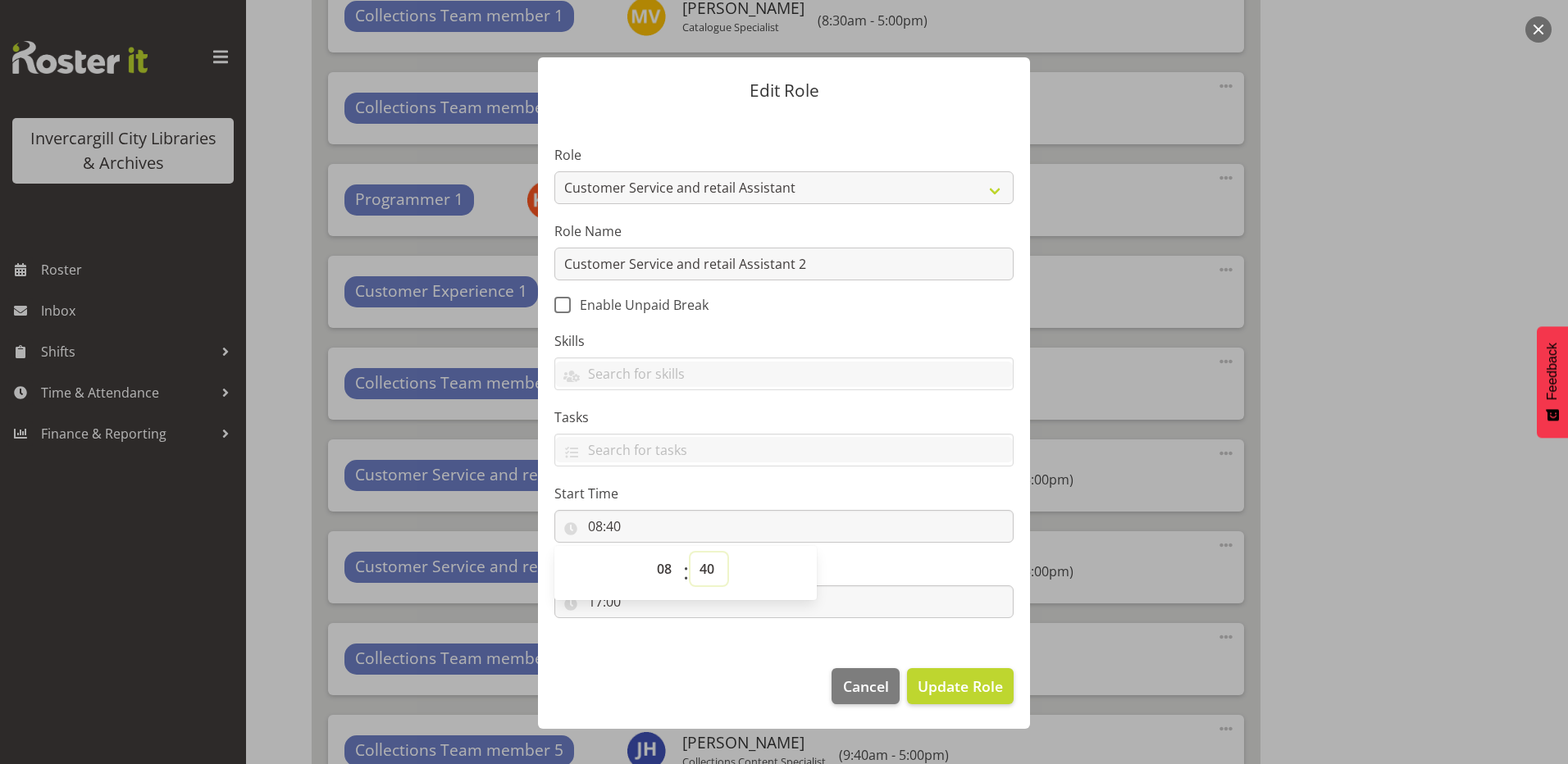
click at [702, 566] on select "00 01 02 03 04 05 06 07 08 09 10 11 12 13 14 15 16 17 18 19 20 21 22 23 24 25 2…" at bounding box center [709, 568] width 37 height 32
select select "30"
click at [691, 552] on select "00 01 02 03 04 05 06 07 08 09 10 11 12 13 14 15 16 17 18 19 20 21 22 23 24 25 2…" at bounding box center [709, 568] width 37 height 32
type input "08:30"
click at [664, 676] on footer "Cancel Update Role" at bounding box center [784, 690] width 492 height 77
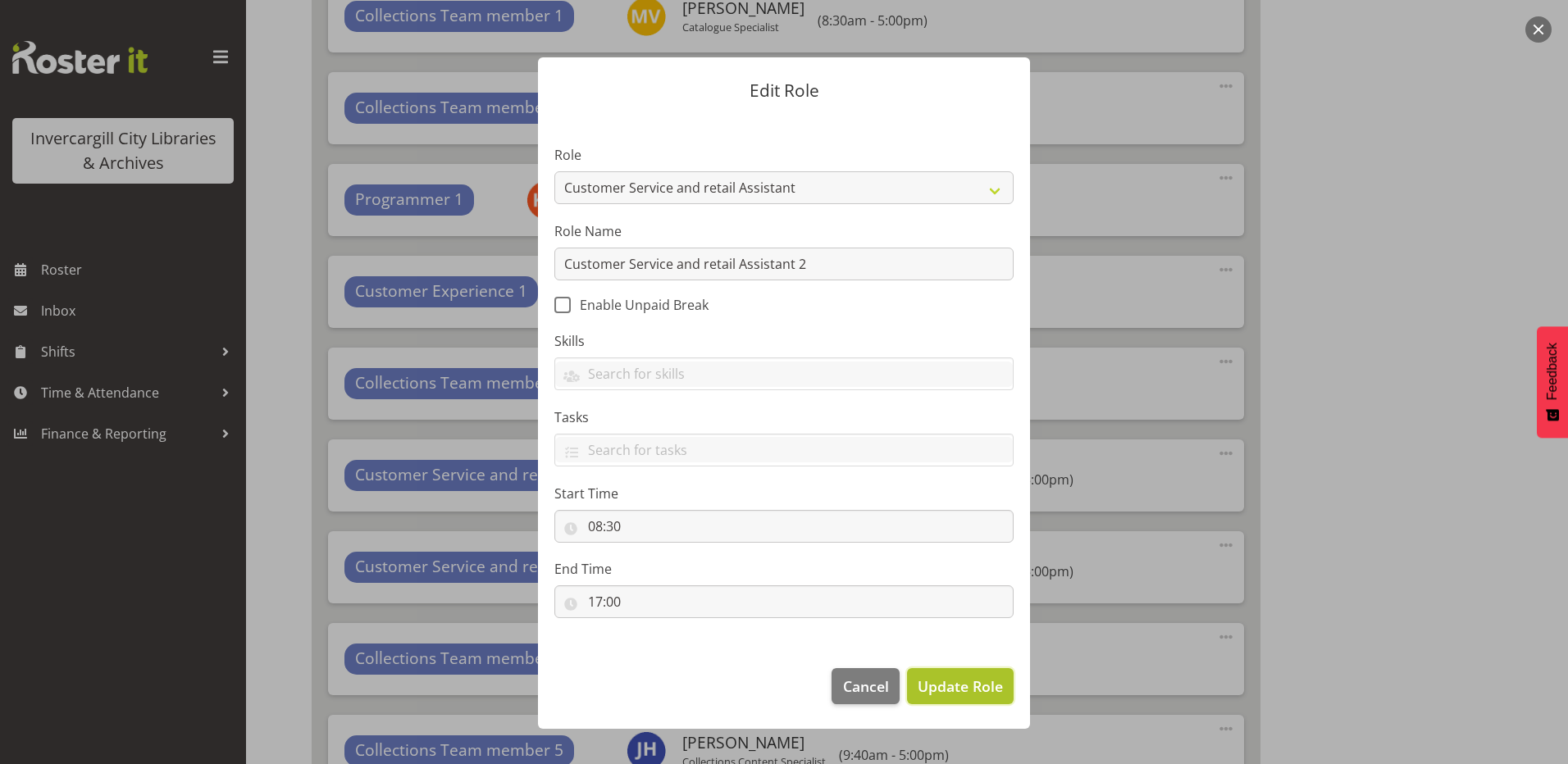
click at [968, 677] on span "Update Role" at bounding box center [959, 686] width 85 height 21
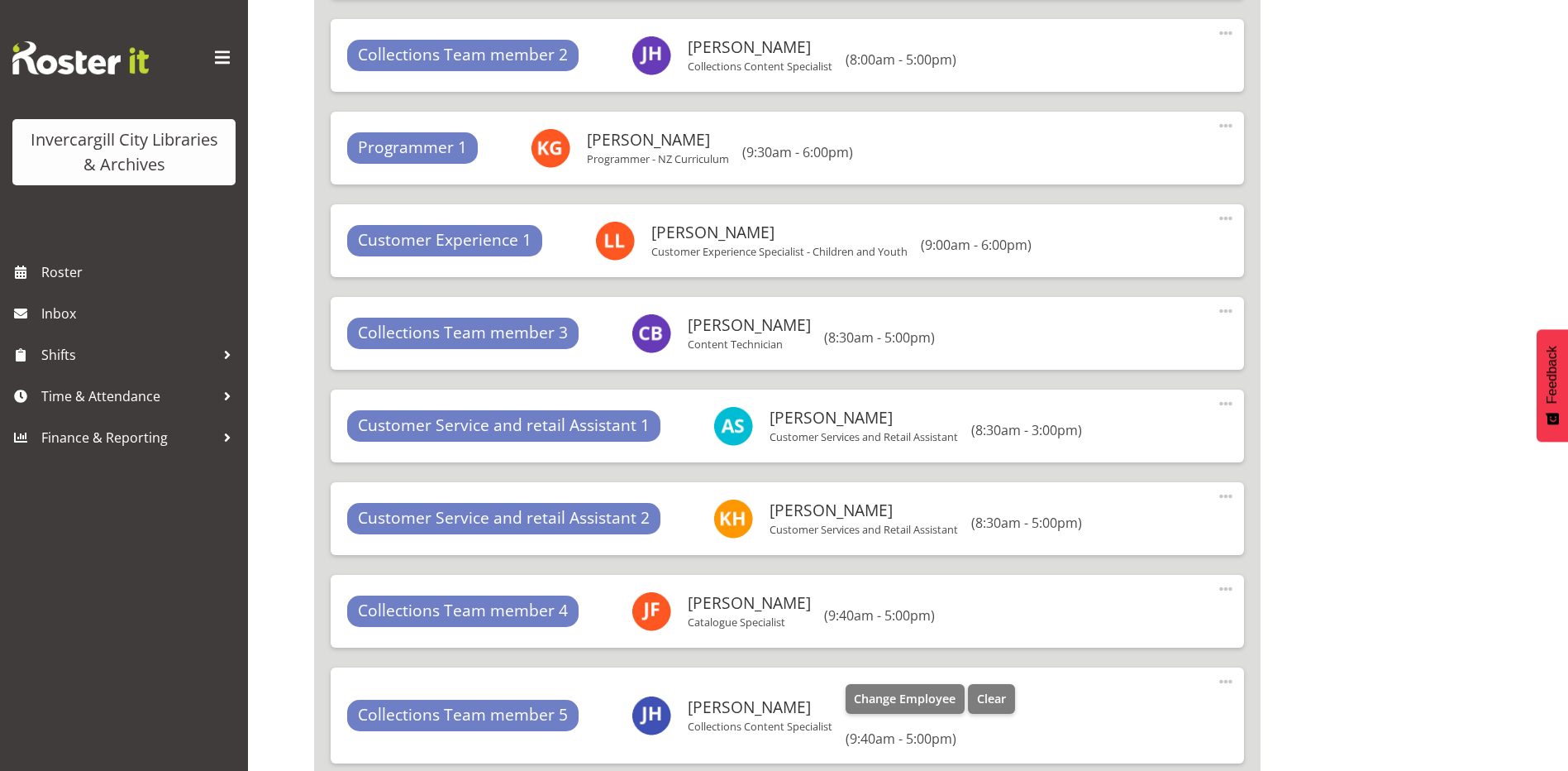
scroll to position [1134, 0]
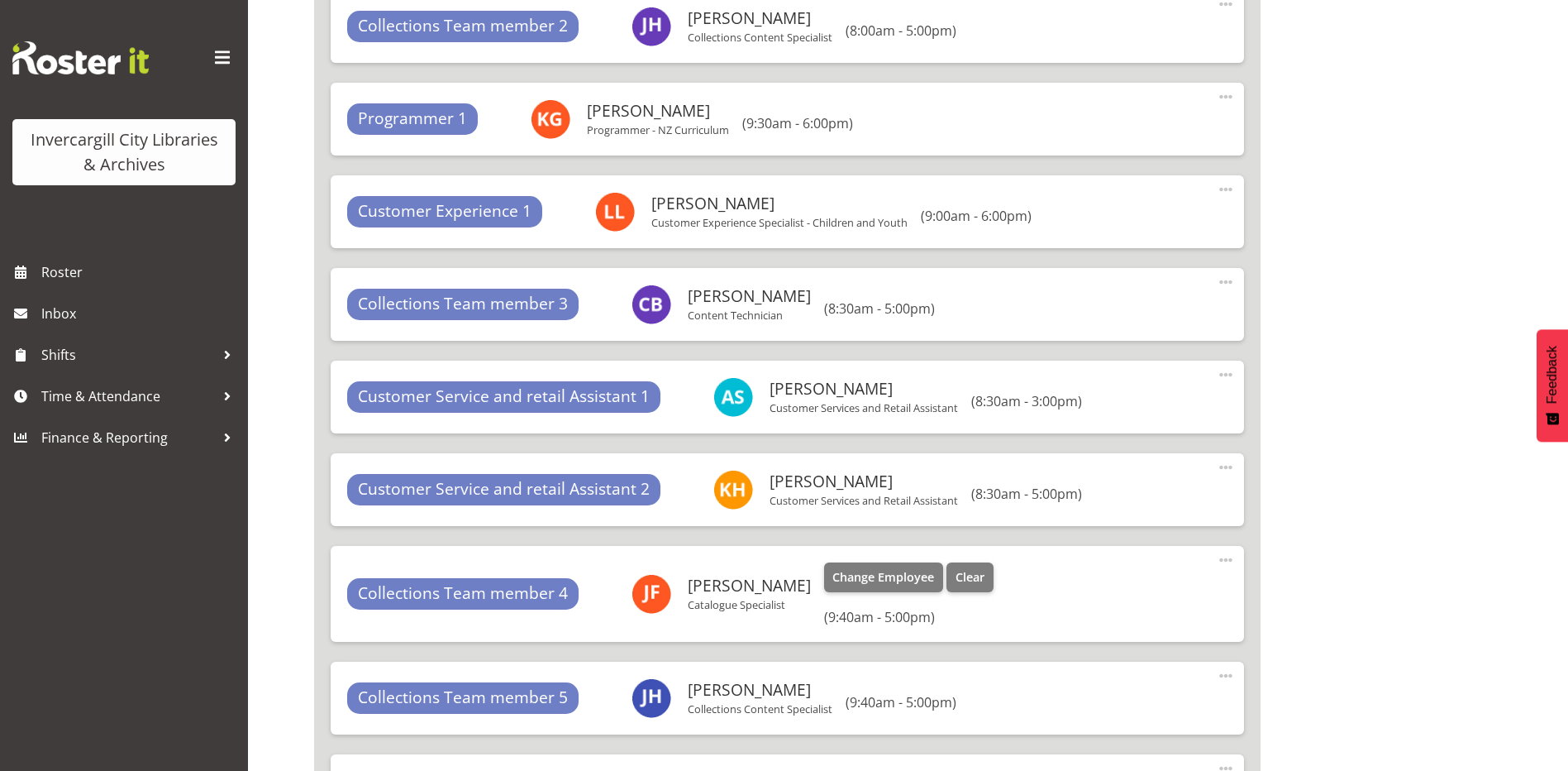
click at [1228, 565] on span at bounding box center [1225, 560] width 20 height 20
click at [1097, 605] on link "Edit" at bounding box center [1156, 596] width 159 height 30
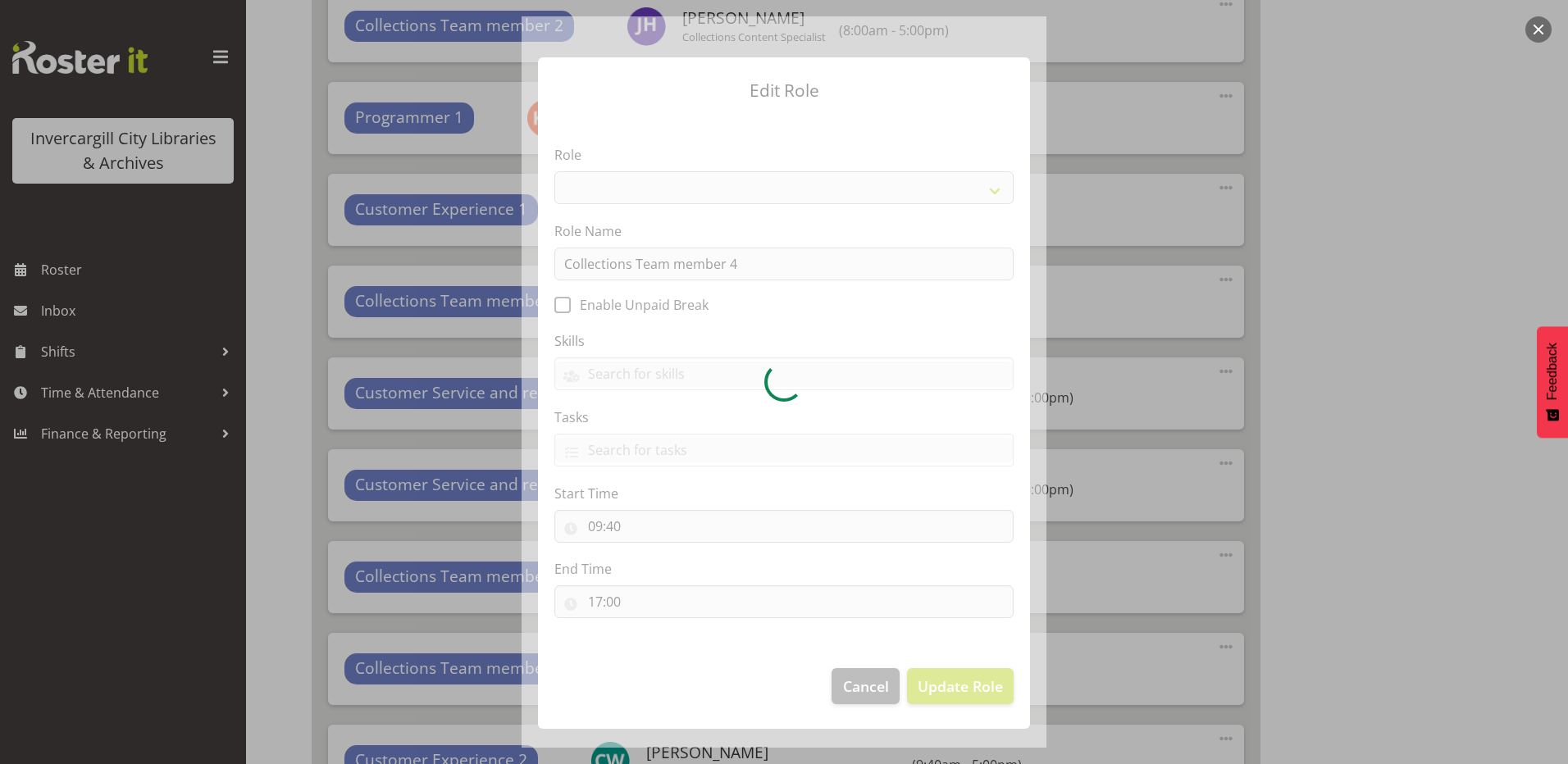
select select "1524"
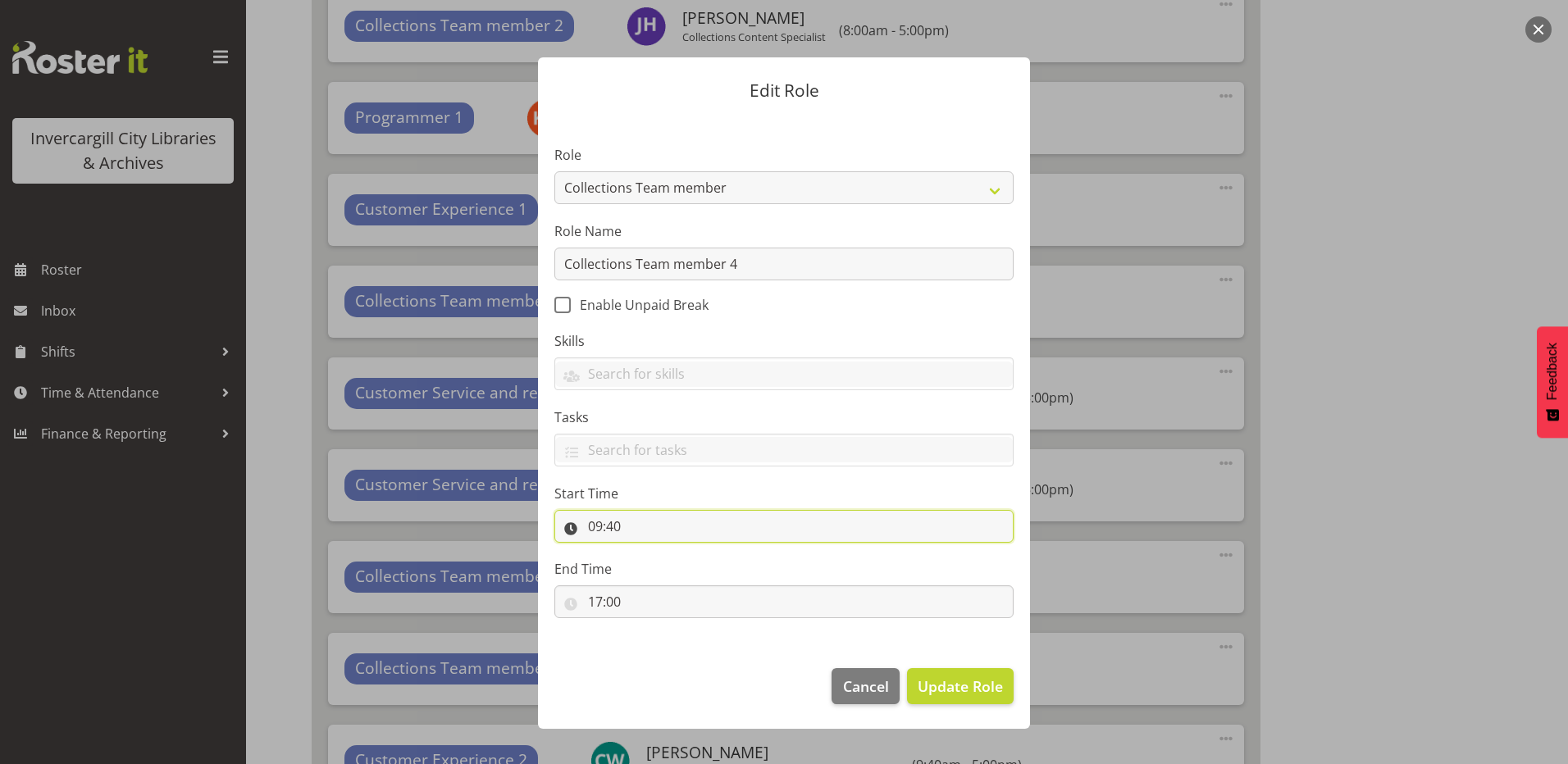
click at [626, 529] on input "09:40" at bounding box center [784, 526] width 460 height 32
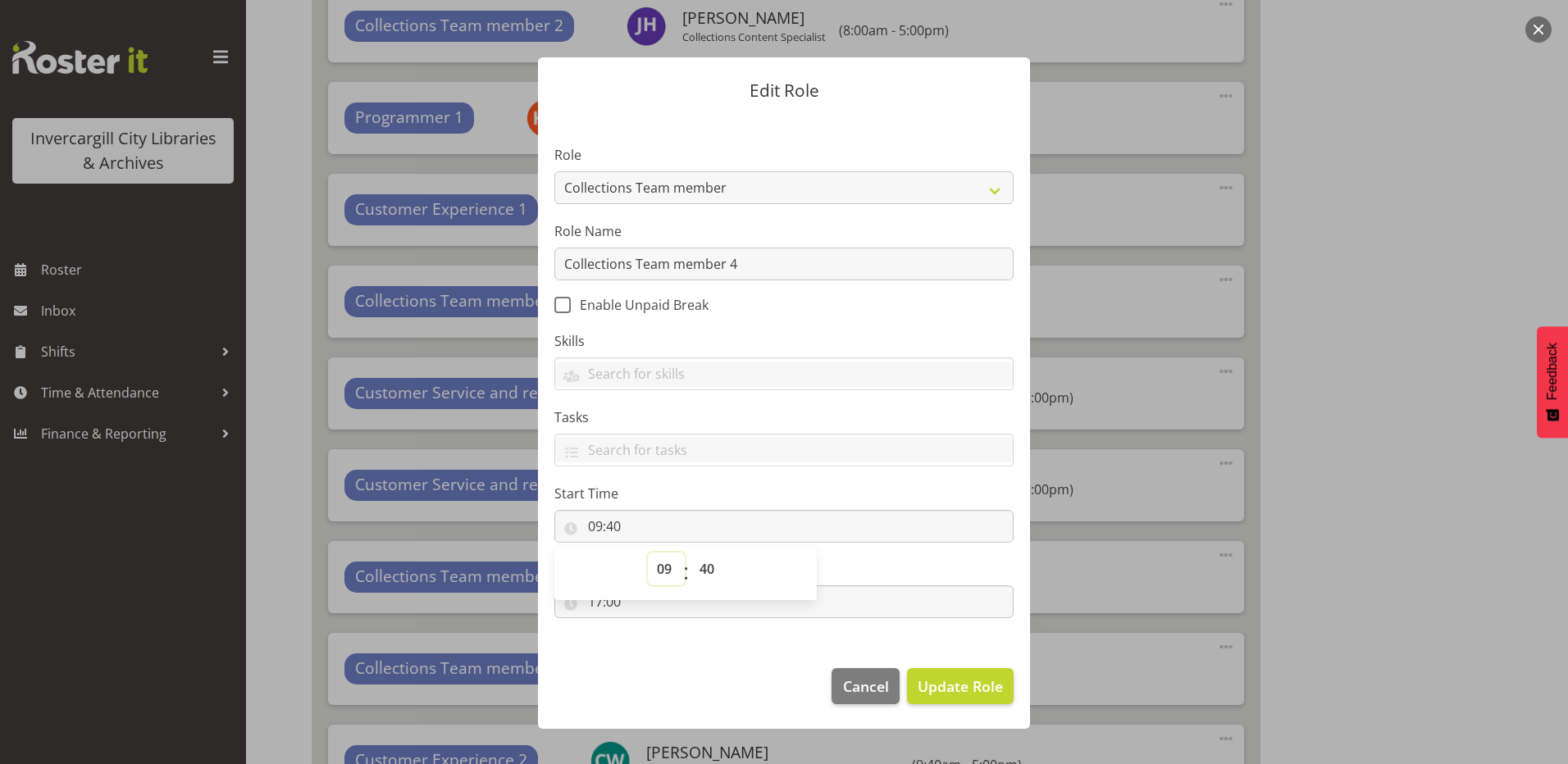
click at [674, 563] on select "00 01 02 03 04 05 06 07 08 09 10 11 12 13 14 15 16 17 18 19 20 21 22 23" at bounding box center [666, 568] width 37 height 32
click at [715, 579] on select "00 01 02 03 04 05 06 07 08 09 10 11 12 13 14 15 16 17 18 19 20 21 22 23 24 25 2…" at bounding box center [709, 568] width 37 height 32
select select "30"
click at [691, 552] on select "00 01 02 03 04 05 06 07 08 09 10 11 12 13 14 15 16 17 18 19 20 21 22 23 24 25 2…" at bounding box center [709, 568] width 37 height 32
type input "09:30"
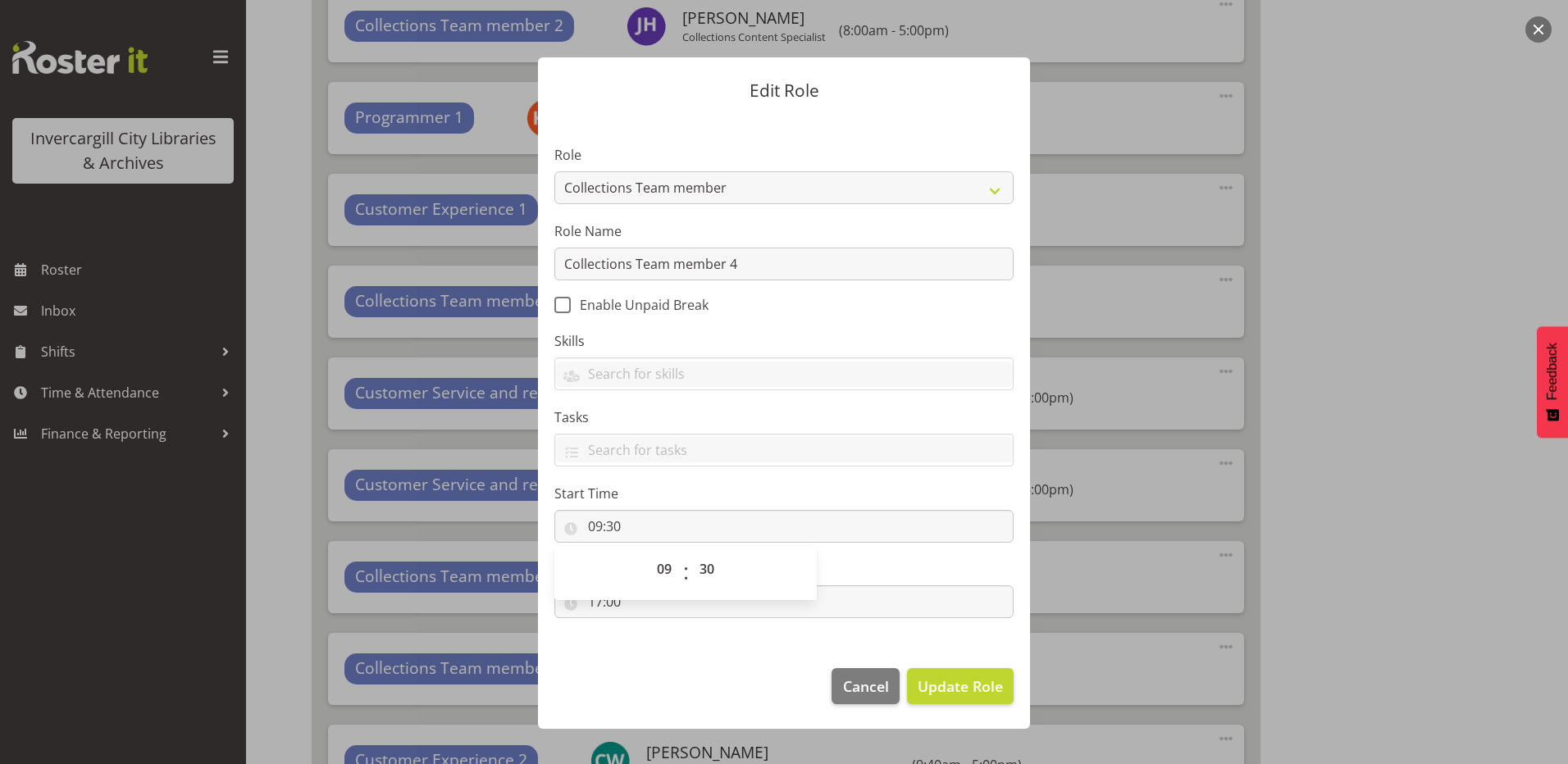
drag, startPoint x: 673, startPoint y: 687, endPoint x: 619, endPoint y: 619, distance: 86.8
click at [658, 670] on footer "Cancel Update Role" at bounding box center [784, 690] width 492 height 77
click at [614, 611] on input "17:00" at bounding box center [784, 602] width 460 height 32
click at [660, 643] on select "00 01 02 03 04 05 06 07 08 09 10 11 12 13 14 15 16 17 18 19 20 21 22 23" at bounding box center [666, 644] width 37 height 32
select select "18"
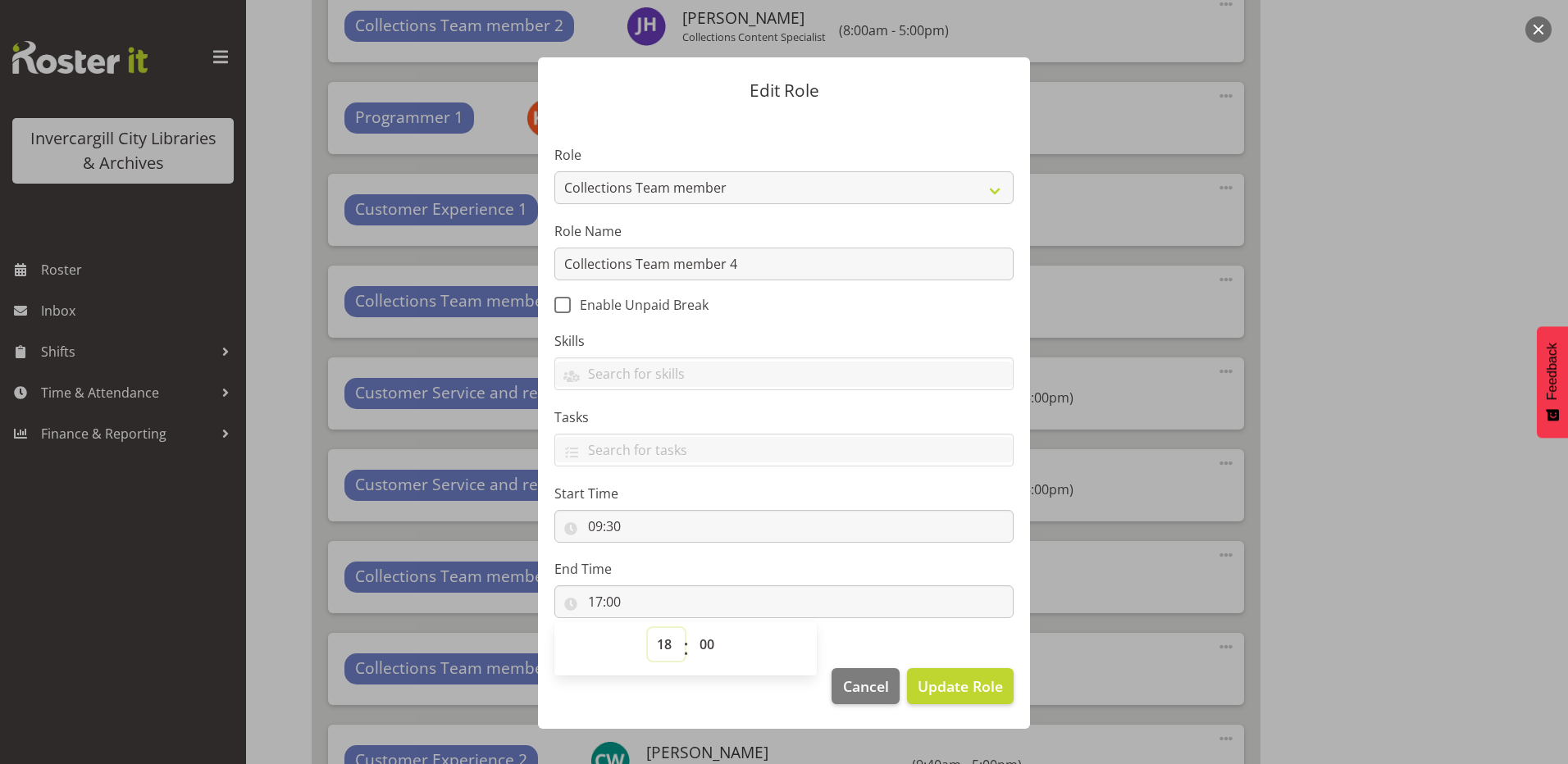
click at [648, 627] on select "00 01 02 03 04 05 06 07 08 09 10 11 12 13 14 15 16 17 18 19 20 21 22 23" at bounding box center [666, 644] width 37 height 32
type input "18:00"
click at [945, 694] on span "Update Role" at bounding box center [959, 686] width 85 height 21
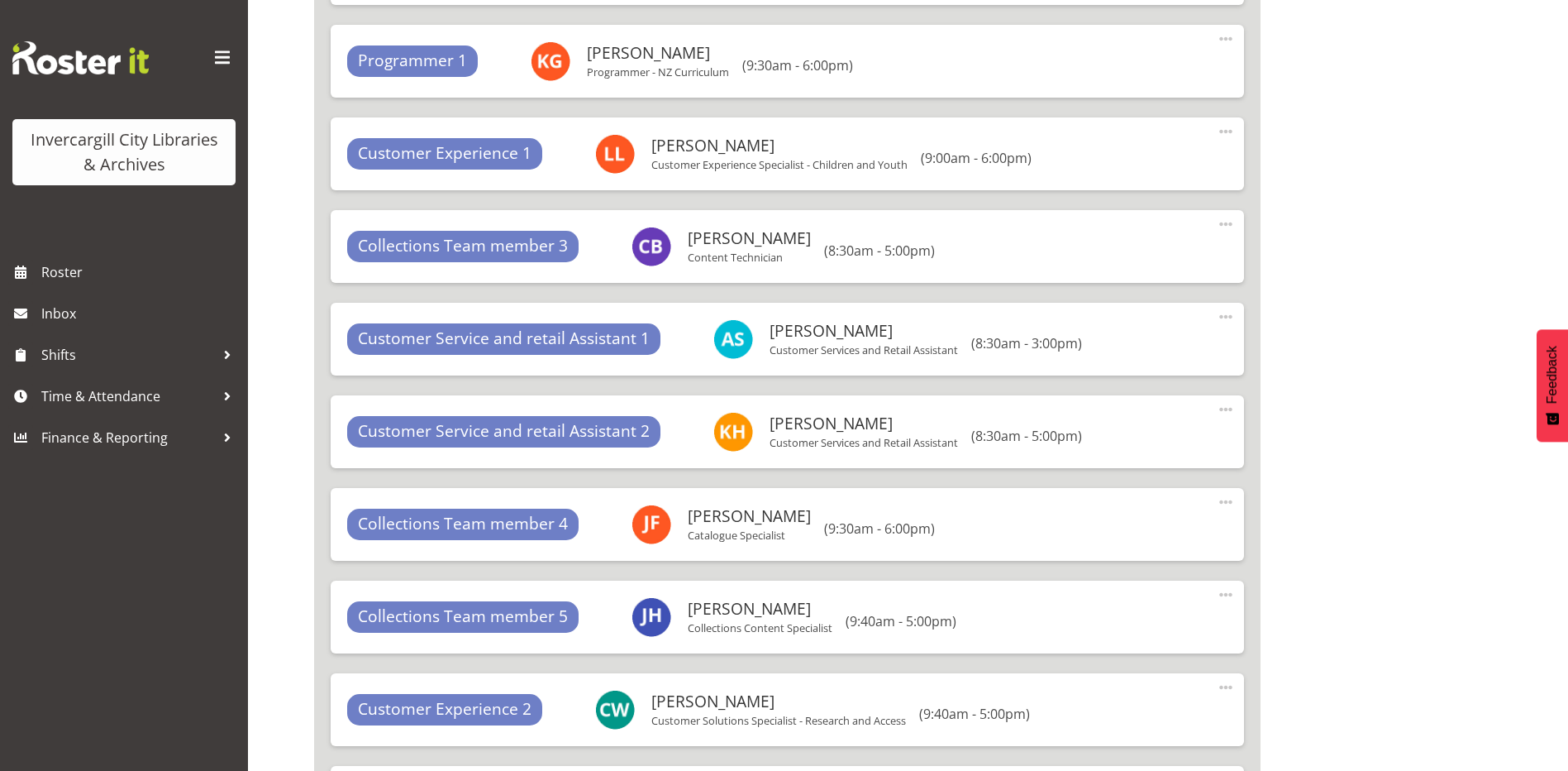
scroll to position [1217, 0]
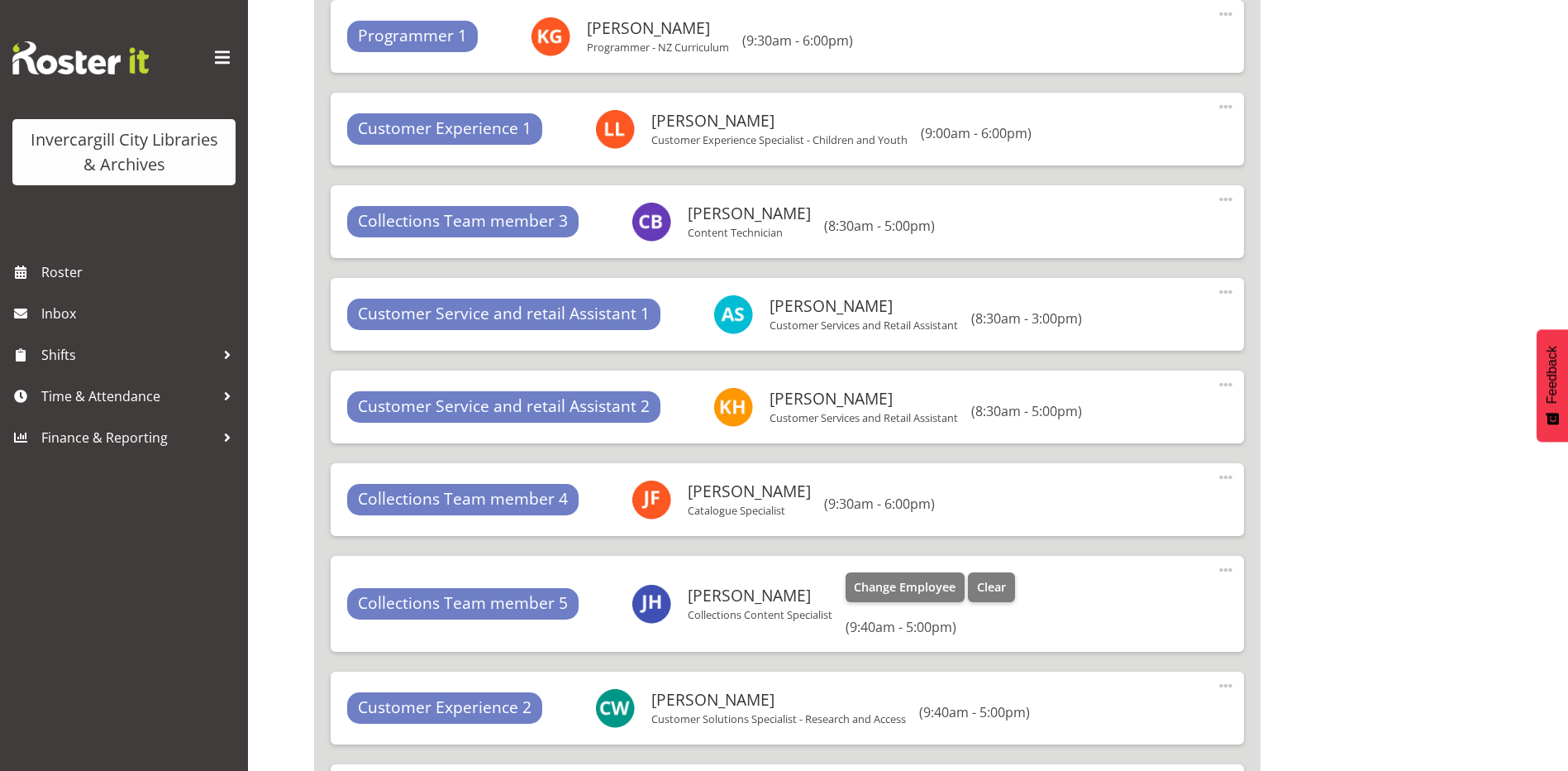
click at [1225, 568] on span at bounding box center [1225, 570] width 20 height 20
click at [1155, 609] on link "Edit" at bounding box center [1156, 606] width 159 height 30
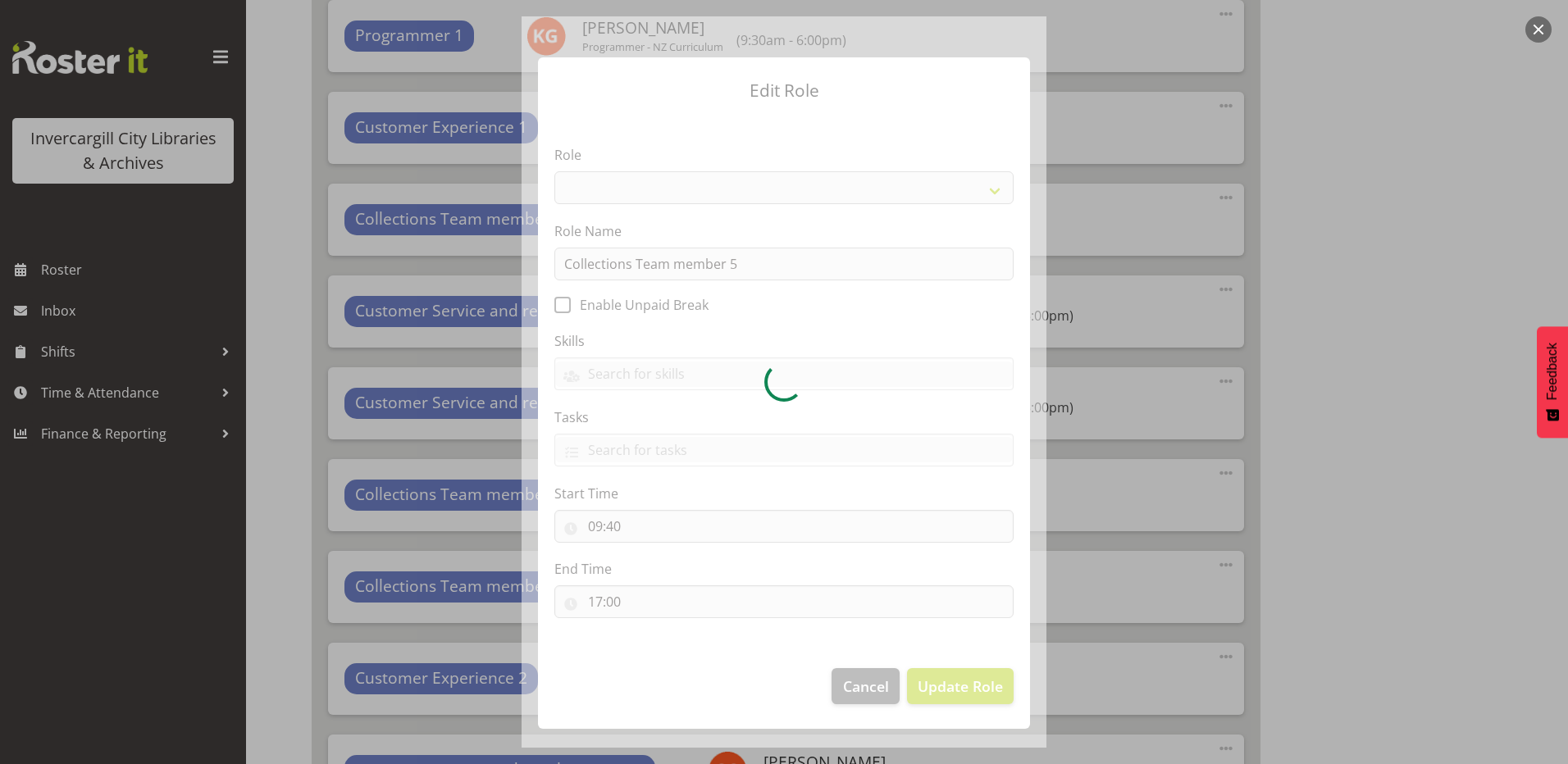
select select "1524"
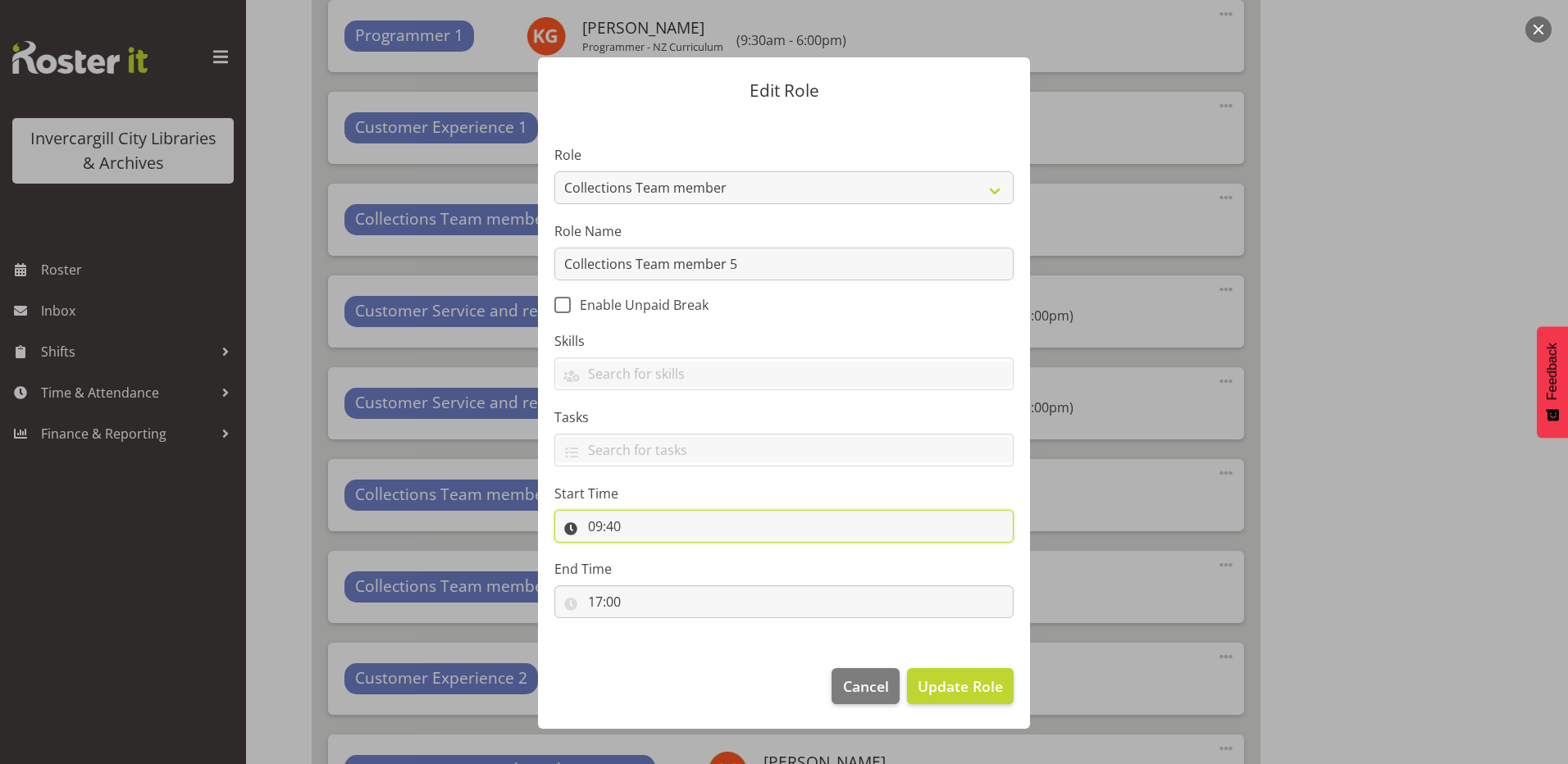
click at [622, 530] on input "09:40" at bounding box center [784, 526] width 460 height 32
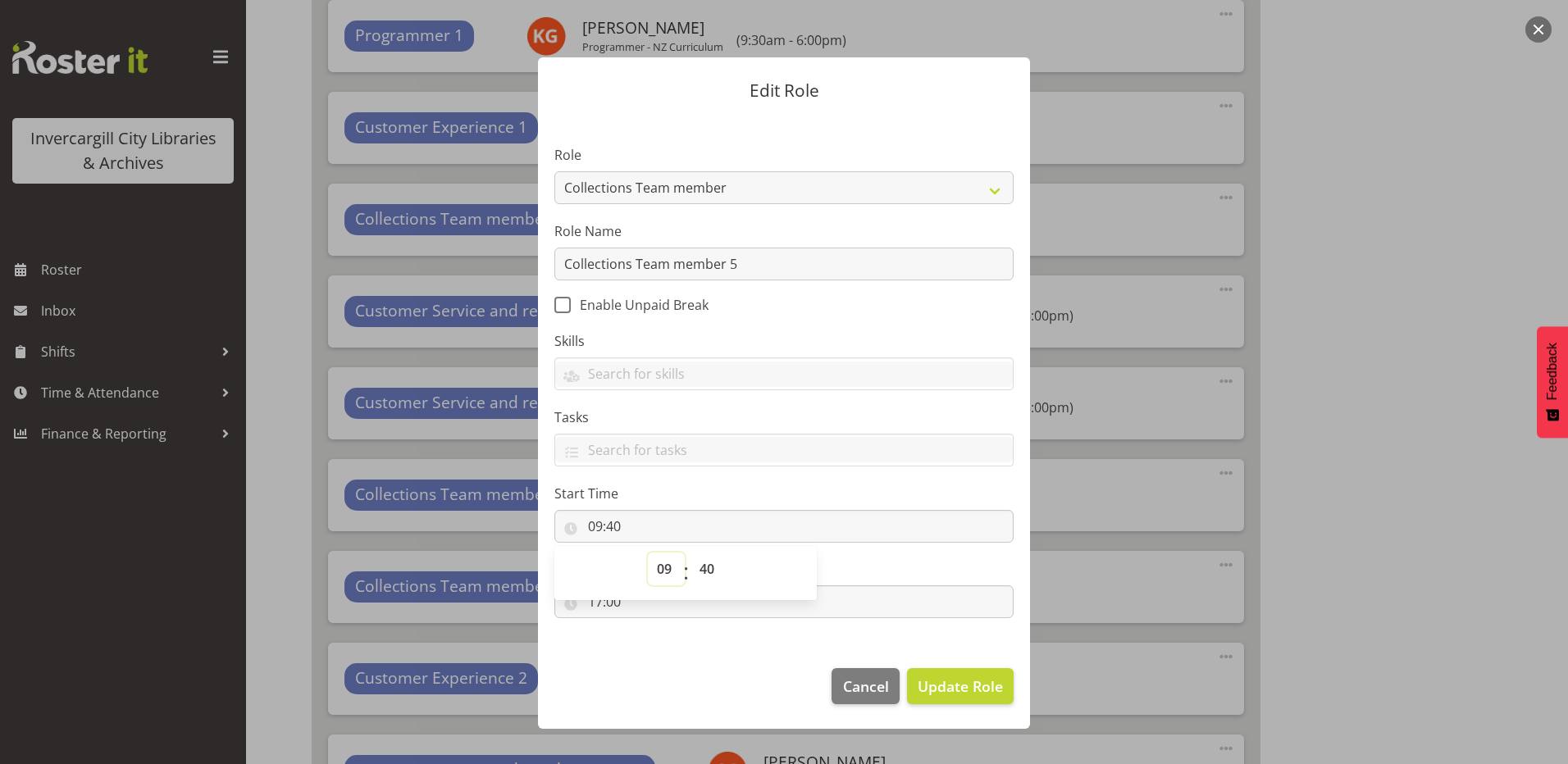
click at [669, 573] on select "00 01 02 03 04 05 06 07 08 09 10 11 12 13 14 15 16 17 18 19 20 21 22 23" at bounding box center [666, 568] width 37 height 32
select select "8"
click at [648, 552] on select "00 01 02 03 04 05 06 07 08 09 10 11 12 13 14 15 16 17 18 19 20 21 22 23" at bounding box center [666, 568] width 37 height 32
type input "08:40"
click at [715, 564] on select "00 01 02 03 04 05 06 07 08 09 10 11 12 13 14 15 16 17 18 19 20 21 22 23 24 25 2…" at bounding box center [709, 568] width 37 height 32
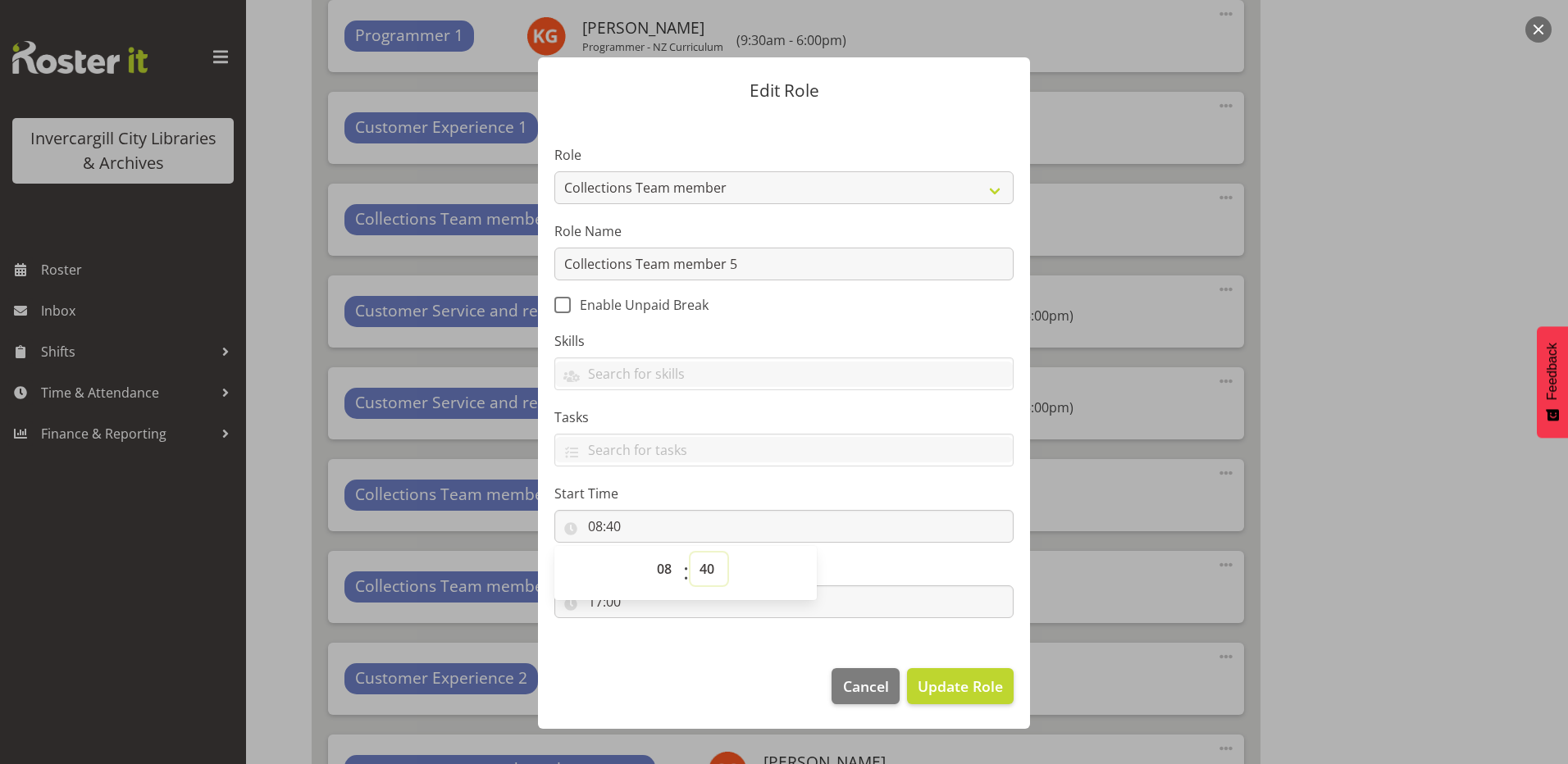
select select "30"
click at [691, 552] on select "00 01 02 03 04 05 06 07 08 09 10 11 12 13 14 15 16 17 18 19 20 21 22 23 24 25 2…" at bounding box center [709, 568] width 37 height 32
type input "08:30"
click at [677, 646] on section "Role 1st floor desk AQ operator Business Support Team member Casual Customer Ex…" at bounding box center [784, 383] width 492 height 536
click at [933, 695] on span "Update Role" at bounding box center [959, 686] width 85 height 21
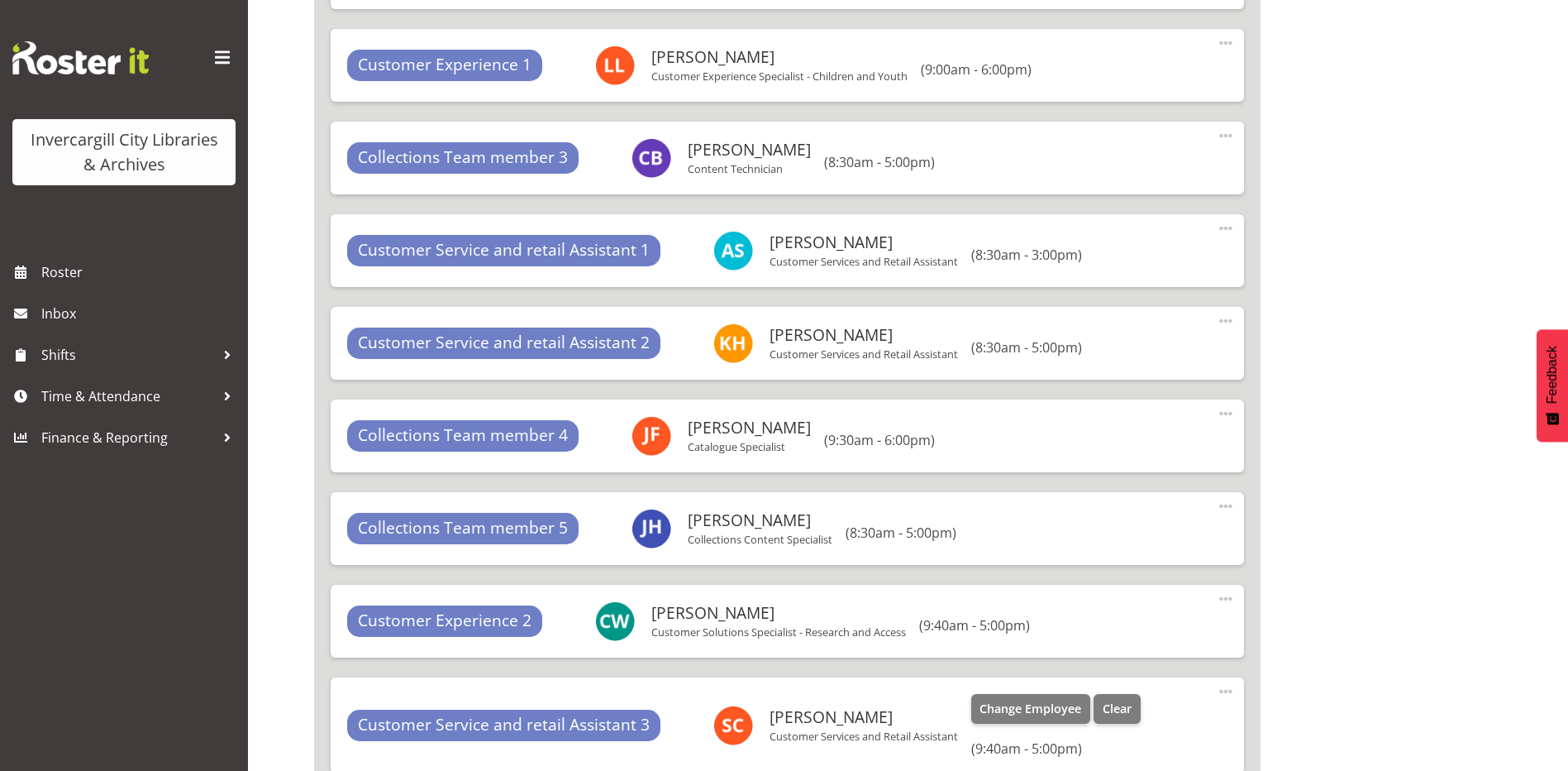
scroll to position [1383, 0]
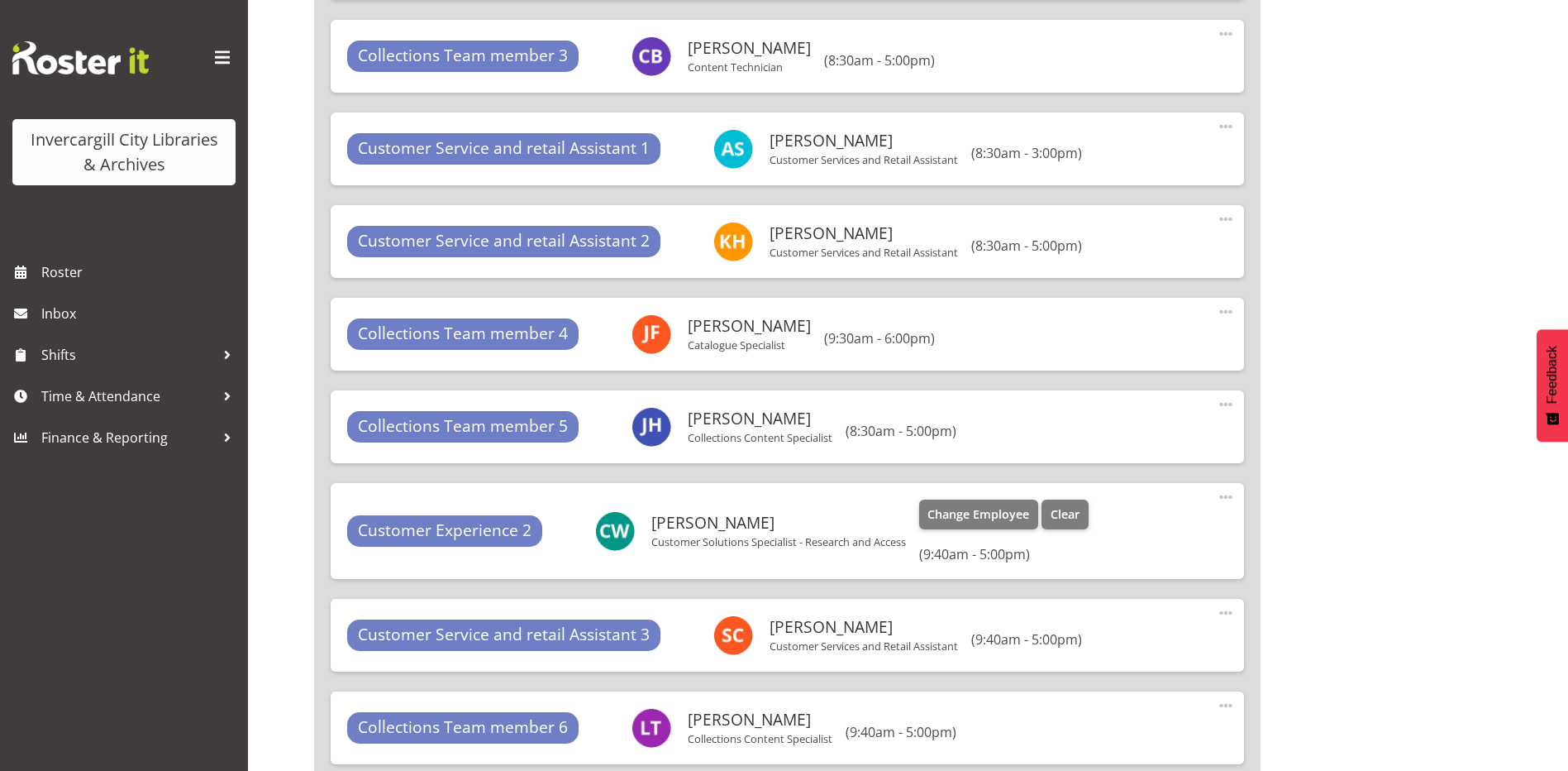
click at [797, 531] on h6 "[PERSON_NAME]" at bounding box center [778, 522] width 254 height 18
click at [1230, 490] on span at bounding box center [1225, 496] width 20 height 20
click at [1162, 536] on link "Edit" at bounding box center [1156, 533] width 159 height 30
select select "9"
select select "40"
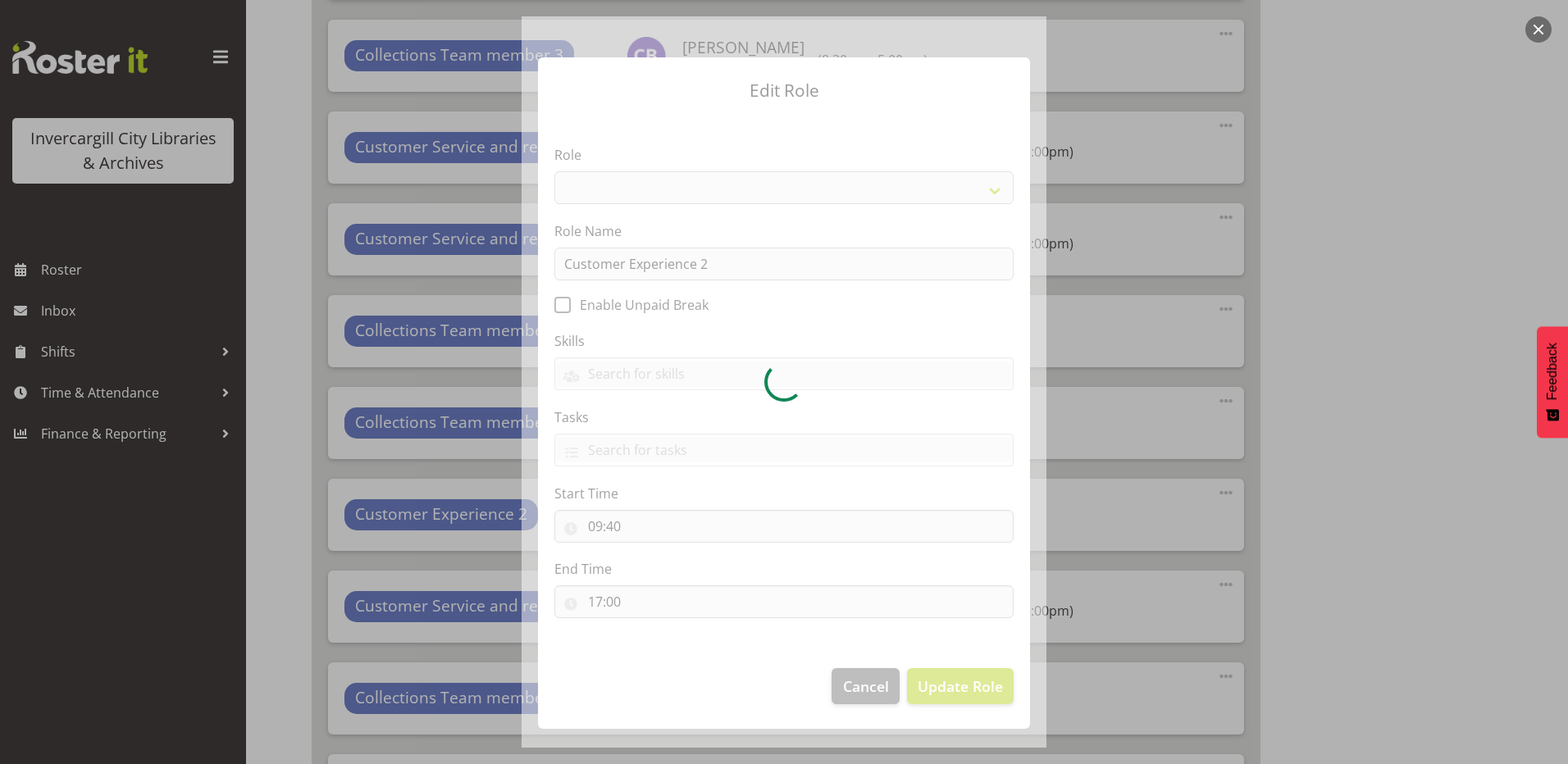
select select "1533"
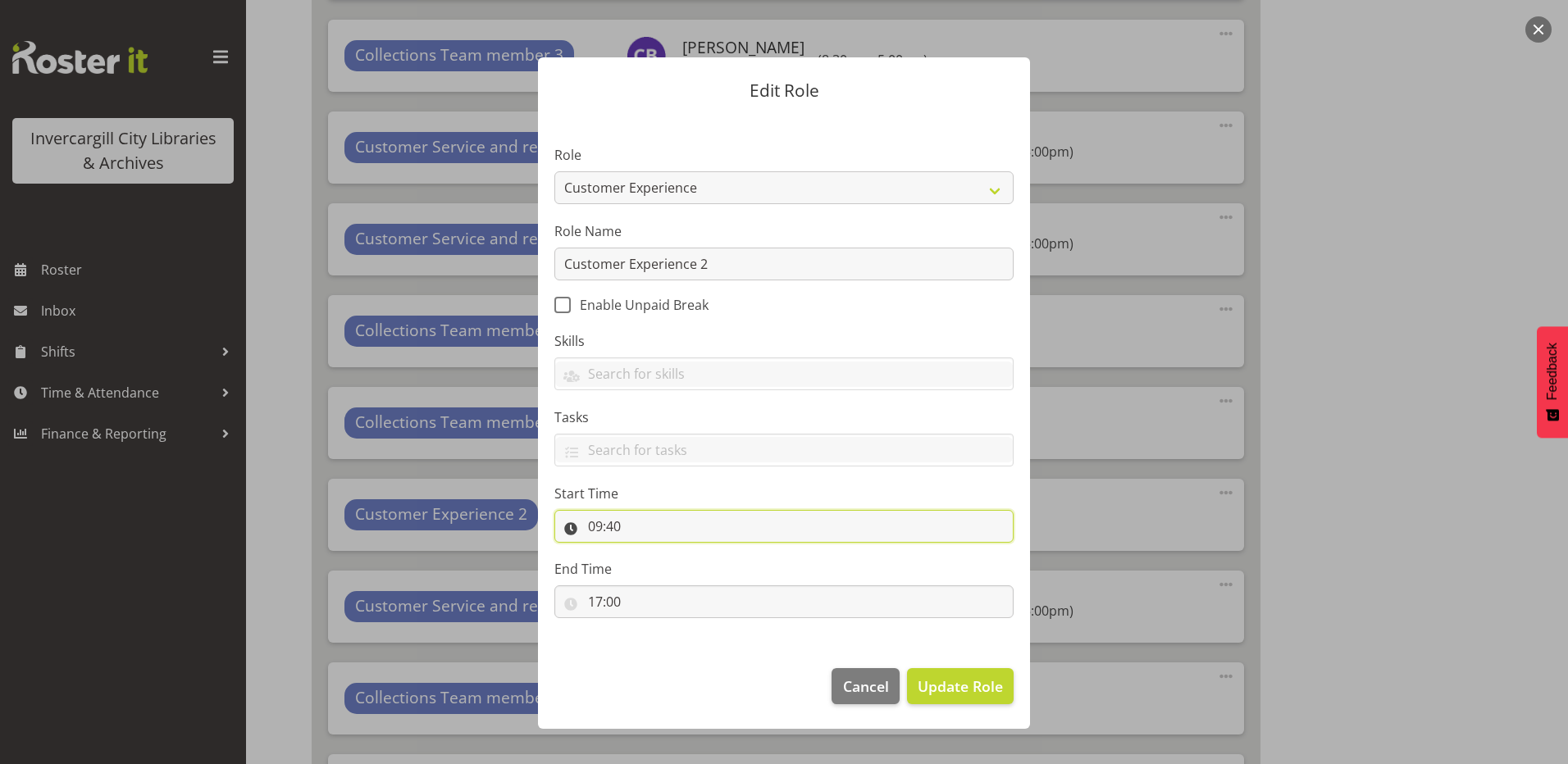
click at [664, 513] on input "09:40" at bounding box center [784, 526] width 460 height 32
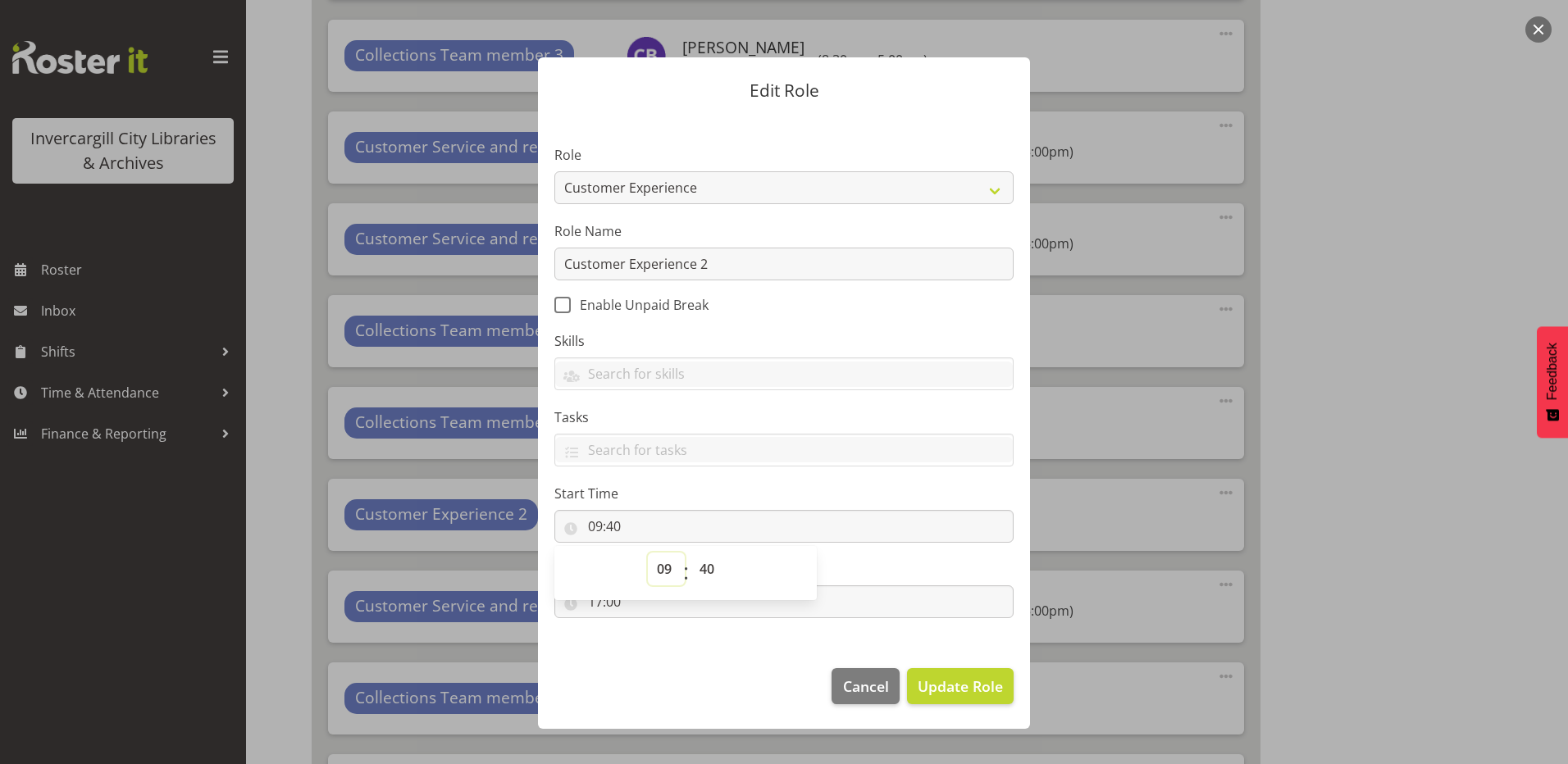
click at [660, 565] on select "00 01 02 03 04 05 06 07 08 09 10 11 12 13 14 15 16 17 18 19 20 21 22 23" at bounding box center [666, 568] width 37 height 32
select select "8"
click at [648, 552] on select "00 01 02 03 04 05 06 07 08 09 10 11 12 13 14 15 16 17 18 19 20 21 22 23" at bounding box center [666, 568] width 37 height 32
type input "08:40"
click at [722, 569] on select "00 01 02 03 04 05 06 07 08 09 10 11 12 13 14 15 16 17 18 19 20 21 22 23 24 25 2…" at bounding box center [709, 568] width 37 height 32
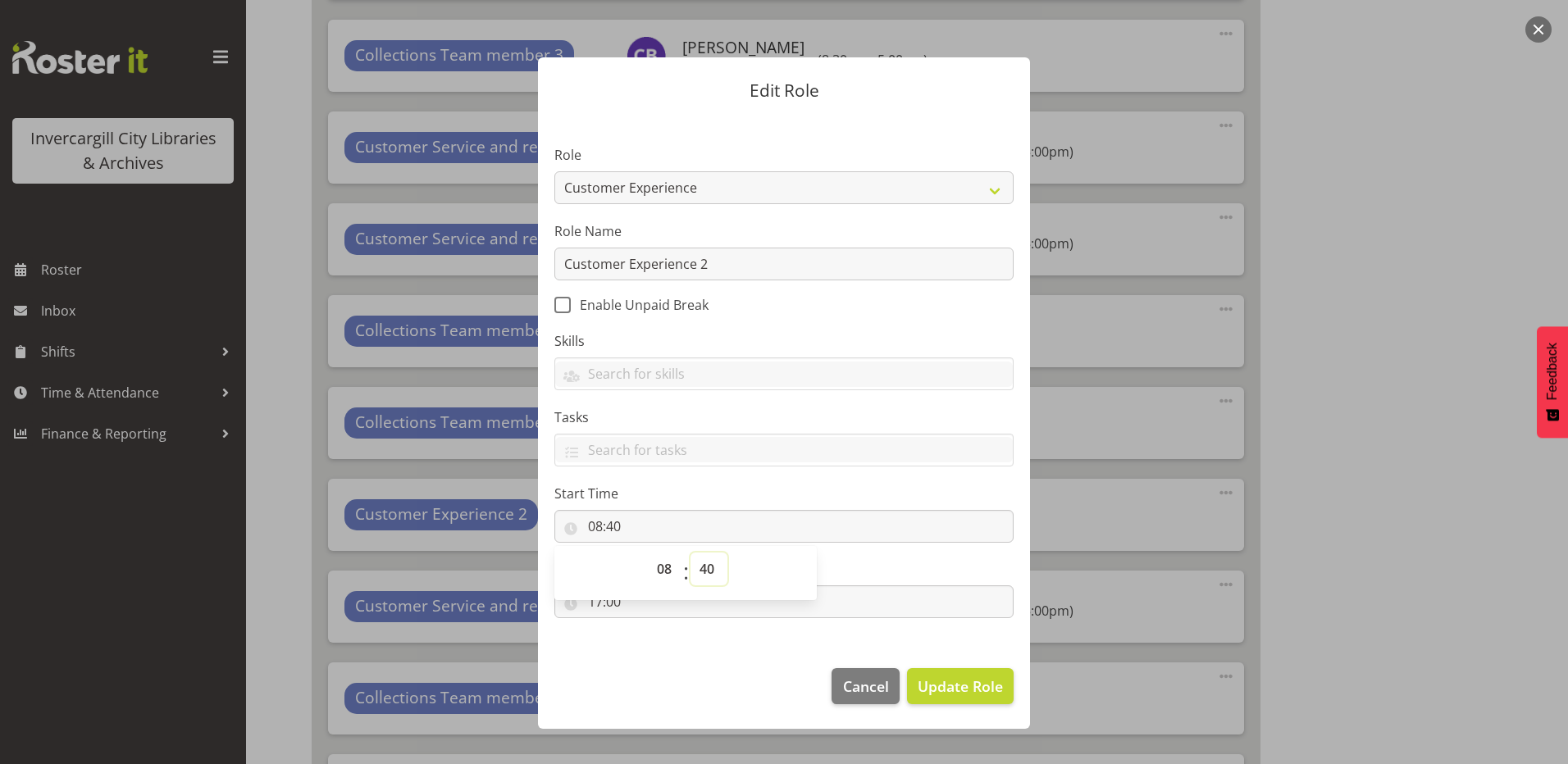
select select "30"
click at [691, 552] on select "00 01 02 03 04 05 06 07 08 09 10 11 12 13 14 15 16 17 18 19 20 21 22 23 24 25 2…" at bounding box center [709, 568] width 37 height 32
type input "08:30"
click at [686, 660] on footer "Cancel Update Role" at bounding box center [784, 690] width 492 height 77
click at [633, 605] on input "17:00" at bounding box center [784, 602] width 460 height 32
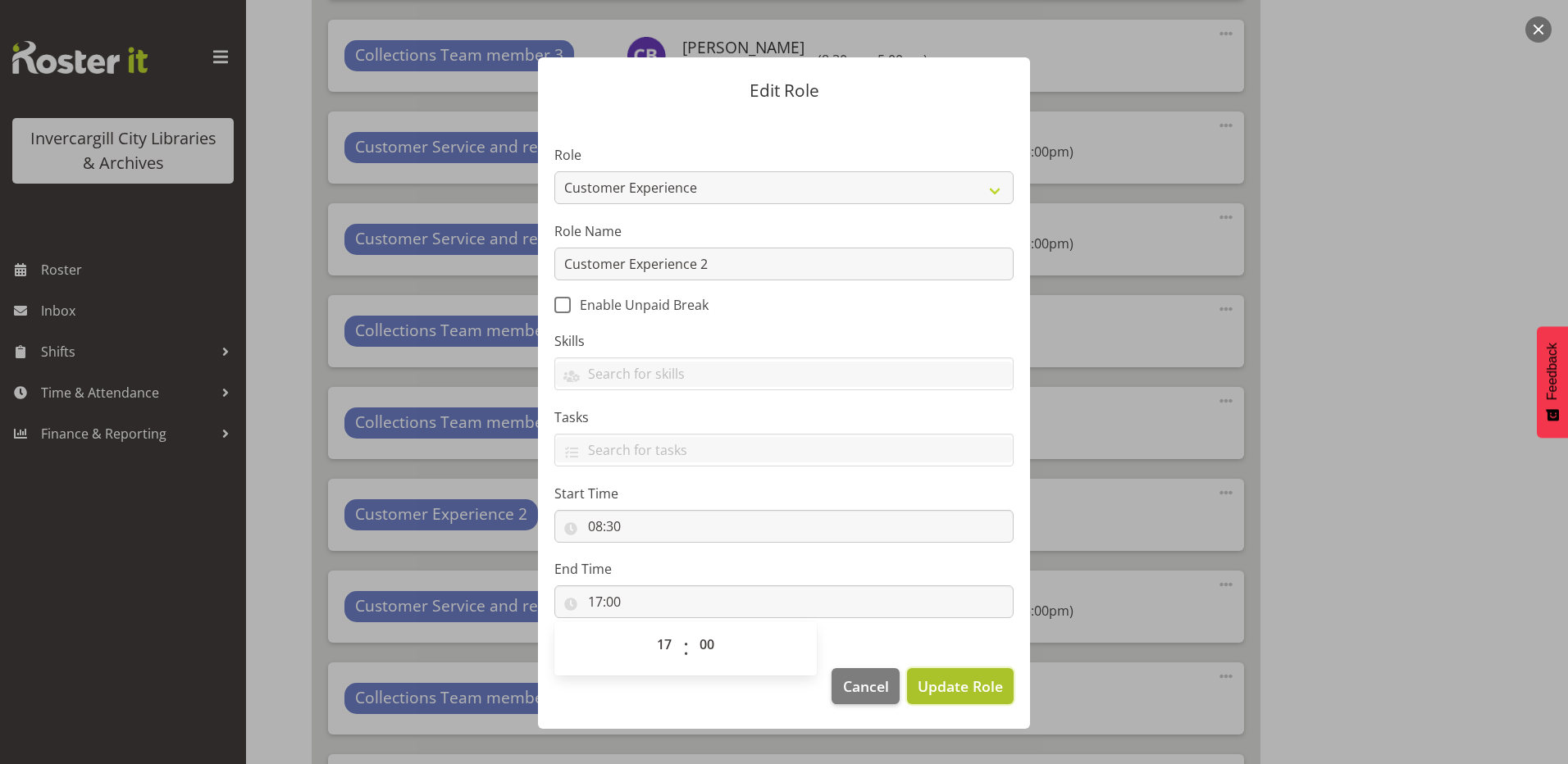
click at [981, 687] on span "Update Role" at bounding box center [959, 686] width 85 height 21
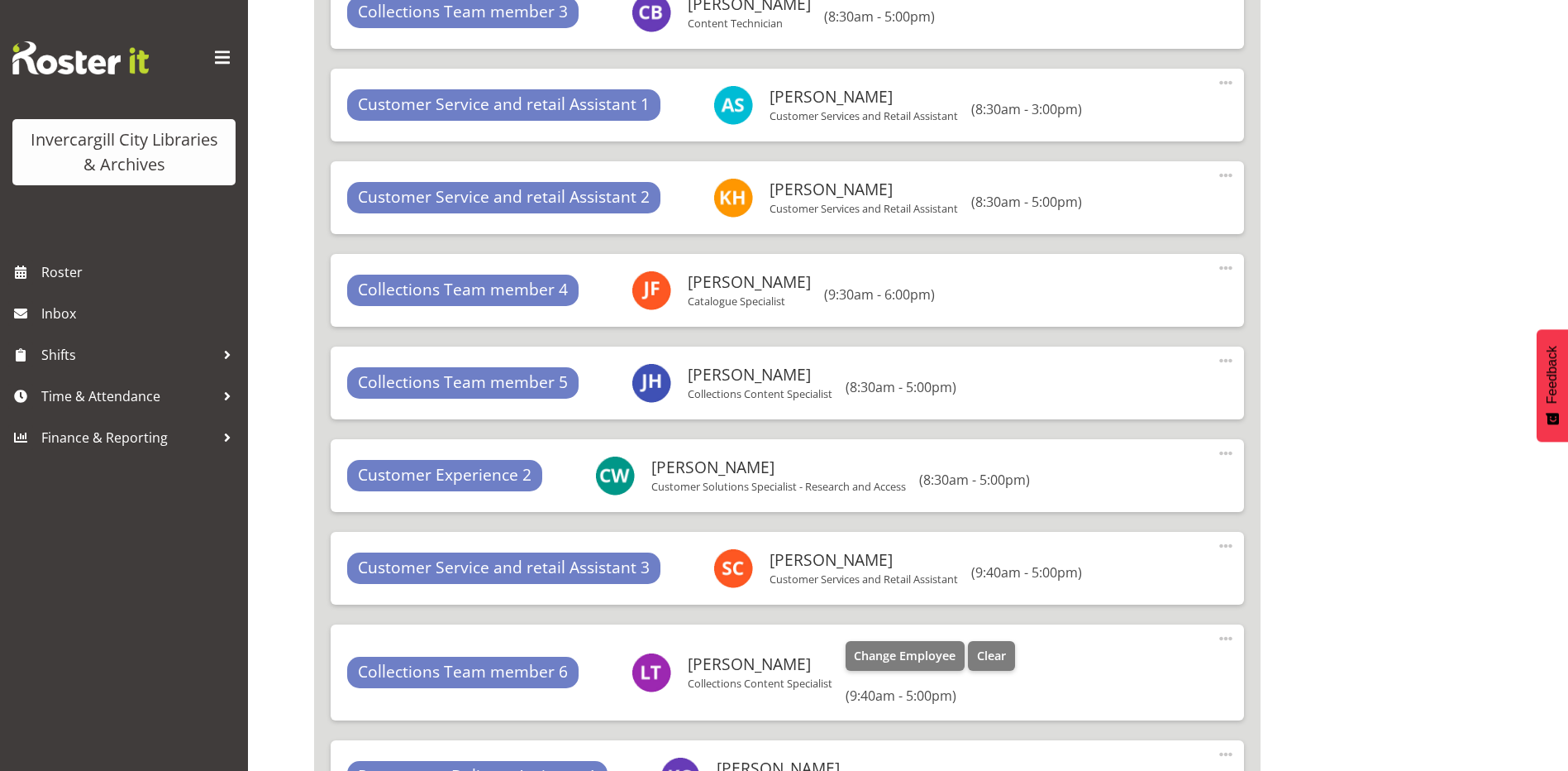
scroll to position [1466, 0]
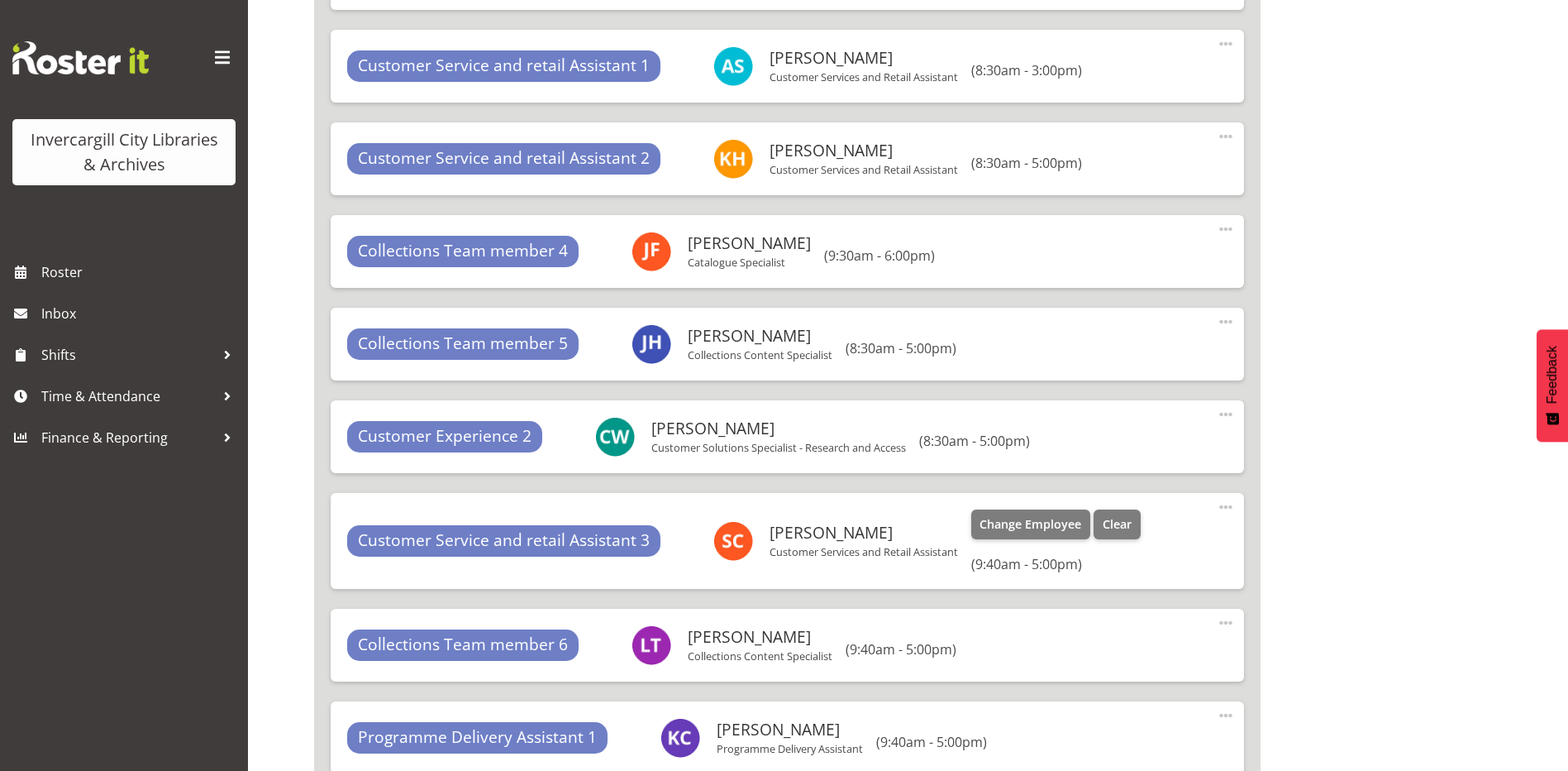
click at [1229, 499] on span at bounding box center [1225, 507] width 20 height 20
click at [1152, 540] on link "Edit" at bounding box center [1156, 543] width 159 height 30
select select "9"
select select "40"
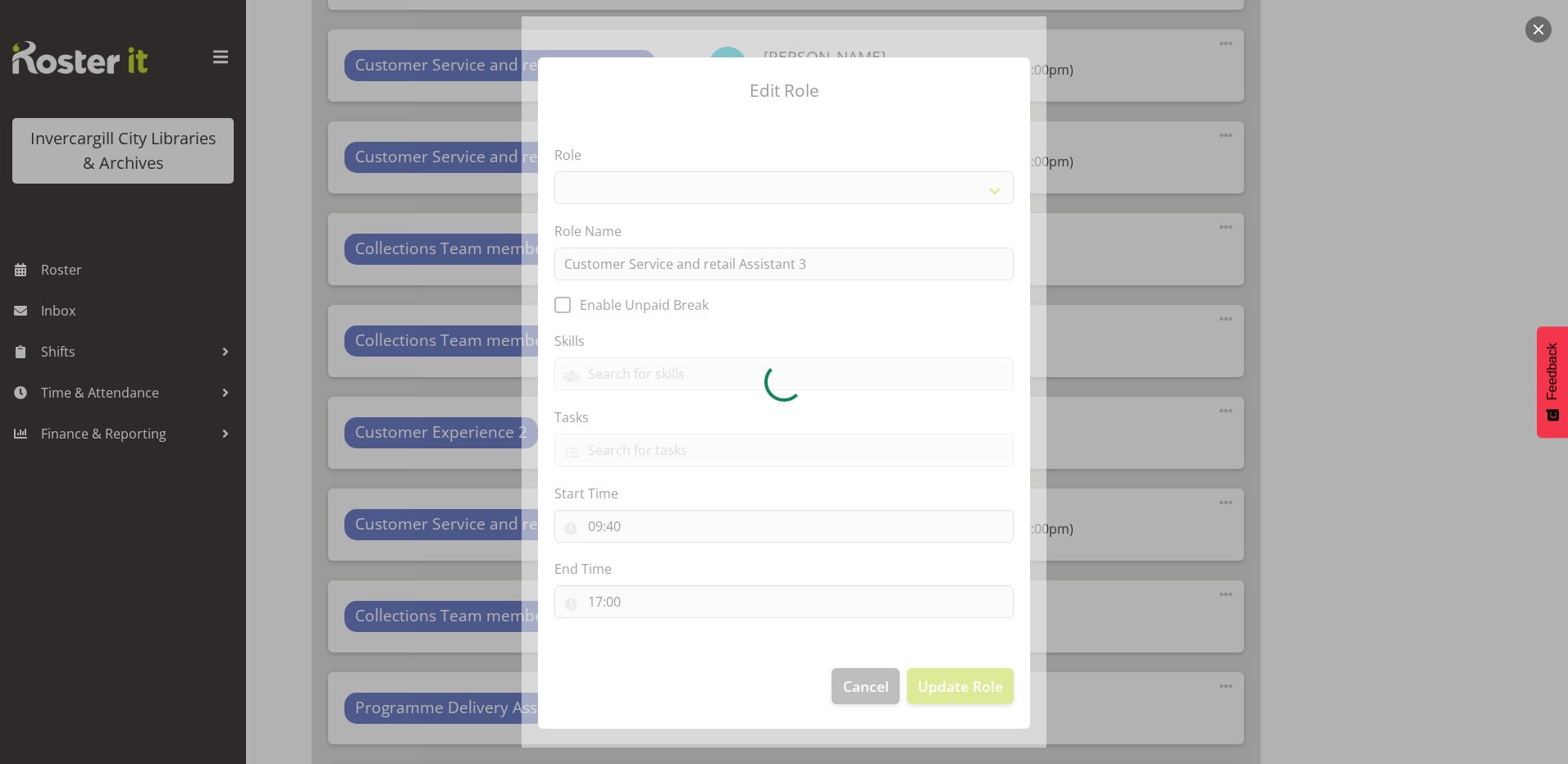
select select "1535"
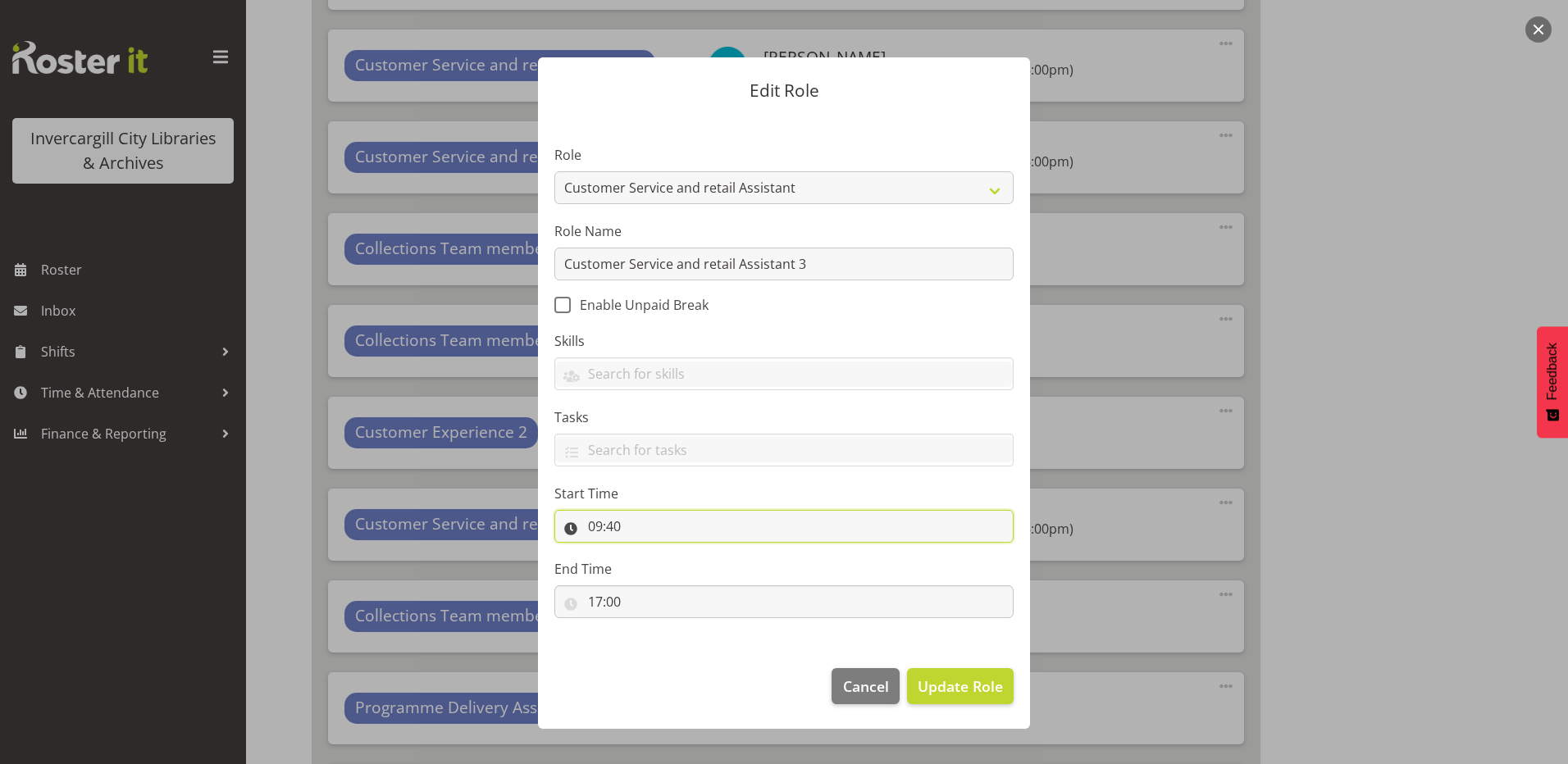
click at [609, 523] on input "09:40" at bounding box center [784, 526] width 460 height 32
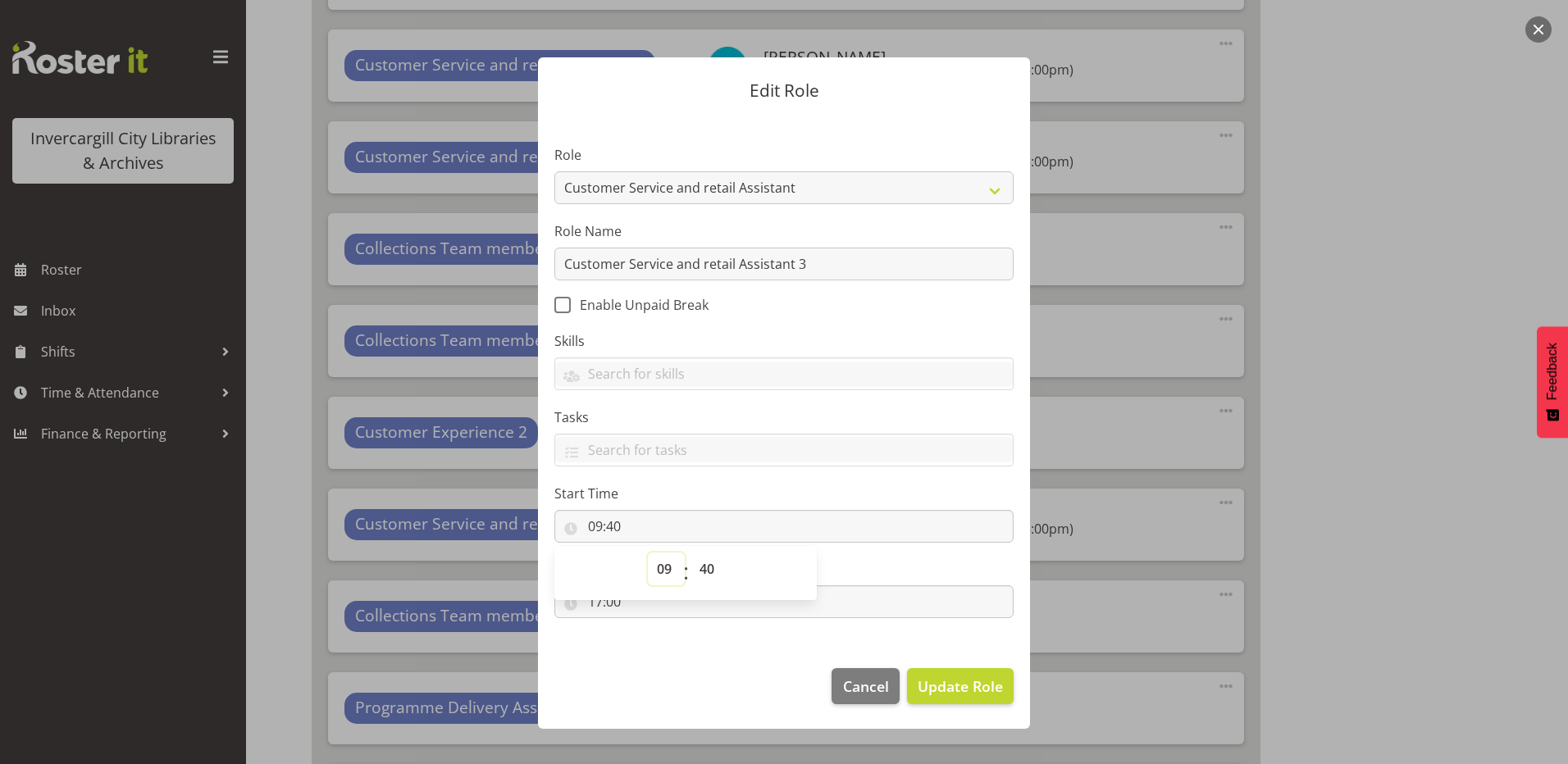
click at [667, 562] on select "00 01 02 03 04 05 06 07 08 09 10 11 12 13 14 15 16 17 18 19 20 21 22 23" at bounding box center [666, 568] width 37 height 32
select select "11"
click at [648, 552] on select "00 01 02 03 04 05 06 07 08 09 10 11 12 13 14 15 16 17 18 19 20 21 22 23" at bounding box center [666, 568] width 37 height 32
type input "11:40"
click at [706, 568] on select "00 01 02 03 04 05 06 07 08 09 10 11 12 13 14 15 16 17 18 19 20 21 22 23 24 25 2…" at bounding box center [709, 568] width 37 height 32
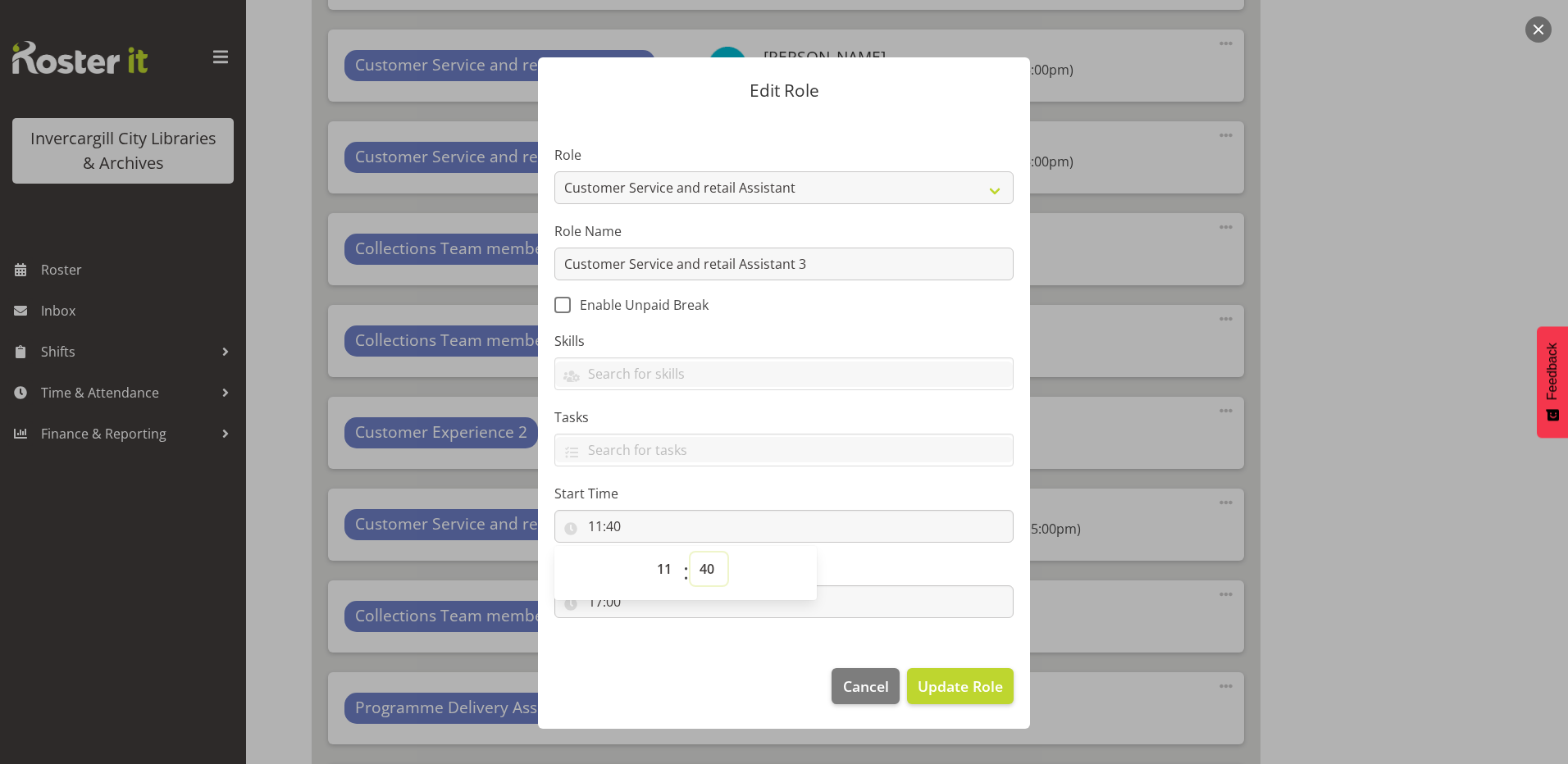
select select "30"
click at [691, 552] on select "00 01 02 03 04 05 06 07 08 09 10 11 12 13 14 15 16 17 18 19 20 21 22 23 24 25 2…" at bounding box center [709, 568] width 37 height 32
type input "11:30"
click at [592, 664] on footer "Cancel Update Role" at bounding box center [784, 690] width 492 height 77
click at [597, 600] on input "17:00" at bounding box center [784, 602] width 460 height 32
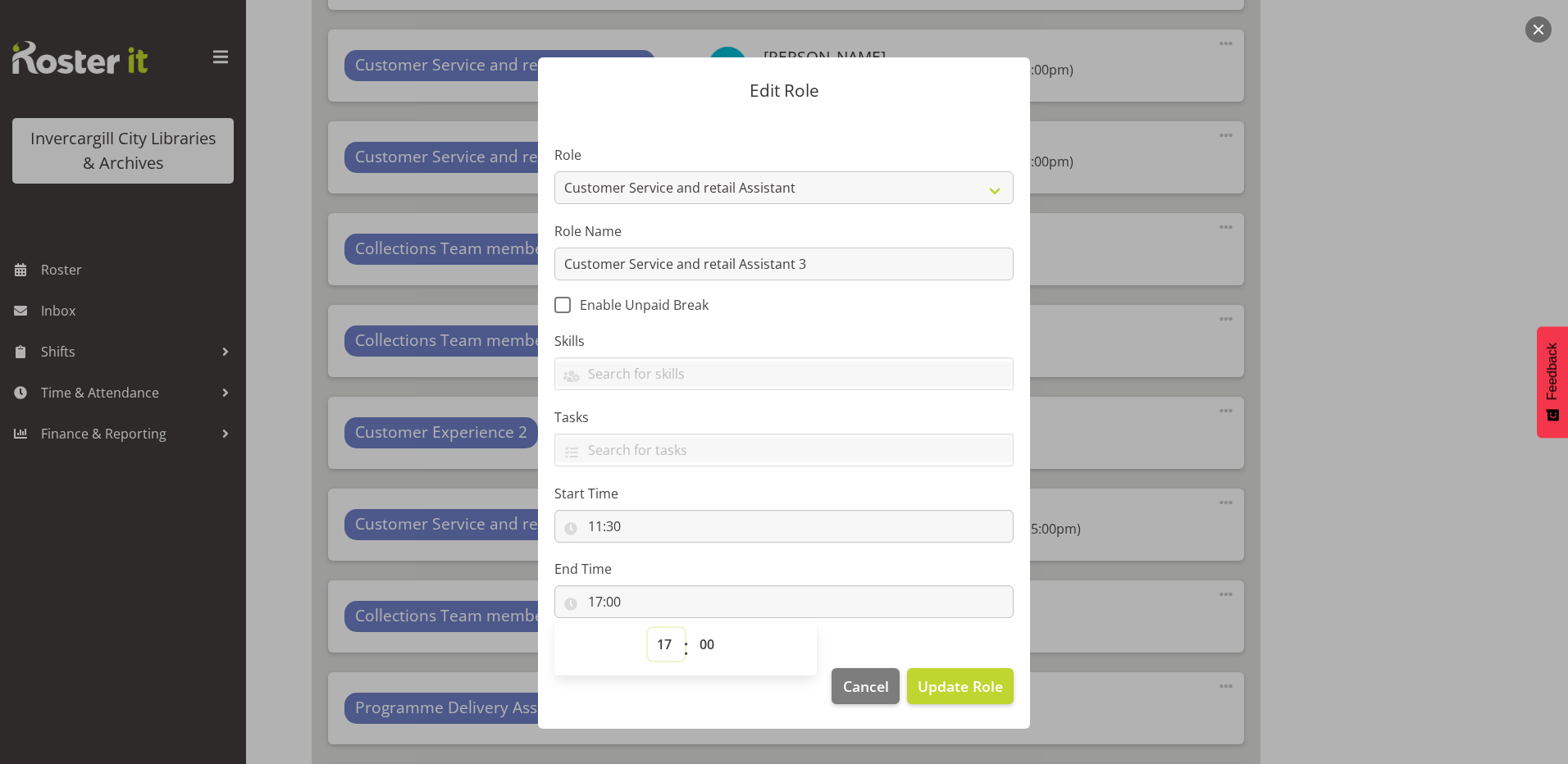
click at [656, 645] on select "00 01 02 03 04 05 06 07 08 09 10 11 12 13 14 15 16 17 18 19 20 21 22 23" at bounding box center [666, 644] width 37 height 32
select select "6"
click at [648, 627] on select "00 01 02 03 04 05 06 07 08 09 10 11 12 13 14 15 16 17 18 19 20 21 22 23" at bounding box center [666, 644] width 37 height 32
type input "06:00"
click at [944, 686] on span "Update Role" at bounding box center [959, 686] width 85 height 21
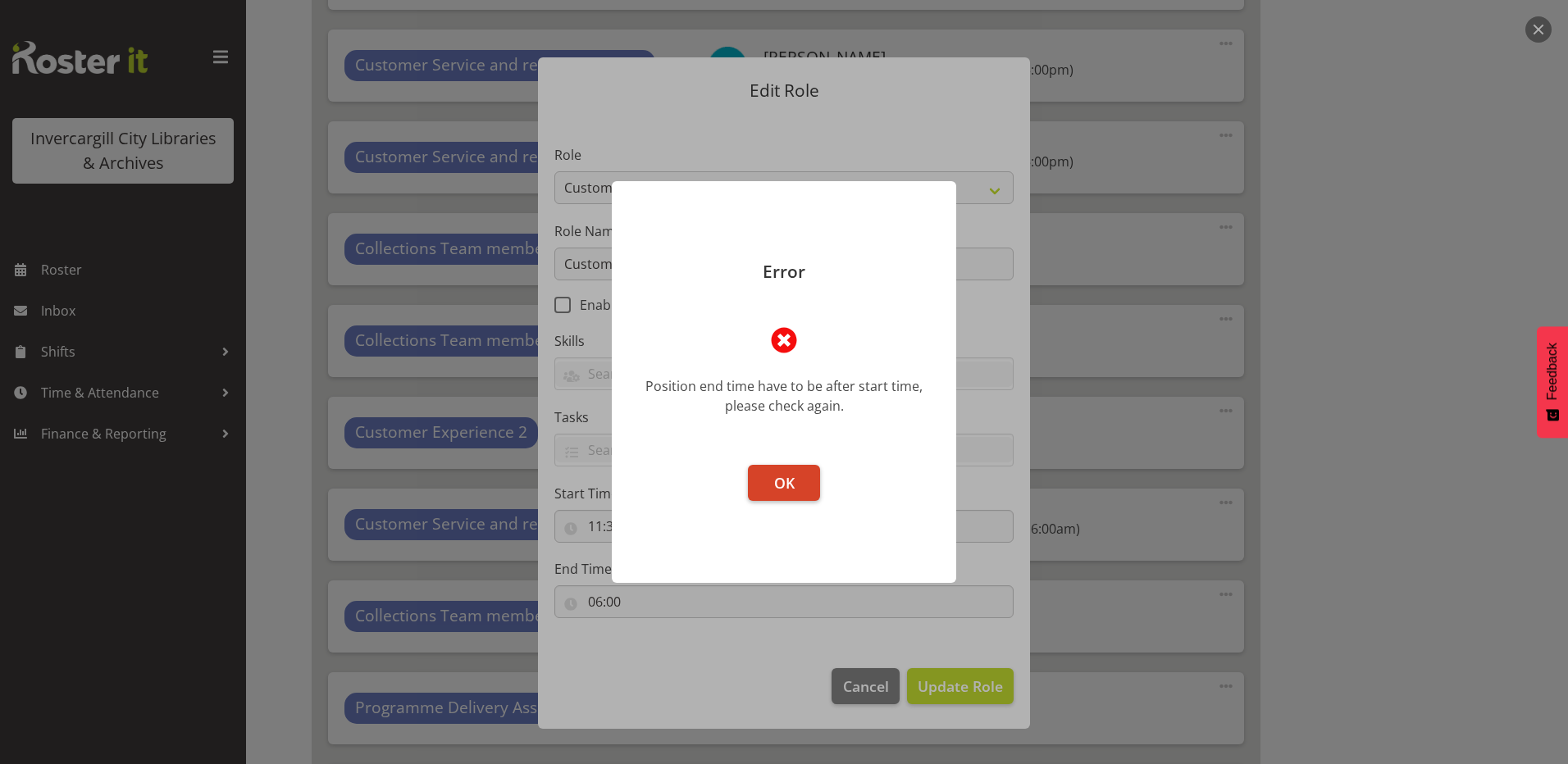
click at [792, 499] on button "OK" at bounding box center [784, 483] width 73 height 36
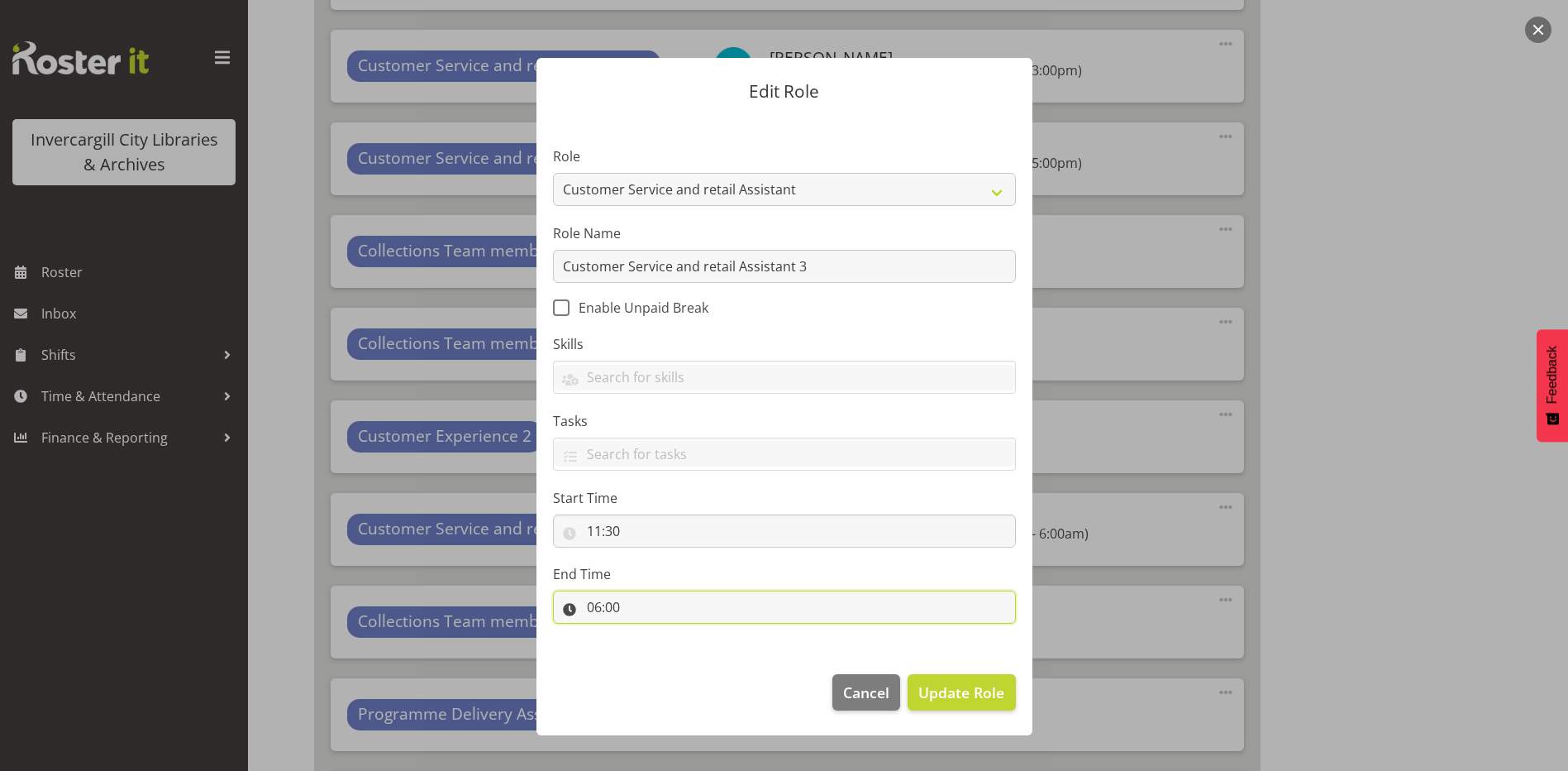
click at [589, 603] on input "06:00" at bounding box center [784, 607] width 463 height 33
click at [656, 649] on select "00 01 02 03 04 05 06 07 08 09 10 11 12 13 14 15 16 17 18 19 20 21 22 23" at bounding box center [666, 650] width 38 height 33
select select "18"
click at [647, 633] on select "00 01 02 03 04 05 06 07 08 09 10 11 12 13 14 15 16 17 18 19 20 21 22 23" at bounding box center [666, 650] width 38 height 33
type input "18:00"
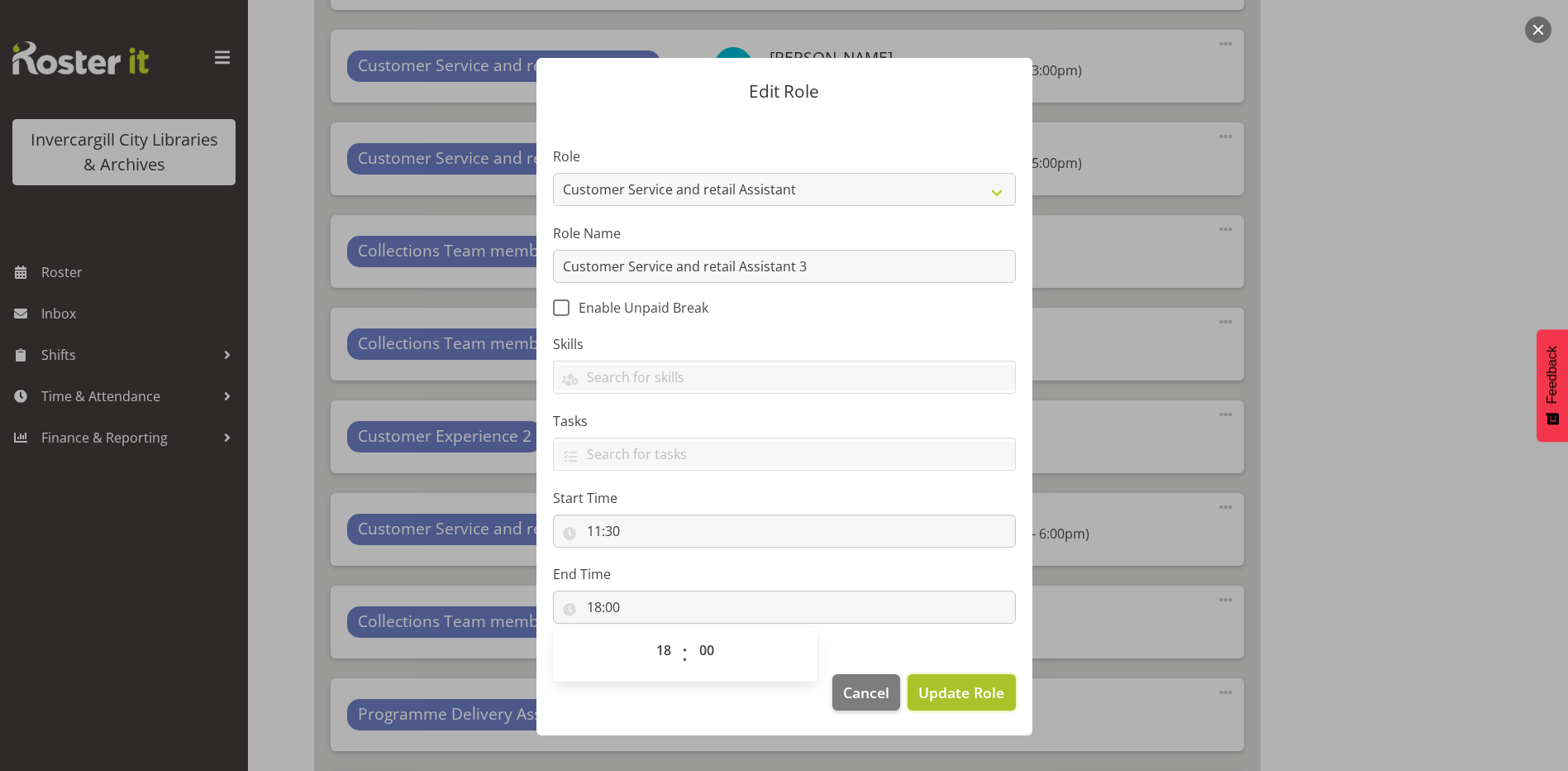
click at [1000, 696] on span "Update Role" at bounding box center [960, 692] width 86 height 21
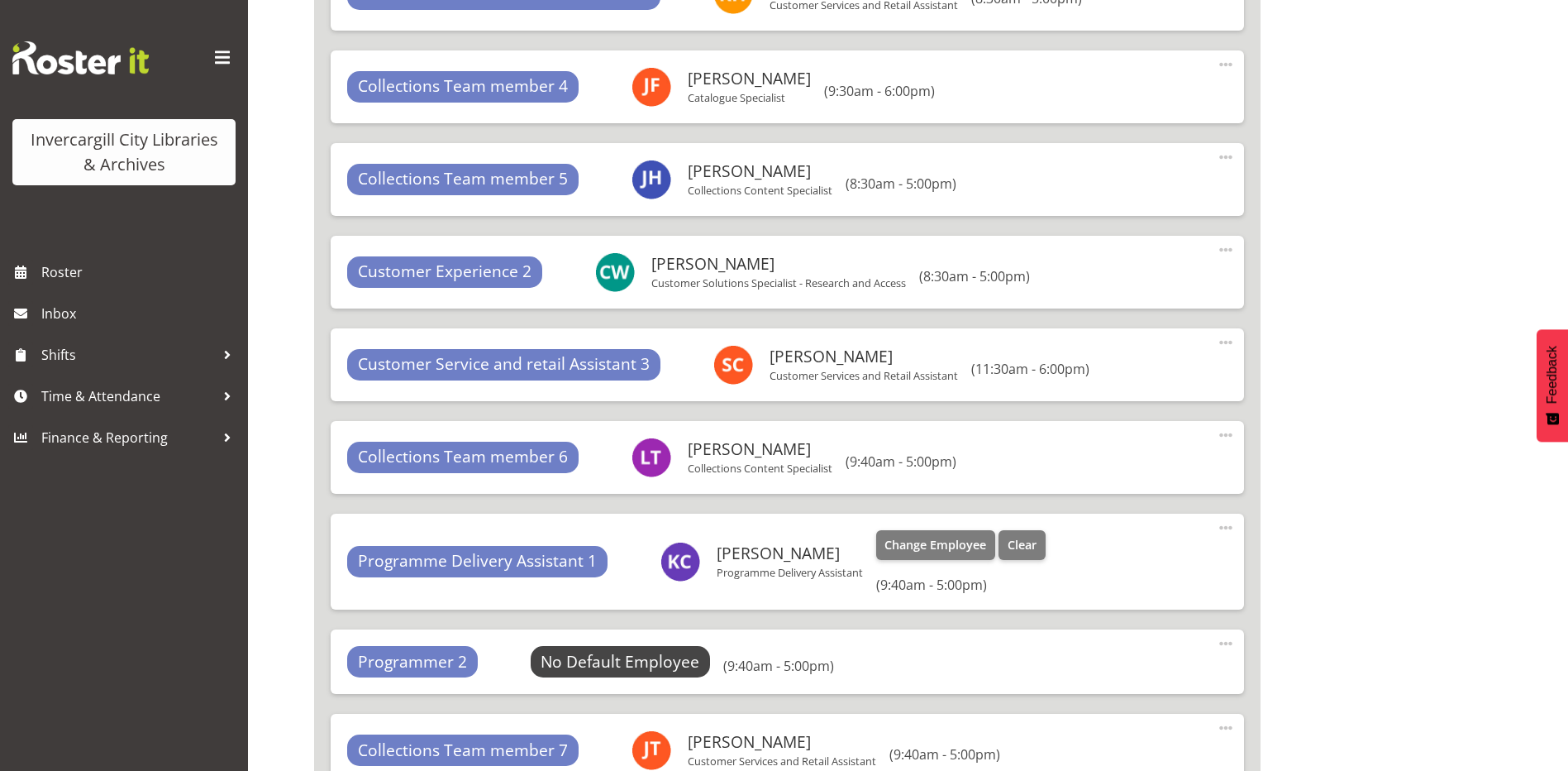
scroll to position [1631, 0]
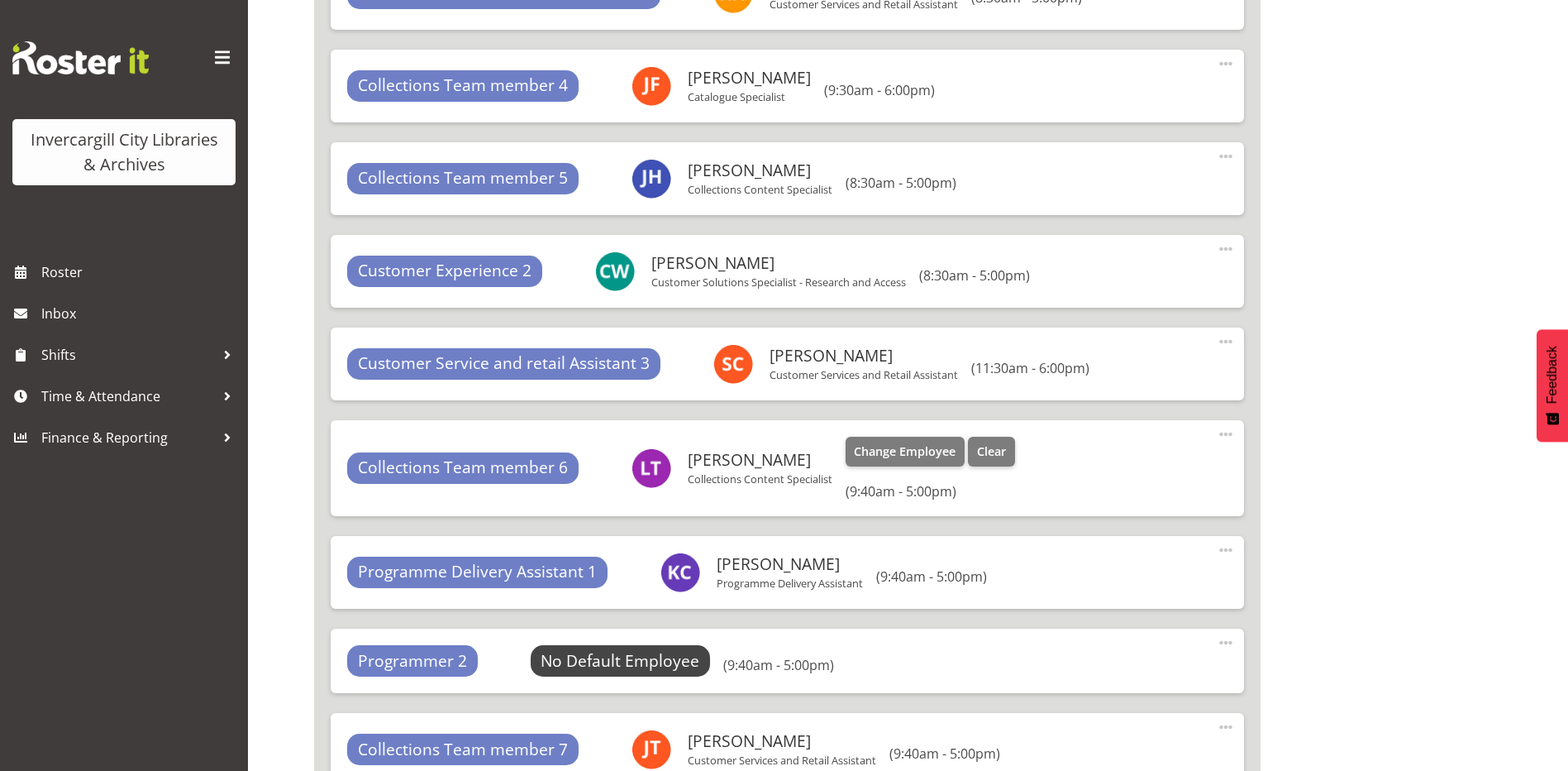
click at [1219, 435] on span at bounding box center [1225, 434] width 20 height 20
click at [1110, 460] on link "Edit" at bounding box center [1156, 470] width 159 height 30
select select "9"
select select "40"
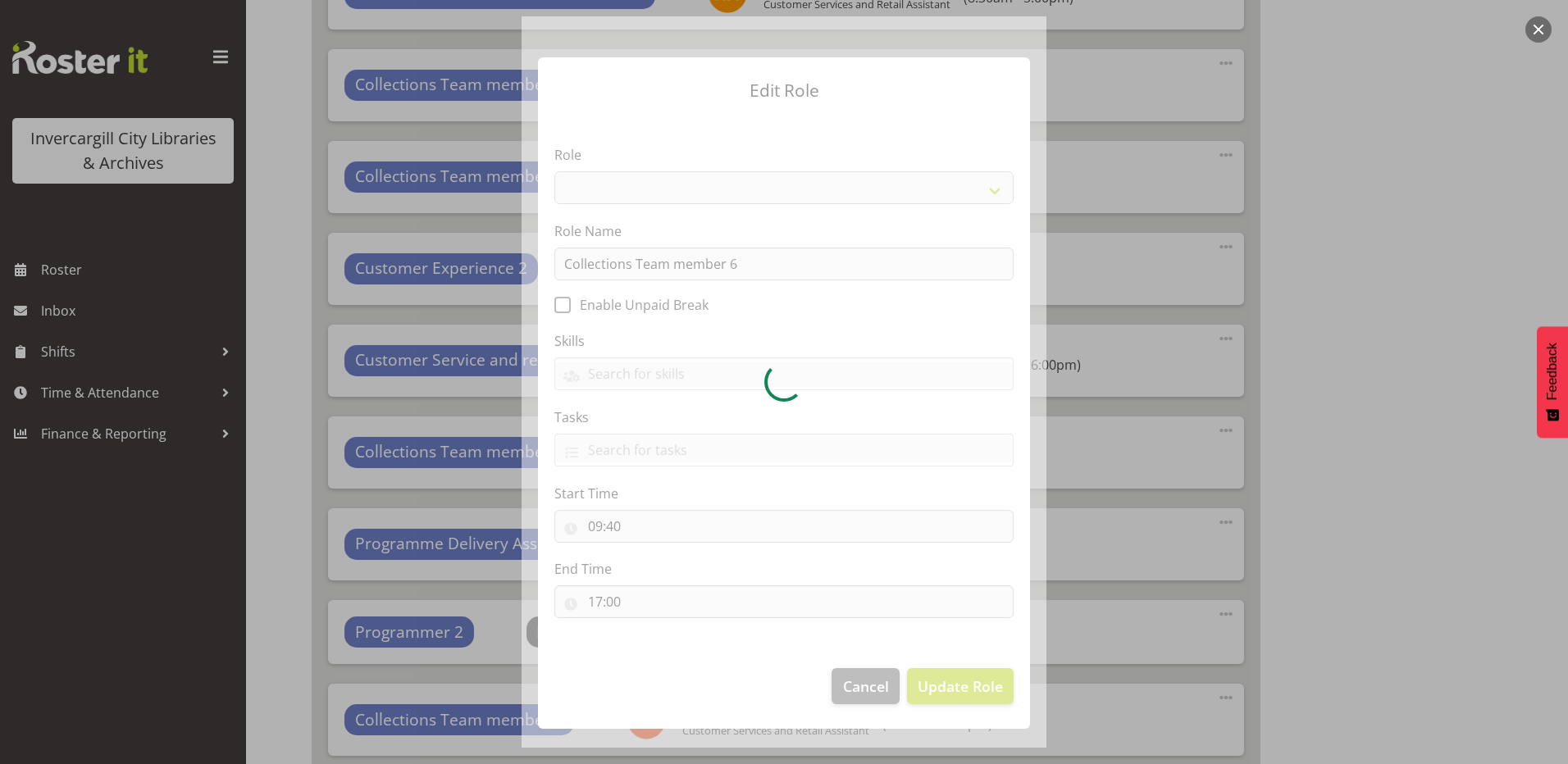
select select "1524"
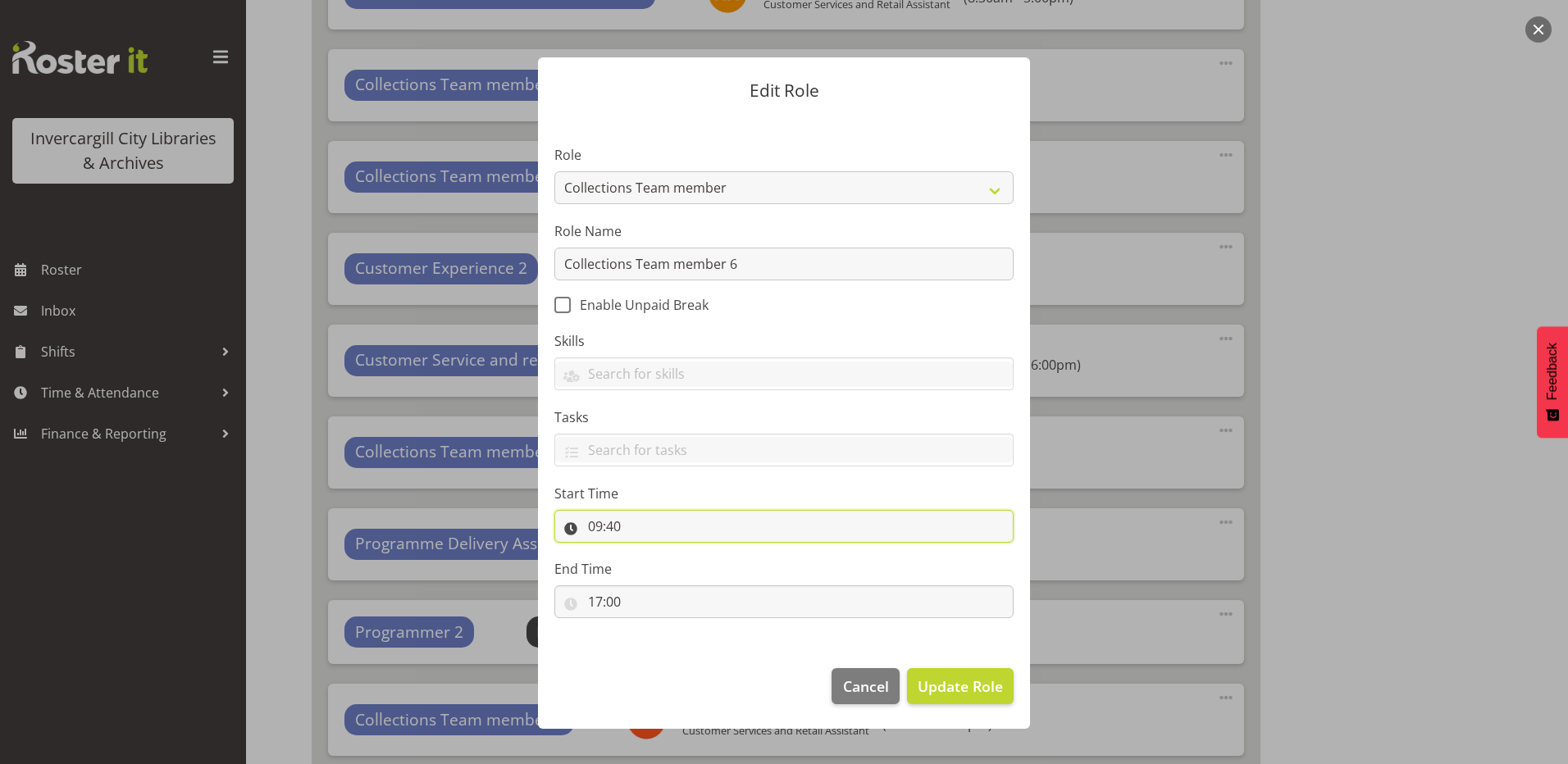
click at [615, 519] on input "09:40" at bounding box center [784, 526] width 460 height 32
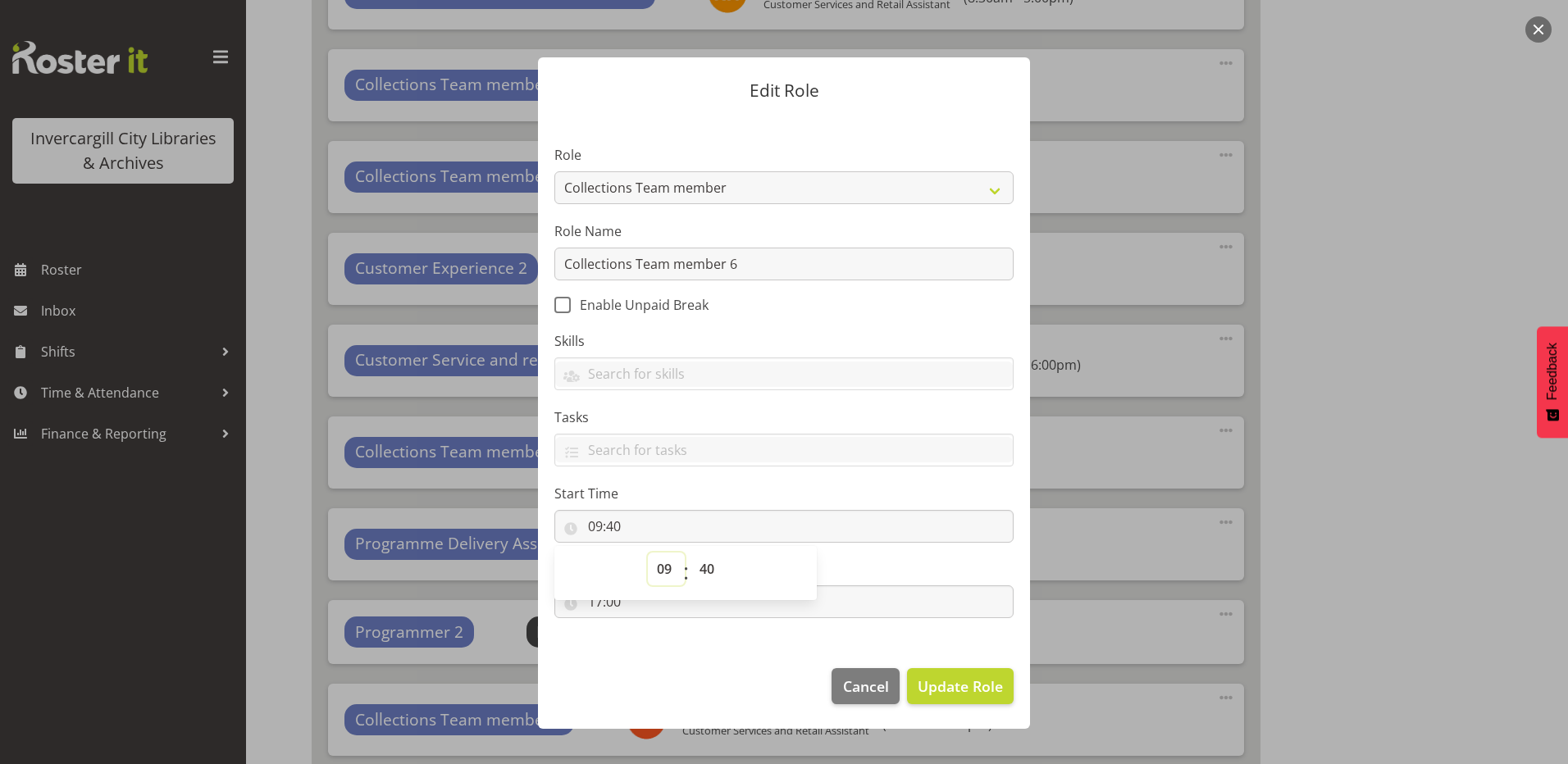
click at [662, 570] on select "00 01 02 03 04 05 06 07 08 09 10 11 12 13 14 15 16 17 18 19 20 21 22 23" at bounding box center [666, 568] width 37 height 32
select select "8"
click at [648, 552] on select "00 01 02 03 04 05 06 07 08 09 10 11 12 13 14 15 16 17 18 19 20 21 22 23" at bounding box center [666, 568] width 37 height 32
type input "08:40"
click at [703, 570] on select "00 01 02 03 04 05 06 07 08 09 10 11 12 13 14 15 16 17 18 19 20 21 22 23 24 25 2…" at bounding box center [709, 568] width 37 height 32
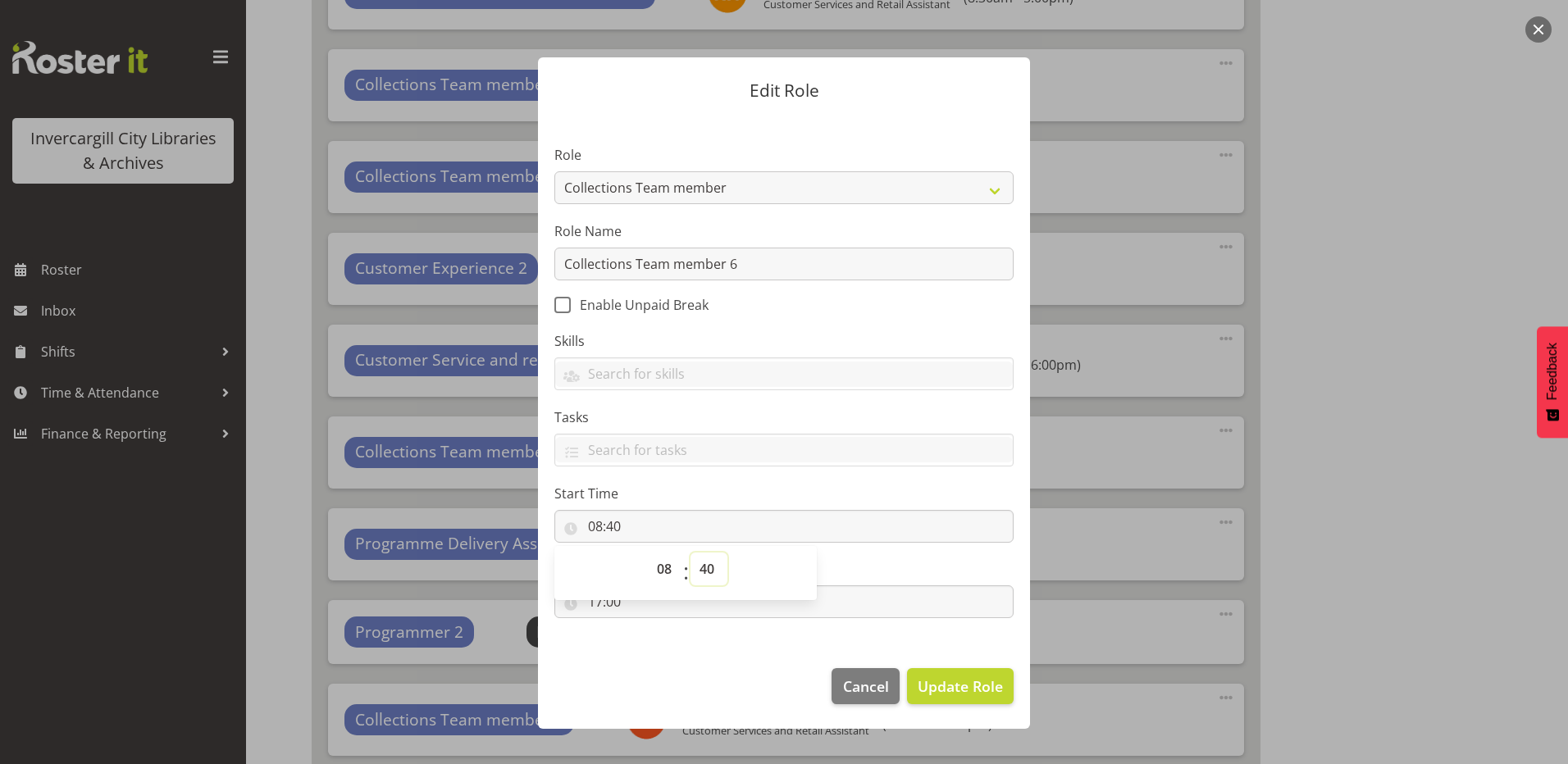
select select "30"
click at [691, 552] on select "00 01 02 03 04 05 06 07 08 09 10 11 12 13 14 15 16 17 18 19 20 21 22 23 24 25 2…" at bounding box center [709, 568] width 37 height 32
type input "08:30"
click at [751, 669] on footer "Cancel Update Role" at bounding box center [784, 690] width 492 height 77
click at [969, 690] on span "Update Role" at bounding box center [959, 686] width 85 height 21
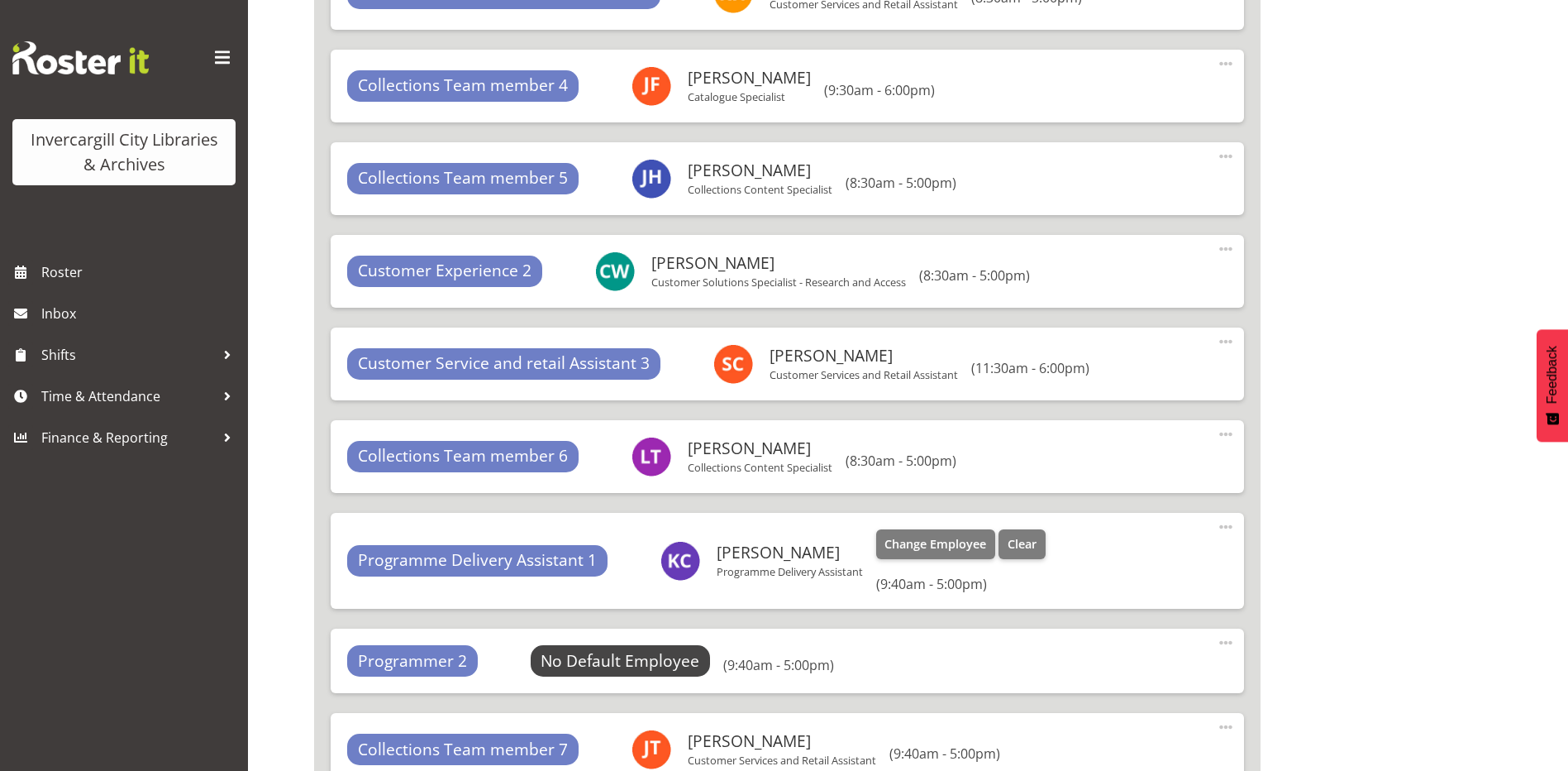
click at [1216, 524] on span at bounding box center [1225, 526] width 20 height 20
click at [1116, 559] on link "Edit" at bounding box center [1156, 563] width 159 height 30
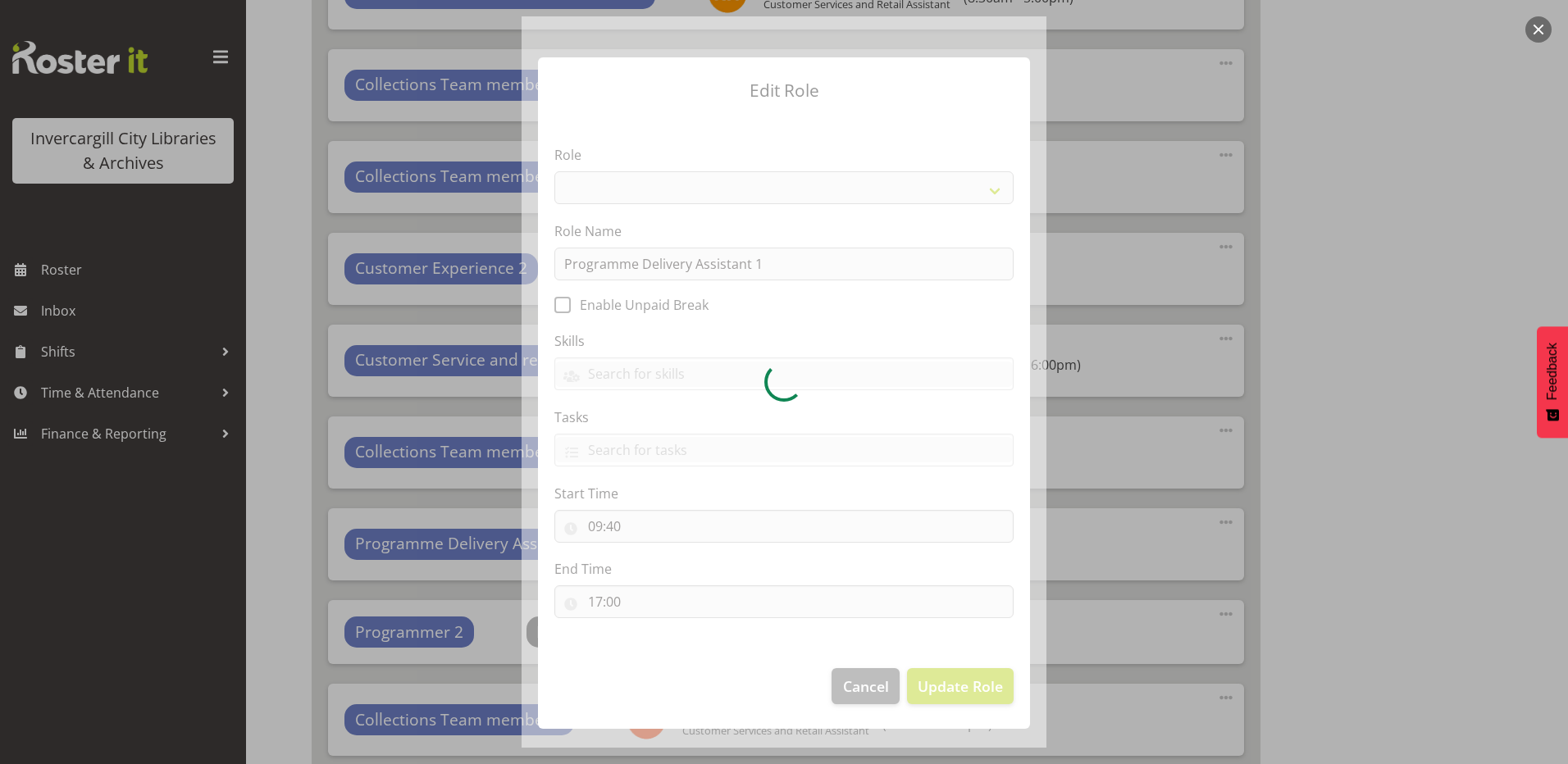
select select "1508"
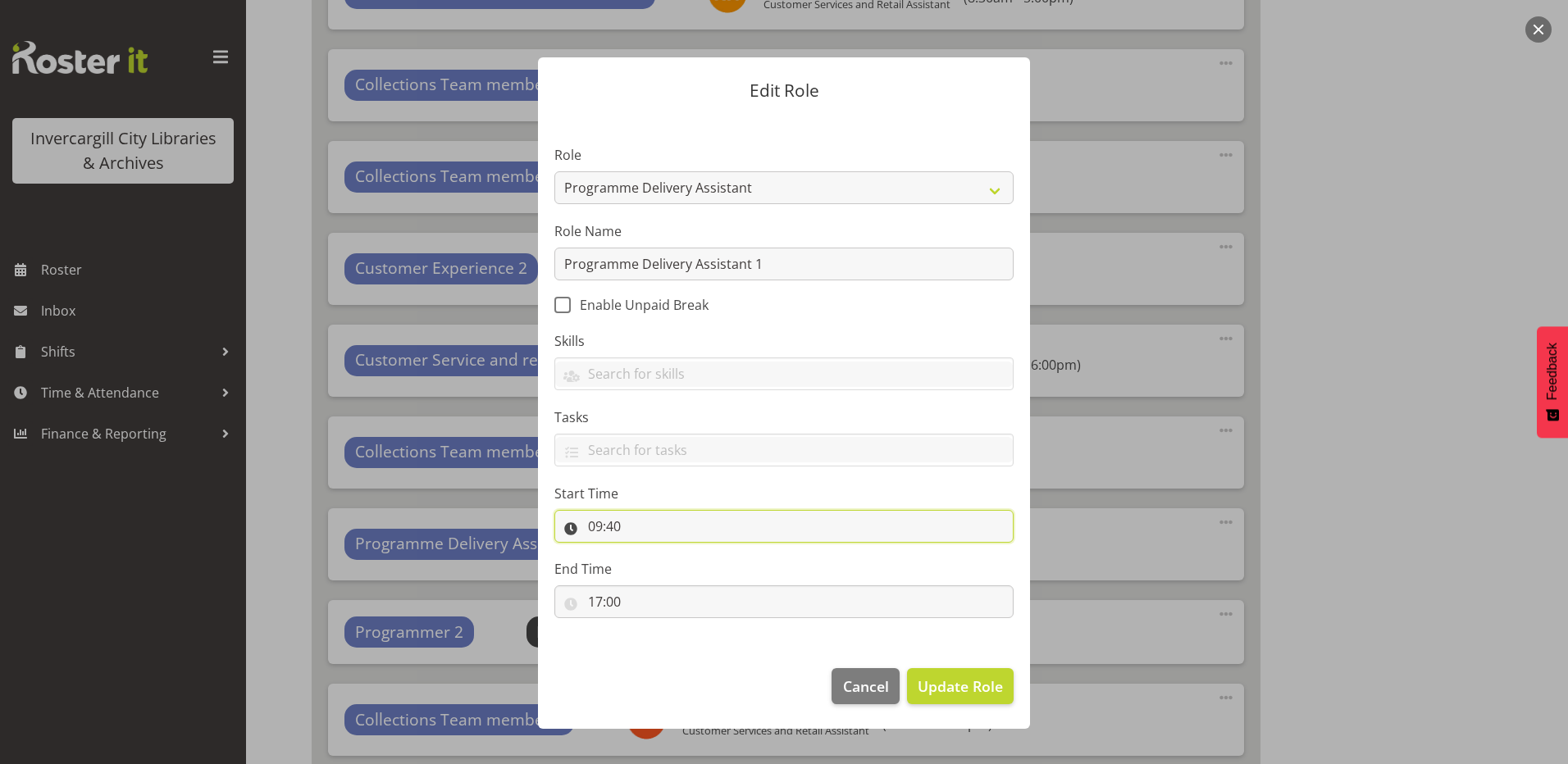
click at [600, 524] on input "09:40" at bounding box center [784, 526] width 460 height 32
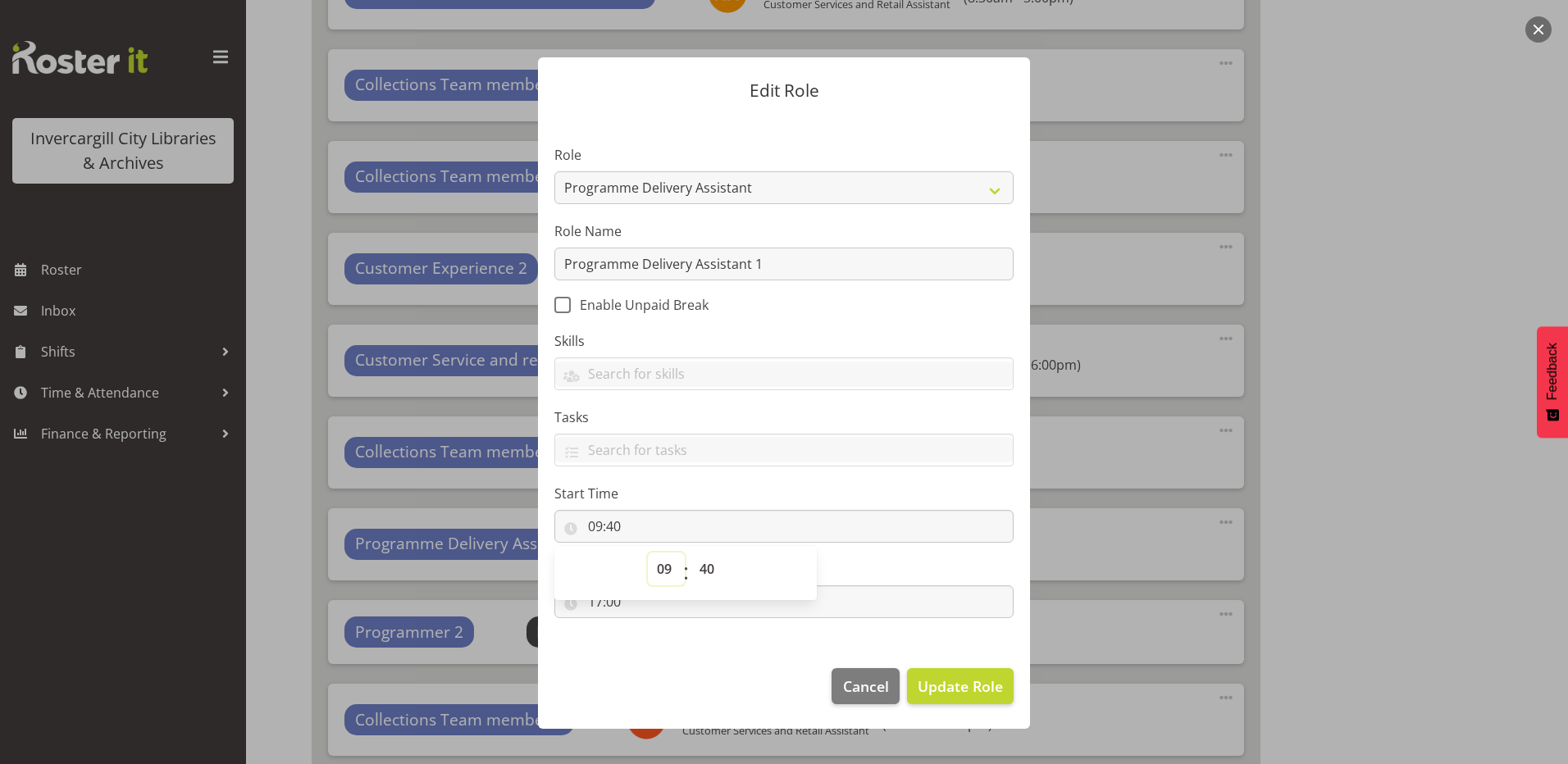
click at [661, 560] on select "00 01 02 03 04 05 06 07 08 09 10 11 12 13 14 15 16 17 18 19 20 21 22 23" at bounding box center [666, 568] width 37 height 32
select select "8"
click at [648, 552] on select "00 01 02 03 04 05 06 07 08 09 10 11 12 13 14 15 16 17 18 19 20 21 22 23" at bounding box center [666, 568] width 37 height 32
type input "08:40"
click at [705, 564] on select "00 01 02 03 04 05 06 07 08 09 10 11 12 13 14 15 16 17 18 19 20 21 22 23 24 25 2…" at bounding box center [709, 568] width 37 height 32
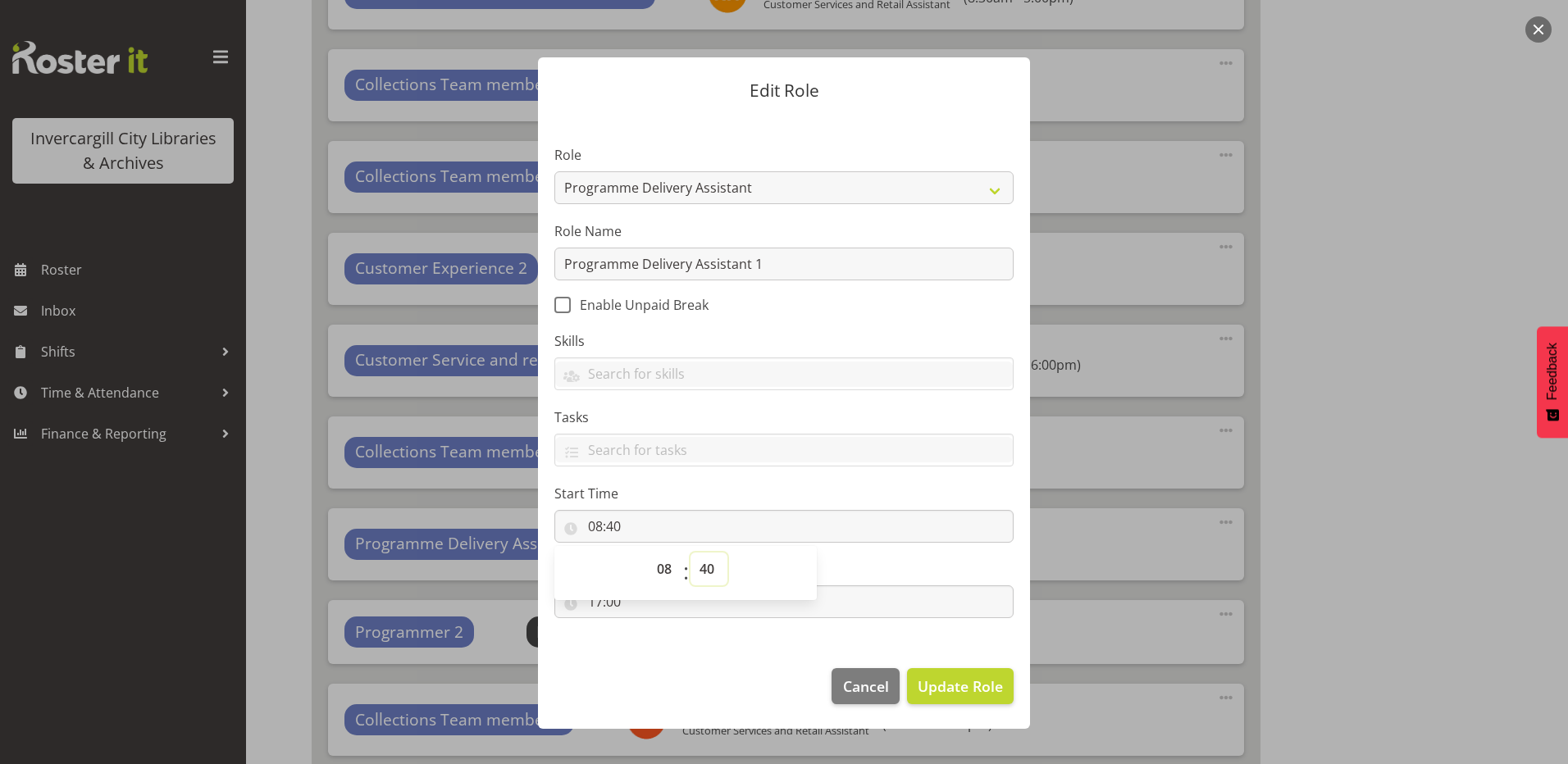
select select "30"
click at [691, 552] on select "00 01 02 03 04 05 06 07 08 09 10 11 12 13 14 15 16 17 18 19 20 21 22 23 24 25 2…" at bounding box center [709, 568] width 37 height 32
type input "08:30"
click at [691, 678] on footer "Cancel Update Role" at bounding box center [784, 690] width 492 height 77
click at [962, 693] on span "Update Role" at bounding box center [959, 686] width 85 height 21
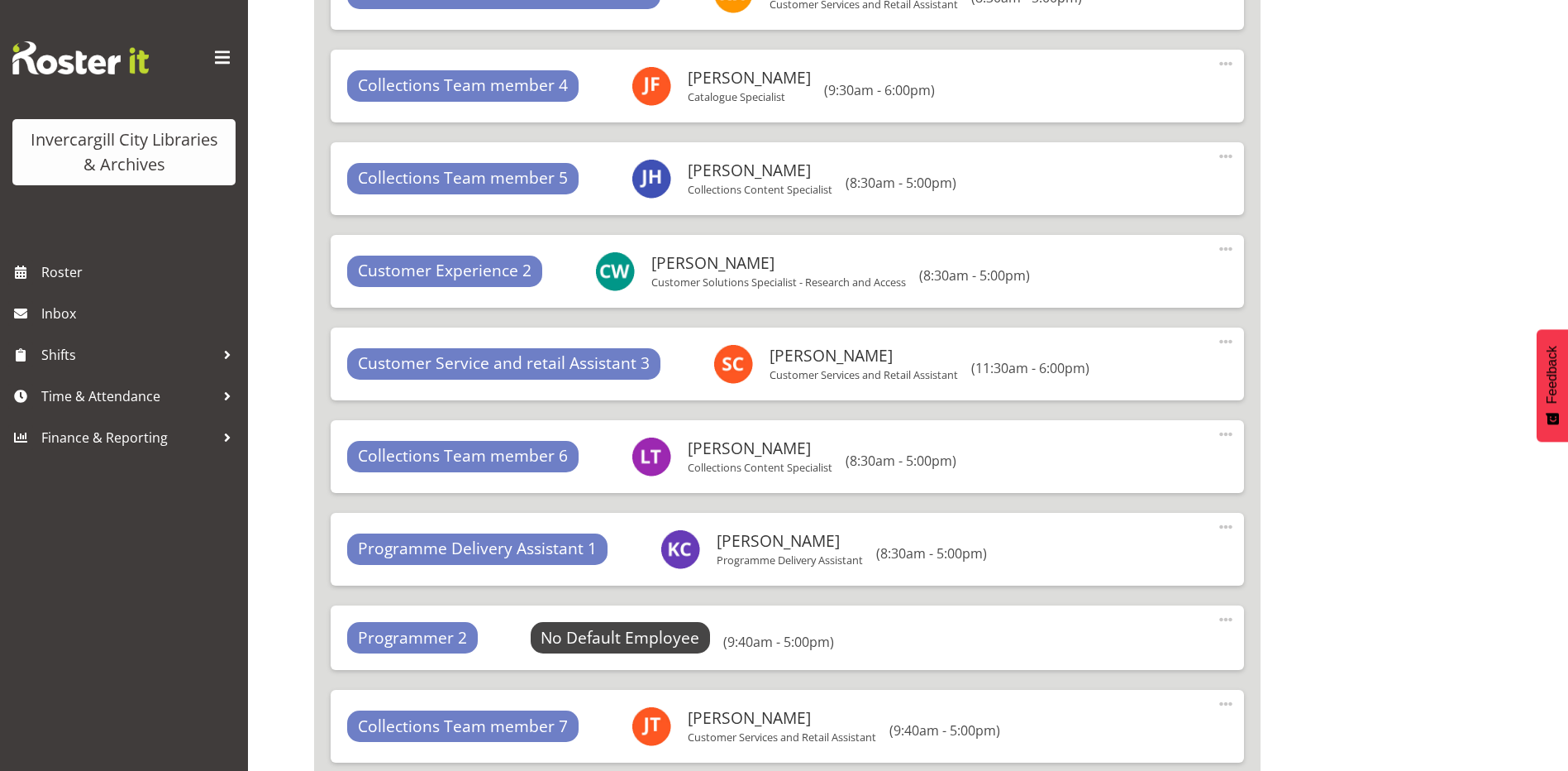
click at [1230, 618] on span at bounding box center [1225, 620] width 20 height 20
click at [1106, 658] on link "Edit" at bounding box center [1156, 655] width 159 height 30
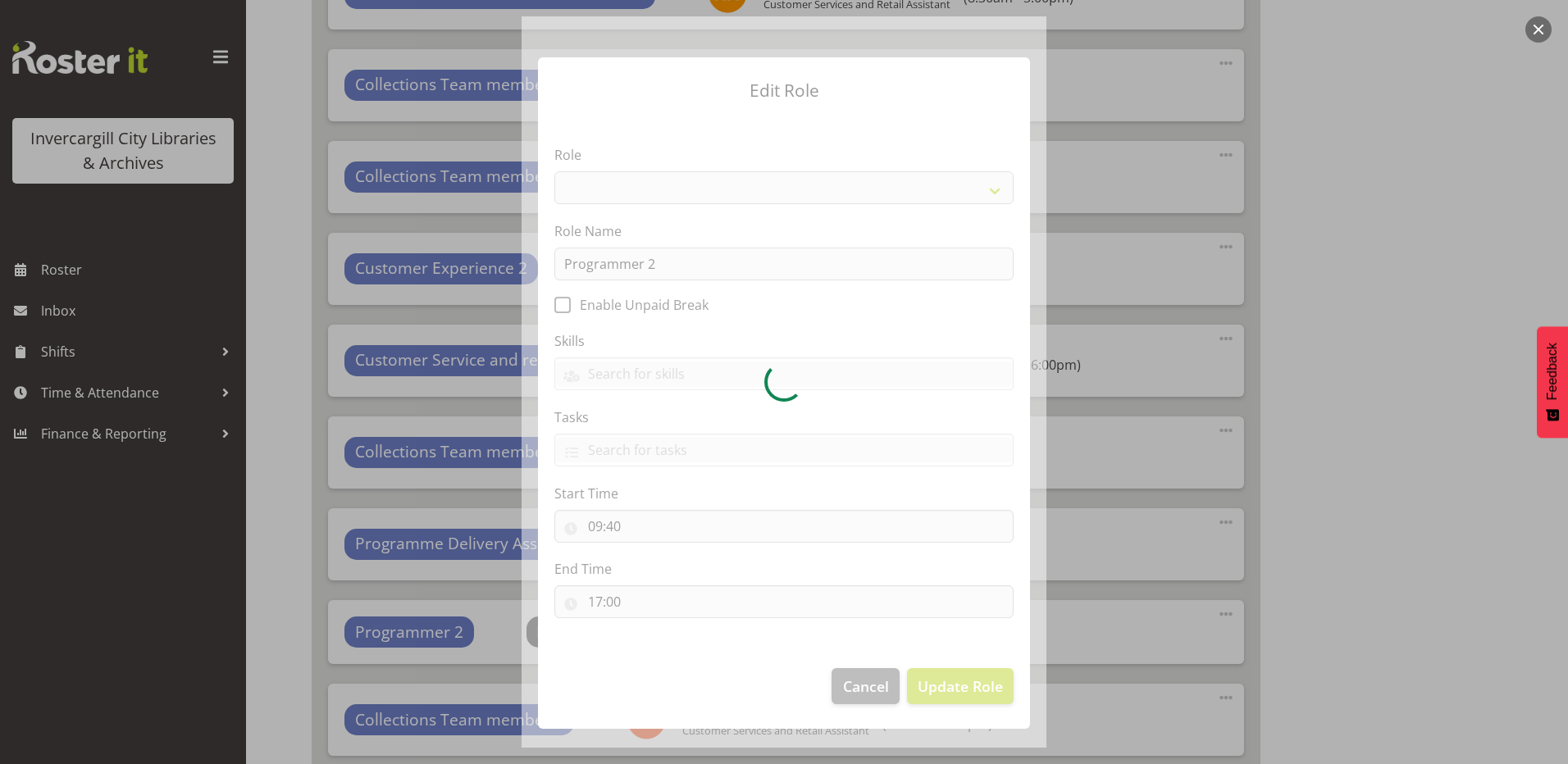
select select "1518"
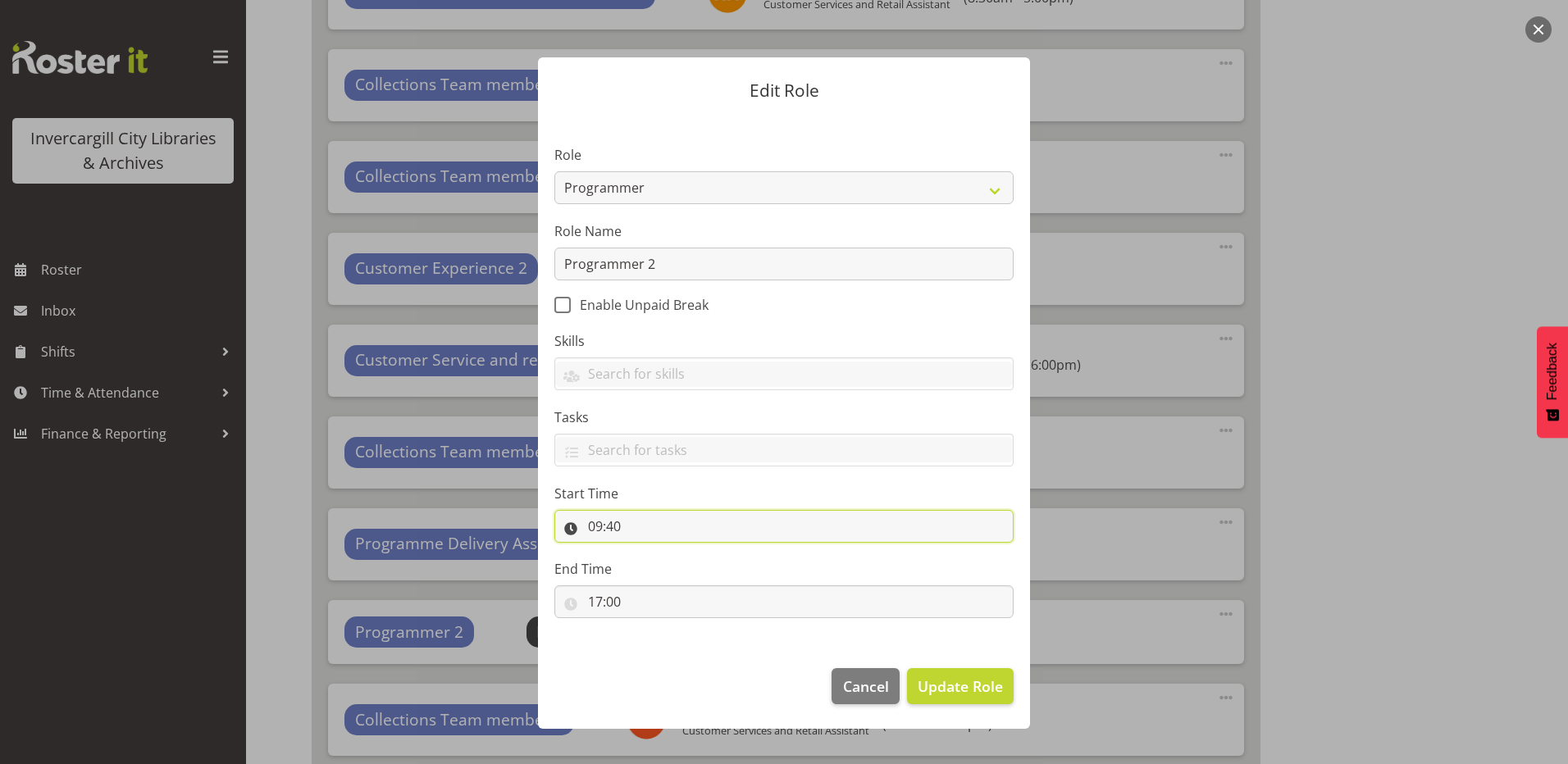
click at [603, 522] on input "09:40" at bounding box center [784, 526] width 460 height 32
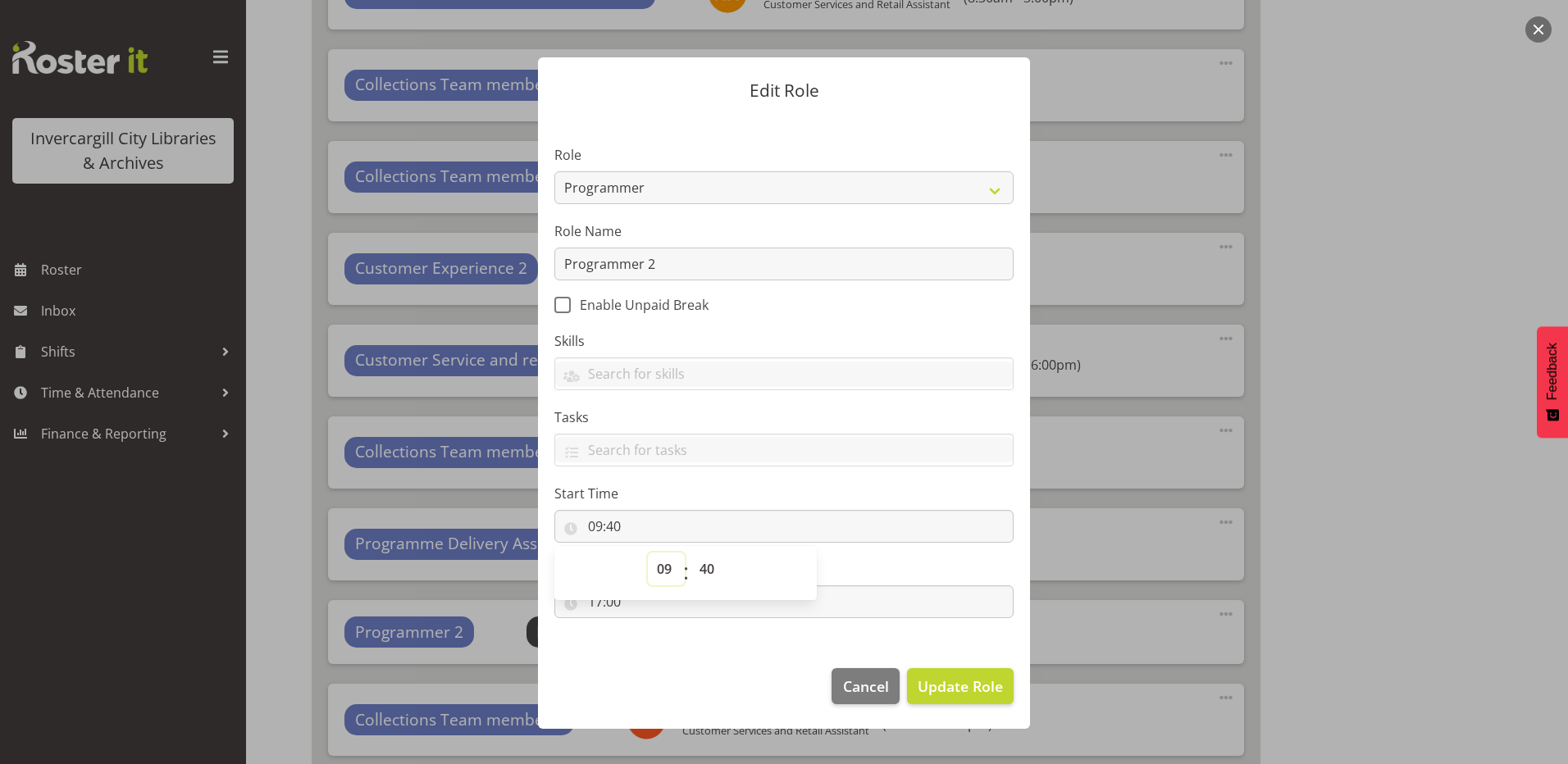
click at [662, 562] on select "00 01 02 03 04 05 06 07 08 09 10 11 12 13 14 15 16 17 18 19 20 21 22 23" at bounding box center [666, 568] width 37 height 32
select select "8"
click at [648, 552] on select "00 01 02 03 04 05 06 07 08 09 10 11 12 13 14 15 16 17 18 19 20 21 22 23" at bounding box center [666, 568] width 37 height 32
type input "08:40"
click at [715, 564] on select "00 01 02 03 04 05 06 07 08 09 10 11 12 13 14 15 16 17 18 19 20 21 22 23 24 25 2…" at bounding box center [709, 568] width 37 height 32
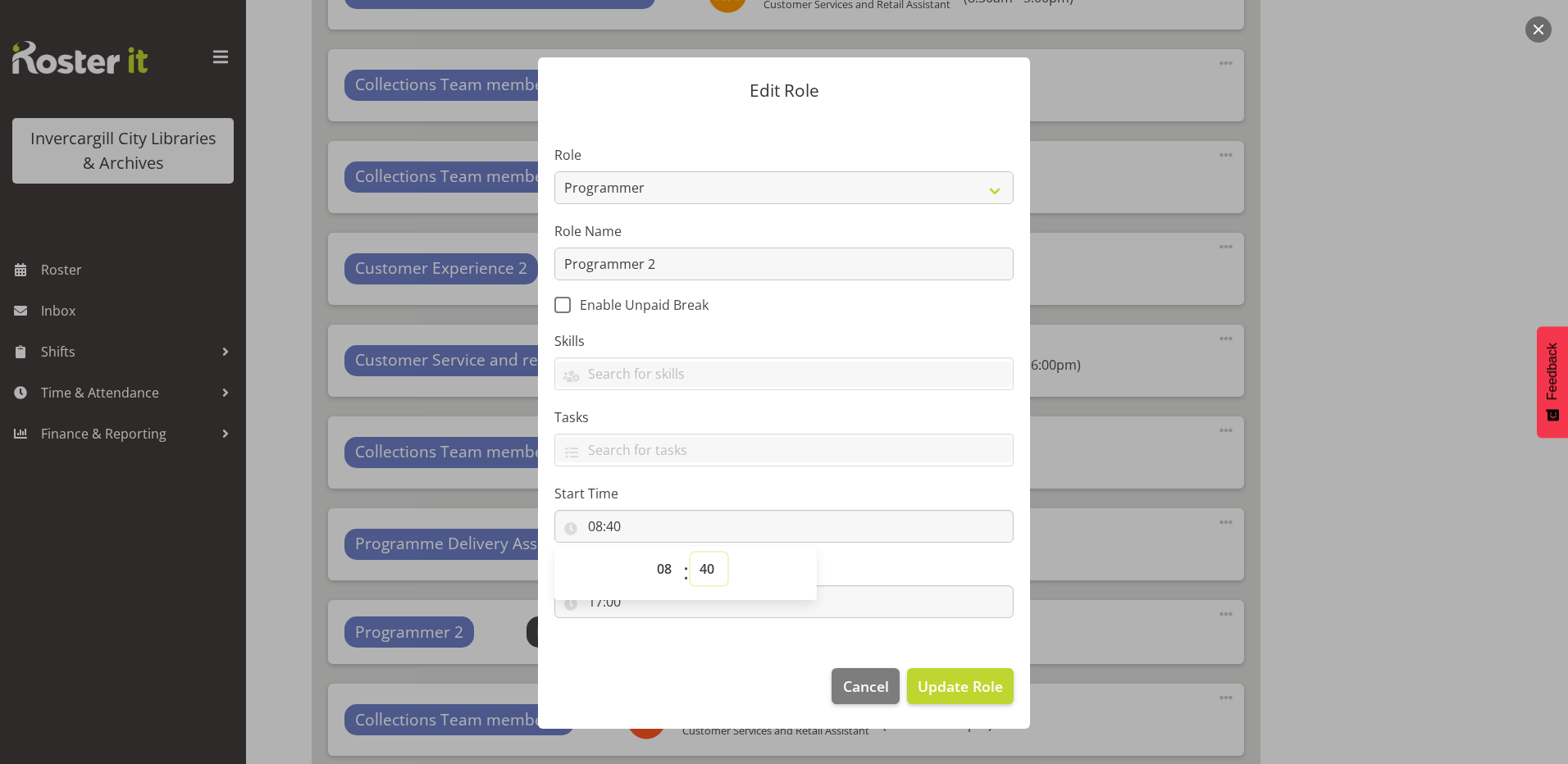
select select "30"
click at [691, 552] on select "00 01 02 03 04 05 06 07 08 09 10 11 12 13 14 15 16 17 18 19 20 21 22 23 24 25 2…" at bounding box center [709, 568] width 37 height 32
type input "08:30"
click at [635, 705] on footer "Cancel Update Role" at bounding box center [784, 690] width 492 height 77
click at [981, 678] on span "Update Role" at bounding box center [959, 686] width 85 height 21
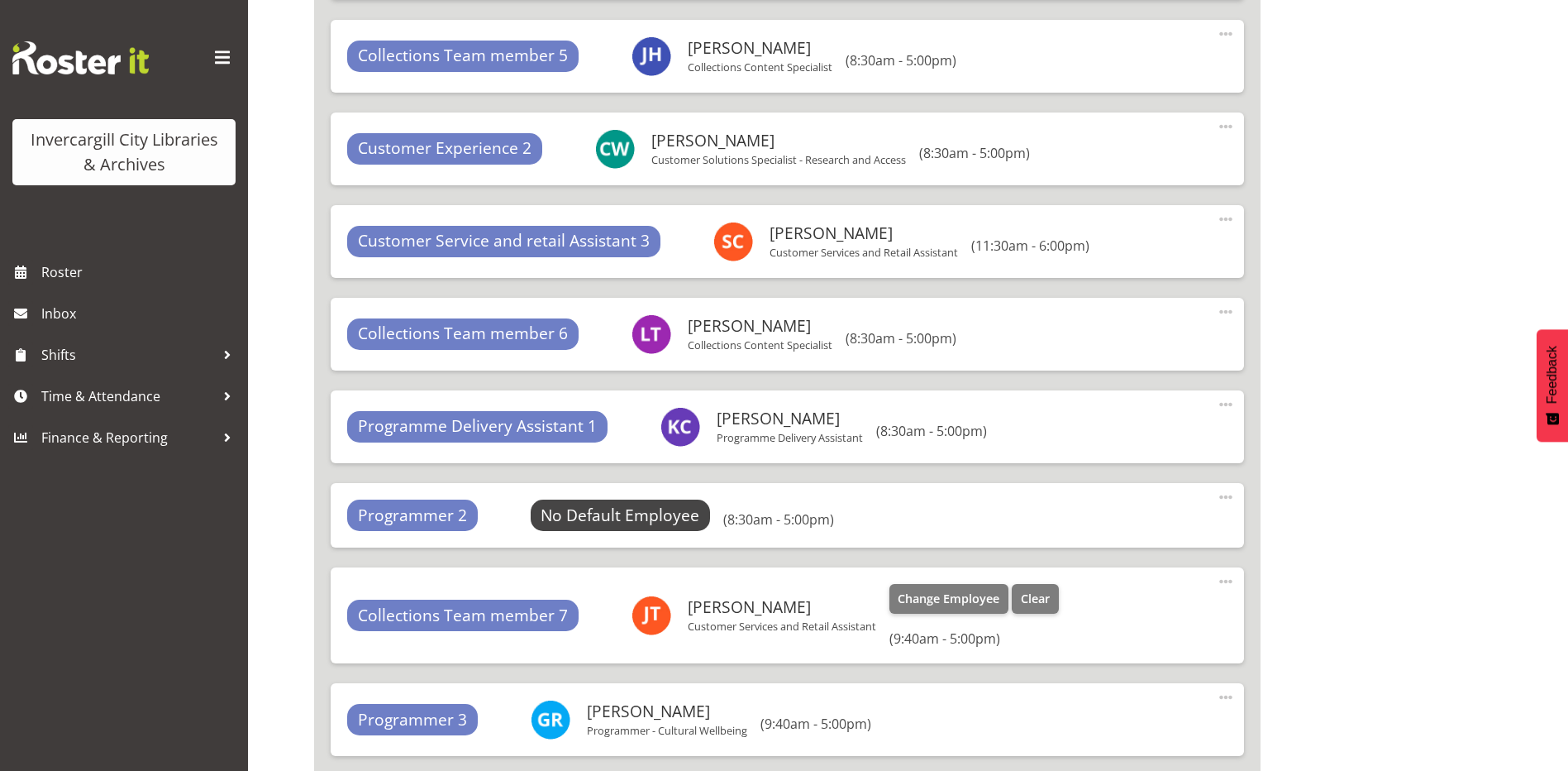
scroll to position [1796, 0]
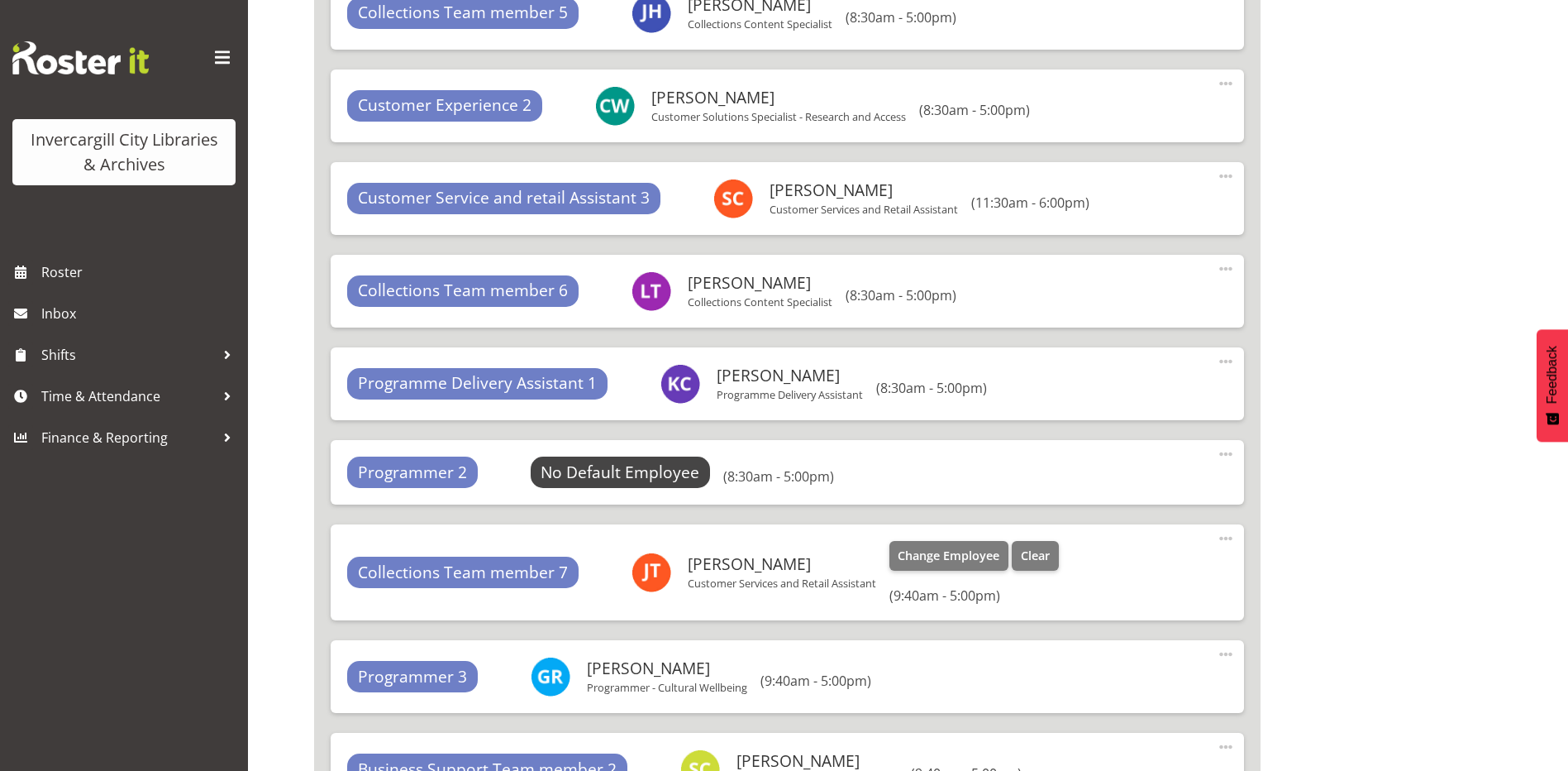
click at [1231, 541] on span at bounding box center [1225, 538] width 20 height 20
click at [1138, 579] on link "Edit" at bounding box center [1156, 574] width 159 height 30
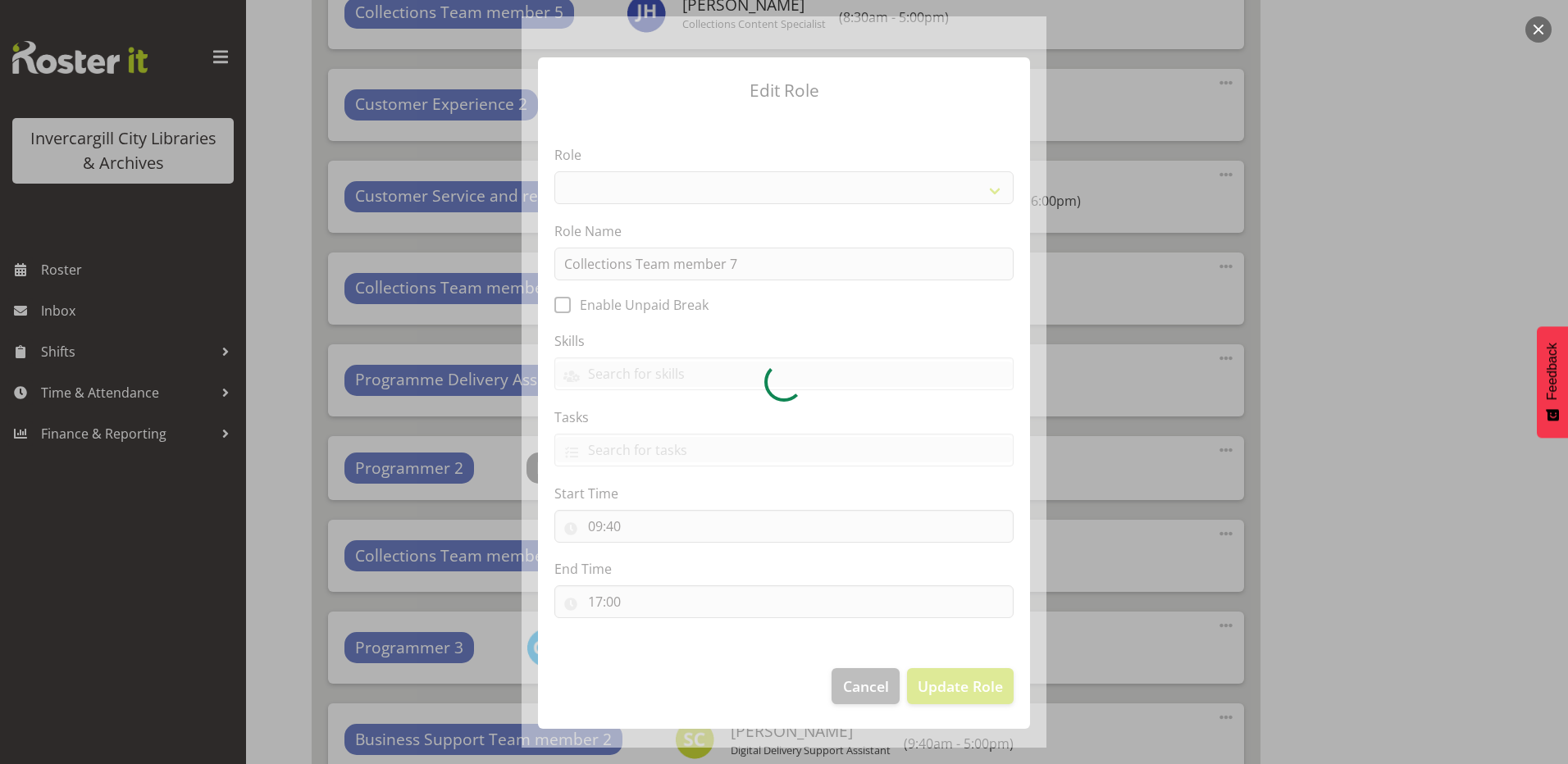
select select "1524"
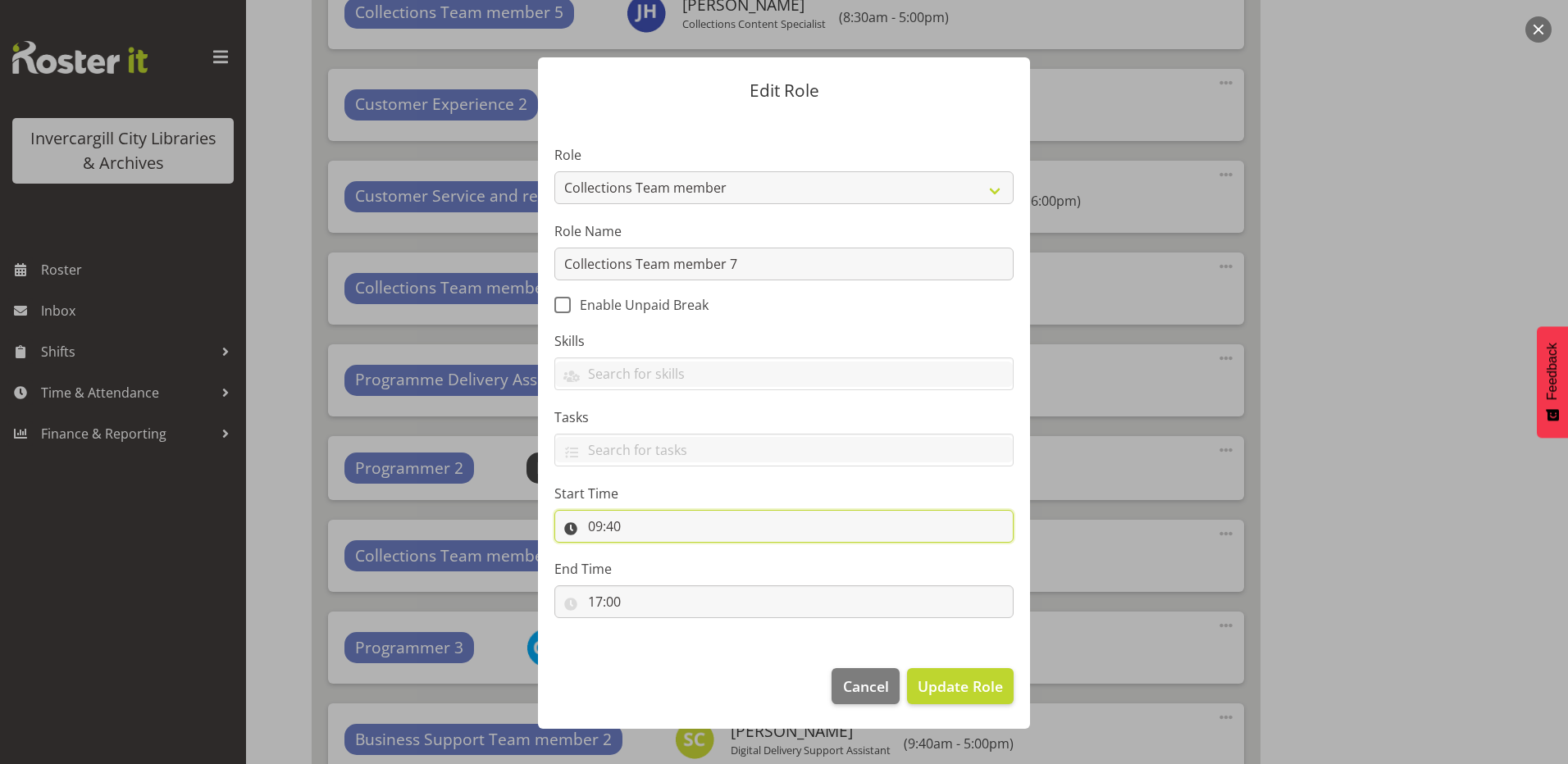
click at [645, 521] on input "09:40" at bounding box center [784, 526] width 460 height 32
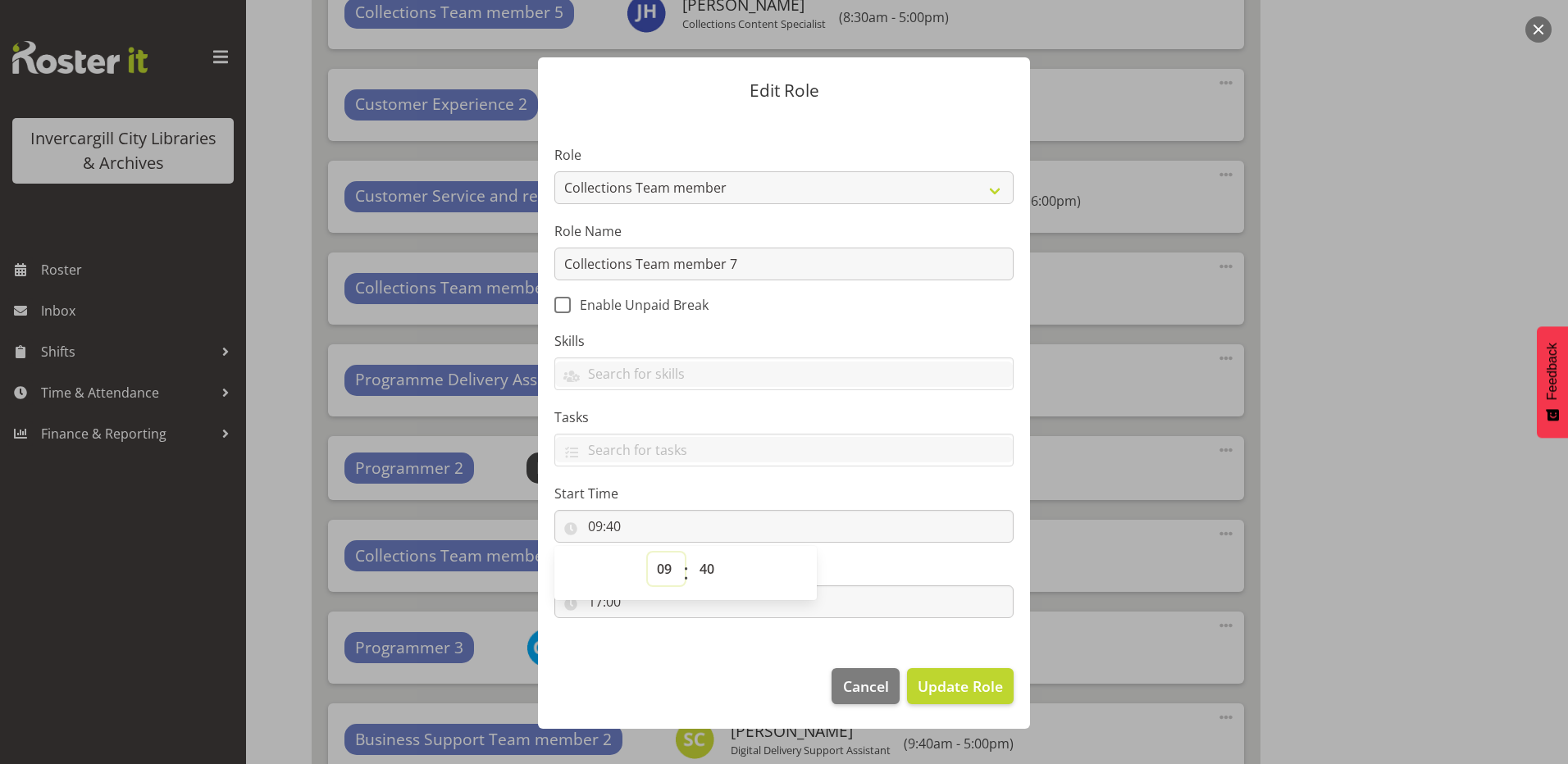
click at [665, 575] on select "00 01 02 03 04 05 06 07 08 09 10 11 12 13 14 15 16 17 18 19 20 21 22 23" at bounding box center [666, 568] width 37 height 32
select select "8"
click at [648, 552] on select "00 01 02 03 04 05 06 07 08 09 10 11 12 13 14 15 16 17 18 19 20 21 22 23" at bounding box center [666, 568] width 37 height 32
type input "08:40"
click at [704, 558] on select "00 01 02 03 04 05 06 07 08 09 10 11 12 13 14 15 16 17 18 19 20 21 22 23 24 25 2…" at bounding box center [709, 568] width 37 height 32
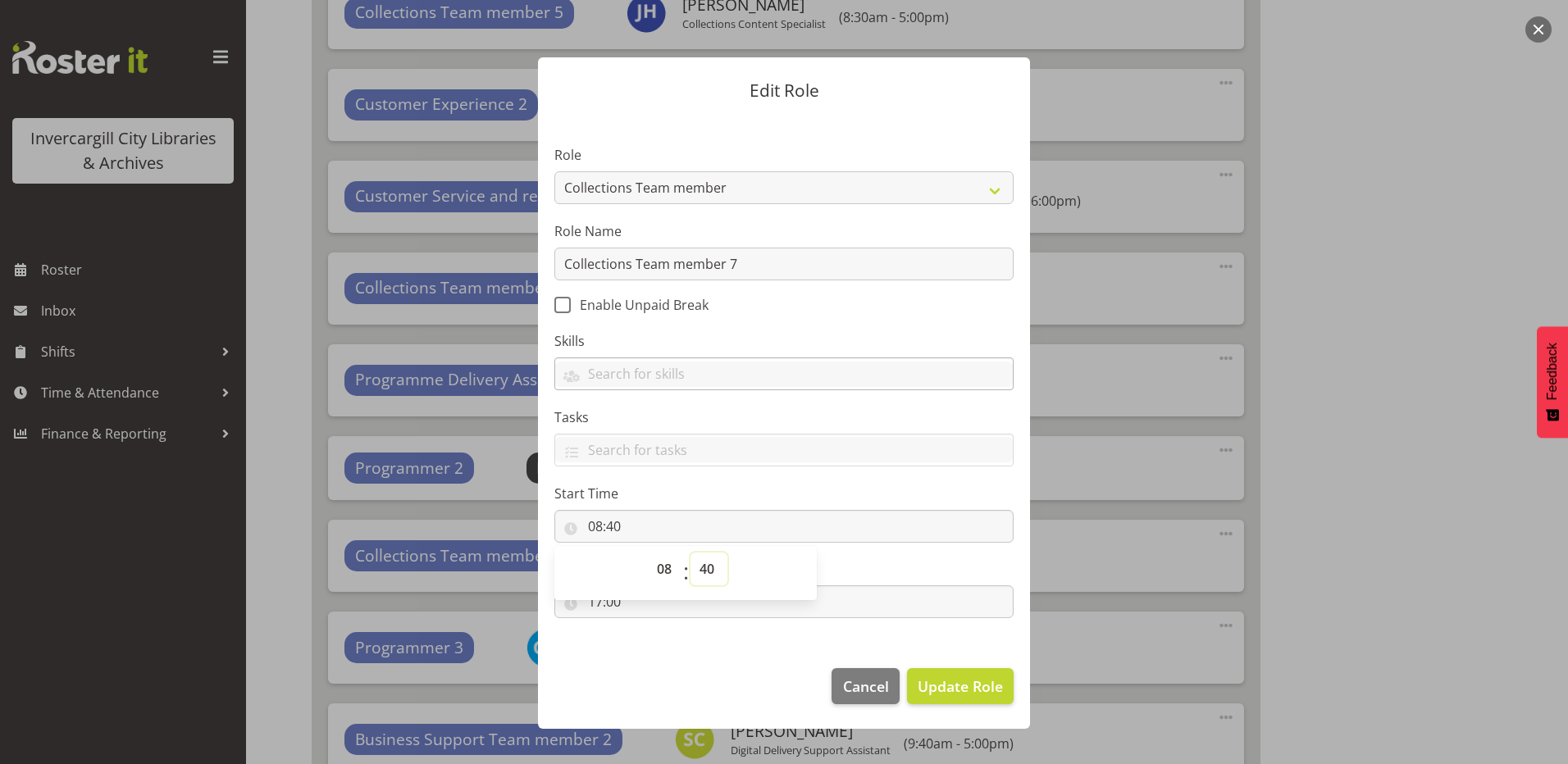
select select "30"
click at [691, 552] on select "00 01 02 03 04 05 06 07 08 09 10 11 12 13 14 15 16 17 18 19 20 21 22 23 24 25 2…" at bounding box center [709, 568] width 37 height 32
type input "08:30"
click at [611, 647] on section "Role 1st floor desk AQ operator Business Support Team member Casual Customer Ex…" at bounding box center [784, 383] width 492 height 536
click at [969, 685] on span "Update Role" at bounding box center [959, 686] width 85 height 21
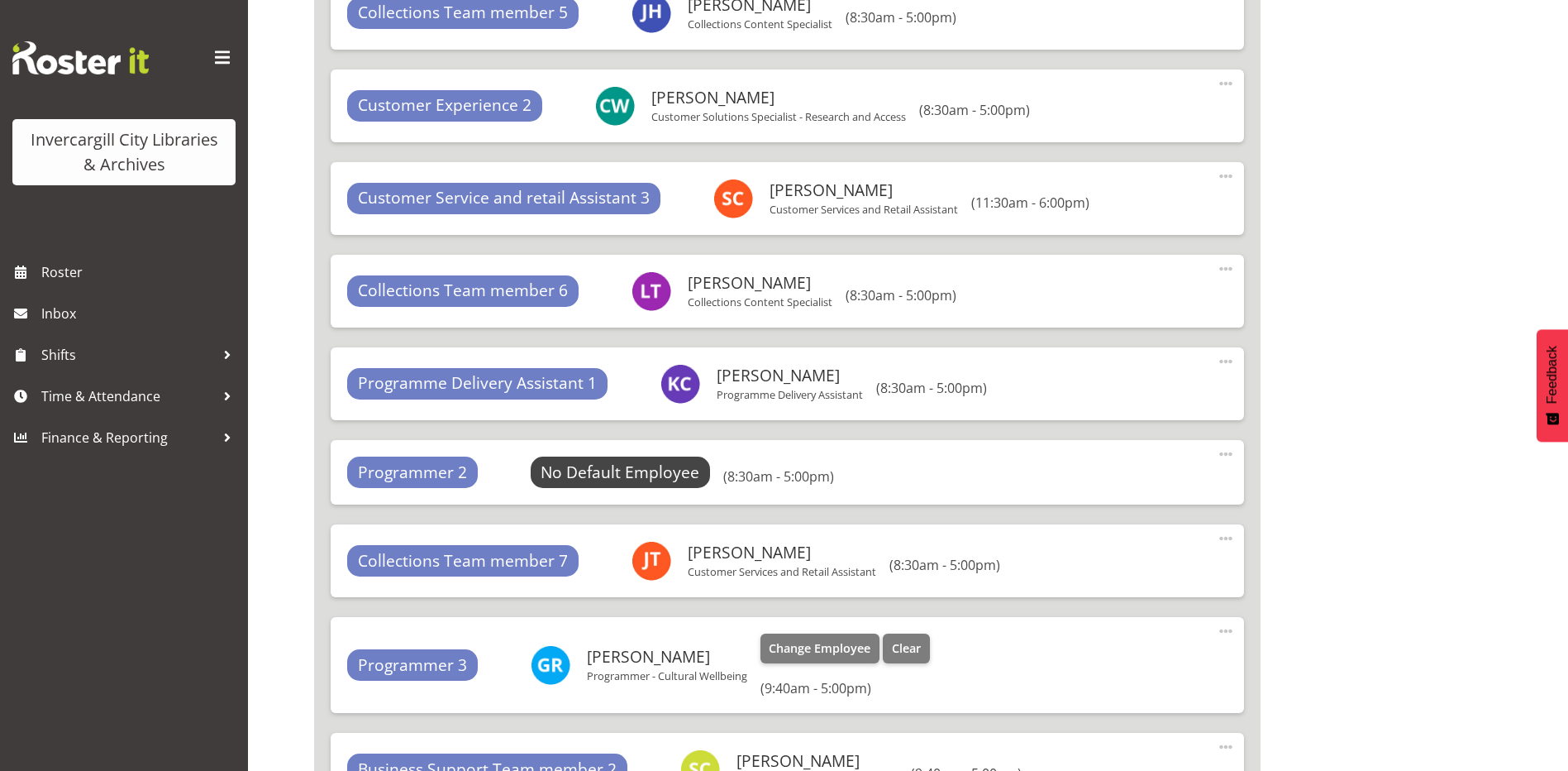
click at [1226, 636] on span at bounding box center [1225, 631] width 20 height 20
click at [1093, 673] on link "Edit" at bounding box center [1156, 667] width 159 height 30
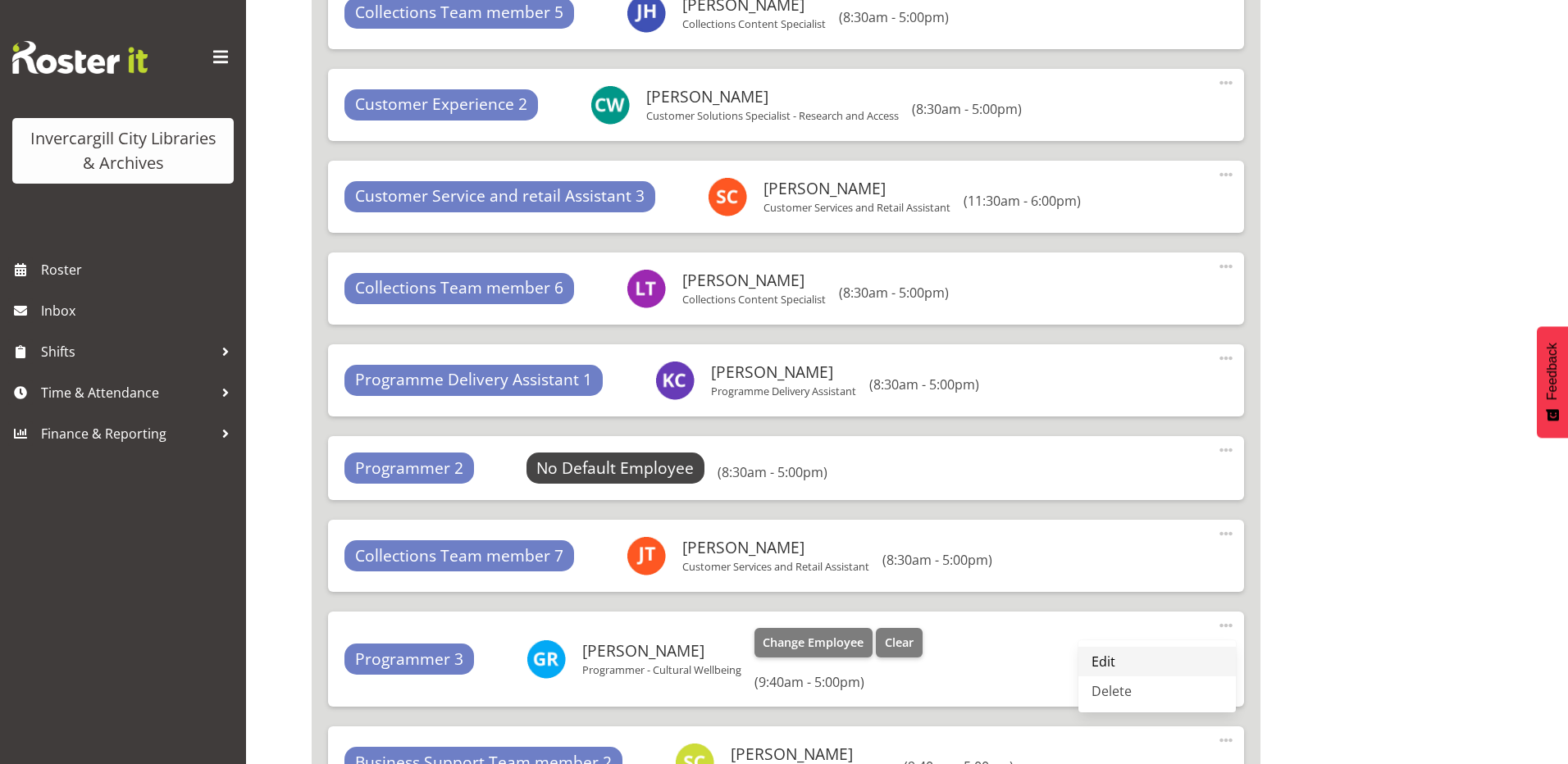
select select "9"
select select "40"
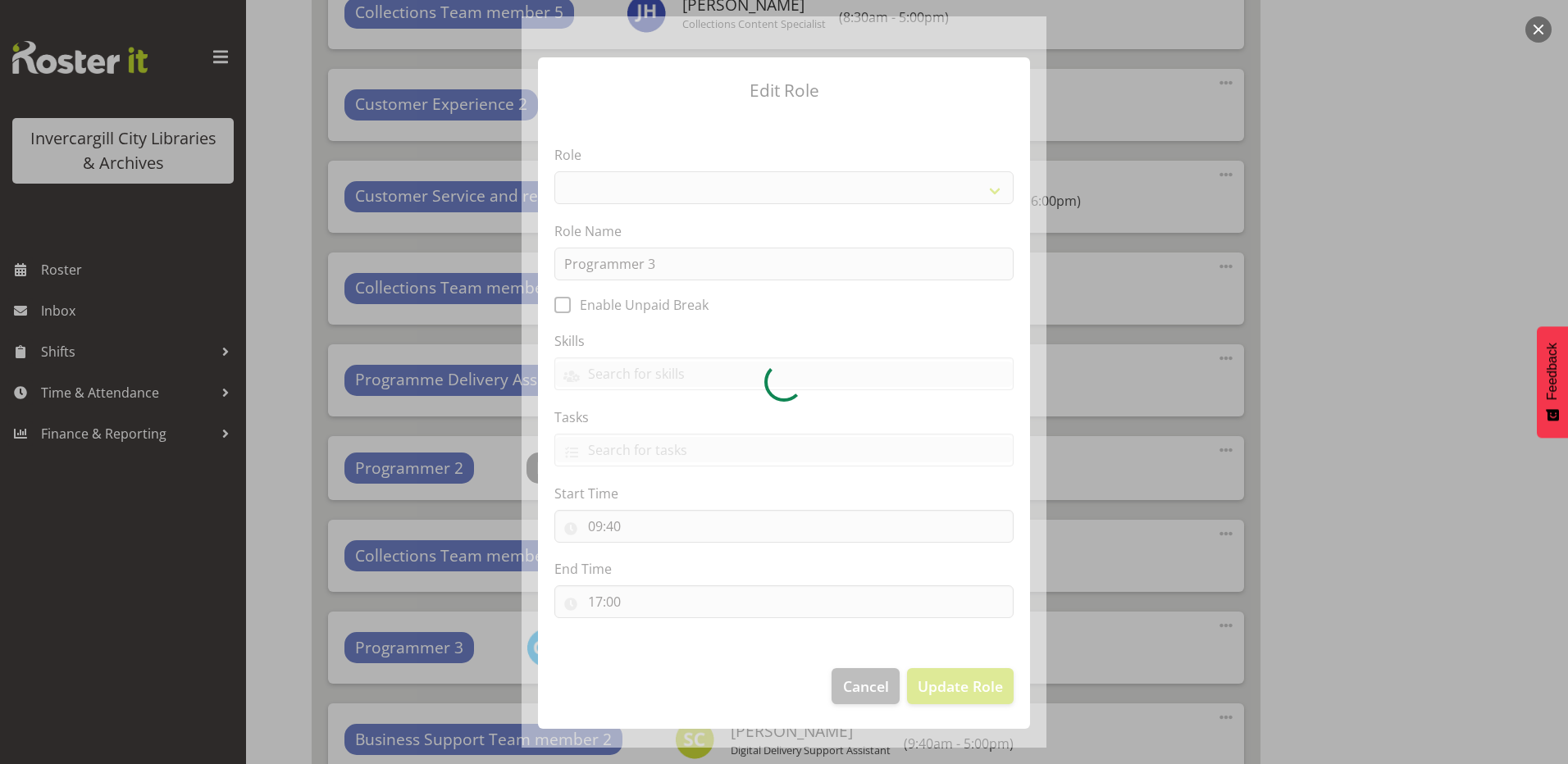
select select "1518"
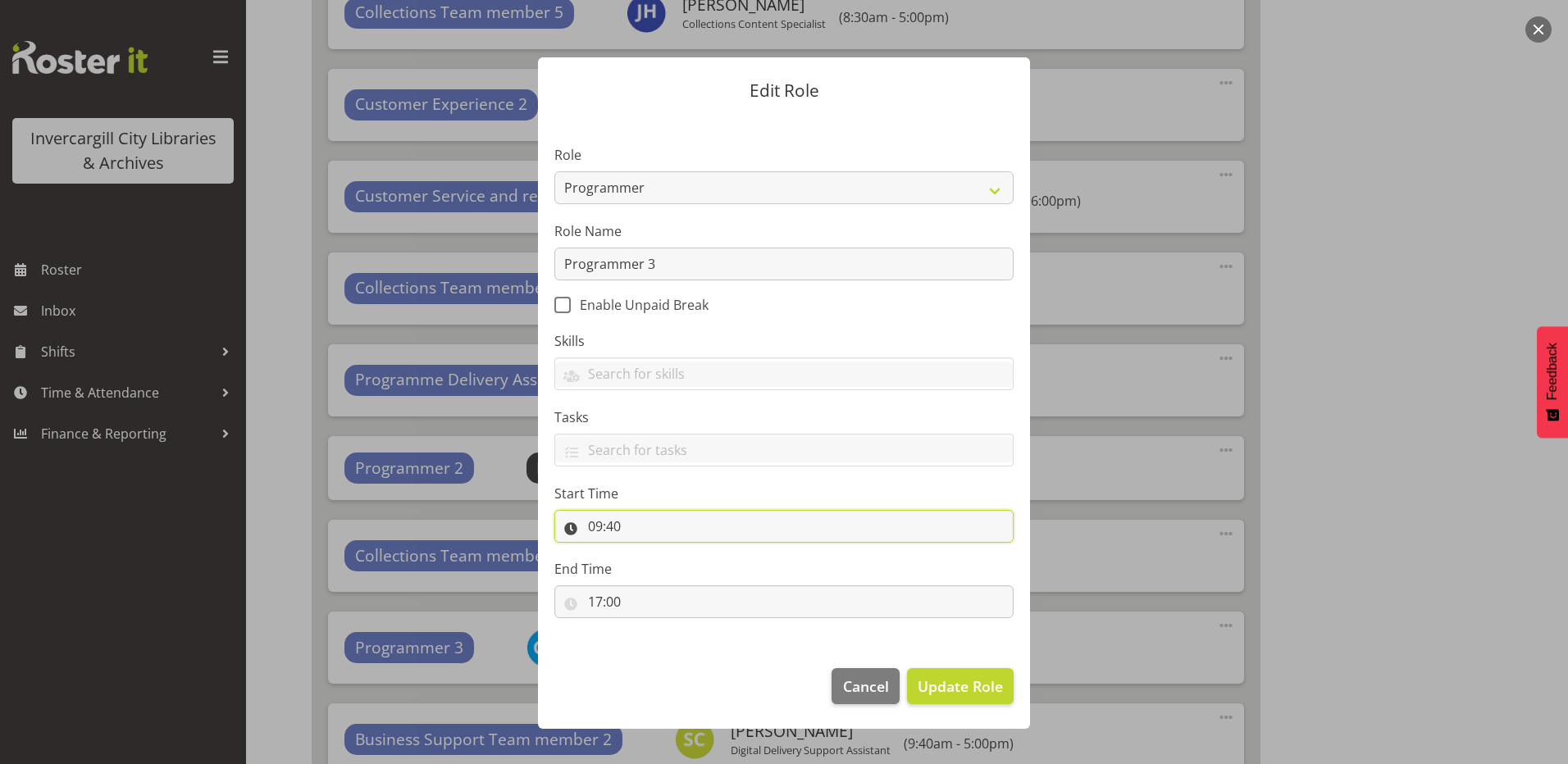
click at [618, 526] on input "09:40" at bounding box center [784, 526] width 460 height 32
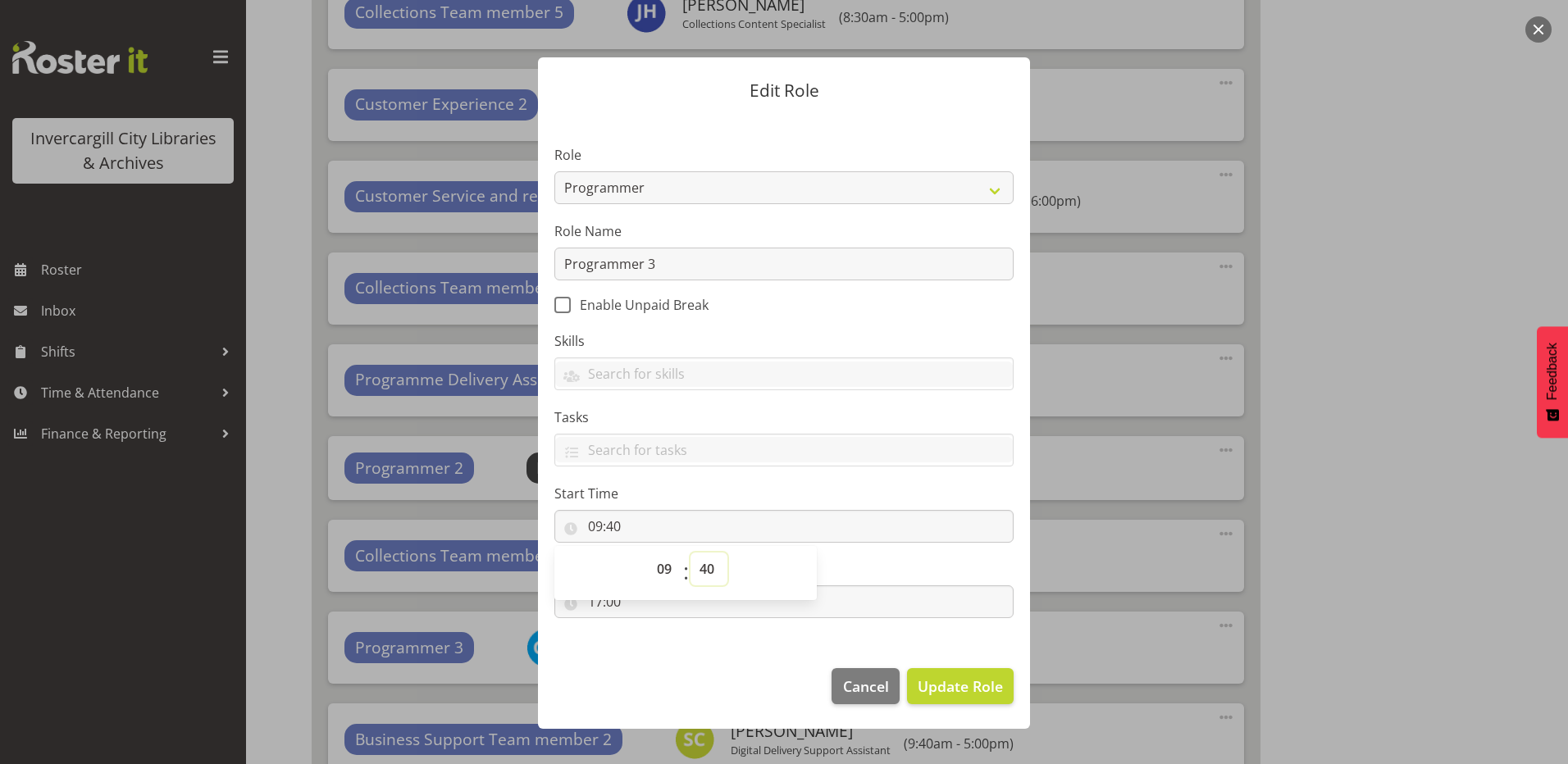
click at [715, 564] on select "00 01 02 03 04 05 06 07 08 09 10 11 12 13 14 15 16 17 18 19 20 21 22 23 24 25 2…" at bounding box center [709, 568] width 37 height 32
select select "30"
click at [691, 552] on select "00 01 02 03 04 05 06 07 08 09 10 11 12 13 14 15 16 17 18 19 20 21 22 23 24 25 2…" at bounding box center [709, 568] width 37 height 32
type input "09:30"
drag, startPoint x: 662, startPoint y: 681, endPoint x: 659, endPoint y: 668, distance: 13.3
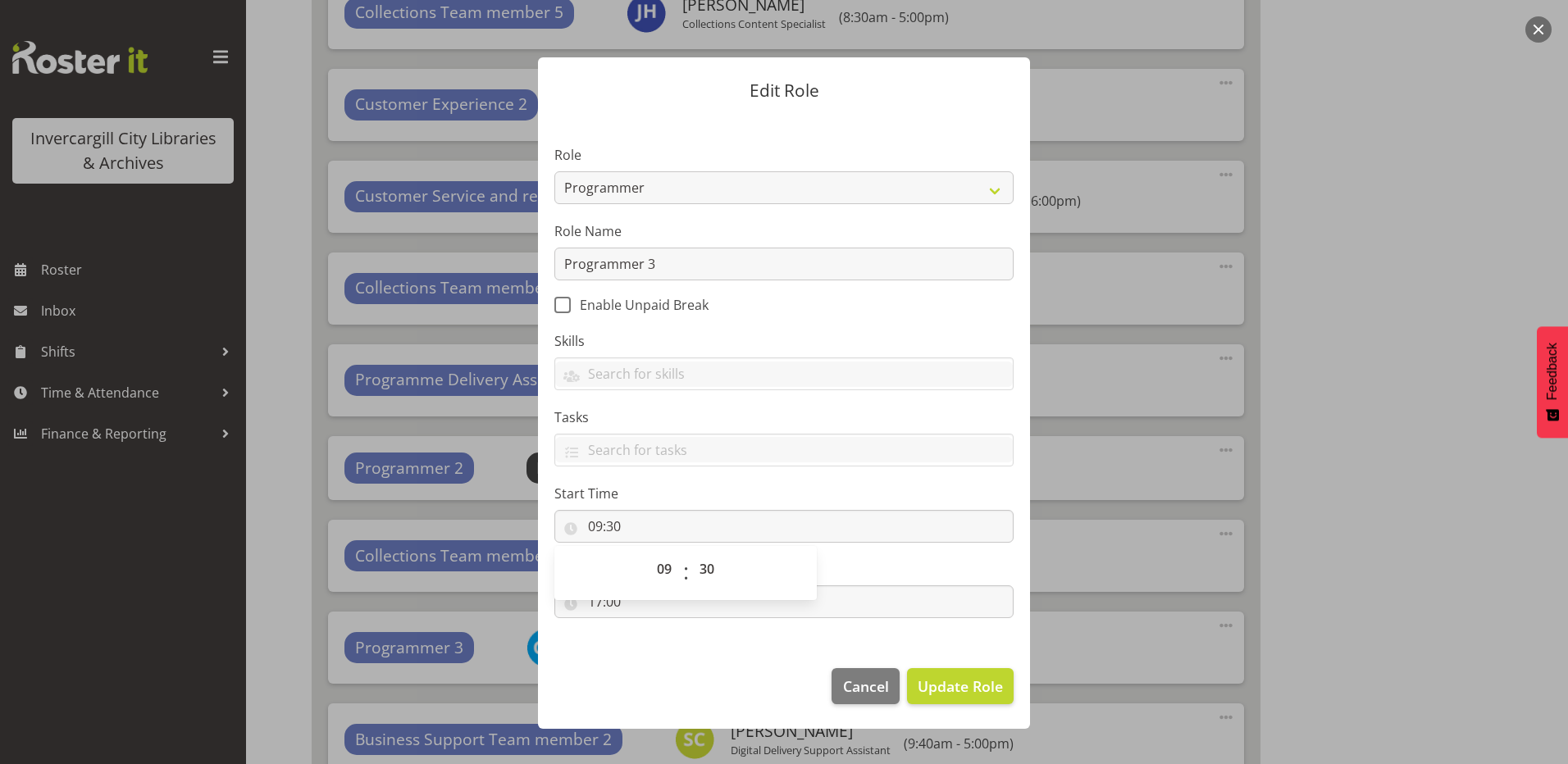
click at [659, 668] on footer "Cancel Update Role" at bounding box center [784, 690] width 492 height 77
click at [617, 596] on input "17:00" at bounding box center [784, 602] width 460 height 32
drag, startPoint x: 660, startPoint y: 645, endPoint x: 653, endPoint y: 626, distance: 20.2
click at [659, 642] on select "00 01 02 03 04 05 06 07 08 09 10 11 12 13 14 15 16 17 18 19 20 21 22 23" at bounding box center [666, 644] width 37 height 32
select select "18"
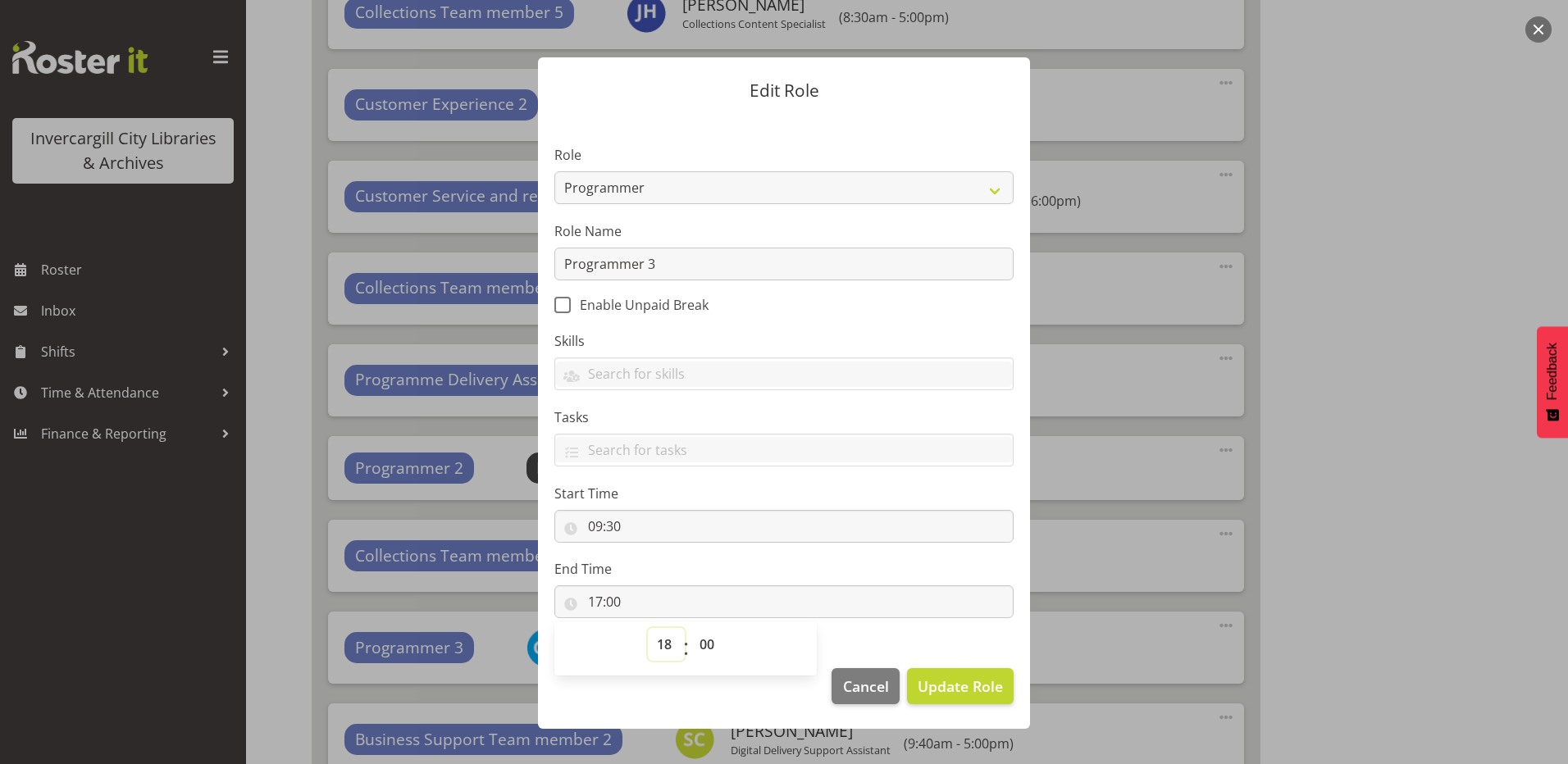
click at [648, 627] on select "00 01 02 03 04 05 06 07 08 09 10 11 12 13 14 15 16 17 18 19 20 21 22 23" at bounding box center [666, 644] width 37 height 32
type input "18:00"
click at [971, 683] on span "Update Role" at bounding box center [959, 686] width 85 height 21
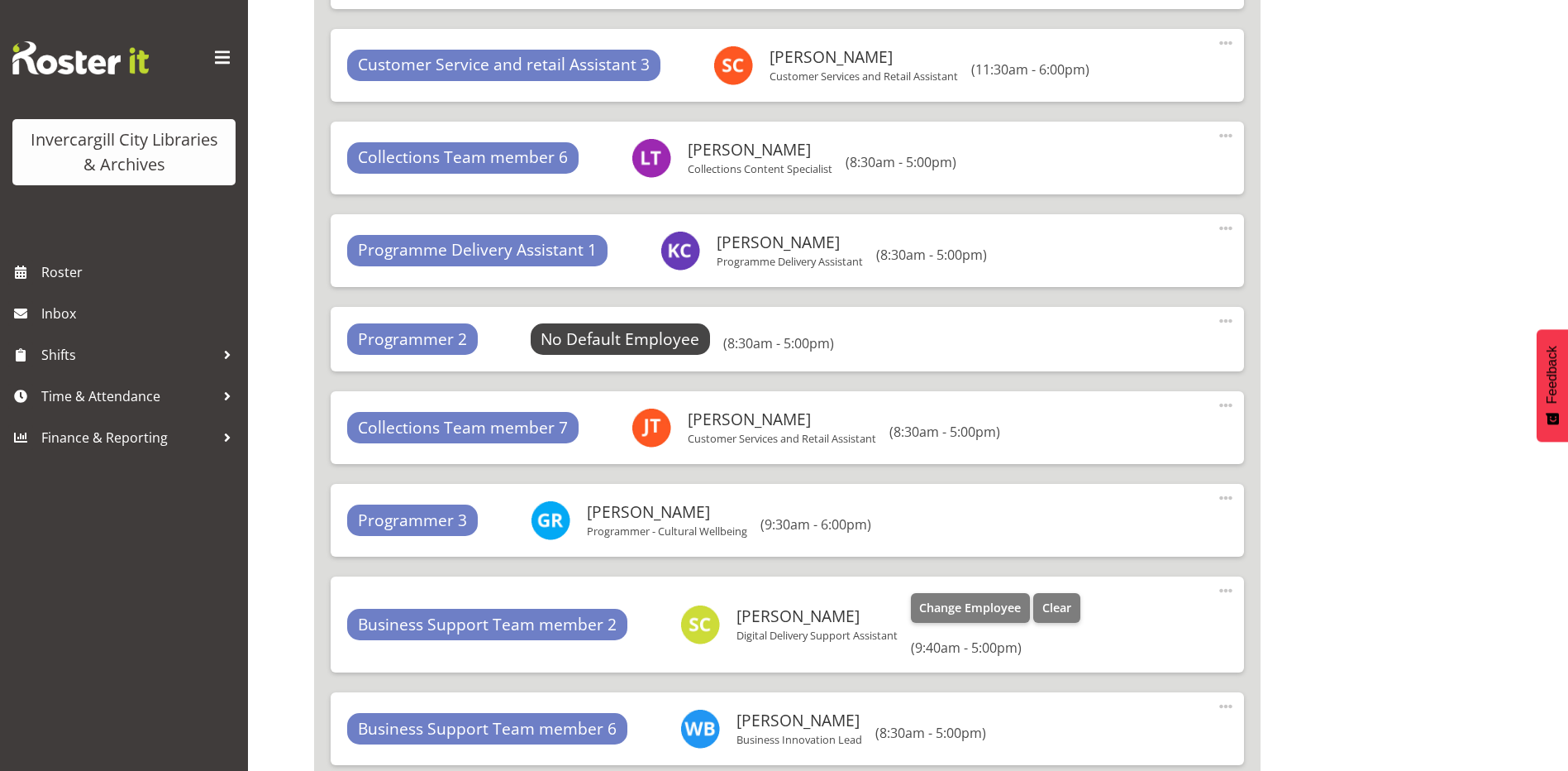
scroll to position [1962, 0]
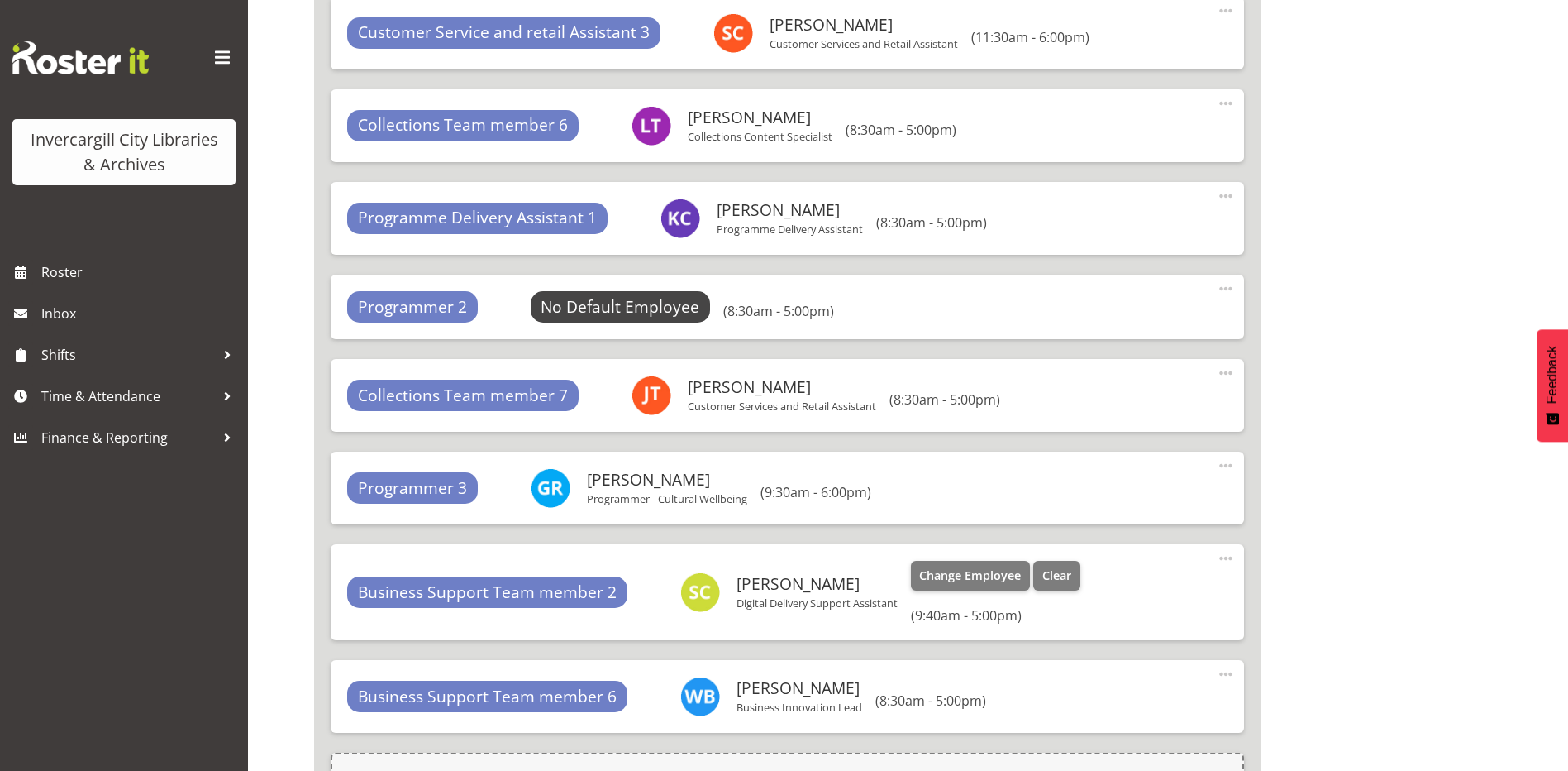
click at [1224, 561] on span at bounding box center [1225, 558] width 20 height 20
click at [1120, 593] on link "Edit" at bounding box center [1156, 595] width 159 height 30
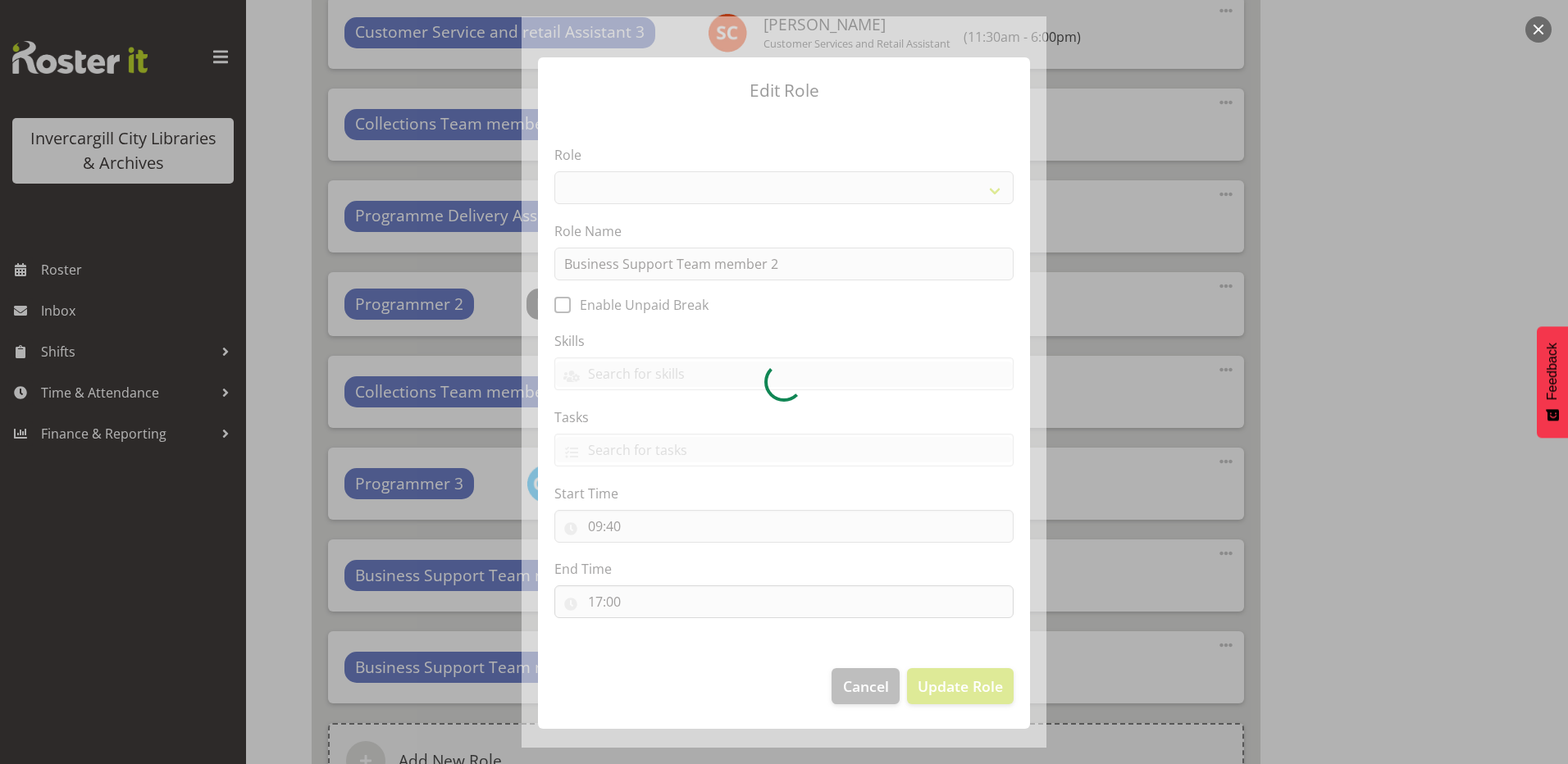
select select "1527"
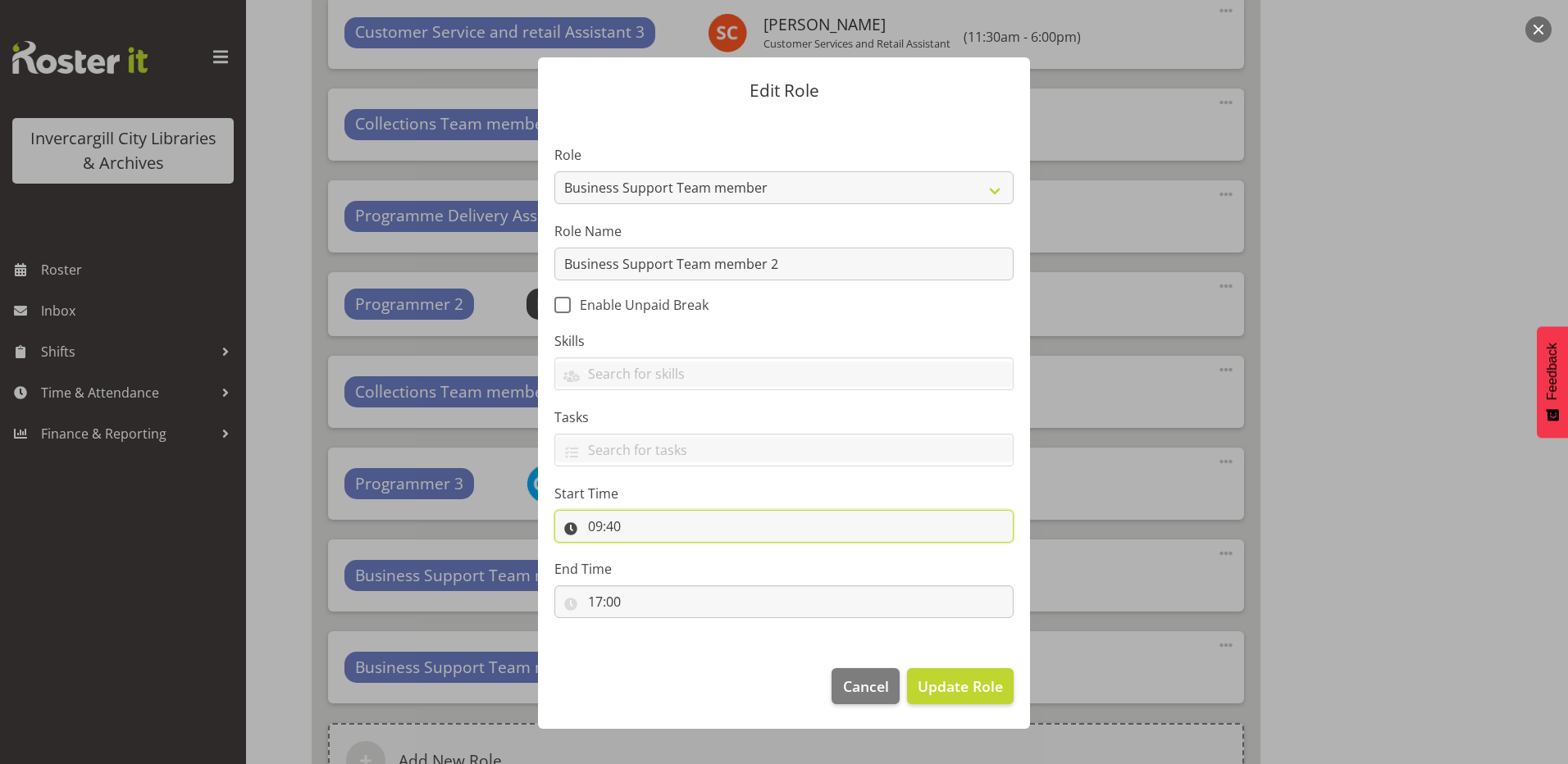
click at [613, 535] on input "09:40" at bounding box center [784, 526] width 460 height 32
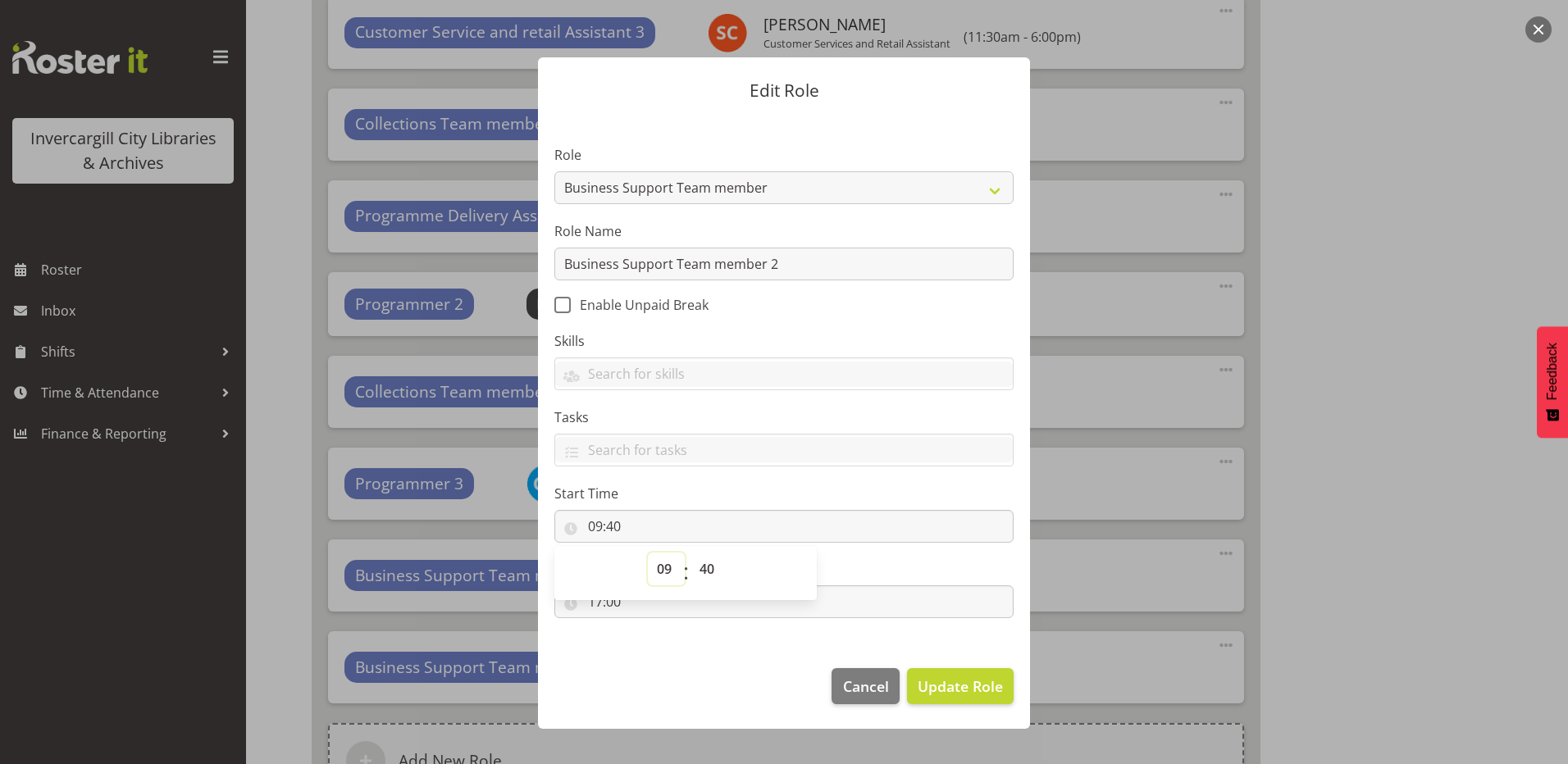
click at [663, 569] on select "00 01 02 03 04 05 06 07 08 09 10 11 12 13 14 15 16 17 18 19 20 21 22 23" at bounding box center [666, 568] width 37 height 32
select select "8"
click at [648, 552] on select "00 01 02 03 04 05 06 07 08 09 10 11 12 13 14 15 16 17 18 19 20 21 22 23" at bounding box center [666, 568] width 37 height 32
type input "08:40"
drag, startPoint x: 708, startPoint y: 560, endPoint x: 699, endPoint y: 551, distance: 12.7
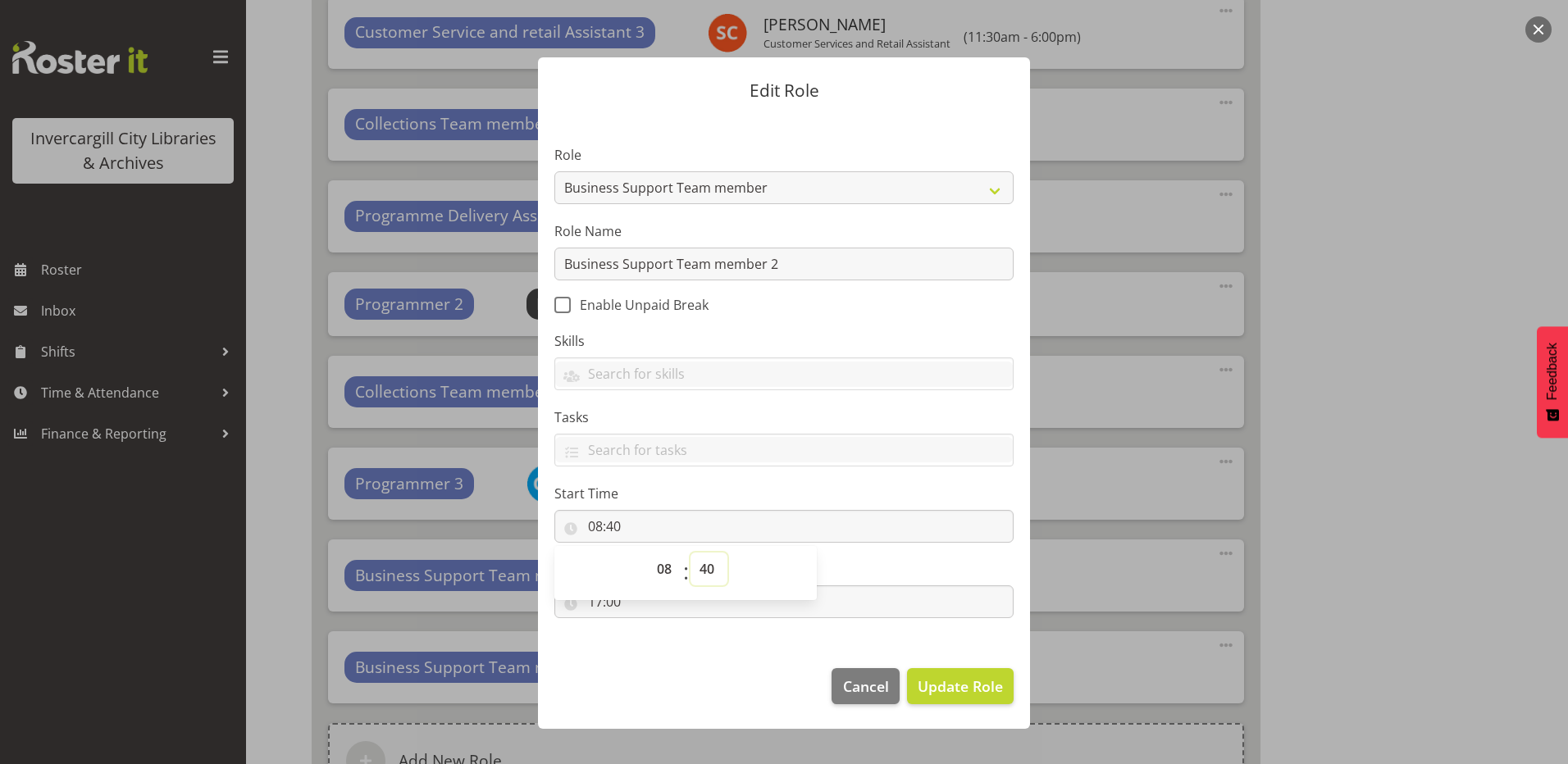
click at [707, 558] on select "00 01 02 03 04 05 06 07 08 09 10 11 12 13 14 15 16 17 18 19 20 21 22 23 24 25 2…" at bounding box center [709, 568] width 37 height 32
select select "30"
click at [691, 552] on select "00 01 02 03 04 05 06 07 08 09 10 11 12 13 14 15 16 17 18 19 20 21 22 23 24 25 2…" at bounding box center [709, 568] width 37 height 32
type input "08:30"
click at [714, 690] on footer "Cancel Update Role" at bounding box center [784, 690] width 492 height 77
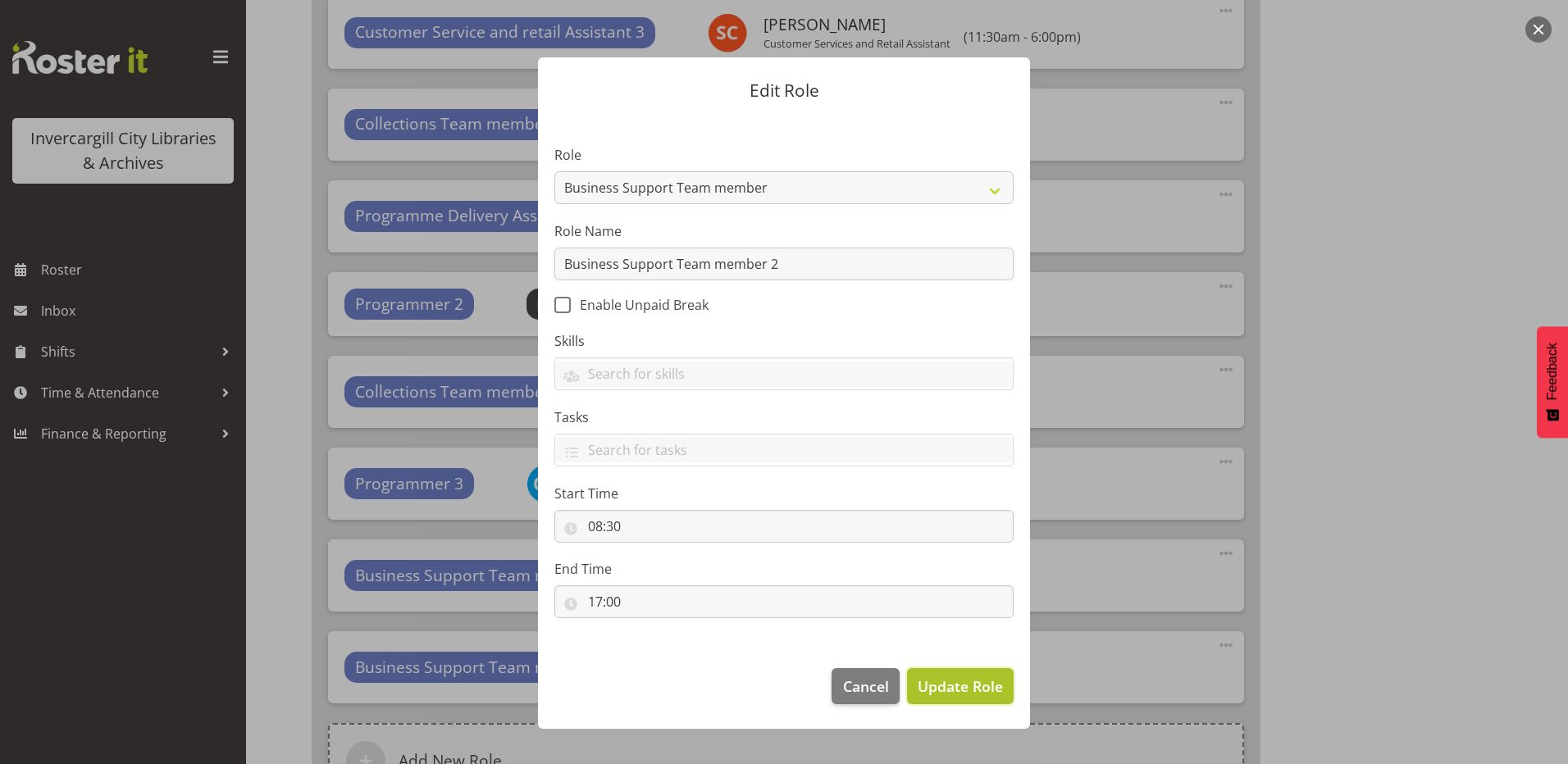
click at [1008, 687] on button "Update Role" at bounding box center [960, 686] width 107 height 36
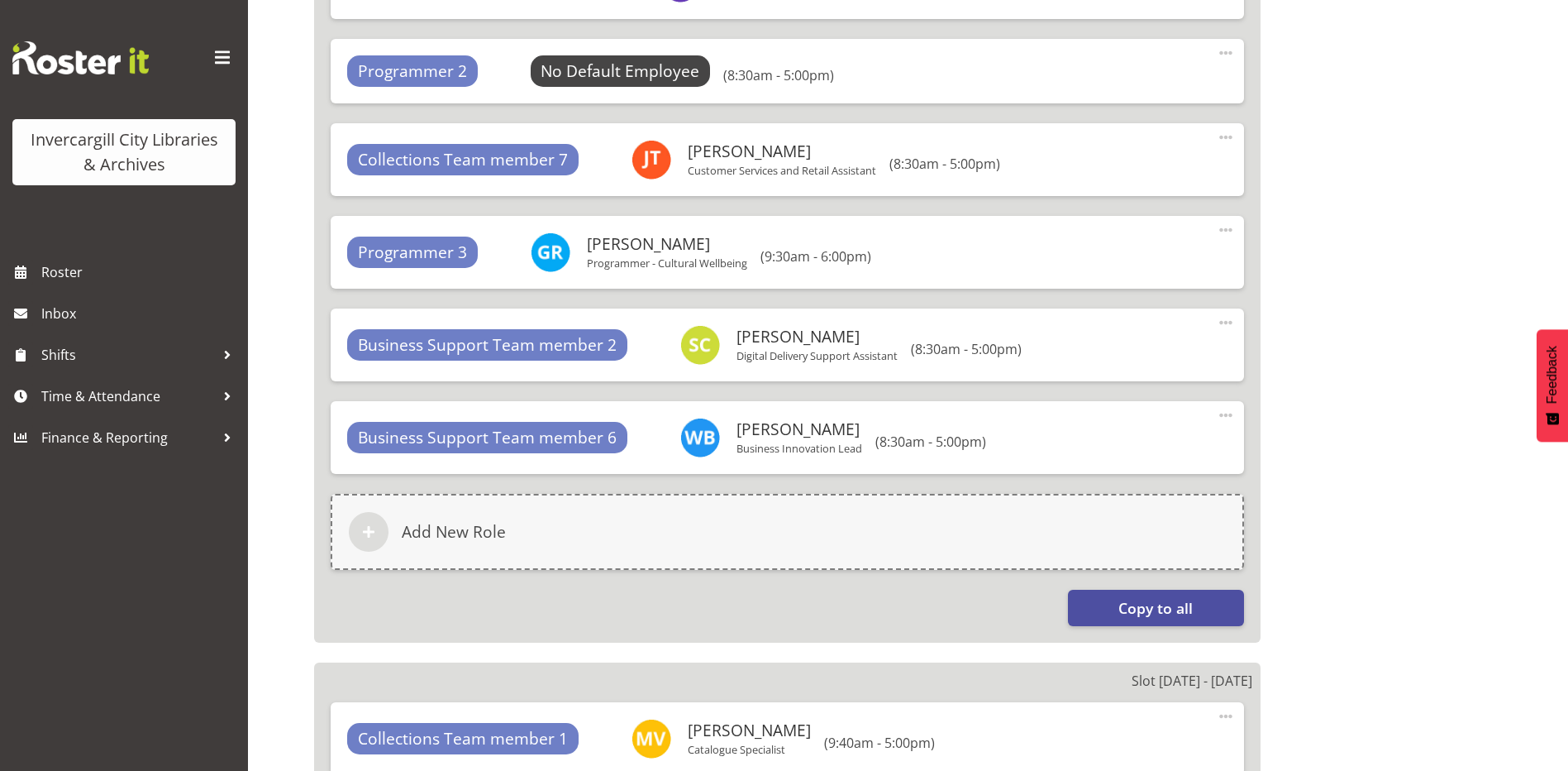
scroll to position [2210, 0]
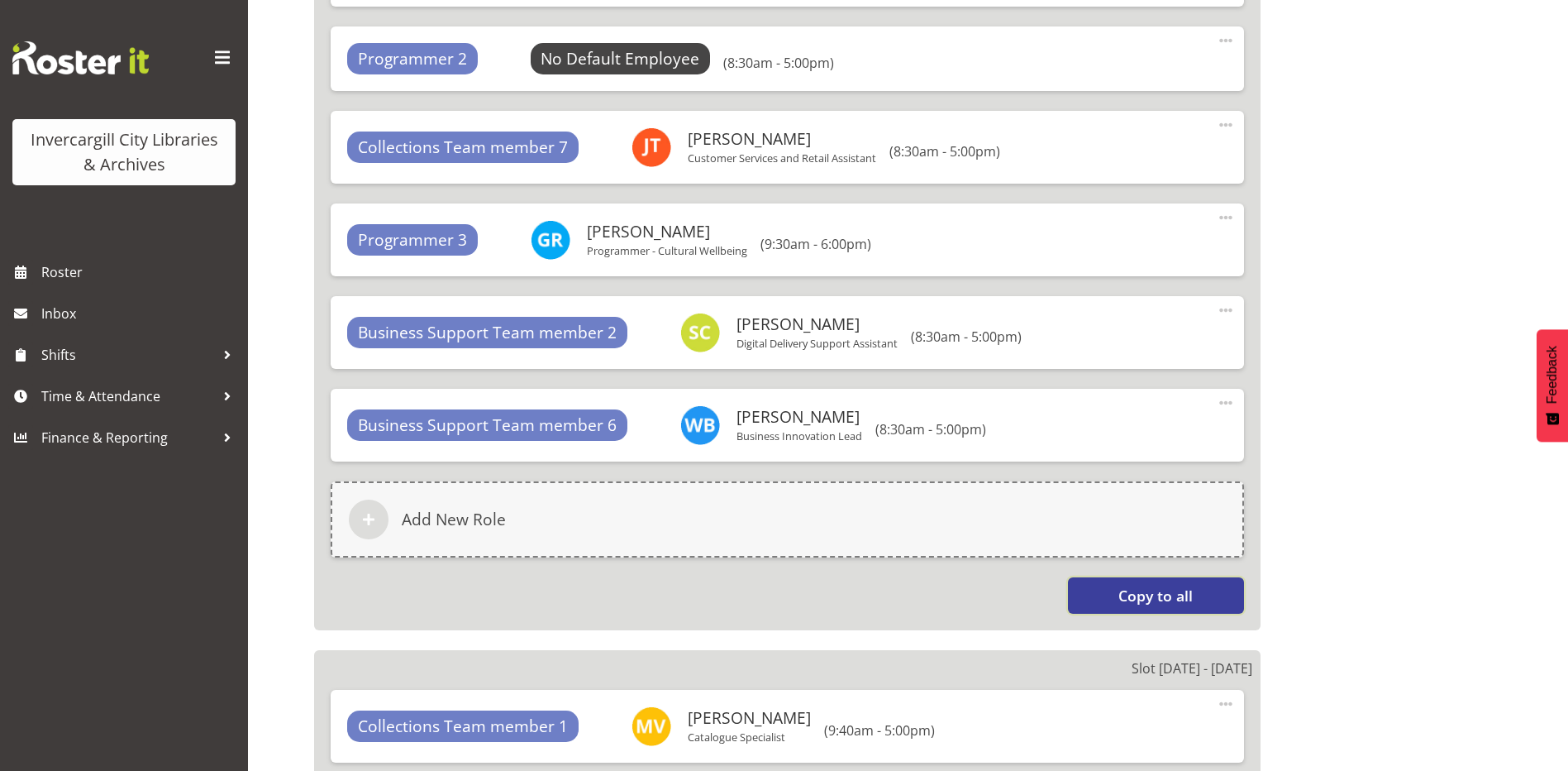
click at [1142, 591] on span "Copy to all" at bounding box center [1155, 596] width 74 height 21
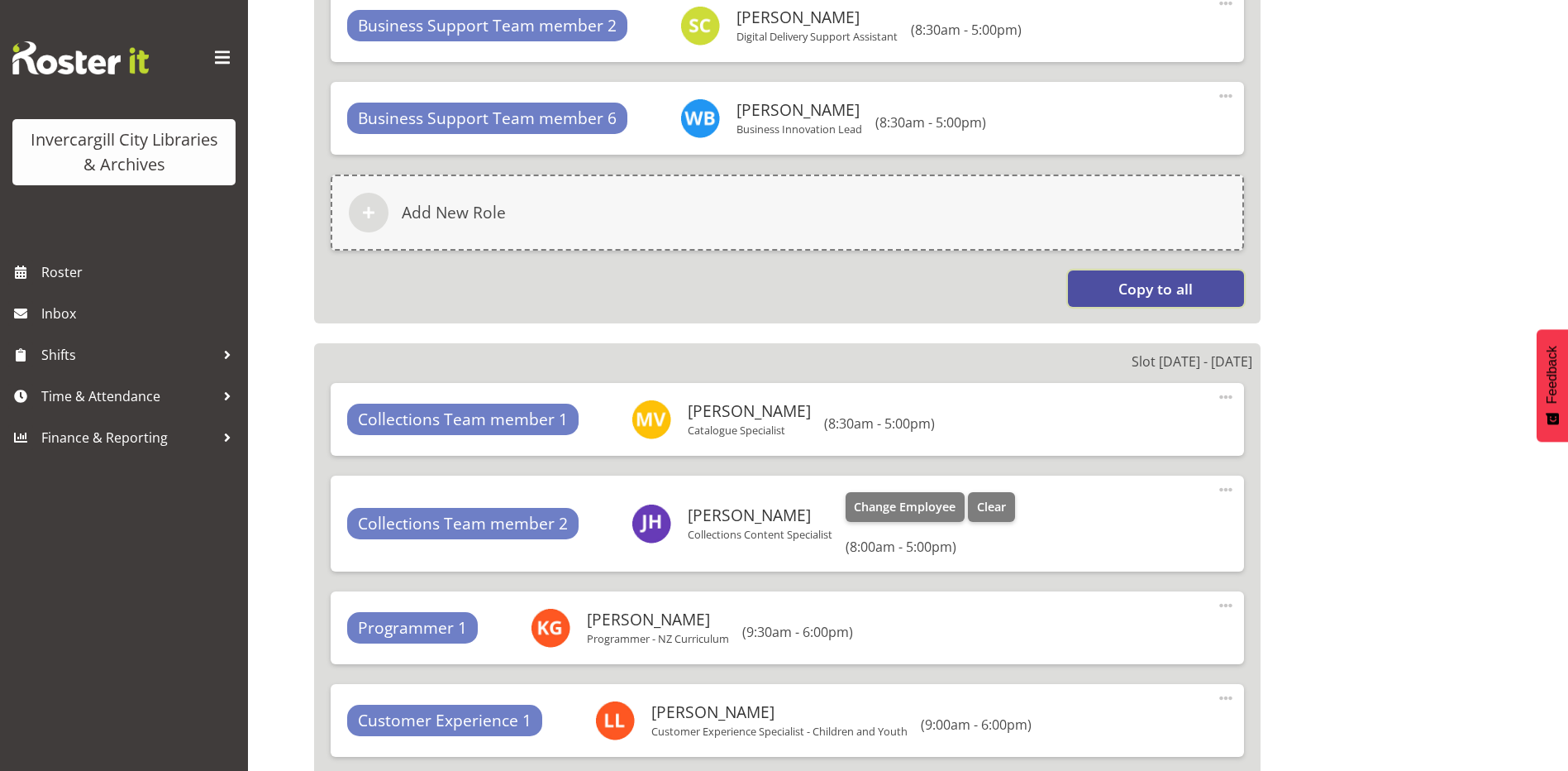
scroll to position [2540, 0]
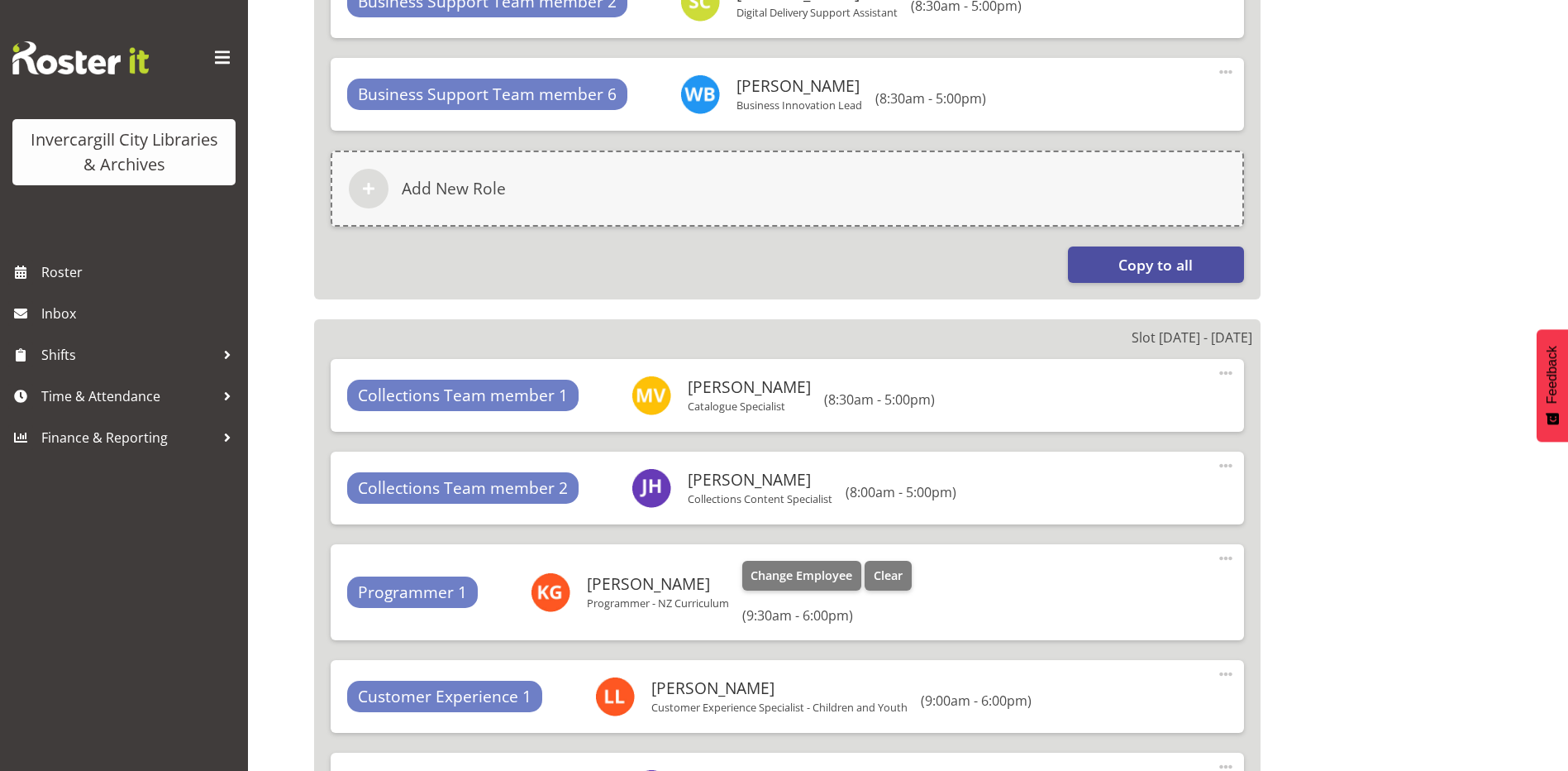
click at [1228, 553] on span at bounding box center [1225, 558] width 20 height 20
click at [1152, 595] on link "Edit" at bounding box center [1156, 595] width 159 height 30
select select "9"
select select "30"
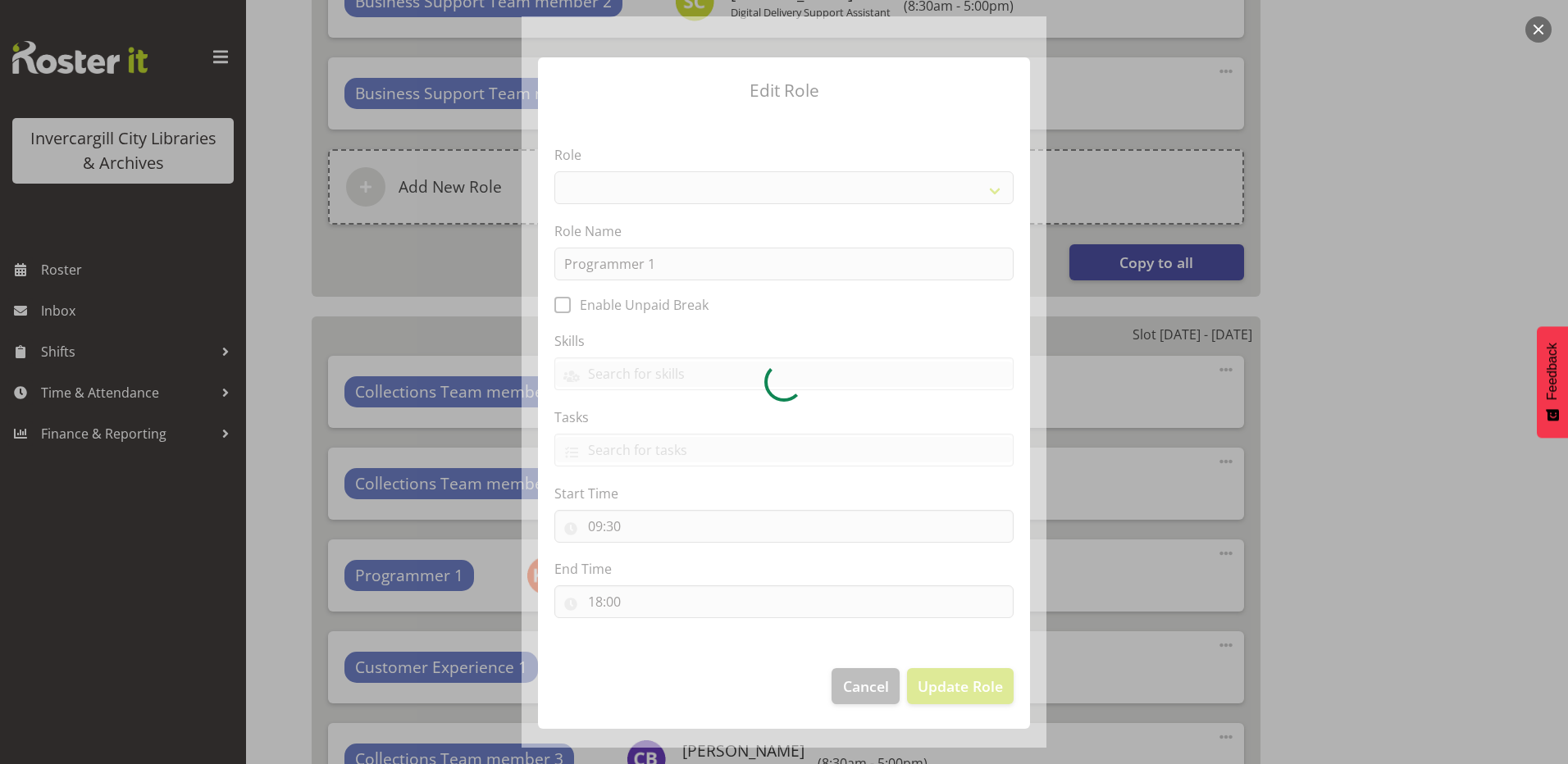
select select "1518"
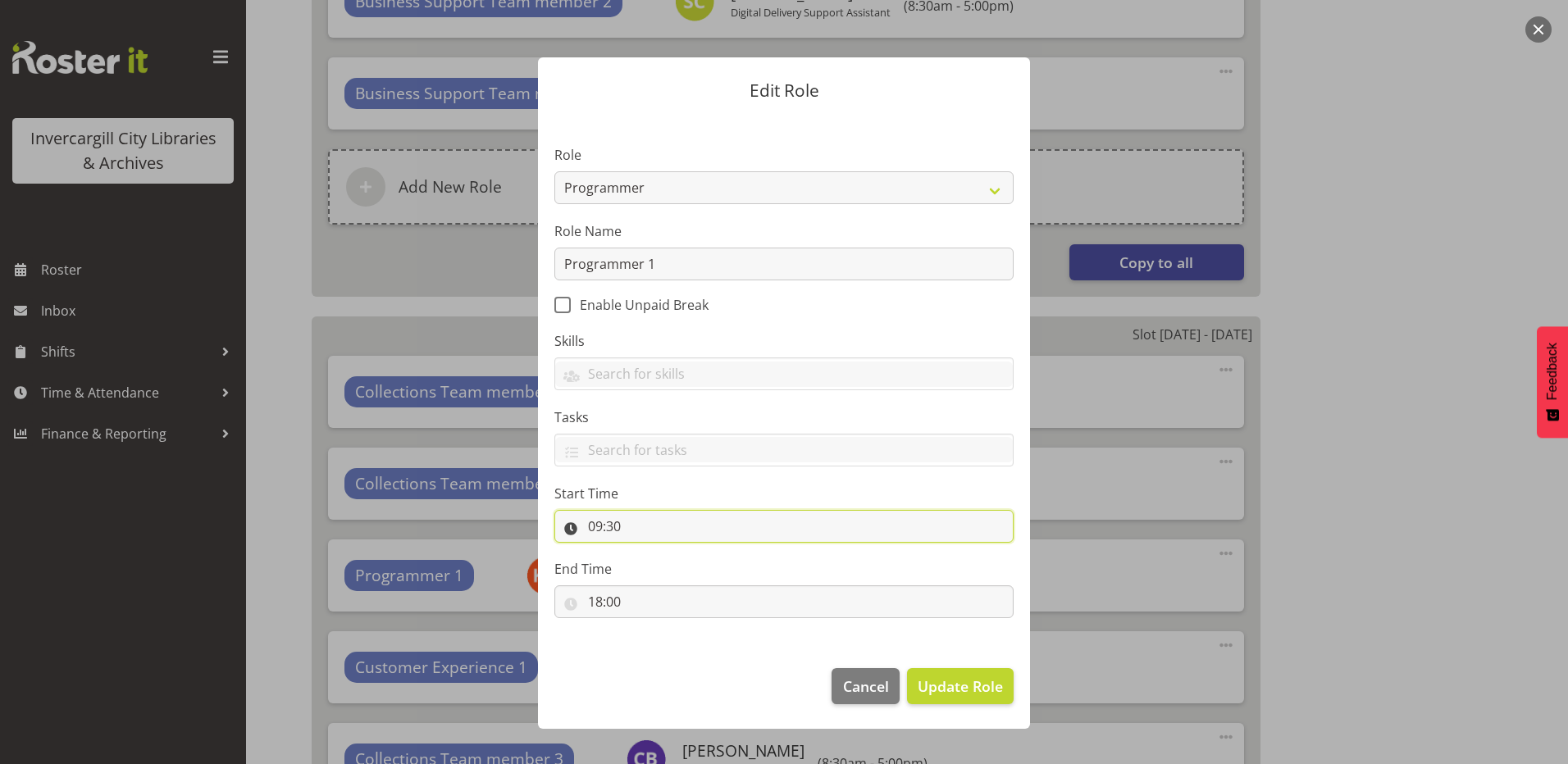
click at [591, 532] on input "09:30" at bounding box center [784, 526] width 460 height 32
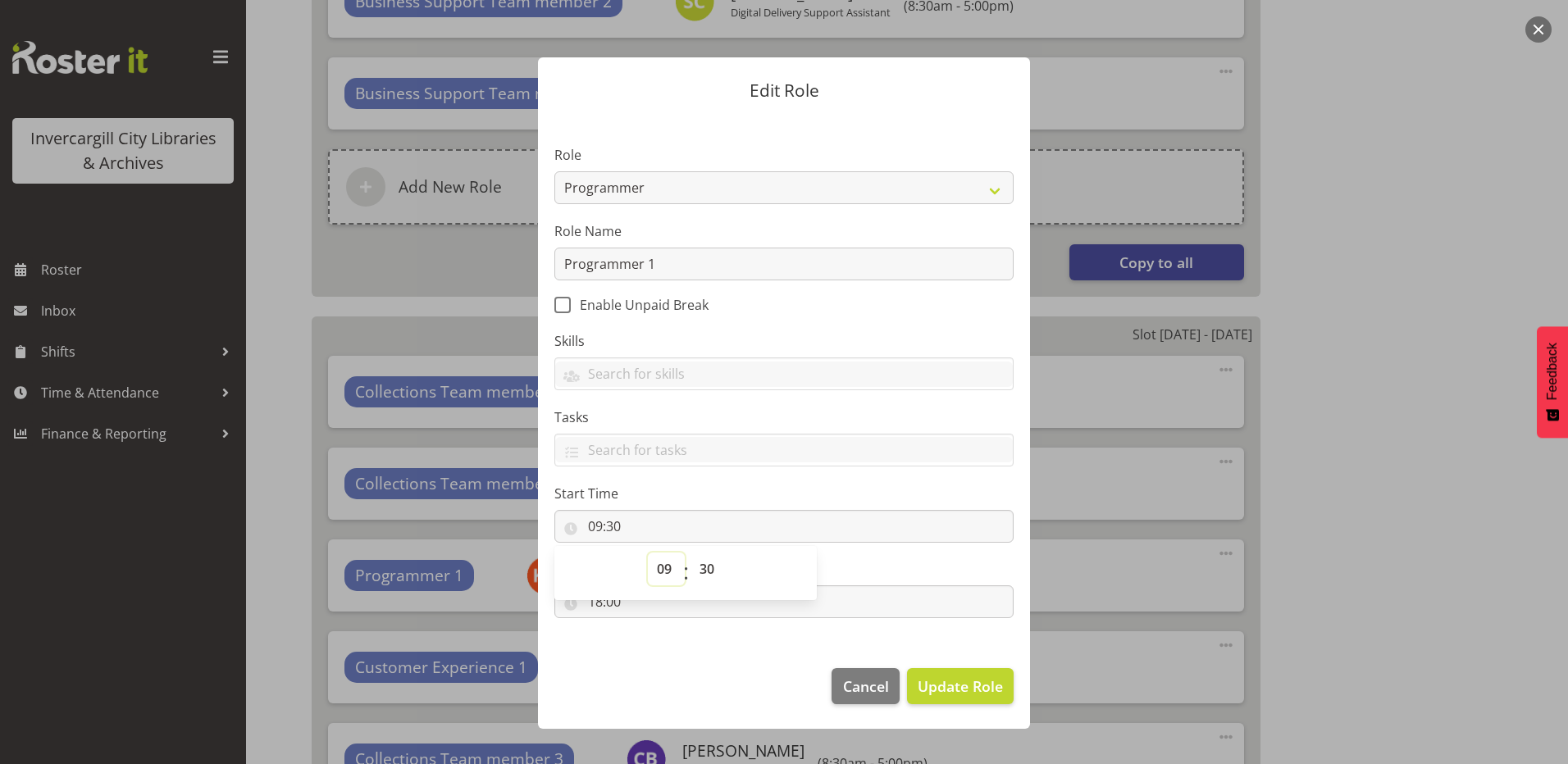
click at [666, 577] on select "00 01 02 03 04 05 06 07 08 09 10 11 12 13 14 15 16 17 18 19 20 21 22 23" at bounding box center [666, 568] width 37 height 32
select select "8"
click at [648, 552] on select "00 01 02 03 04 05 06 07 08 09 10 11 12 13 14 15 16 17 18 19 20 21 22 23" at bounding box center [666, 568] width 37 height 32
type input "08:30"
drag, startPoint x: 595, startPoint y: 679, endPoint x: 596, endPoint y: 627, distance: 52.0
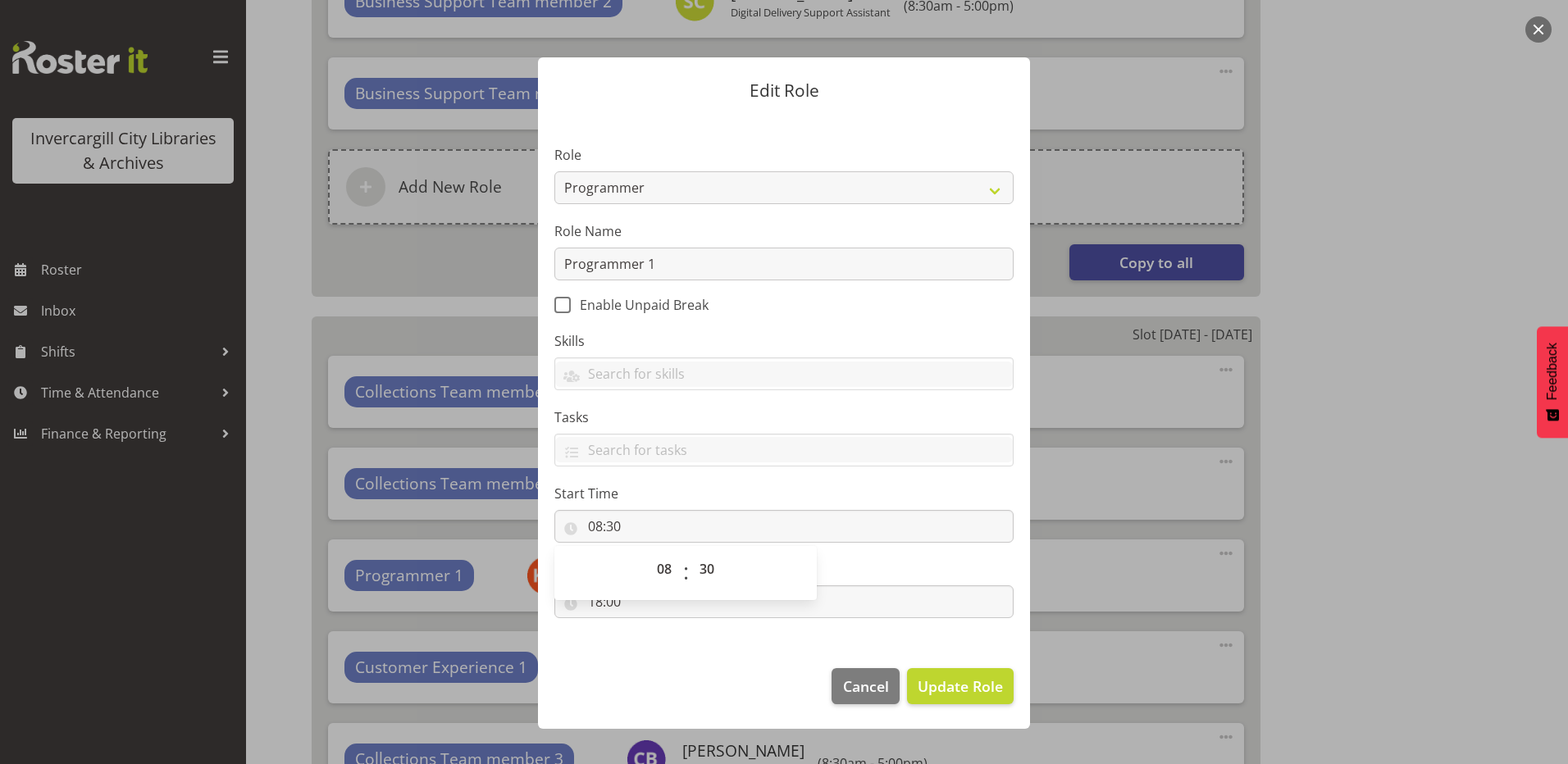
click at [596, 668] on footer "Cancel Update Role" at bounding box center [784, 690] width 492 height 77
click at [601, 603] on input "18:00" at bounding box center [784, 602] width 460 height 32
click at [659, 641] on select "00 01 02 03 04 05 06 07 08 09 10 11 12 13 14 15 16 17 18 19 20 21 22 23" at bounding box center [666, 644] width 37 height 32
select select "17"
click at [648, 627] on select "00 01 02 03 04 05 06 07 08 09 10 11 12 13 14 15 16 17 18 19 20 21 22 23" at bounding box center [666, 644] width 37 height 32
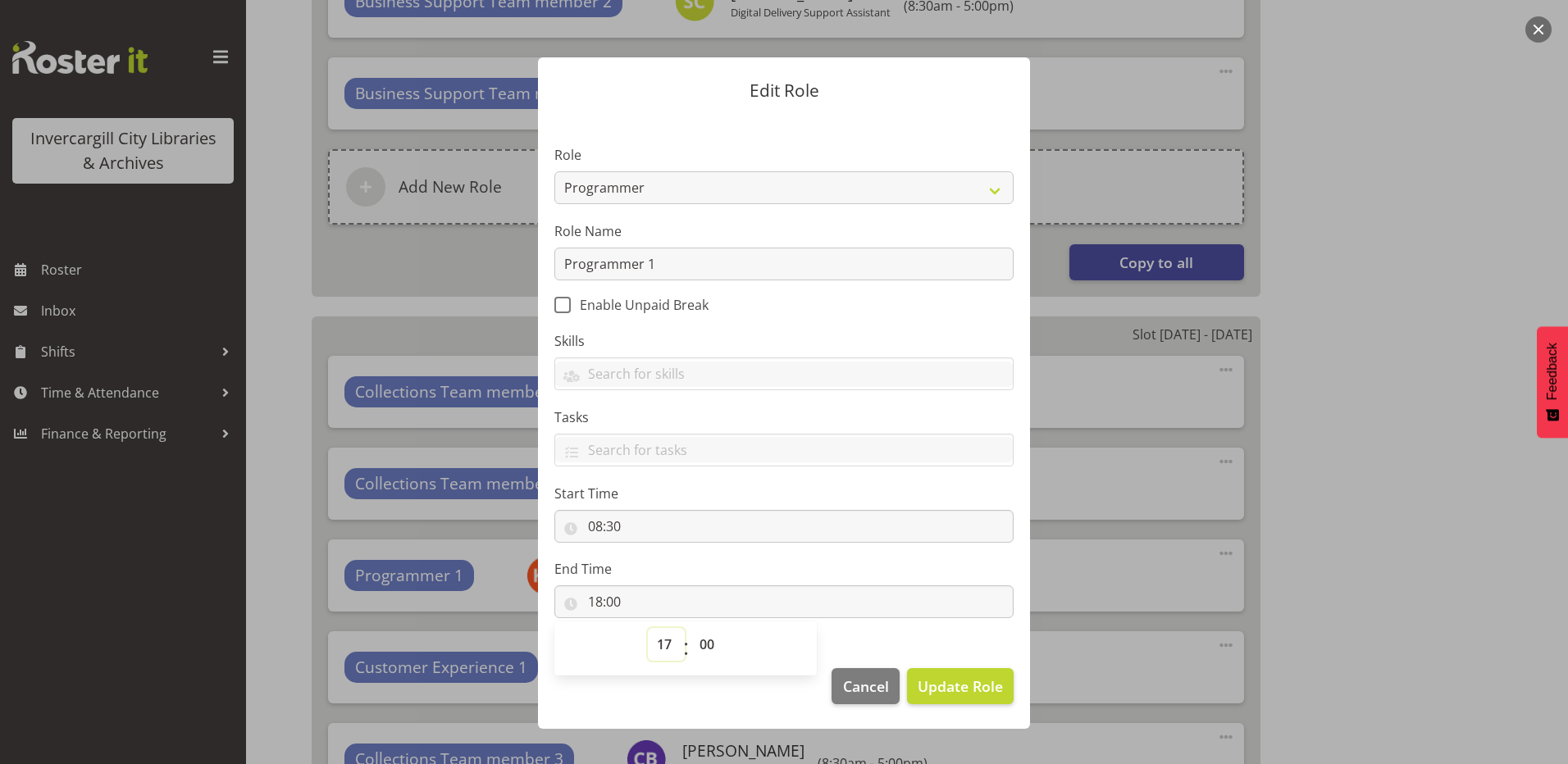
type input "17:00"
click at [980, 685] on span "Update Role" at bounding box center [959, 686] width 85 height 21
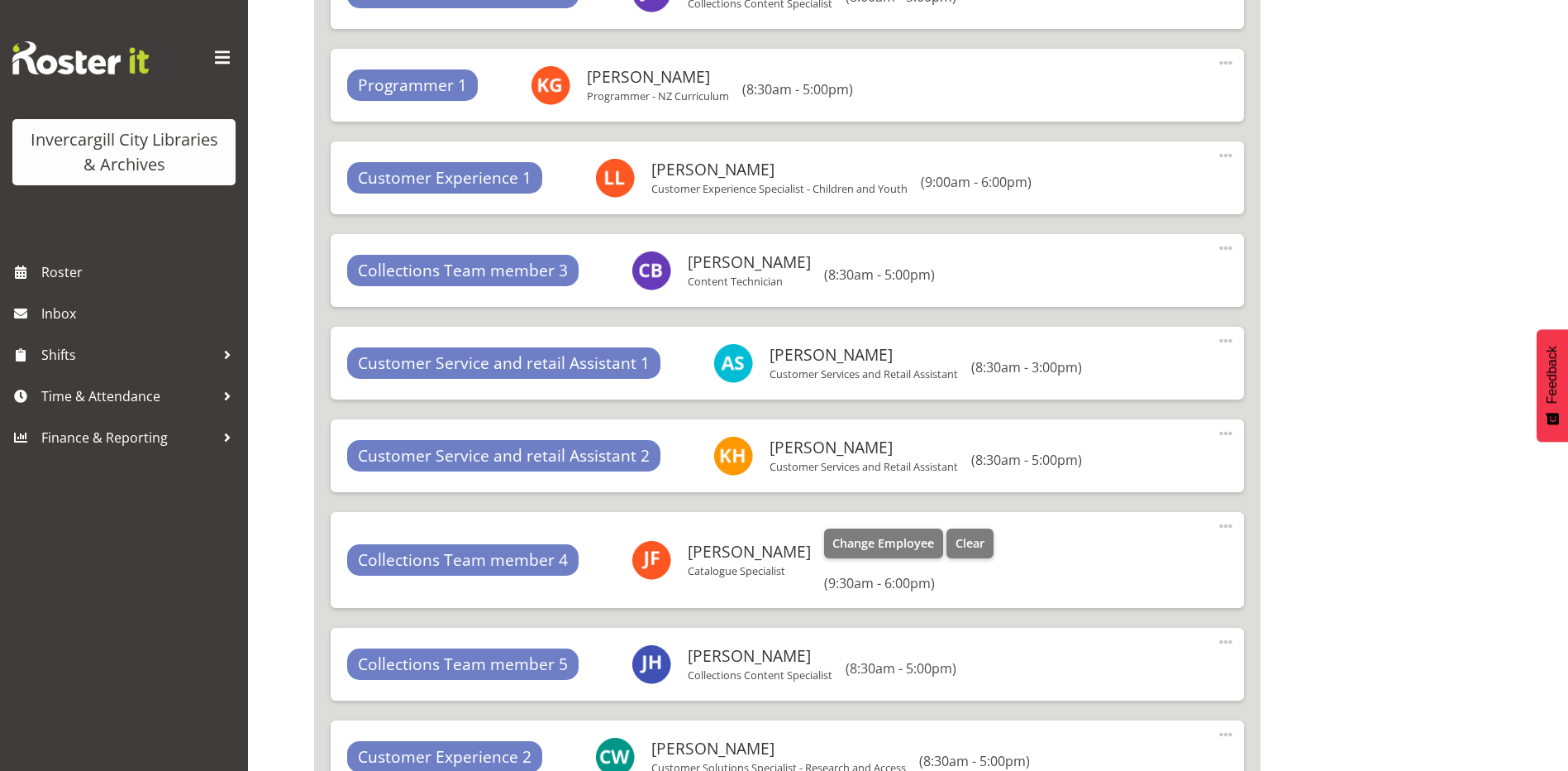
scroll to position [3037, 0]
click at [1221, 524] on span at bounding box center [1225, 525] width 20 height 20
click at [1110, 565] on link "Edit" at bounding box center [1156, 561] width 159 height 30
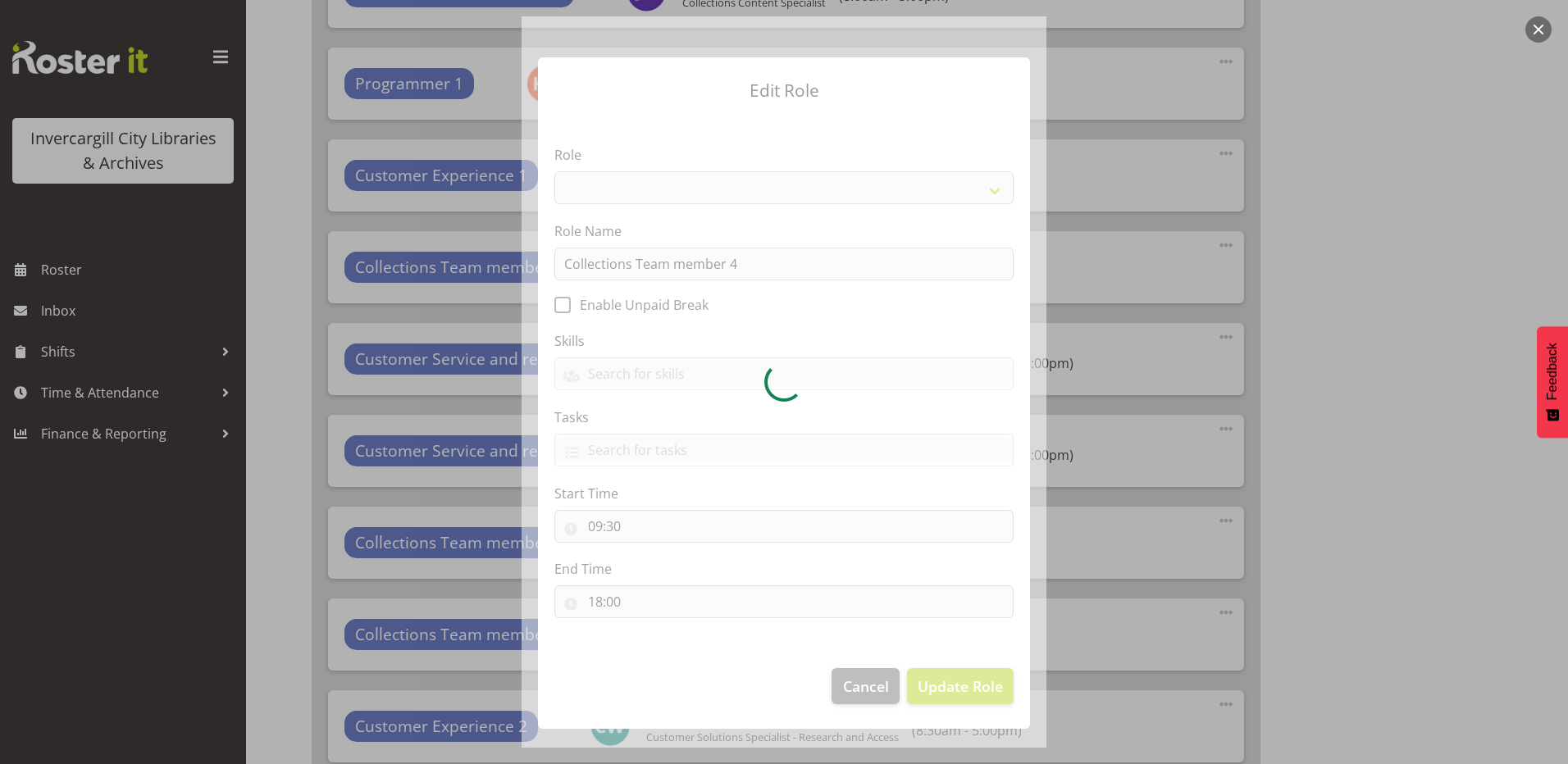
select select "1524"
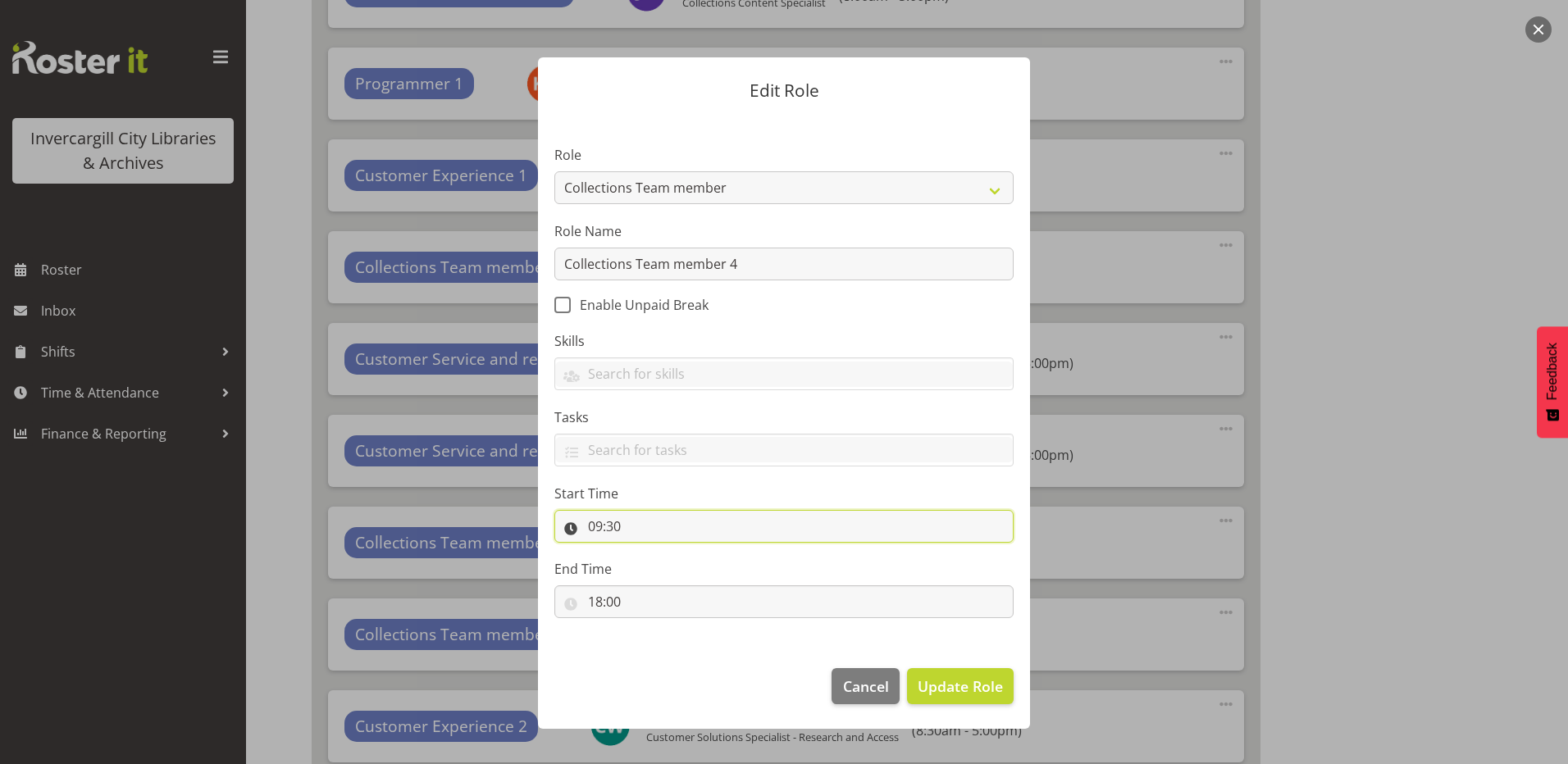
click at [593, 523] on input "09:30" at bounding box center [784, 526] width 460 height 32
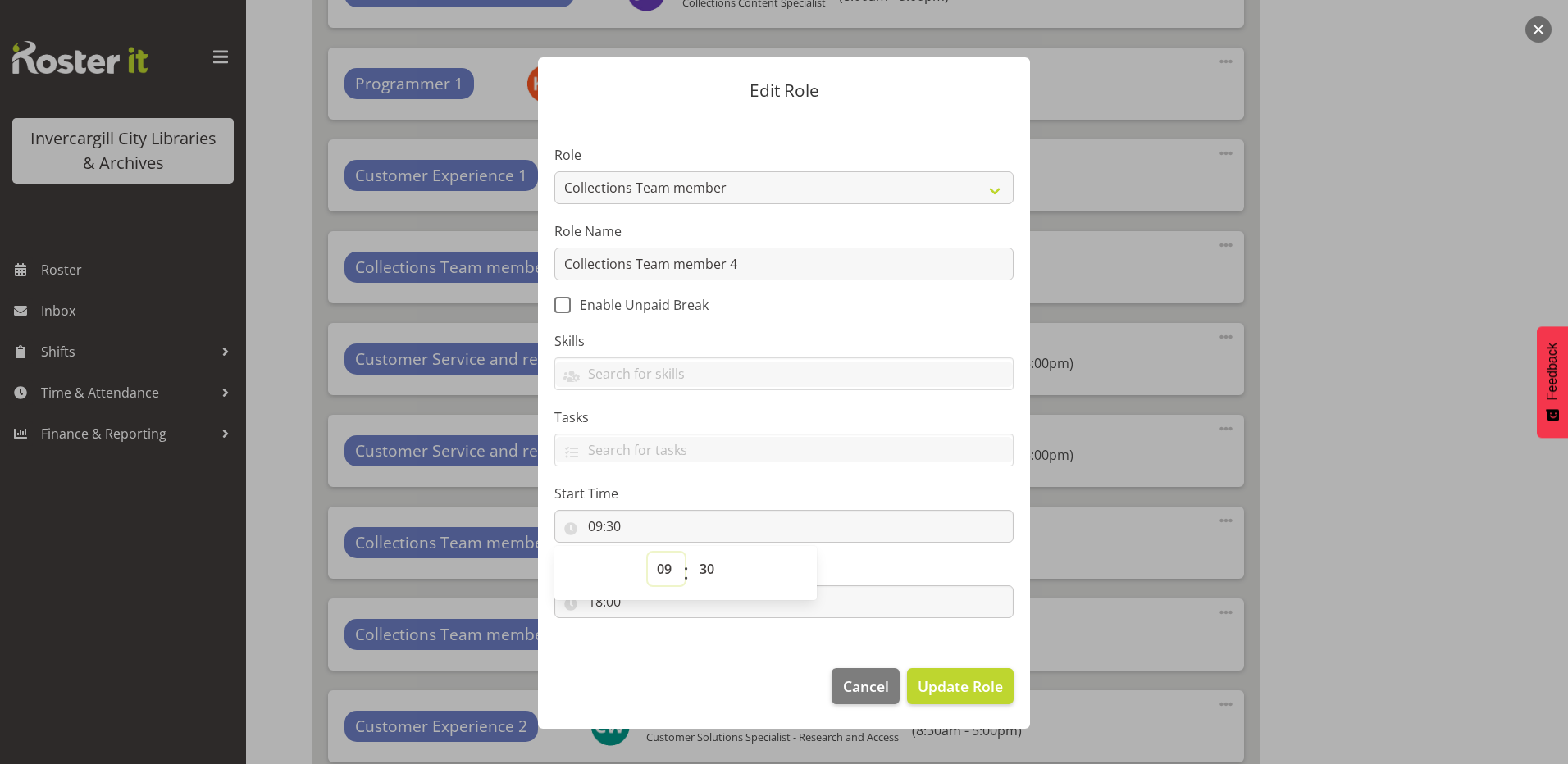
click at [663, 562] on select "00 01 02 03 04 05 06 07 08 09 10 11 12 13 14 15 16 17 18 19 20 21 22 23" at bounding box center [666, 568] width 37 height 32
select select "8"
click at [648, 552] on select "00 01 02 03 04 05 06 07 08 09 10 11 12 13 14 15 16 17 18 19 20 21 22 23" at bounding box center [666, 568] width 37 height 32
type input "08:30"
click at [669, 663] on footer "Cancel Update Role" at bounding box center [784, 690] width 492 height 77
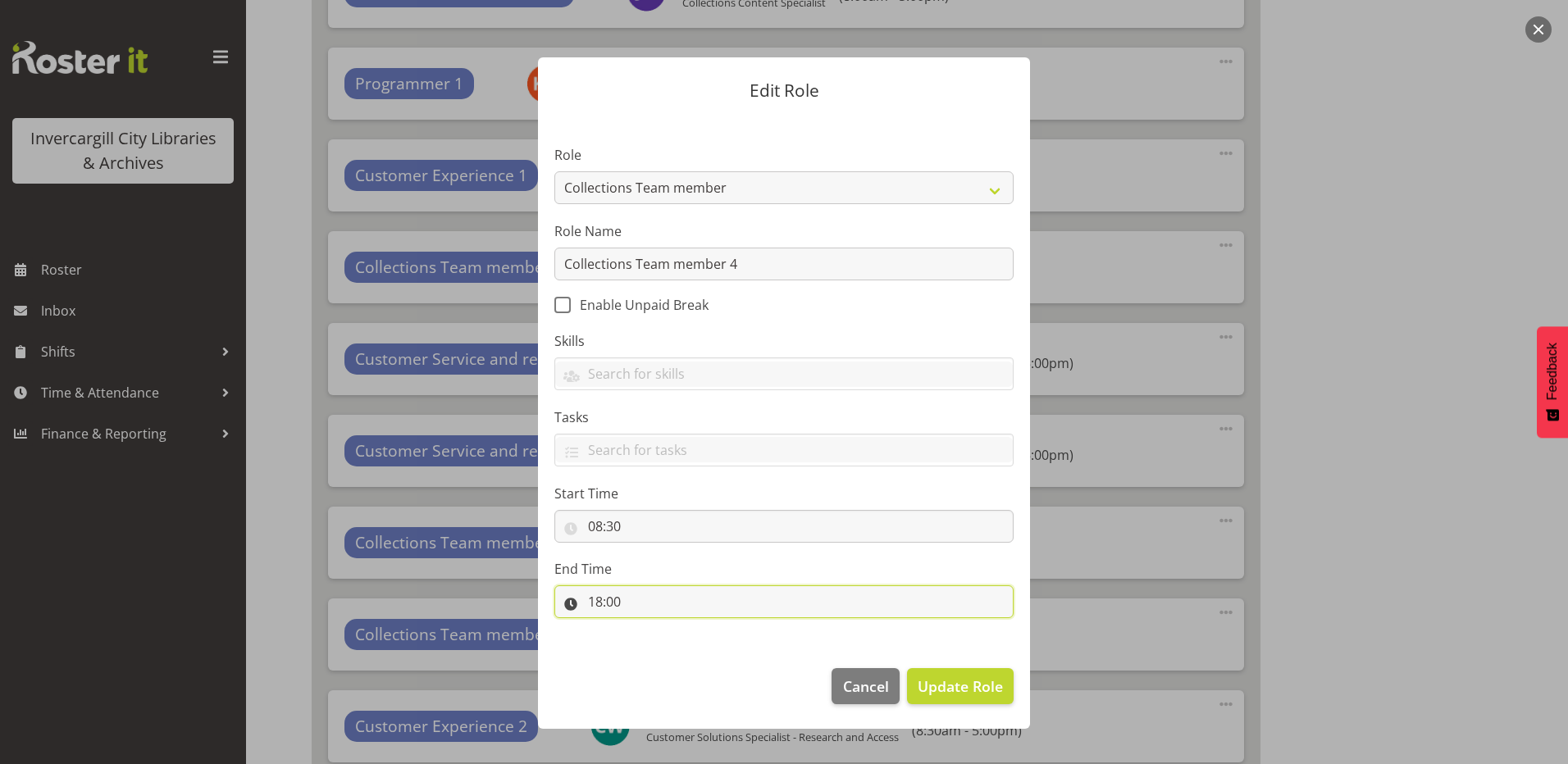
click at [599, 601] on input "18:00" at bounding box center [784, 602] width 460 height 32
click at [668, 645] on select "00 01 02 03 04 05 06 07 08 09 10 11 12 13 14 15 16 17 18 19 20 21 22 23" at bounding box center [666, 644] width 37 height 32
select select "17"
click at [648, 627] on select "00 01 02 03 04 05 06 07 08 09 10 11 12 13 14 15 16 17 18 19 20 21 22 23" at bounding box center [666, 644] width 37 height 32
type input "17:00"
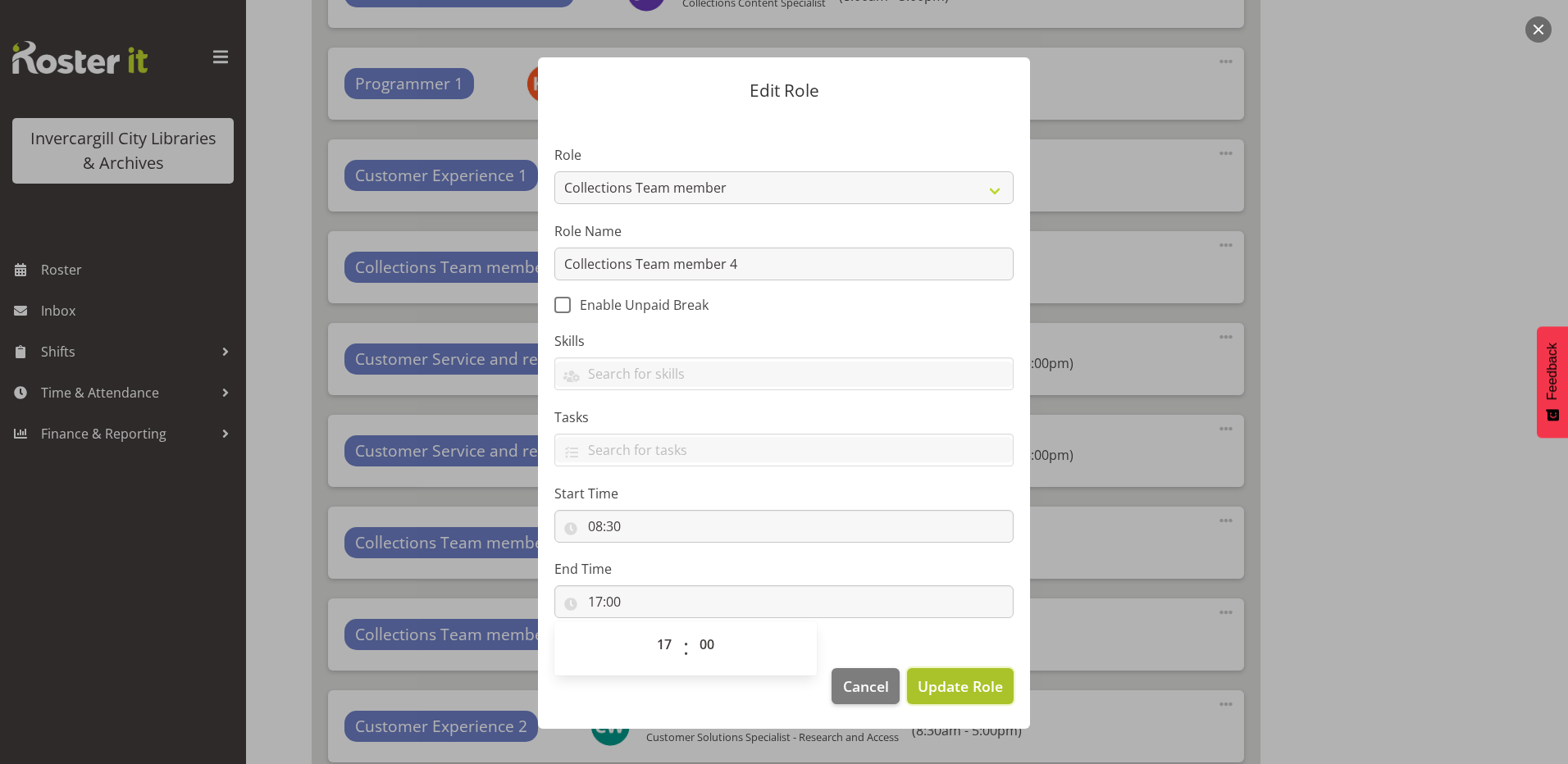
click at [969, 675] on span "Update Role" at bounding box center [959, 686] width 85 height 21
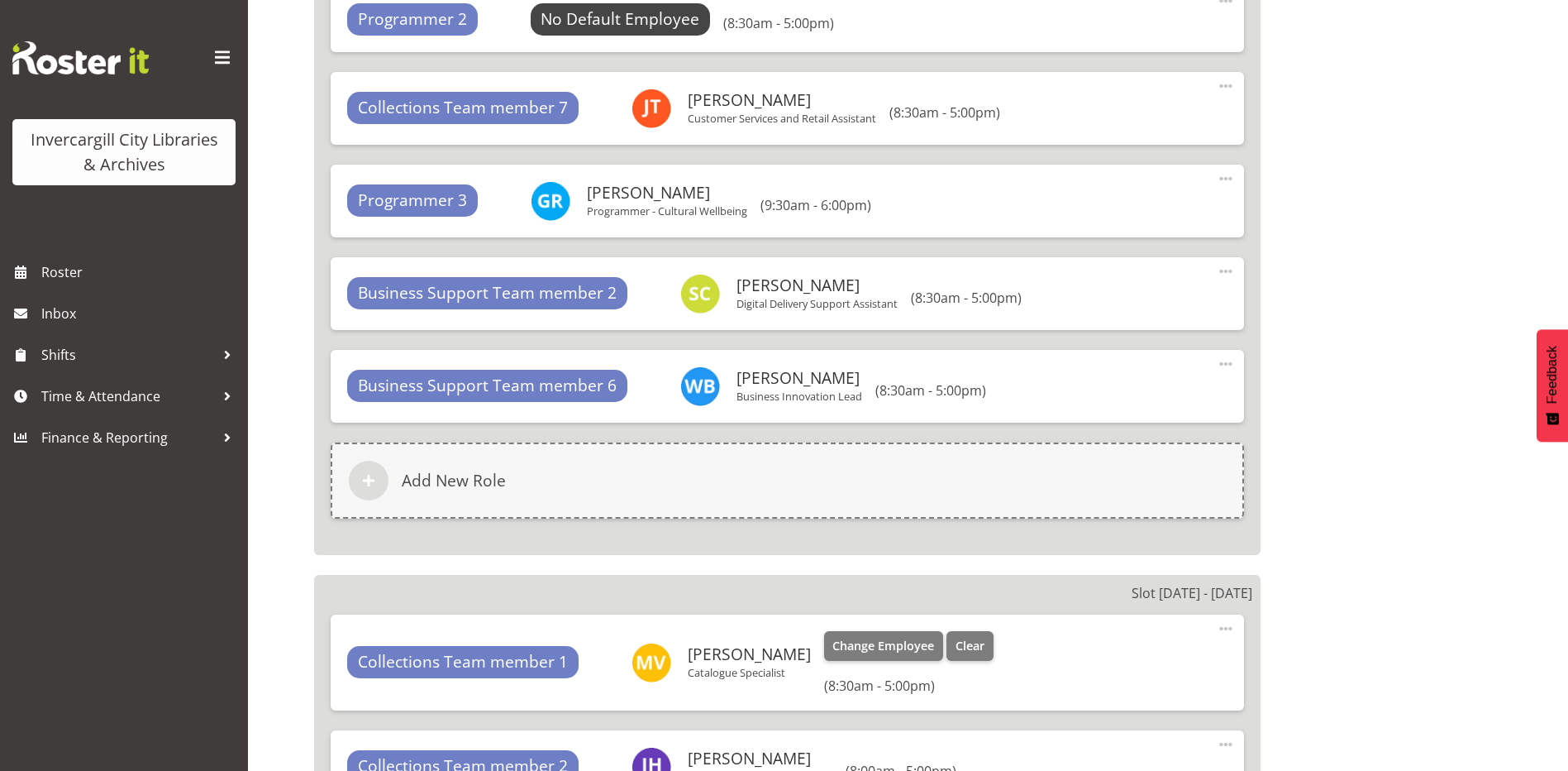
scroll to position [4443, 0]
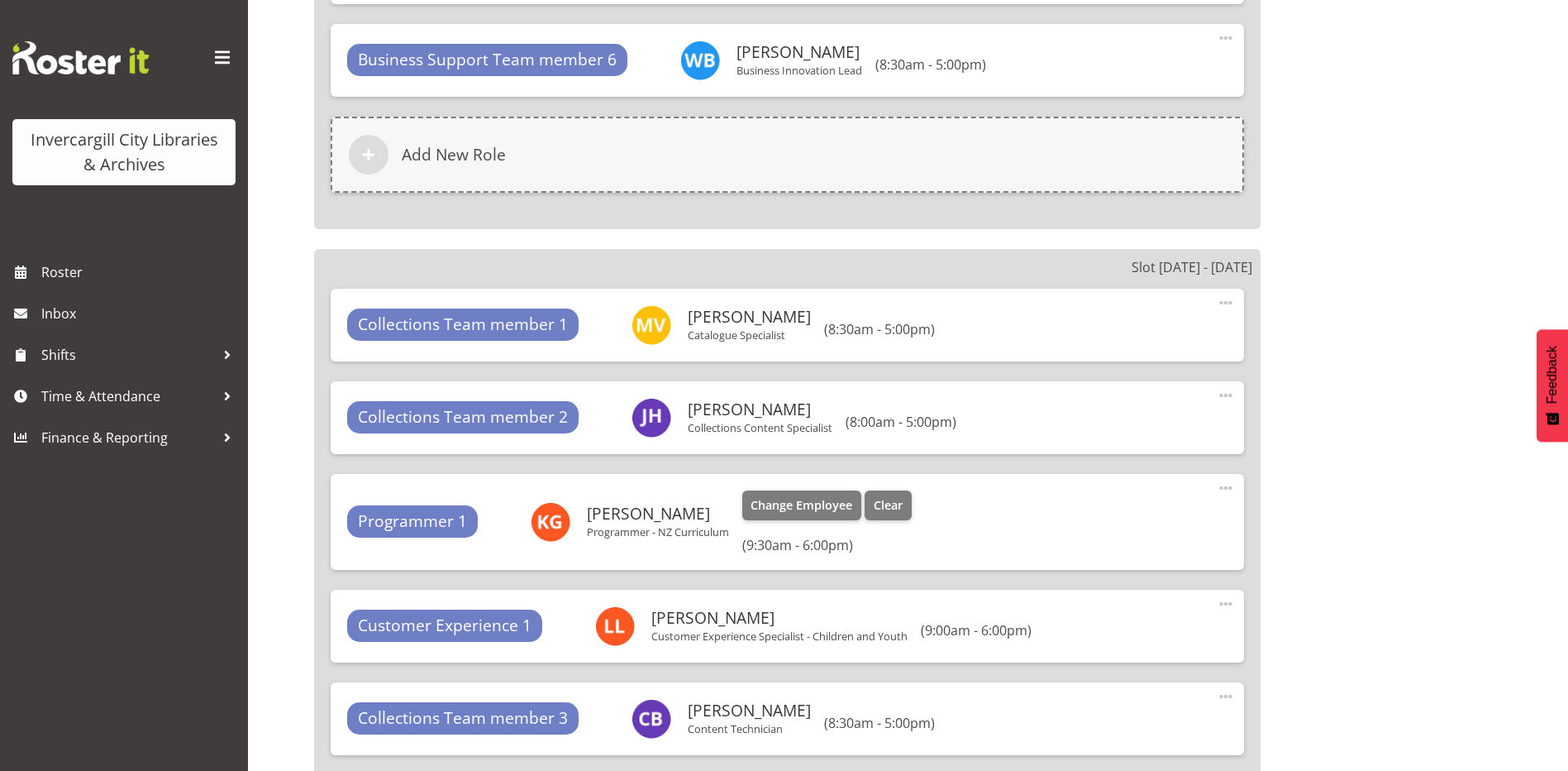
click at [1227, 485] on span at bounding box center [1225, 488] width 20 height 20
click at [1096, 532] on link "Edit" at bounding box center [1156, 524] width 159 height 30
select select "9"
select select "30"
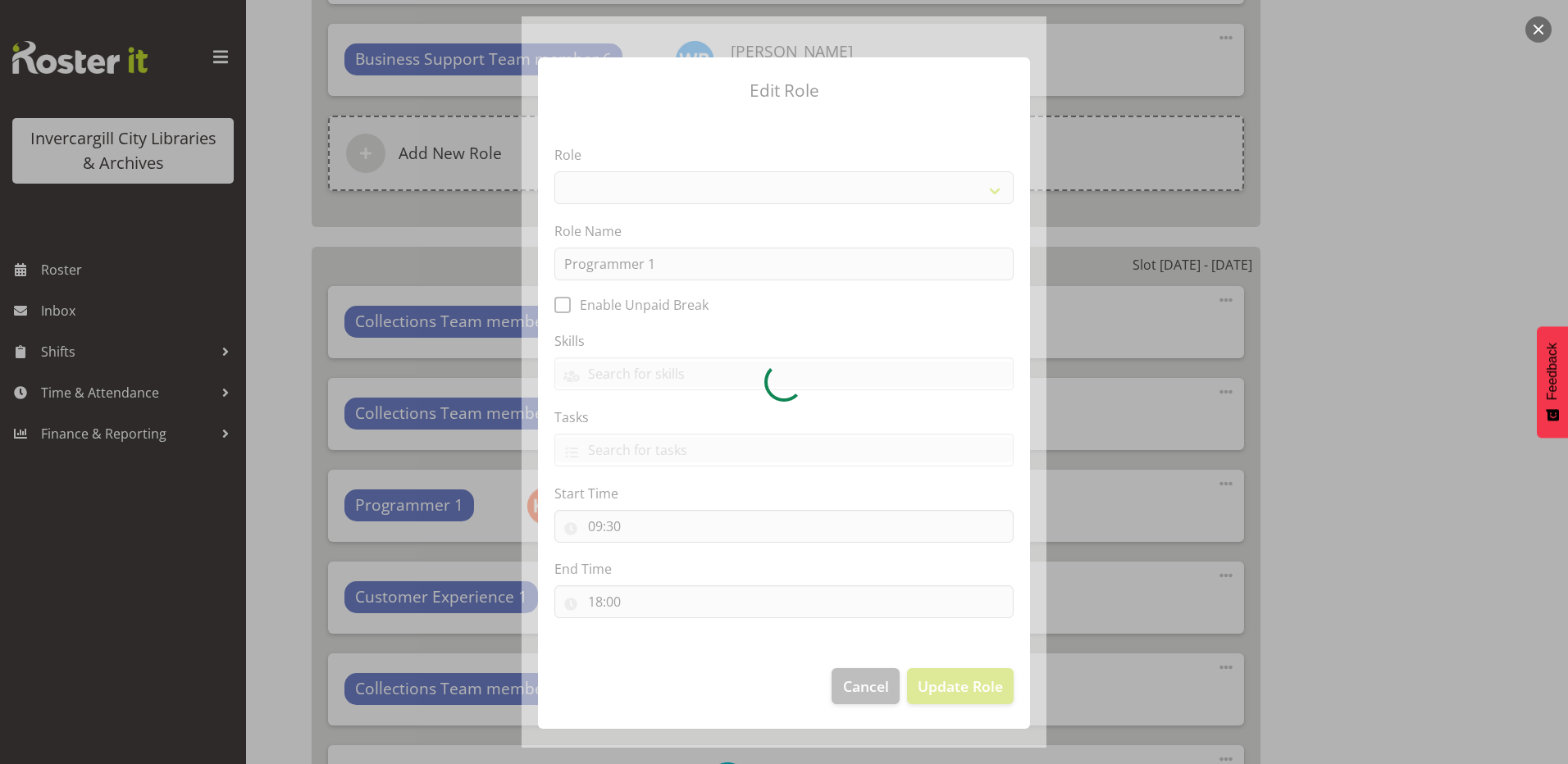
select select "1518"
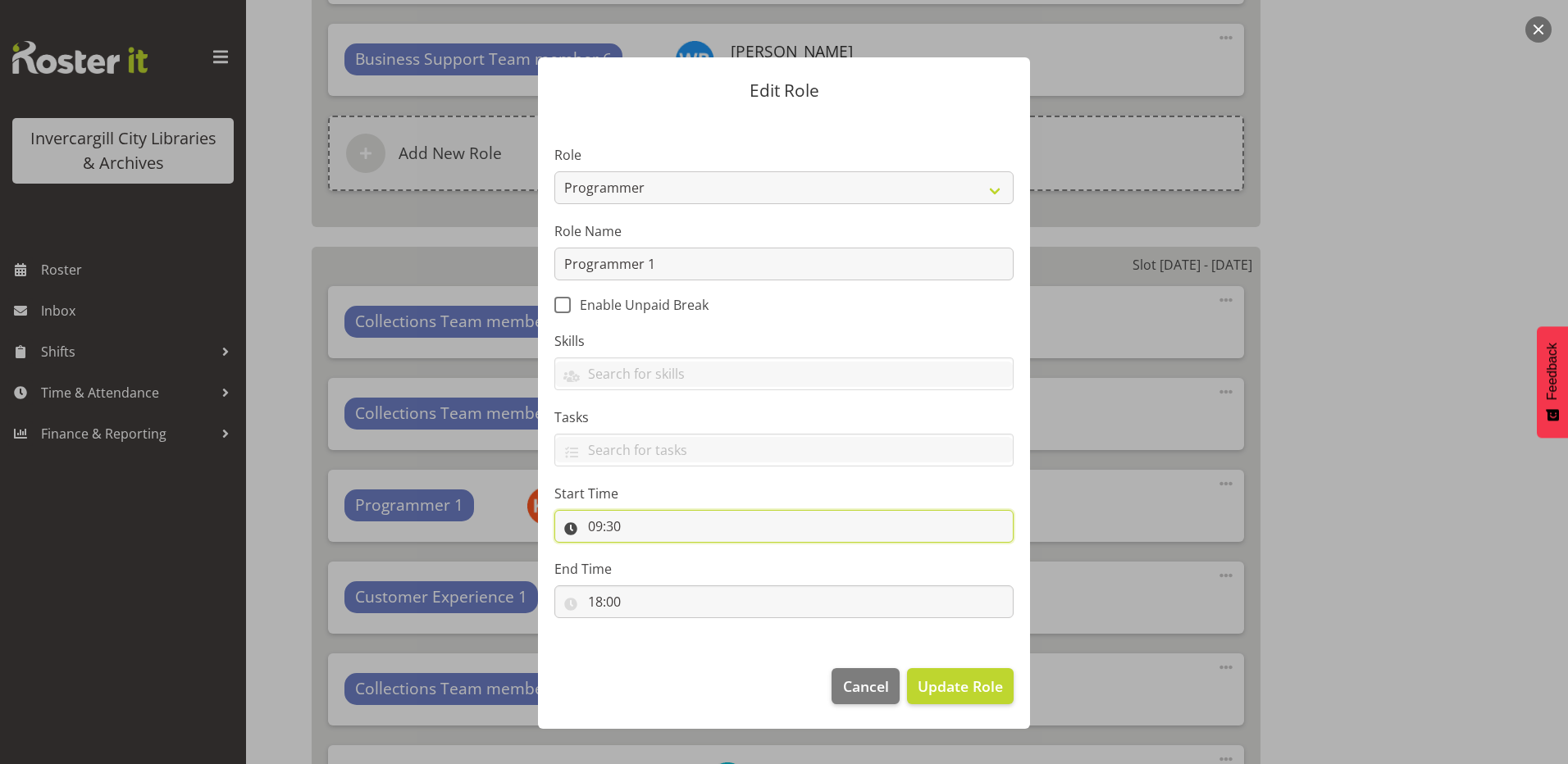
click at [598, 523] on input "09:30" at bounding box center [784, 526] width 460 height 32
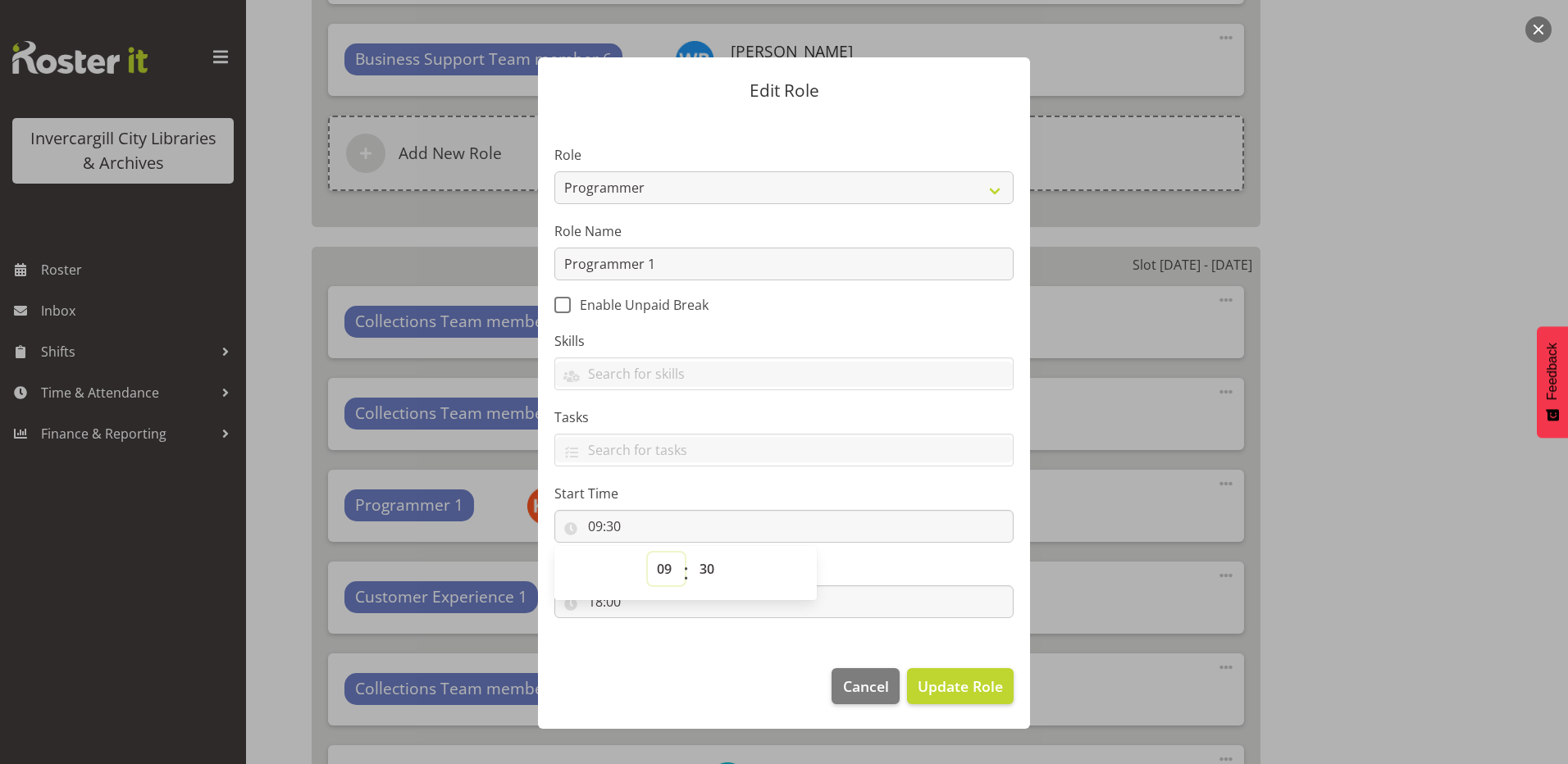
click at [661, 569] on select "00 01 02 03 04 05 06 07 08 09 10 11 12 13 14 15 16 17 18 19 20 21 22 23" at bounding box center [666, 568] width 37 height 32
select select "8"
click at [648, 552] on select "00 01 02 03 04 05 06 07 08 09 10 11 12 13 14 15 16 17 18 19 20 21 22 23" at bounding box center [666, 568] width 37 height 32
type input "08:30"
drag, startPoint x: 643, startPoint y: 673, endPoint x: 641, endPoint y: 661, distance: 12.2
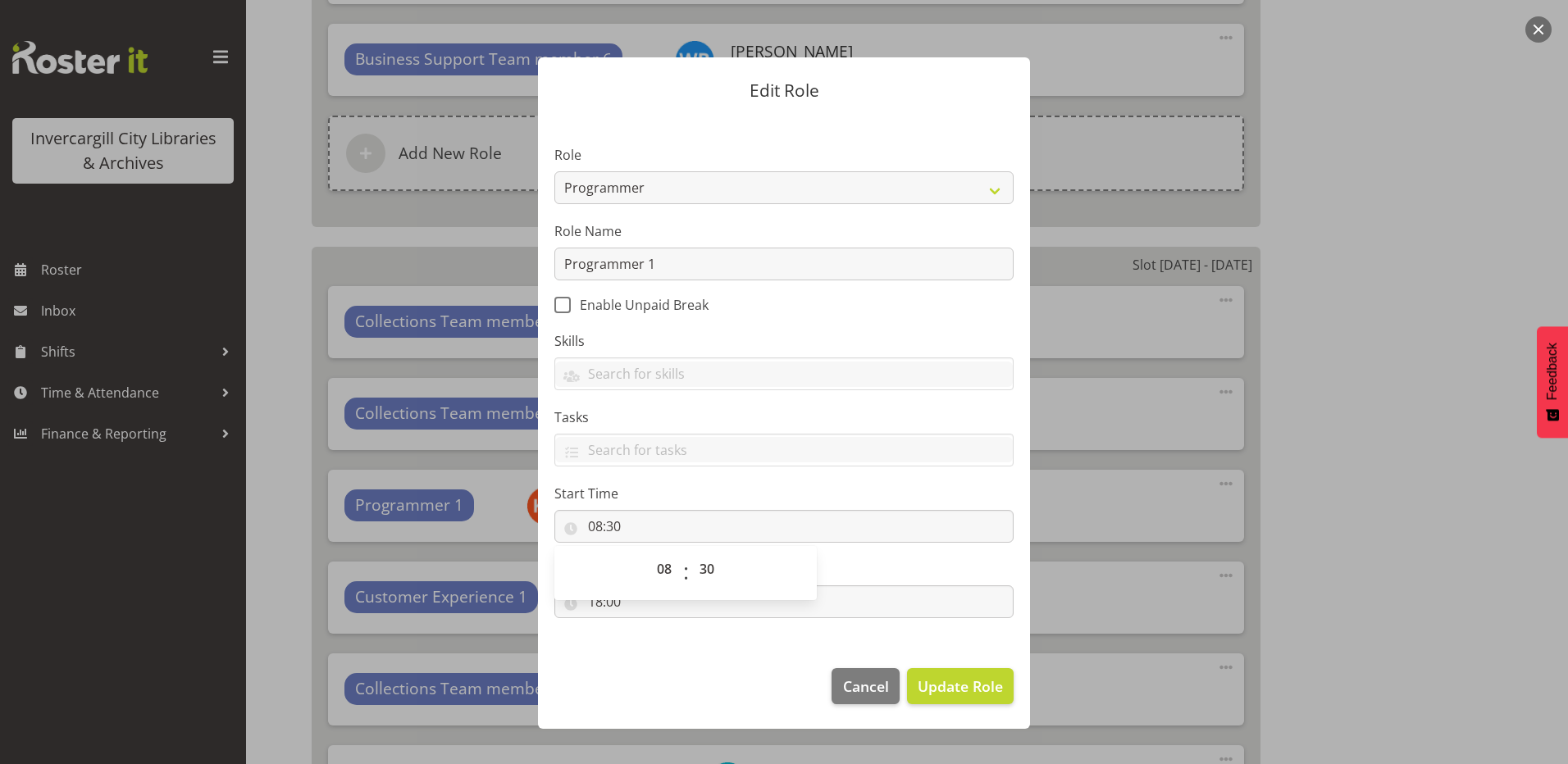
click at [644, 672] on footer "Cancel Update Role" at bounding box center [784, 690] width 492 height 77
click at [607, 605] on input "18:00" at bounding box center [784, 602] width 460 height 32
click at [670, 647] on select "00 01 02 03 04 05 06 07 08 09 10 11 12 13 14 15 16 17 18 19 20 21 22 23" at bounding box center [666, 644] width 37 height 32
select select "17"
click at [648, 627] on select "00 01 02 03 04 05 06 07 08 09 10 11 12 13 14 15 16 17 18 19 20 21 22 23" at bounding box center [666, 644] width 37 height 32
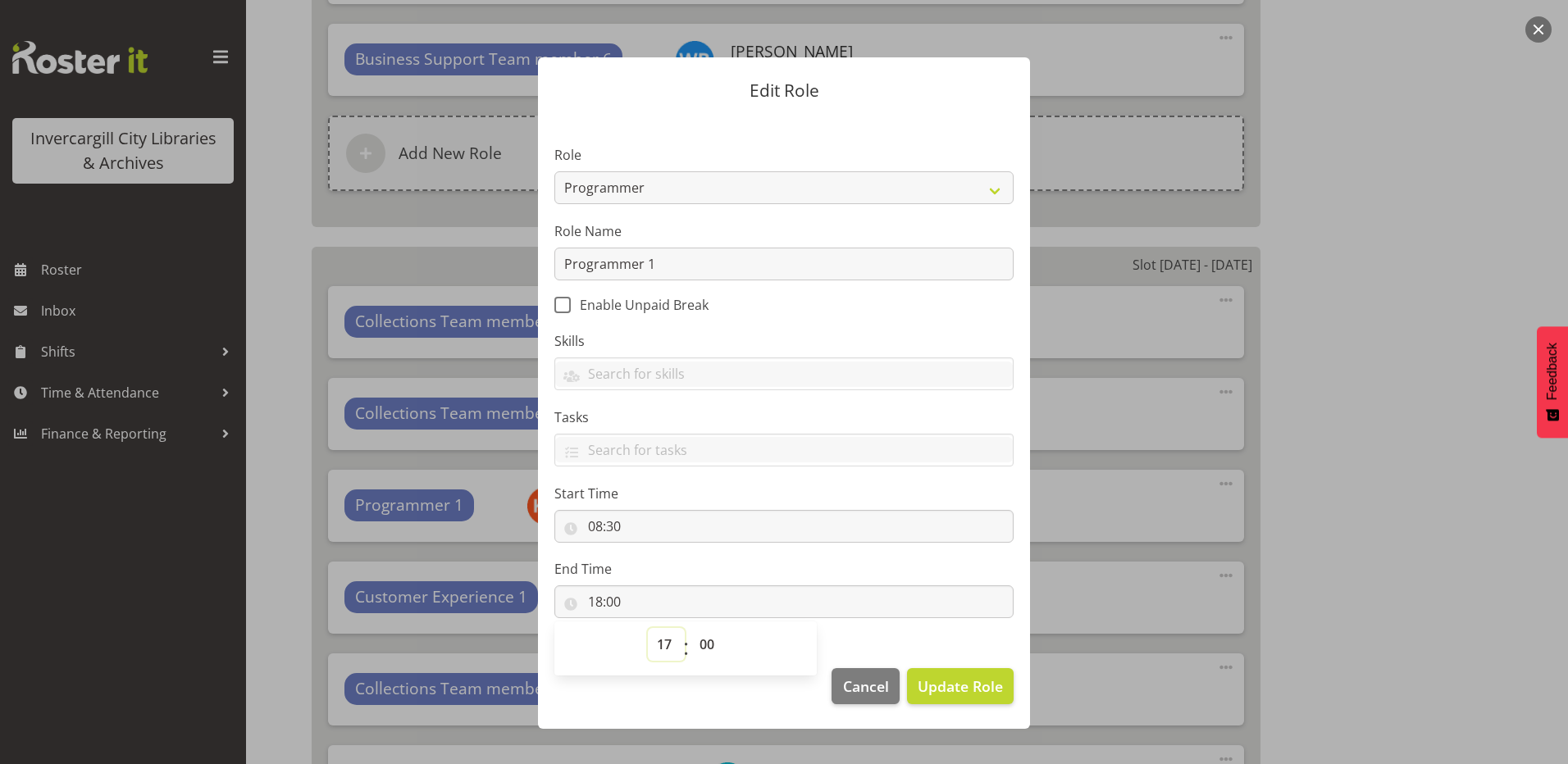
type input "17:00"
click at [950, 680] on span "Update Role" at bounding box center [959, 686] width 85 height 21
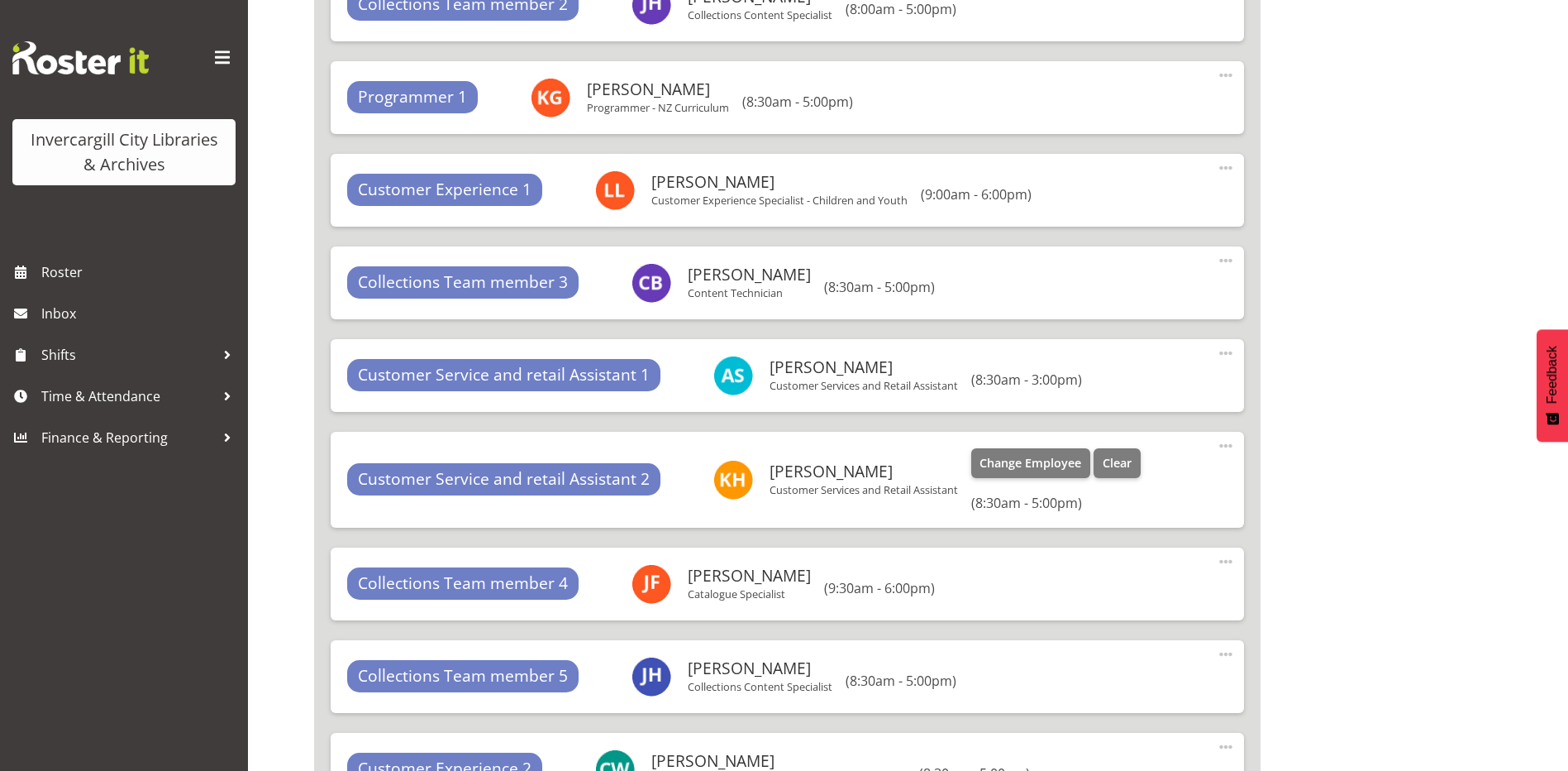
scroll to position [4857, 0]
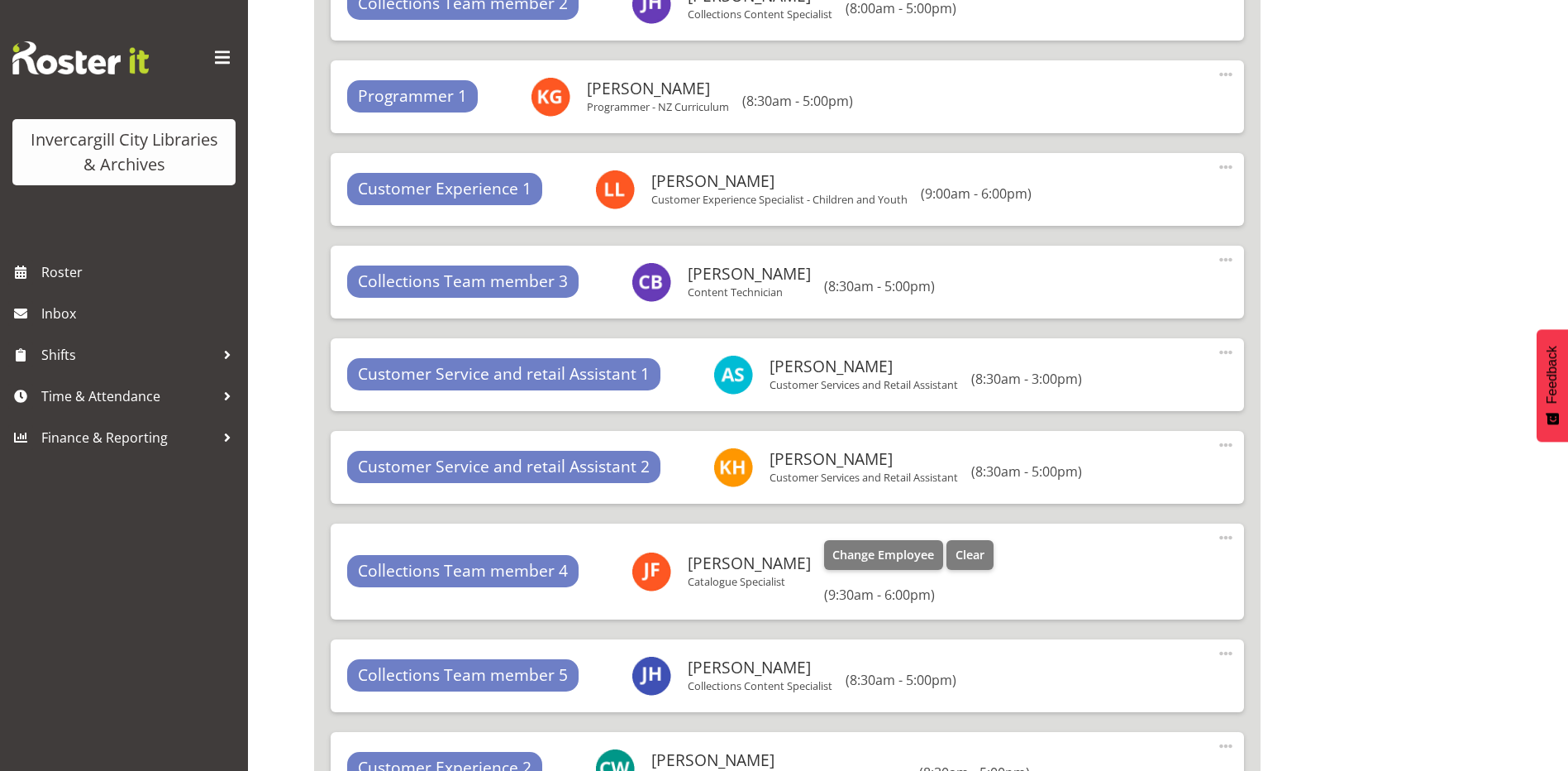
click at [1227, 538] on span at bounding box center [1225, 538] width 20 height 20
click at [1144, 571] on link "Edit" at bounding box center [1156, 573] width 159 height 30
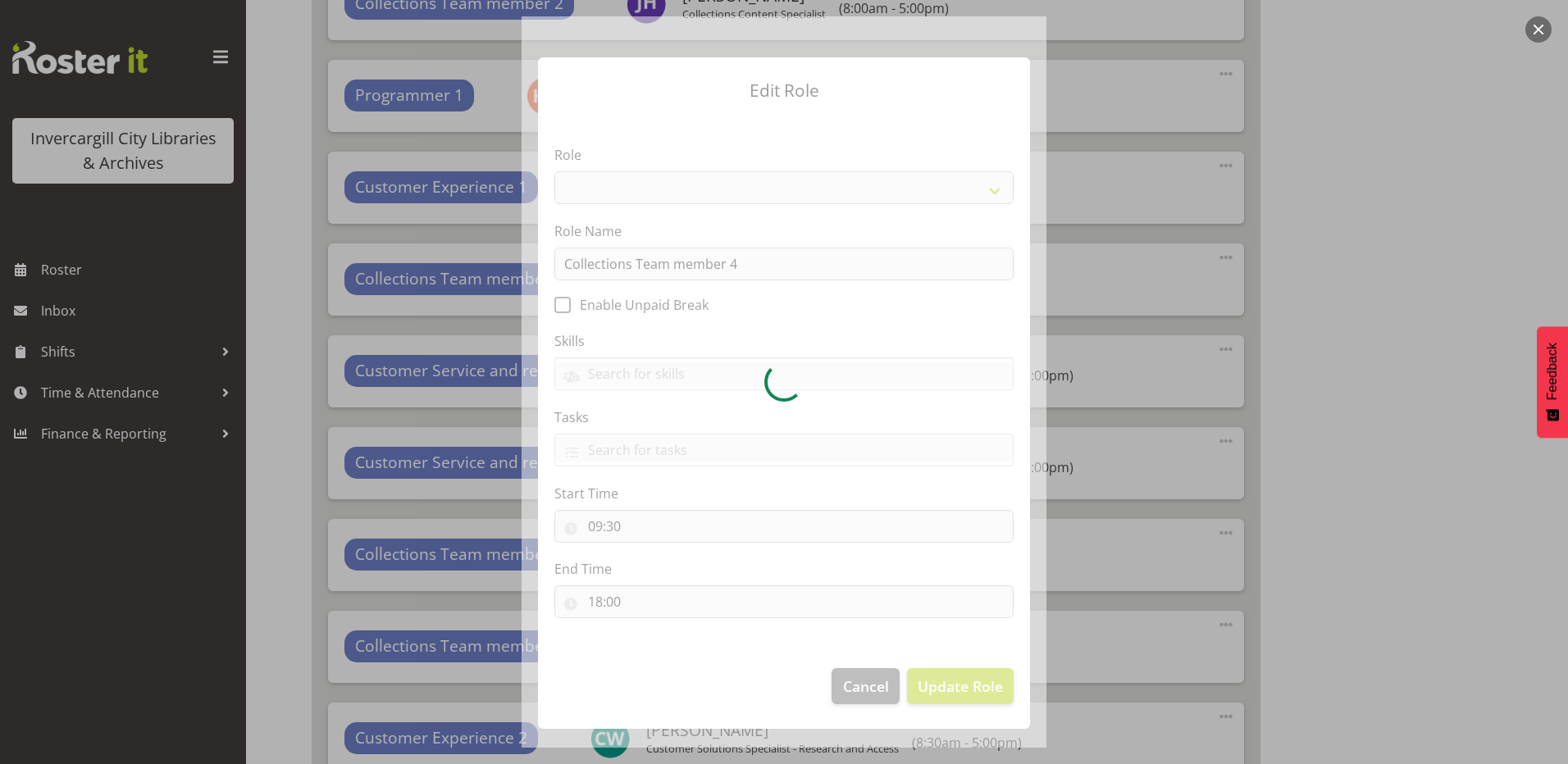
select select "1524"
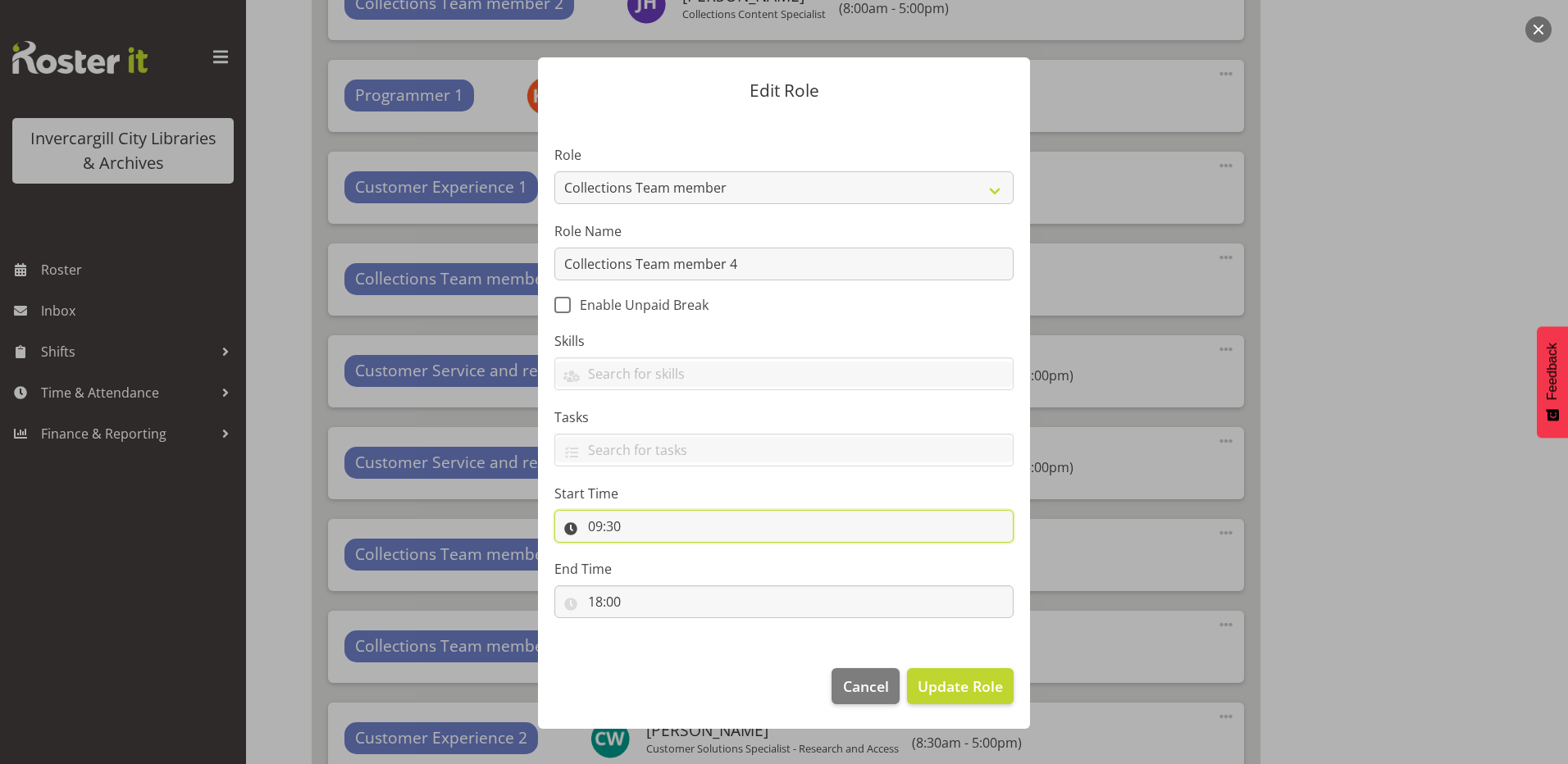
click at [602, 533] on input "09:30" at bounding box center [784, 526] width 460 height 32
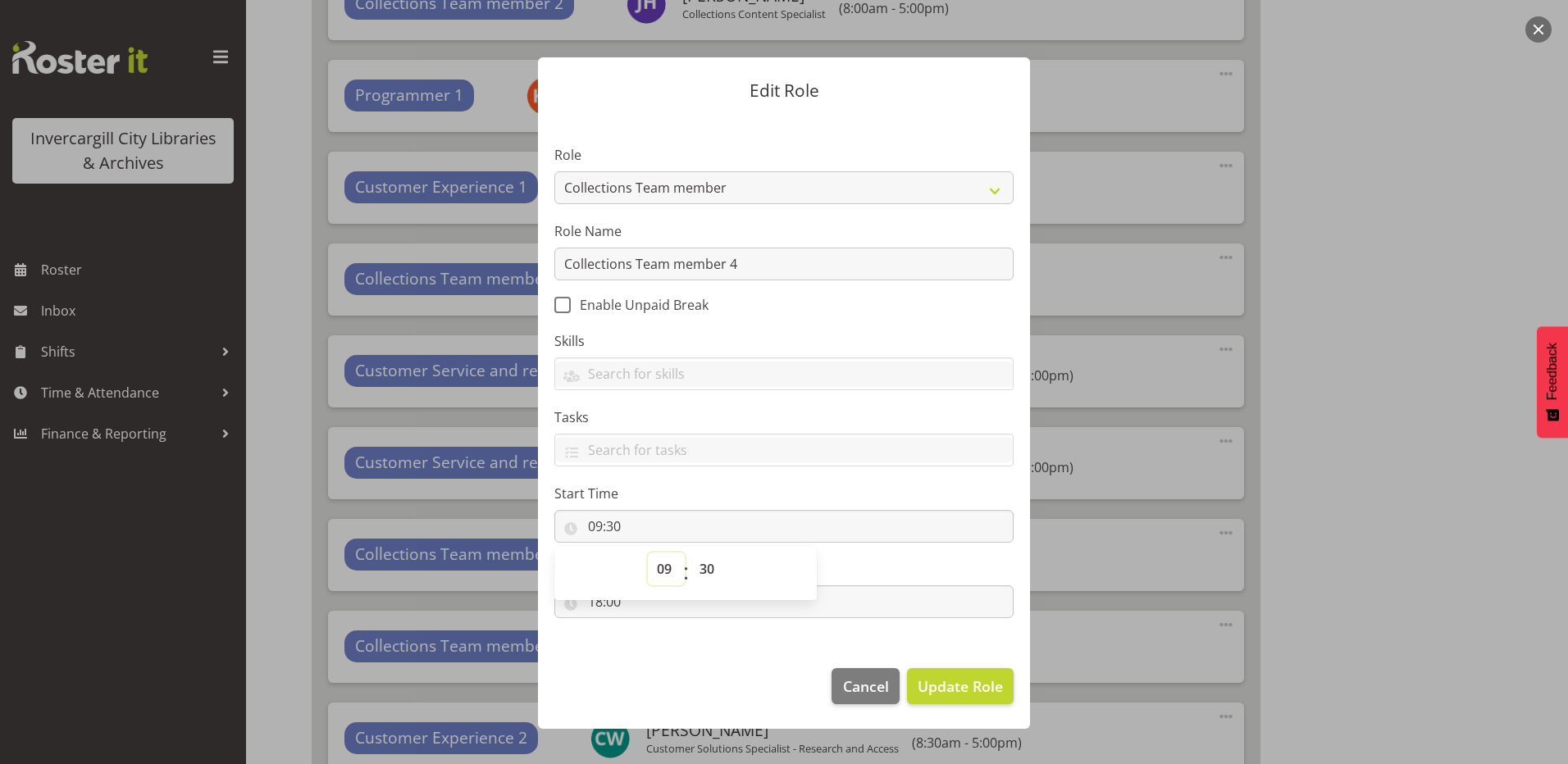
click at [659, 572] on select "00 01 02 03 04 05 06 07 08 09 10 11 12 13 14 15 16 17 18 19 20 21 22 23" at bounding box center [666, 568] width 37 height 32
select select "8"
click at [648, 552] on select "00 01 02 03 04 05 06 07 08 09 10 11 12 13 14 15 16 17 18 19 20 21 22 23" at bounding box center [666, 568] width 37 height 32
type input "08:30"
click at [662, 681] on footer "Cancel Update Role" at bounding box center [784, 690] width 492 height 77
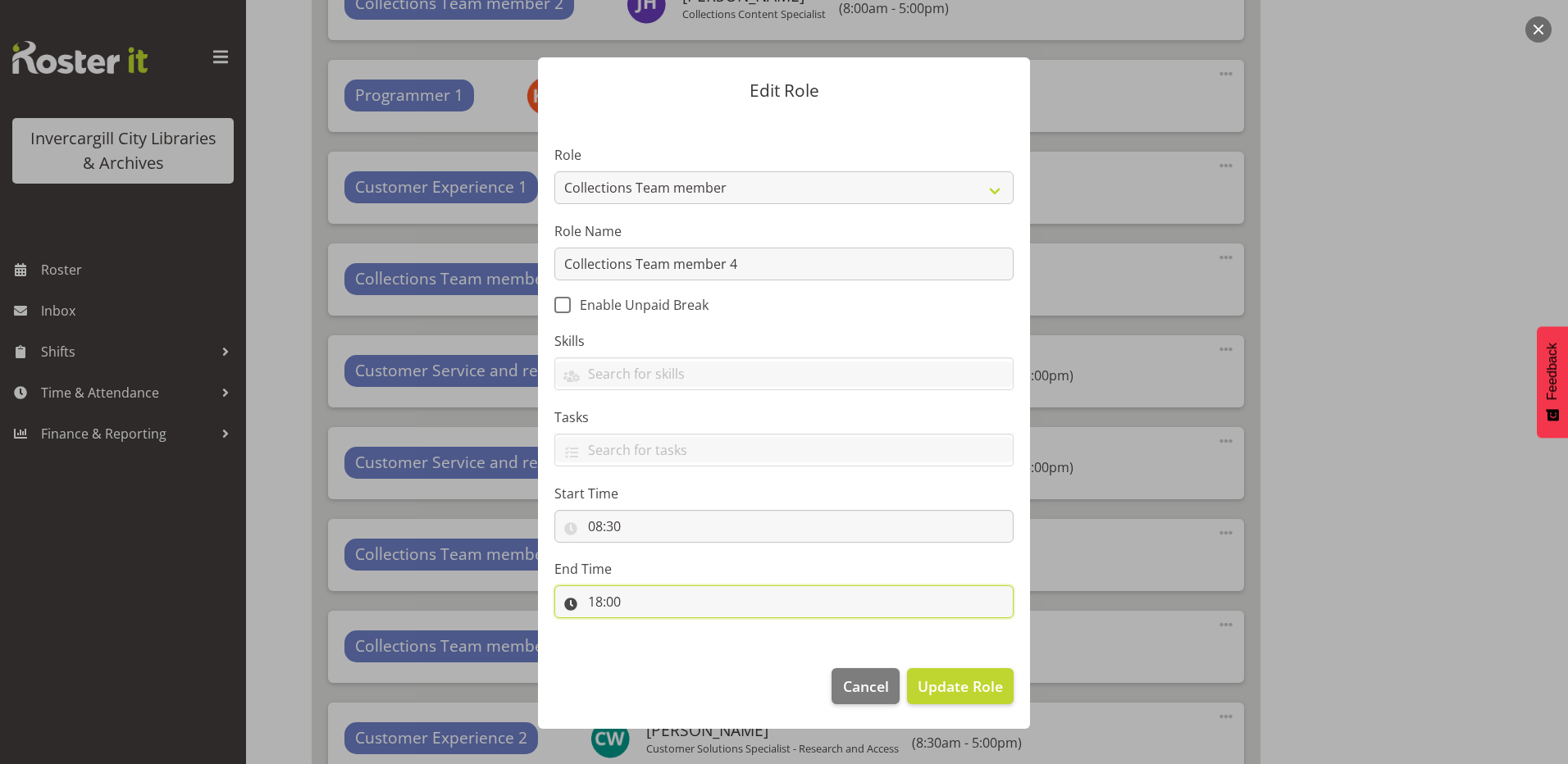
click at [600, 589] on input "18:00" at bounding box center [784, 602] width 460 height 32
click at [657, 639] on select "00 01 02 03 04 05 06 07 08 09 10 11 12 13 14 15 16 17 18 19 20 21 22 23" at bounding box center [666, 644] width 37 height 32
select select "17"
click at [648, 627] on select "00 01 02 03 04 05 06 07 08 09 10 11 12 13 14 15 16 17 18 19 20 21 22 23" at bounding box center [666, 644] width 37 height 32
type input "17:00"
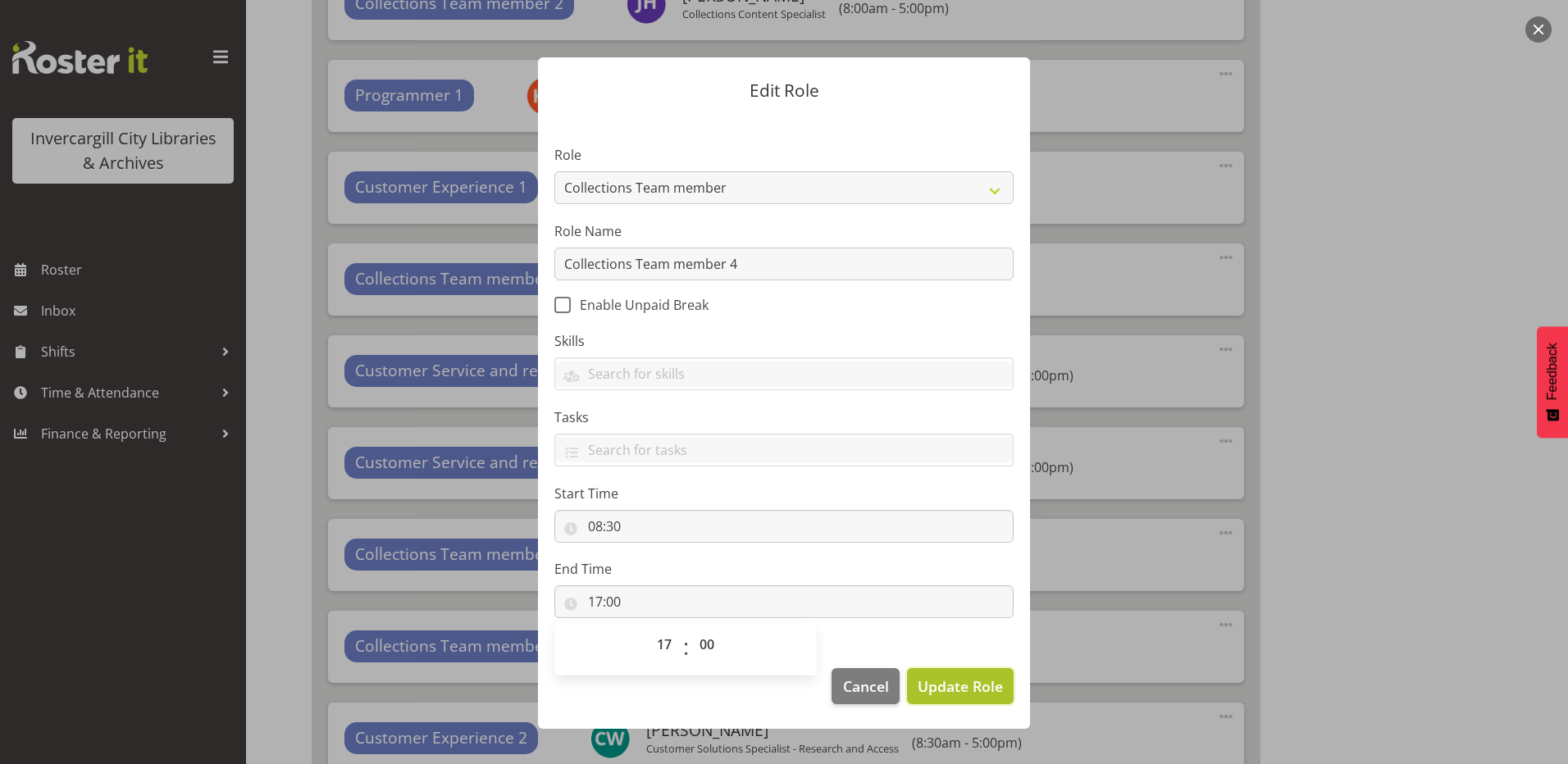
click at [929, 681] on span "Update Role" at bounding box center [959, 686] width 85 height 21
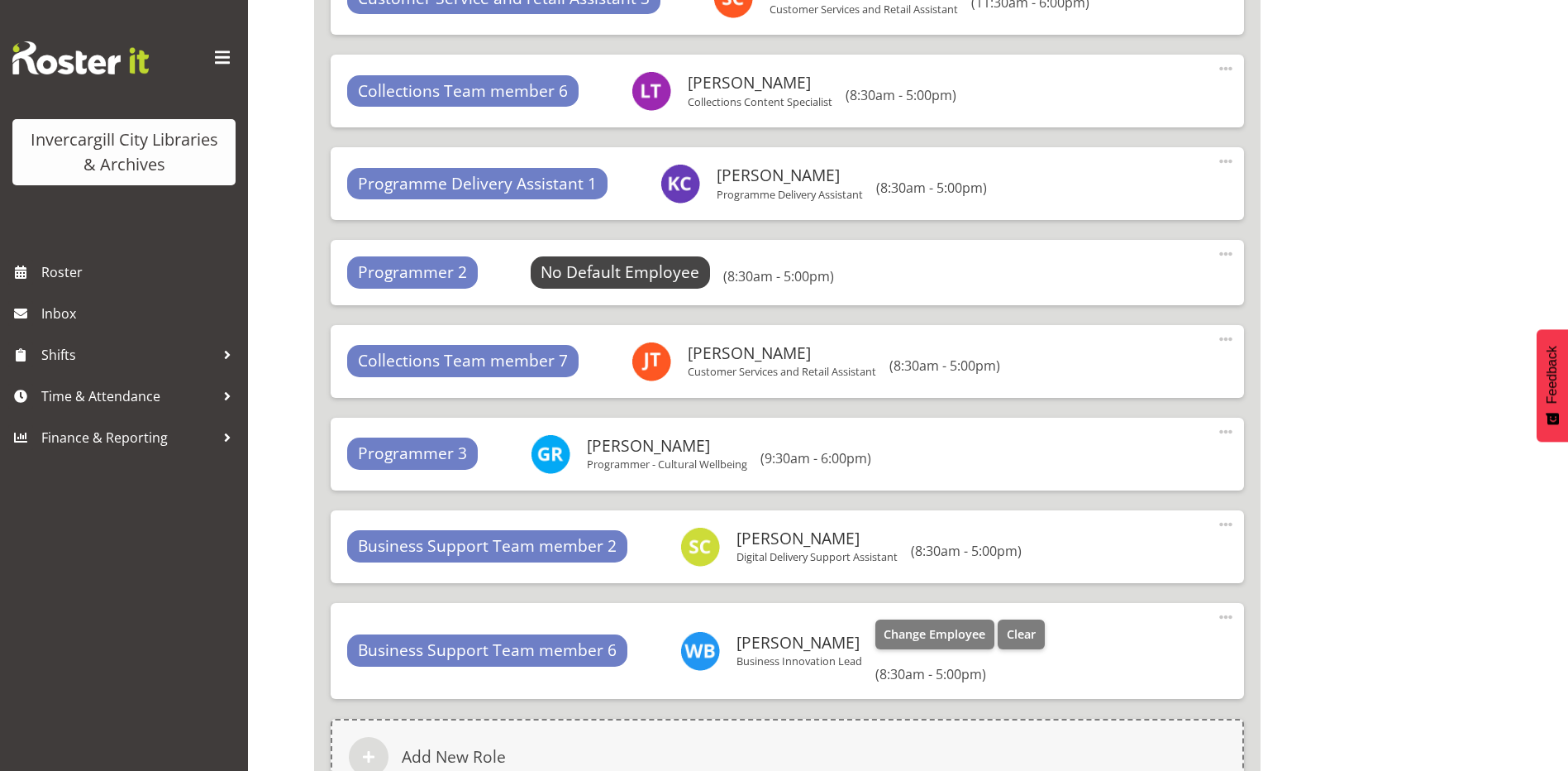
scroll to position [3782, 0]
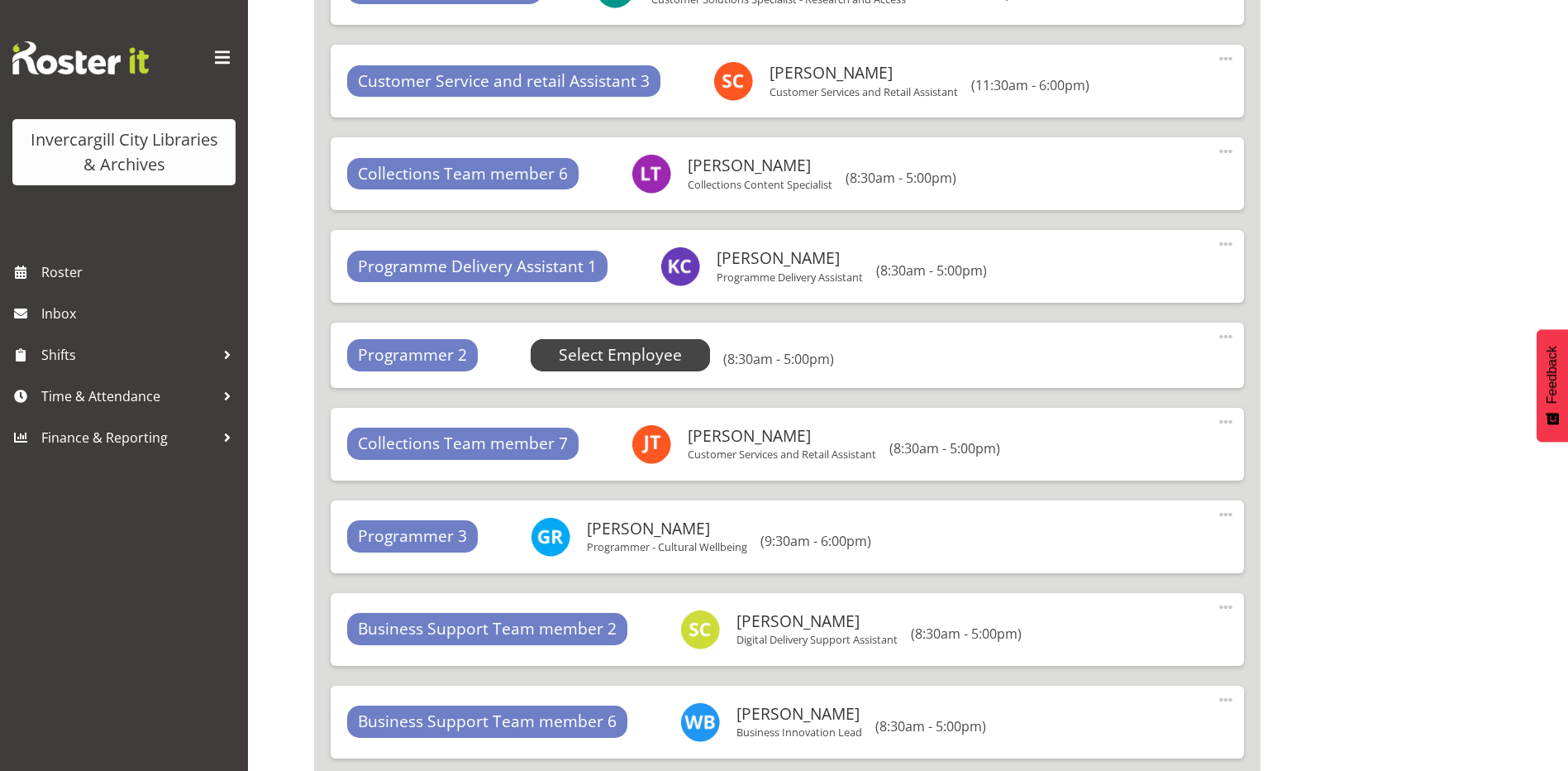
click at [0, 0] on span "Select Employee" at bounding box center [0, 0] width 0 height 0
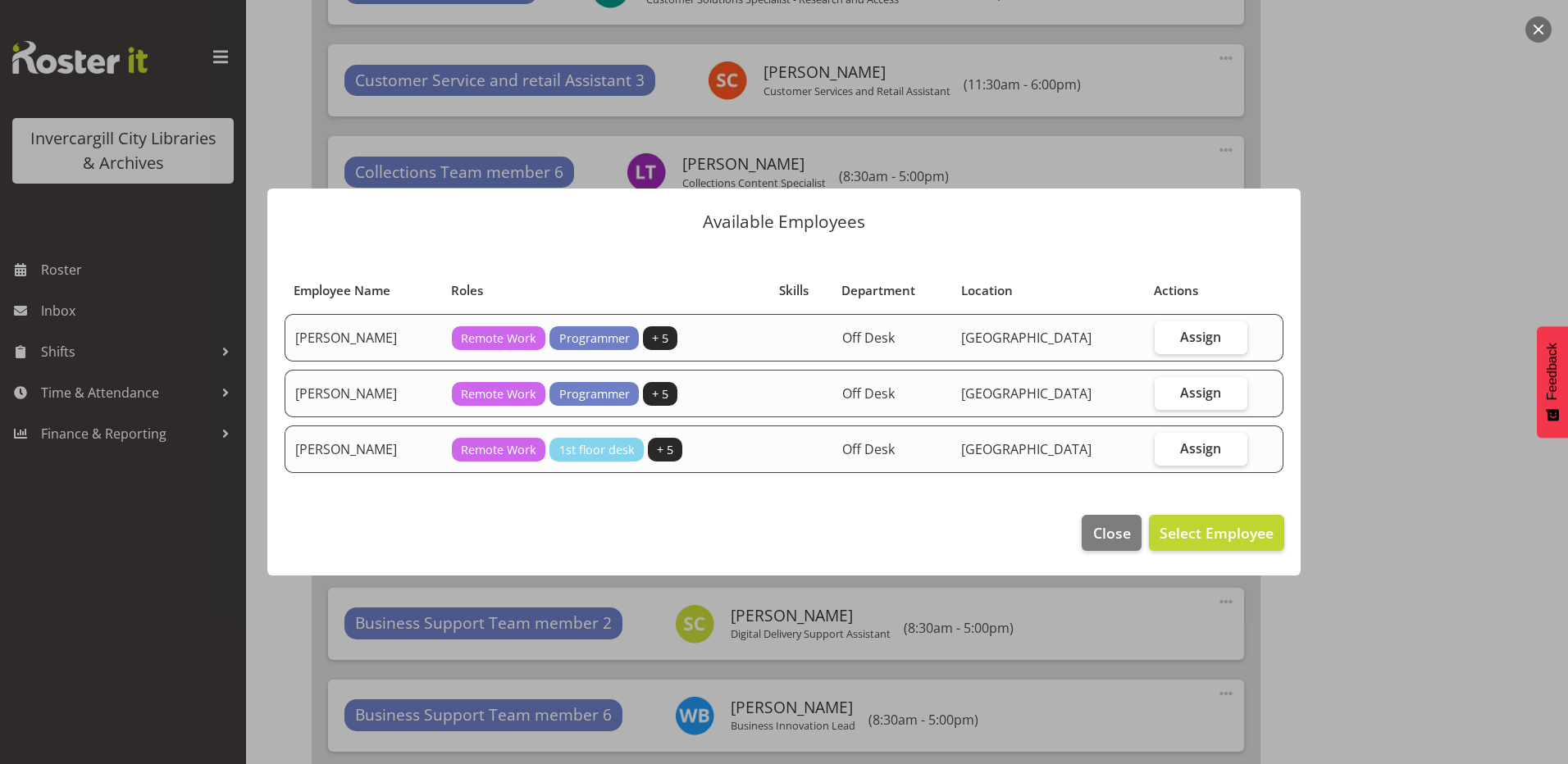
drag, startPoint x: 1212, startPoint y: 444, endPoint x: 1202, endPoint y: 494, distance: 51.0
click at [1208, 445] on span "Assign" at bounding box center [1200, 448] width 41 height 16
click at [1166, 445] on input "Assign" at bounding box center [1159, 447] width 11 height 11
checkbox input "true"
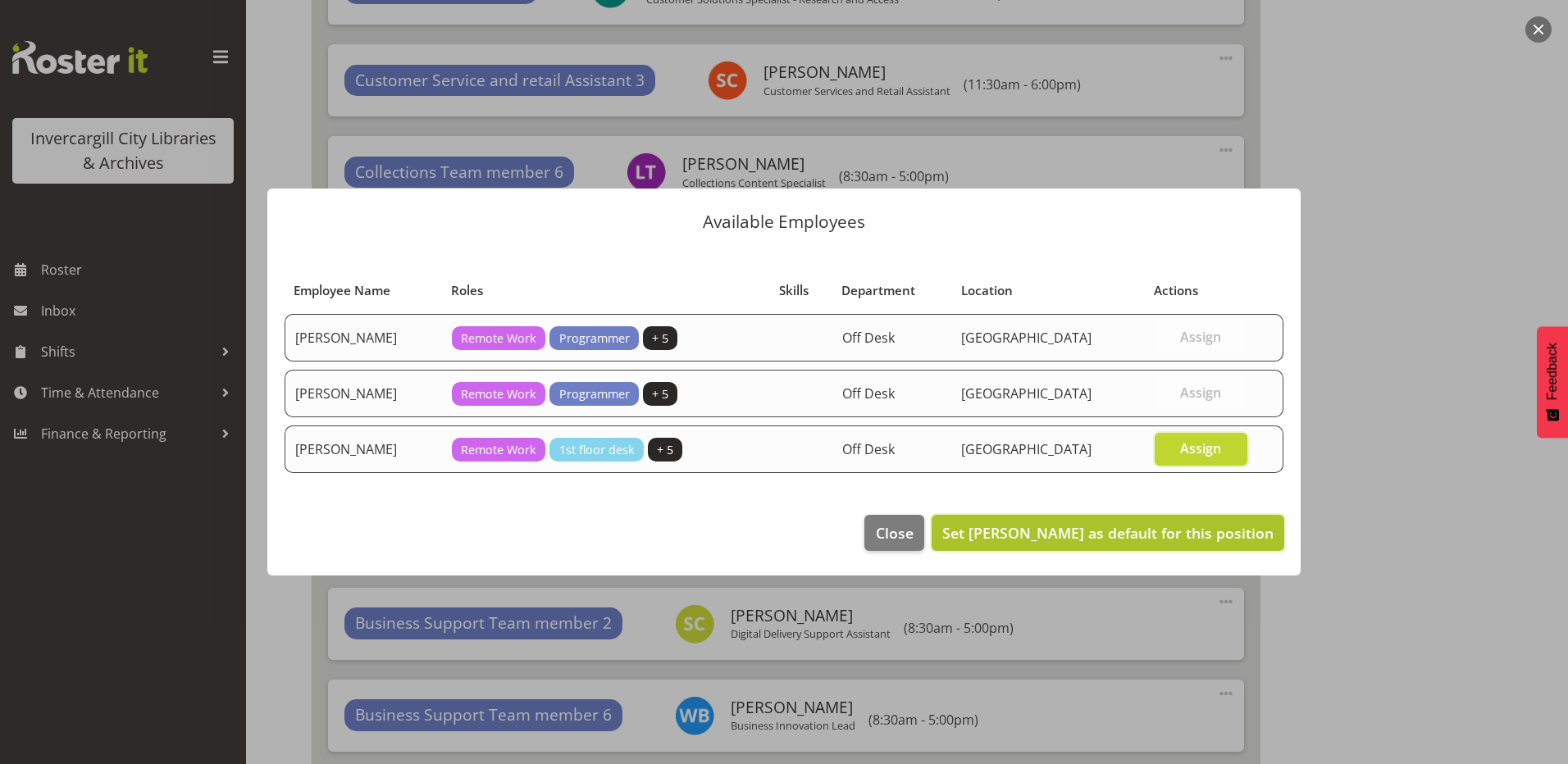
click at [1211, 533] on span "Set Saniya Thompson as default for this position" at bounding box center [1107, 533] width 332 height 20
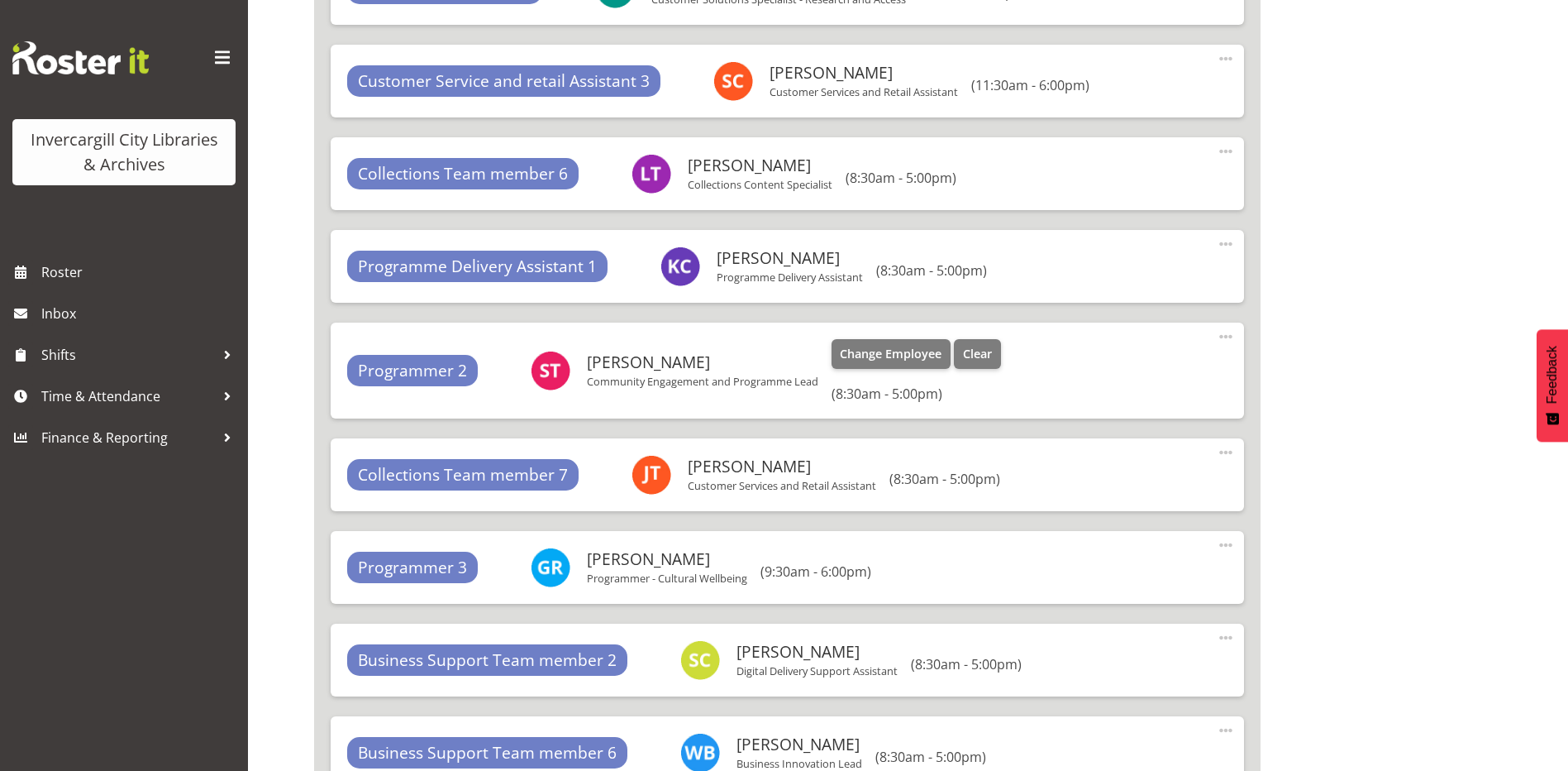
click at [1224, 335] on span at bounding box center [1225, 336] width 20 height 20
click at [1142, 369] on link "Edit" at bounding box center [1156, 373] width 159 height 30
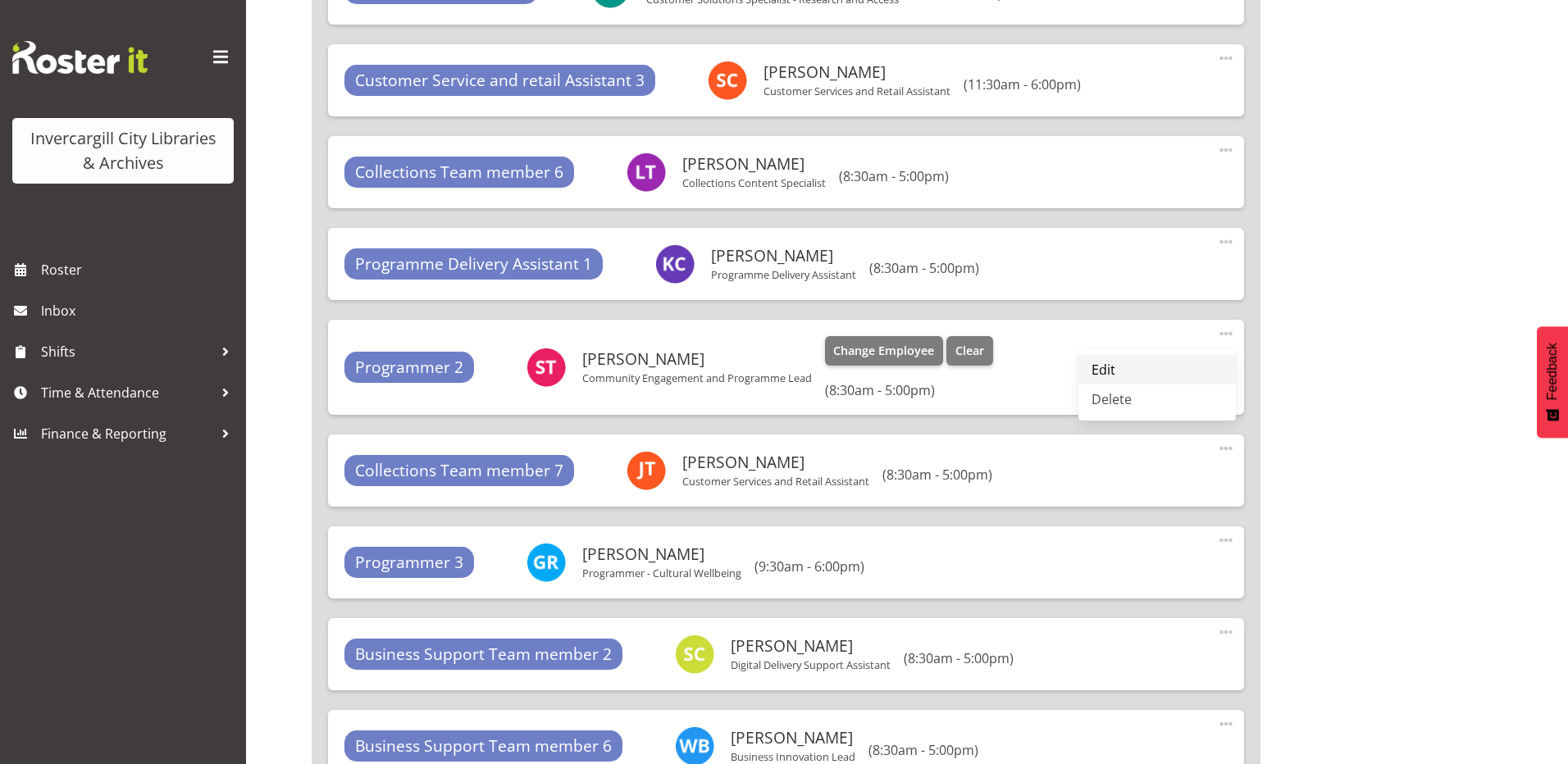
select select "8"
select select "30"
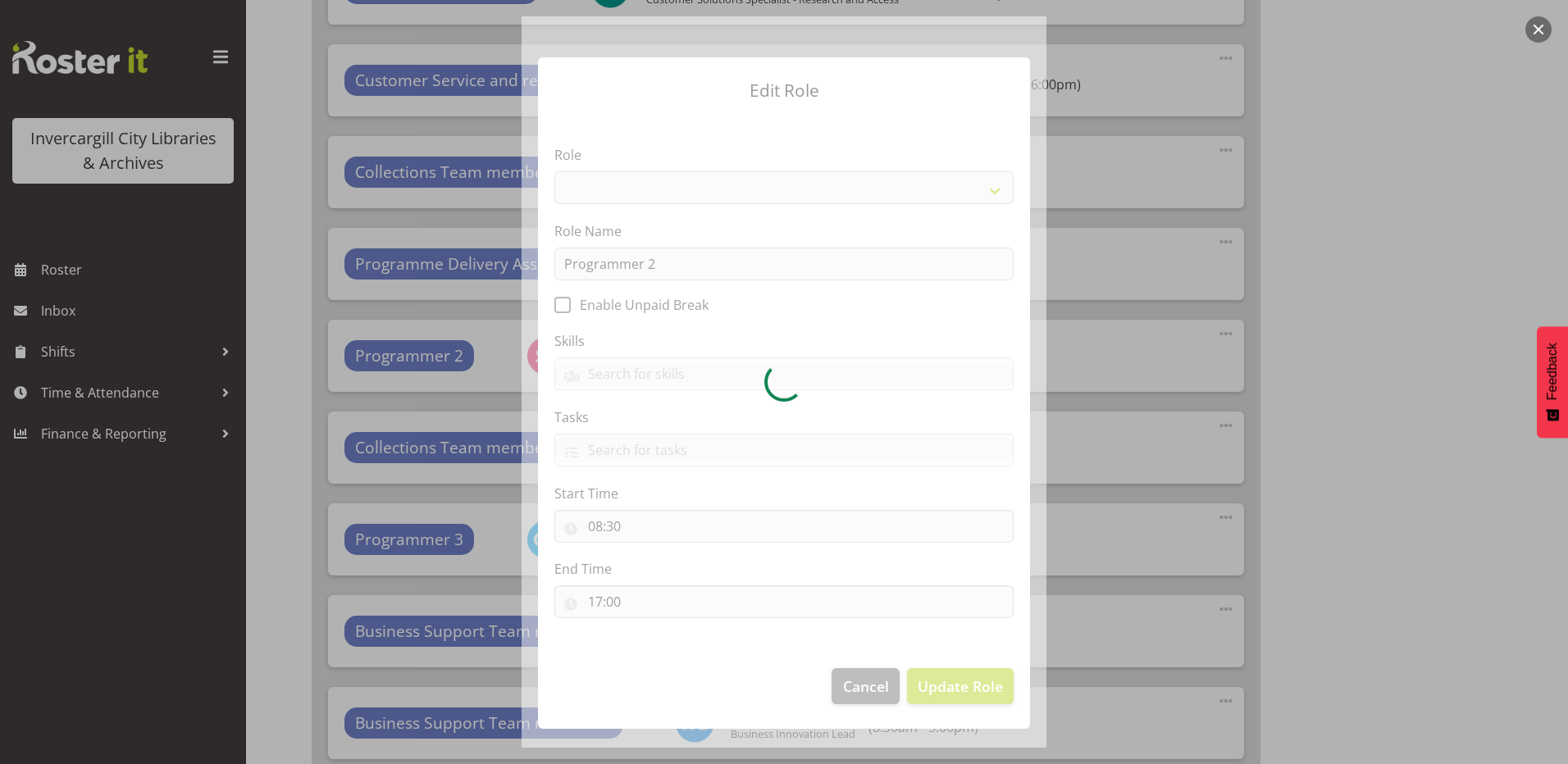
select select "1518"
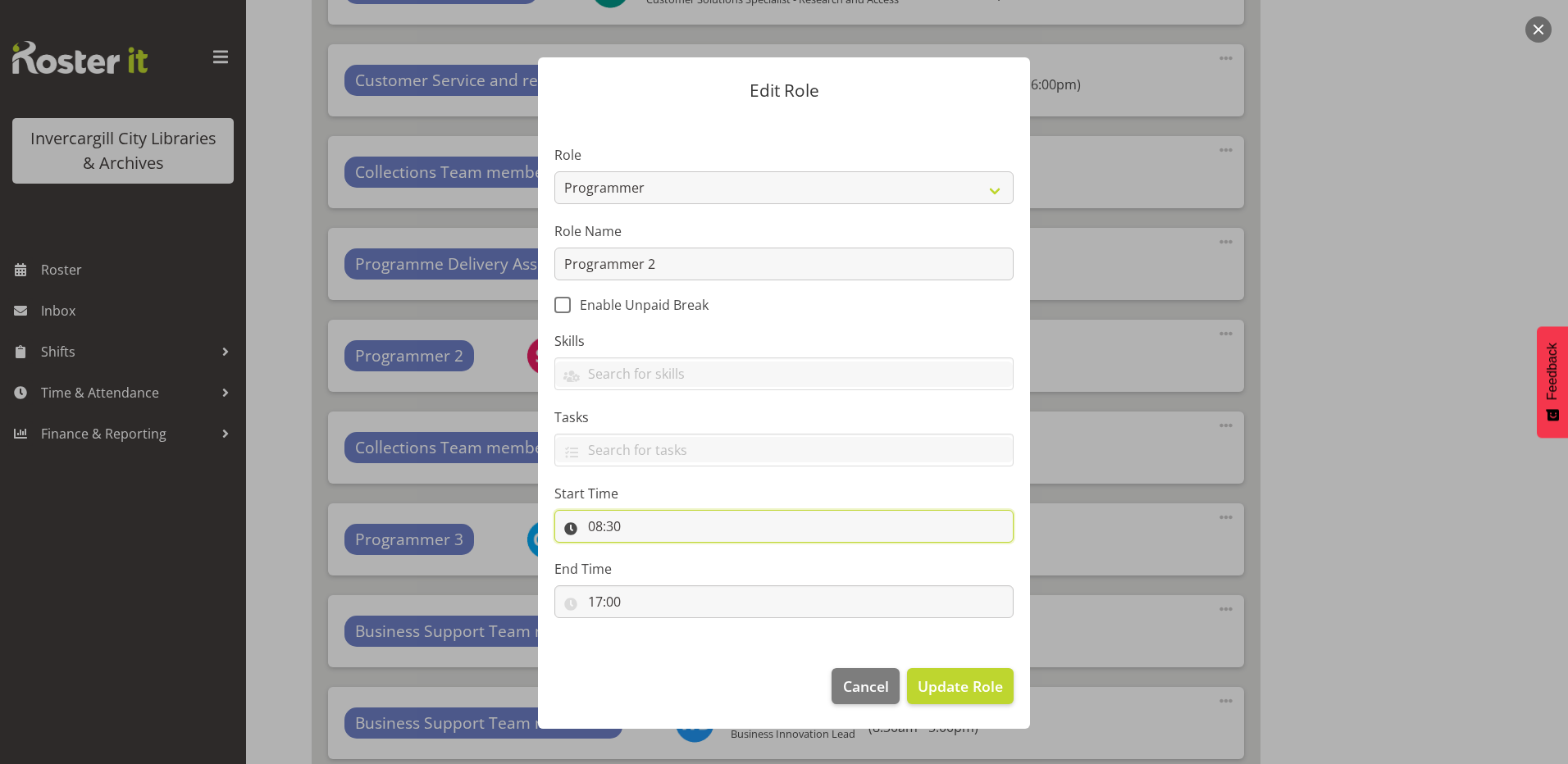
click at [605, 526] on input "08:30" at bounding box center [784, 526] width 460 height 32
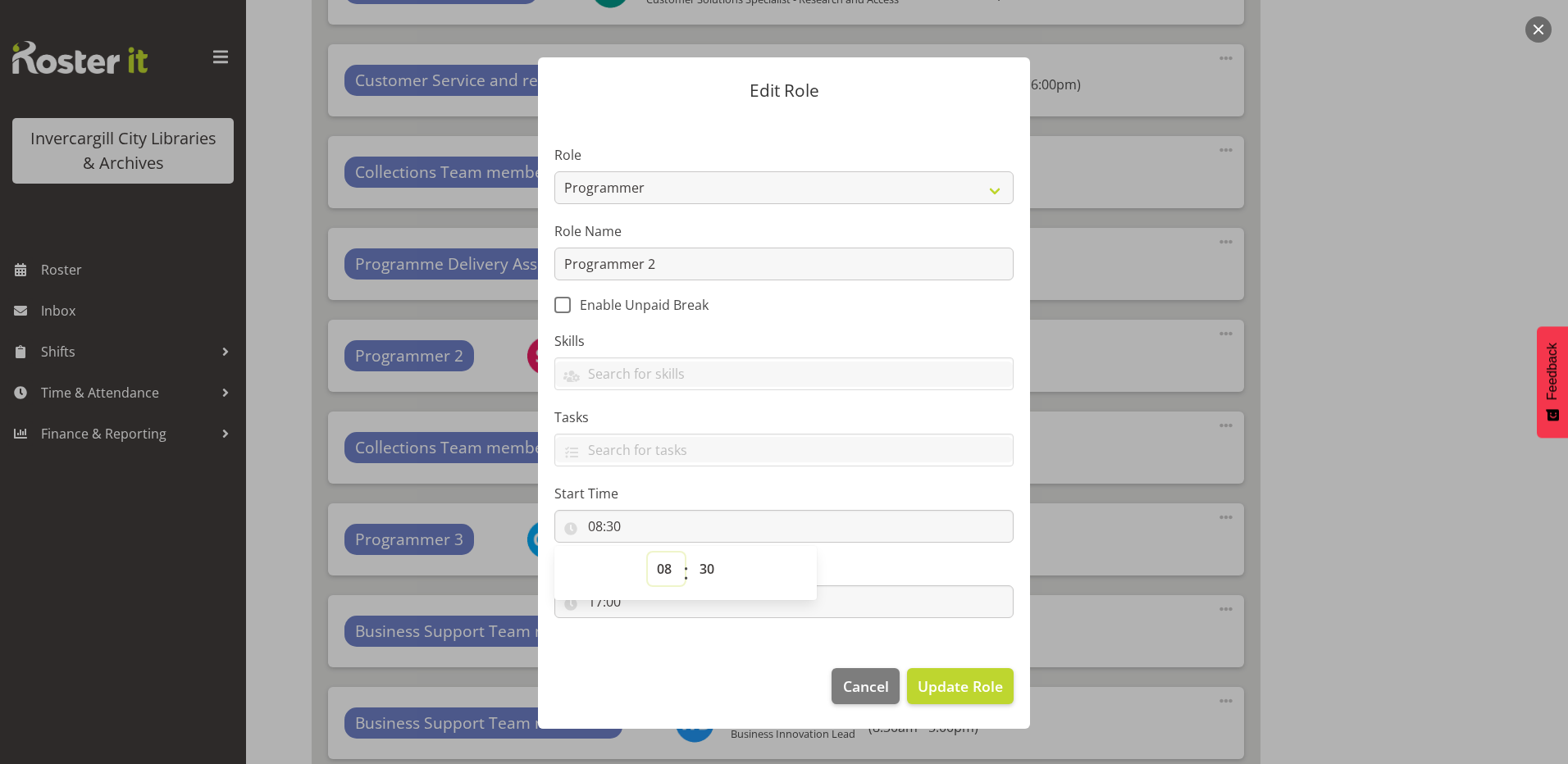
click at [660, 572] on select "00 01 02 03 04 05 06 07 08 09 10 11 12 13 14 15 16 17 18 19 20 21 22 23" at bounding box center [666, 568] width 37 height 32
select select "9"
click at [648, 552] on select "00 01 02 03 04 05 06 07 08 09 10 11 12 13 14 15 16 17 18 19 20 21 22 23" at bounding box center [666, 568] width 37 height 32
type input "09:30"
click at [684, 682] on footer "Cancel Update Role" at bounding box center [784, 690] width 492 height 77
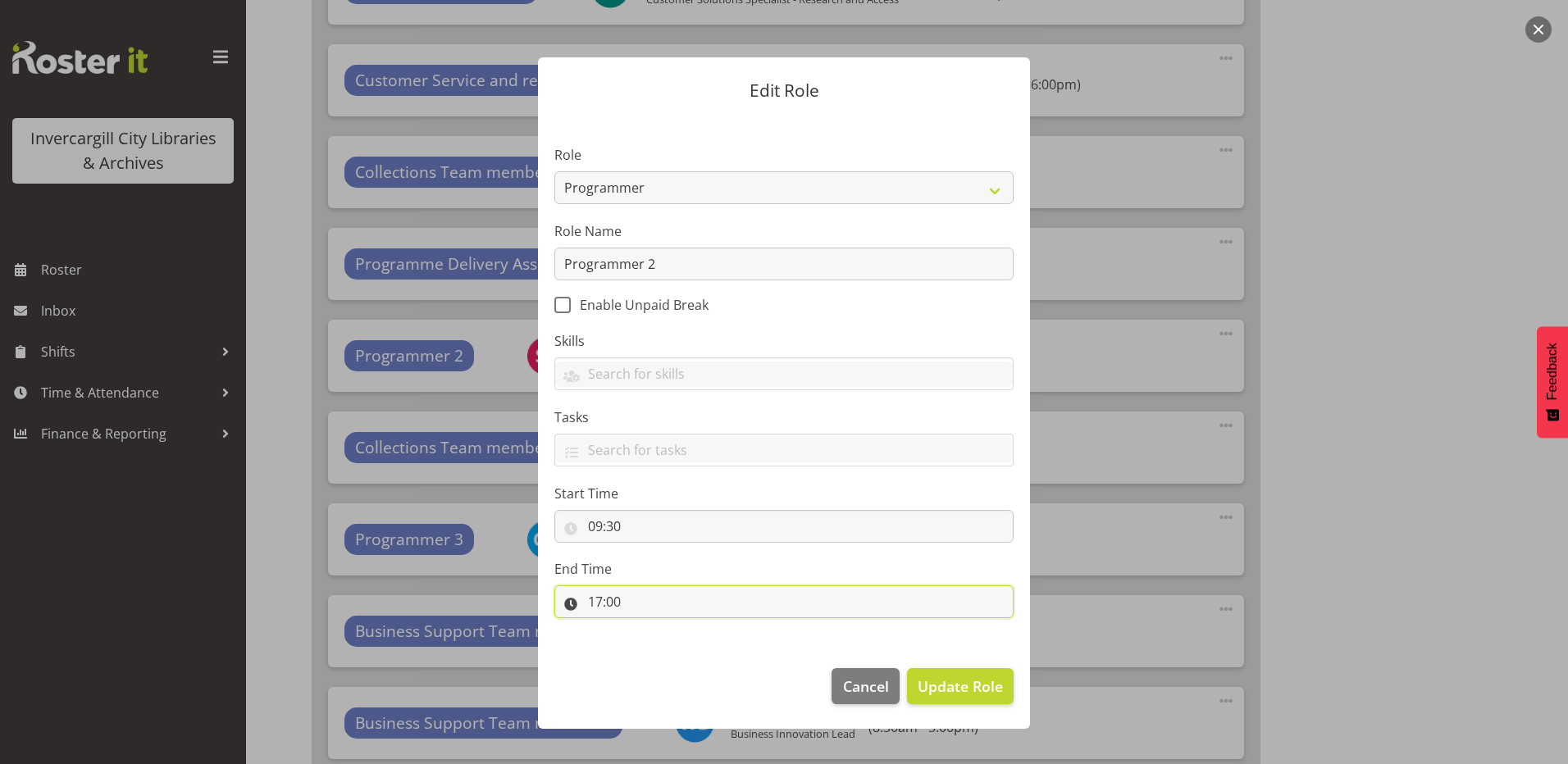
click at [606, 594] on input "17:00" at bounding box center [784, 602] width 460 height 32
click at [669, 636] on select "00 01 02 03 04 05 06 07 08 09 10 11 12 13 14 15 16 17 18 19 20 21 22 23" at bounding box center [666, 644] width 37 height 32
select select "18"
click at [648, 627] on select "00 01 02 03 04 05 06 07 08 09 10 11 12 13 14 15 16 17 18 19 20 21 22 23" at bounding box center [666, 644] width 37 height 32
type input "18:00"
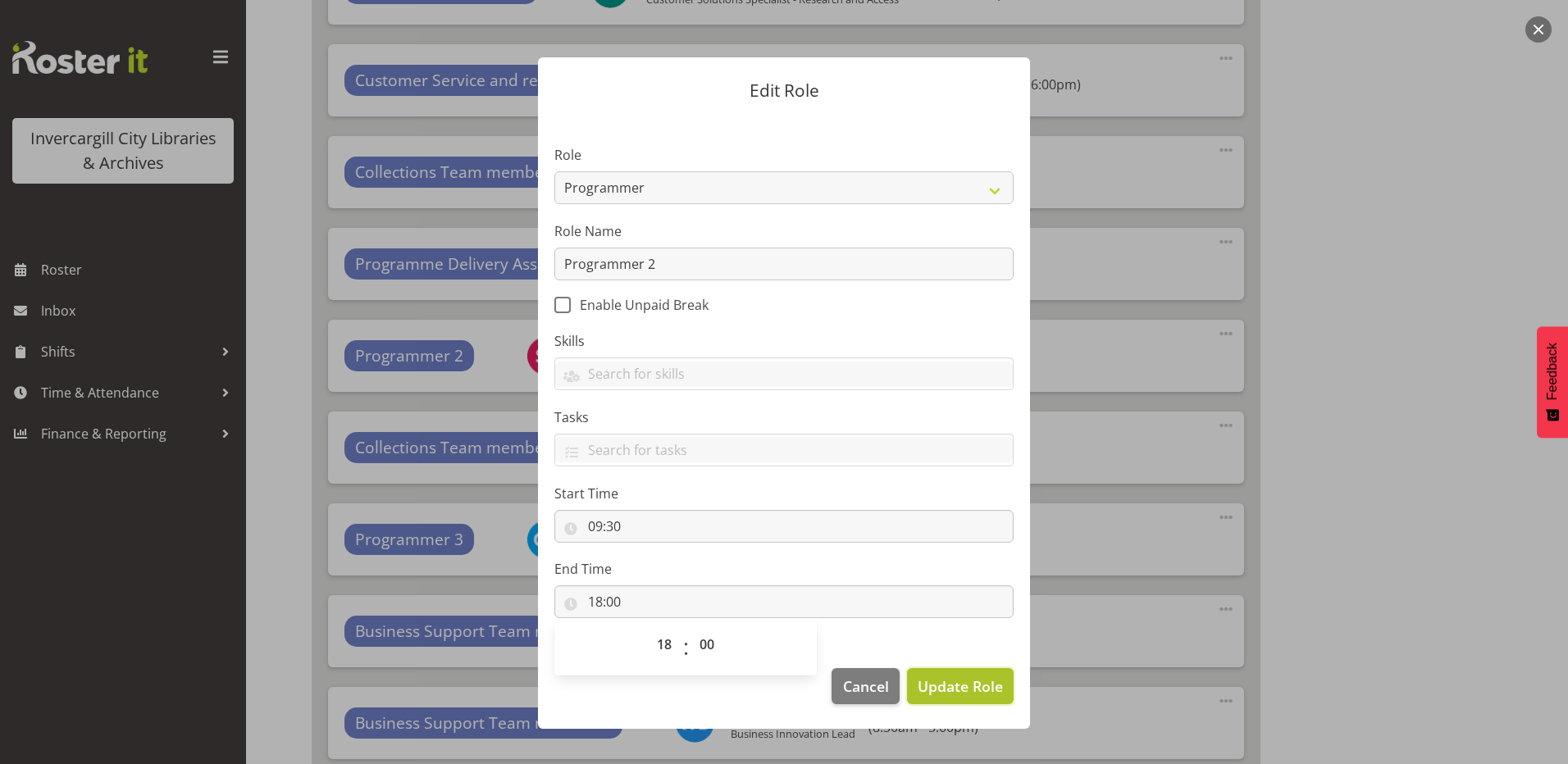
click at [947, 694] on span "Update Role" at bounding box center [959, 686] width 85 height 21
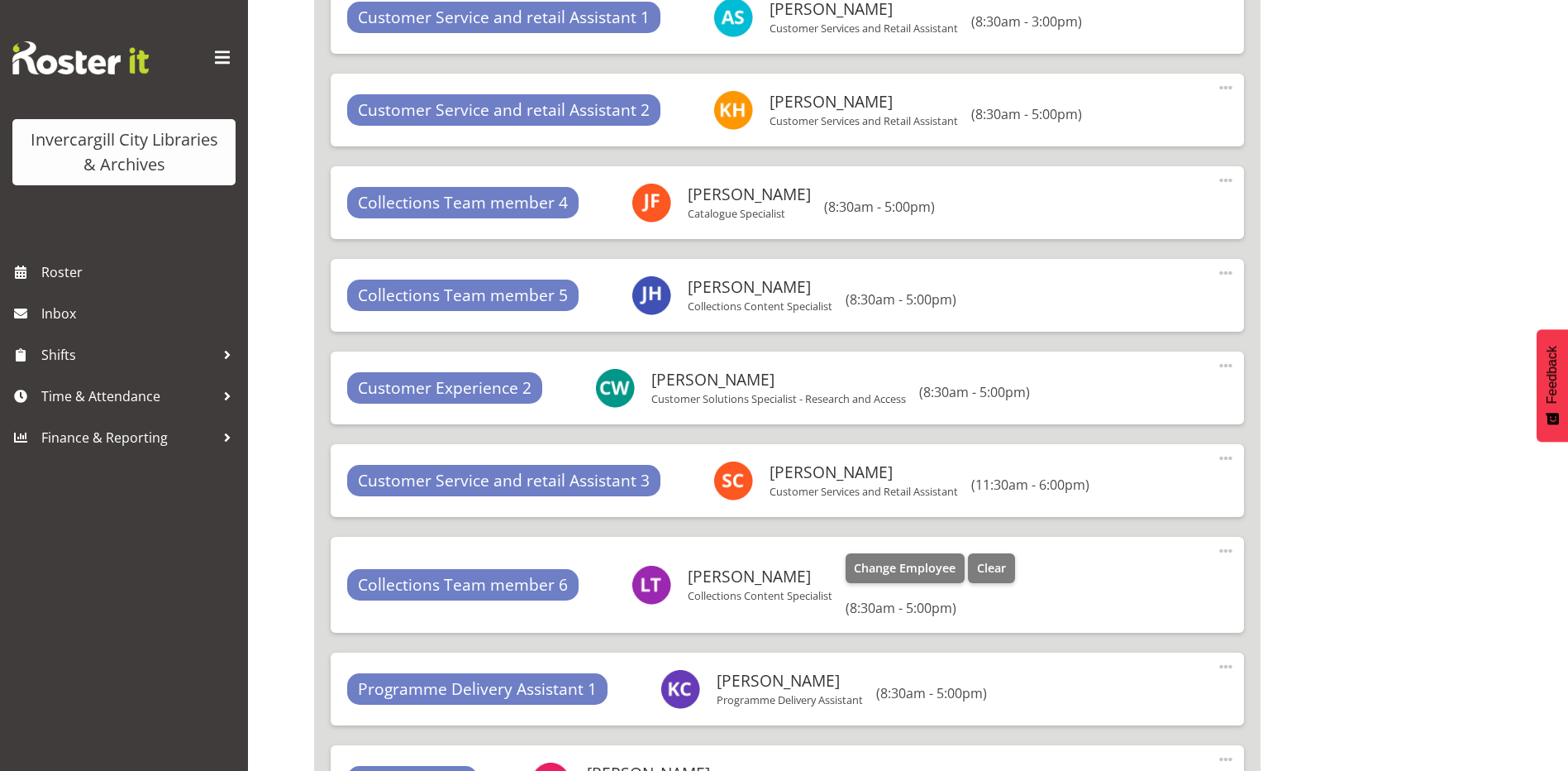
scroll to position [3368, 0]
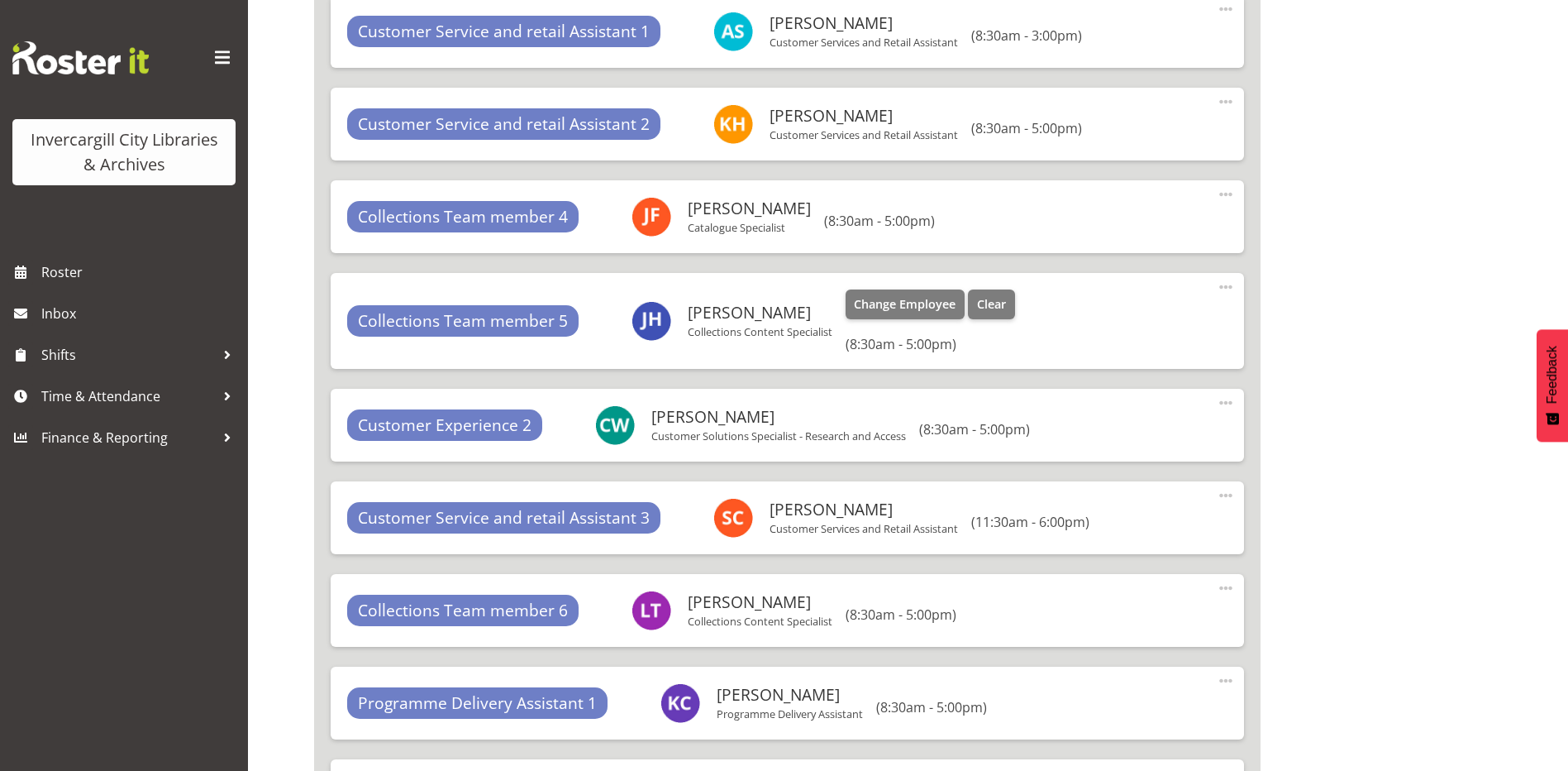
click at [1226, 286] on span at bounding box center [1225, 287] width 20 height 20
click at [1100, 331] on link "Edit" at bounding box center [1156, 323] width 159 height 30
select select "8"
select select "30"
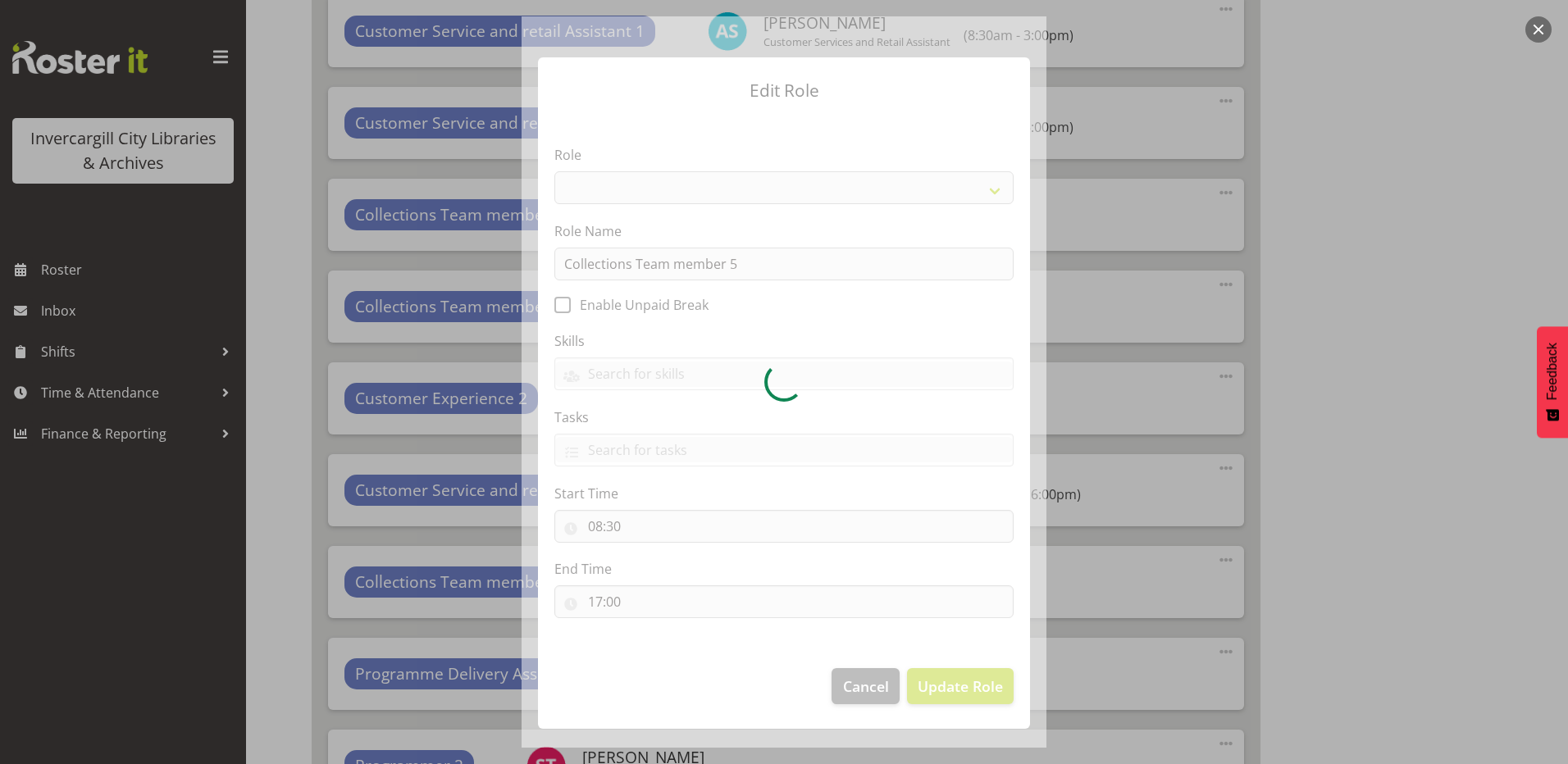
select select "1524"
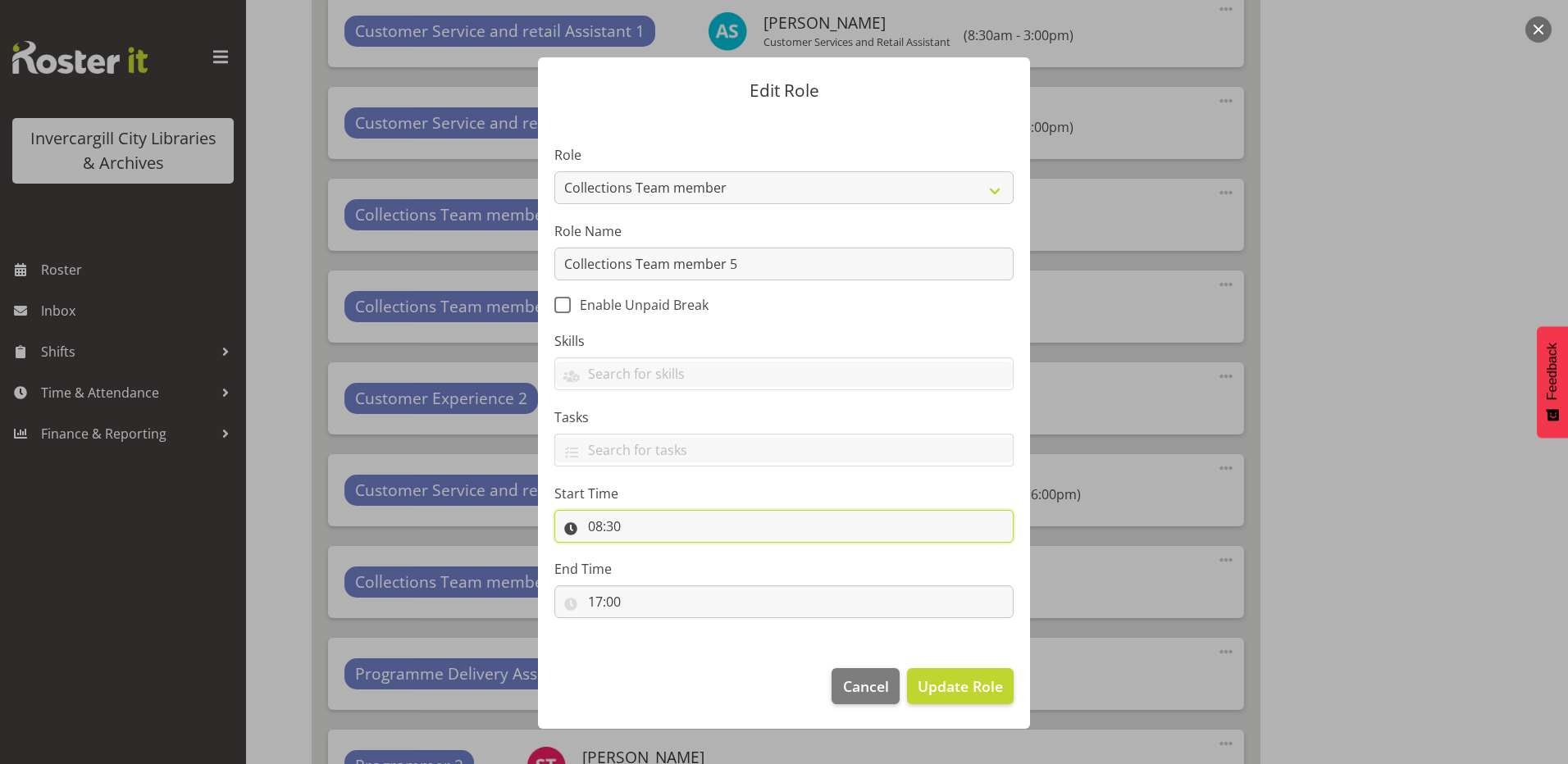
click at [622, 525] on input "08:30" at bounding box center [784, 526] width 460 height 32
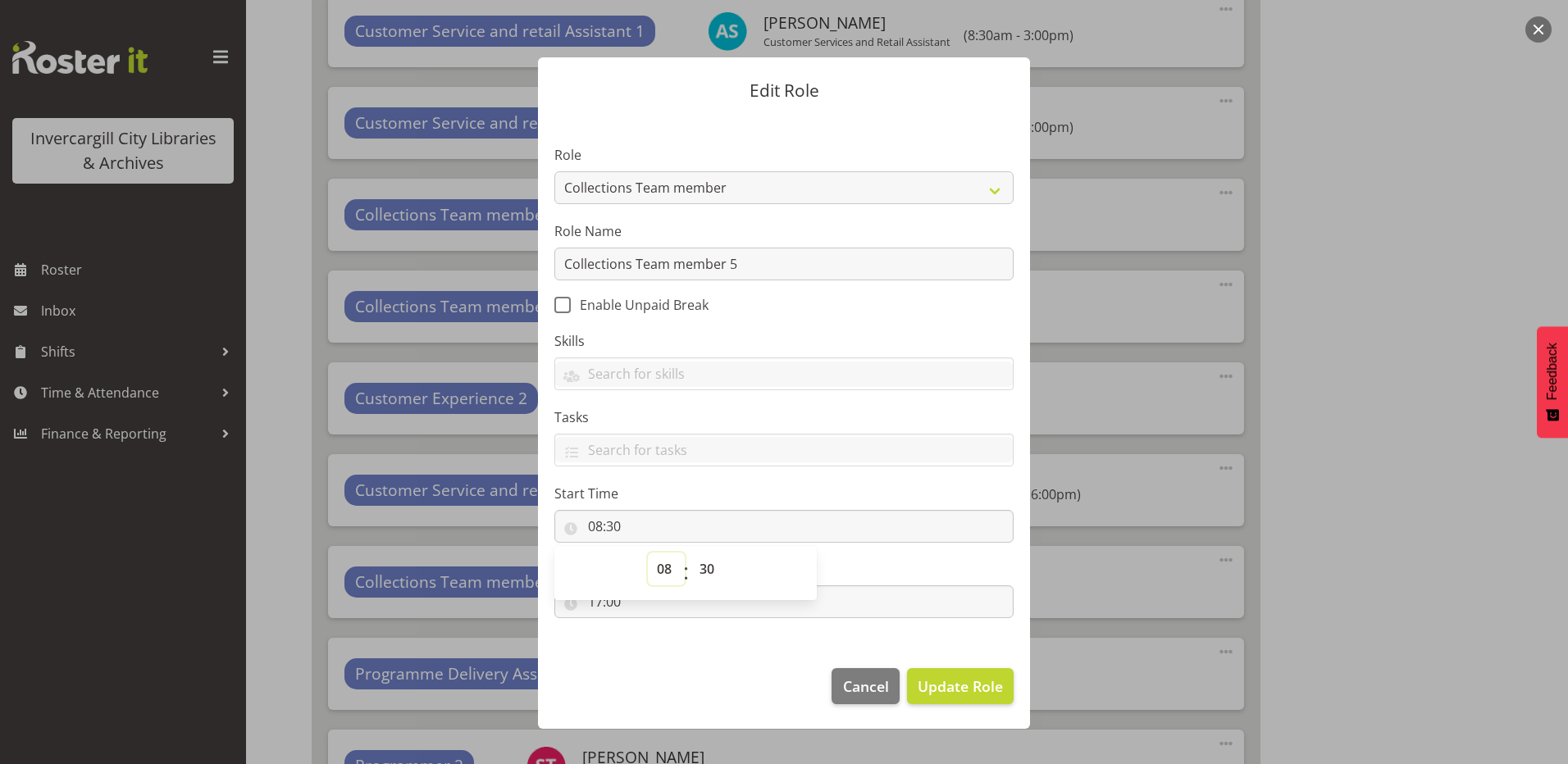
click at [664, 569] on select "00 01 02 03 04 05 06 07 08 09 10 11 12 13 14 15 16 17 18 19 20 21 22 23" at bounding box center [666, 568] width 37 height 32
select select "9"
click at [648, 552] on select "00 01 02 03 04 05 06 07 08 09 10 11 12 13 14 15 16 17 18 19 20 21 22 23" at bounding box center [666, 568] width 37 height 32
type input "09:30"
drag, startPoint x: 619, startPoint y: 676, endPoint x: 599, endPoint y: 605, distance: 73.8
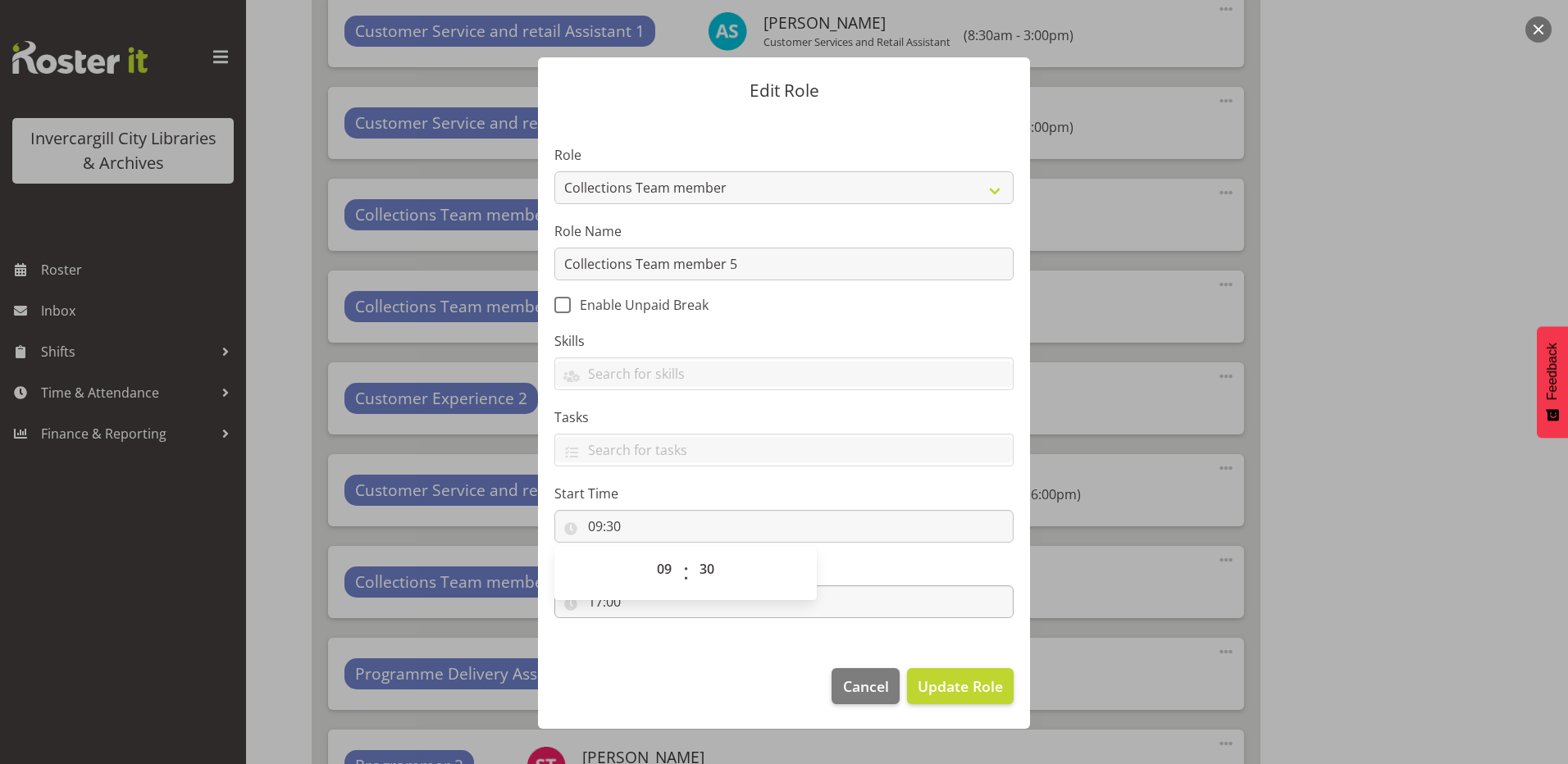
click at [618, 675] on footer "Cancel Update Role" at bounding box center [784, 690] width 492 height 77
click at [599, 610] on input "17:00" at bounding box center [784, 602] width 460 height 32
click at [664, 639] on select "00 01 02 03 04 05 06 07 08 09 10 11 12 13 14 15 16 17 18 19 20 21 22 23" at bounding box center [666, 644] width 37 height 32
select select "18"
click at [648, 627] on select "00 01 02 03 04 05 06 07 08 09 10 11 12 13 14 15 16 17 18 19 20 21 22 23" at bounding box center [666, 644] width 37 height 32
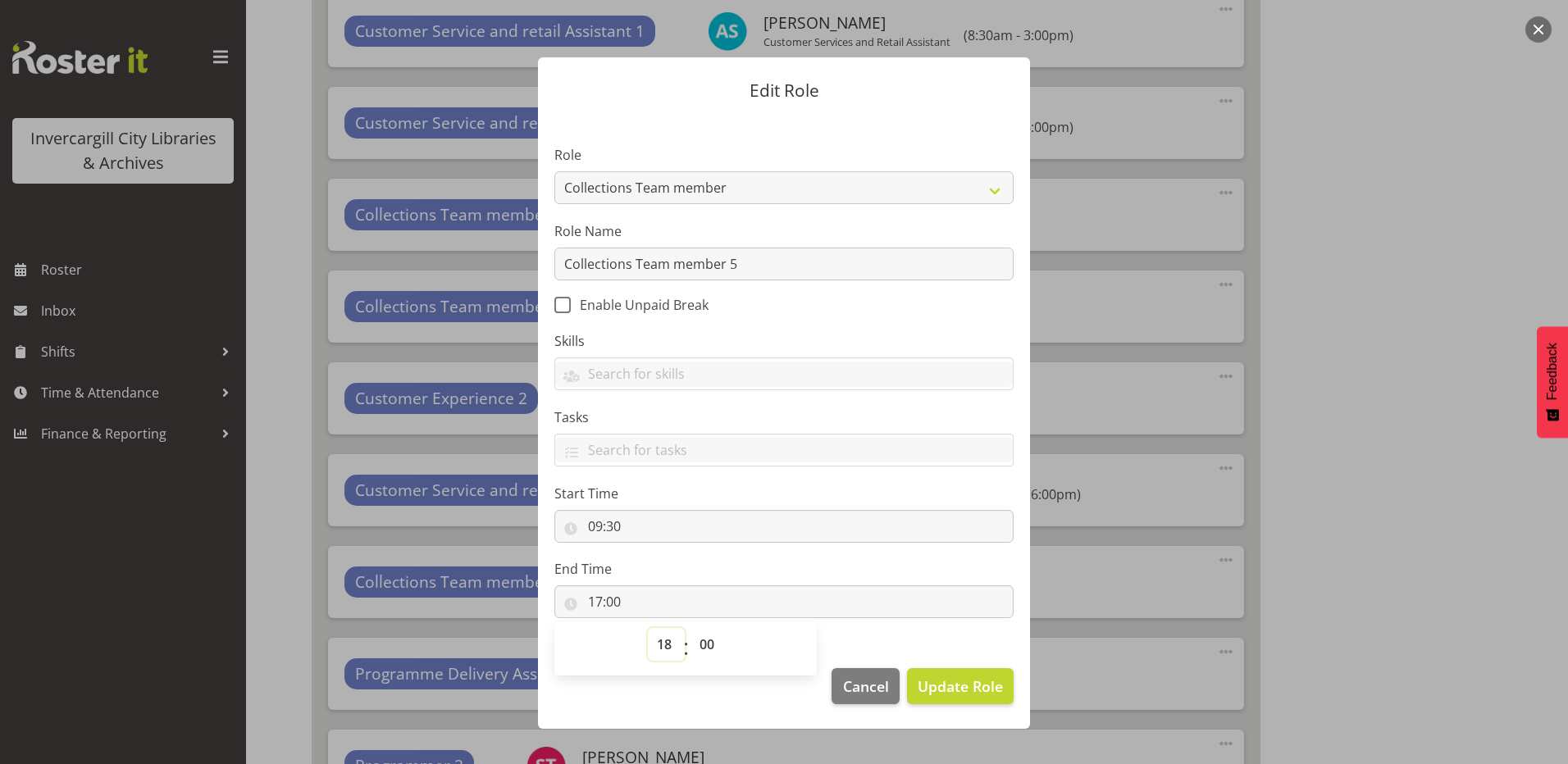
type input "18:00"
click at [967, 684] on span "Update Role" at bounding box center [959, 686] width 85 height 21
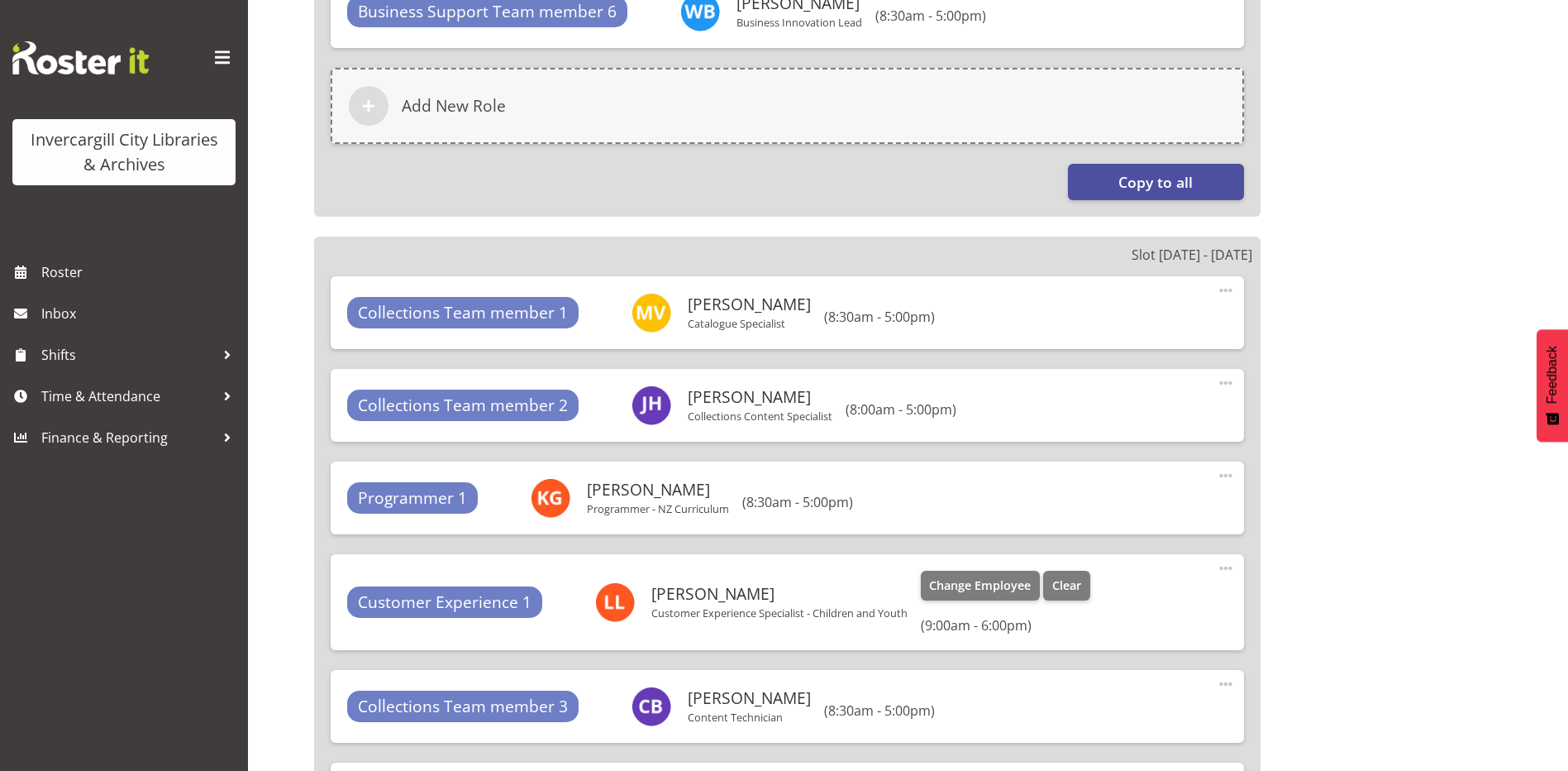
scroll to position [2706, 0]
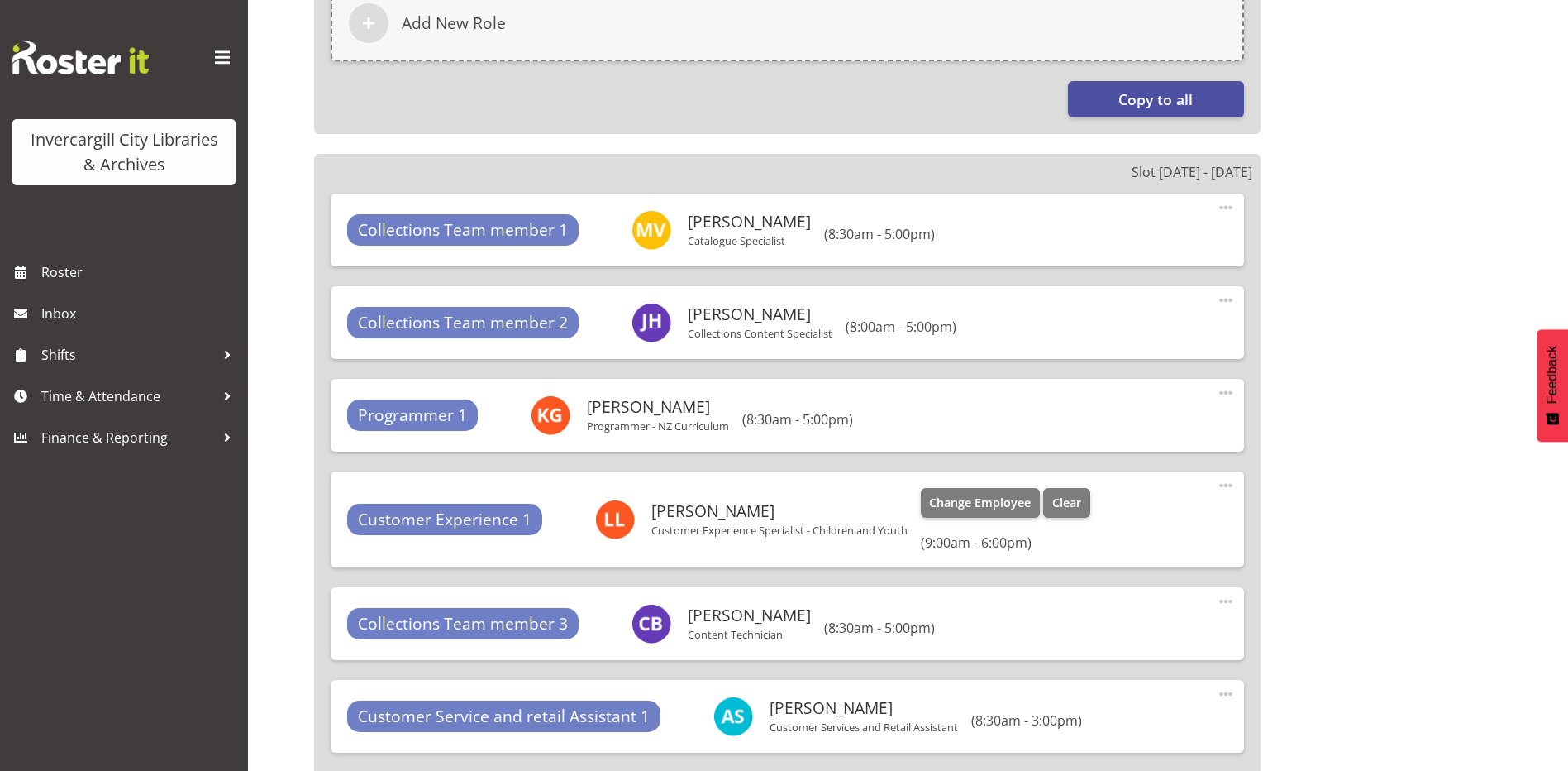
click at [1221, 486] on span at bounding box center [1225, 485] width 20 height 20
click at [1130, 533] on link "Edit" at bounding box center [1156, 521] width 159 height 30
select select "9"
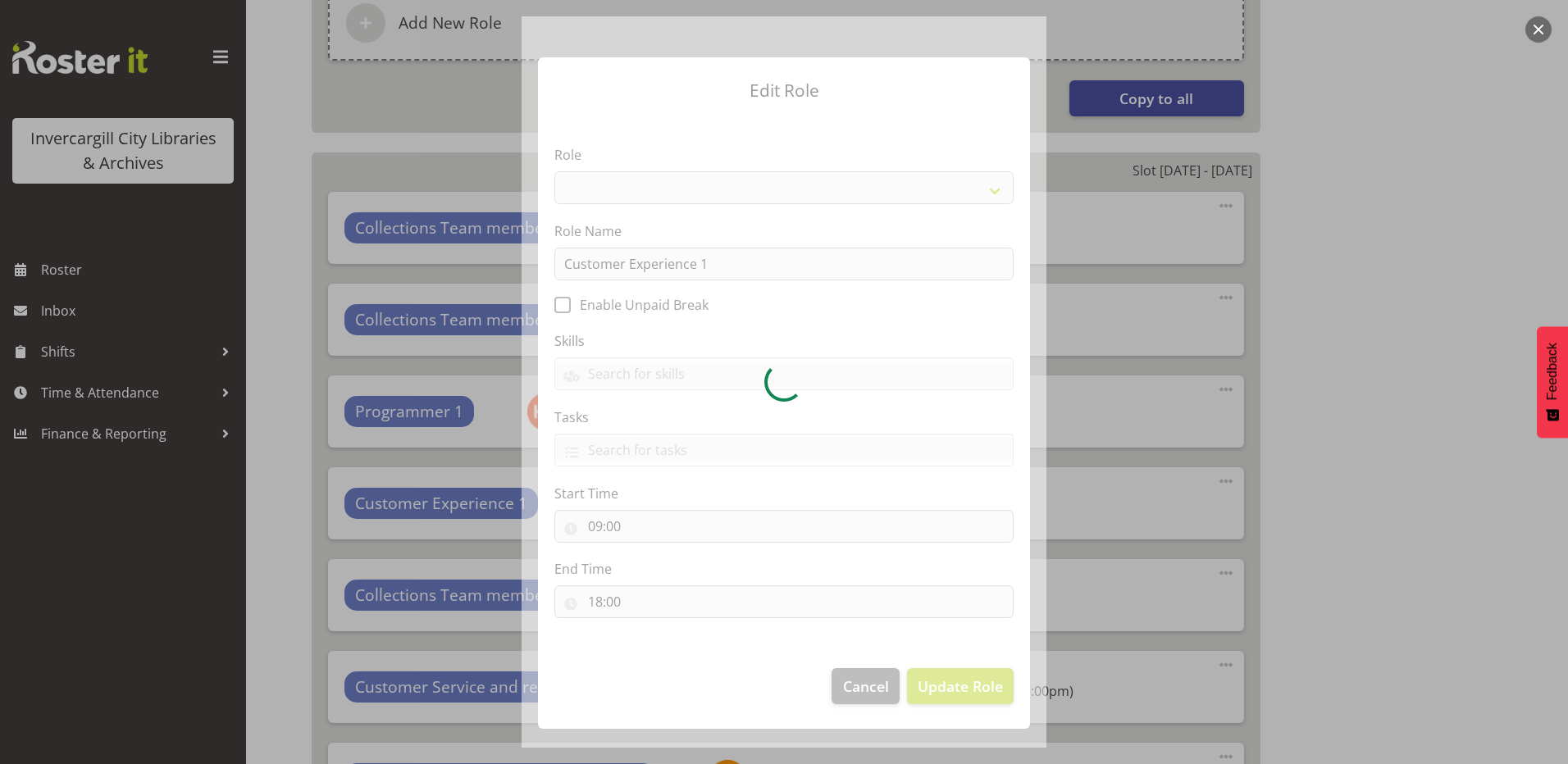
select select "1533"
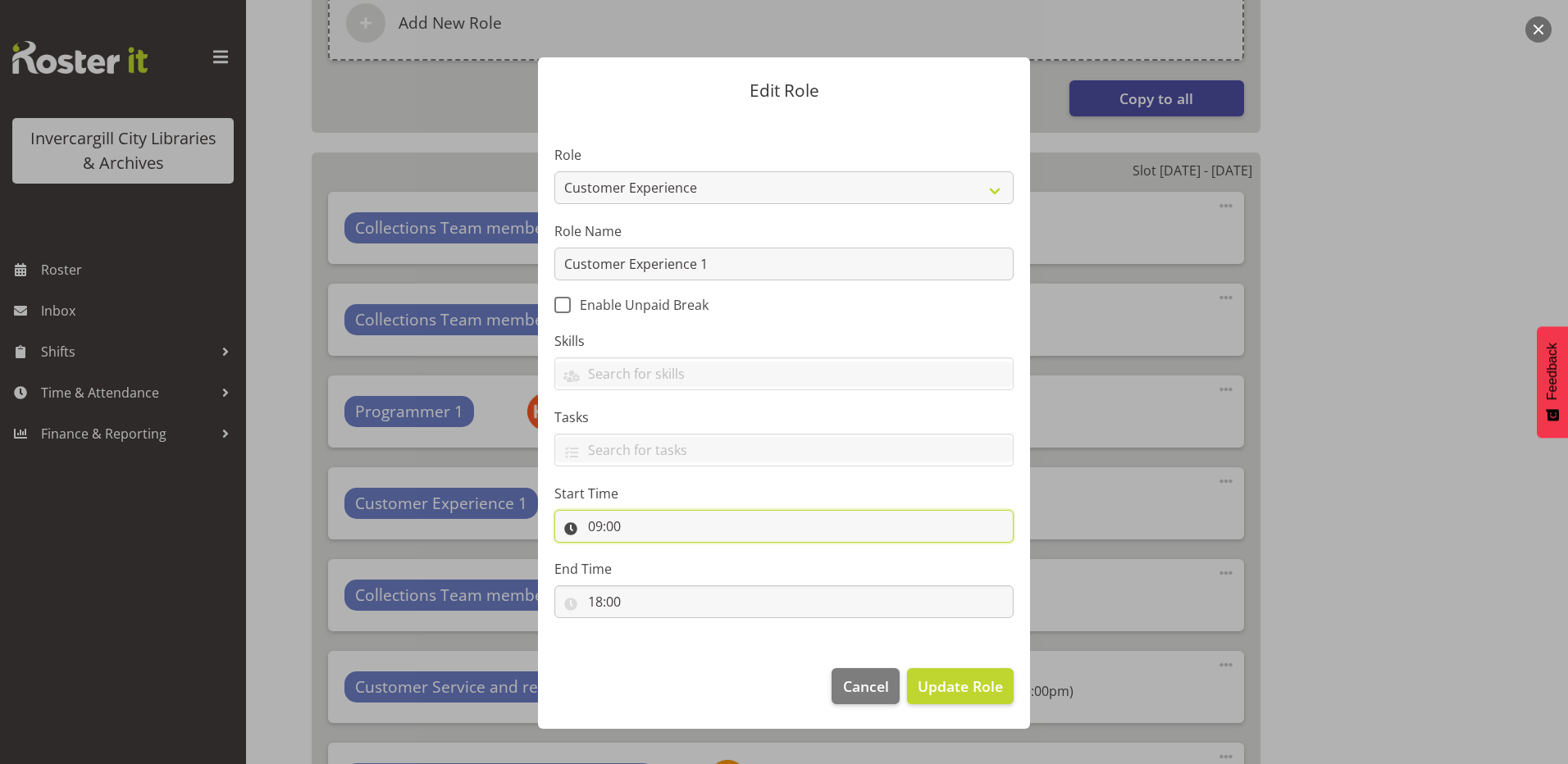
click at [599, 527] on input "09:00" at bounding box center [784, 526] width 460 height 32
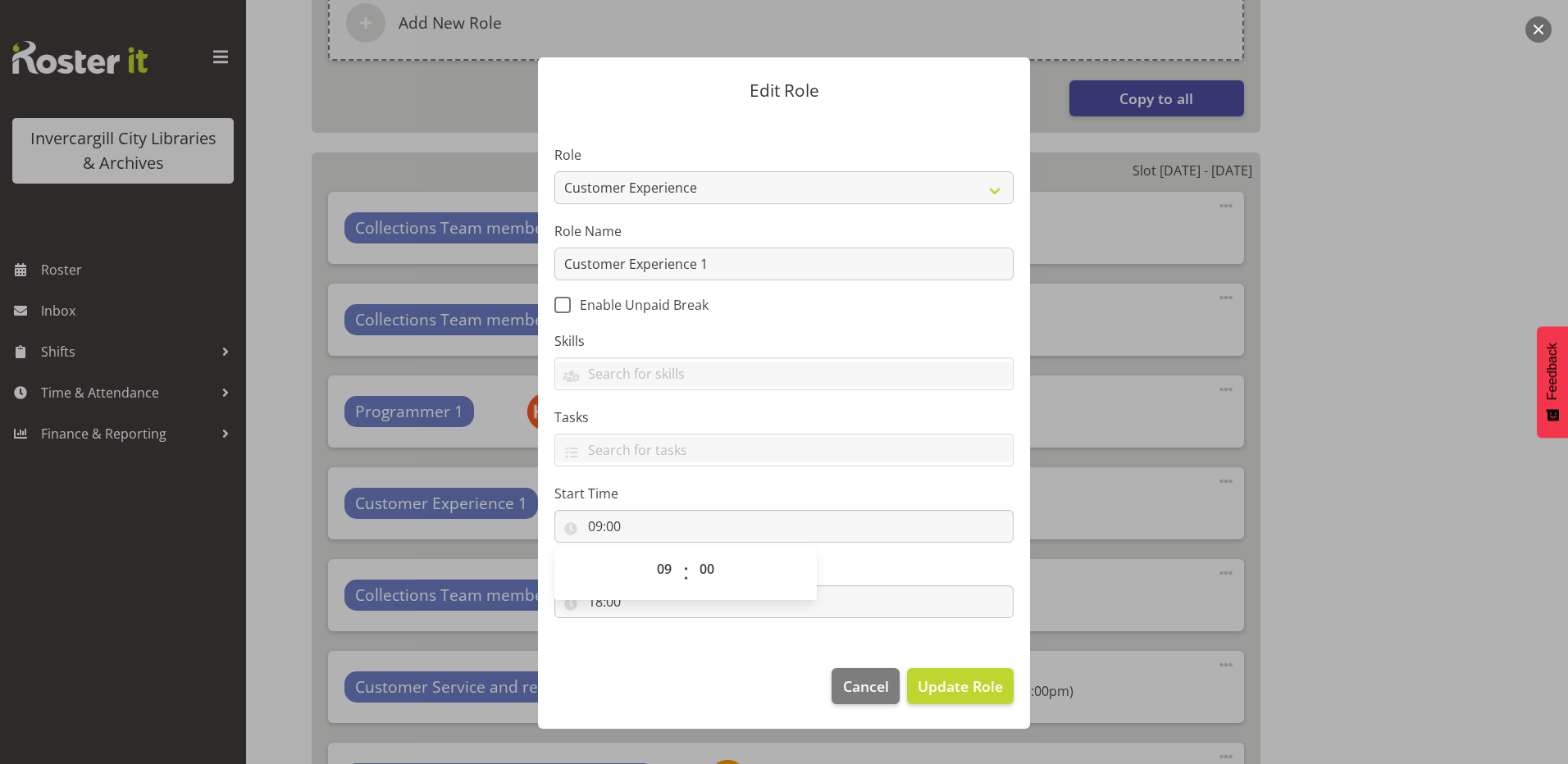
click at [638, 679] on footer "Cancel Update Role" at bounding box center [784, 690] width 492 height 77
click at [859, 687] on span "Cancel" at bounding box center [866, 686] width 46 height 21
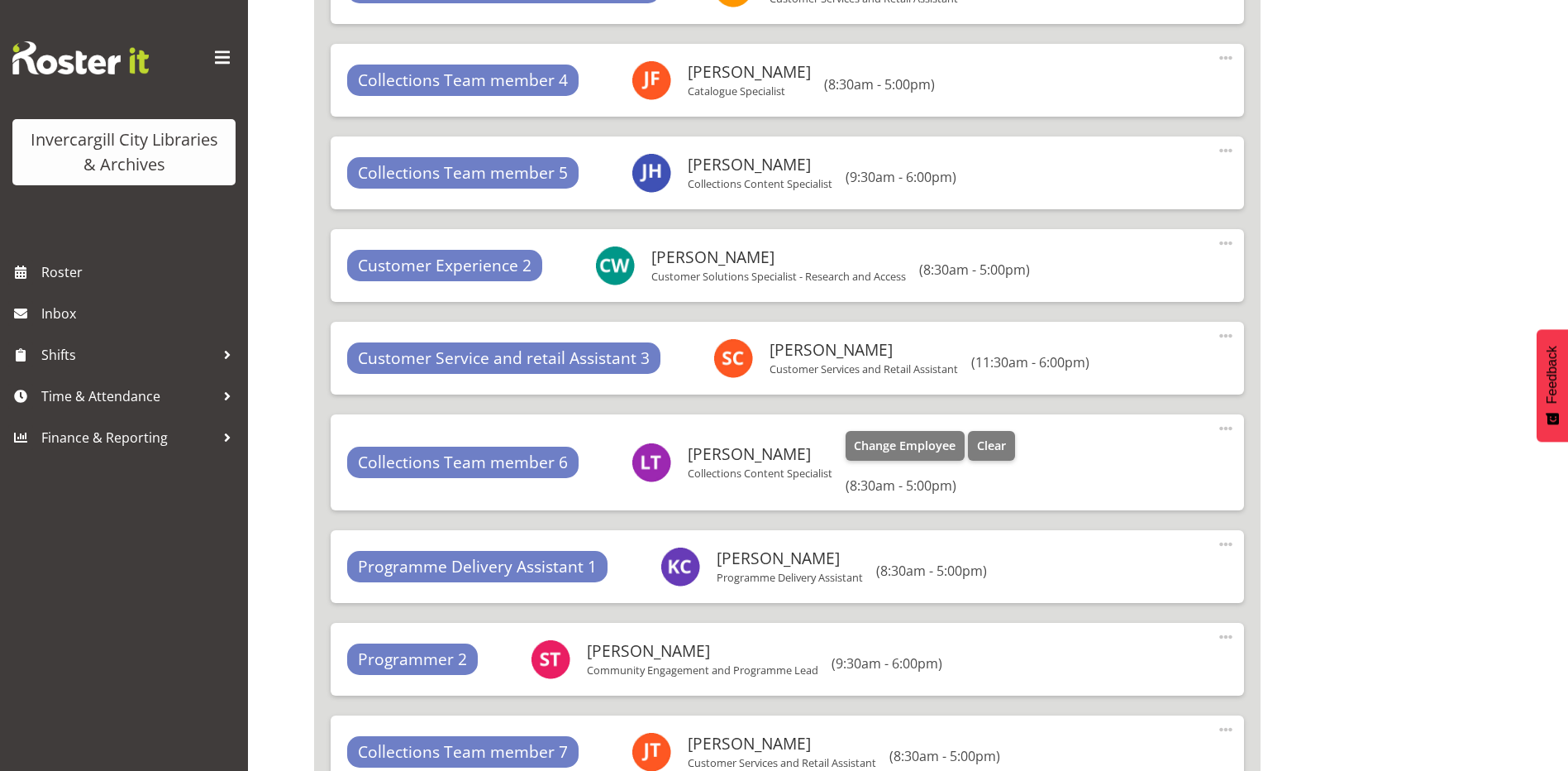
scroll to position [3533, 0]
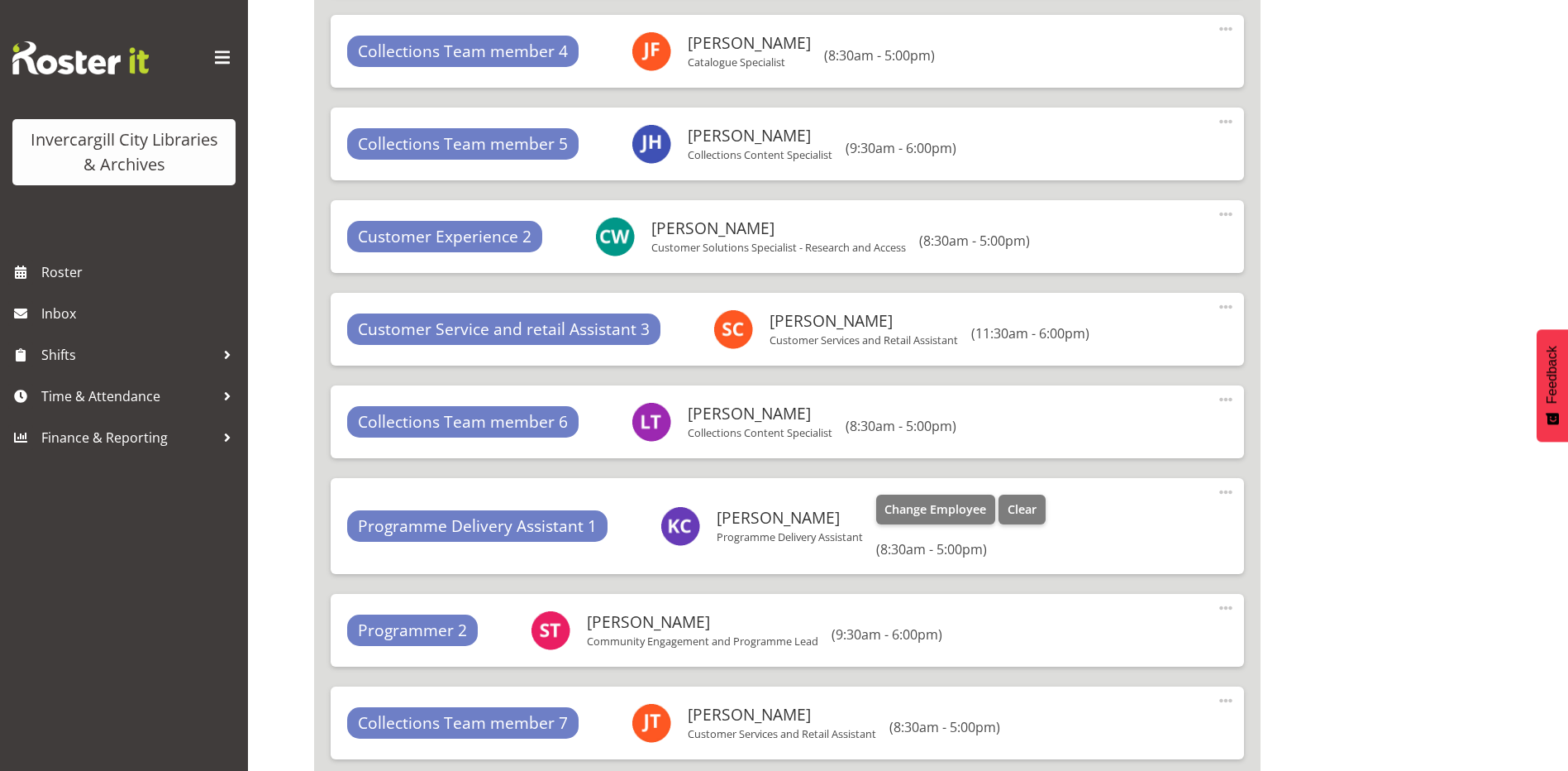
click at [1223, 490] on span at bounding box center [1225, 492] width 20 height 20
click at [1169, 530] on link "Edit" at bounding box center [1156, 528] width 159 height 30
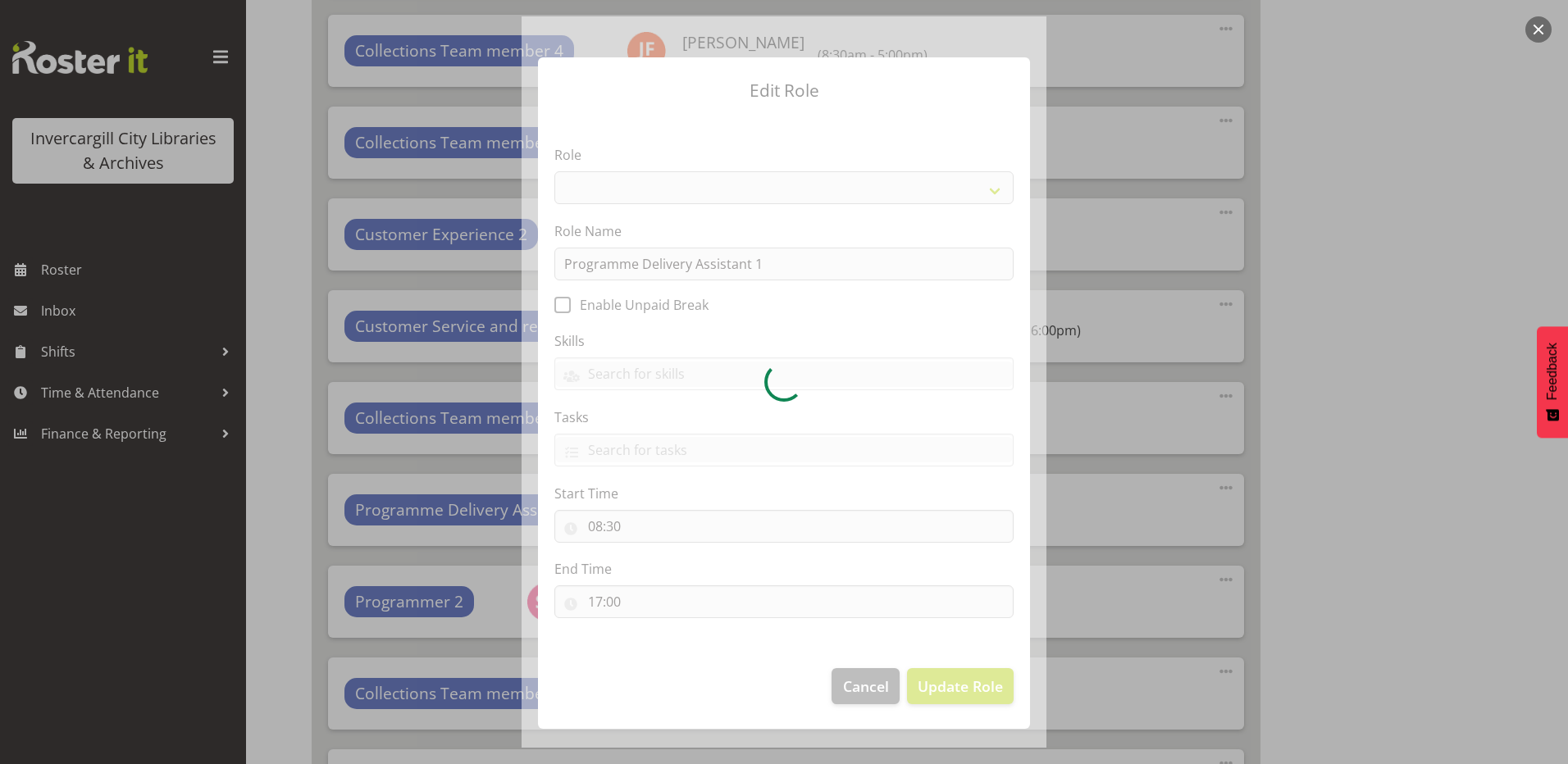
select select "1508"
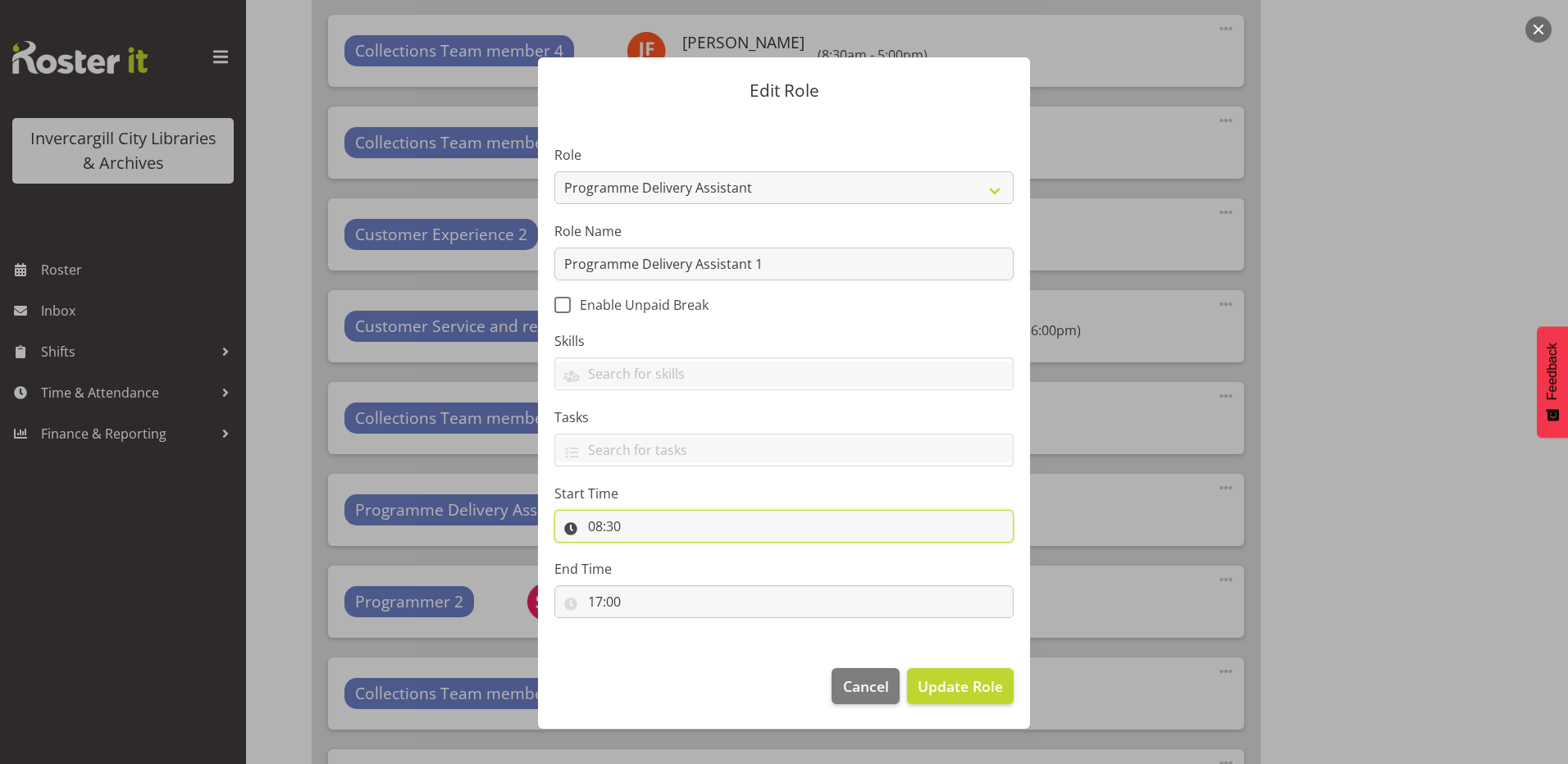
click at [611, 524] on input "08:30" at bounding box center [784, 526] width 460 height 32
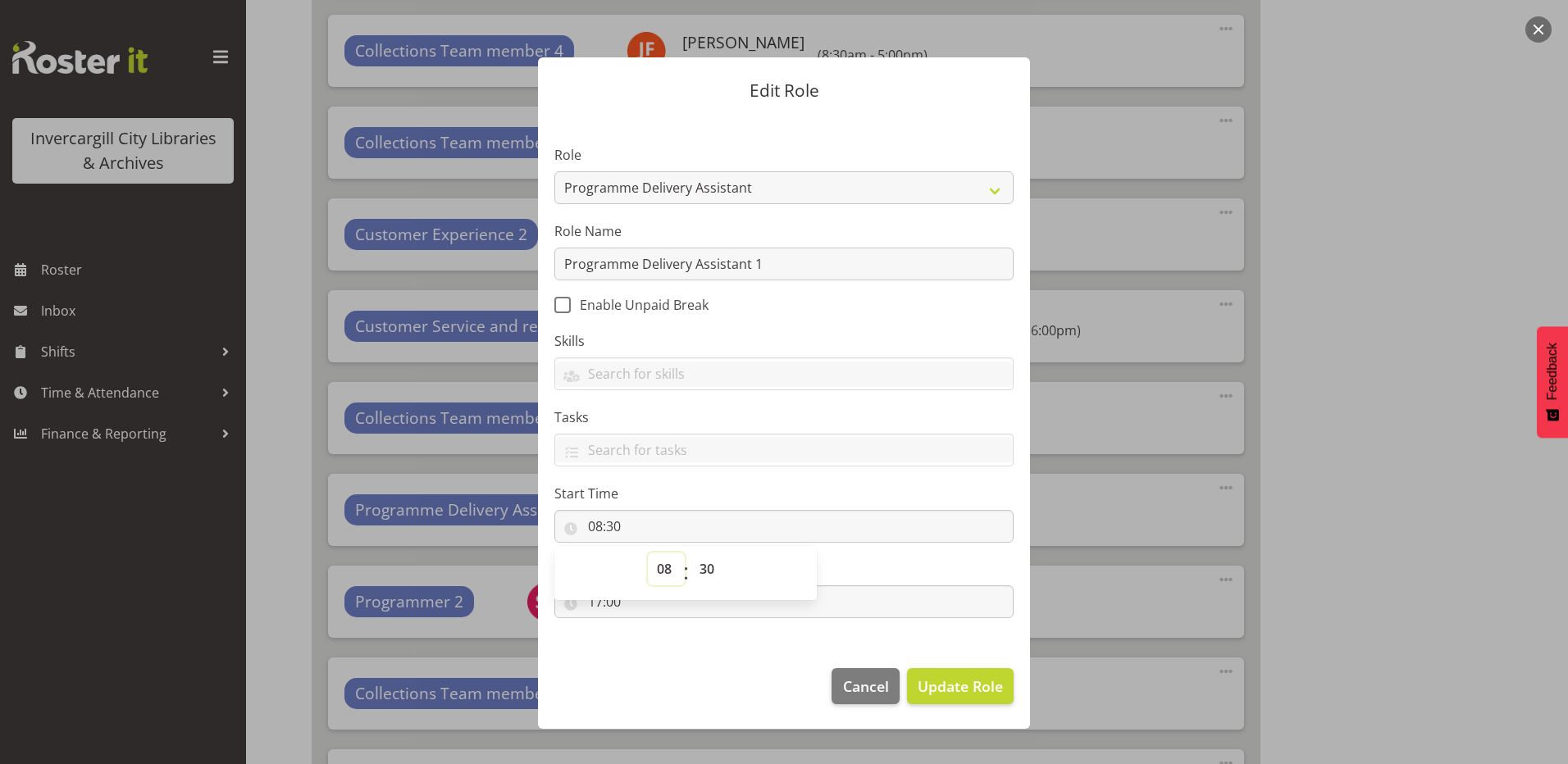
click at [673, 566] on select "00 01 02 03 04 05 06 07 08 09 10 11 12 13 14 15 16 17 18 19 20 21 22 23" at bounding box center [666, 568] width 37 height 32
select select "9"
click at [648, 552] on select "00 01 02 03 04 05 06 07 08 09 10 11 12 13 14 15 16 17 18 19 20 21 22 23" at bounding box center [666, 568] width 37 height 32
type input "09:30"
click at [598, 691] on footer "Cancel Update Role" at bounding box center [784, 690] width 492 height 77
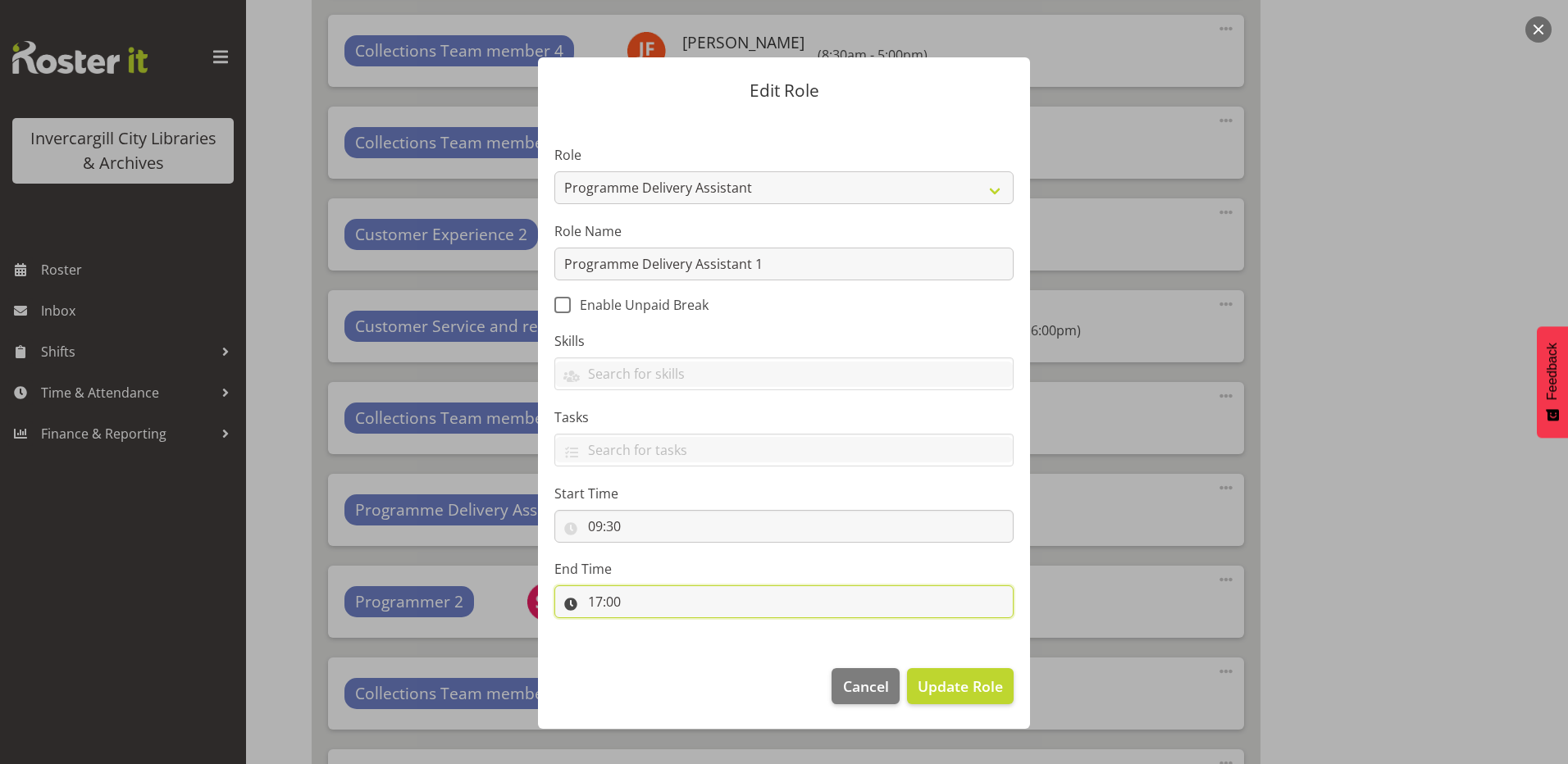
click at [593, 599] on input "17:00" at bounding box center [784, 602] width 460 height 32
click at [655, 635] on select "00 01 02 03 04 05 06 07 08 09 10 11 12 13 14 15 16 17 18 19 20 21 22 23" at bounding box center [666, 644] width 37 height 32
select select "18"
click at [648, 627] on select "00 01 02 03 04 05 06 07 08 09 10 11 12 13 14 15 16 17 18 19 20 21 22 23" at bounding box center [666, 644] width 37 height 32
type input "18:00"
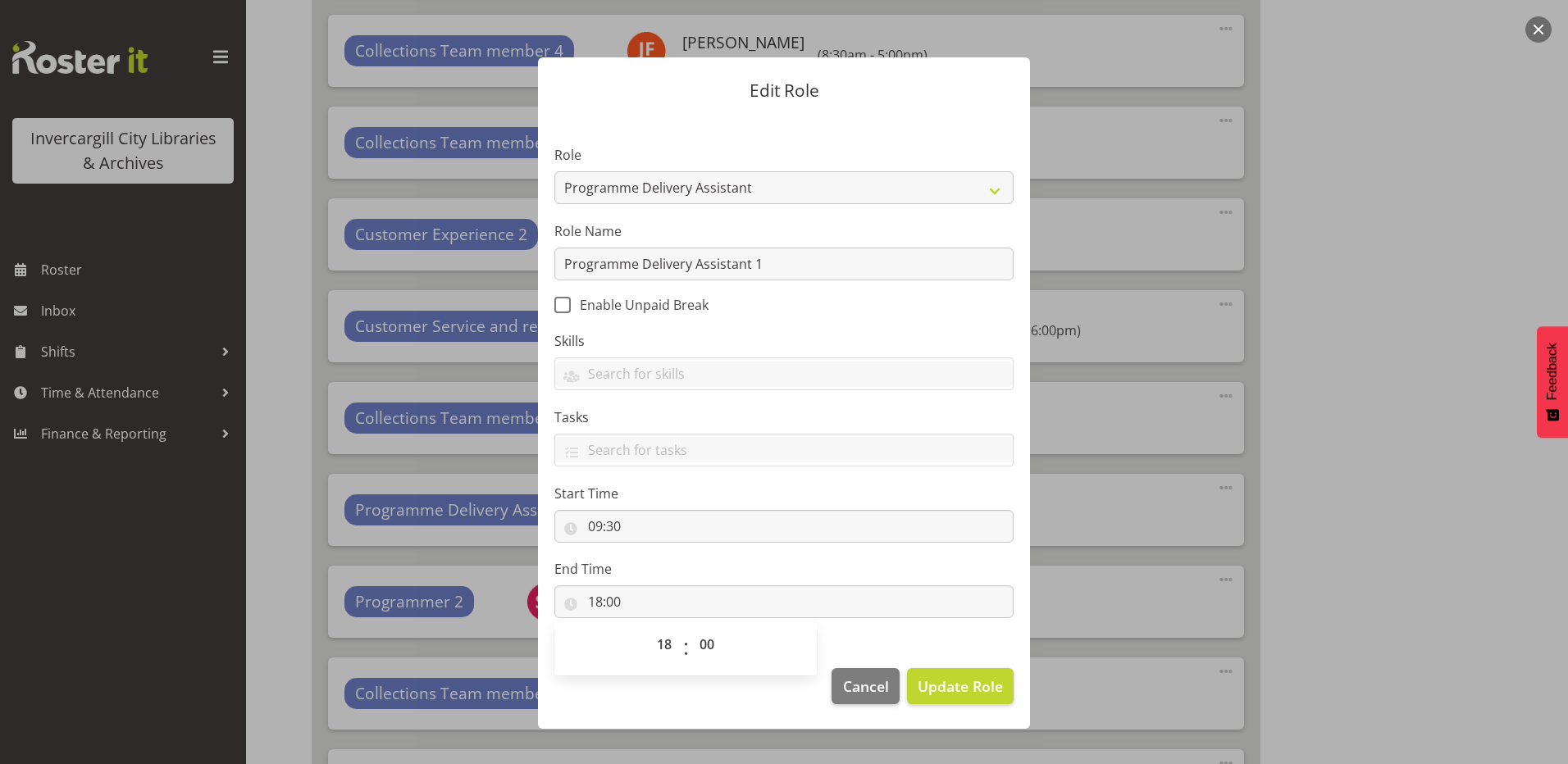
click at [744, 711] on footer "Cancel Update Role" at bounding box center [784, 690] width 492 height 77
click at [949, 685] on span "Update Role" at bounding box center [959, 686] width 85 height 21
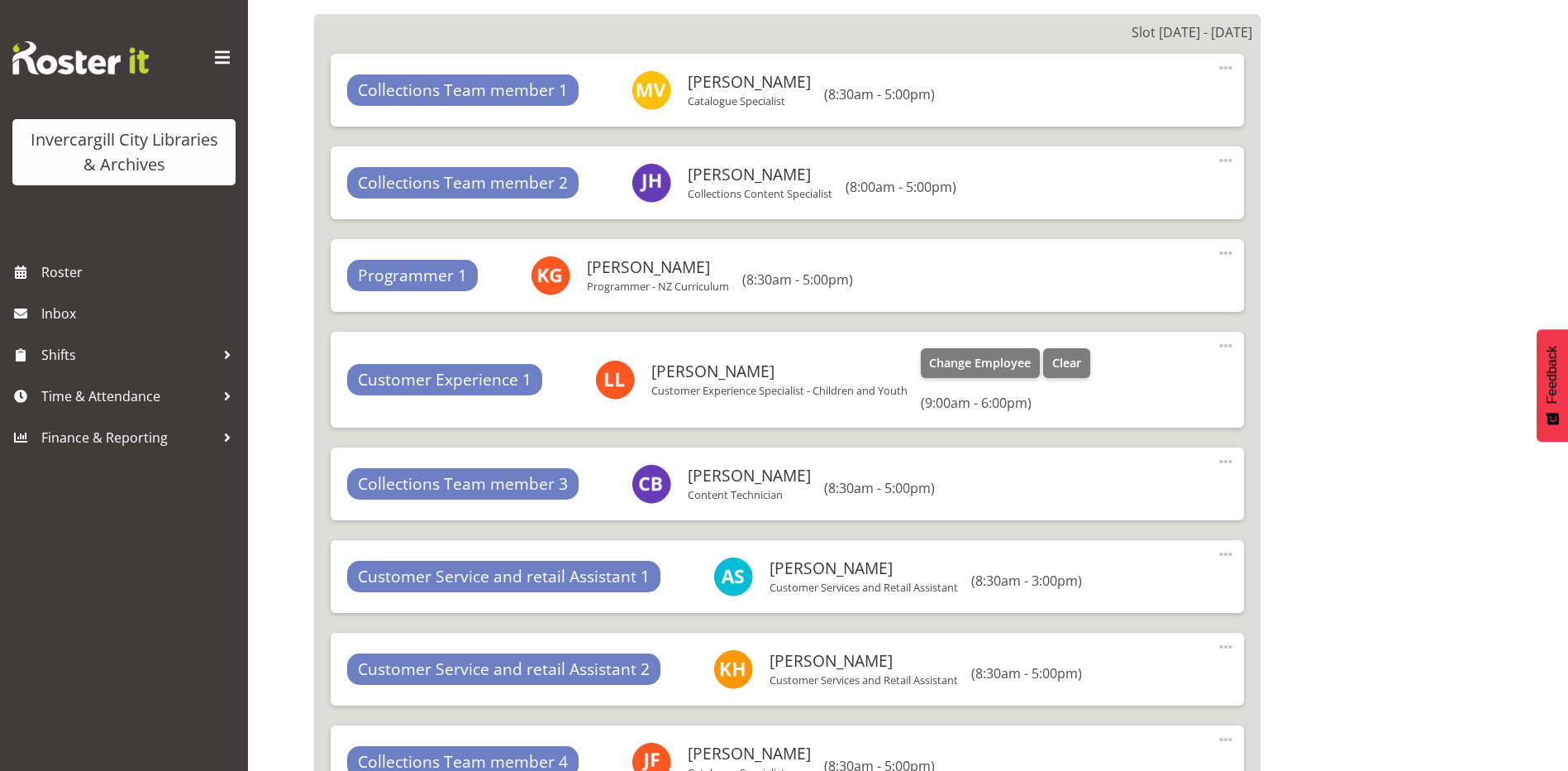
scroll to position [4774, 0]
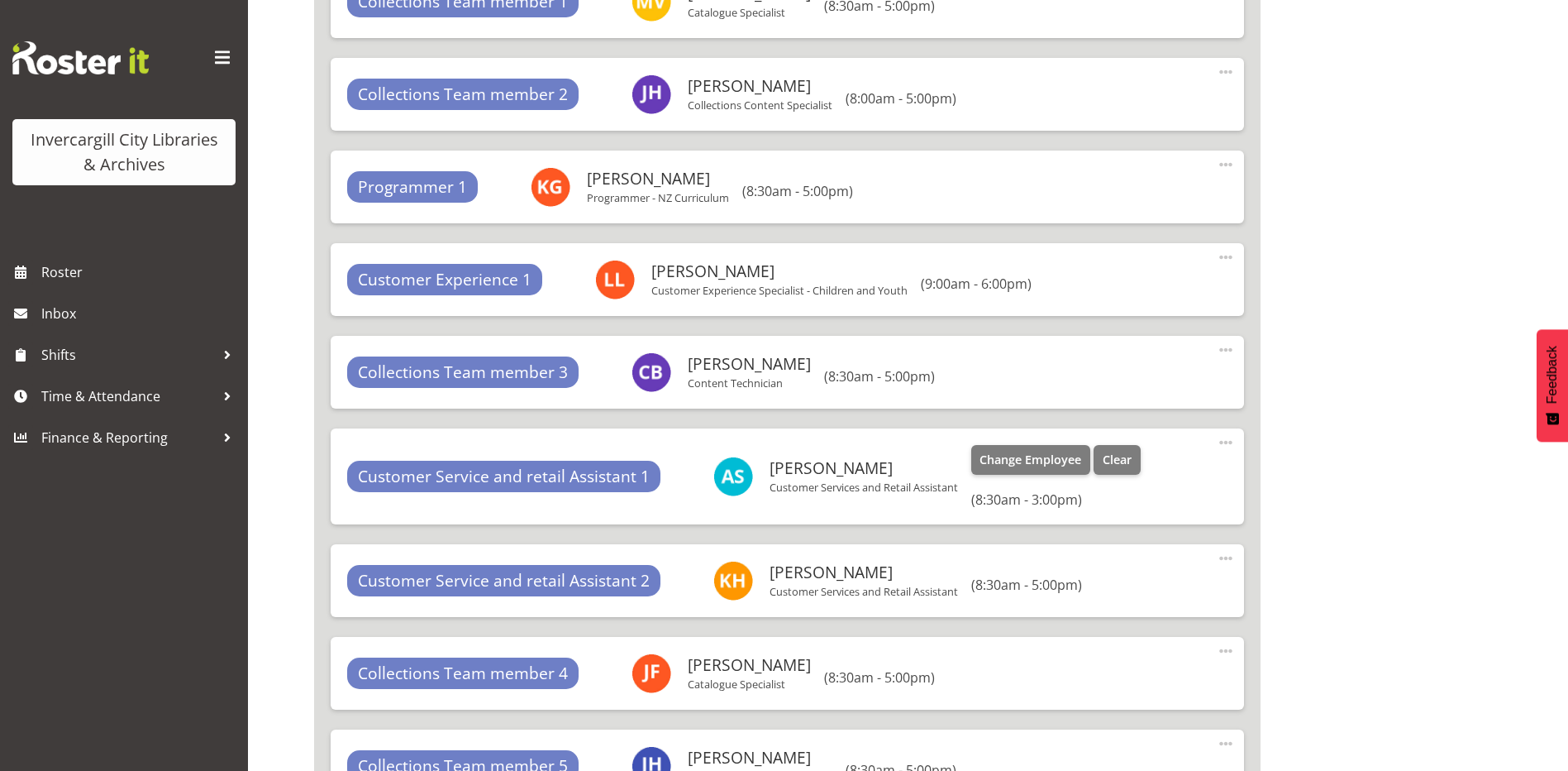
click at [1229, 442] on span at bounding box center [1225, 442] width 20 height 20
click at [1132, 488] on link "Edit" at bounding box center [1156, 478] width 159 height 30
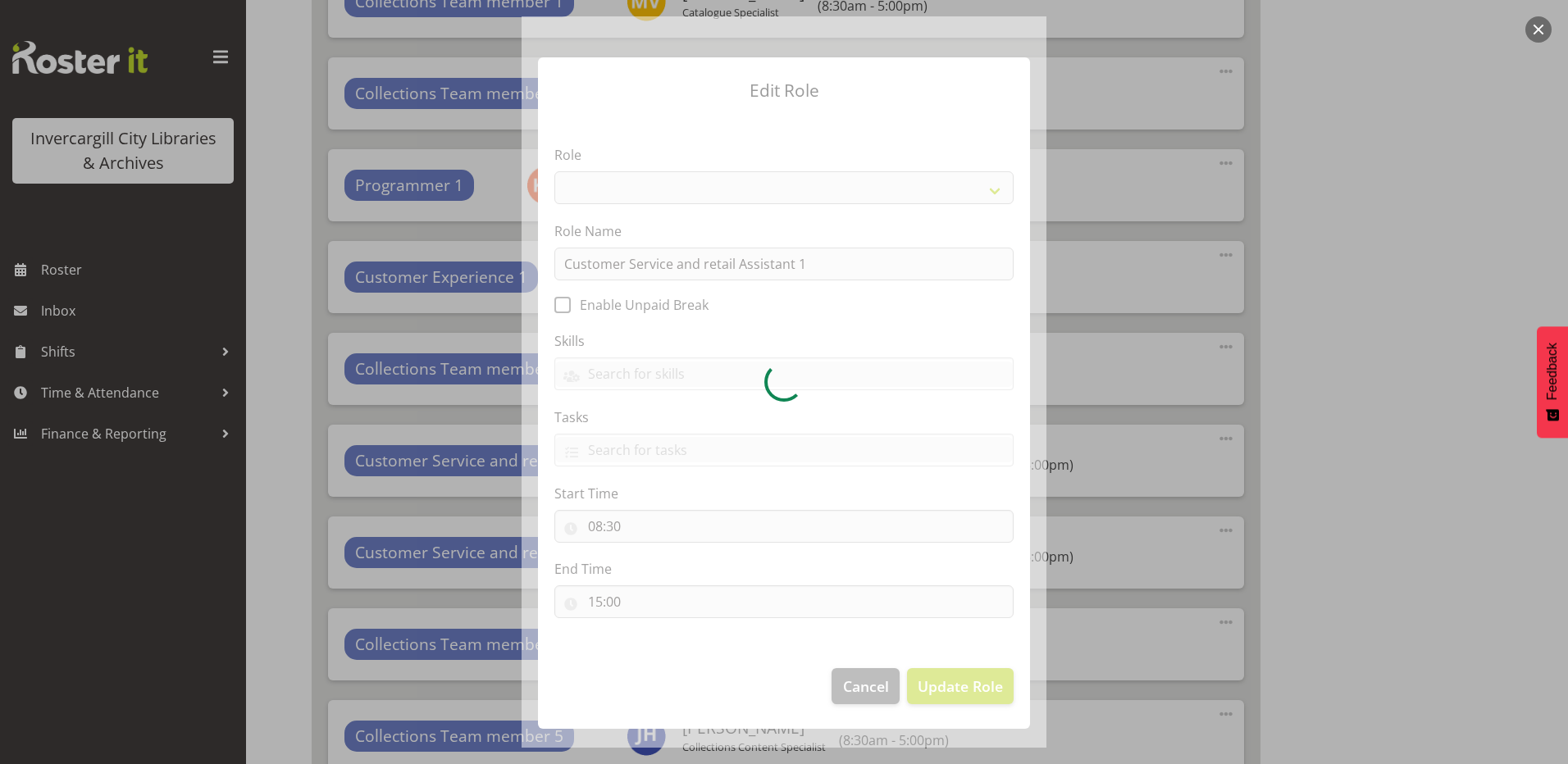
select select "1535"
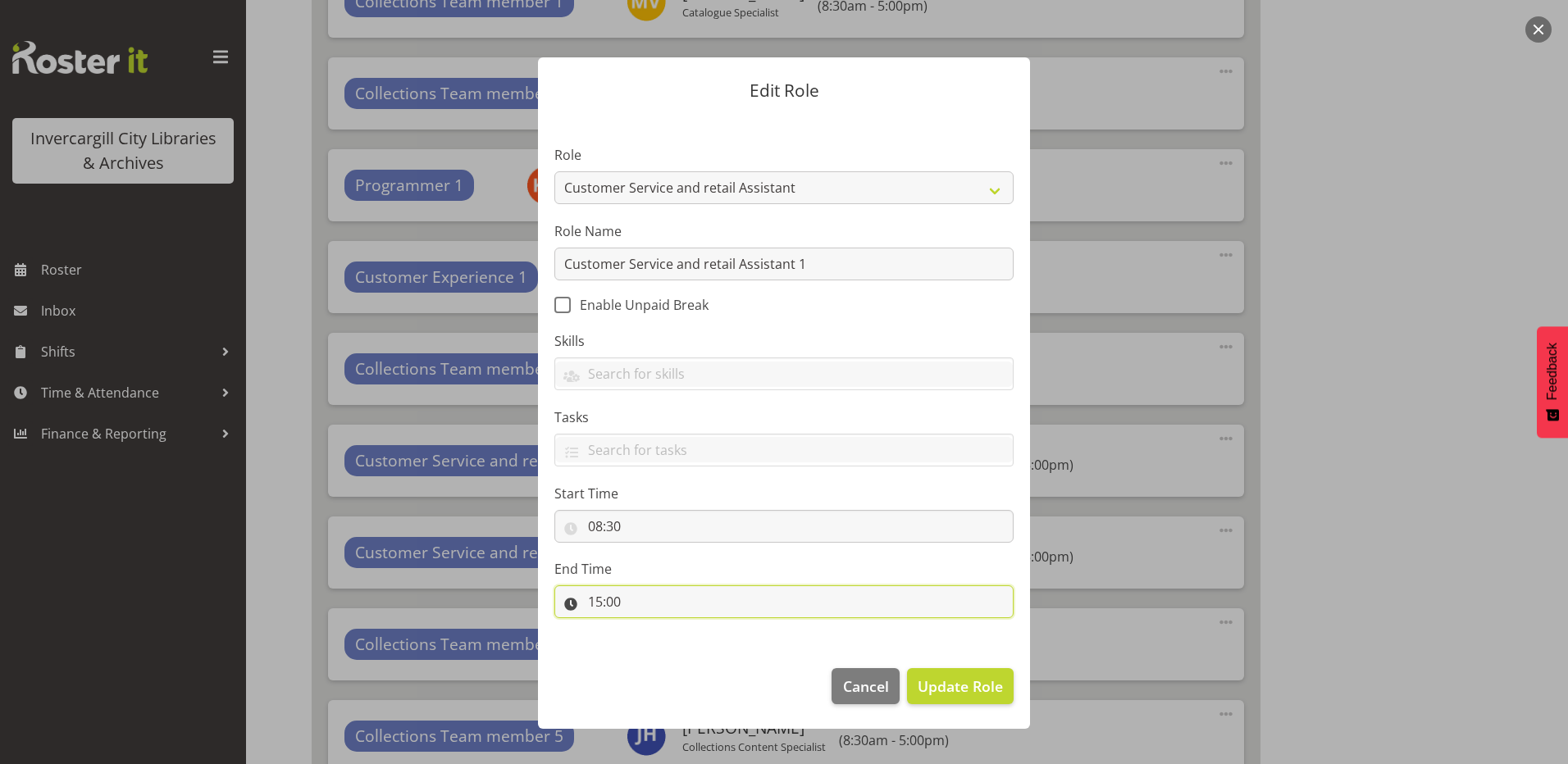
click at [633, 599] on input "15:00" at bounding box center [784, 602] width 460 height 32
click at [654, 647] on select "00 01 02 03 04 05 06 07 08 09 10 11 12 13 14 15 16 17 18 19 20 21 22 23" at bounding box center [666, 644] width 37 height 32
select select "13"
click at [648, 627] on select "00 01 02 03 04 05 06 07 08 09 10 11 12 13 14 15 16 17 18 19 20 21 22 23" at bounding box center [666, 644] width 37 height 32
type input "13:00"
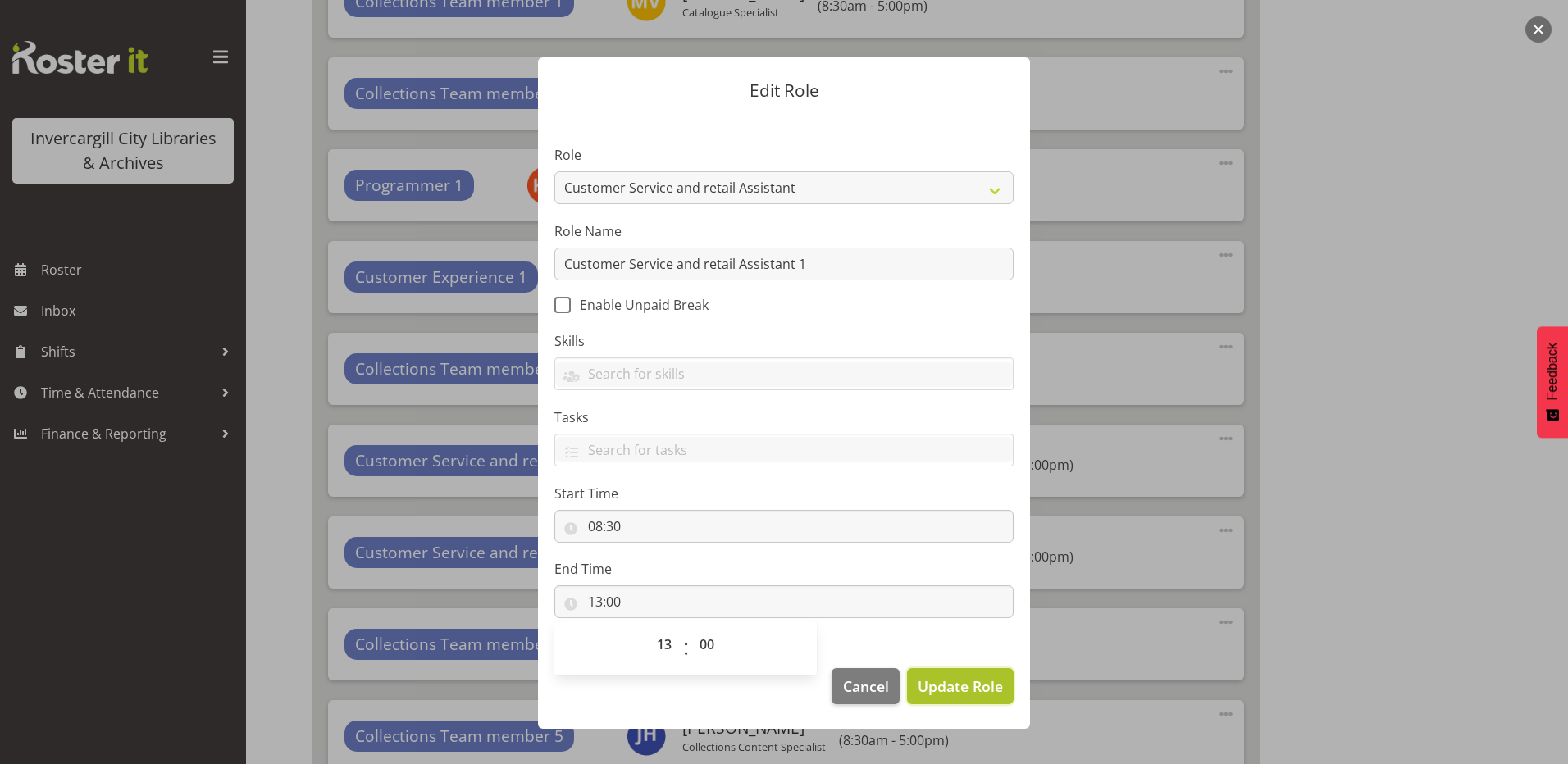
click at [945, 682] on span "Update Role" at bounding box center [959, 686] width 85 height 21
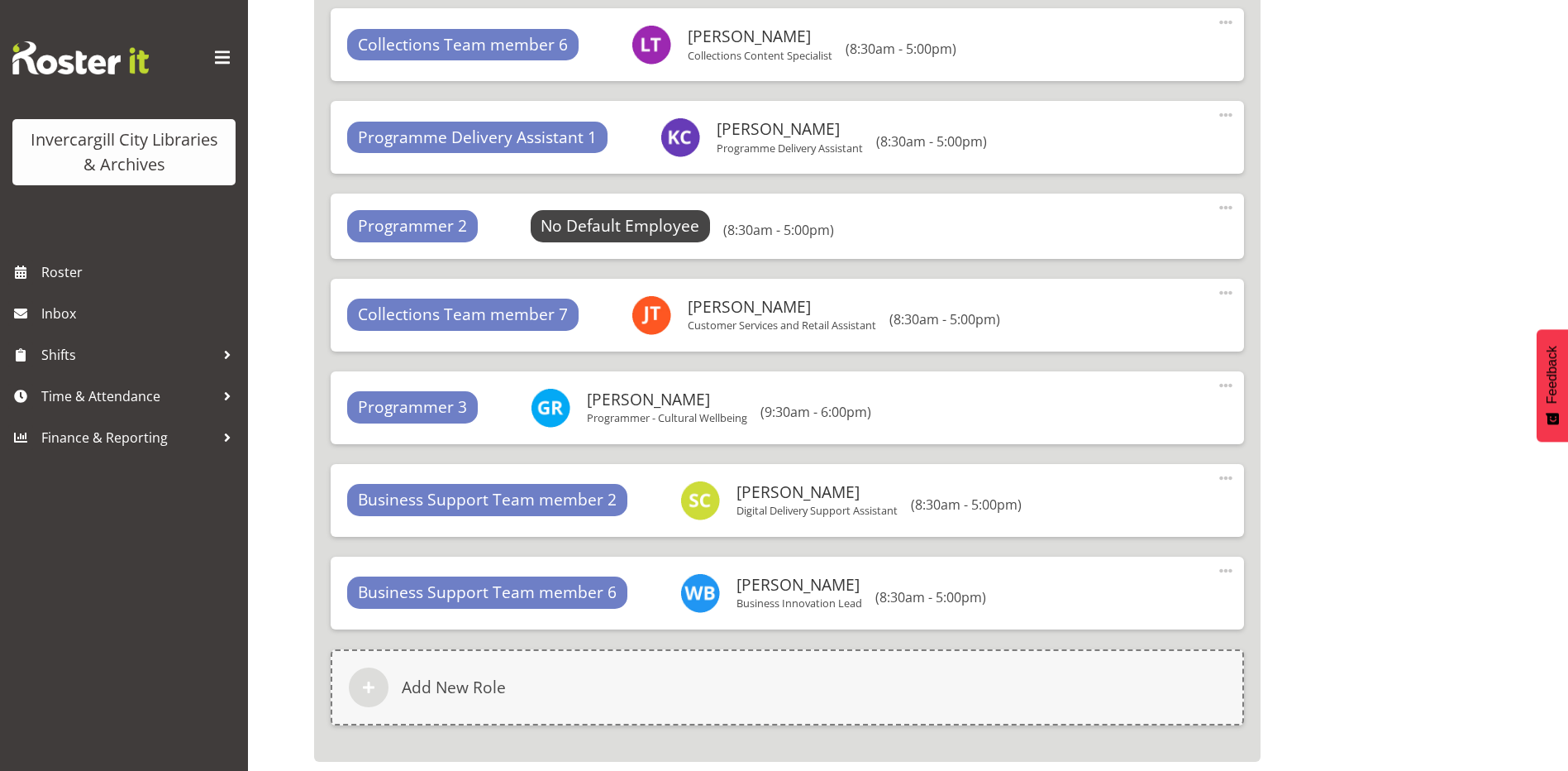
scroll to position [5849, 0]
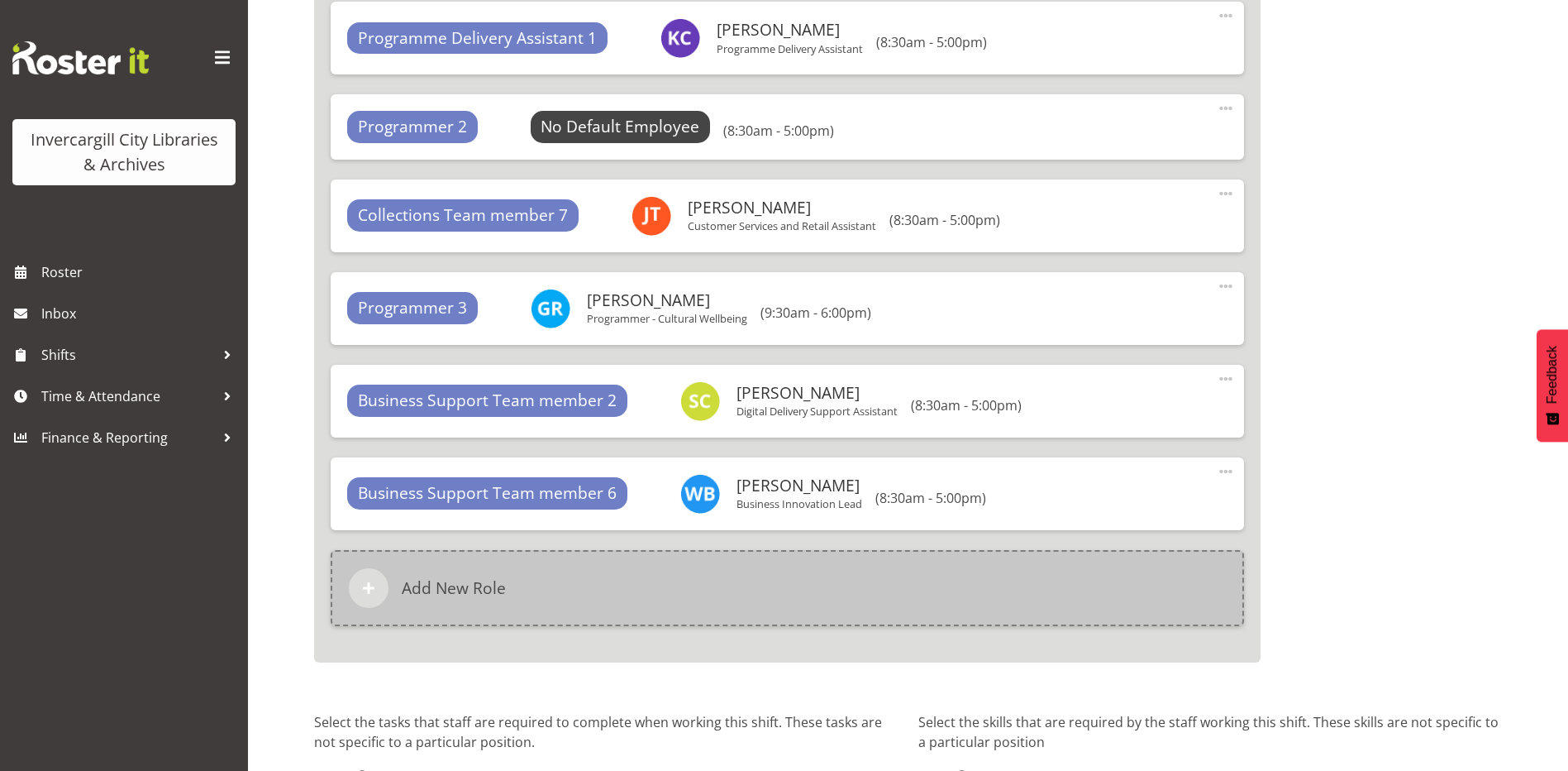
click at [719, 587] on div "Add New Role" at bounding box center [787, 588] width 913 height 76
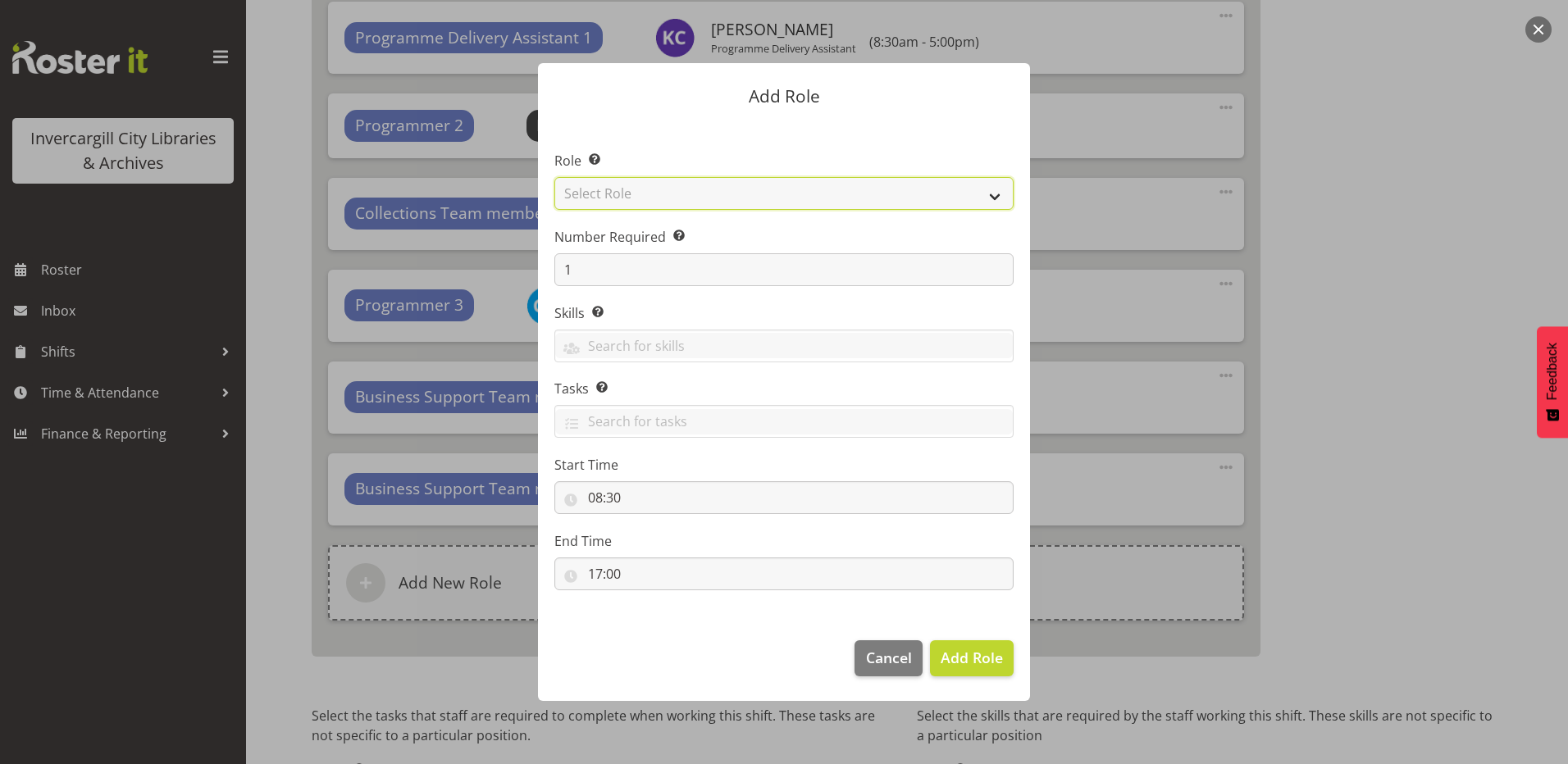
click at [737, 205] on select "Select Role 1st floor desk AQ operator Business Support Team member Casual Cust…" at bounding box center [784, 193] width 460 height 32
select select "1535"
click at [554, 177] on select "Select Role 1st floor desk AQ operator Business Support Team member Casual Cust…" at bounding box center [784, 193] width 460 height 32
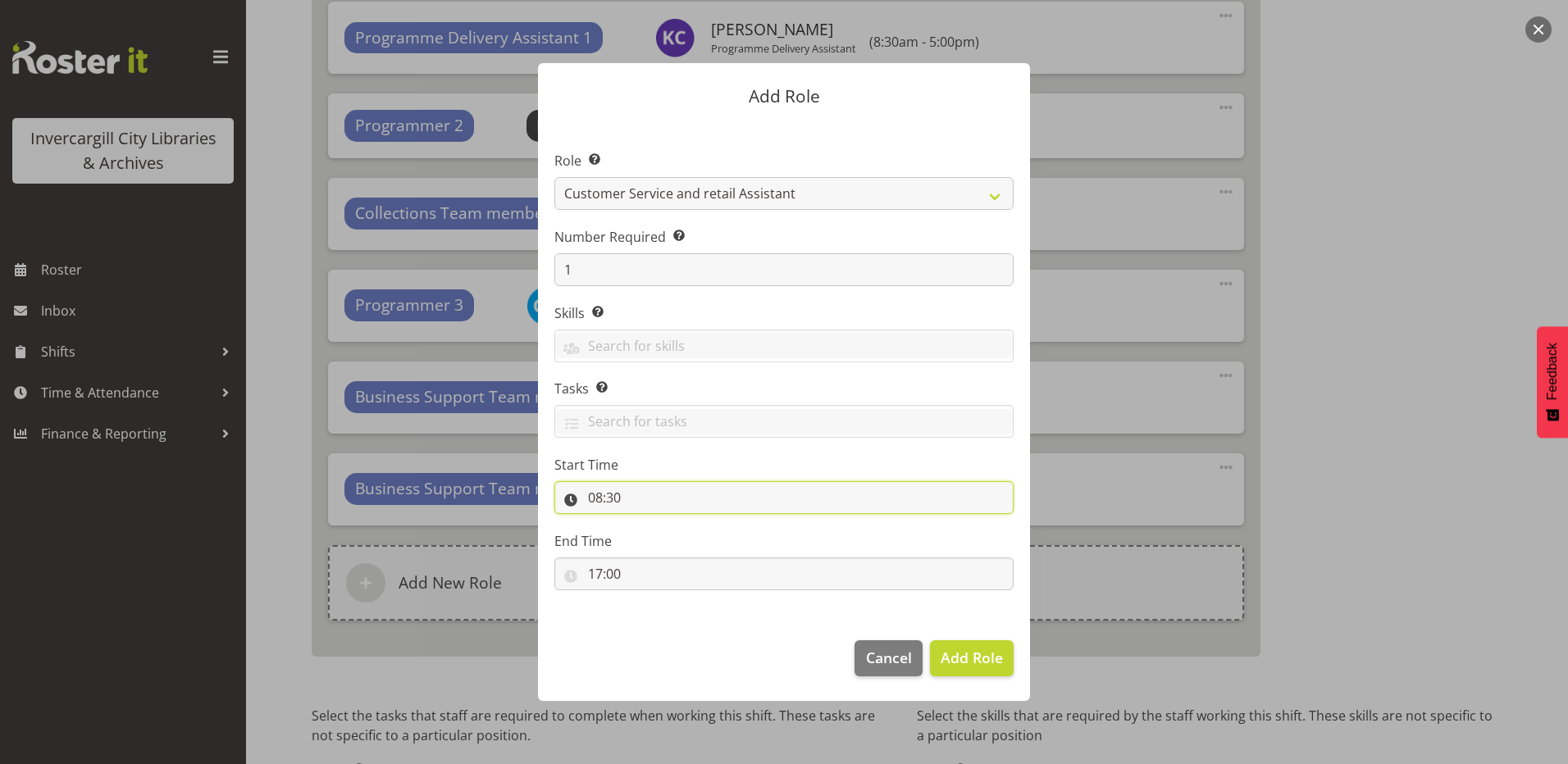
click at [626, 496] on input "08:30" at bounding box center [784, 498] width 460 height 32
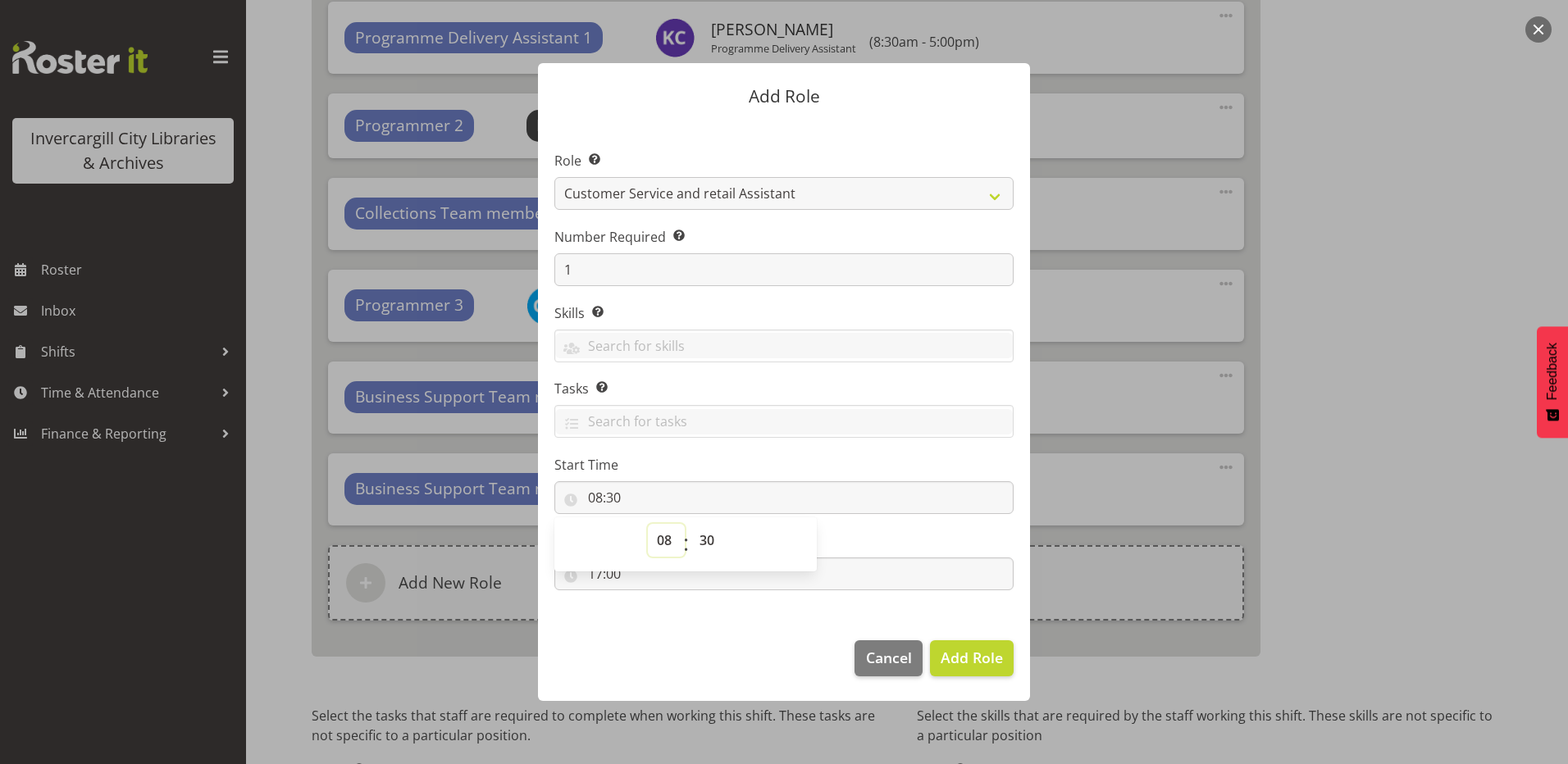
click at [663, 544] on select "00 01 02 03 04 05 06 07 08 09 10 11 12 13 14 15 16 17 18 19 20 21 22 23" at bounding box center [666, 540] width 37 height 32
select select "16"
click at [648, 523] on select "00 01 02 03 04 05 06 07 08 09 10 11 12 13 14 15 16 17 18 19 20 21 22 23" at bounding box center [666, 540] width 37 height 32
type input "16:30"
click at [704, 538] on select "00 01 02 03 04 05 06 07 08 09 10 11 12 13 14 15 16 17 18 19 20 21 22 23 24 25 2…" at bounding box center [709, 540] width 37 height 32
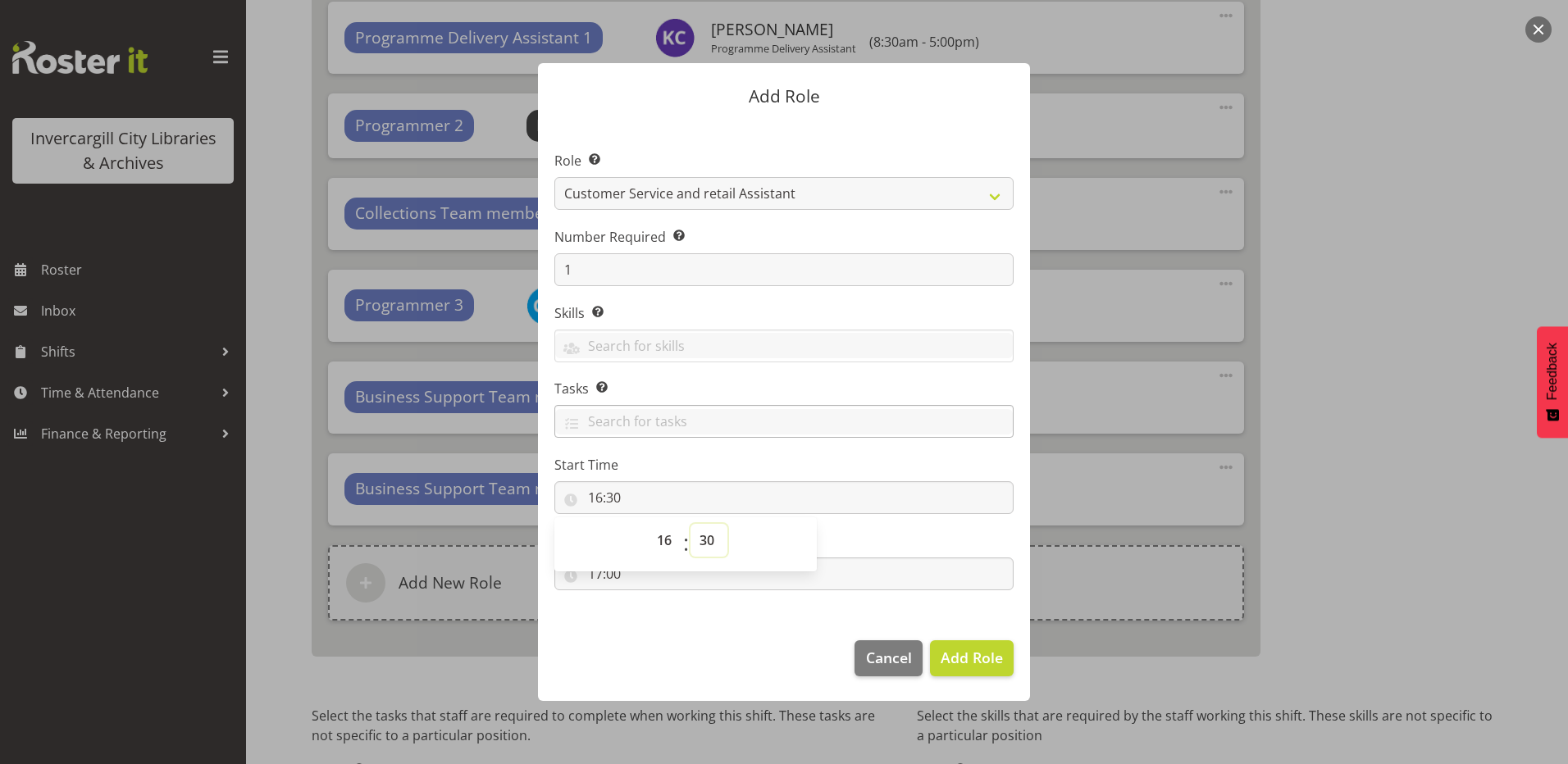
select select "0"
click at [691, 523] on select "00 01 02 03 04 05 06 07 08 09 10 11 12 13 14 15 16 17 18 19 20 21 22 23 24 25 2…" at bounding box center [709, 540] width 37 height 32
type input "16:00"
drag, startPoint x: 648, startPoint y: 616, endPoint x: 625, endPoint y: 607, distance: 24.7
click at [647, 615] on section "Role Select the role you wish to add to the shift. 1st floor desk AQ operator B…" at bounding box center [784, 371] width 492 height 501
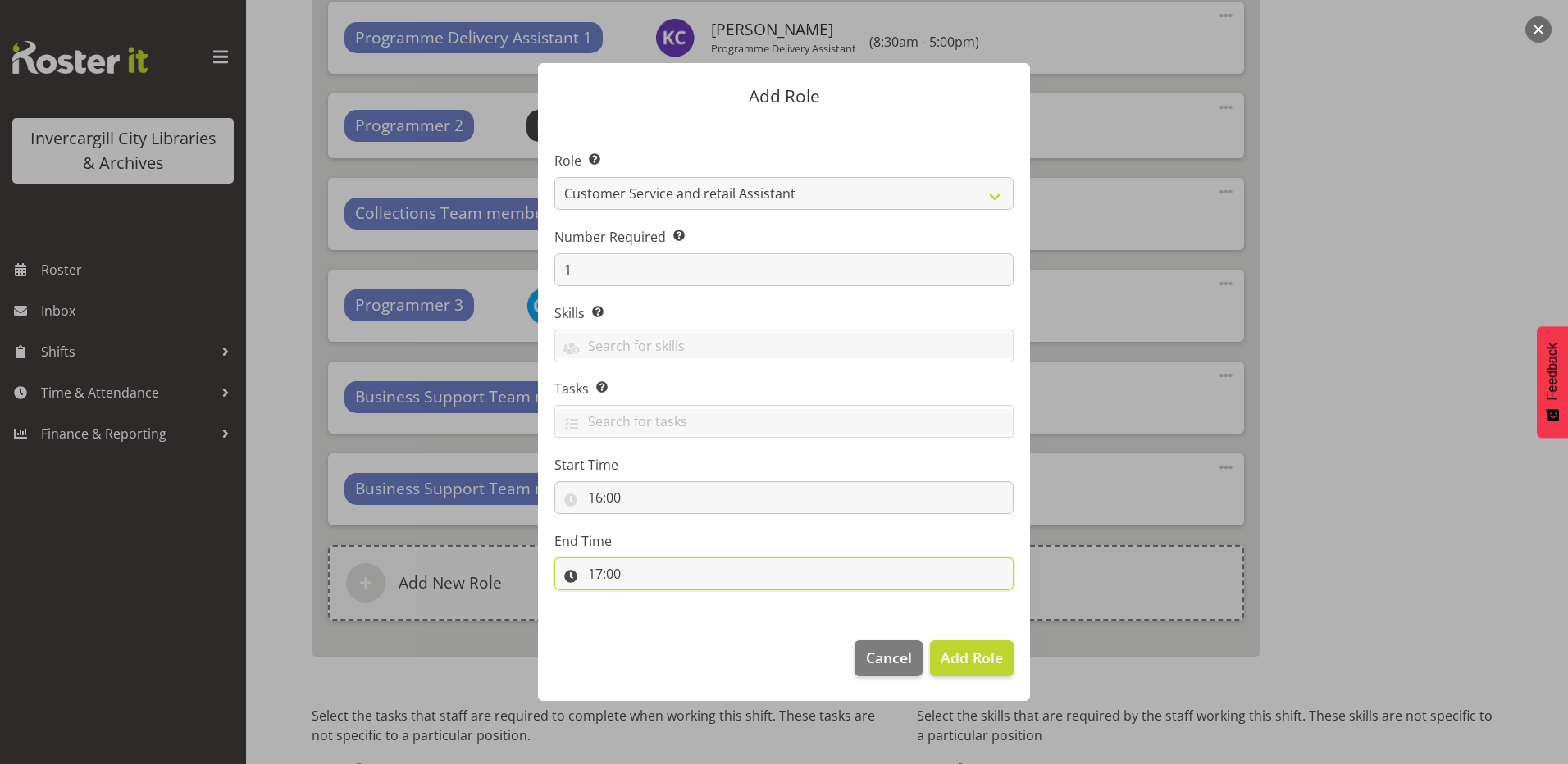
click at [600, 582] on input "17:00" at bounding box center [784, 574] width 460 height 32
click at [669, 617] on select "00 01 02 03 04 05 06 07 08 09 10 11 12 13 14 15 16 17 18 19 20 21 22 23" at bounding box center [666, 616] width 37 height 32
select select "18"
click at [648, 600] on select "00 01 02 03 04 05 06 07 08 09 10 11 12 13 14 15 16 17 18 19 20 21 22 23" at bounding box center [666, 616] width 37 height 32
type input "18:00"
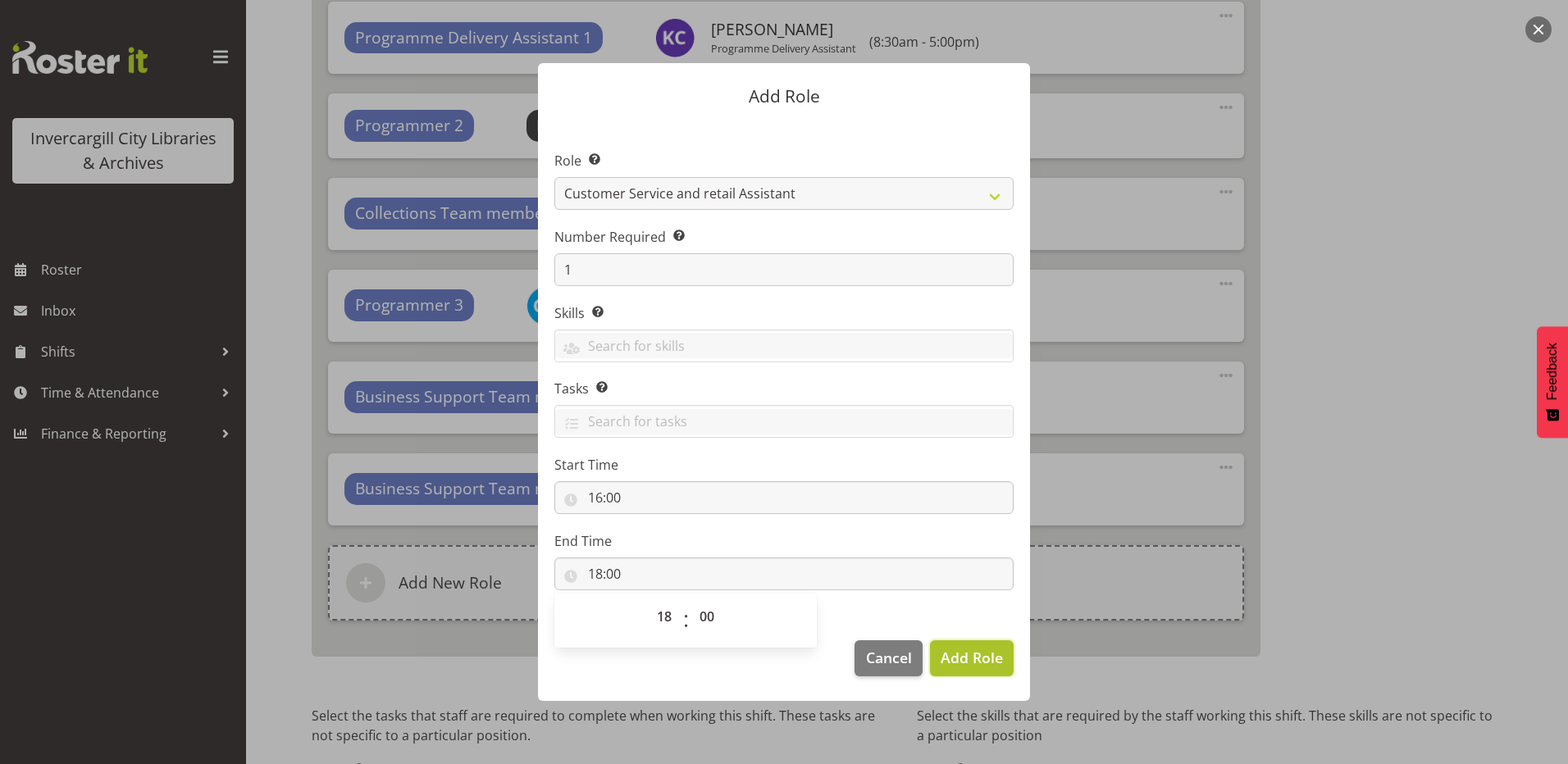
click at [957, 652] on span "Add Role" at bounding box center [971, 657] width 62 height 20
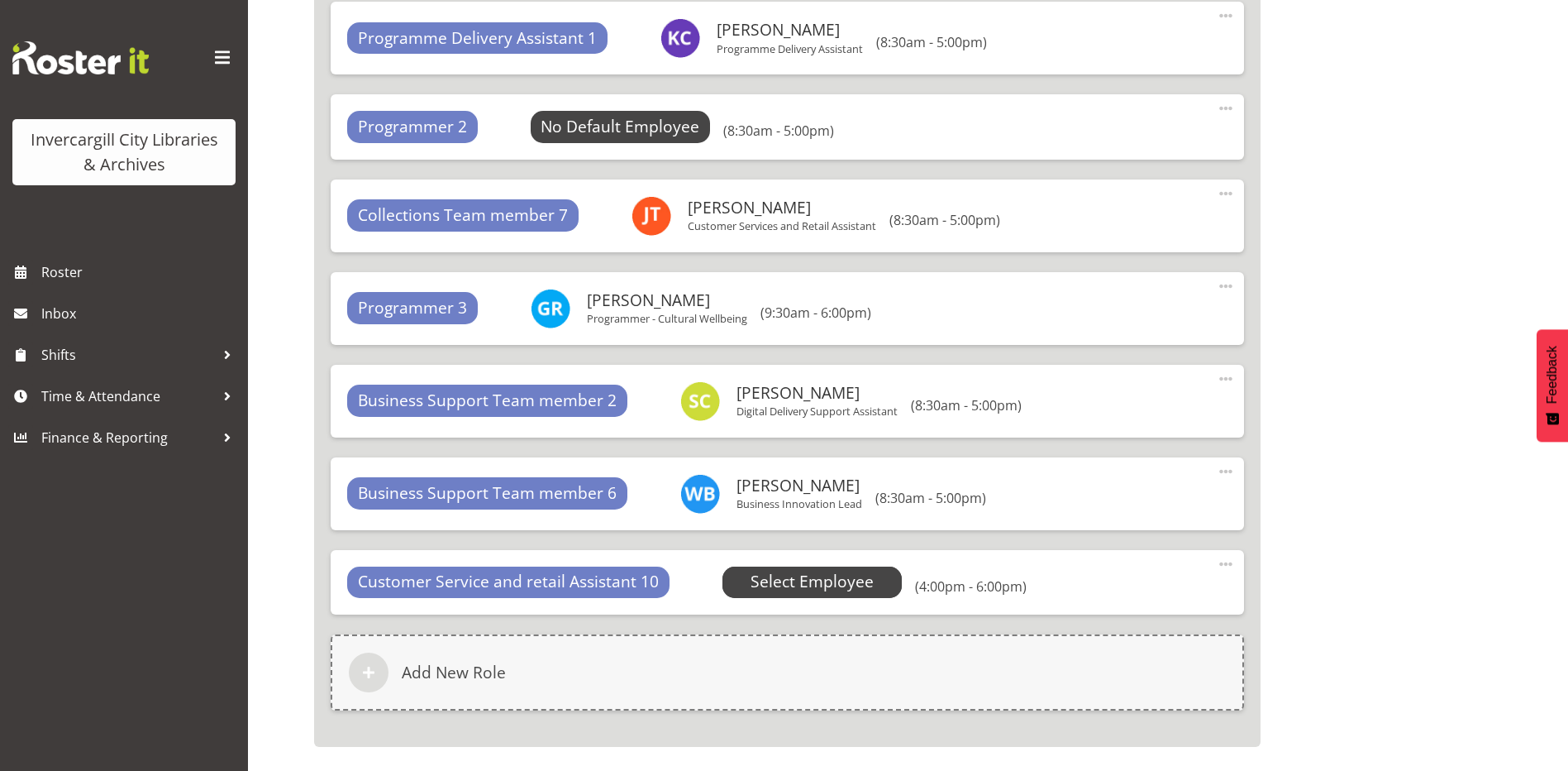
click at [0, 0] on span "Select Employee" at bounding box center [0, 0] width 0 height 0
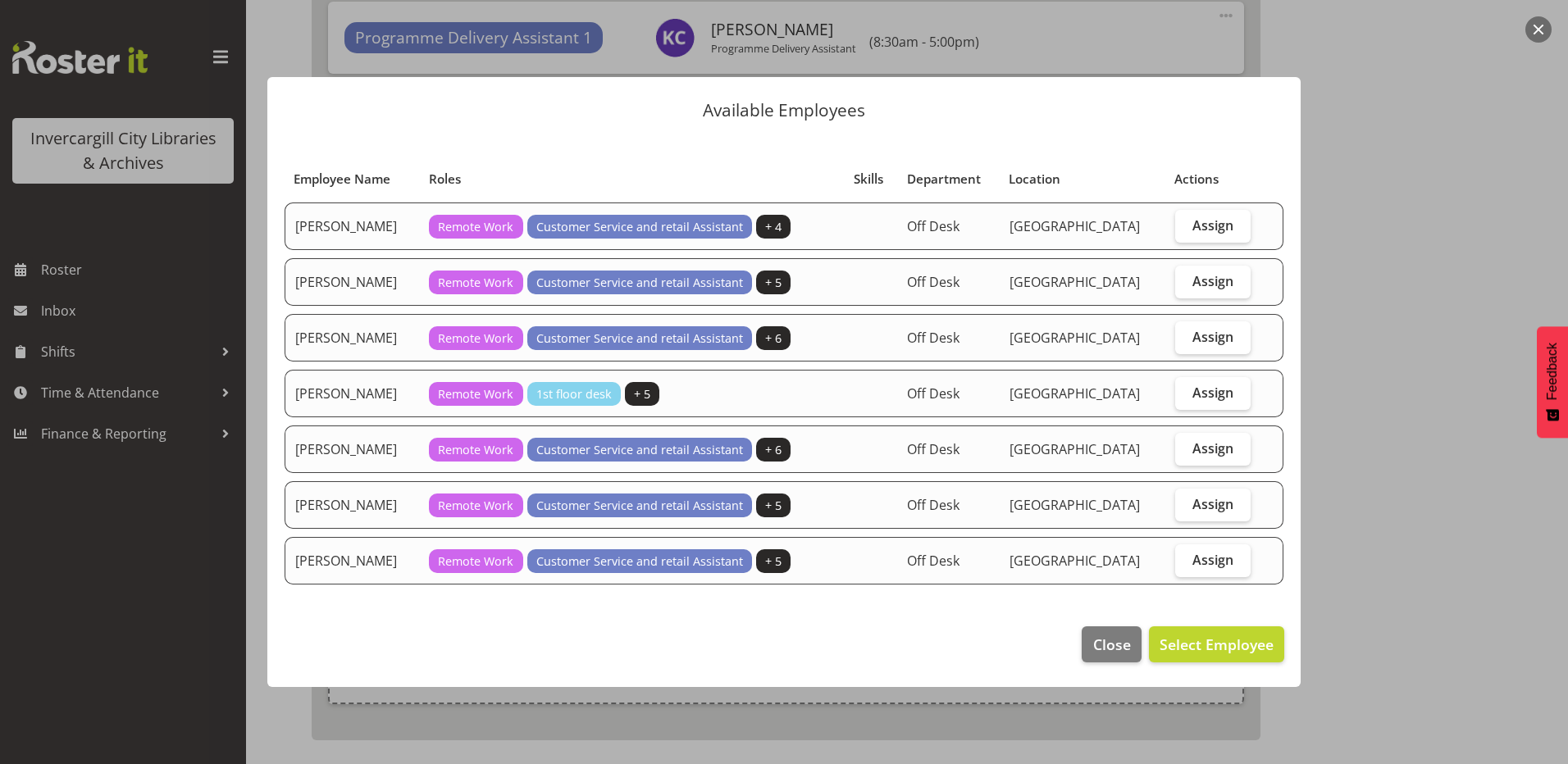
drag, startPoint x: 1219, startPoint y: 396, endPoint x: 1208, endPoint y: 415, distance: 22.0
click at [1217, 396] on span "Assign" at bounding box center [1213, 393] width 41 height 16
click at [1186, 396] on input "Assign" at bounding box center [1180, 392] width 11 height 11
checkbox input "true"
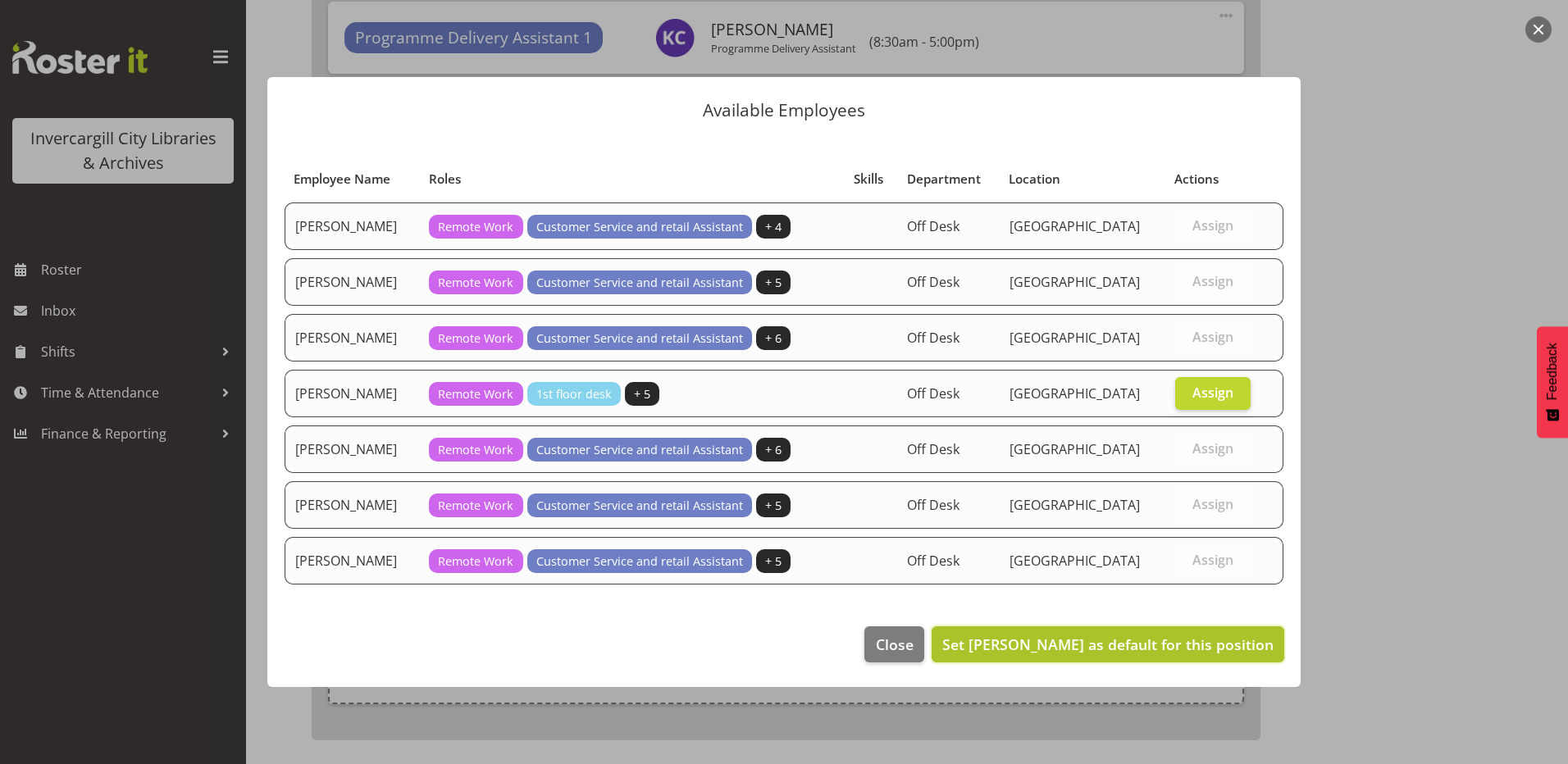
click at [1178, 640] on span "Set Mandy Stenton as default for this position" at bounding box center [1107, 644] width 332 height 20
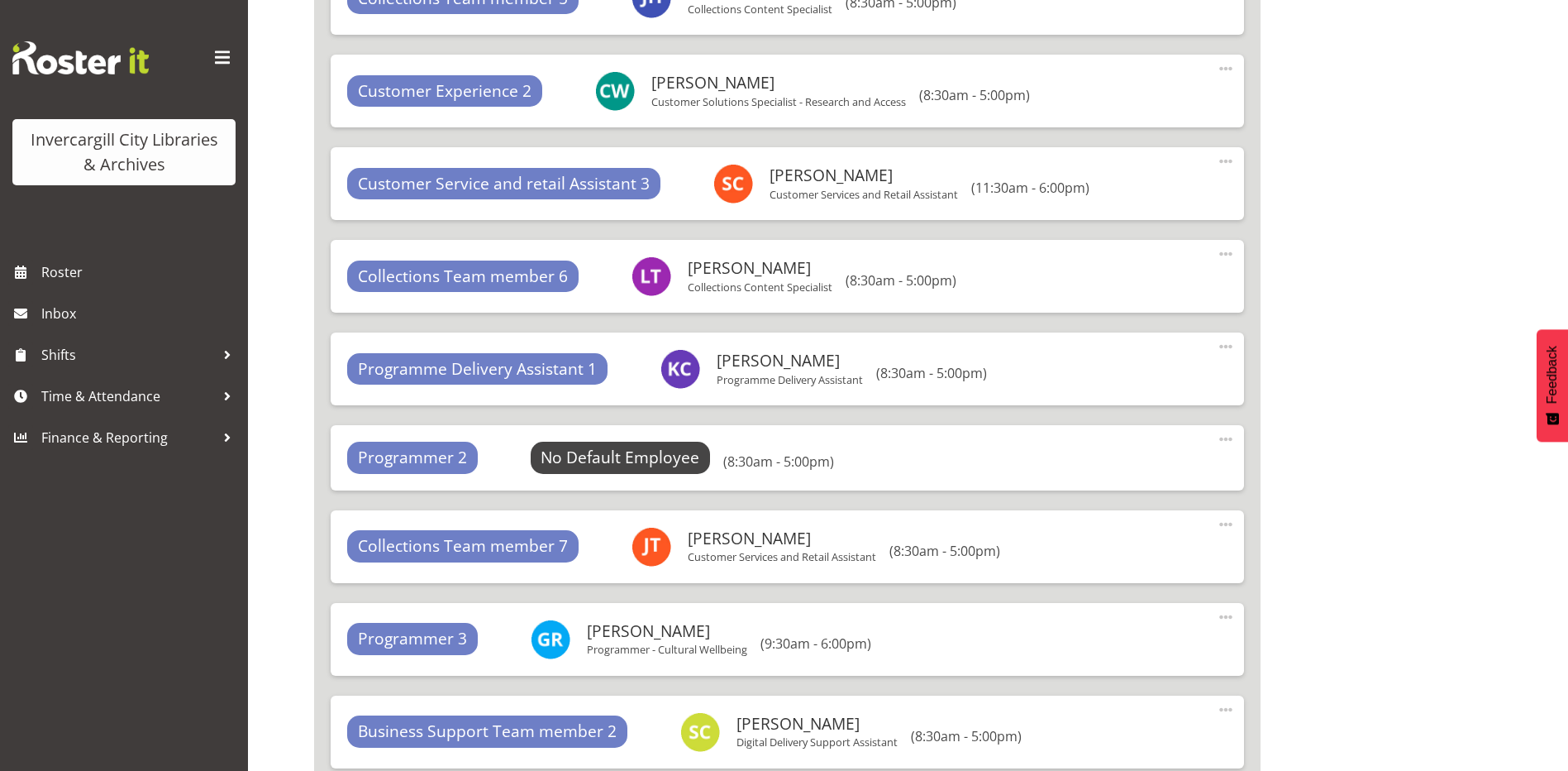
scroll to position [5932, 0]
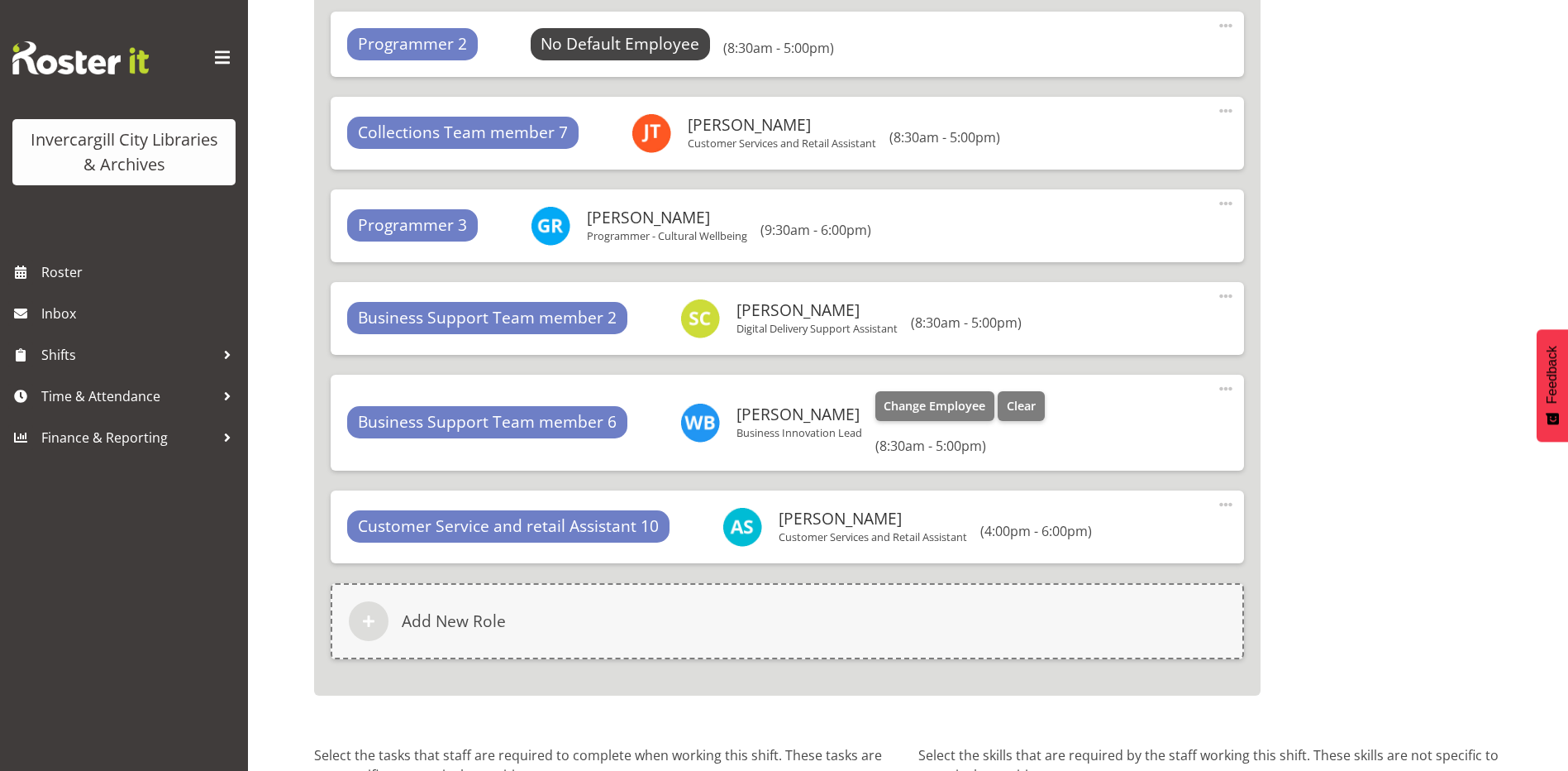
click at [1223, 388] on span at bounding box center [1225, 388] width 20 height 20
click at [1128, 430] on link "Edit" at bounding box center [1156, 425] width 159 height 30
select select "8"
select select "30"
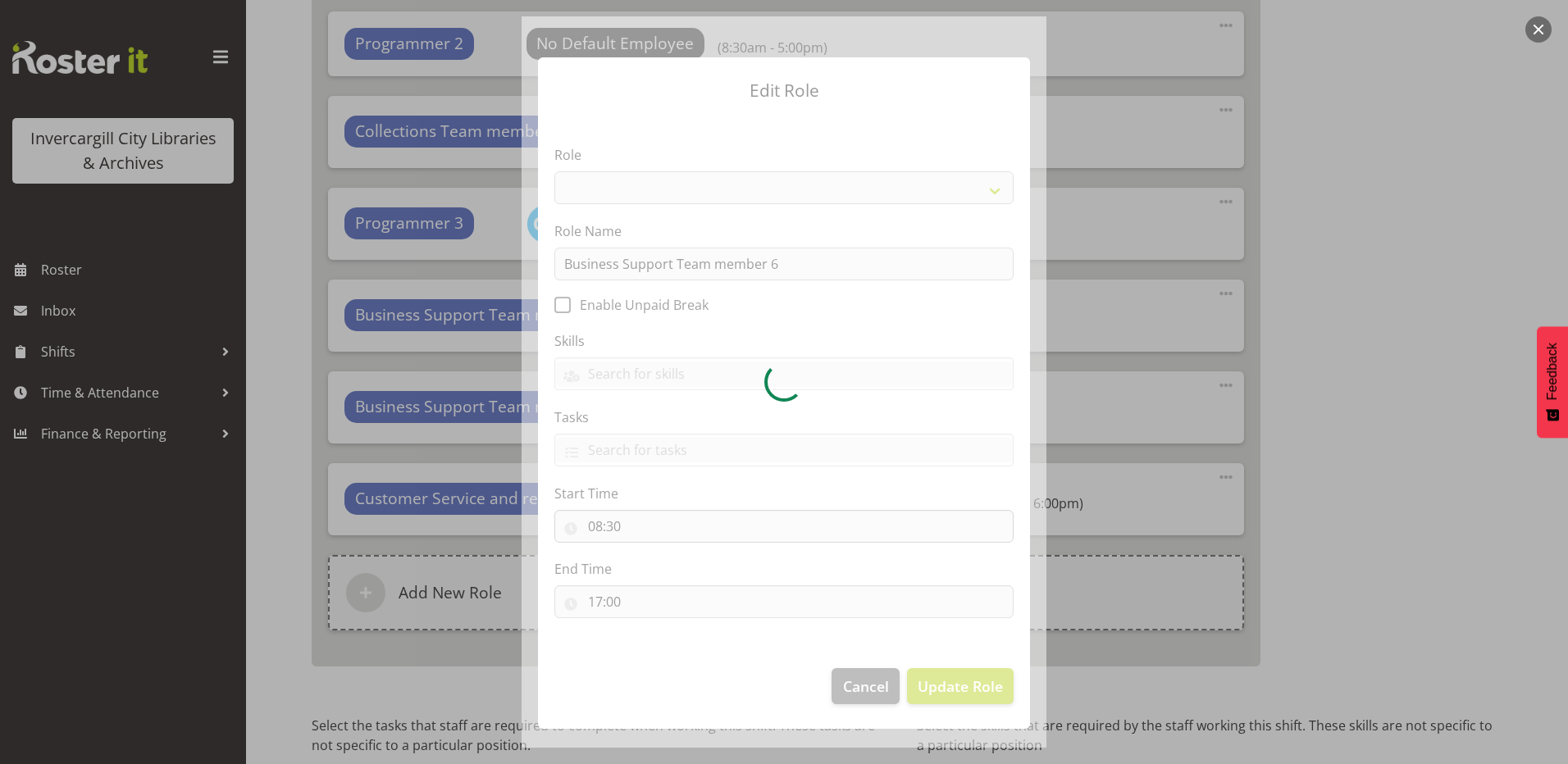
select select "1527"
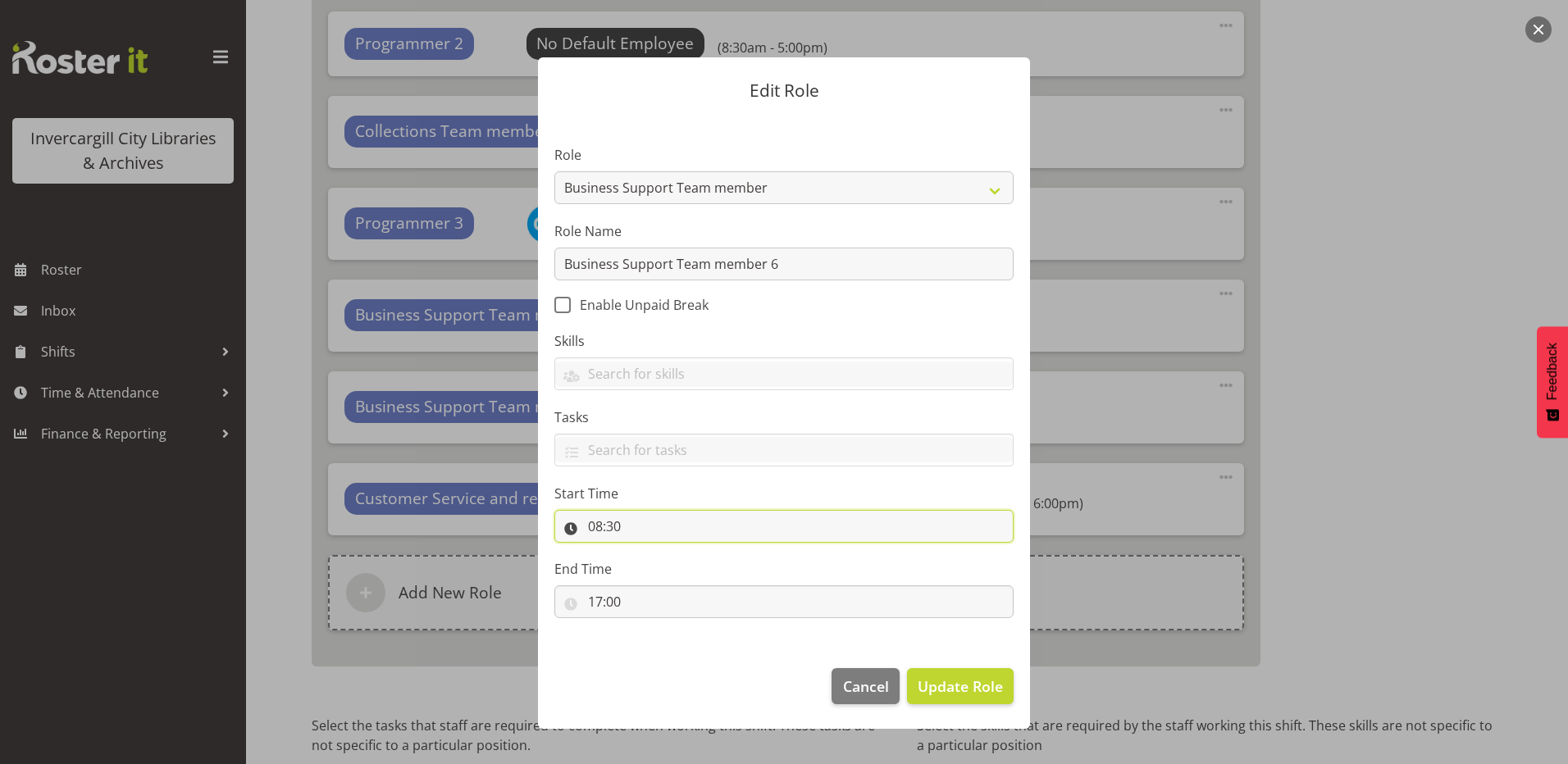
click at [637, 529] on input "08:30" at bounding box center [784, 526] width 460 height 32
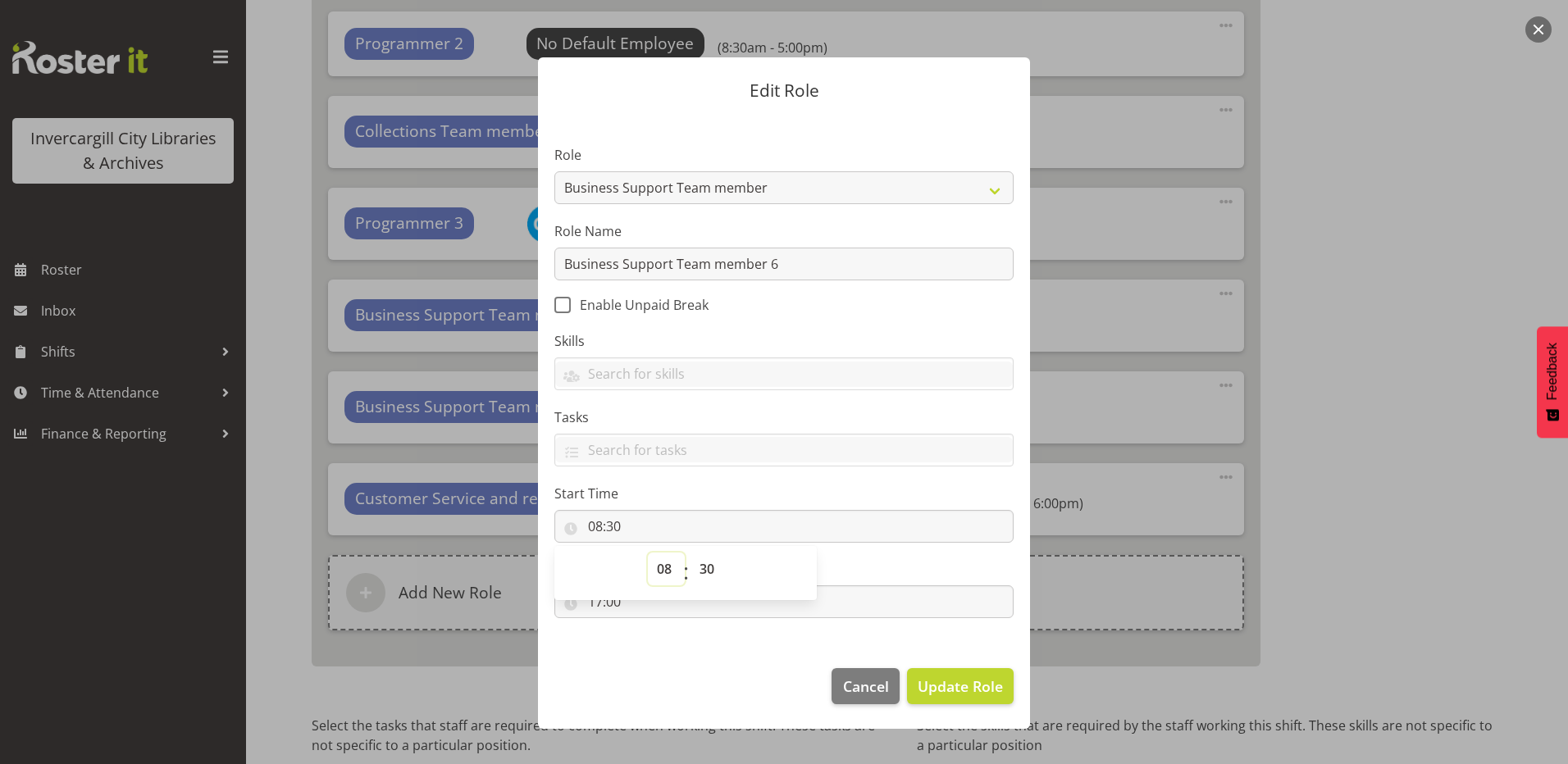
click at [668, 570] on select "00 01 02 03 04 05 06 07 08 09 10 11 12 13 14 15 16 17 18 19 20 21 22 23" at bounding box center [666, 568] width 37 height 32
select select "9"
click at [648, 552] on select "00 01 02 03 04 05 06 07 08 09 10 11 12 13 14 15 16 17 18 19 20 21 22 23" at bounding box center [666, 568] width 37 height 32
type input "09:30"
drag, startPoint x: 645, startPoint y: 665, endPoint x: 642, endPoint y: 655, distance: 10.4
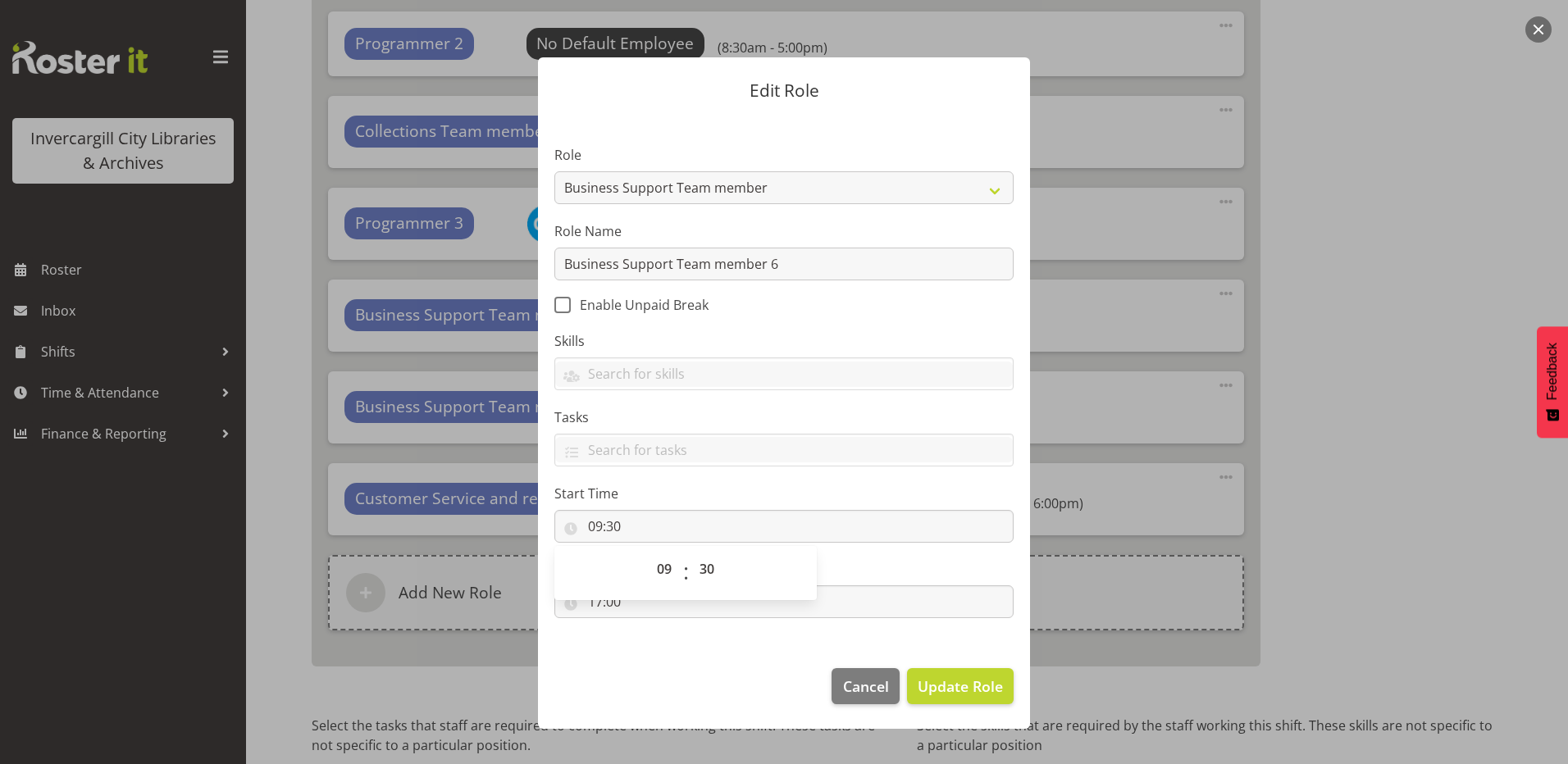
click at [644, 660] on footer "Cancel Update Role" at bounding box center [784, 690] width 492 height 77
click at [603, 589] on input "17:00" at bounding box center [784, 602] width 460 height 32
click at [666, 649] on select "00 01 02 03 04 05 06 07 08 09 10 11 12 13 14 15 16 17 18 19 20 21 22 23" at bounding box center [666, 644] width 37 height 32
select select "18"
click at [648, 627] on select "00 01 02 03 04 05 06 07 08 09 10 11 12 13 14 15 16 17 18 19 20 21 22 23" at bounding box center [666, 644] width 37 height 32
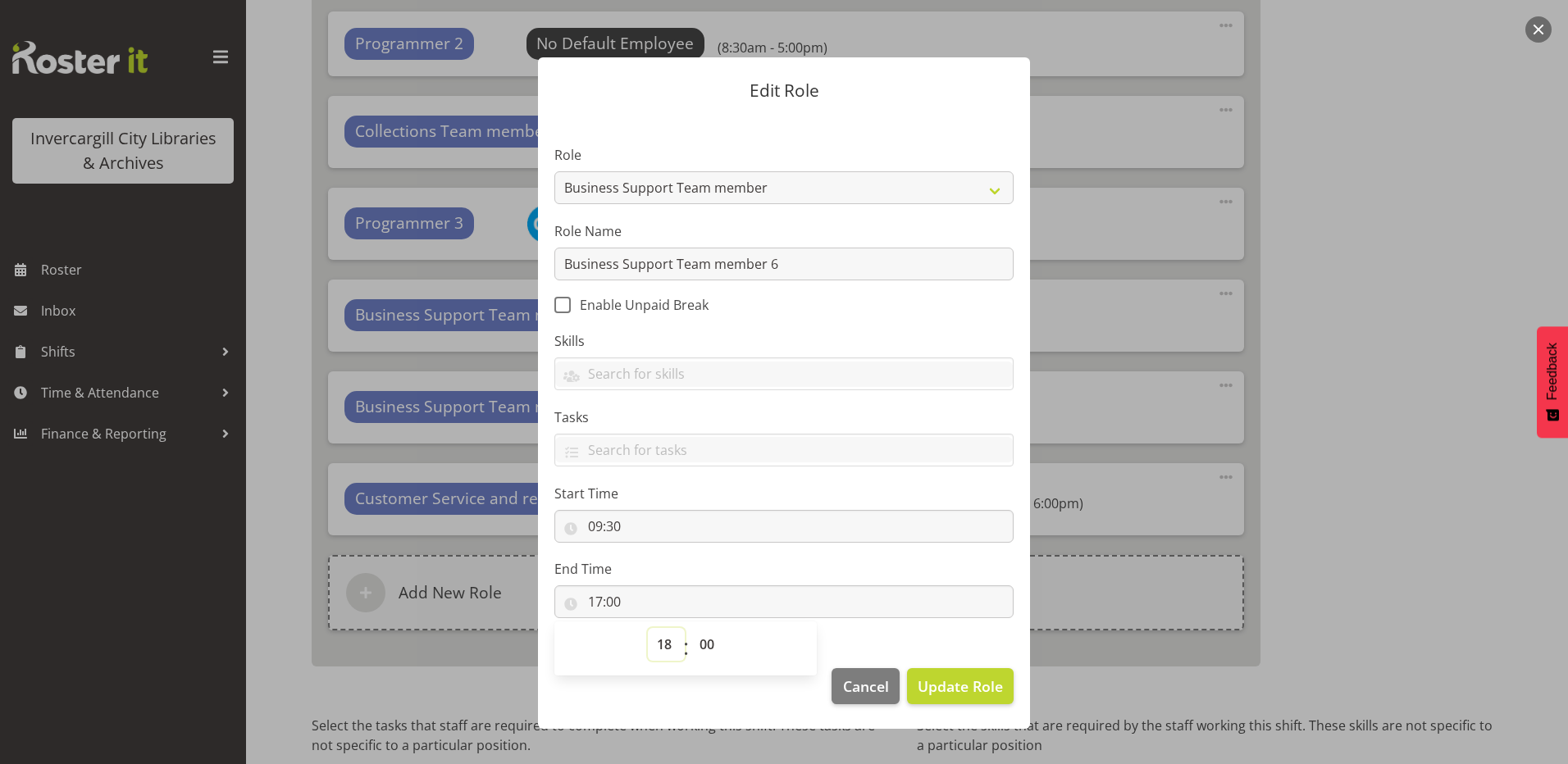
type input "18:00"
click at [982, 676] on span "Update Role" at bounding box center [959, 686] width 85 height 21
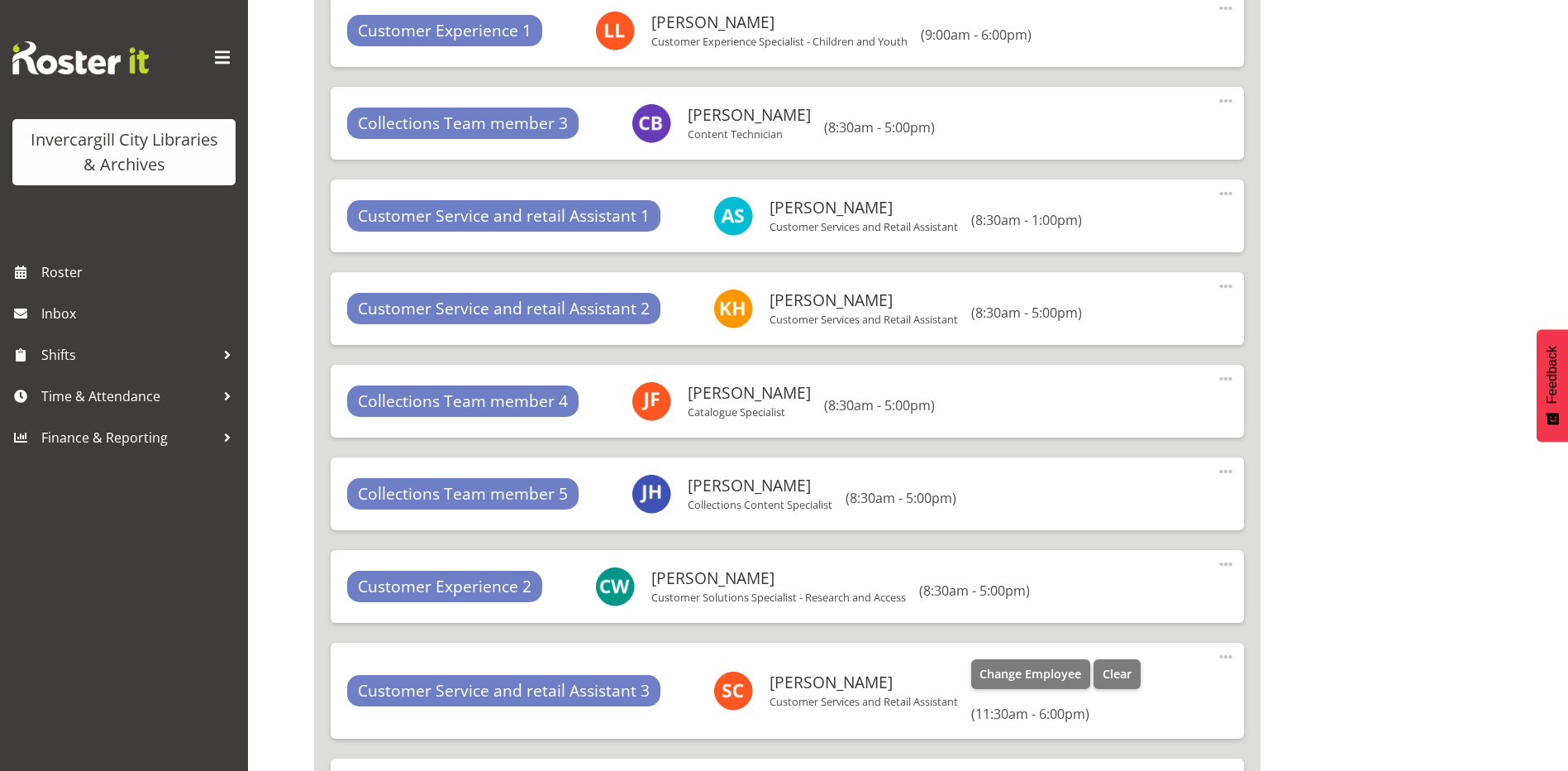
scroll to position [5022, 0]
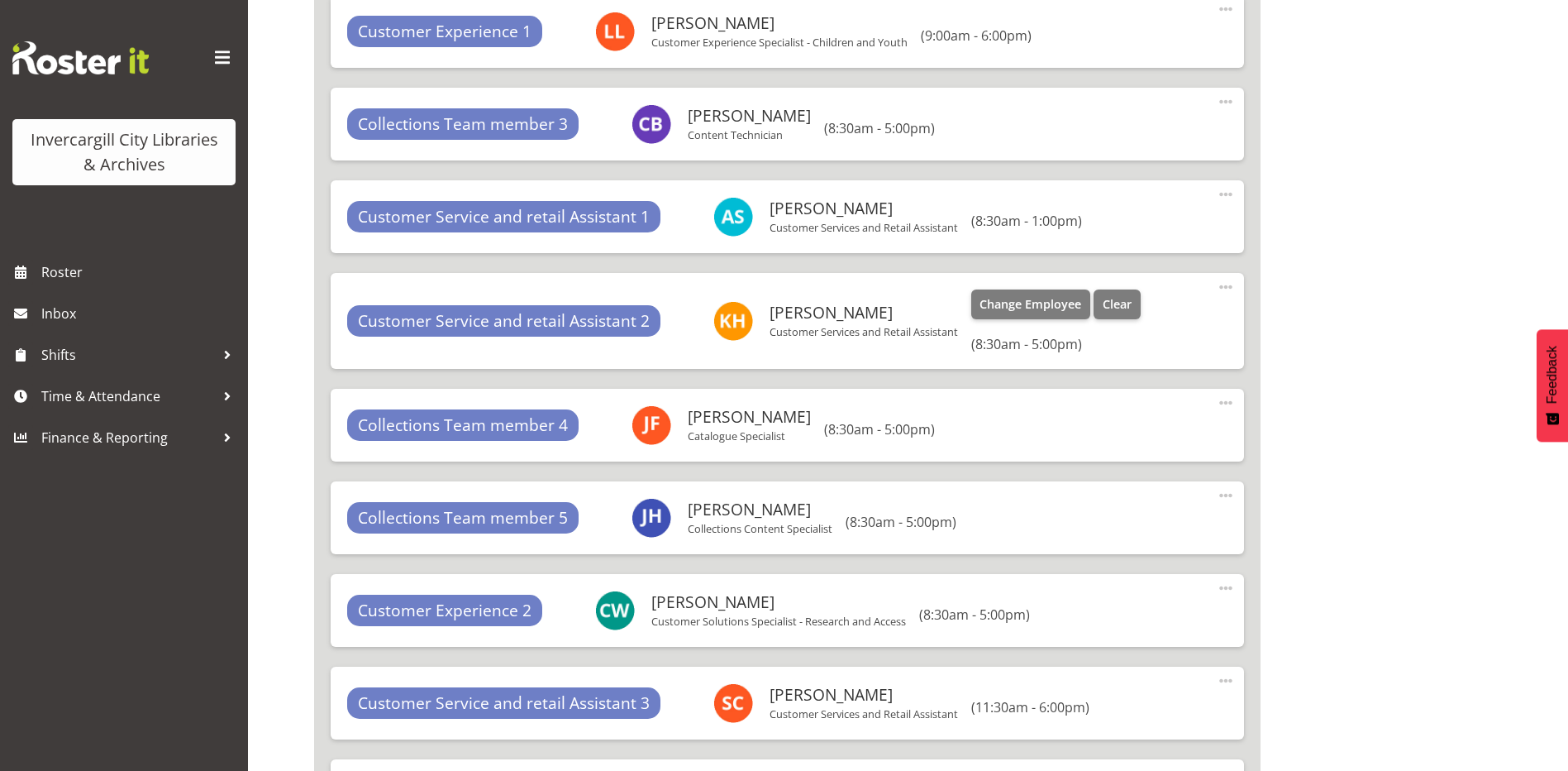
click at [1221, 283] on span at bounding box center [1225, 287] width 20 height 20
click at [1148, 326] on link "Edit" at bounding box center [1156, 323] width 159 height 30
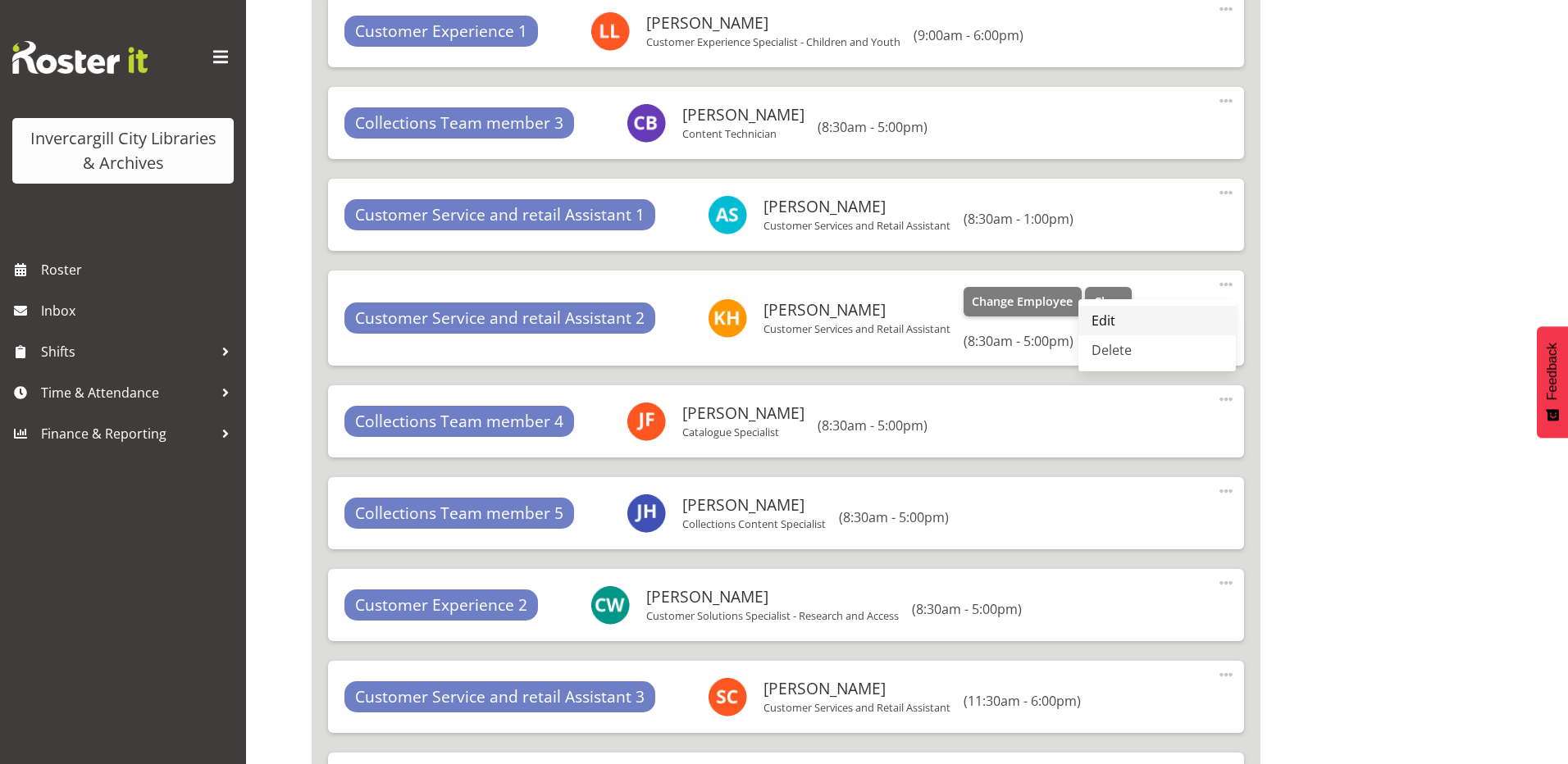
select select "8"
select select "30"
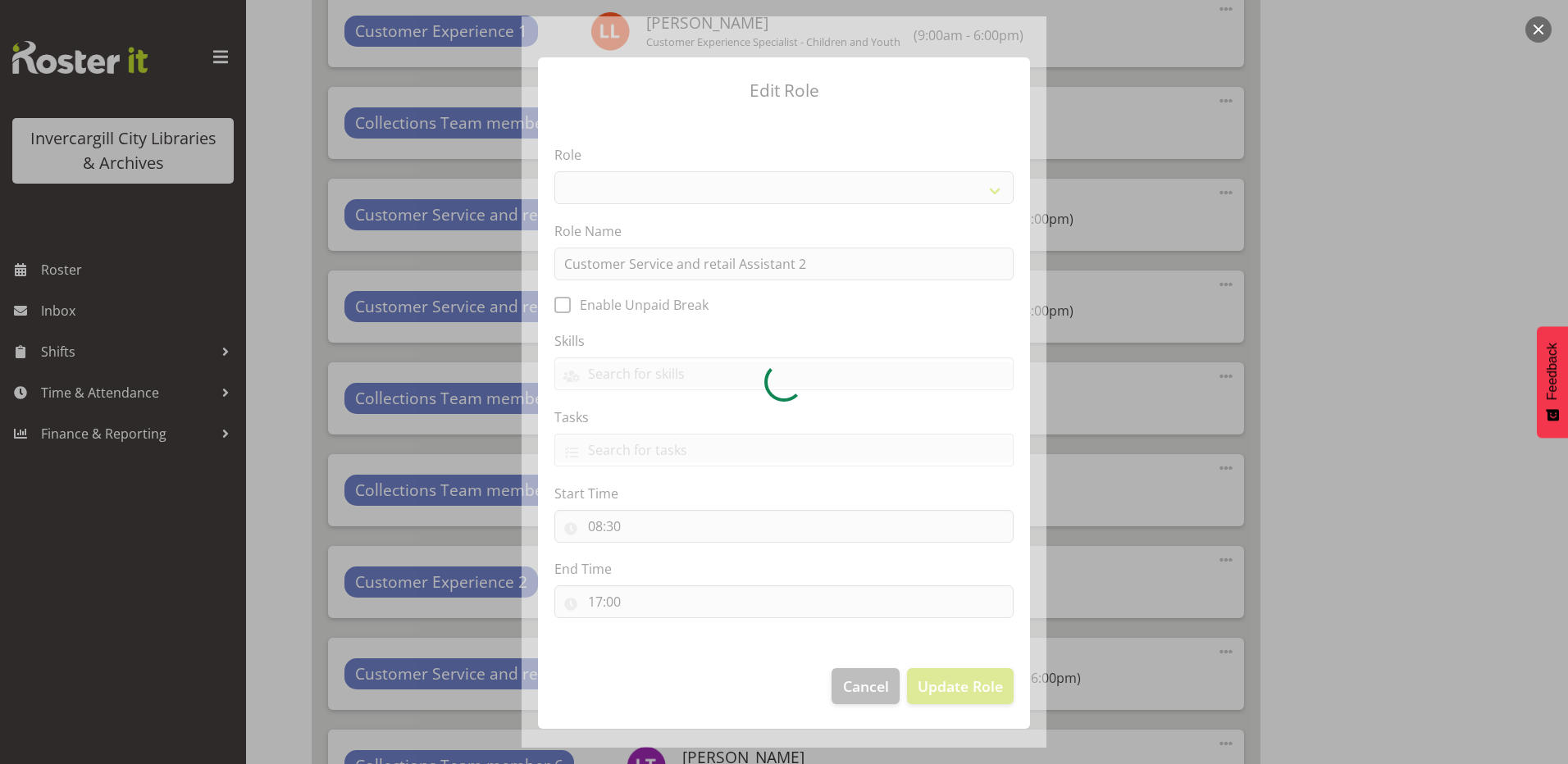
select select "1535"
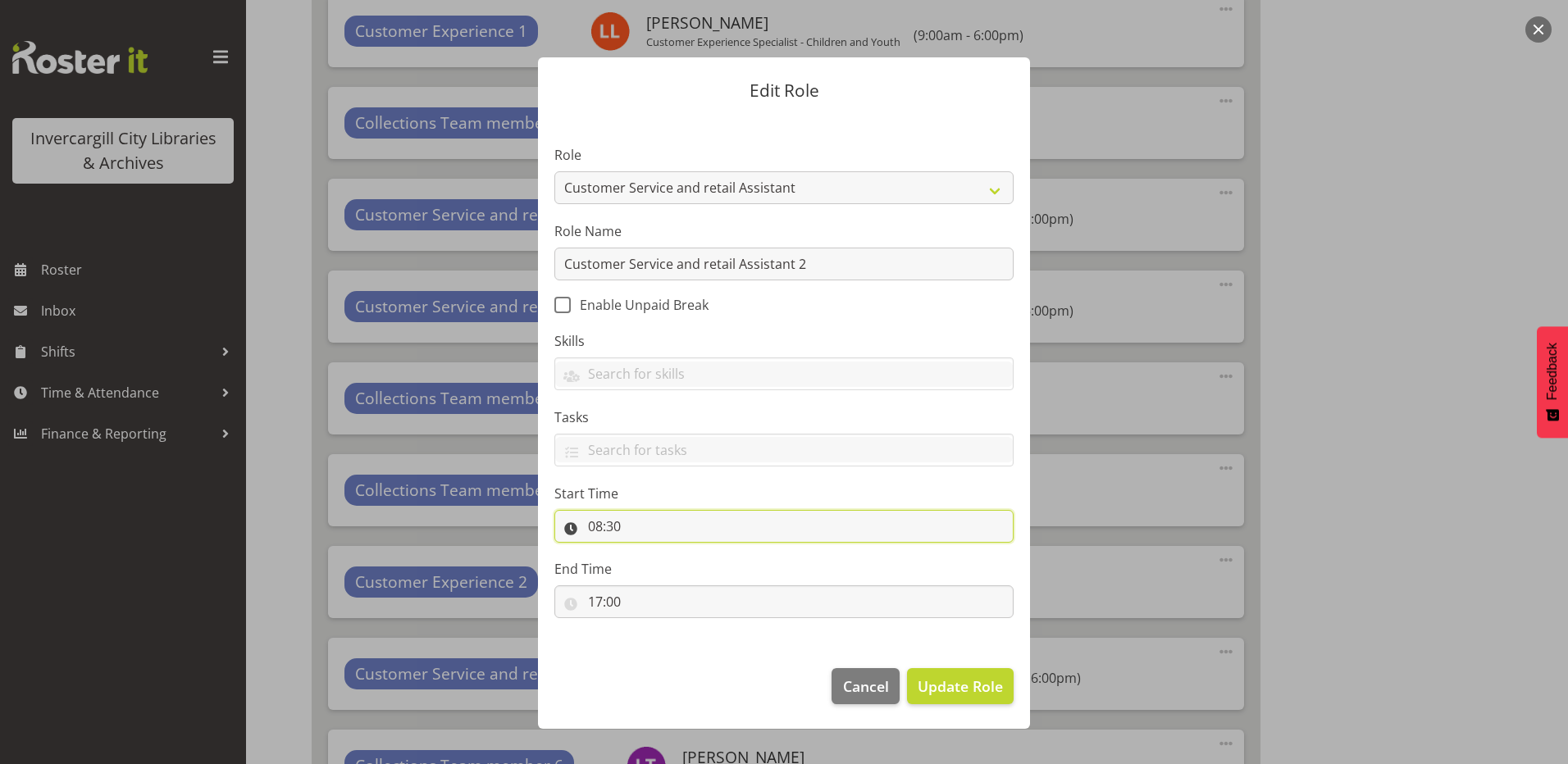
click at [606, 520] on input "08:30" at bounding box center [784, 526] width 460 height 32
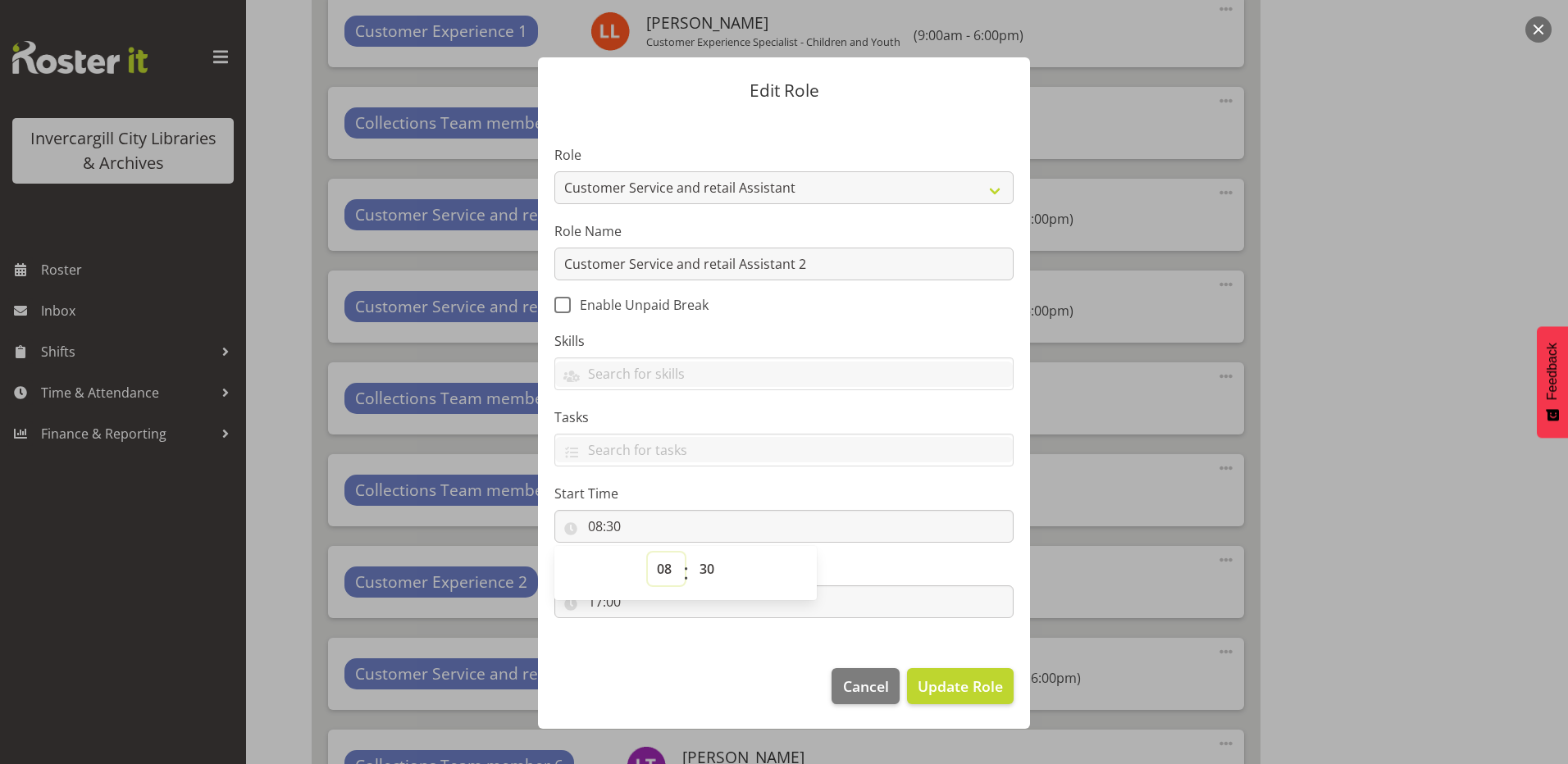
click at [668, 566] on select "00 01 02 03 04 05 06 07 08 09 10 11 12 13 14 15 16 17 18 19 20 21 22 23" at bounding box center [666, 568] width 37 height 32
select select "9"
click at [648, 552] on select "00 01 02 03 04 05 06 07 08 09 10 11 12 13 14 15 16 17 18 19 20 21 22 23" at bounding box center [666, 568] width 37 height 32
type input "09:30"
click at [659, 680] on footer "Cancel Update Role" at bounding box center [784, 690] width 492 height 77
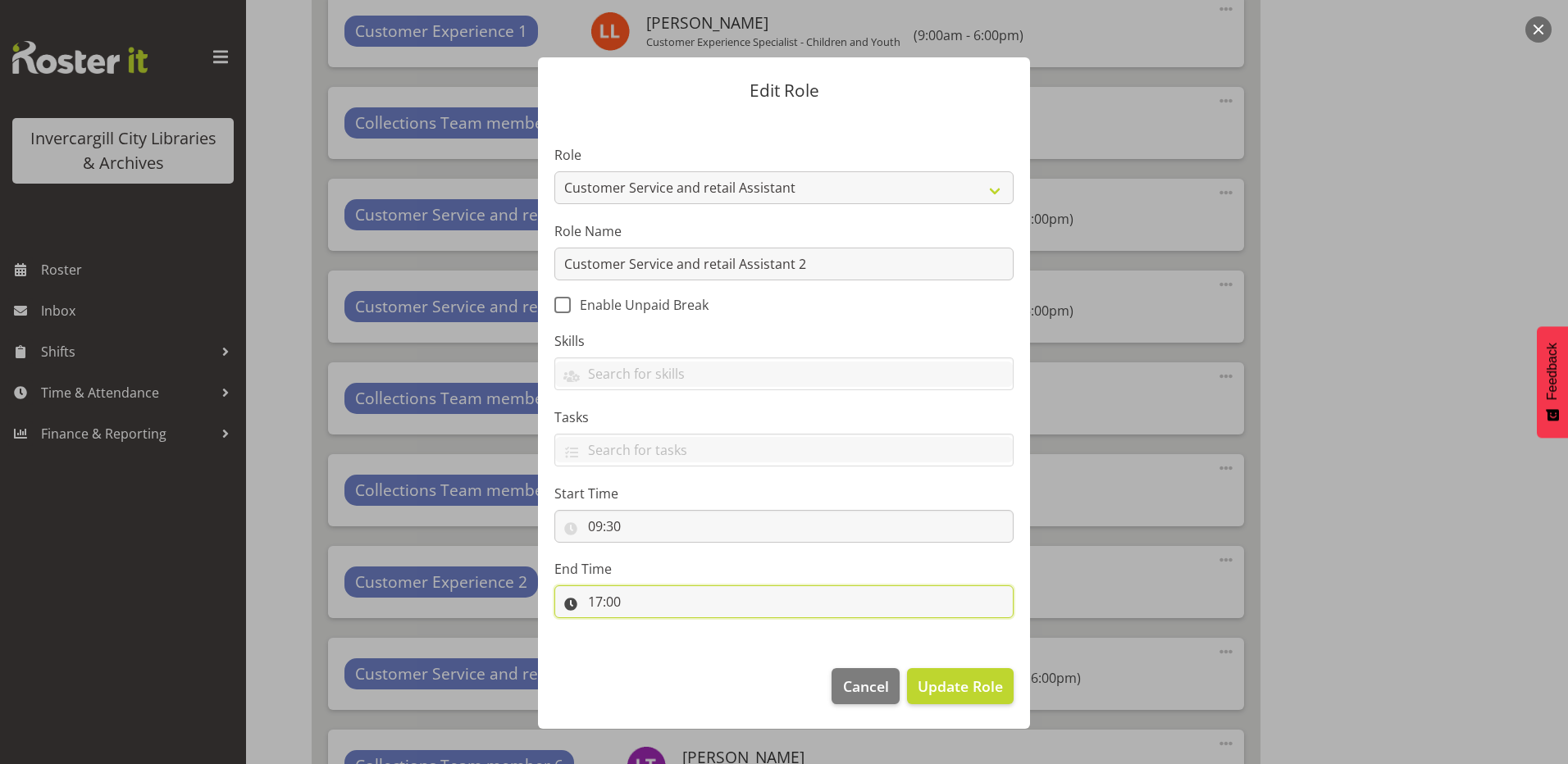
click at [609, 593] on input "17:00" at bounding box center [784, 602] width 460 height 32
click at [664, 638] on select "00 01 02 03 04 05 06 07 08 09 10 11 12 13 14 15 16 17 18 19 20 21 22 23" at bounding box center [666, 644] width 37 height 32
select select "18"
click at [648, 627] on select "00 01 02 03 04 05 06 07 08 09 10 11 12 13 14 15 16 17 18 19 20 21 22 23" at bounding box center [666, 644] width 37 height 32
type input "18:00"
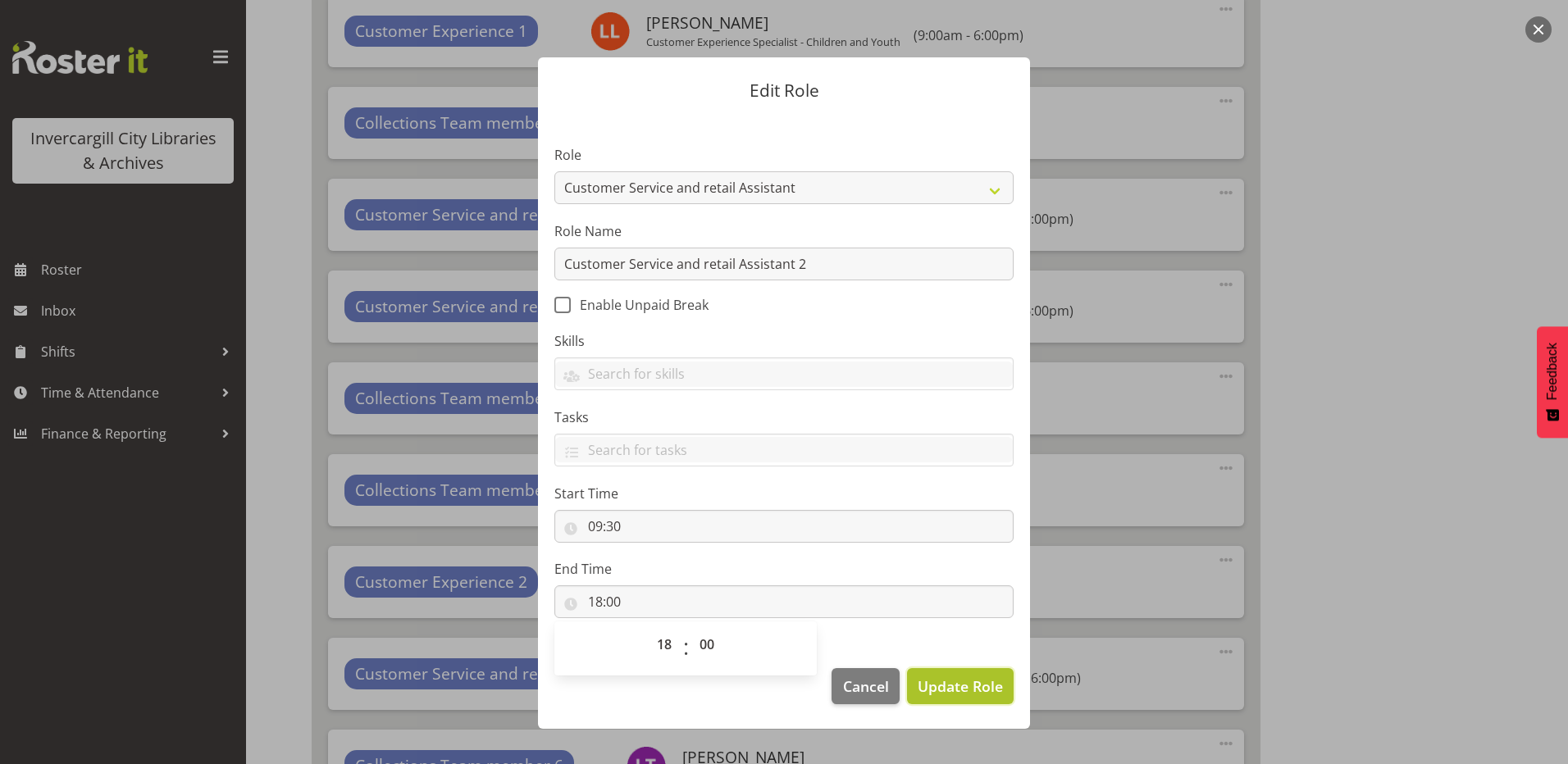
click at [980, 686] on span "Update Role" at bounding box center [959, 686] width 85 height 21
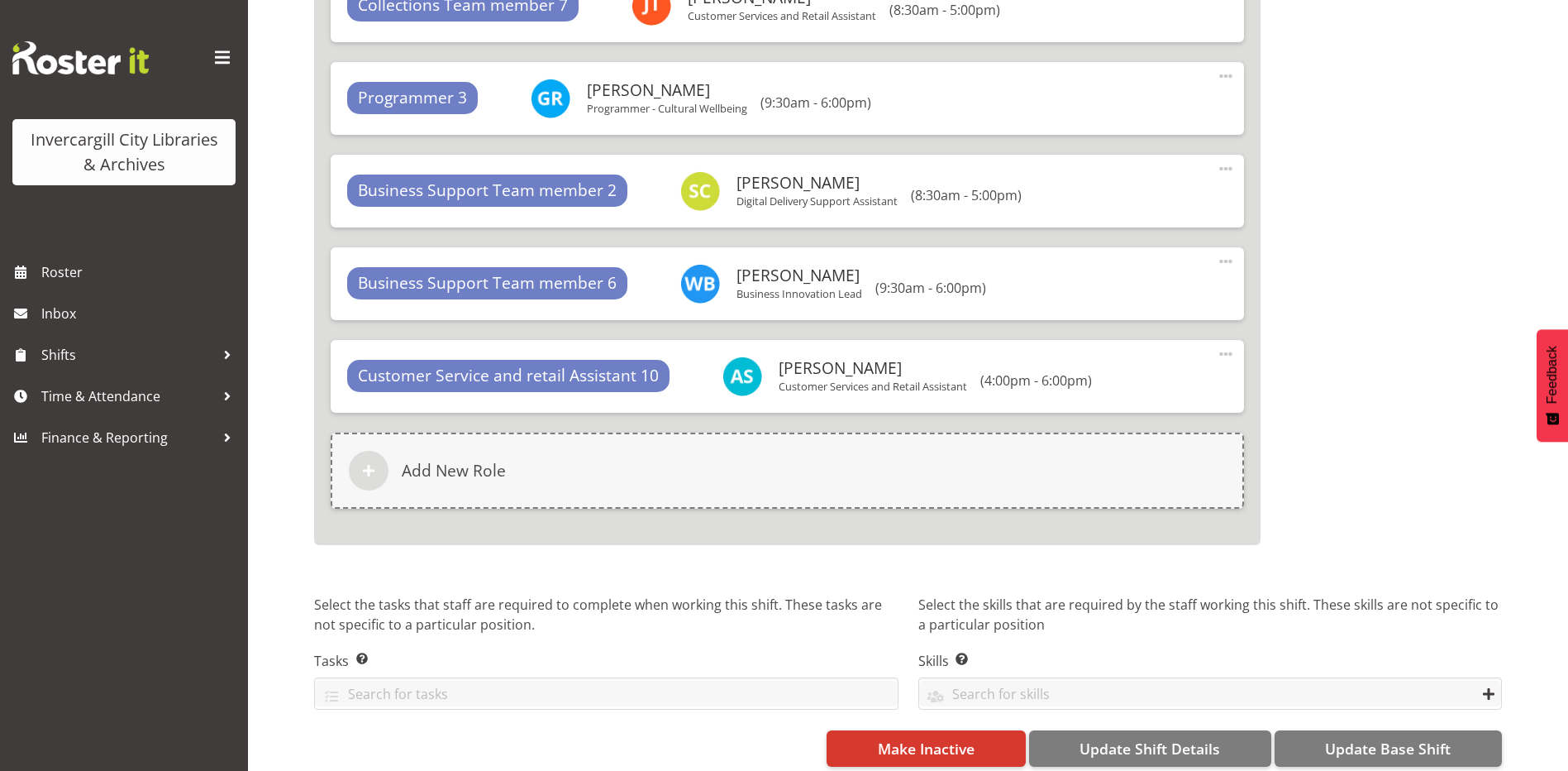
scroll to position [6080, 0]
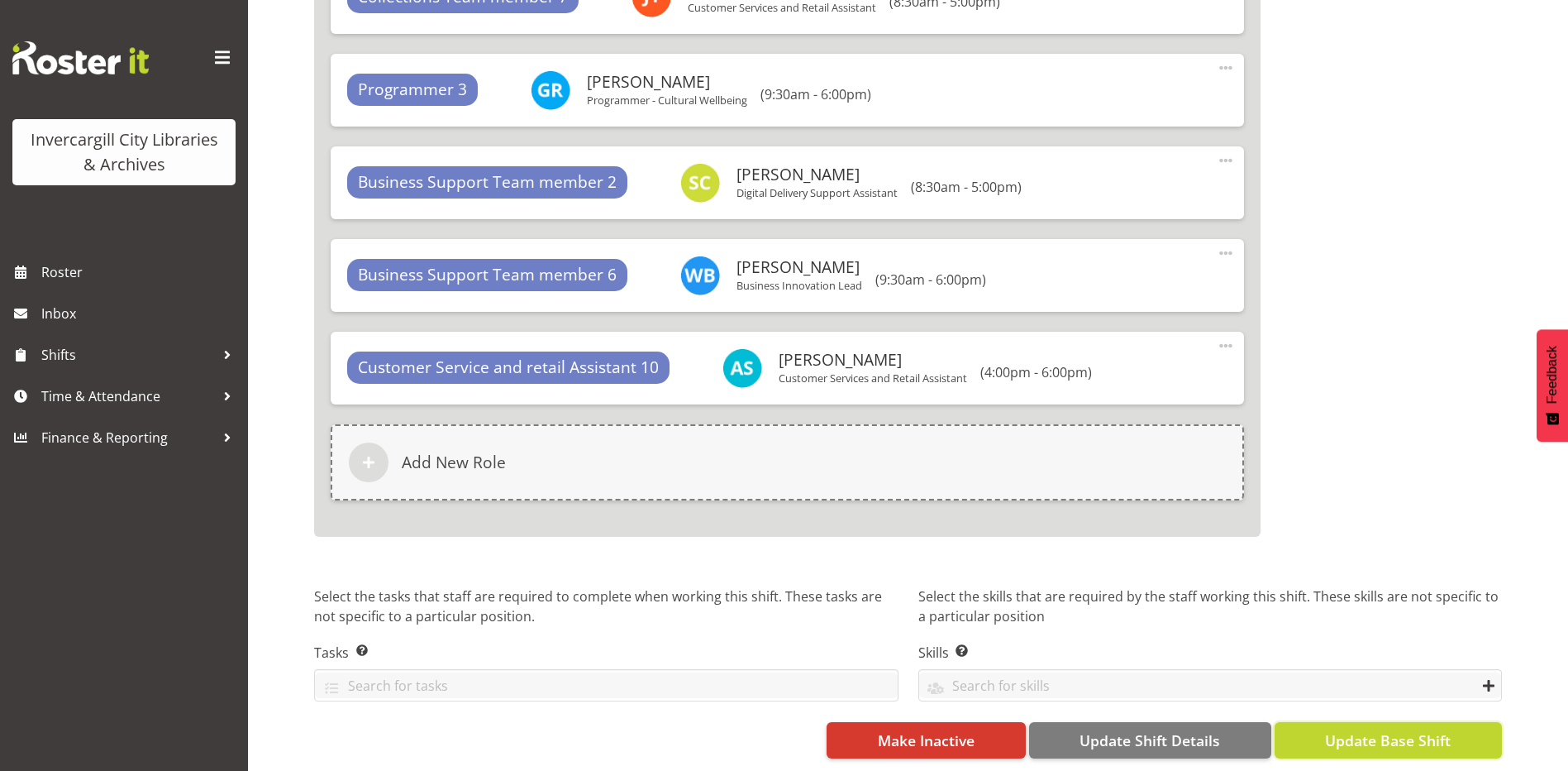
click at [1395, 732] on span "Update Base Shift" at bounding box center [1388, 740] width 125 height 21
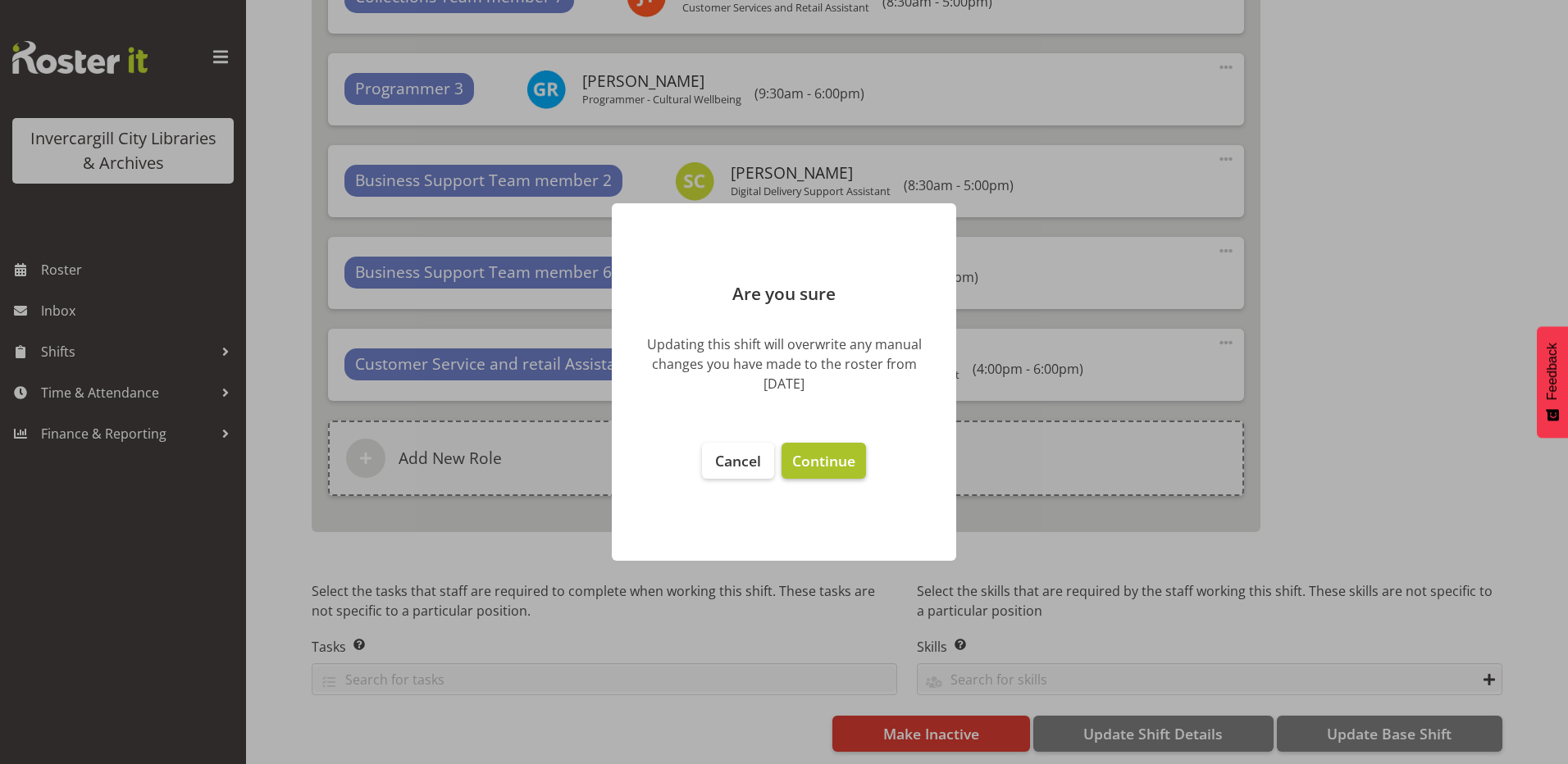
click at [815, 449] on button "Continue" at bounding box center [824, 460] width 84 height 36
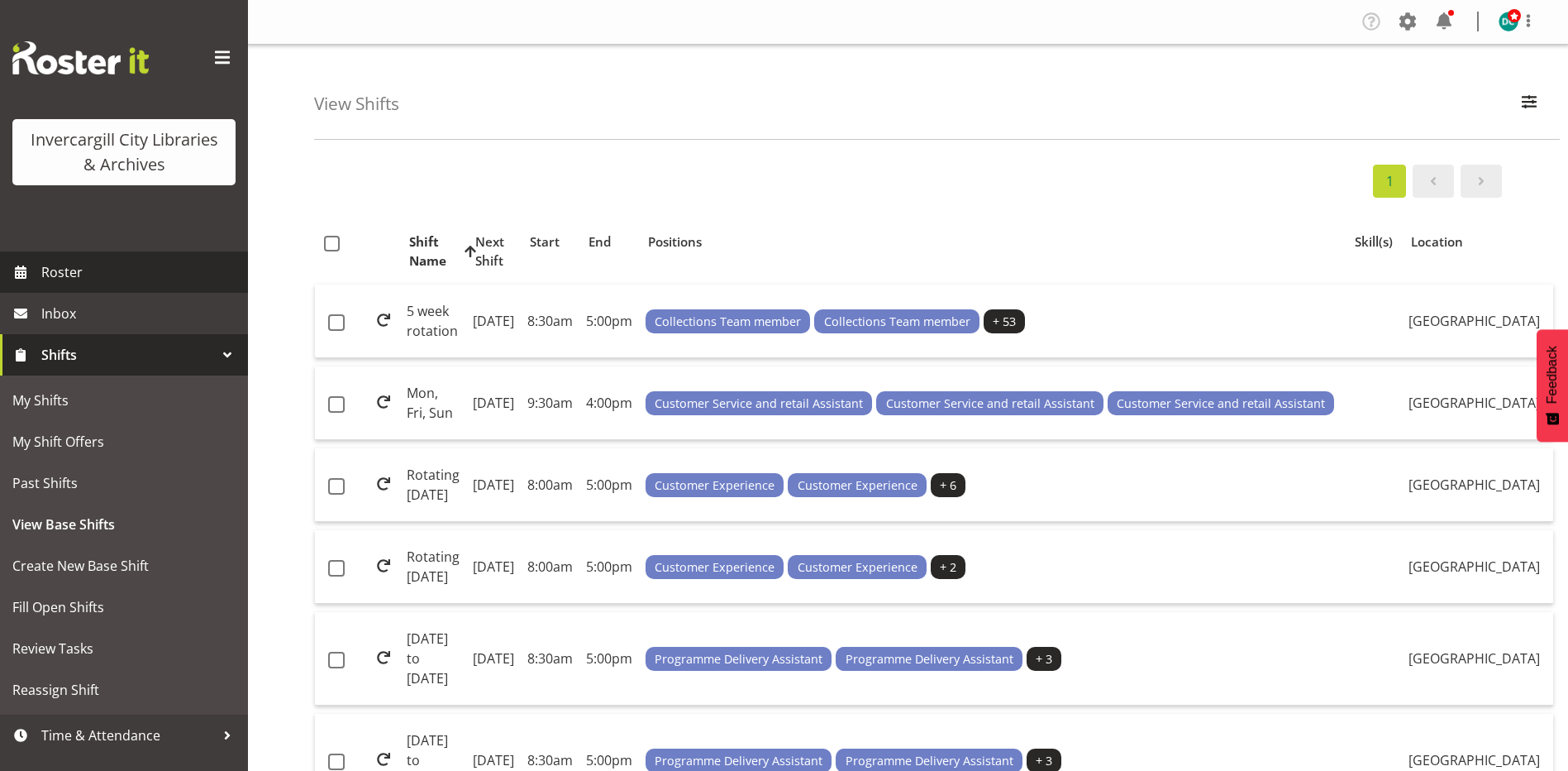
click at [78, 275] on span "Roster" at bounding box center [141, 272] width 198 height 25
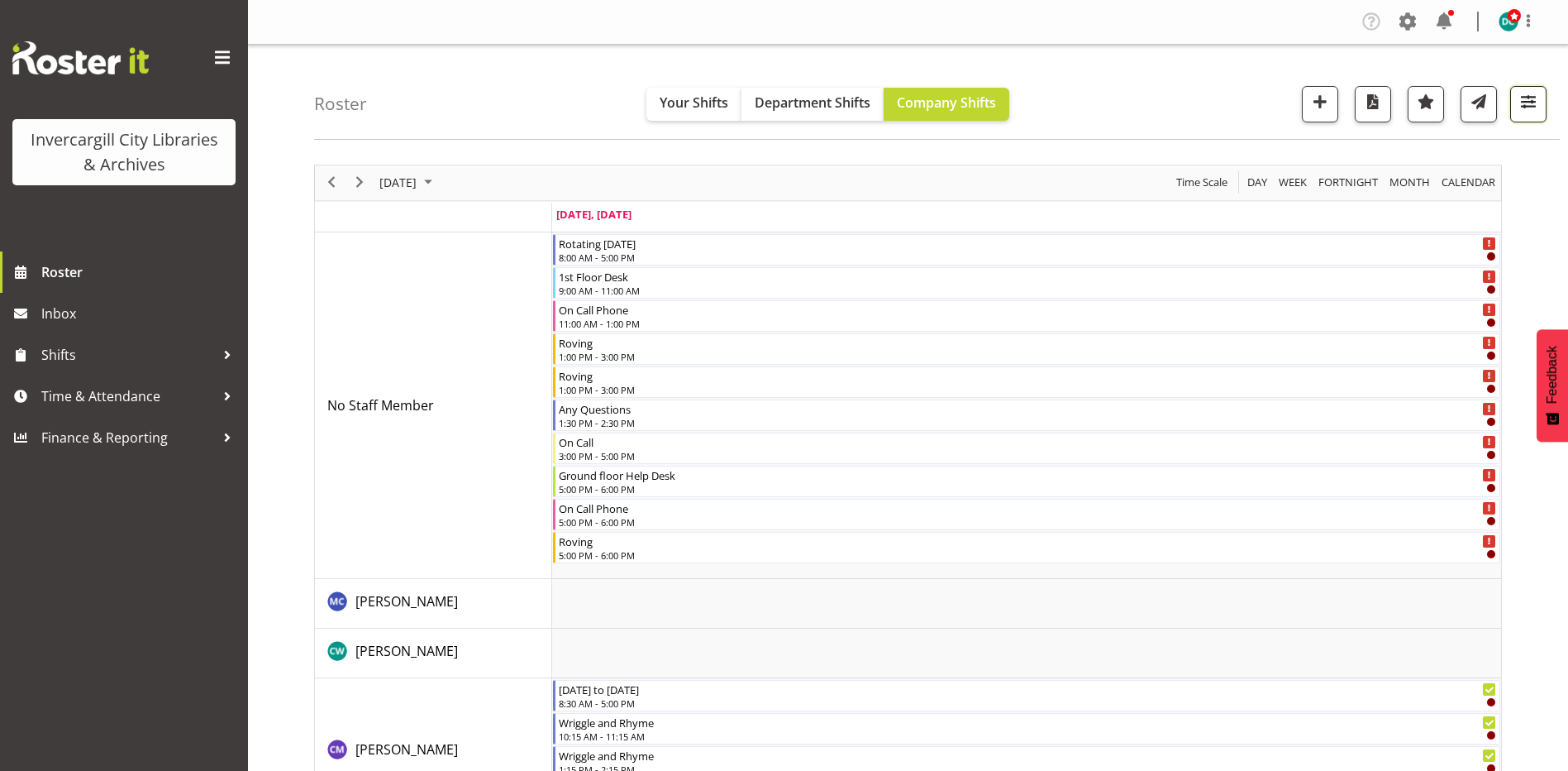
click at [1529, 100] on span "button" at bounding box center [1529, 101] width 21 height 21
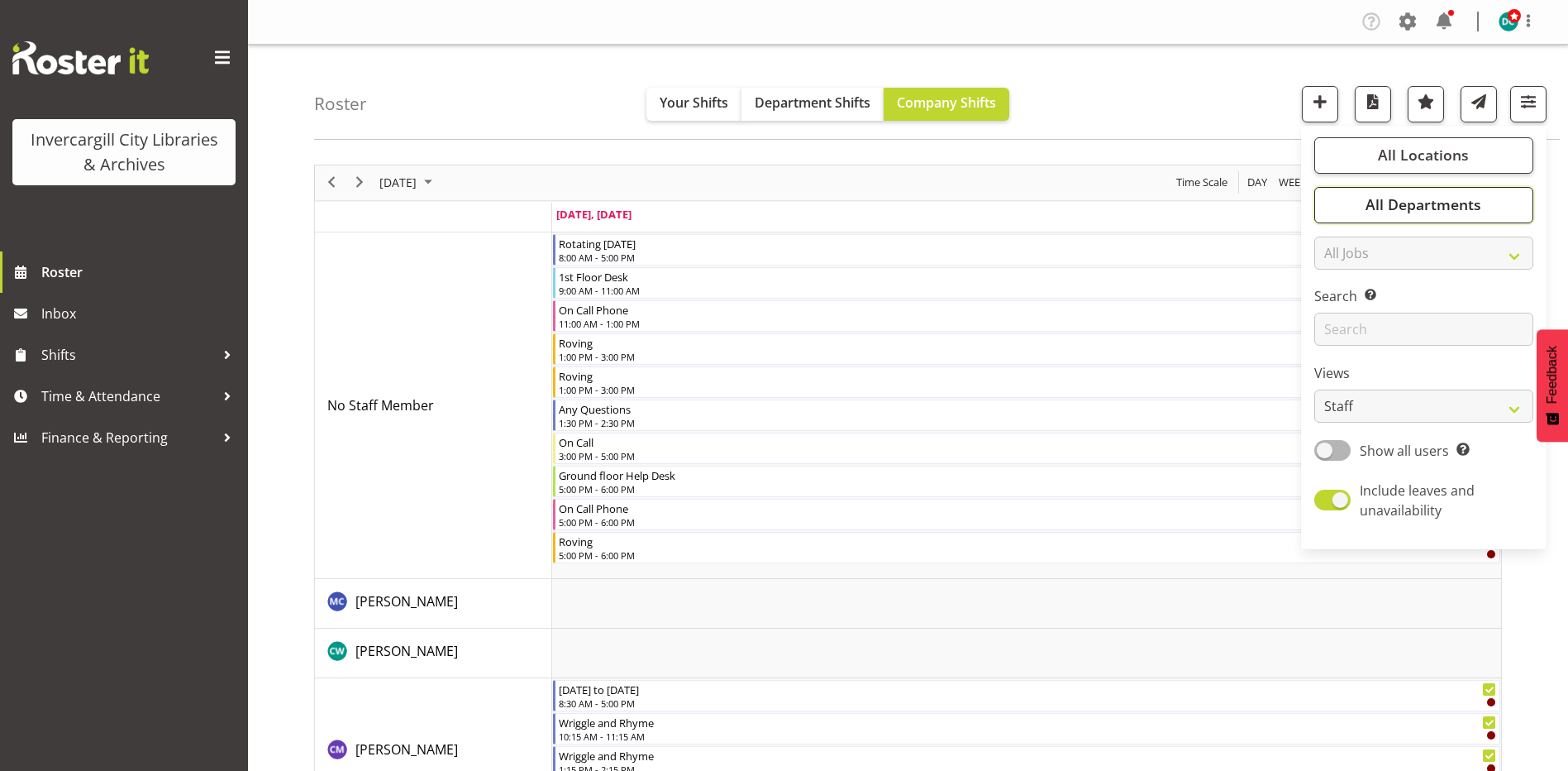
click at [1415, 208] on span "All Departments" at bounding box center [1424, 204] width 116 height 20
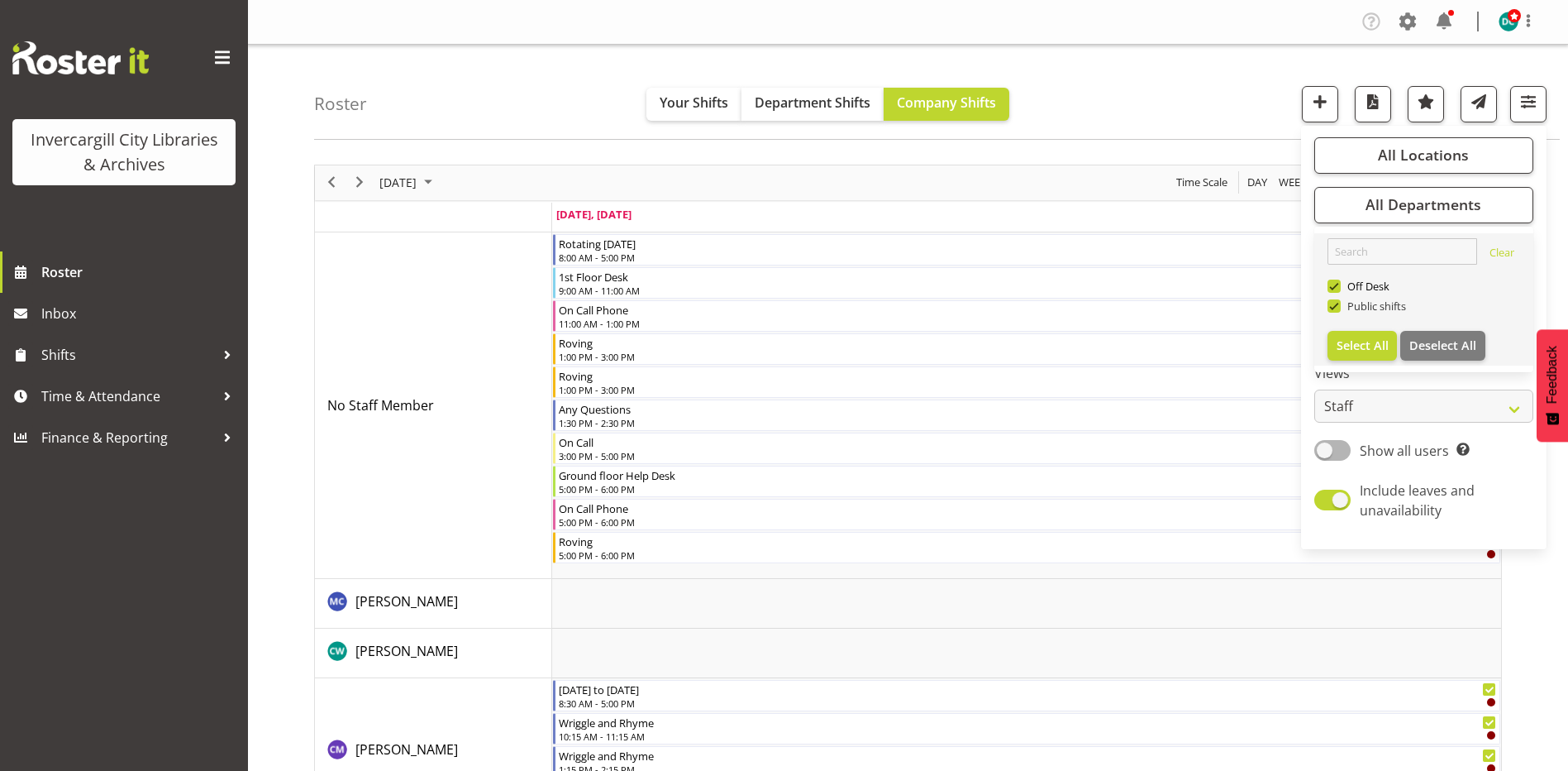
click at [1339, 301] on span at bounding box center [1334, 306] width 13 height 13
click at [1338, 301] on input "Public shifts" at bounding box center [1332, 306] width 11 height 11
checkbox input "false"
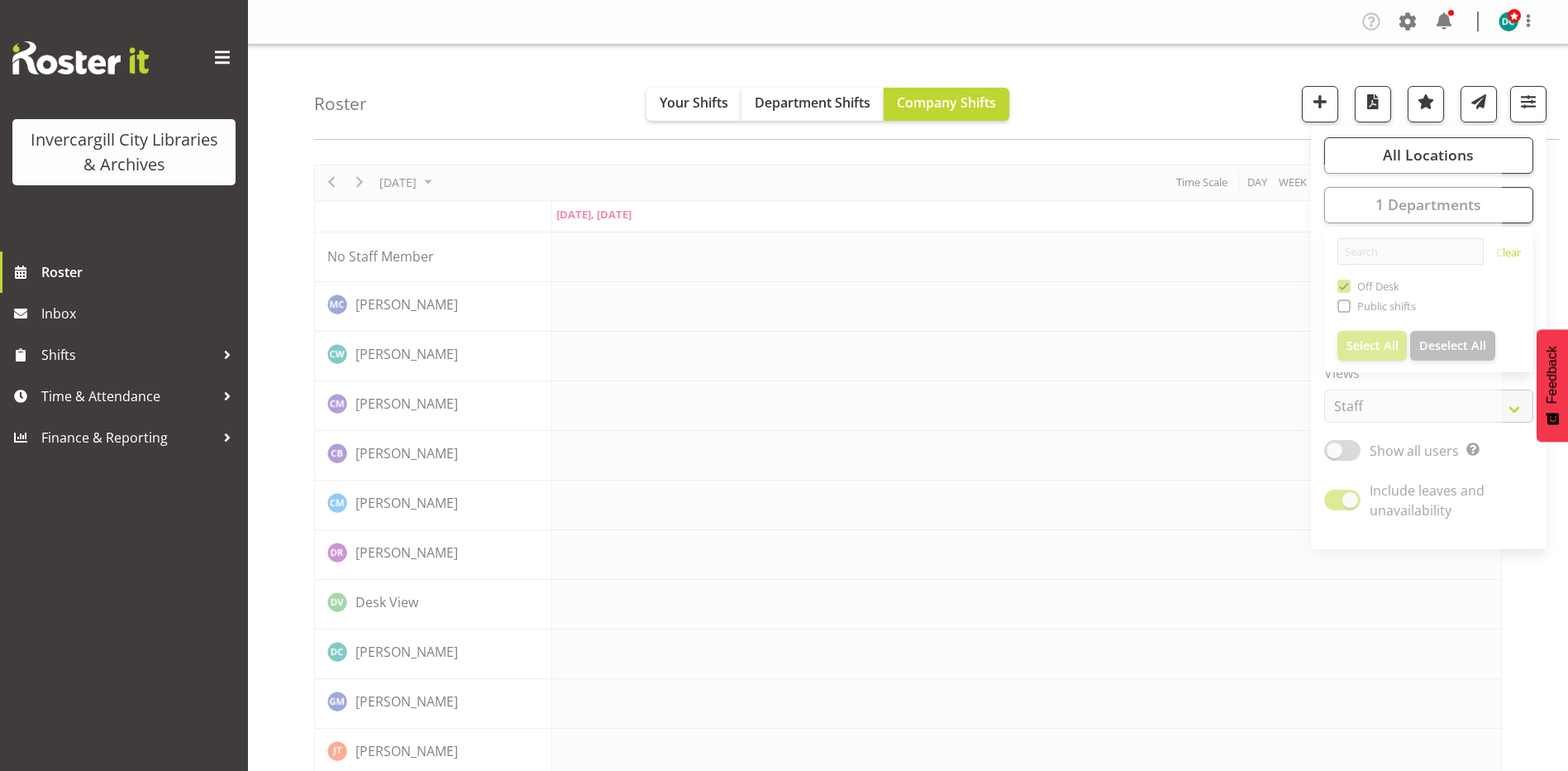
click at [1195, 104] on div "Roster Your Shifts Department Shifts Company Shifts All Locations [GEOGRAPHIC_D…" at bounding box center [936, 92] width 1245 height 95
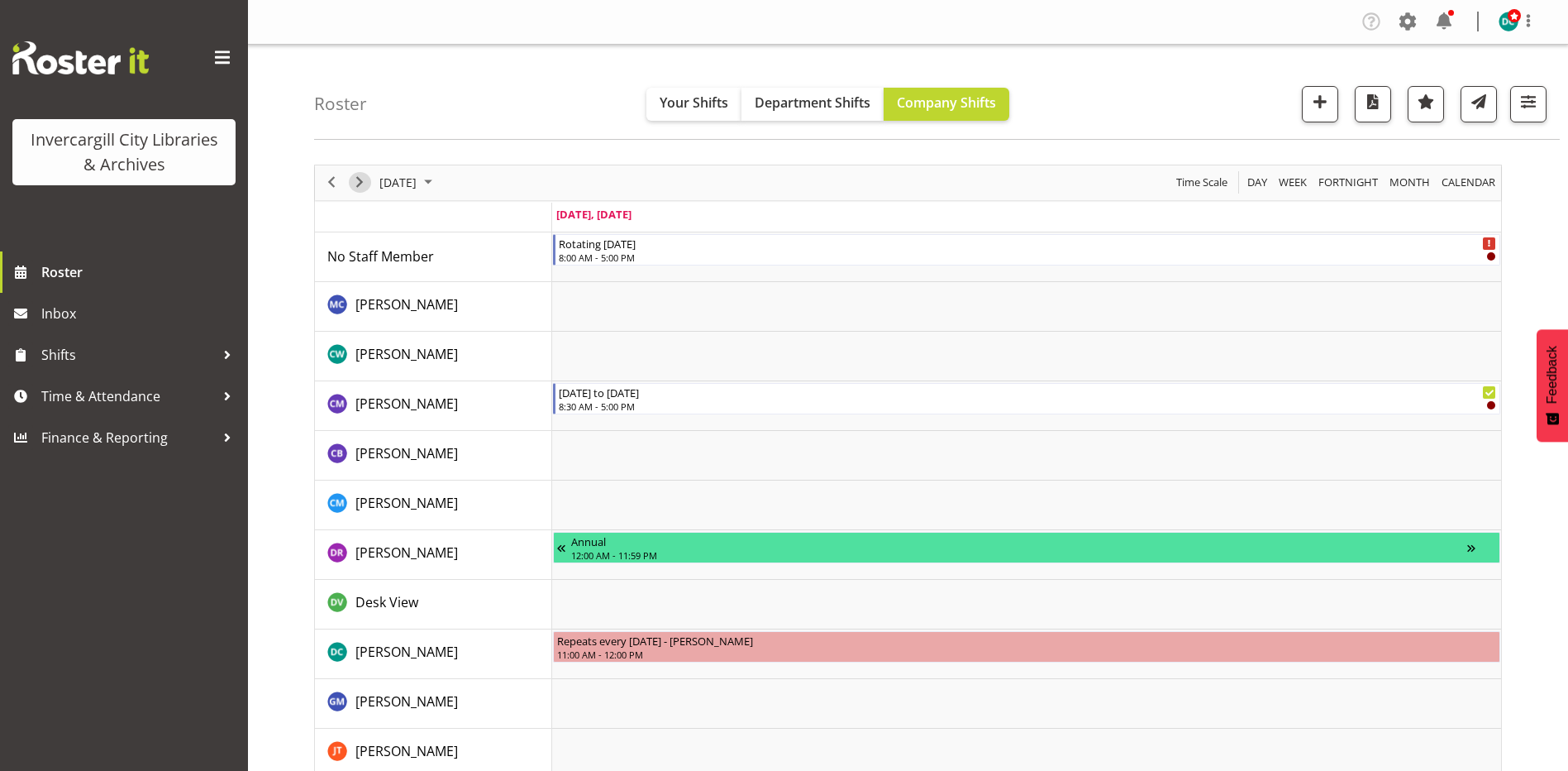
click at [366, 177] on span "Next" at bounding box center [359, 182] width 20 height 20
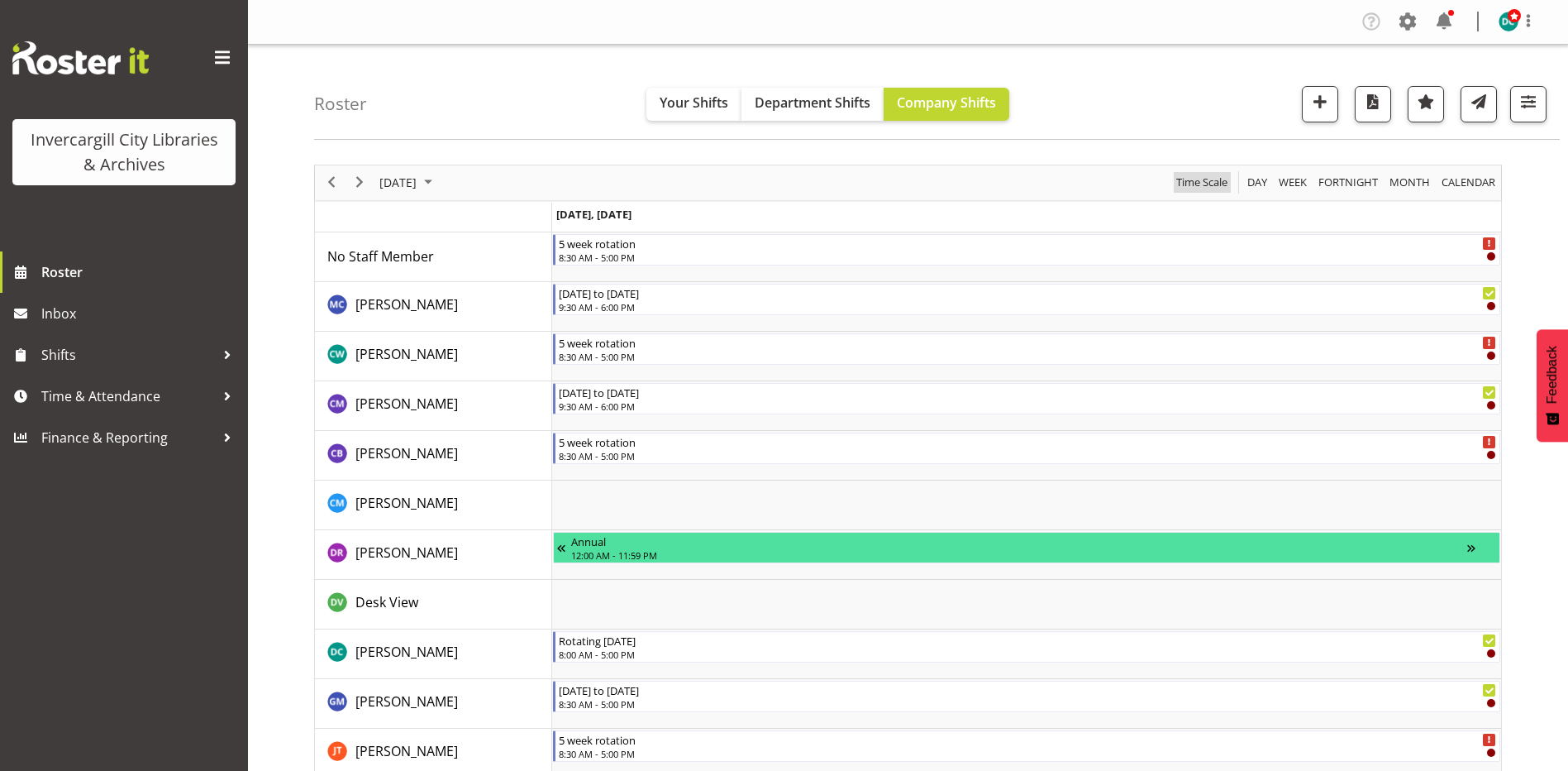
click at [1210, 173] on span "Time Scale" at bounding box center [1202, 182] width 55 height 20
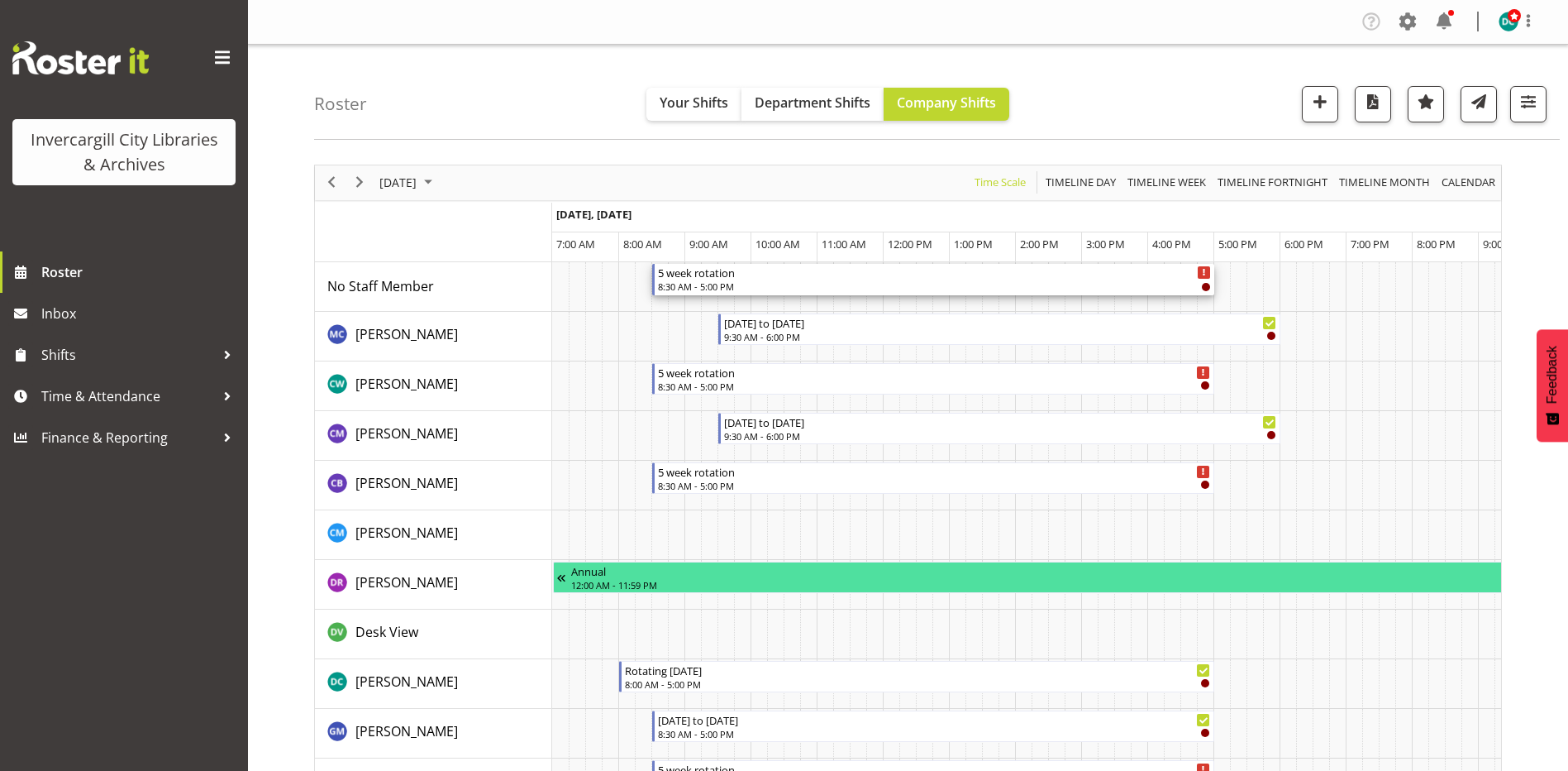
click at [887, 287] on div "8:30 AM - 5:00 PM" at bounding box center [934, 286] width 553 height 13
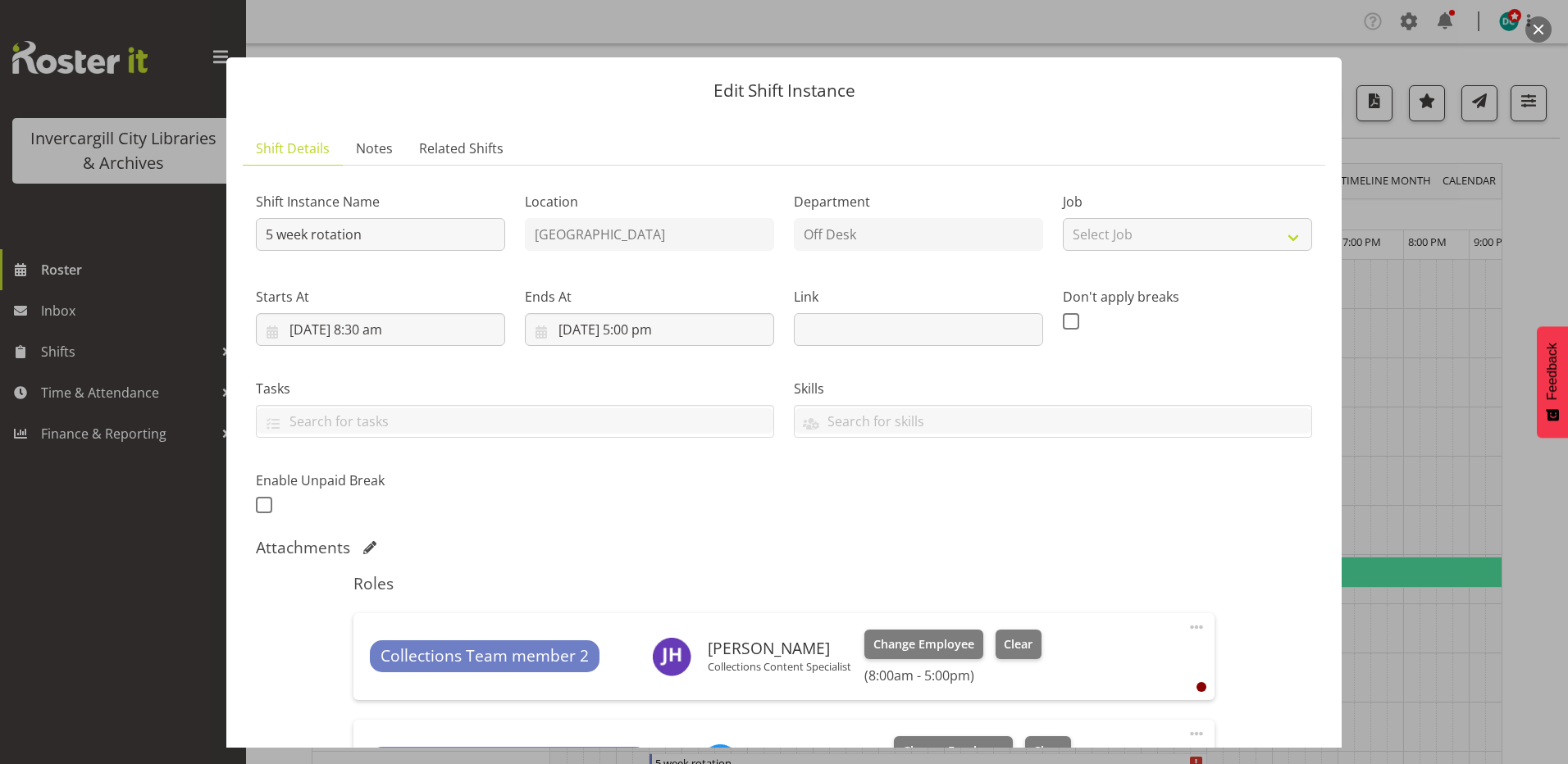
click at [1538, 23] on button "button" at bounding box center [1537, 29] width 26 height 26
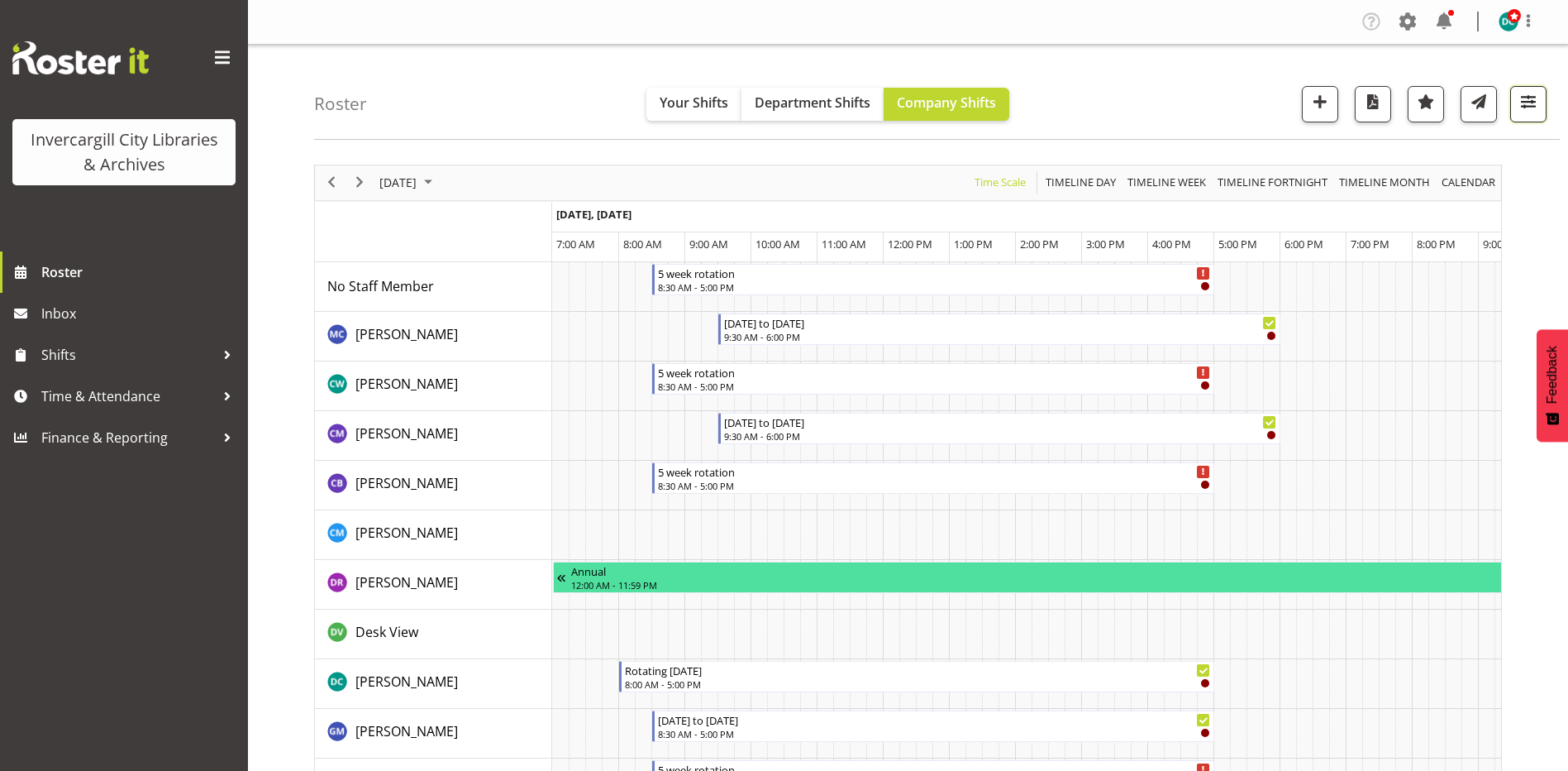
click at [1530, 94] on span "button" at bounding box center [1529, 101] width 21 height 21
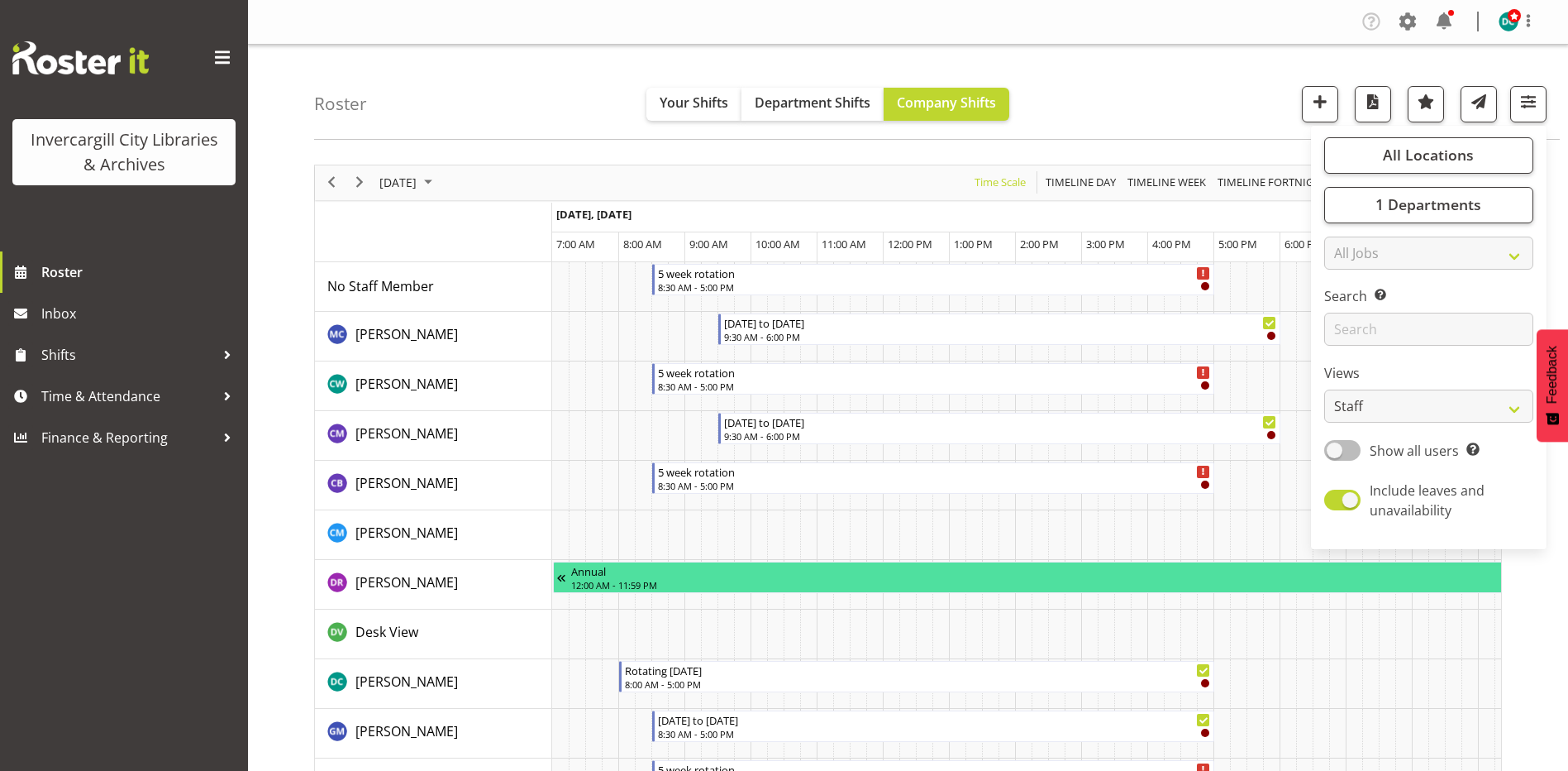
click at [1331, 454] on span at bounding box center [1343, 450] width 37 height 20
click at [1331, 454] on input "Show all users Show only rostered employees" at bounding box center [1329, 450] width 11 height 11
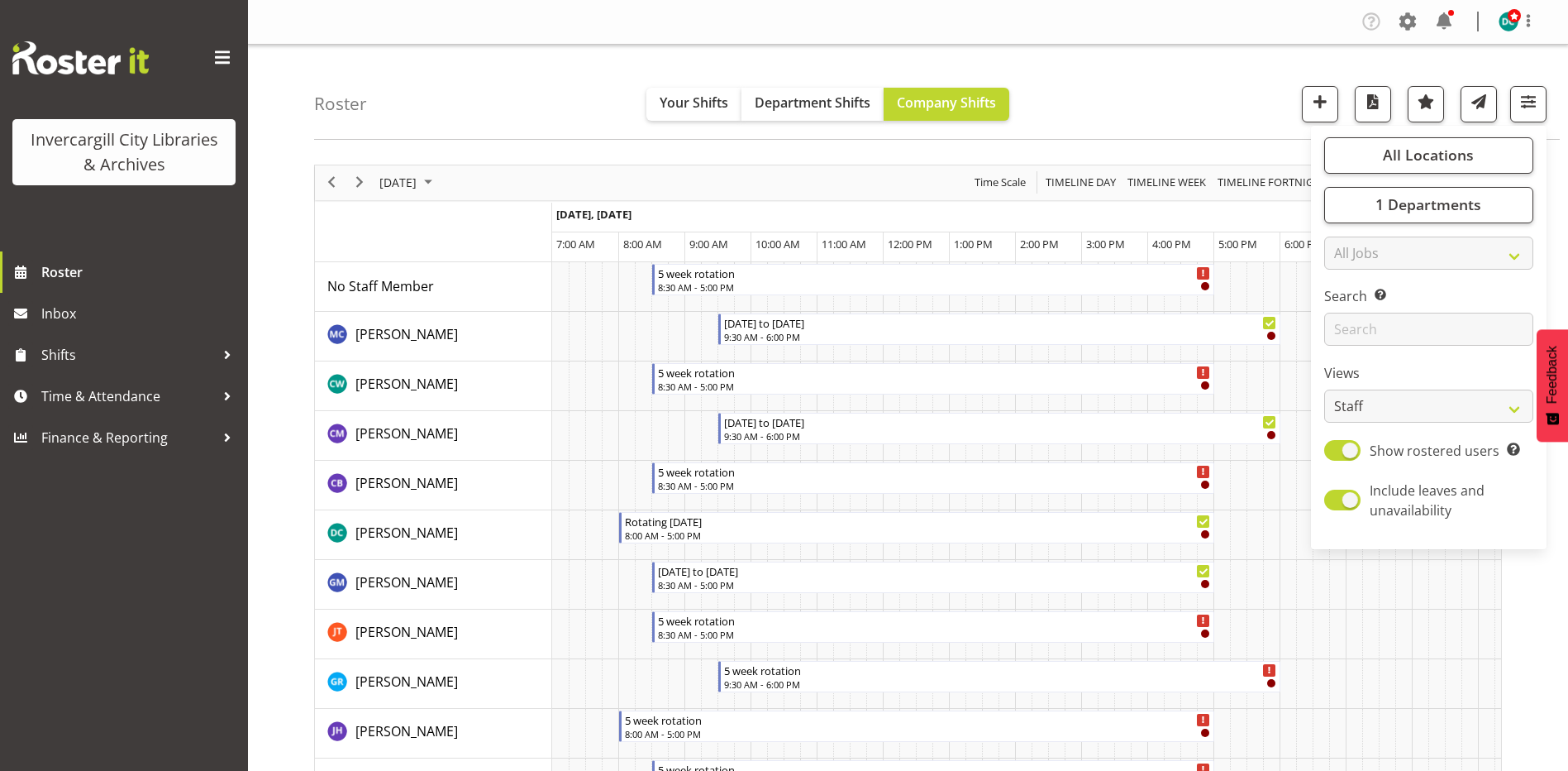
click at [1115, 93] on div "Roster Your Shifts Department Shifts Company Shifts All Locations [GEOGRAPHIC_D…" at bounding box center [936, 92] width 1245 height 95
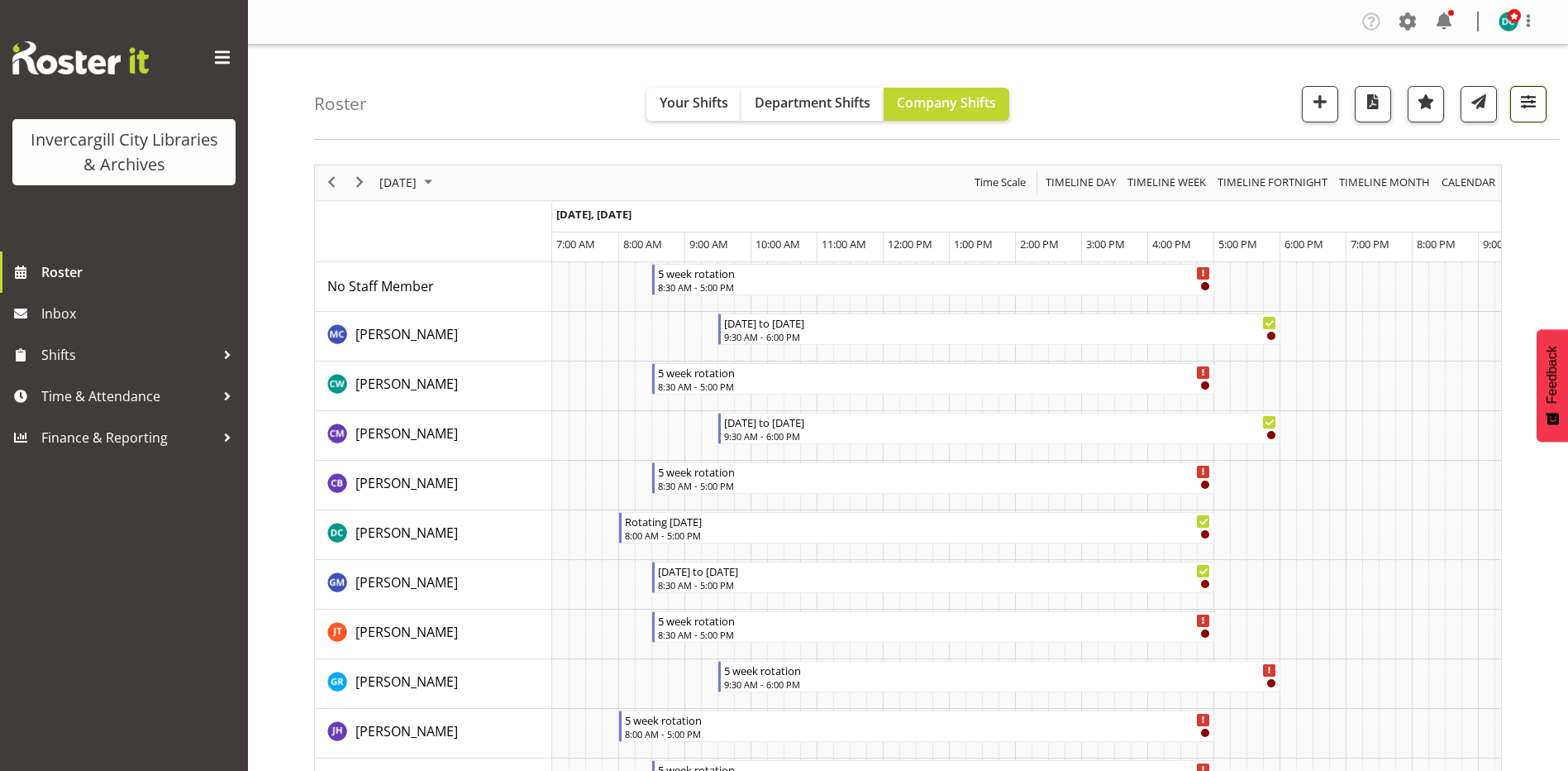
click at [1519, 112] on span "button" at bounding box center [1529, 101] width 21 height 21
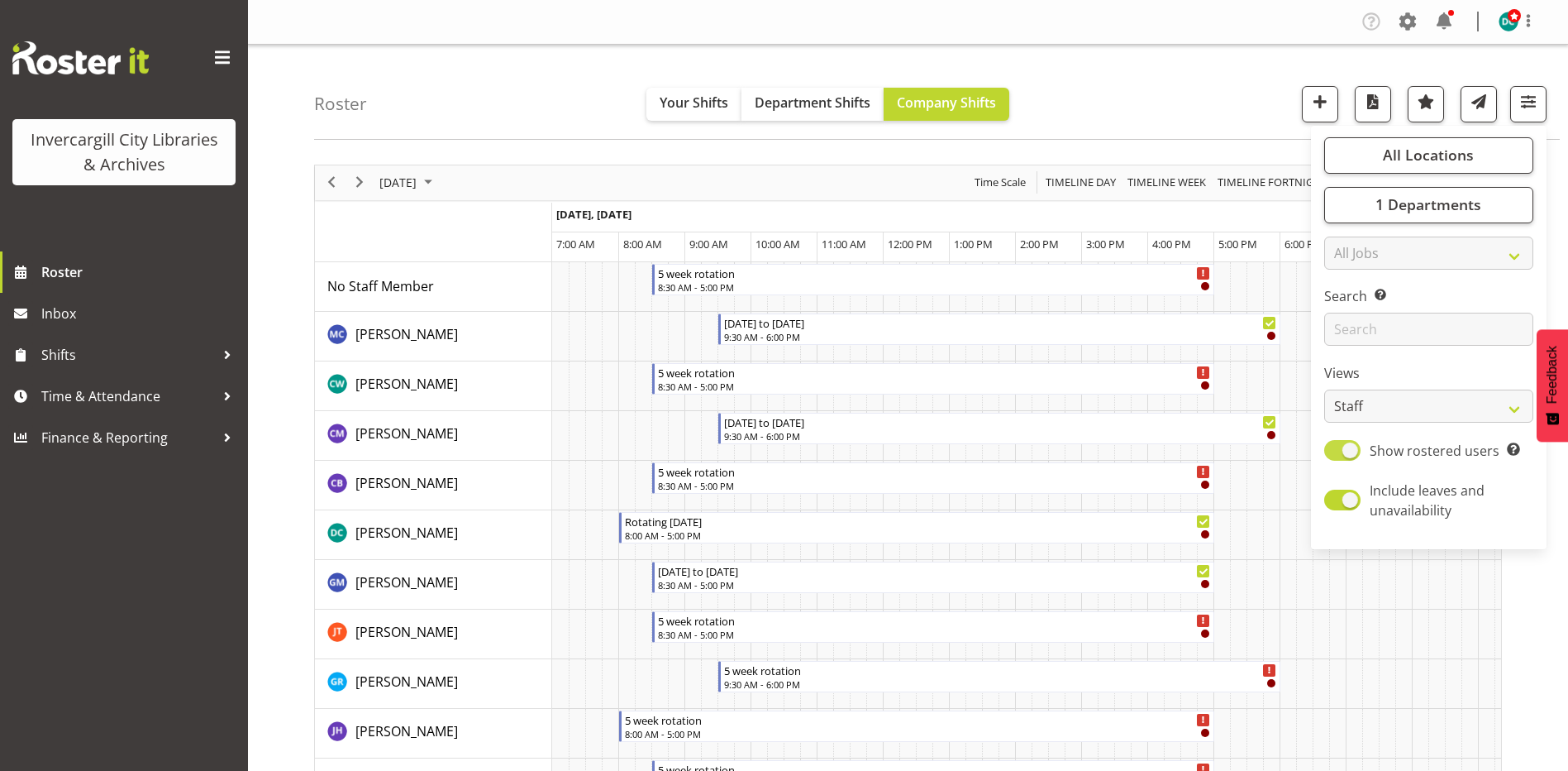
click at [1350, 446] on span at bounding box center [1343, 450] width 37 height 20
click at [1335, 446] on input "Show rostered users Show only rostered employees" at bounding box center [1329, 450] width 11 height 11
checkbox input "false"
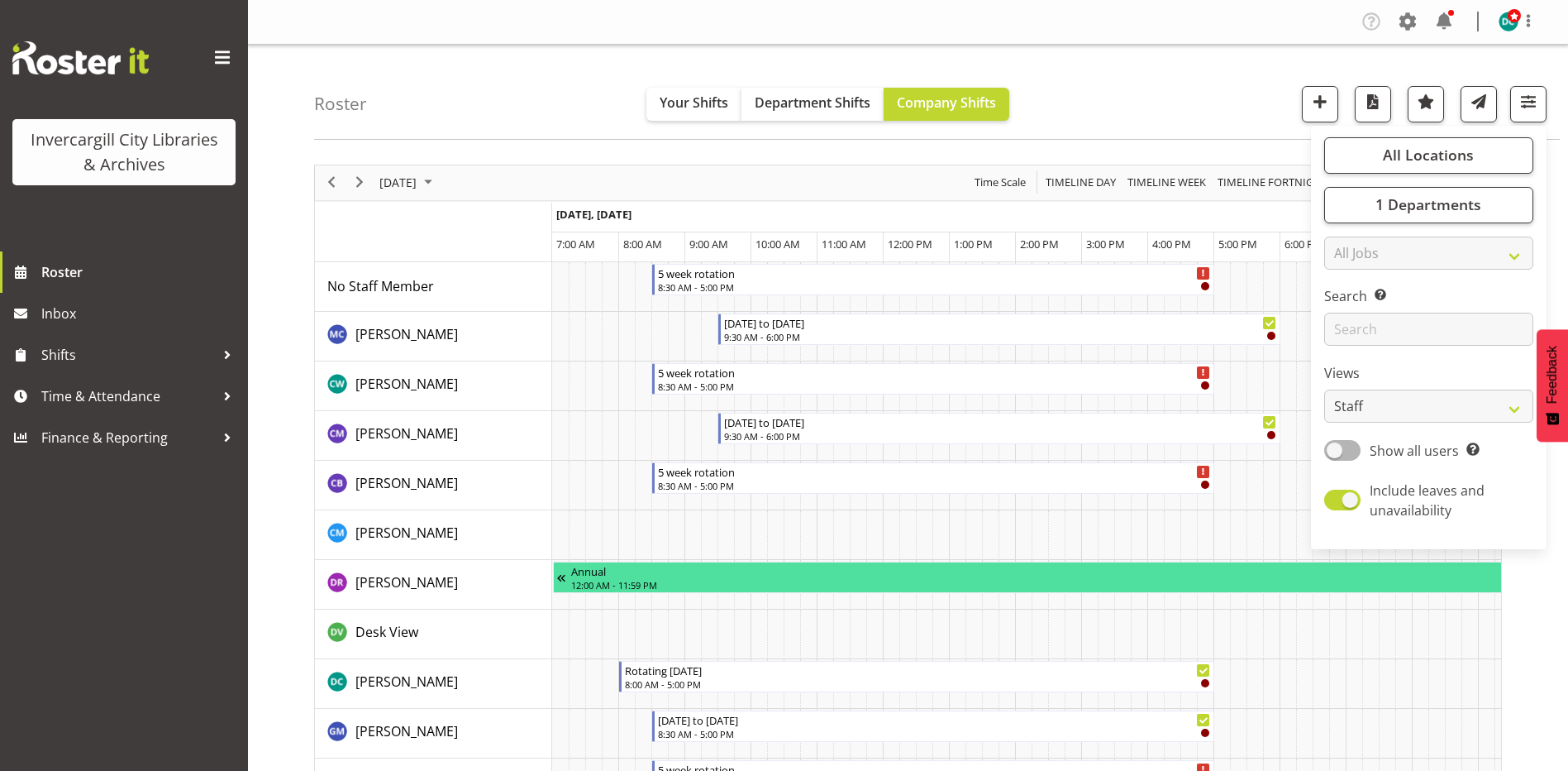
click at [1203, 91] on div "Roster Your Shifts Department Shifts Company Shifts All Locations [GEOGRAPHIC_D…" at bounding box center [936, 92] width 1245 height 95
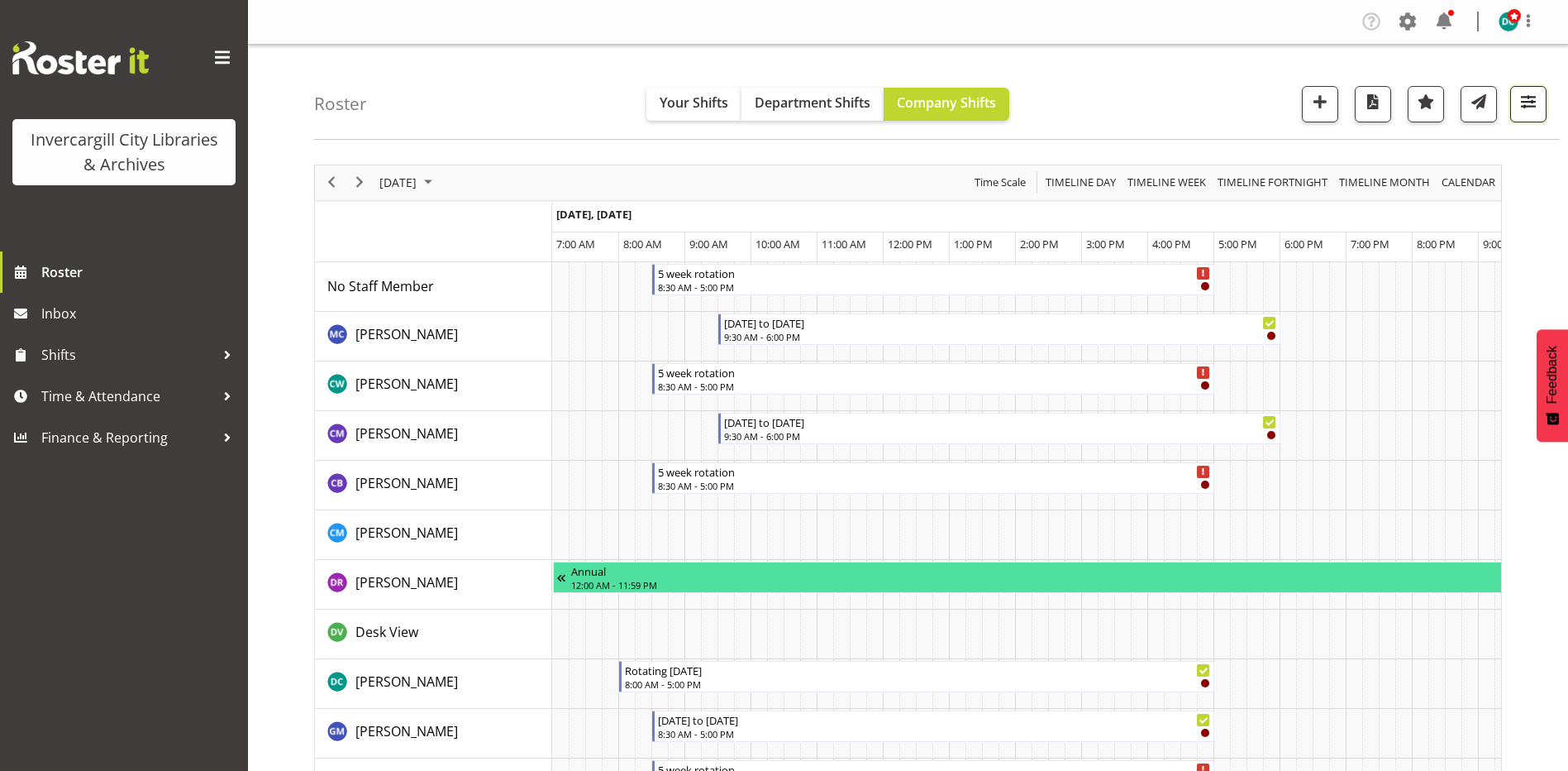
click at [1527, 112] on span "button" at bounding box center [1529, 101] width 21 height 21
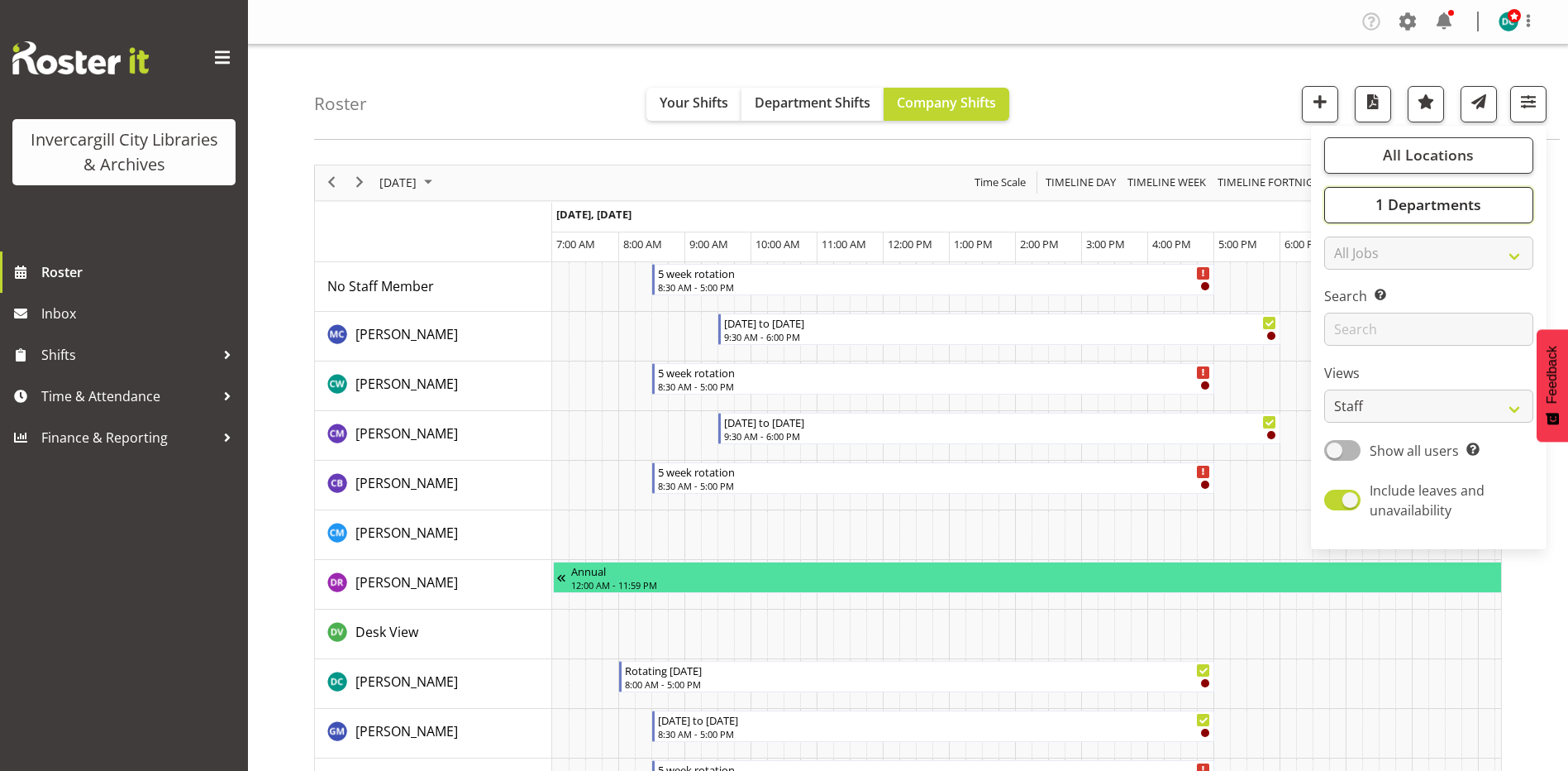
click at [1419, 203] on span "1 Departments" at bounding box center [1428, 204] width 106 height 20
click at [1346, 304] on span at bounding box center [1345, 306] width 13 height 13
click at [1346, 304] on input "Public shifts" at bounding box center [1343, 306] width 11 height 11
checkbox input "true"
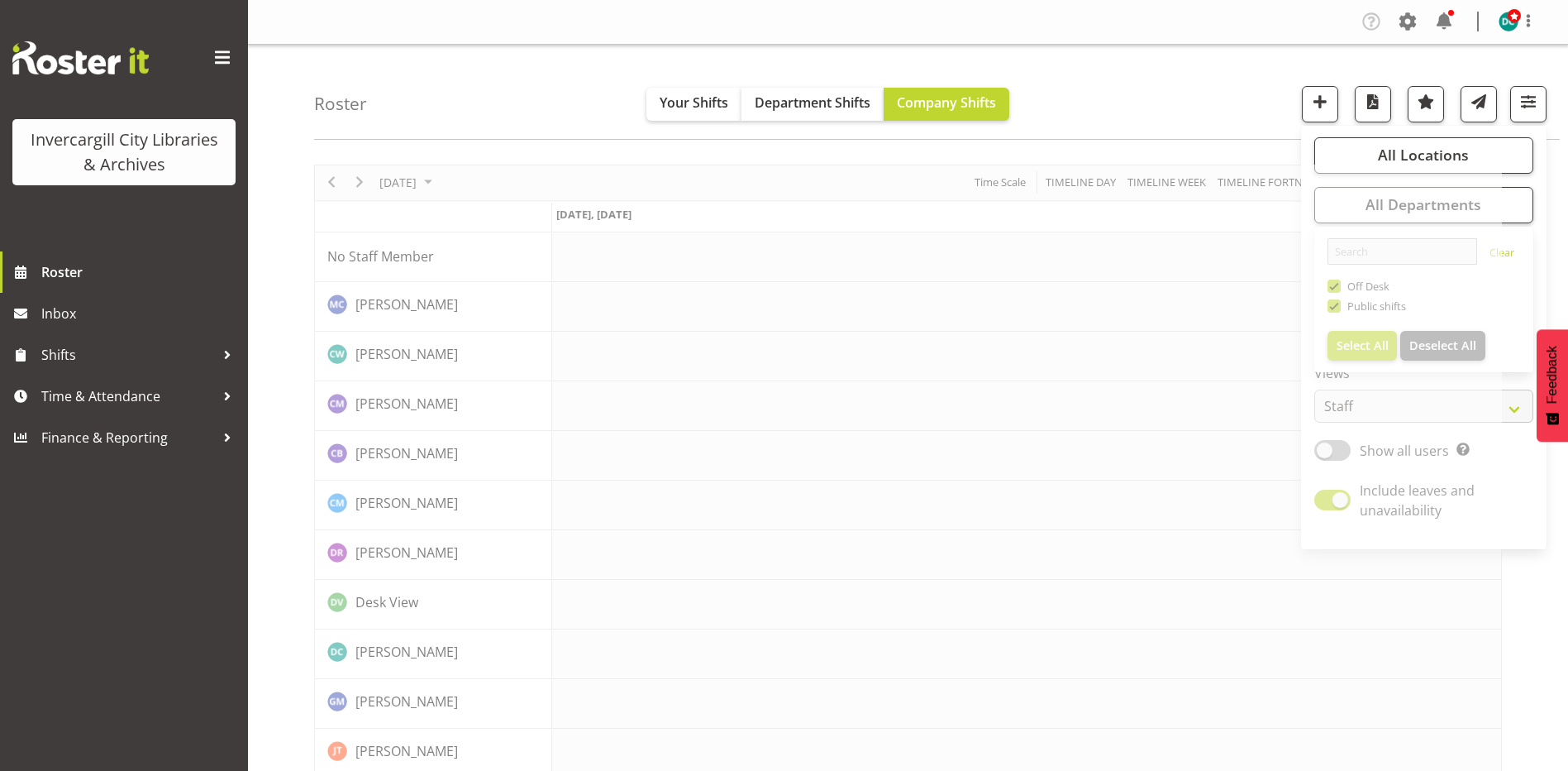
click at [1215, 109] on div "Roster Your Shifts Department Shifts Company Shifts All Locations [GEOGRAPHIC_D…" at bounding box center [936, 92] width 1245 height 95
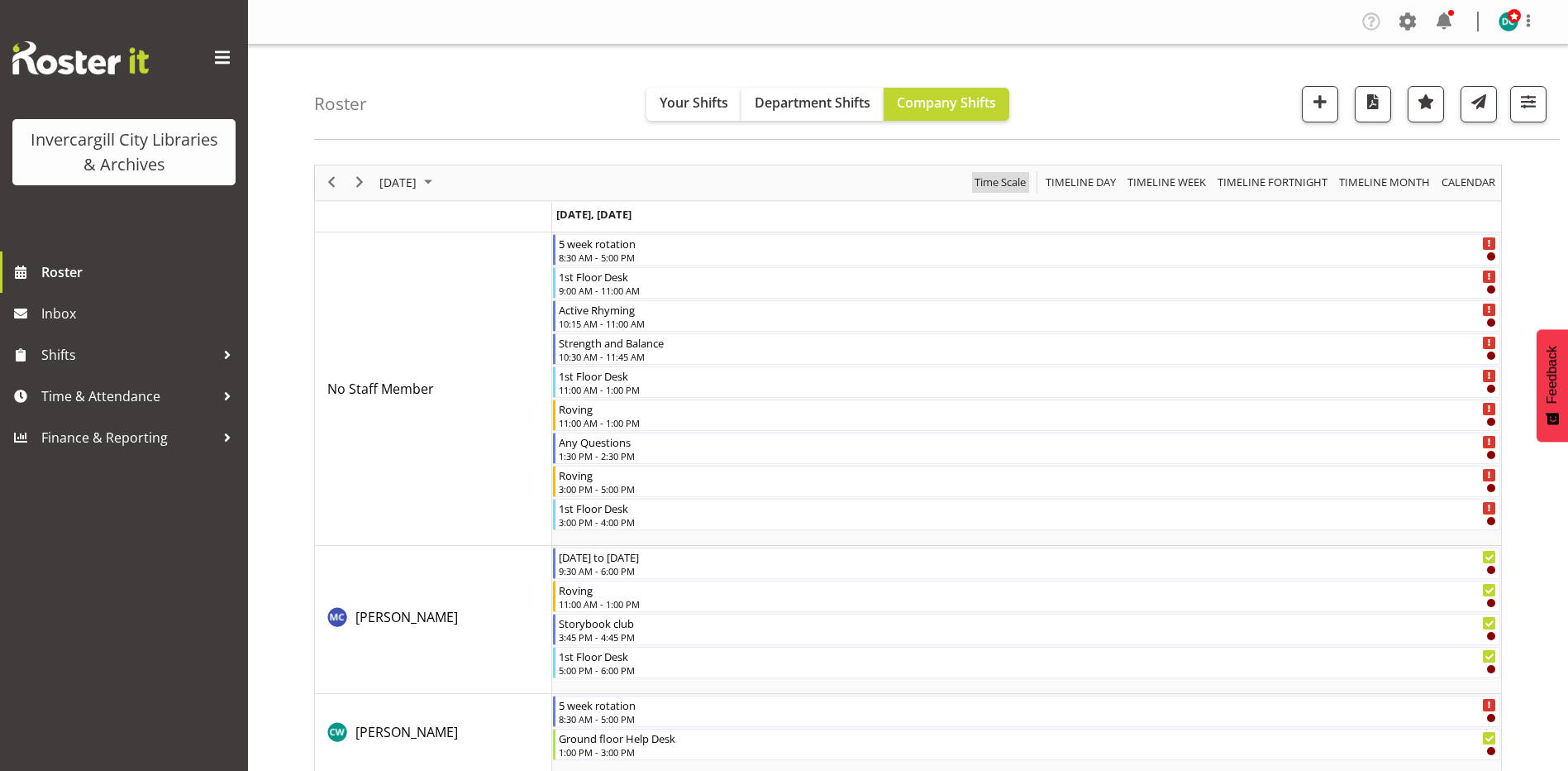
drag, startPoint x: 997, startPoint y: 196, endPoint x: 988, endPoint y: 184, distance: 15.0
click at [997, 195] on div "Time Scale" at bounding box center [1000, 183] width 63 height 35
drag, startPoint x: 988, startPoint y: 184, endPoint x: 965, endPoint y: 186, distance: 23.1
click at [987, 184] on span "Time Scale" at bounding box center [1000, 182] width 55 height 20
